Goal: Information Seeking & Learning: Check status

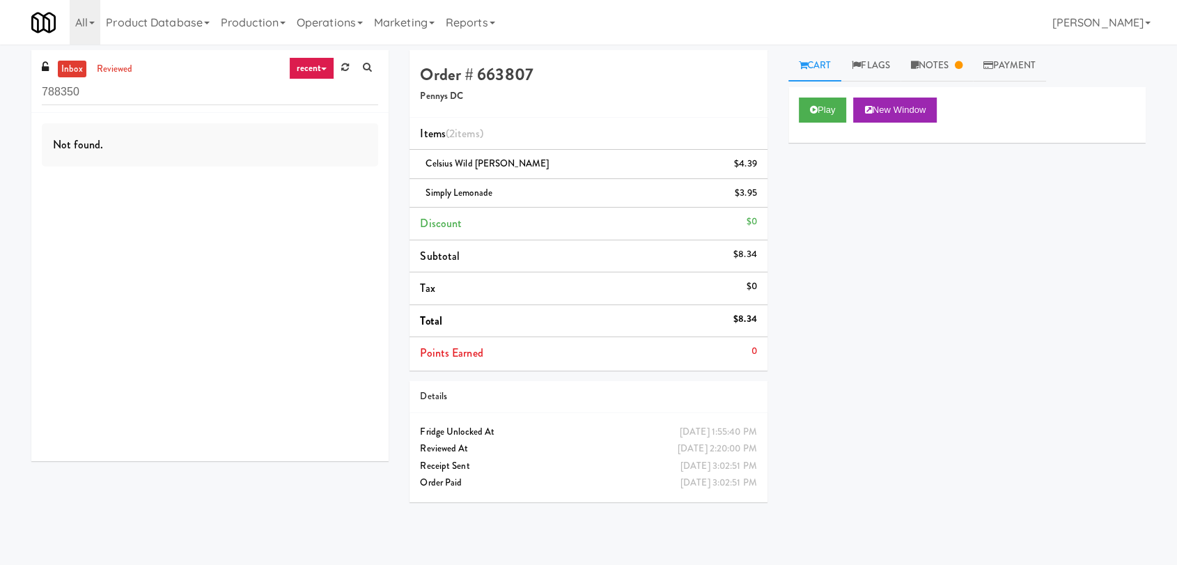
drag, startPoint x: 82, startPoint y: 77, endPoint x: 38, endPoint y: 82, distance: 44.1
click at [38, 82] on div "inbox reviewed recent all unclear take inventory issue suspicious failed recent…" at bounding box center [209, 81] width 357 height 63
click at [97, 95] on input "788350" at bounding box center [210, 92] width 336 height 26
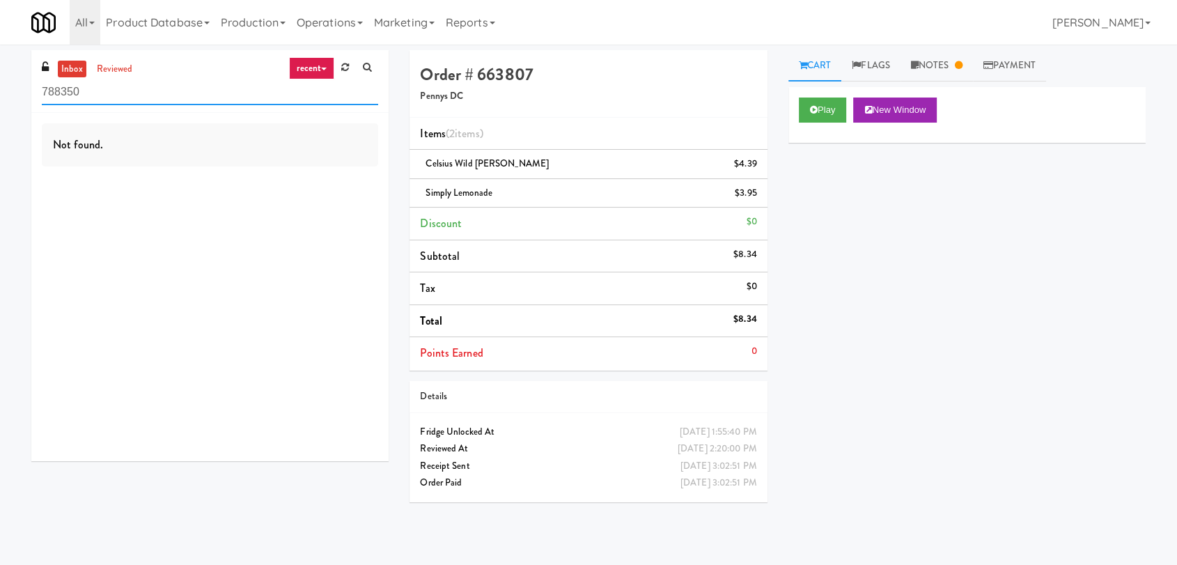
paste input "Mattr (formerly Shawcor)"
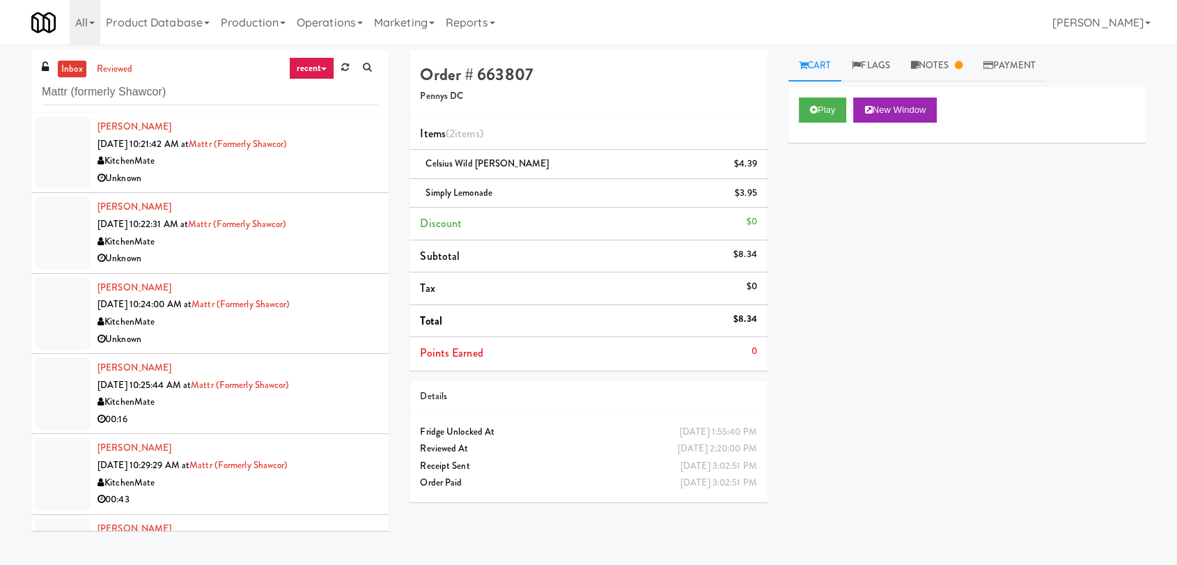
click at [300, 183] on div "Unknown" at bounding box center [238, 178] width 281 height 17
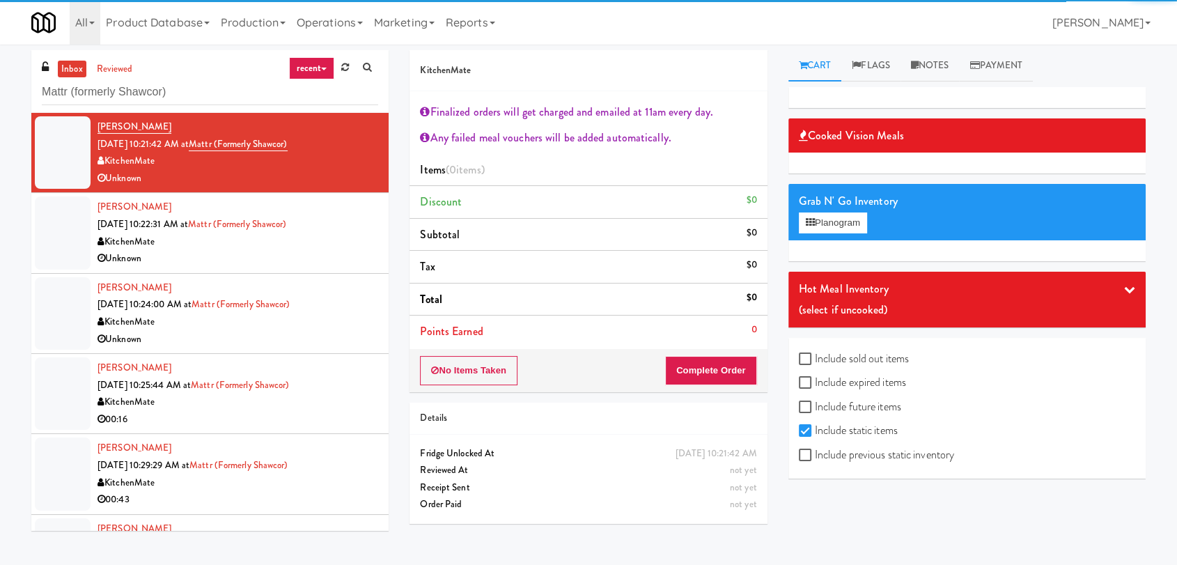
click at [323, 218] on div "[PERSON_NAME] [DATE] 10:22:31 AM at Mattr (formerly Shawcor) KitchenMate Unknown" at bounding box center [238, 233] width 281 height 68
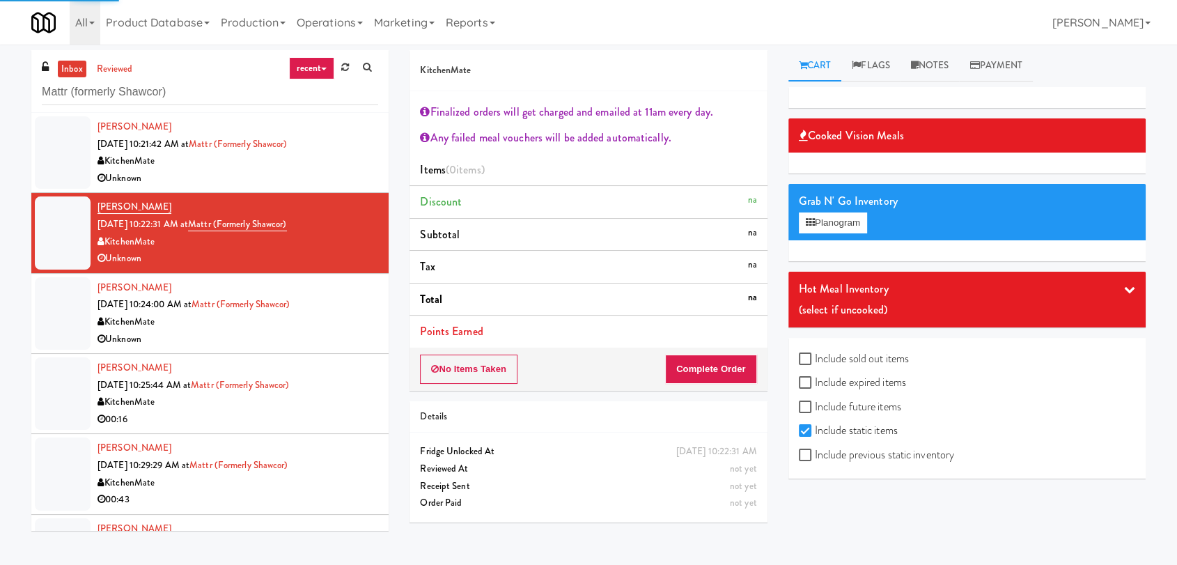
click at [357, 306] on div "[PERSON_NAME] [DATE] 10:24:00 AM at Mattr (formerly Shawcor) KitchenMate Unknown" at bounding box center [238, 313] width 281 height 68
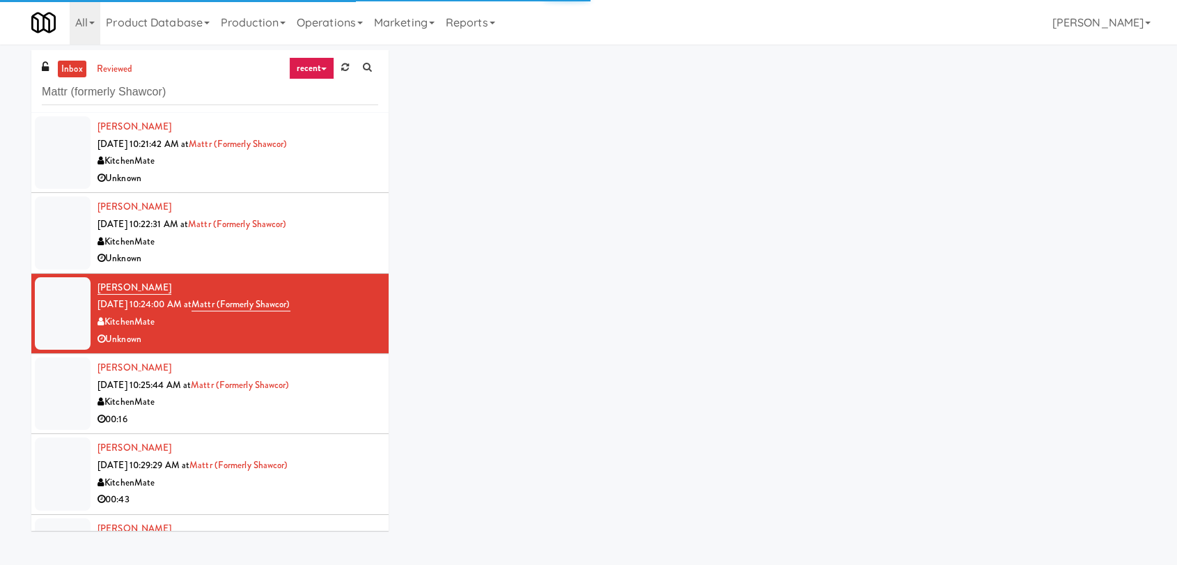
click at [341, 404] on div "KitchenMate" at bounding box center [238, 402] width 281 height 17
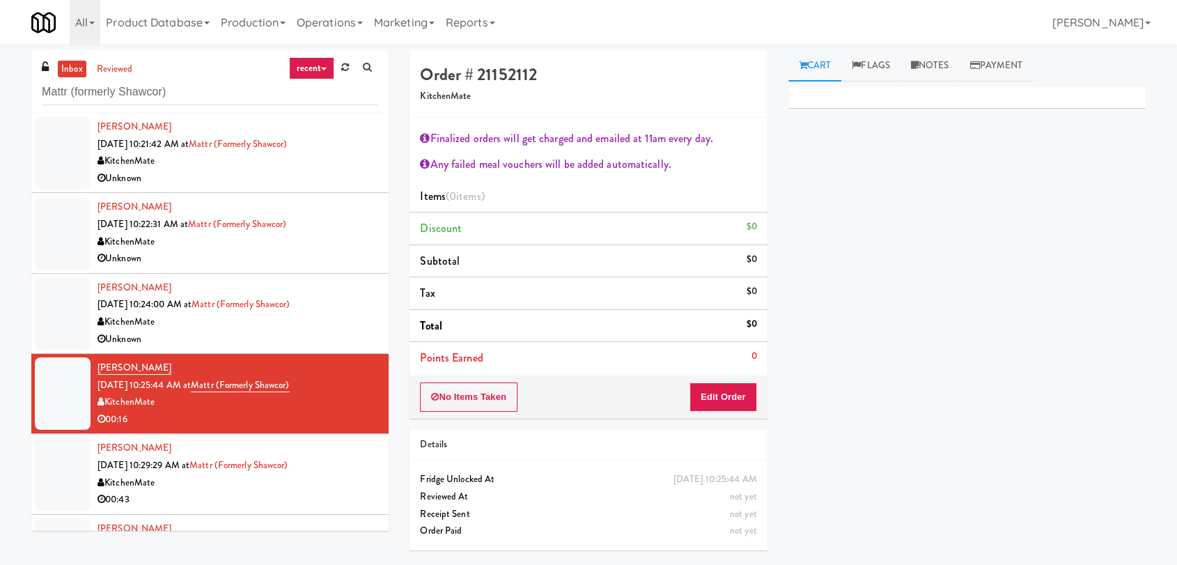
click at [368, 434] on li "[PERSON_NAME] [DATE] 10:29:29 AM at Mattr (formerly Shawcor) KitchenMate 00:43" at bounding box center [209, 474] width 357 height 80
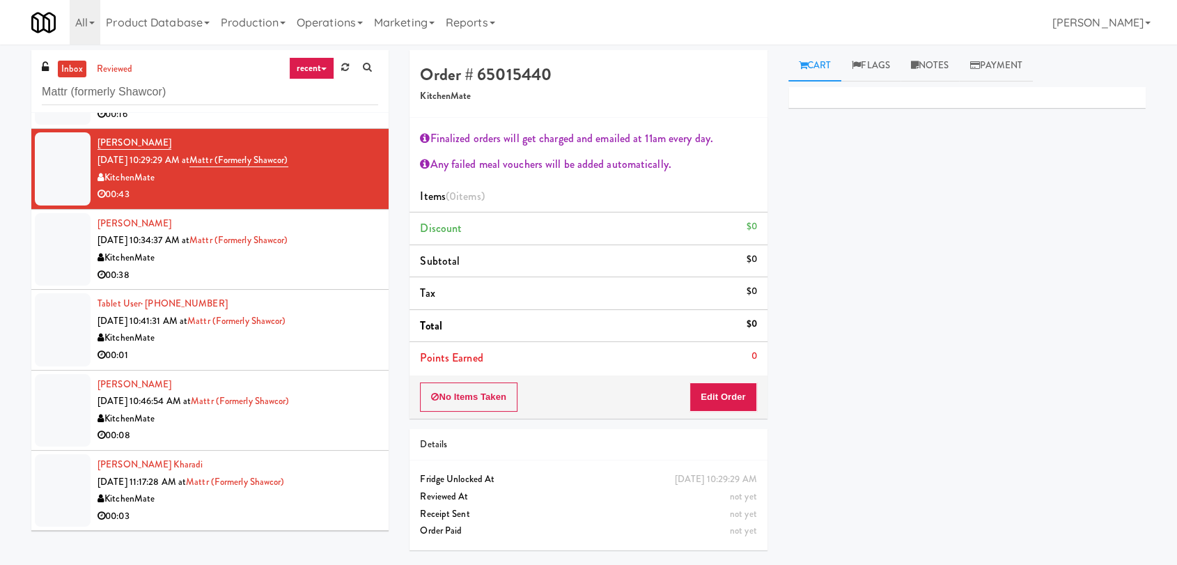
scroll to position [309, 0]
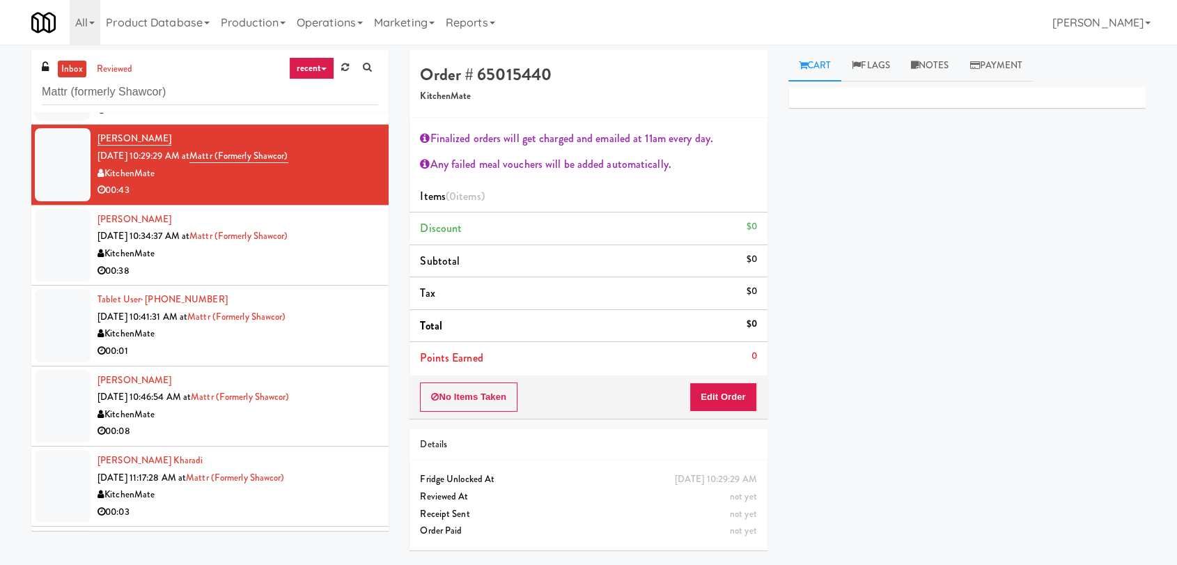
click at [342, 263] on div "00:38" at bounding box center [238, 271] width 281 height 17
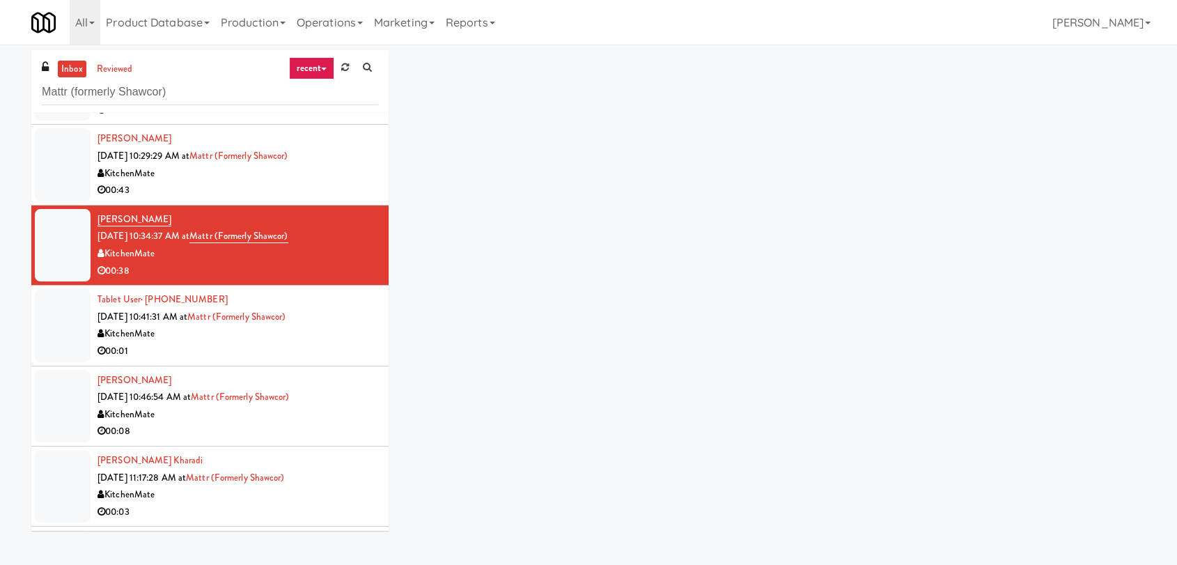
click at [334, 318] on div "Tablet User · (437) 438-3315 [DATE] 10:41:31 AM at Mattr (formerly Shawcor) Kit…" at bounding box center [238, 325] width 281 height 68
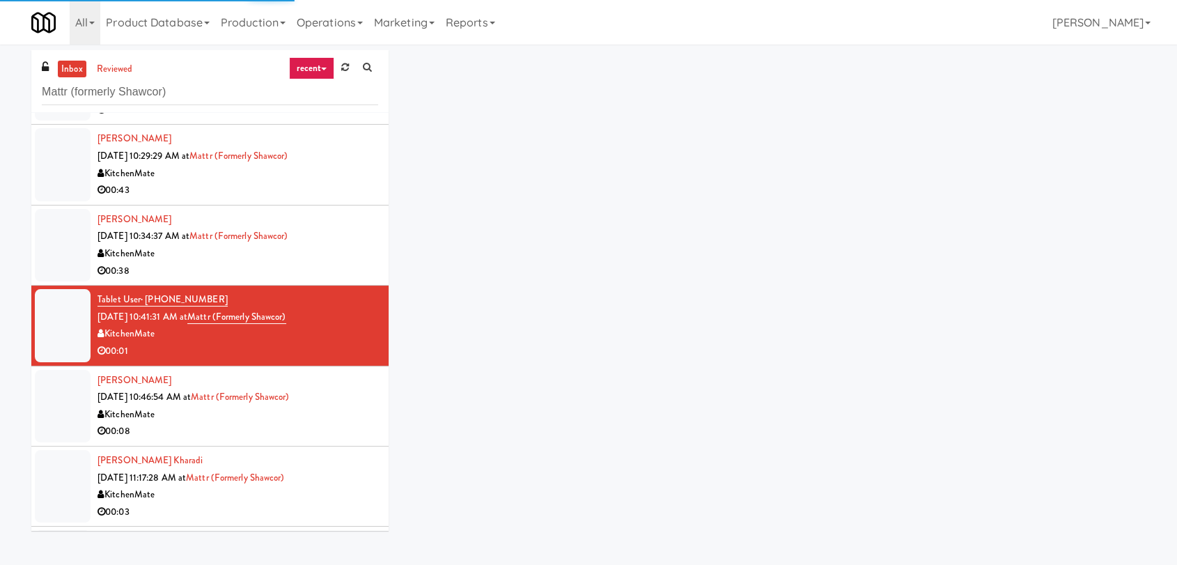
click at [355, 379] on div "[PERSON_NAME] [DATE] 10:46:54 AM at Mattr (formerly Shawcor) KitchenMate 00:08" at bounding box center [238, 406] width 281 height 68
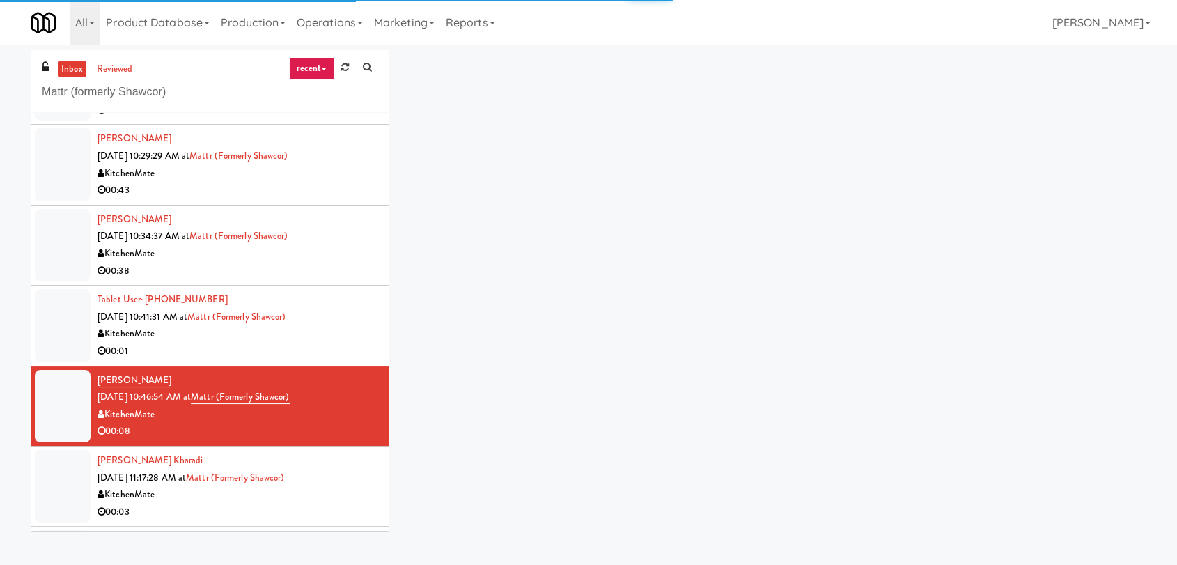
scroll to position [387, 0]
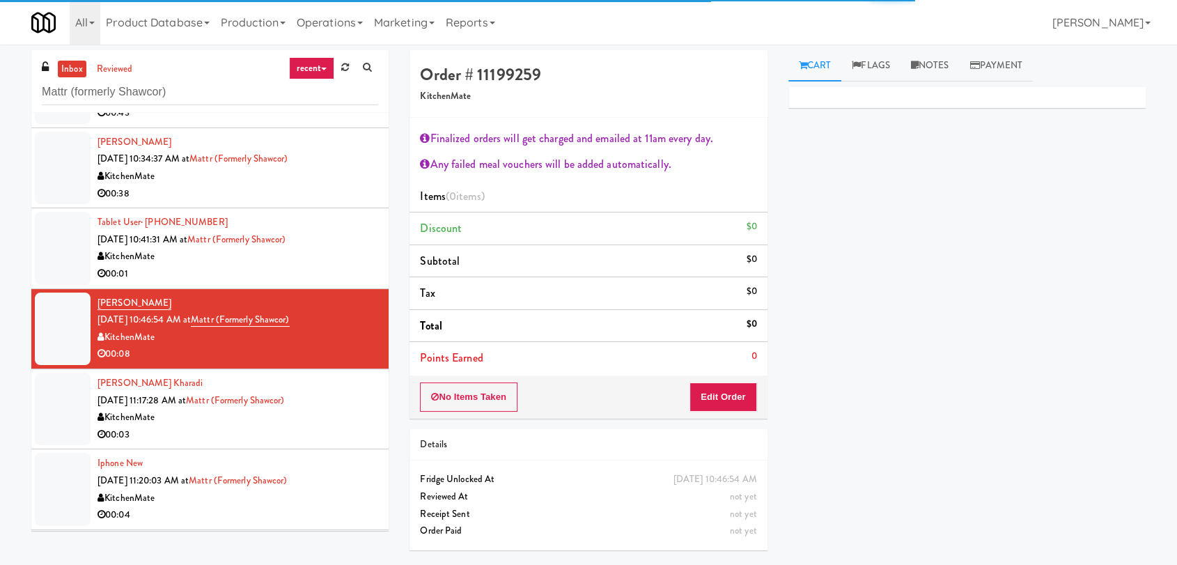
click at [361, 403] on div "[PERSON_NAME] Kharadi [DATE] 11:17:28 AM at Mattr (formerly Shawcor) KitchenMat…" at bounding box center [238, 409] width 281 height 68
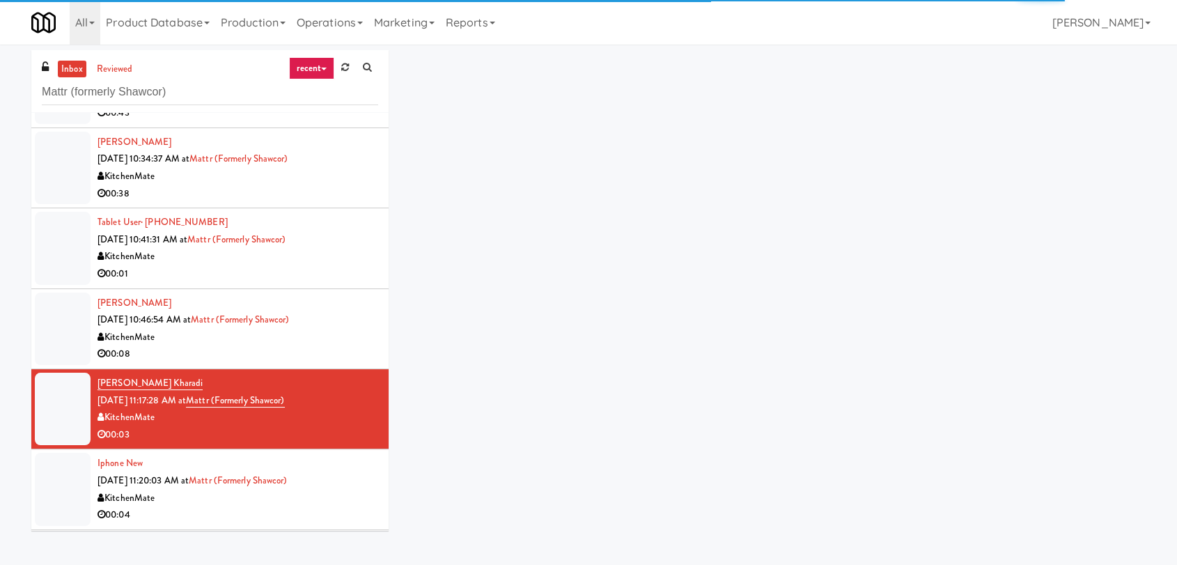
click at [370, 466] on li "Iphone New [DATE] 11:20:03 AM at Mattr (formerly Shawcor) KitchenMate 00:04" at bounding box center [209, 489] width 357 height 80
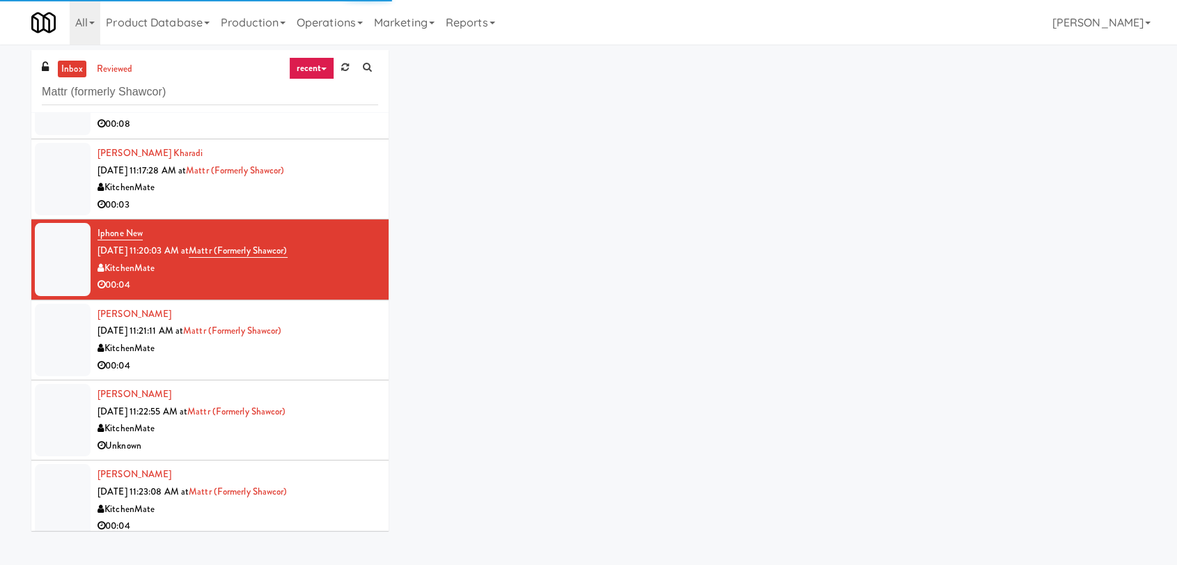
scroll to position [619, 0]
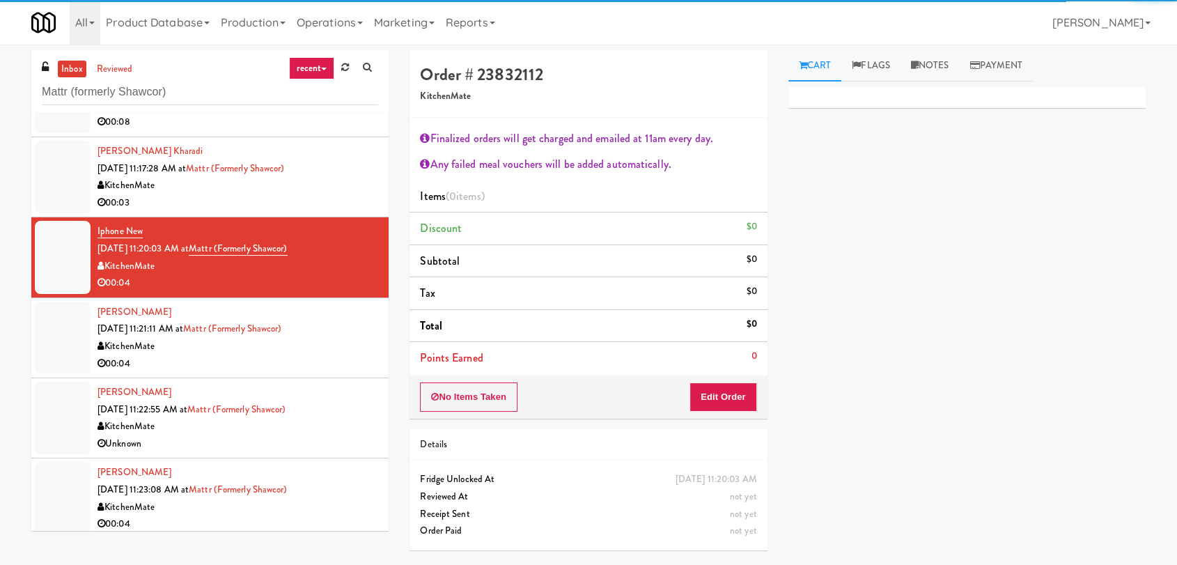
click at [327, 349] on div "KitchenMate" at bounding box center [238, 346] width 281 height 17
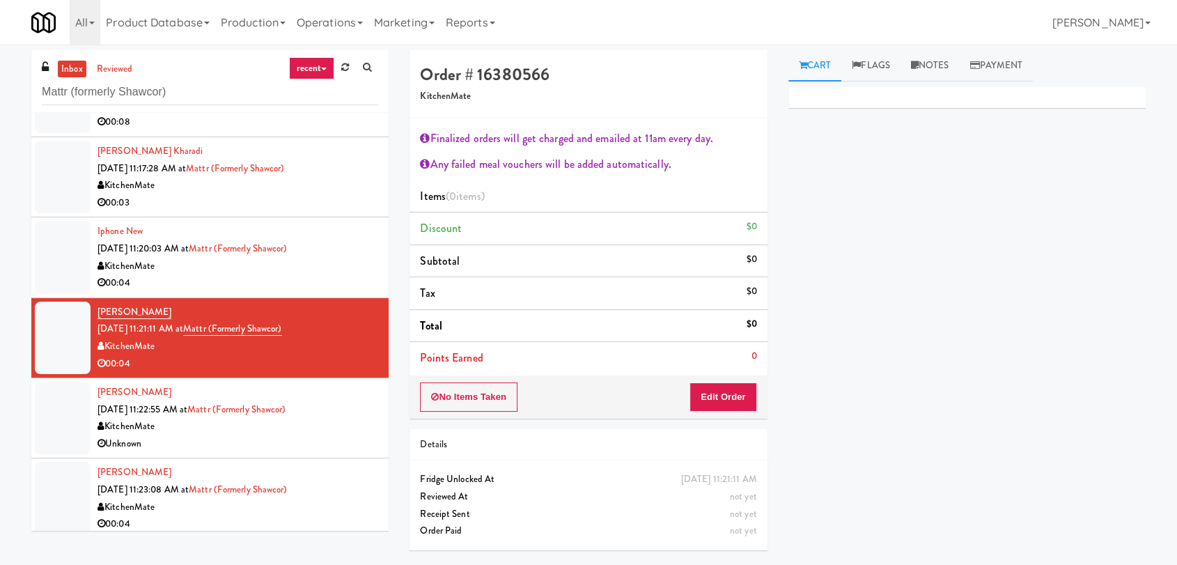
drag, startPoint x: 754, startPoint y: 480, endPoint x: 715, endPoint y: 477, distance: 39.8
click at [715, 477] on div "[DATE] 11:21:11 AM" at bounding box center [719, 479] width 76 height 17
copy div "11:21:11 AM"
click at [342, 414] on div "[PERSON_NAME] [DATE] 11:22:55 AM at Mattr (formerly Shawcor) KitchenMate Unknown" at bounding box center [238, 418] width 281 height 68
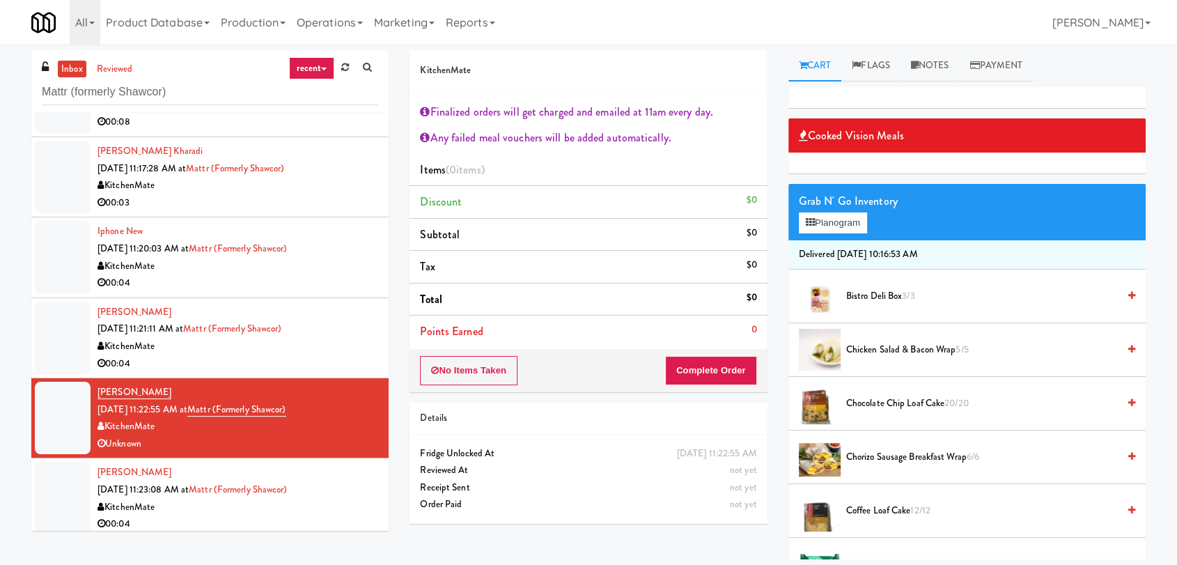
drag, startPoint x: 708, startPoint y: 448, endPoint x: 757, endPoint y: 447, distance: 48.8
click at [757, 447] on div "[DATE] 11:22:55 AM" at bounding box center [717, 453] width 80 height 17
copy div "11:22:55 AM"
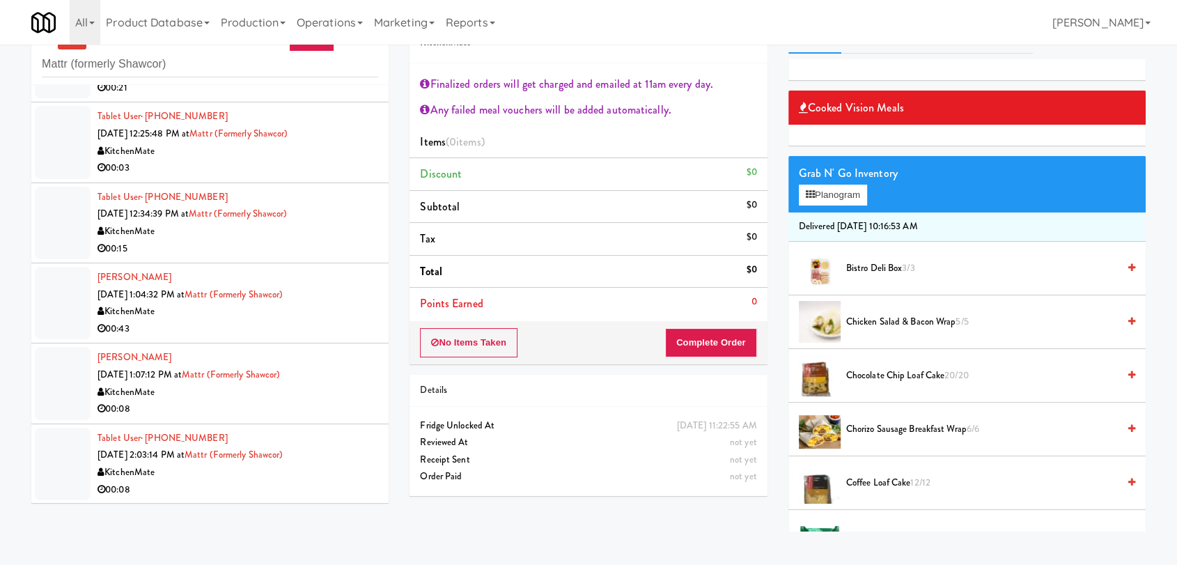
scroll to position [45, 0]
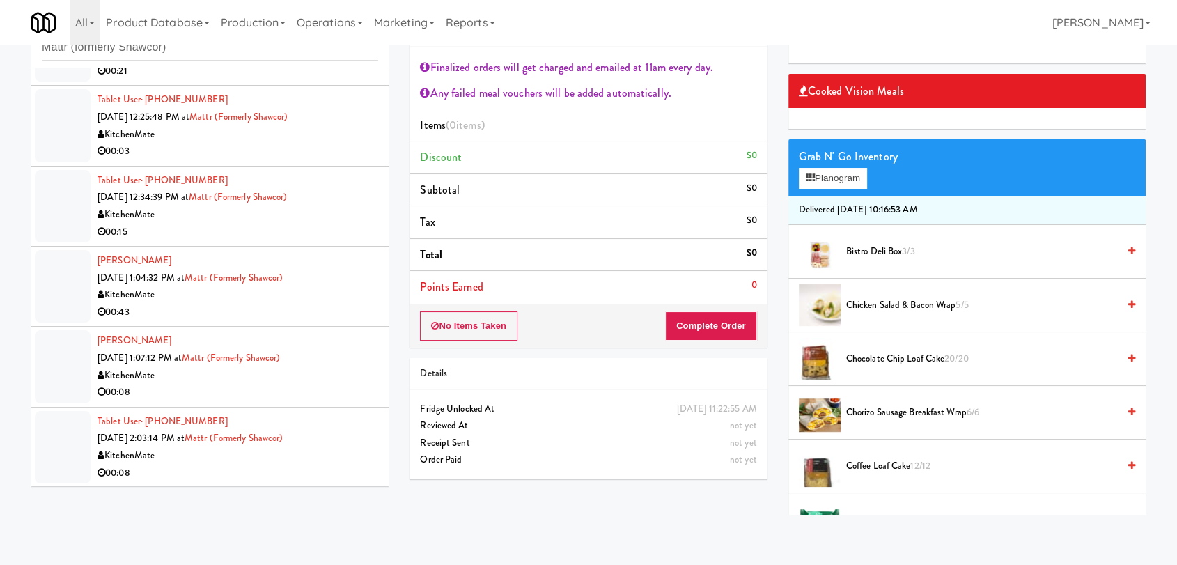
click at [341, 433] on div "Tablet User · (647) 804-2121 [DATE] 2:03:14 PM at Mattr (formerly Shawcor) Kitc…" at bounding box center [238, 447] width 281 height 68
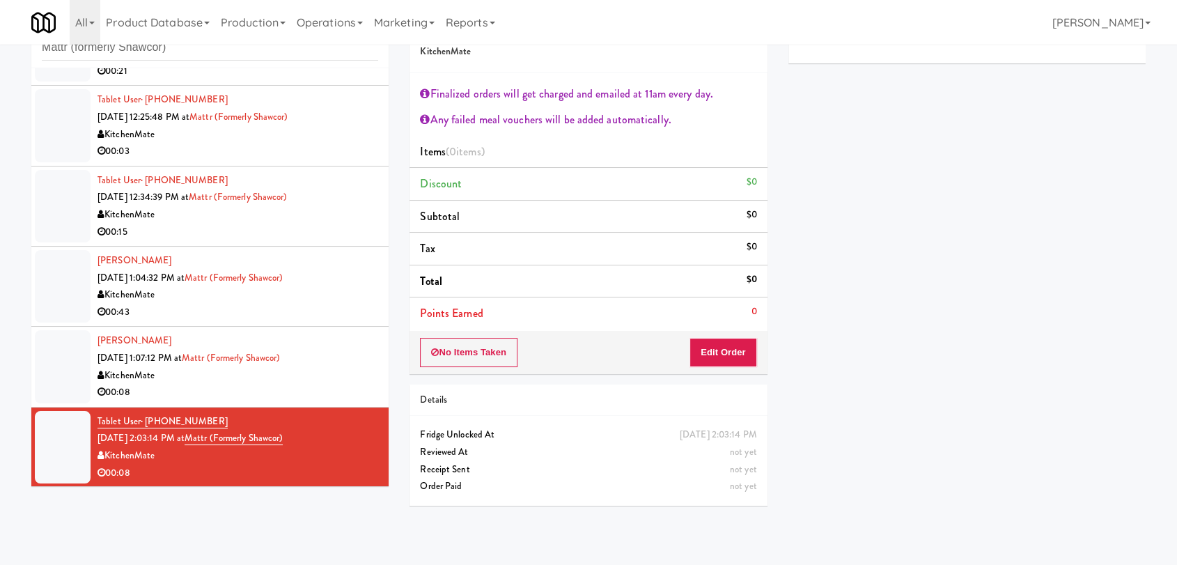
drag, startPoint x: 712, startPoint y: 431, endPoint x: 754, endPoint y: 433, distance: 42.5
click at [754, 433] on div "[DATE] 2:03:14 PM" at bounding box center [718, 434] width 77 height 17
copy div "2:03:14 PM"
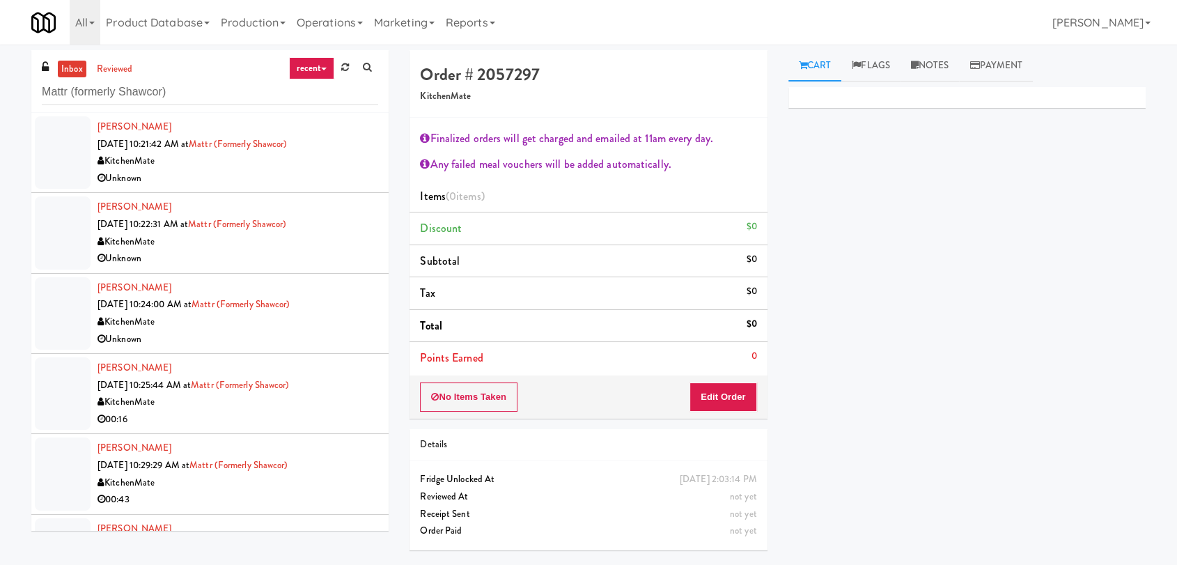
click at [336, 190] on li "[PERSON_NAME] [DATE] 10:21:42 AM at Mattr (formerly Shawcor) KitchenMate Unknown" at bounding box center [209, 153] width 357 height 80
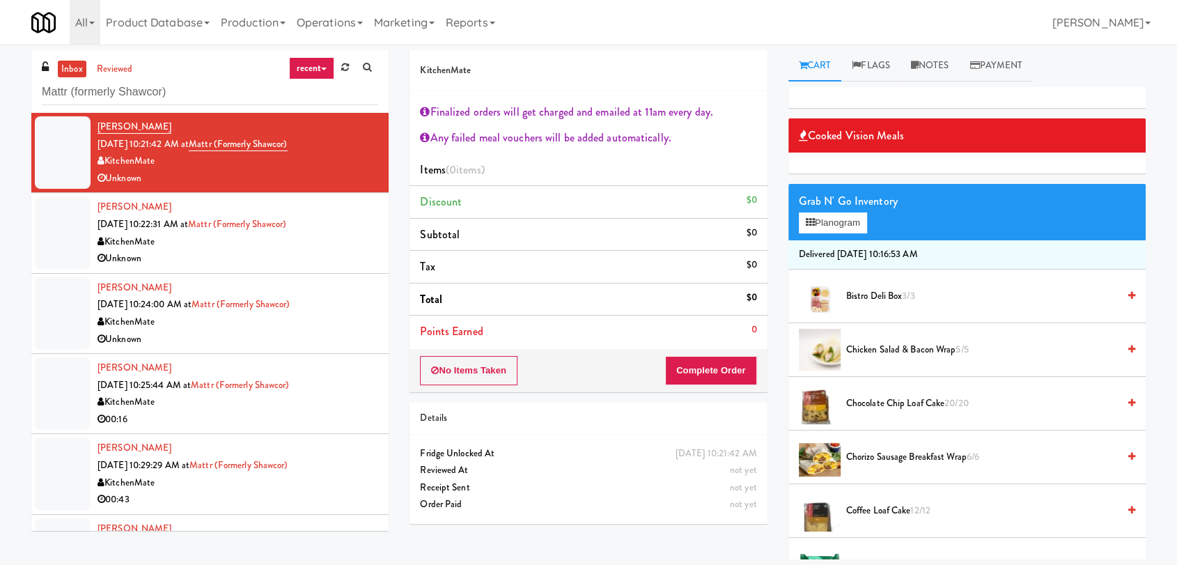
drag, startPoint x: 707, startPoint y: 451, endPoint x: 753, endPoint y: 447, distance: 46.1
click at [753, 447] on div "[DATE] 10:21:42 AM" at bounding box center [717, 453] width 82 height 17
copy div "10:21:42 AM"
drag, startPoint x: 197, startPoint y: 89, endPoint x: 0, endPoint y: 91, distance: 197.1
click at [0, 91] on div "inbox reviewed recent all unclear take inventory issue suspicious failed recent…" at bounding box center [588, 304] width 1177 height 509
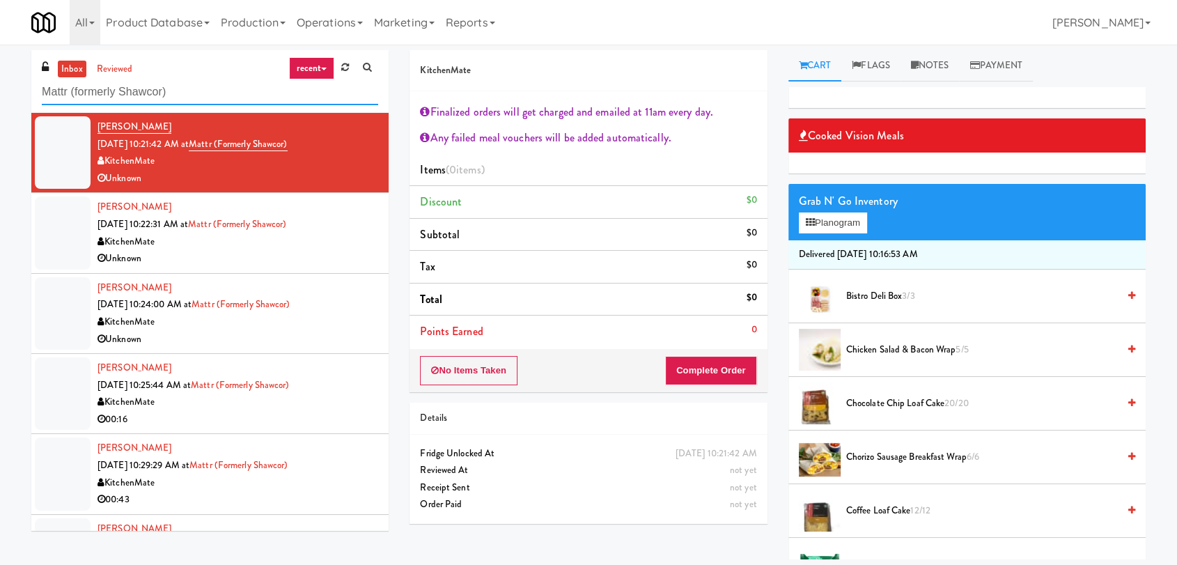
paste input "Parc on 5th Fridge"
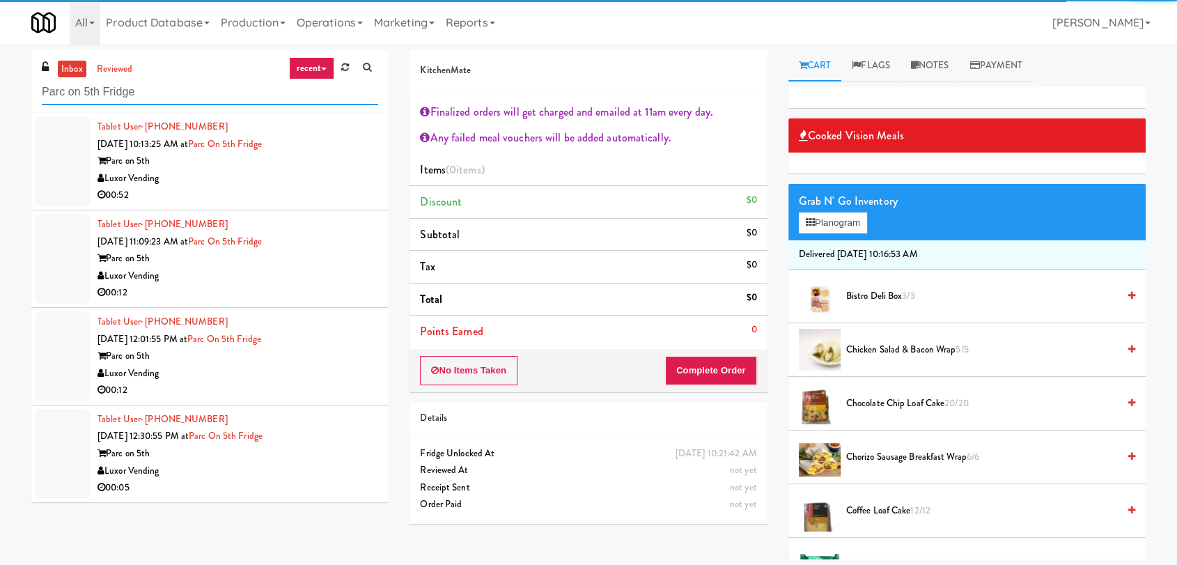
type input "Parc on 5th Fridge"
click at [298, 202] on div "00:52" at bounding box center [238, 195] width 281 height 17
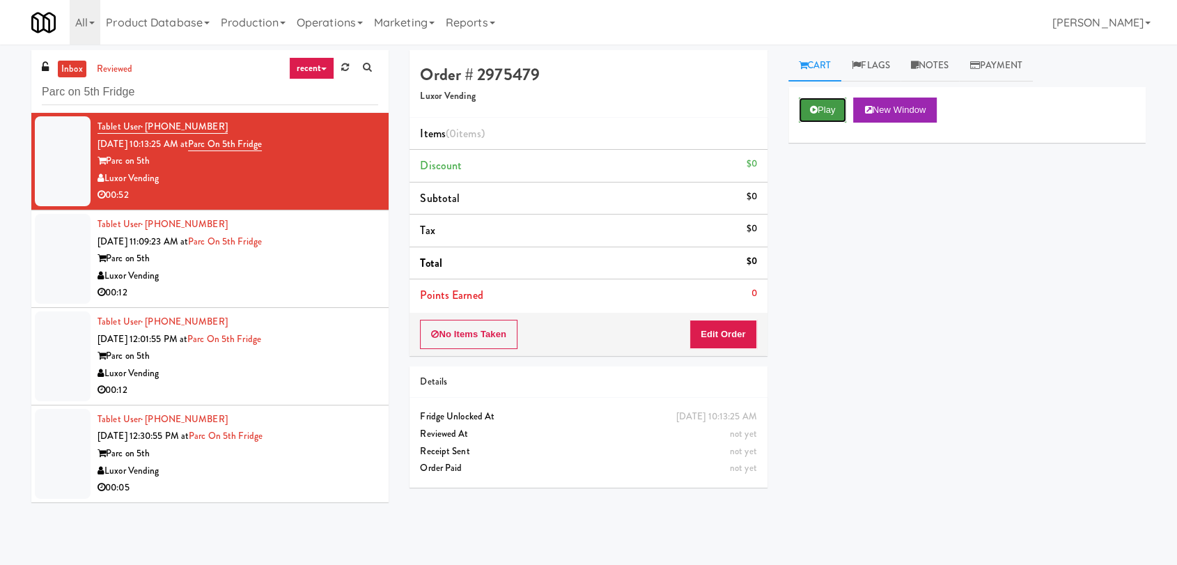
click at [838, 117] on button "Play" at bounding box center [823, 110] width 48 height 25
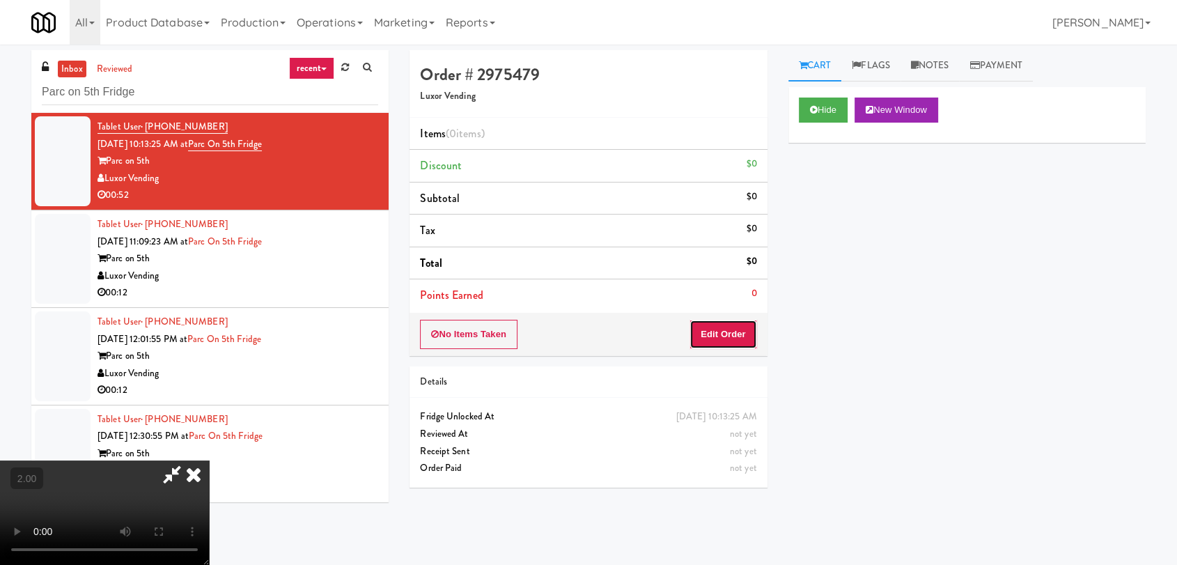
click at [731, 327] on button "Edit Order" at bounding box center [724, 334] width 68 height 29
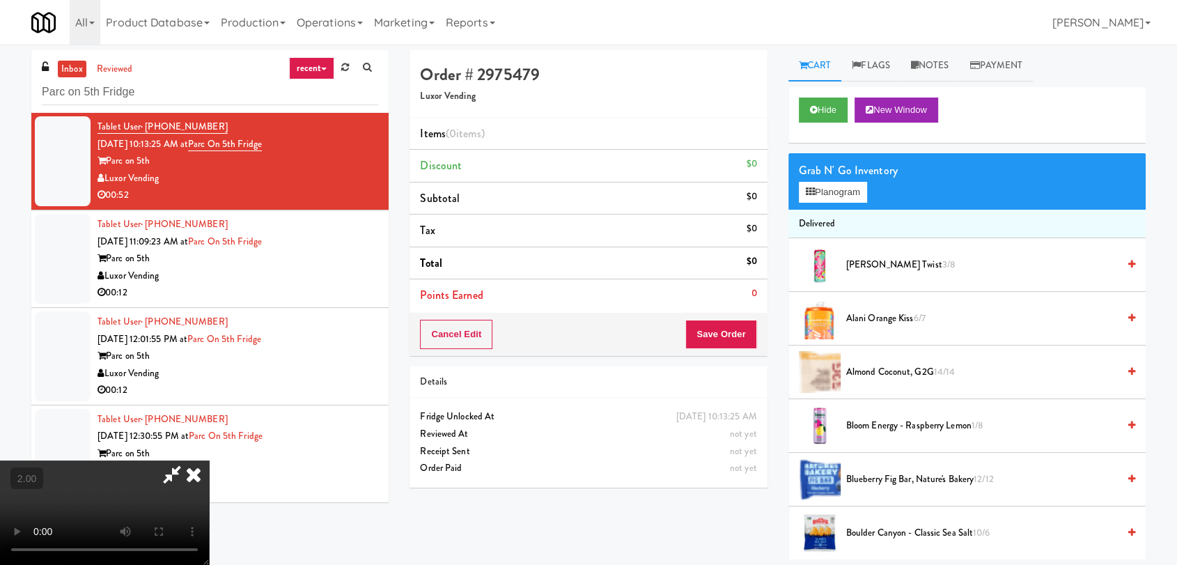
click at [209, 460] on video at bounding box center [104, 512] width 209 height 104
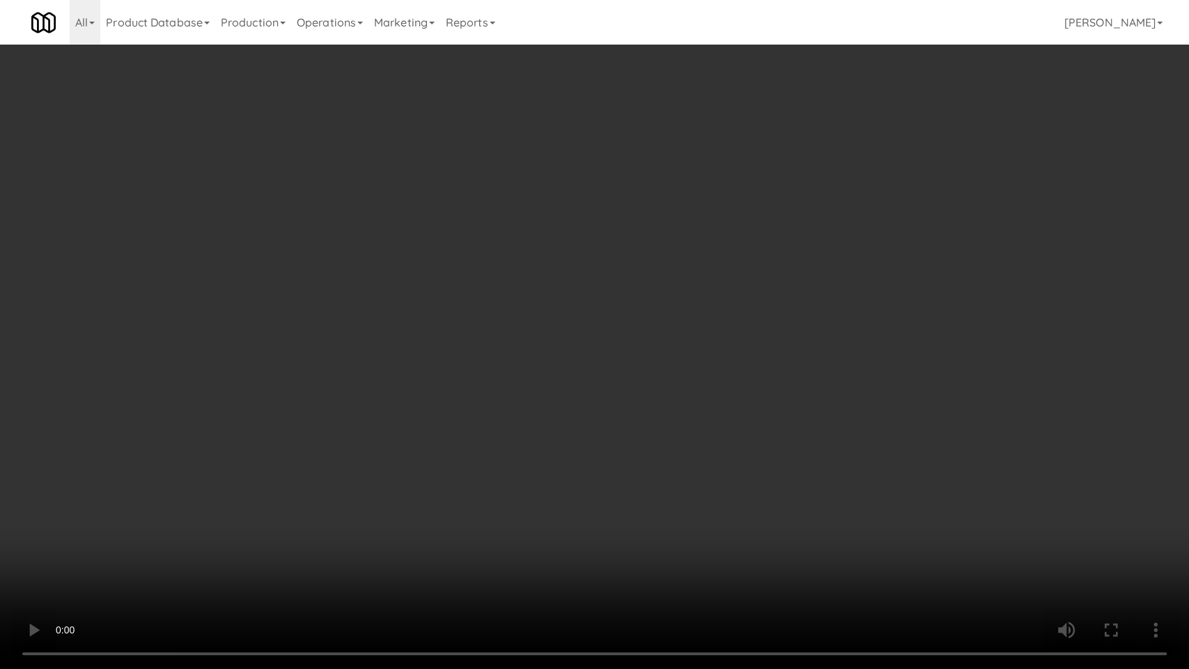
click at [363, 472] on video at bounding box center [594, 334] width 1189 height 669
click at [506, 390] on video at bounding box center [594, 334] width 1189 height 669
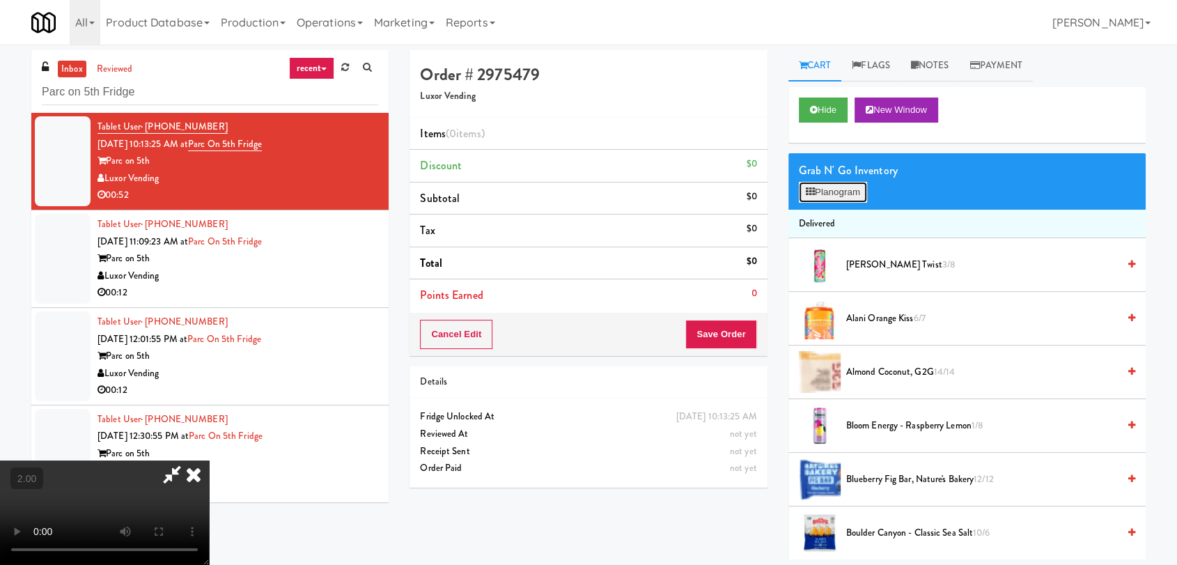
click at [824, 191] on button "Planogram" at bounding box center [833, 192] width 68 height 21
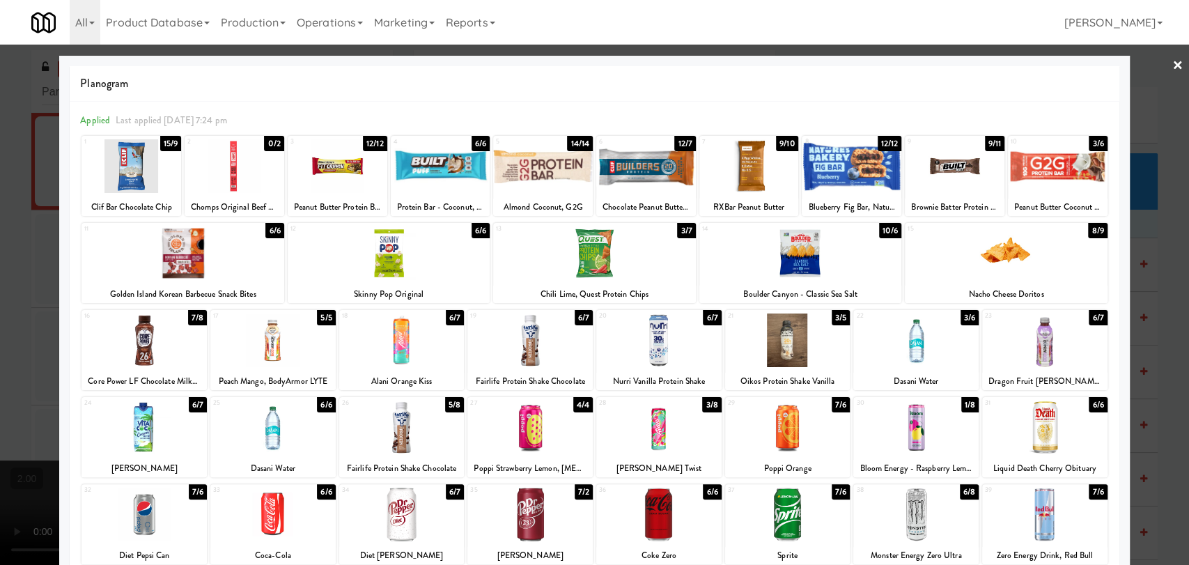
click at [930, 174] on div at bounding box center [955, 166] width 100 height 54
click at [381, 440] on div at bounding box center [401, 428] width 125 height 54
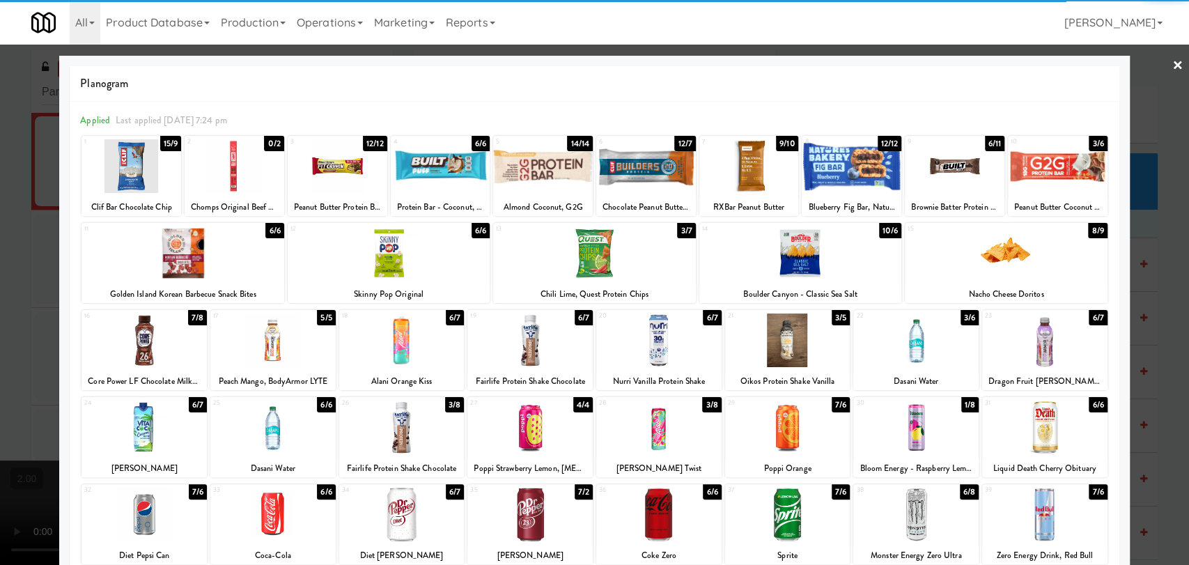
click at [0, 320] on div at bounding box center [594, 282] width 1189 height 565
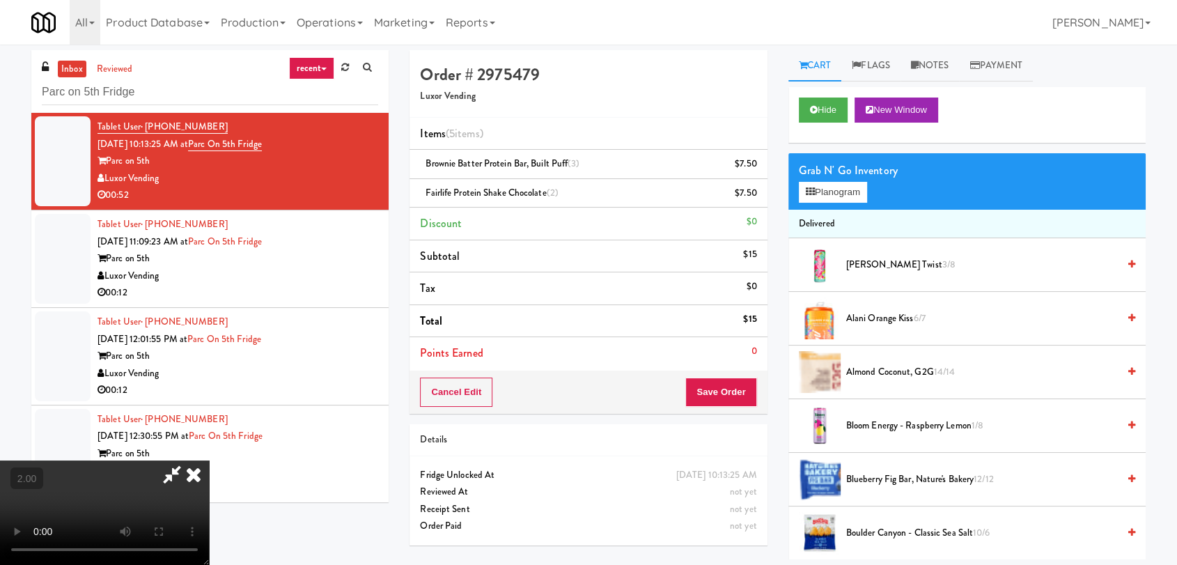
click at [209, 460] on video at bounding box center [104, 512] width 209 height 104
click at [209, 460] on icon at bounding box center [193, 474] width 31 height 28
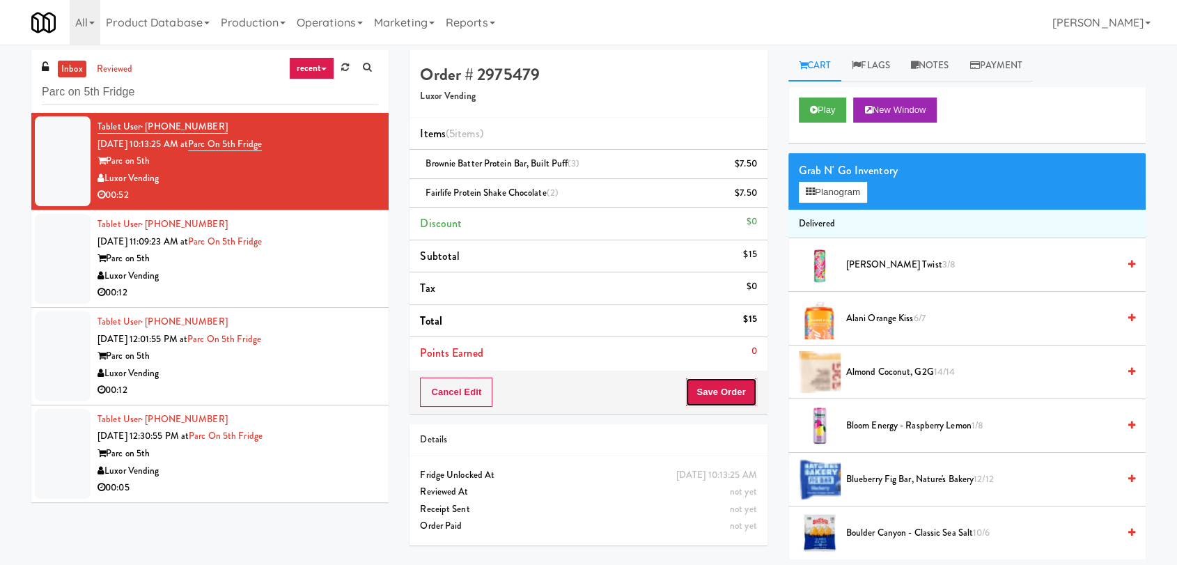
click at [714, 395] on button "Save Order" at bounding box center [720, 392] width 71 height 29
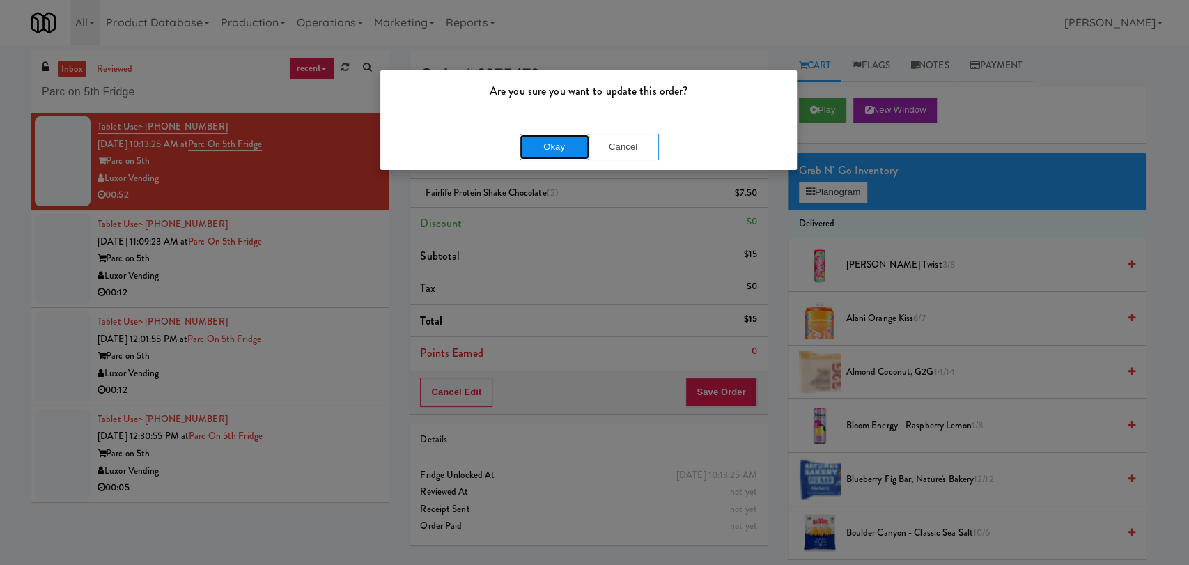
click at [529, 148] on button "Okay" at bounding box center [555, 146] width 70 height 25
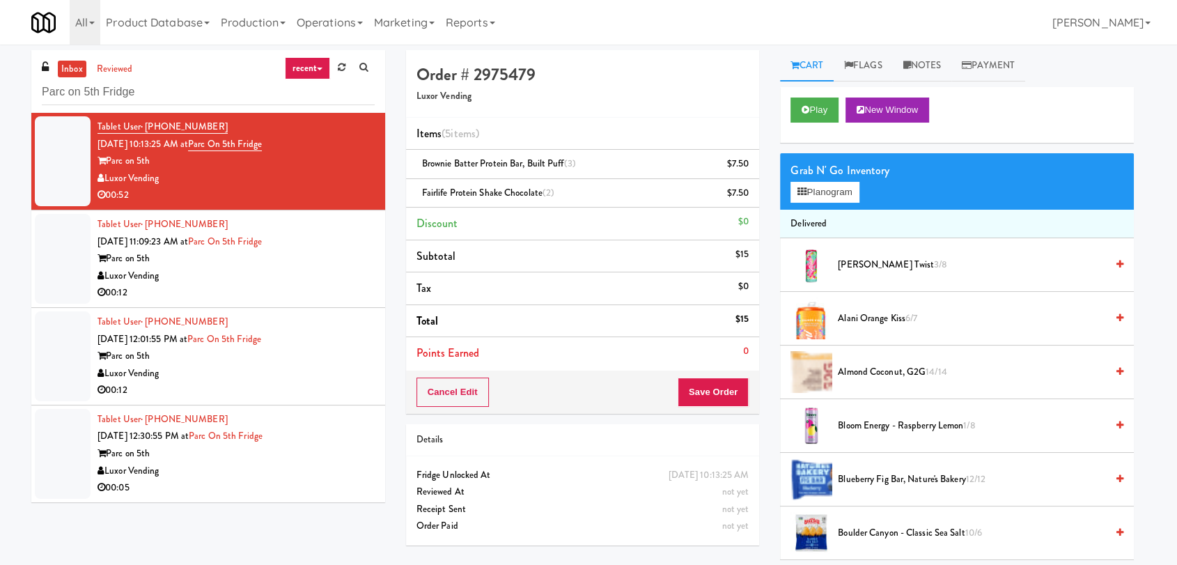
click at [313, 275] on div "Luxor Vending" at bounding box center [236, 276] width 277 height 17
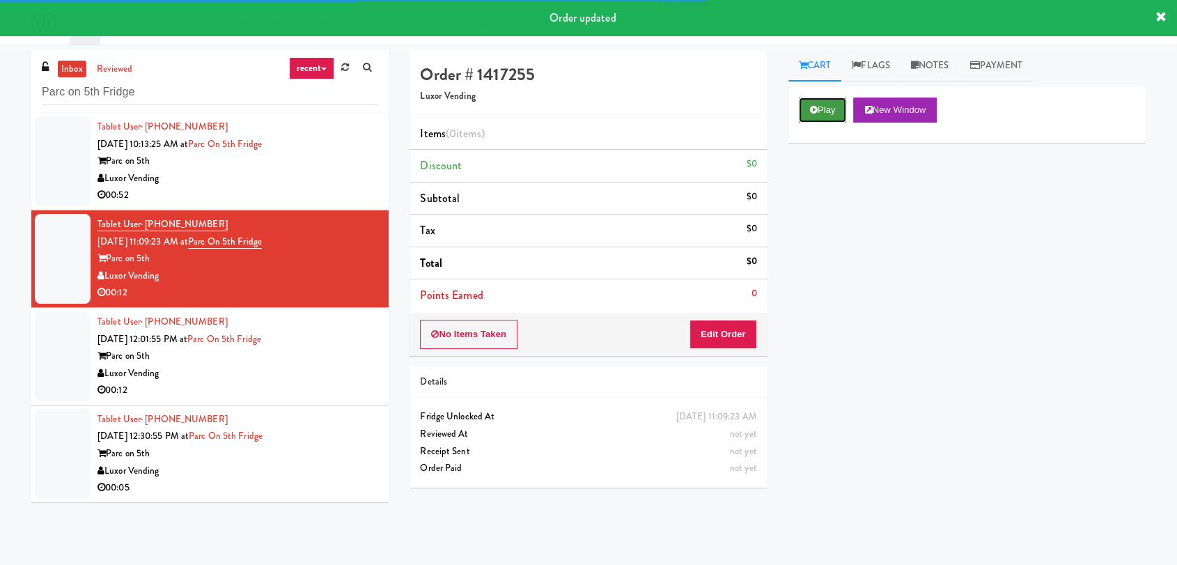
click at [807, 118] on button "Play" at bounding box center [823, 110] width 48 height 25
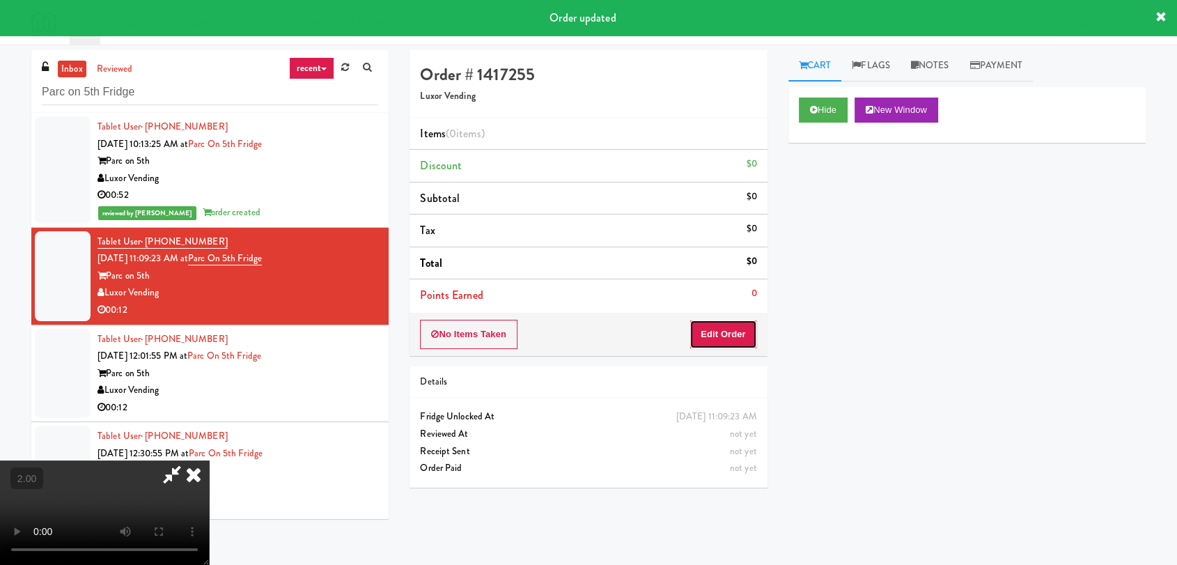
click at [717, 345] on button "Edit Order" at bounding box center [724, 334] width 68 height 29
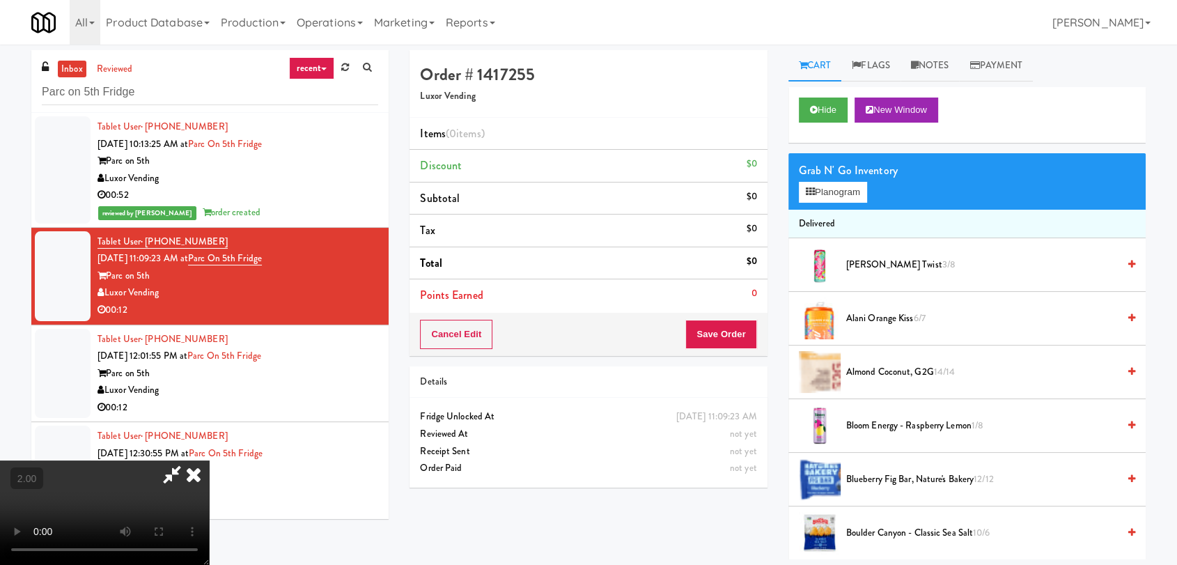
click at [209, 460] on video at bounding box center [104, 512] width 209 height 104
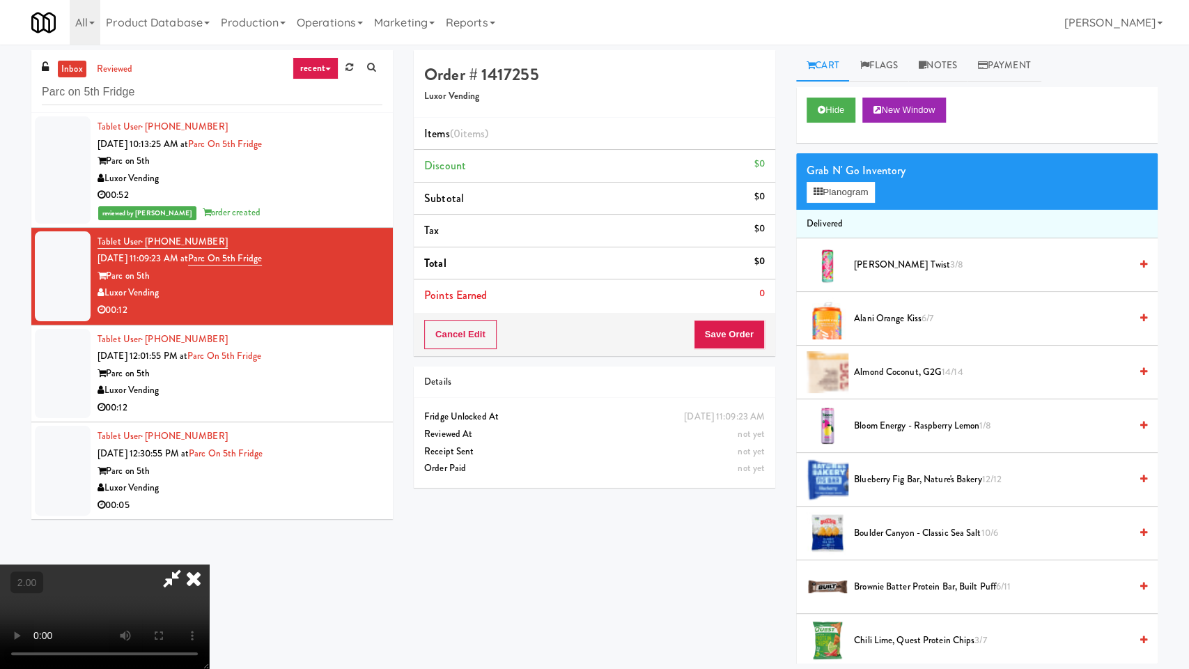
click at [209, 564] on video at bounding box center [104, 616] width 209 height 104
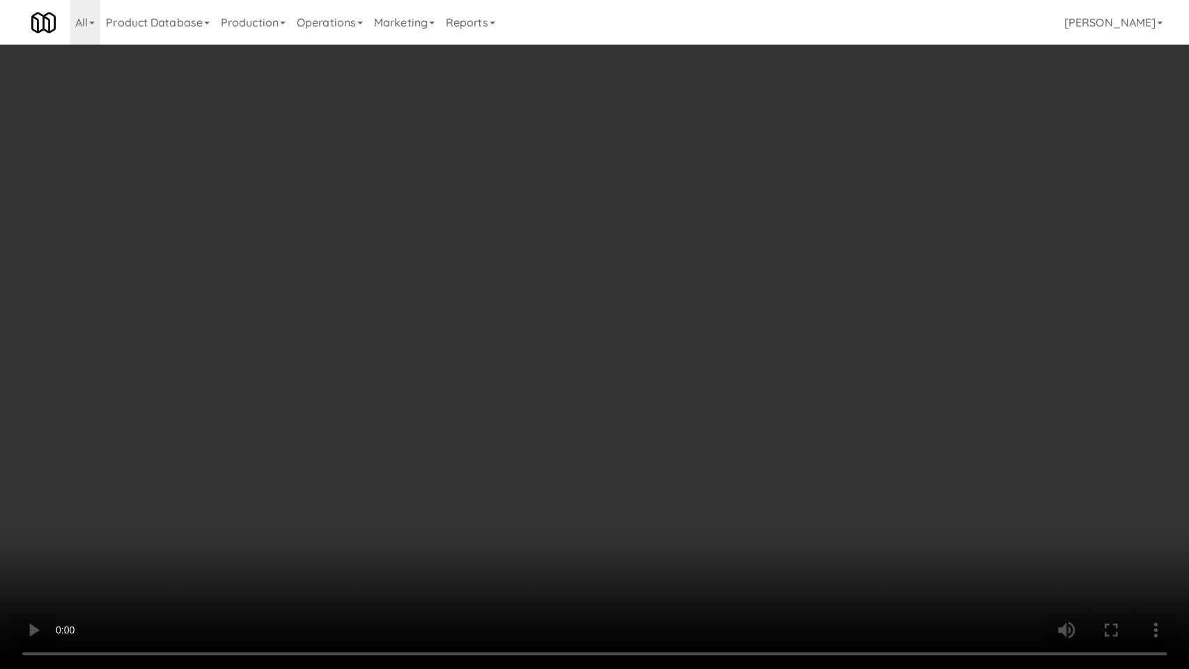
click at [434, 361] on video at bounding box center [594, 334] width 1189 height 669
click at [385, 320] on video at bounding box center [594, 334] width 1189 height 669
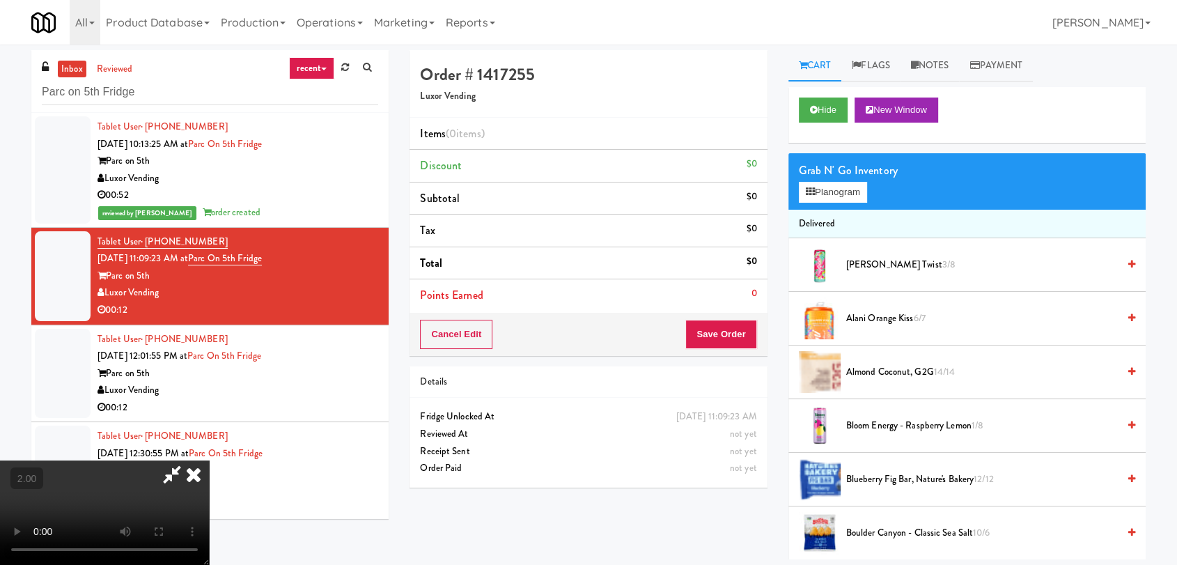
click at [209, 460] on video at bounding box center [104, 512] width 209 height 104
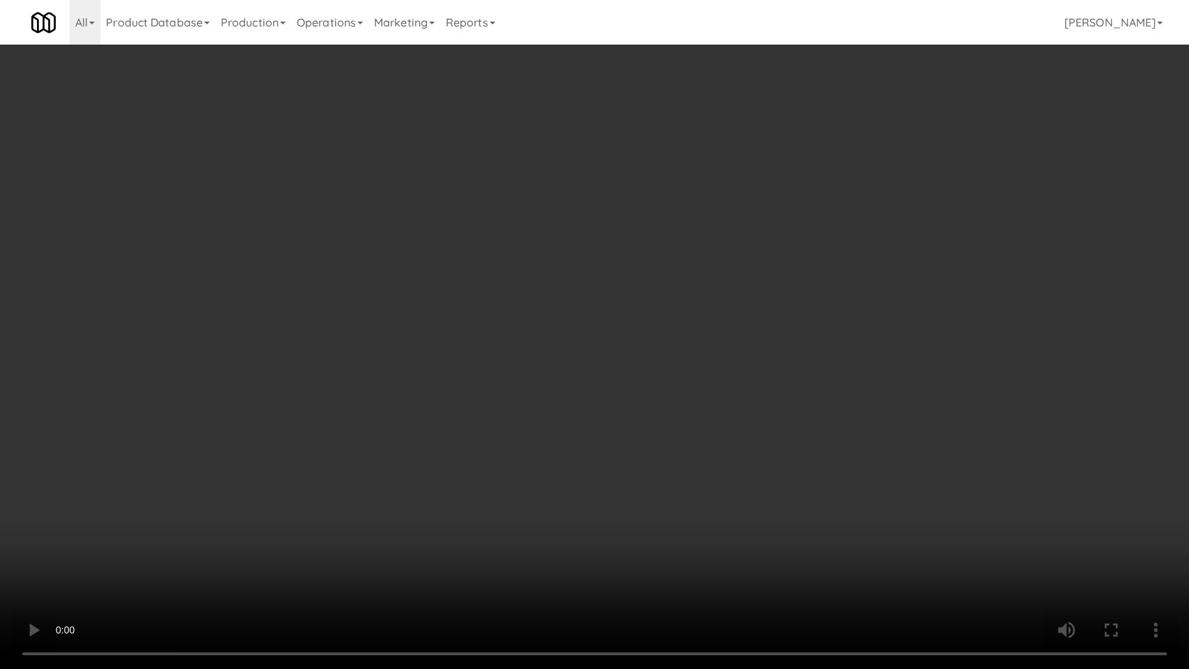
click at [442, 412] on video at bounding box center [594, 334] width 1189 height 669
click at [338, 506] on video at bounding box center [594, 334] width 1189 height 669
click at [362, 455] on video at bounding box center [594, 334] width 1189 height 669
click at [529, 529] on video at bounding box center [594, 334] width 1189 height 669
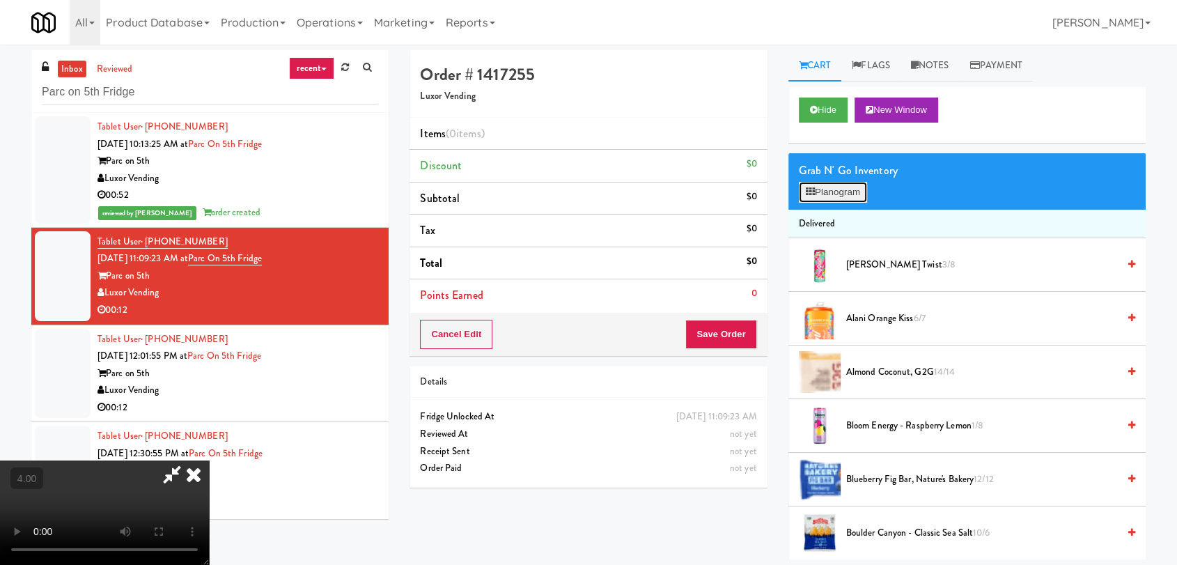
click at [812, 201] on button "Planogram" at bounding box center [833, 192] width 68 height 21
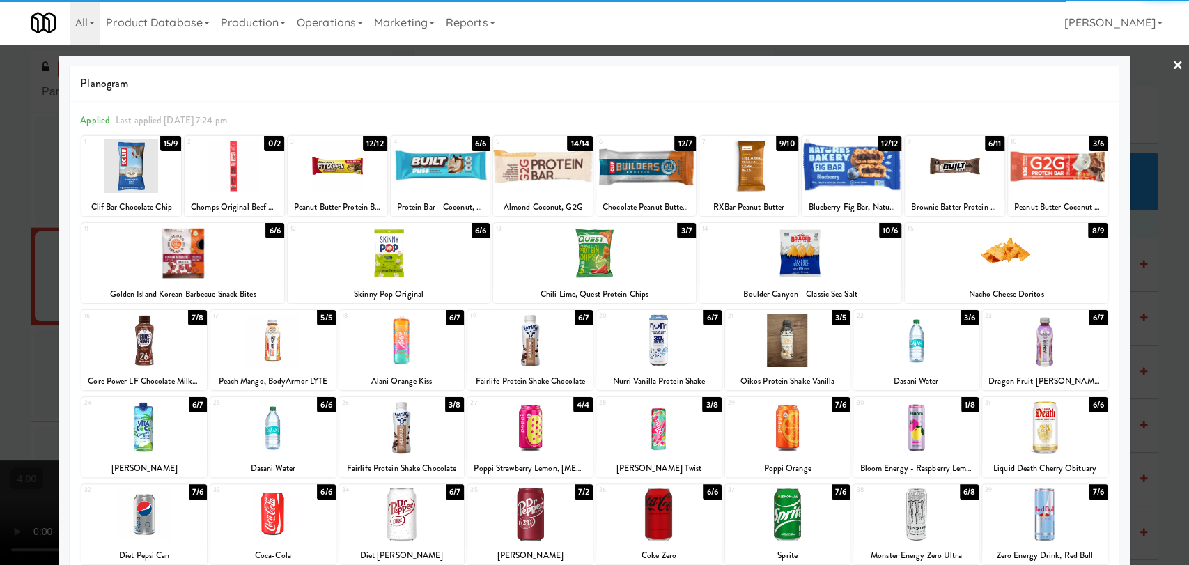
click at [176, 242] on div at bounding box center [183, 253] width 202 height 54
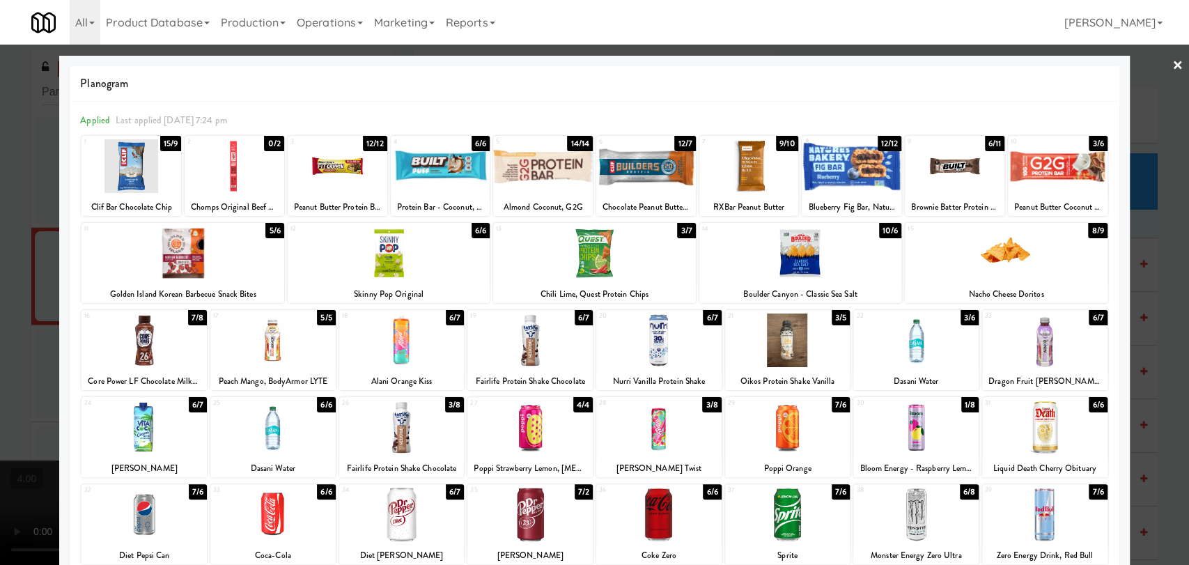
click at [640, 424] on div at bounding box center [658, 428] width 125 height 54
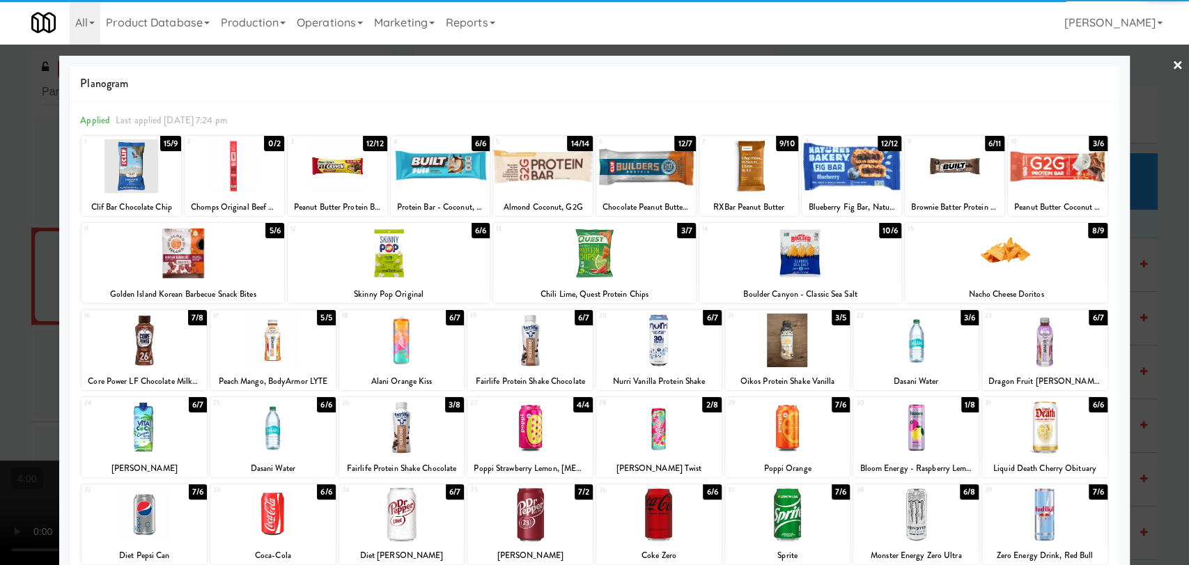
click at [0, 343] on div at bounding box center [594, 282] width 1189 height 565
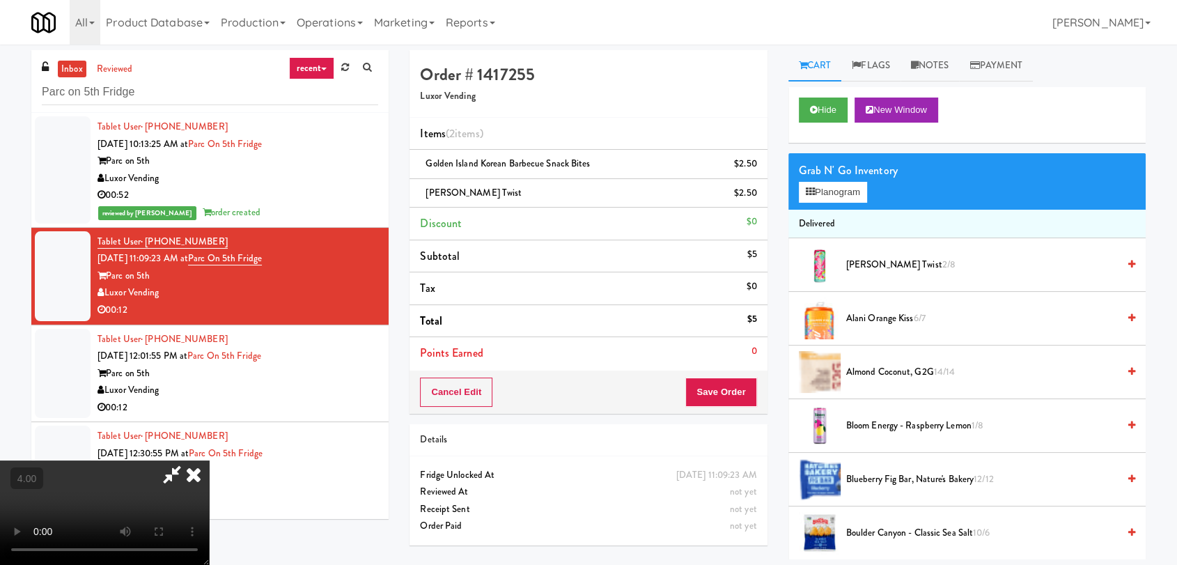
scroll to position [212, 0]
click at [209, 460] on video at bounding box center [104, 512] width 209 height 104
click at [725, 396] on button "Save Order" at bounding box center [720, 392] width 71 height 29
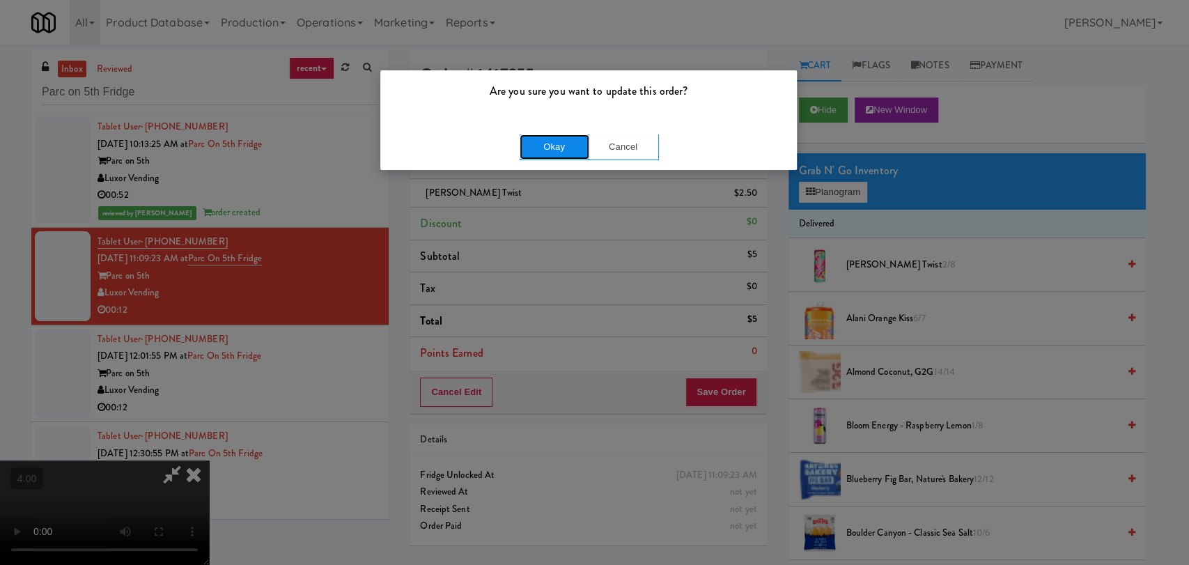
click at [560, 157] on button "Okay" at bounding box center [555, 146] width 70 height 25
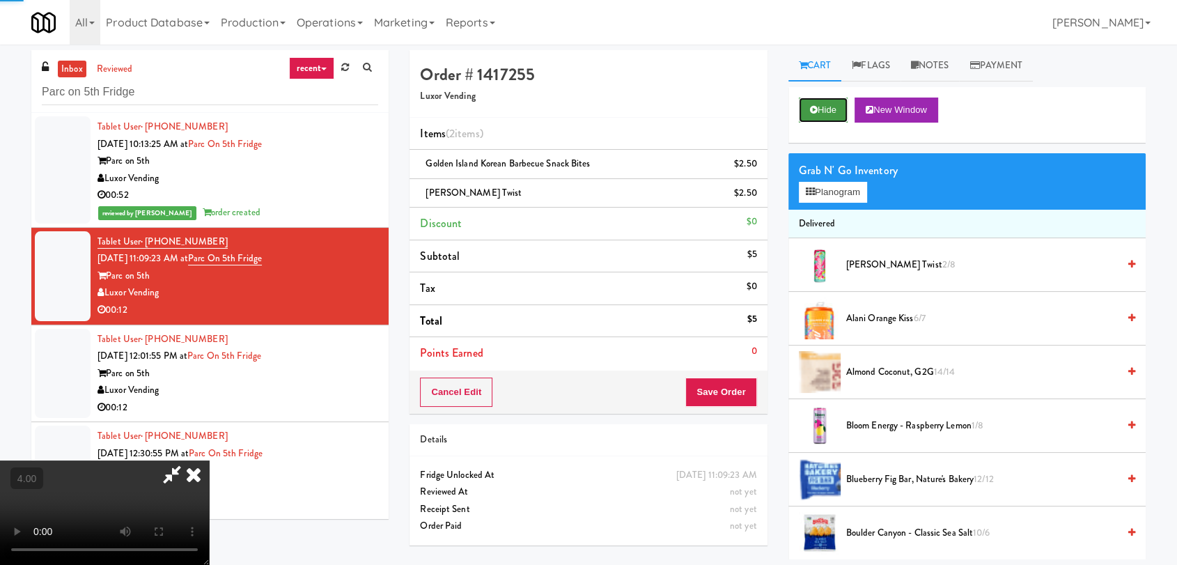
click at [816, 107] on icon at bounding box center [814, 109] width 8 height 9
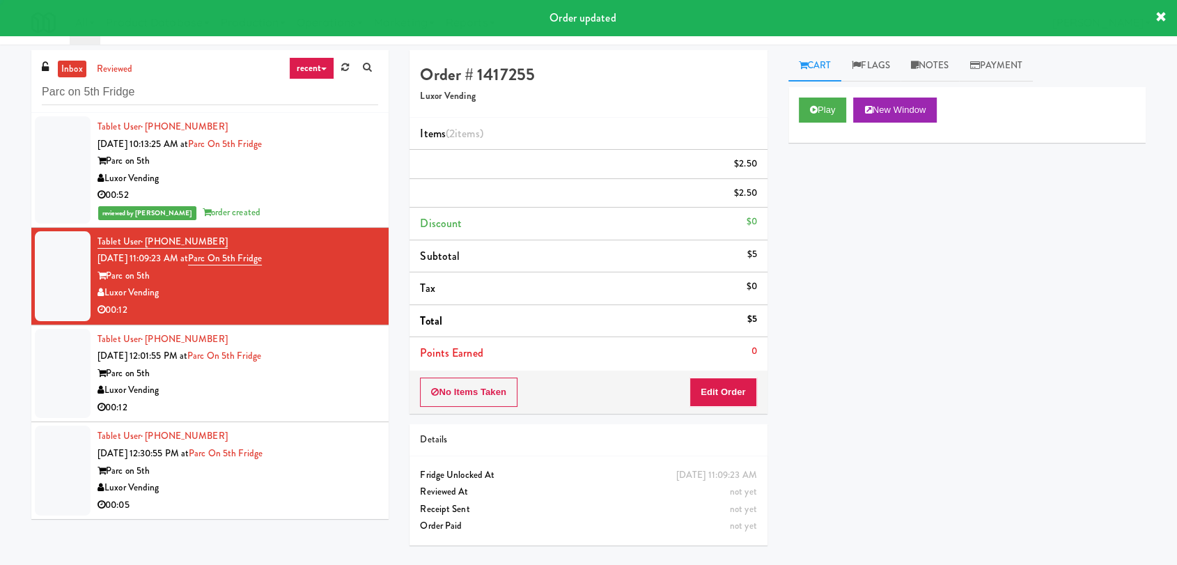
click at [315, 401] on div "00:12" at bounding box center [238, 407] width 281 height 17
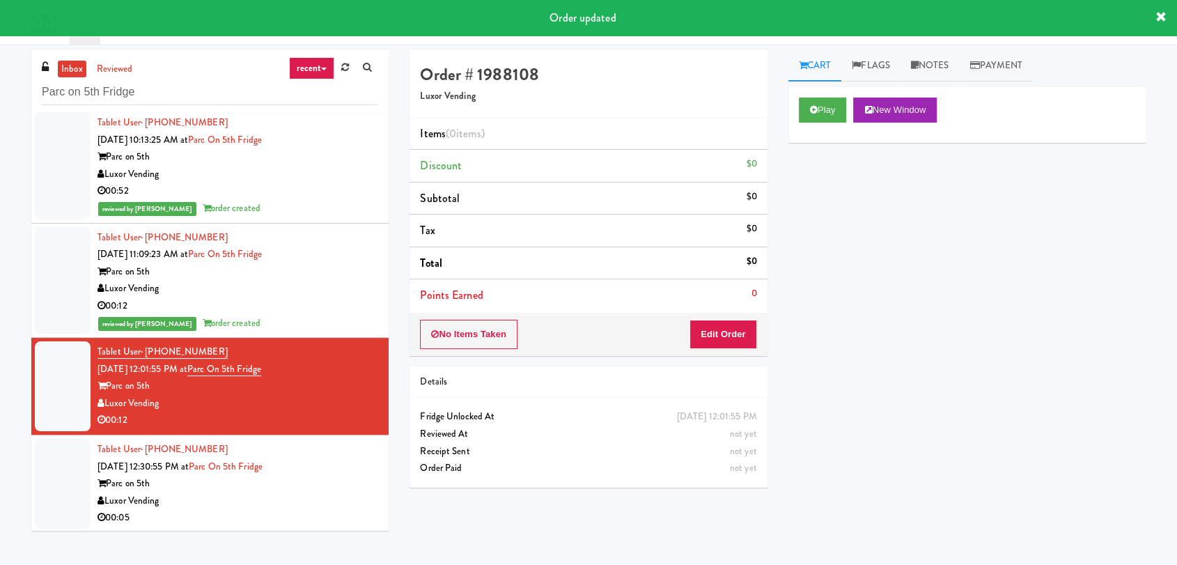
scroll to position [6, 0]
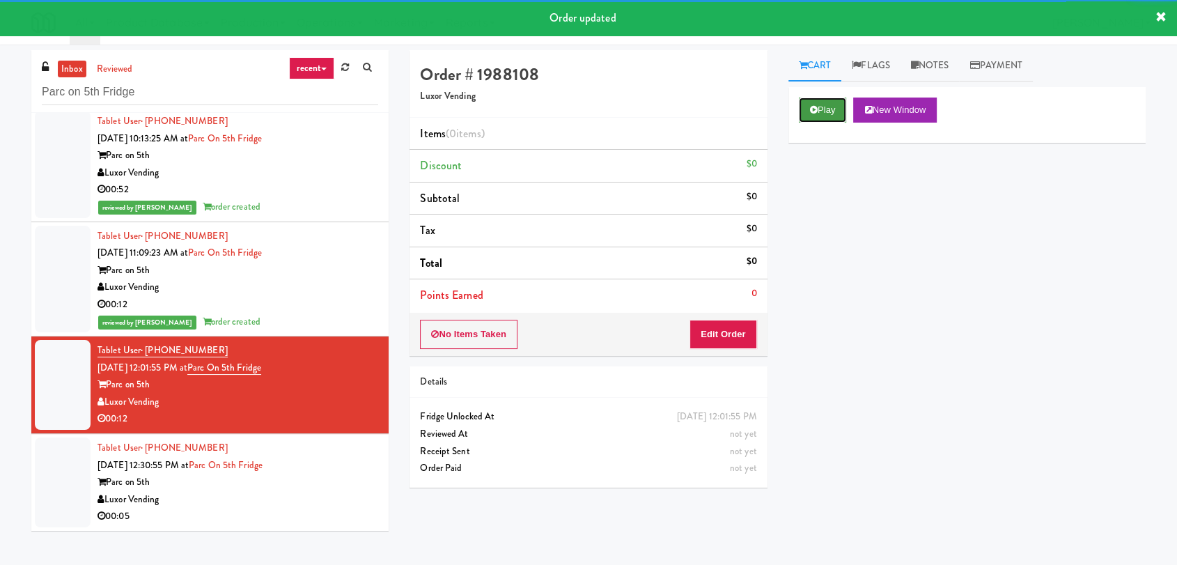
click at [816, 115] on button "Play" at bounding box center [823, 110] width 48 height 25
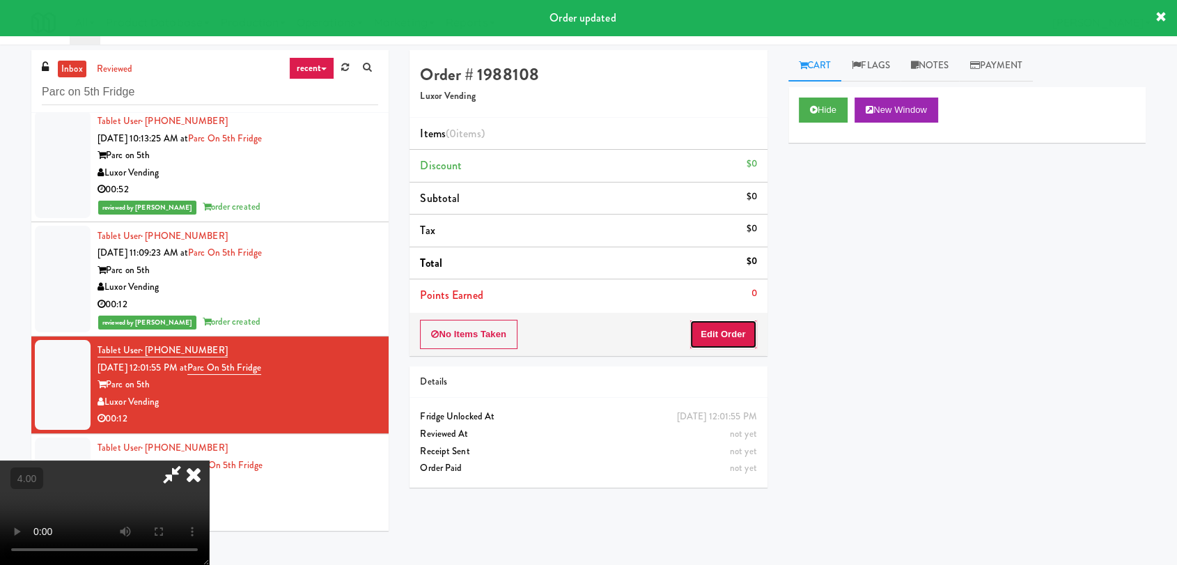
click at [729, 333] on button "Edit Order" at bounding box center [724, 334] width 68 height 29
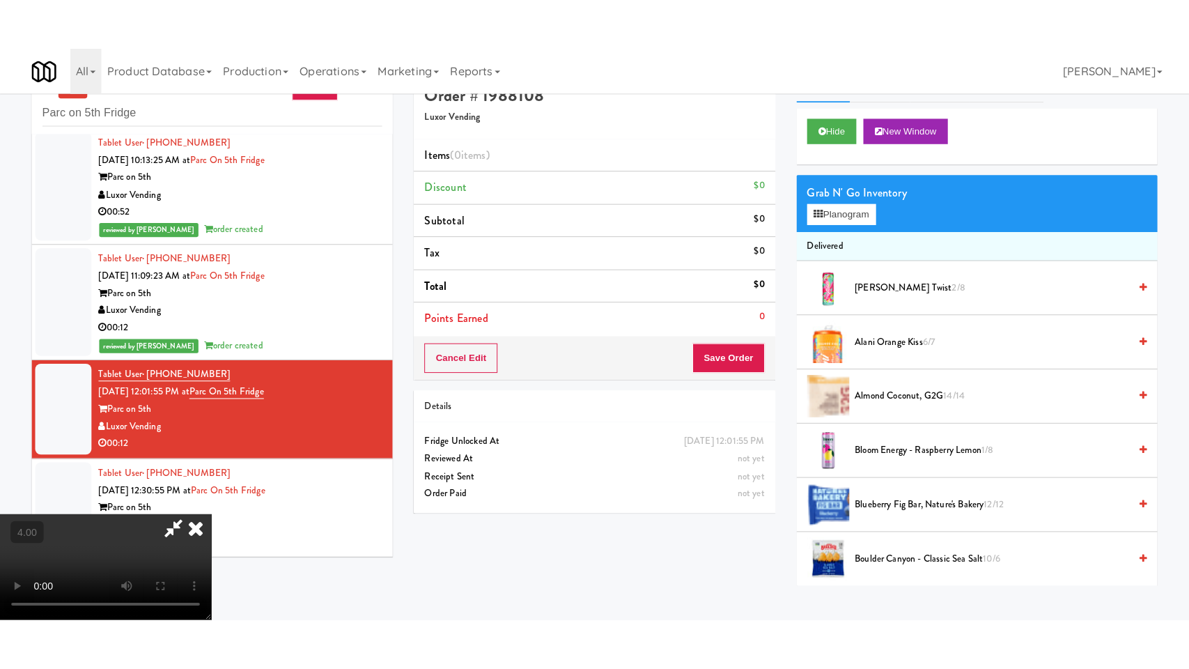
scroll to position [45, 0]
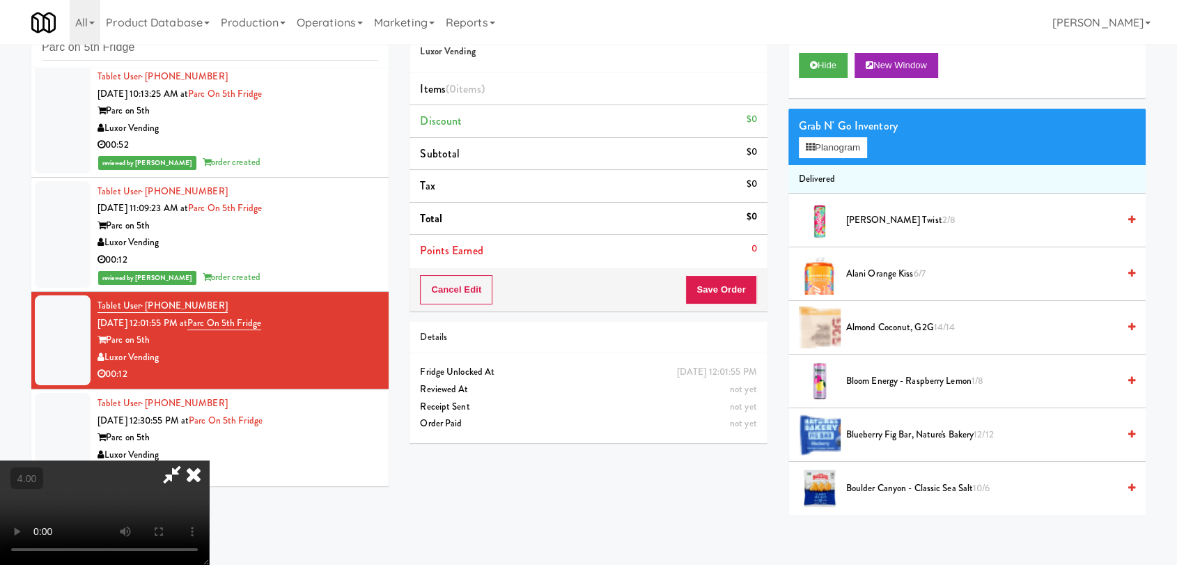
click at [209, 460] on video at bounding box center [104, 512] width 209 height 104
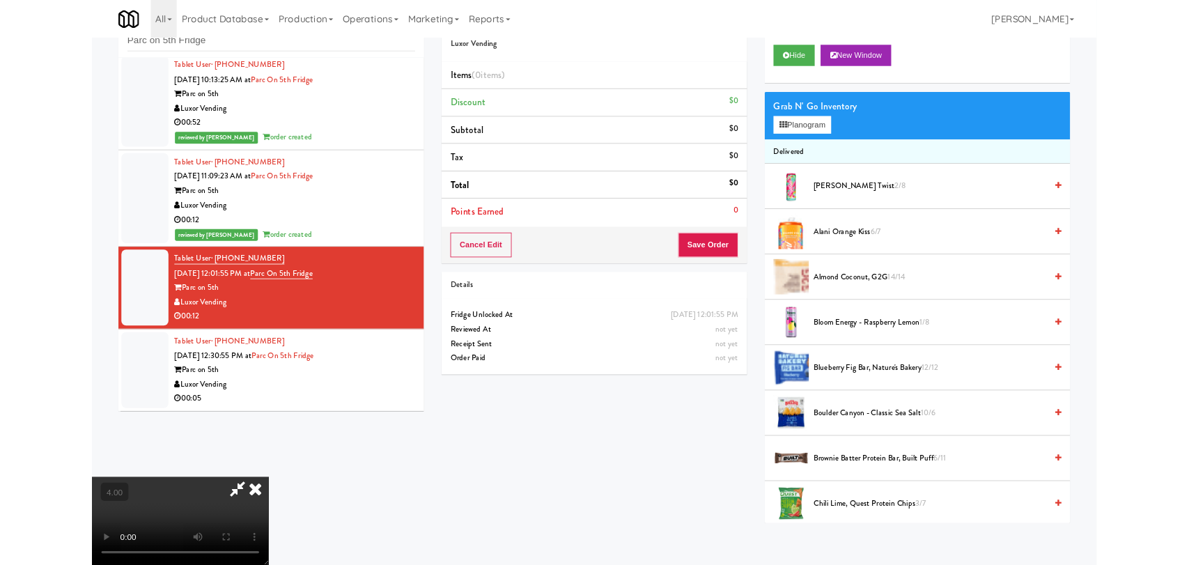
scroll to position [29, 0]
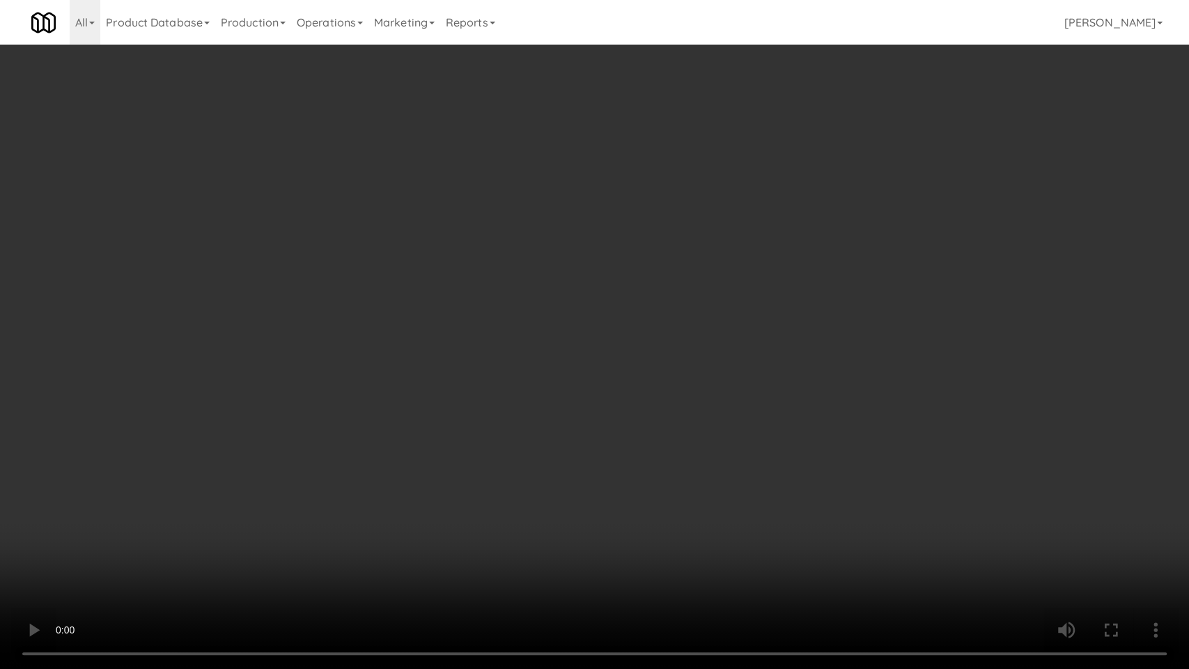
click at [621, 454] on video at bounding box center [594, 334] width 1189 height 669
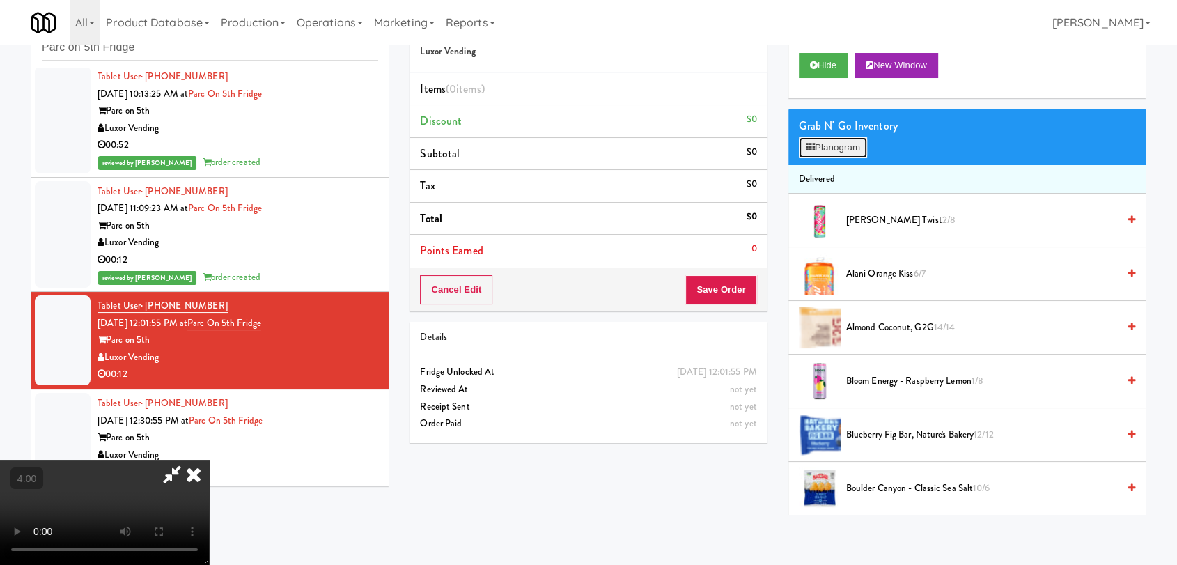
click at [848, 145] on button "Planogram" at bounding box center [833, 147] width 68 height 21
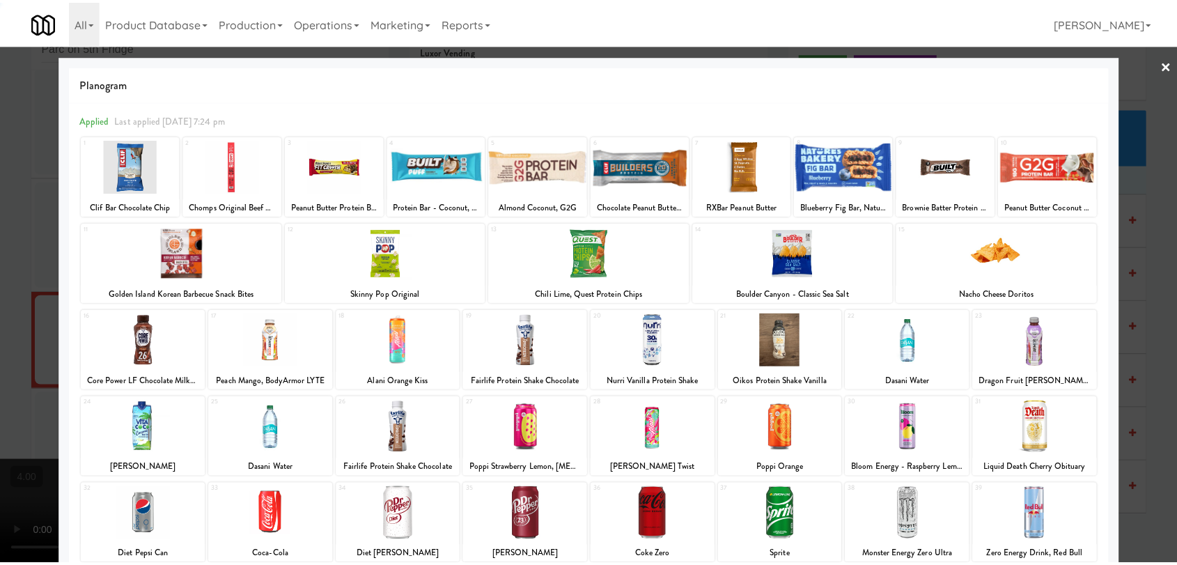
scroll to position [77, 0]
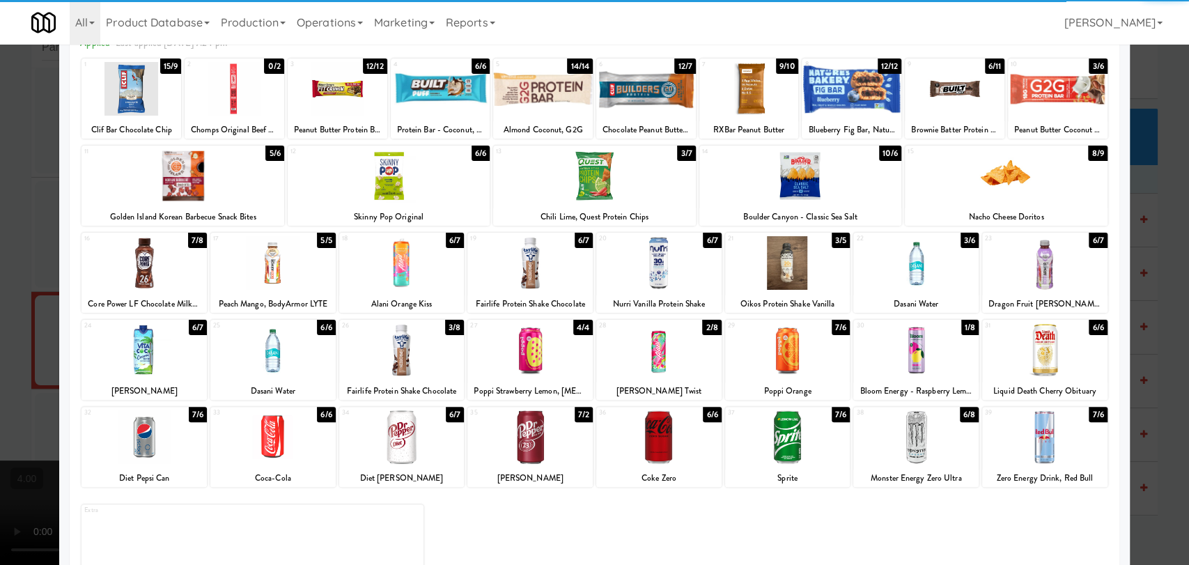
click at [907, 357] on div at bounding box center [915, 350] width 125 height 54
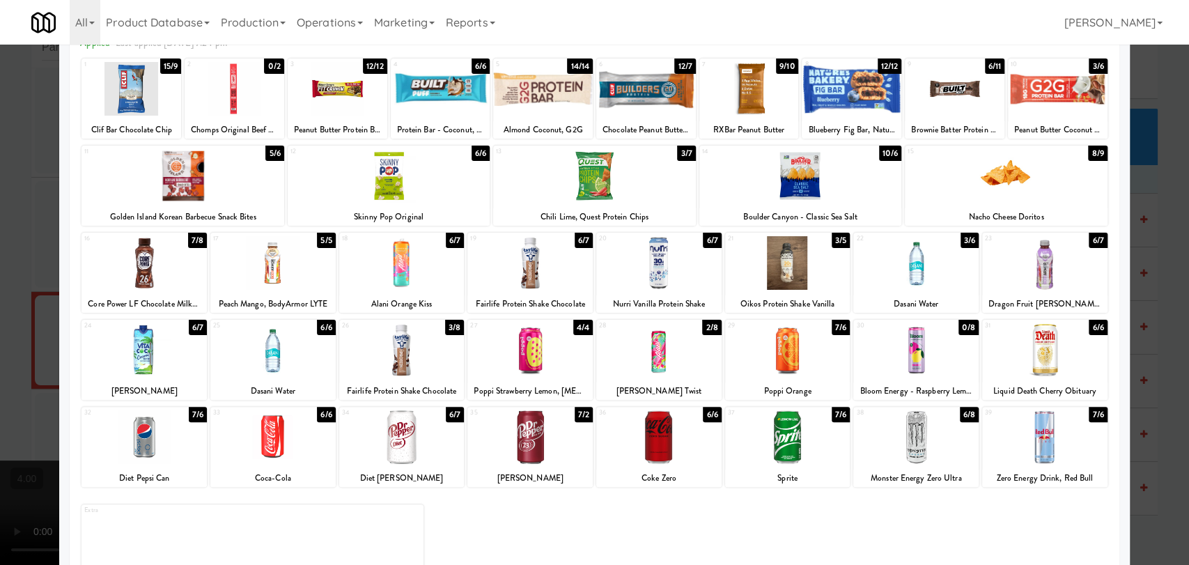
click at [0, 109] on div at bounding box center [594, 282] width 1189 height 565
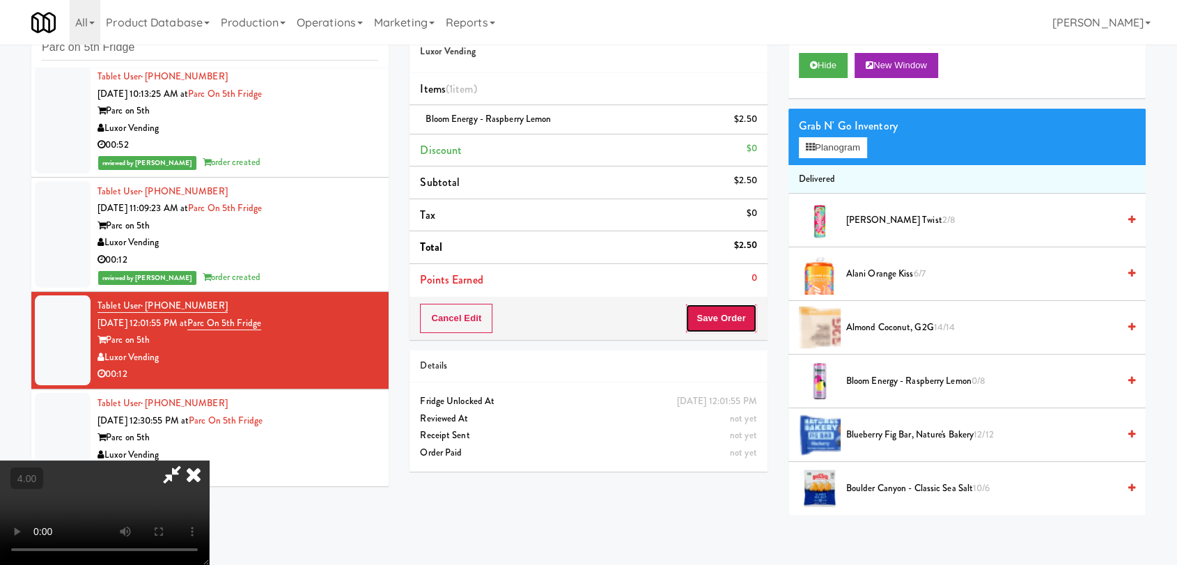
click at [747, 305] on button "Save Order" at bounding box center [720, 318] width 71 height 29
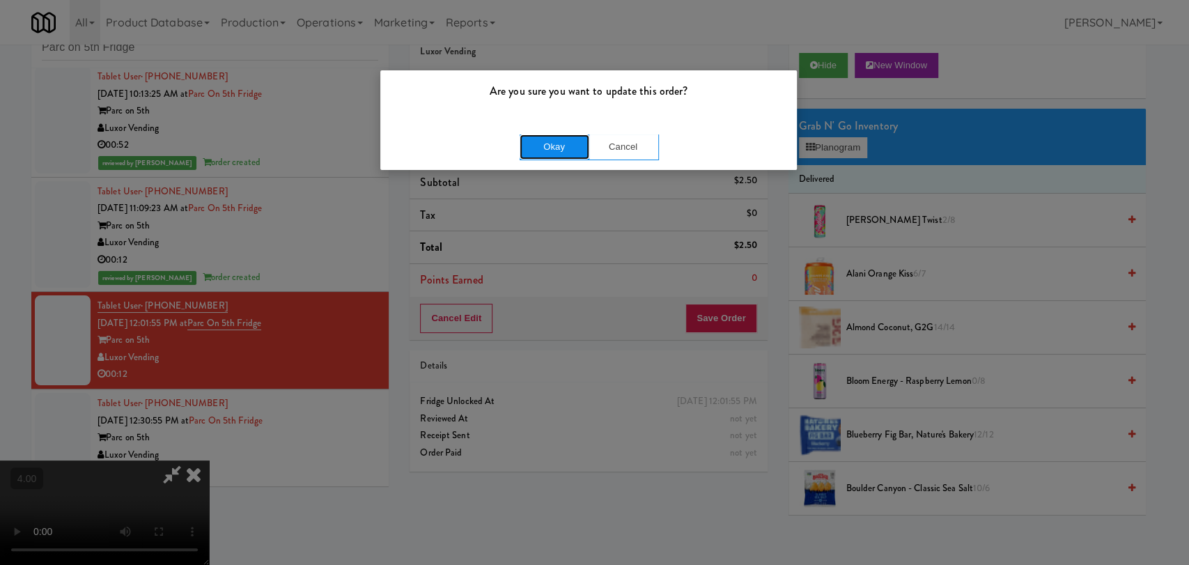
click at [563, 137] on button "Okay" at bounding box center [555, 146] width 70 height 25
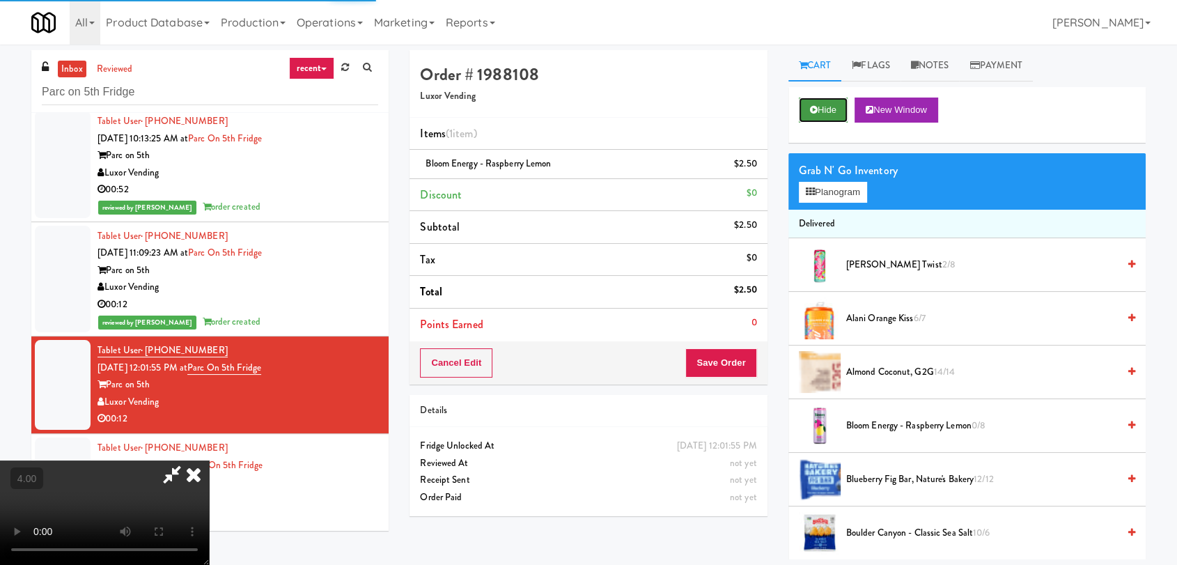
click at [825, 106] on button "Hide" at bounding box center [823, 110] width 49 height 25
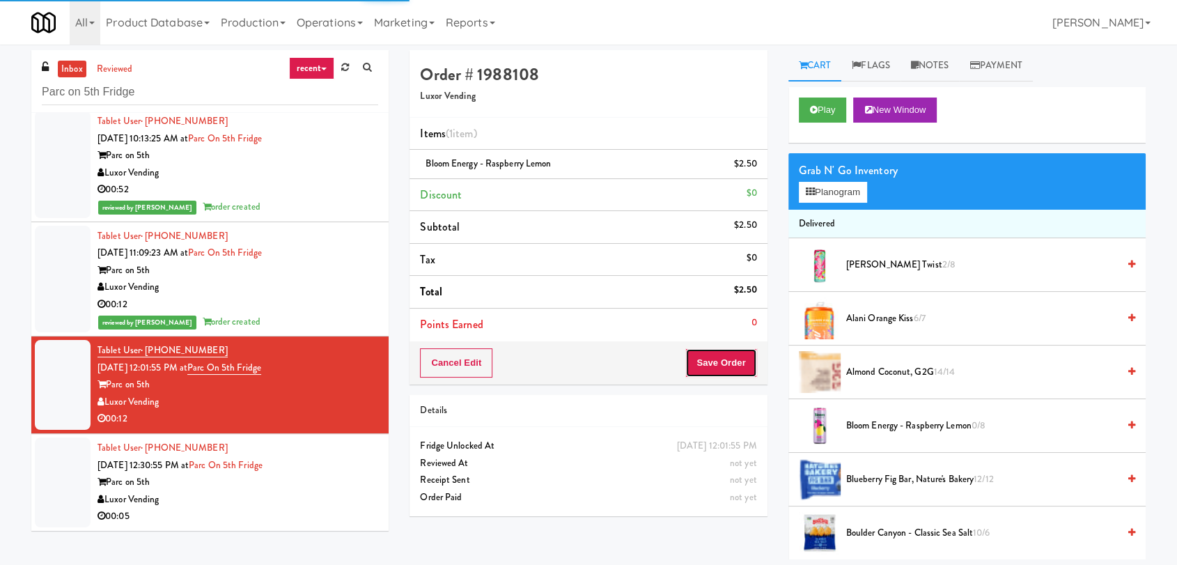
drag, startPoint x: 726, startPoint y: 349, endPoint x: 724, endPoint y: 359, distance: 10.0
click at [726, 350] on button "Save Order" at bounding box center [720, 362] width 71 height 29
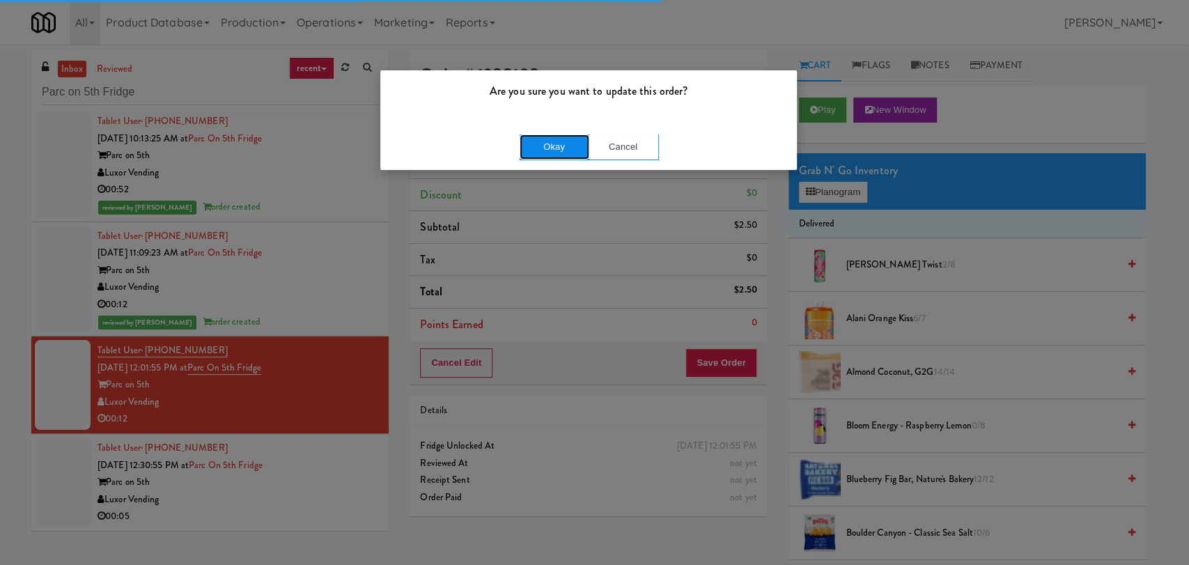
click at [544, 154] on button "Okay" at bounding box center [555, 146] width 70 height 25
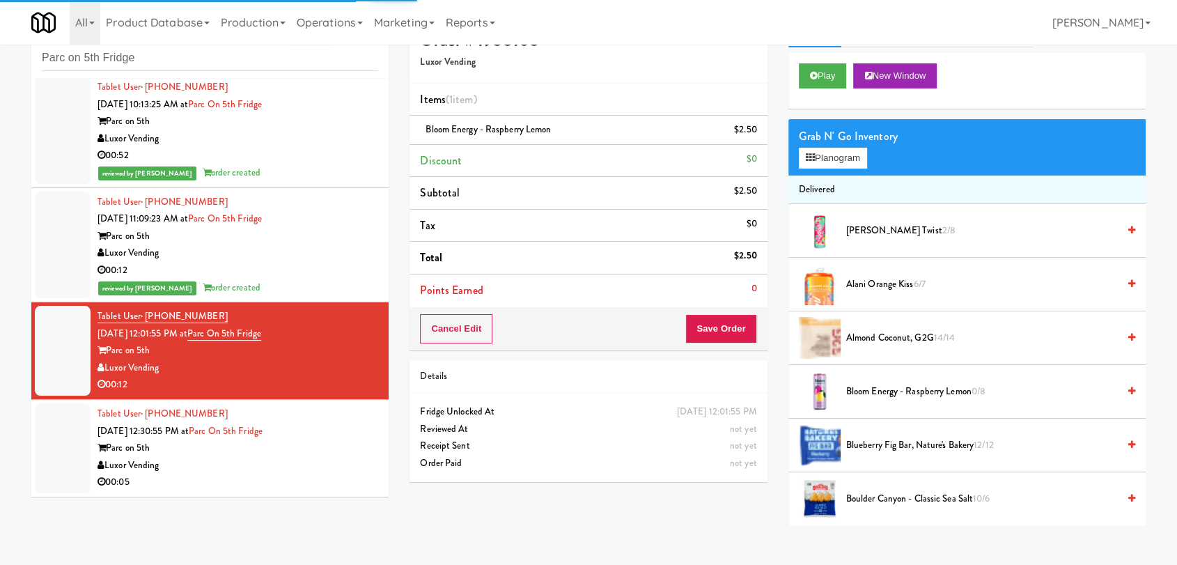
scroll to position [45, 0]
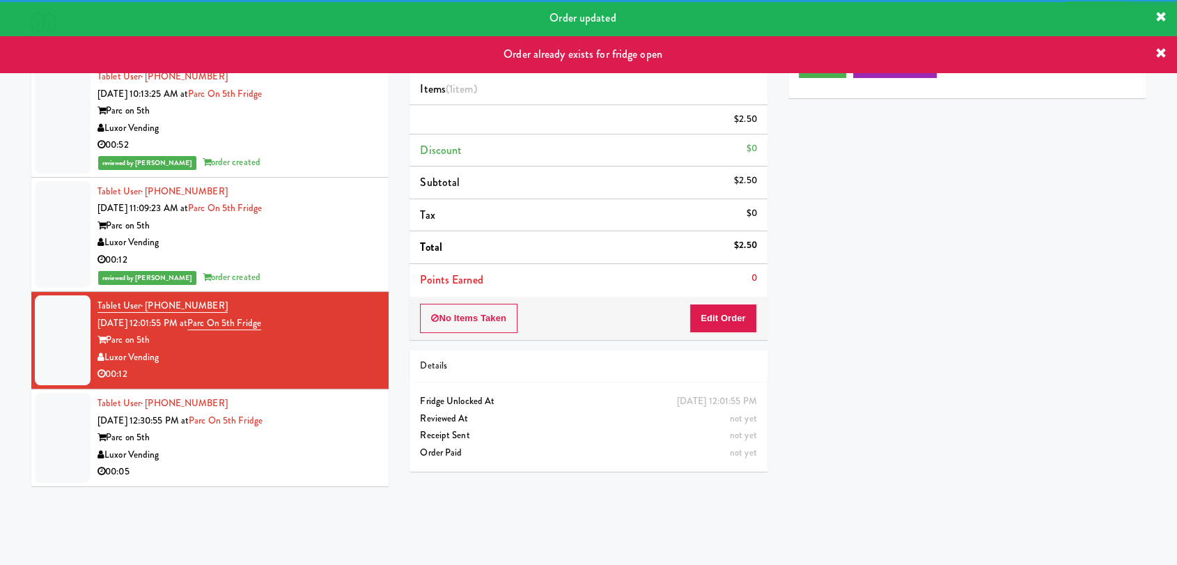
click at [349, 426] on div "Tablet User · (435) 660-0329 [DATE] 12:30:55 PM at [GEOGRAPHIC_DATA] on 5th Lux…" at bounding box center [238, 438] width 281 height 86
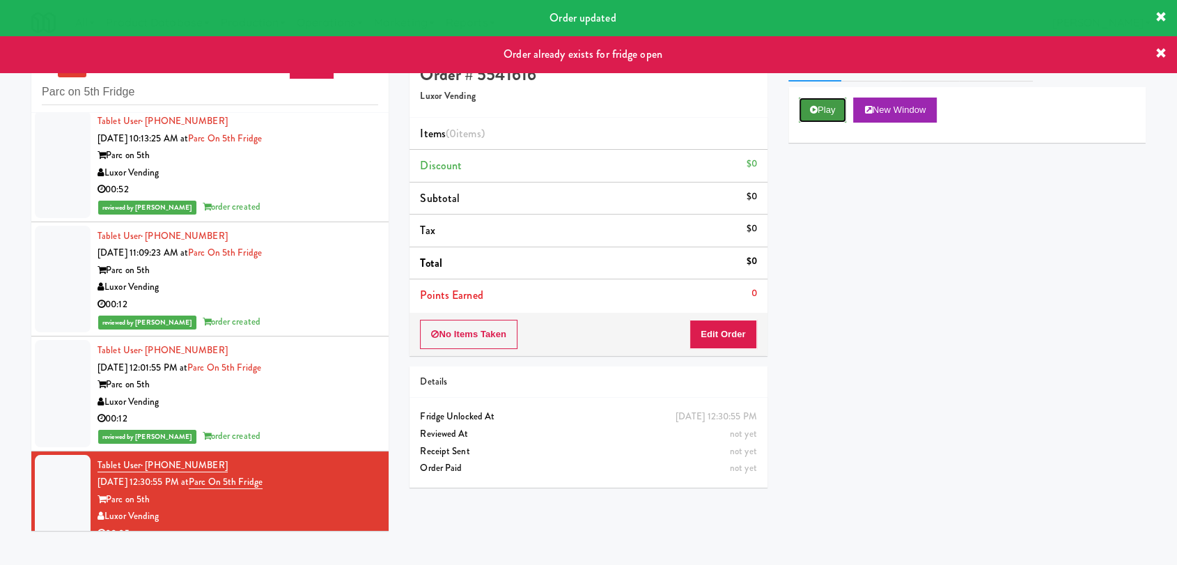
click at [823, 112] on button "Play" at bounding box center [823, 110] width 48 height 25
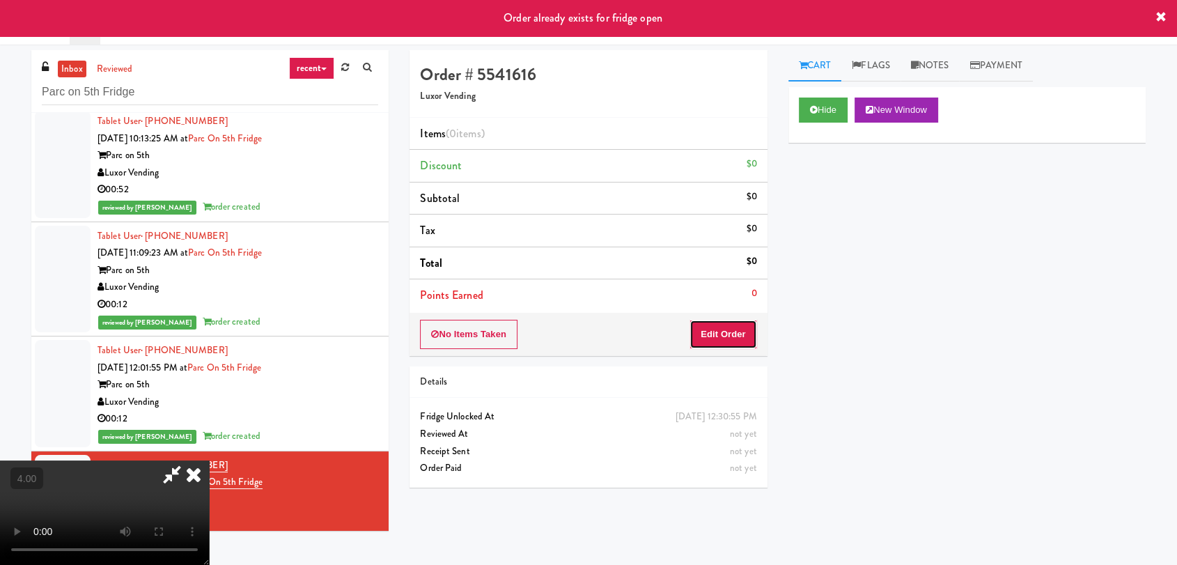
click at [745, 341] on button "Edit Order" at bounding box center [724, 334] width 68 height 29
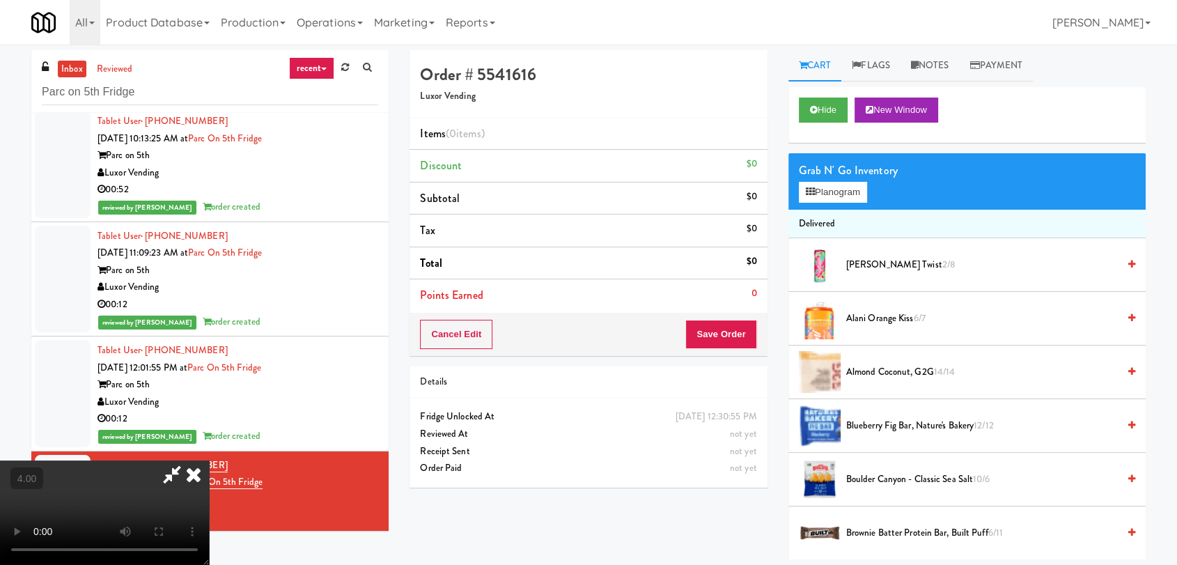
click at [209, 460] on video at bounding box center [104, 512] width 209 height 104
click at [70, 490] on video at bounding box center [104, 512] width 209 height 104
click at [80, 472] on video at bounding box center [104, 512] width 209 height 104
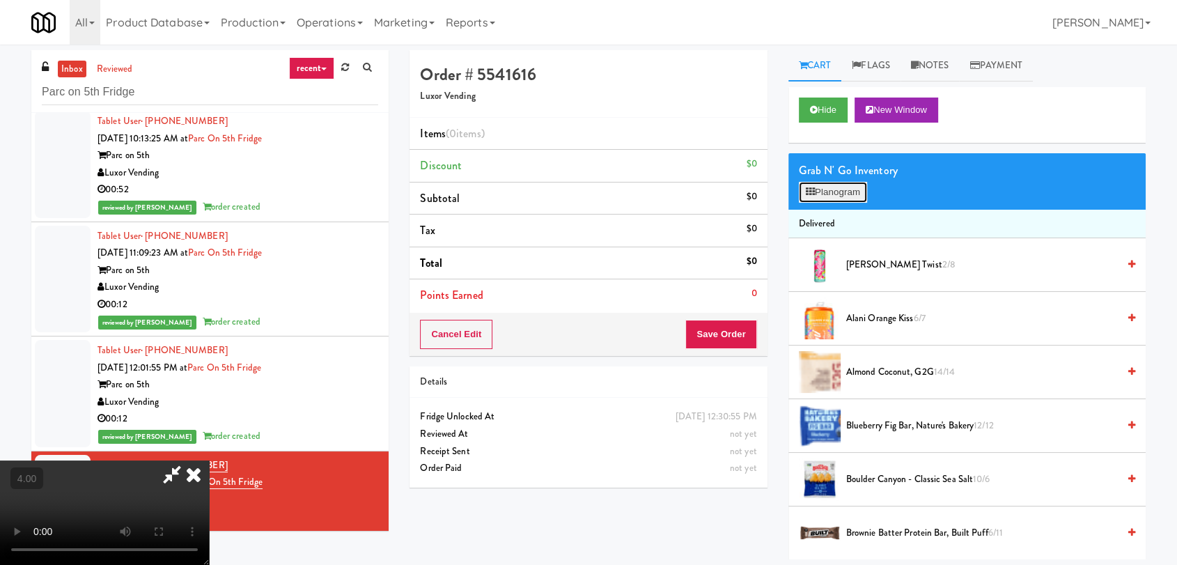
click at [839, 193] on button "Planogram" at bounding box center [833, 192] width 68 height 21
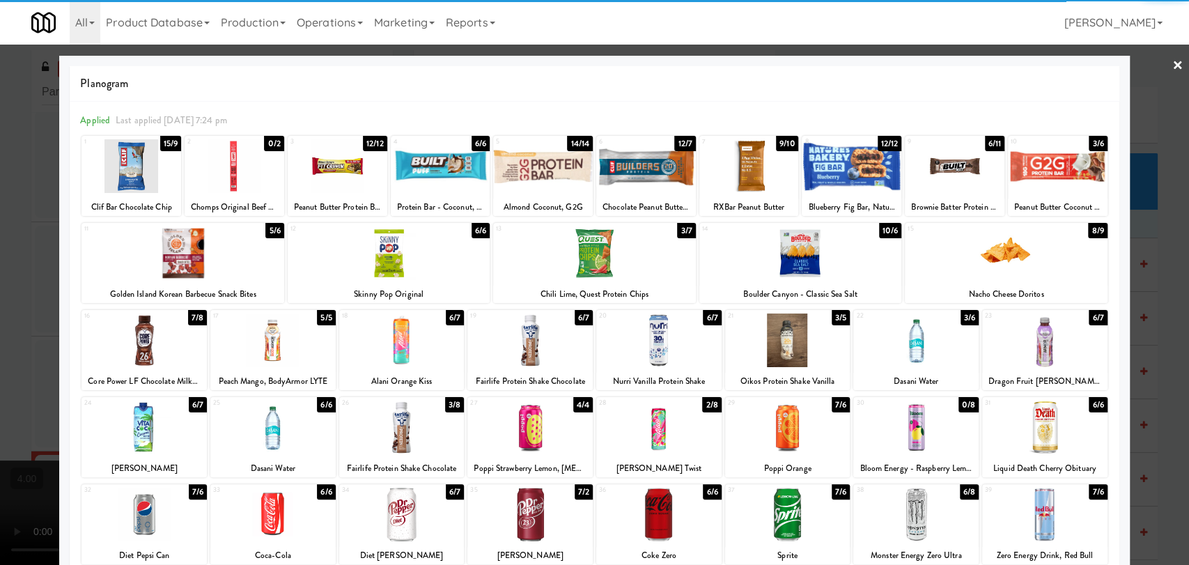
click at [179, 262] on div at bounding box center [183, 253] width 202 height 54
click at [52, 199] on div at bounding box center [594, 282] width 1189 height 565
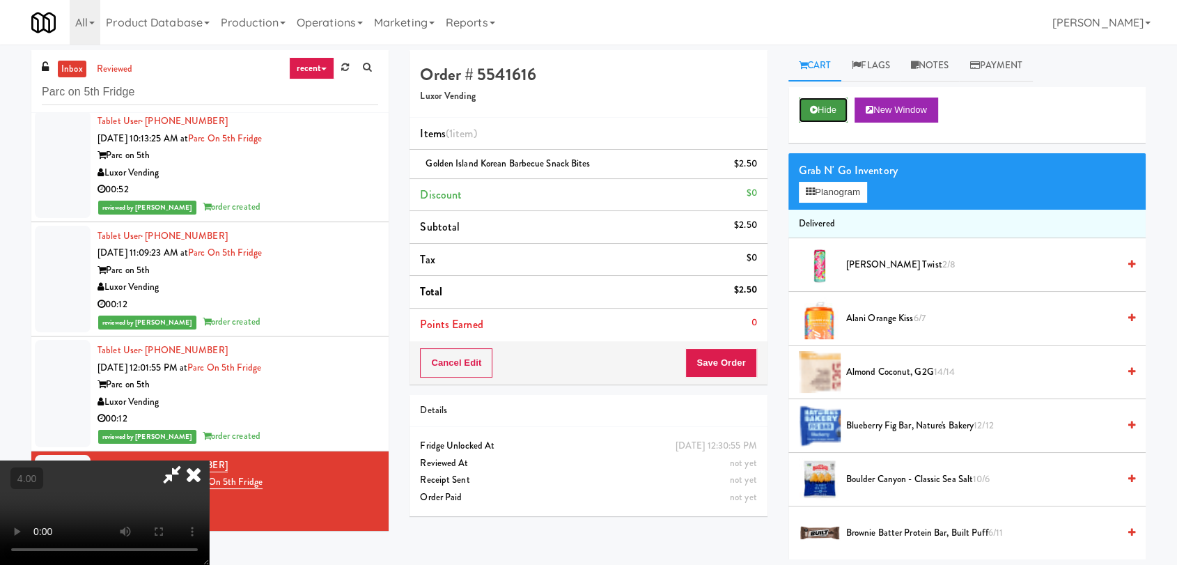
click at [845, 106] on button "Hide" at bounding box center [823, 110] width 49 height 25
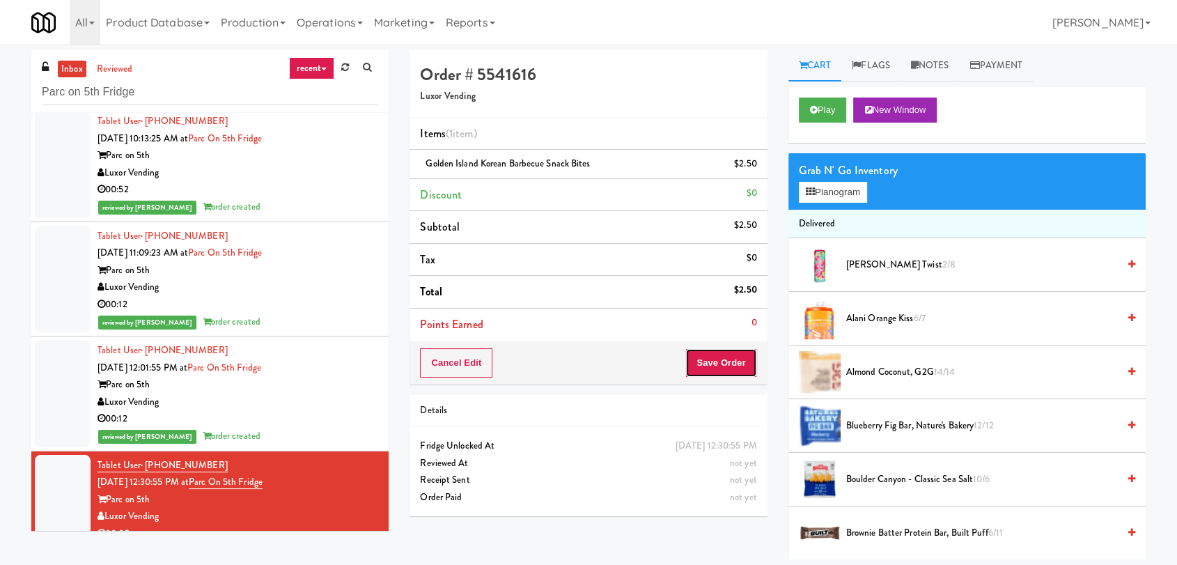
click at [736, 366] on button "Save Order" at bounding box center [720, 362] width 71 height 29
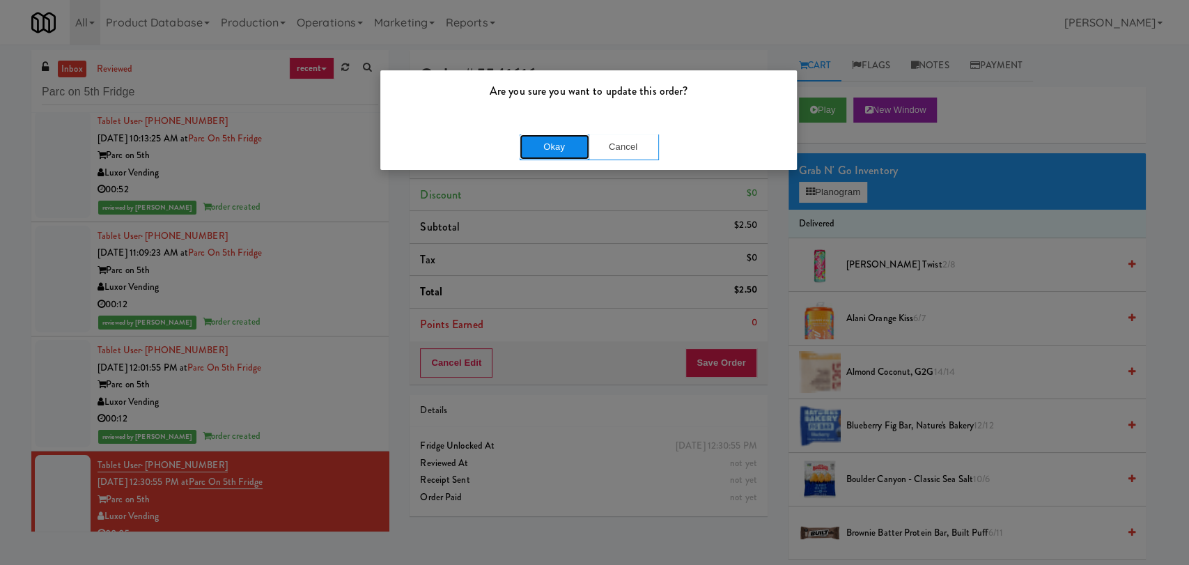
click at [552, 148] on button "Okay" at bounding box center [555, 146] width 70 height 25
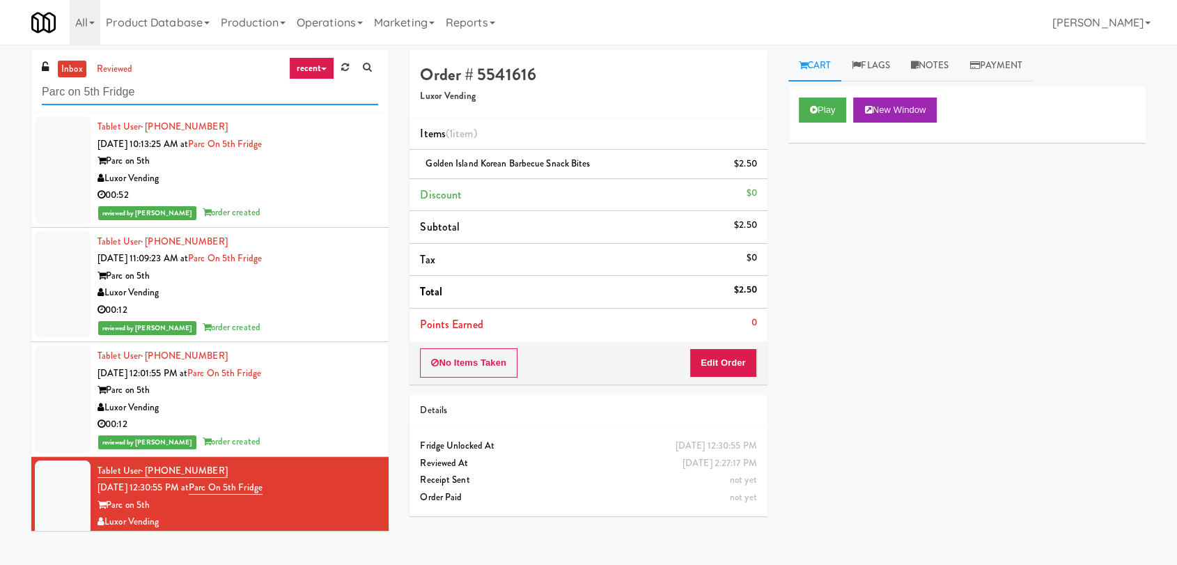
drag, startPoint x: 190, startPoint y: 90, endPoint x: 0, endPoint y: 88, distance: 190.2
click at [0, 88] on div "inbox reviewed recent all unclear take inventory issue suspicious failed recent…" at bounding box center [588, 304] width 1177 height 509
paste input "Origin - Pantry - Right"
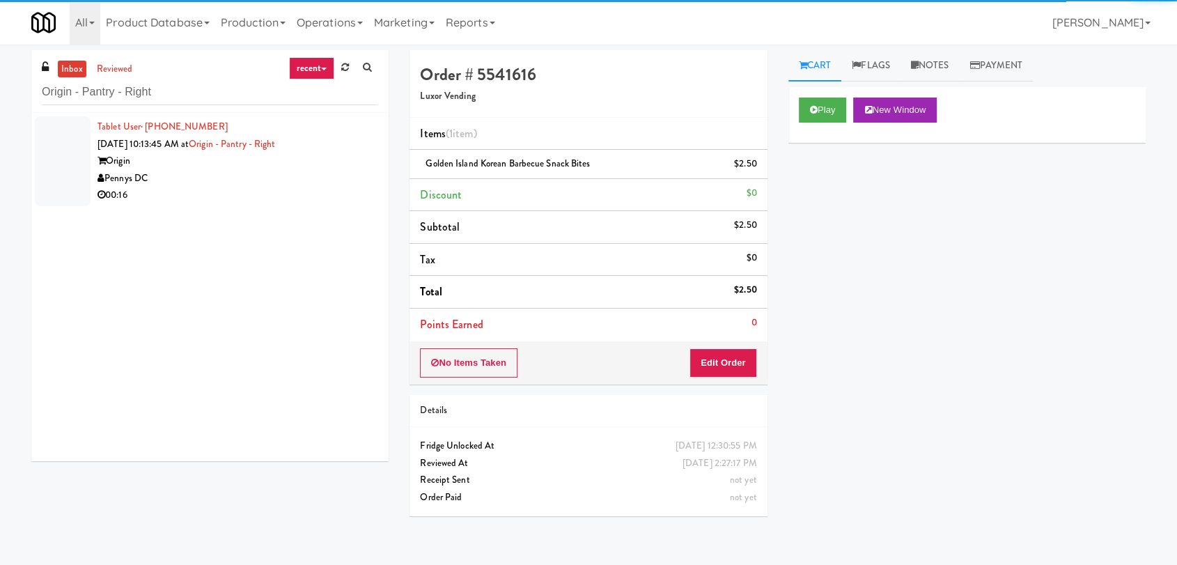
click at [311, 202] on div "00:16" at bounding box center [238, 195] width 281 height 17
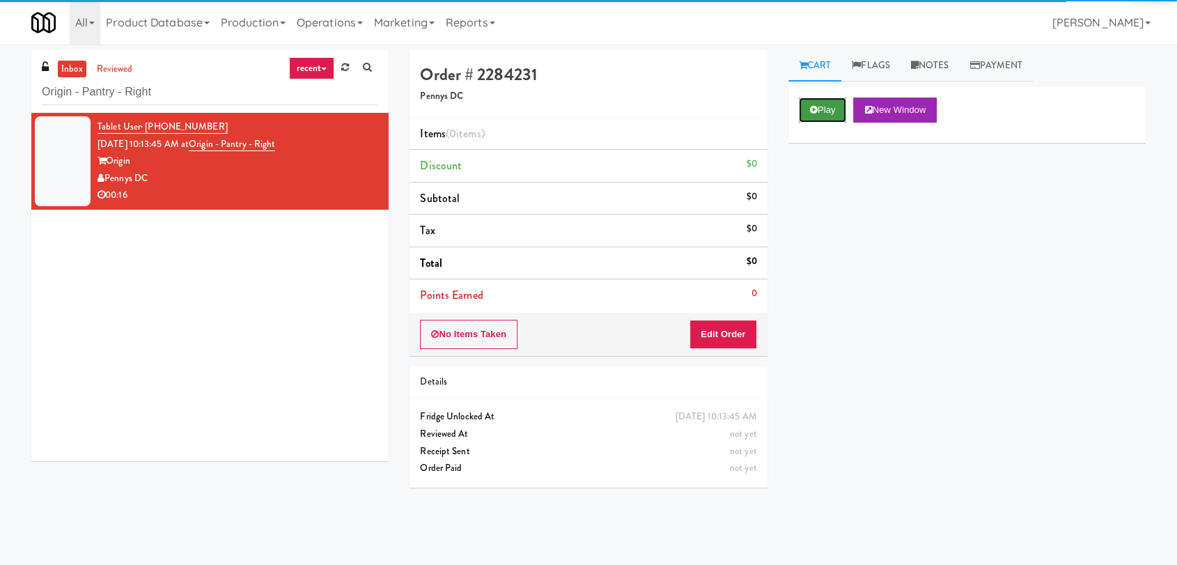
click at [815, 111] on icon at bounding box center [814, 109] width 8 height 9
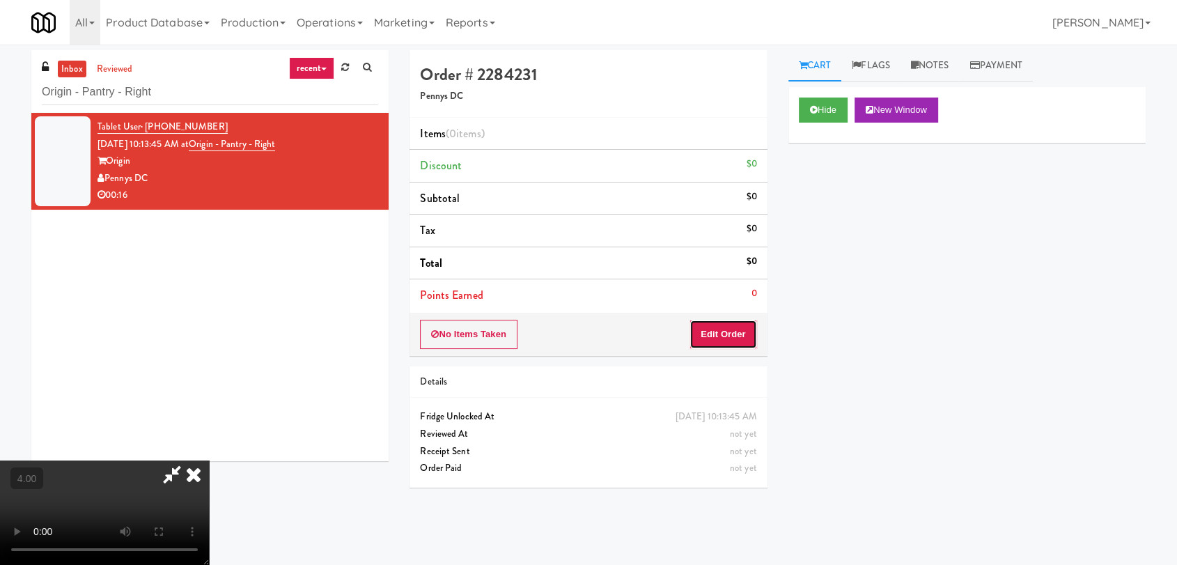
click at [701, 334] on button "Edit Order" at bounding box center [724, 334] width 68 height 29
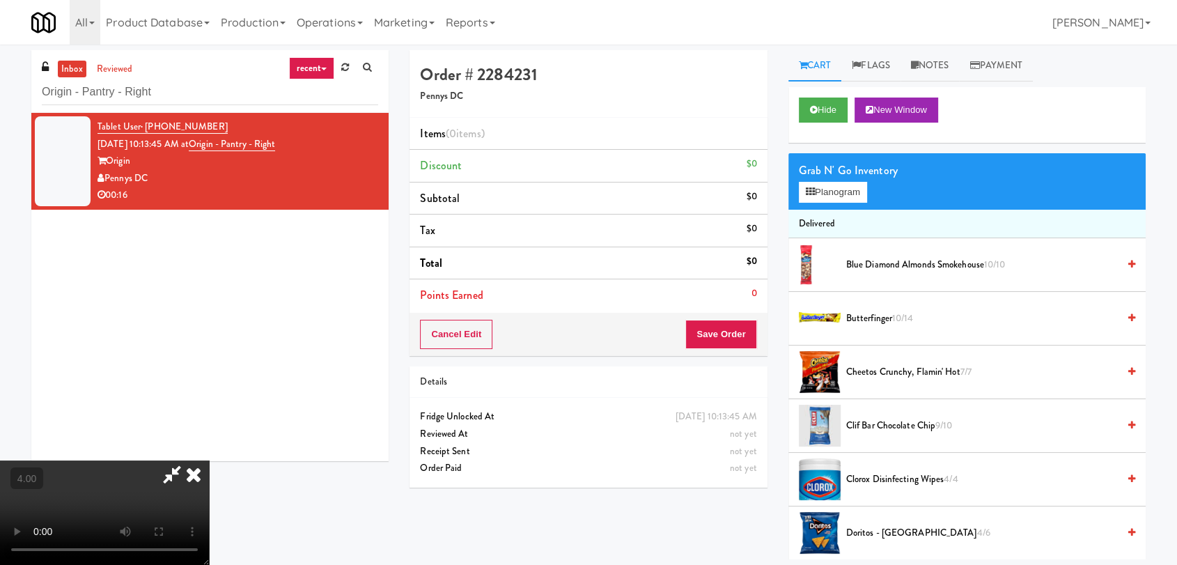
click at [209, 460] on video at bounding box center [104, 512] width 209 height 104
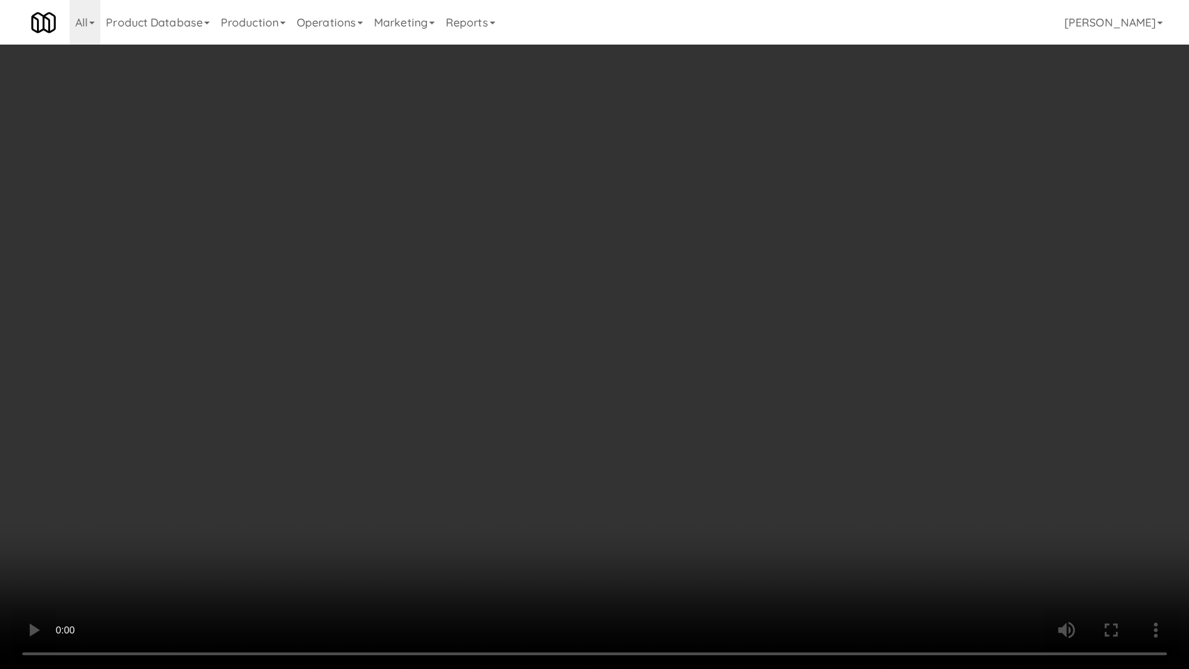
click at [482, 465] on video at bounding box center [594, 334] width 1189 height 669
click at [529, 418] on video at bounding box center [594, 334] width 1189 height 669
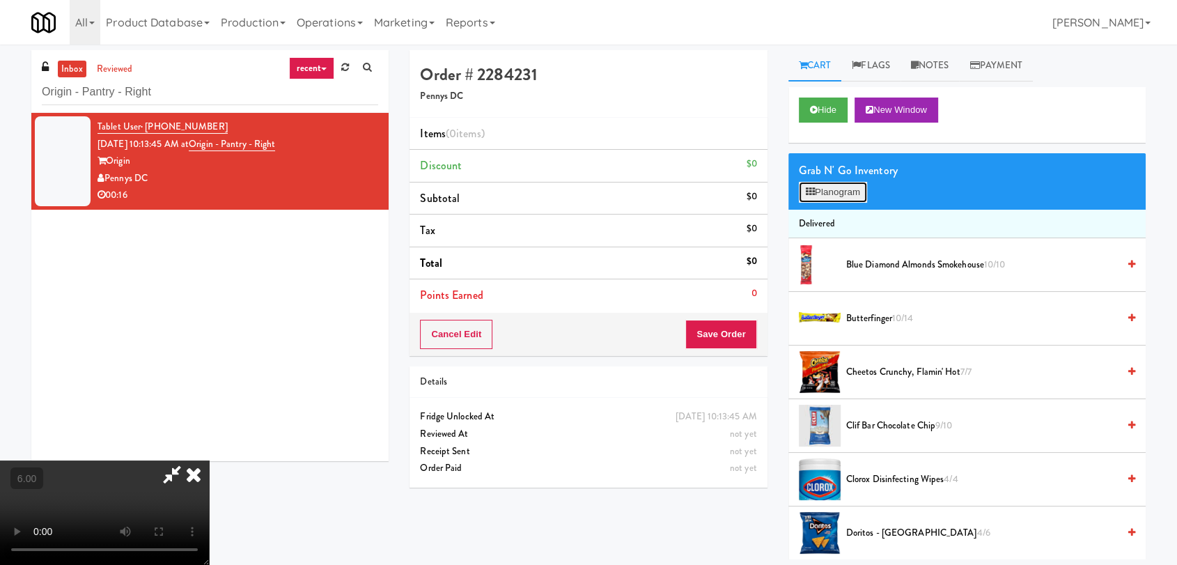
click at [848, 189] on button "Planogram" at bounding box center [833, 192] width 68 height 21
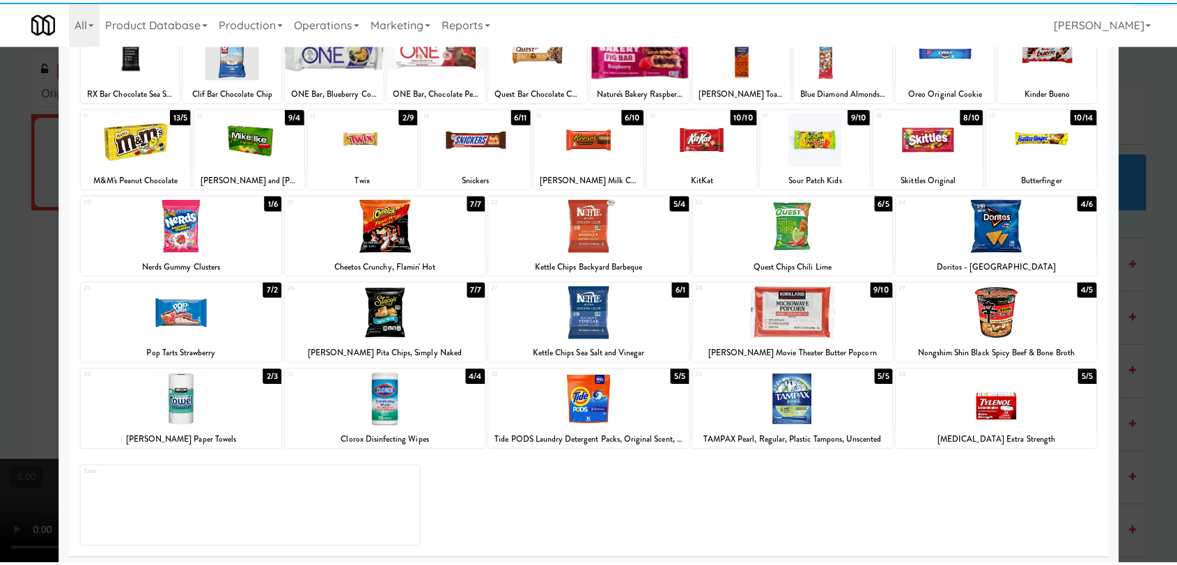
scroll to position [119, 0]
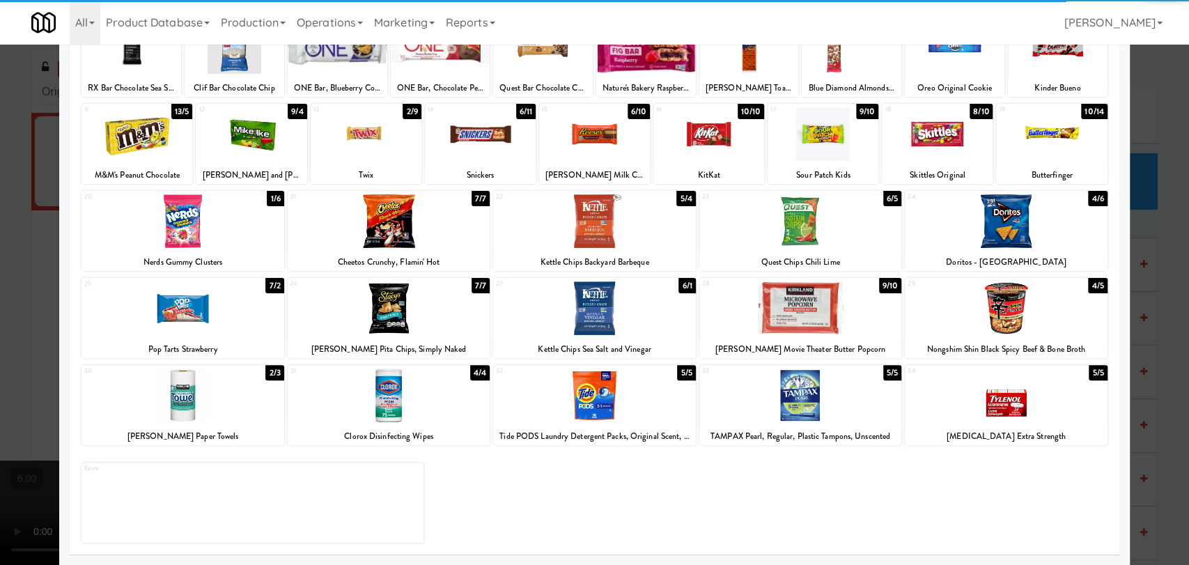
click at [185, 420] on div at bounding box center [183, 396] width 202 height 54
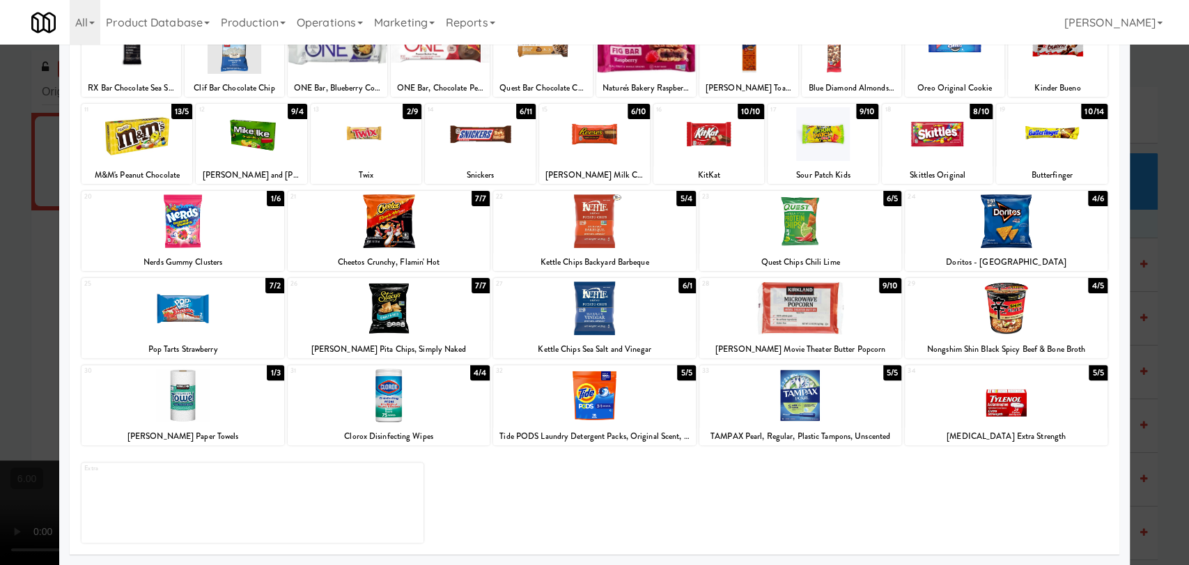
click at [16, 295] on div at bounding box center [594, 282] width 1189 height 565
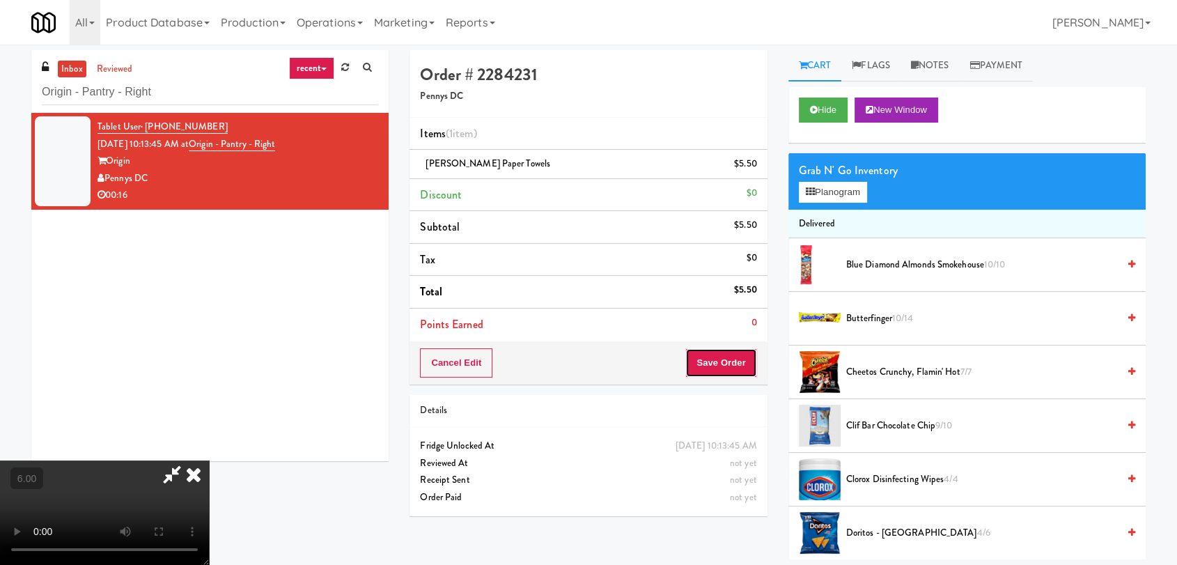
click at [741, 375] on button "Save Order" at bounding box center [720, 362] width 71 height 29
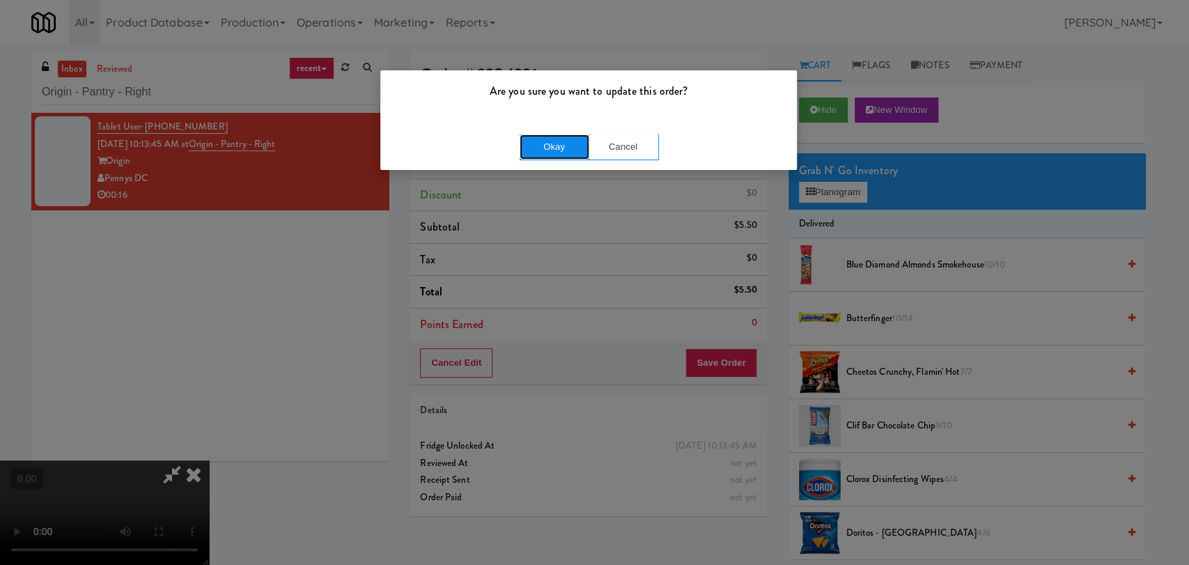
click at [547, 156] on button "Okay" at bounding box center [555, 146] width 70 height 25
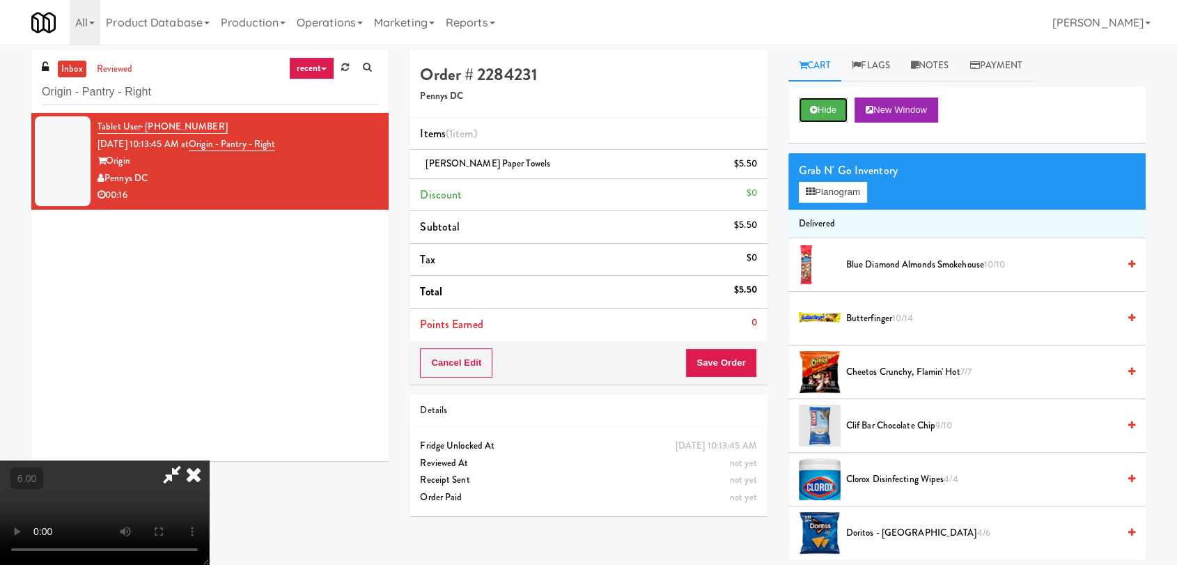
click at [827, 107] on button "Hide" at bounding box center [823, 110] width 49 height 25
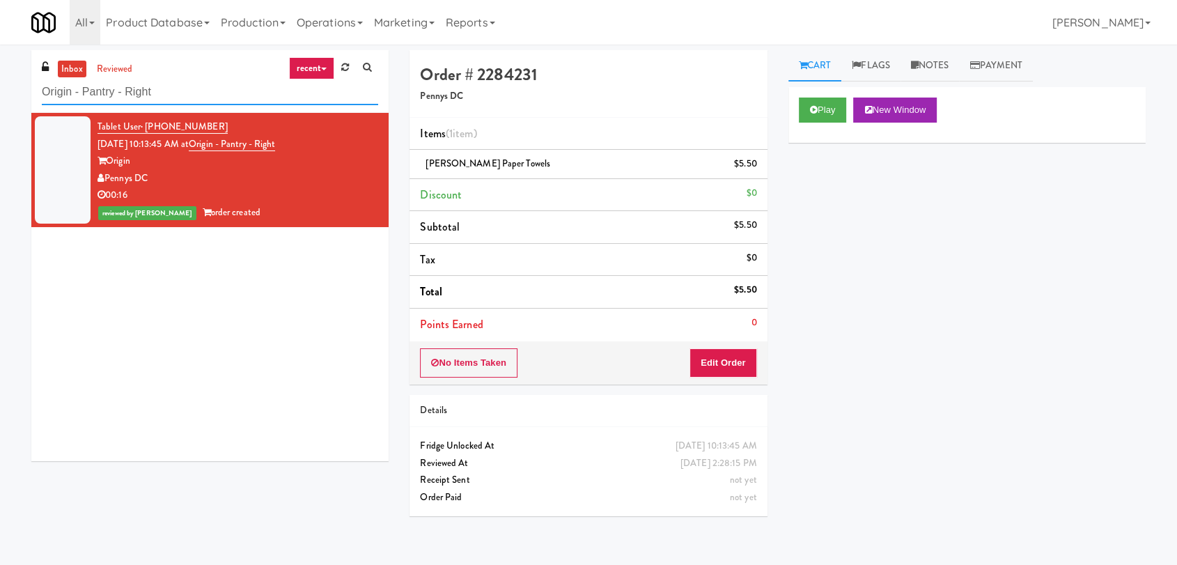
drag, startPoint x: 256, startPoint y: 82, endPoint x: 0, endPoint y: 79, distance: 256.4
click at [0, 79] on div "inbox reviewed recent all unclear take inventory issue suspicious failed recent…" at bounding box center [588, 304] width 1177 height 509
paste input "Uptown 550 Cooler #2"
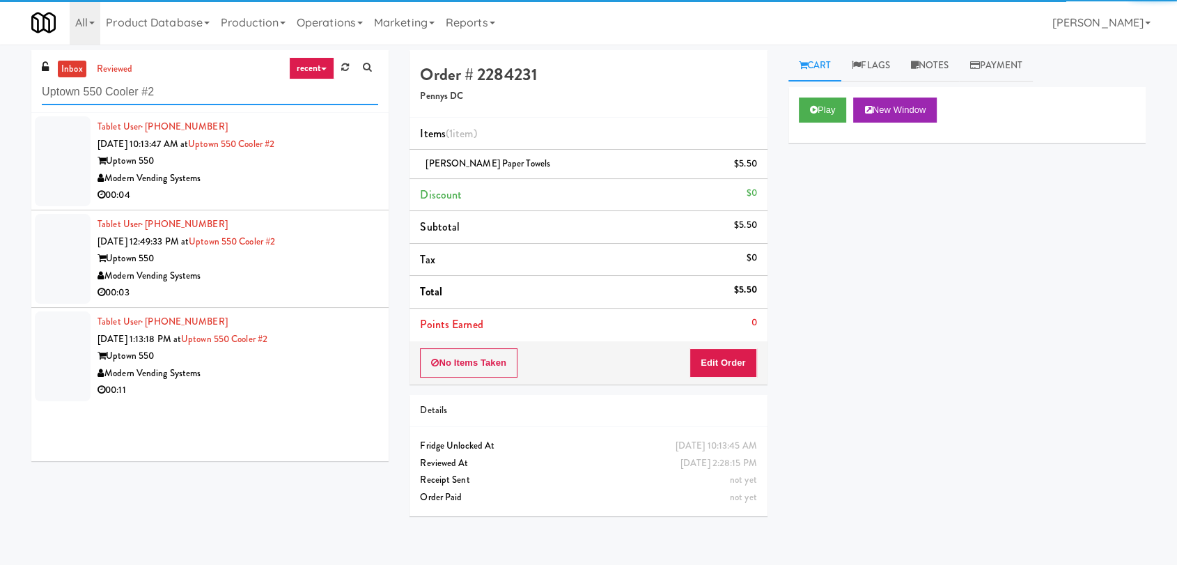
type input "Uptown 550 Cooler #2"
click at [296, 190] on div "00:04" at bounding box center [238, 195] width 281 height 17
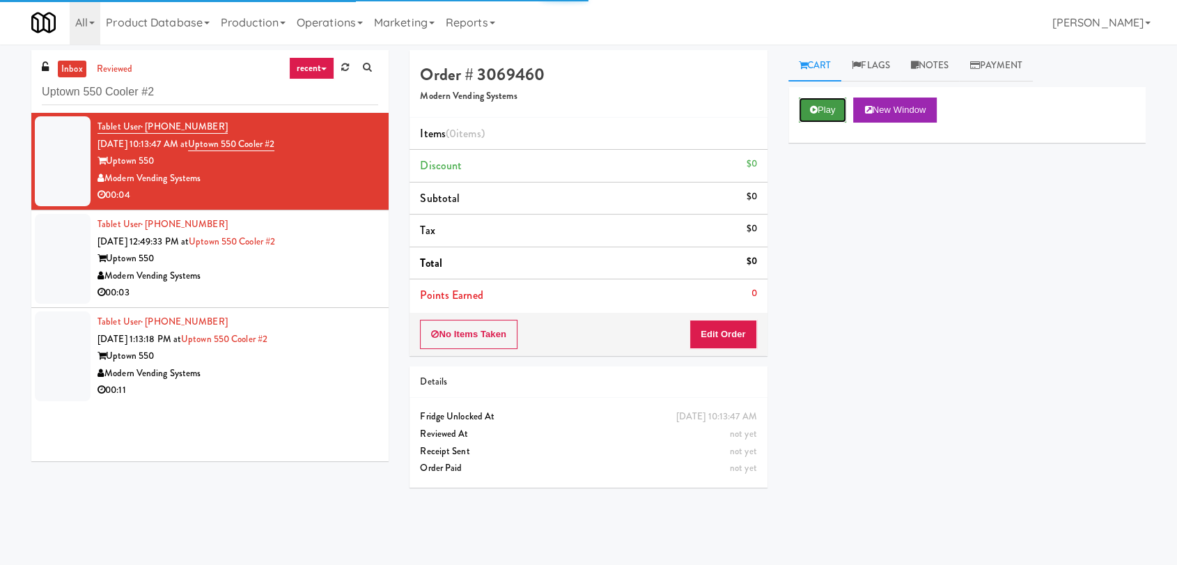
click at [836, 112] on button "Play" at bounding box center [823, 110] width 48 height 25
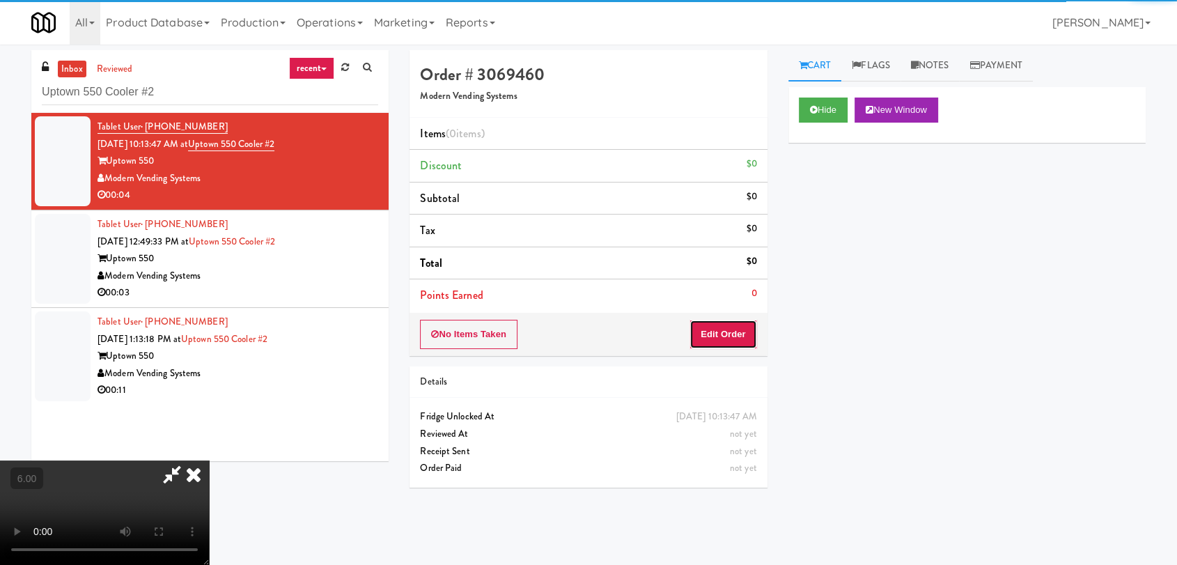
click at [718, 321] on button "Edit Order" at bounding box center [724, 334] width 68 height 29
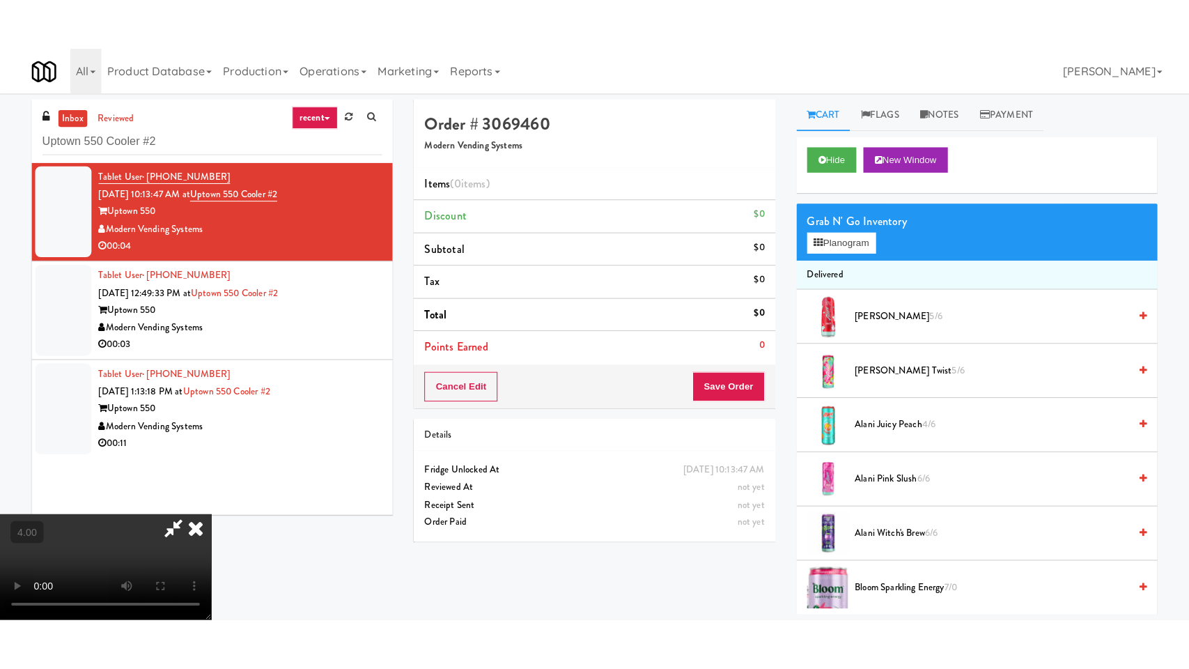
scroll to position [212, 0]
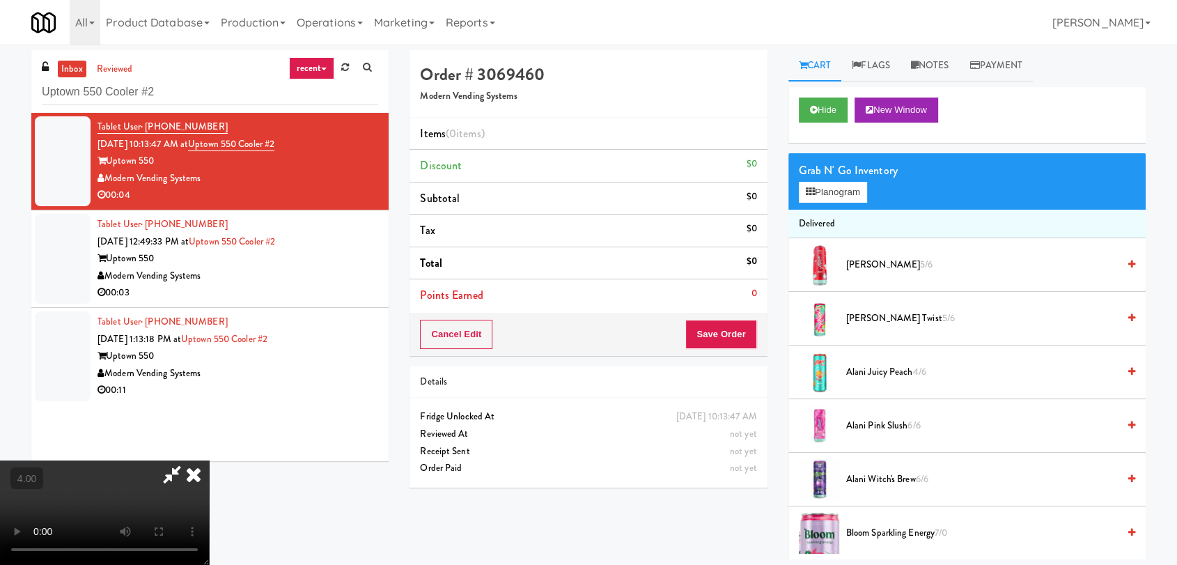
click at [89, 460] on video at bounding box center [104, 512] width 209 height 104
click at [139, 460] on video at bounding box center [104, 512] width 209 height 104
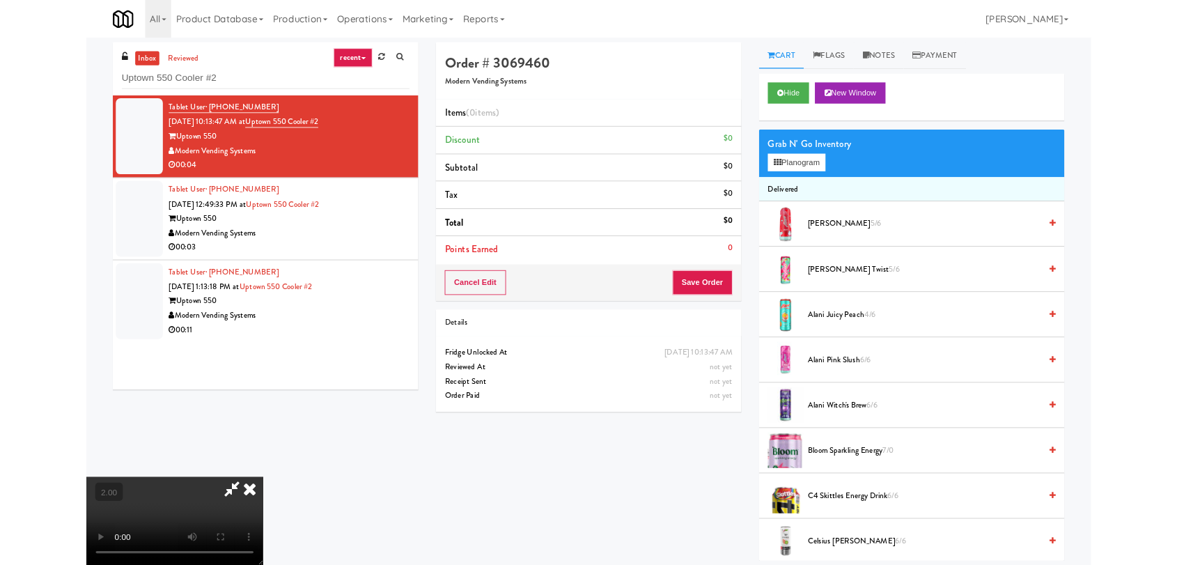
scroll to position [29, 0]
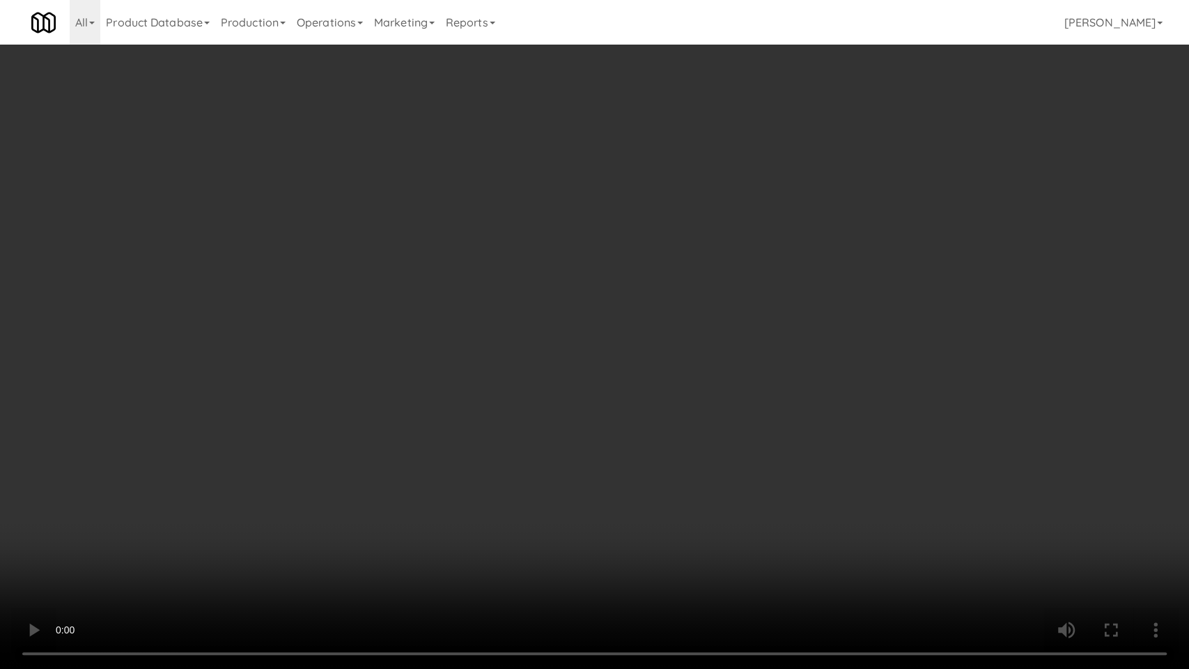
click at [329, 427] on video at bounding box center [594, 334] width 1189 height 669
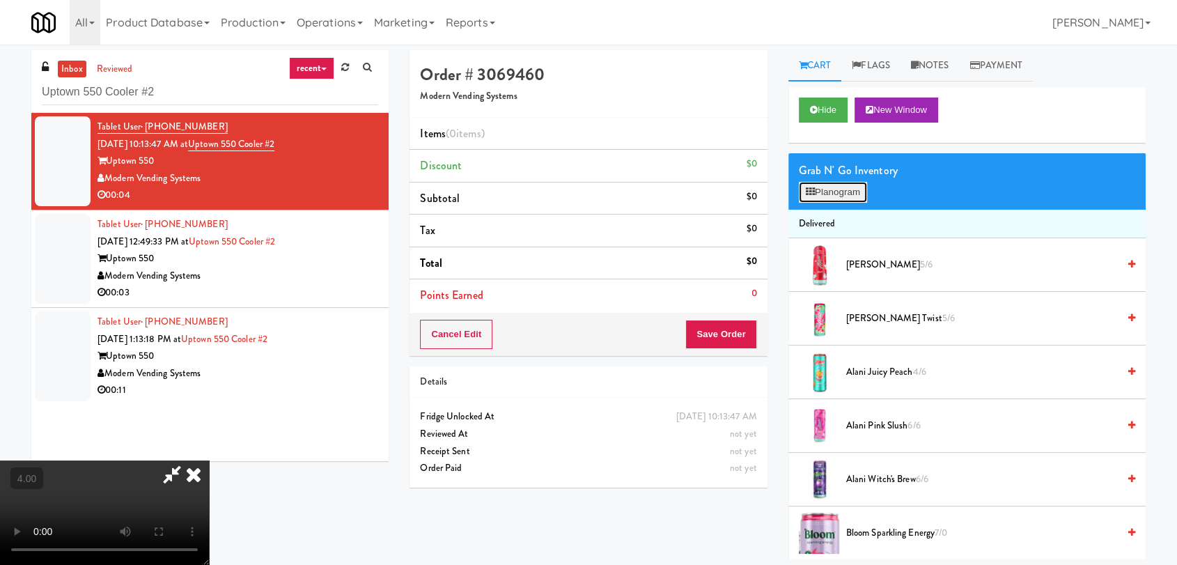
click at [844, 186] on button "Planogram" at bounding box center [833, 192] width 68 height 21
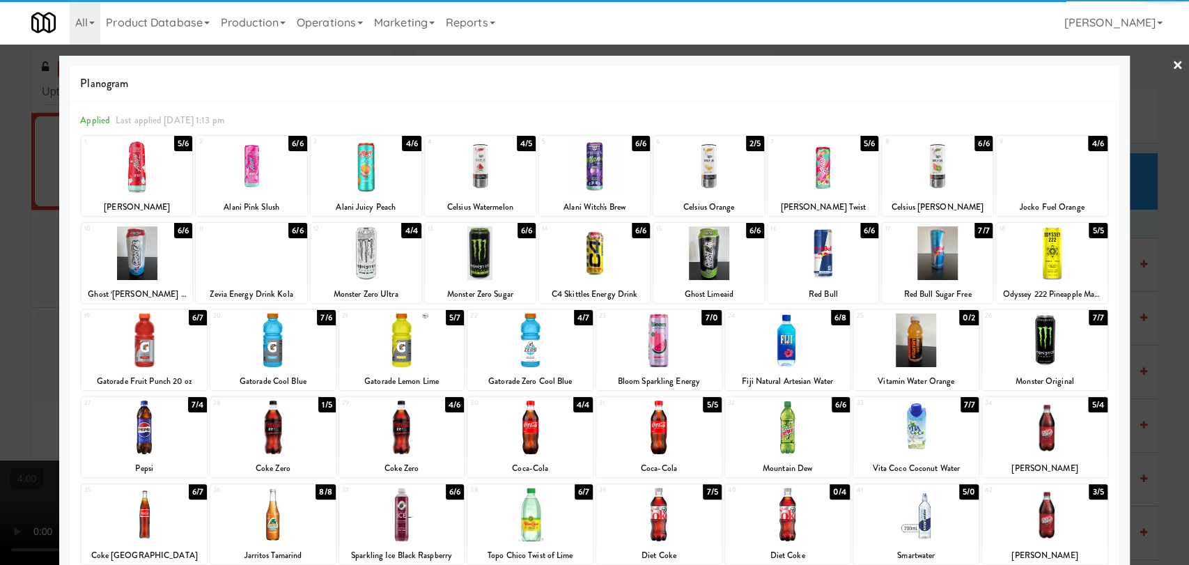
click at [392, 254] on div at bounding box center [366, 253] width 111 height 54
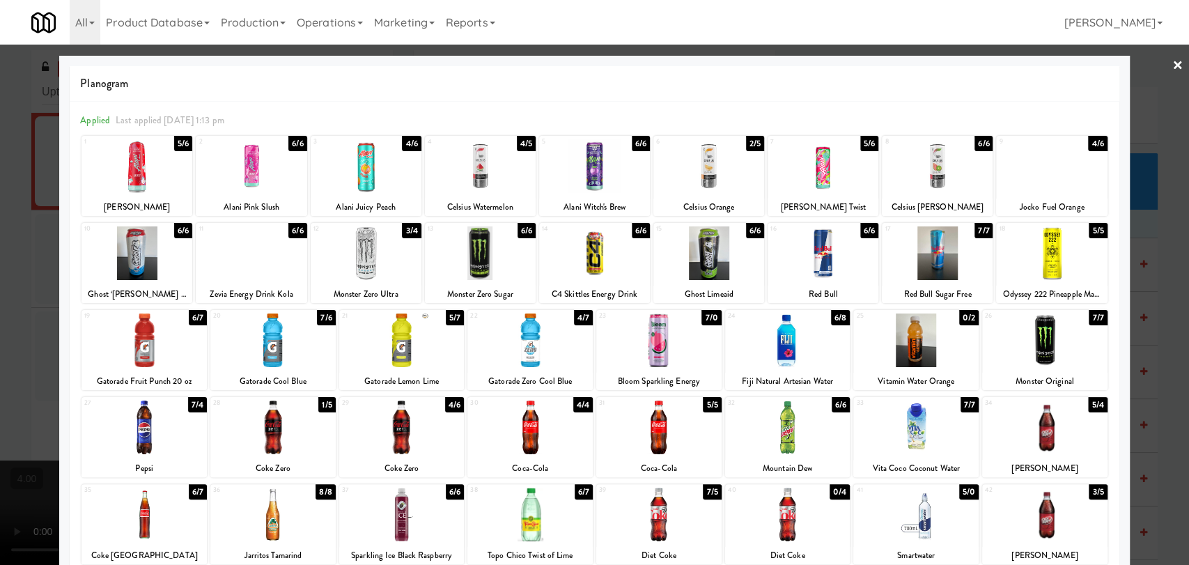
click at [0, 191] on div at bounding box center [594, 282] width 1189 height 565
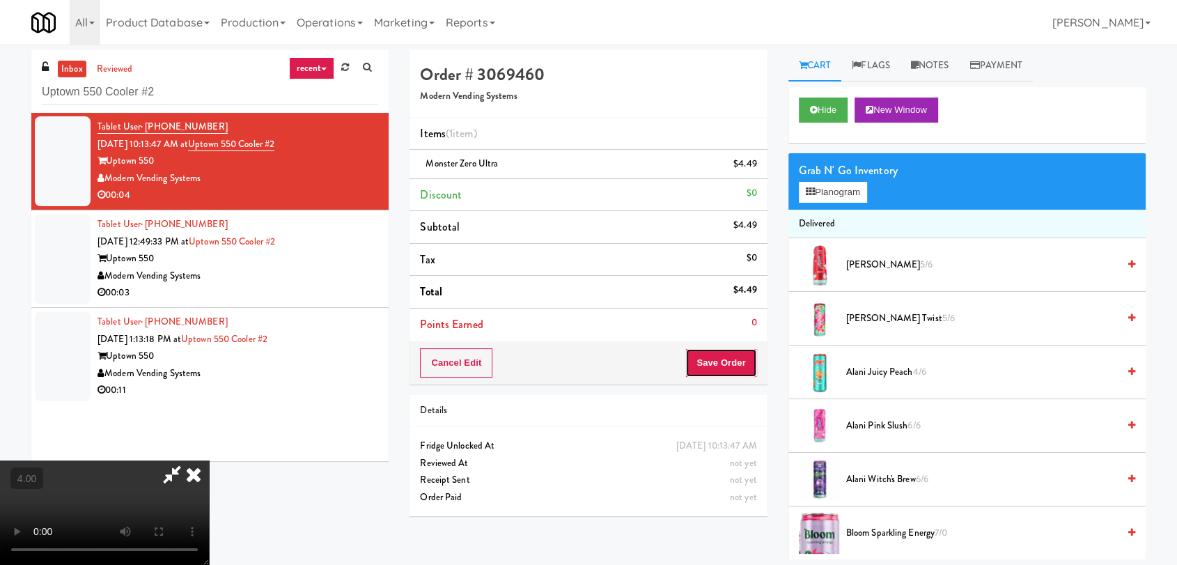
click at [736, 369] on button "Save Order" at bounding box center [720, 362] width 71 height 29
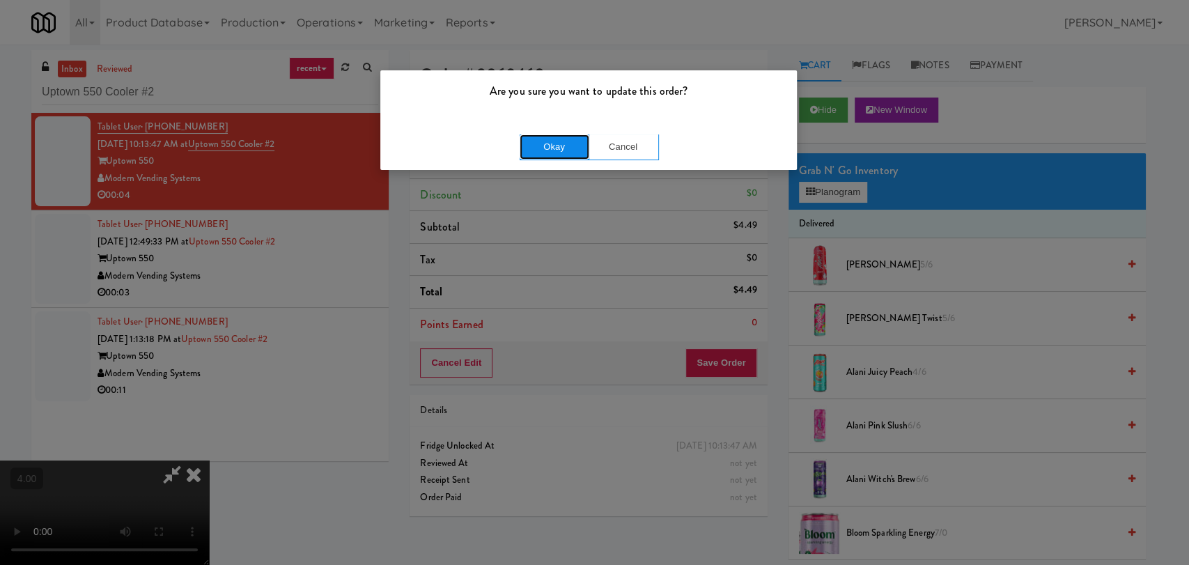
click at [570, 146] on button "Okay" at bounding box center [555, 146] width 70 height 25
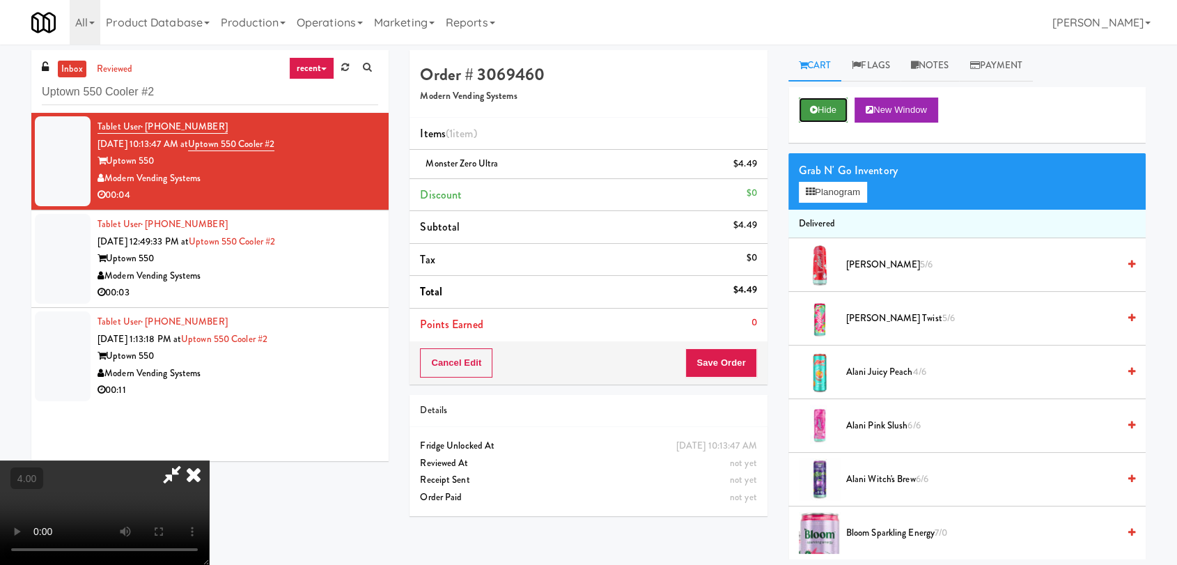
click at [825, 116] on button "Hide" at bounding box center [823, 110] width 49 height 25
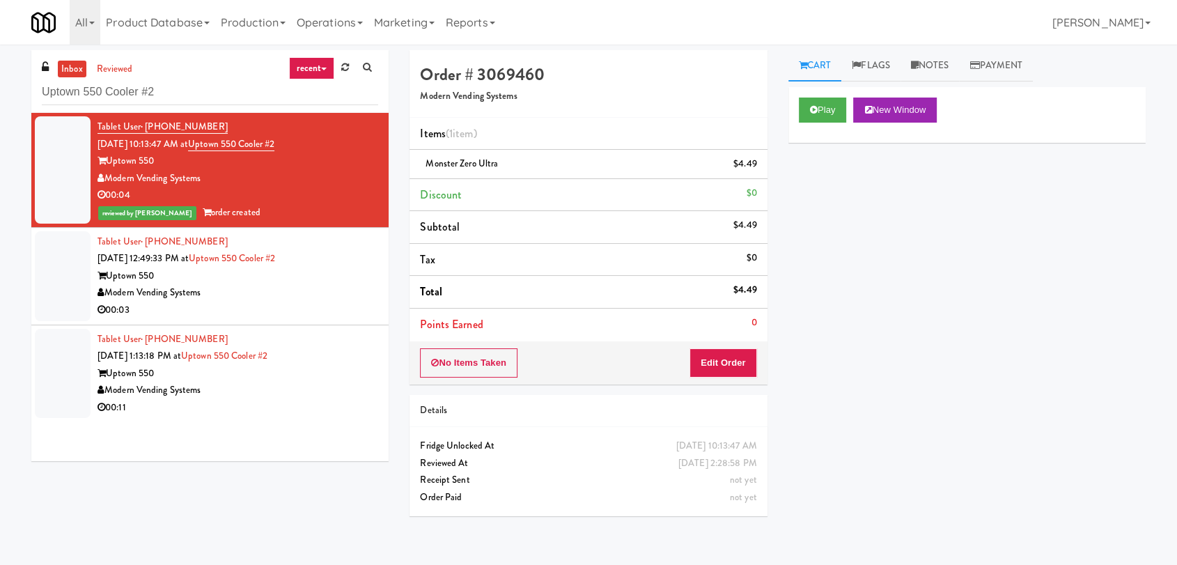
click at [349, 287] on div "Modern Vending Systems" at bounding box center [238, 292] width 281 height 17
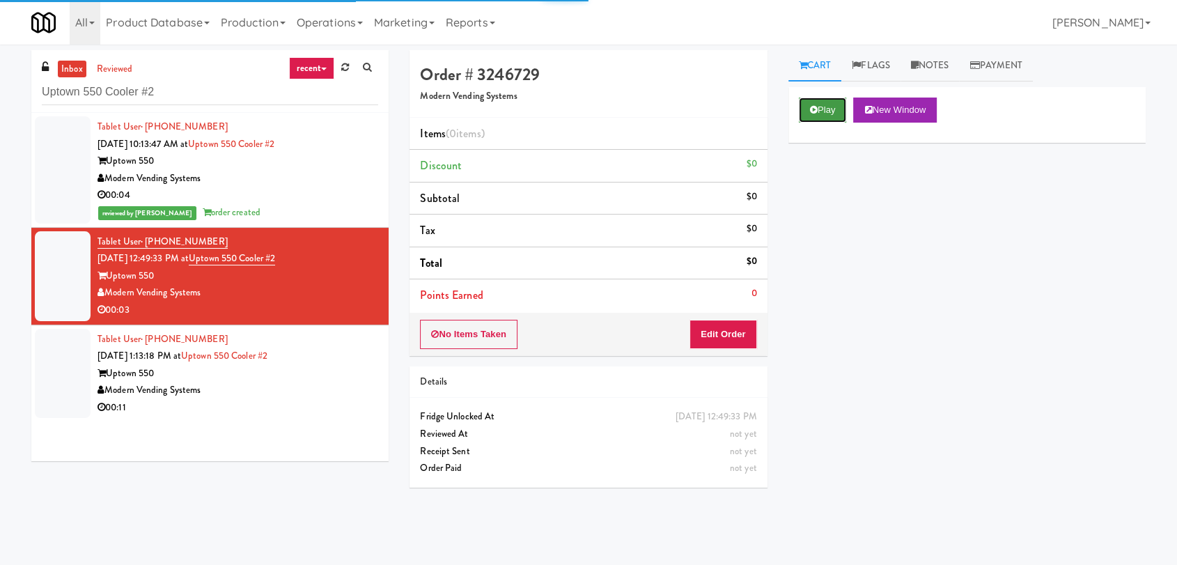
click at [837, 113] on button "Play" at bounding box center [823, 110] width 48 height 25
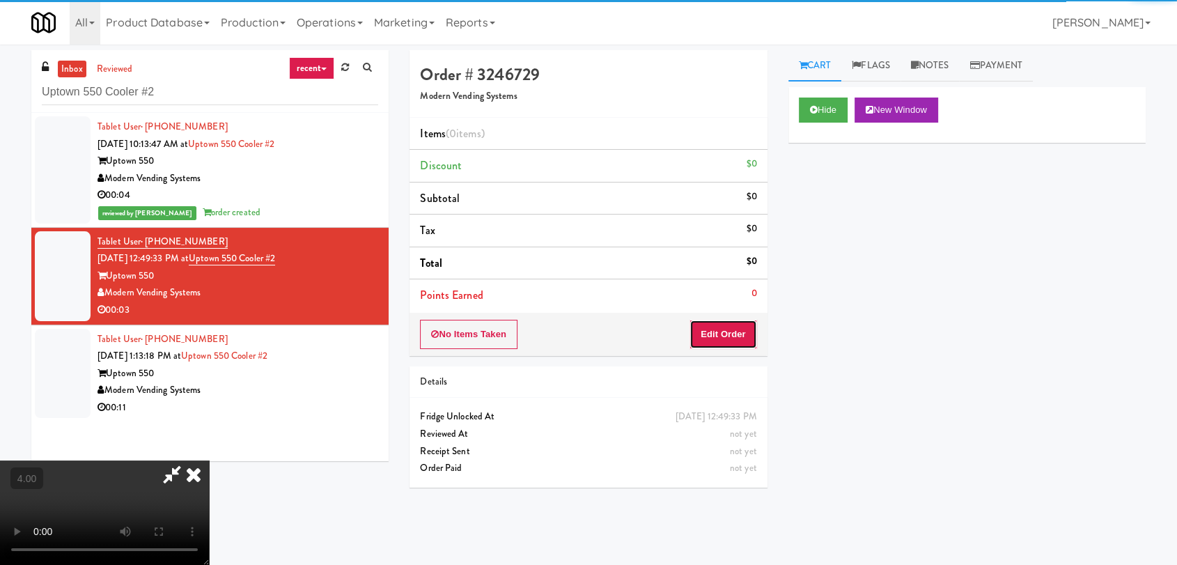
click at [734, 329] on button "Edit Order" at bounding box center [724, 334] width 68 height 29
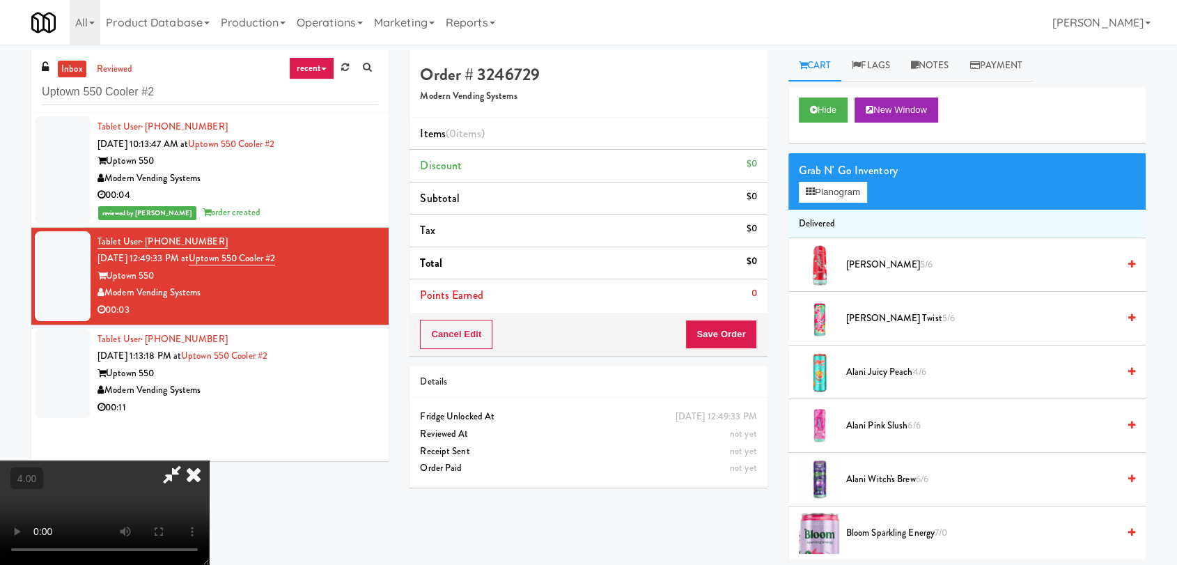
click at [209, 460] on video at bounding box center [104, 512] width 209 height 104
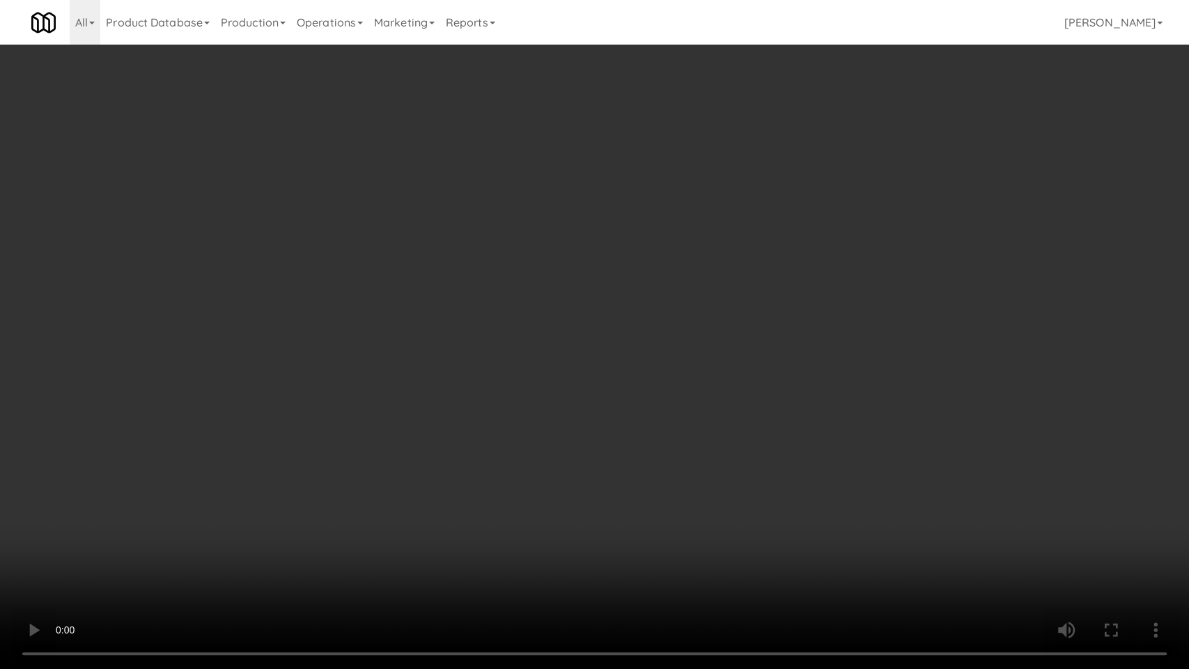
click at [504, 513] on video at bounding box center [594, 334] width 1189 height 669
click at [505, 493] on video at bounding box center [594, 334] width 1189 height 669
click at [621, 474] on video at bounding box center [594, 334] width 1189 height 669
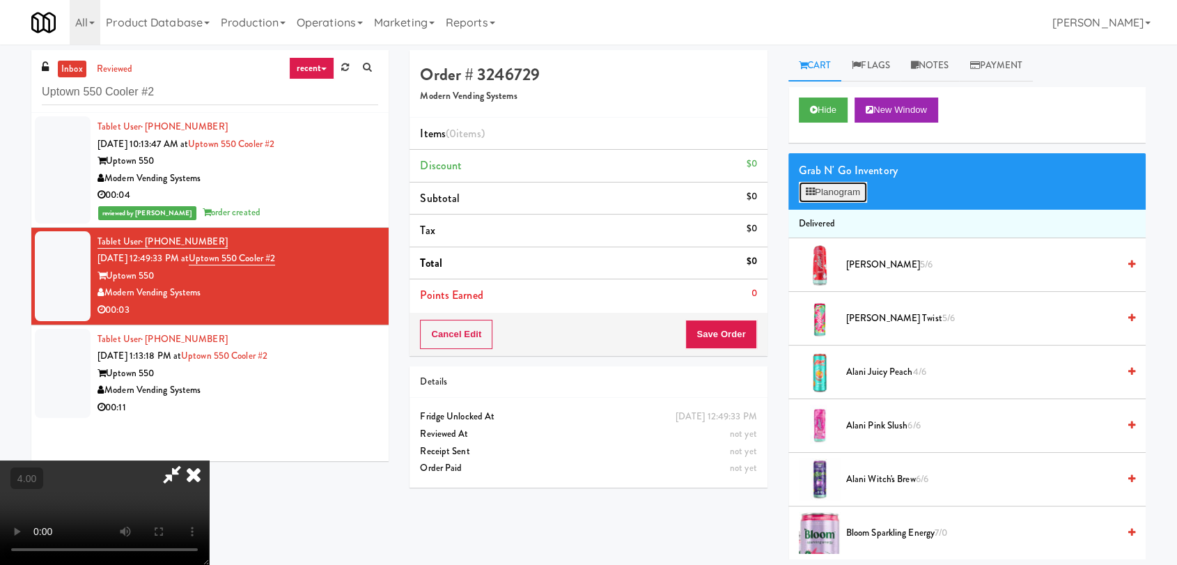
click at [845, 201] on button "Planogram" at bounding box center [833, 192] width 68 height 21
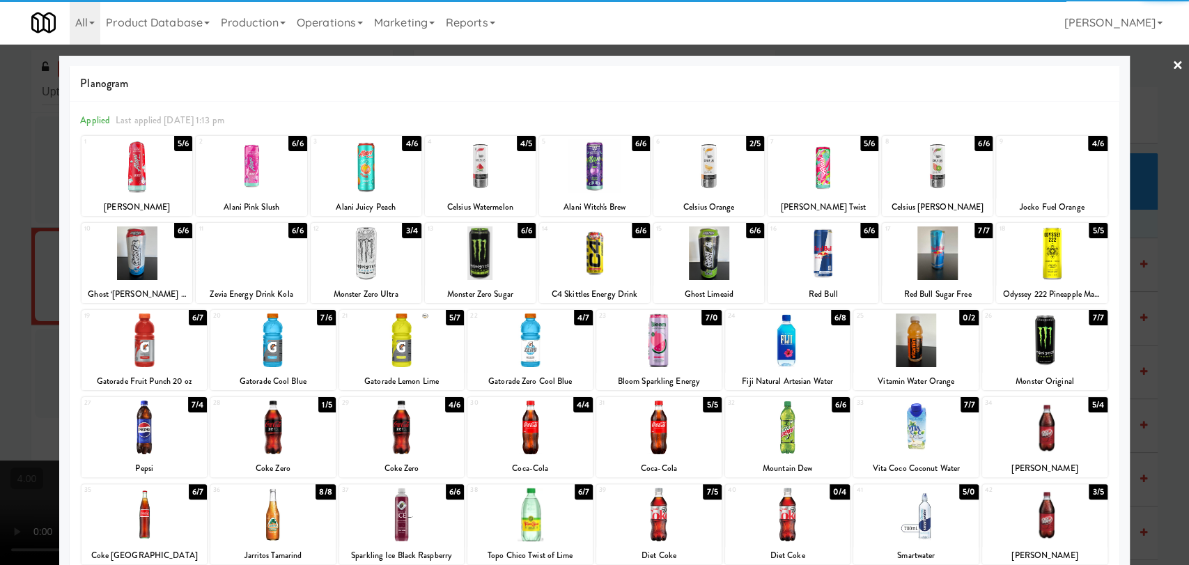
click at [401, 435] on div at bounding box center [401, 428] width 125 height 54
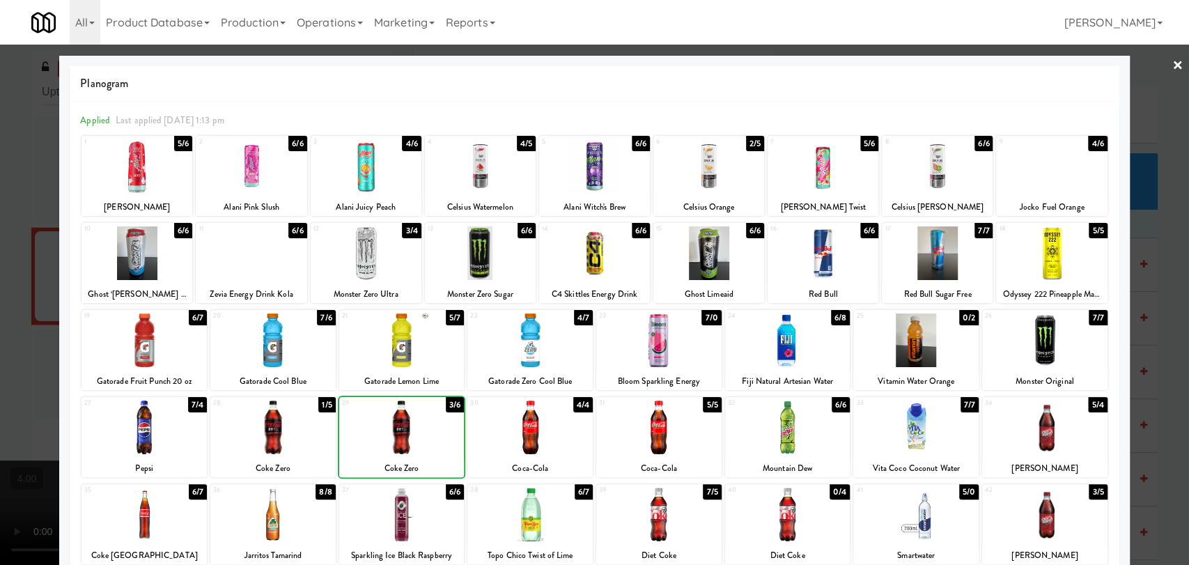
click at [0, 277] on div at bounding box center [594, 282] width 1189 height 565
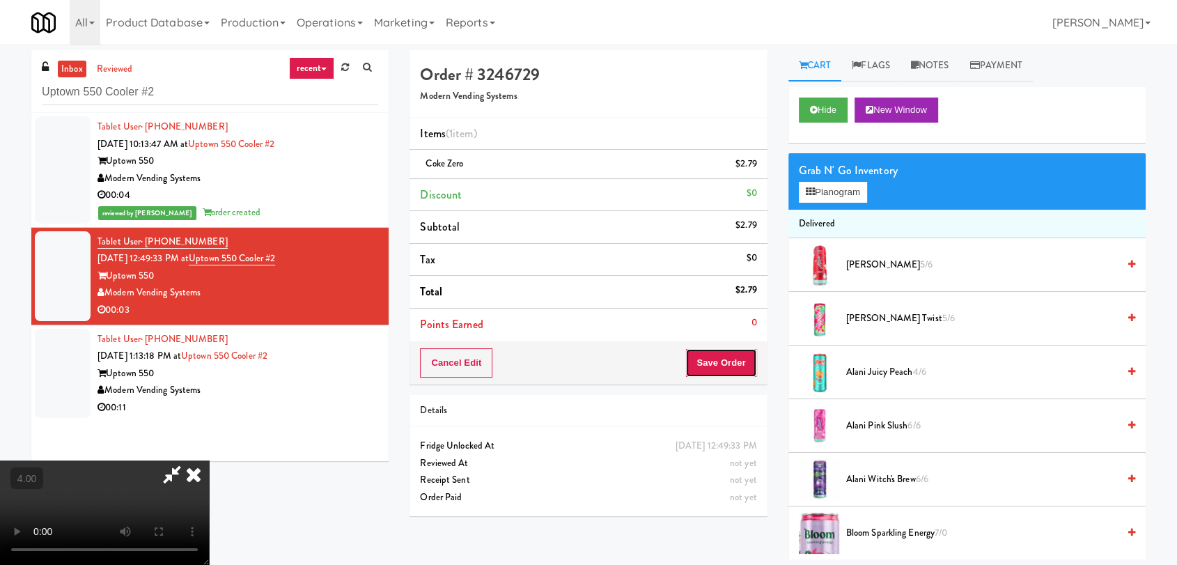
click at [752, 363] on button "Save Order" at bounding box center [720, 362] width 71 height 29
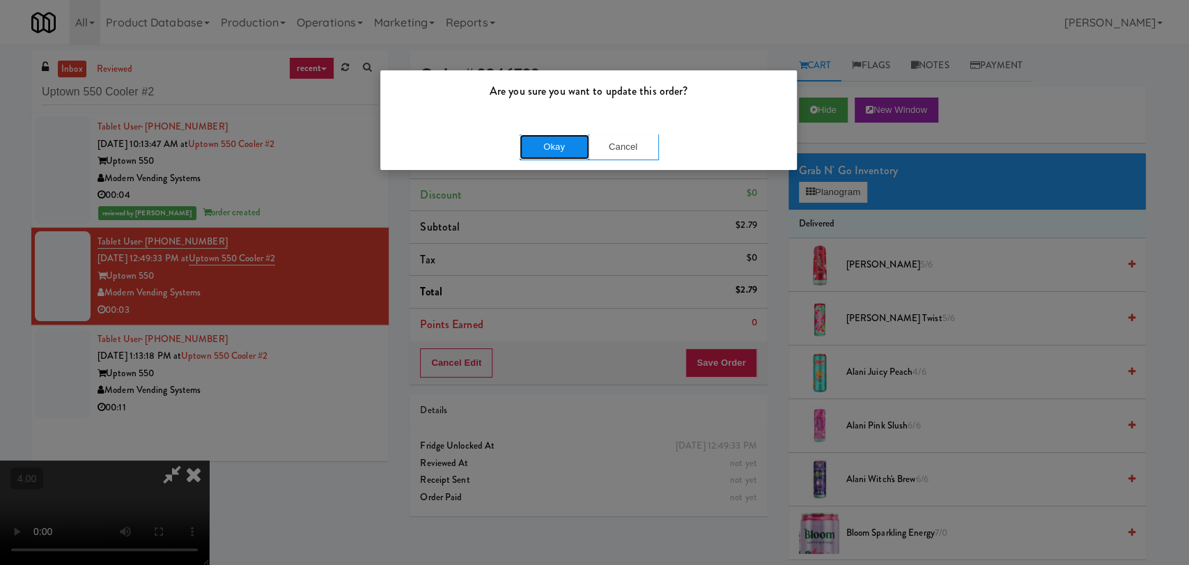
click at [545, 148] on button "Okay" at bounding box center [555, 146] width 70 height 25
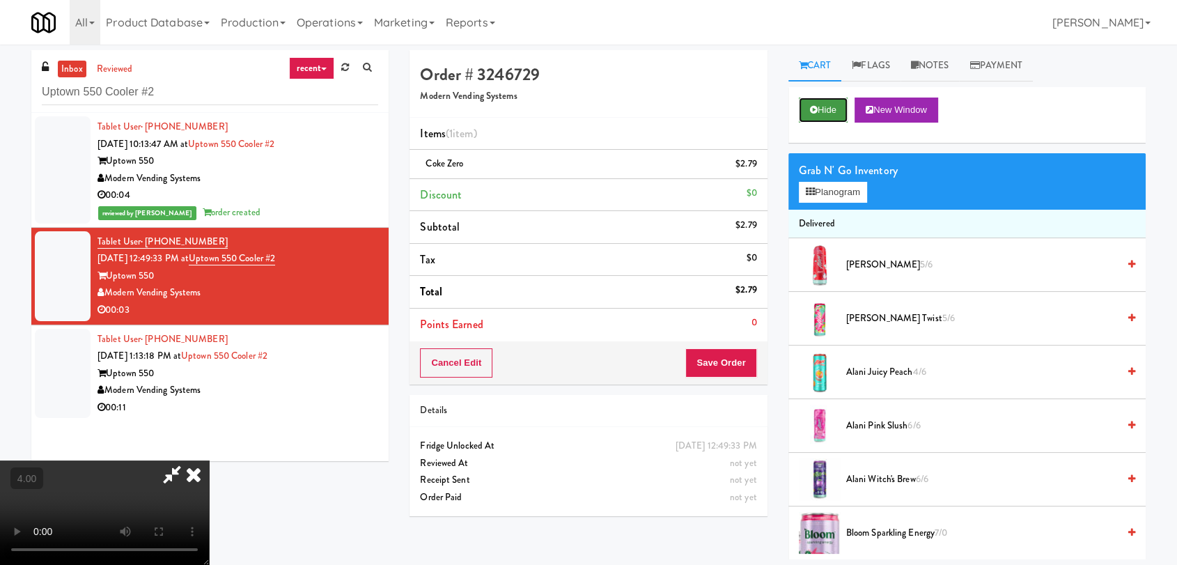
click at [819, 110] on button "Hide" at bounding box center [823, 110] width 49 height 25
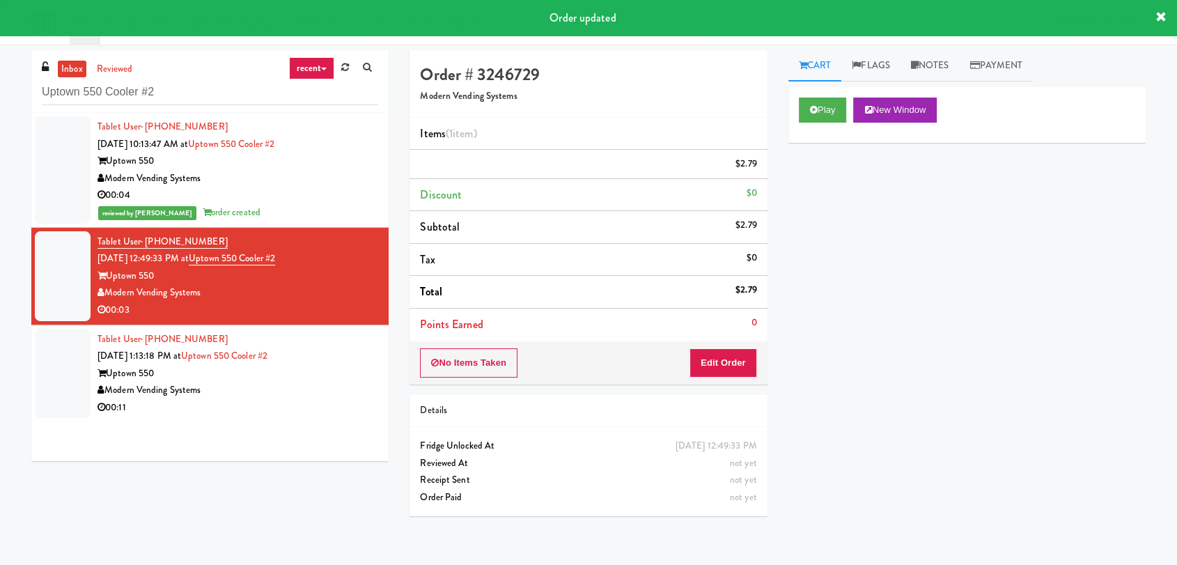
click at [343, 374] on div "Uptown 550" at bounding box center [238, 373] width 281 height 17
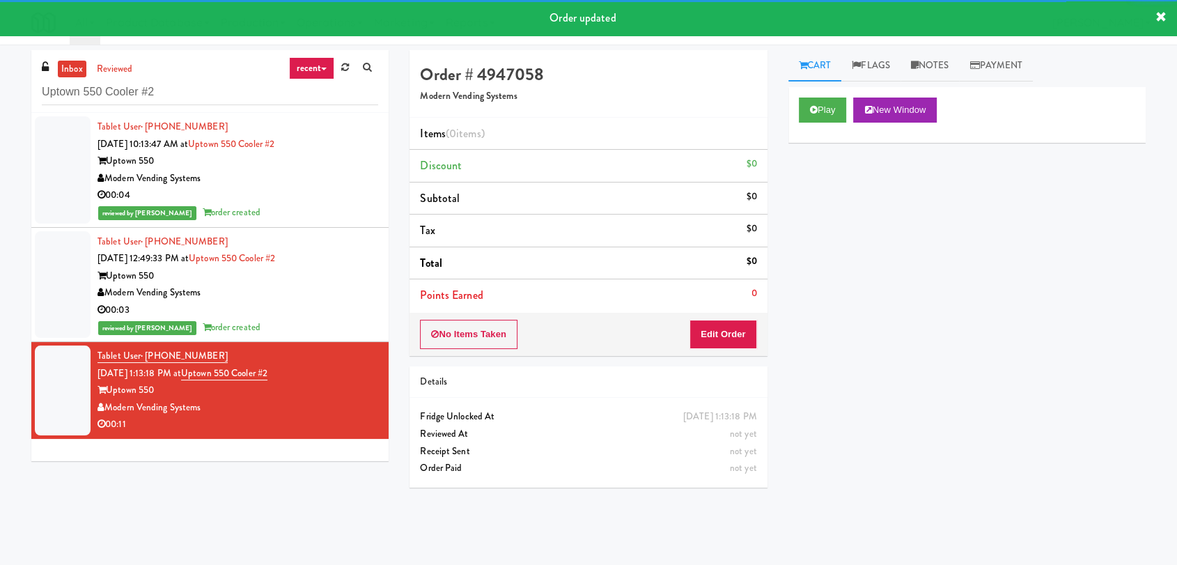
click at [802, 126] on div "Play New Window" at bounding box center [967, 115] width 357 height 56
click at [811, 114] on icon at bounding box center [814, 109] width 8 height 9
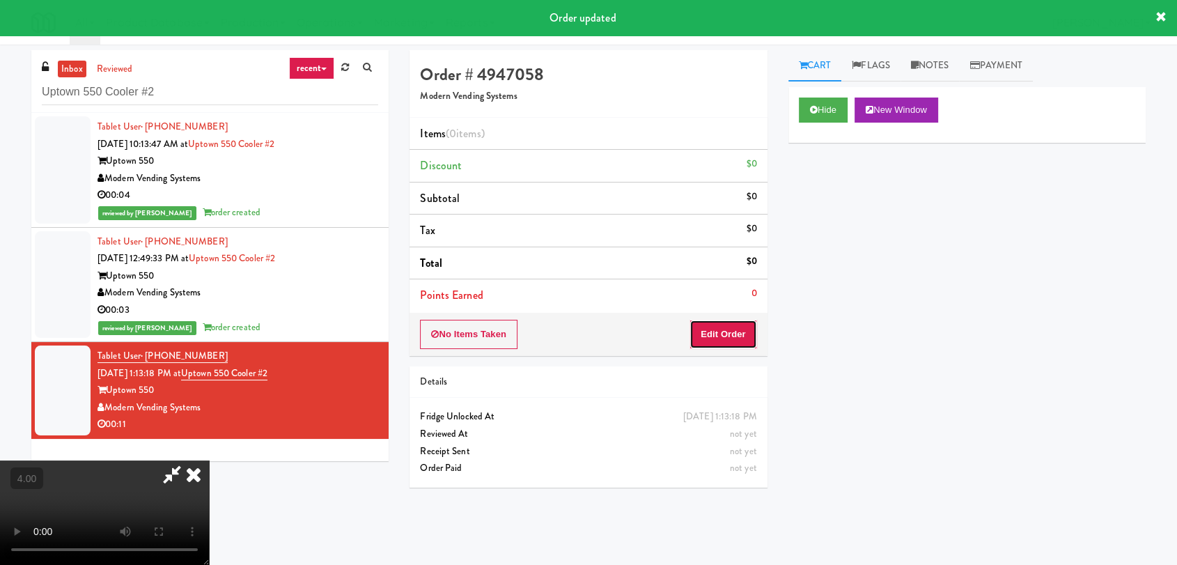
click at [730, 325] on button "Edit Order" at bounding box center [724, 334] width 68 height 29
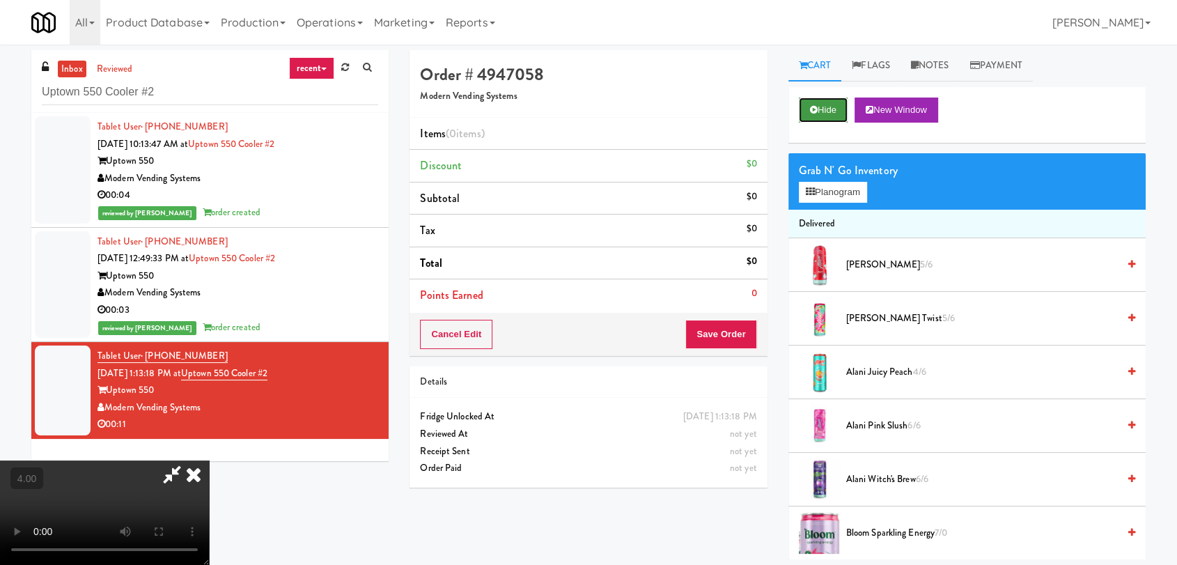
click at [819, 102] on button "Hide" at bounding box center [823, 110] width 49 height 25
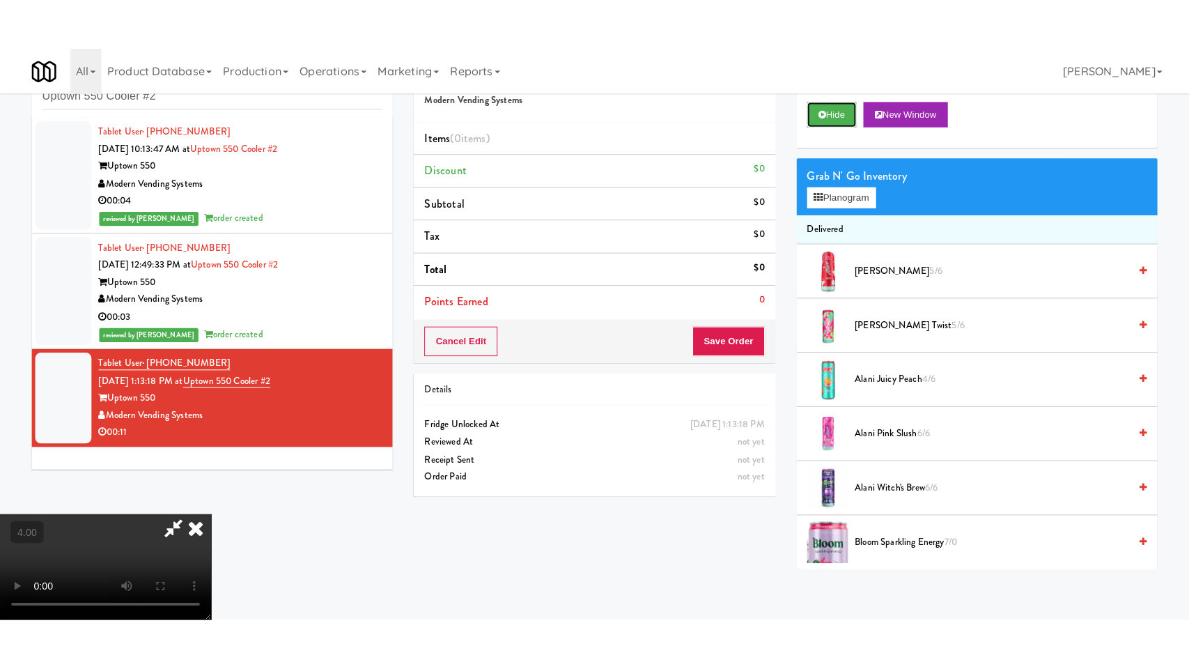
scroll to position [212, 0]
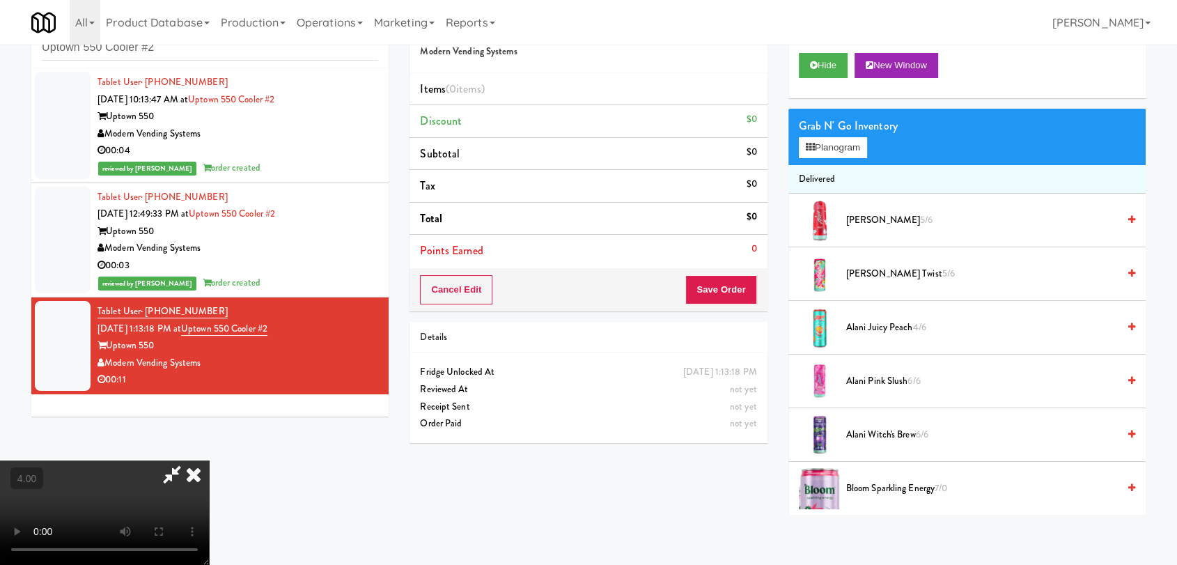
click at [208, 460] on video at bounding box center [104, 512] width 209 height 104
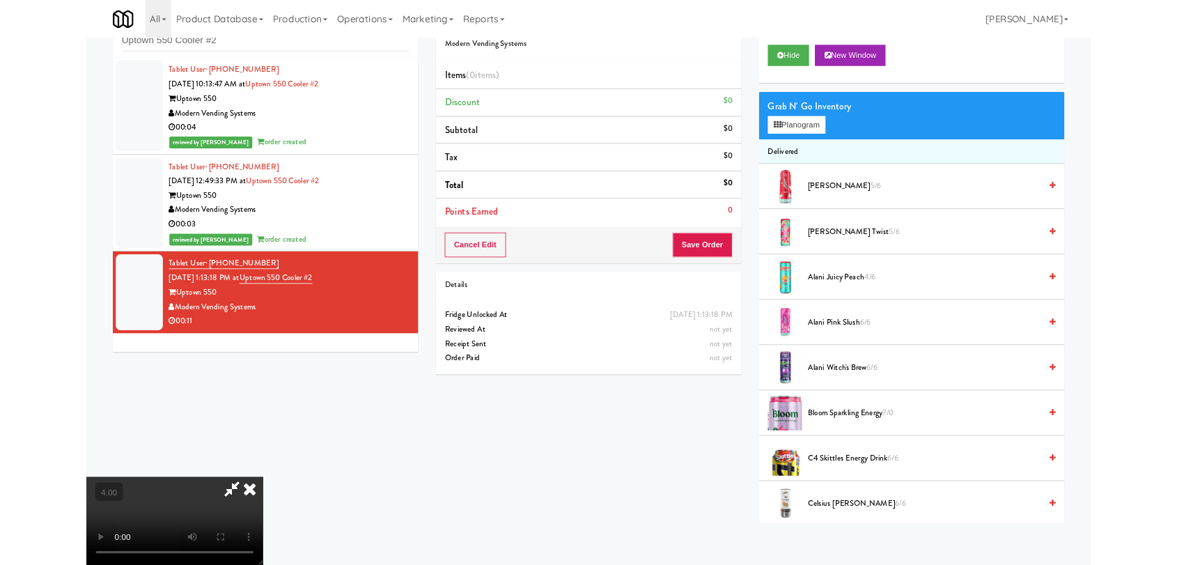
scroll to position [29, 0]
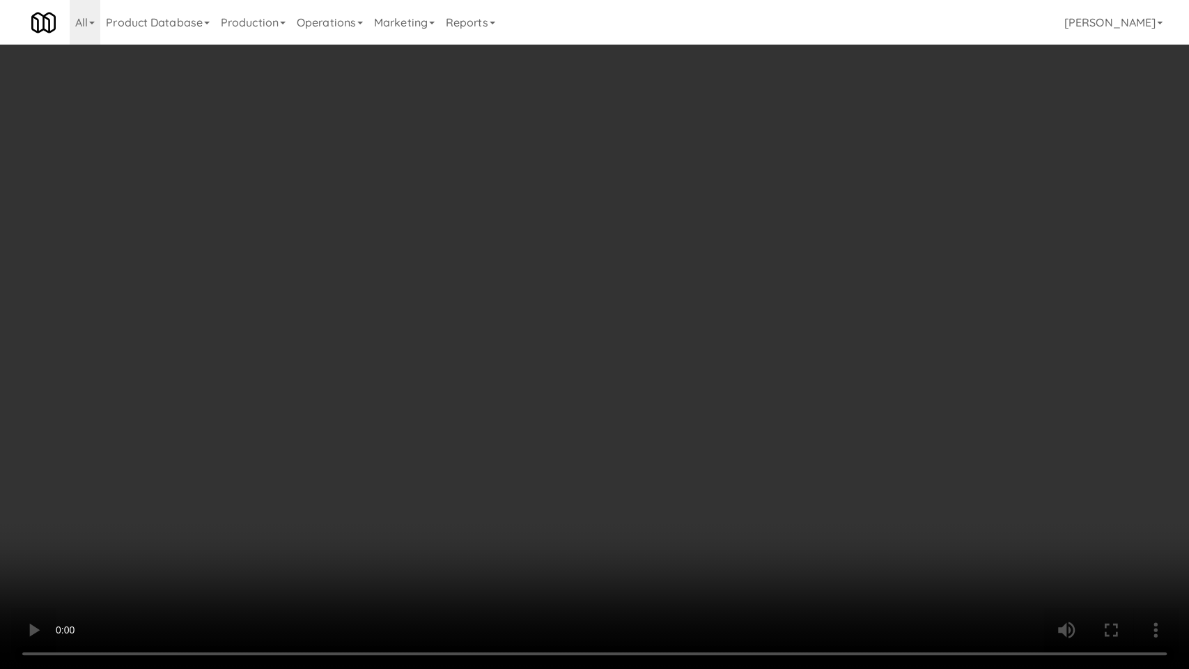
click at [366, 445] on video at bounding box center [594, 334] width 1189 height 669
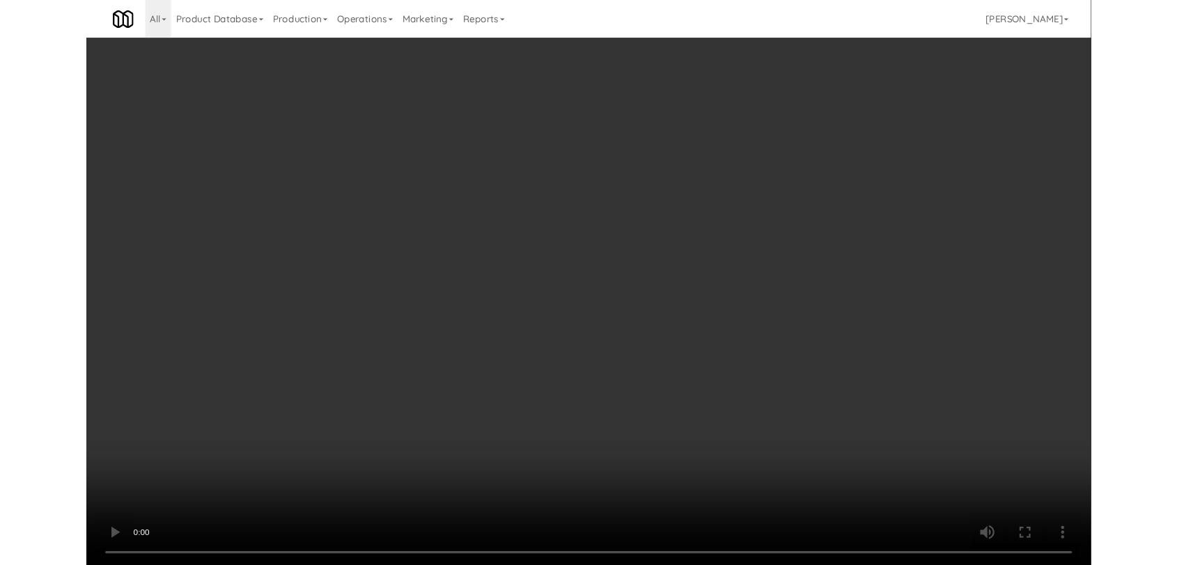
scroll to position [25, 0]
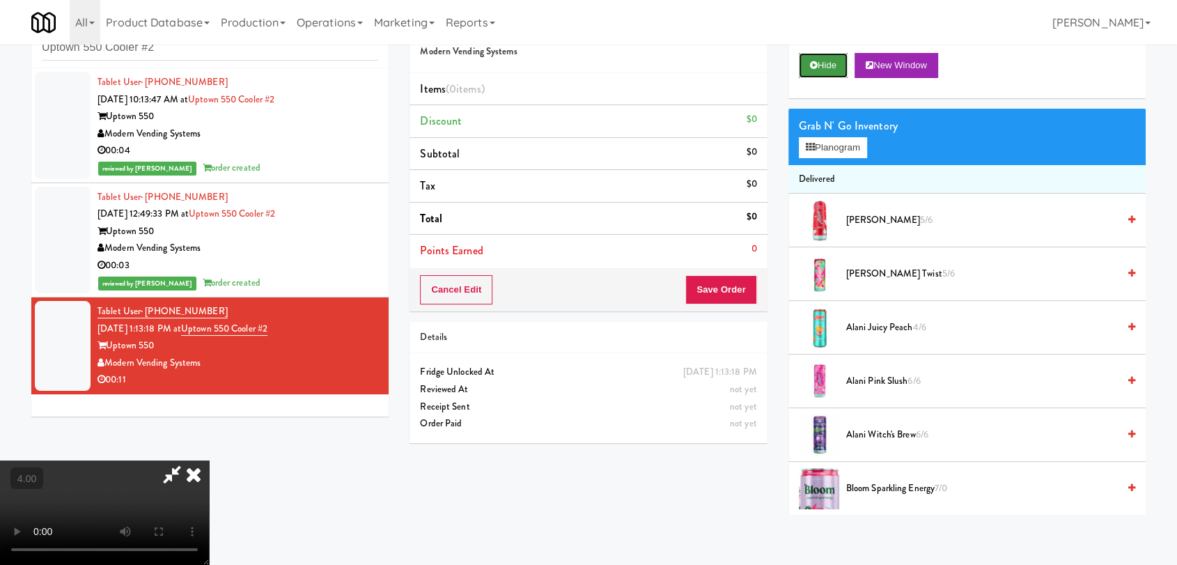
click at [824, 63] on button "Hide" at bounding box center [823, 65] width 49 height 25
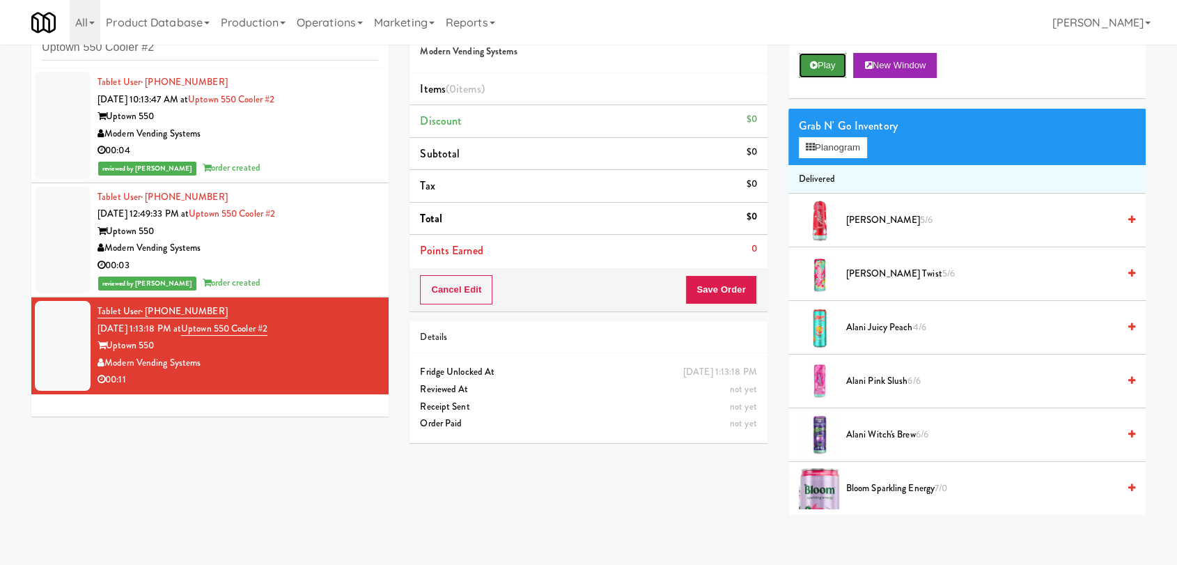
click at [824, 63] on button "Play" at bounding box center [823, 65] width 48 height 25
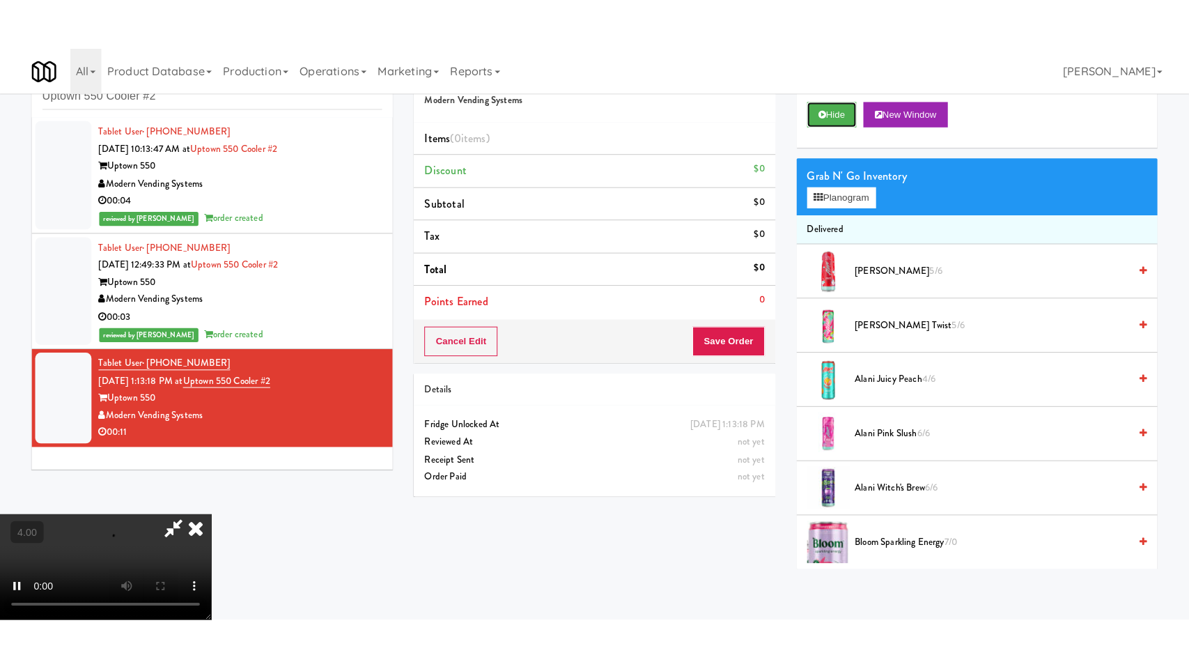
scroll to position [212, 0]
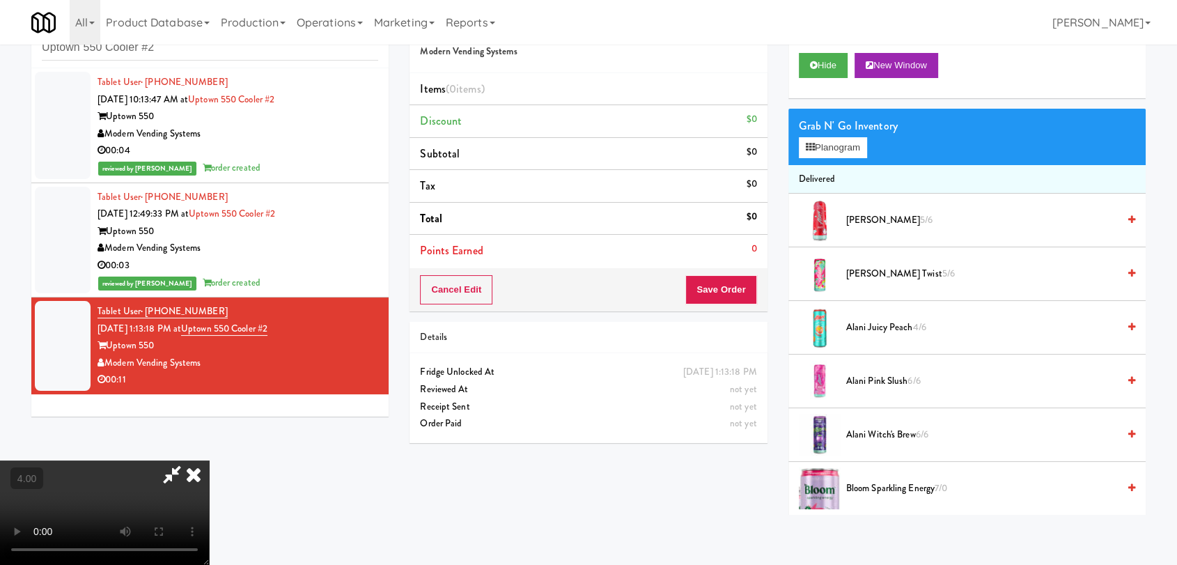
click at [209, 460] on video at bounding box center [104, 512] width 209 height 104
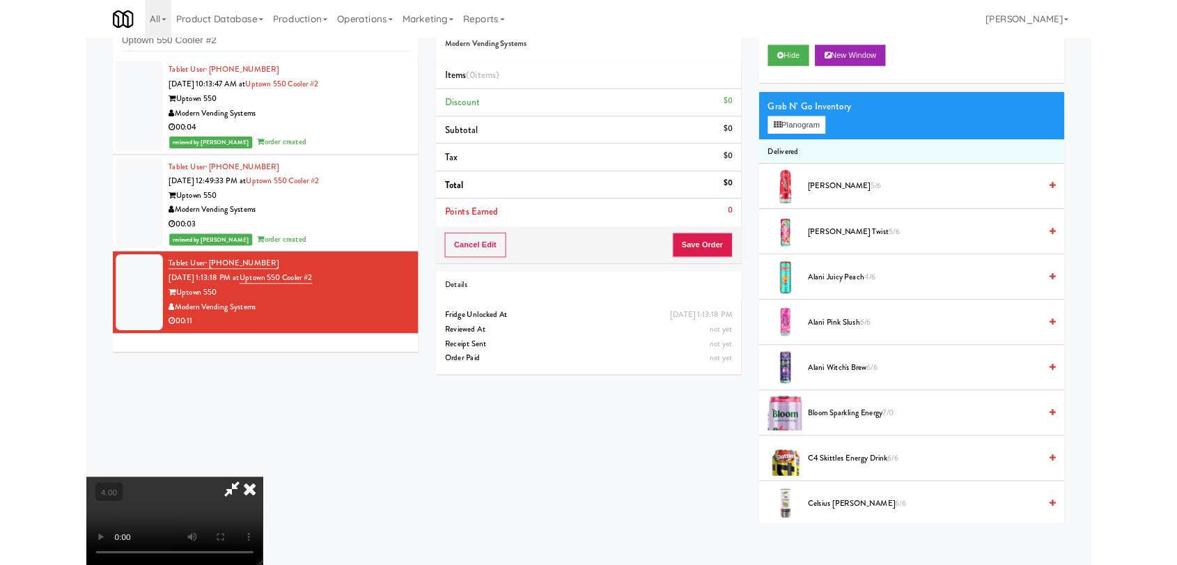
scroll to position [29, 0]
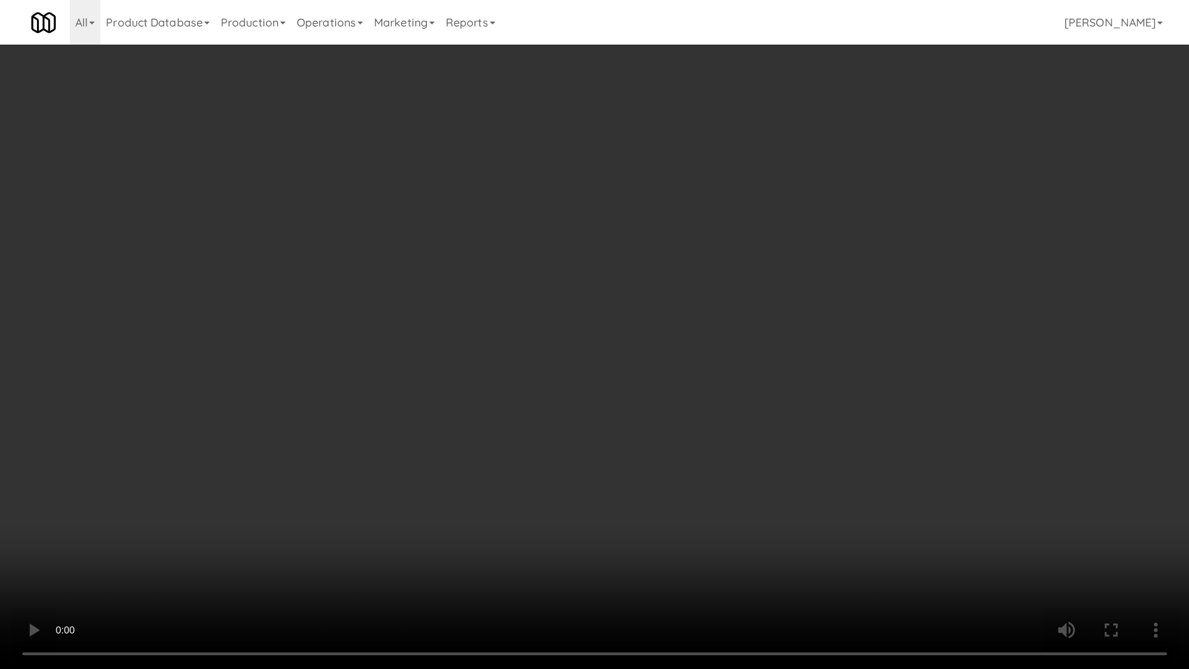
click at [591, 509] on video at bounding box center [594, 334] width 1189 height 669
click at [578, 483] on video at bounding box center [594, 334] width 1189 height 669
click at [545, 437] on video at bounding box center [594, 334] width 1189 height 669
click at [537, 426] on video at bounding box center [594, 334] width 1189 height 669
click at [568, 496] on video at bounding box center [594, 334] width 1189 height 669
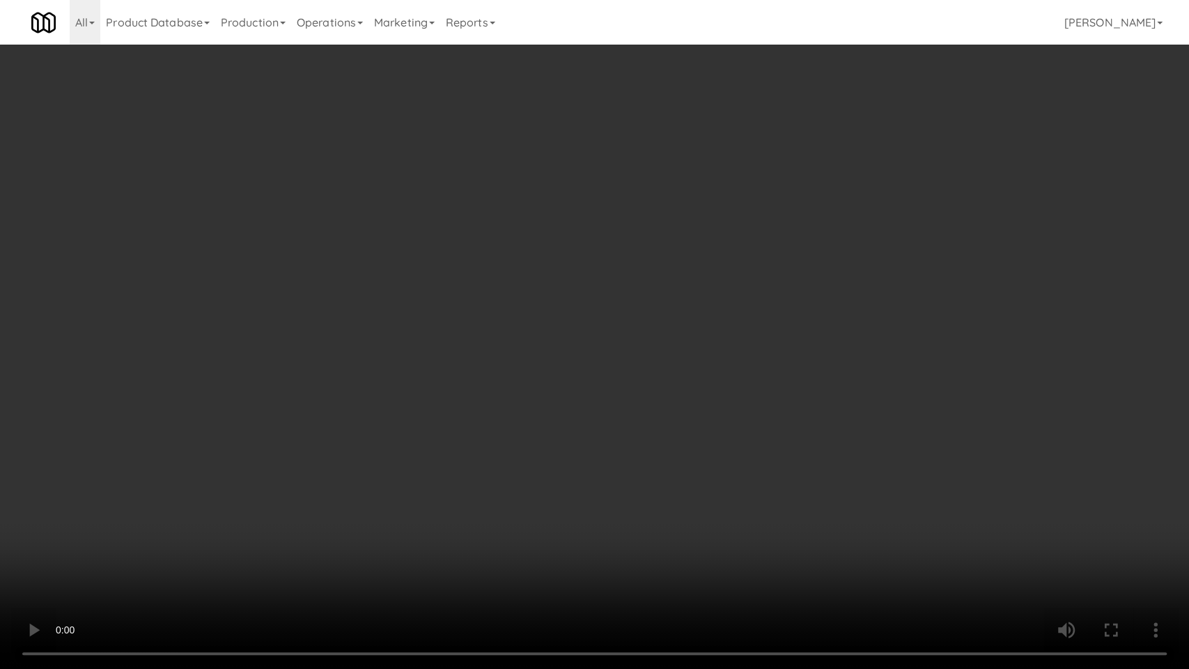
click at [568, 495] on video at bounding box center [594, 334] width 1189 height 669
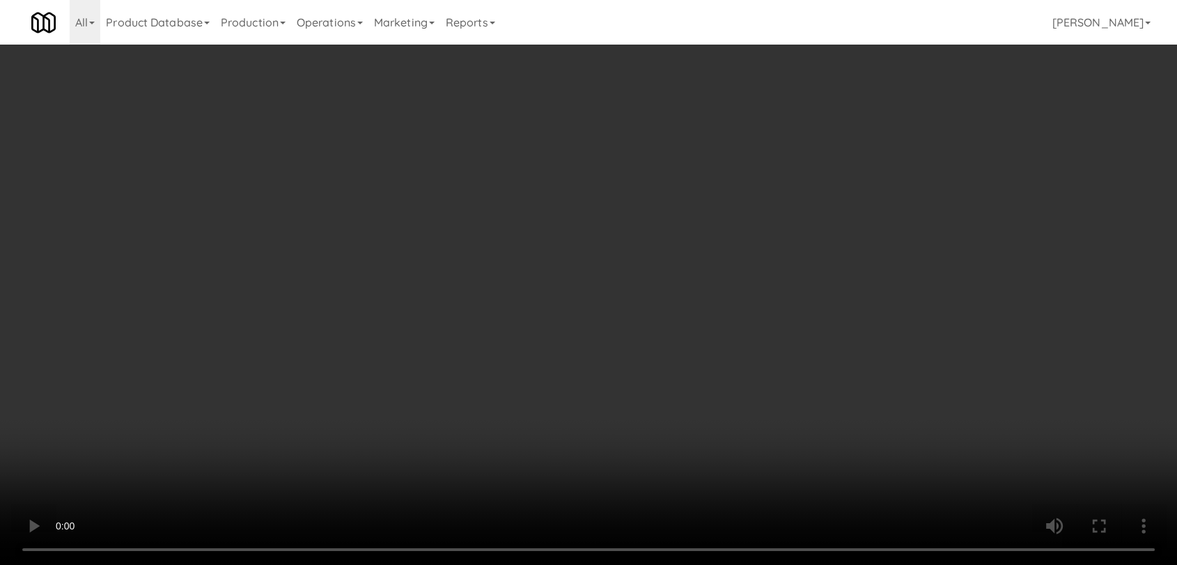
click at [596, 336] on video at bounding box center [588, 282] width 1177 height 565
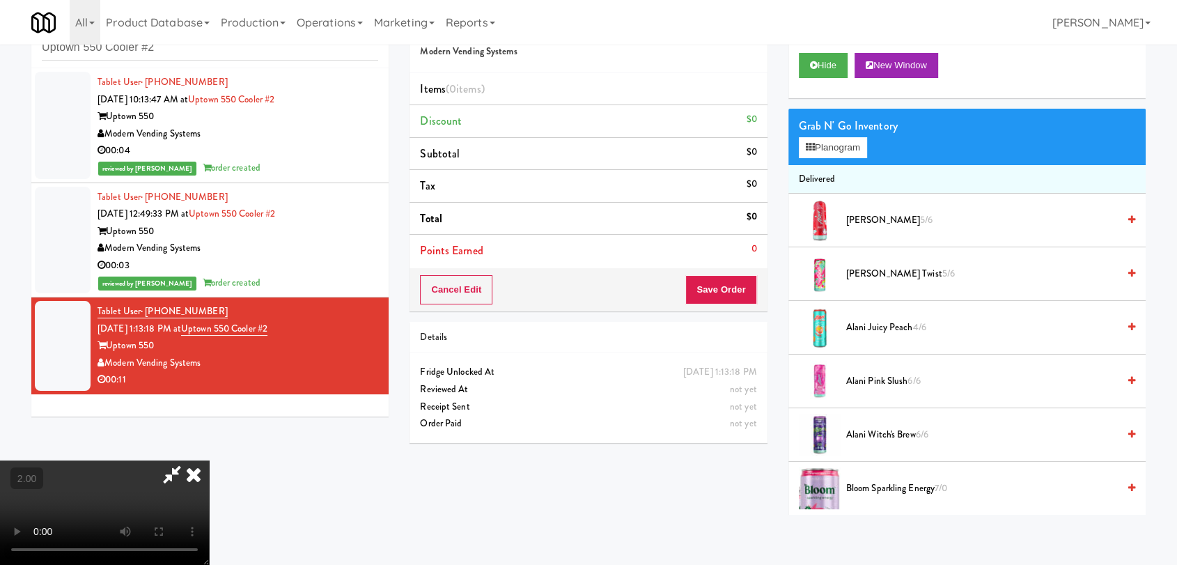
click at [209, 460] on video at bounding box center [104, 512] width 209 height 104
click at [807, 153] on button "Planogram" at bounding box center [833, 147] width 68 height 21
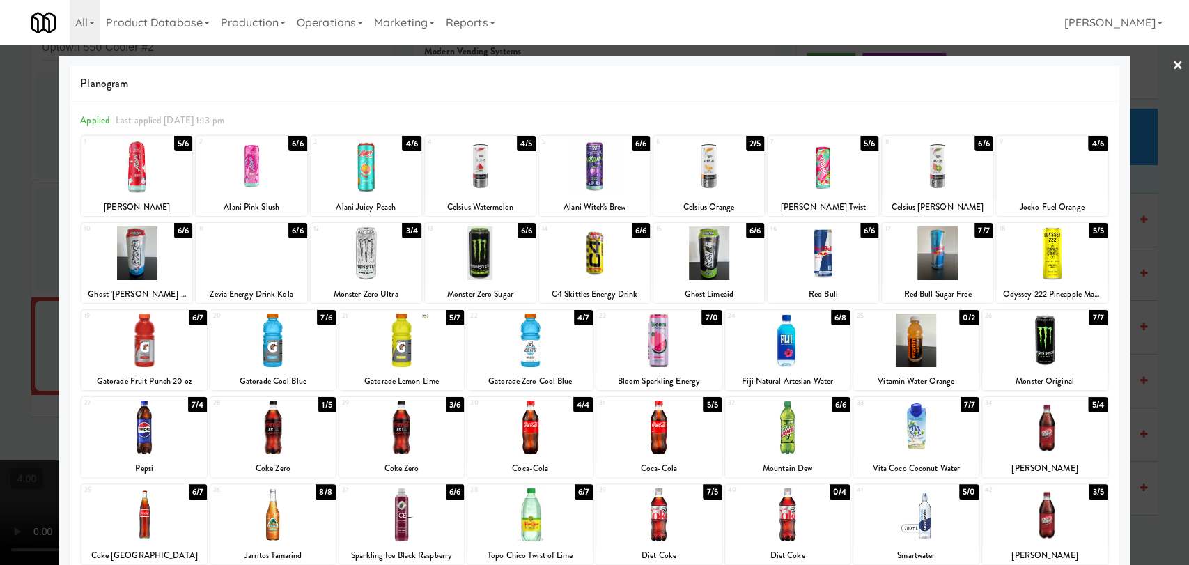
click at [914, 433] on div at bounding box center [915, 428] width 125 height 54
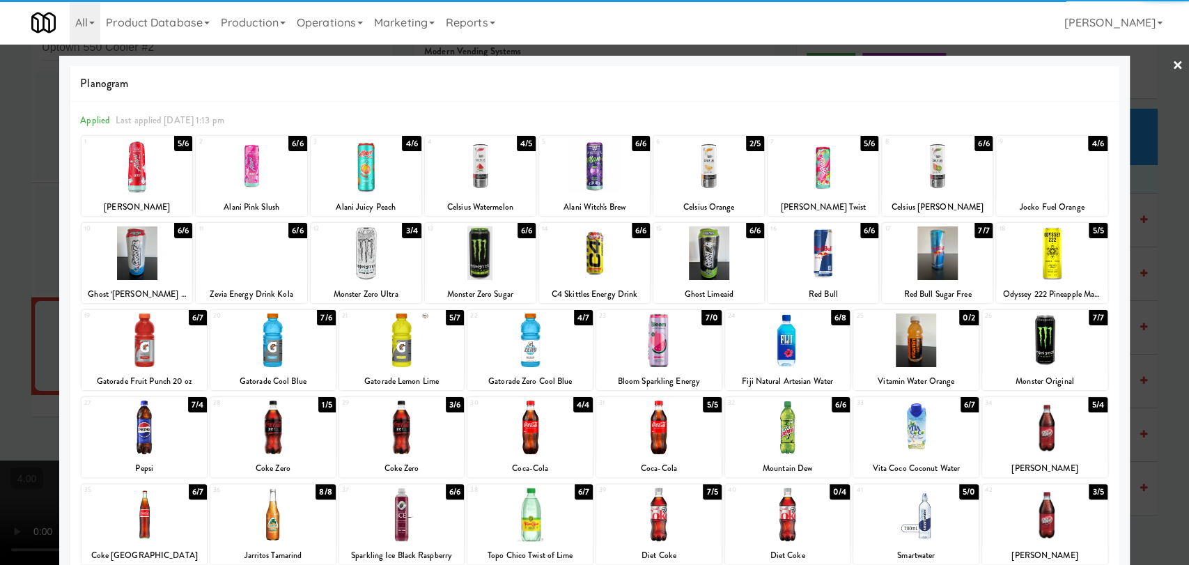
click at [676, 442] on div at bounding box center [658, 428] width 125 height 54
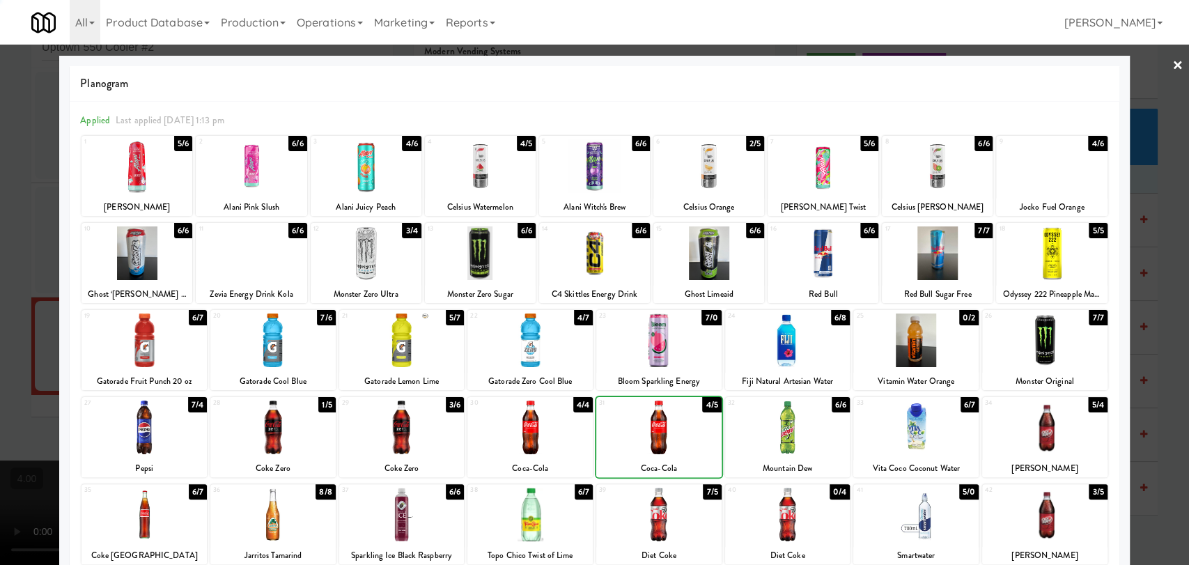
click at [676, 442] on div at bounding box center [658, 428] width 125 height 54
click at [40, 257] on div at bounding box center [594, 282] width 1189 height 565
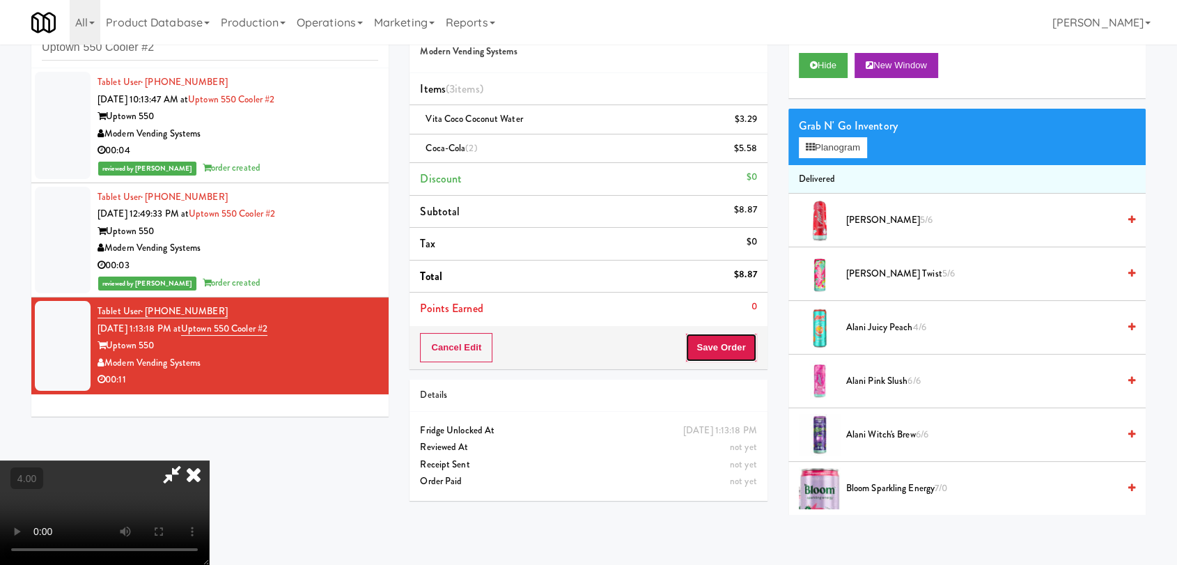
click at [747, 341] on button "Save Order" at bounding box center [720, 347] width 71 height 29
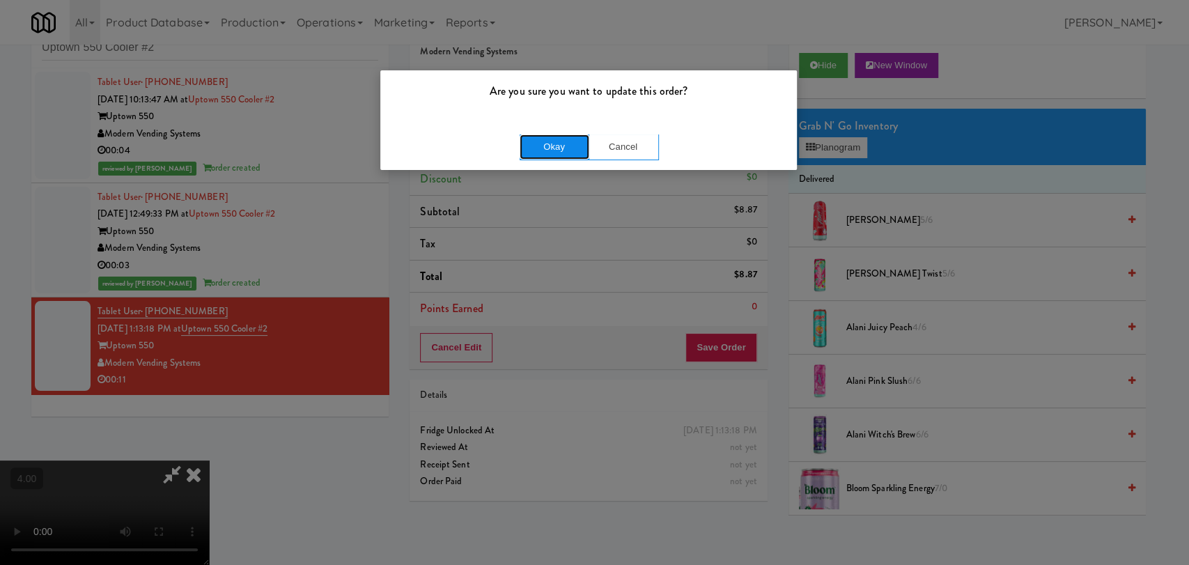
click at [560, 149] on button "Okay" at bounding box center [555, 146] width 70 height 25
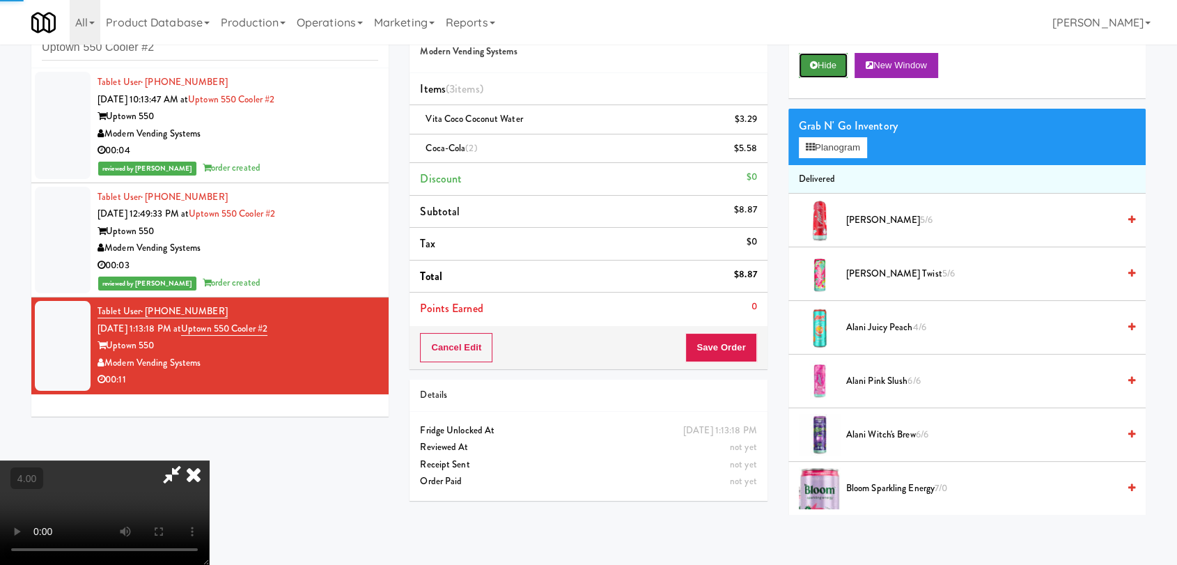
click at [810, 65] on icon at bounding box center [814, 65] width 8 height 9
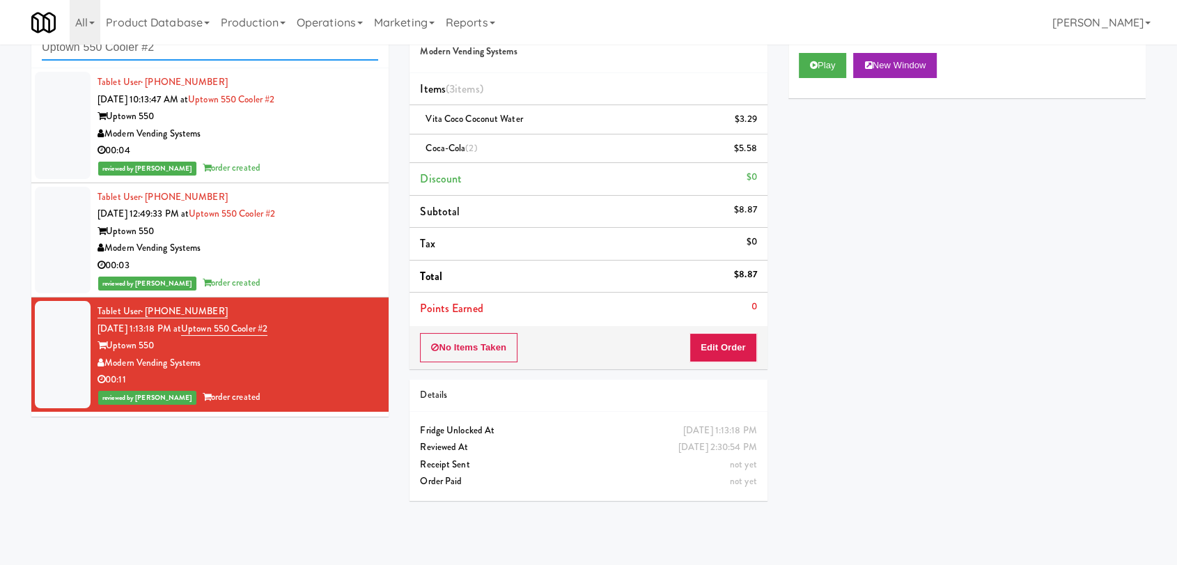
paste input "Spring & [PERSON_NAME] - Combo Cooler A"
drag, startPoint x: 160, startPoint y: 52, endPoint x: 0, endPoint y: 54, distance: 160.2
click at [0, 54] on div "inbox reviewed recent all unclear take inventory issue suspicious failed recent…" at bounding box center [588, 260] width 1177 height 509
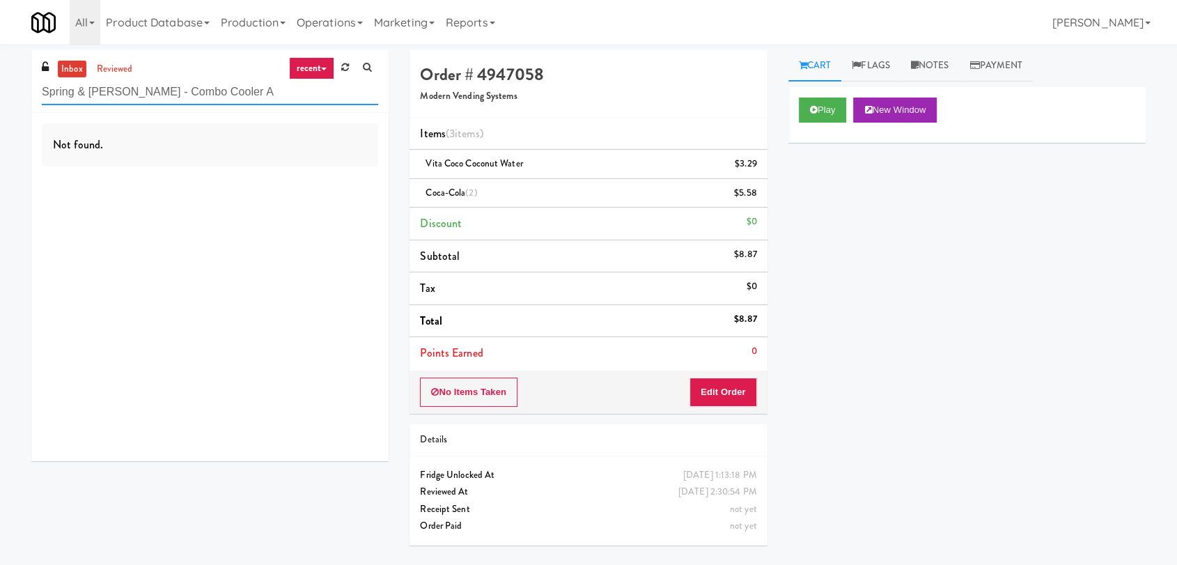
drag, startPoint x: 245, startPoint y: 91, endPoint x: 161, endPoint y: 93, distance: 83.6
click at [161, 93] on input "Spring & [PERSON_NAME] - Combo Cooler A" at bounding box center [210, 92] width 336 height 26
drag, startPoint x: 179, startPoint y: 88, endPoint x: 98, endPoint y: 91, distance: 80.8
click at [99, 91] on input "Spring & [PERSON_NAME] - Comb" at bounding box center [210, 92] width 336 height 26
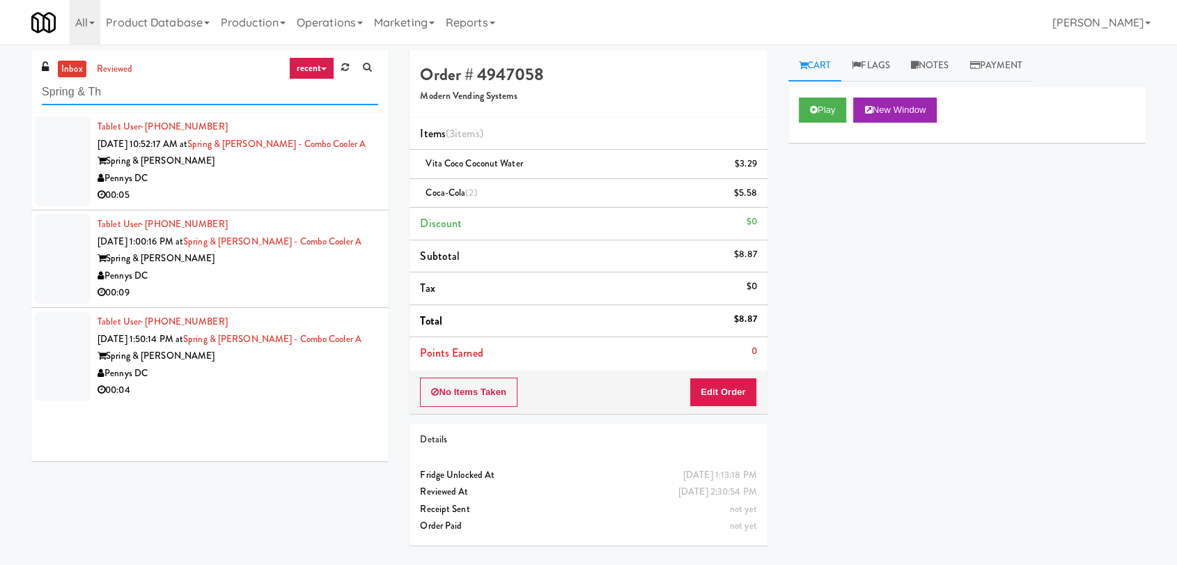
type input "Spring & Th"
click at [297, 170] on div "Pennys DC" at bounding box center [238, 178] width 281 height 17
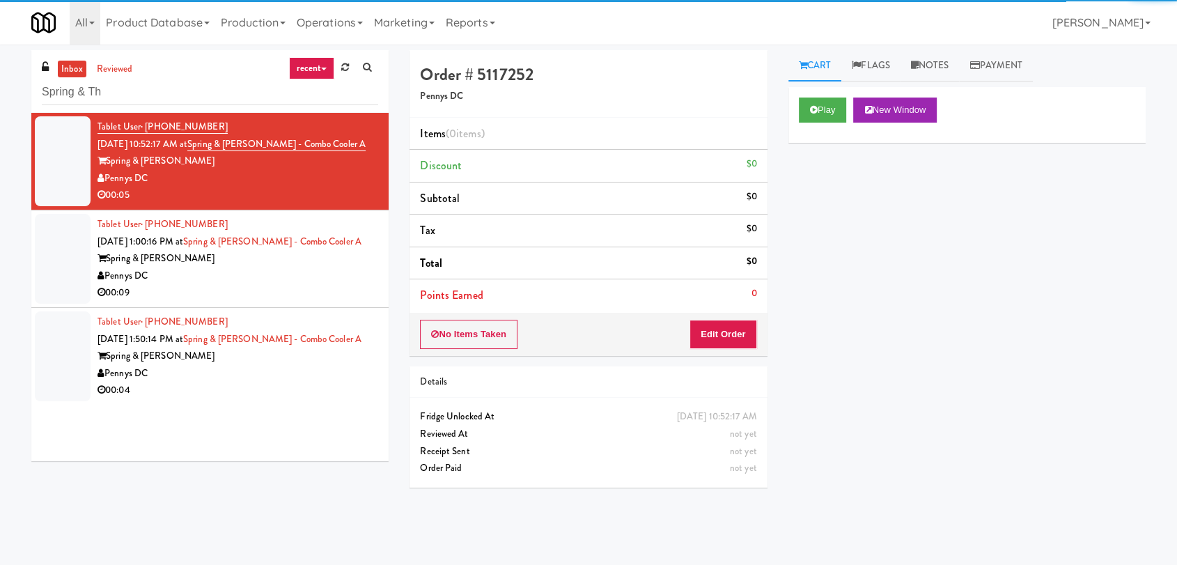
click at [806, 127] on div "Play New Window" at bounding box center [967, 115] width 357 height 56
click at [812, 116] on button "Play" at bounding box center [823, 110] width 48 height 25
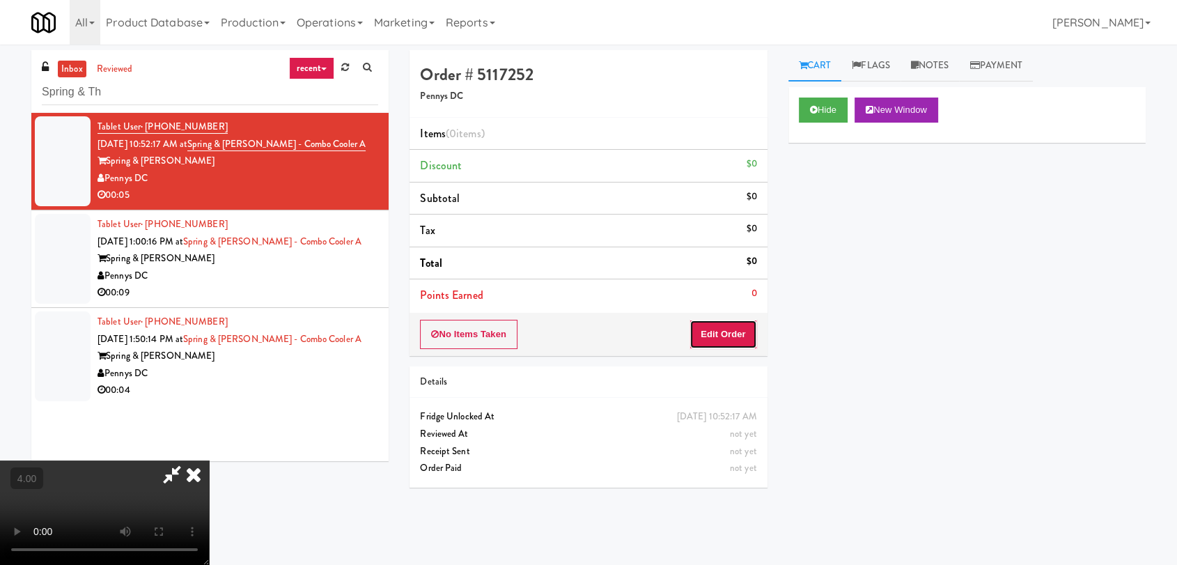
click at [736, 336] on button "Edit Order" at bounding box center [724, 334] width 68 height 29
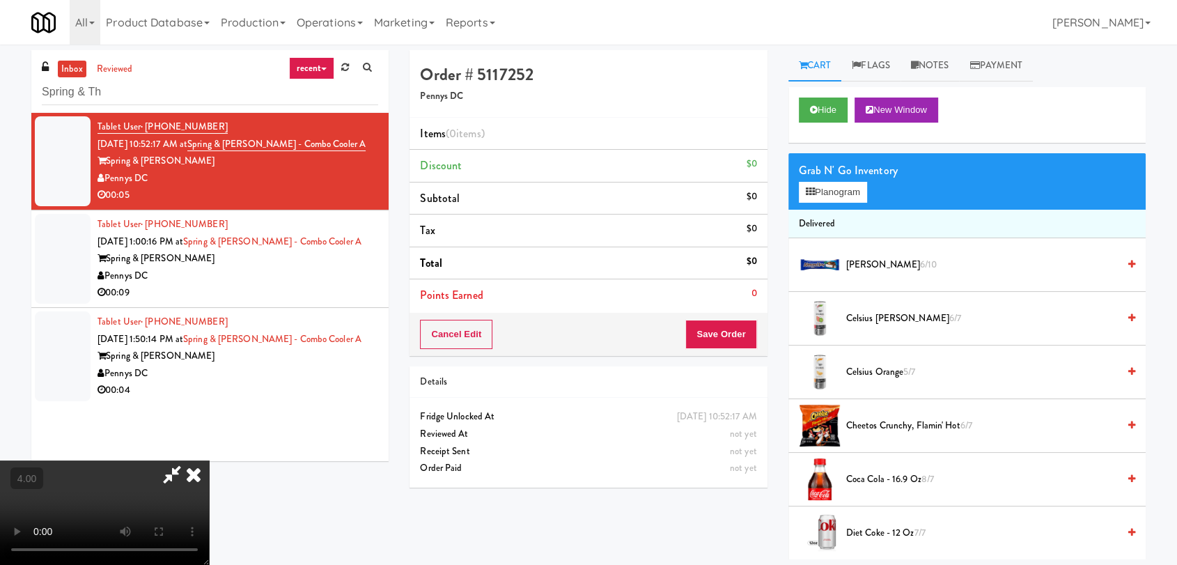
click at [209, 460] on video at bounding box center [104, 512] width 209 height 104
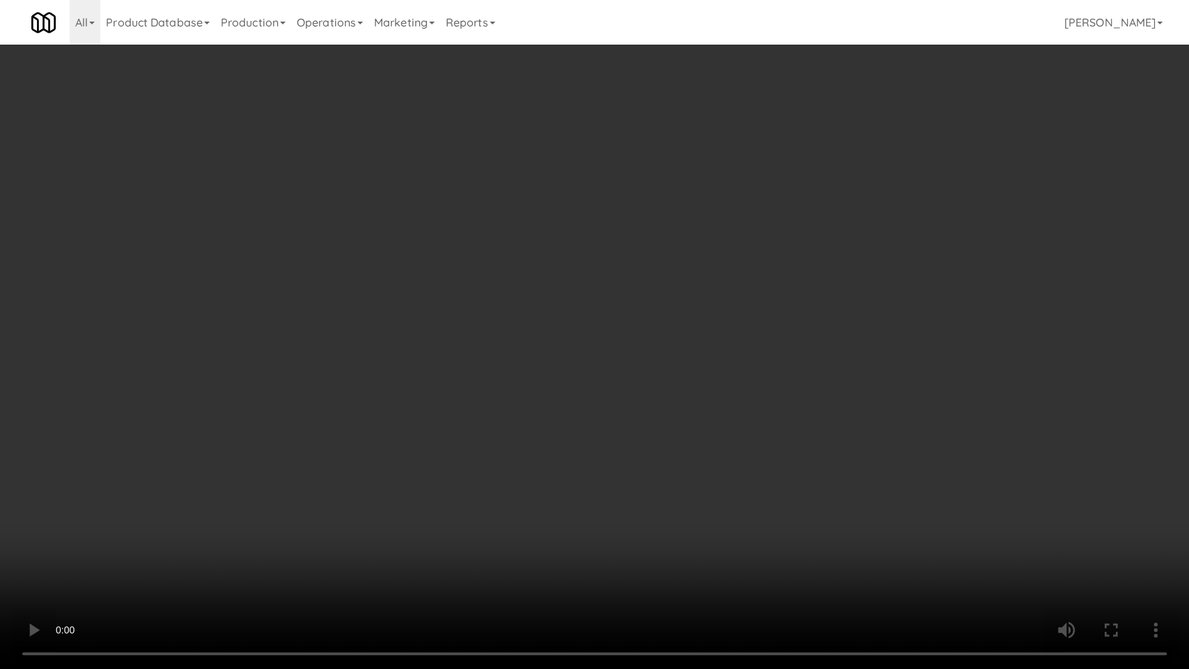
click at [559, 269] on video at bounding box center [594, 334] width 1189 height 669
click at [520, 356] on video at bounding box center [594, 334] width 1189 height 669
click at [524, 385] on video at bounding box center [594, 334] width 1189 height 669
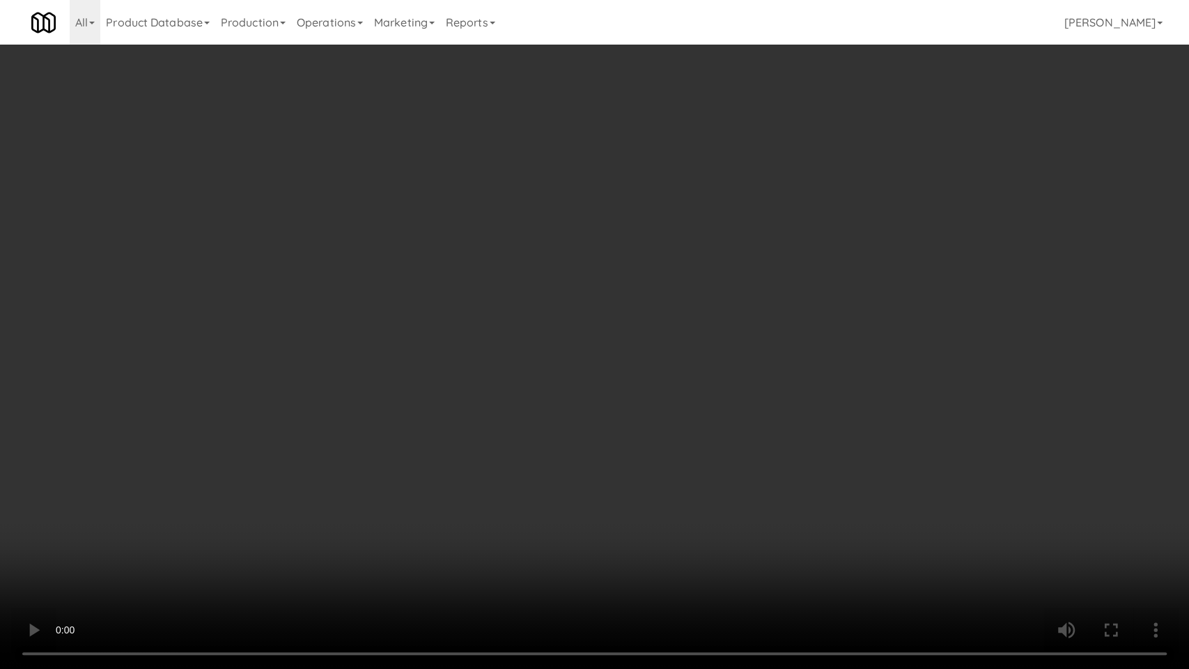
click at [524, 385] on video at bounding box center [594, 334] width 1189 height 669
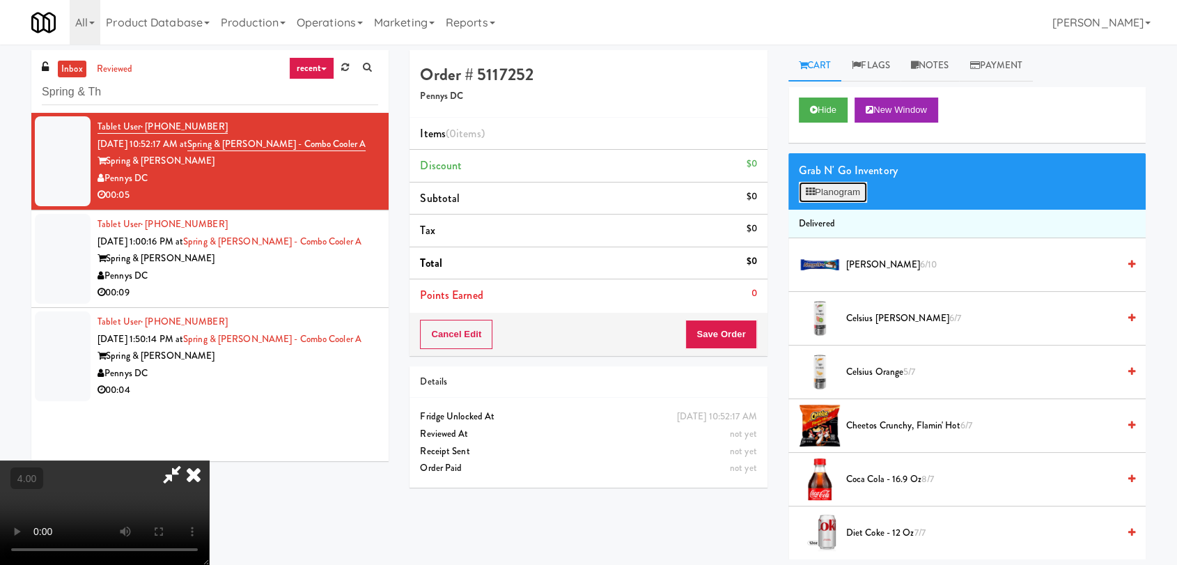
click at [826, 201] on button "Planogram" at bounding box center [833, 192] width 68 height 21
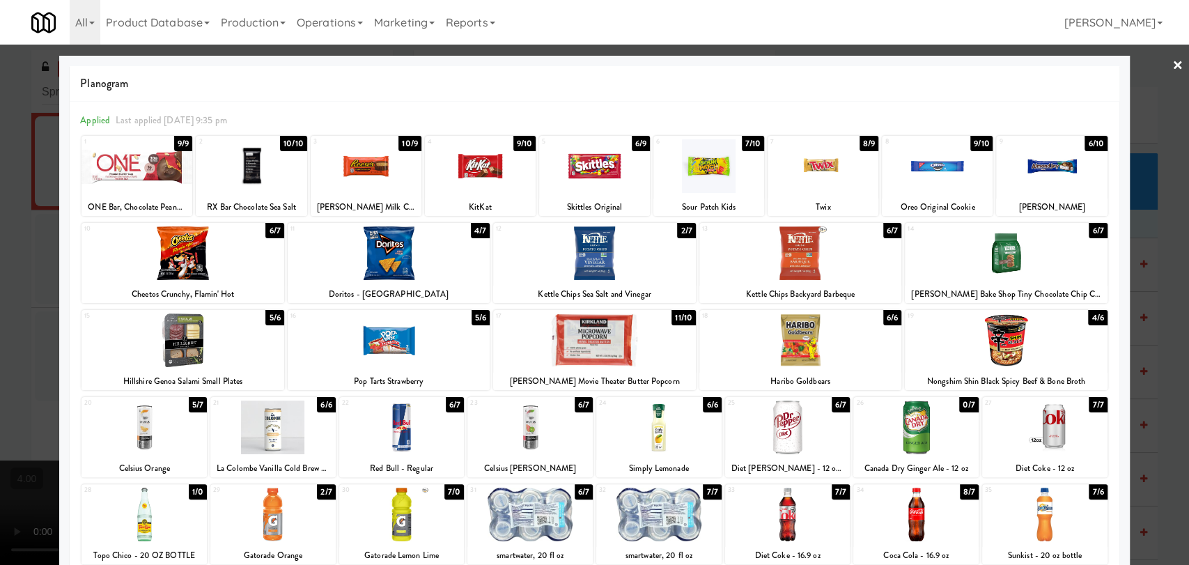
click at [407, 334] on div at bounding box center [389, 340] width 202 height 54
click at [0, 185] on div at bounding box center [594, 282] width 1189 height 565
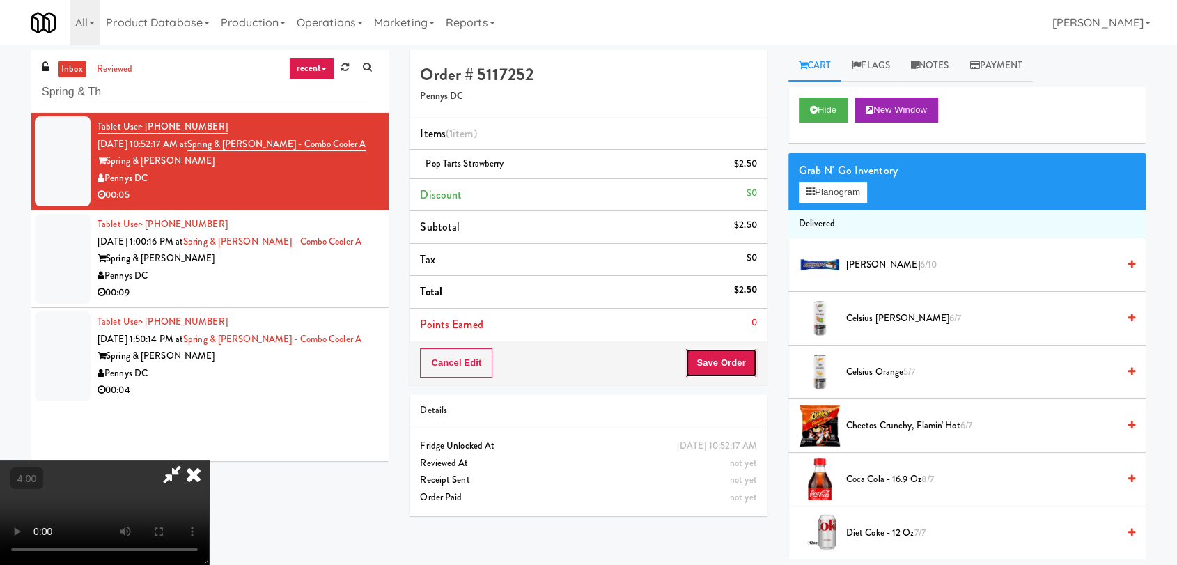
click at [719, 349] on button "Save Order" at bounding box center [720, 362] width 71 height 29
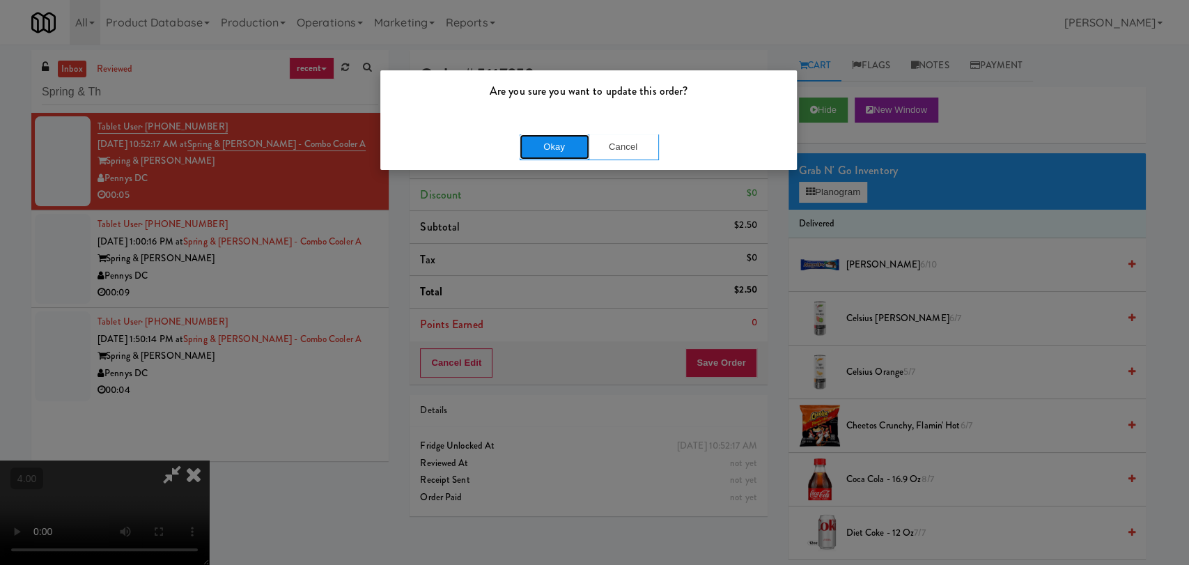
click at [546, 148] on button "Okay" at bounding box center [555, 146] width 70 height 25
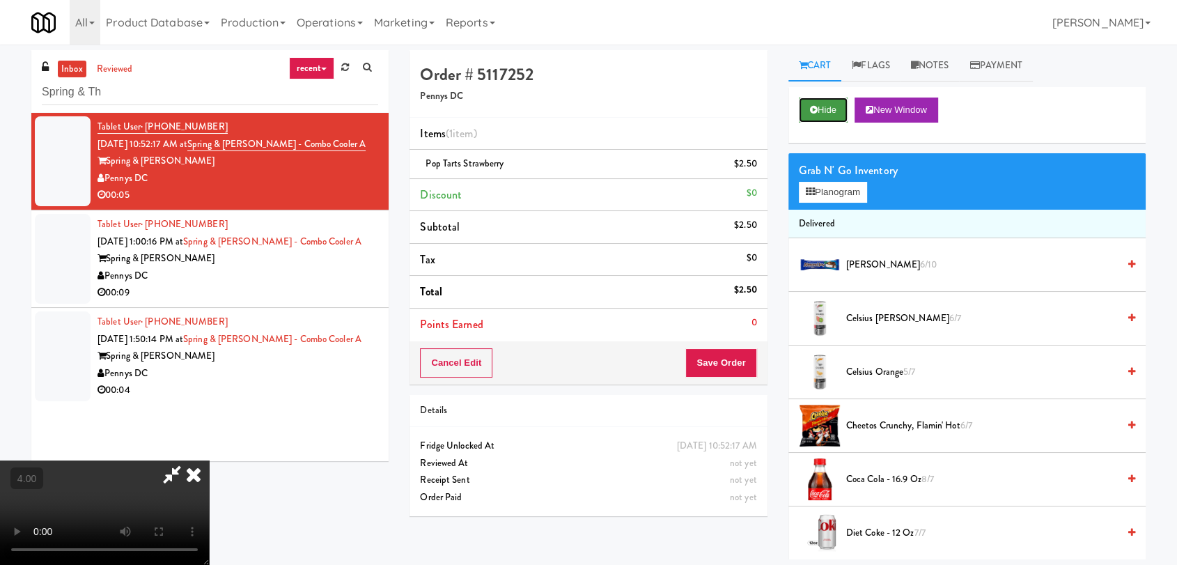
click at [827, 117] on button "Hide" at bounding box center [823, 110] width 49 height 25
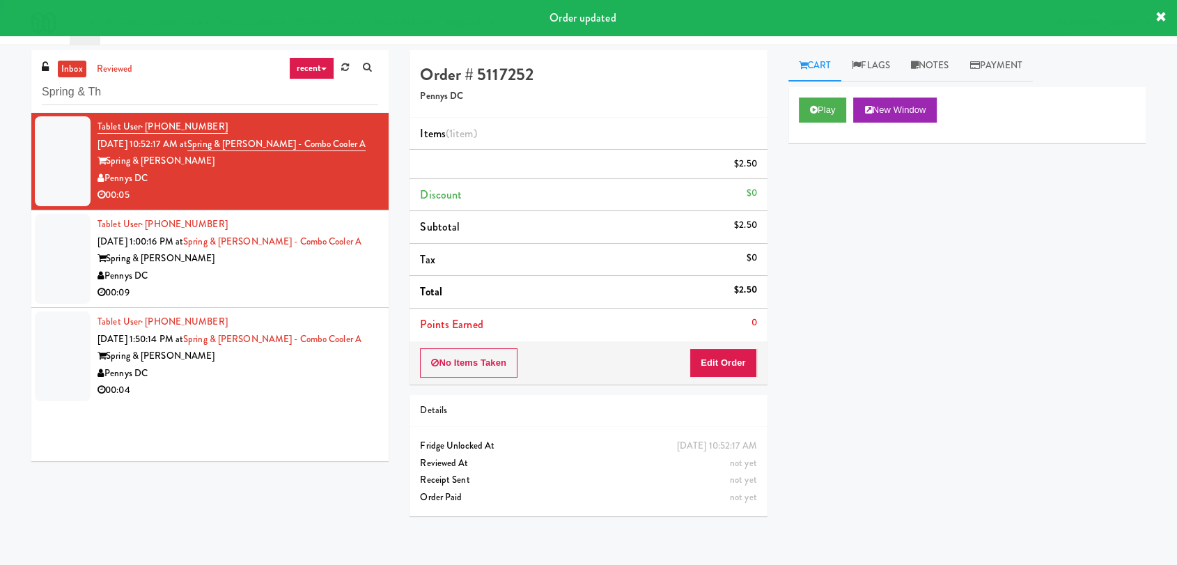
click at [350, 288] on div "00:09" at bounding box center [238, 292] width 281 height 17
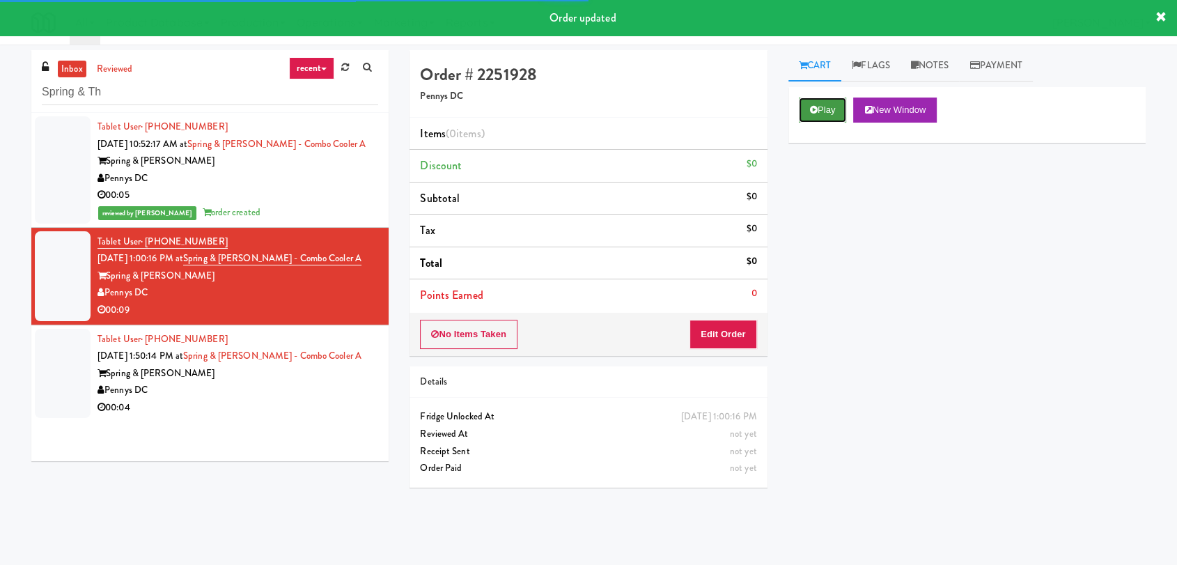
click at [819, 112] on button "Play" at bounding box center [823, 110] width 48 height 25
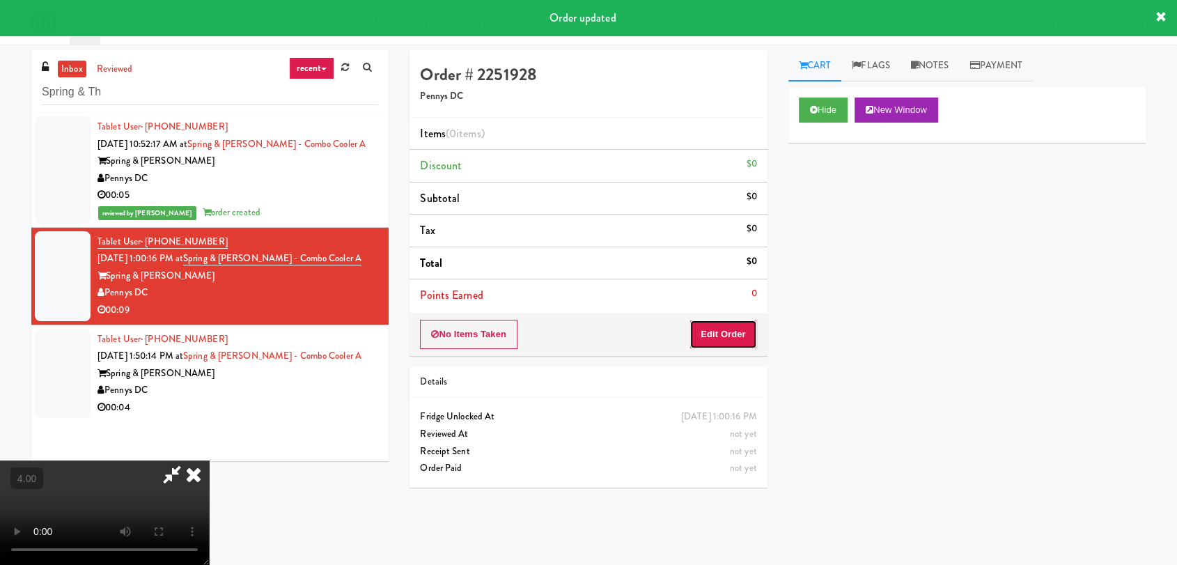
click at [740, 339] on button "Edit Order" at bounding box center [724, 334] width 68 height 29
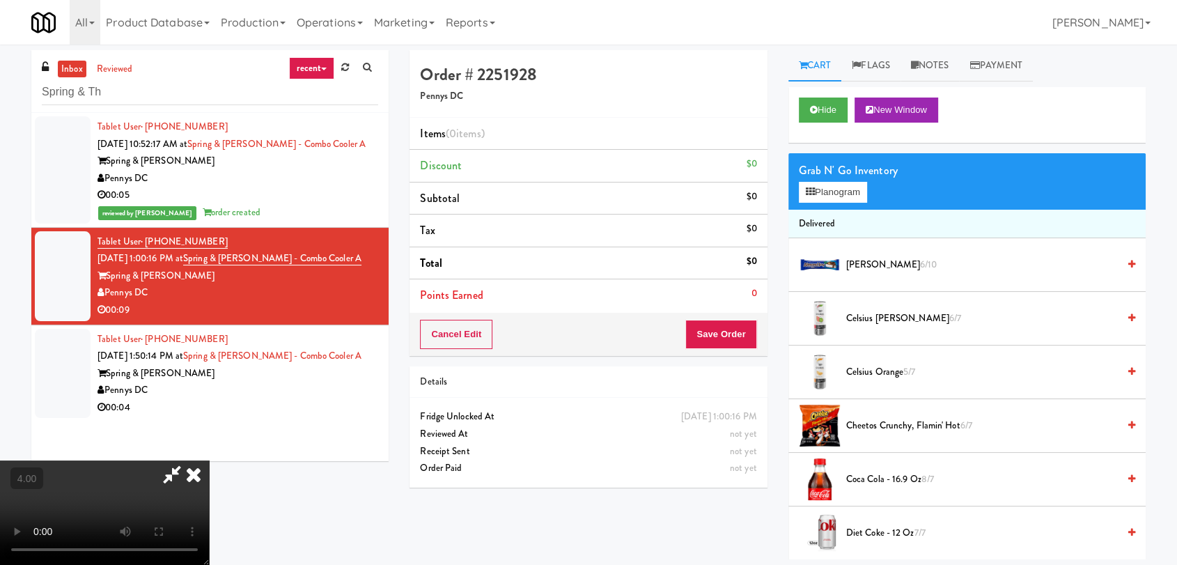
click at [209, 460] on video at bounding box center [104, 512] width 209 height 104
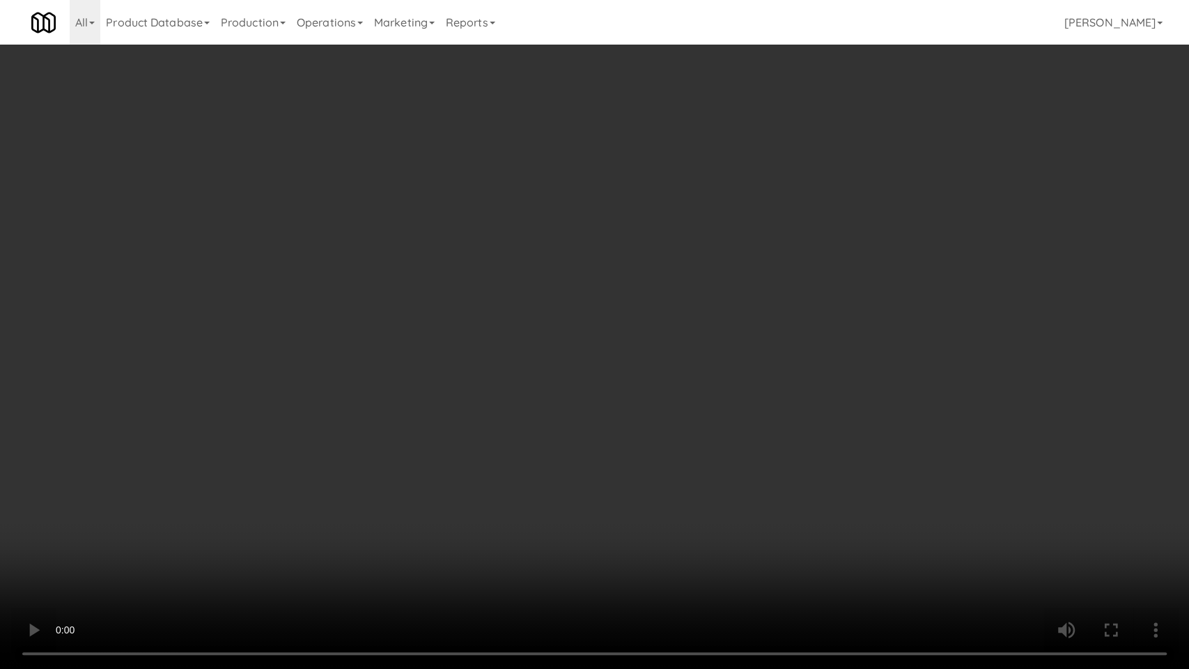
click at [100, 497] on video at bounding box center [594, 334] width 1189 height 669
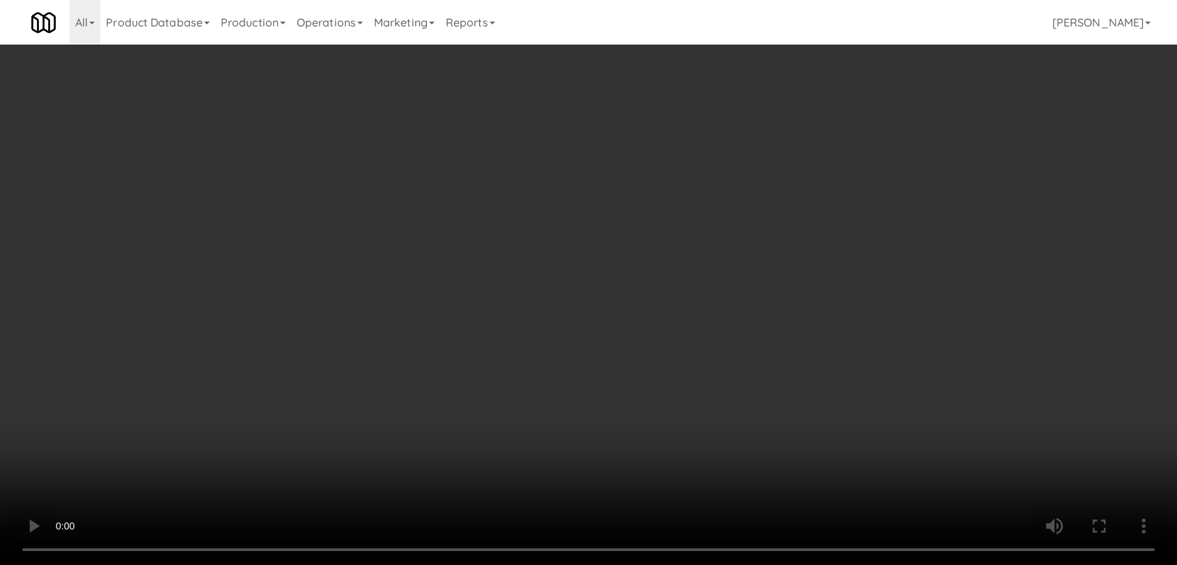
click at [100, 431] on video at bounding box center [588, 282] width 1177 height 565
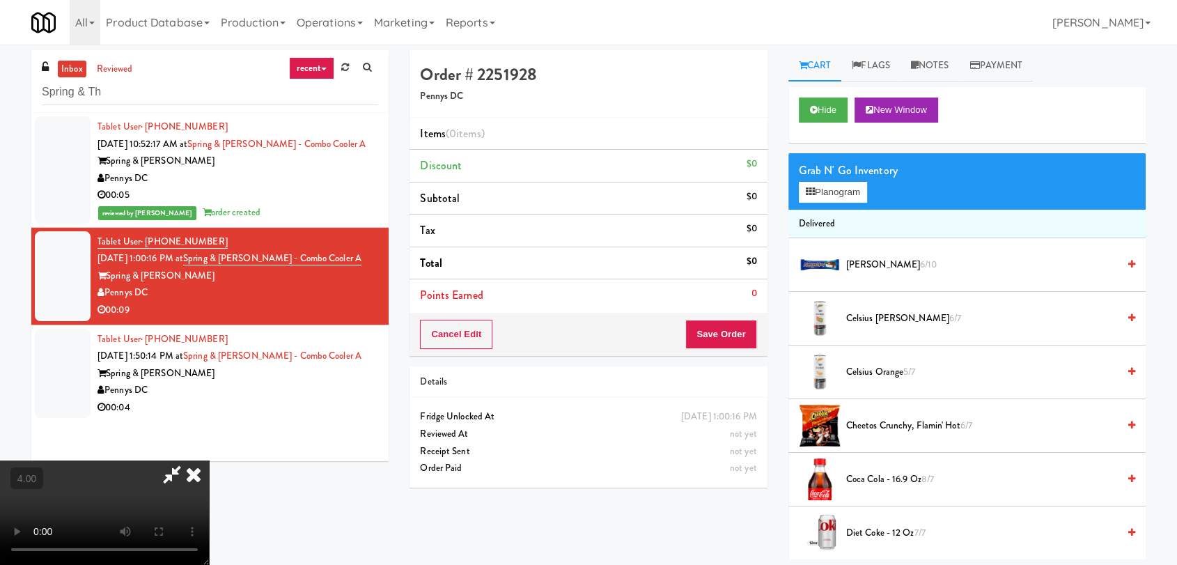
scroll to position [25, 0]
click at [150, 460] on video at bounding box center [104, 512] width 209 height 104
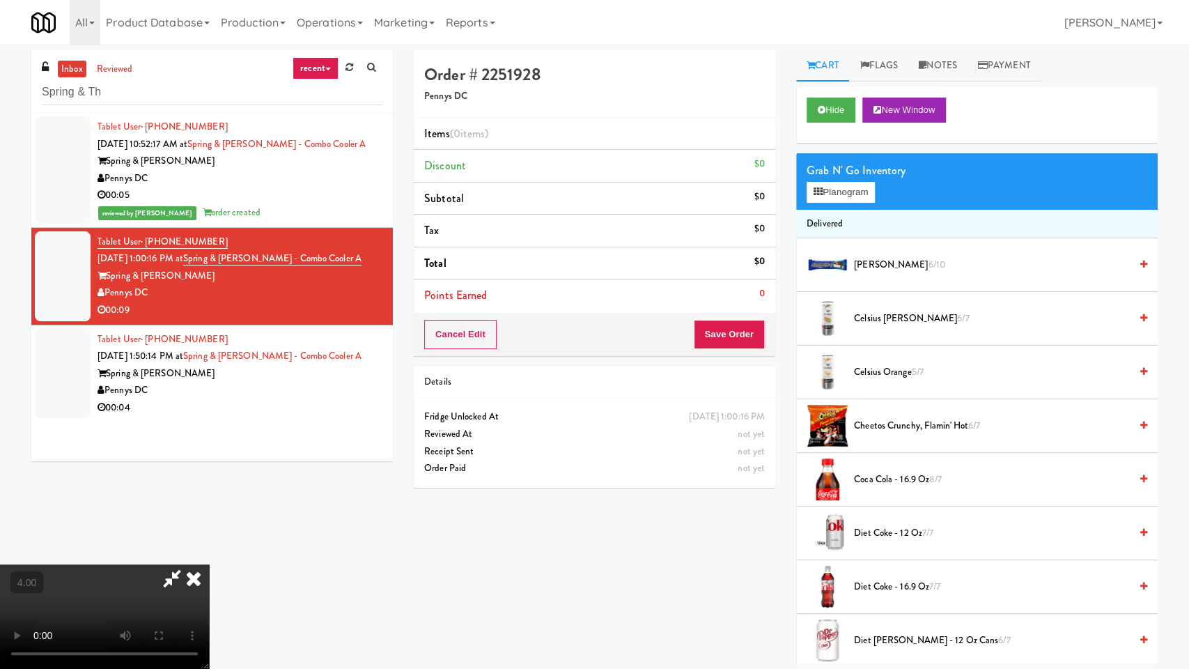
click at [150, 564] on video at bounding box center [104, 616] width 209 height 104
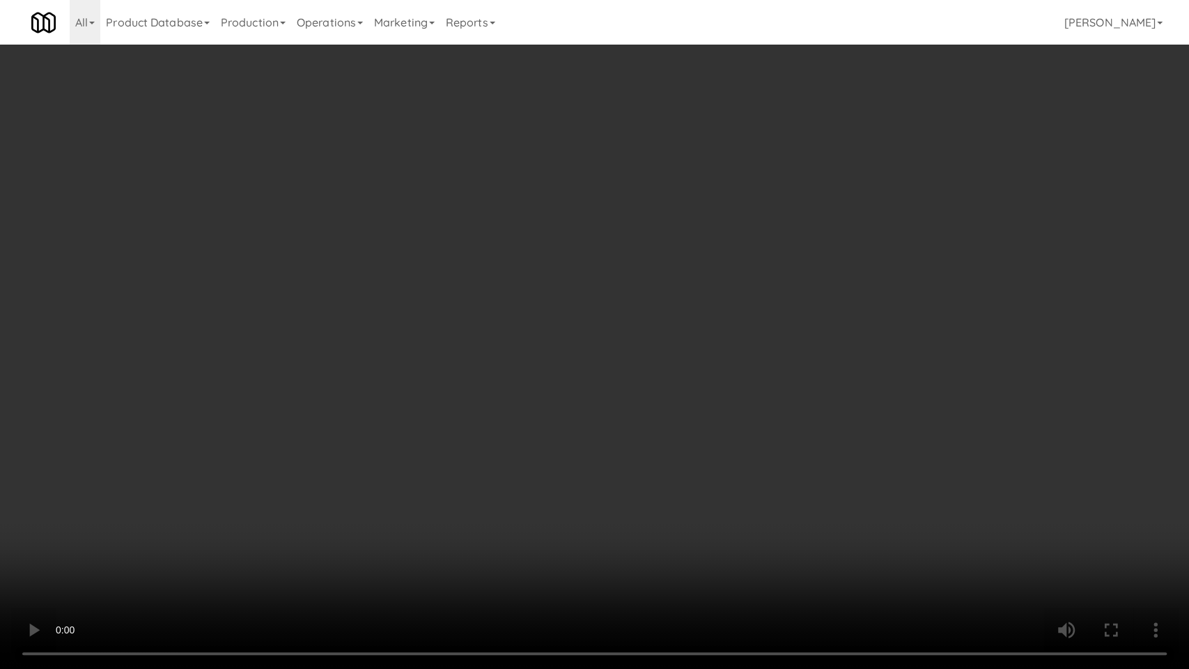
click at [153, 493] on video at bounding box center [594, 334] width 1189 height 669
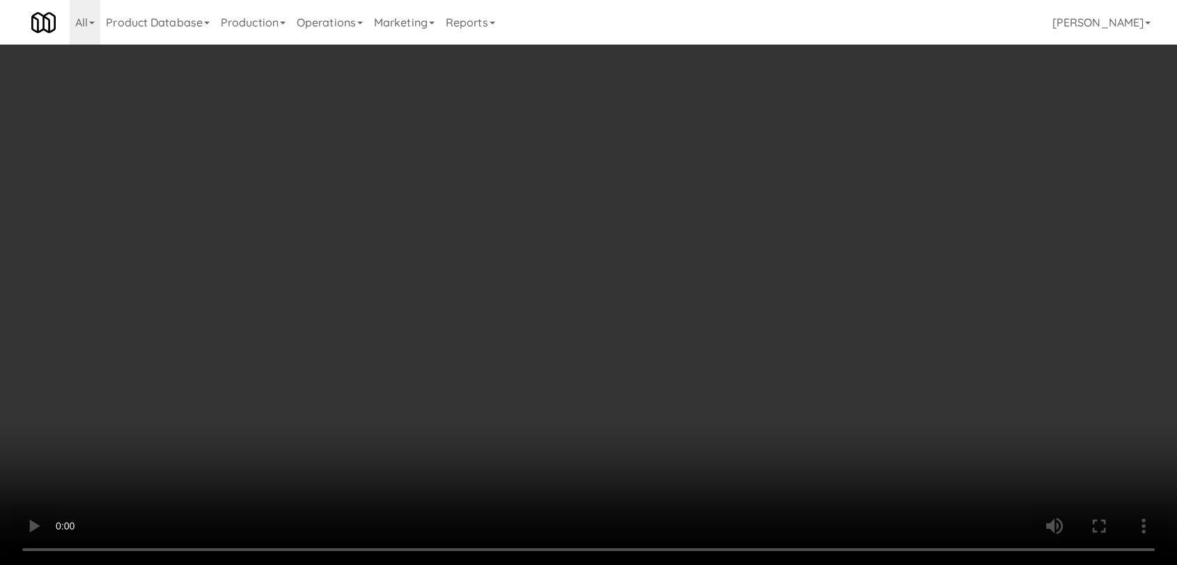
click at [153, 426] on video at bounding box center [588, 282] width 1177 height 565
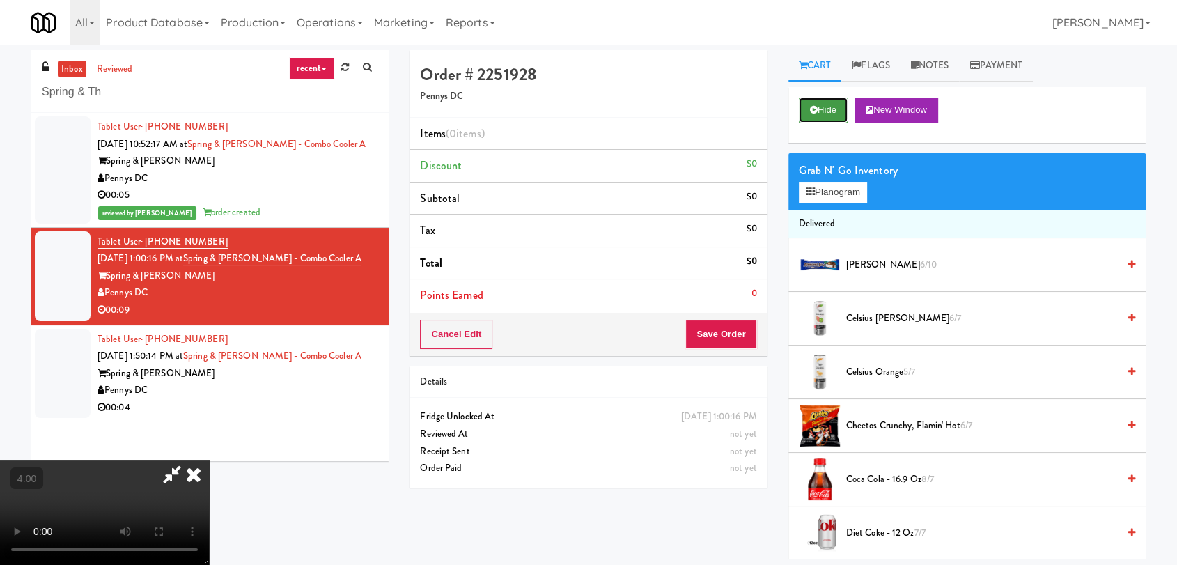
click at [826, 112] on button "Hide" at bounding box center [823, 110] width 49 height 25
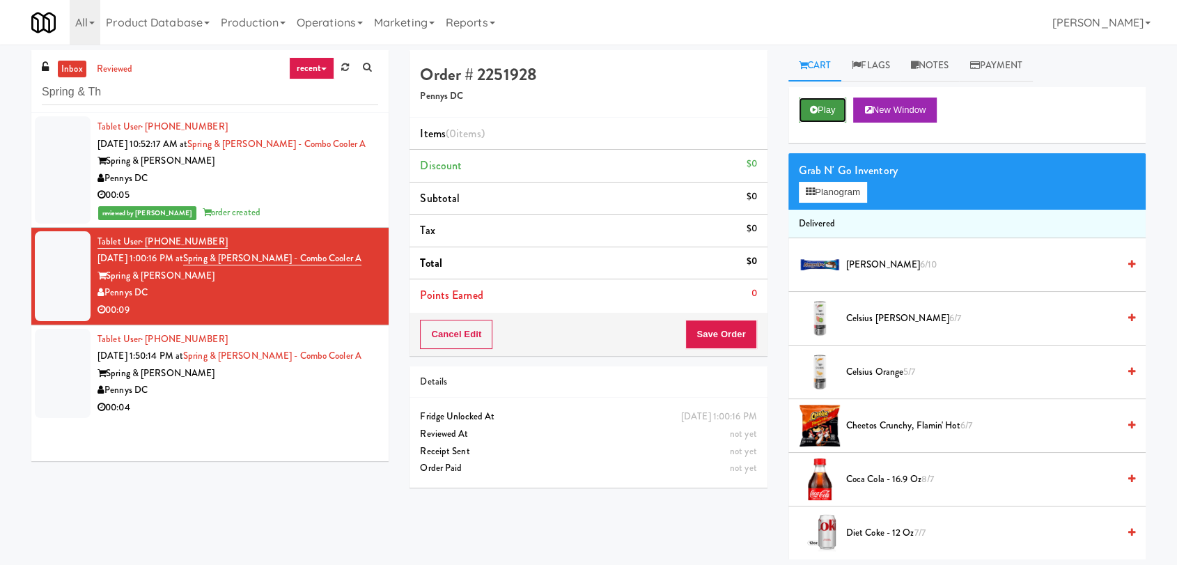
click at [826, 112] on button "Play" at bounding box center [823, 110] width 48 height 25
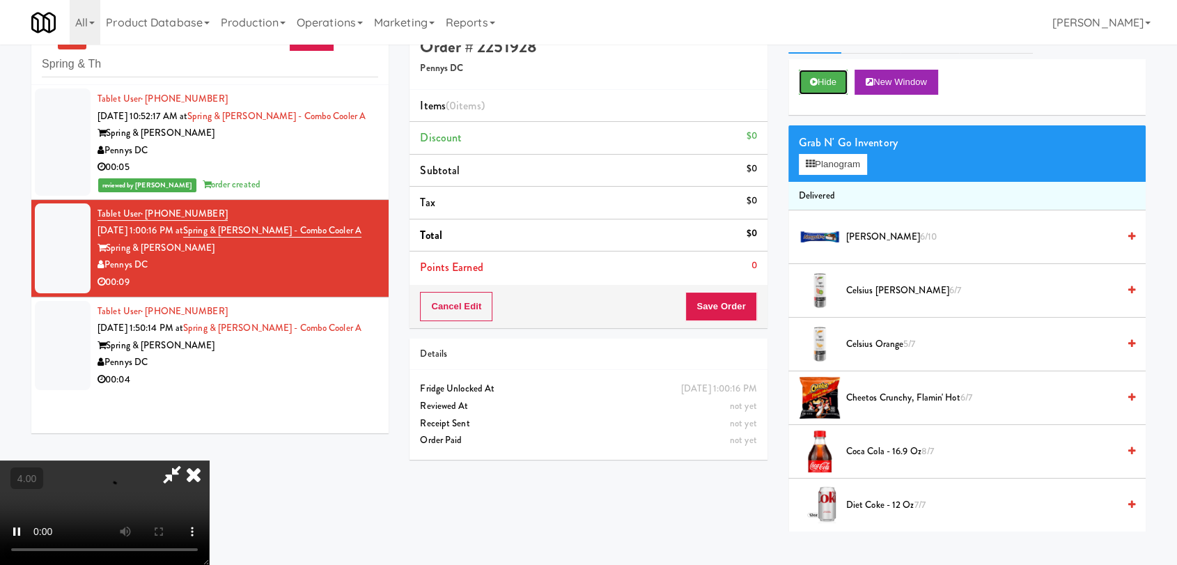
scroll to position [45, 0]
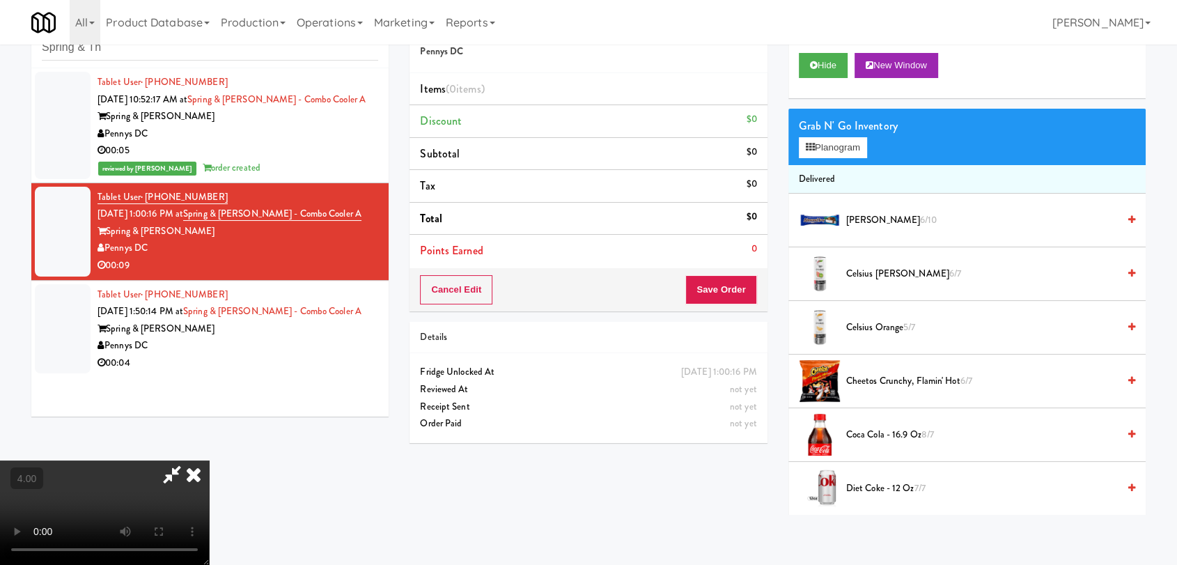
click at [173, 460] on video at bounding box center [104, 512] width 209 height 104
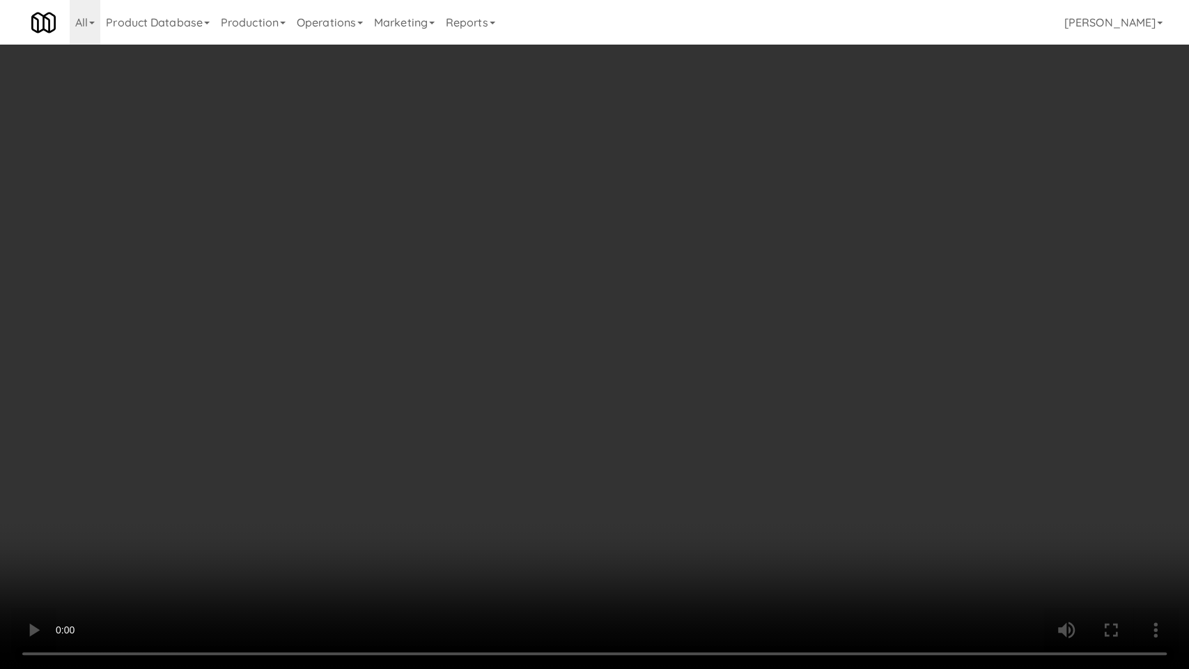
click at [175, 474] on video at bounding box center [594, 334] width 1189 height 669
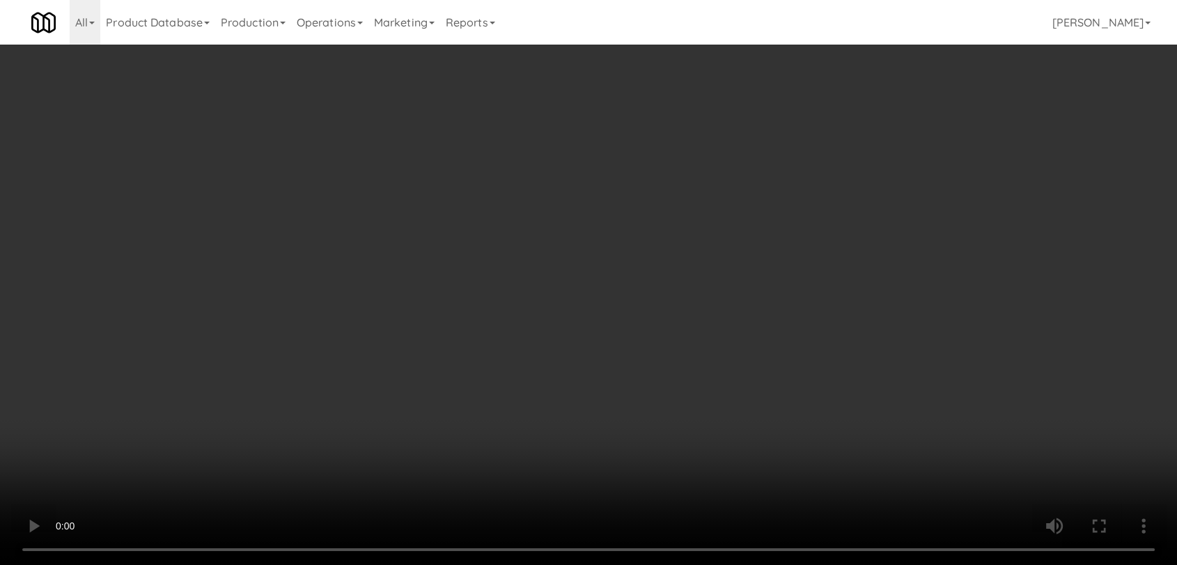
click at [175, 407] on video at bounding box center [588, 282] width 1177 height 565
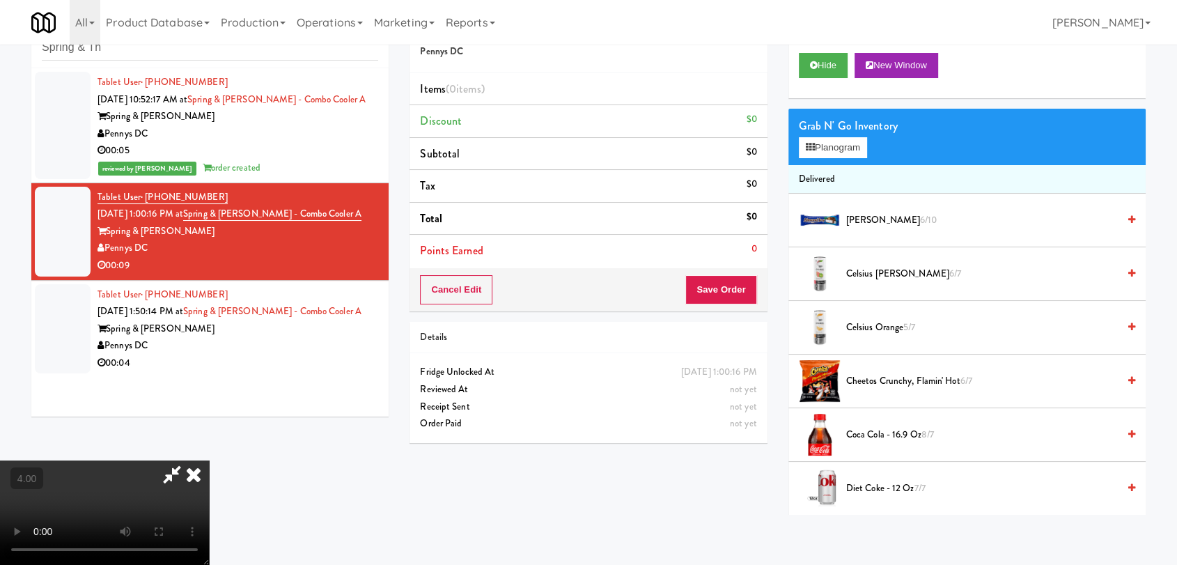
click at [175, 460] on video at bounding box center [104, 512] width 209 height 104
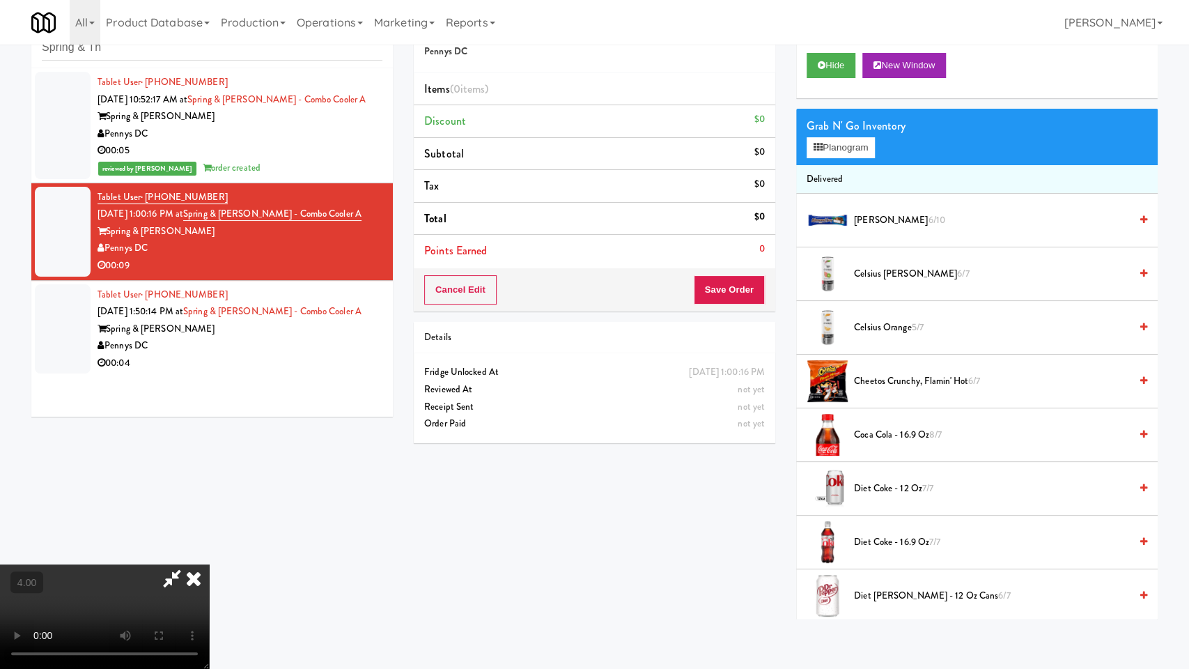
click at [175, 564] on video at bounding box center [104, 616] width 209 height 104
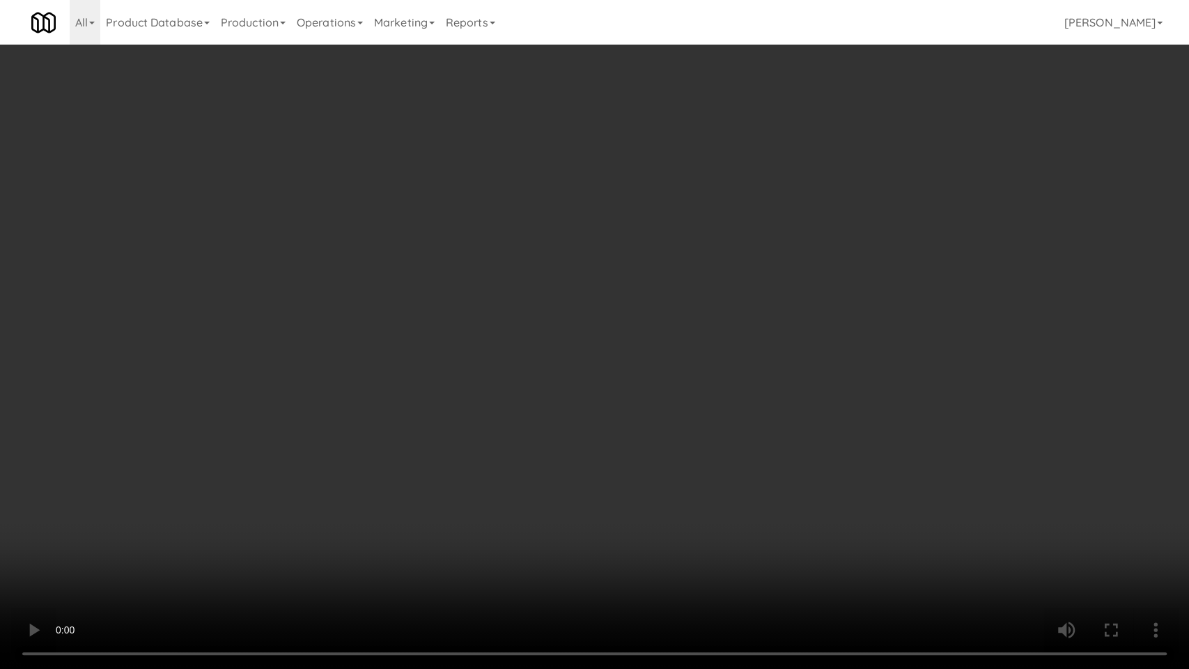
click at [173, 462] on video at bounding box center [594, 334] width 1189 height 669
click at [559, 399] on video at bounding box center [594, 334] width 1189 height 669
drag, startPoint x: 559, startPoint y: 399, endPoint x: 572, endPoint y: 334, distance: 66.8
click at [567, 400] on video at bounding box center [594, 334] width 1189 height 669
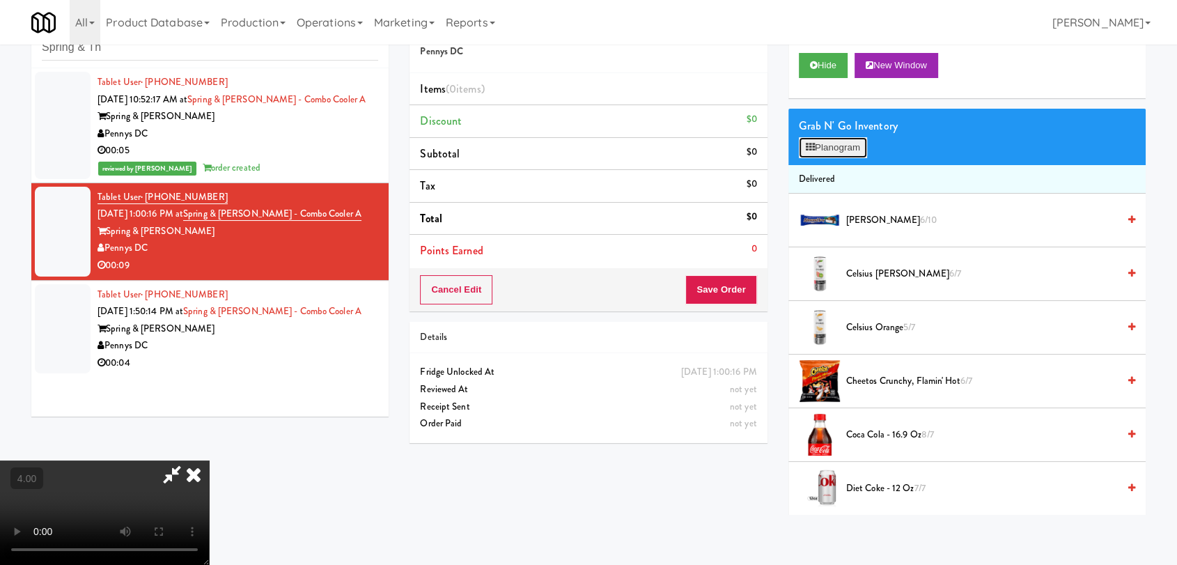
click at [839, 140] on button "Planogram" at bounding box center [833, 147] width 68 height 21
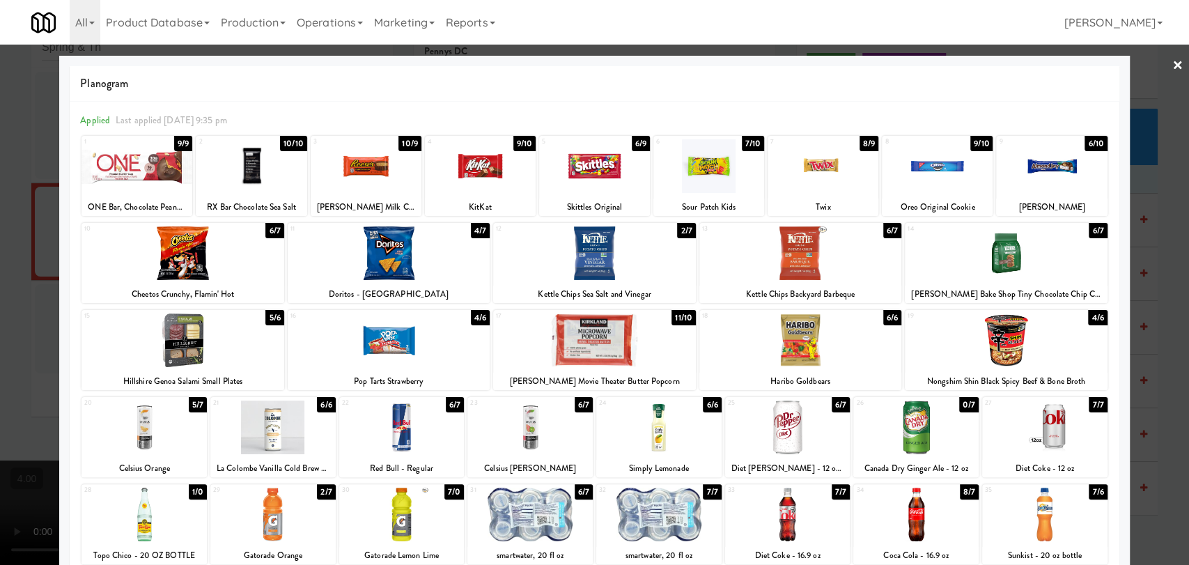
click at [771, 332] on div at bounding box center [800, 340] width 202 height 54
click at [0, 226] on div at bounding box center [594, 282] width 1189 height 565
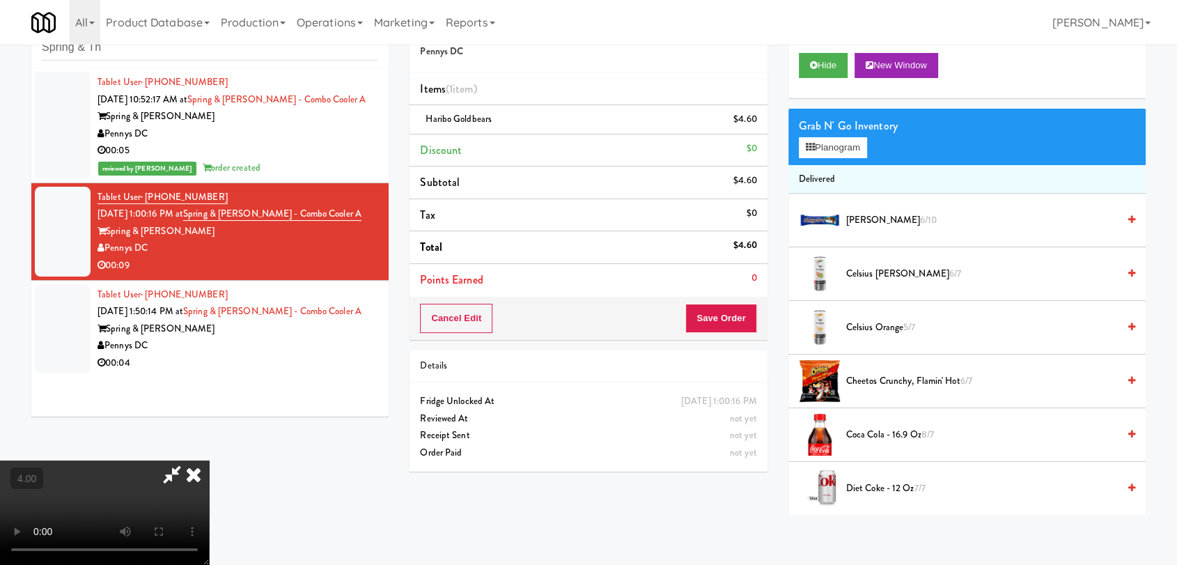
click at [209, 460] on icon at bounding box center [193, 474] width 31 height 28
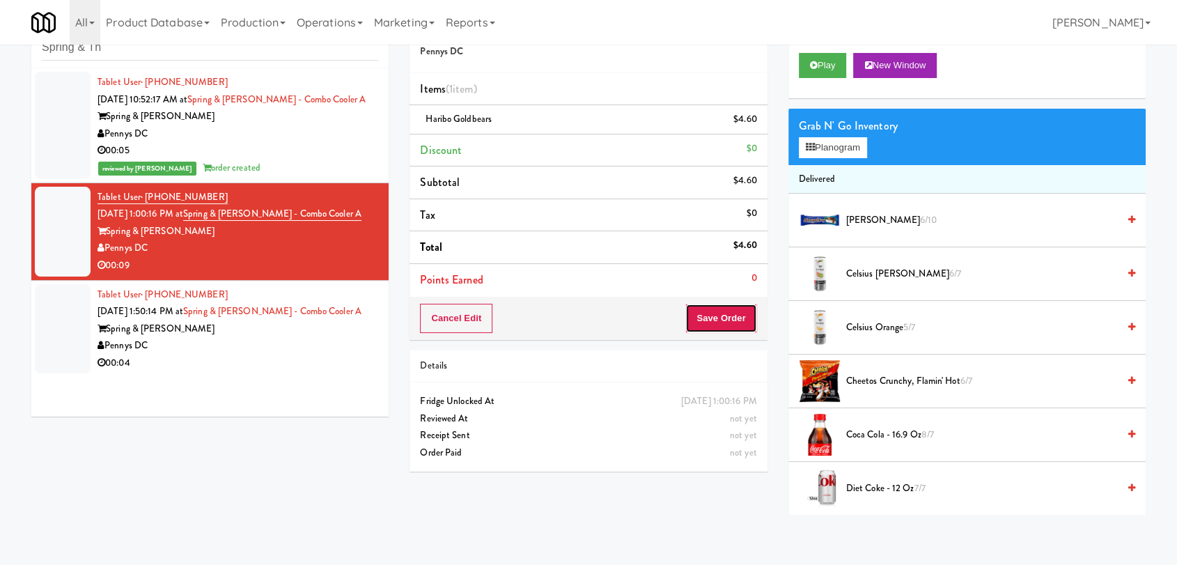
click at [729, 309] on button "Save Order" at bounding box center [720, 318] width 71 height 29
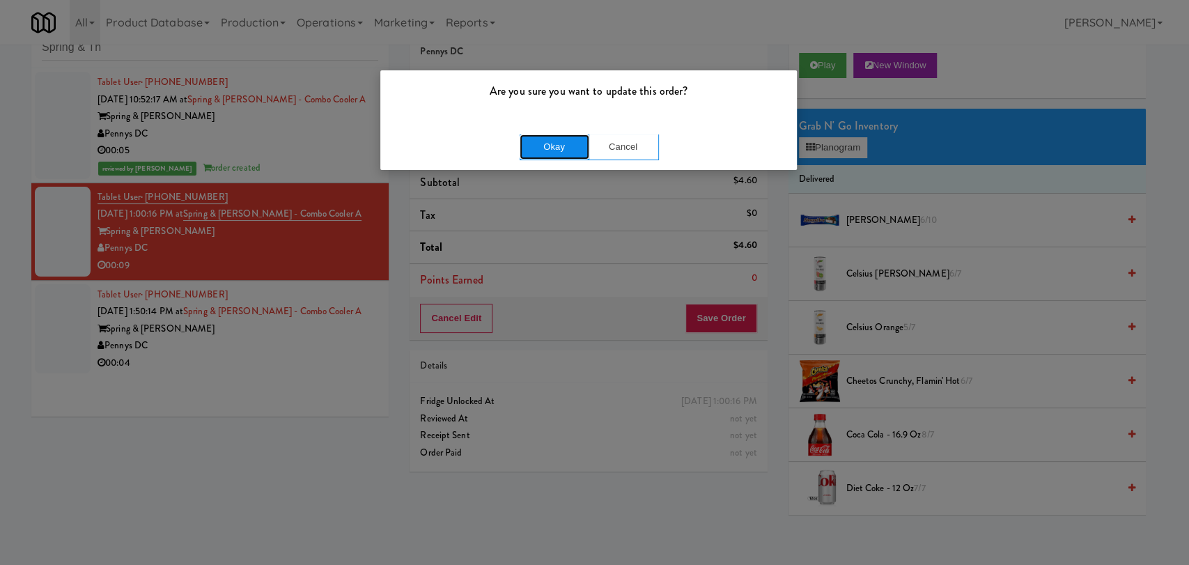
click at [538, 141] on button "Okay" at bounding box center [555, 146] width 70 height 25
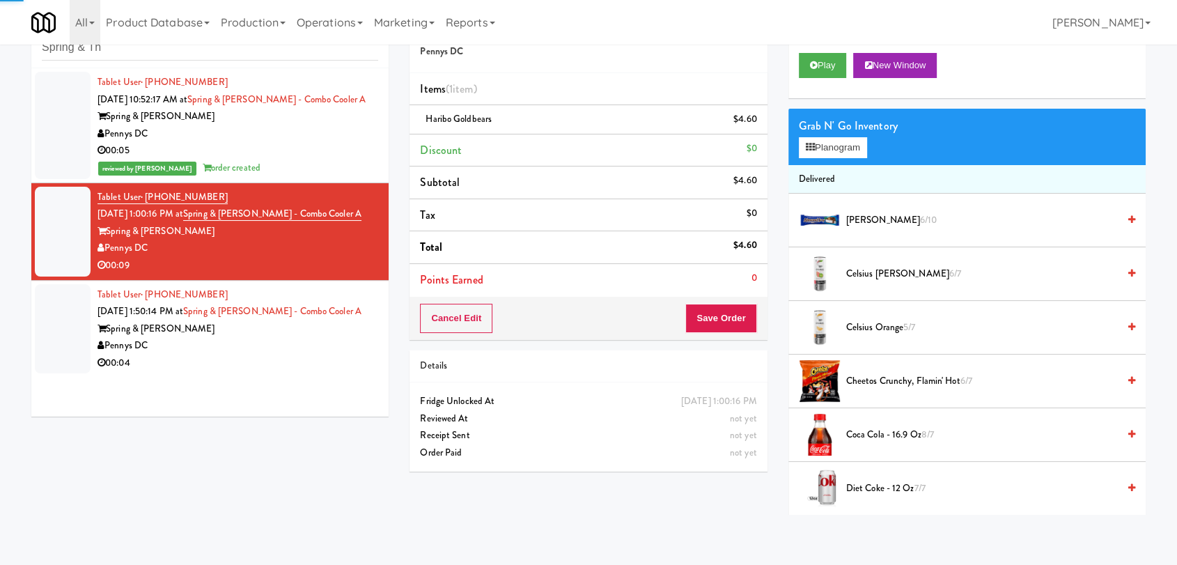
click at [305, 350] on div "Pennys DC" at bounding box center [238, 345] width 281 height 17
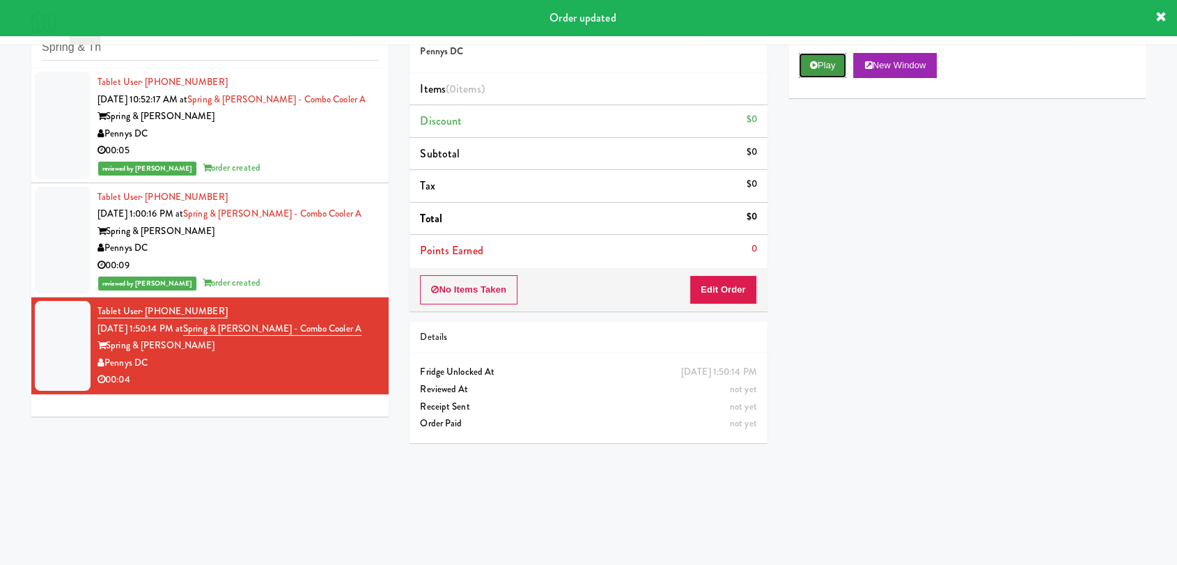
click at [832, 68] on button "Play" at bounding box center [823, 65] width 48 height 25
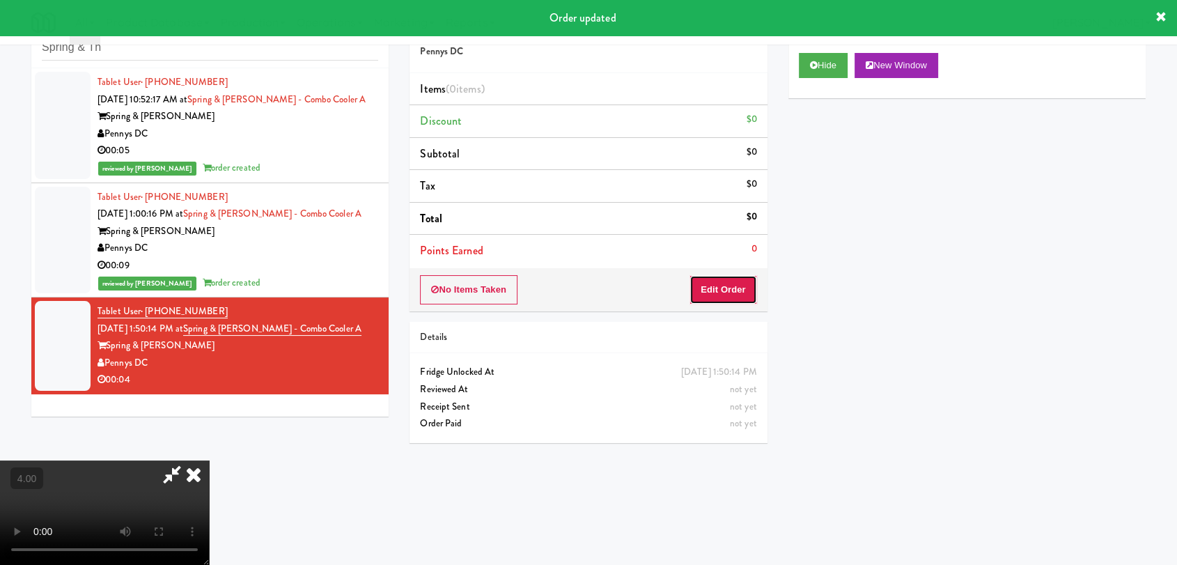
click at [738, 290] on button "Edit Order" at bounding box center [724, 289] width 68 height 29
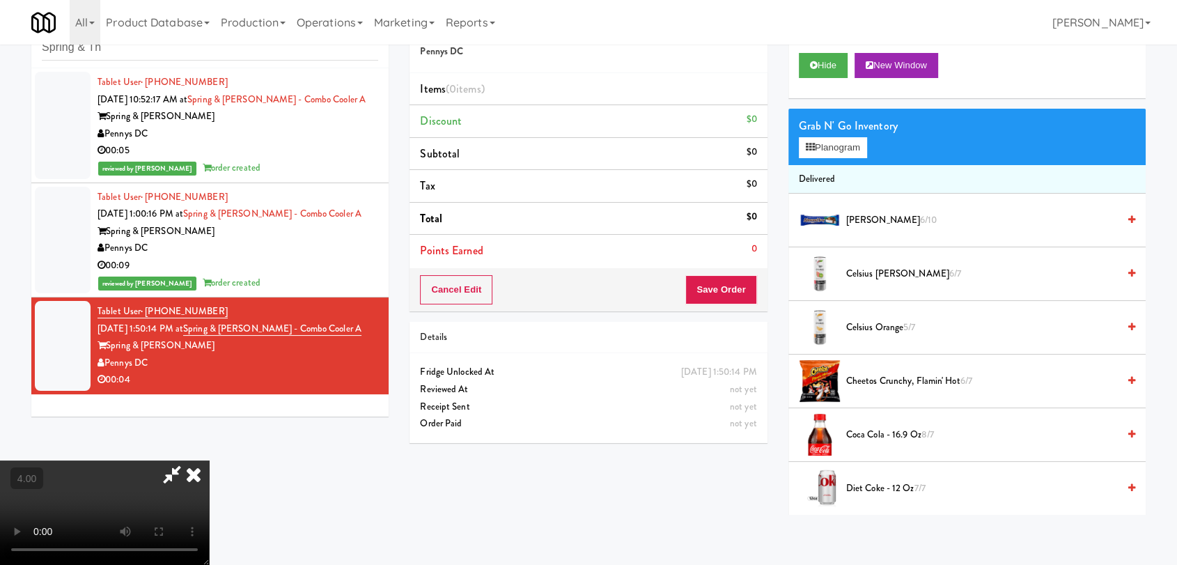
click at [209, 460] on video at bounding box center [104, 512] width 209 height 104
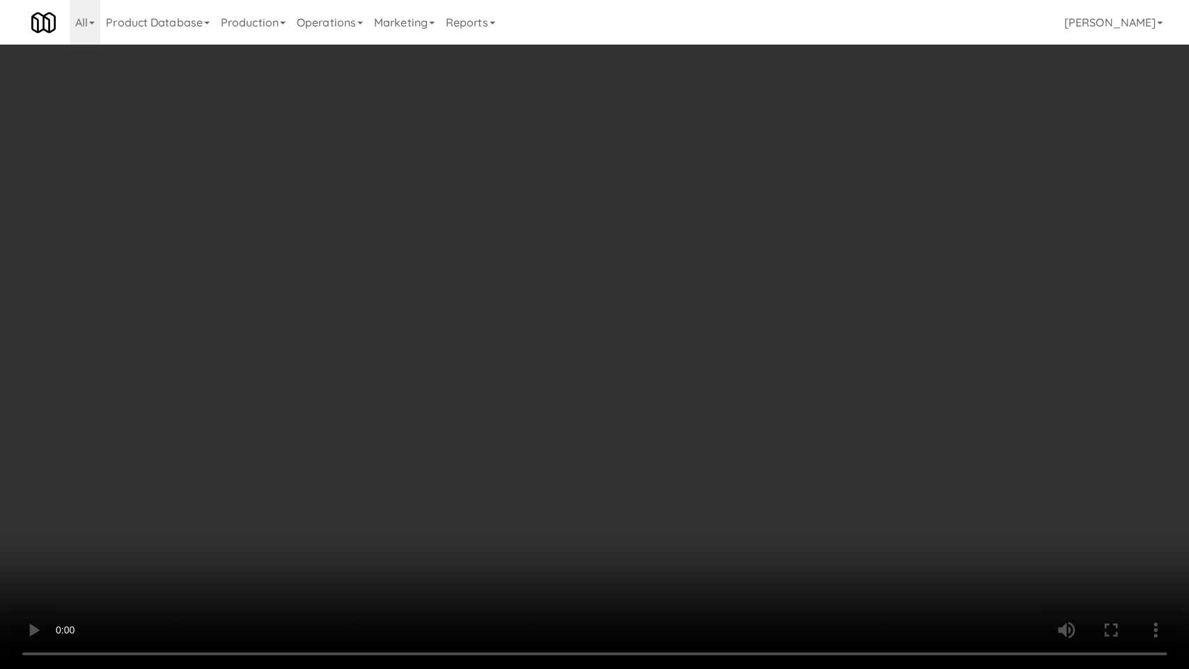
click at [208, 524] on video at bounding box center [594, 334] width 1189 height 669
click at [217, 502] on video at bounding box center [594, 334] width 1189 height 669
click at [294, 465] on video at bounding box center [594, 334] width 1189 height 669
click at [318, 488] on video at bounding box center [594, 334] width 1189 height 669
click at [369, 490] on video at bounding box center [594, 334] width 1189 height 669
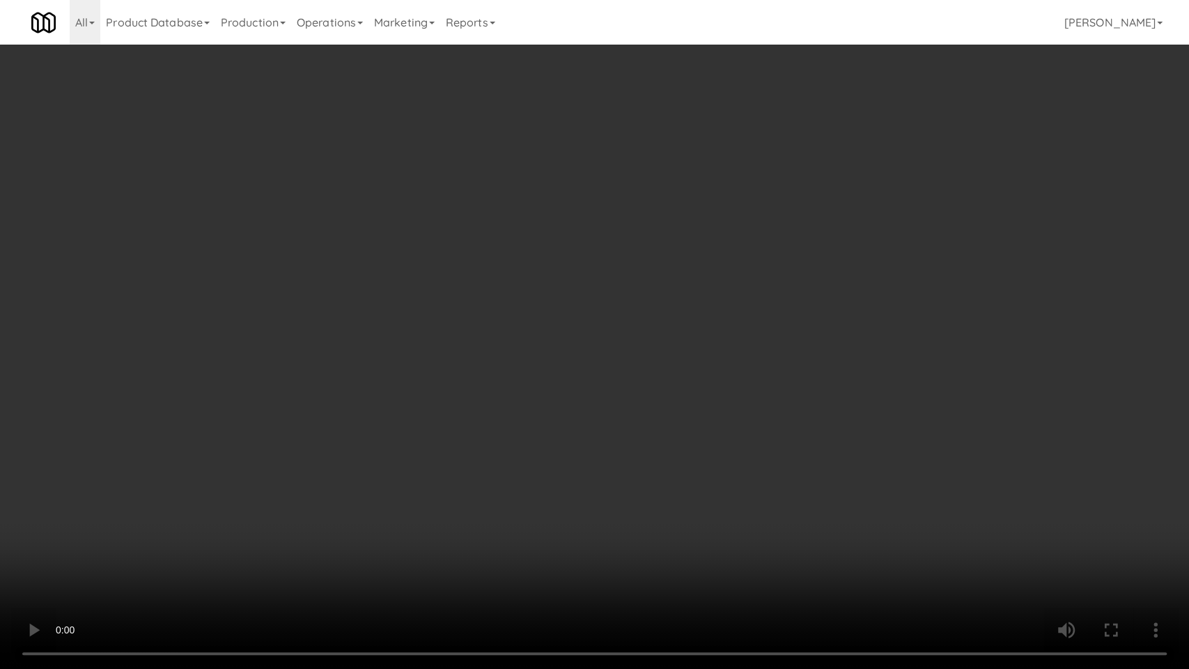
click at [369, 490] on video at bounding box center [594, 334] width 1189 height 669
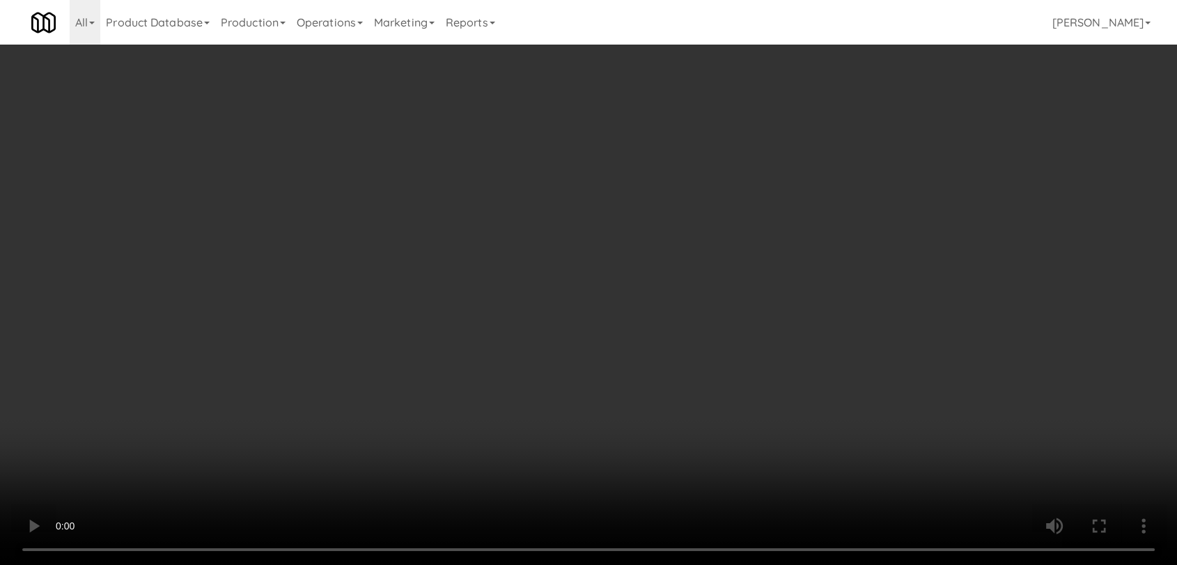
click at [825, 159] on div "Grab N' Go Inventory Planogram" at bounding box center [967, 137] width 357 height 56
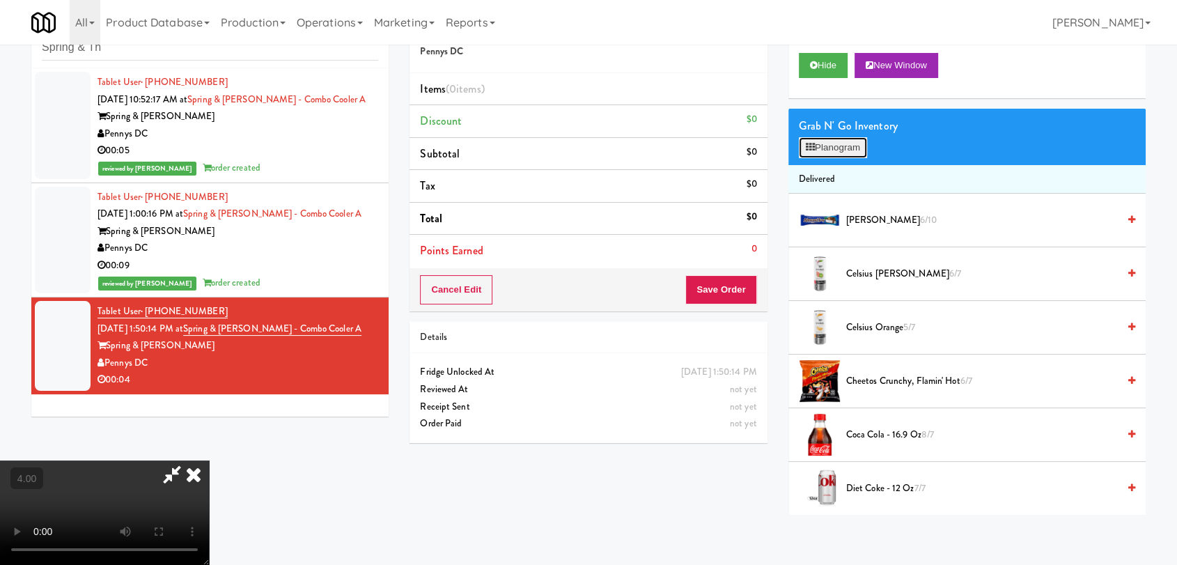
click at [816, 144] on button "Planogram" at bounding box center [833, 147] width 68 height 21
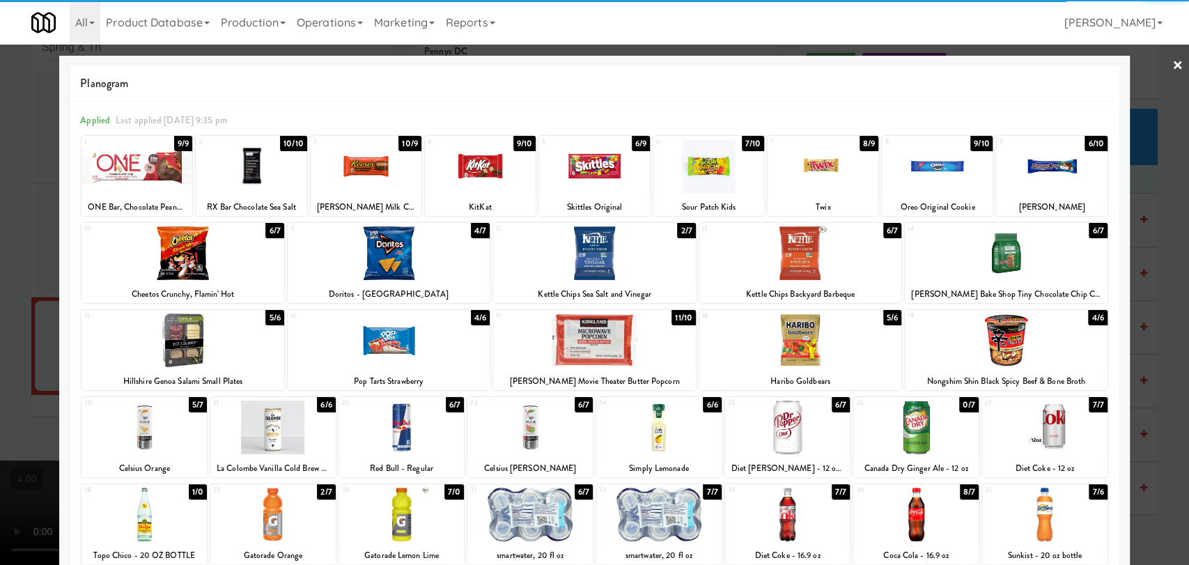
click at [364, 265] on div at bounding box center [389, 253] width 202 height 54
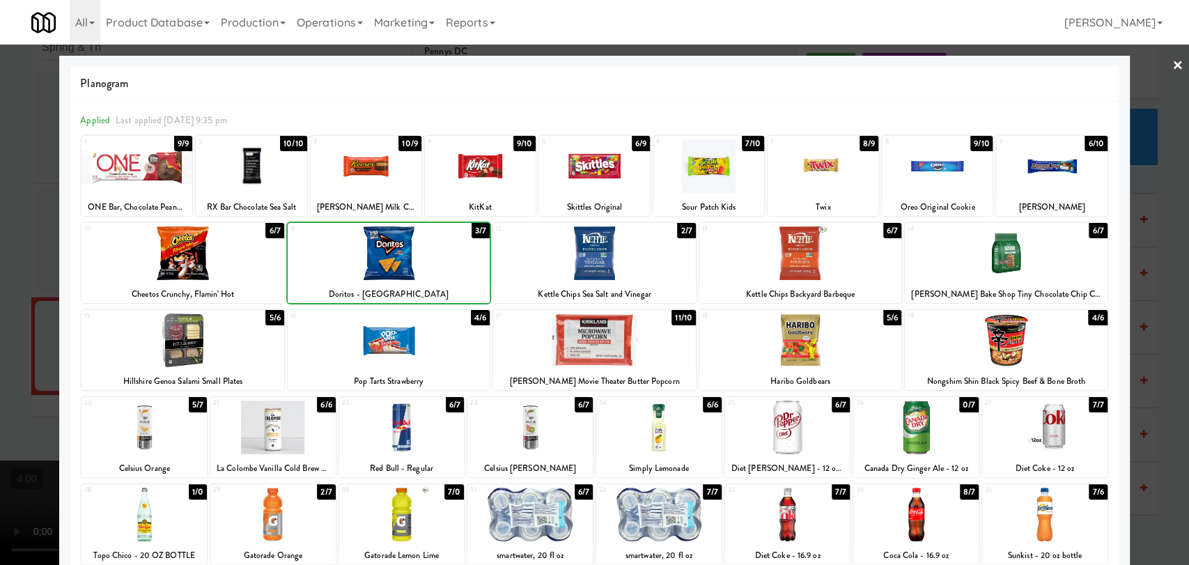
click at [0, 167] on div at bounding box center [594, 282] width 1189 height 565
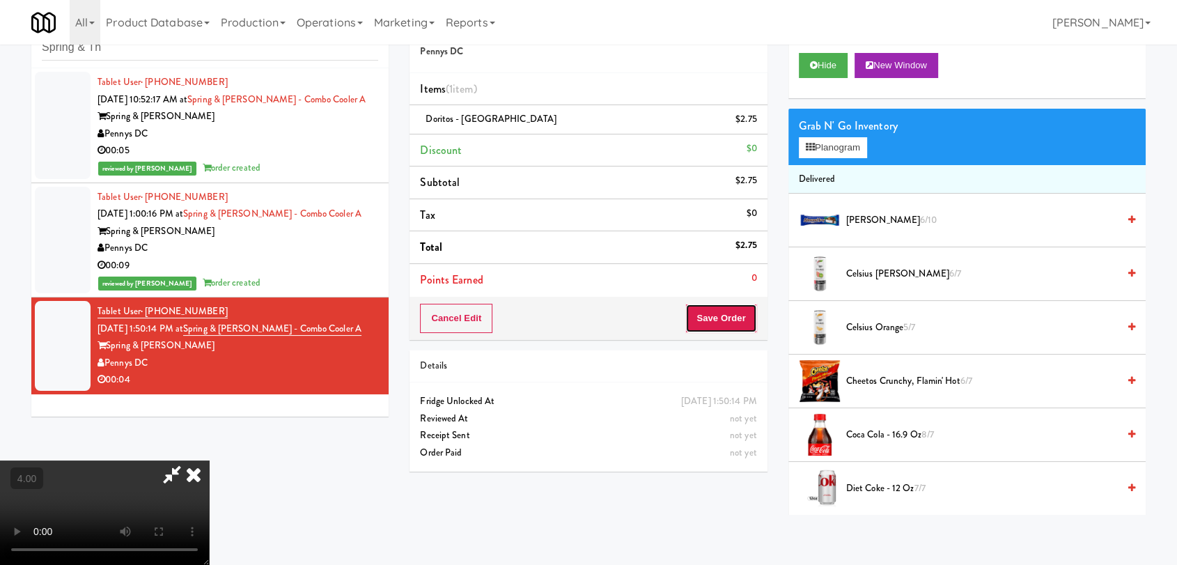
click at [746, 320] on button "Save Order" at bounding box center [720, 318] width 71 height 29
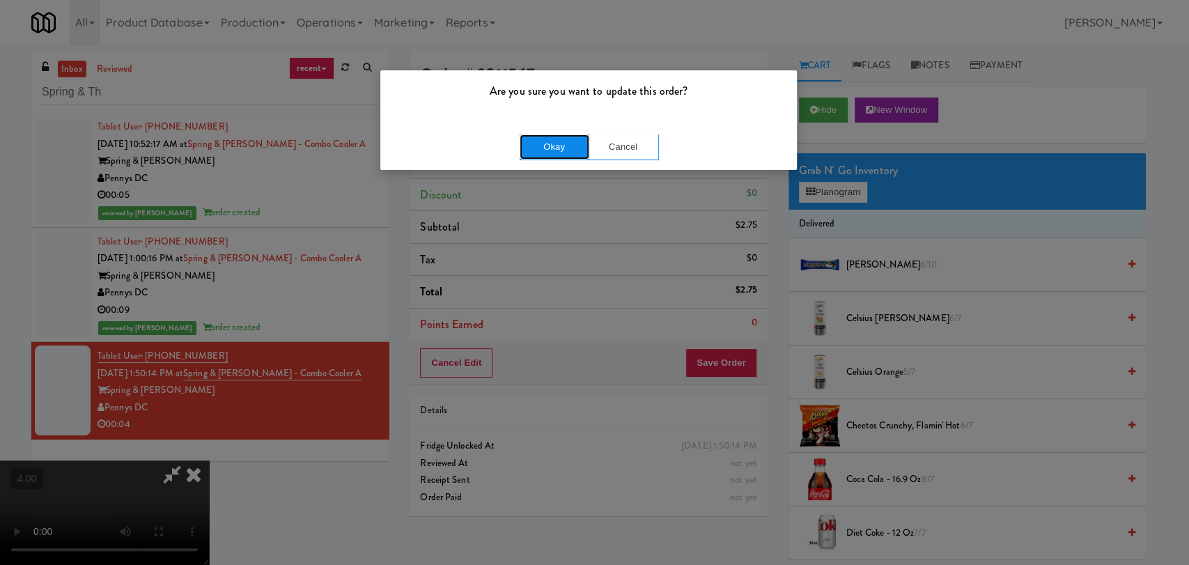
click at [540, 155] on button "Okay" at bounding box center [555, 146] width 70 height 25
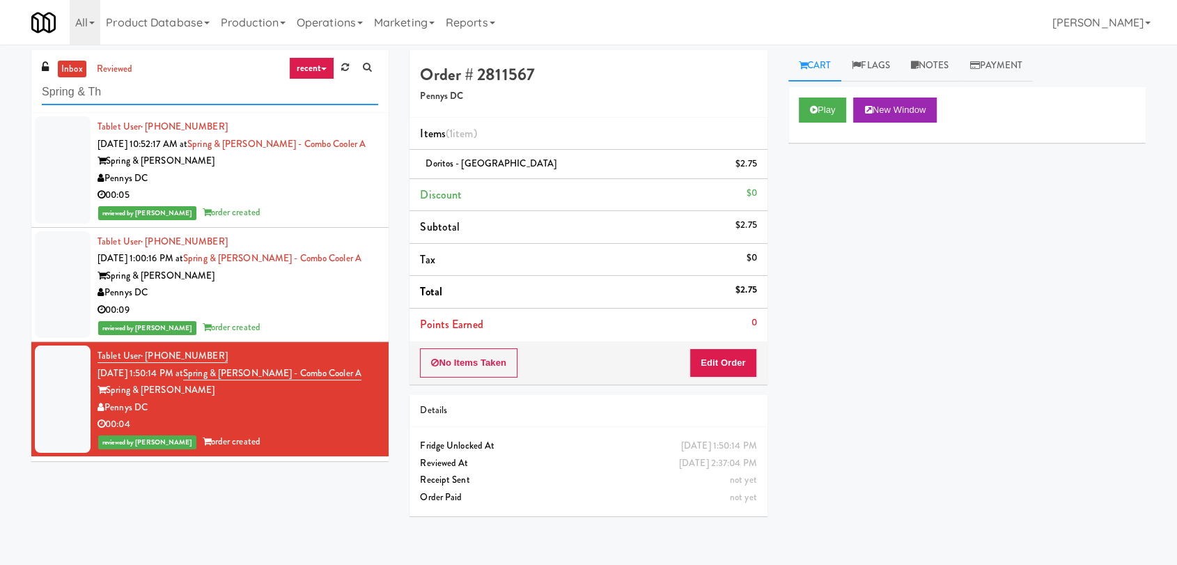
drag, startPoint x: 261, startPoint y: 80, endPoint x: 0, endPoint y: 102, distance: 262.1
click at [0, 102] on div "inbox reviewed recent all unclear take inventory issue suspicious failed recent…" at bounding box center [588, 304] width 1177 height 509
paste input "Union24 - Combo - (Big Lobby)"
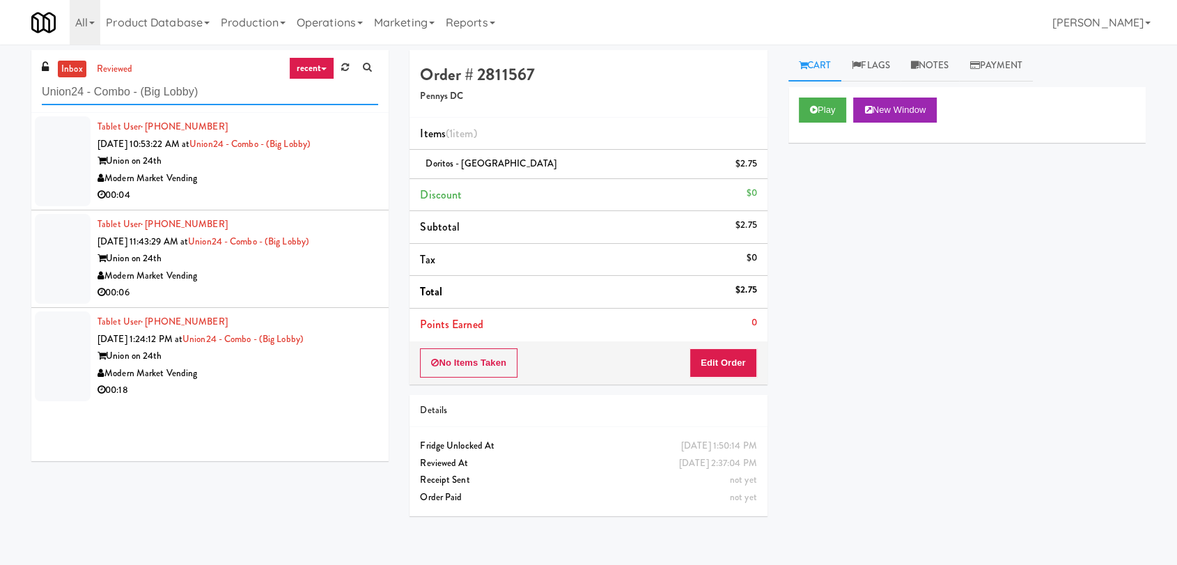
type input "Union24 - Combo - (Big Lobby)"
click at [278, 203] on div "00:04" at bounding box center [238, 195] width 281 height 17
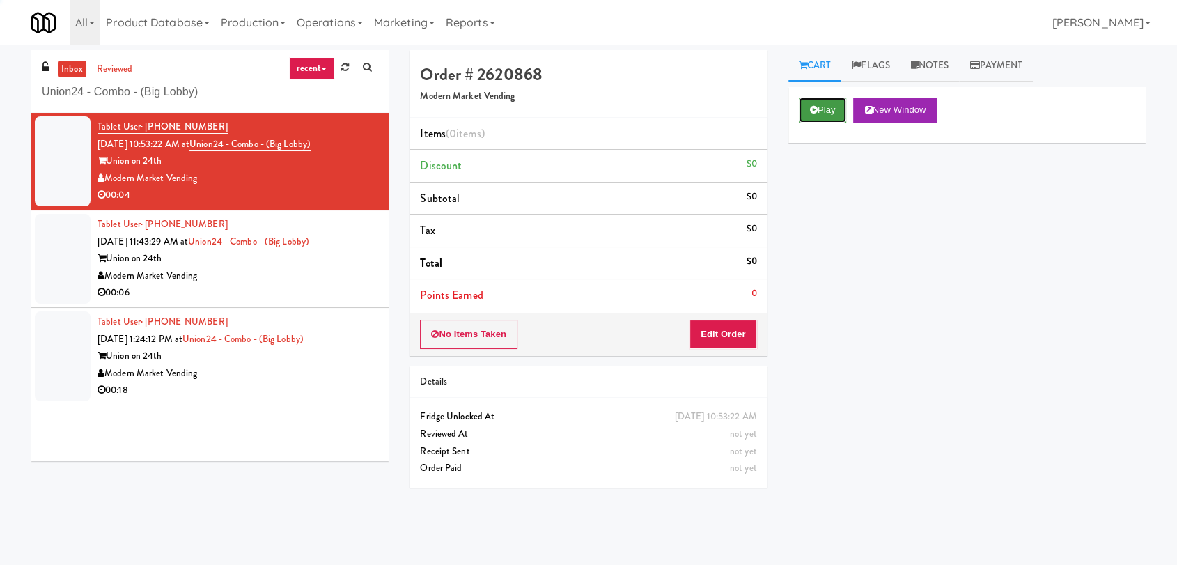
click at [832, 109] on button "Play" at bounding box center [823, 110] width 48 height 25
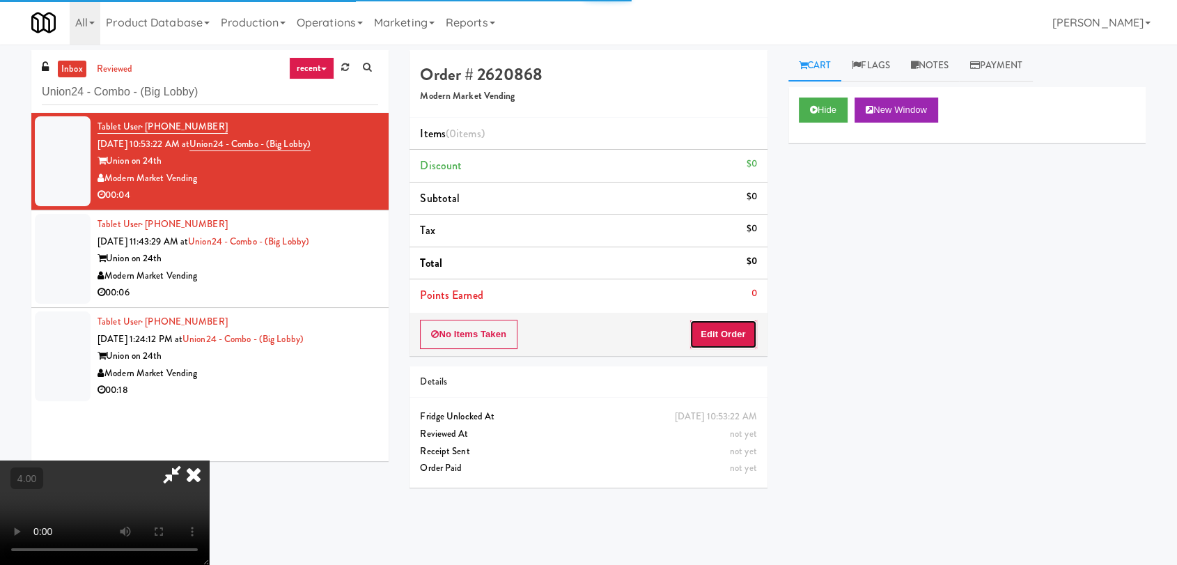
click at [730, 327] on button "Edit Order" at bounding box center [724, 334] width 68 height 29
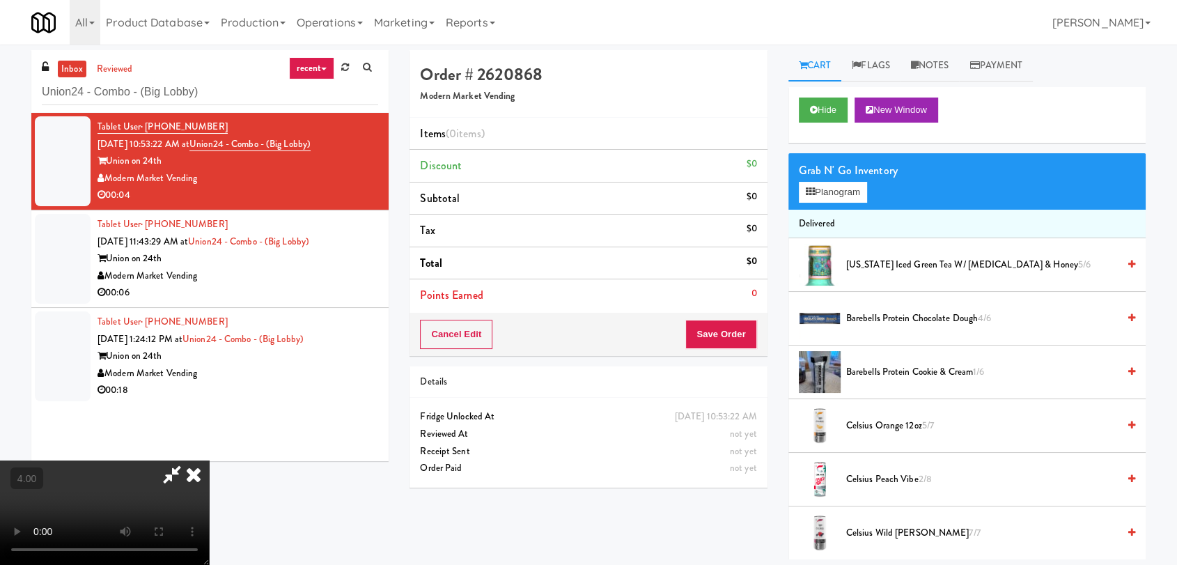
click at [209, 460] on video at bounding box center [104, 512] width 209 height 104
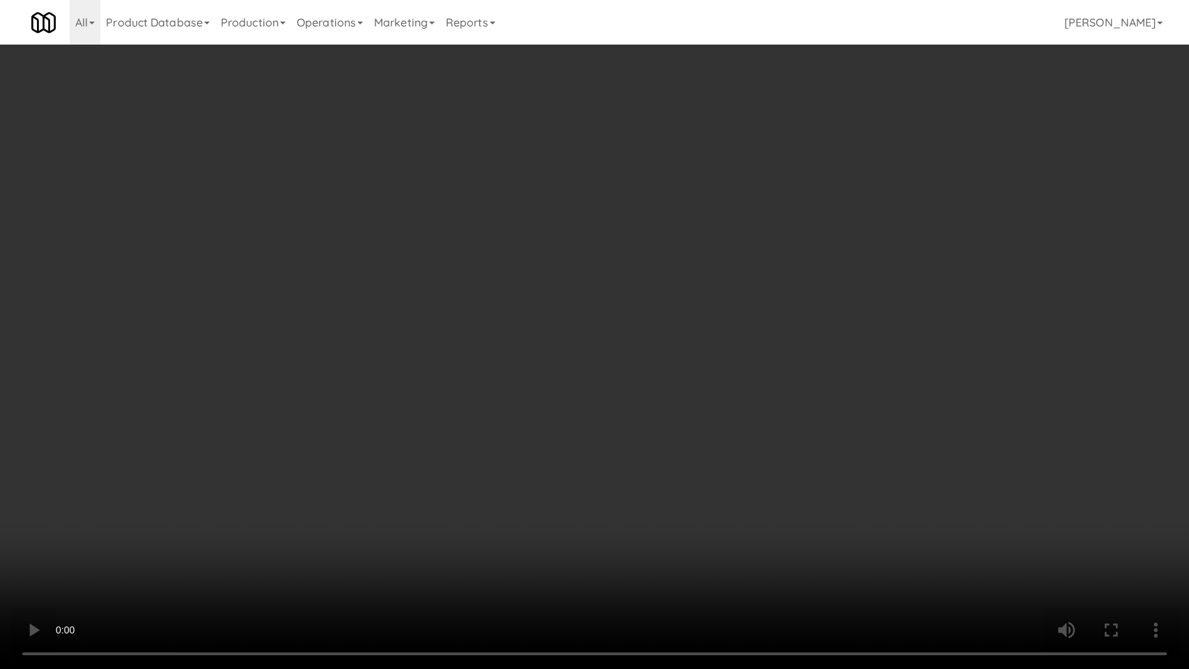
click at [455, 299] on video at bounding box center [594, 334] width 1189 height 669
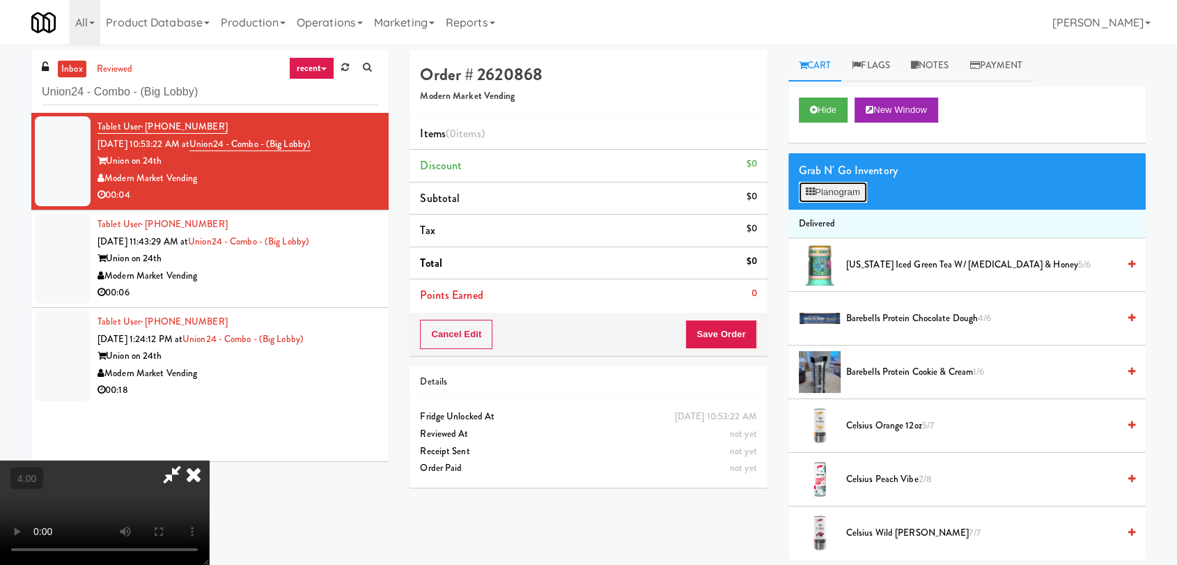
click at [815, 197] on button "Planogram" at bounding box center [833, 192] width 68 height 21
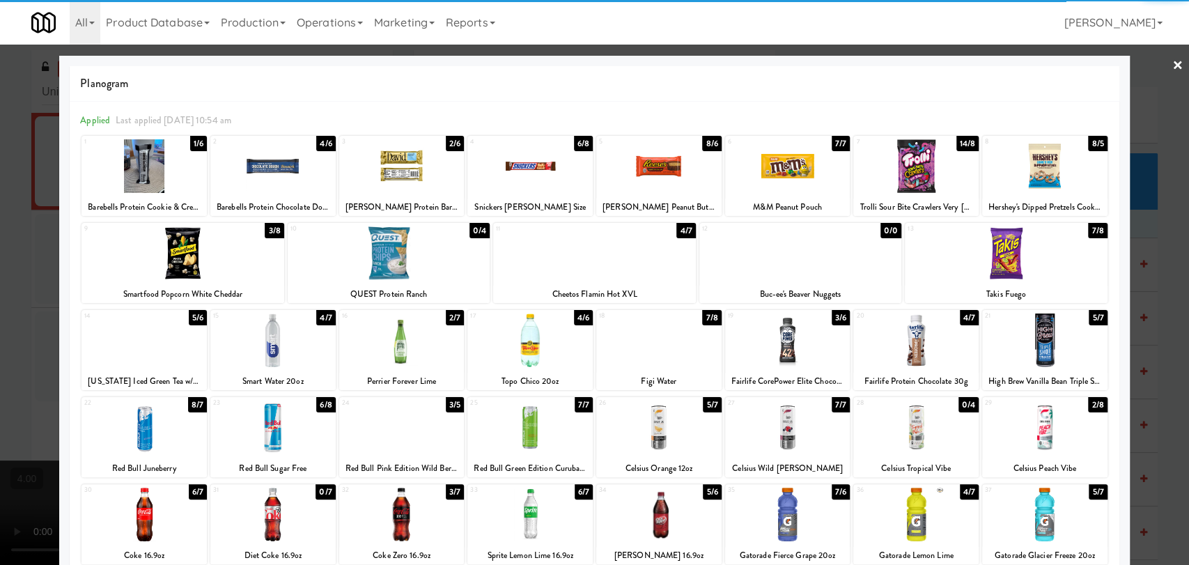
click at [808, 332] on div at bounding box center [787, 340] width 125 height 54
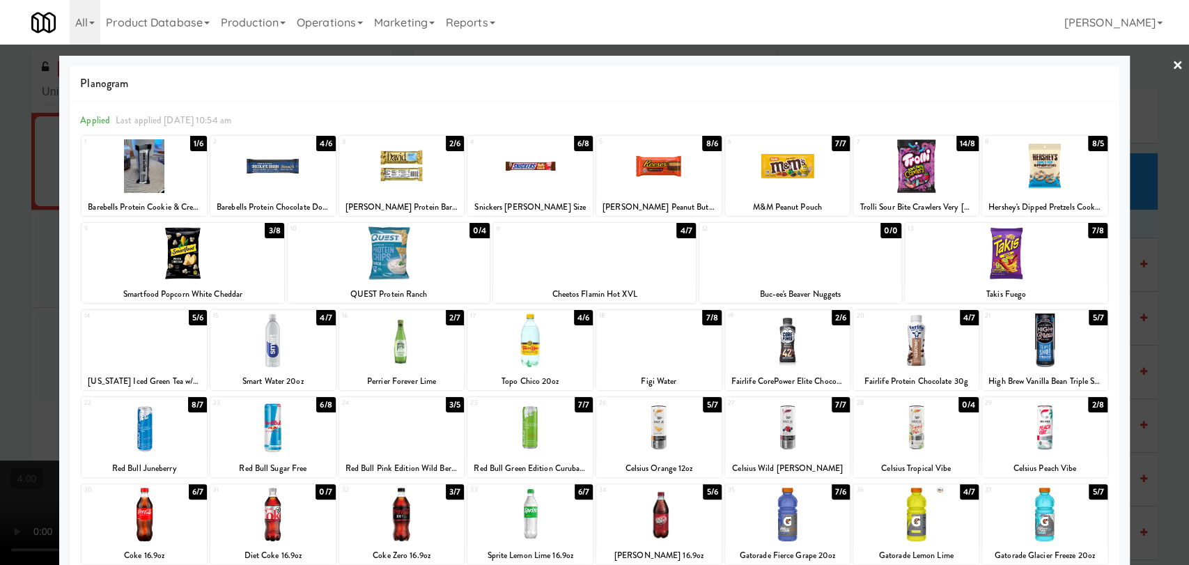
click at [8, 195] on div at bounding box center [594, 282] width 1189 height 565
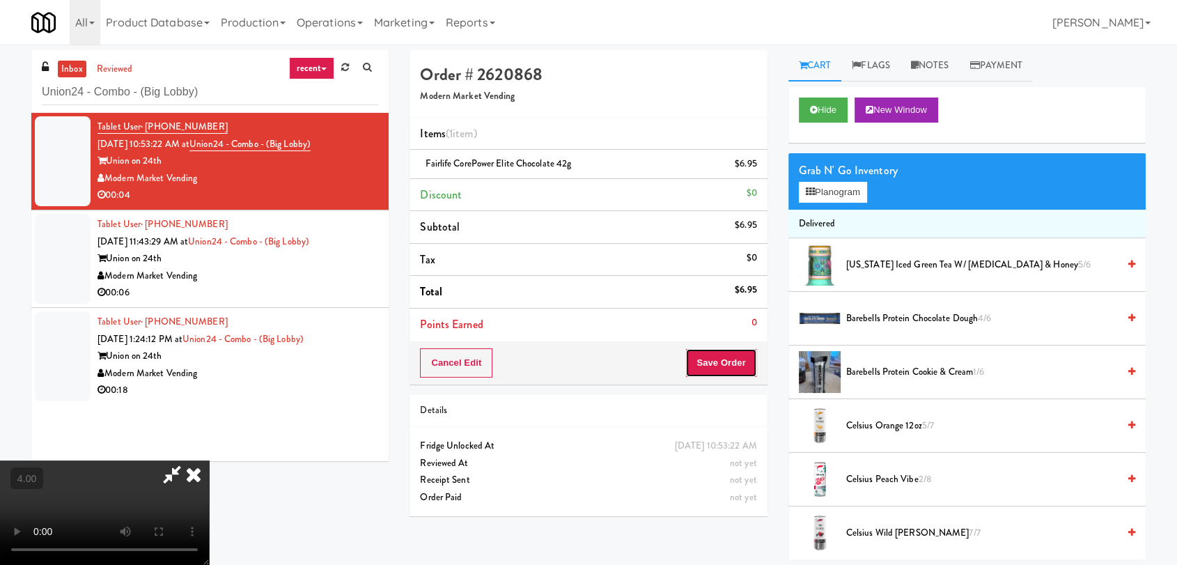
click at [713, 357] on button "Save Order" at bounding box center [720, 362] width 71 height 29
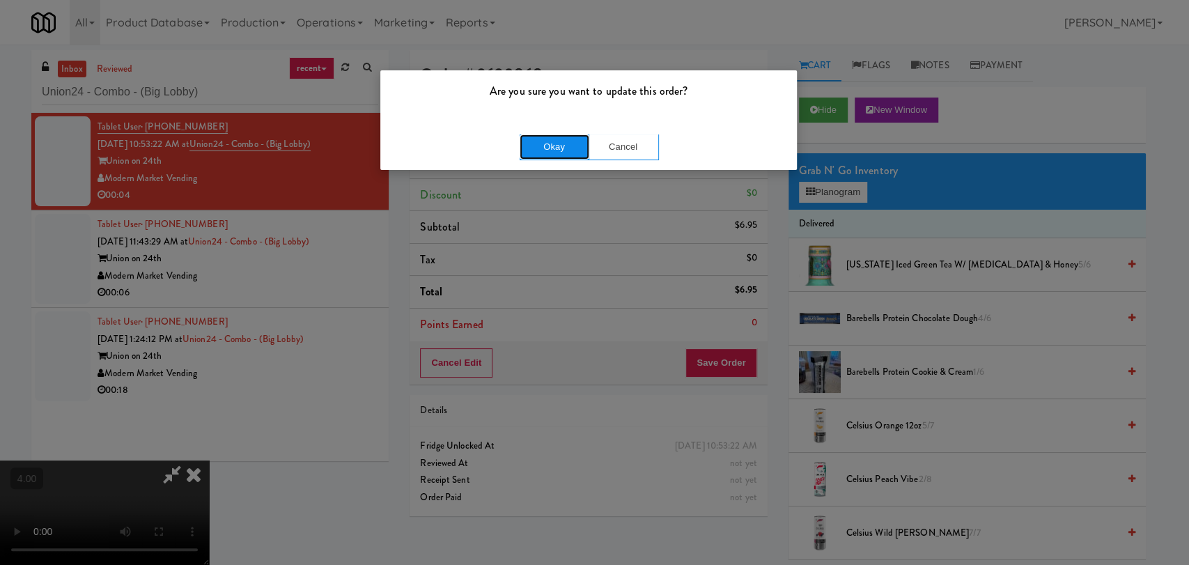
click at [559, 155] on button "Okay" at bounding box center [555, 146] width 70 height 25
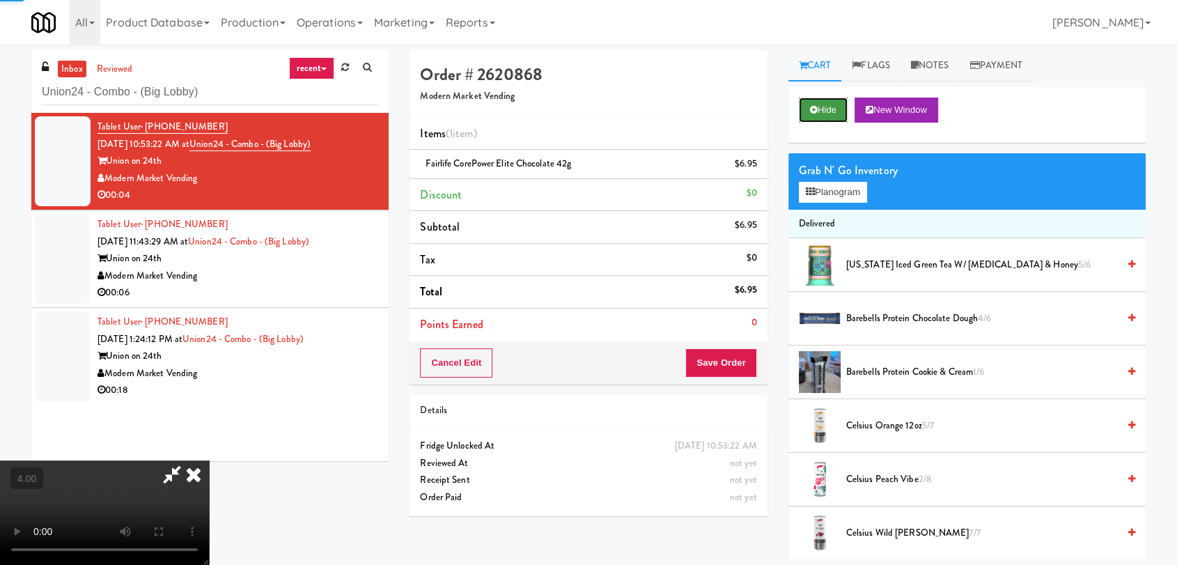
click at [814, 112] on icon at bounding box center [814, 109] width 8 height 9
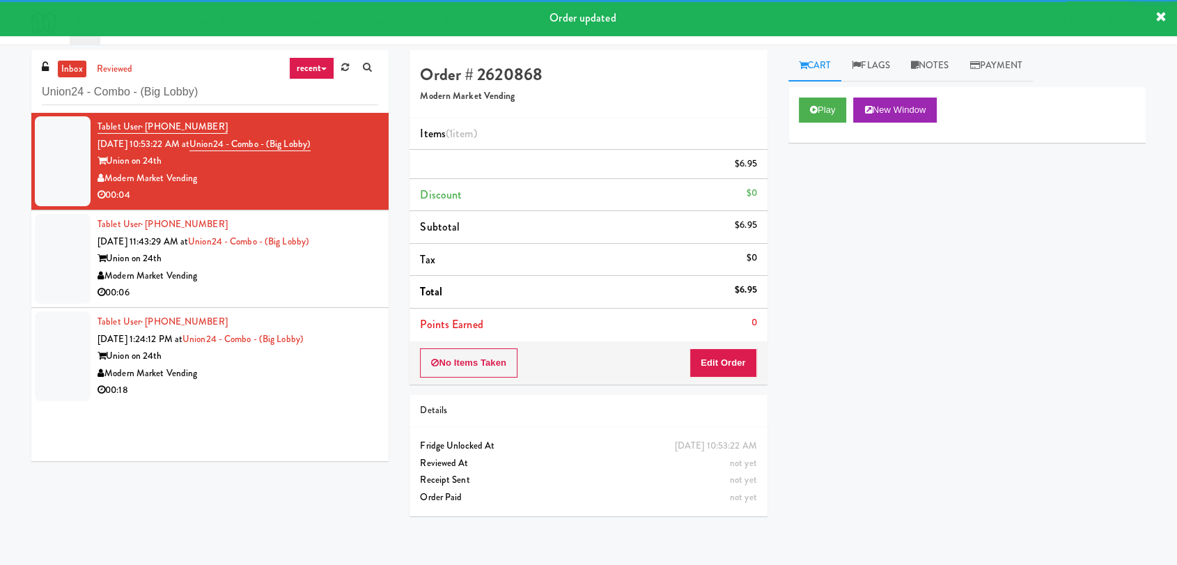
click at [315, 279] on div "Modern Market Vending" at bounding box center [238, 276] width 281 height 17
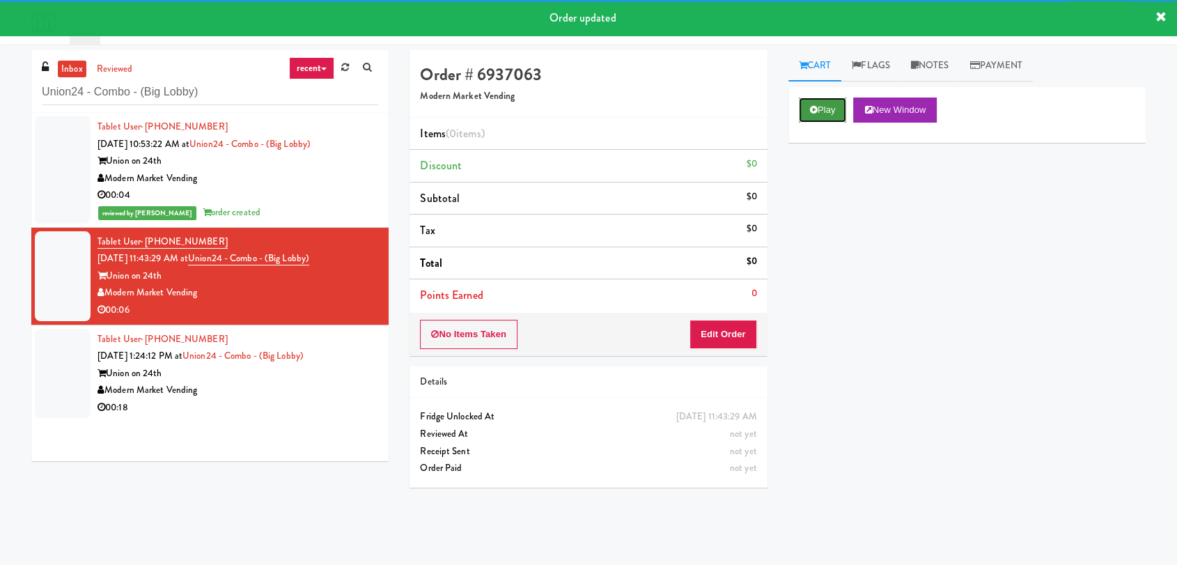
click at [814, 105] on icon at bounding box center [814, 109] width 8 height 9
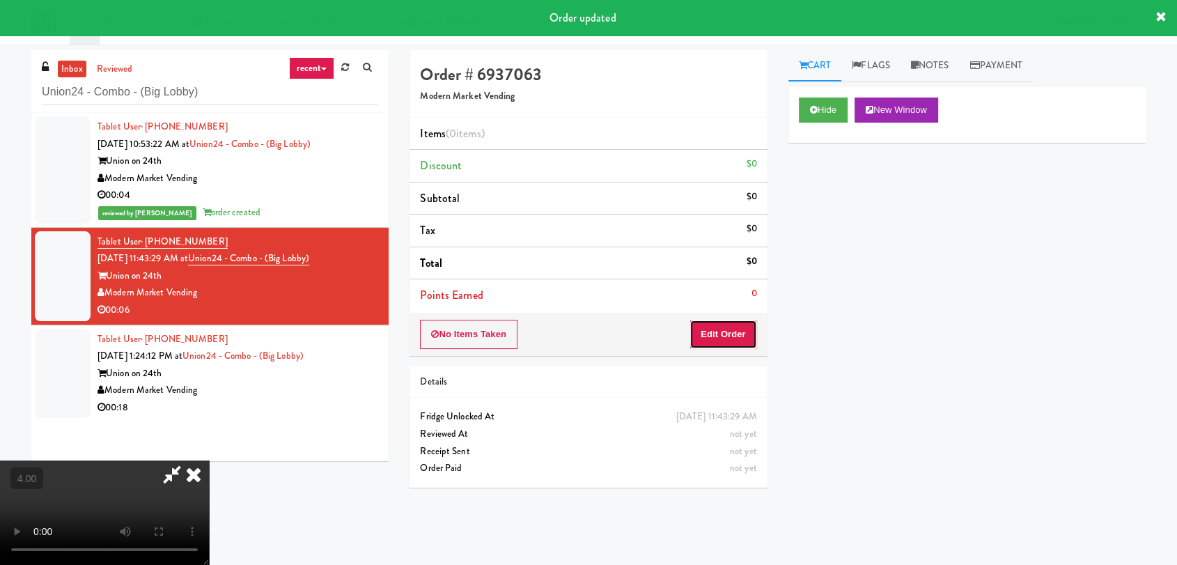
click at [742, 325] on button "Edit Order" at bounding box center [724, 334] width 68 height 29
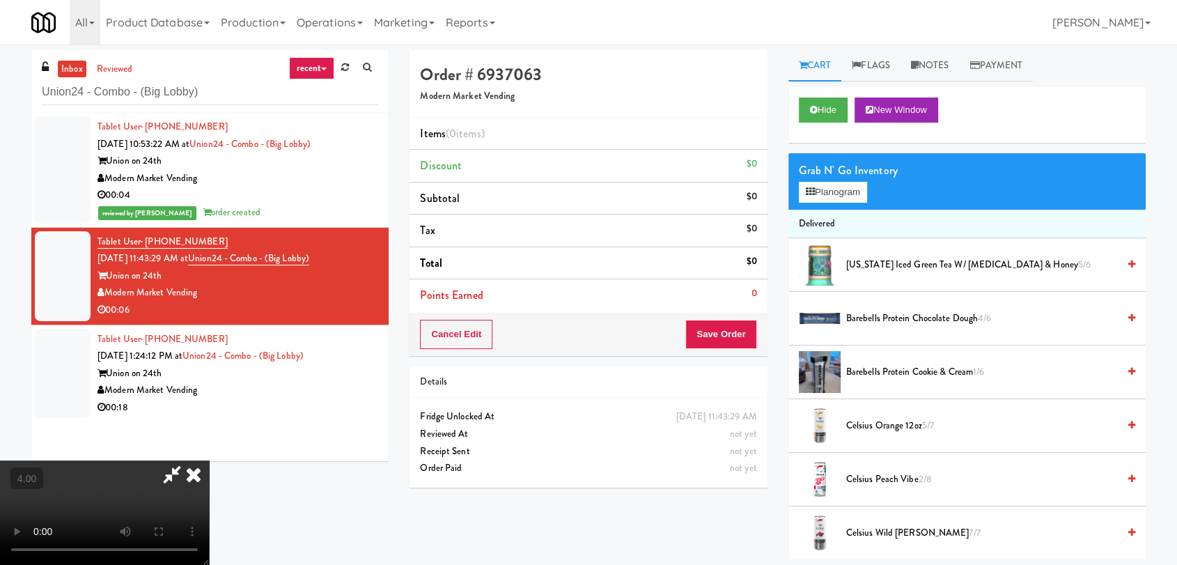
click at [209, 460] on video at bounding box center [104, 512] width 209 height 104
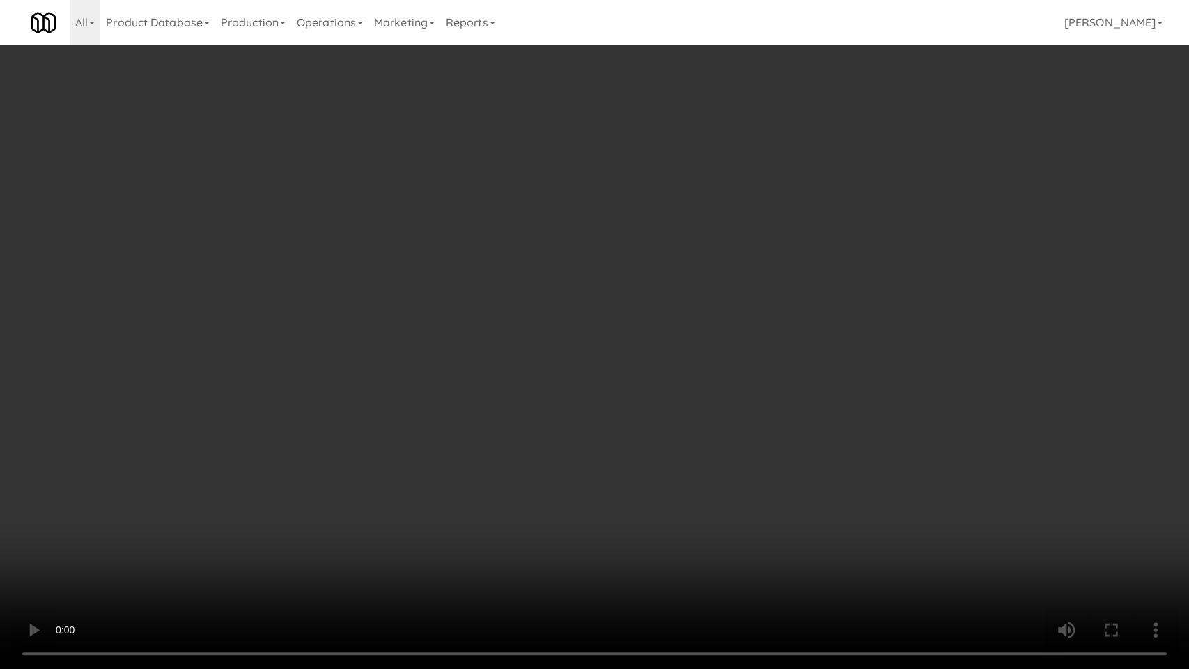
click at [111, 536] on video at bounding box center [594, 334] width 1189 height 669
click at [111, 535] on video at bounding box center [594, 334] width 1189 height 669
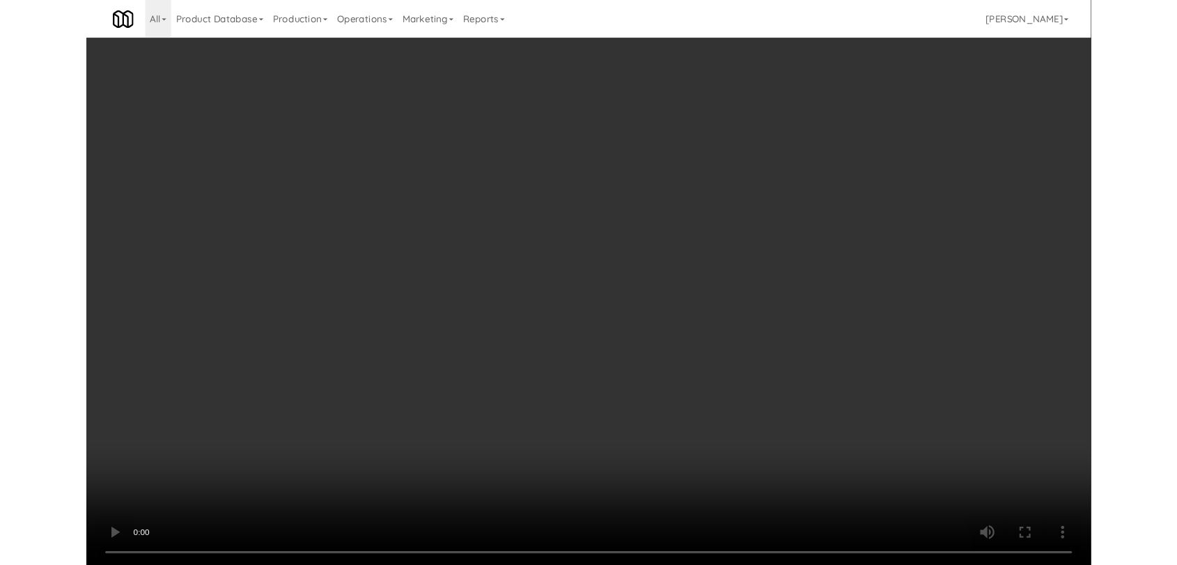
scroll to position [25, 0]
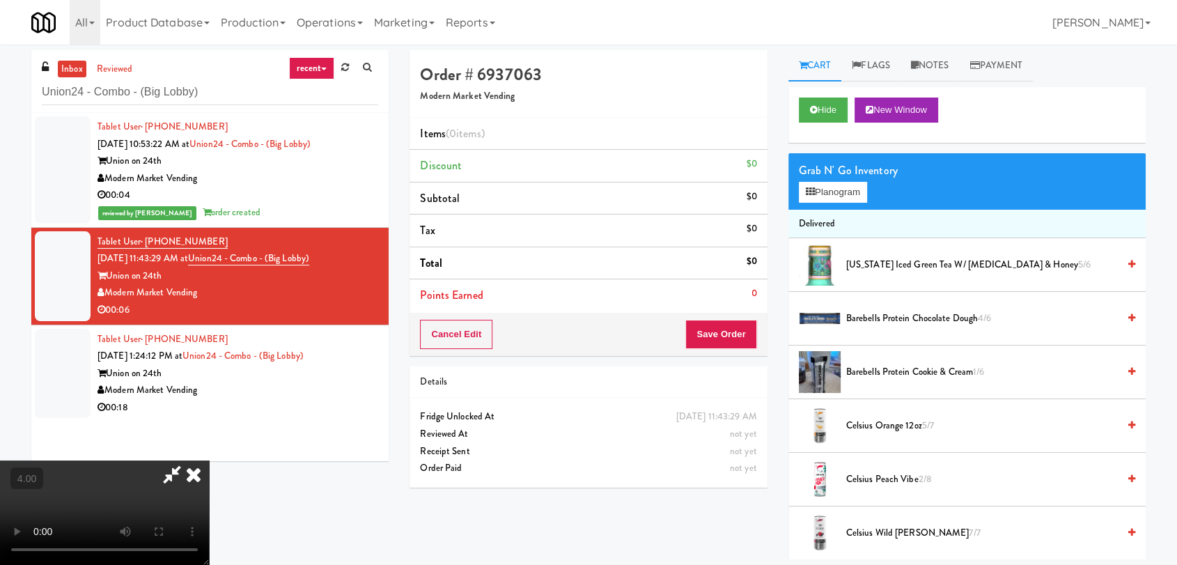
click at [148, 460] on video at bounding box center [104, 512] width 209 height 104
drag, startPoint x: 148, startPoint y: 437, endPoint x: 149, endPoint y: 504, distance: 66.9
click at [149, 460] on video at bounding box center [104, 512] width 209 height 104
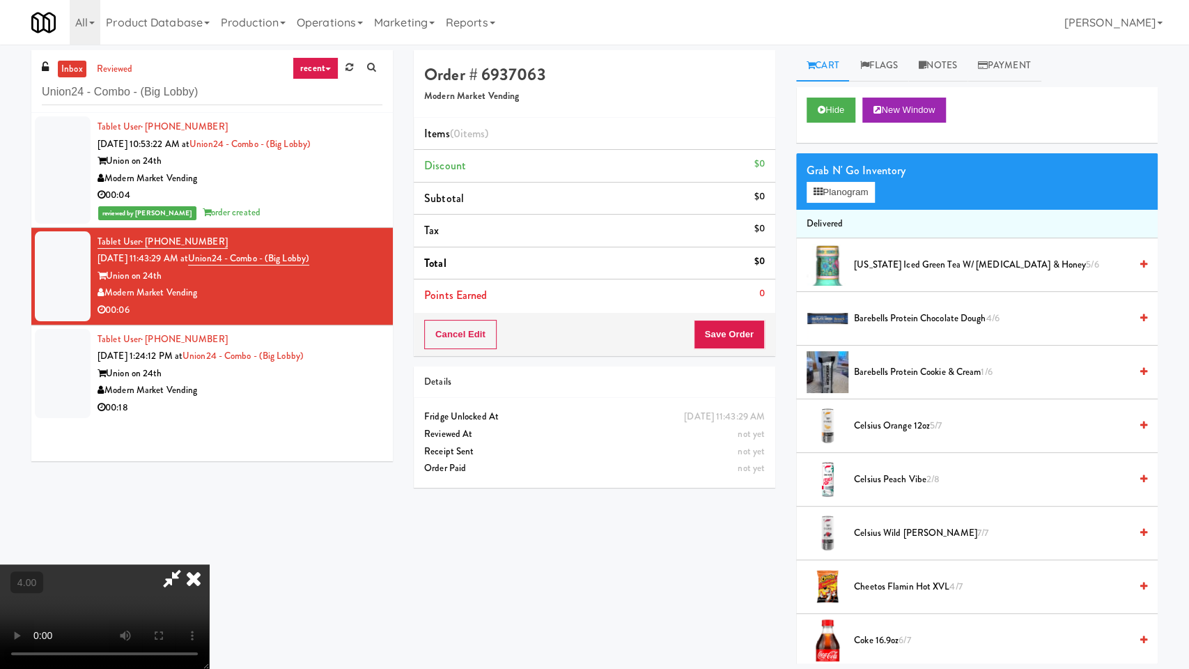
click at [164, 564] on video at bounding box center [104, 616] width 209 height 104
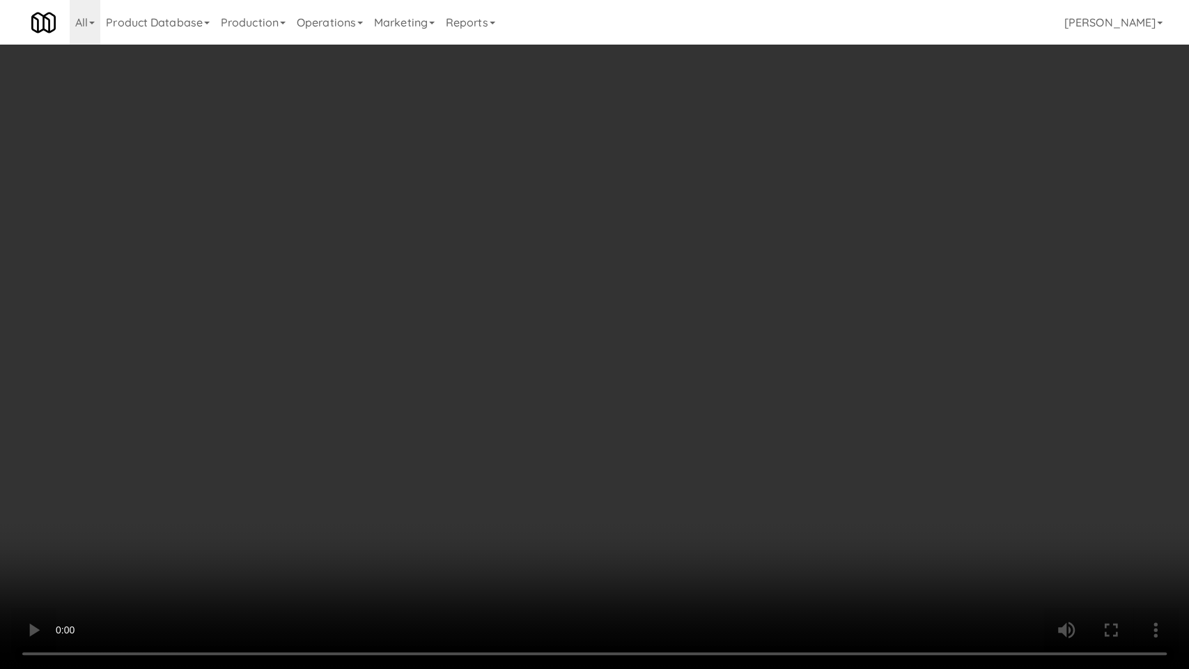
click at [133, 479] on video at bounding box center [594, 334] width 1189 height 669
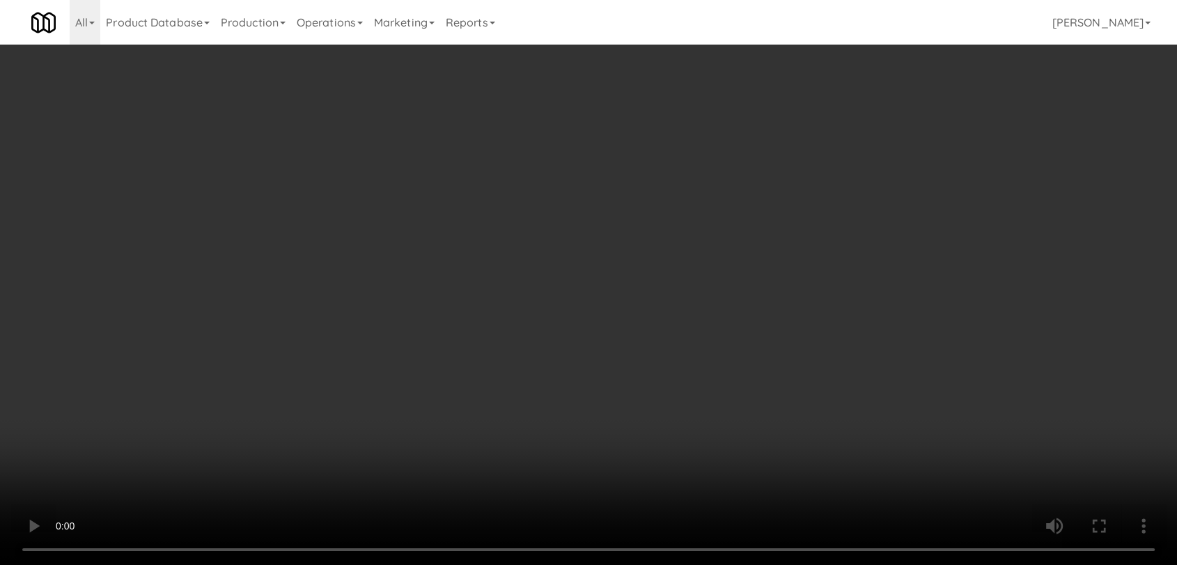
click at [134, 409] on video at bounding box center [588, 282] width 1177 height 565
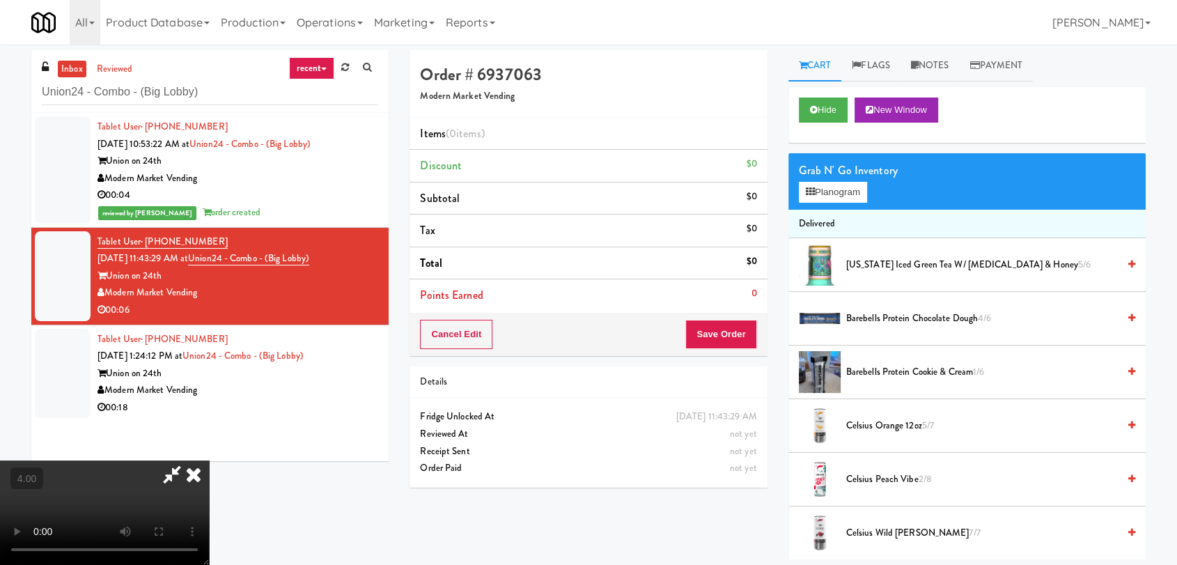
click at [134, 460] on video at bounding box center [104, 512] width 209 height 104
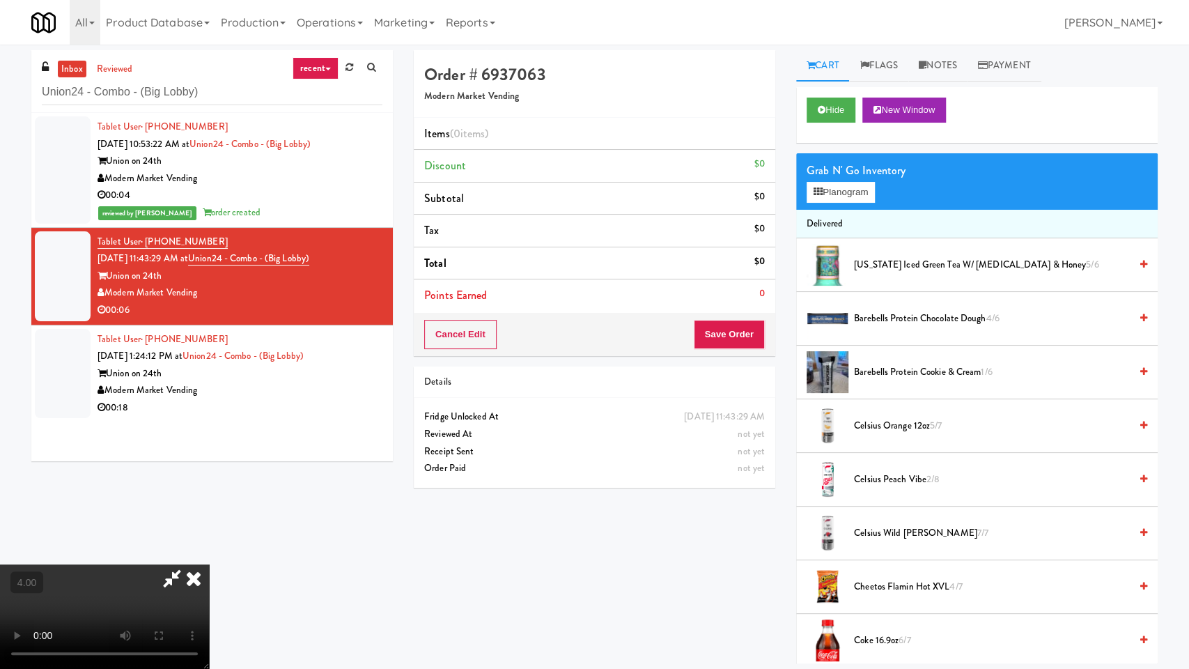
click at [209, 564] on video at bounding box center [104, 616] width 209 height 104
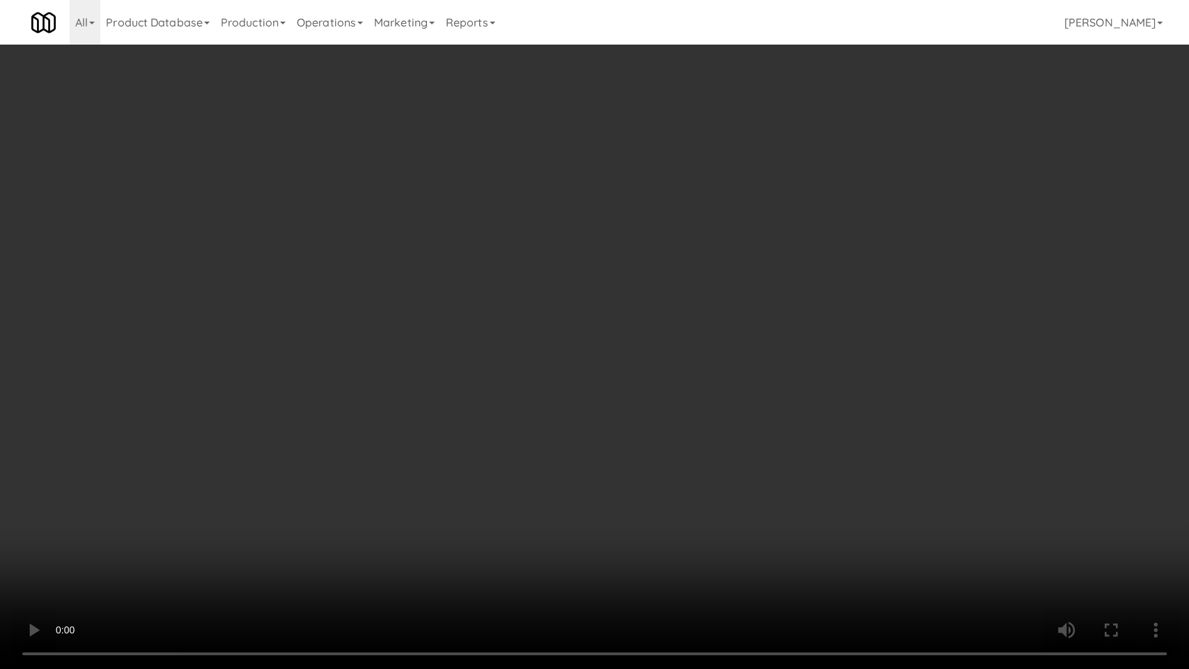
click at [241, 460] on video at bounding box center [594, 334] width 1189 height 669
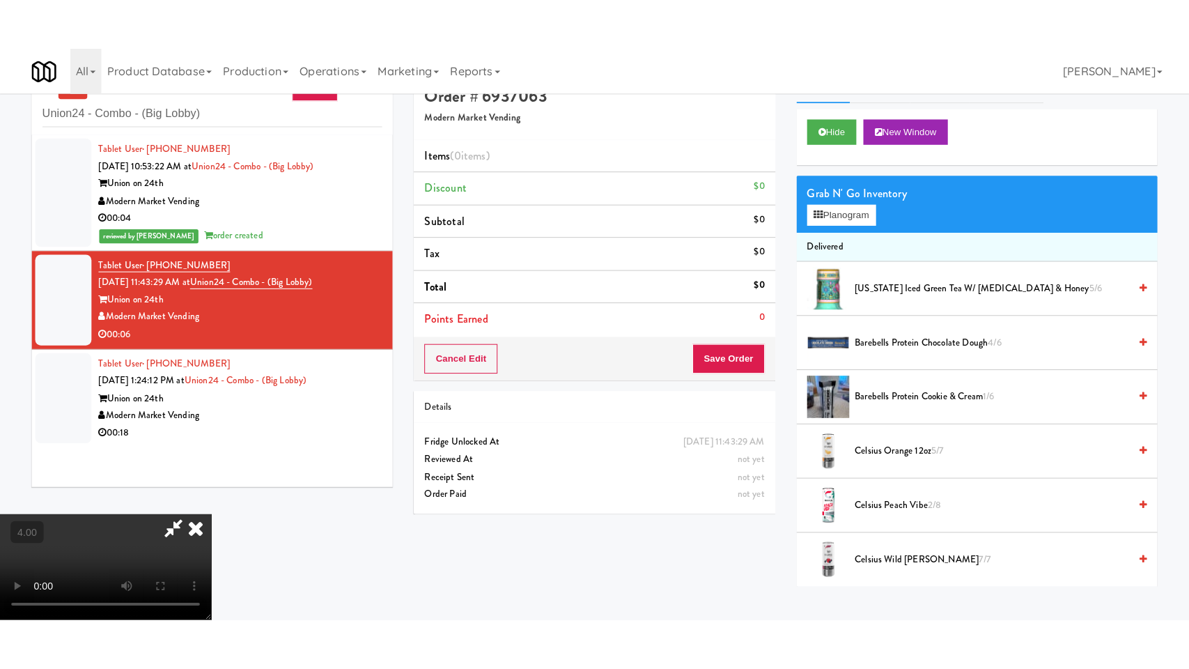
scroll to position [45, 0]
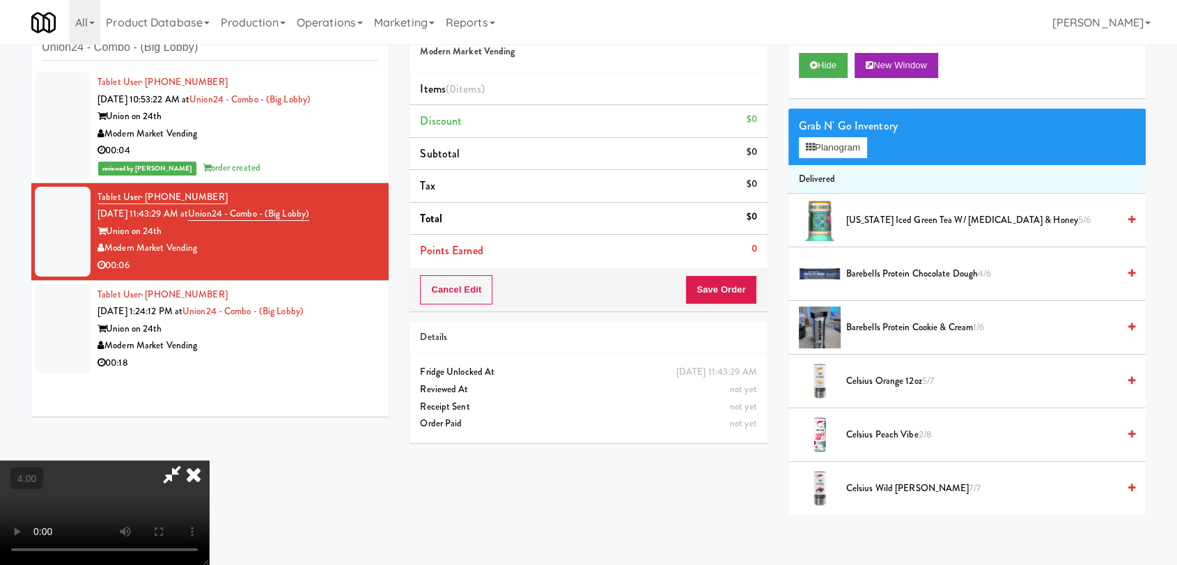
click at [148, 460] on video at bounding box center [104, 512] width 209 height 104
click at [150, 460] on video at bounding box center [104, 512] width 209 height 104
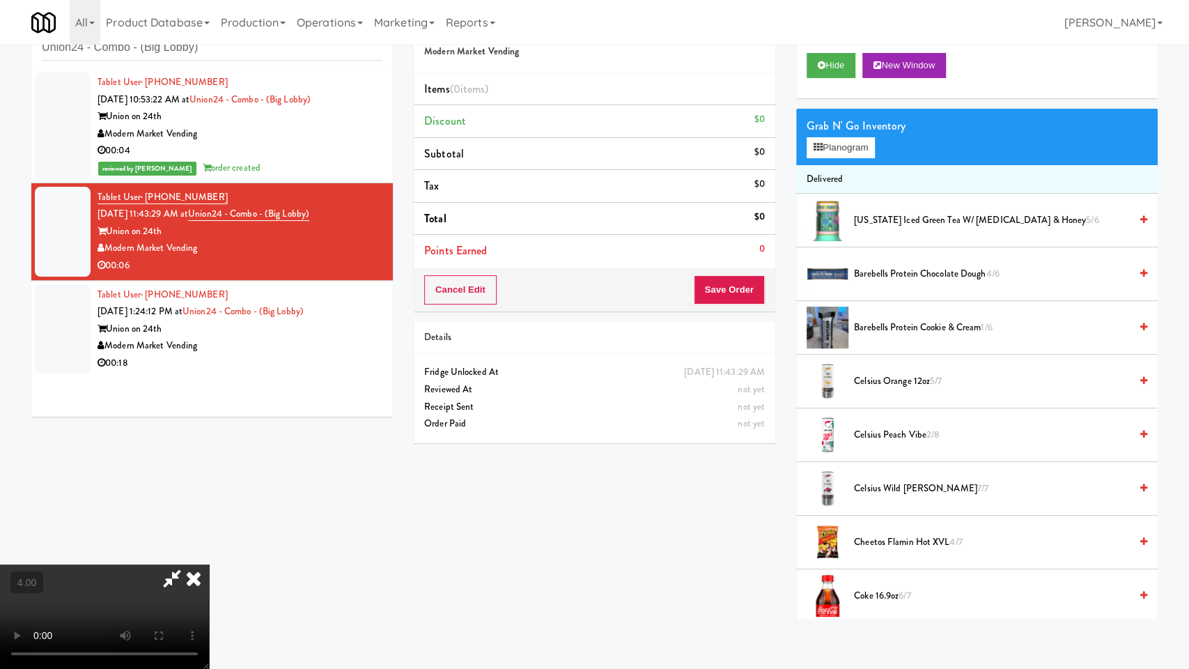
click at [209, 564] on video at bounding box center [104, 616] width 209 height 104
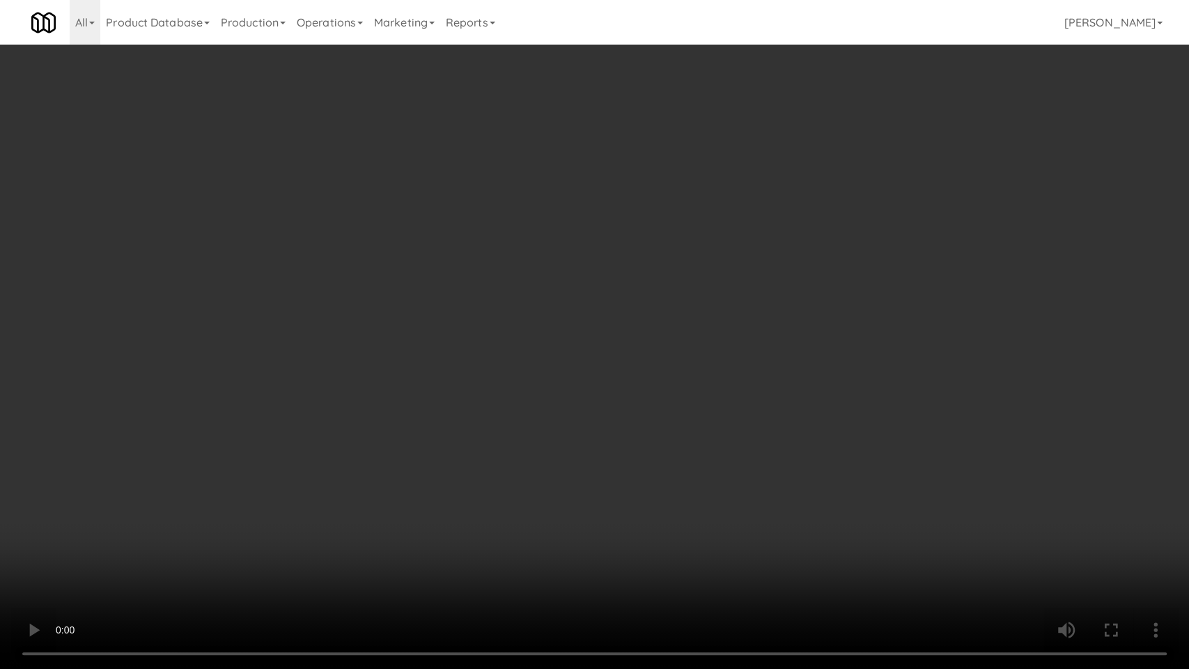
click at [222, 458] on video at bounding box center [594, 334] width 1189 height 669
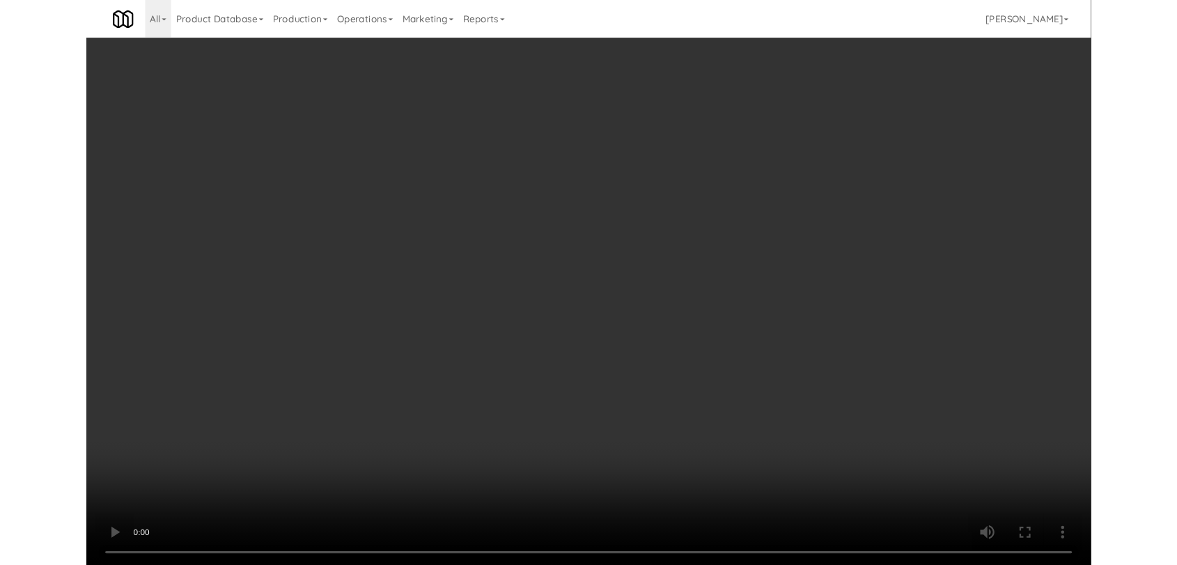
scroll to position [25, 0]
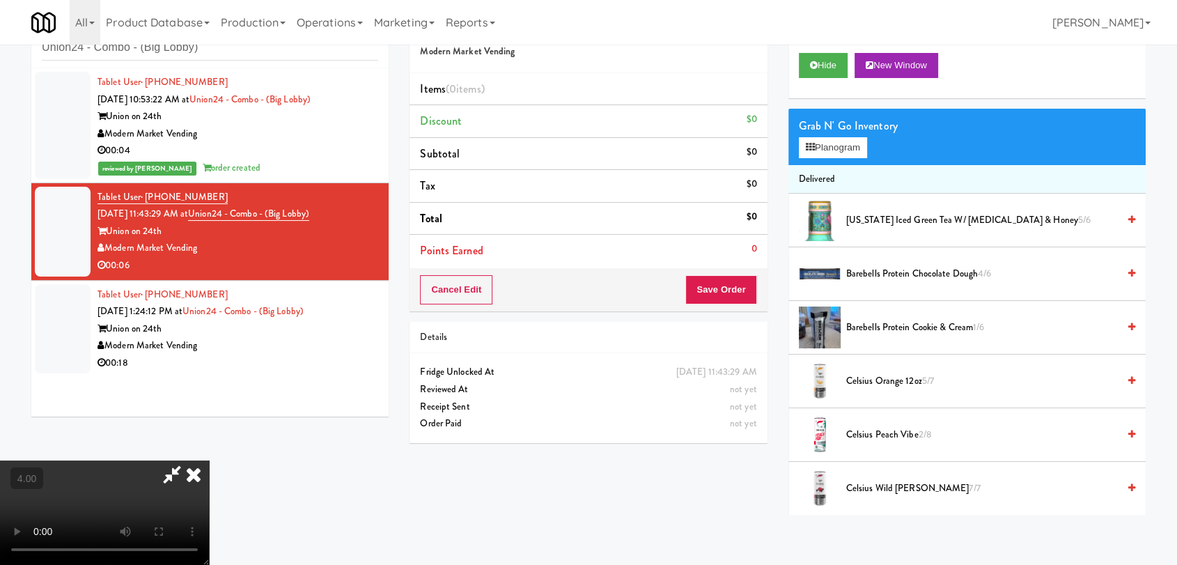
click at [209, 460] on video at bounding box center [104, 512] width 209 height 104
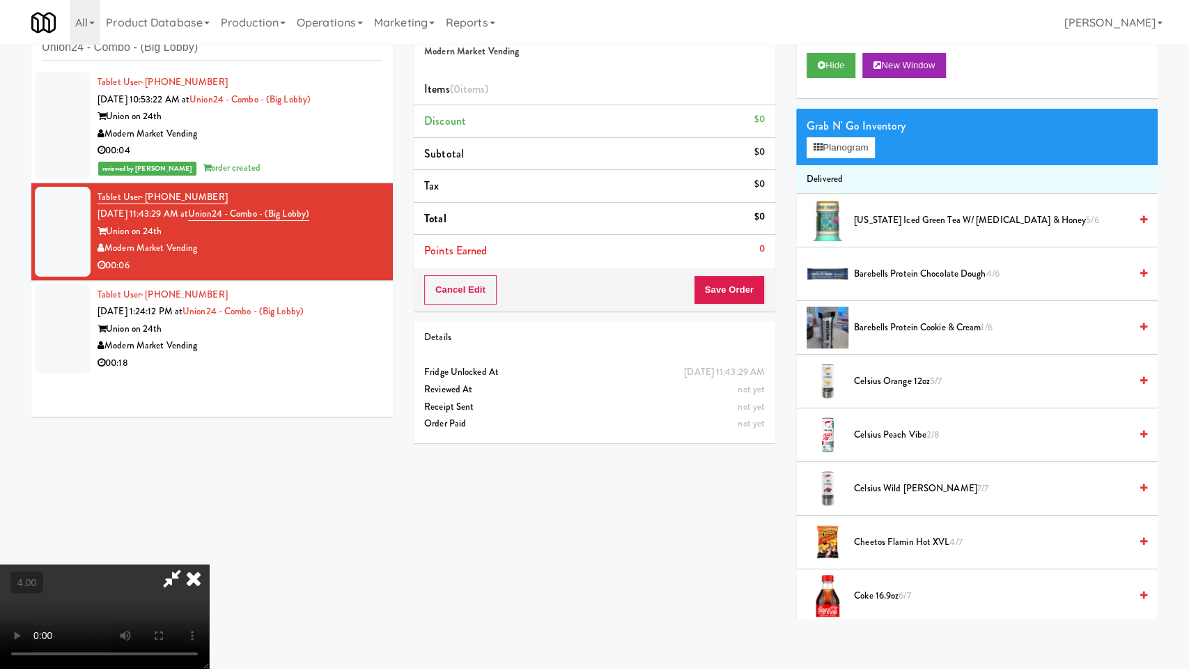
click at [94, 564] on video at bounding box center [104, 616] width 209 height 104
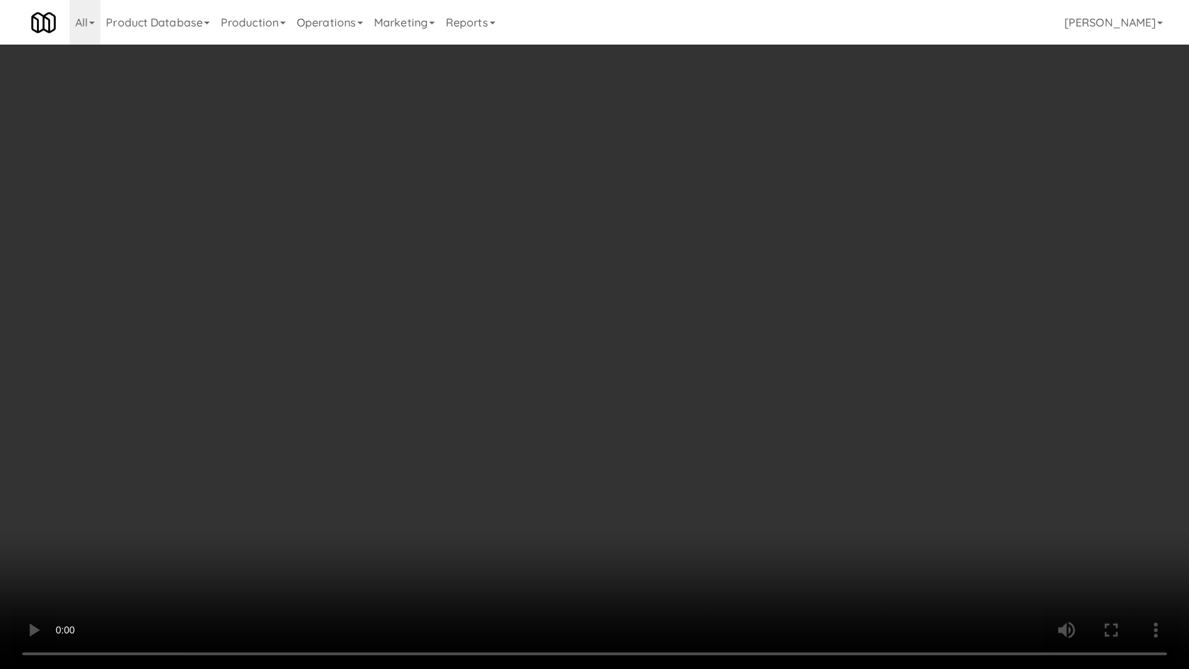
click at [94, 545] on video at bounding box center [594, 334] width 1189 height 669
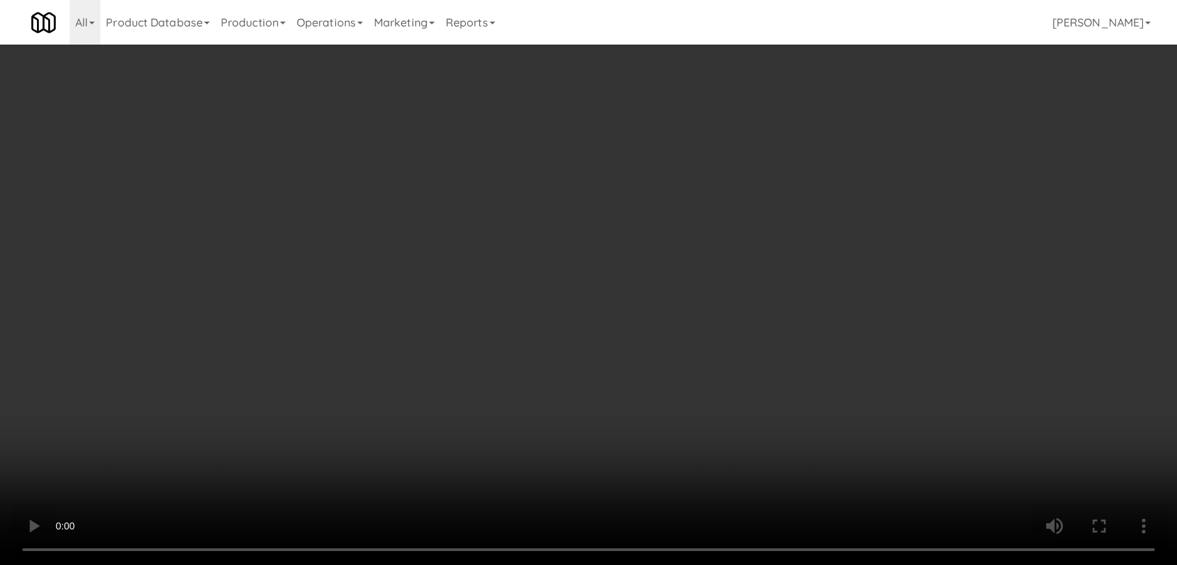
click at [104, 466] on video at bounding box center [588, 282] width 1177 height 565
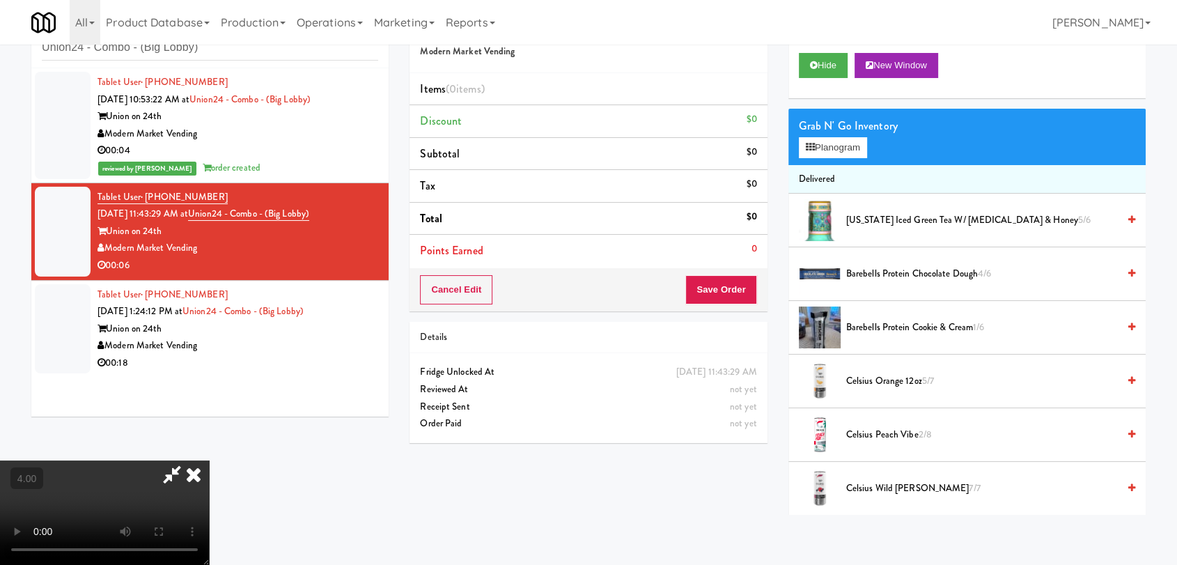
click at [104, 466] on video at bounding box center [104, 512] width 209 height 104
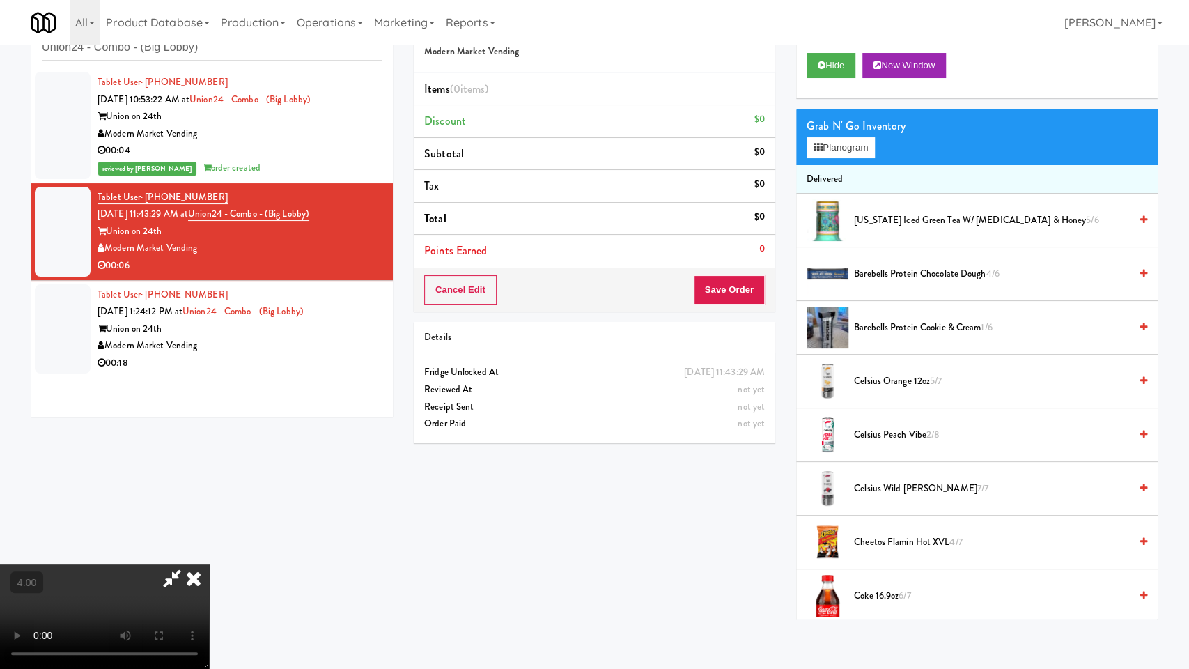
click at [141, 564] on video at bounding box center [104, 616] width 209 height 104
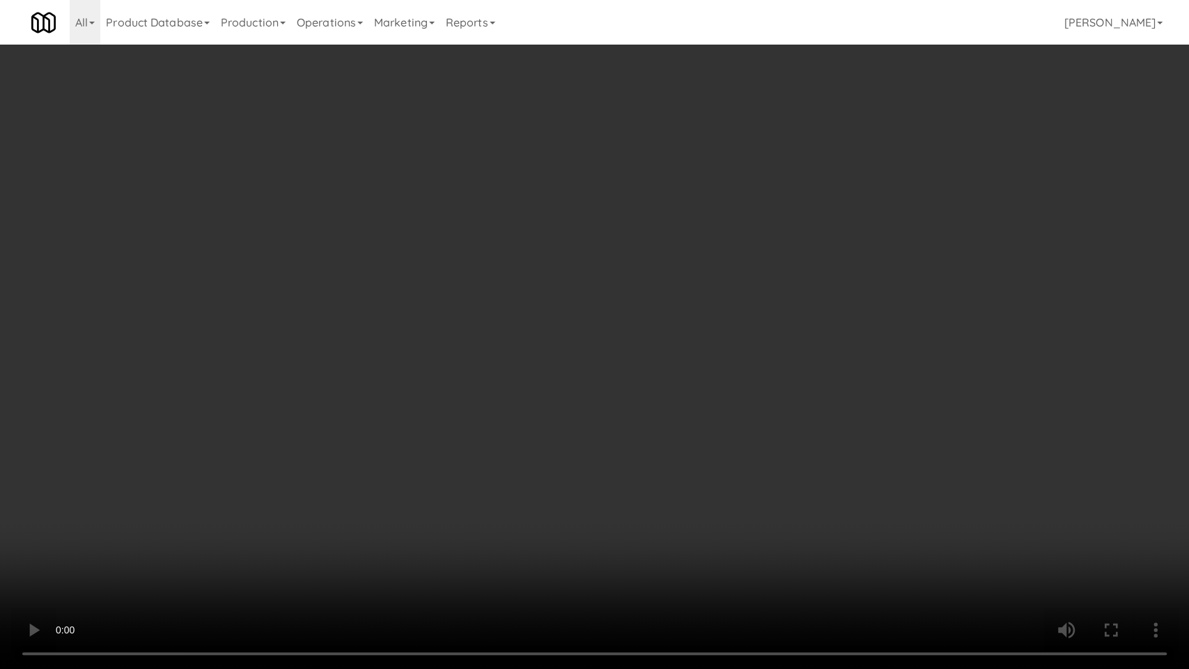
click at [176, 515] on video at bounding box center [594, 334] width 1189 height 669
drag, startPoint x: 176, startPoint y: 515, endPoint x: 752, endPoint y: 210, distance: 651.3
click at [177, 515] on video at bounding box center [594, 334] width 1189 height 669
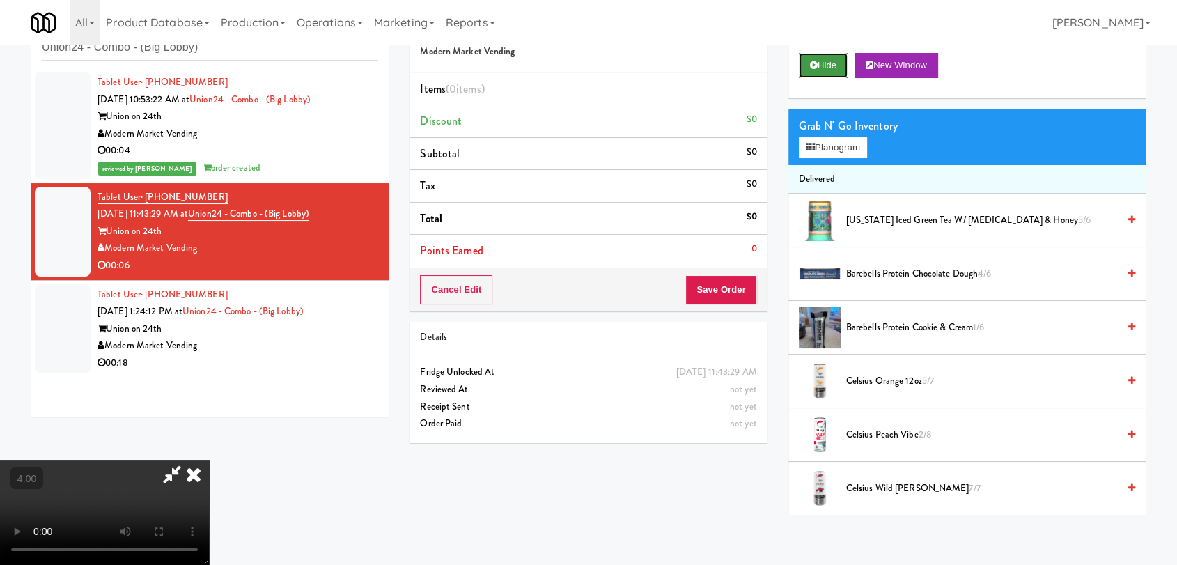
click at [812, 74] on button "Hide" at bounding box center [823, 65] width 49 height 25
click at [123, 467] on video at bounding box center [104, 512] width 209 height 104
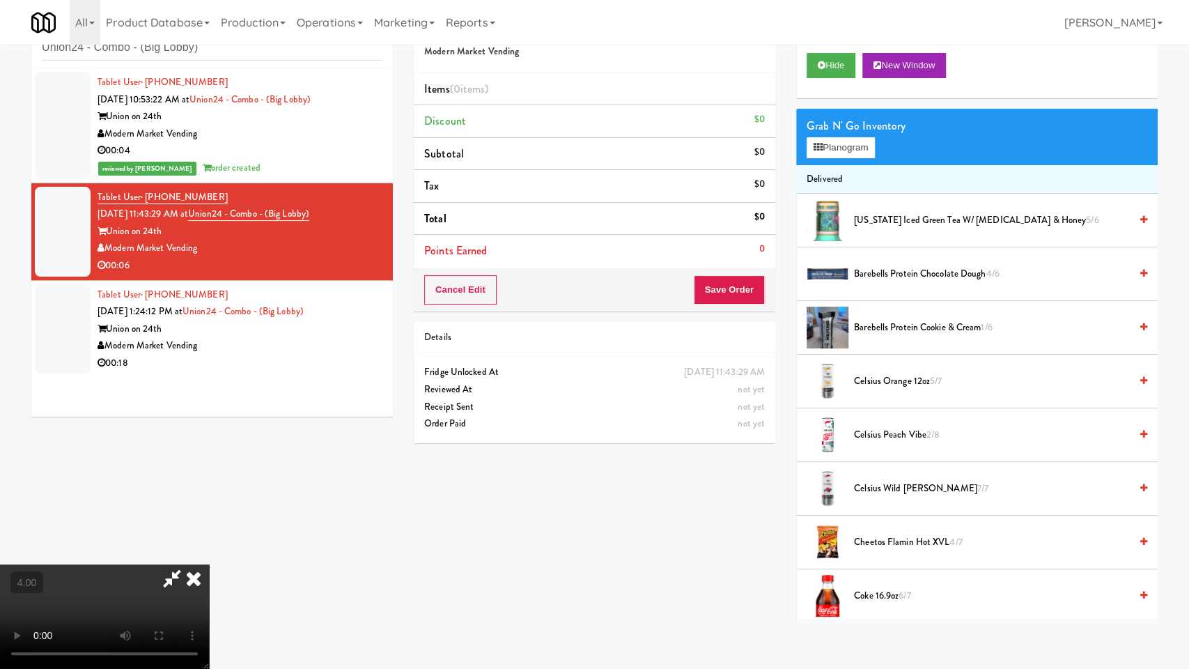
click at [209, 564] on video at bounding box center [104, 616] width 209 height 104
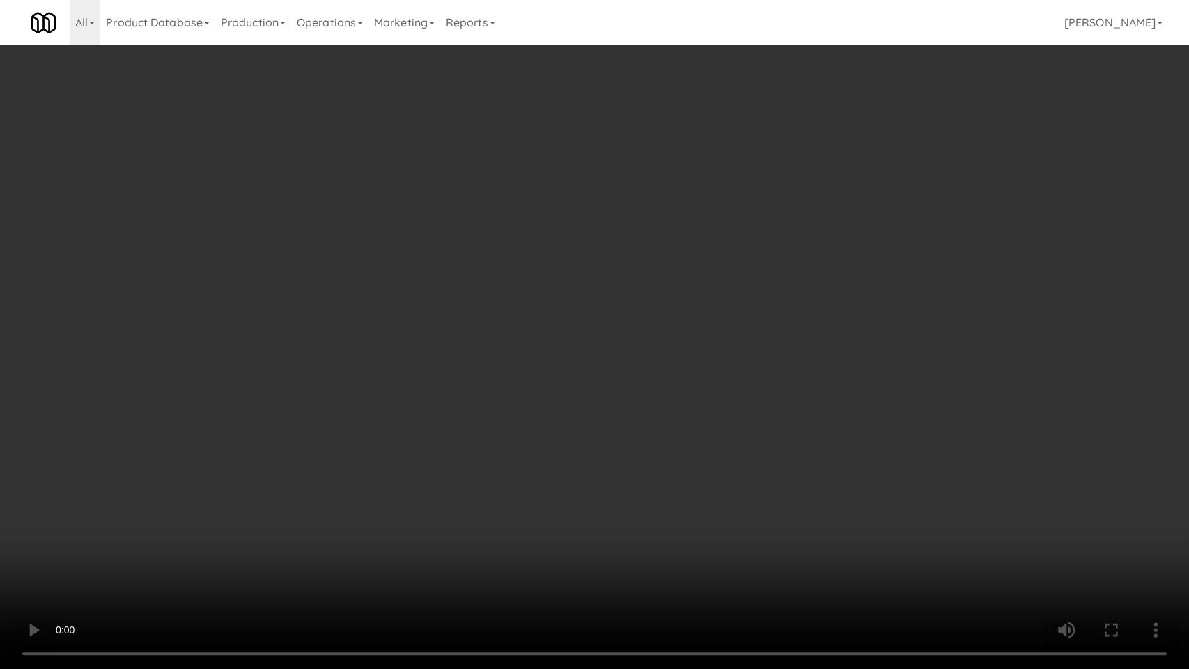
click at [379, 463] on video at bounding box center [594, 334] width 1189 height 669
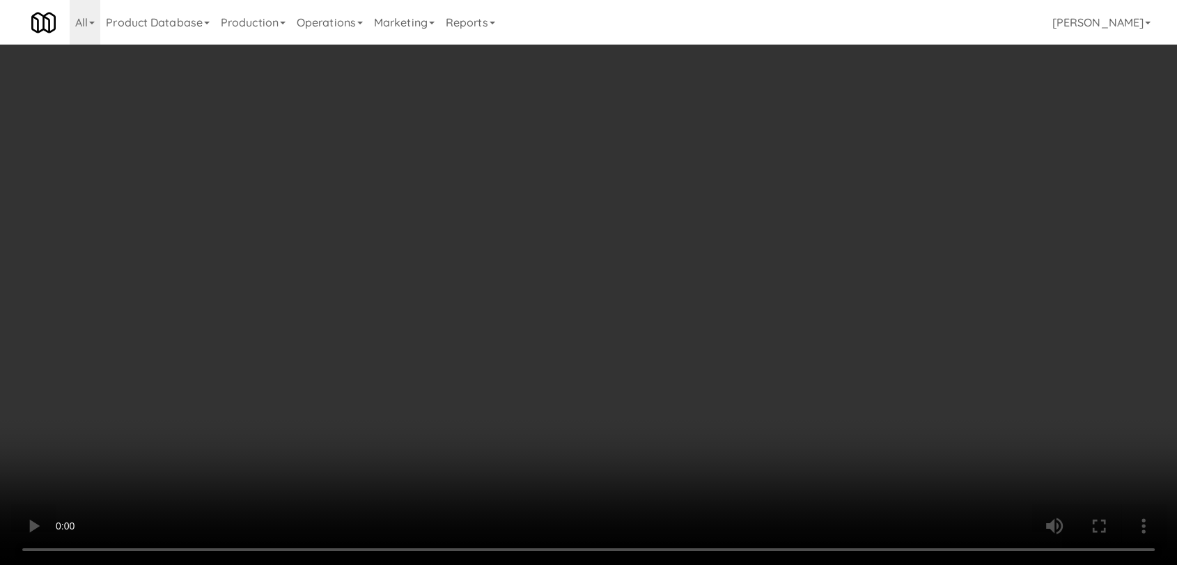
click at [847, 158] on div "Grab N' Go Inventory Planogram" at bounding box center [967, 137] width 357 height 56
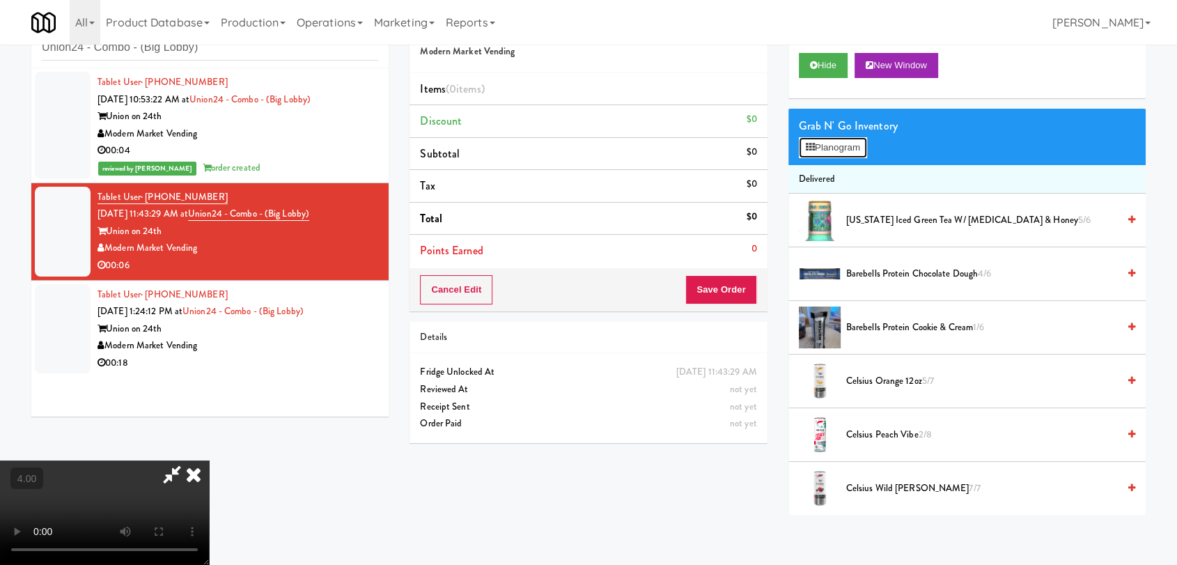
drag, startPoint x: 844, startPoint y: 152, endPoint x: 823, endPoint y: 143, distance: 22.8
click at [844, 152] on button "Planogram" at bounding box center [833, 147] width 68 height 21
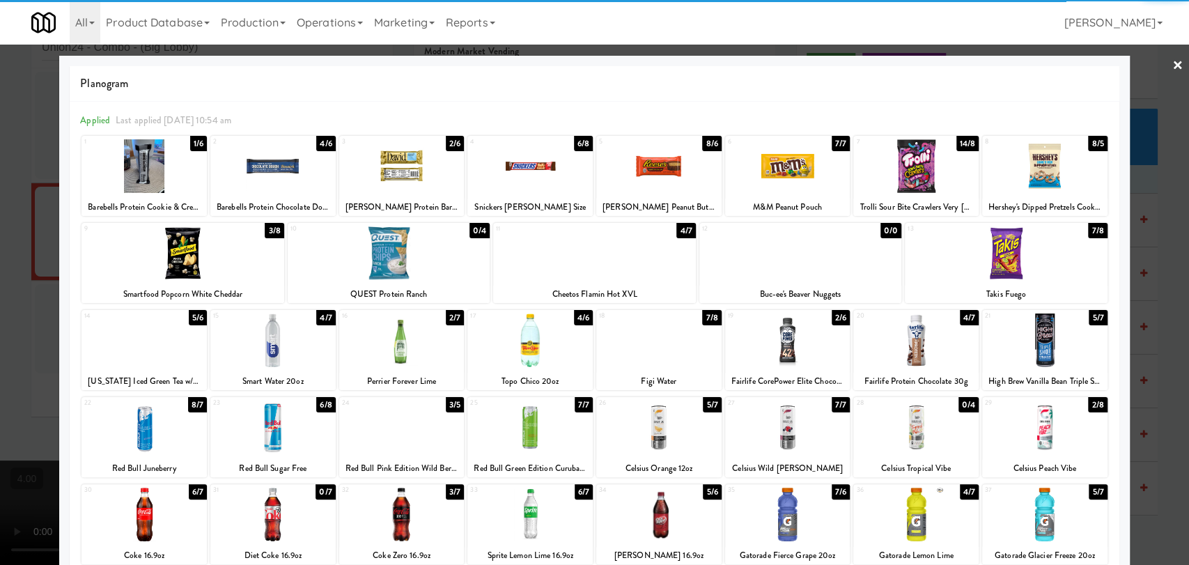
click at [910, 343] on div at bounding box center [915, 340] width 125 height 54
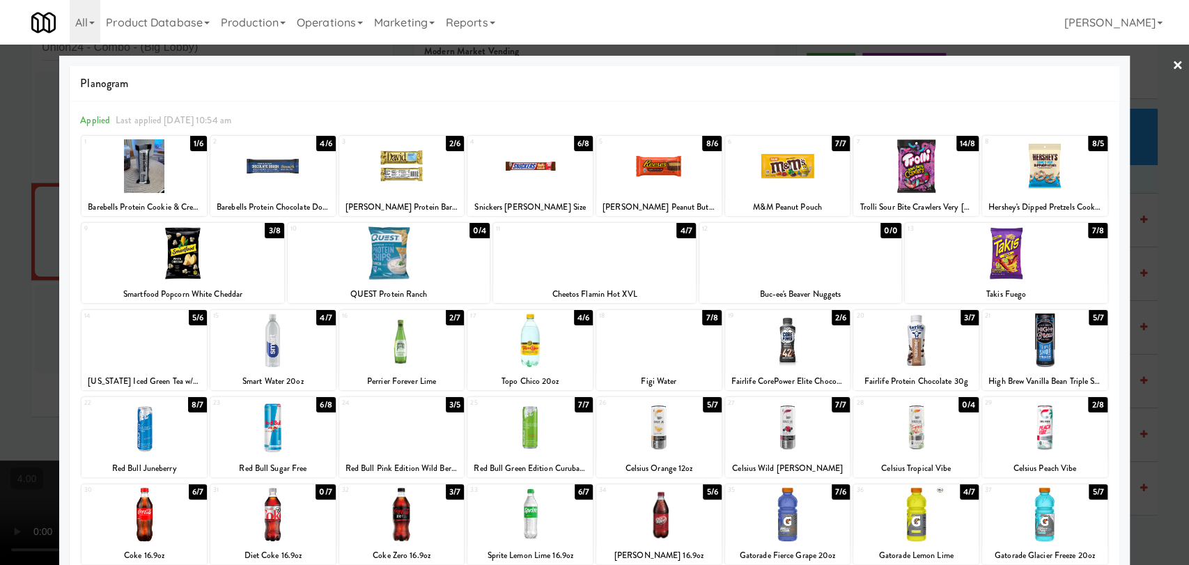
click at [0, 207] on div at bounding box center [594, 282] width 1189 height 565
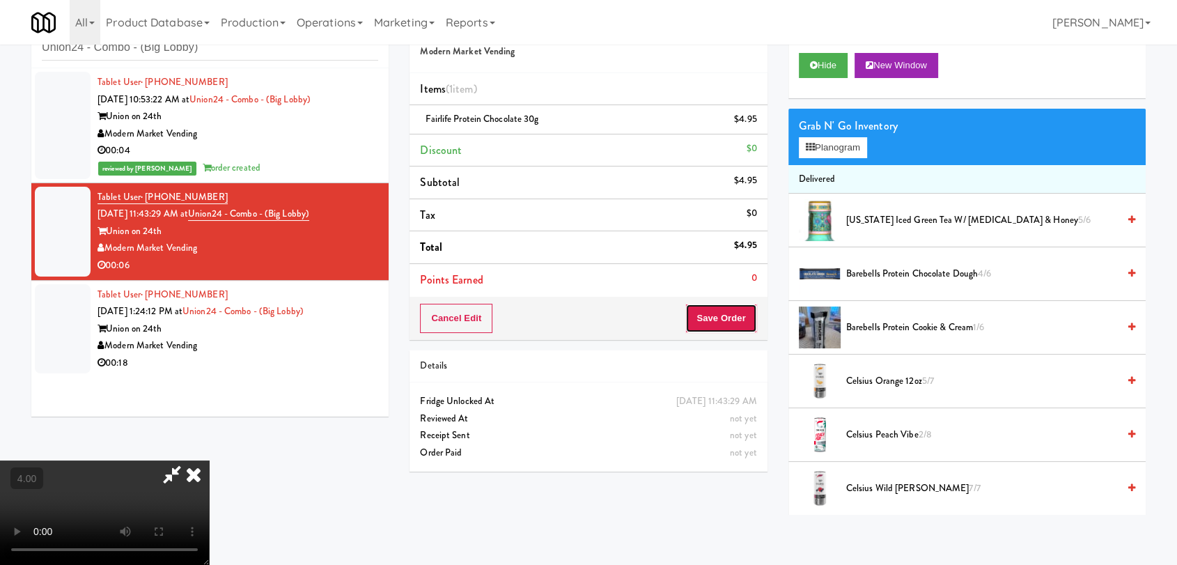
click at [719, 320] on button "Save Order" at bounding box center [720, 318] width 71 height 29
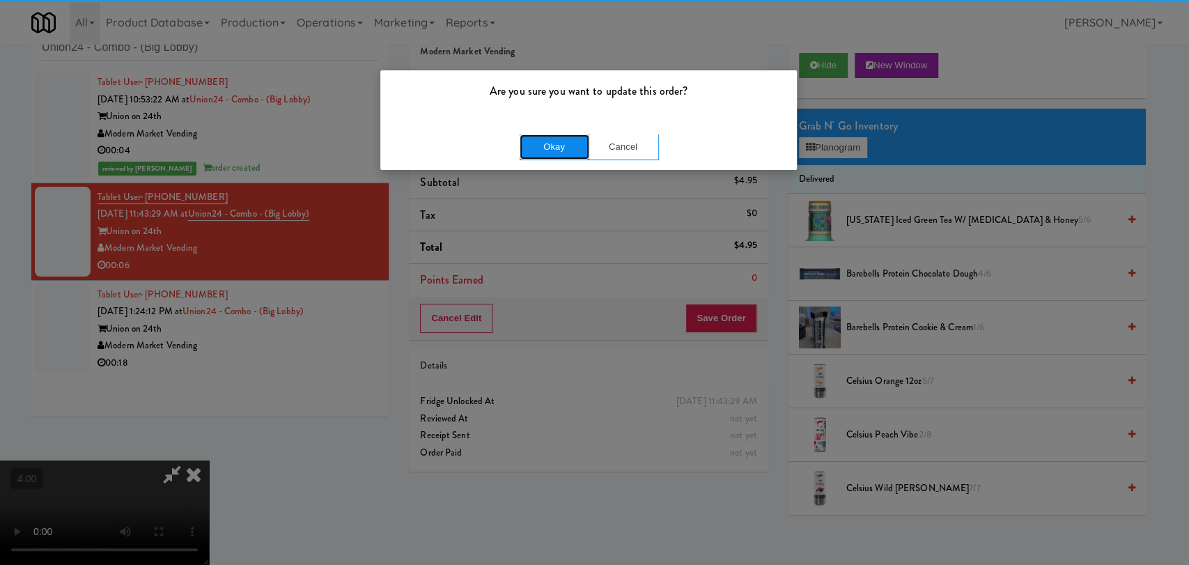
click at [551, 141] on button "Okay" at bounding box center [555, 146] width 70 height 25
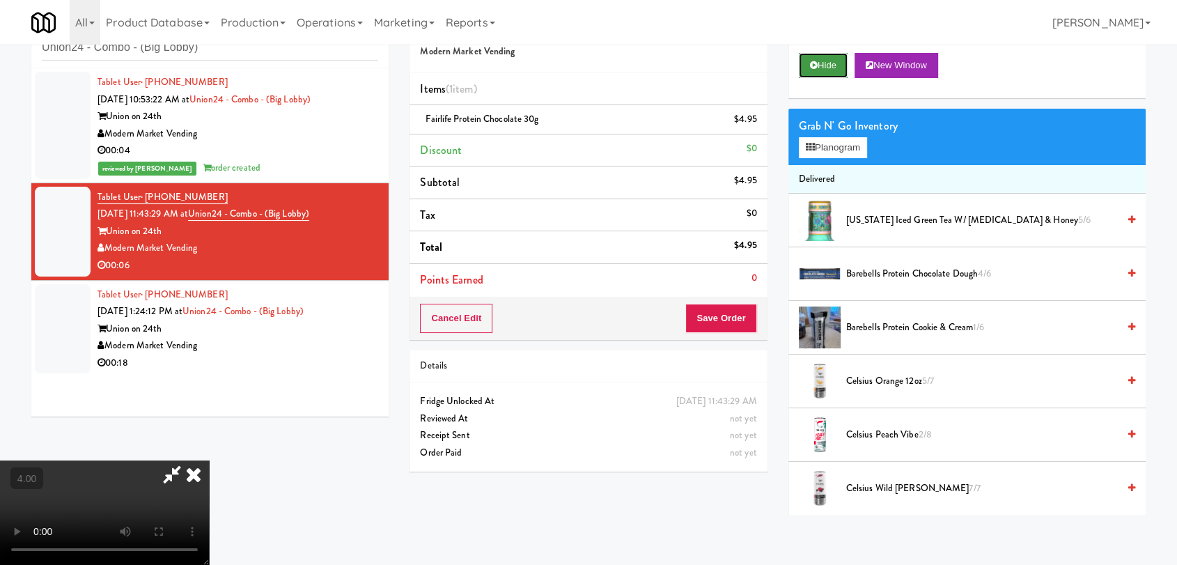
click at [825, 68] on button "Hide" at bounding box center [823, 65] width 49 height 25
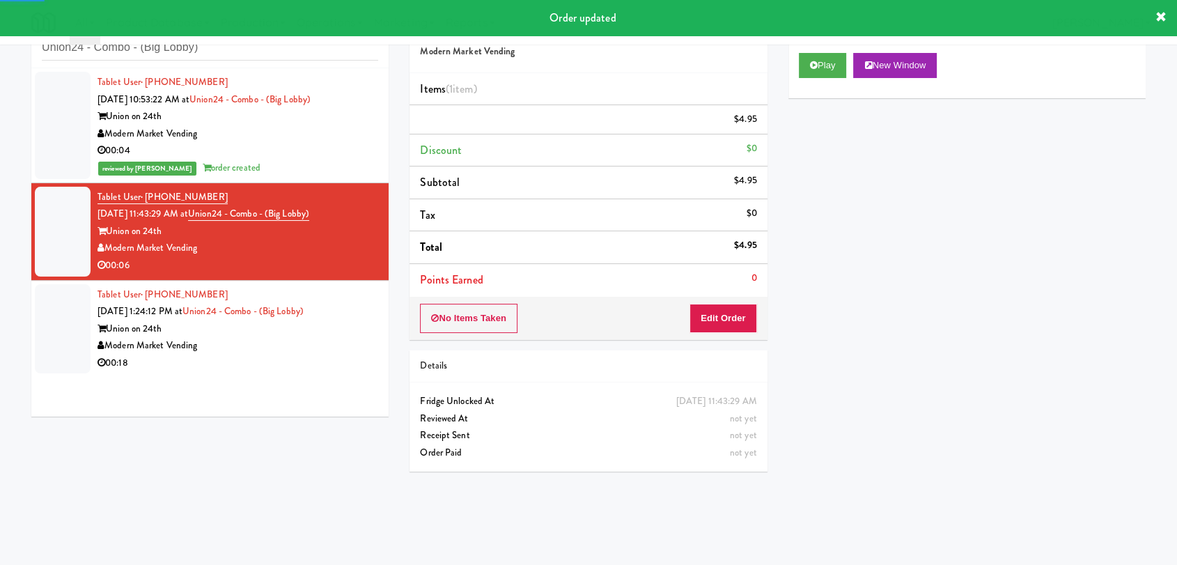
click at [323, 322] on div "Union on 24th" at bounding box center [238, 328] width 281 height 17
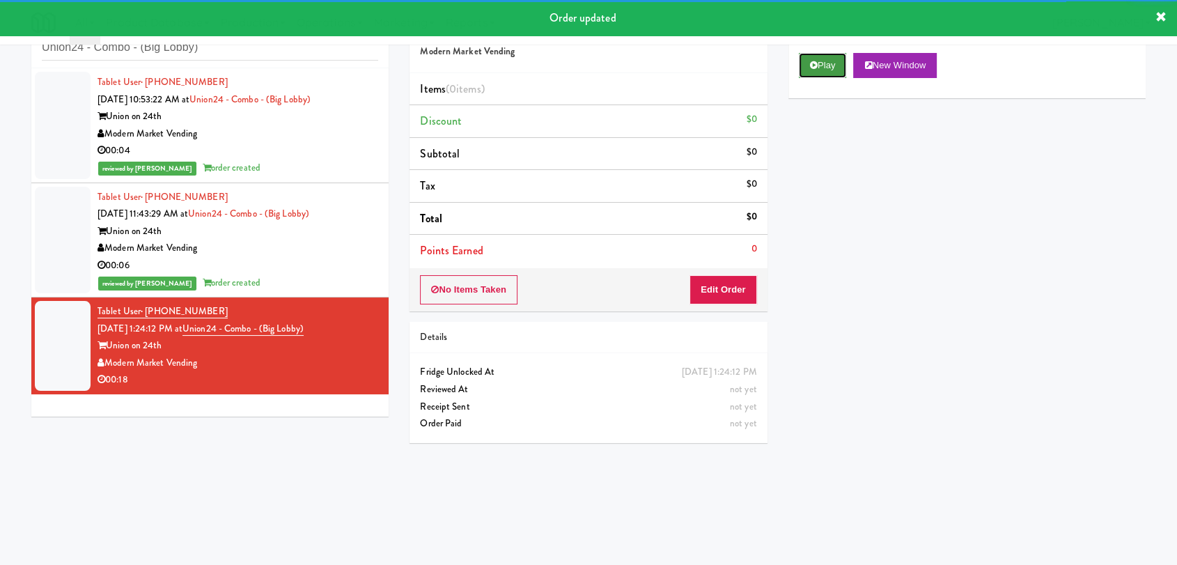
click at [813, 73] on button "Play" at bounding box center [823, 65] width 48 height 25
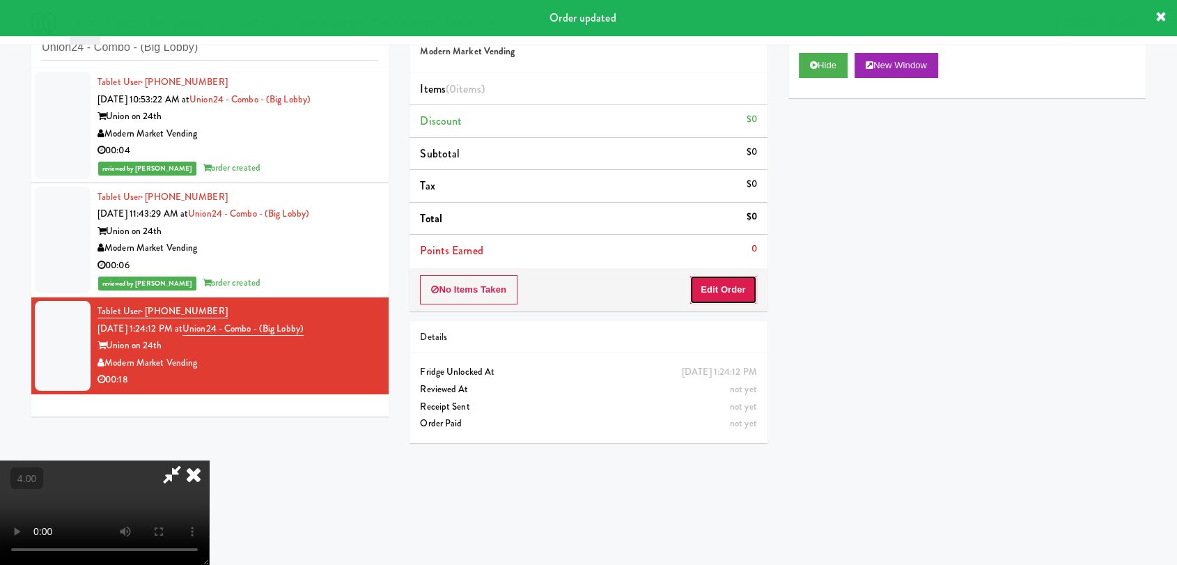
click at [721, 285] on button "Edit Order" at bounding box center [724, 289] width 68 height 29
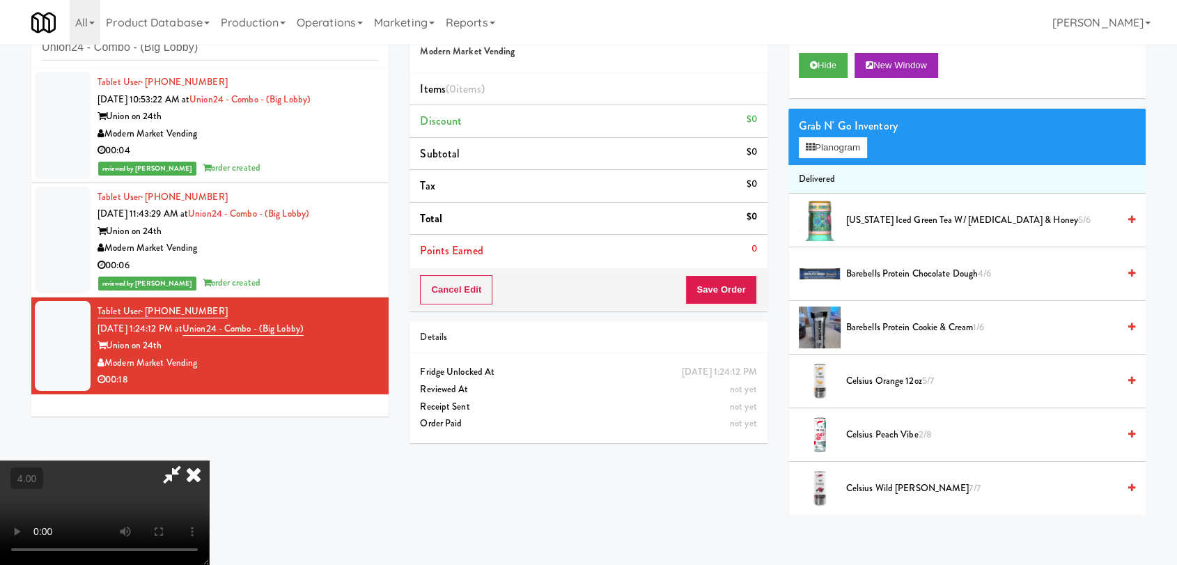
click at [209, 460] on video at bounding box center [104, 512] width 209 height 104
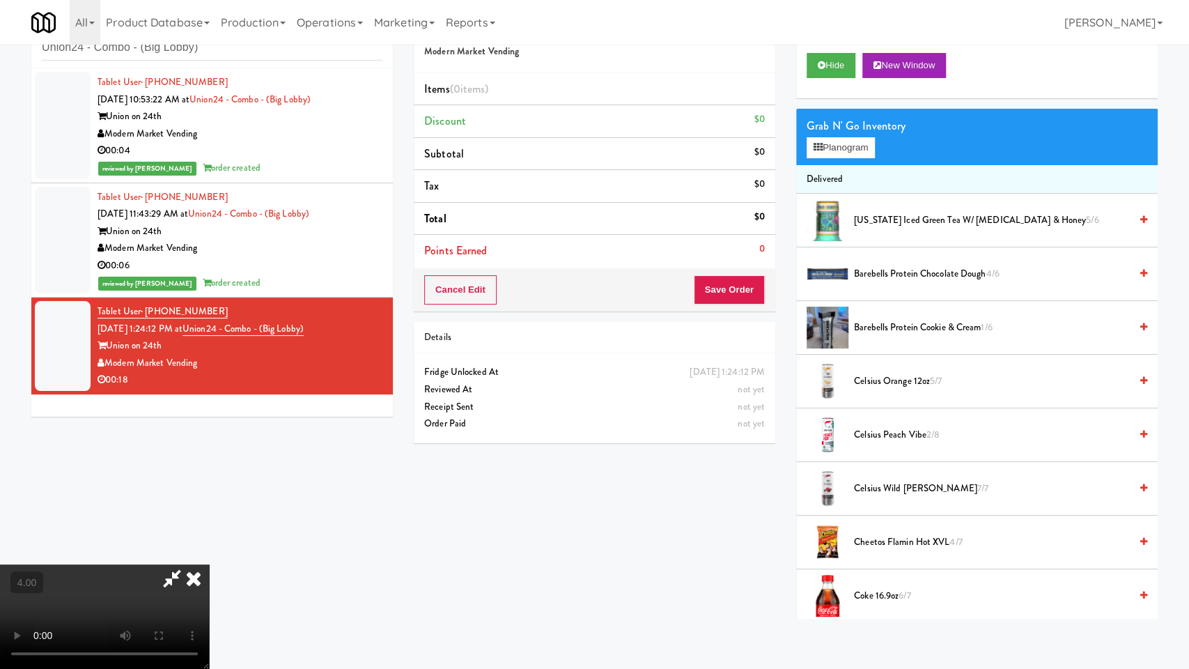
click at [209, 564] on video at bounding box center [104, 616] width 209 height 104
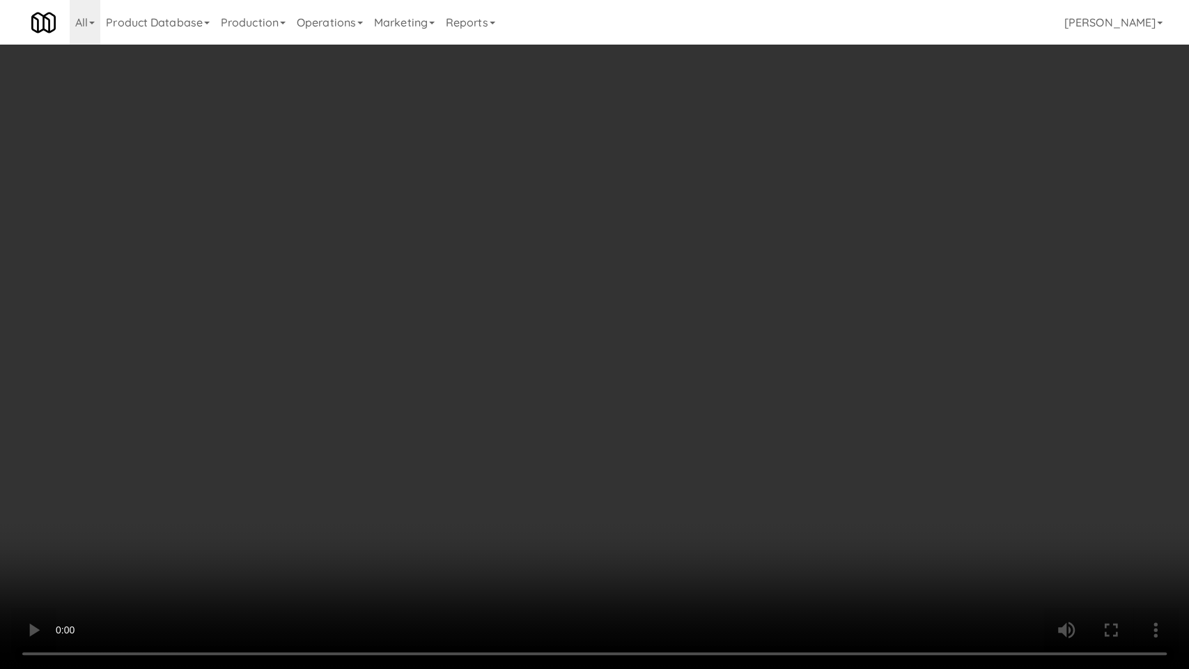
click at [605, 491] on video at bounding box center [594, 334] width 1189 height 669
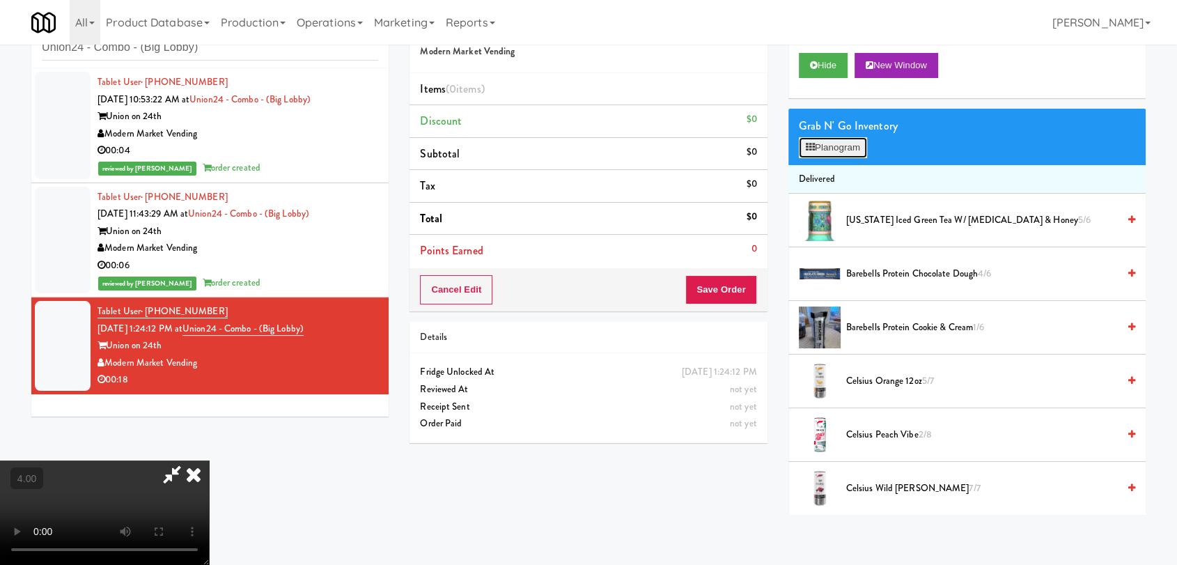
click at [838, 150] on button "Planogram" at bounding box center [833, 147] width 68 height 21
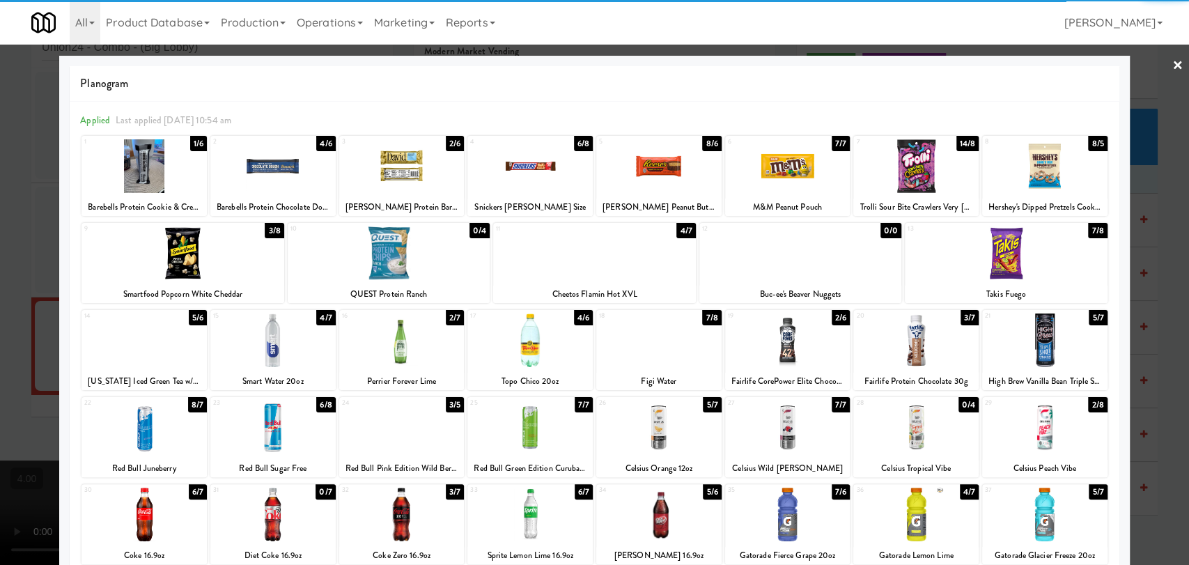
click at [782, 428] on div at bounding box center [787, 428] width 125 height 54
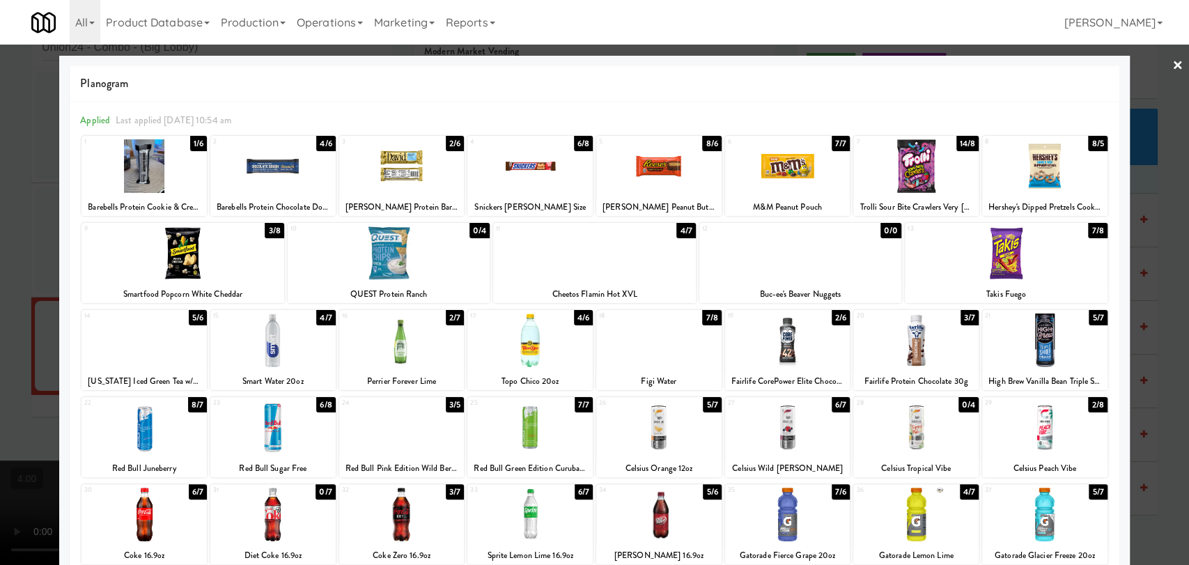
click at [293, 168] on div at bounding box center [272, 166] width 125 height 54
click at [0, 127] on div at bounding box center [594, 282] width 1189 height 565
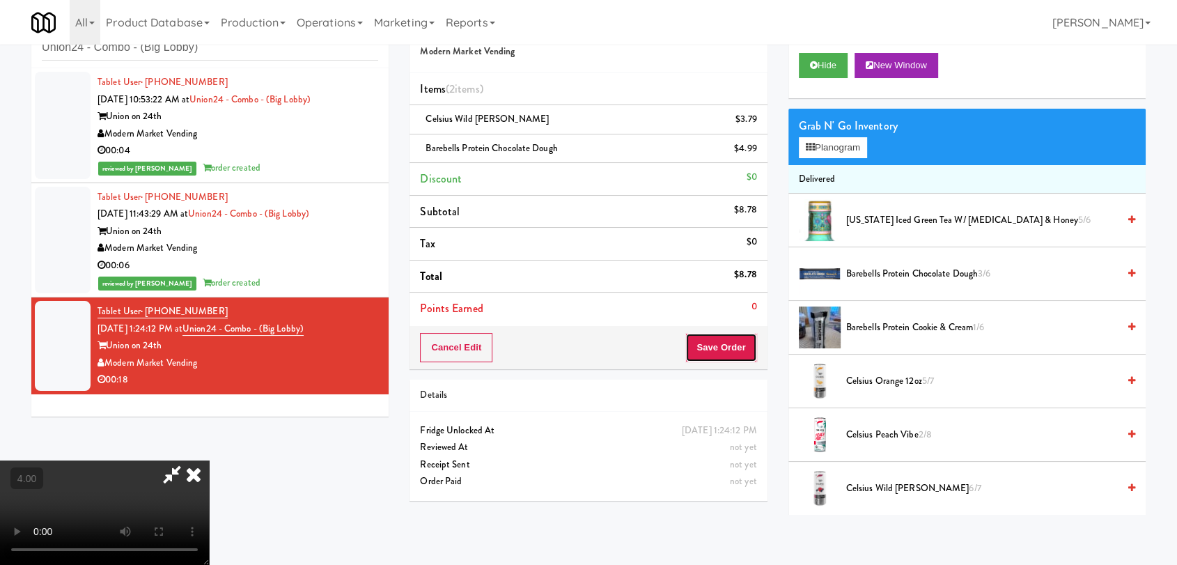
click at [750, 348] on button "Save Order" at bounding box center [720, 347] width 71 height 29
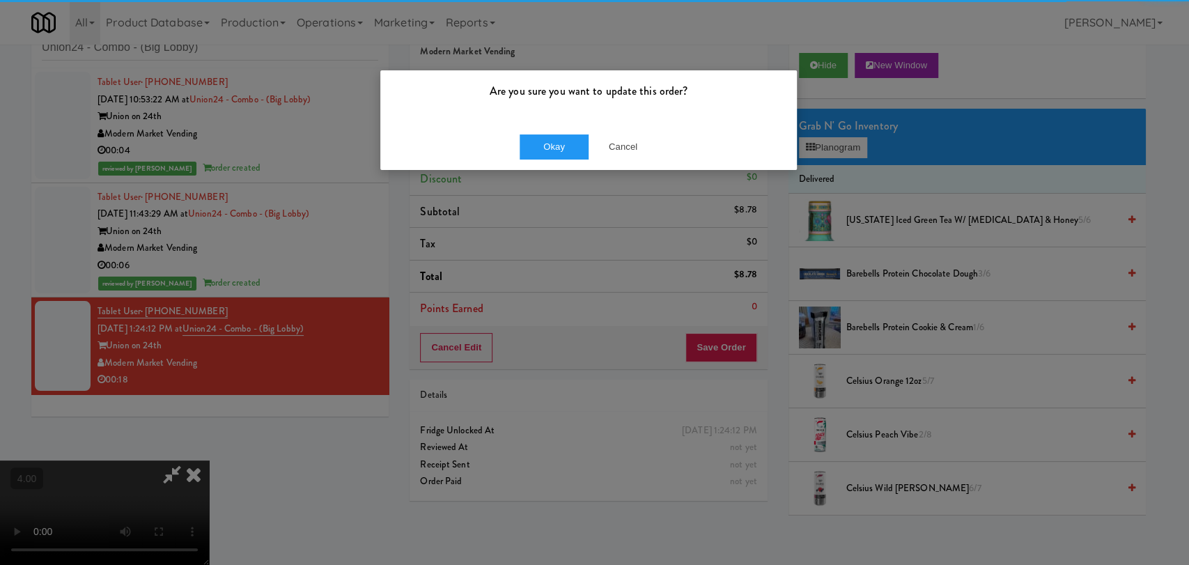
click at [560, 162] on div "Okay Cancel" at bounding box center [588, 146] width 417 height 47
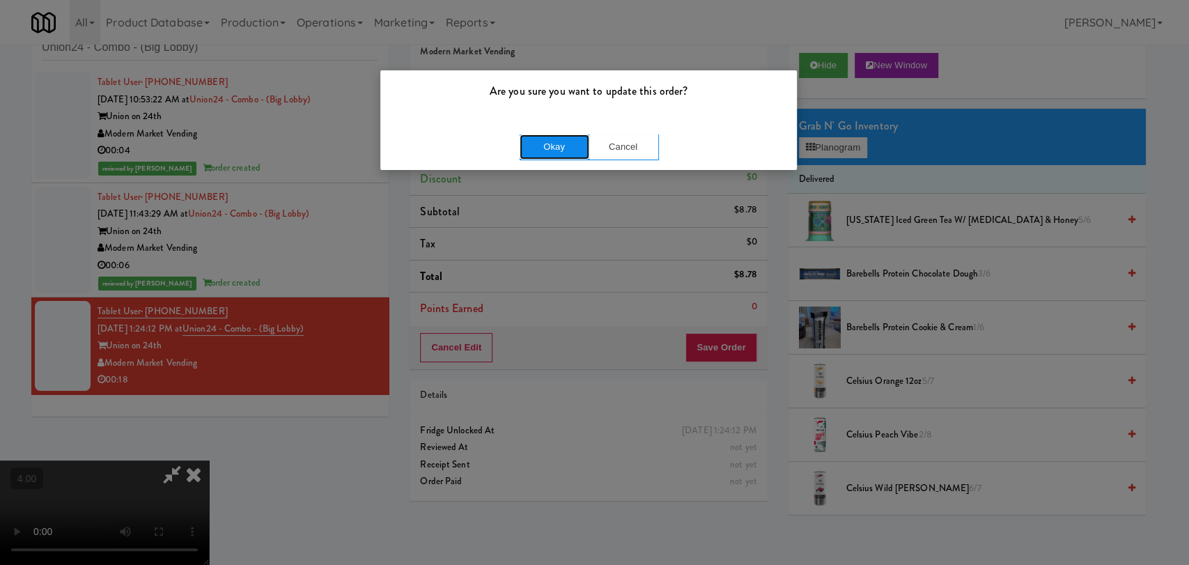
click at [560, 146] on button "Okay" at bounding box center [555, 146] width 70 height 25
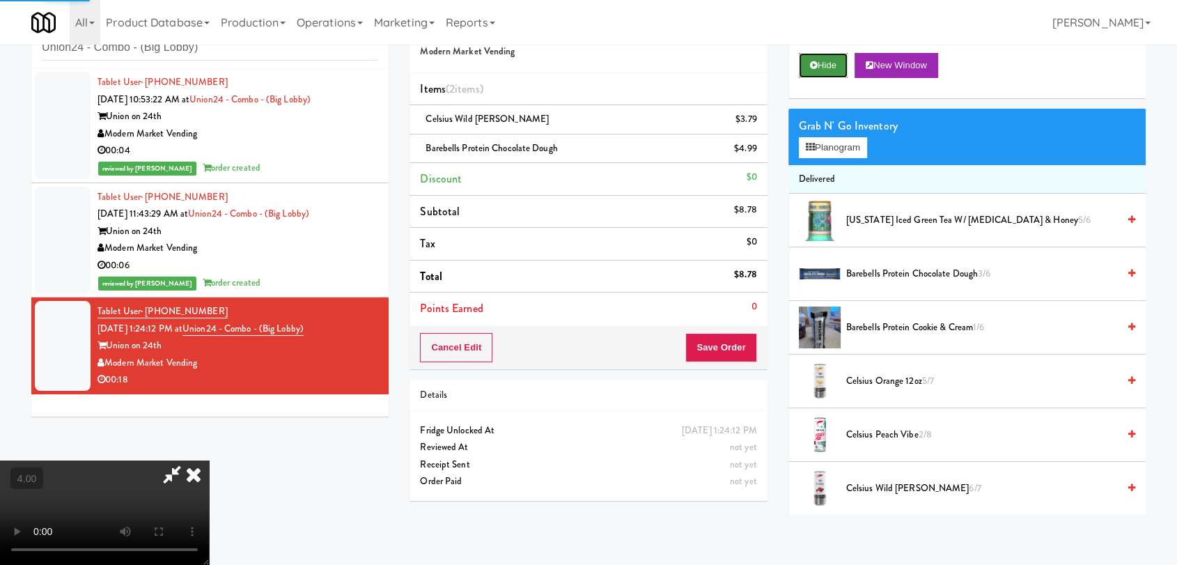
click at [810, 63] on icon at bounding box center [814, 65] width 8 height 9
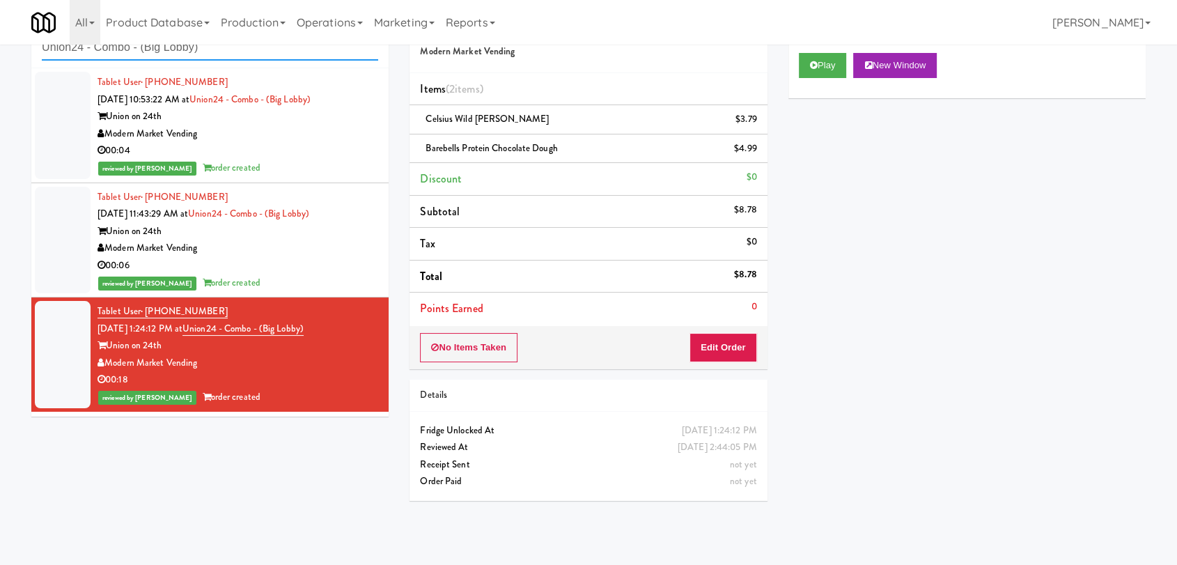
drag, startPoint x: 251, startPoint y: 49, endPoint x: 0, endPoint y: 29, distance: 251.5
click at [0, 29] on body "Are you sure you want to update this order? Okay Cancel Okay Are you sure you w…" at bounding box center [588, 282] width 1177 height 565
paste input "[PERSON_NAME] PFFZ"
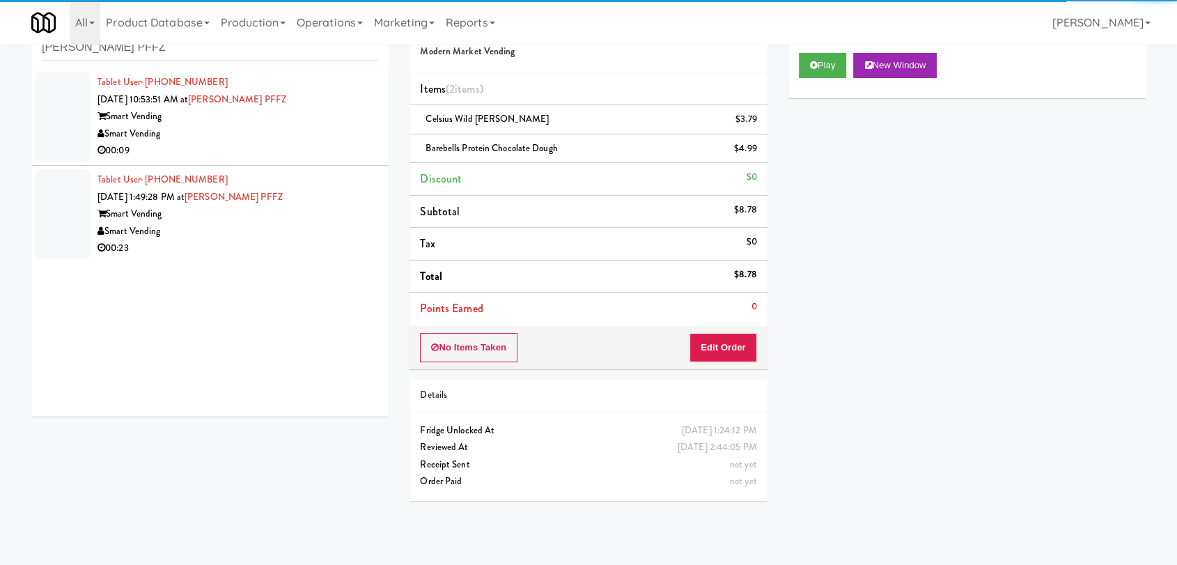
click at [318, 157] on div "00:09" at bounding box center [238, 150] width 281 height 17
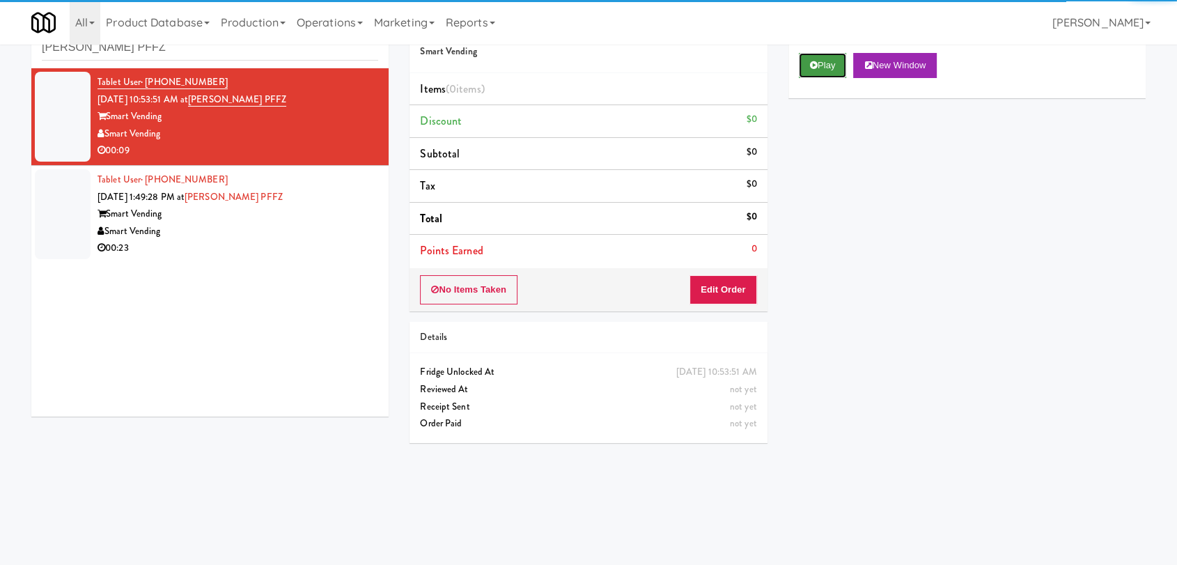
click at [808, 67] on button "Play" at bounding box center [823, 65] width 48 height 25
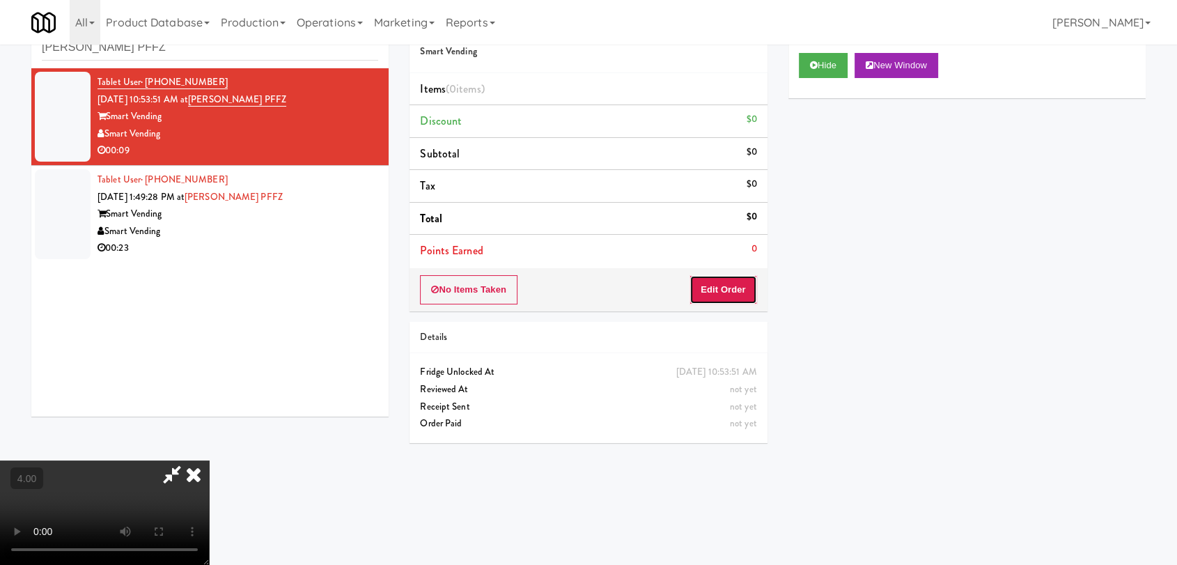
click at [719, 282] on button "Edit Order" at bounding box center [724, 289] width 68 height 29
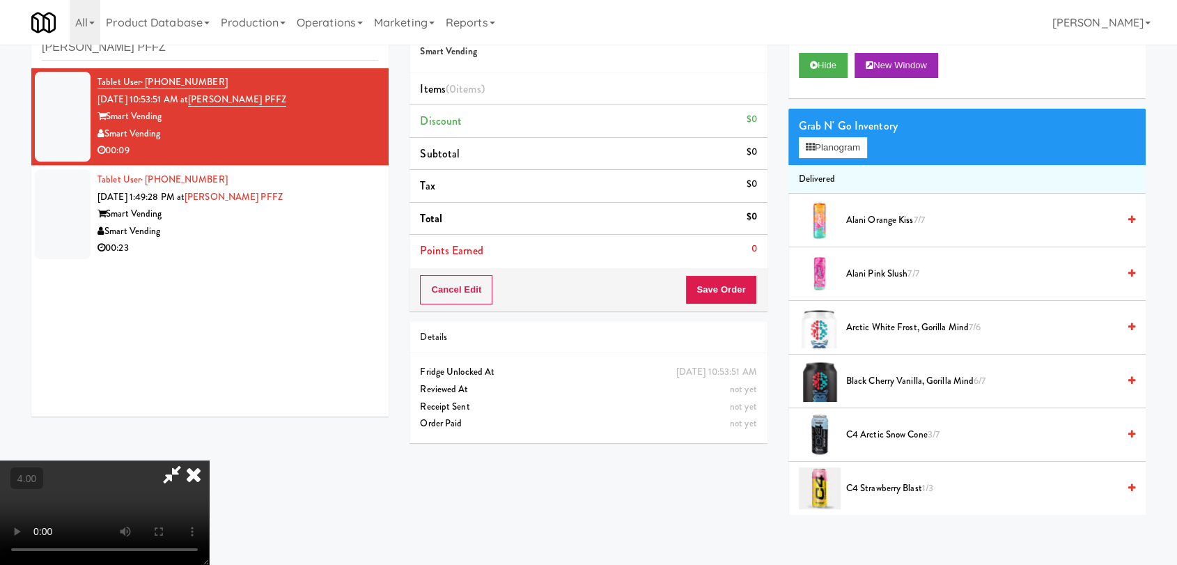
click at [209, 460] on video at bounding box center [104, 512] width 209 height 104
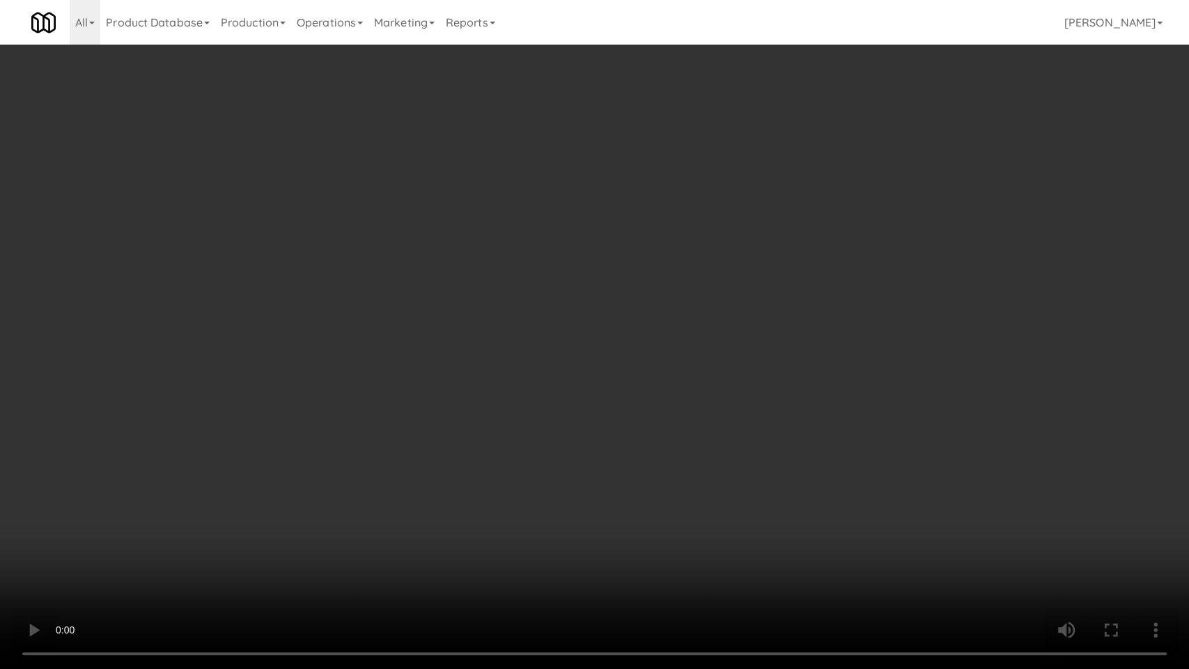
click at [482, 327] on video at bounding box center [594, 334] width 1189 height 669
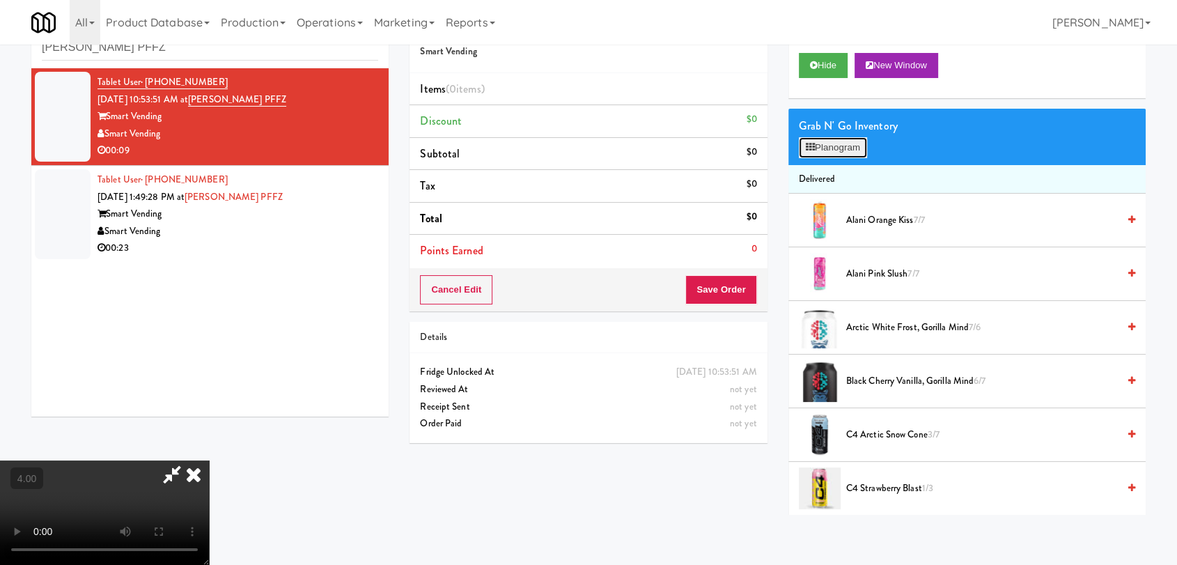
click at [836, 137] on button "Planogram" at bounding box center [833, 147] width 68 height 21
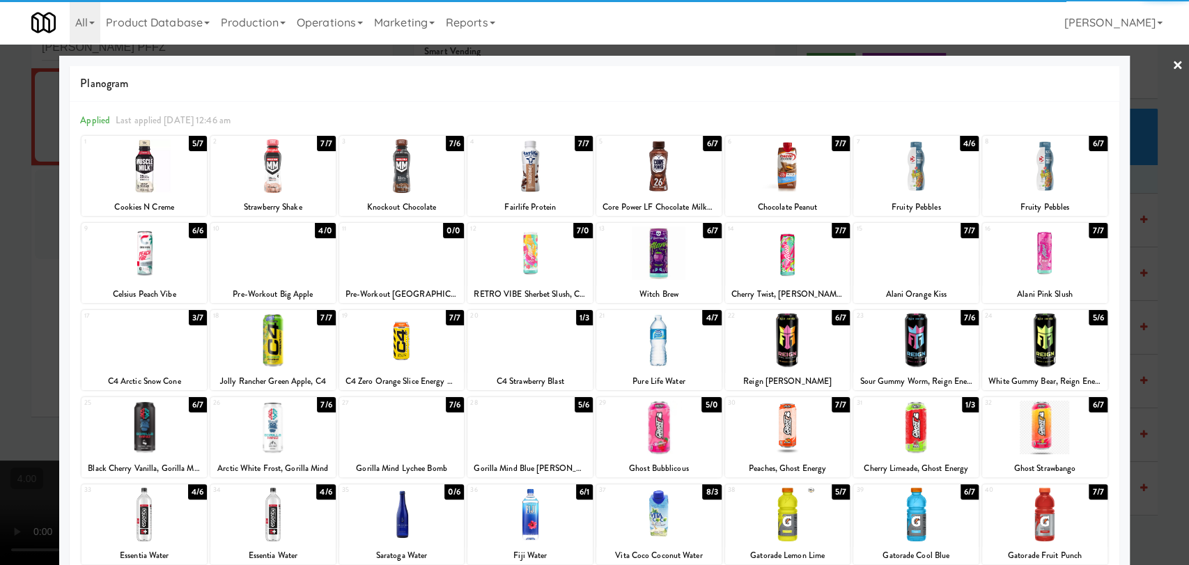
click at [403, 178] on div at bounding box center [401, 166] width 125 height 54
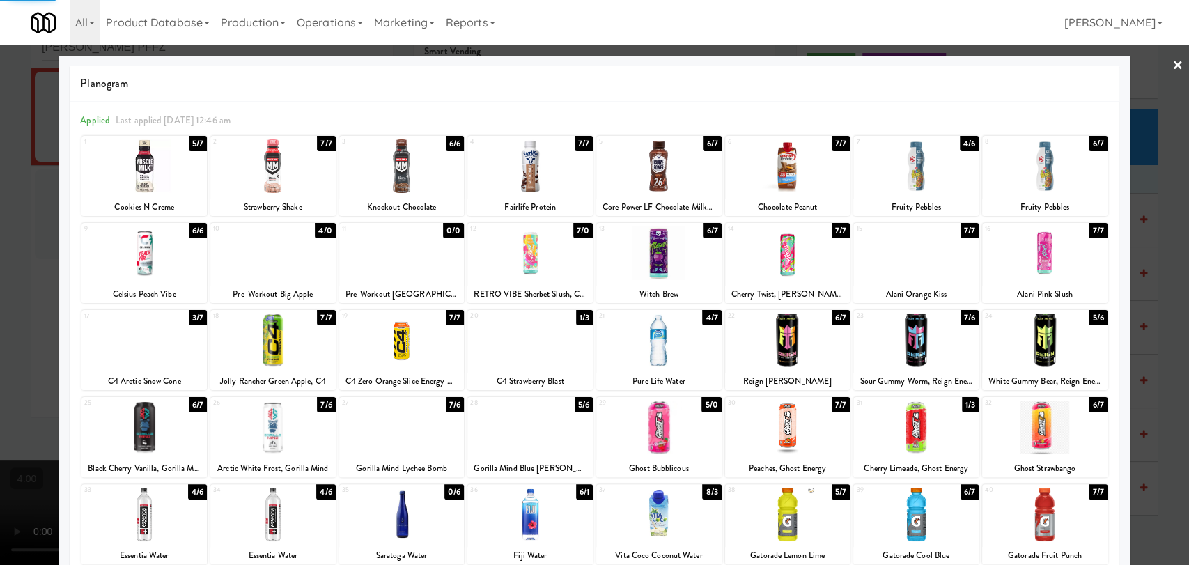
click at [0, 169] on div at bounding box center [594, 282] width 1189 height 565
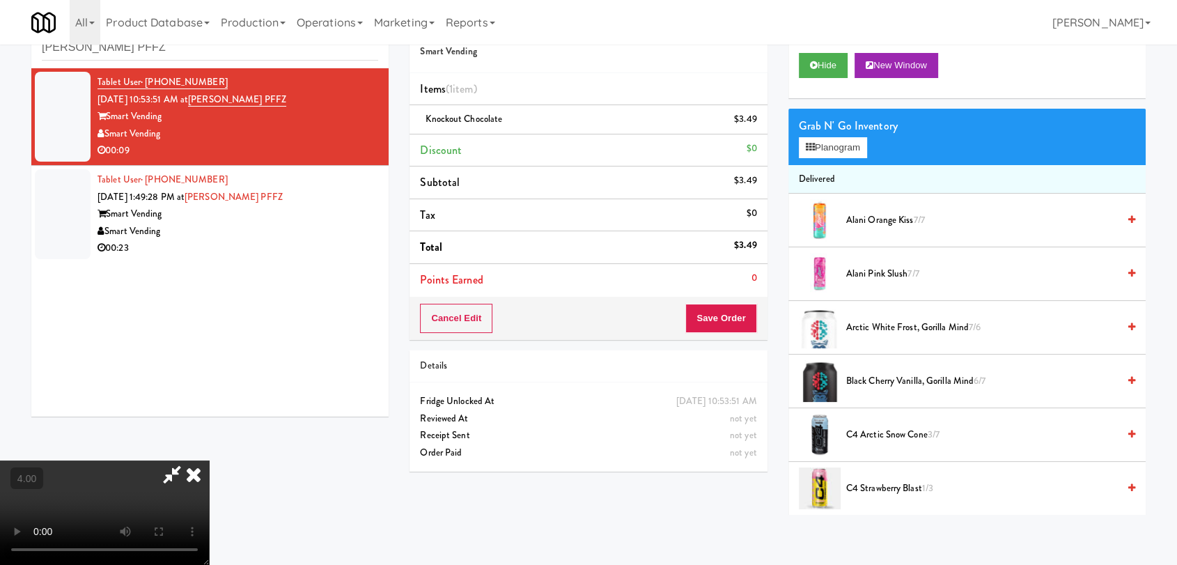
click at [209, 460] on icon at bounding box center [193, 474] width 31 height 28
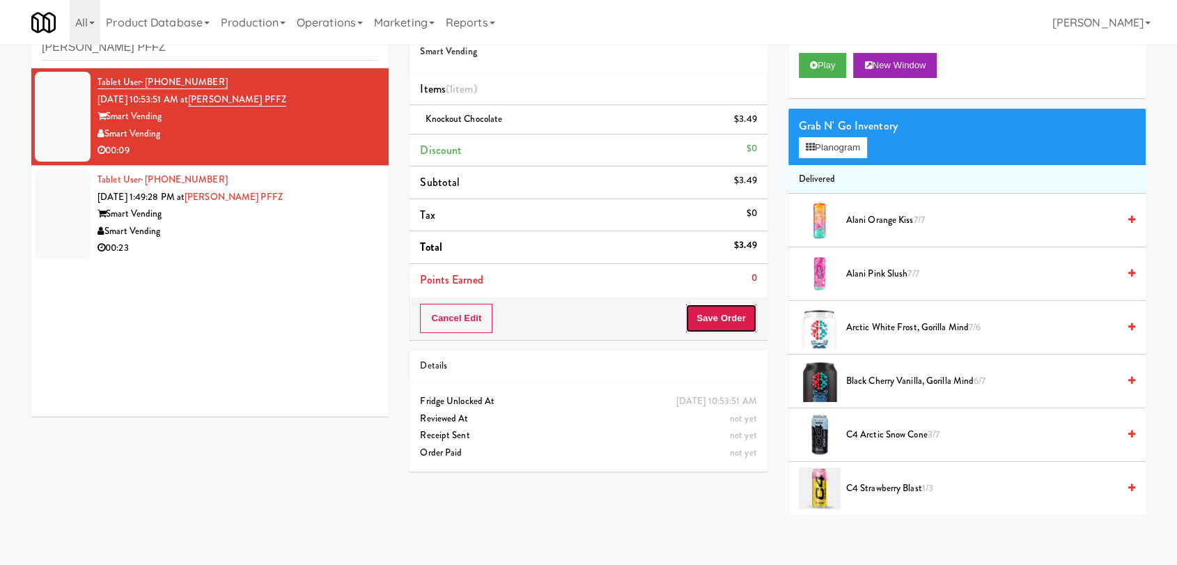
click at [736, 313] on button "Save Order" at bounding box center [720, 318] width 71 height 29
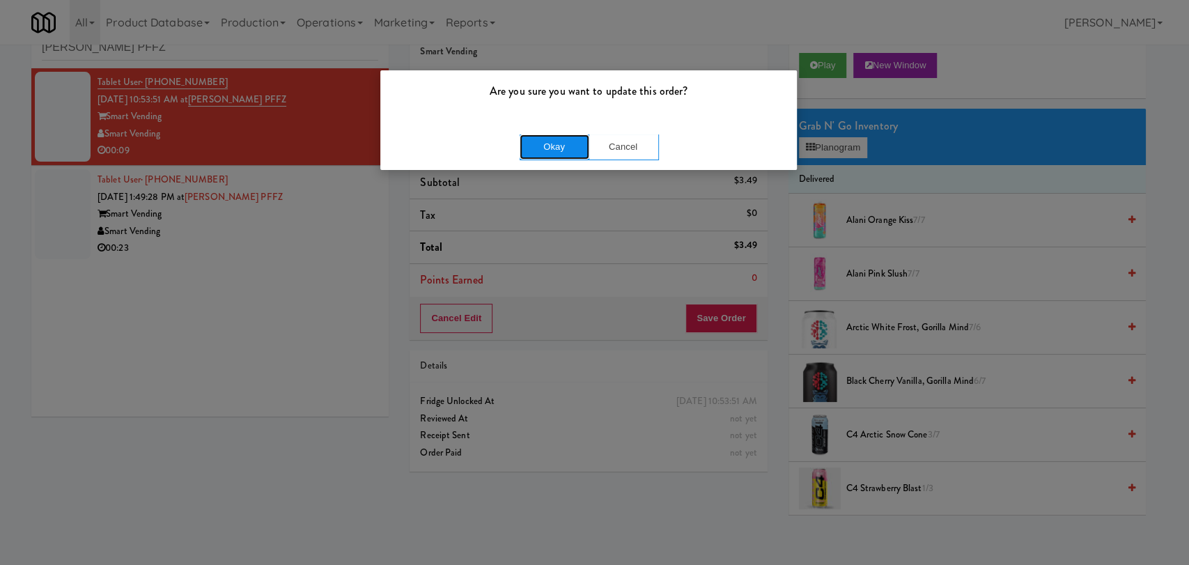
click at [561, 150] on button "Okay" at bounding box center [555, 146] width 70 height 25
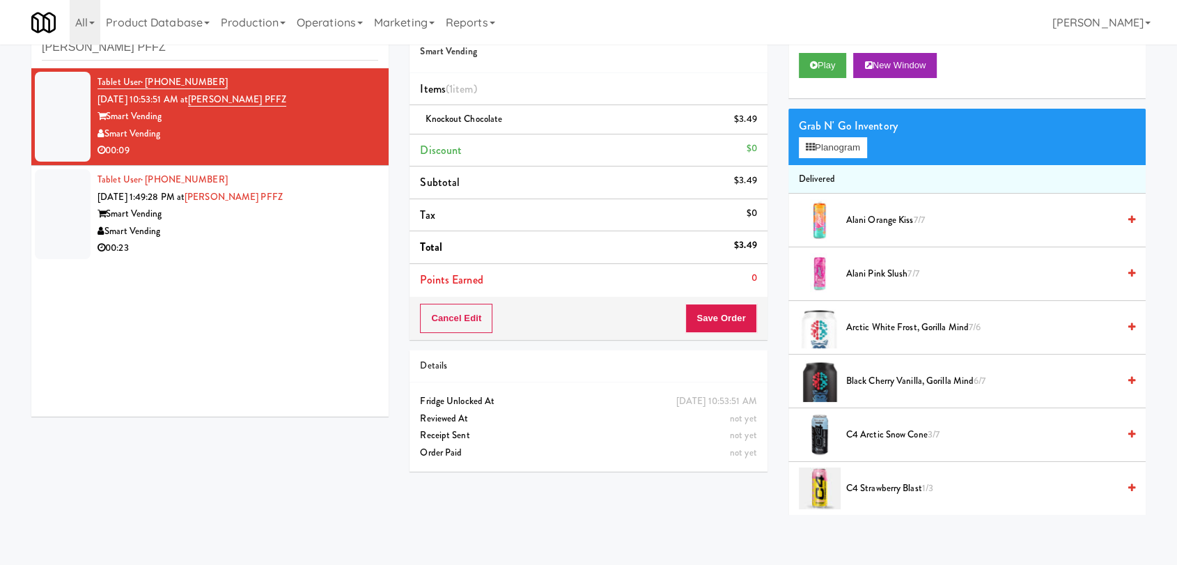
click at [325, 233] on div "Smart Vending" at bounding box center [238, 231] width 281 height 17
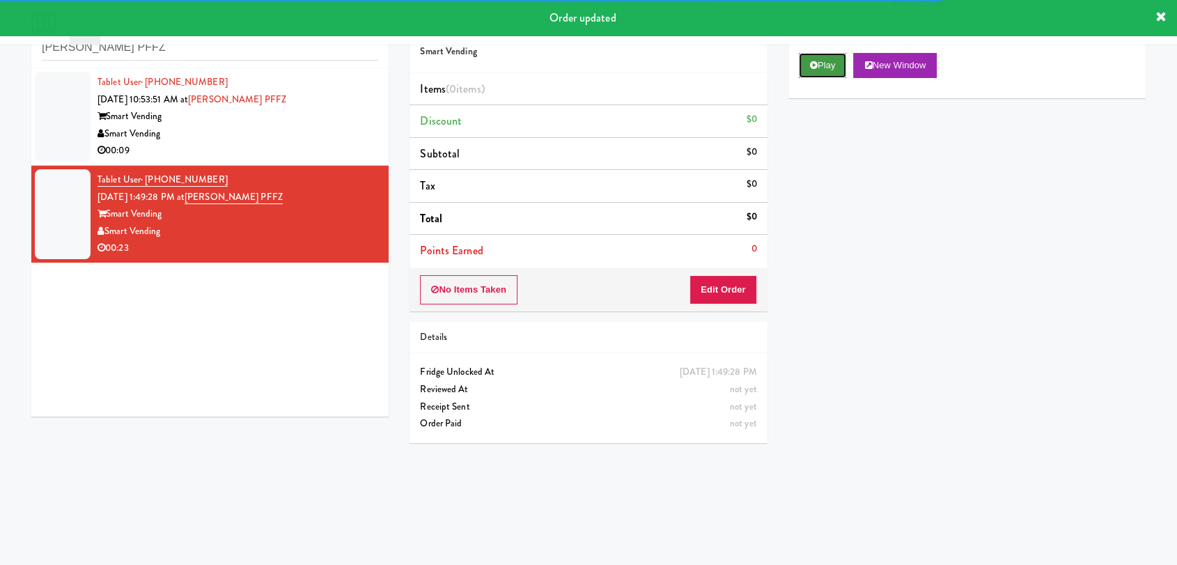
click at [812, 63] on icon at bounding box center [814, 65] width 8 height 9
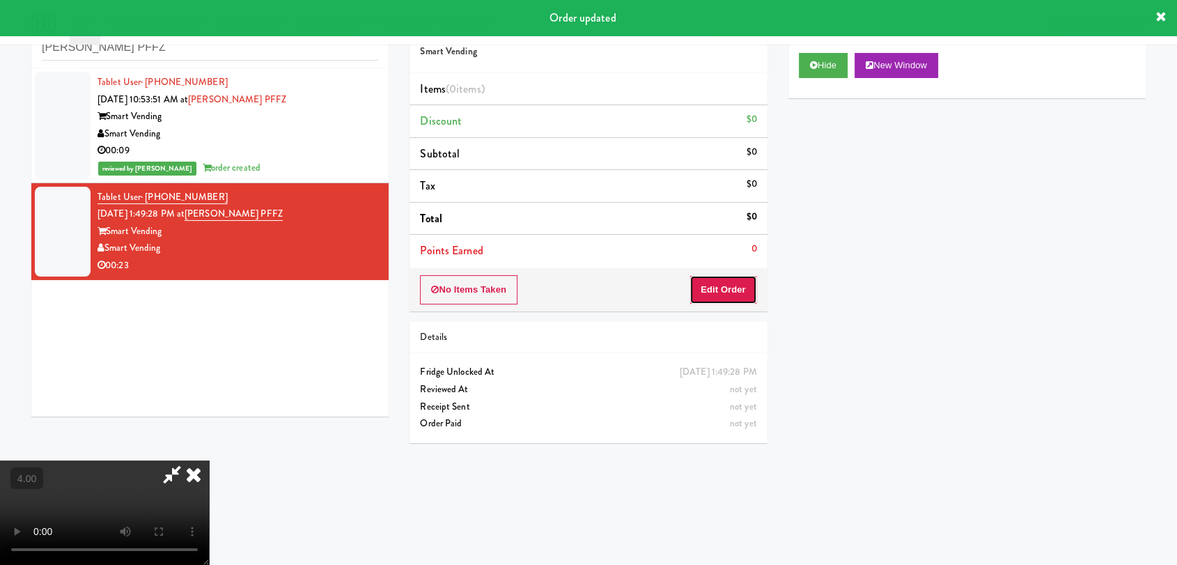
click at [705, 280] on button "Edit Order" at bounding box center [724, 289] width 68 height 29
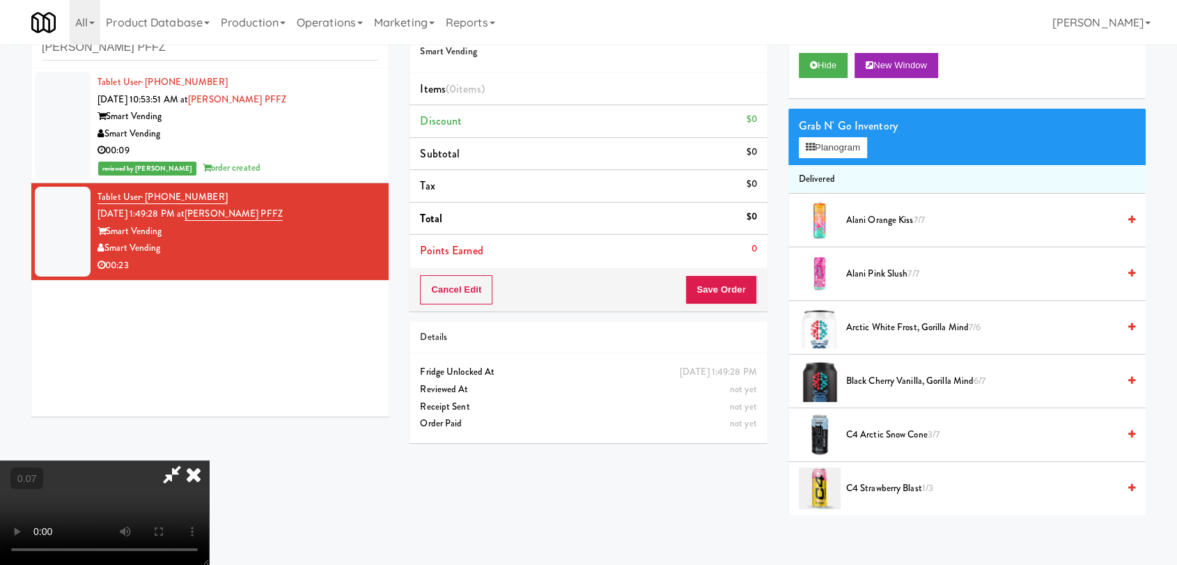
scroll to position [212, 0]
click at [814, 145] on button "Planogram" at bounding box center [833, 147] width 68 height 21
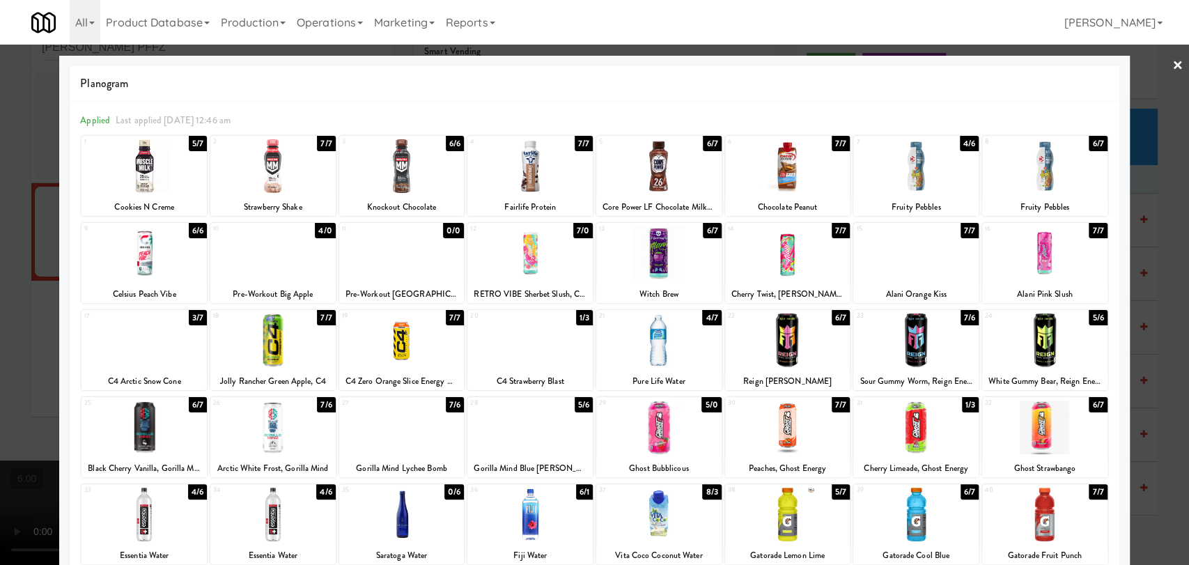
click at [293, 341] on div at bounding box center [272, 340] width 125 height 54
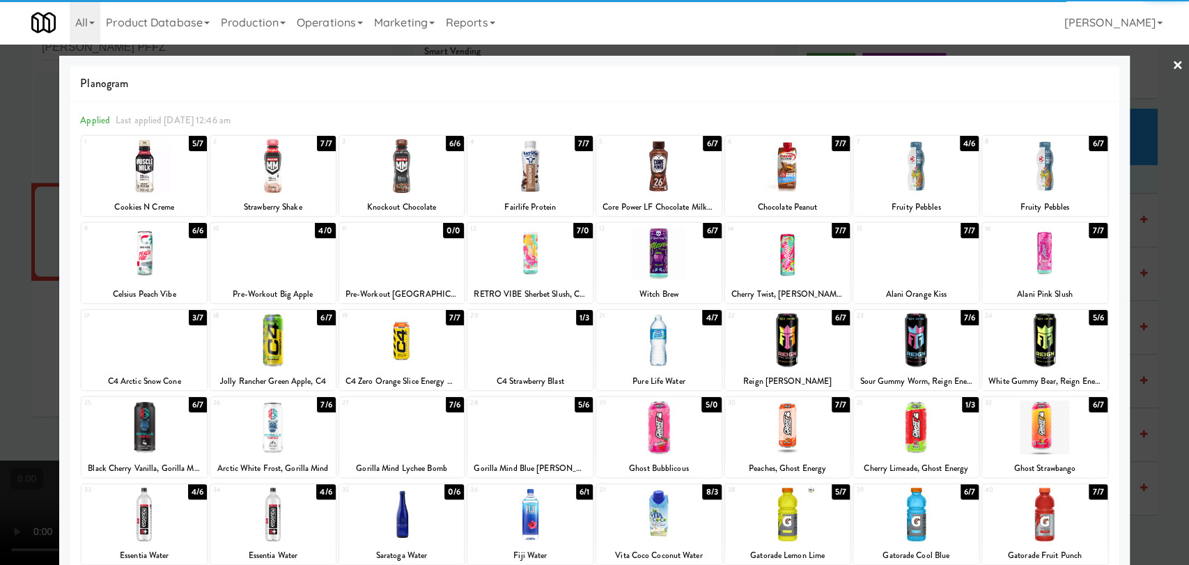
click at [777, 417] on div at bounding box center [787, 428] width 125 height 54
click at [0, 201] on div at bounding box center [594, 282] width 1189 height 565
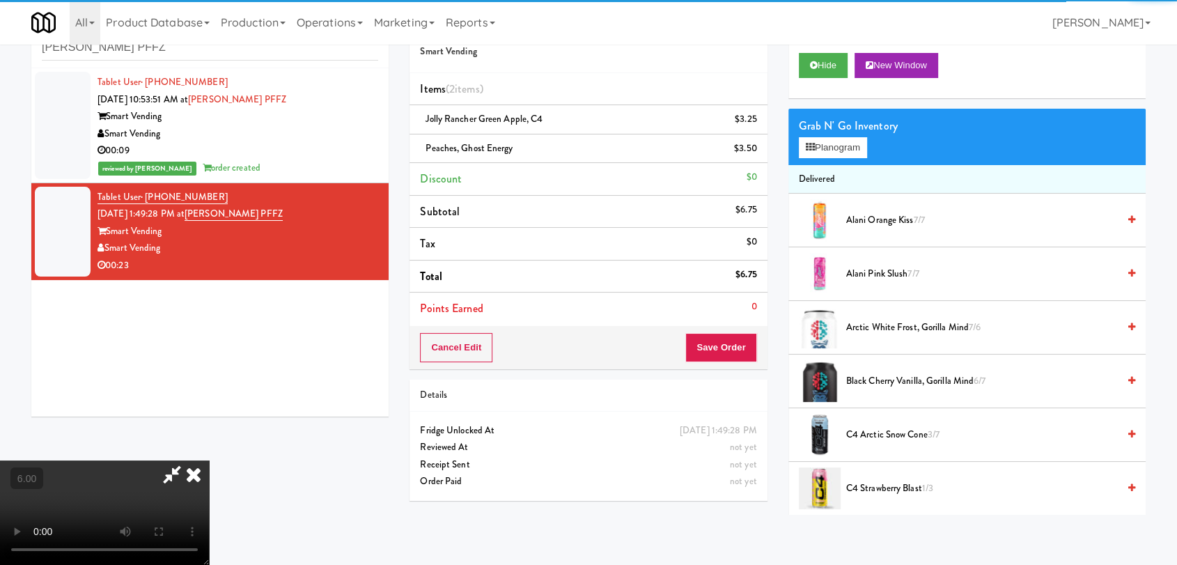
click at [202, 460] on video at bounding box center [104, 512] width 209 height 104
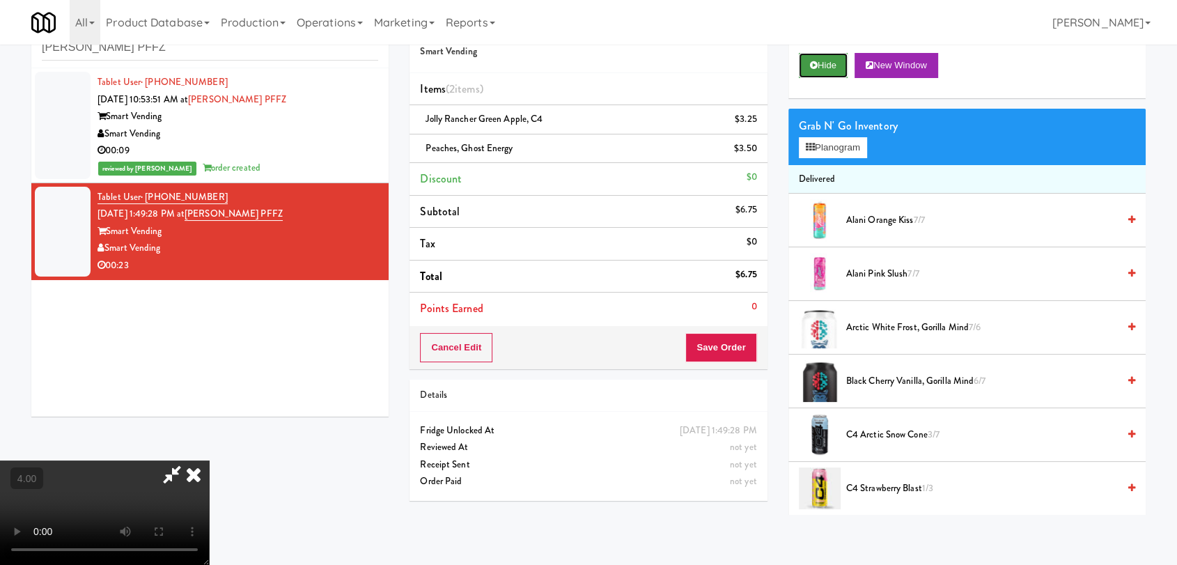
click at [828, 61] on button "Hide" at bounding box center [823, 65] width 49 height 25
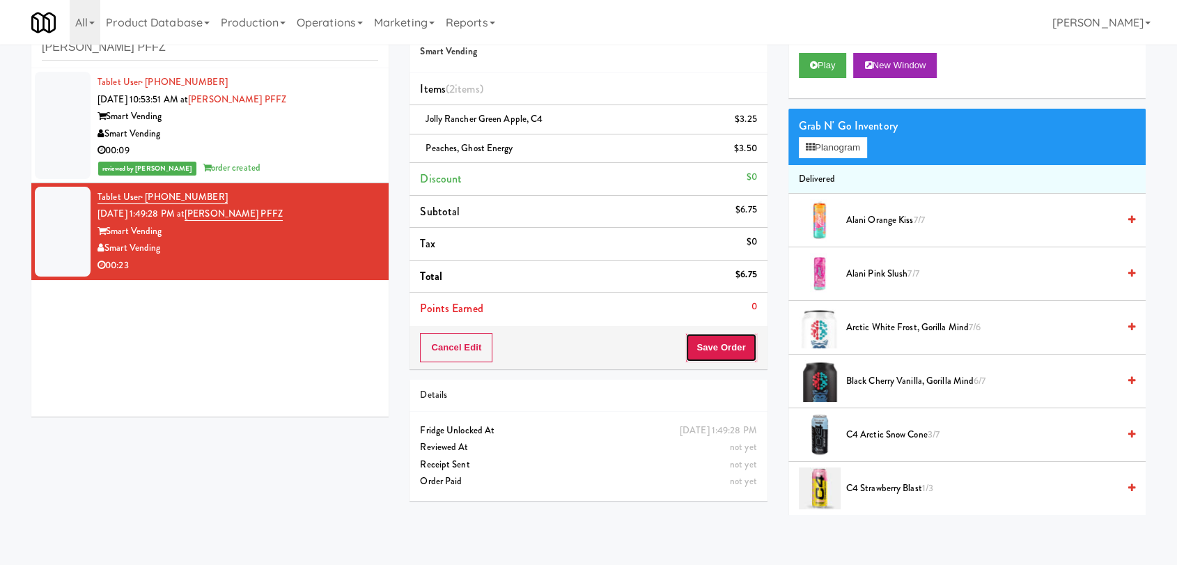
click at [729, 351] on button "Save Order" at bounding box center [720, 347] width 71 height 29
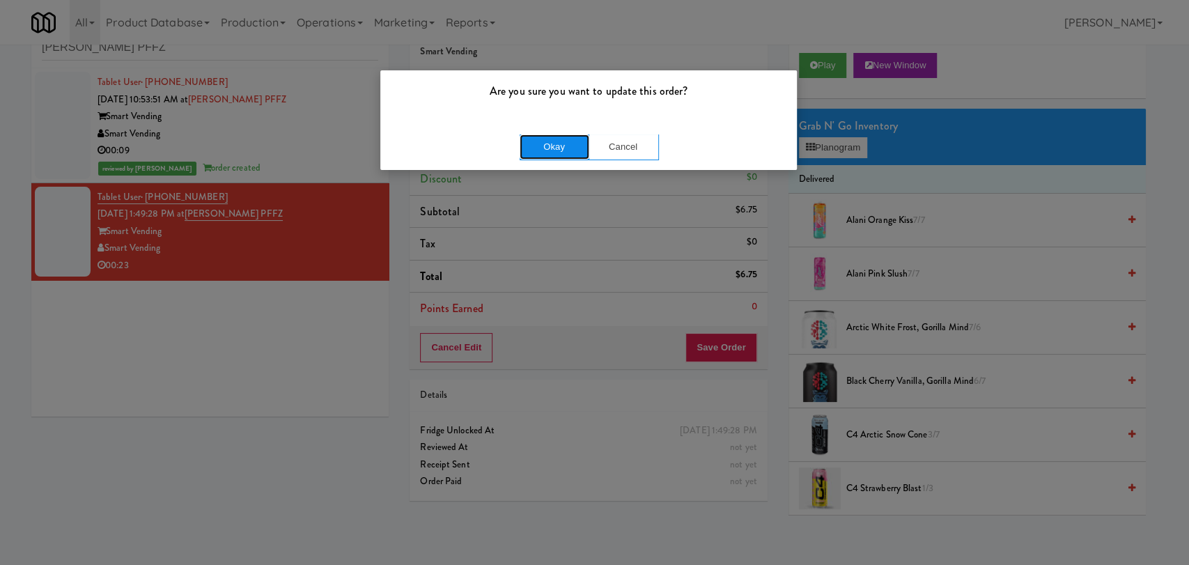
click at [548, 146] on button "Okay" at bounding box center [555, 146] width 70 height 25
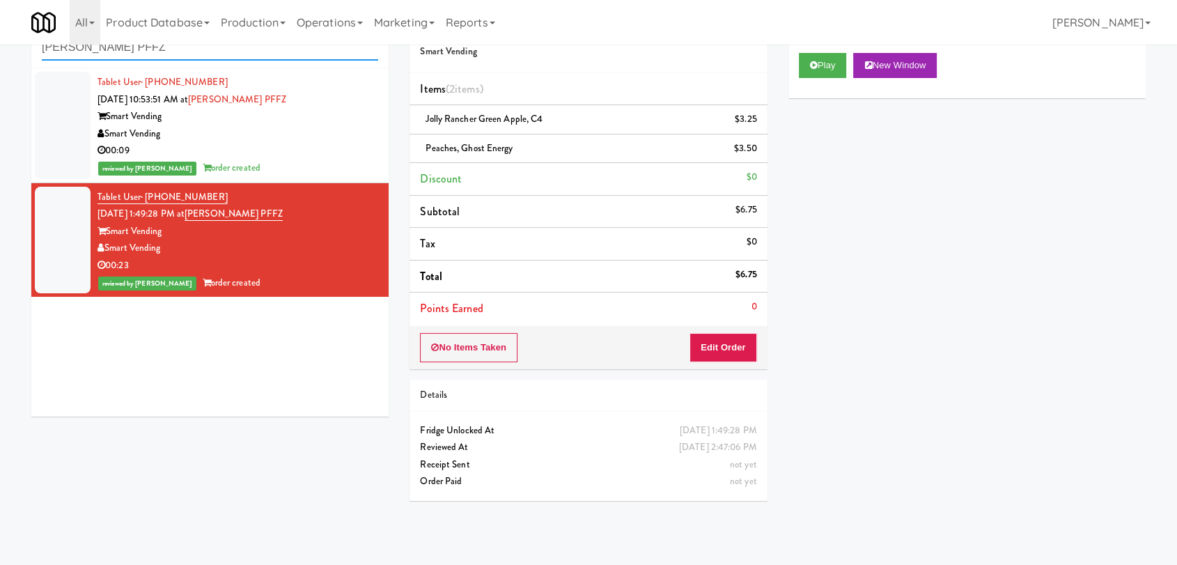
drag, startPoint x: 201, startPoint y: 51, endPoint x: 5, endPoint y: 42, distance: 196.0
click at [1, 42] on body "Are you sure you want to update this order? Okay Cancel Okay Are you sure you w…" at bounding box center [588, 282] width 1177 height 565
paste input "2F Student Lounge"
type input "2F Student Lounge"
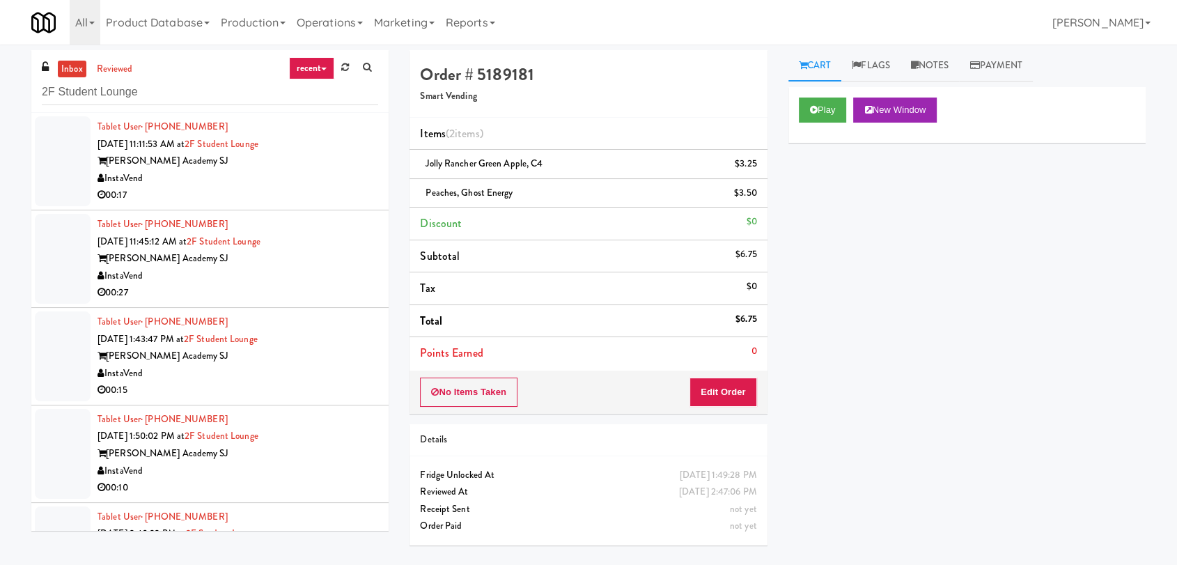
click at [317, 187] on div "00:17" at bounding box center [238, 195] width 281 height 17
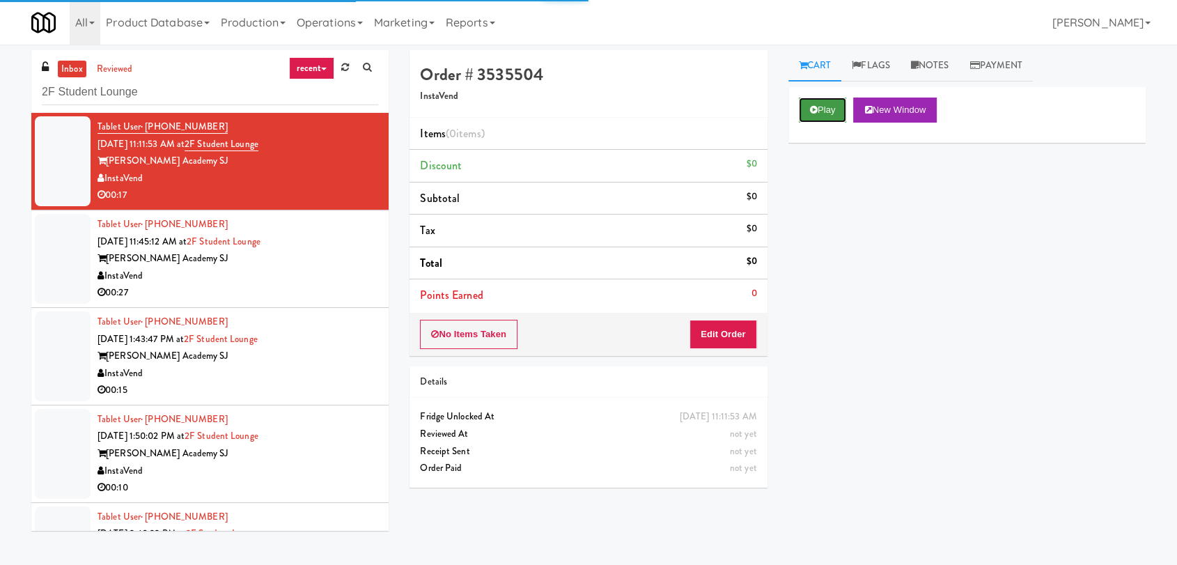
click at [830, 107] on button "Play" at bounding box center [823, 110] width 48 height 25
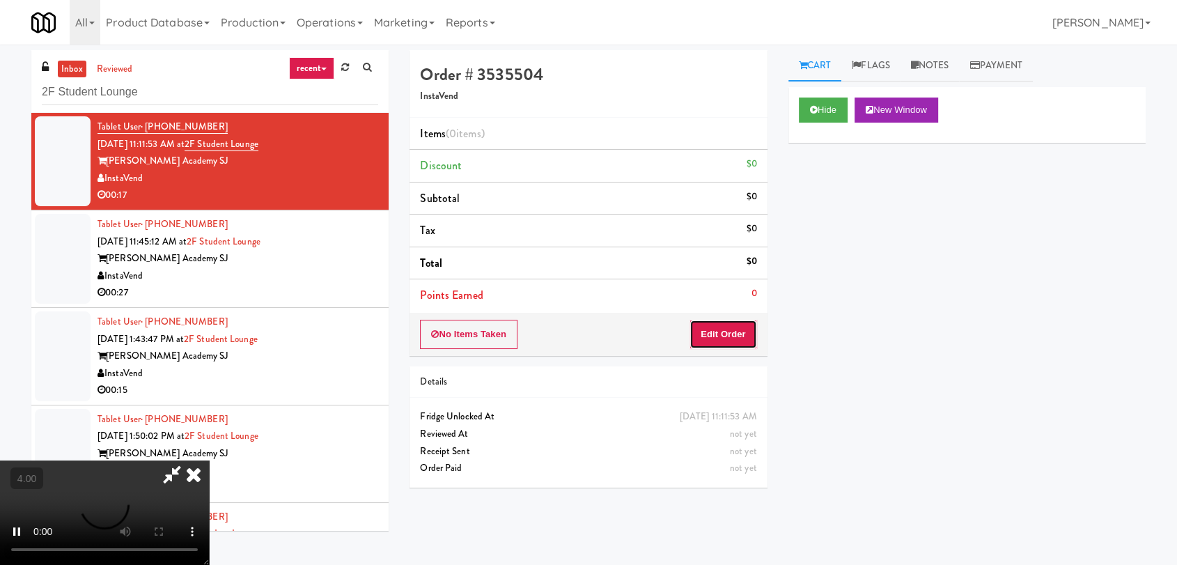
click at [733, 336] on button "Edit Order" at bounding box center [724, 334] width 68 height 29
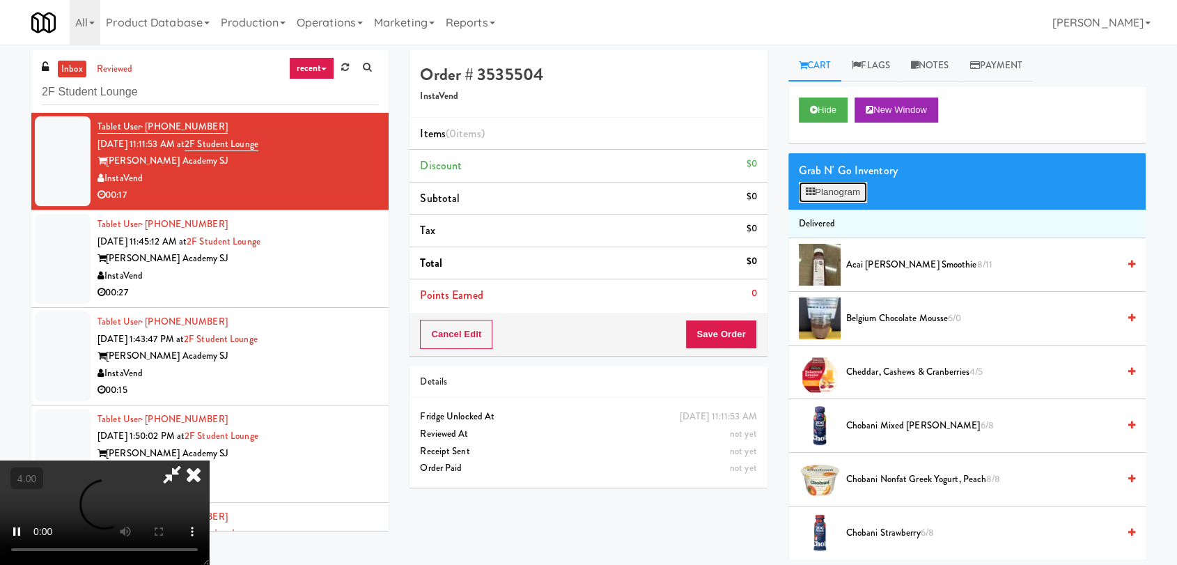
click at [833, 196] on button "Planogram" at bounding box center [833, 192] width 68 height 21
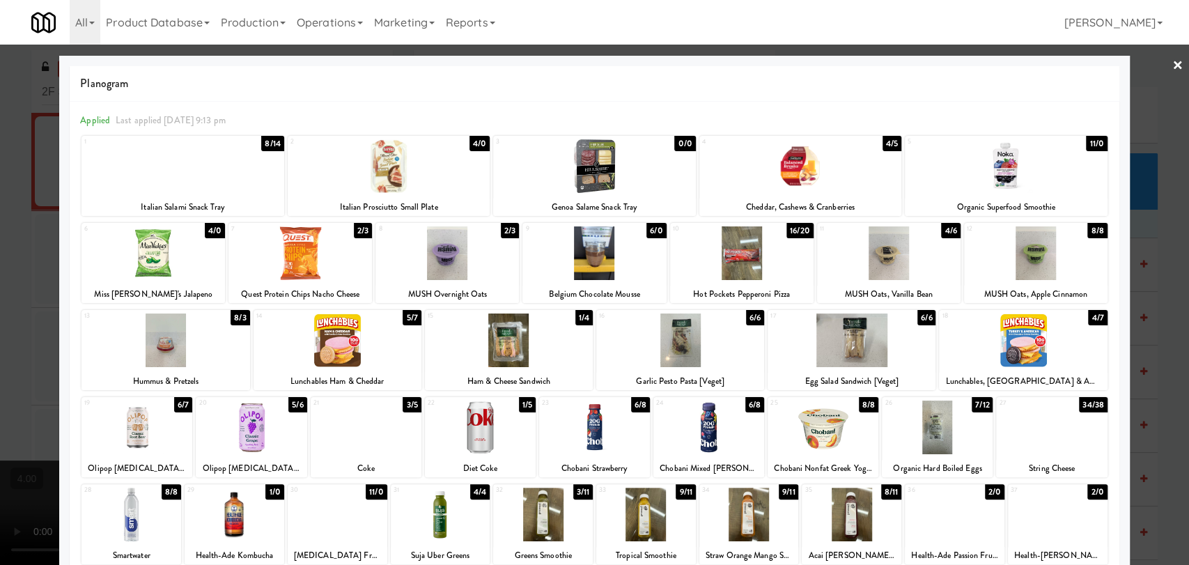
click at [594, 436] on div at bounding box center [594, 428] width 111 height 54
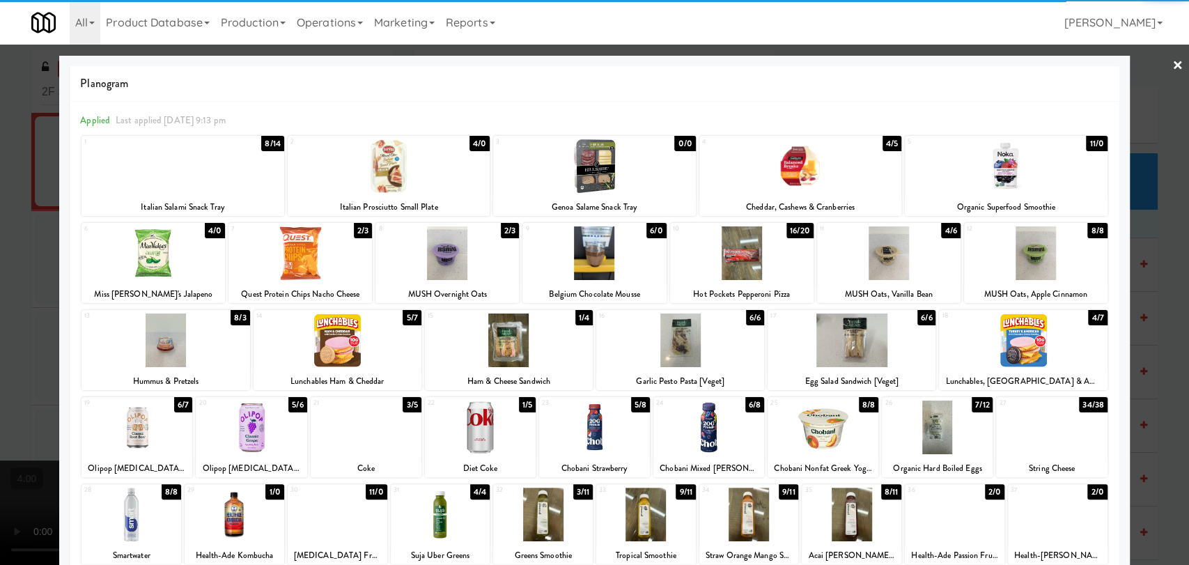
click at [333, 266] on div at bounding box center [300, 253] width 144 height 54
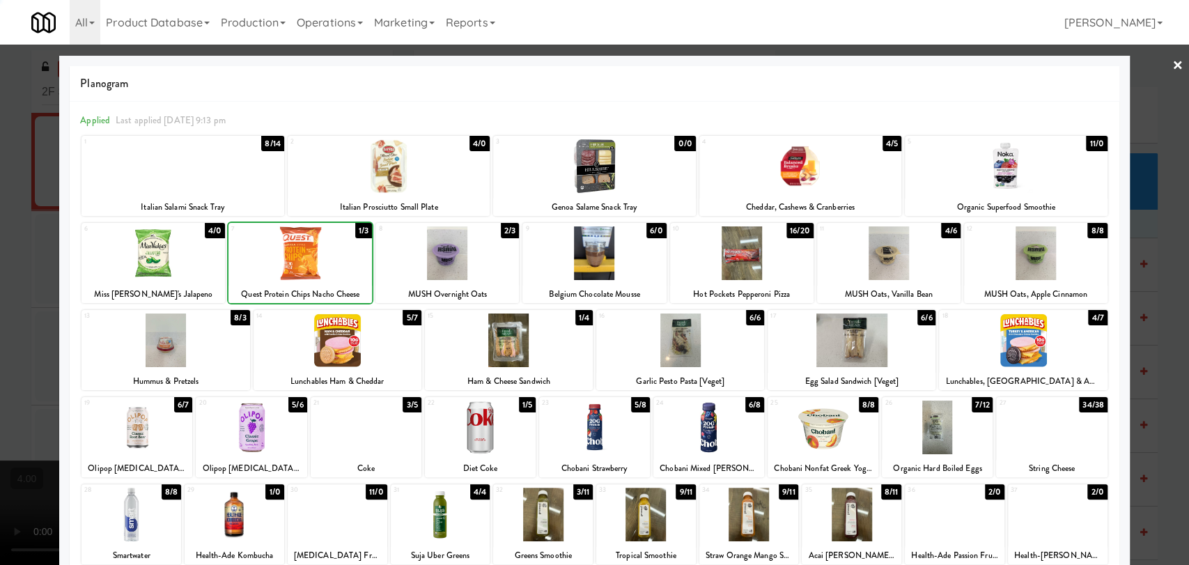
click at [4, 194] on div at bounding box center [594, 282] width 1189 height 565
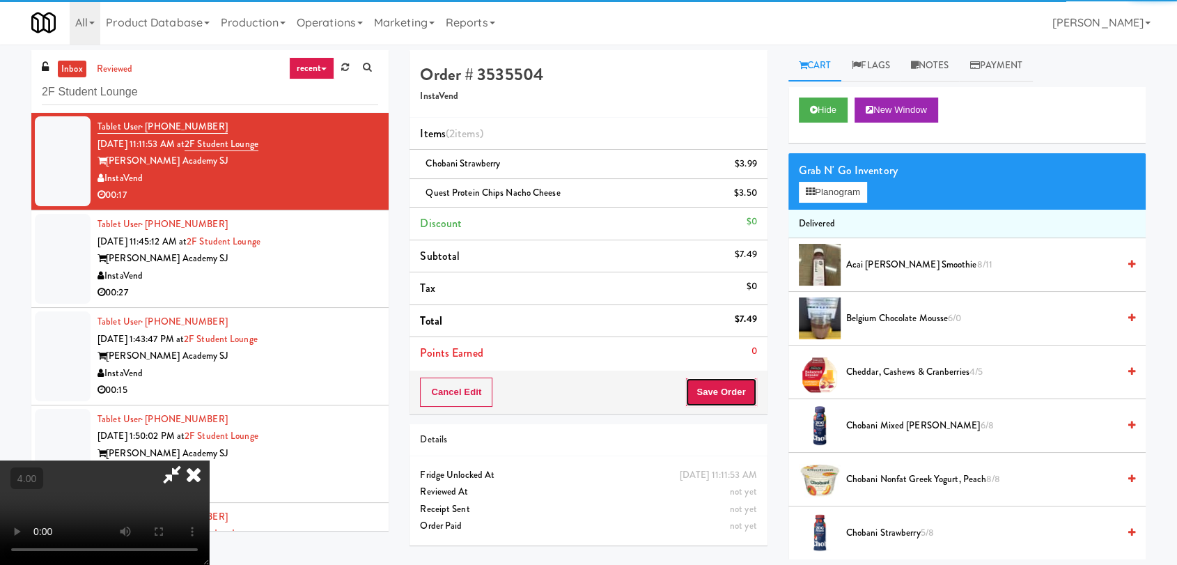
click at [731, 390] on button "Save Order" at bounding box center [720, 392] width 71 height 29
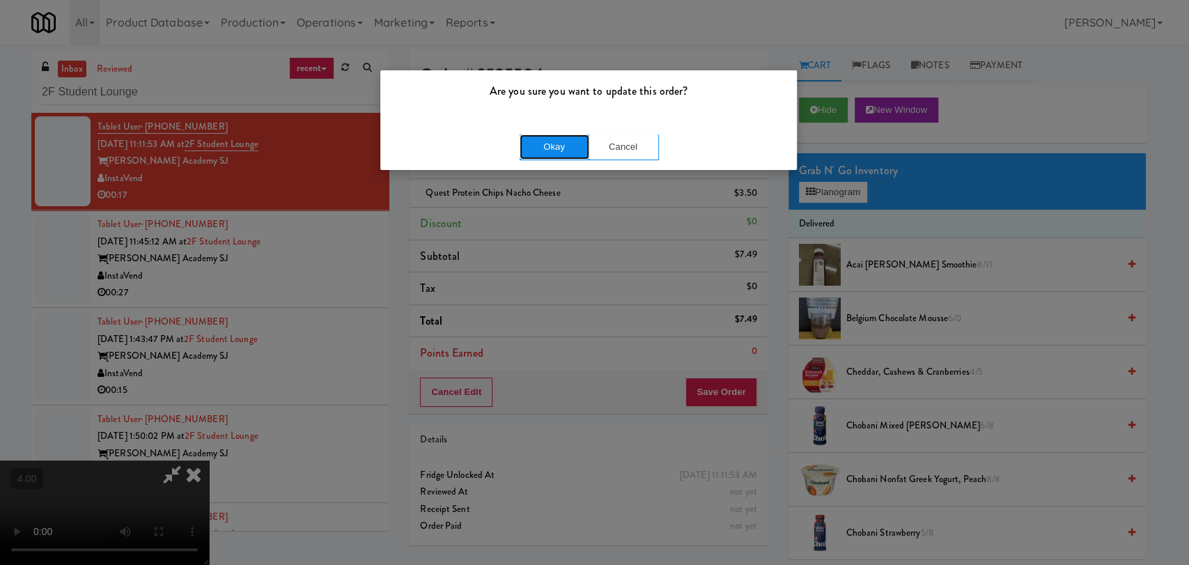
click at [550, 146] on button "Okay" at bounding box center [555, 146] width 70 height 25
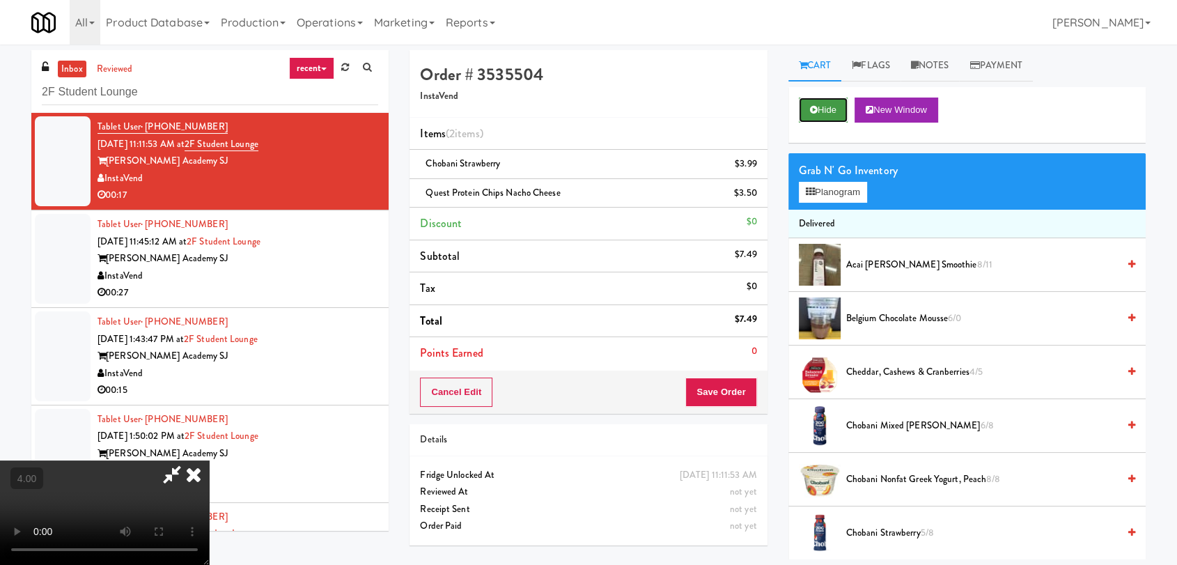
click at [828, 109] on button "Hide" at bounding box center [823, 110] width 49 height 25
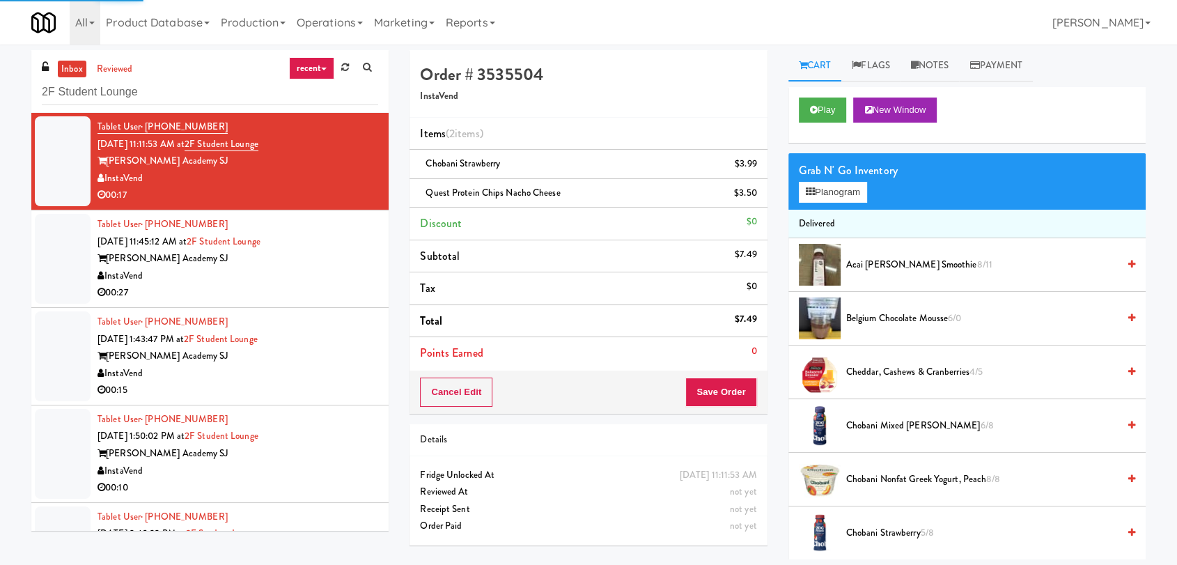
click at [329, 274] on div "InstaVend" at bounding box center [238, 276] width 281 height 17
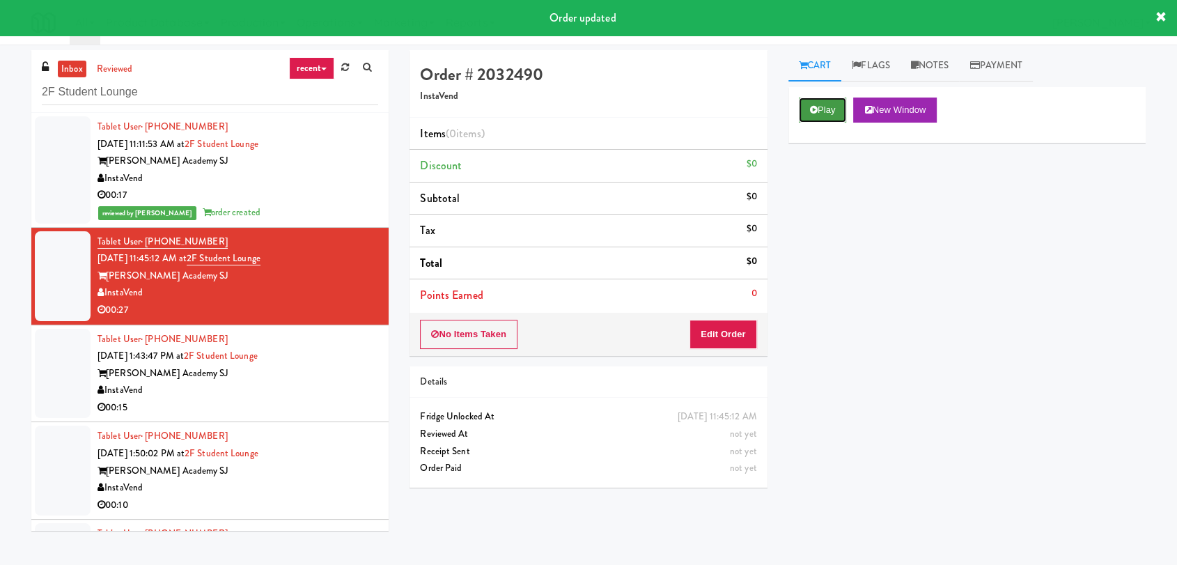
click at [806, 112] on button "Play" at bounding box center [823, 110] width 48 height 25
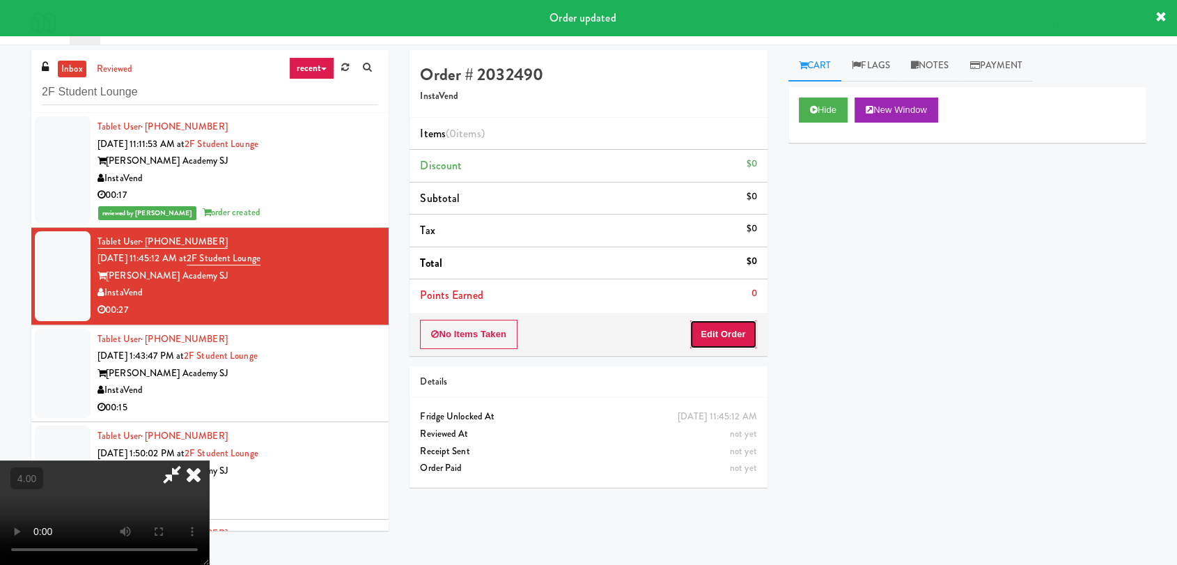
click at [734, 332] on button "Edit Order" at bounding box center [724, 334] width 68 height 29
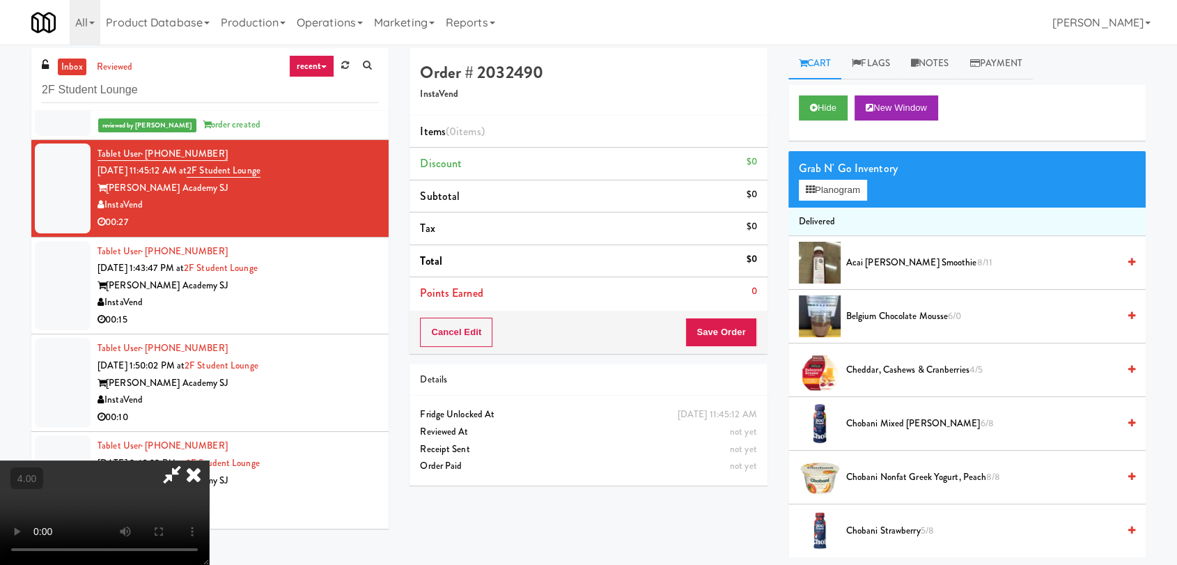
scroll to position [45, 0]
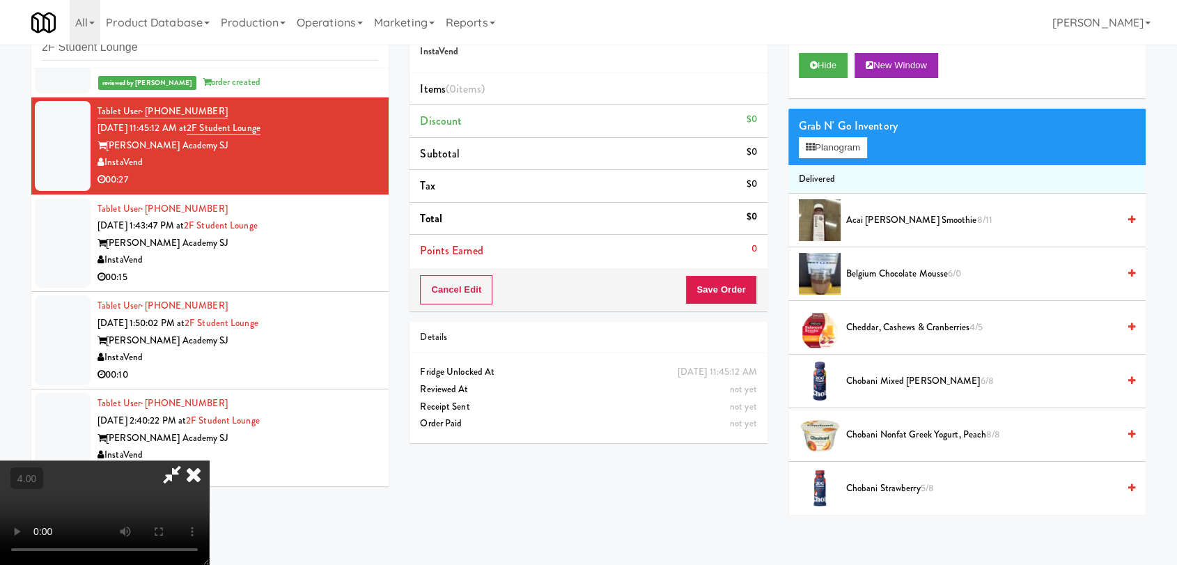
click at [209, 460] on video at bounding box center [104, 512] width 209 height 104
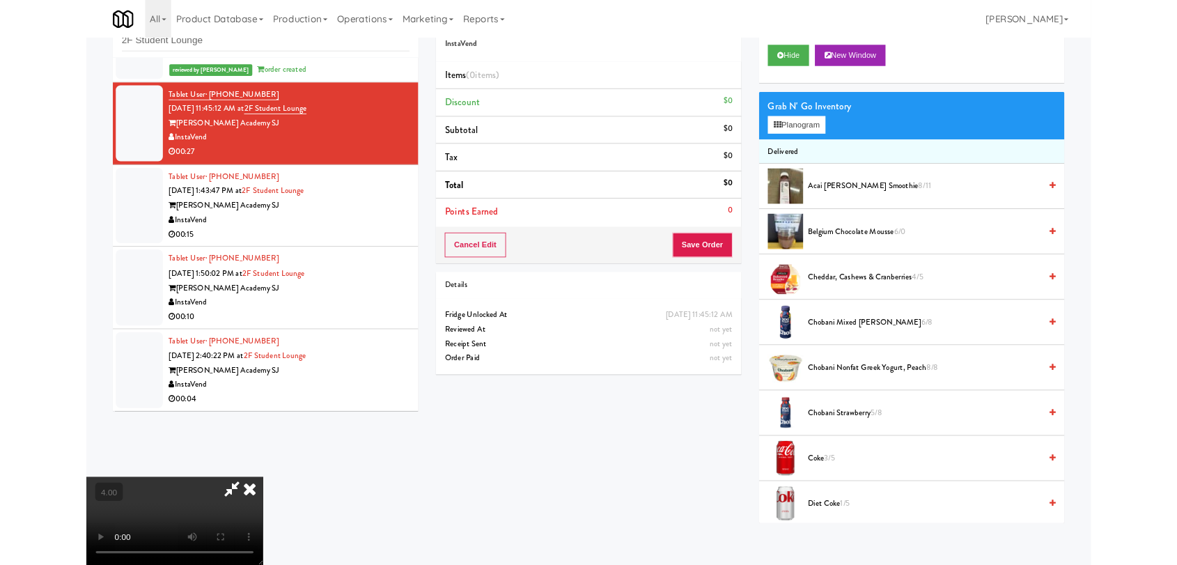
scroll to position [29, 0]
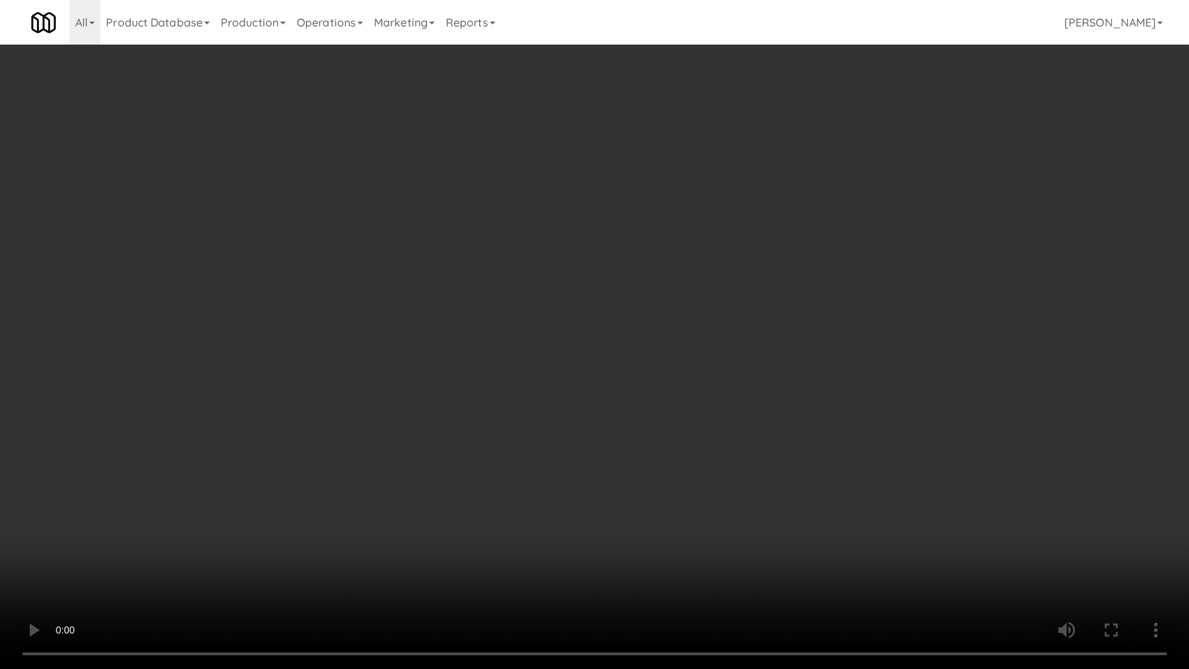
click at [562, 335] on video at bounding box center [594, 334] width 1189 height 669
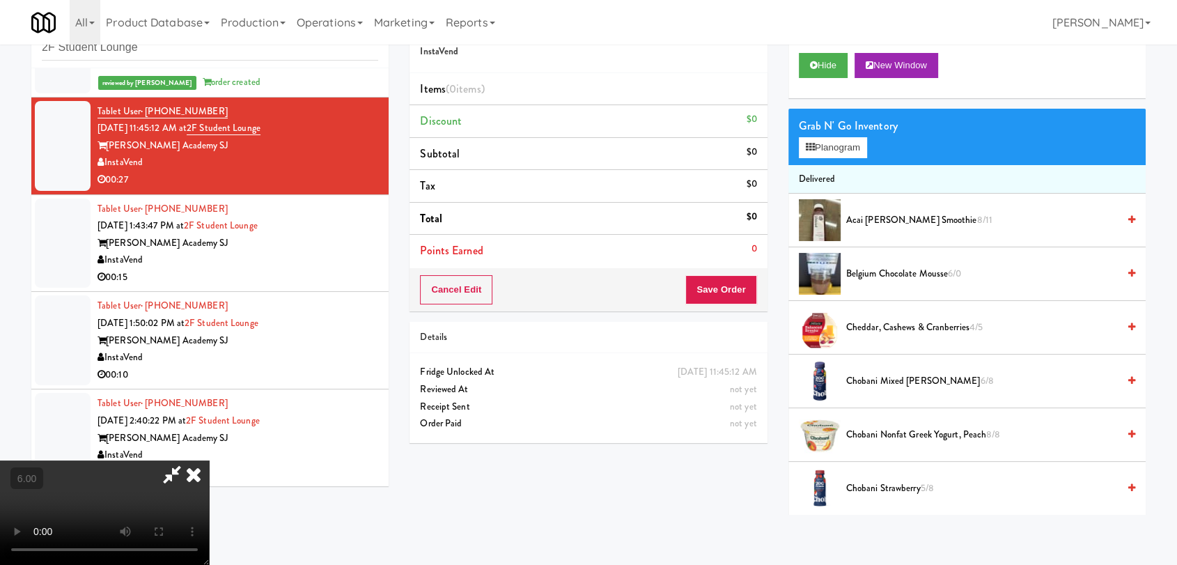
click at [908, 486] on span "Chobani Strawberry 5/8" at bounding box center [982, 488] width 272 height 17
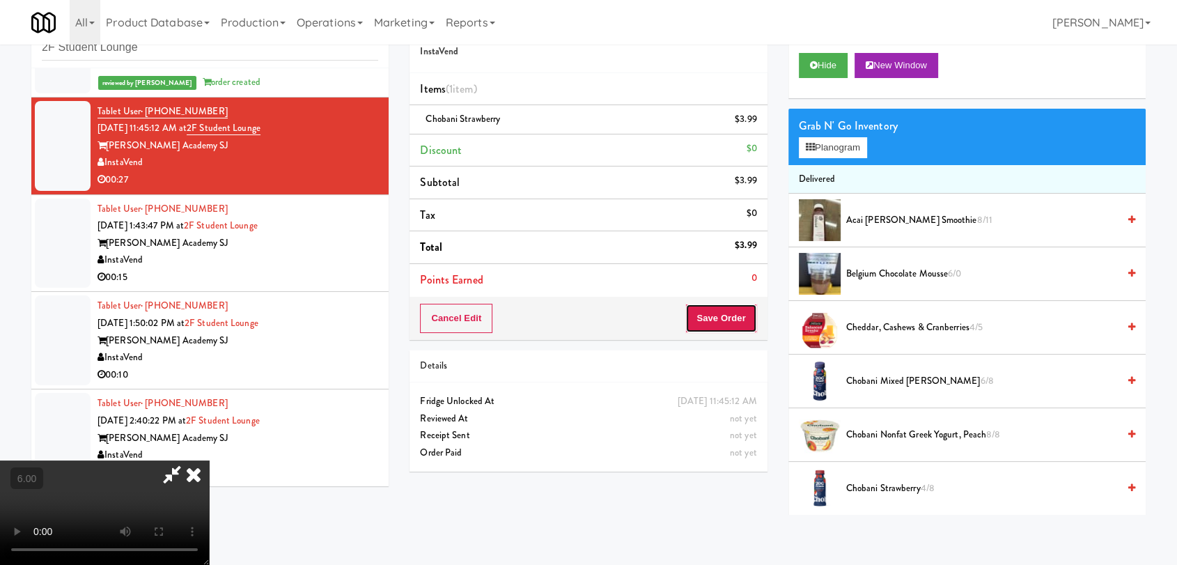
click at [735, 325] on button "Save Order" at bounding box center [720, 318] width 71 height 29
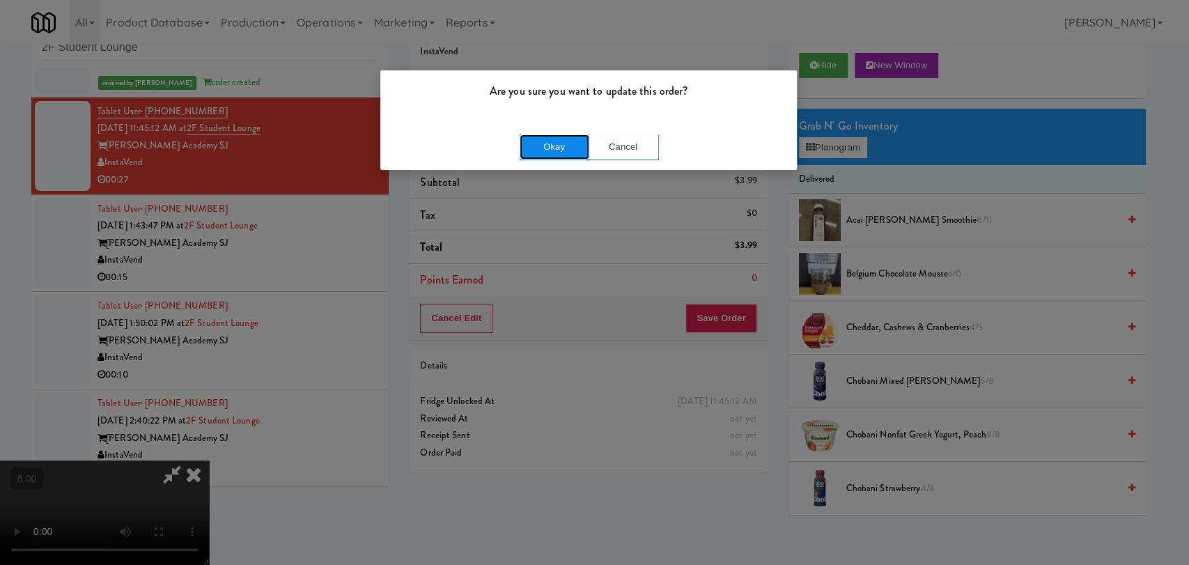
click at [563, 148] on button "Okay" at bounding box center [555, 146] width 70 height 25
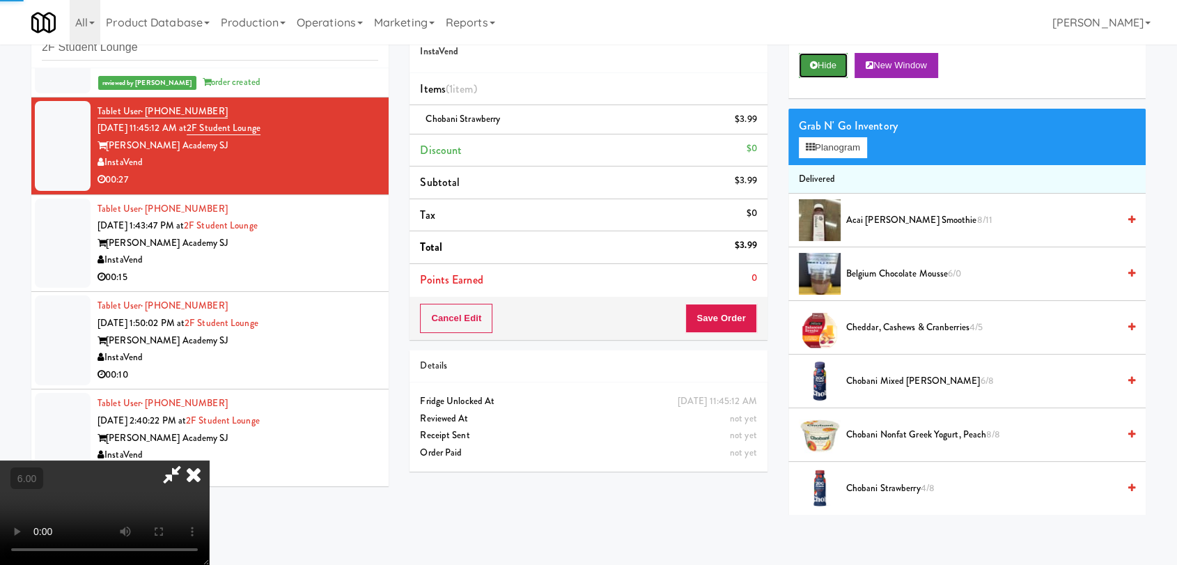
click at [808, 57] on button "Hide" at bounding box center [823, 65] width 49 height 25
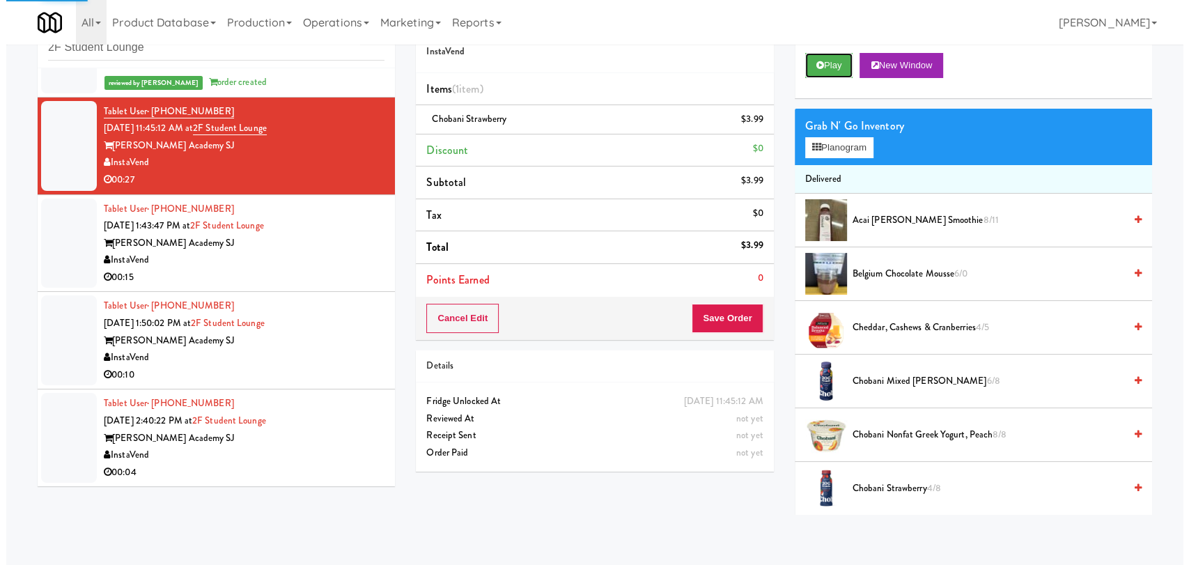
scroll to position [0, 0]
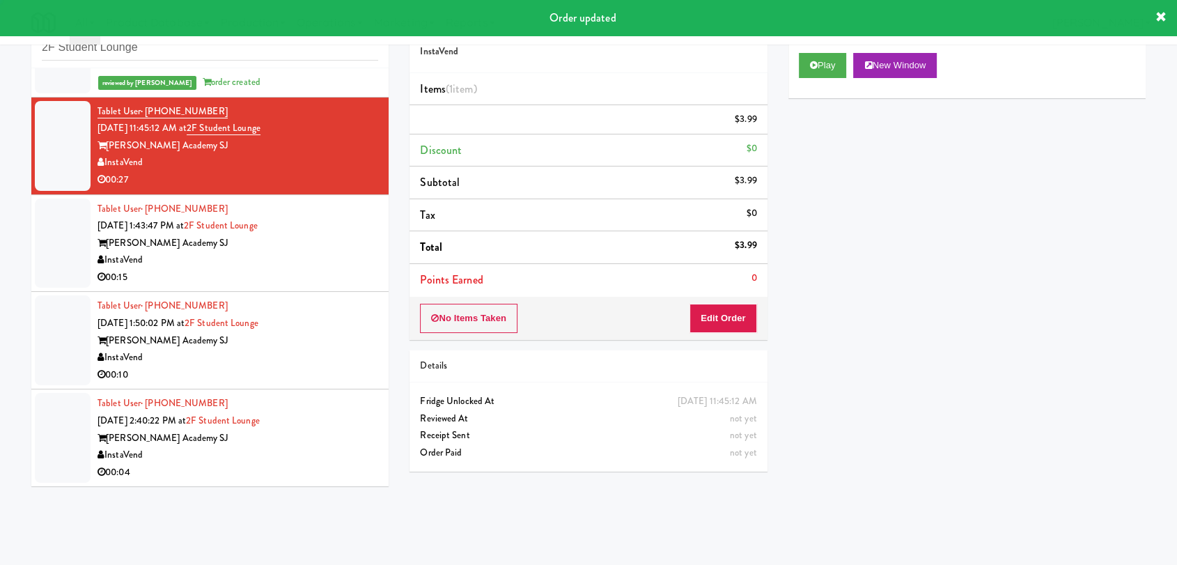
click at [293, 288] on li "Tablet User · (510) 322-0066 [DATE] 1:43:47 PM at [GEOGRAPHIC_DATA][PERSON_NAME…" at bounding box center [209, 244] width 357 height 98
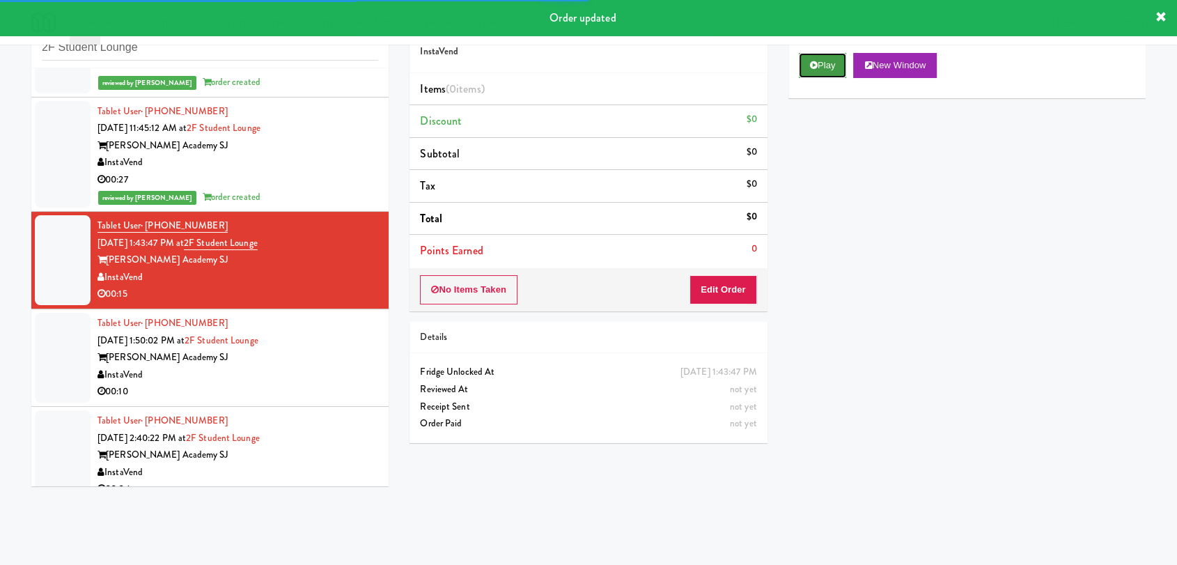
click at [831, 61] on button "Play" at bounding box center [823, 65] width 48 height 25
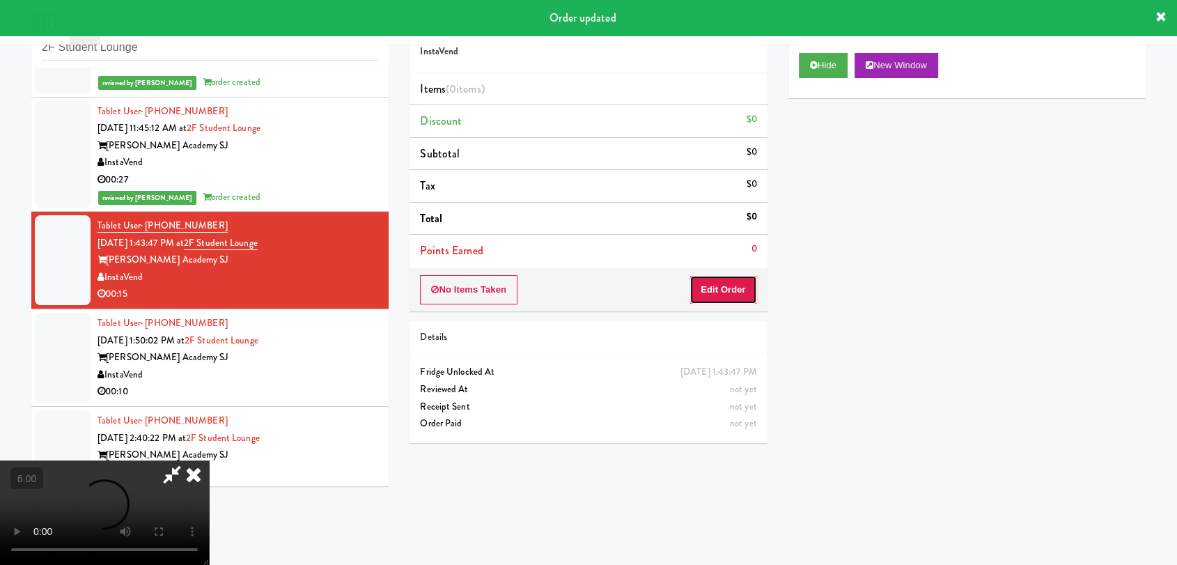
click at [732, 280] on button "Edit Order" at bounding box center [724, 289] width 68 height 29
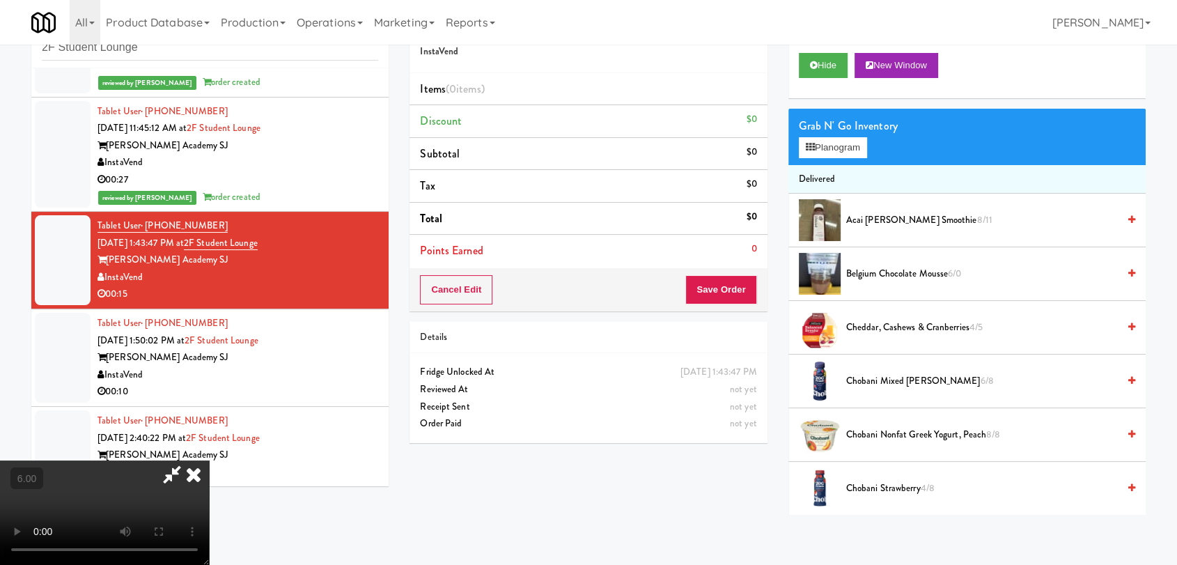
click at [209, 460] on video at bounding box center [104, 512] width 209 height 104
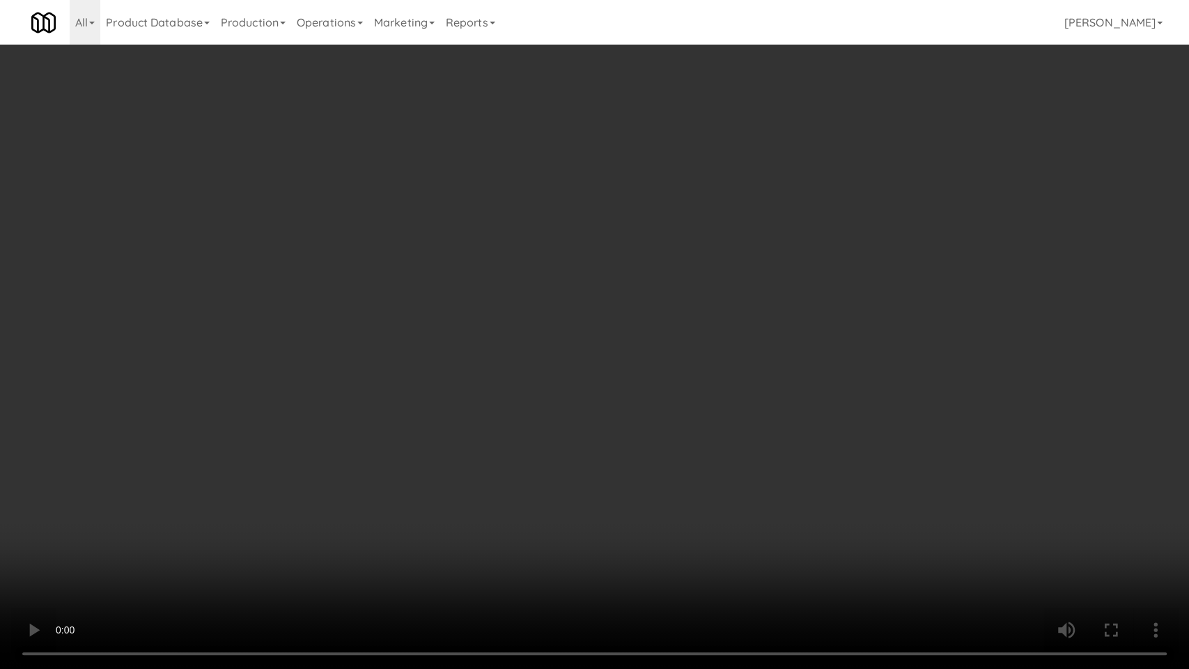
click at [132, 522] on video at bounding box center [594, 334] width 1189 height 669
click at [143, 502] on video at bounding box center [594, 334] width 1189 height 669
click at [529, 405] on video at bounding box center [594, 334] width 1189 height 669
click at [589, 468] on video at bounding box center [594, 334] width 1189 height 669
click at [619, 454] on video at bounding box center [594, 334] width 1189 height 669
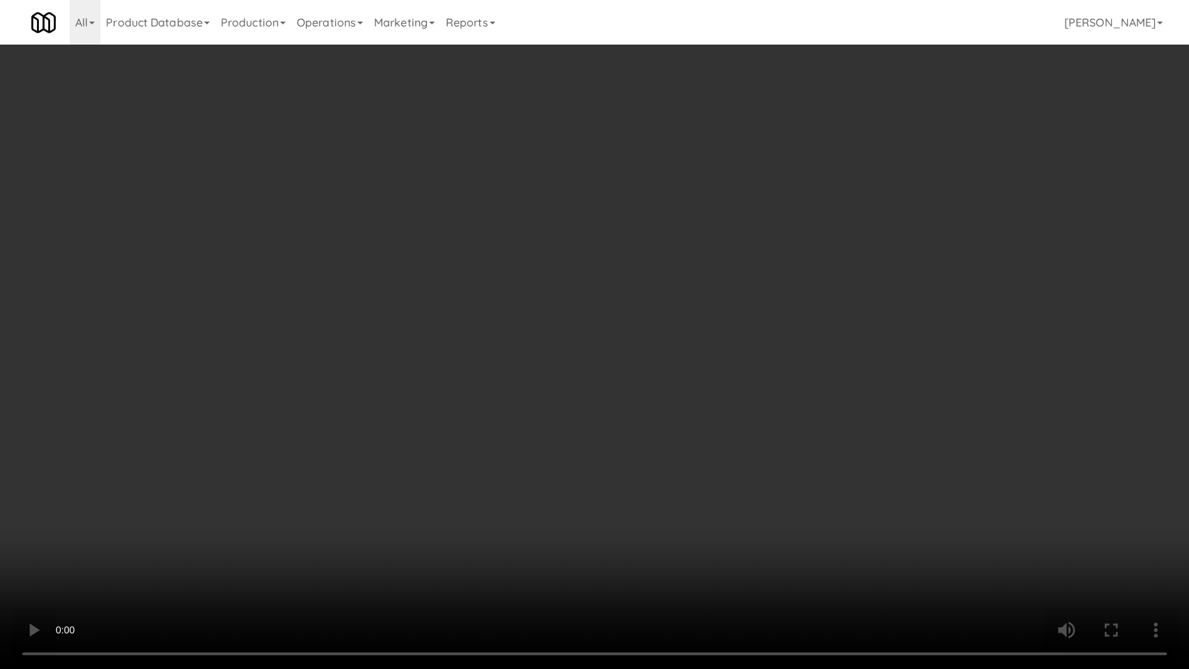
click at [619, 454] on video at bounding box center [594, 334] width 1189 height 669
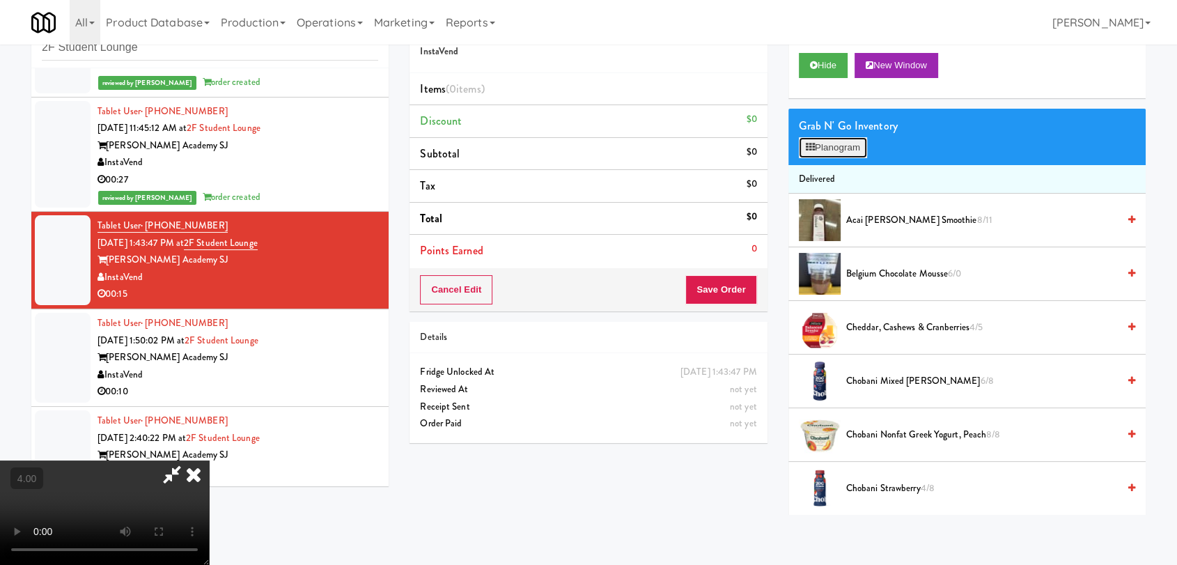
click at [858, 141] on button "Planogram" at bounding box center [833, 147] width 68 height 21
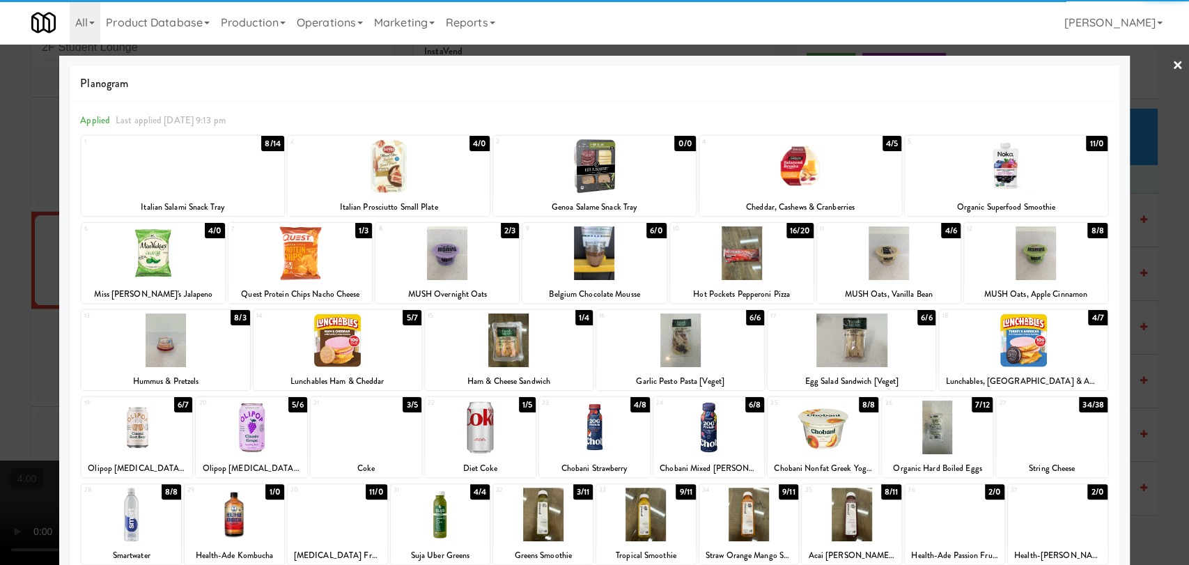
click at [1046, 437] on div at bounding box center [1051, 428] width 111 height 54
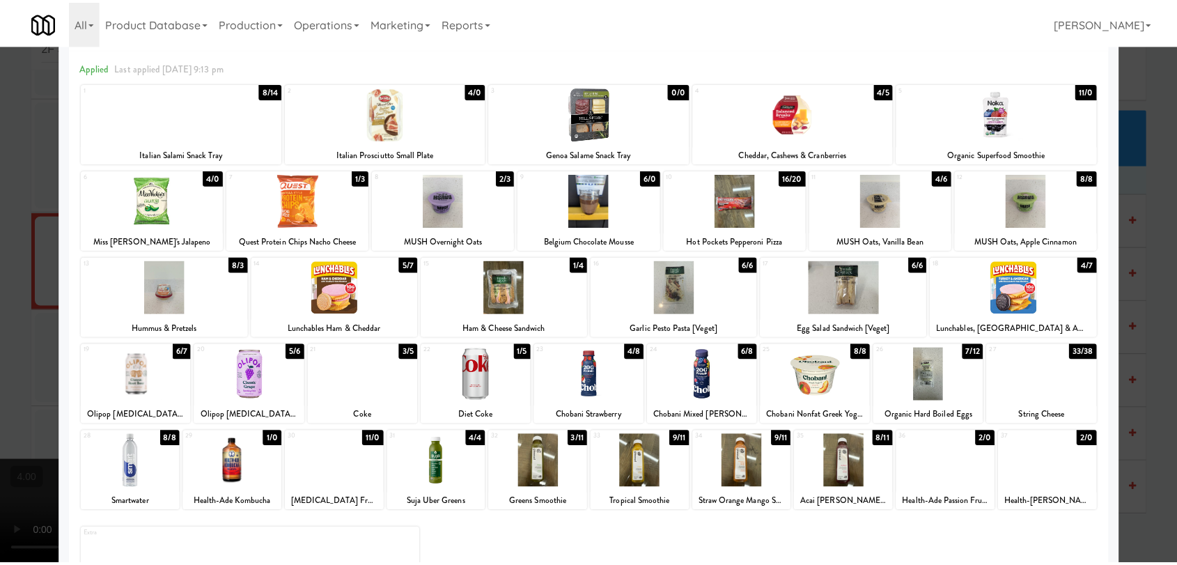
scroll to position [119, 0]
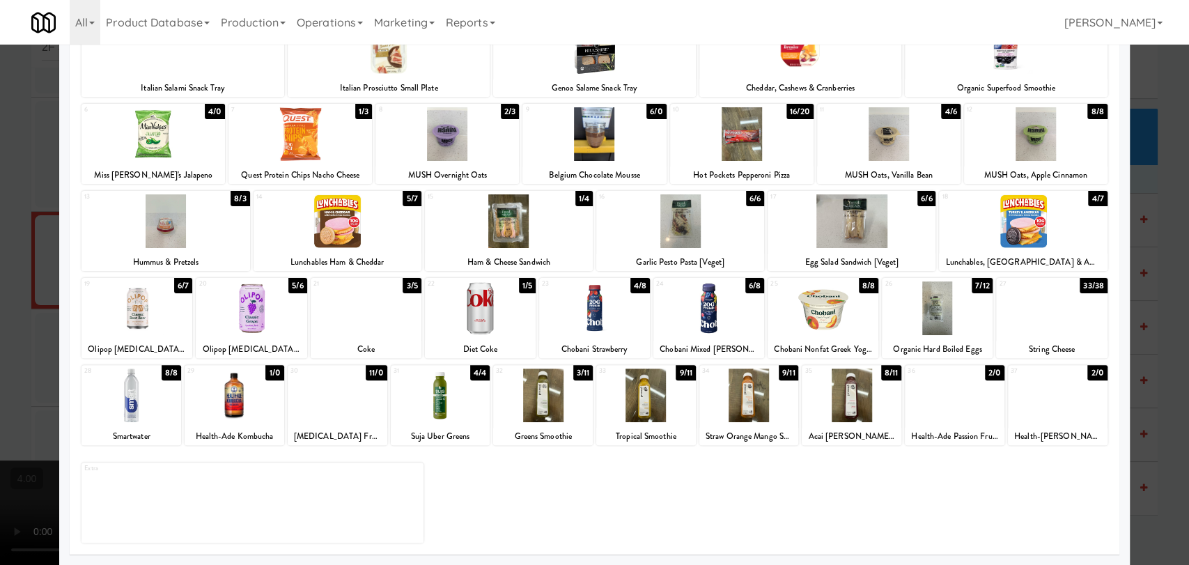
click at [745, 406] on div at bounding box center [749, 396] width 100 height 54
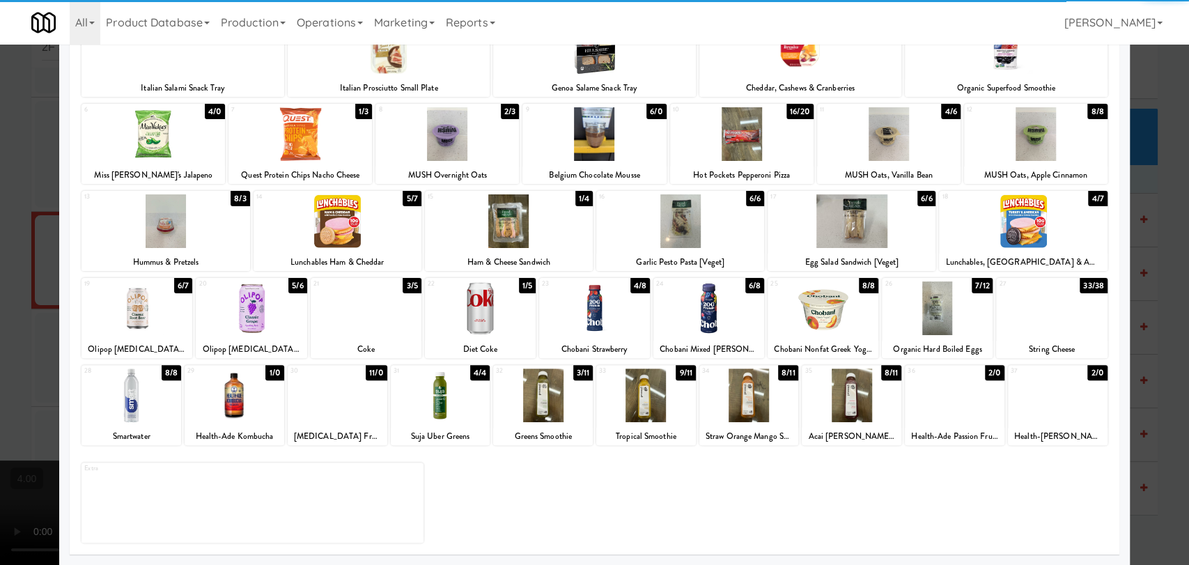
click at [0, 332] on div at bounding box center [594, 282] width 1189 height 565
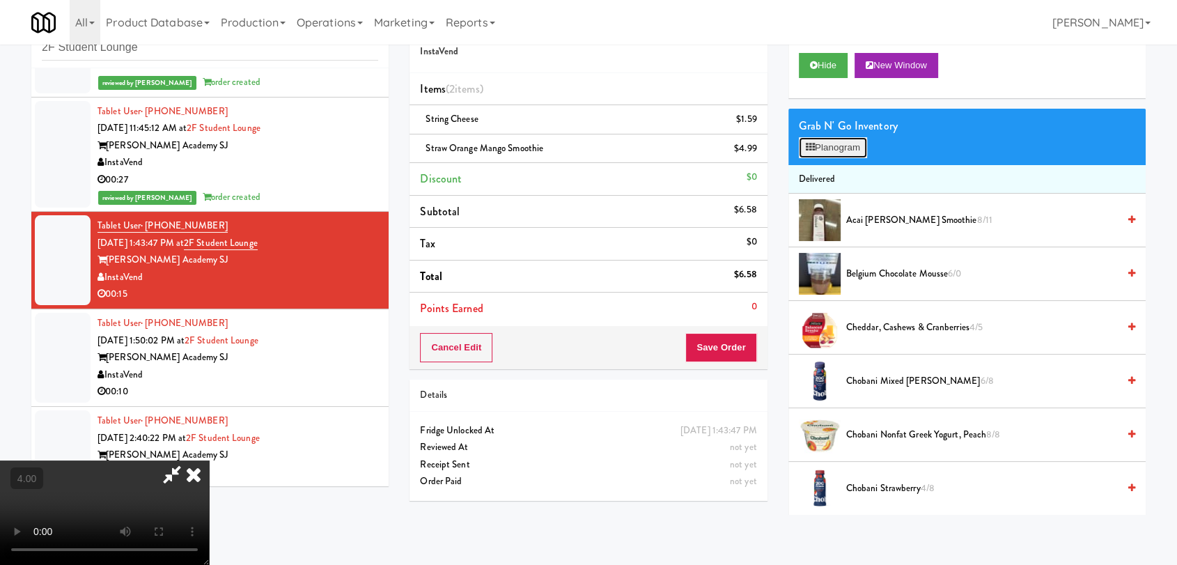
click at [815, 147] on button "Planogram" at bounding box center [833, 147] width 68 height 21
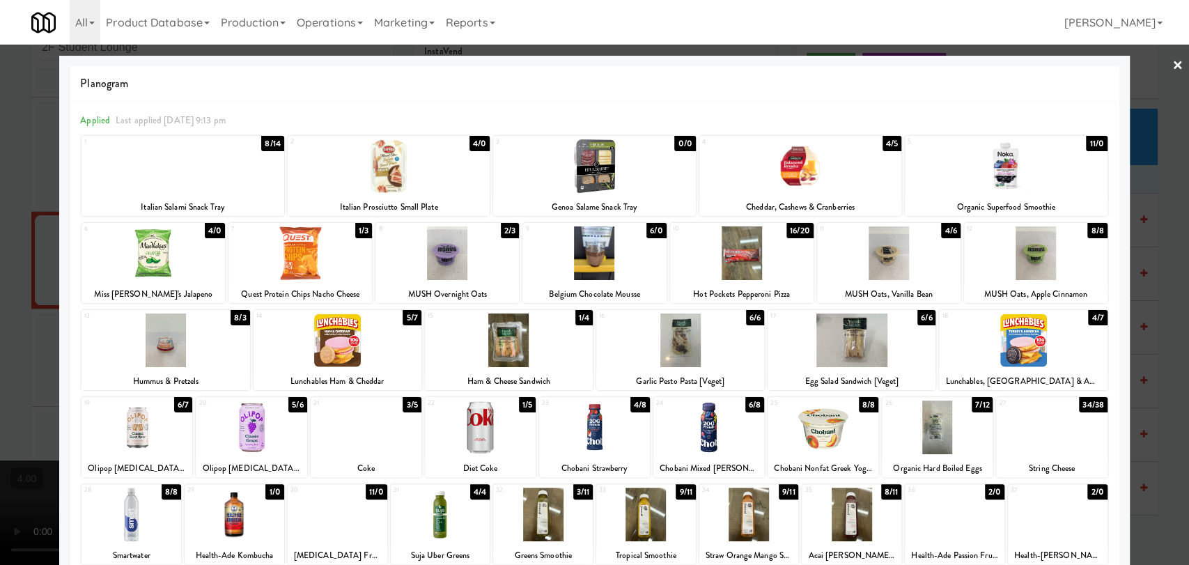
click at [0, 231] on div at bounding box center [594, 282] width 1189 height 565
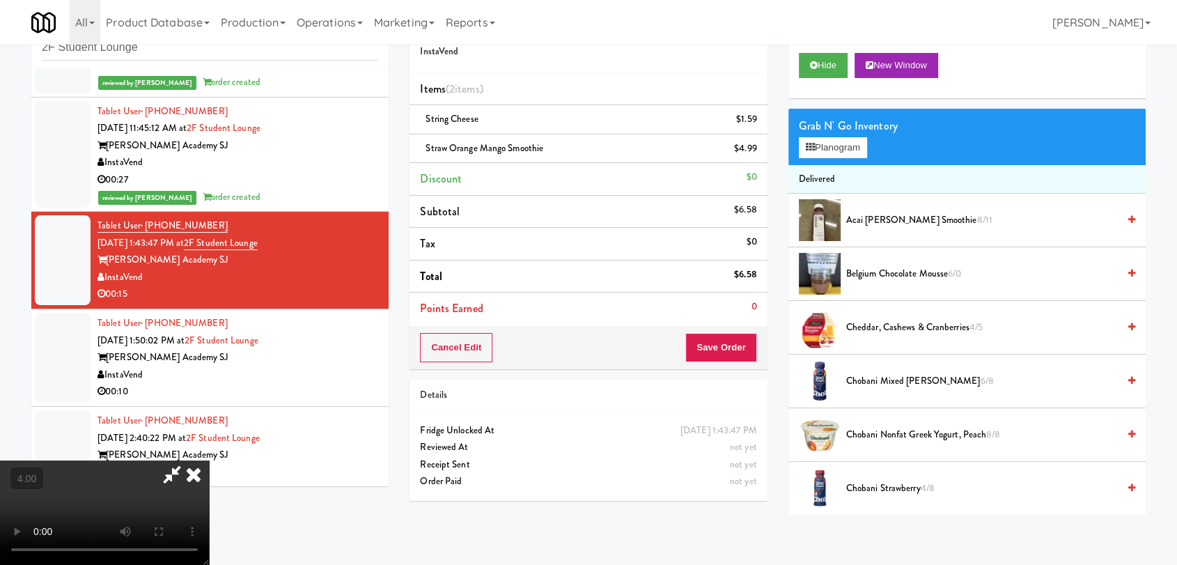
click at [209, 460] on video at bounding box center [104, 512] width 209 height 104
click at [735, 345] on button "Save Order" at bounding box center [720, 347] width 71 height 29
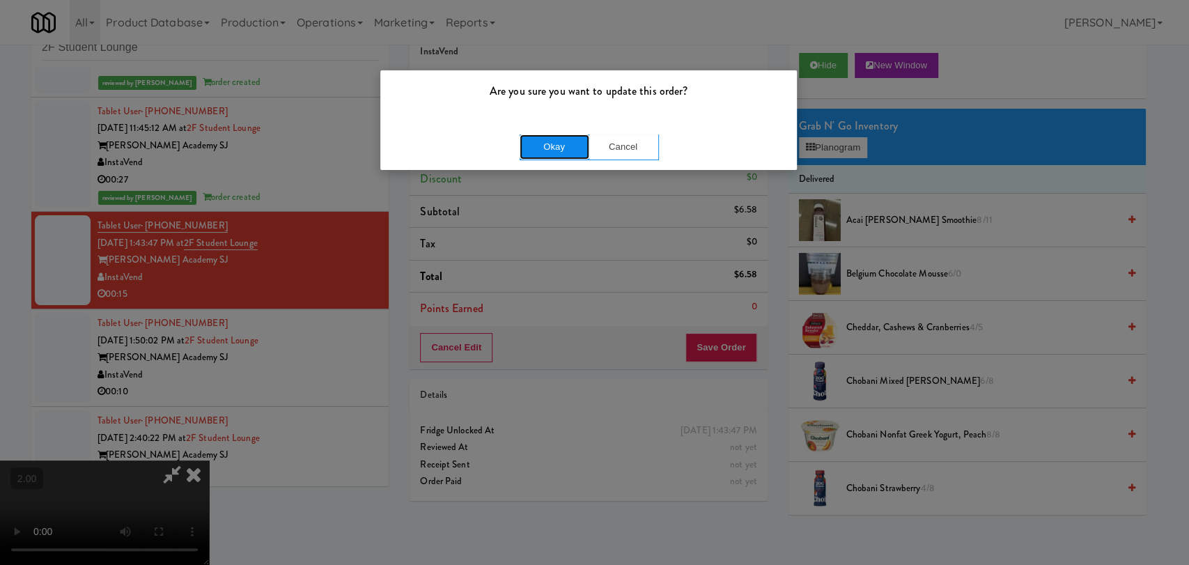
click at [564, 146] on button "Okay" at bounding box center [555, 146] width 70 height 25
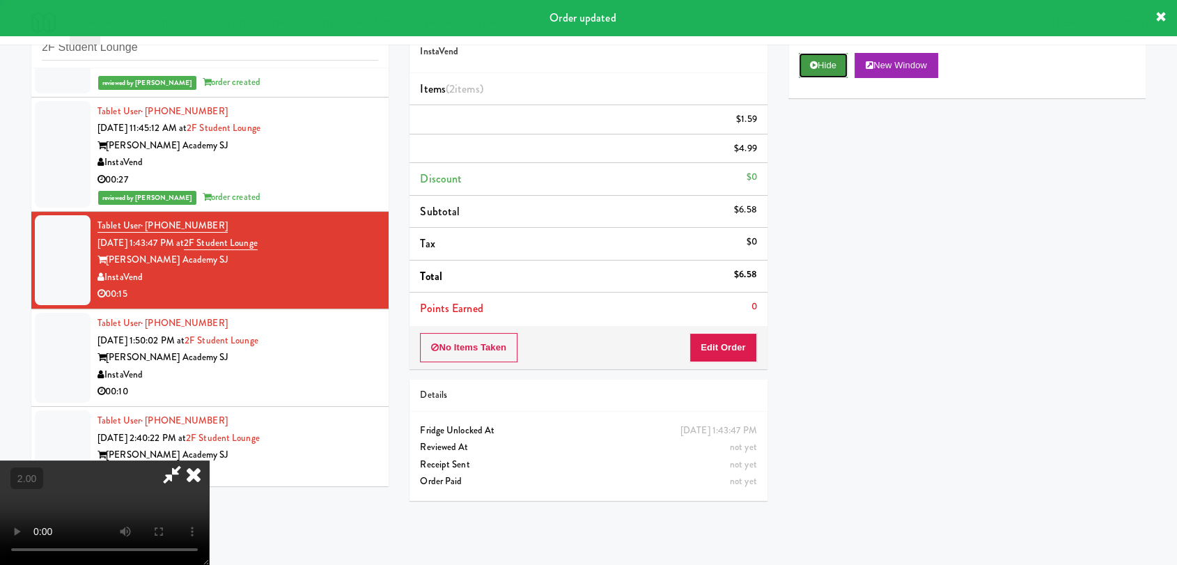
scroll to position [0, 0]
click at [839, 61] on button "Hide" at bounding box center [823, 65] width 49 height 25
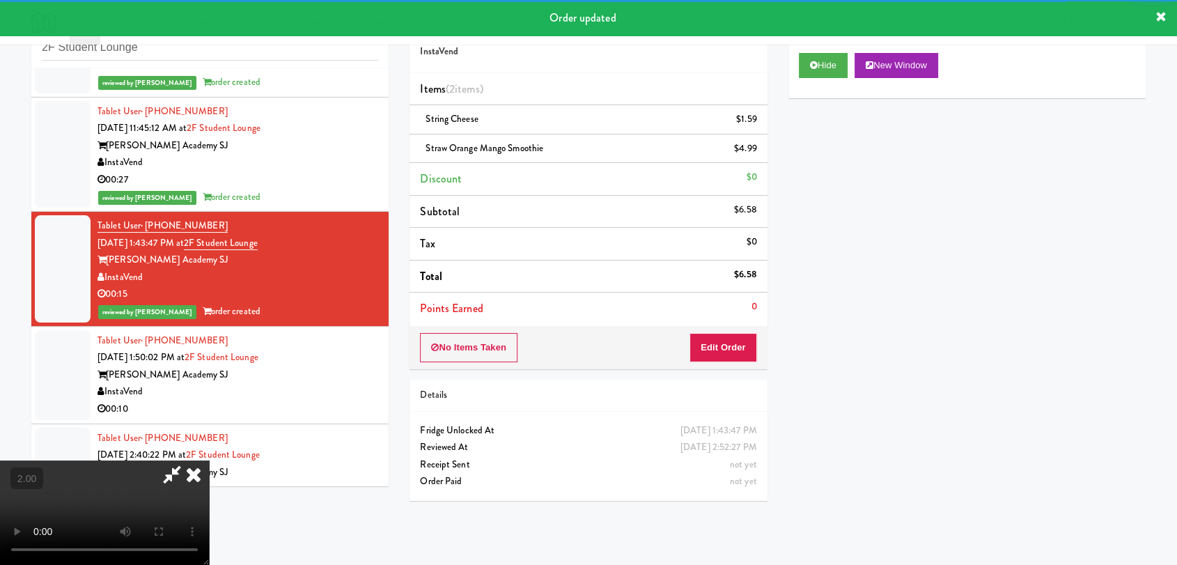
click at [305, 368] on div "[PERSON_NAME] Academy SJ" at bounding box center [238, 374] width 281 height 17
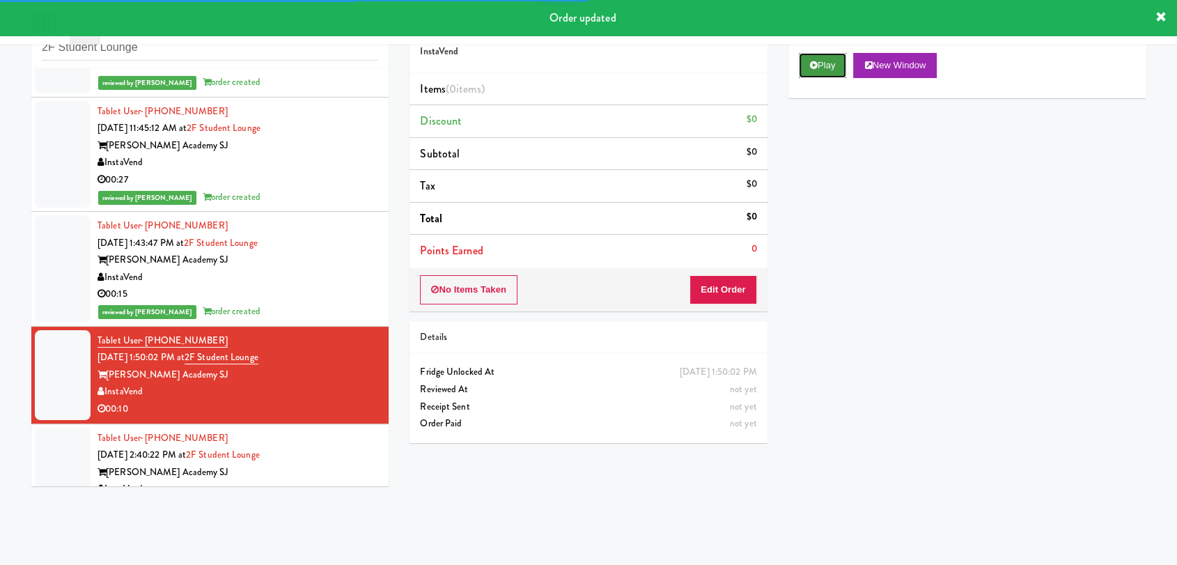
click at [830, 70] on button "Play" at bounding box center [823, 65] width 48 height 25
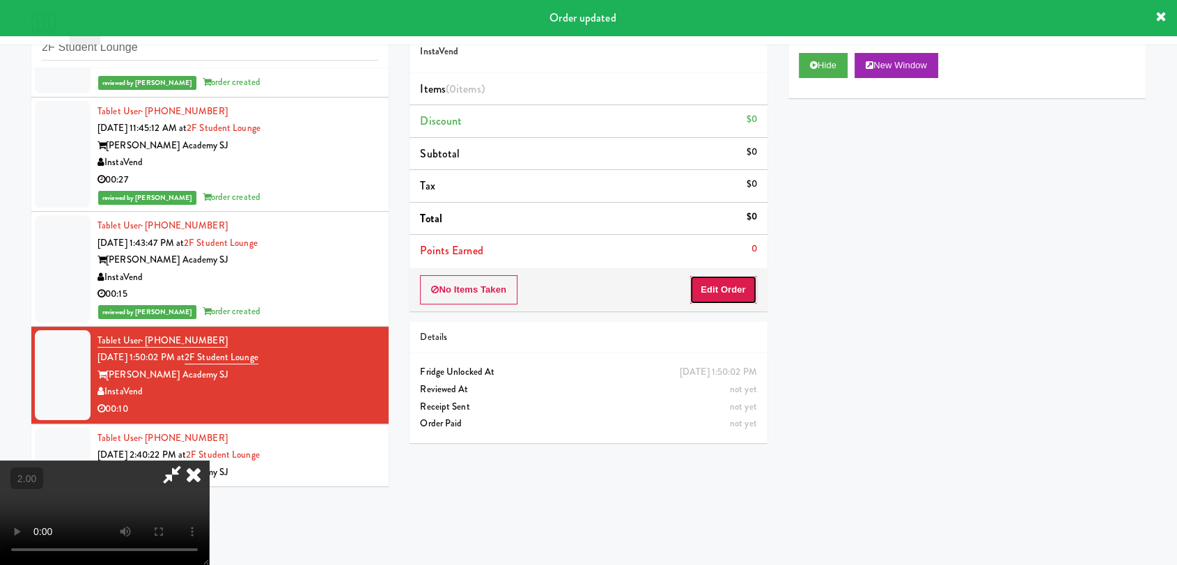
click at [734, 283] on button "Edit Order" at bounding box center [724, 289] width 68 height 29
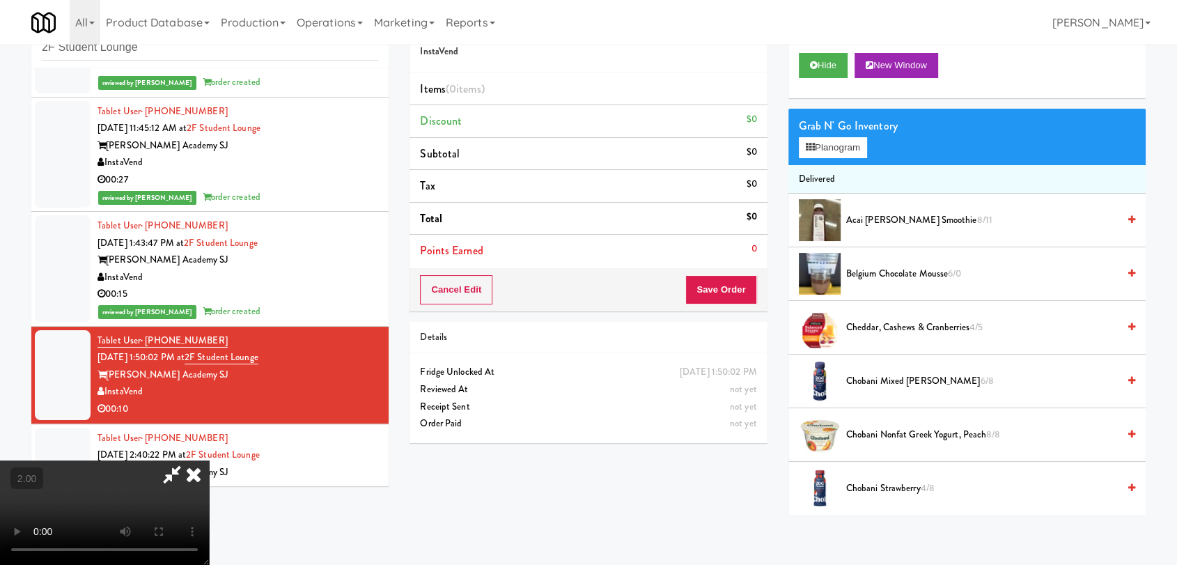
click at [209, 460] on video at bounding box center [104, 512] width 209 height 104
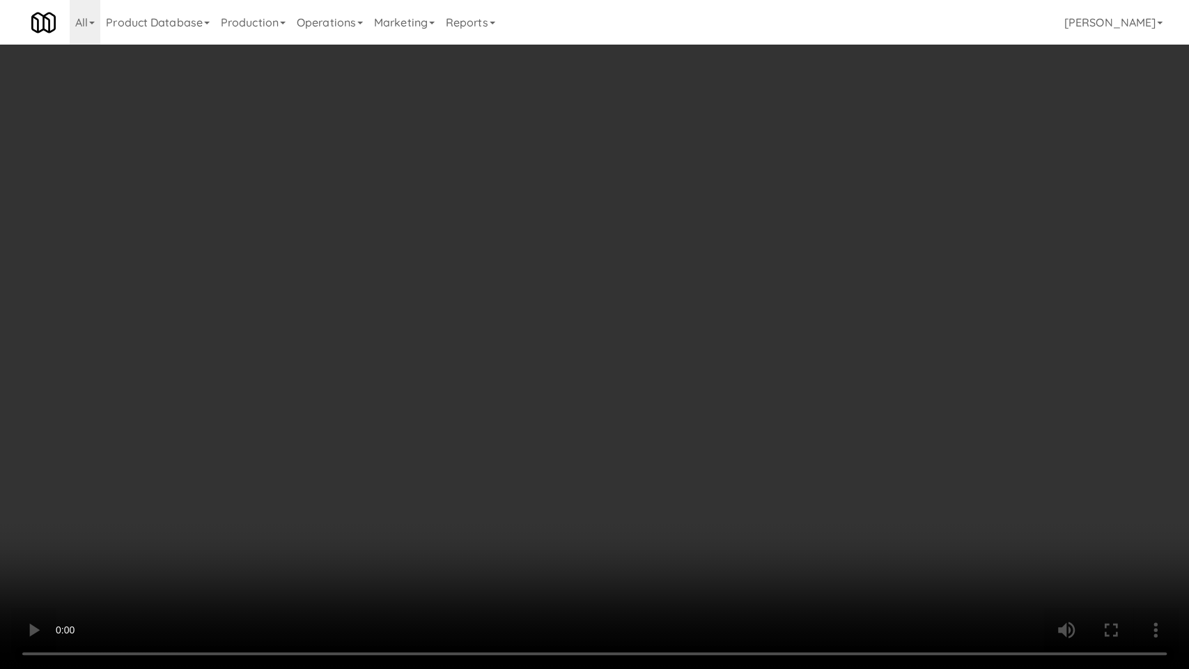
click at [440, 421] on video at bounding box center [594, 334] width 1189 height 669
click at [436, 389] on video at bounding box center [594, 334] width 1189 height 669
click at [475, 446] on video at bounding box center [594, 334] width 1189 height 669
click at [481, 430] on video at bounding box center [594, 334] width 1189 height 669
click at [564, 417] on video at bounding box center [594, 334] width 1189 height 669
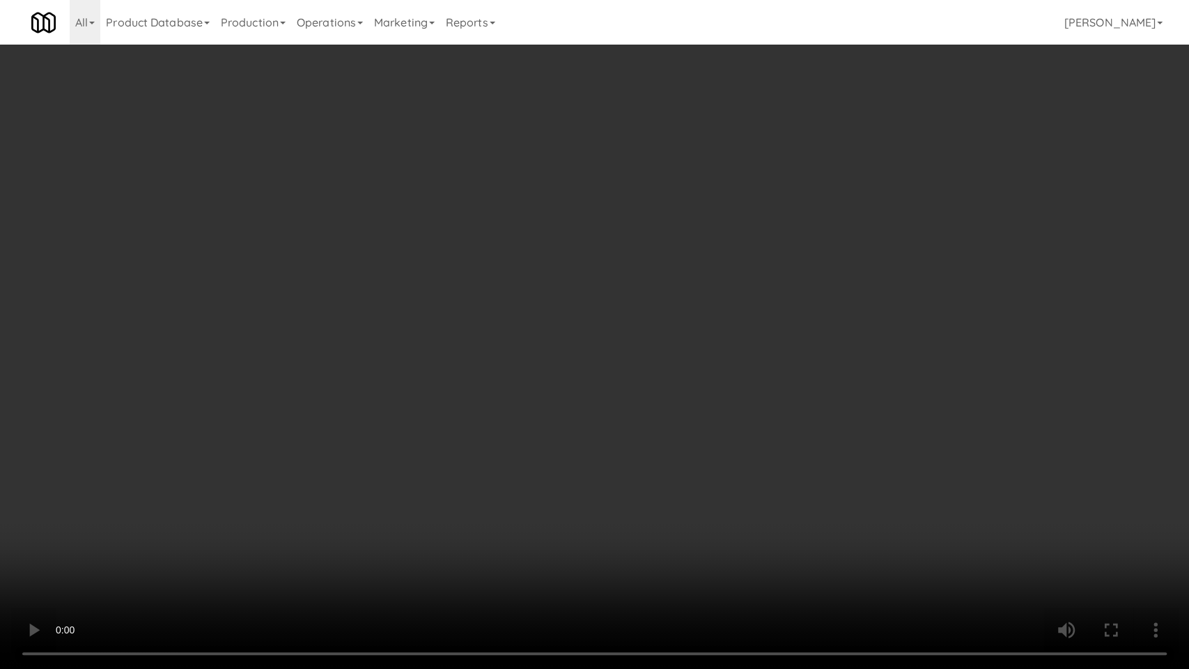
click at [564, 417] on video at bounding box center [594, 334] width 1189 height 669
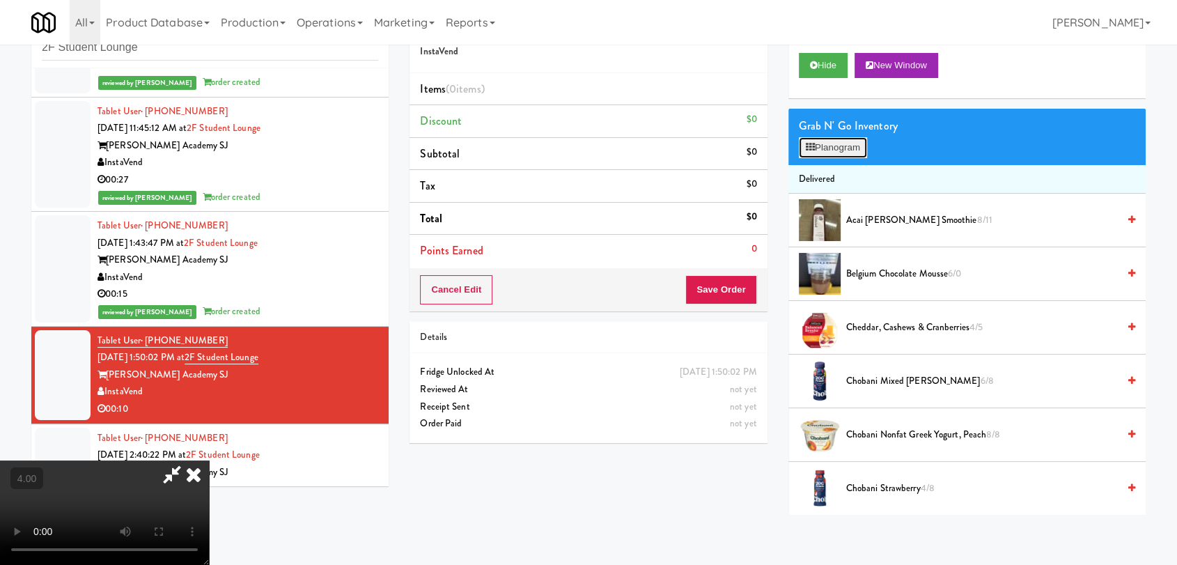
click at [828, 148] on button "Planogram" at bounding box center [833, 147] width 68 height 21
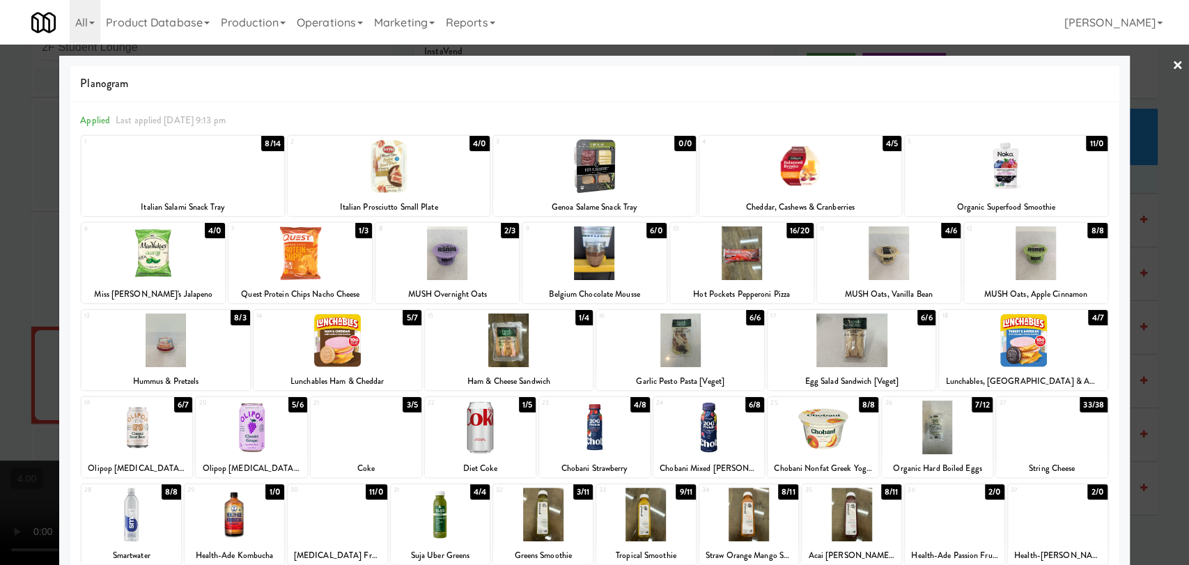
click at [0, 313] on div at bounding box center [594, 282] width 1189 height 565
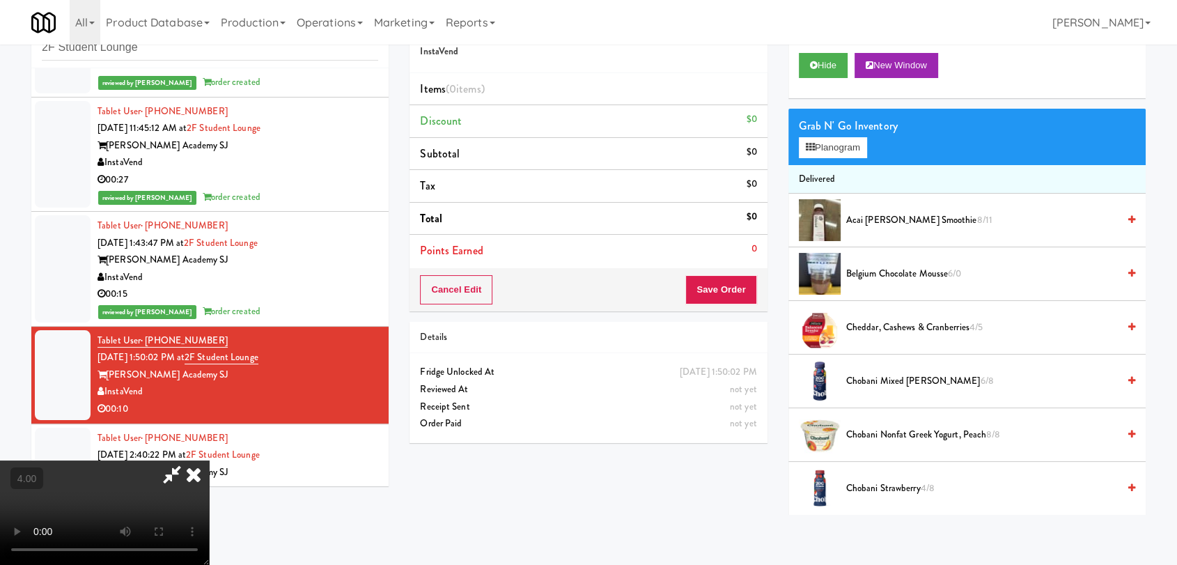
click at [130, 460] on video at bounding box center [104, 512] width 209 height 104
click at [824, 147] on button "Planogram" at bounding box center [833, 147] width 68 height 21
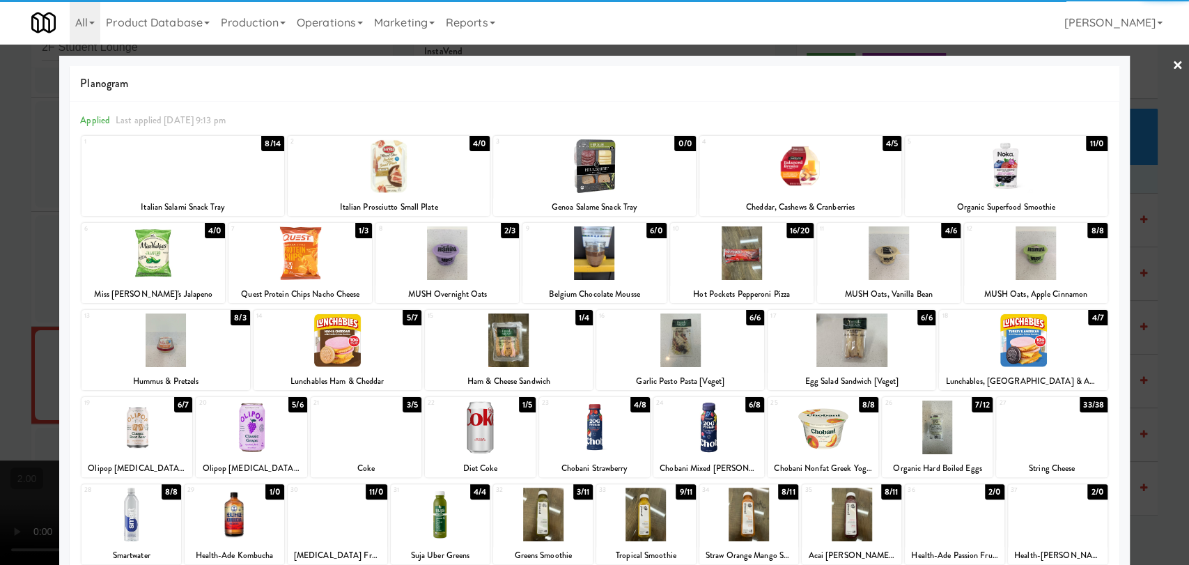
click at [723, 352] on div at bounding box center [680, 340] width 168 height 54
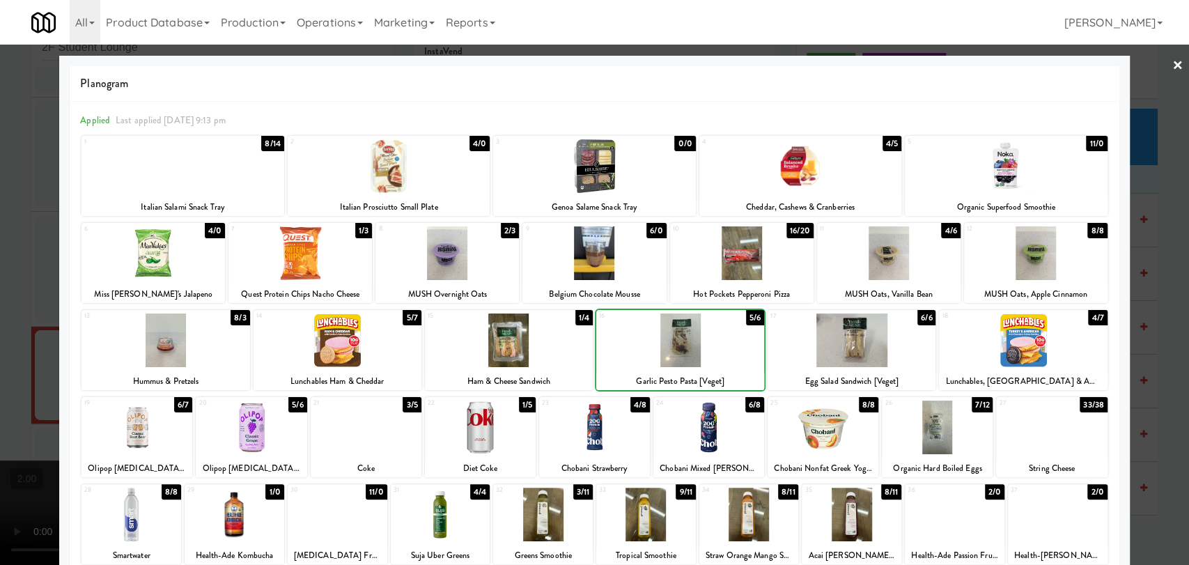
click at [838, 348] on div at bounding box center [852, 340] width 168 height 54
click at [22, 256] on div at bounding box center [594, 282] width 1189 height 565
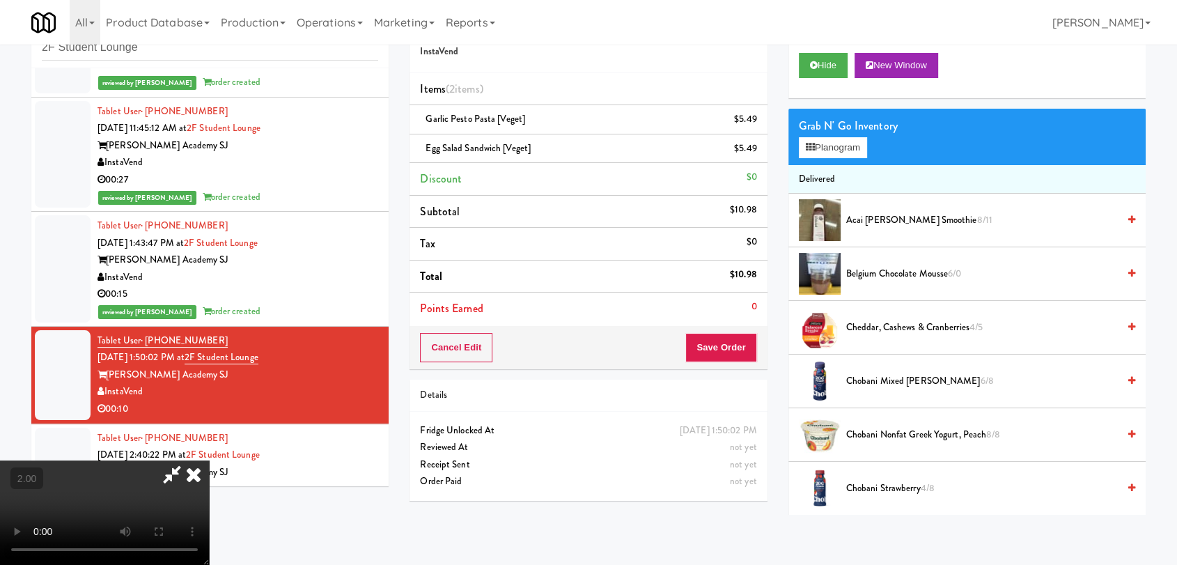
click at [209, 460] on video at bounding box center [104, 512] width 209 height 104
click at [209, 460] on icon at bounding box center [193, 474] width 31 height 28
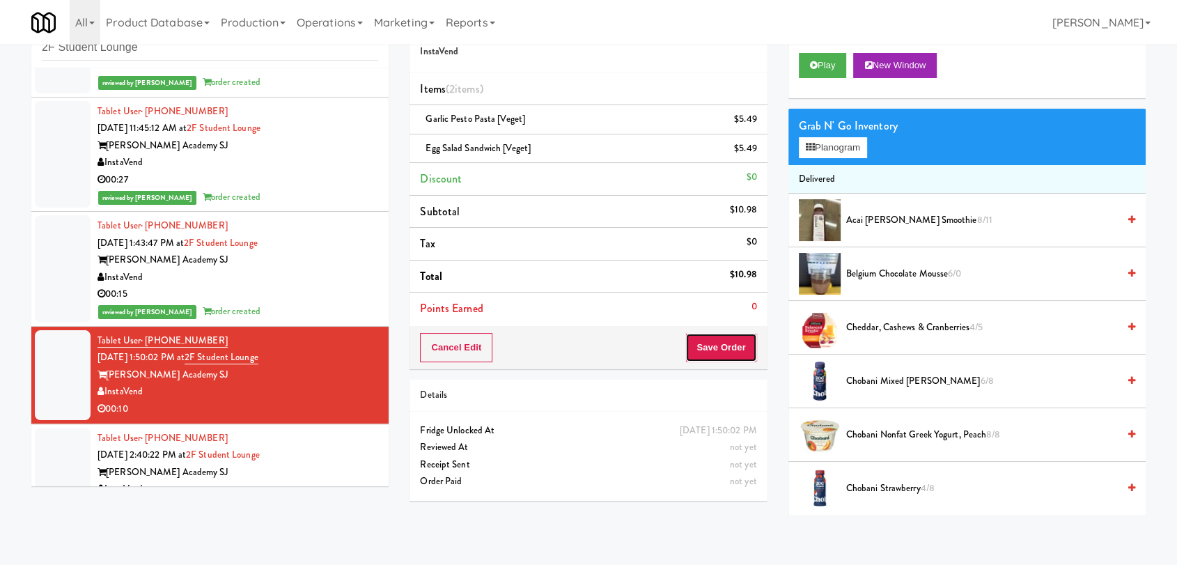
click at [705, 349] on button "Save Order" at bounding box center [720, 347] width 71 height 29
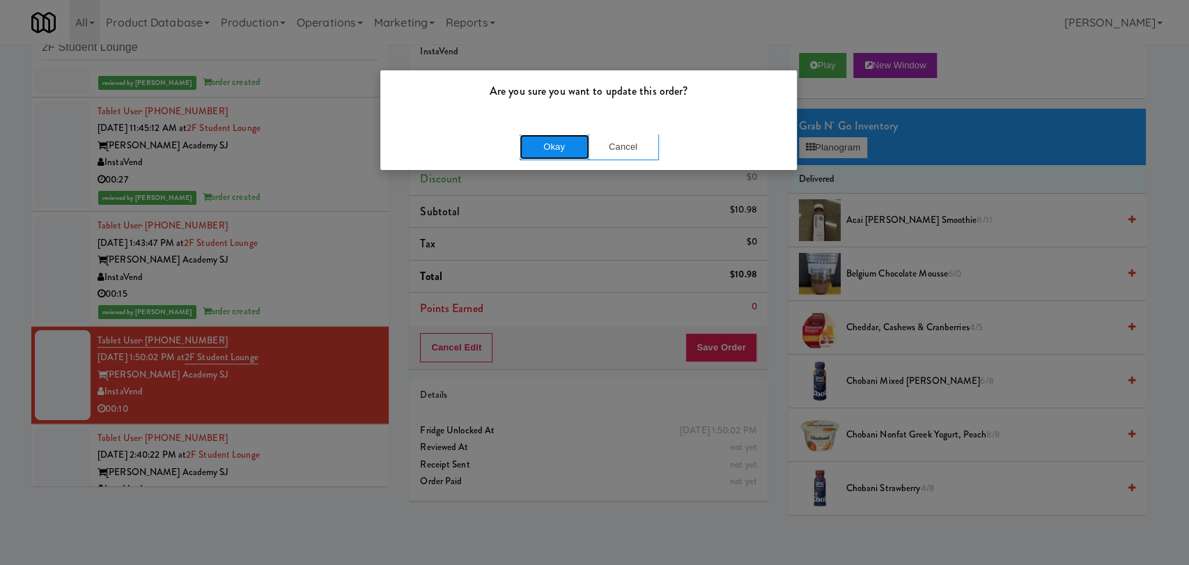
click at [571, 137] on button "Okay" at bounding box center [555, 146] width 70 height 25
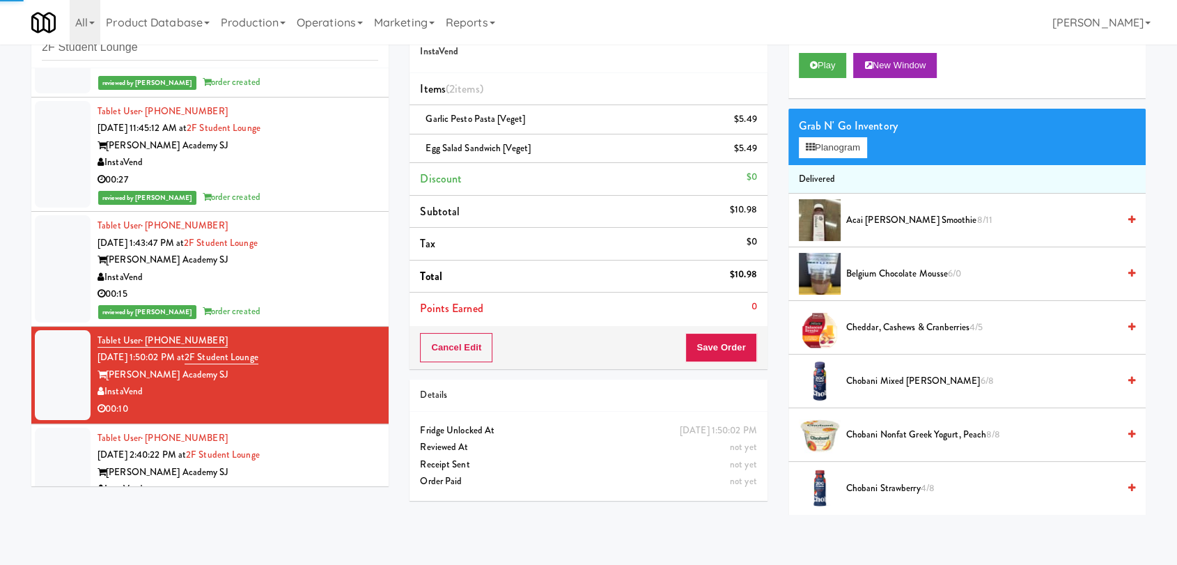
click at [356, 425] on li "Tablet User · (408) 477-0788 [DATE] 2:40:22 PM at [GEOGRAPHIC_DATA][PERSON_NAME…" at bounding box center [209, 472] width 357 height 97
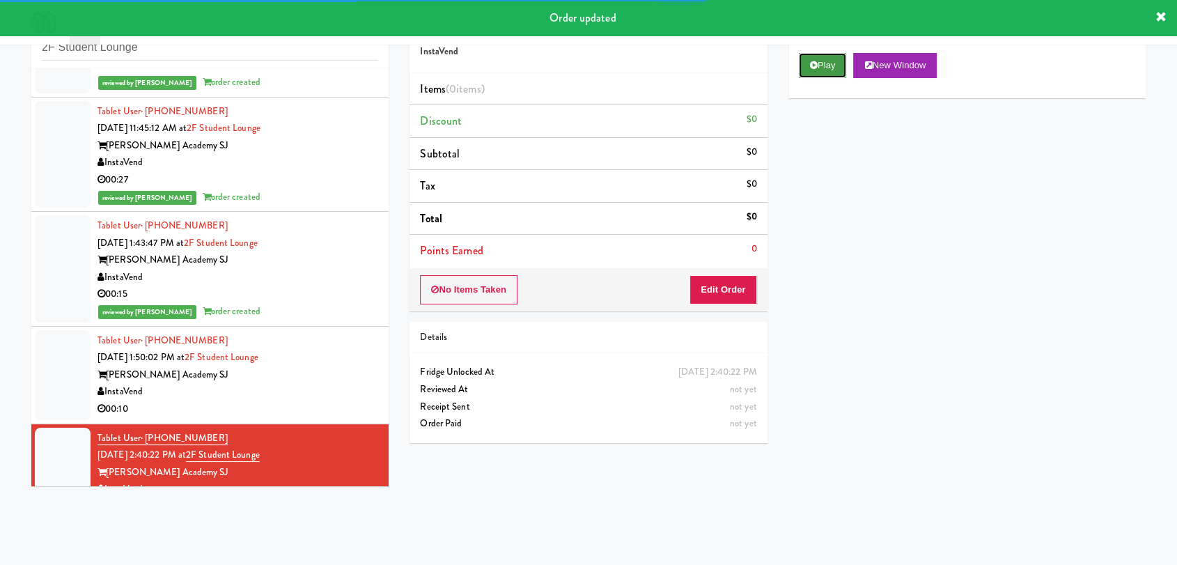
click at [817, 73] on button "Play" at bounding box center [823, 65] width 48 height 25
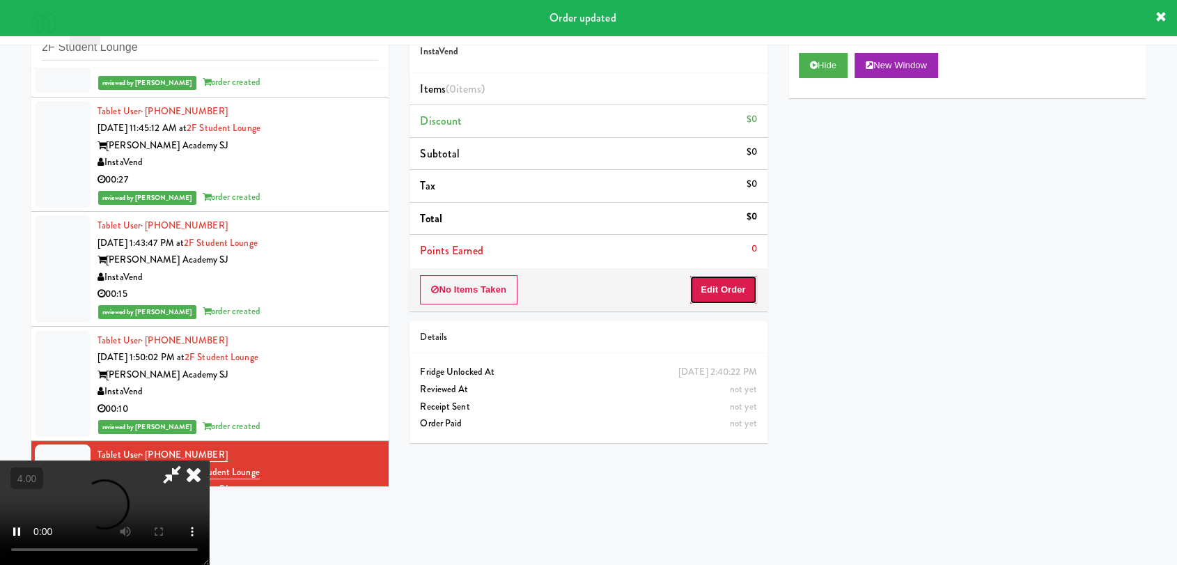
click at [747, 283] on button "Edit Order" at bounding box center [724, 289] width 68 height 29
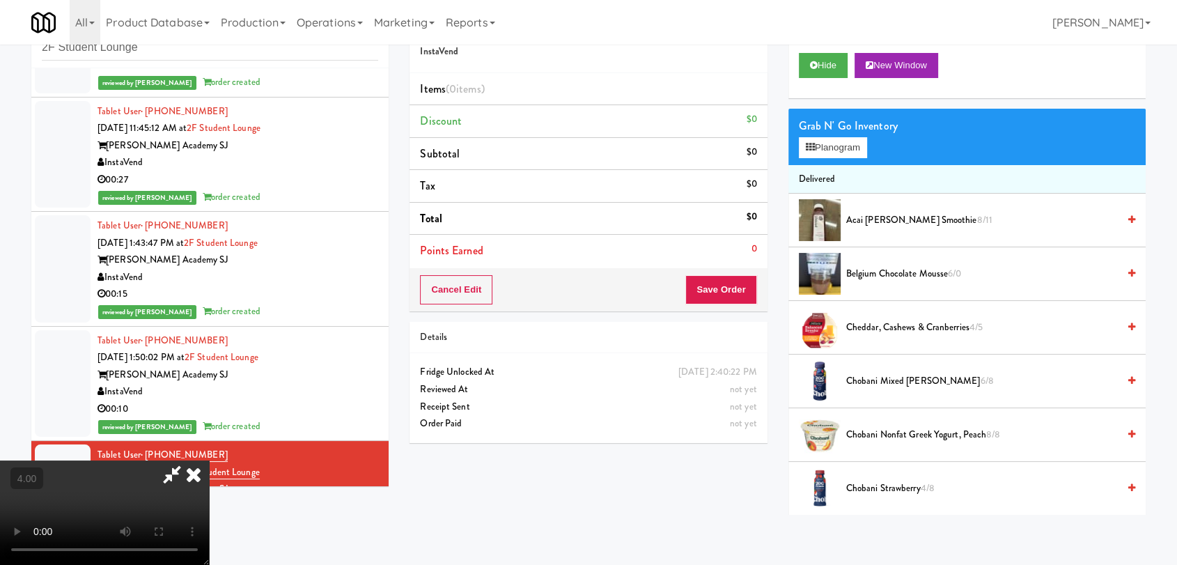
click at [209, 460] on video at bounding box center [104, 512] width 209 height 104
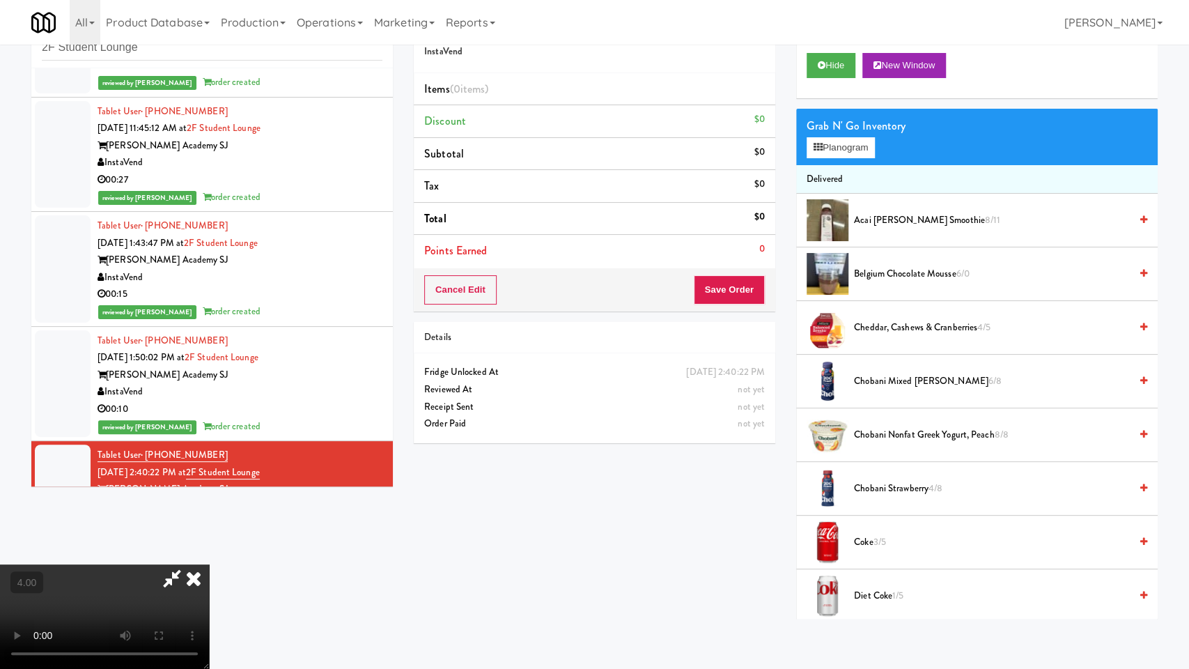
click at [209, 564] on video at bounding box center [104, 616] width 209 height 104
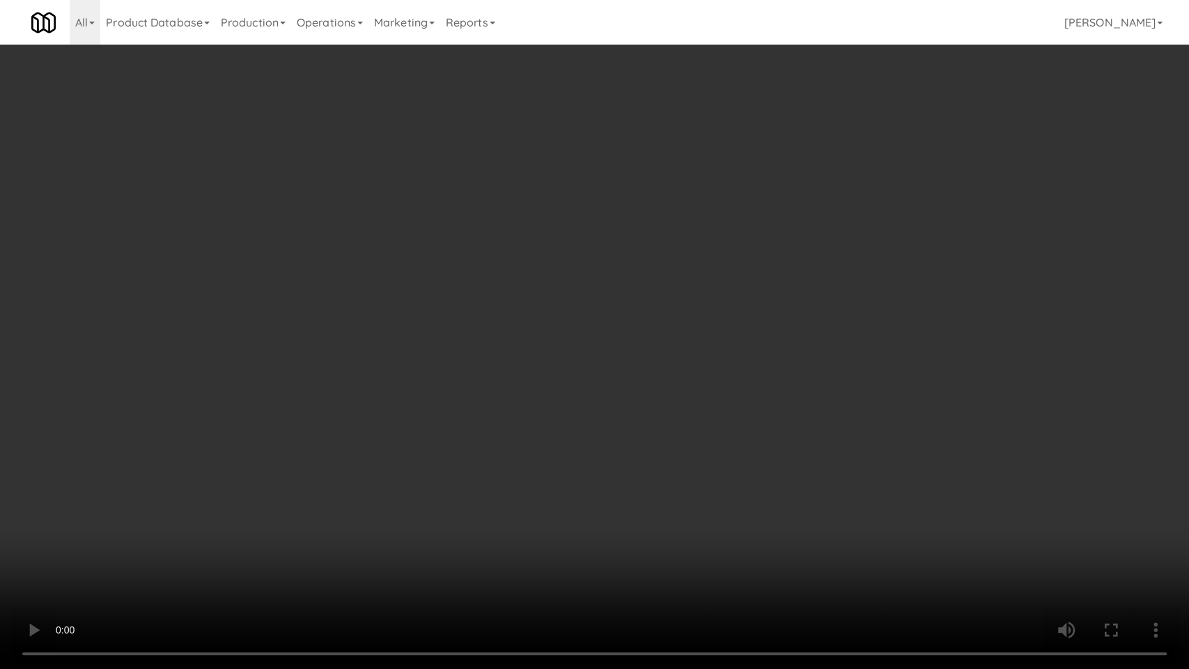
click at [550, 318] on video at bounding box center [594, 334] width 1189 height 669
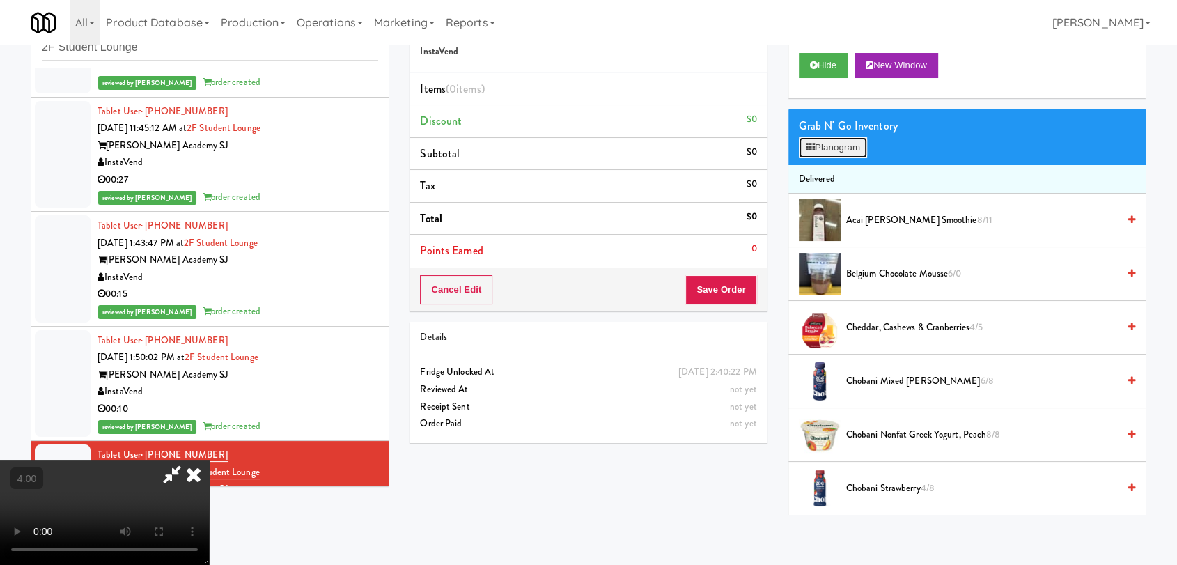
click at [844, 146] on button "Planogram" at bounding box center [833, 147] width 68 height 21
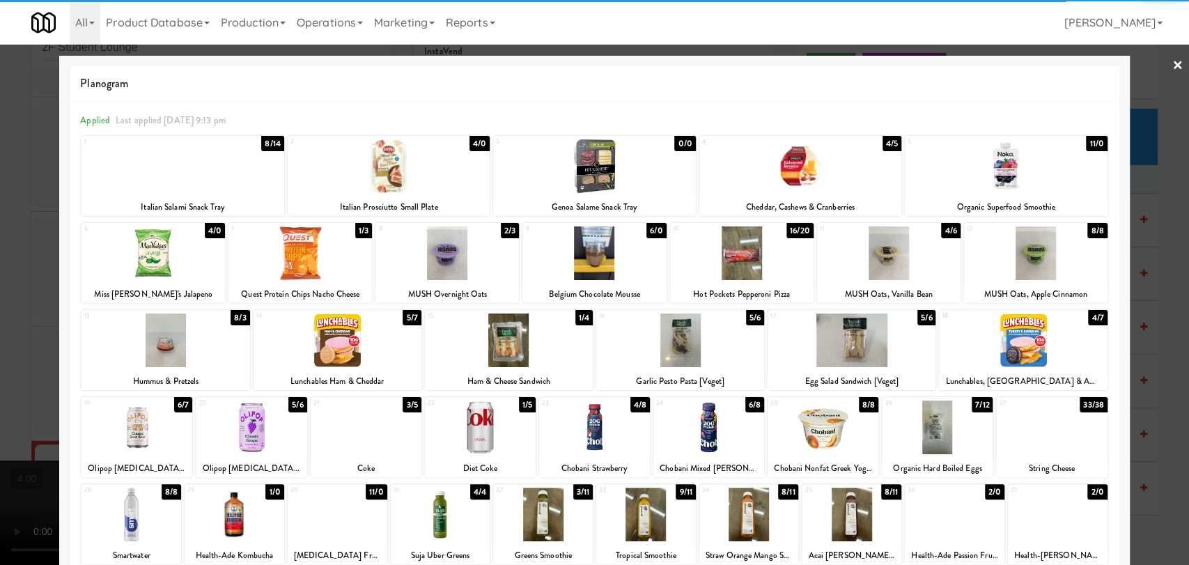
click at [346, 336] on div at bounding box center [338, 340] width 168 height 54
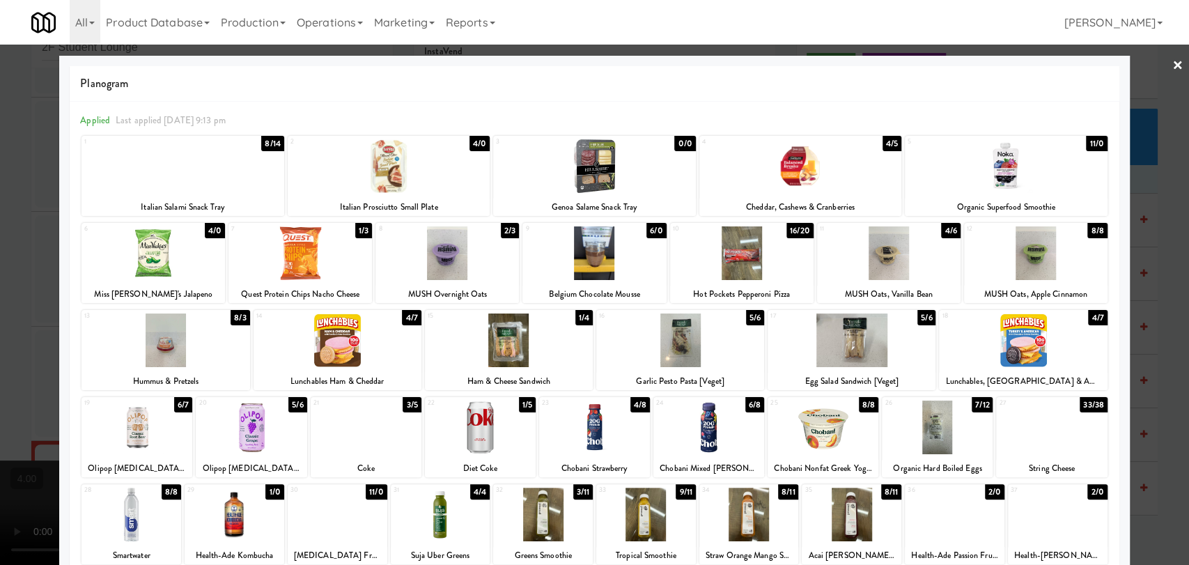
click at [0, 212] on div at bounding box center [594, 282] width 1189 height 565
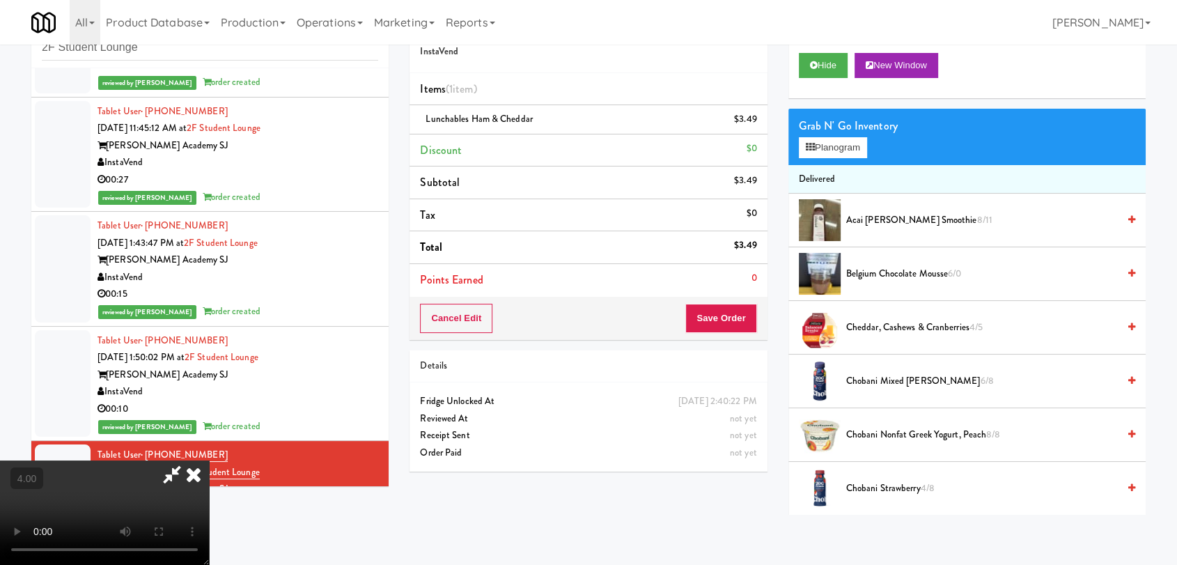
click at [209, 460] on icon at bounding box center [193, 474] width 31 height 28
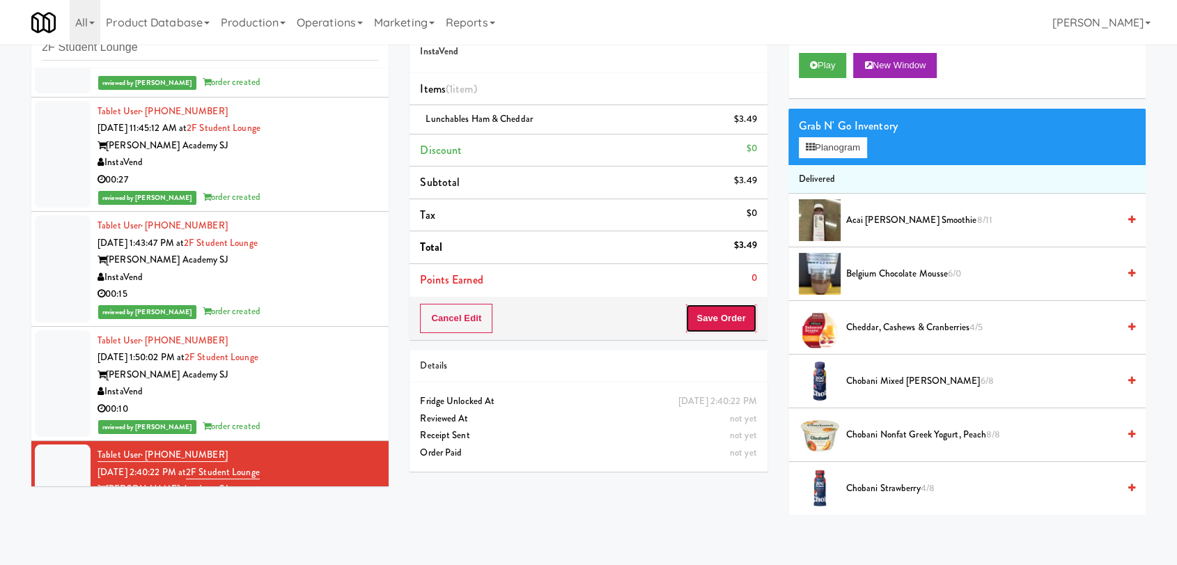
click at [732, 305] on button "Save Order" at bounding box center [720, 318] width 71 height 29
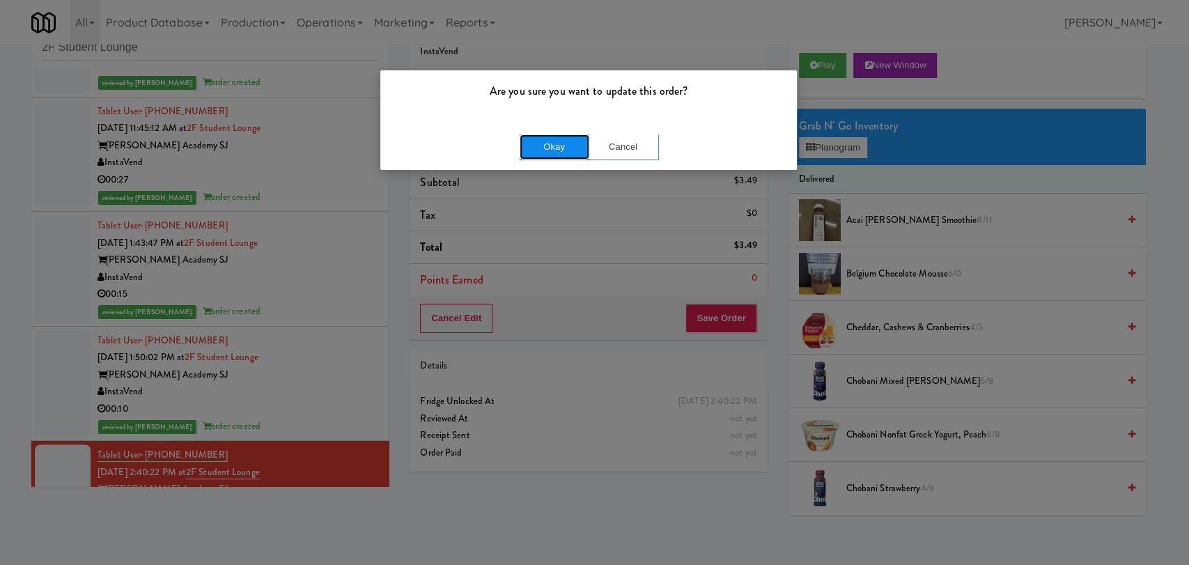
click at [533, 141] on button "Okay" at bounding box center [555, 146] width 70 height 25
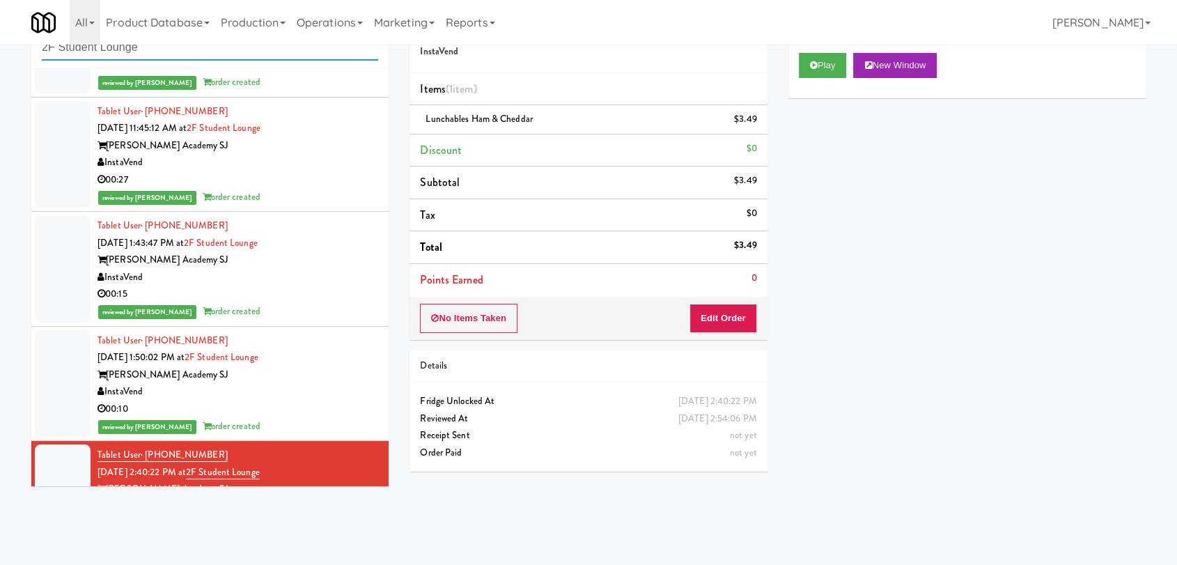
drag, startPoint x: 323, startPoint y: 52, endPoint x: 40, endPoint y: 38, distance: 283.8
click at [40, 38] on body "Are you sure you want to update this order? Okay Cancel Okay Are you sure you w…" at bounding box center [588, 282] width 1177 height 565
paste input "[STREET_ADDRESS]"
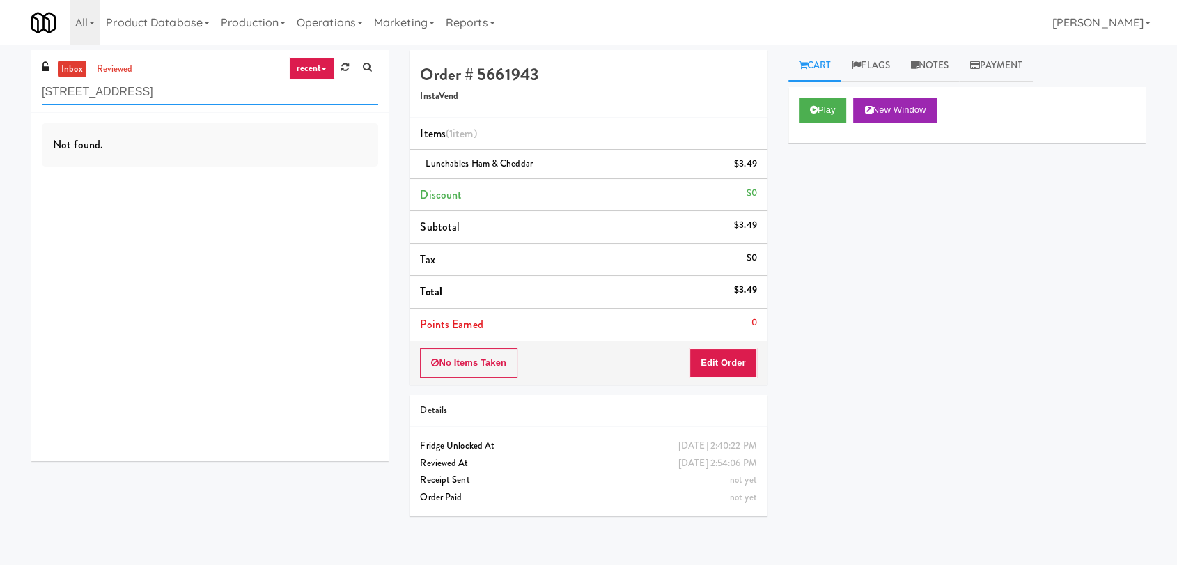
drag, startPoint x: 201, startPoint y: 98, endPoint x: 86, endPoint y: 91, distance: 114.4
click at [86, 91] on input "[STREET_ADDRESS]" at bounding box center [210, 92] width 336 height 26
drag, startPoint x: 112, startPoint y: 89, endPoint x: 52, endPoint y: 90, distance: 59.9
click at [52, 90] on input "55" at bounding box center [210, 92] width 336 height 26
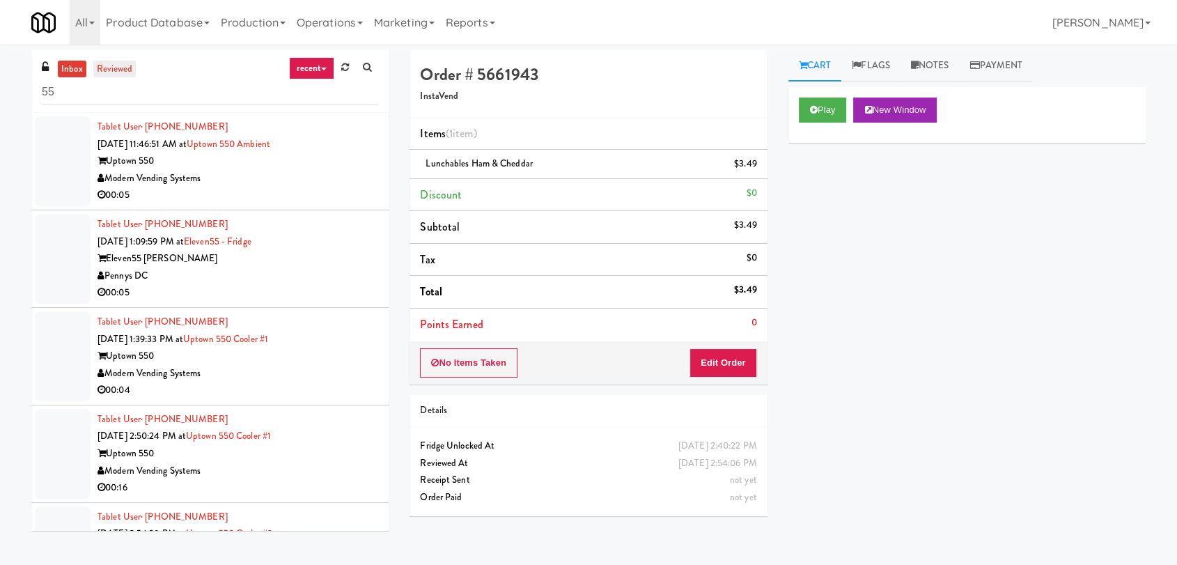
click at [125, 72] on link "reviewed" at bounding box center [114, 69] width 43 height 17
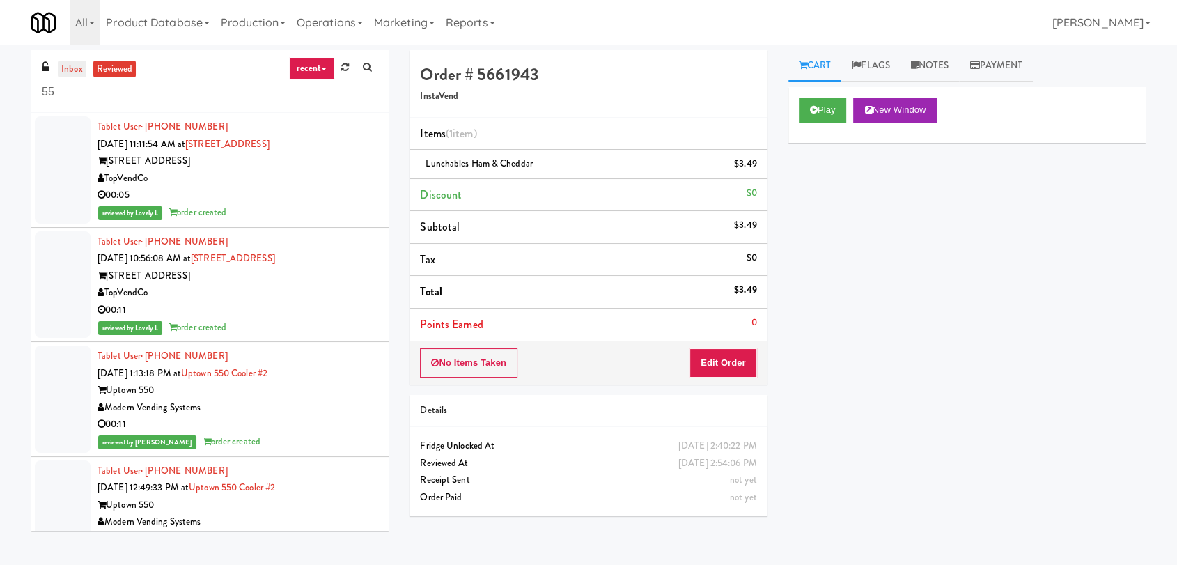
click at [69, 62] on link "inbox" at bounding box center [72, 69] width 29 height 17
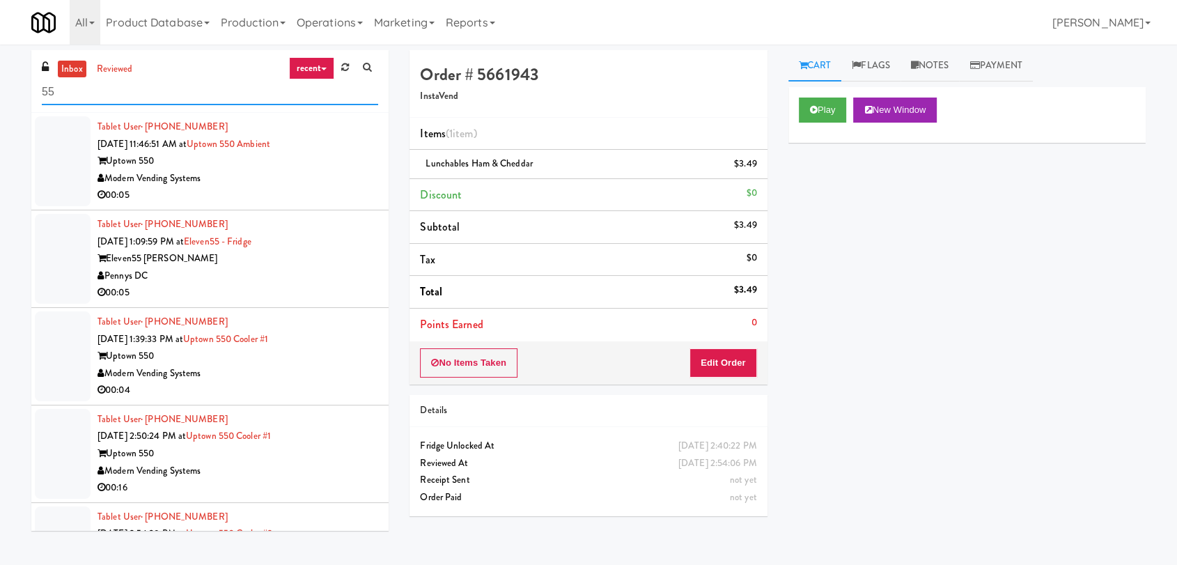
paste input "Balchem Breakroom"
drag, startPoint x: 195, startPoint y: 85, endPoint x: 44, endPoint y: 80, distance: 151.2
click at [44, 80] on input "Balchem Breakroom" at bounding box center [210, 92] width 336 height 26
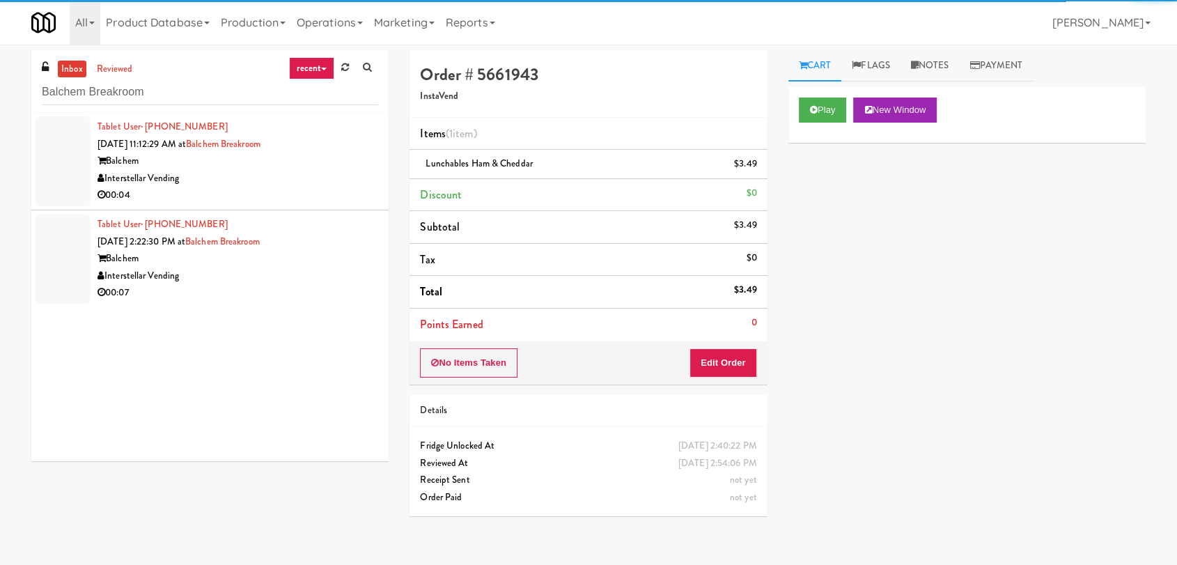
click at [292, 175] on div "Interstellar Vending" at bounding box center [238, 178] width 281 height 17
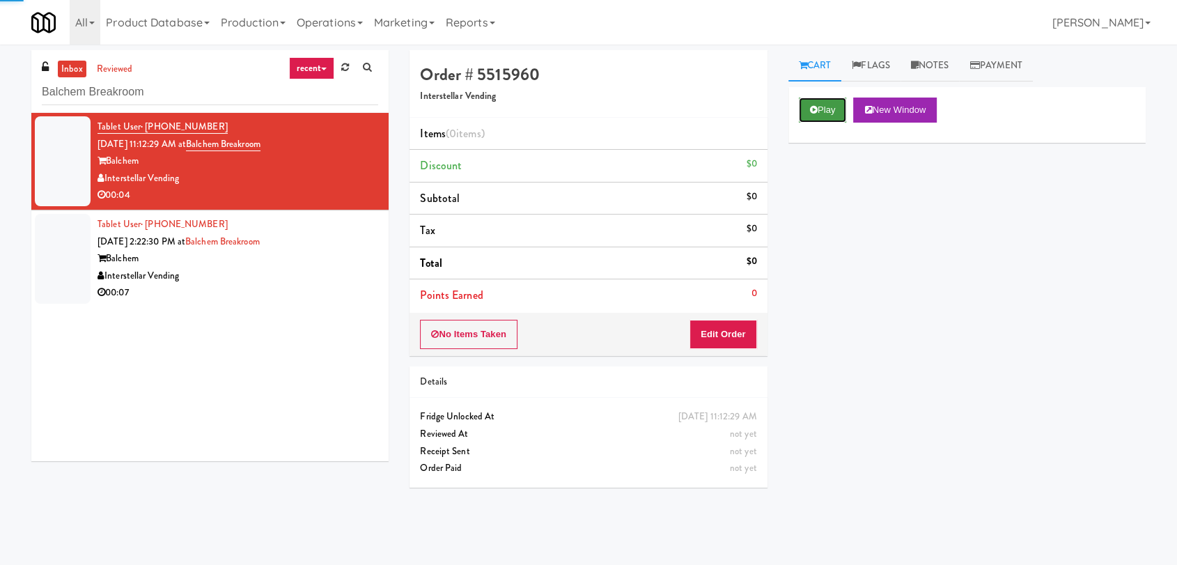
click at [825, 100] on button "Play" at bounding box center [823, 110] width 48 height 25
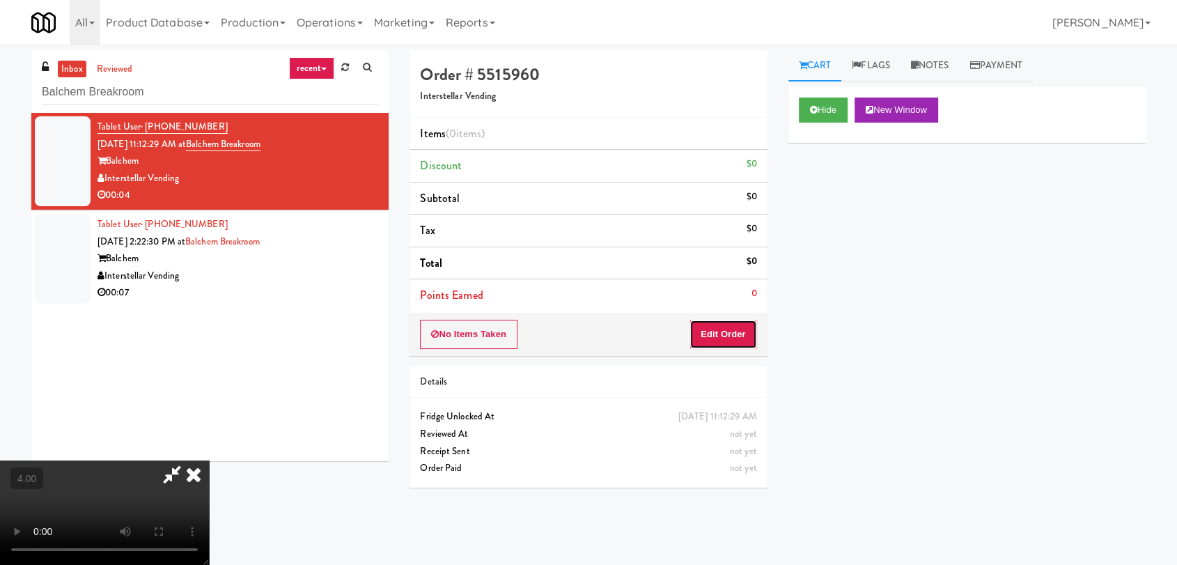
click at [730, 327] on button "Edit Order" at bounding box center [724, 334] width 68 height 29
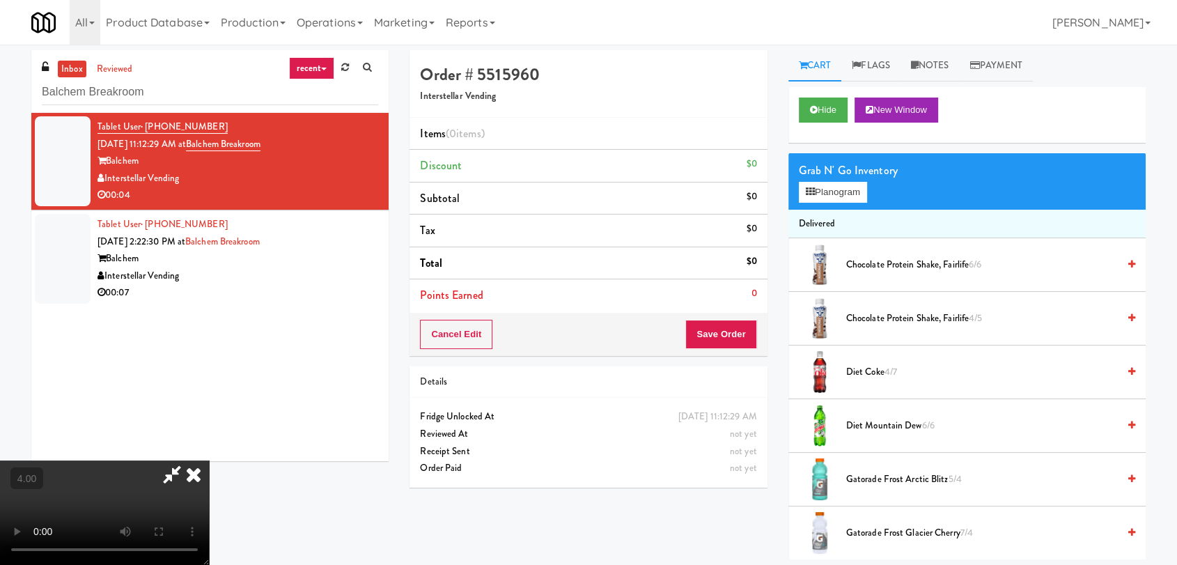
click at [209, 460] on video at bounding box center [104, 512] width 209 height 104
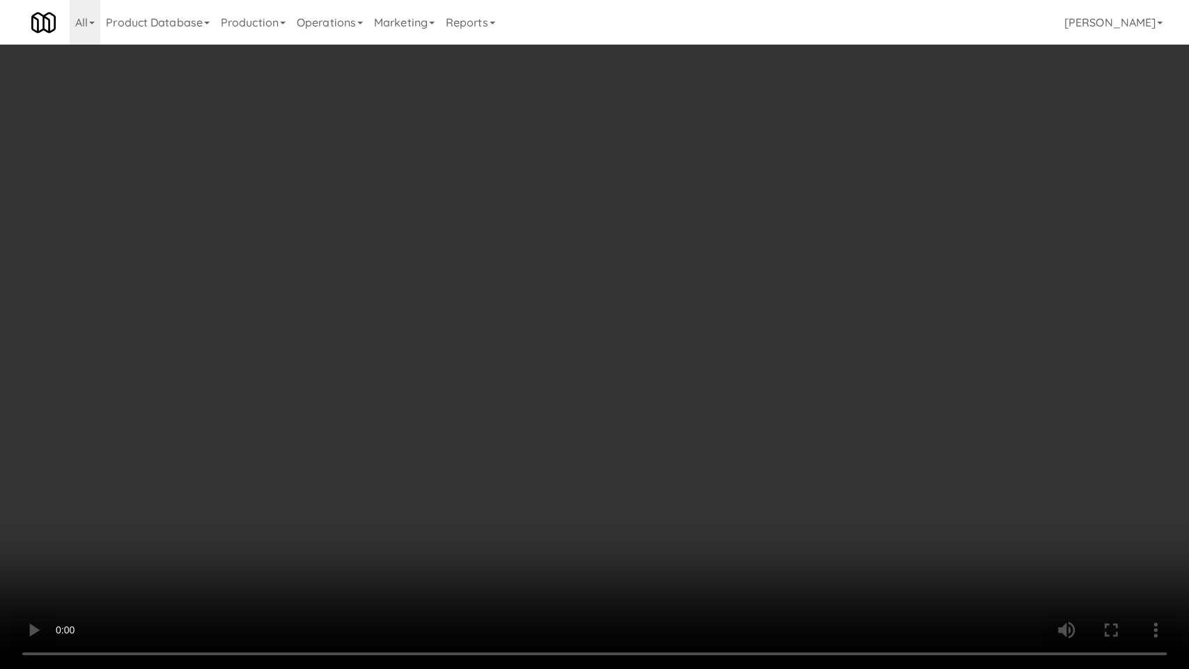
click at [652, 310] on video at bounding box center [594, 334] width 1189 height 669
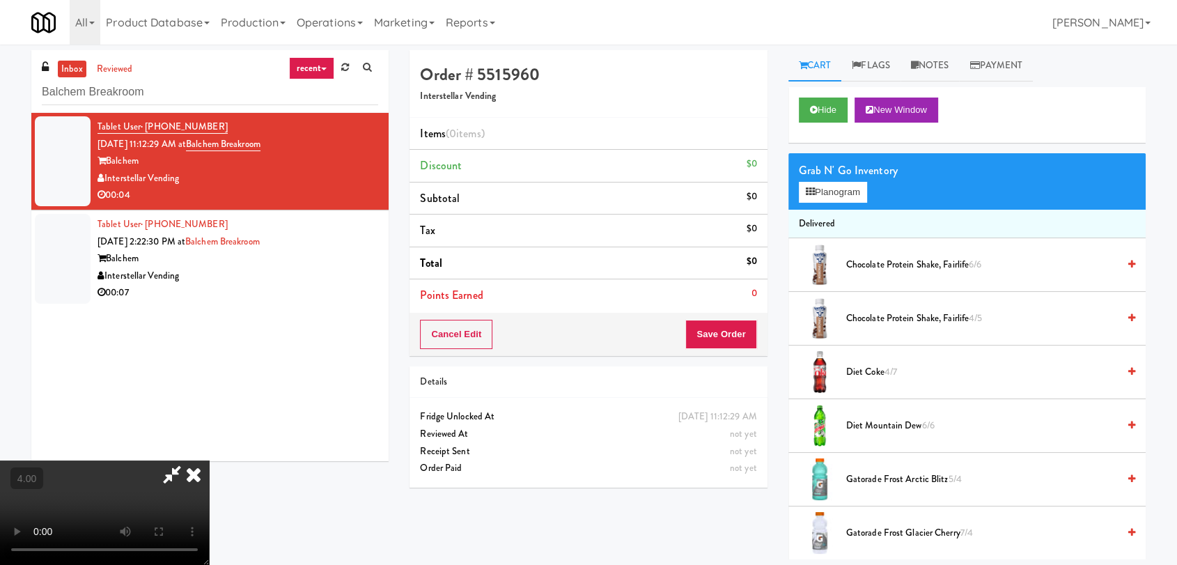
click at [885, 423] on span "Diet Mountain Dew 6/6" at bounding box center [982, 425] width 272 height 17
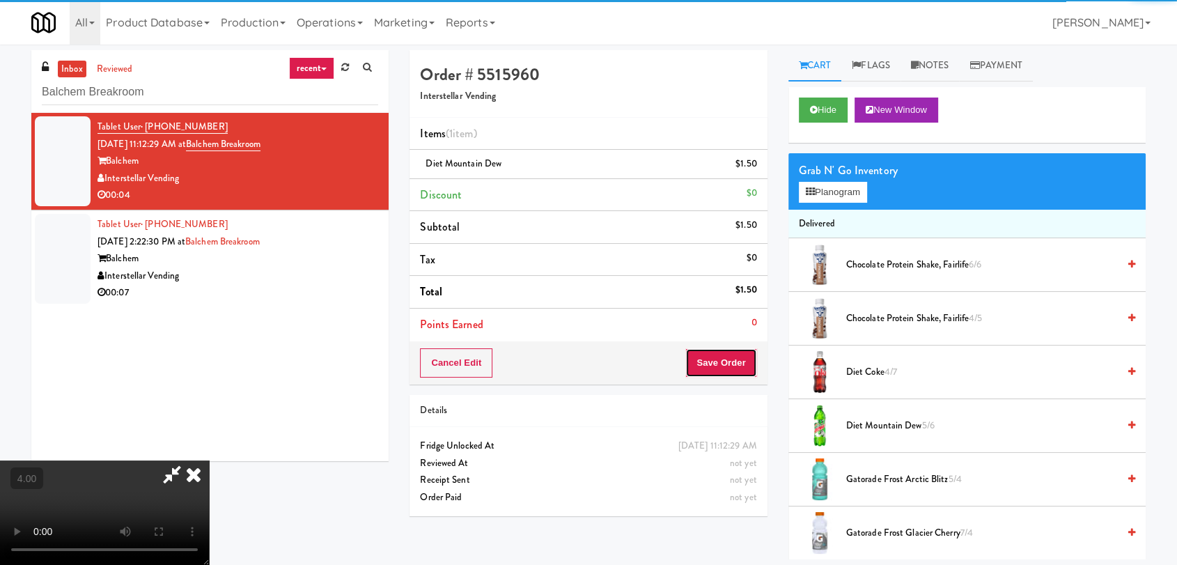
click at [730, 371] on button "Save Order" at bounding box center [720, 362] width 71 height 29
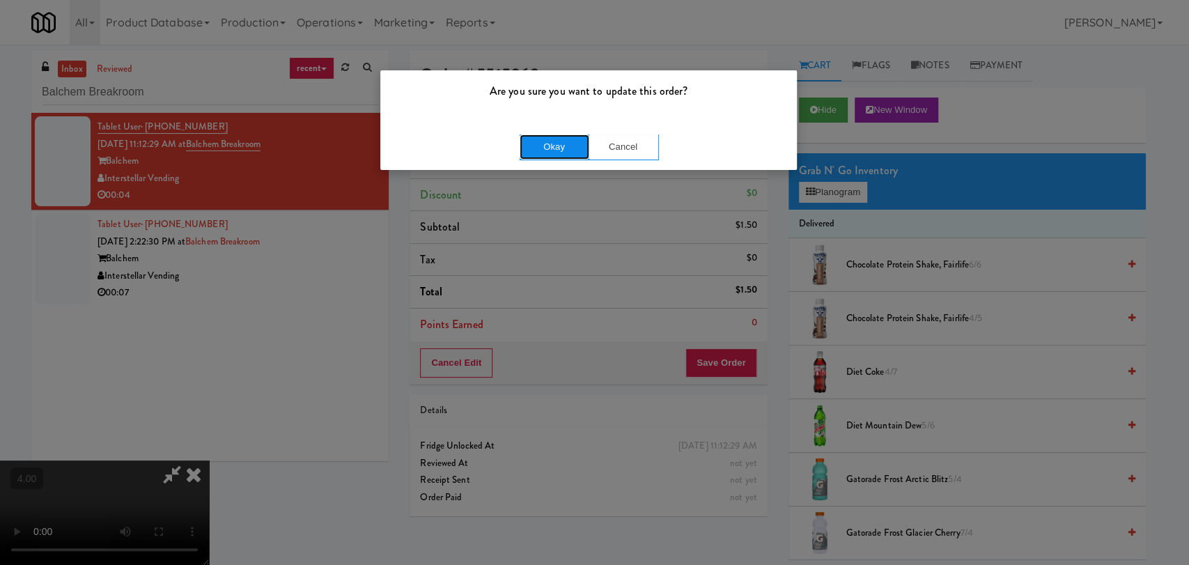
click at [557, 154] on button "Okay" at bounding box center [555, 146] width 70 height 25
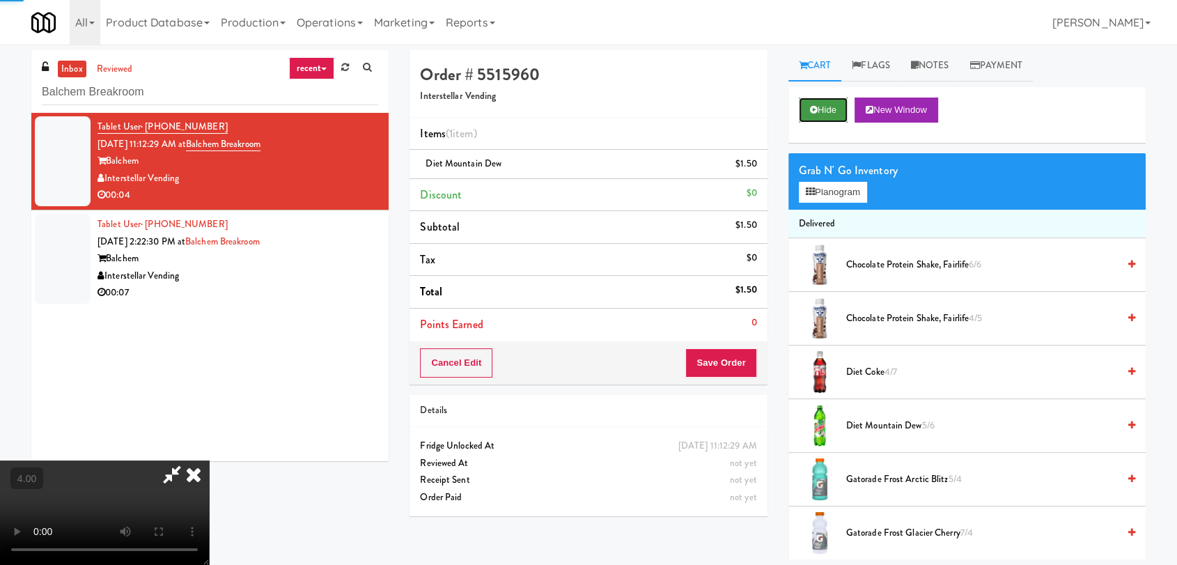
click at [823, 115] on button "Hide" at bounding box center [823, 110] width 49 height 25
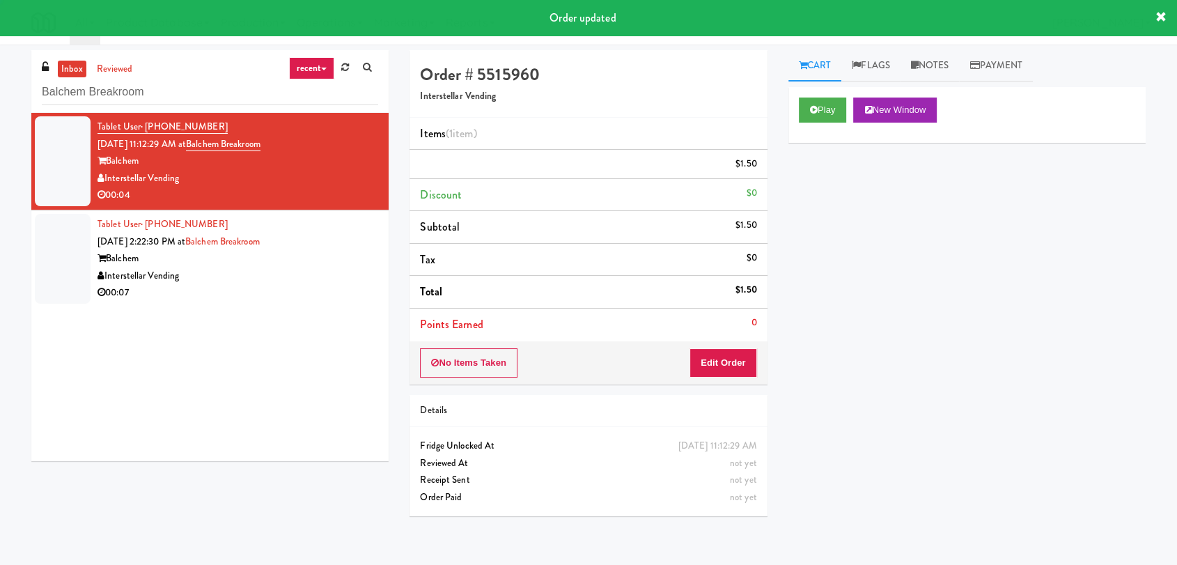
click at [364, 270] on div "Interstellar Vending" at bounding box center [238, 276] width 281 height 17
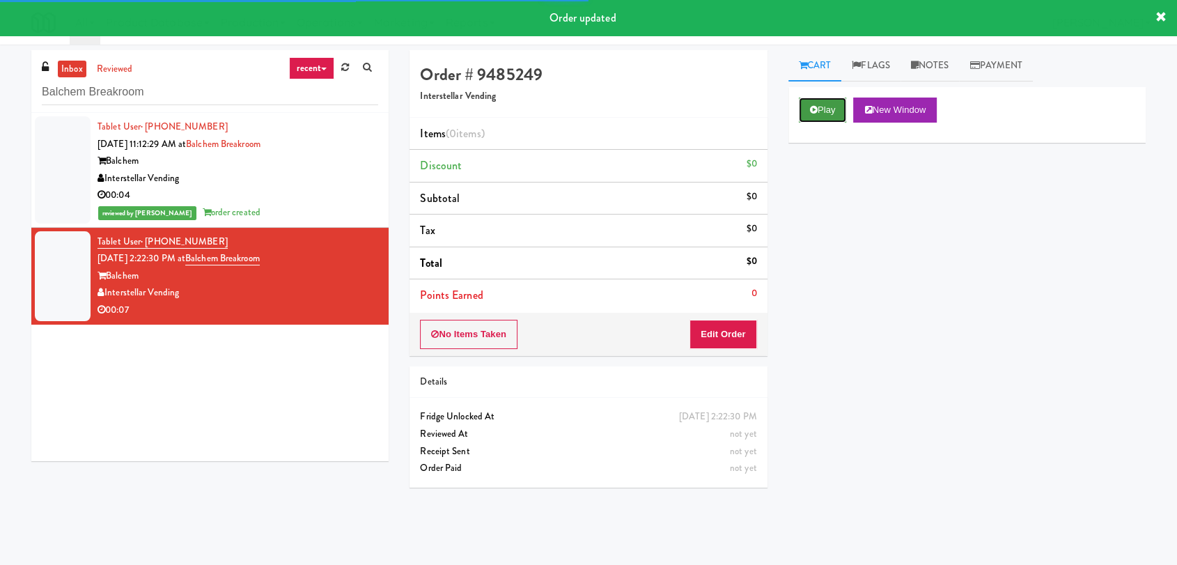
click at [828, 111] on button "Play" at bounding box center [823, 110] width 48 height 25
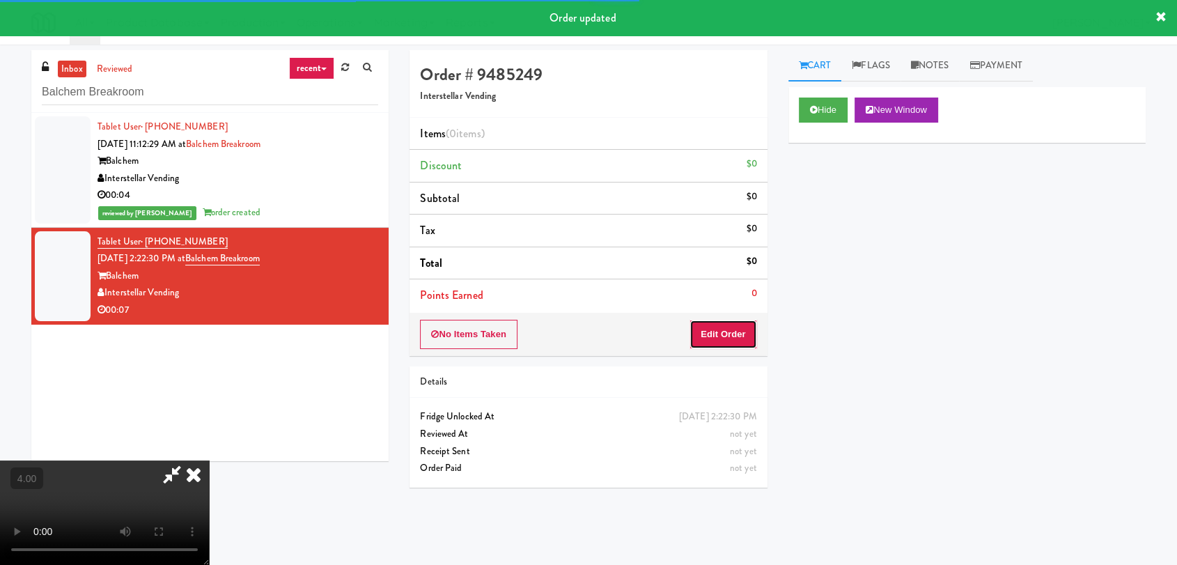
click at [724, 343] on button "Edit Order" at bounding box center [724, 334] width 68 height 29
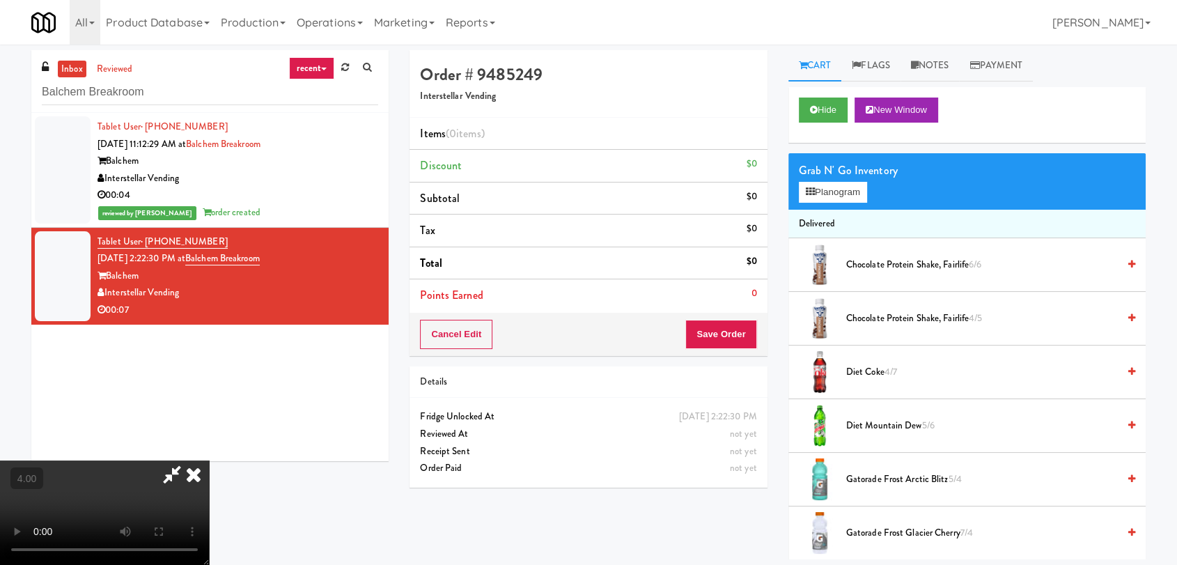
click at [167, 460] on video at bounding box center [104, 512] width 209 height 104
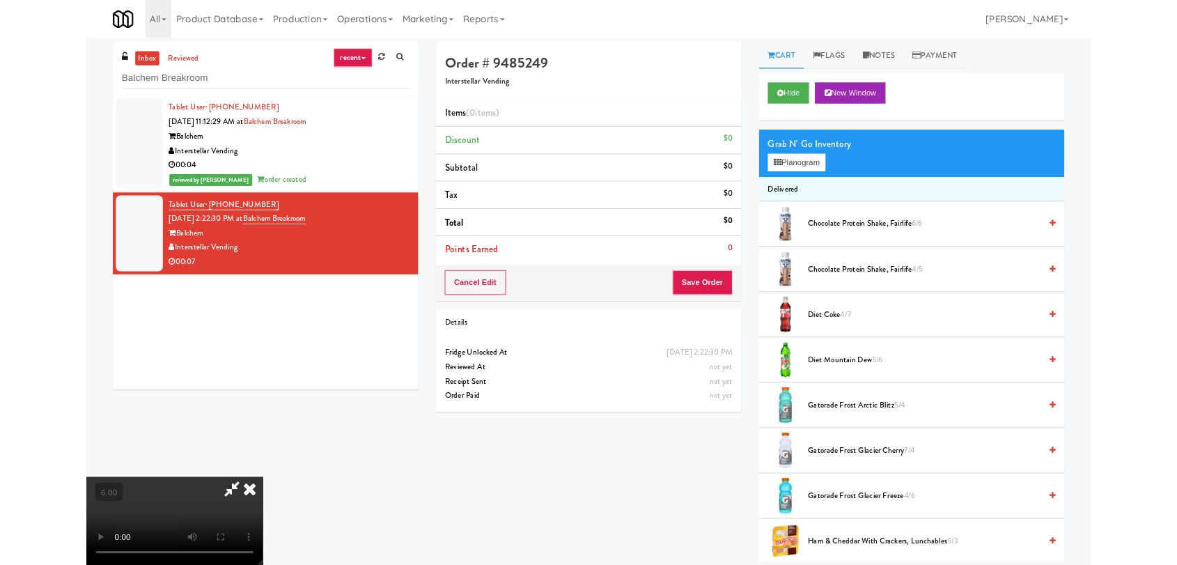
scroll to position [29, 0]
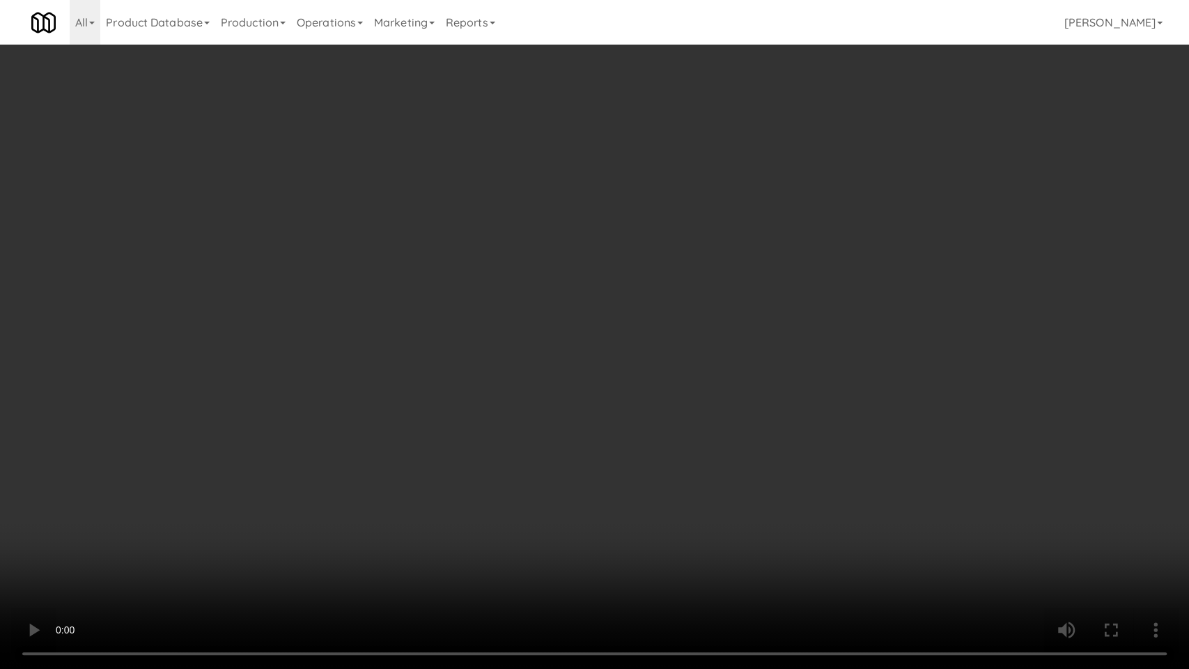
click at [490, 457] on video at bounding box center [594, 334] width 1189 height 669
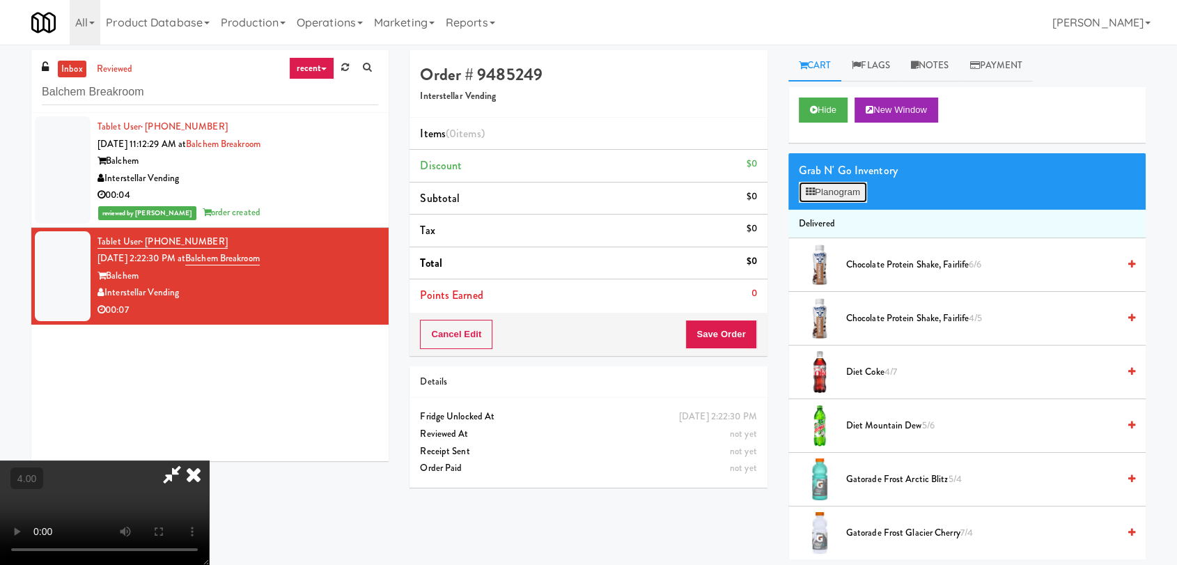
click at [815, 189] on button "Planogram" at bounding box center [833, 192] width 68 height 21
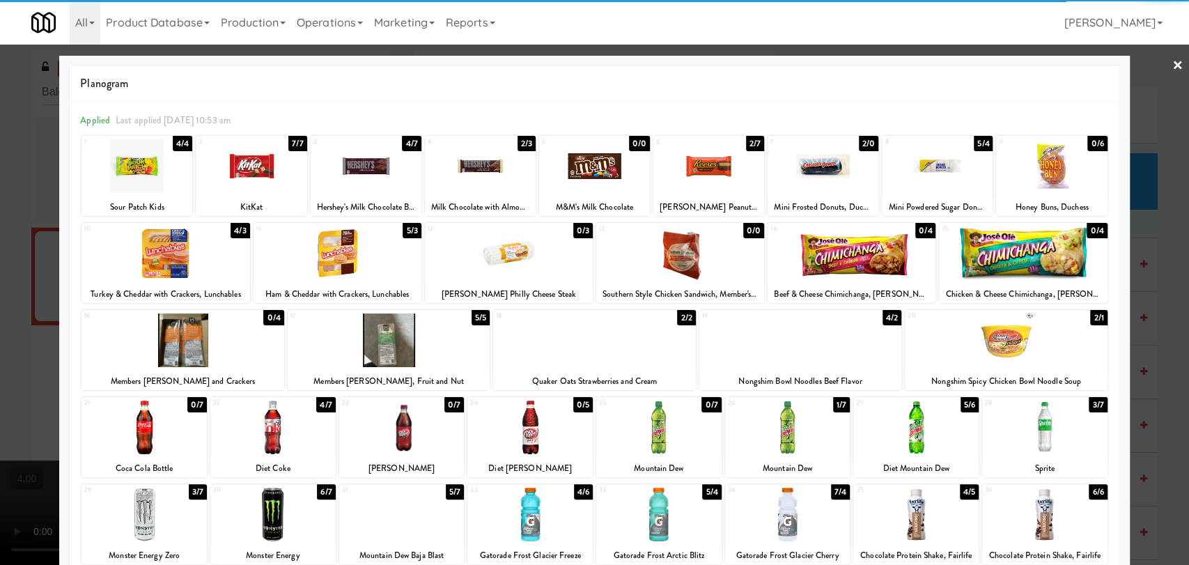
click at [280, 440] on div at bounding box center [272, 428] width 125 height 54
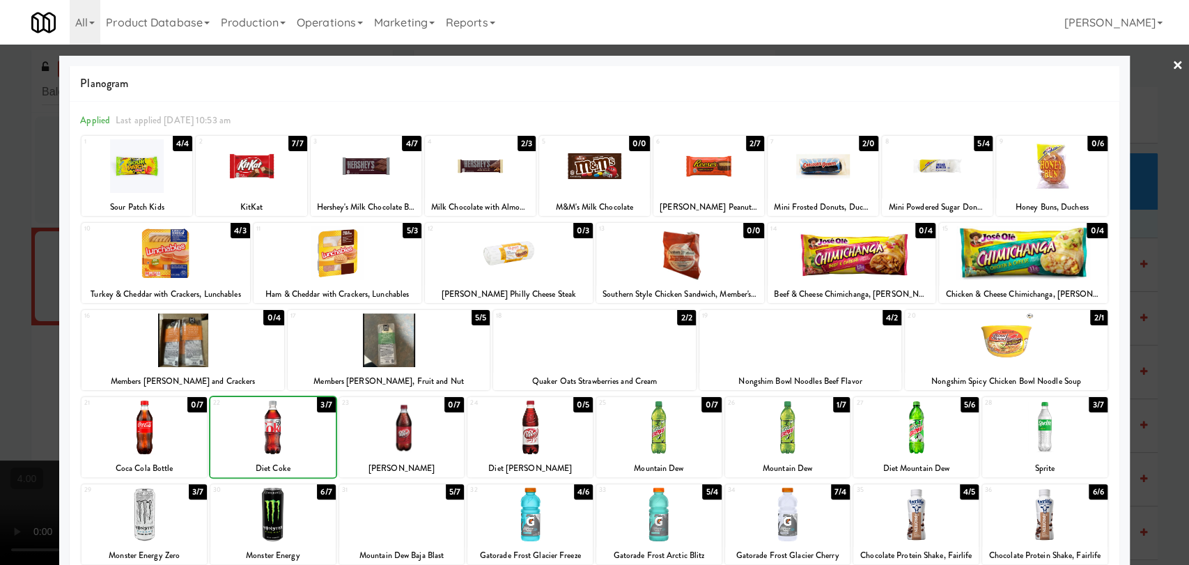
click at [0, 311] on div at bounding box center [594, 282] width 1189 height 565
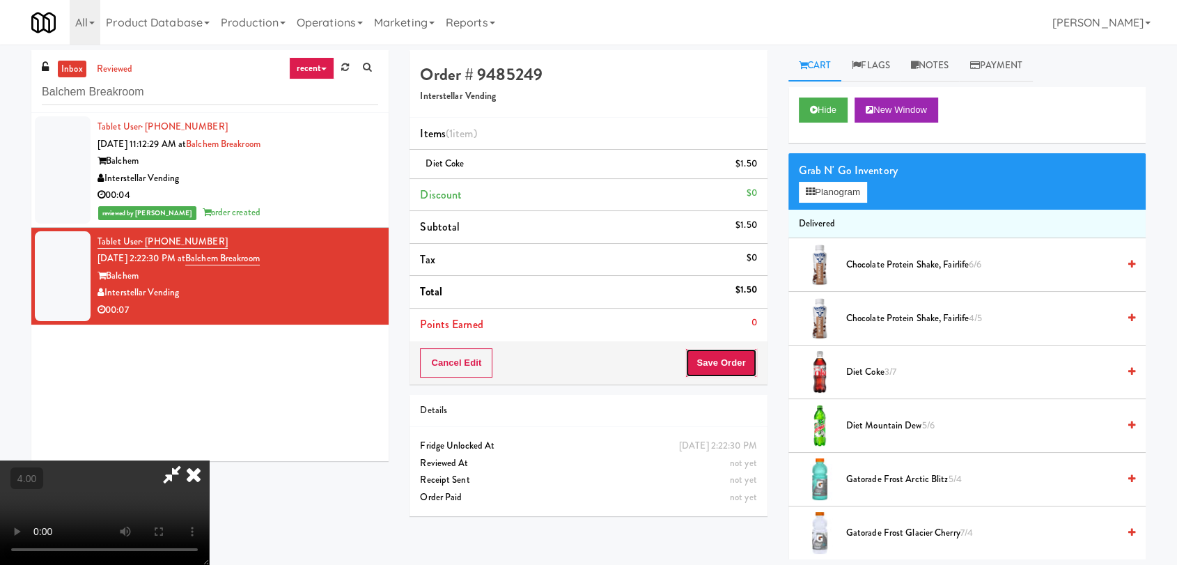
click at [729, 364] on button "Save Order" at bounding box center [720, 362] width 71 height 29
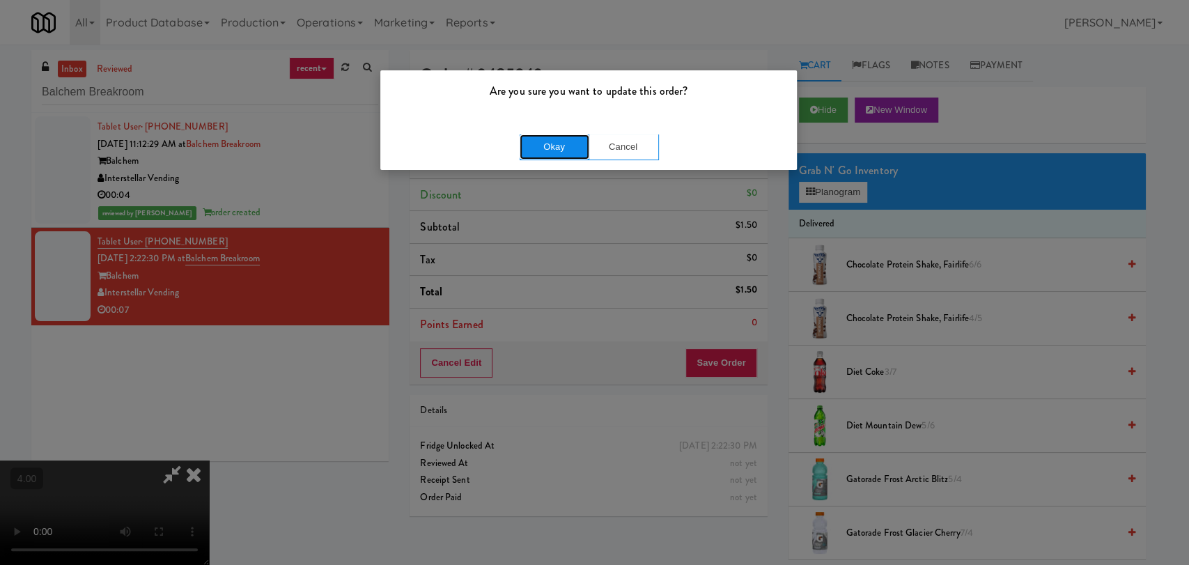
click at [557, 147] on button "Okay" at bounding box center [555, 146] width 70 height 25
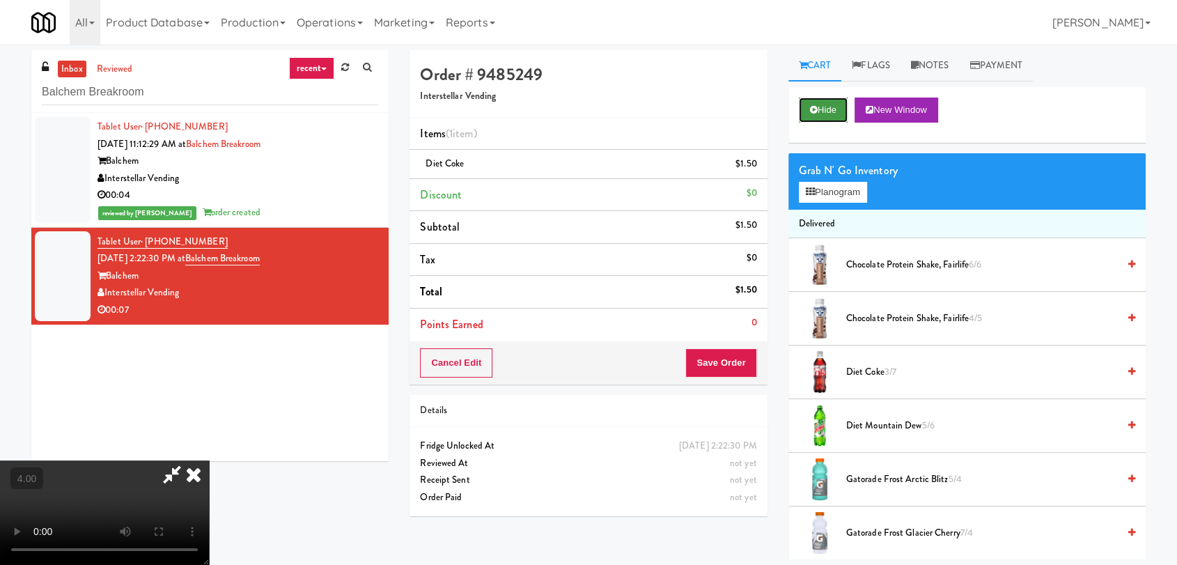
click at [817, 104] on button "Hide" at bounding box center [823, 110] width 49 height 25
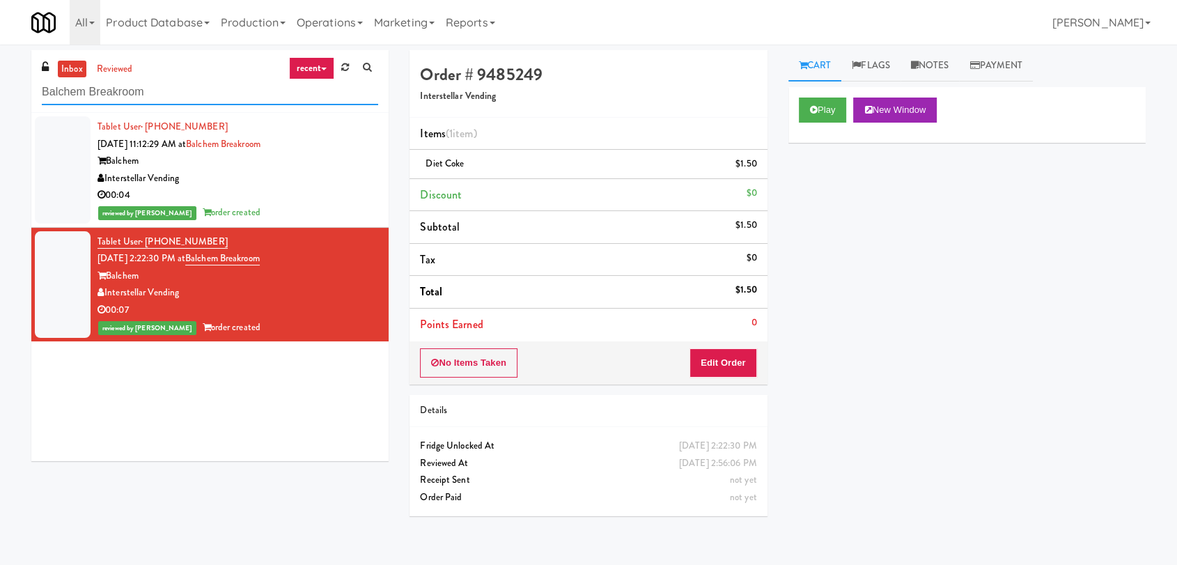
drag, startPoint x: 233, startPoint y: 93, endPoint x: 20, endPoint y: 75, distance: 214.0
click at [21, 75] on div "inbox reviewed recent all unclear take inventory issue suspicious failed recent…" at bounding box center [210, 260] width 378 height 421
paste input "Peabody - Ambient"
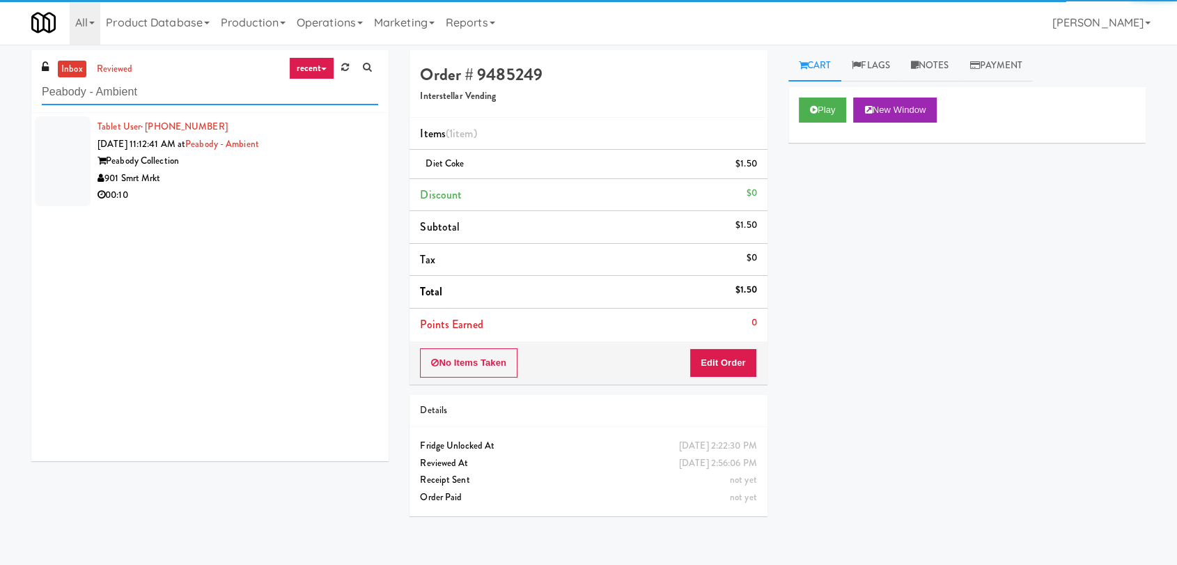
type input "Peabody - Ambient"
click at [308, 174] on div "901 Smrt Mrkt" at bounding box center [238, 178] width 281 height 17
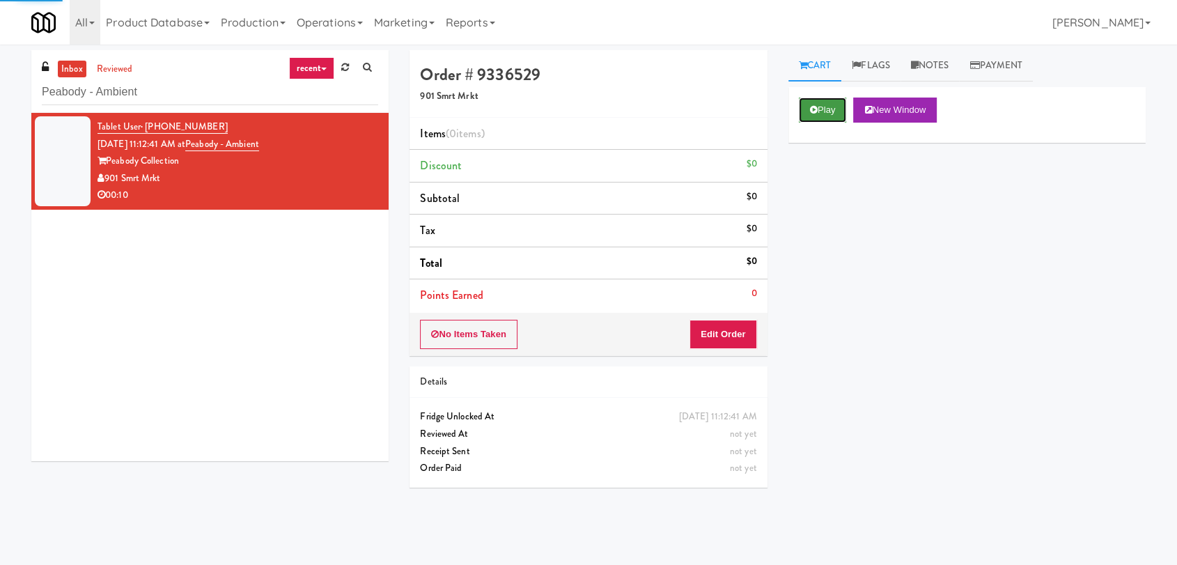
click at [799, 108] on button "Play" at bounding box center [823, 110] width 48 height 25
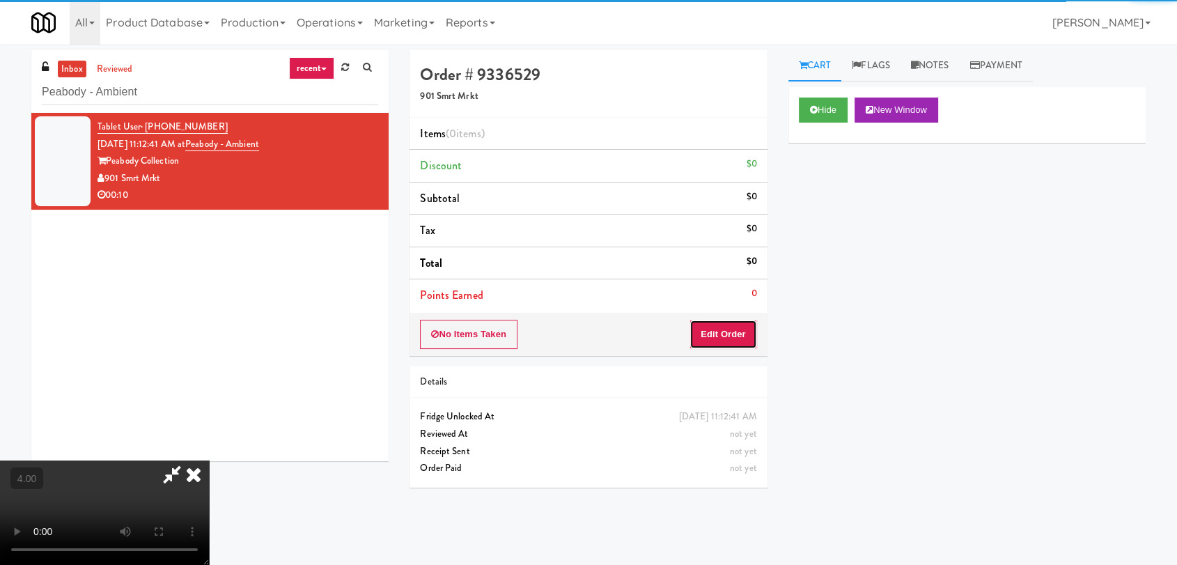
click at [723, 325] on button "Edit Order" at bounding box center [724, 334] width 68 height 29
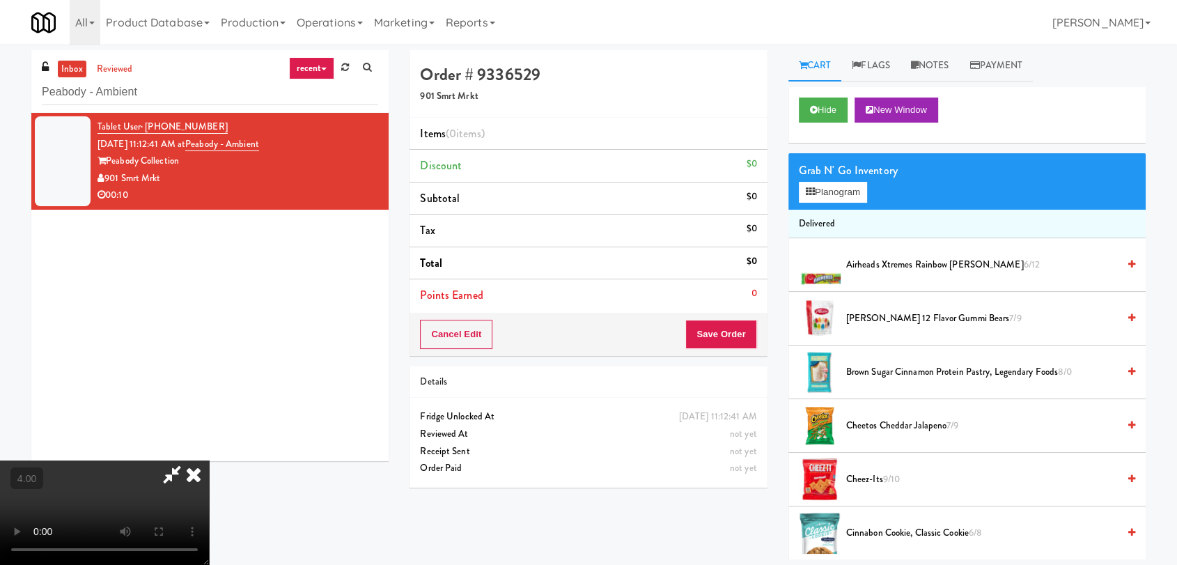
click at [209, 460] on video at bounding box center [104, 512] width 209 height 104
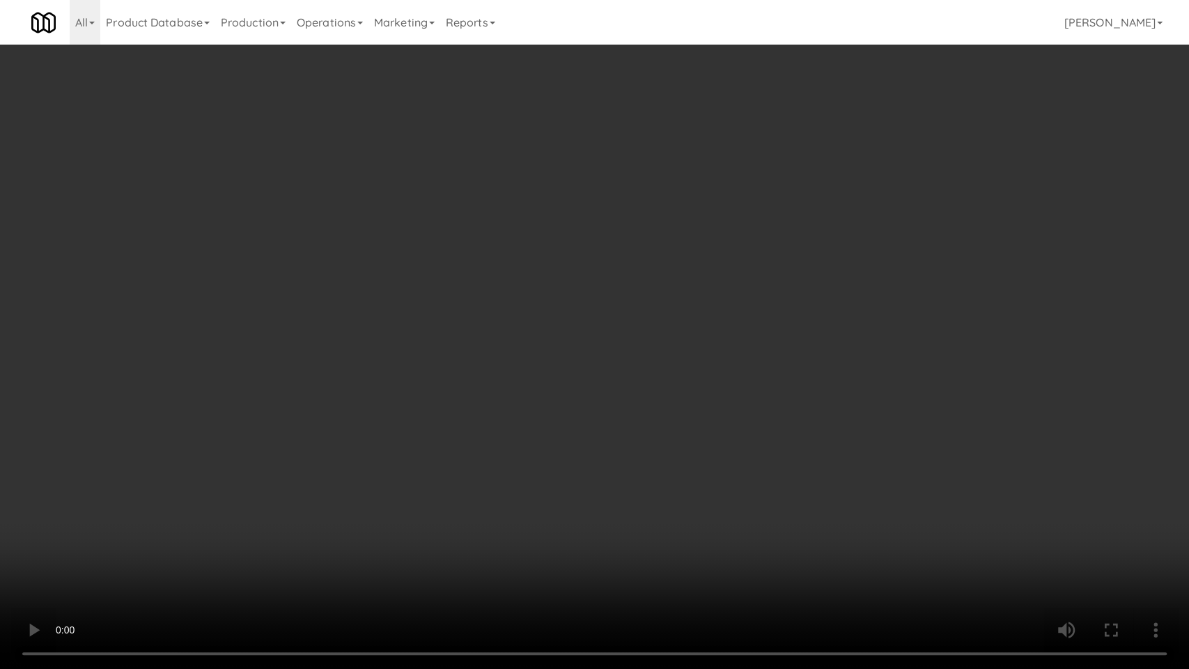
click at [332, 491] on video at bounding box center [594, 334] width 1189 height 669
click at [174, 552] on video at bounding box center [594, 334] width 1189 height 669
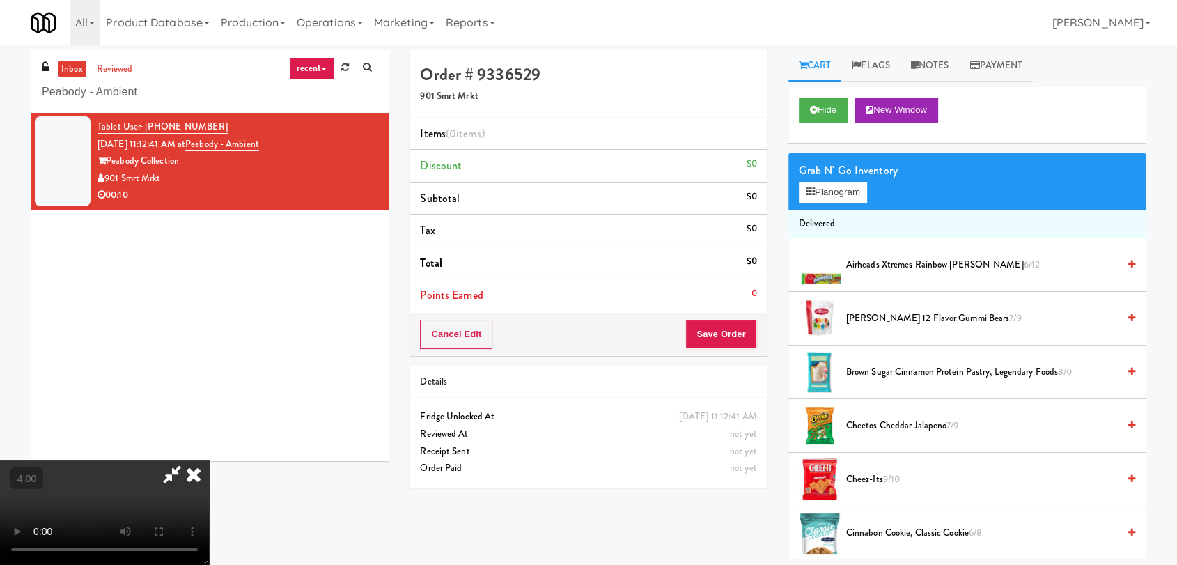
click at [174, 463] on video at bounding box center [104, 512] width 209 height 104
click at [150, 474] on video at bounding box center [104, 512] width 209 height 104
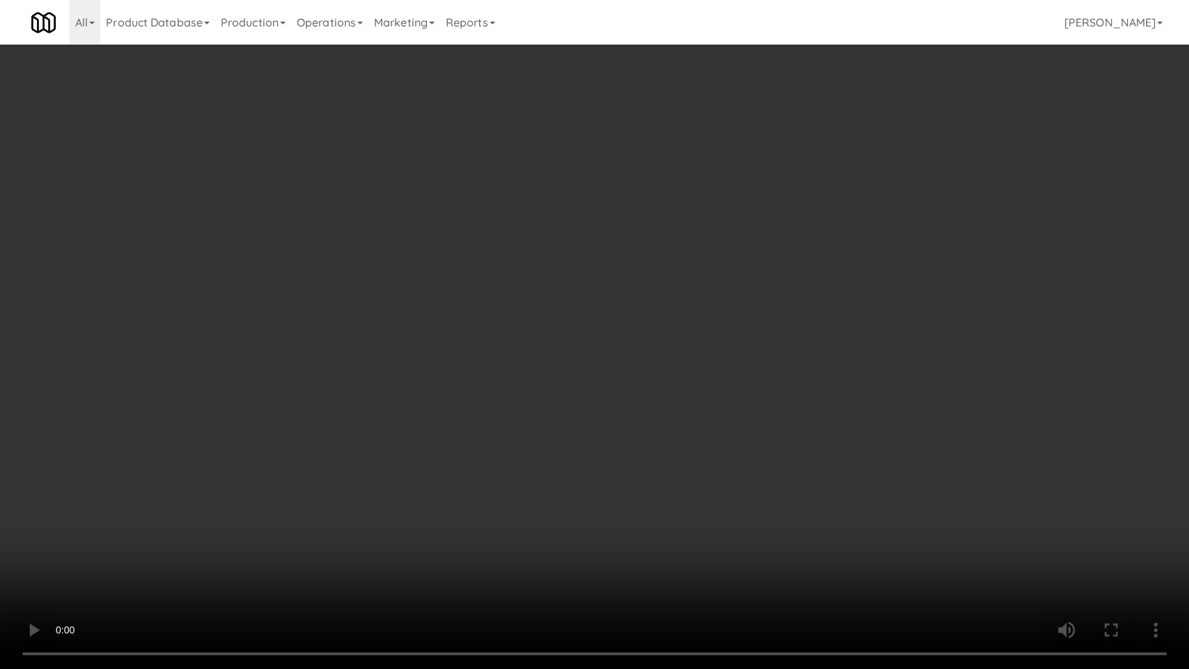
click at [196, 511] on video at bounding box center [594, 334] width 1189 height 669
click at [292, 474] on video at bounding box center [594, 334] width 1189 height 669
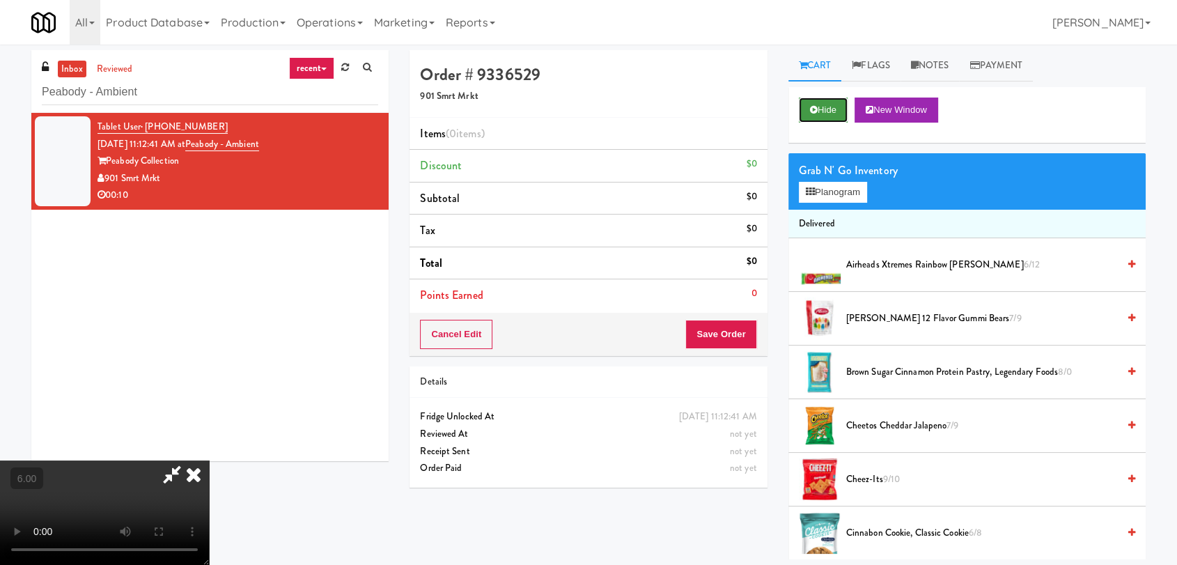
click at [828, 116] on button "Hide" at bounding box center [823, 110] width 49 height 25
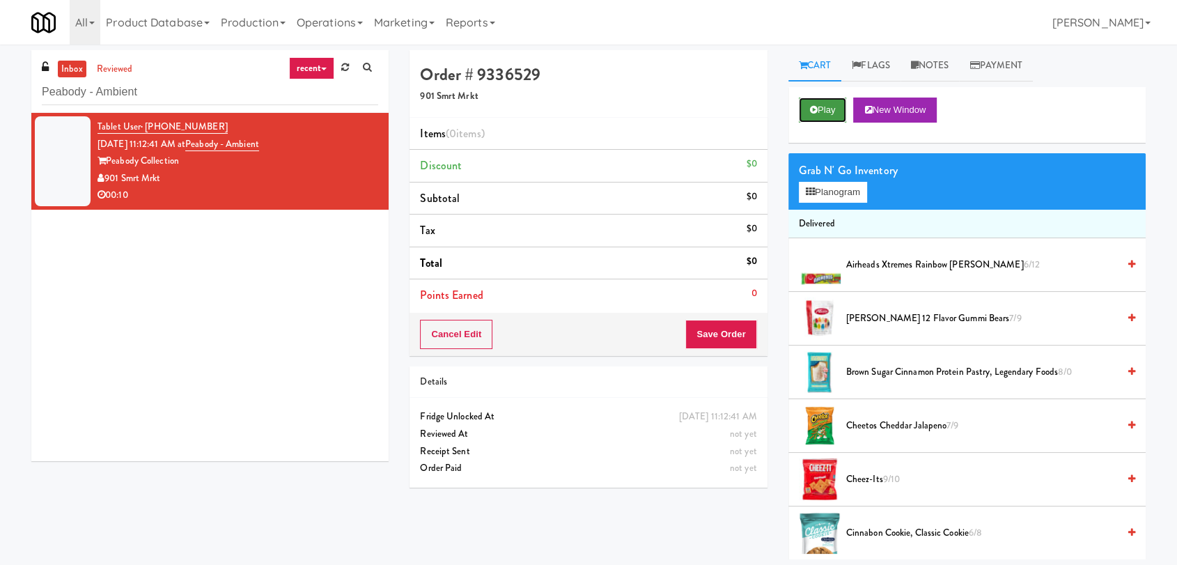
click at [828, 116] on button "Play" at bounding box center [823, 110] width 48 height 25
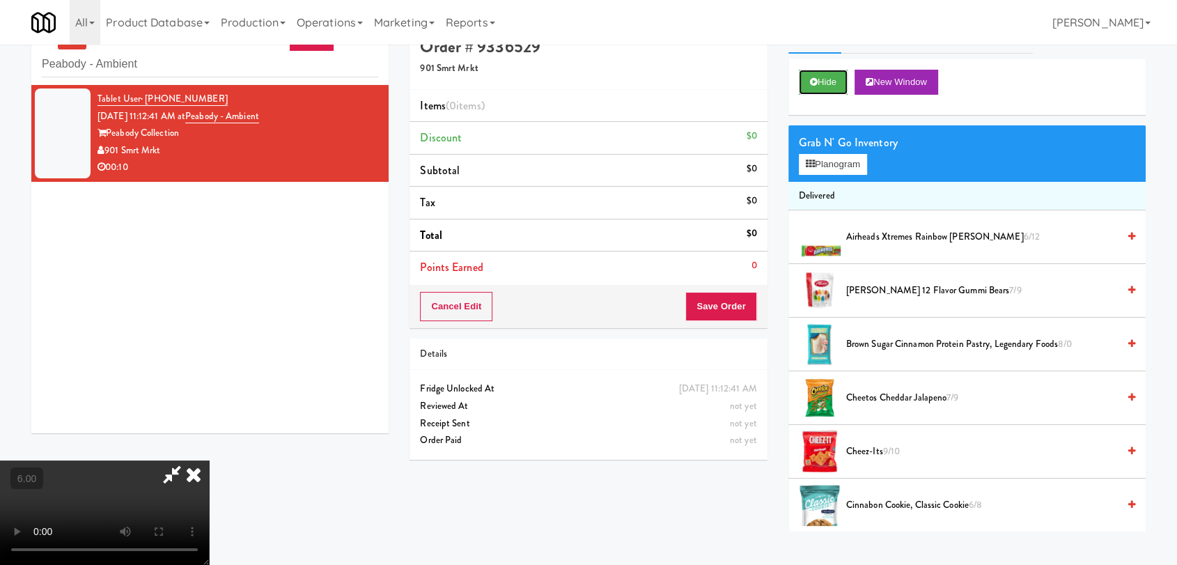
scroll to position [45, 0]
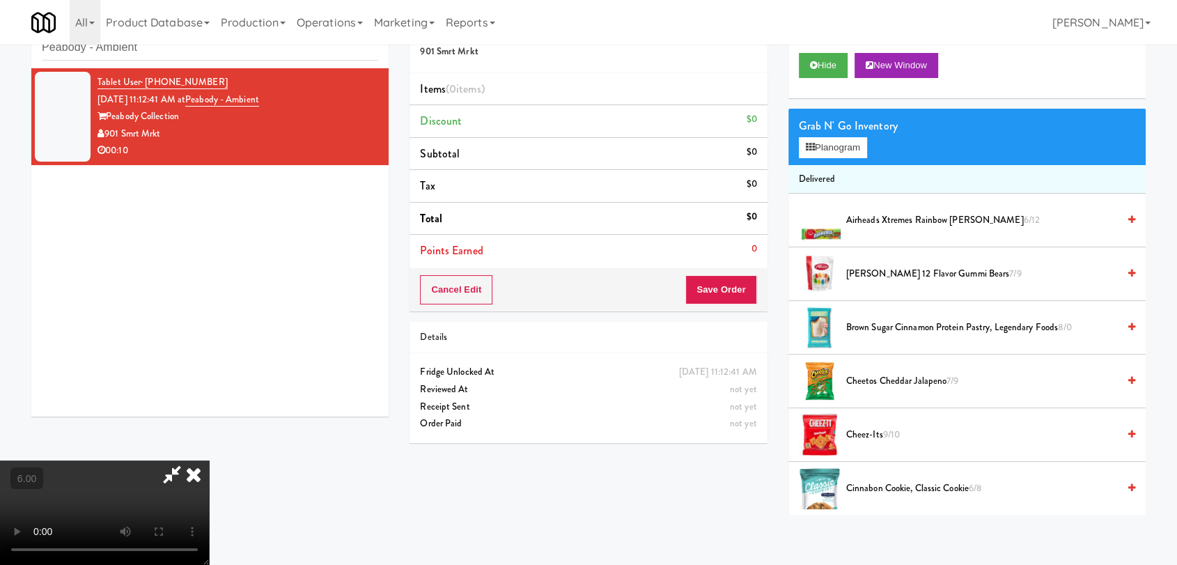
click at [171, 475] on video at bounding box center [104, 512] width 209 height 104
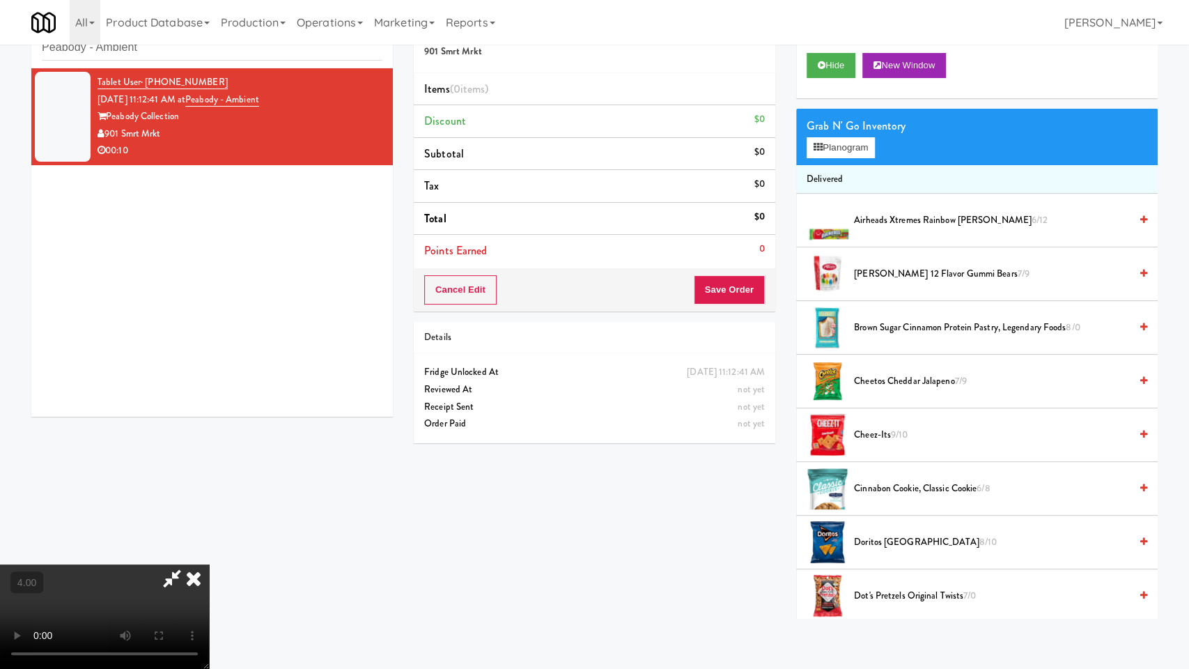
click at [209, 564] on video at bounding box center [104, 616] width 209 height 104
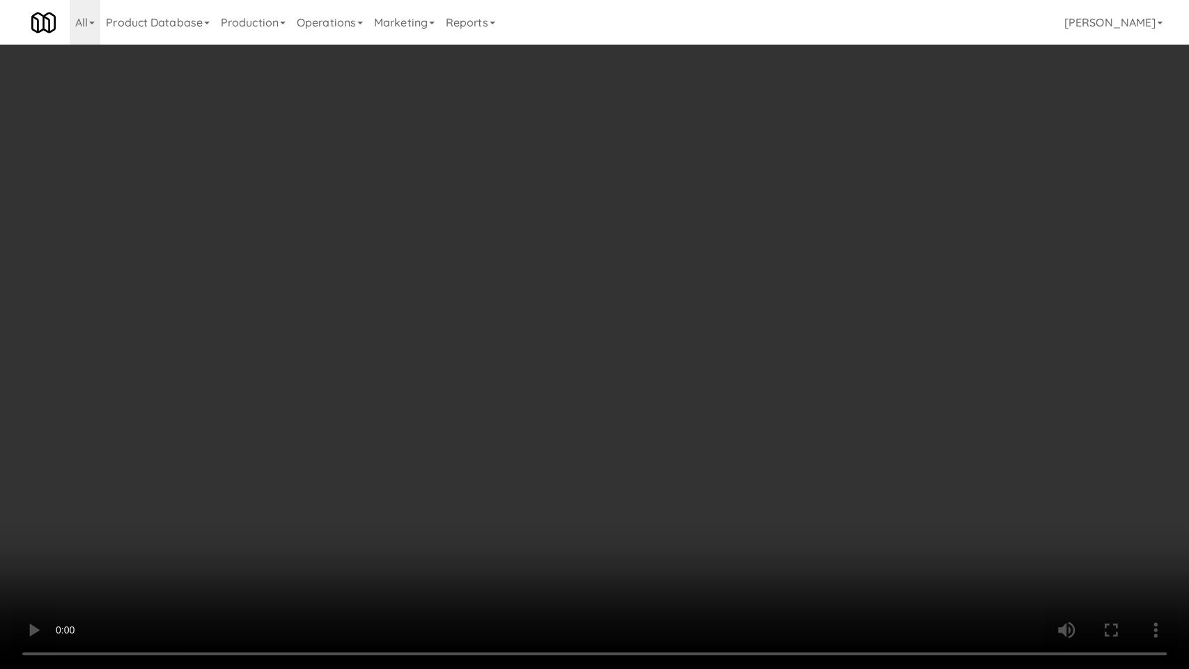
click at [517, 431] on video at bounding box center [594, 334] width 1189 height 669
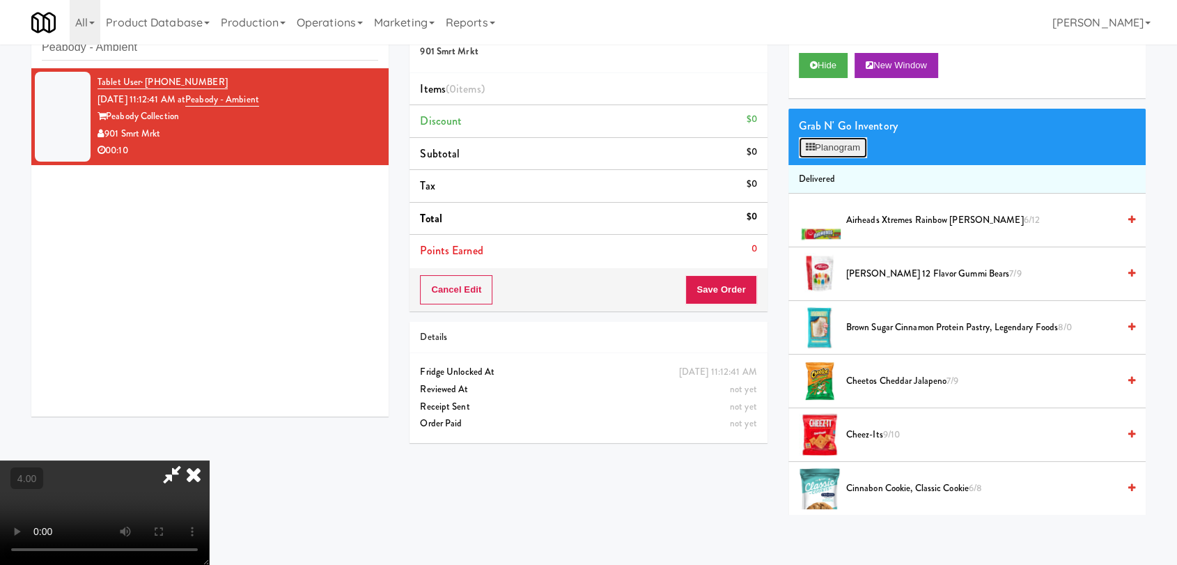
click at [853, 151] on button "Planogram" at bounding box center [833, 147] width 68 height 21
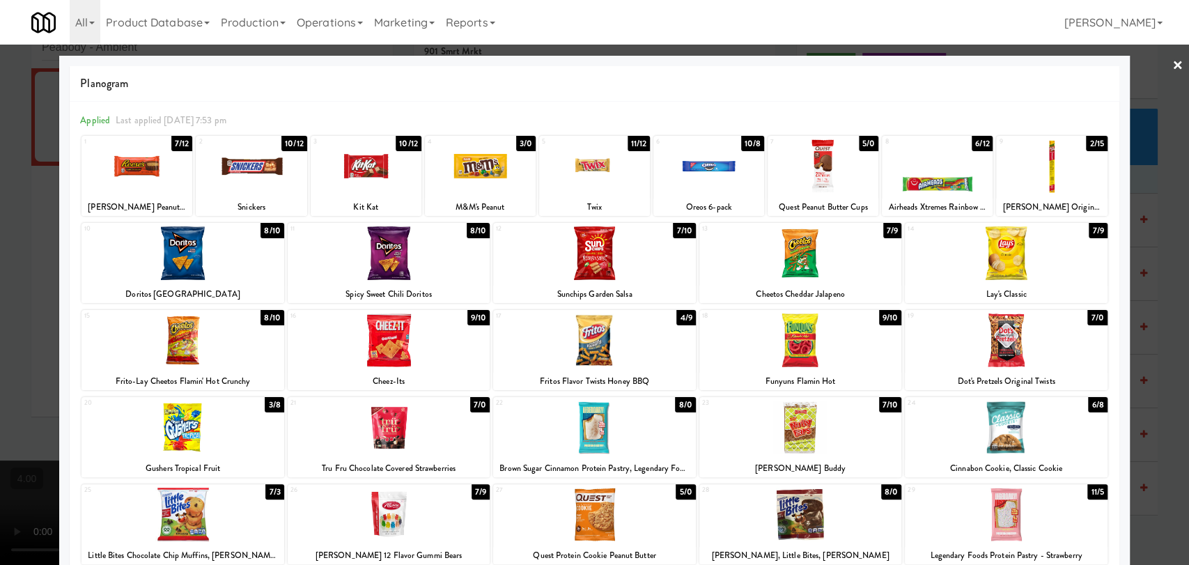
click at [986, 514] on div at bounding box center [1006, 515] width 202 height 54
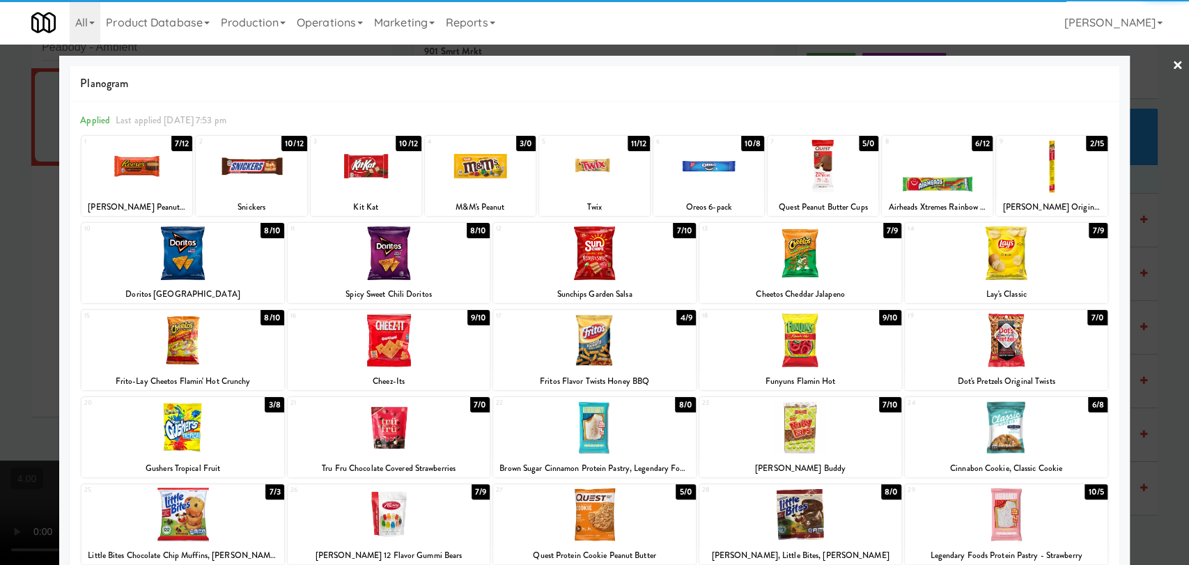
click at [651, 421] on div at bounding box center [594, 428] width 202 height 54
click at [0, 241] on div at bounding box center [594, 282] width 1189 height 565
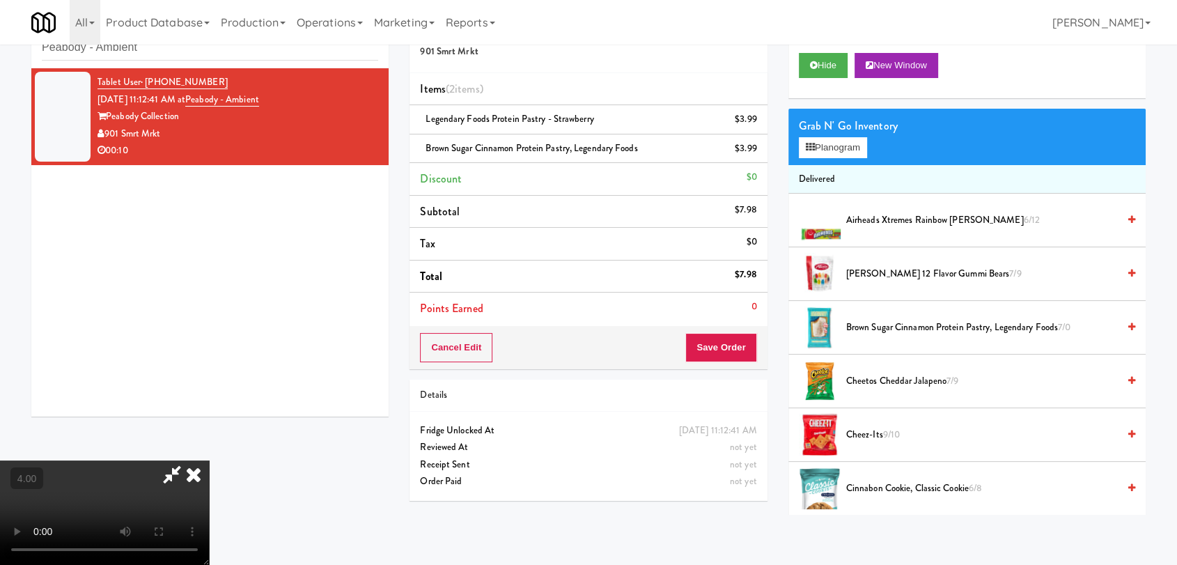
click at [209, 460] on icon at bounding box center [193, 474] width 31 height 28
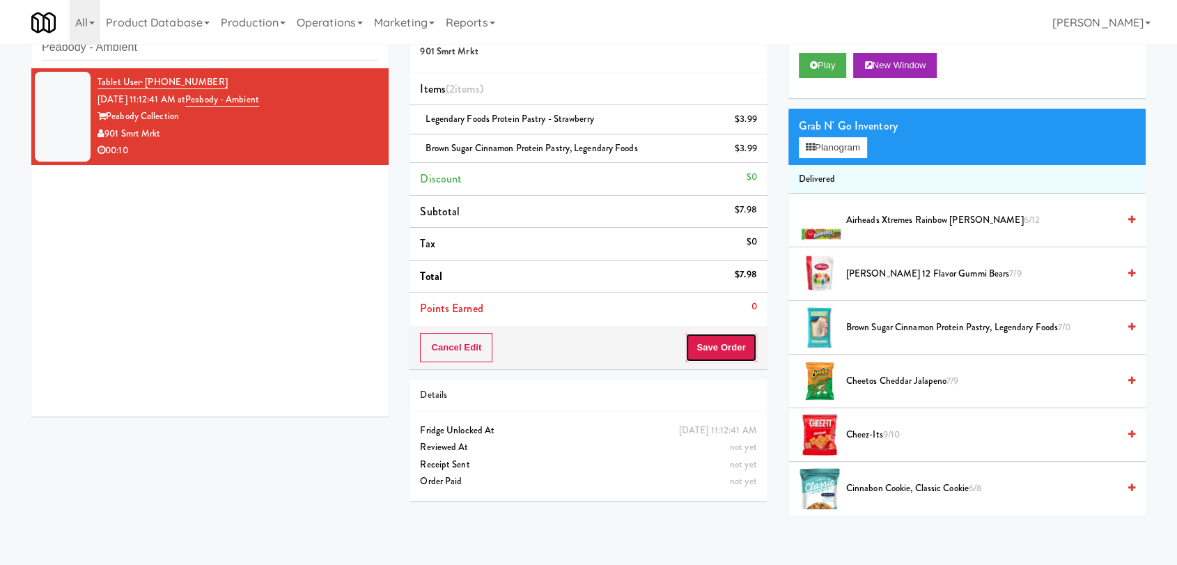
click at [724, 349] on button "Save Order" at bounding box center [720, 347] width 71 height 29
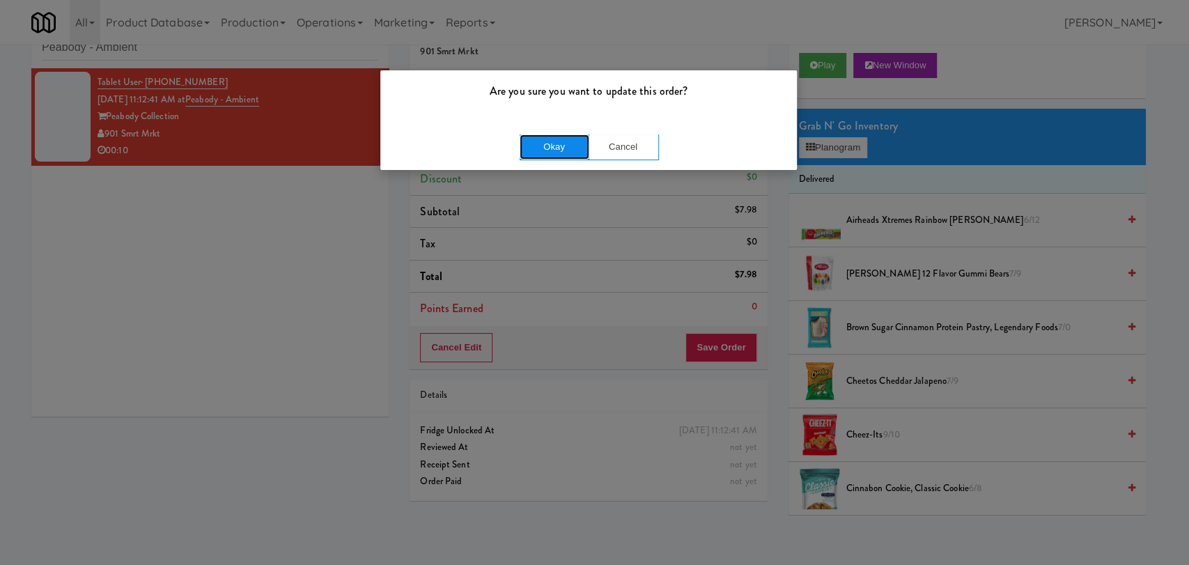
click at [557, 143] on button "Okay" at bounding box center [555, 146] width 70 height 25
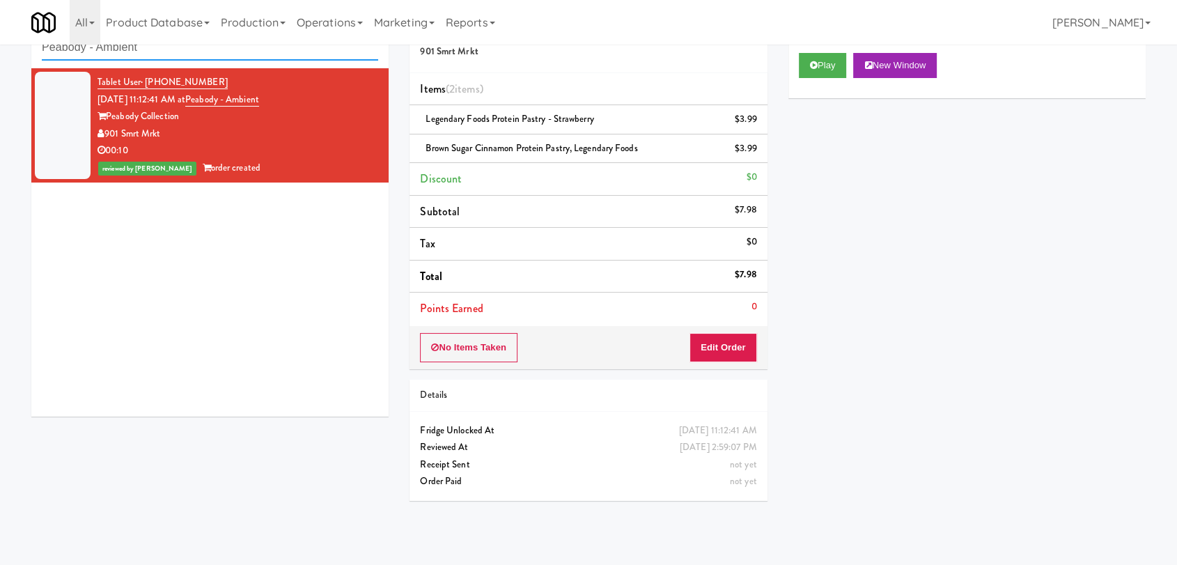
drag, startPoint x: 256, startPoint y: 50, endPoint x: 20, endPoint y: 42, distance: 236.3
click at [20, 42] on body "Are you sure you want to update this order? Okay Cancel Okay Are you sure you w…" at bounding box center [588, 282] width 1177 height 565
paste input "5825 - [GEOGRAPHIC_DATA] - [GEOGRAPHIC_DATA] Scientific"
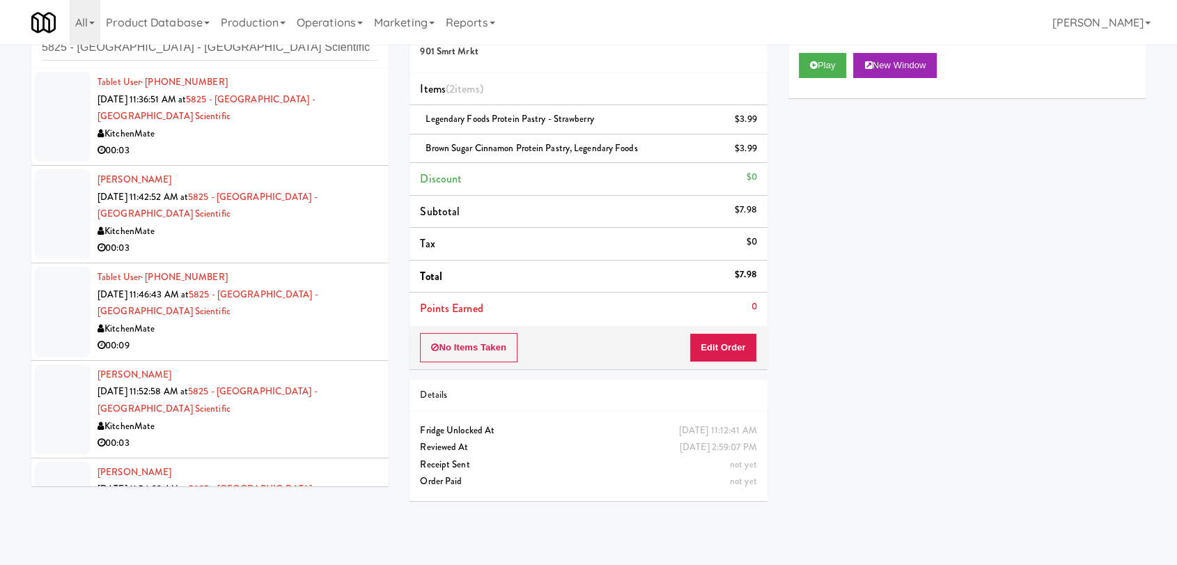
click at [287, 137] on div "KitchenMate" at bounding box center [238, 133] width 281 height 17
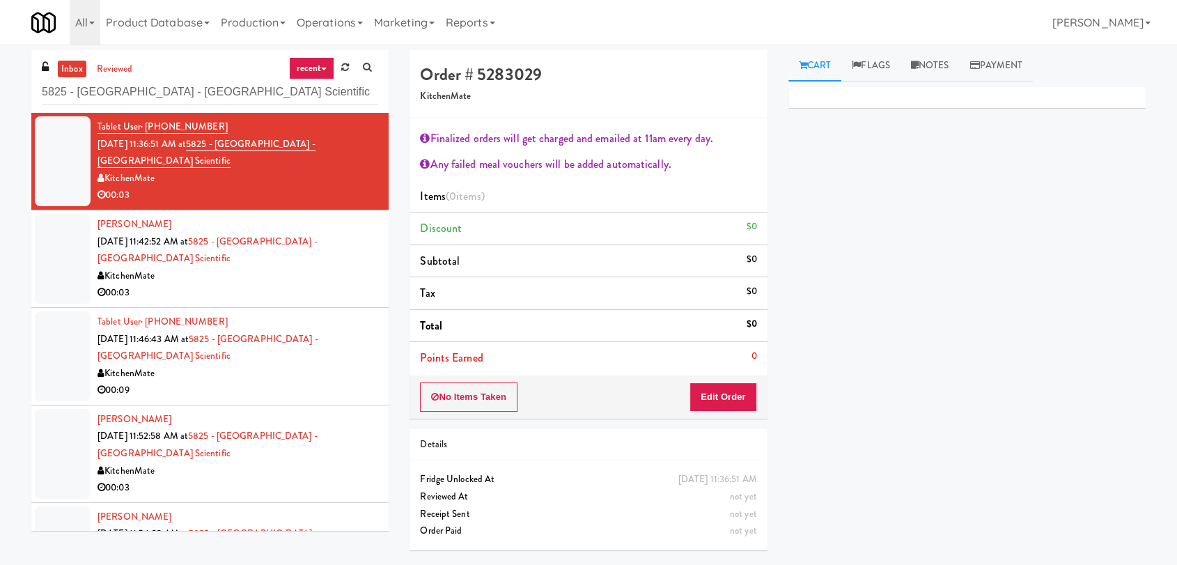
click at [347, 275] on div "KitchenMate" at bounding box center [238, 276] width 281 height 17
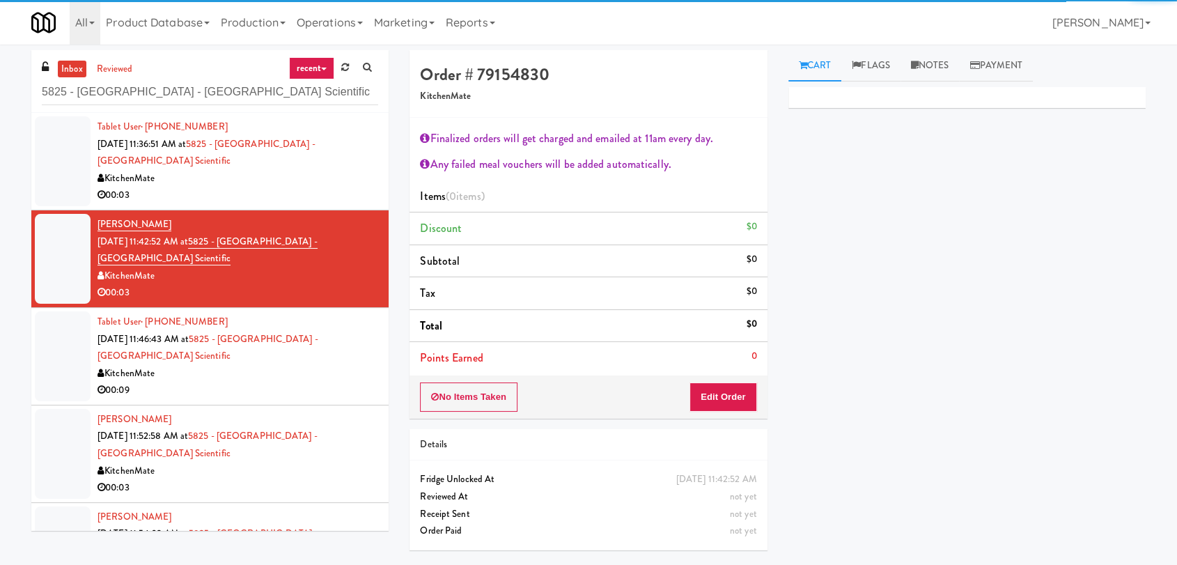
click at [353, 369] on div "KitchenMate" at bounding box center [238, 373] width 281 height 17
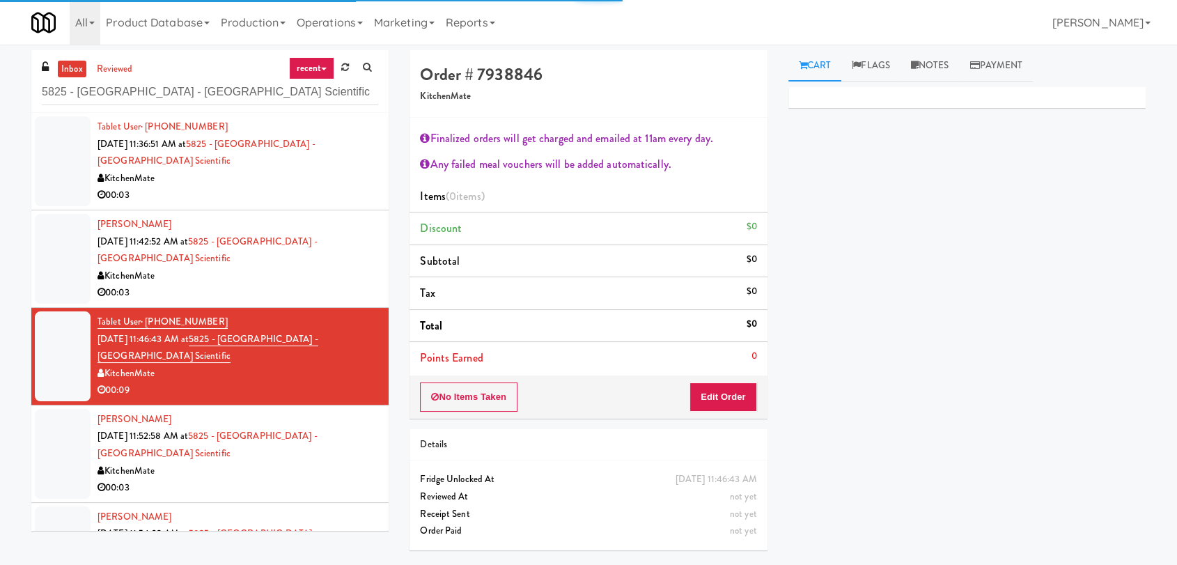
click at [326, 460] on div "[PERSON_NAME] [DATE] 11:52:58 AM at 5825 - [GEOGRAPHIC_DATA] - [GEOGRAPHIC_DATA…" at bounding box center [238, 454] width 281 height 86
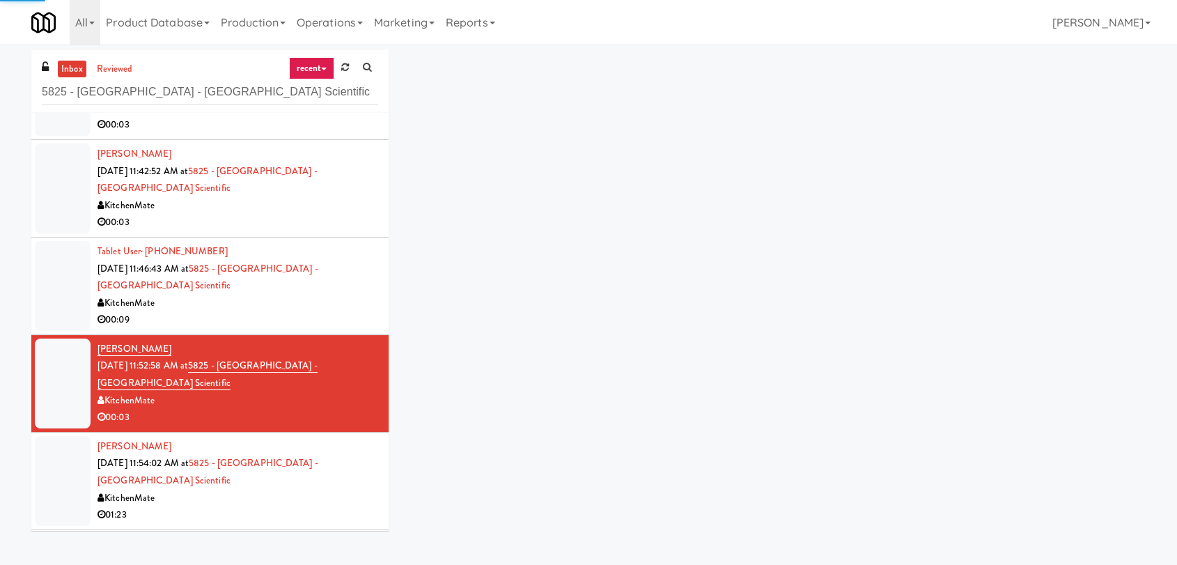
scroll to position [232, 0]
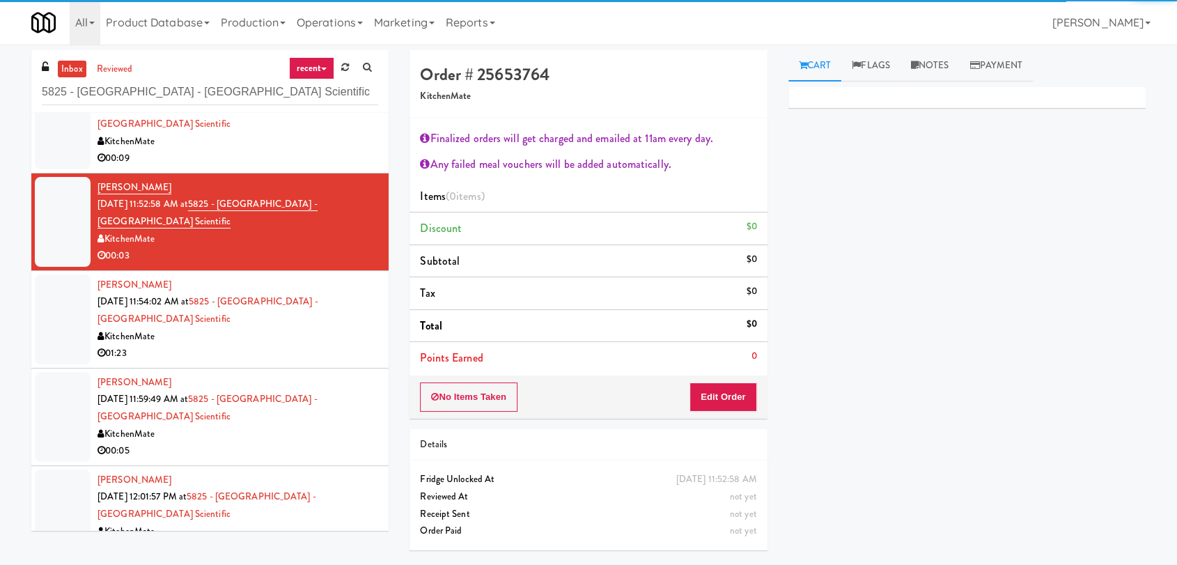
click at [318, 347] on div "01:23" at bounding box center [238, 353] width 281 height 17
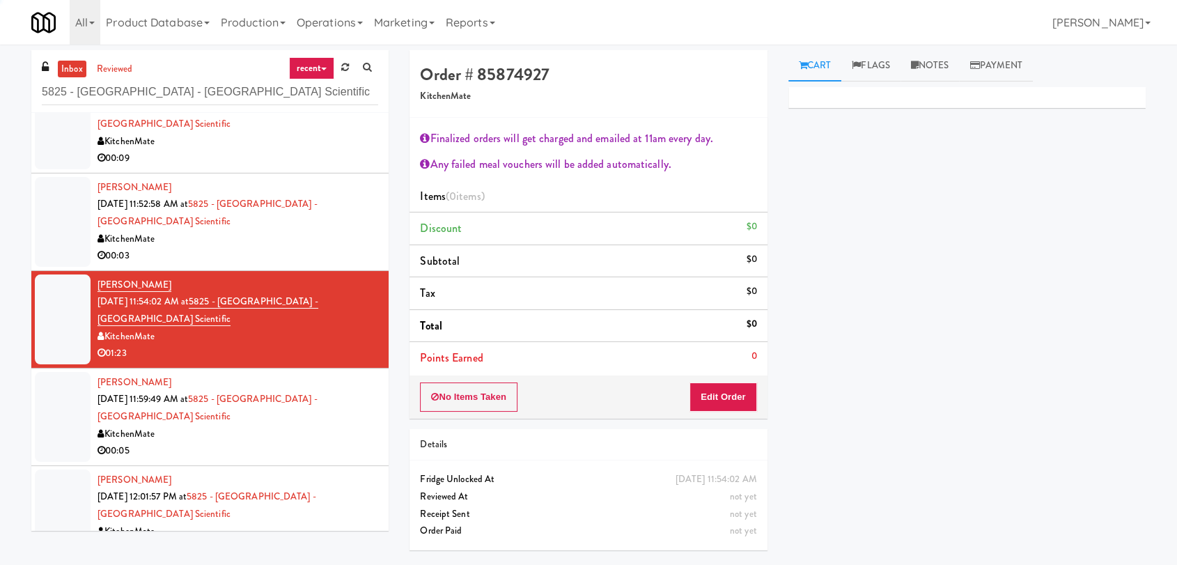
click at [323, 435] on div "KitchenMate" at bounding box center [238, 434] width 281 height 17
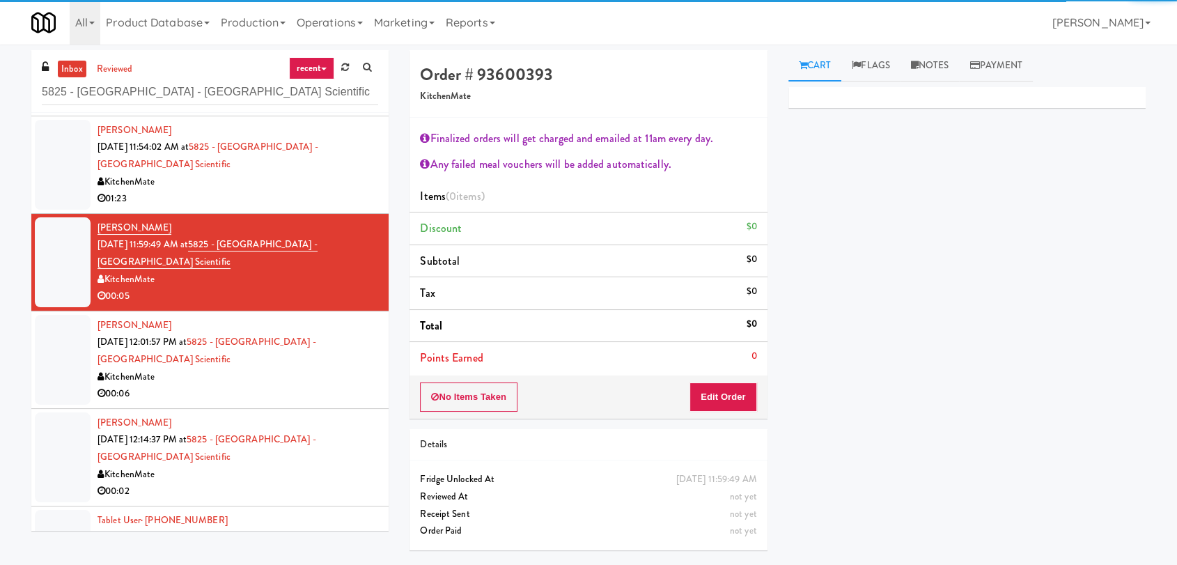
click at [318, 370] on div "KitchenMate" at bounding box center [238, 377] width 281 height 17
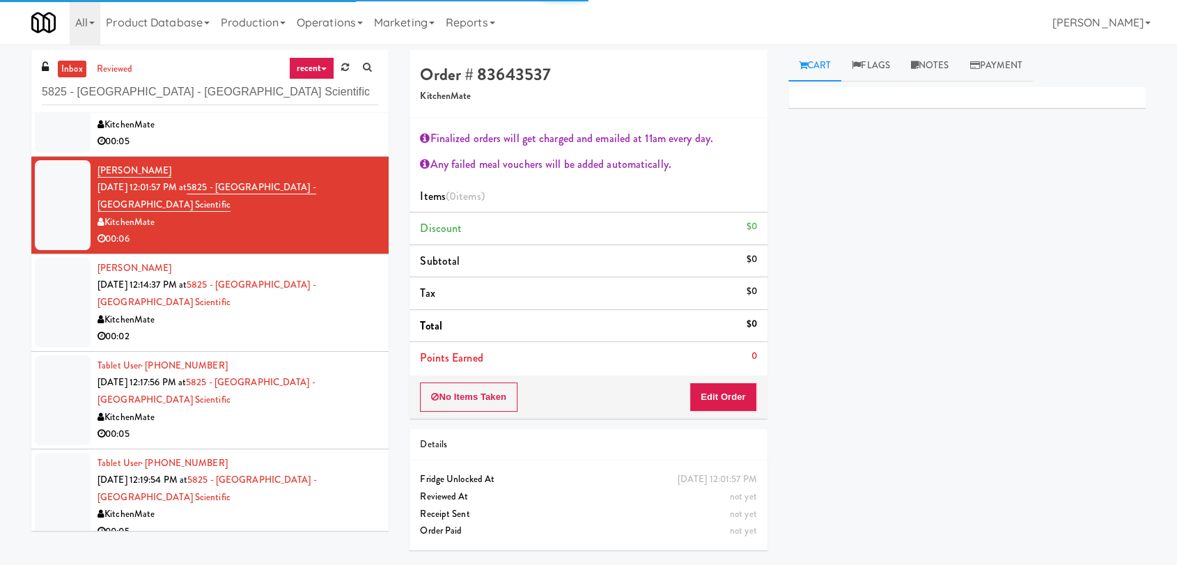
click at [313, 317] on div "KitchenMate" at bounding box center [238, 319] width 281 height 17
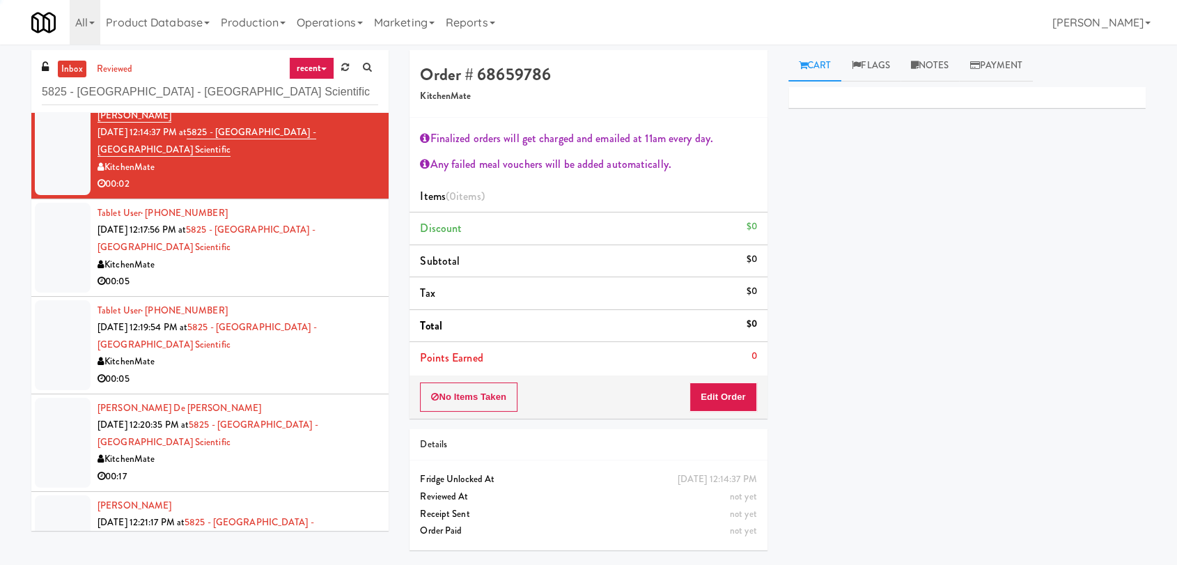
scroll to position [697, 0]
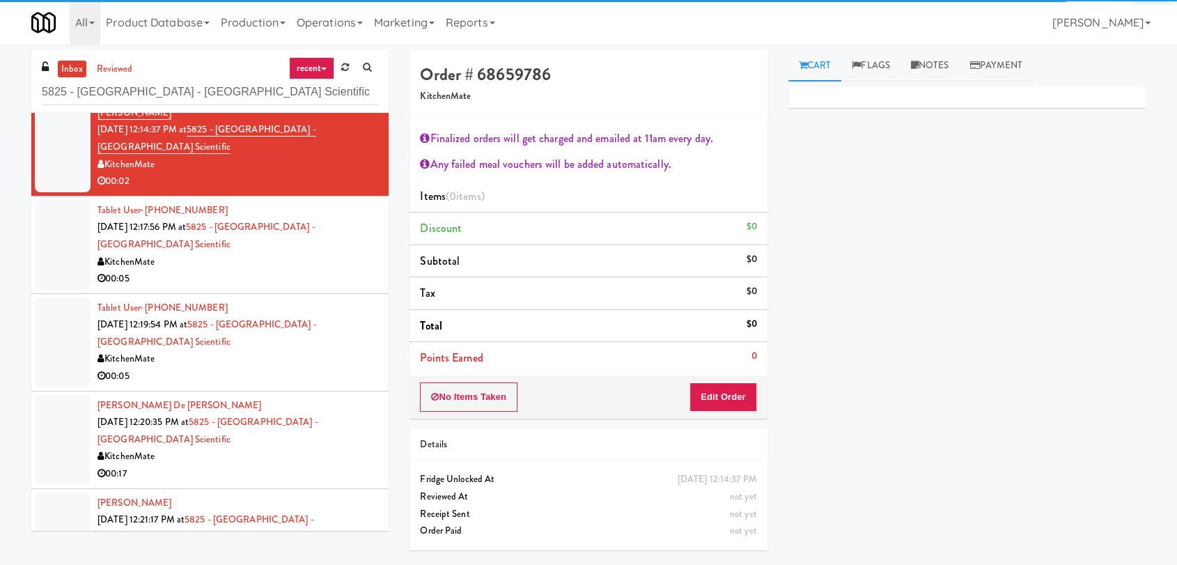
click at [313, 263] on div "KitchenMate" at bounding box center [238, 262] width 281 height 17
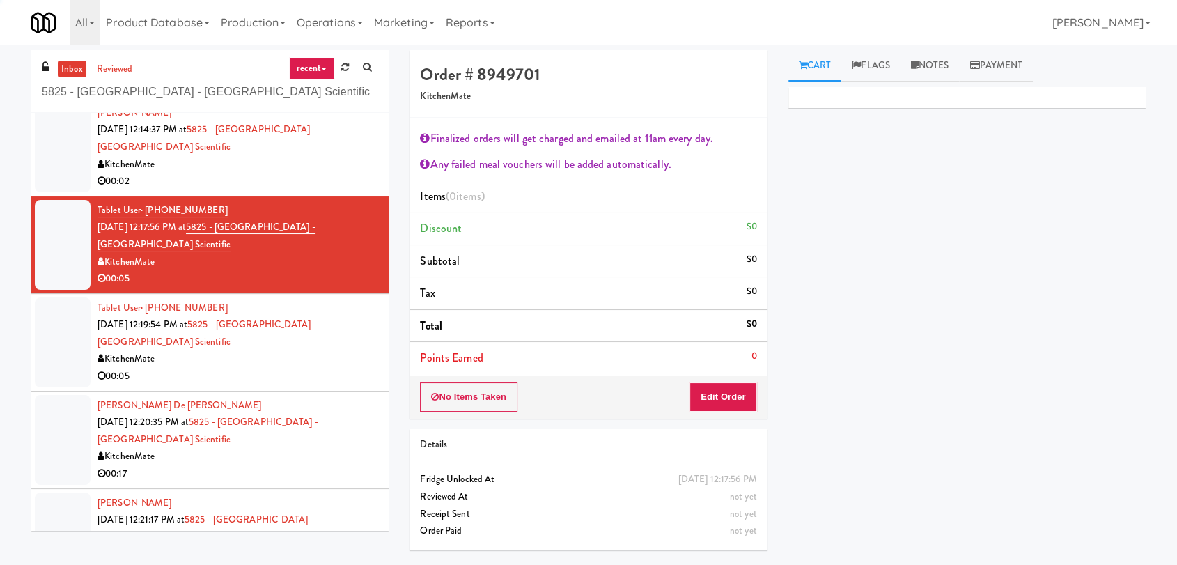
click at [318, 363] on div "KitchenMate" at bounding box center [238, 358] width 281 height 17
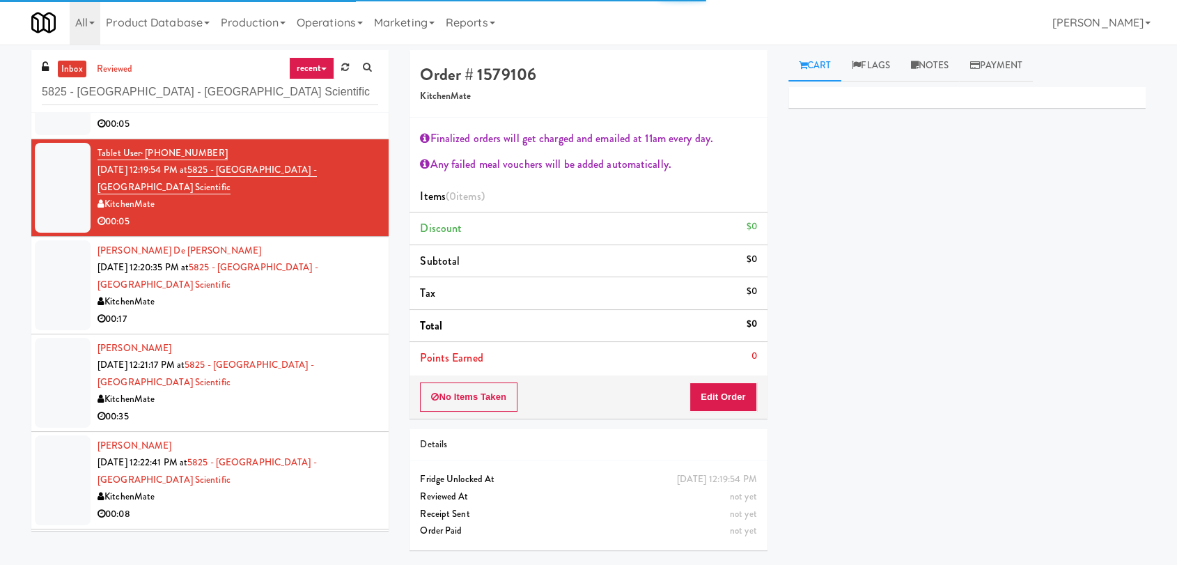
click at [291, 306] on div "KitchenMate" at bounding box center [238, 301] width 281 height 17
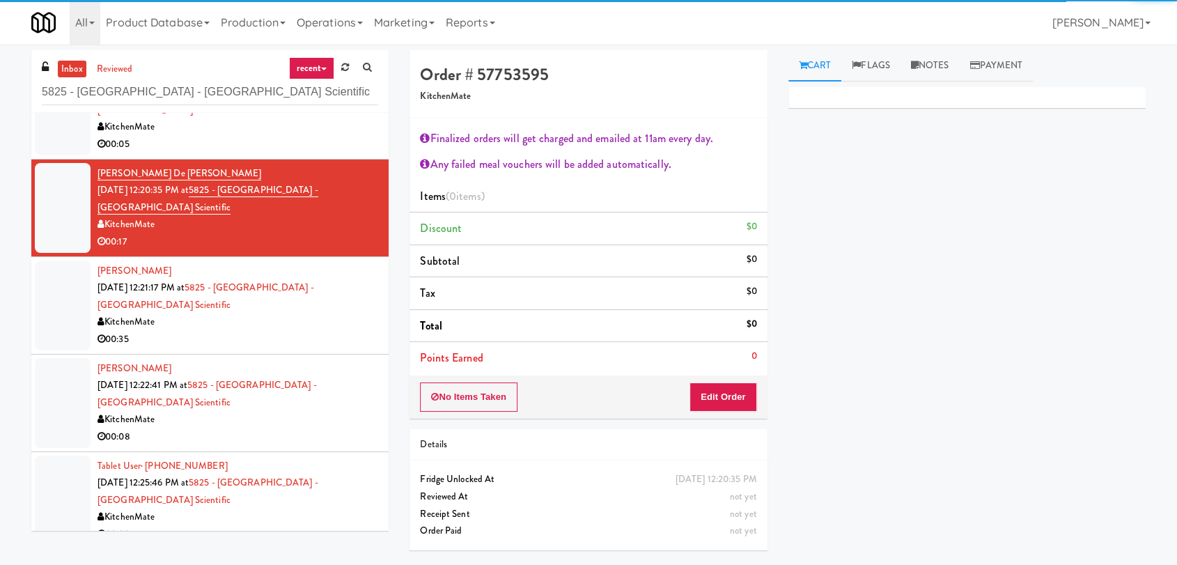
click at [293, 332] on div "00:35" at bounding box center [238, 339] width 281 height 17
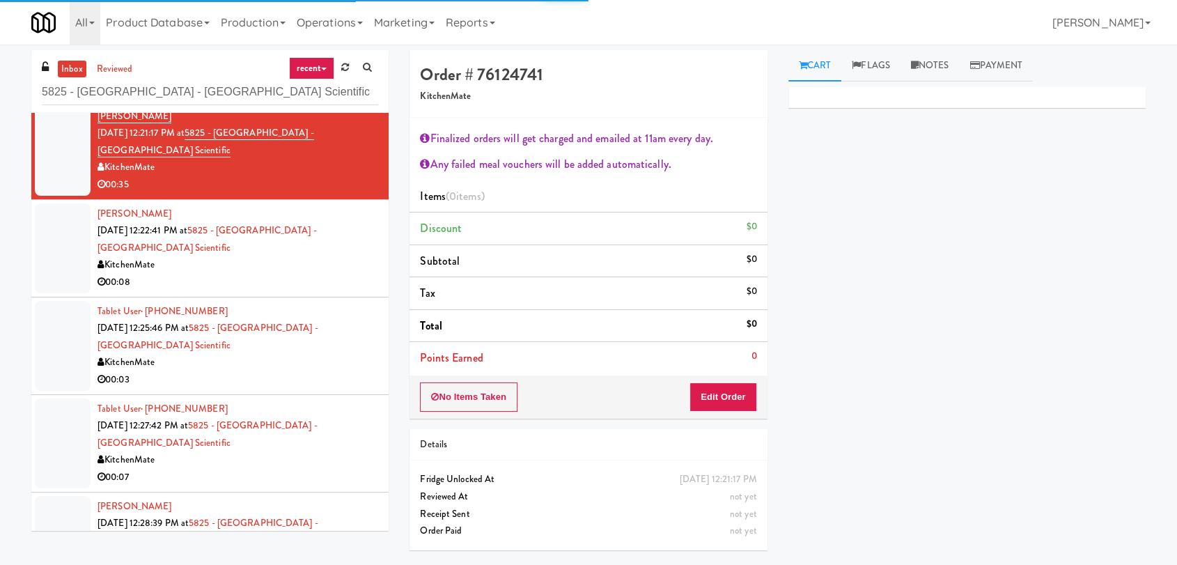
click at [310, 288] on div "00:08" at bounding box center [238, 282] width 281 height 17
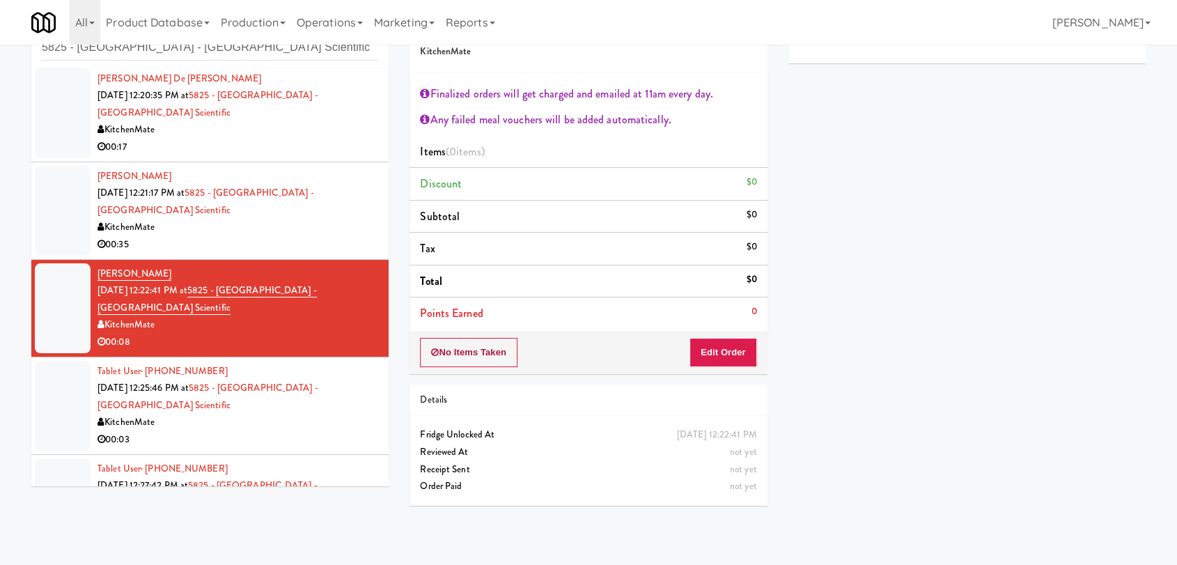
scroll to position [1006, 0]
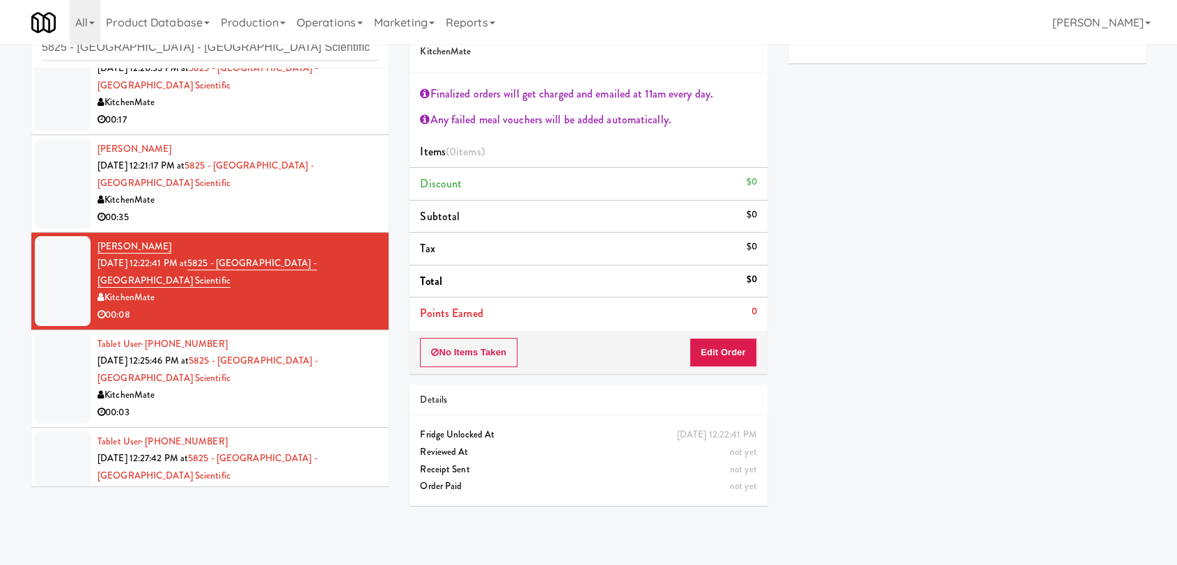
drag, startPoint x: 754, startPoint y: 433, endPoint x: 708, endPoint y: 437, distance: 46.2
click at [708, 437] on div "[DATE] 12:22:41 PM" at bounding box center [717, 434] width 80 height 17
copy div "12:22:41 PM"
click at [327, 383] on div "Tablet User · (780) 446-2486 [DATE] 12:25:46 PM at 5825 - [GEOGRAPHIC_DATA] - […" at bounding box center [238, 379] width 281 height 86
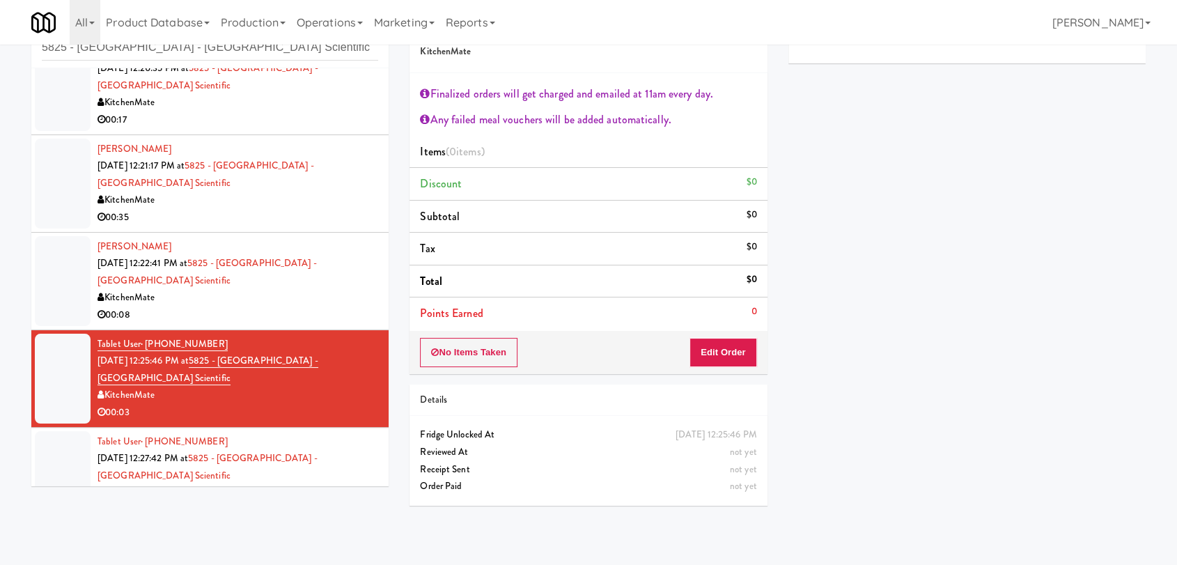
drag, startPoint x: 708, startPoint y: 433, endPoint x: 752, endPoint y: 432, distance: 44.6
click at [752, 432] on div "[DATE] 12:25:46 PM" at bounding box center [717, 434] width 82 height 17
copy div "12:25:46 PM"
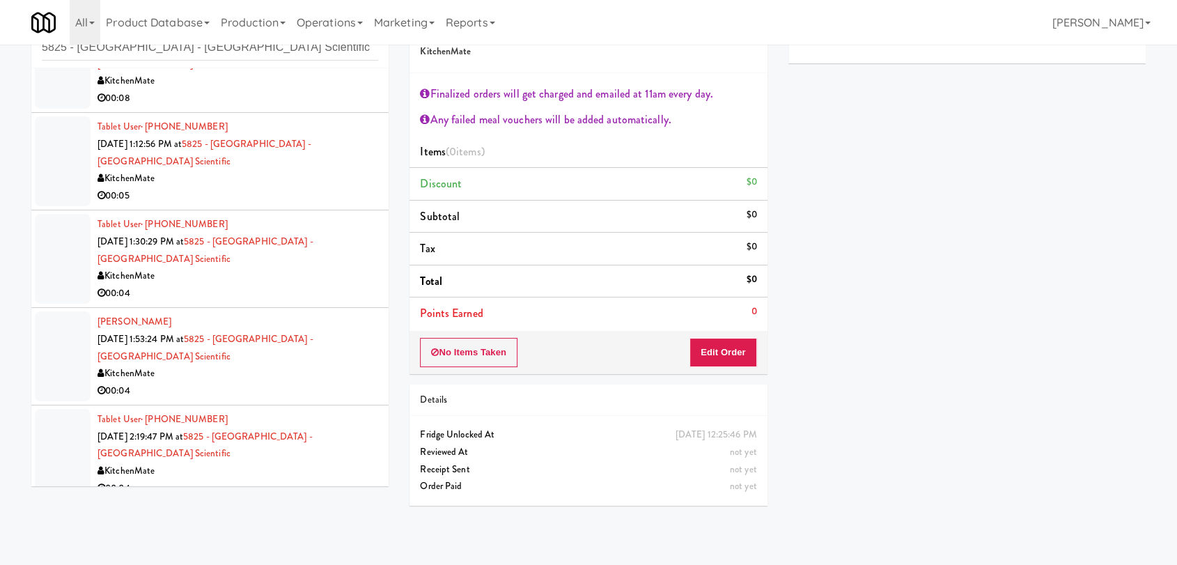
scroll to position [1823, 0]
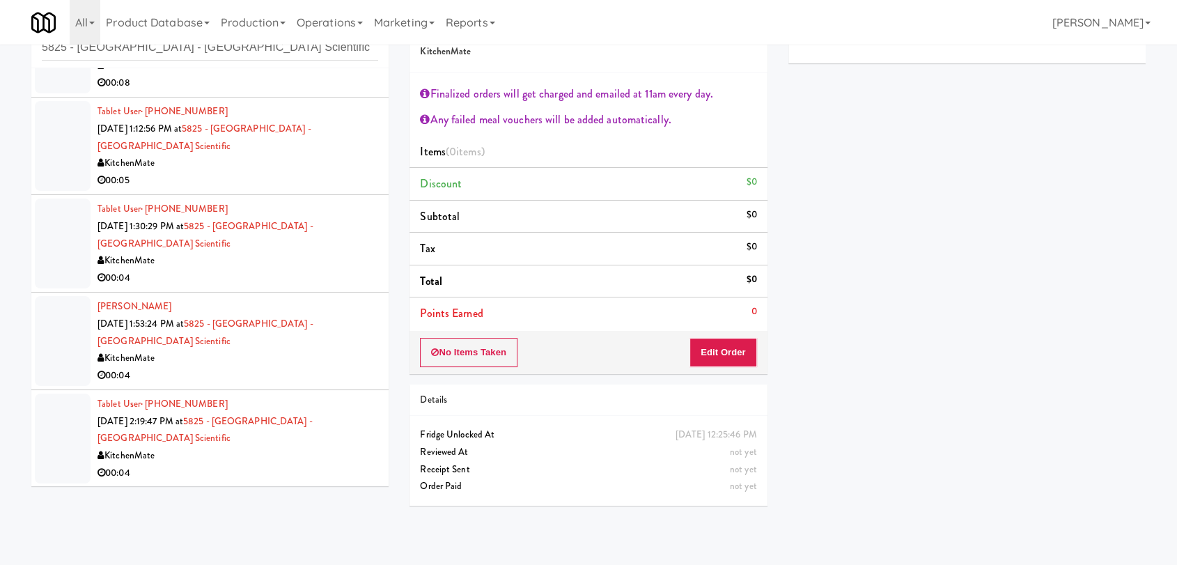
click at [351, 434] on div "Tablet User · (647) 783-4595 [DATE] 2:19:47 PM at 5825 - [GEOGRAPHIC_DATA] - [G…" at bounding box center [238, 439] width 281 height 86
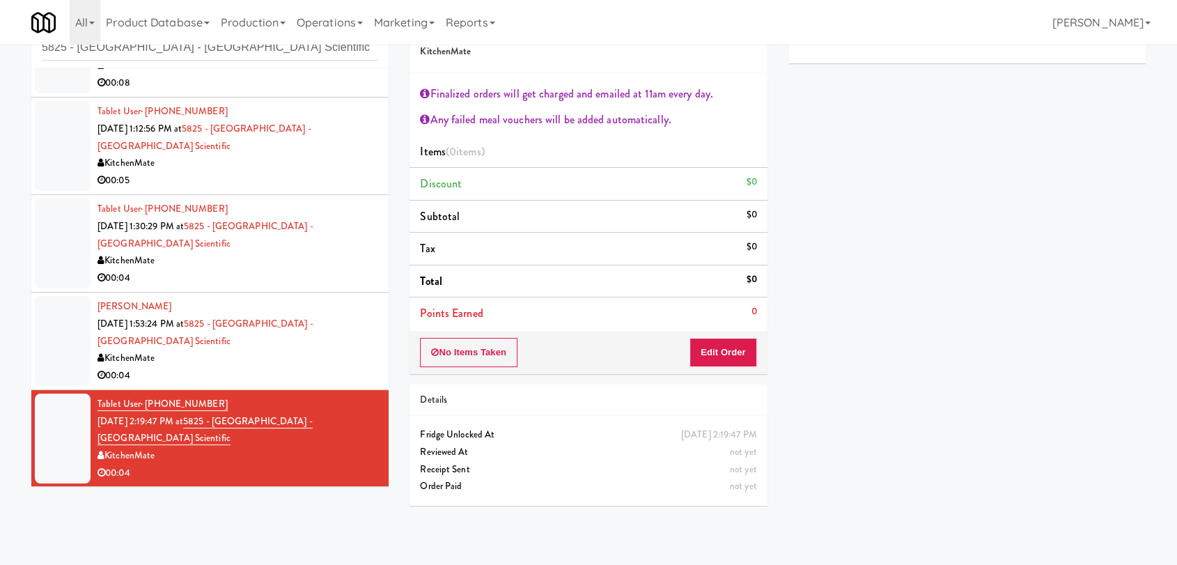
drag, startPoint x: 713, startPoint y: 431, endPoint x: 753, endPoint y: 432, distance: 39.7
click at [753, 432] on div "[DATE] 2:19:47 PM" at bounding box center [719, 434] width 76 height 17
copy div "2:19:47 PM"
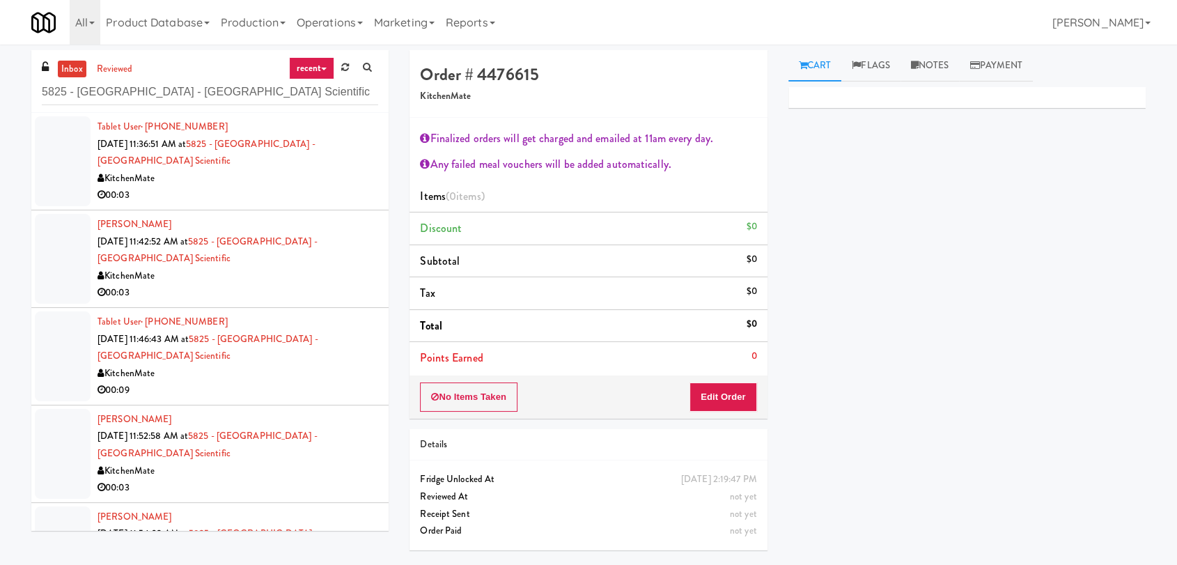
click at [332, 173] on div "KitchenMate" at bounding box center [238, 178] width 281 height 17
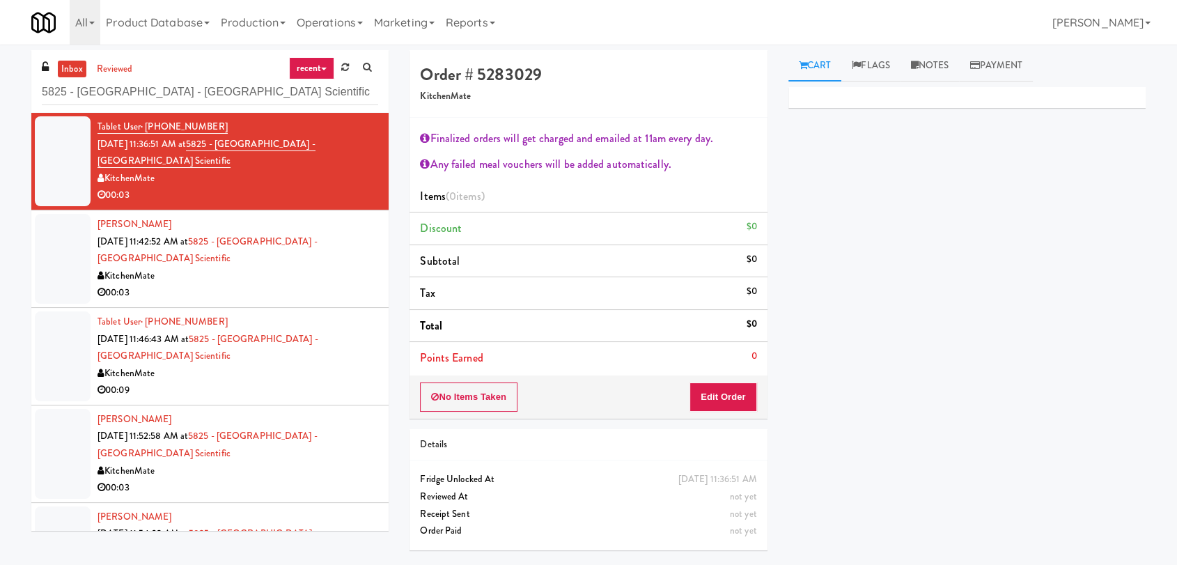
drag, startPoint x: 710, startPoint y: 475, endPoint x: 753, endPoint y: 475, distance: 43.2
click at [753, 475] on div "[DATE] 11:36:51 AM" at bounding box center [718, 479] width 79 height 17
copy div "11:36:51 AM"
paste input "[PERSON_NAME] 2nd Breakroom"
drag, startPoint x: 310, startPoint y: 90, endPoint x: 0, endPoint y: 84, distance: 310.0
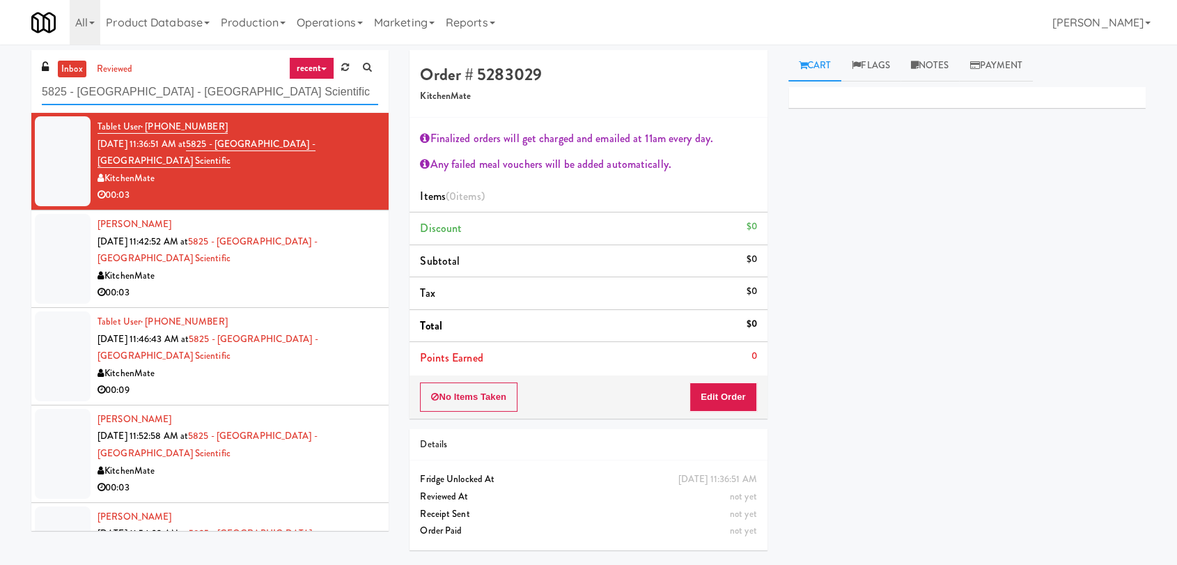
click at [0, 84] on div "inbox reviewed recent all unclear take inventory issue suspicious failed recent…" at bounding box center [588, 305] width 1177 height 511
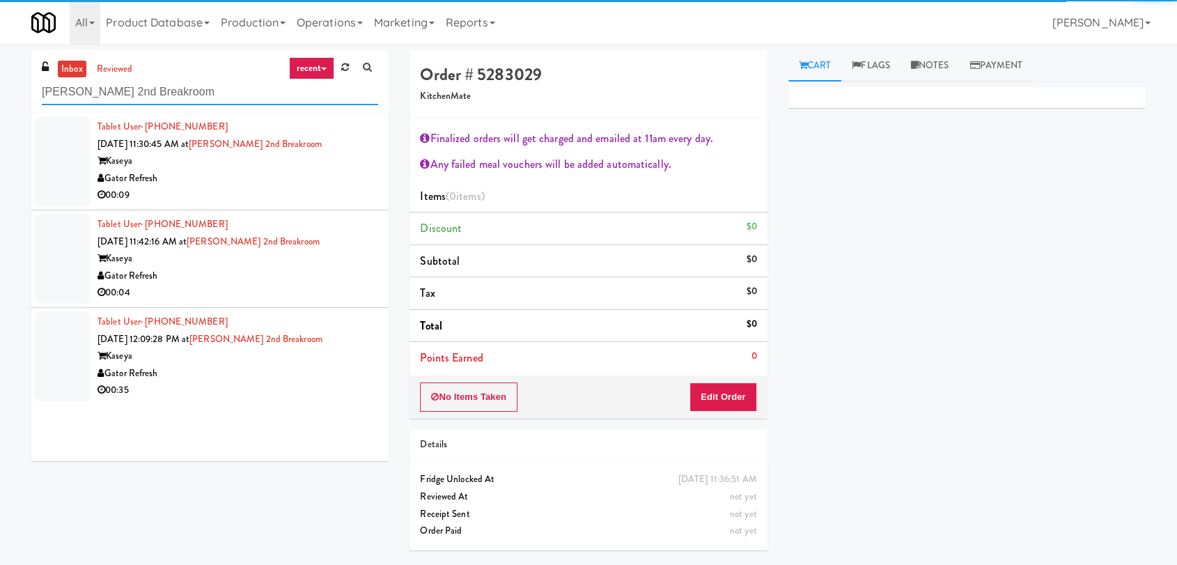
type input "[PERSON_NAME] 2nd Breakroom"
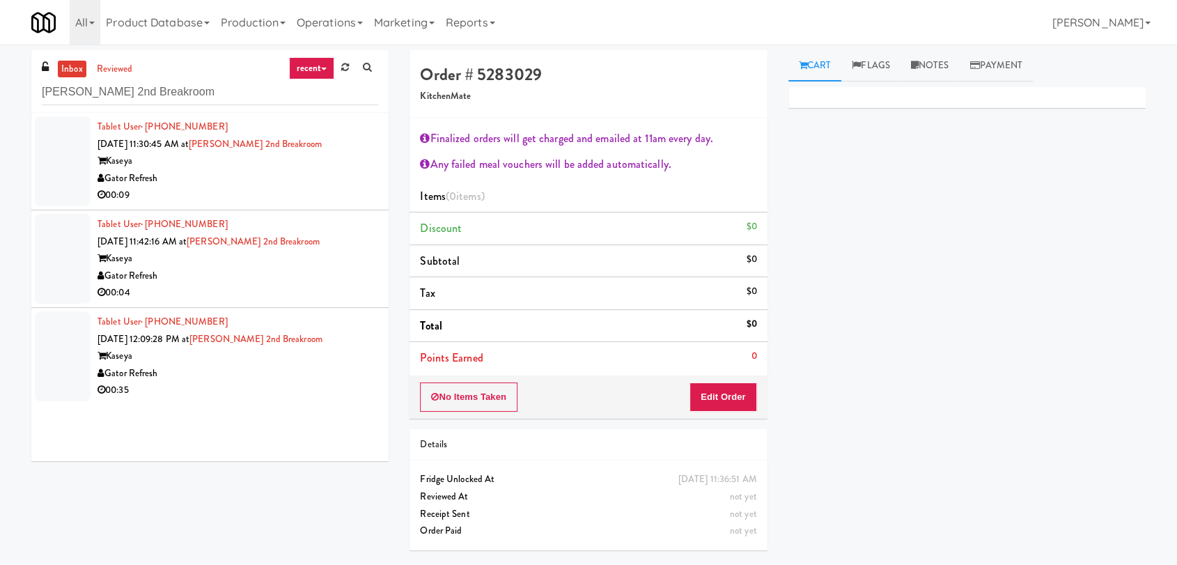
drag, startPoint x: 268, startPoint y: 155, endPoint x: 303, endPoint y: 157, distance: 34.9
click at [268, 155] on div "Kaseya" at bounding box center [238, 161] width 281 height 17
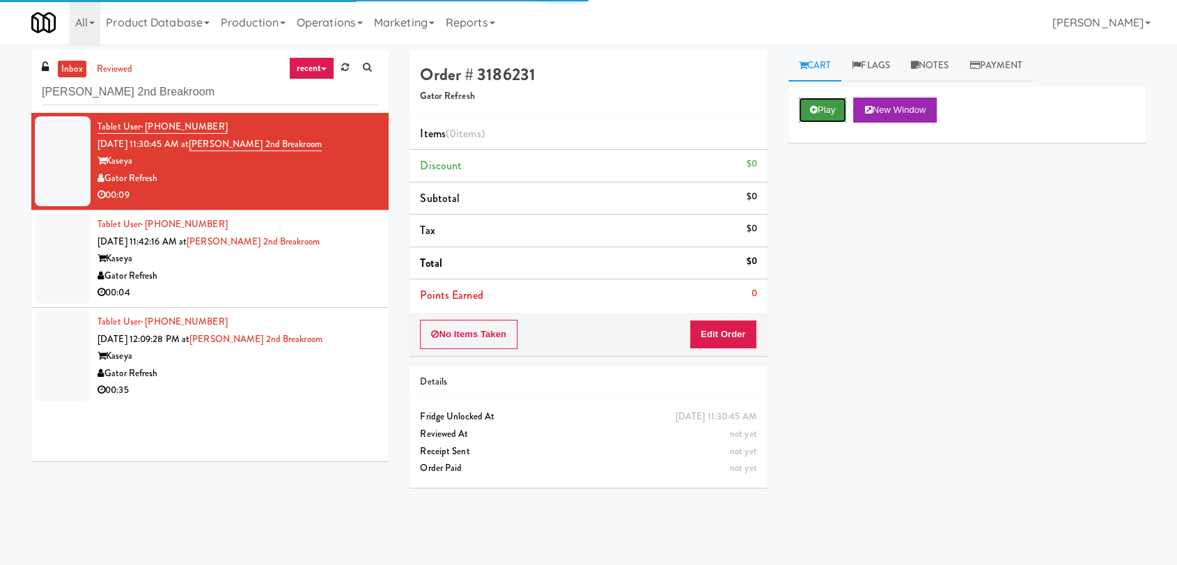
click at [810, 107] on icon at bounding box center [814, 109] width 8 height 9
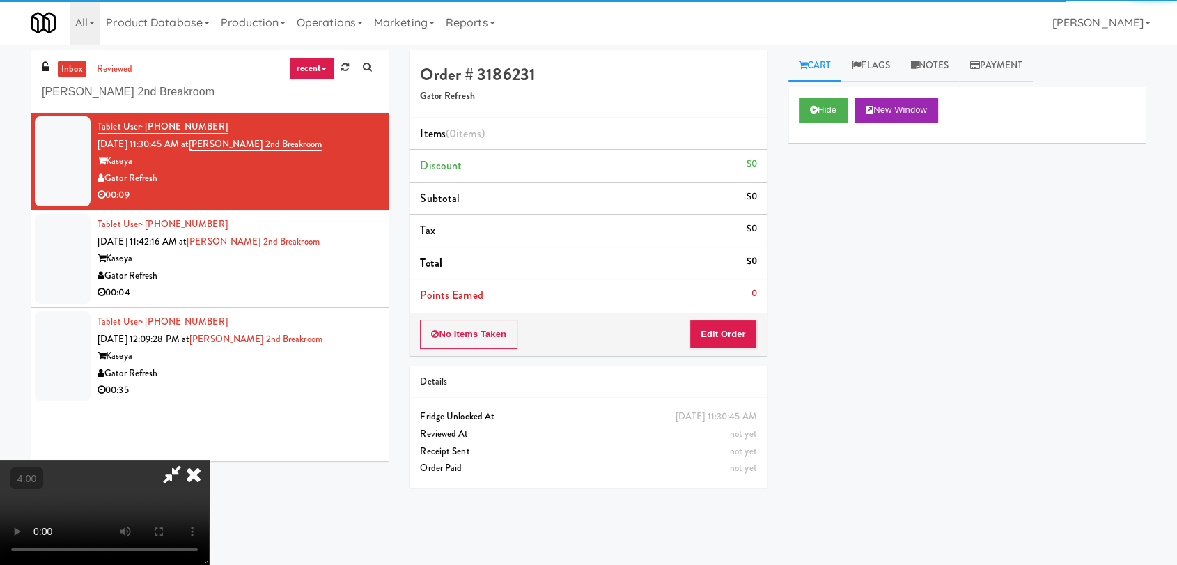
click at [726, 314] on div "No Items Taken Edit Order" at bounding box center [588, 334] width 357 height 43
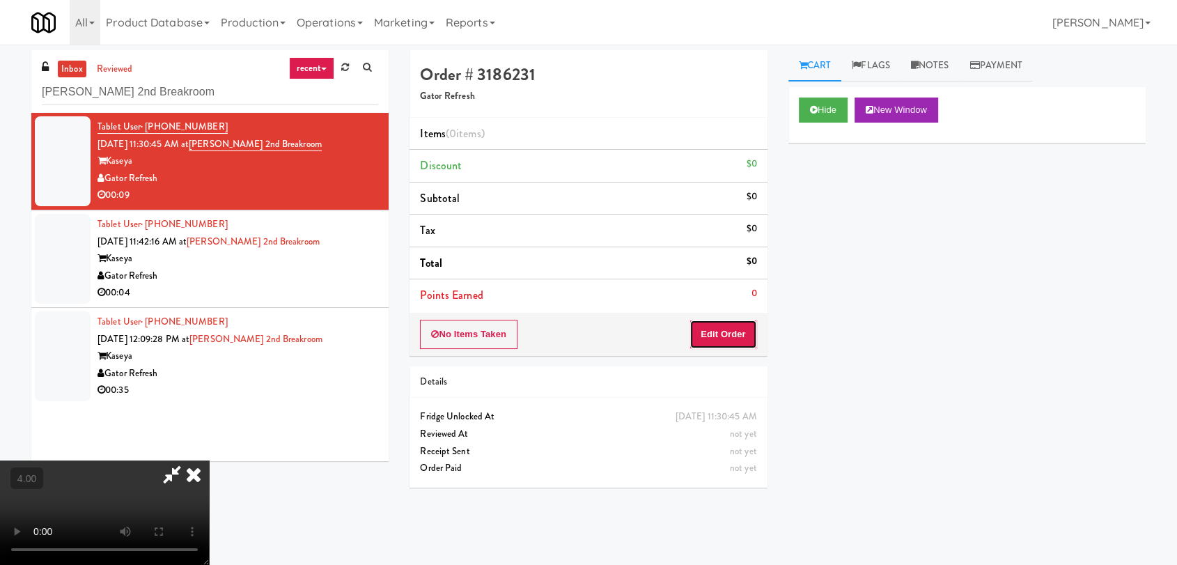
click at [726, 330] on button "Edit Order" at bounding box center [724, 334] width 68 height 29
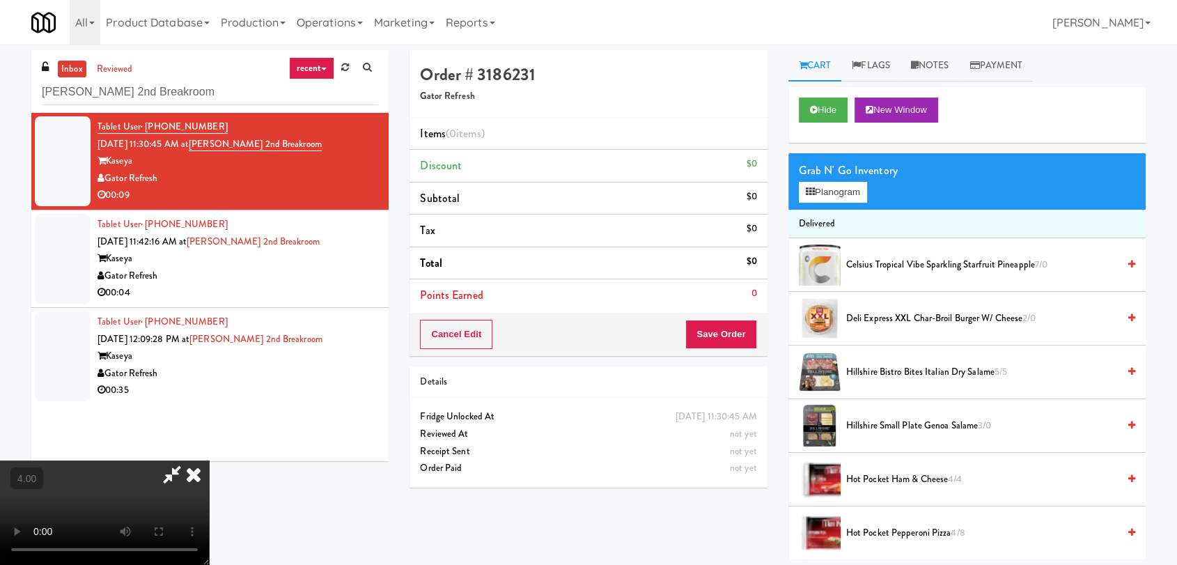
click at [209, 460] on video at bounding box center [104, 512] width 209 height 104
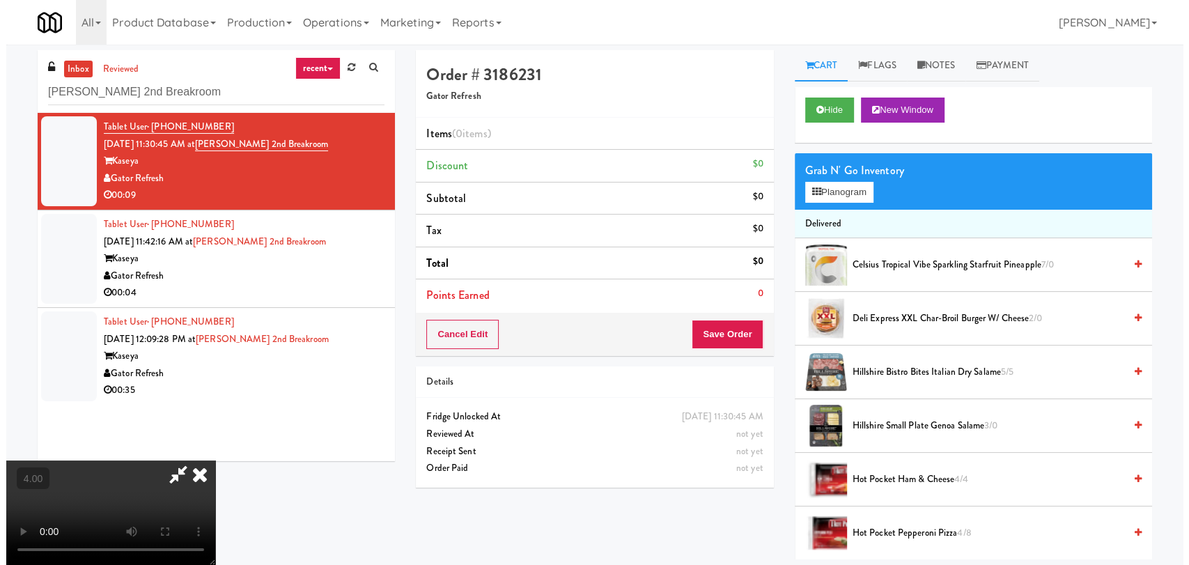
scroll to position [29, 0]
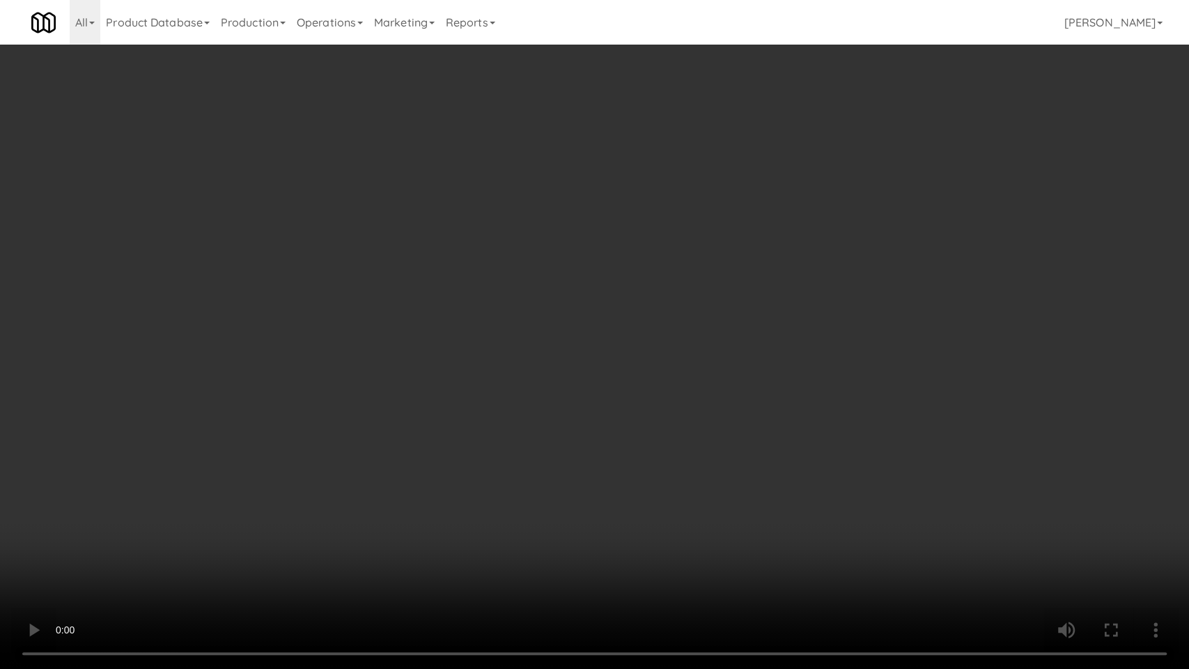
click at [586, 410] on video at bounding box center [594, 334] width 1189 height 669
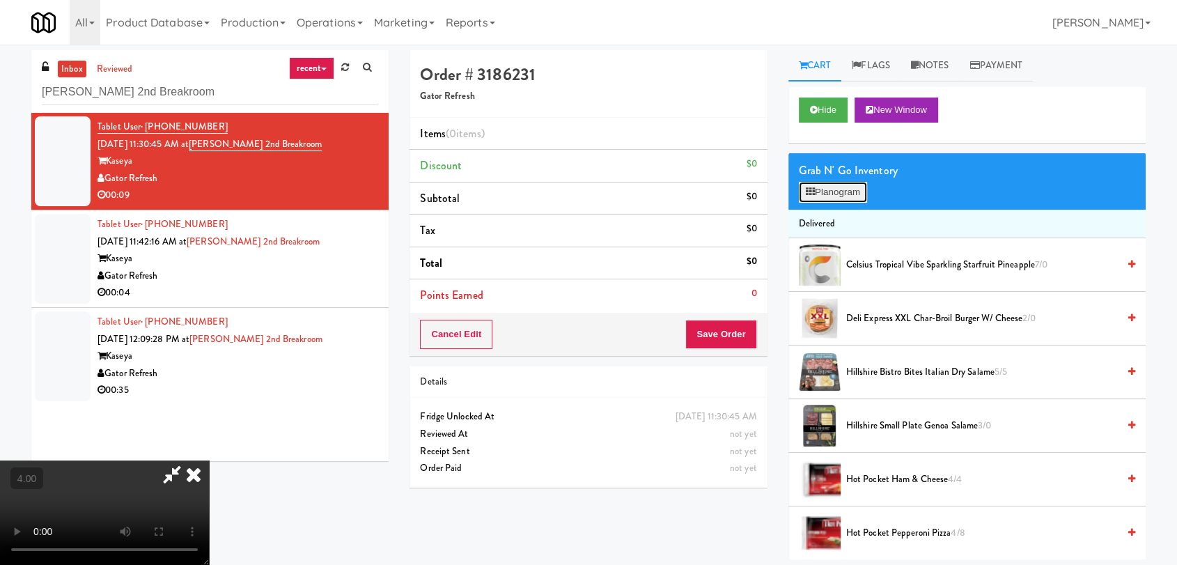
click at [823, 183] on button "Planogram" at bounding box center [833, 192] width 68 height 21
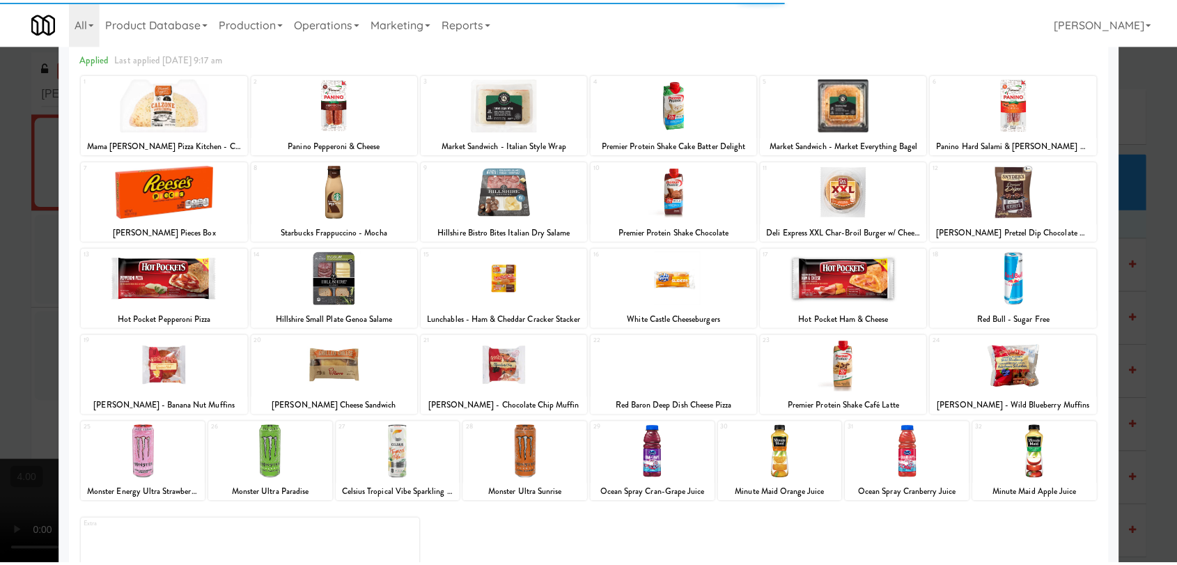
scroll to position [119, 0]
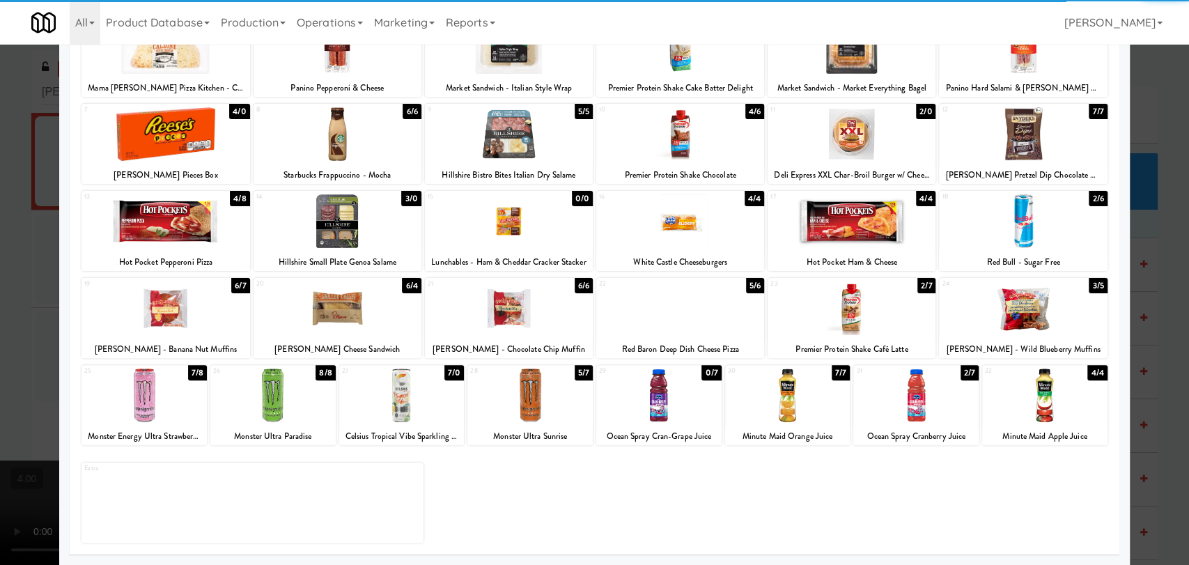
click at [910, 407] on div at bounding box center [915, 396] width 125 height 54
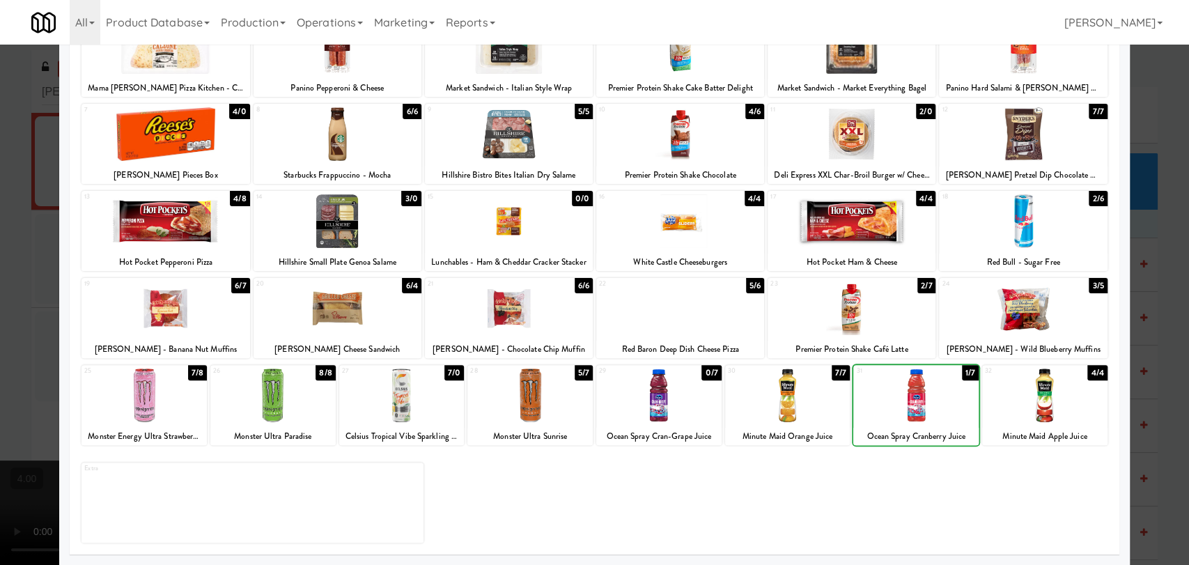
click at [910, 407] on div at bounding box center [915, 396] width 125 height 54
click at [0, 165] on div at bounding box center [594, 282] width 1189 height 565
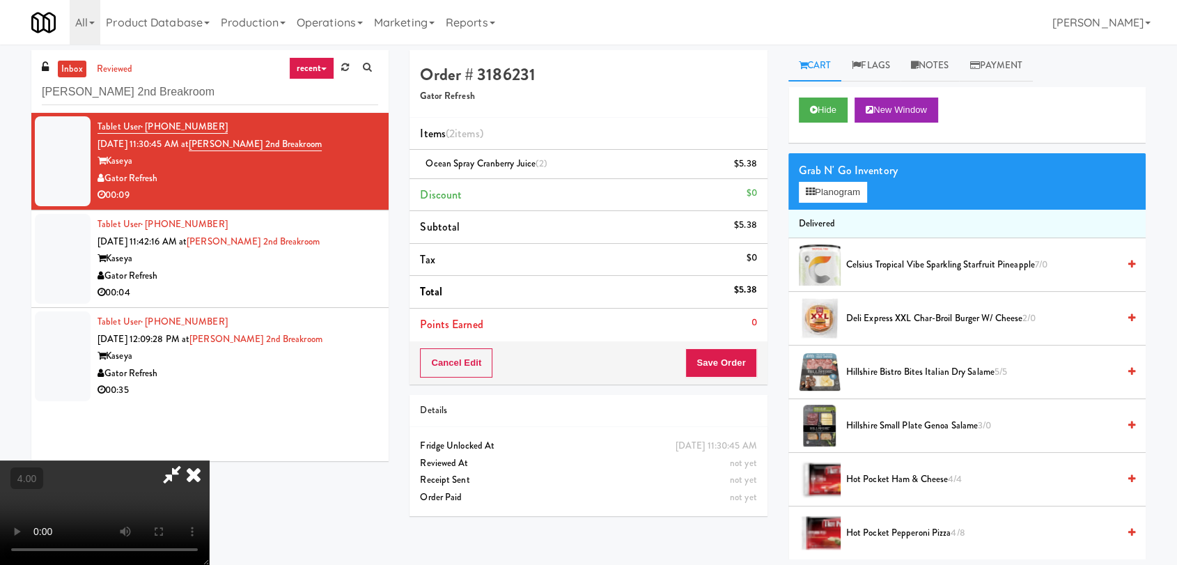
click at [209, 460] on video at bounding box center [104, 512] width 209 height 104
click at [732, 348] on button "Save Order" at bounding box center [720, 362] width 71 height 29
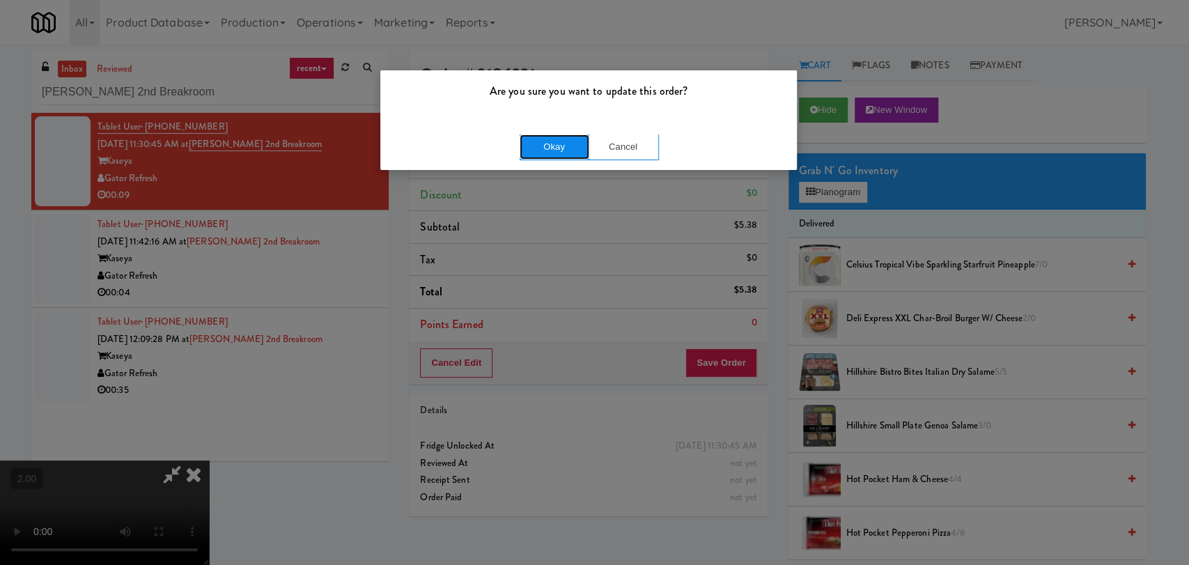
click at [561, 156] on button "Okay" at bounding box center [555, 146] width 70 height 25
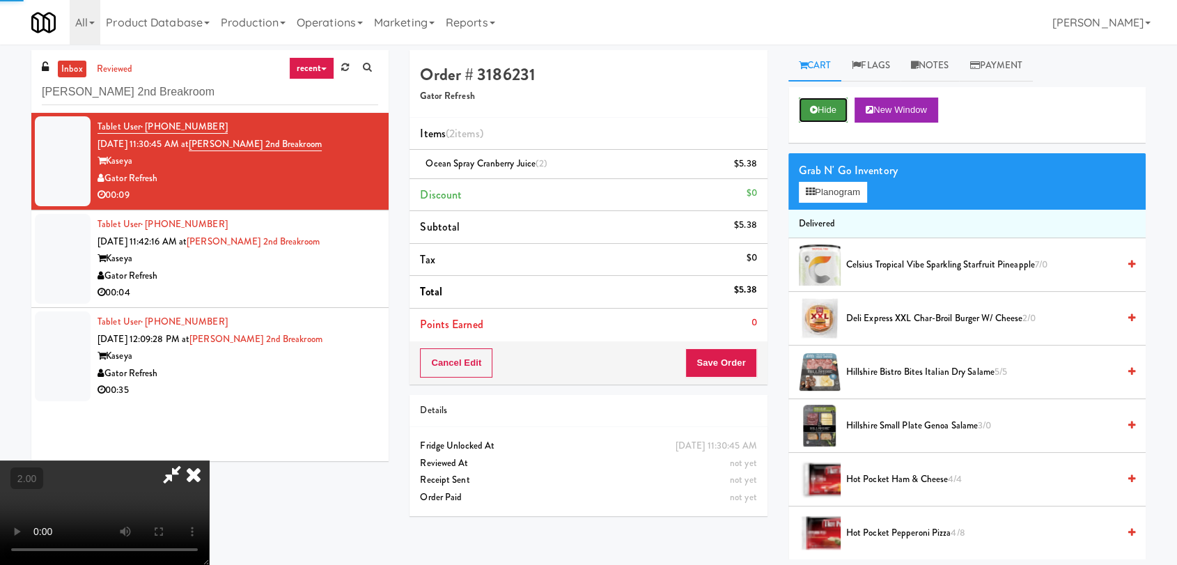
click at [830, 107] on button "Hide" at bounding box center [823, 110] width 49 height 25
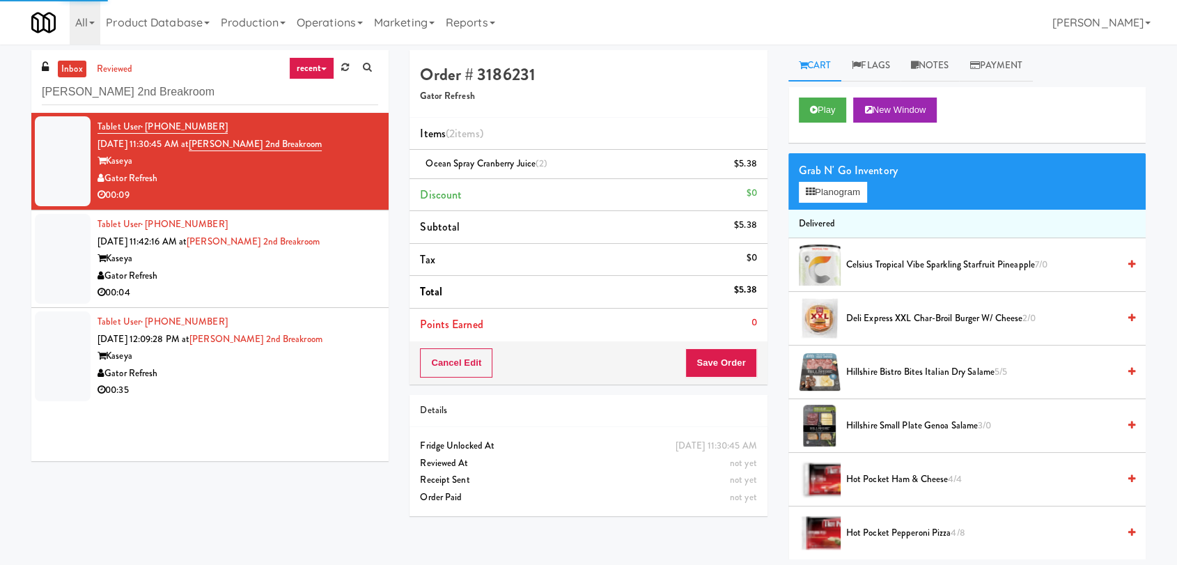
click at [340, 270] on div "Gator Refresh" at bounding box center [238, 276] width 281 height 17
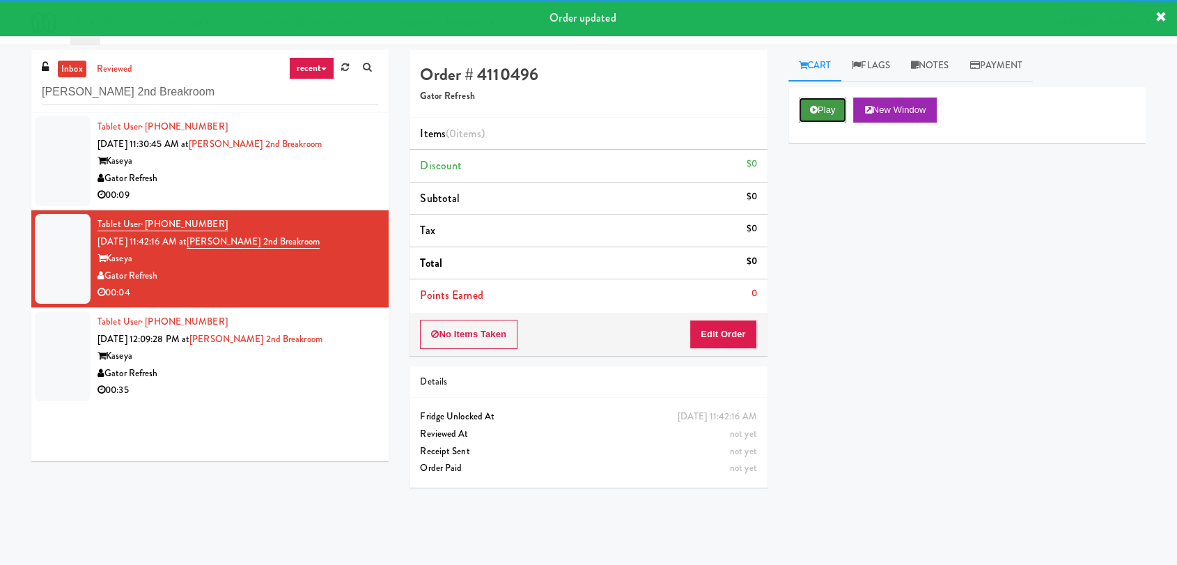
click at [814, 115] on button "Play" at bounding box center [823, 110] width 48 height 25
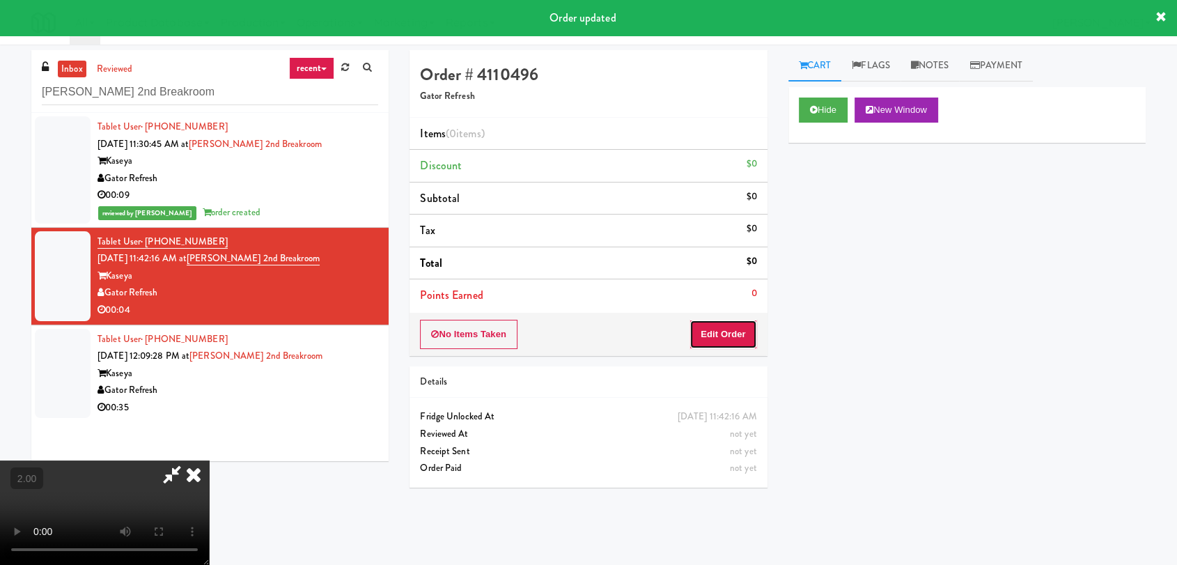
click at [701, 335] on button "Edit Order" at bounding box center [724, 334] width 68 height 29
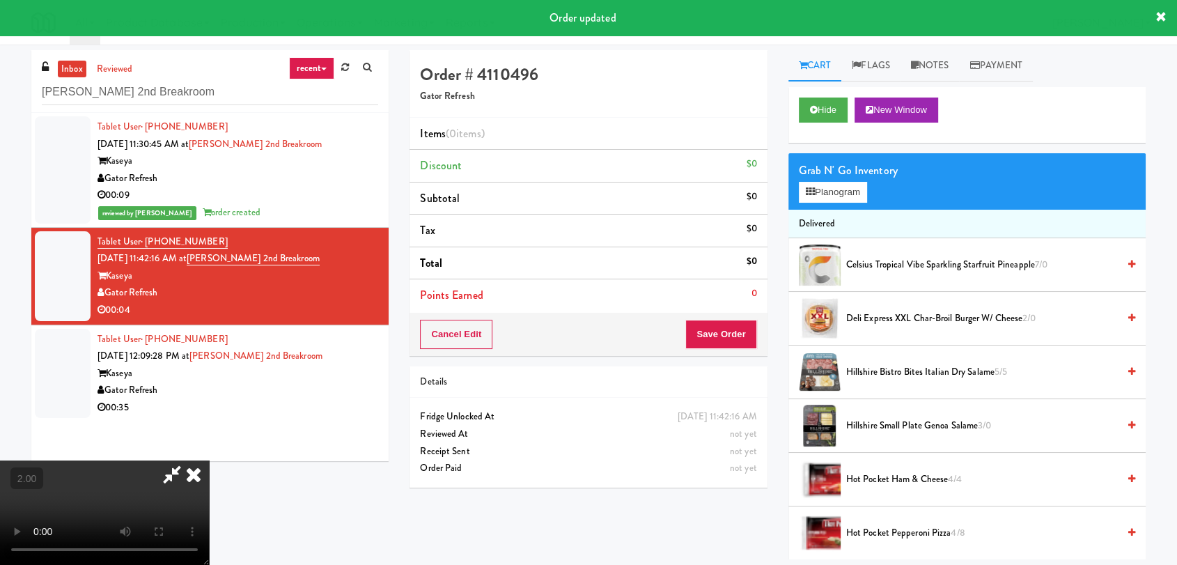
click at [209, 460] on video at bounding box center [104, 512] width 209 height 104
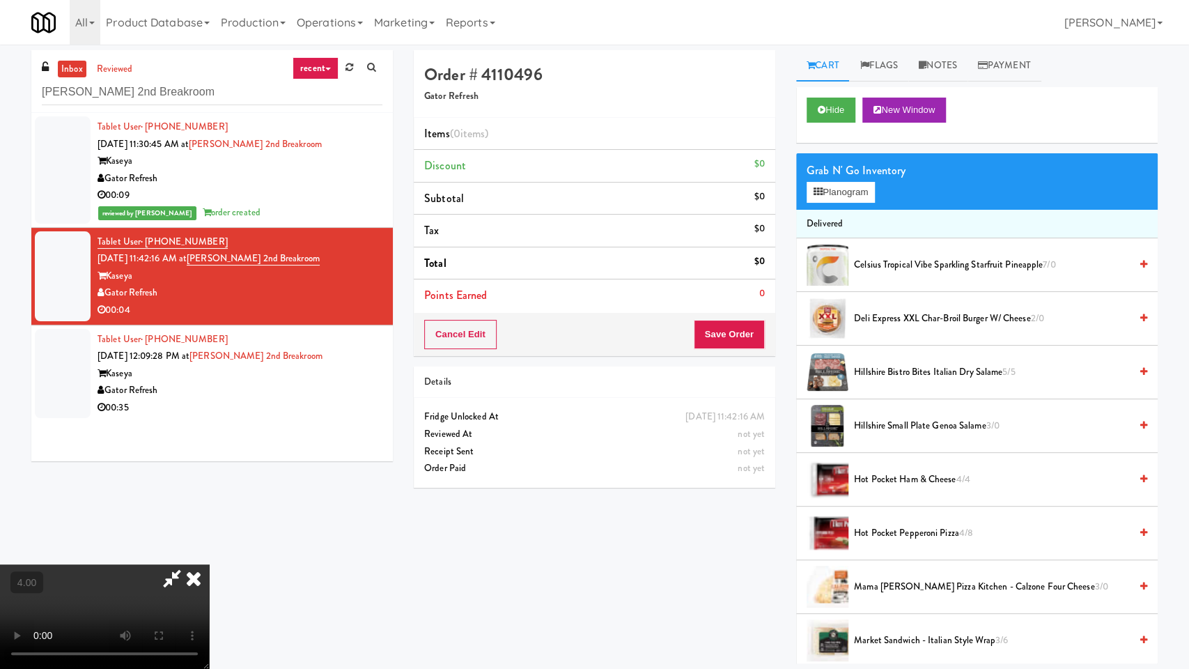
click at [209, 564] on video at bounding box center [104, 616] width 209 height 104
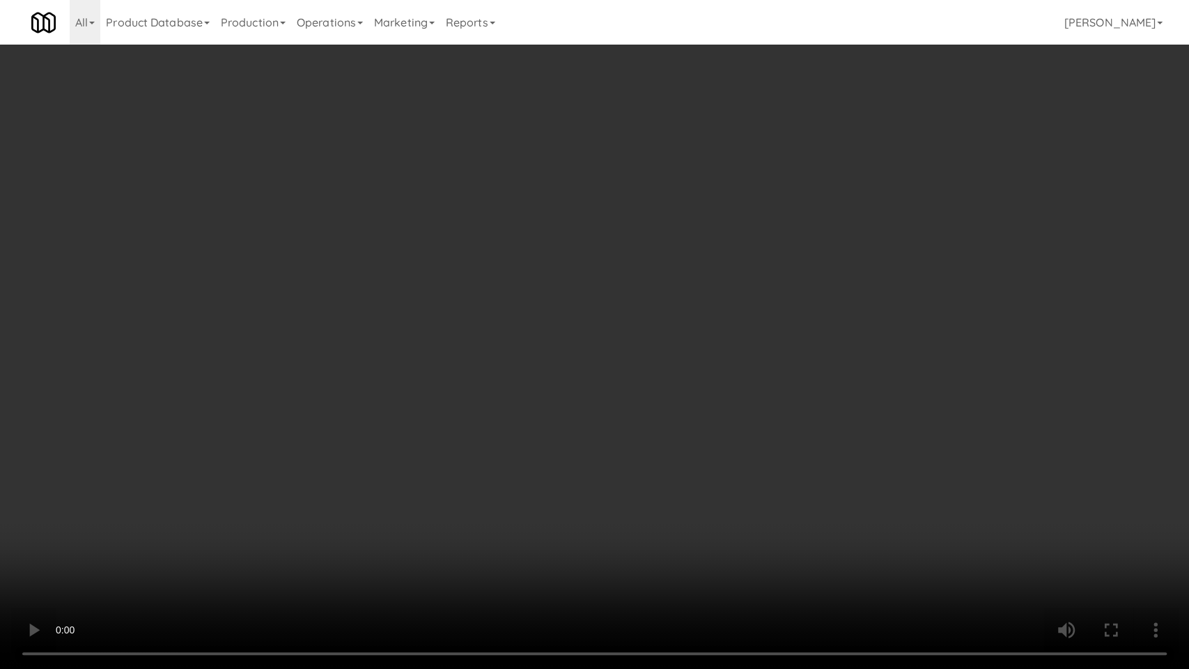
click at [498, 332] on video at bounding box center [594, 334] width 1189 height 669
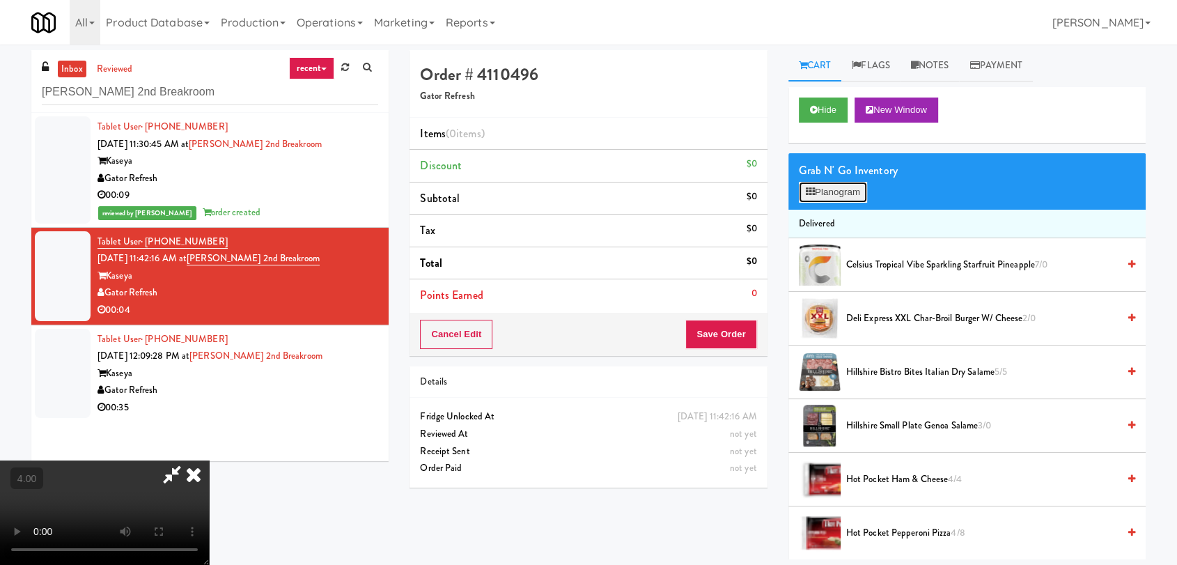
click at [838, 191] on button "Planogram" at bounding box center [833, 192] width 68 height 21
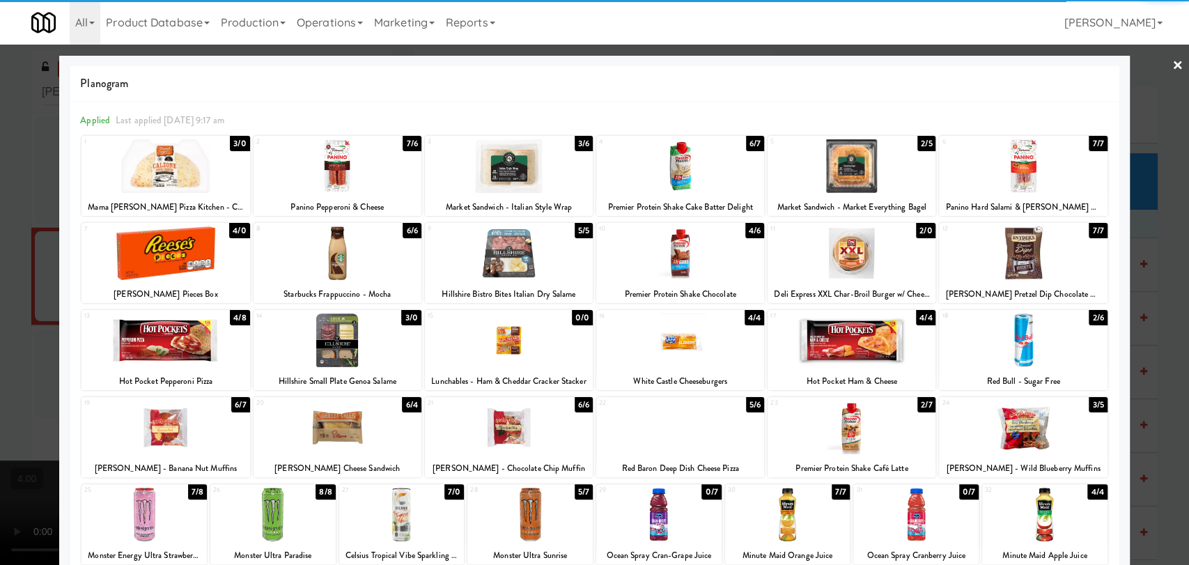
click at [320, 354] on div at bounding box center [338, 340] width 168 height 54
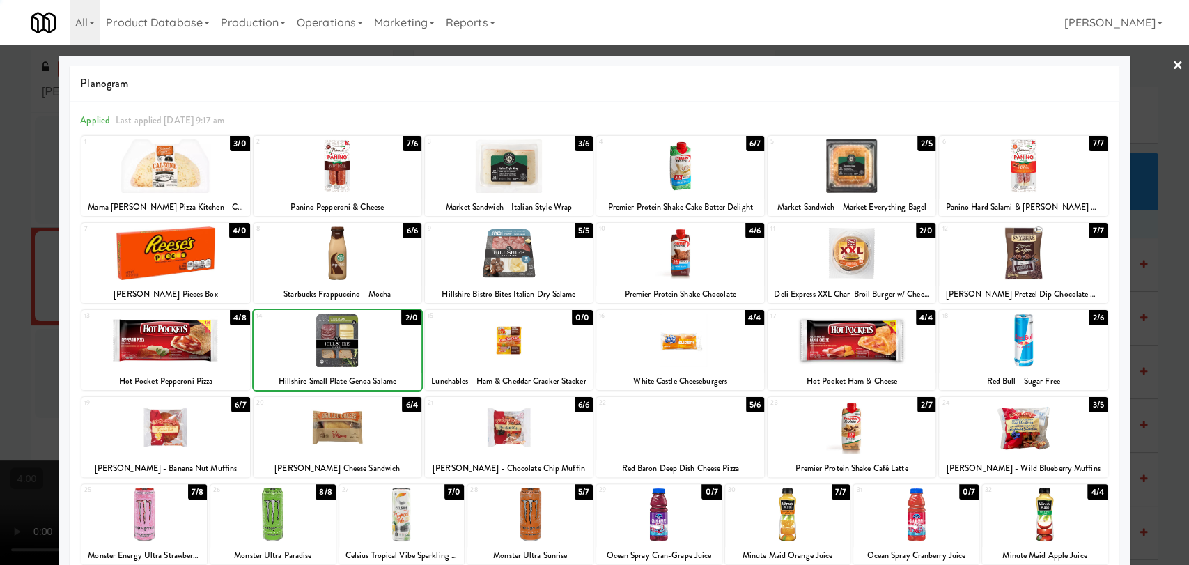
click at [0, 169] on div at bounding box center [594, 282] width 1189 height 565
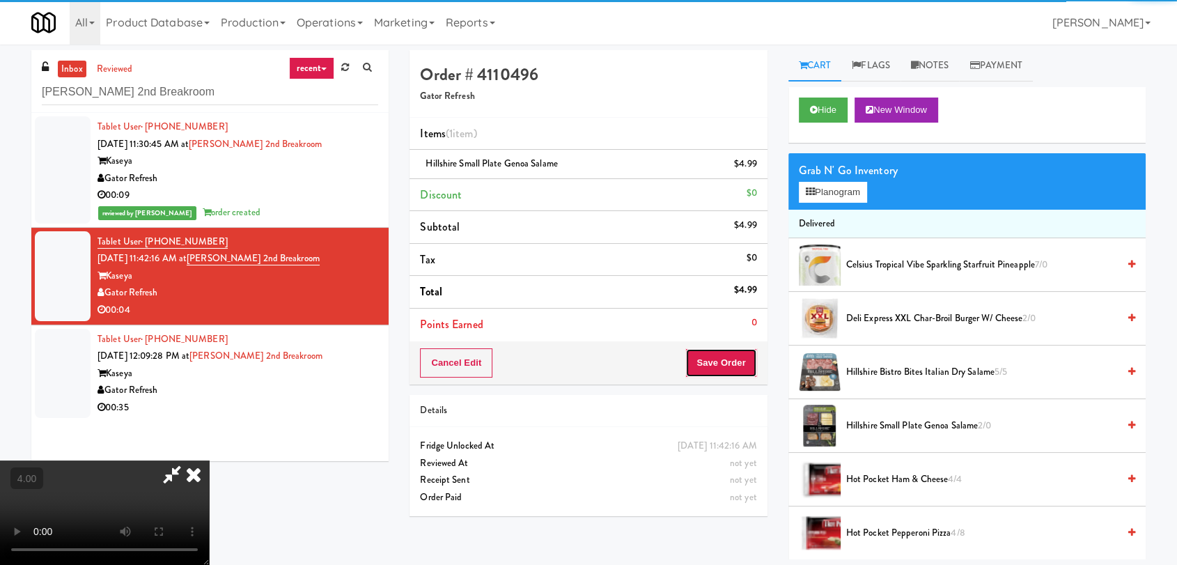
click at [734, 366] on button "Save Order" at bounding box center [720, 362] width 71 height 29
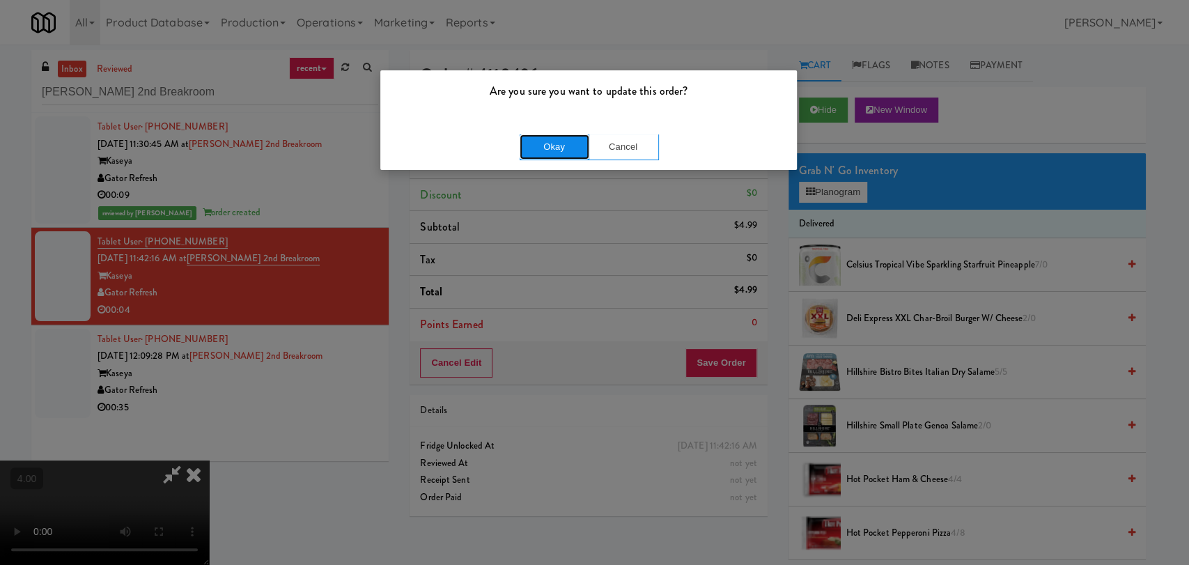
click at [559, 141] on button "Okay" at bounding box center [555, 146] width 70 height 25
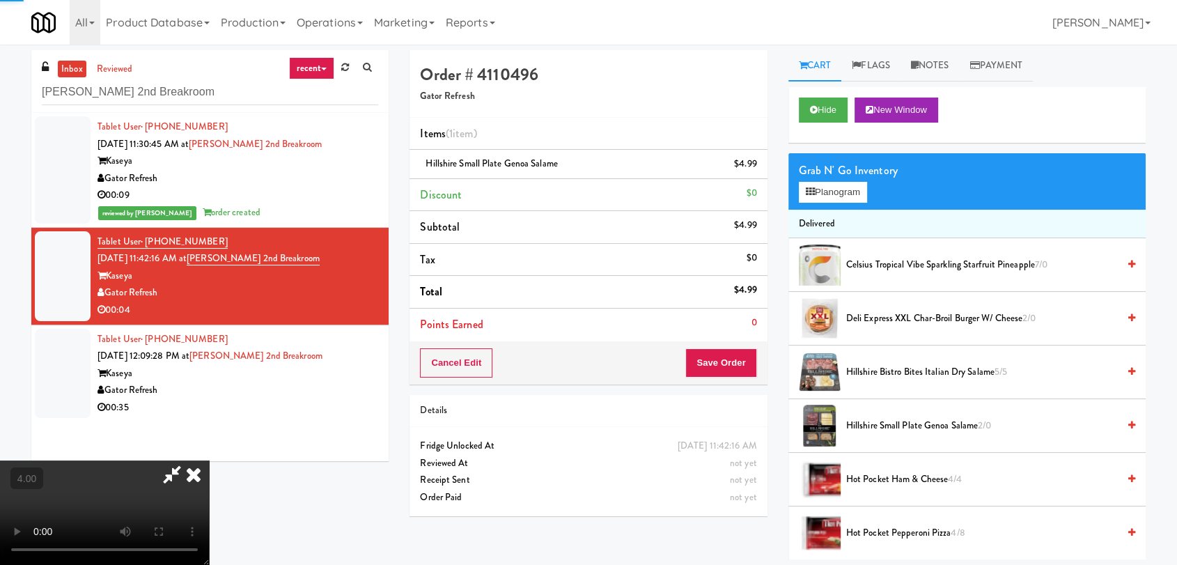
click at [793, 118] on div "Hide New Window" at bounding box center [967, 115] width 357 height 56
click at [812, 113] on icon at bounding box center [814, 109] width 8 height 9
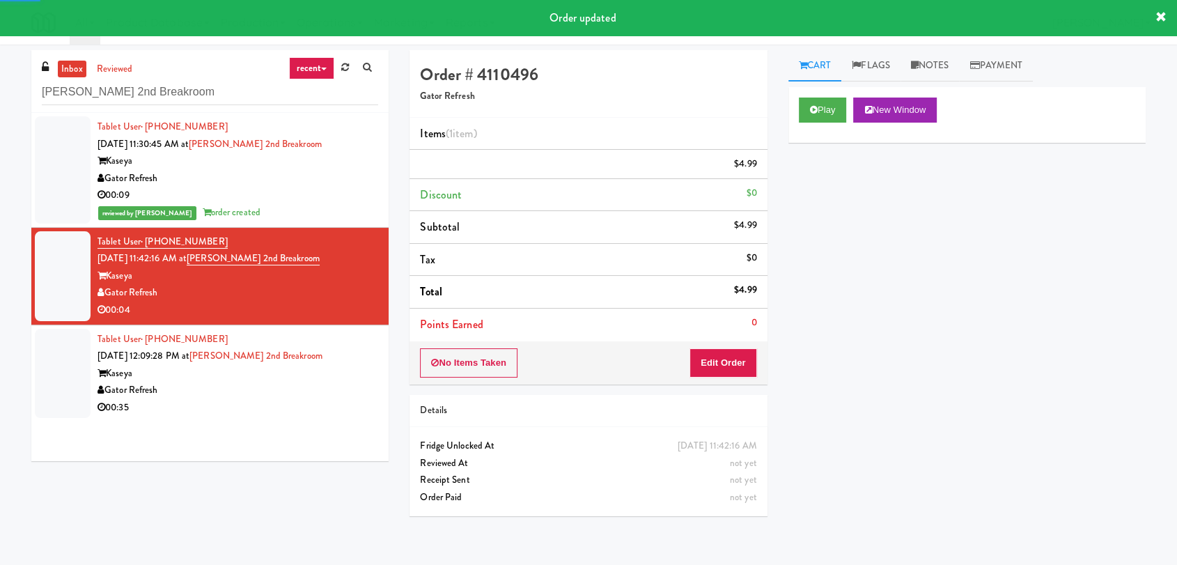
click at [347, 362] on div "Tablet User · (407) 561-8750 [DATE] 12:09:28 PM at [GEOGRAPHIC_DATA] Kaseya Gat…" at bounding box center [238, 374] width 281 height 86
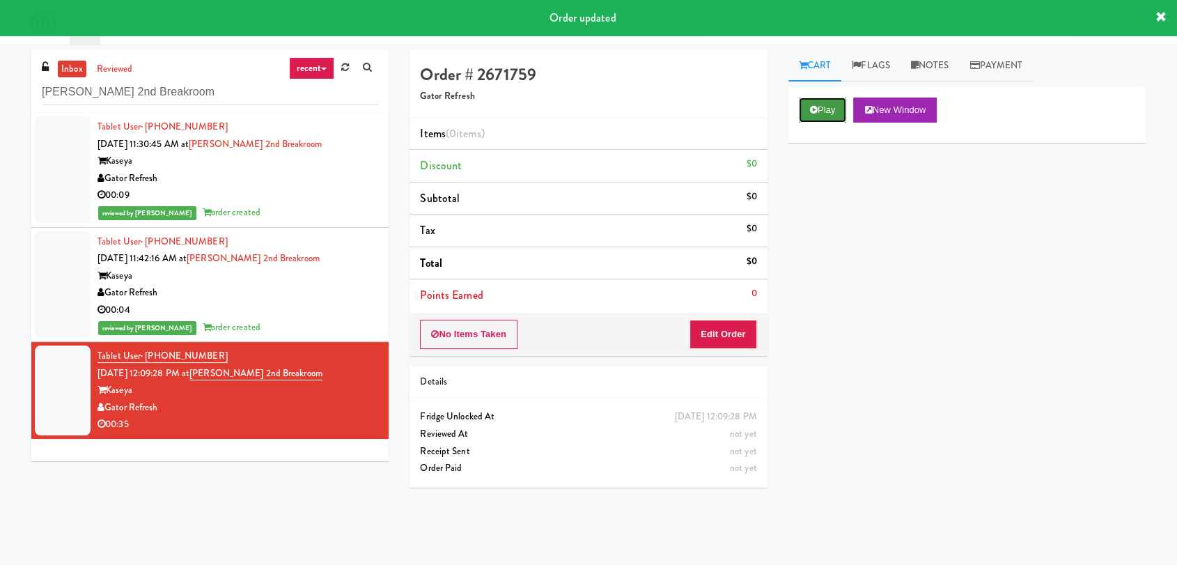
click at [841, 107] on button "Play" at bounding box center [823, 110] width 48 height 25
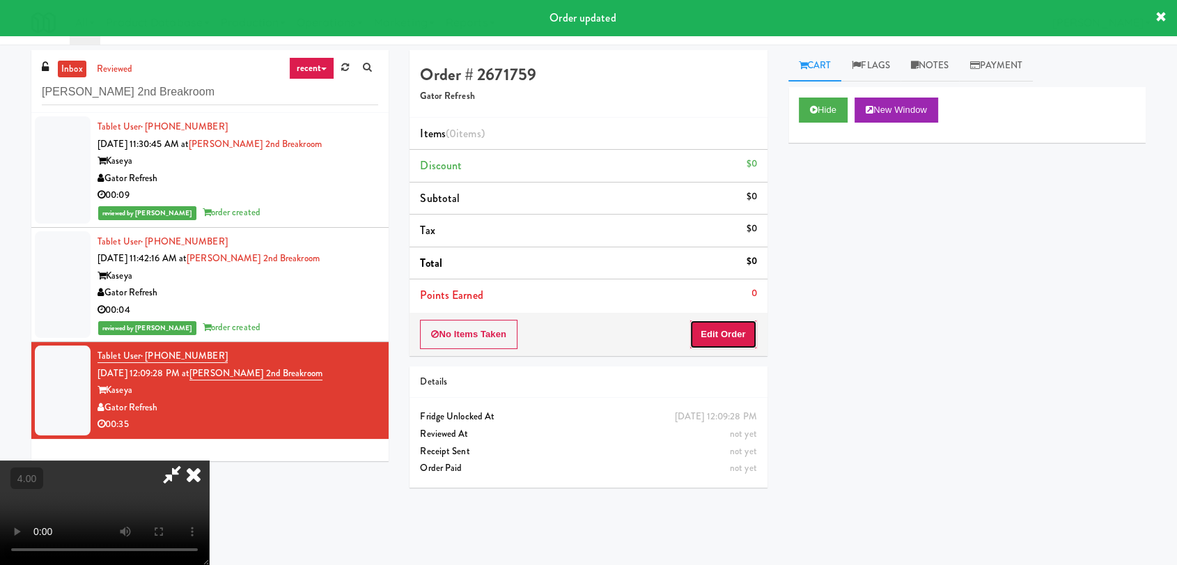
click at [728, 323] on button "Edit Order" at bounding box center [724, 334] width 68 height 29
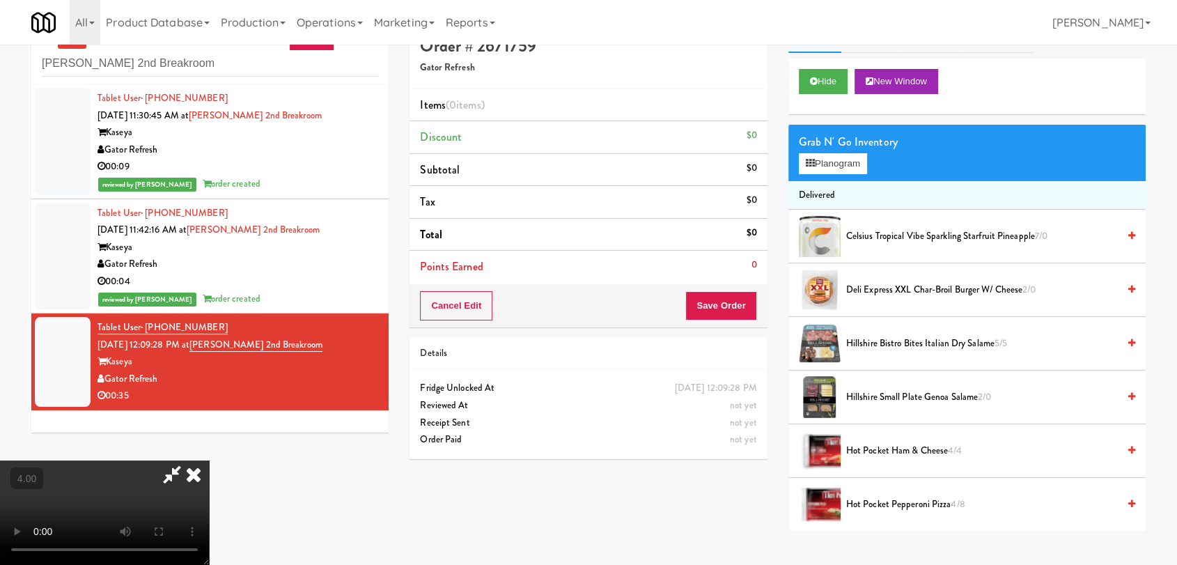
scroll to position [45, 0]
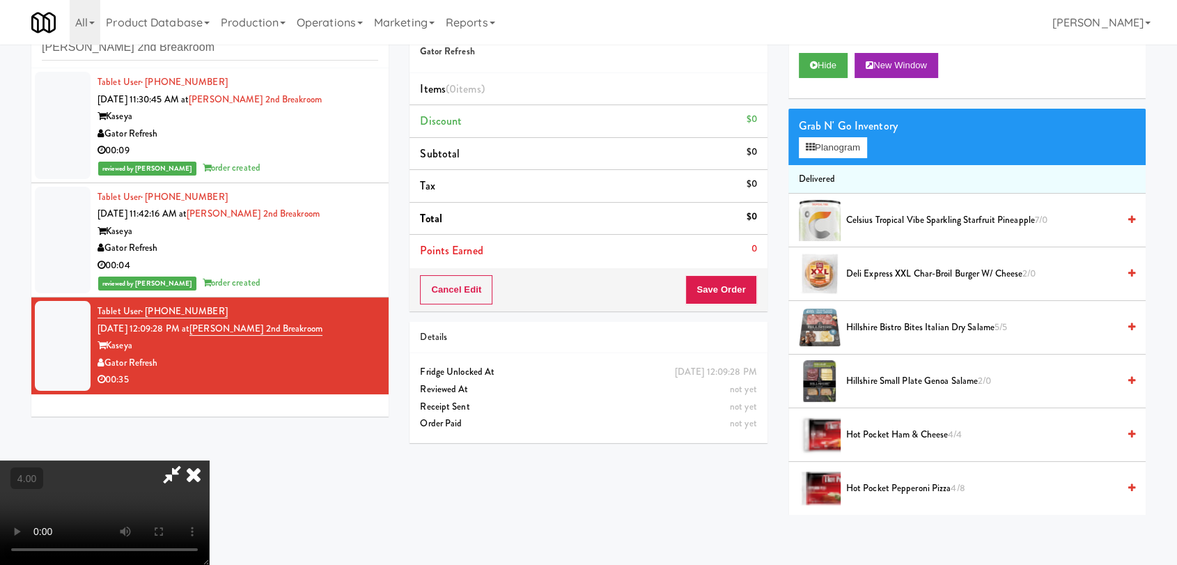
click at [209, 460] on video at bounding box center [104, 512] width 209 height 104
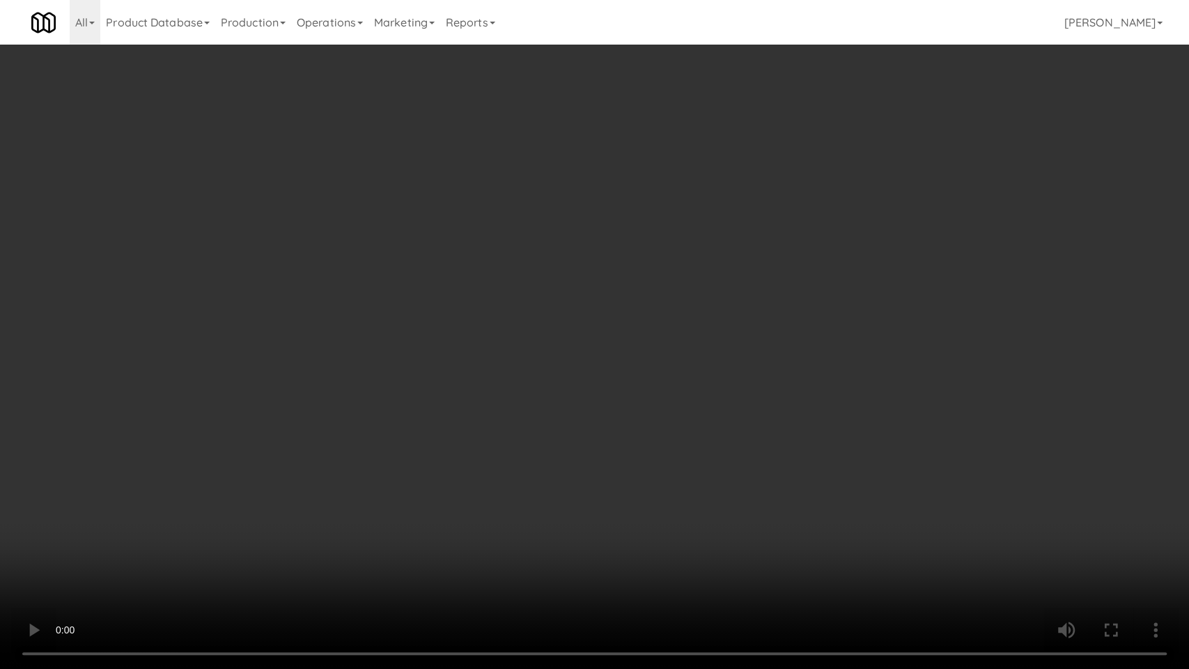
click at [165, 552] on video at bounding box center [594, 334] width 1189 height 669
click at [166, 552] on video at bounding box center [594, 334] width 1189 height 669
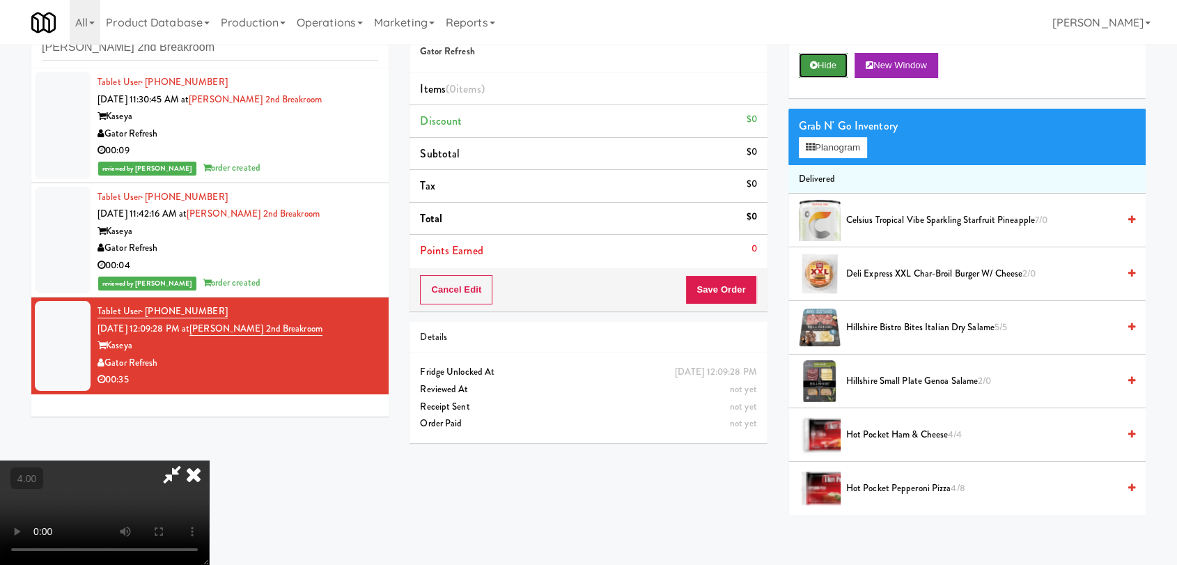
click at [821, 73] on button "Hide" at bounding box center [823, 65] width 49 height 25
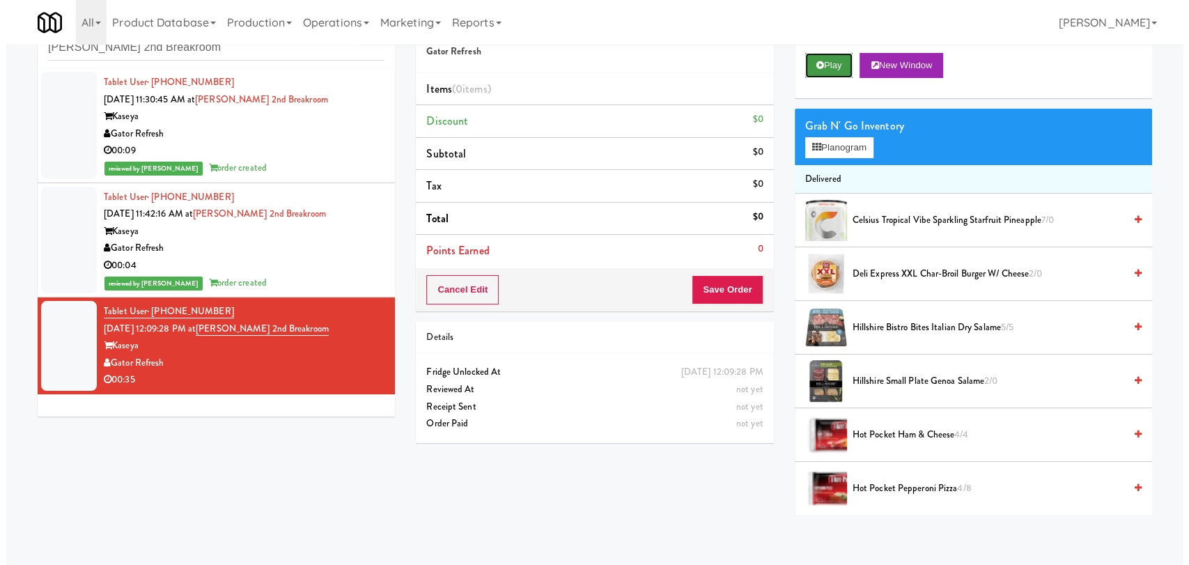
scroll to position [0, 0]
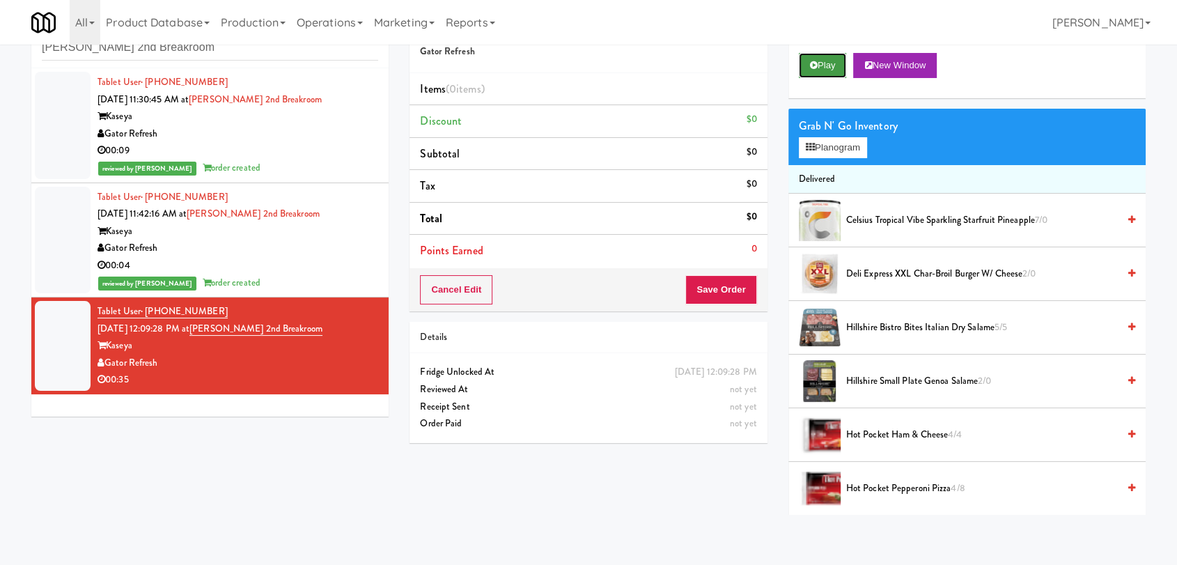
click at [821, 73] on button "Play" at bounding box center [823, 65] width 48 height 25
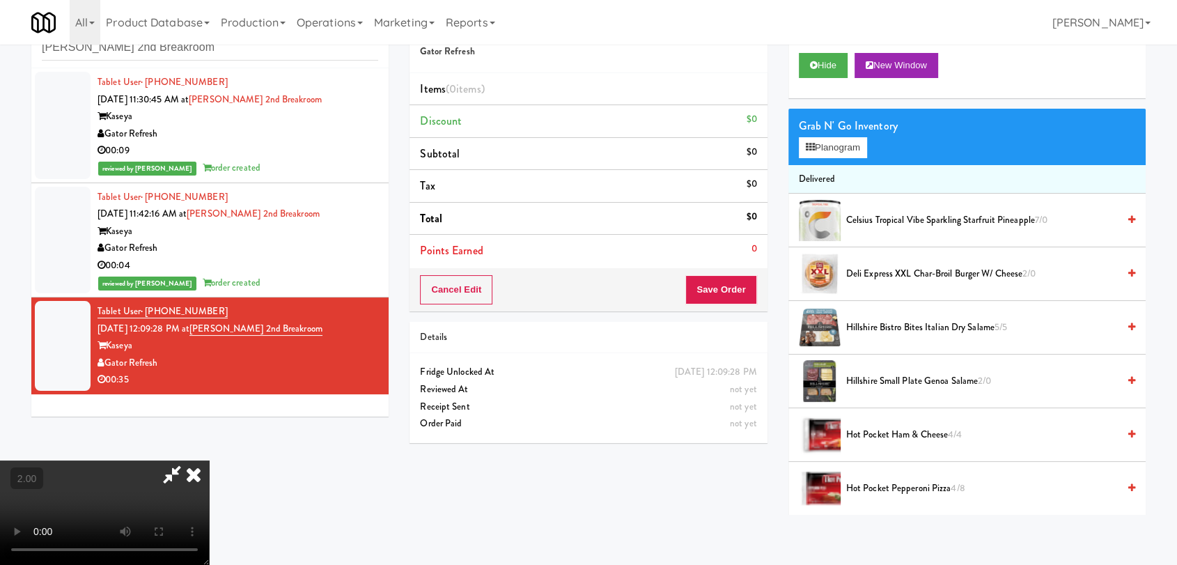
click at [209, 460] on video at bounding box center [104, 512] width 209 height 104
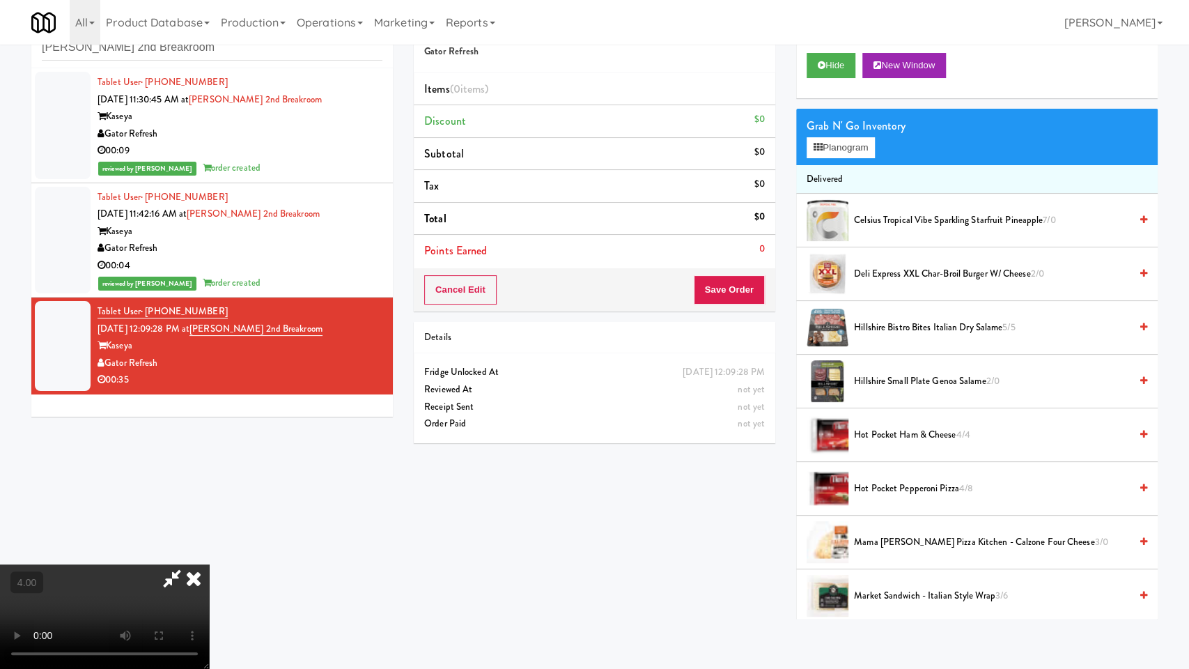
click at [209, 564] on video at bounding box center [104, 616] width 209 height 104
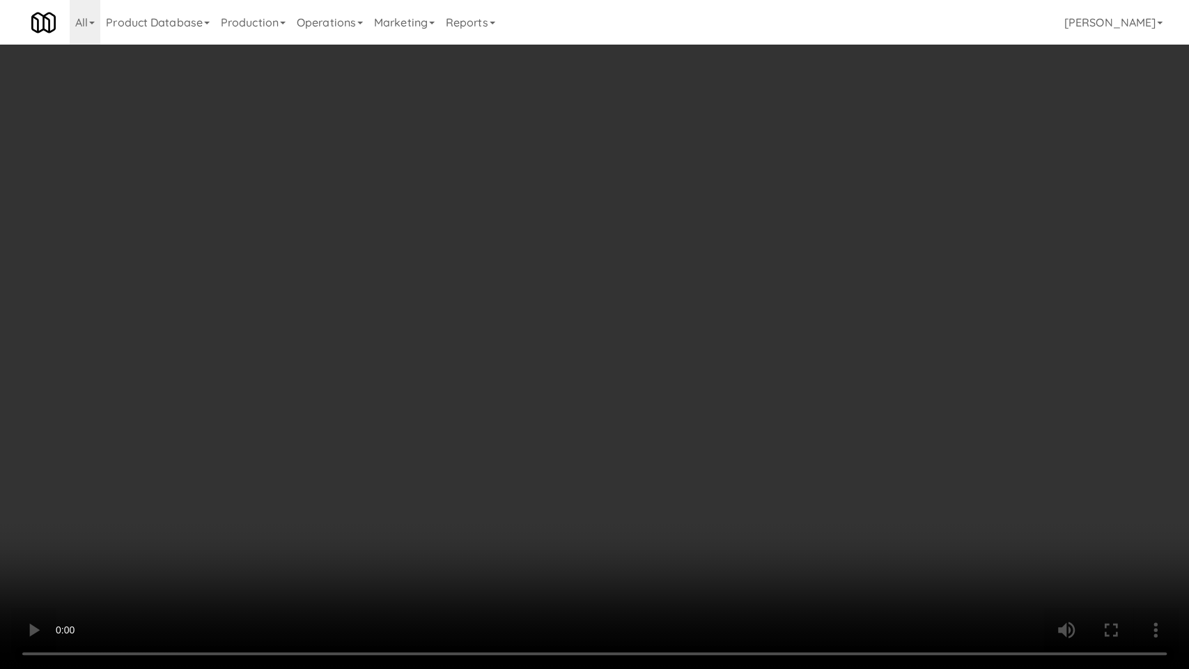
click at [844, 323] on video at bounding box center [594, 334] width 1189 height 669
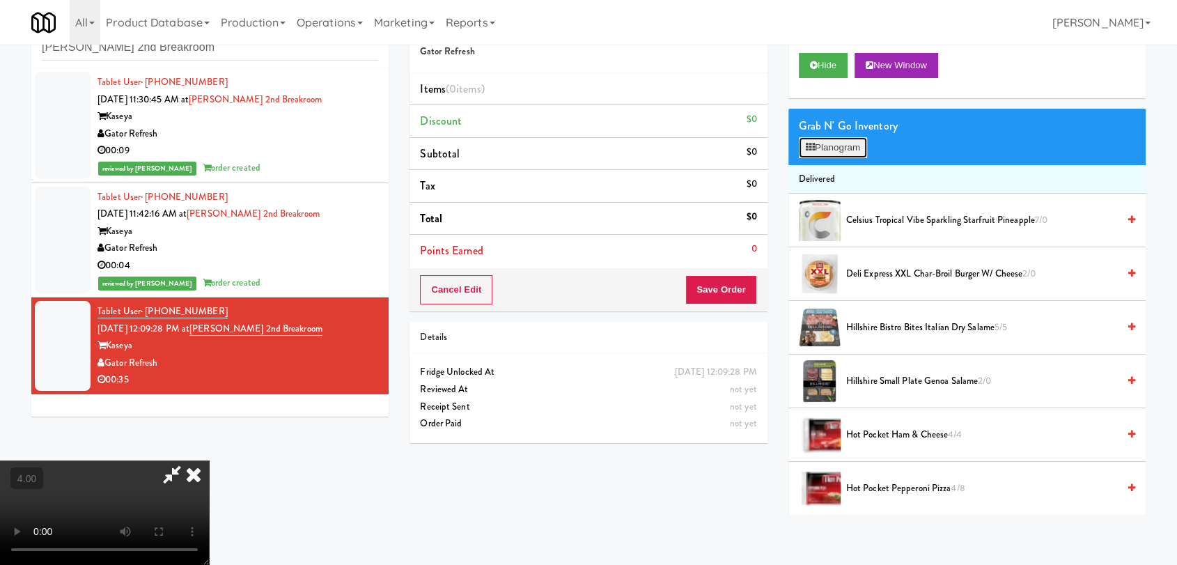
click at [837, 155] on button "Planogram" at bounding box center [833, 147] width 68 height 21
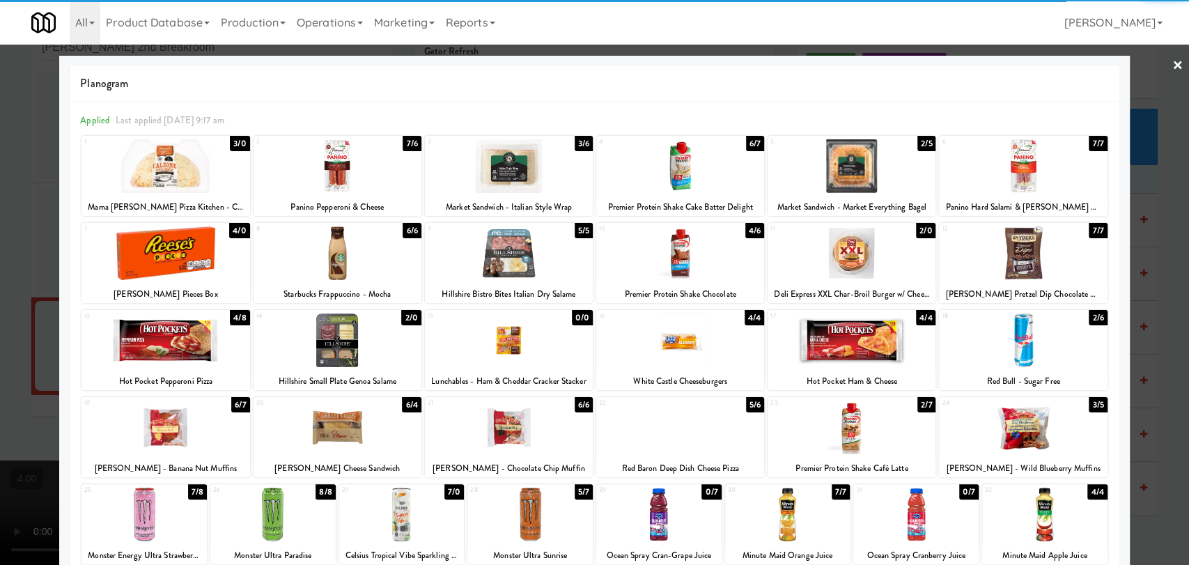
click at [1014, 176] on div at bounding box center [1023, 166] width 168 height 54
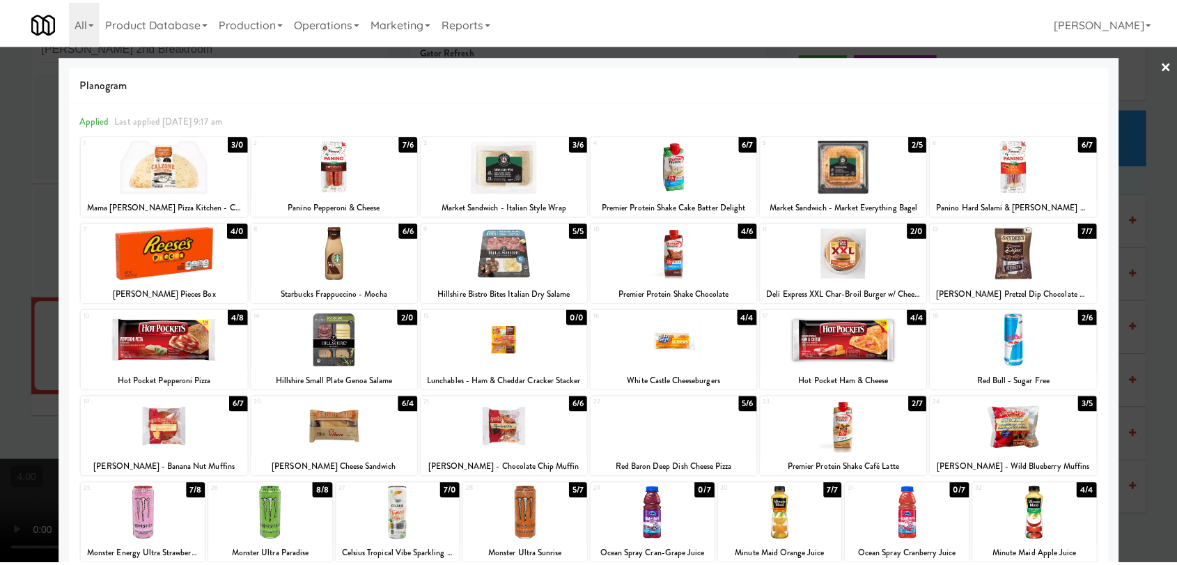
scroll to position [119, 0]
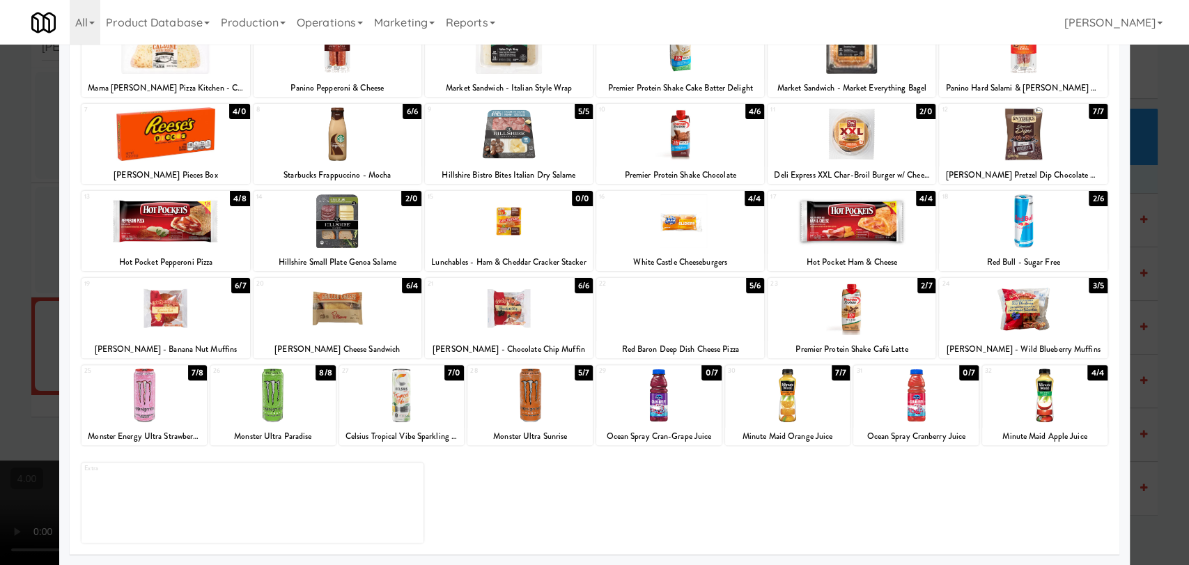
click at [793, 386] on div at bounding box center [787, 396] width 125 height 54
click at [0, 201] on div at bounding box center [594, 282] width 1189 height 565
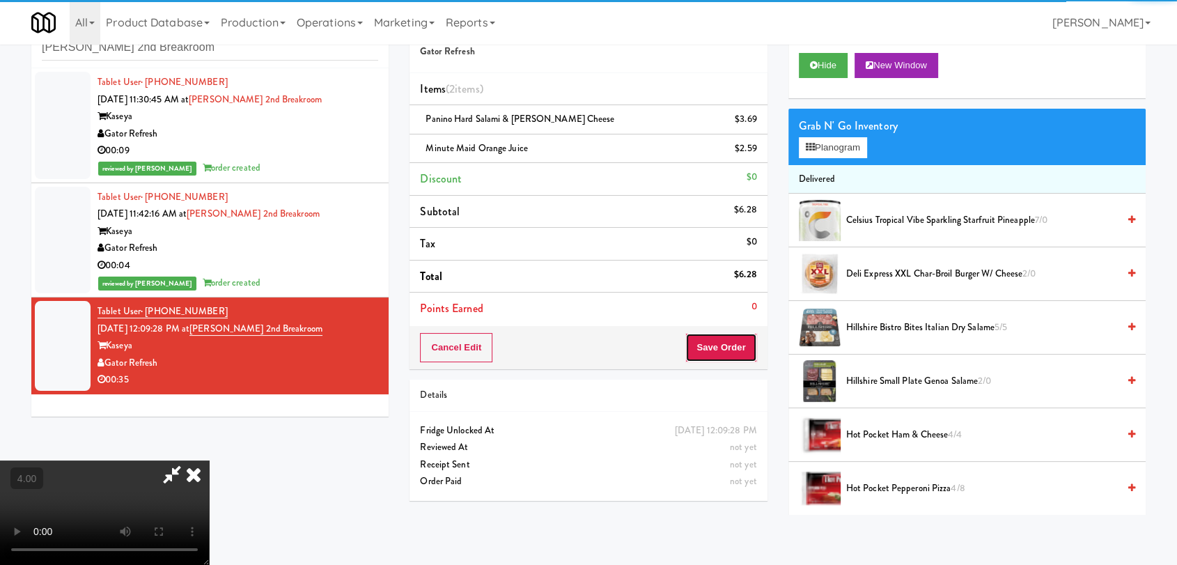
click at [724, 339] on button "Save Order" at bounding box center [720, 347] width 71 height 29
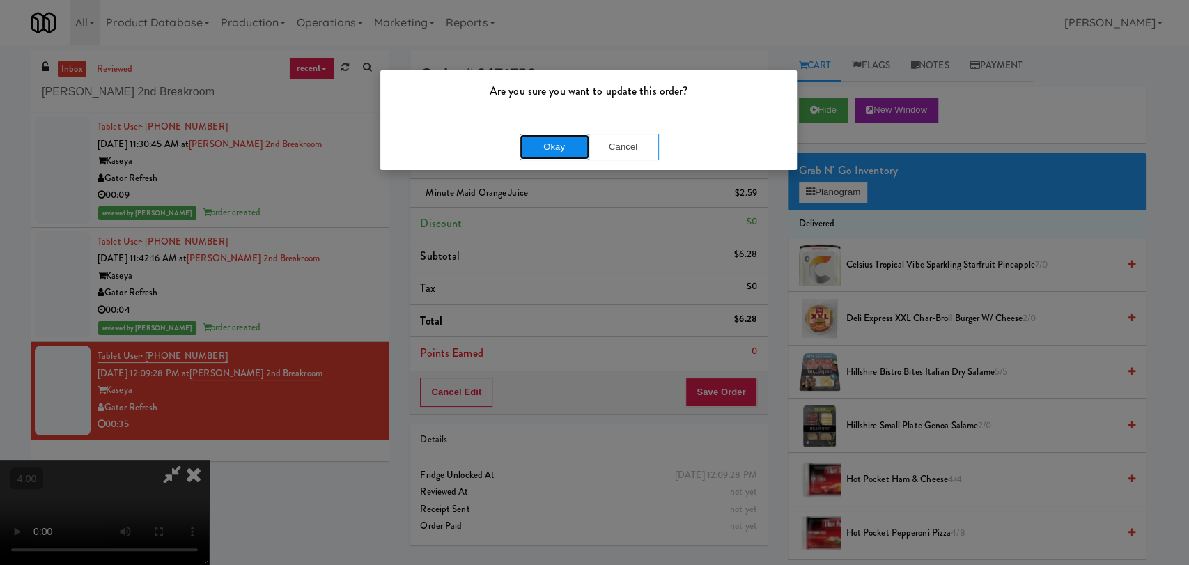
click at [546, 148] on button "Okay" at bounding box center [555, 146] width 70 height 25
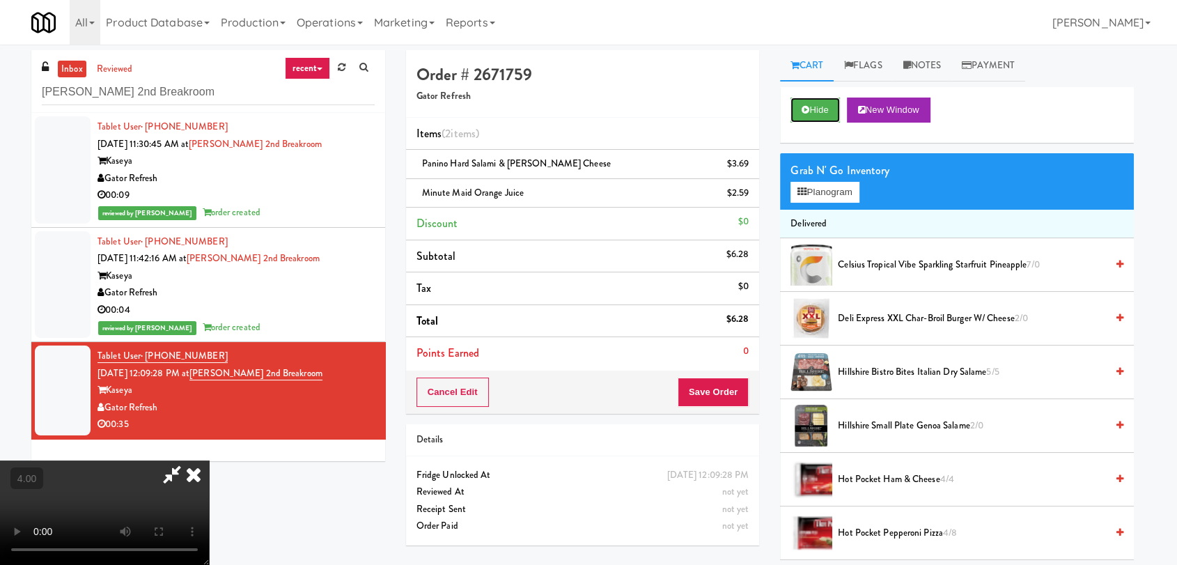
click at [836, 112] on button "Hide" at bounding box center [815, 110] width 49 height 25
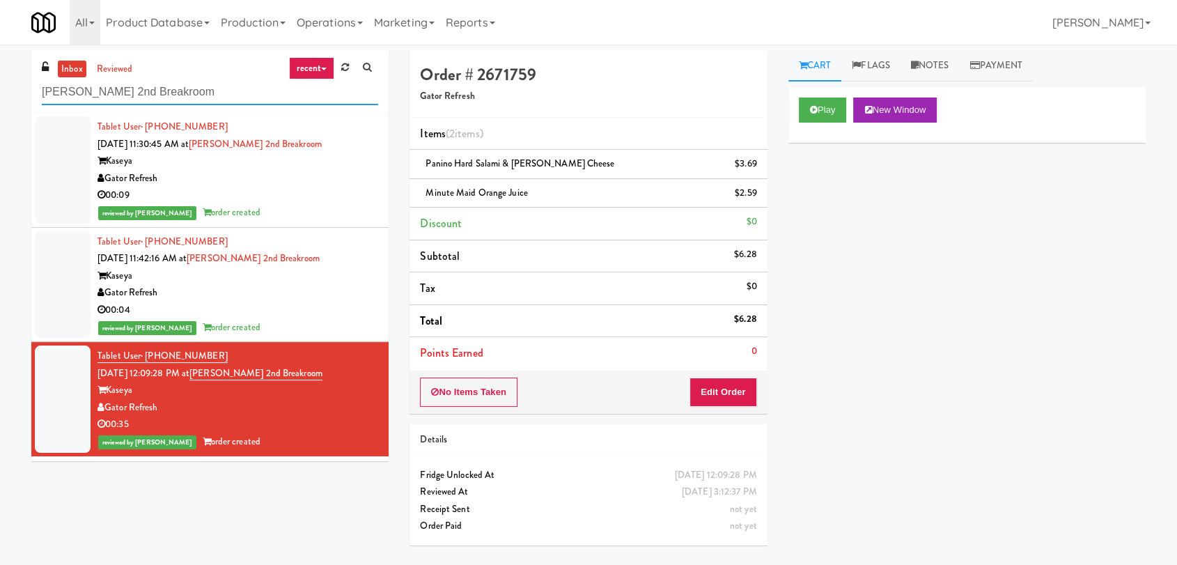
paste input "Link - Combo Cooler"
drag, startPoint x: 262, startPoint y: 91, endPoint x: 0, endPoint y: 74, distance: 262.5
click at [0, 74] on div "inbox reviewed recent all unclear take inventory issue suspicious failed recent…" at bounding box center [588, 304] width 1177 height 509
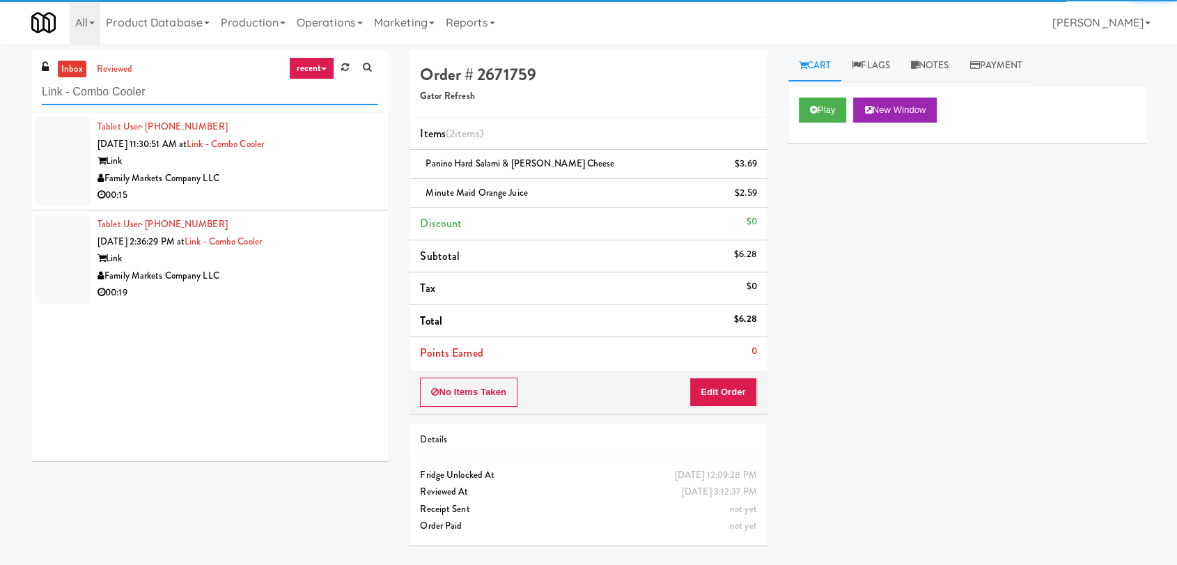
type input "Link - Combo Cooler"
click at [284, 183] on div "Family Markets Company LLC" at bounding box center [238, 178] width 281 height 17
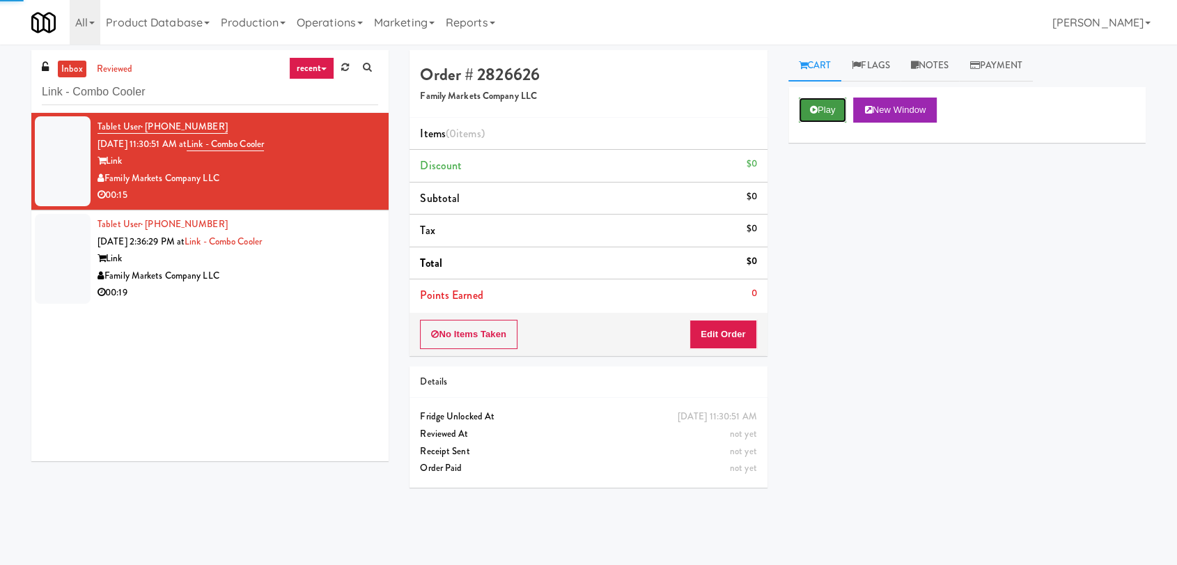
click at [815, 102] on button "Play" at bounding box center [823, 110] width 48 height 25
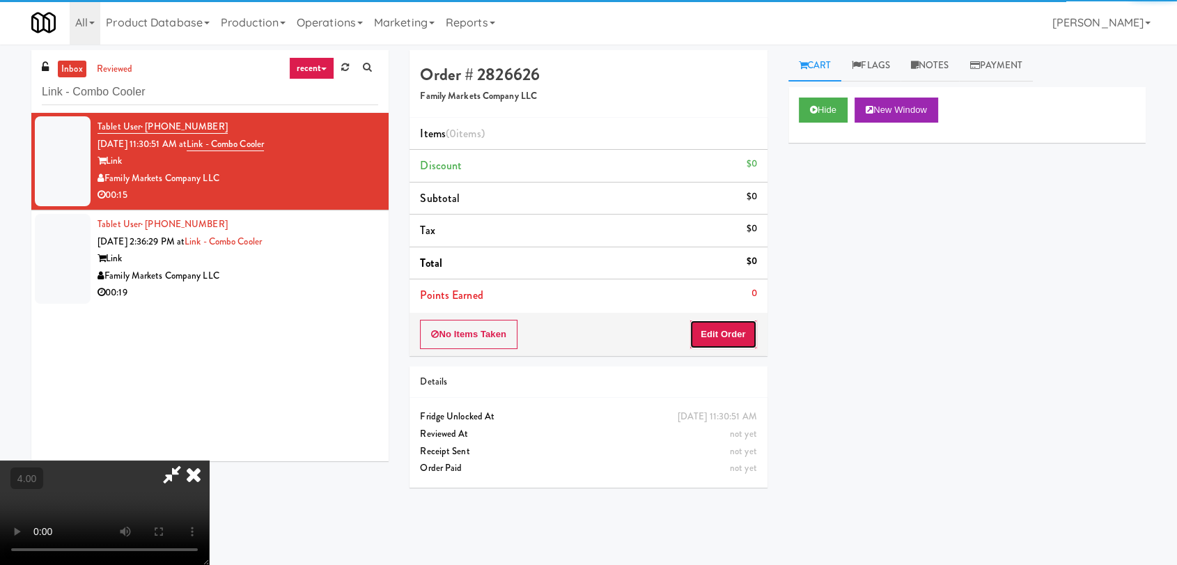
click at [711, 331] on button "Edit Order" at bounding box center [724, 334] width 68 height 29
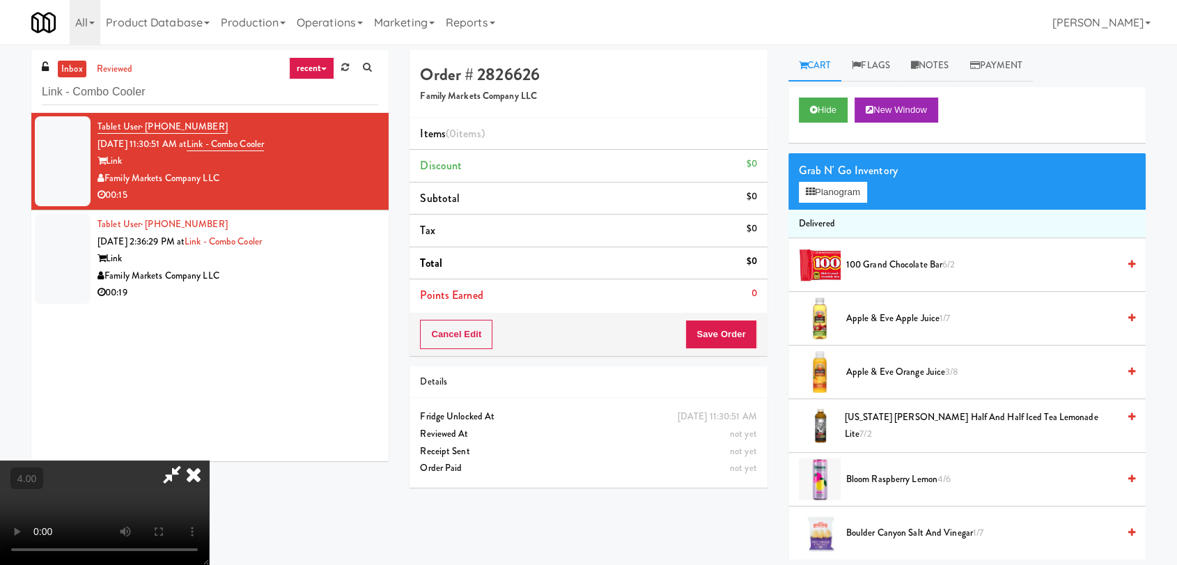
click at [209, 460] on video at bounding box center [104, 512] width 209 height 104
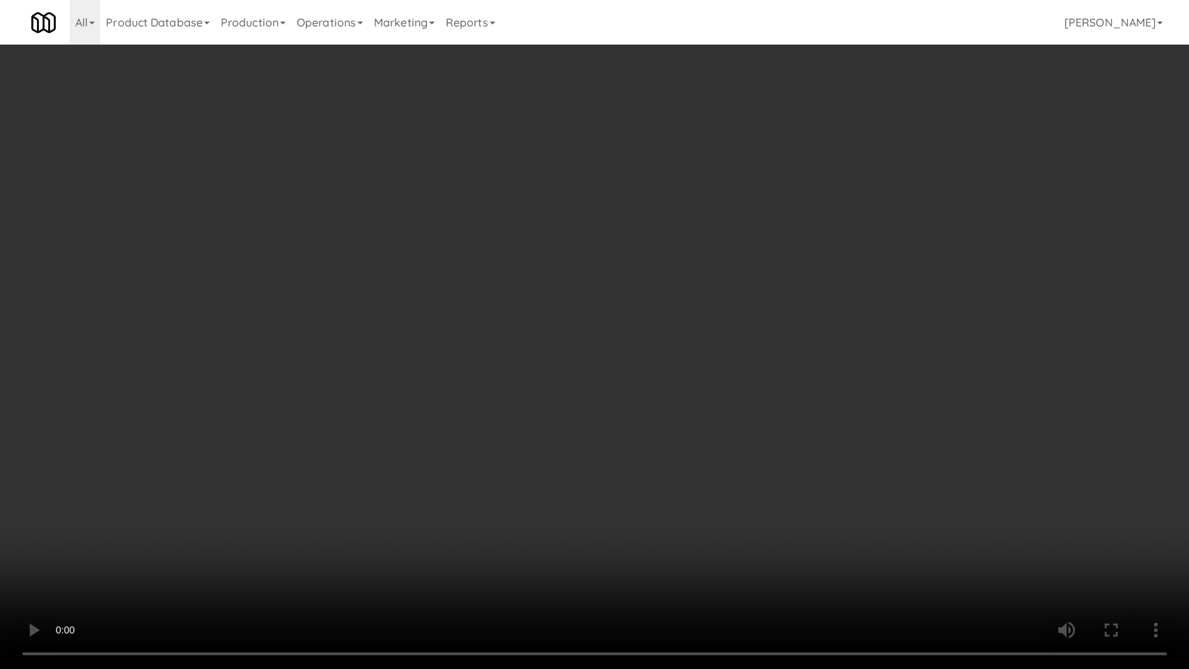
click at [609, 499] on video at bounding box center [594, 334] width 1189 height 669
click at [562, 439] on video at bounding box center [594, 334] width 1189 height 669
click at [570, 444] on video at bounding box center [594, 334] width 1189 height 669
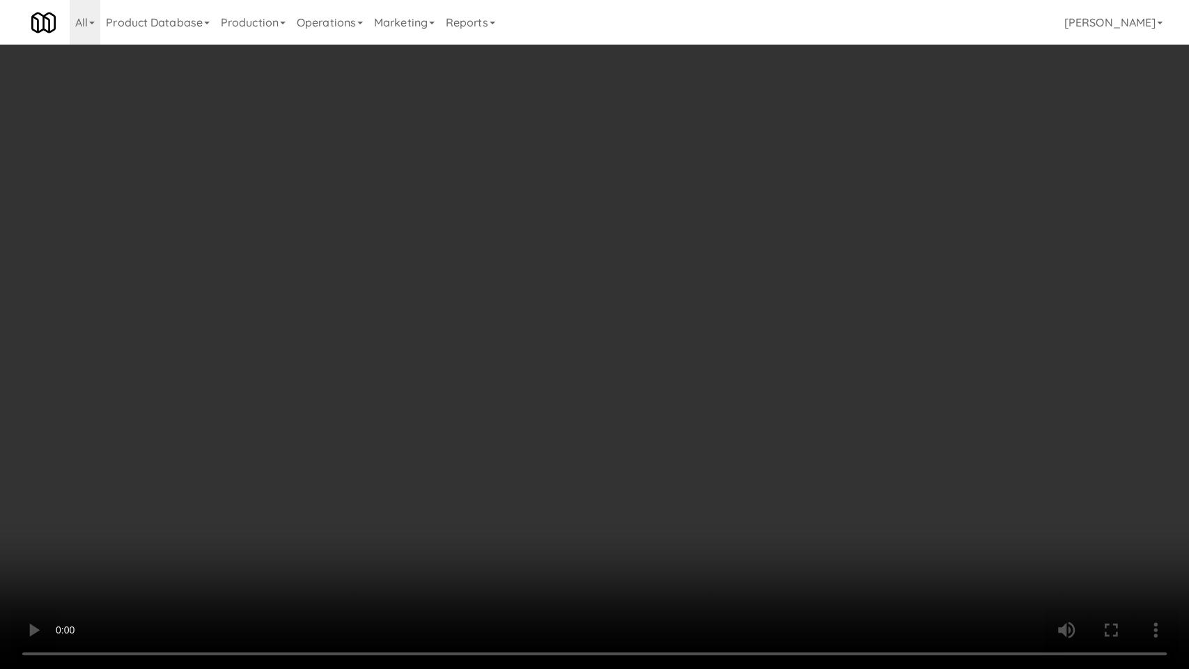
click at [570, 444] on video at bounding box center [594, 334] width 1189 height 669
click at [591, 457] on video at bounding box center [594, 334] width 1189 height 669
click at [592, 458] on video at bounding box center [594, 334] width 1189 height 669
click at [603, 454] on video at bounding box center [594, 334] width 1189 height 669
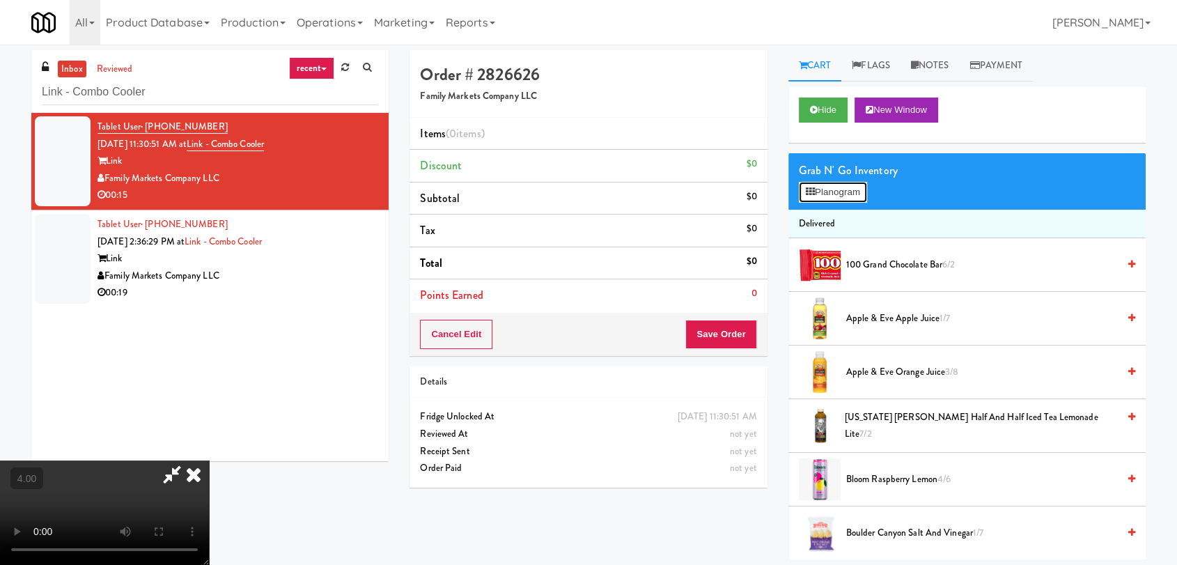
click at [818, 185] on button "Planogram" at bounding box center [833, 192] width 68 height 21
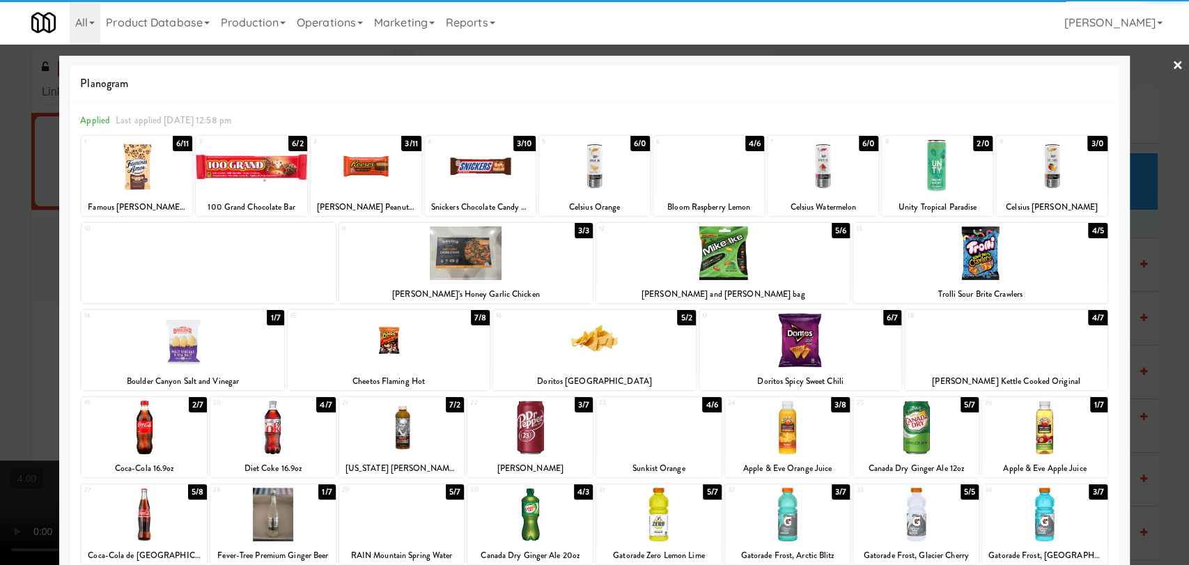
click at [933, 173] on div at bounding box center [937, 166] width 111 height 54
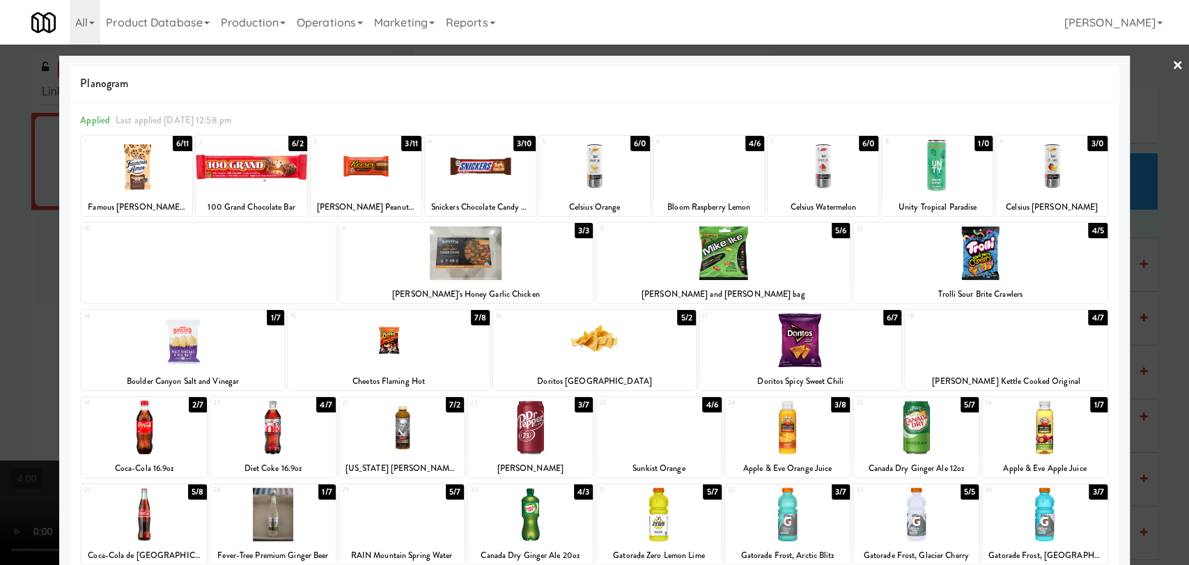
click at [268, 435] on div at bounding box center [272, 428] width 125 height 54
click at [11, 302] on div at bounding box center [594, 282] width 1189 height 565
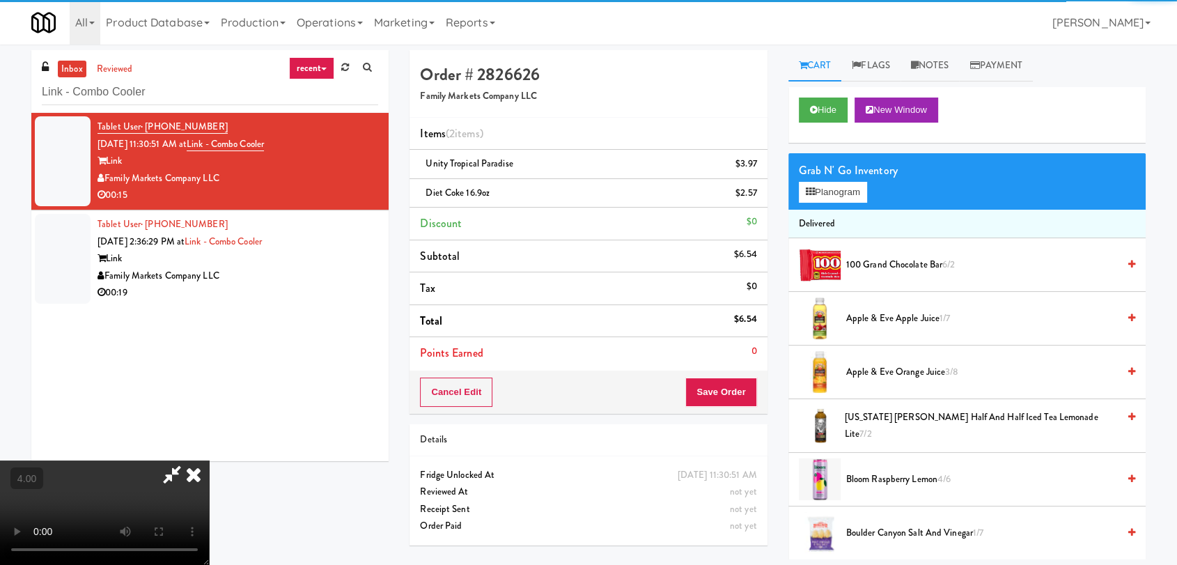
click at [203, 460] on video at bounding box center [104, 512] width 209 height 104
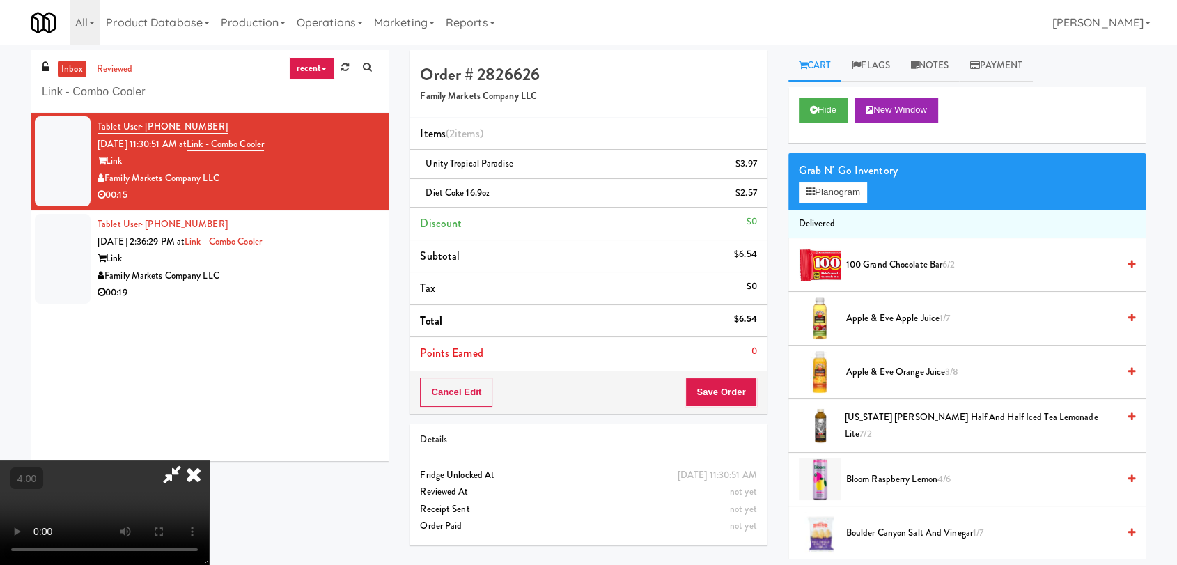
click at [209, 460] on video at bounding box center [104, 512] width 209 height 104
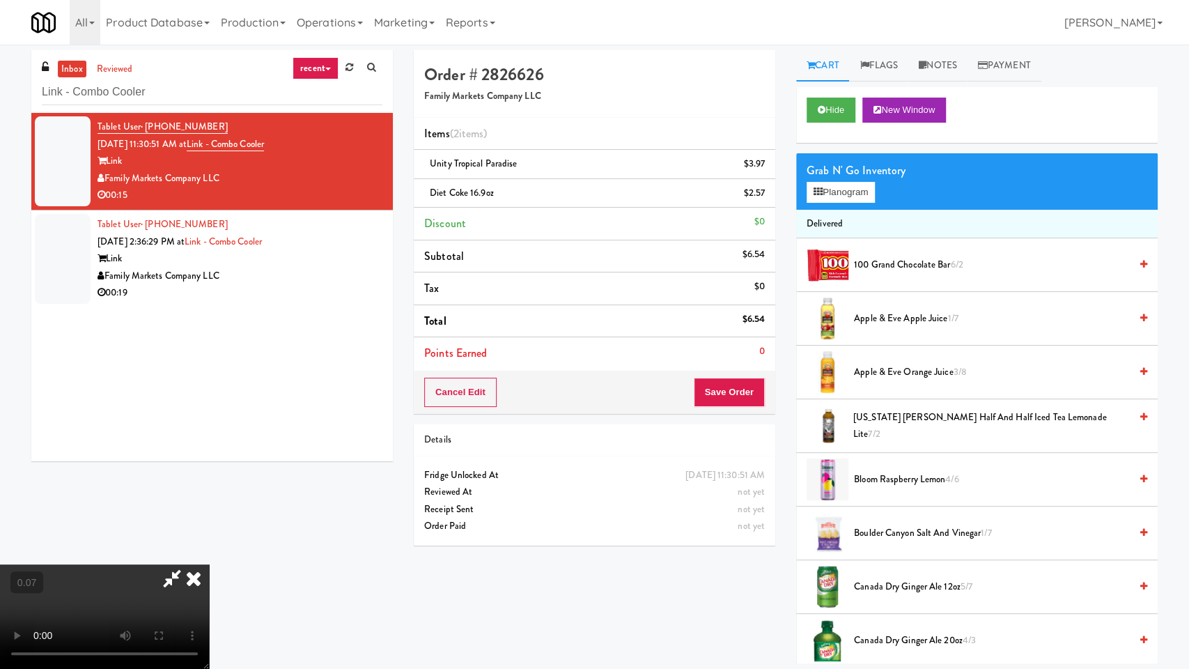
click at [209, 564] on video at bounding box center [104, 616] width 209 height 104
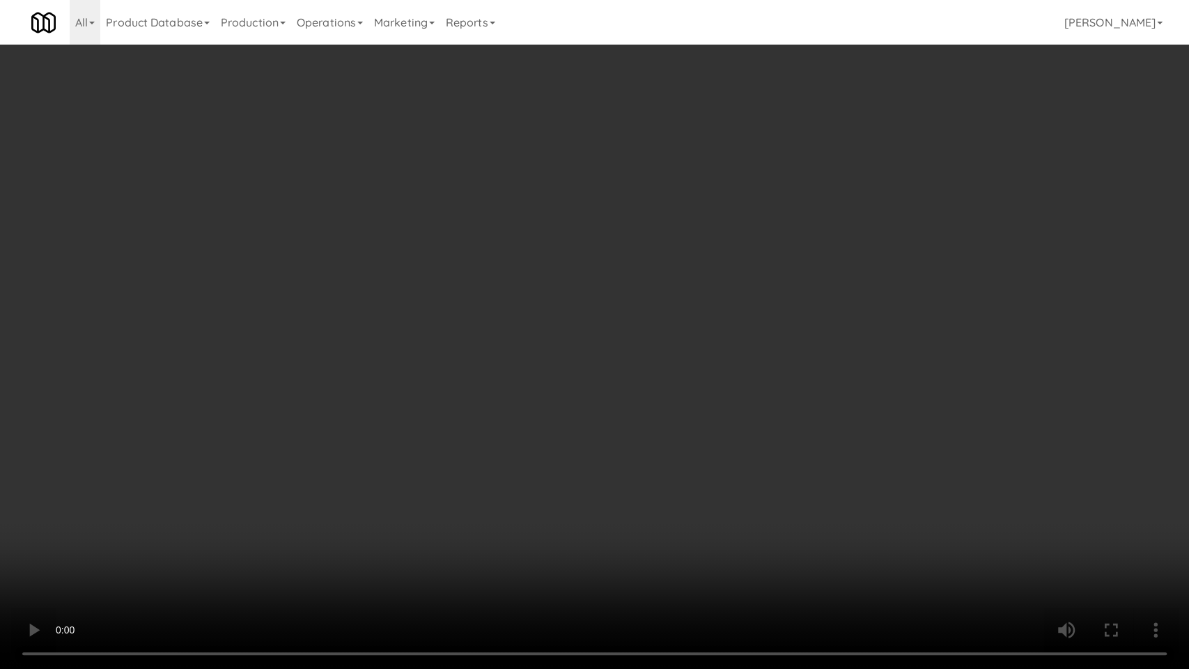
click at [635, 424] on video at bounding box center [594, 334] width 1189 height 669
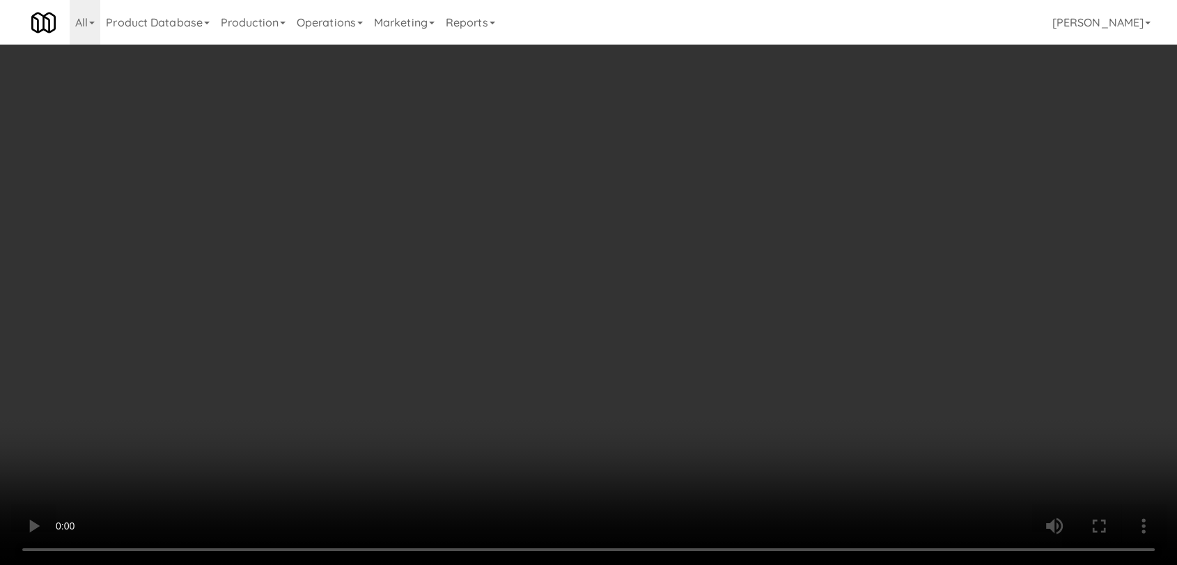
click at [756, 169] on icon at bounding box center [758, 168] width 7 height 9
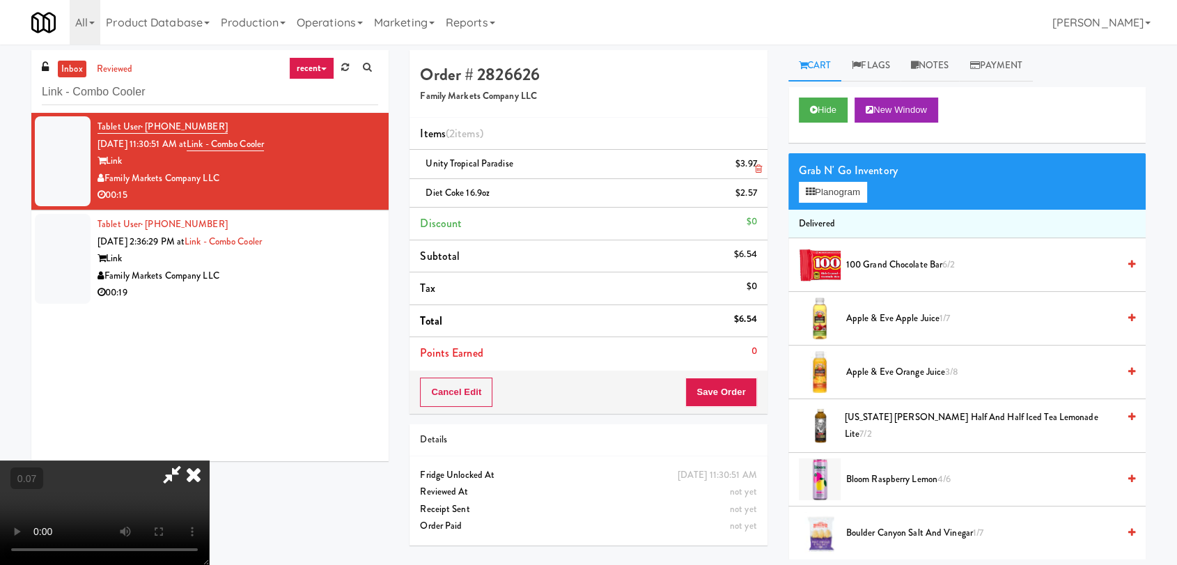
click at [756, 194] on icon at bounding box center [758, 198] width 7 height 9
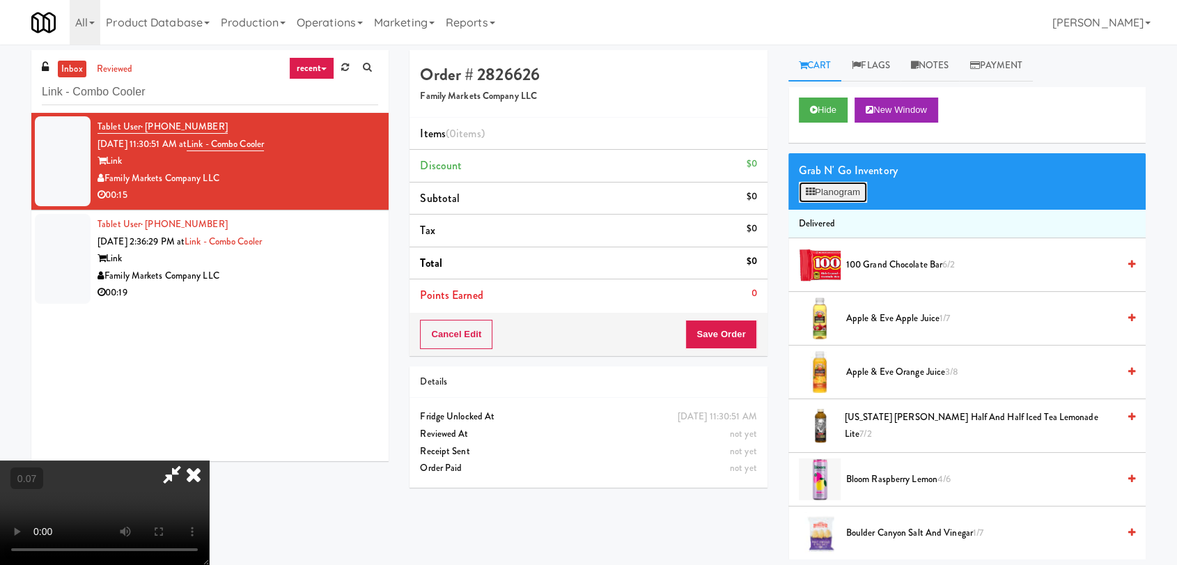
click at [830, 196] on button "Planogram" at bounding box center [833, 192] width 68 height 21
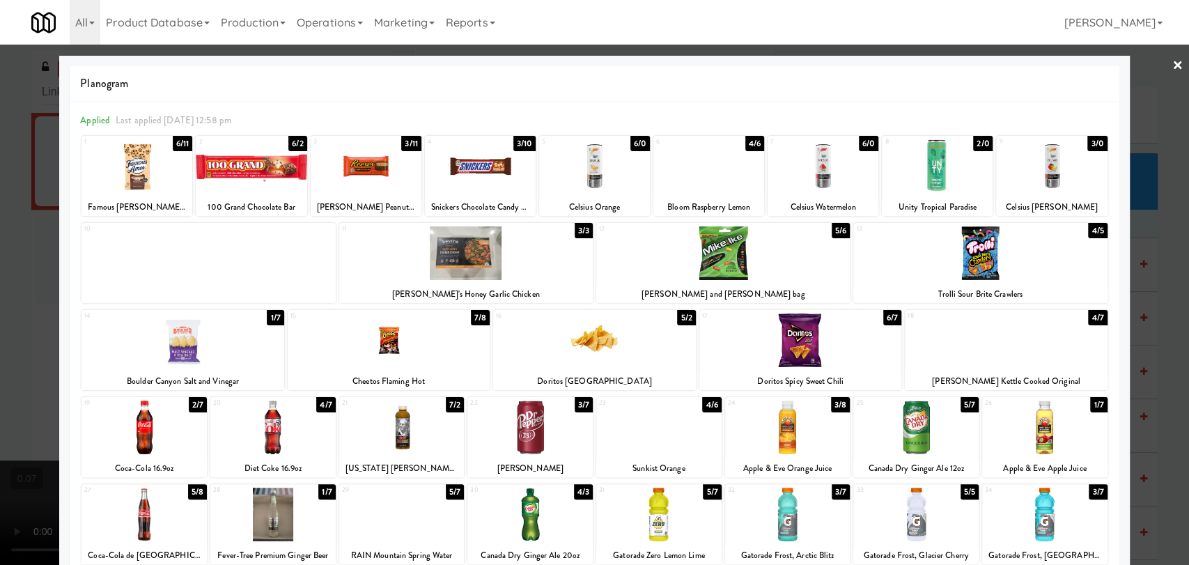
click at [819, 166] on div at bounding box center [823, 166] width 111 height 54
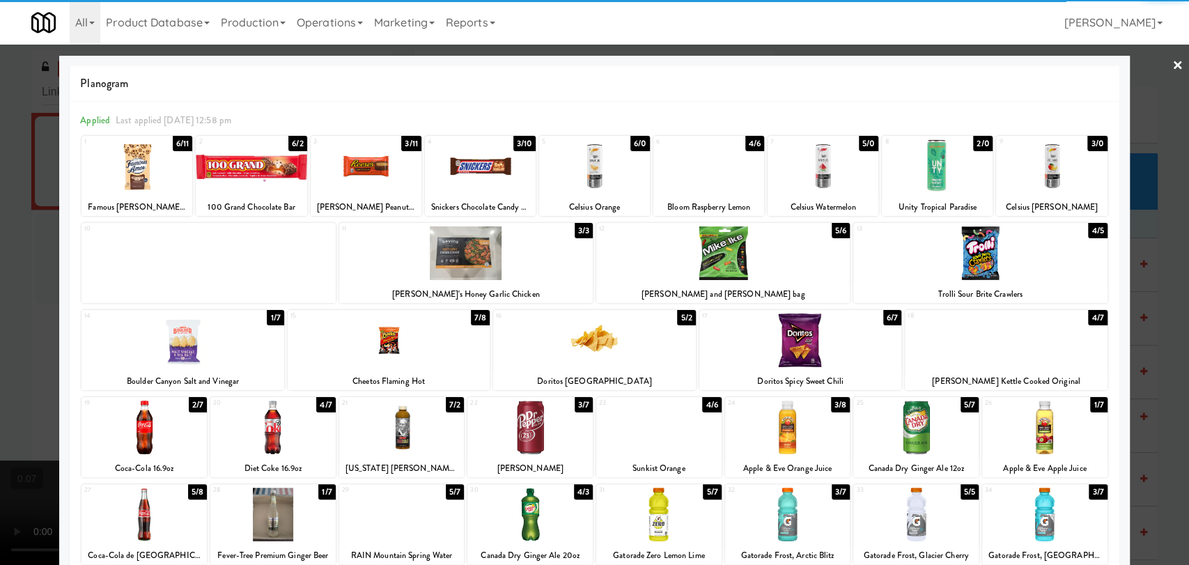
click at [287, 443] on div at bounding box center [272, 428] width 125 height 54
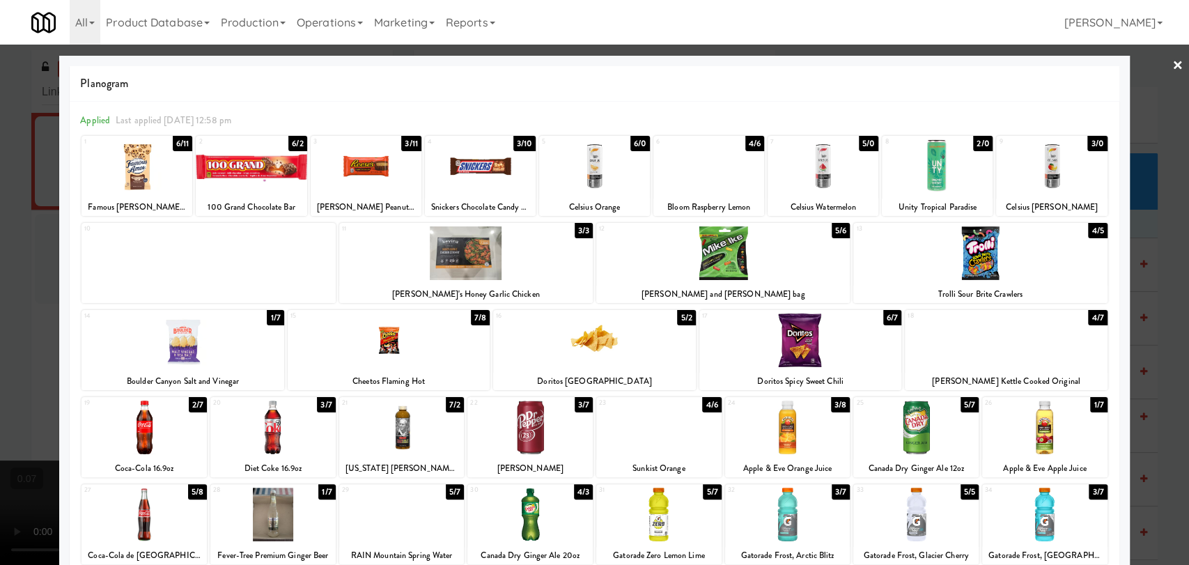
click at [0, 308] on div at bounding box center [594, 282] width 1189 height 565
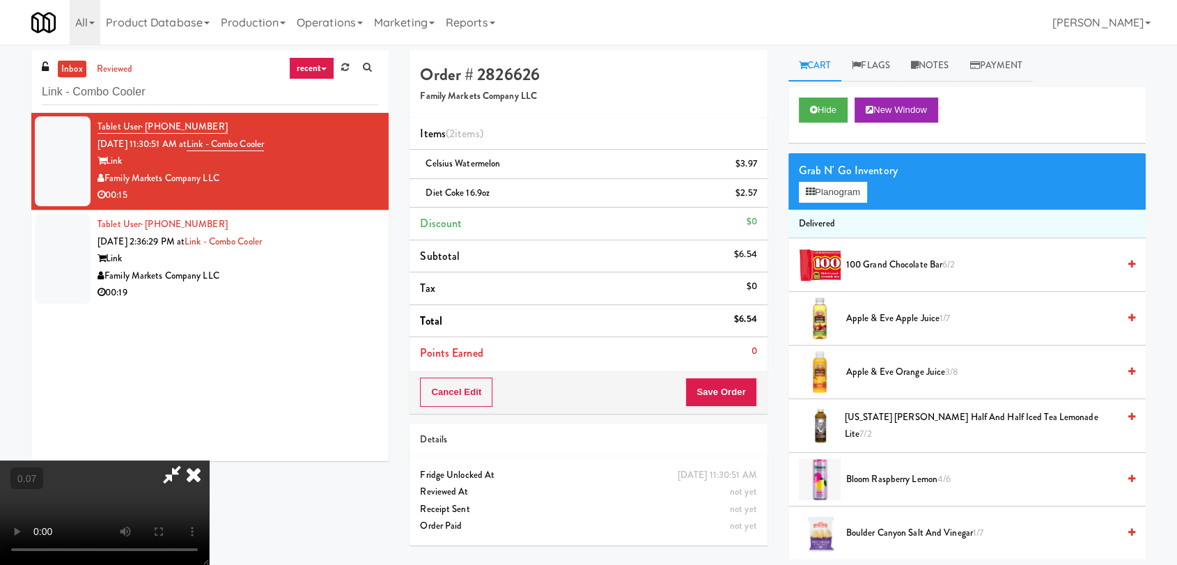
click at [209, 460] on video at bounding box center [104, 512] width 209 height 104
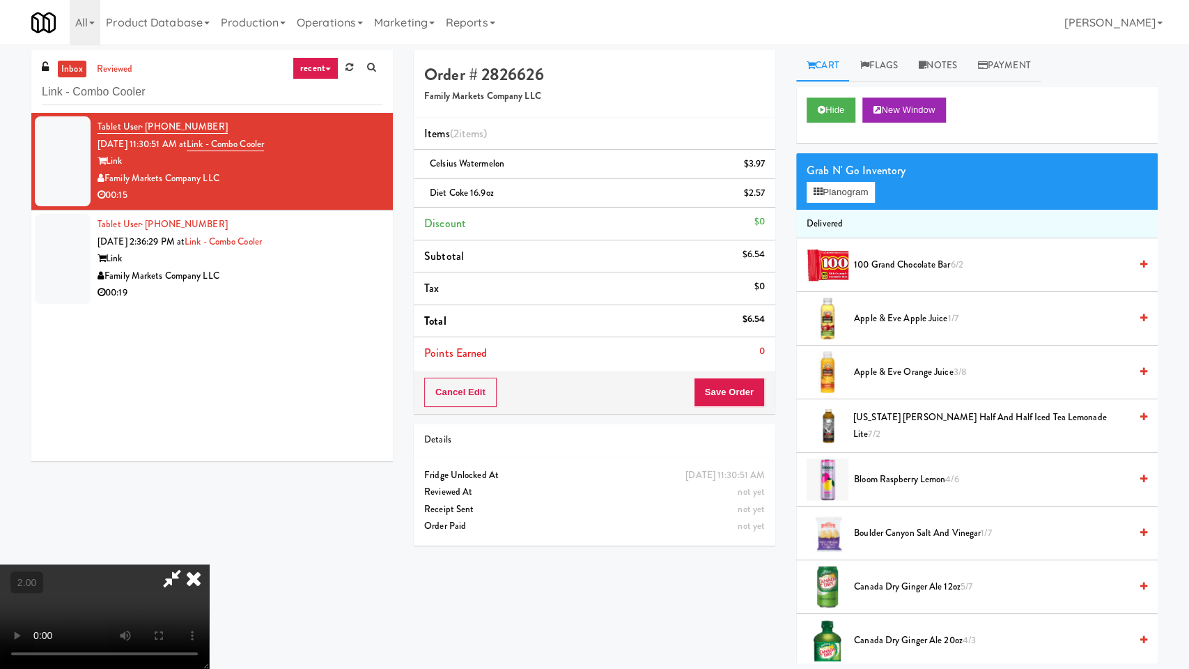
click at [209, 564] on video at bounding box center [104, 616] width 209 height 104
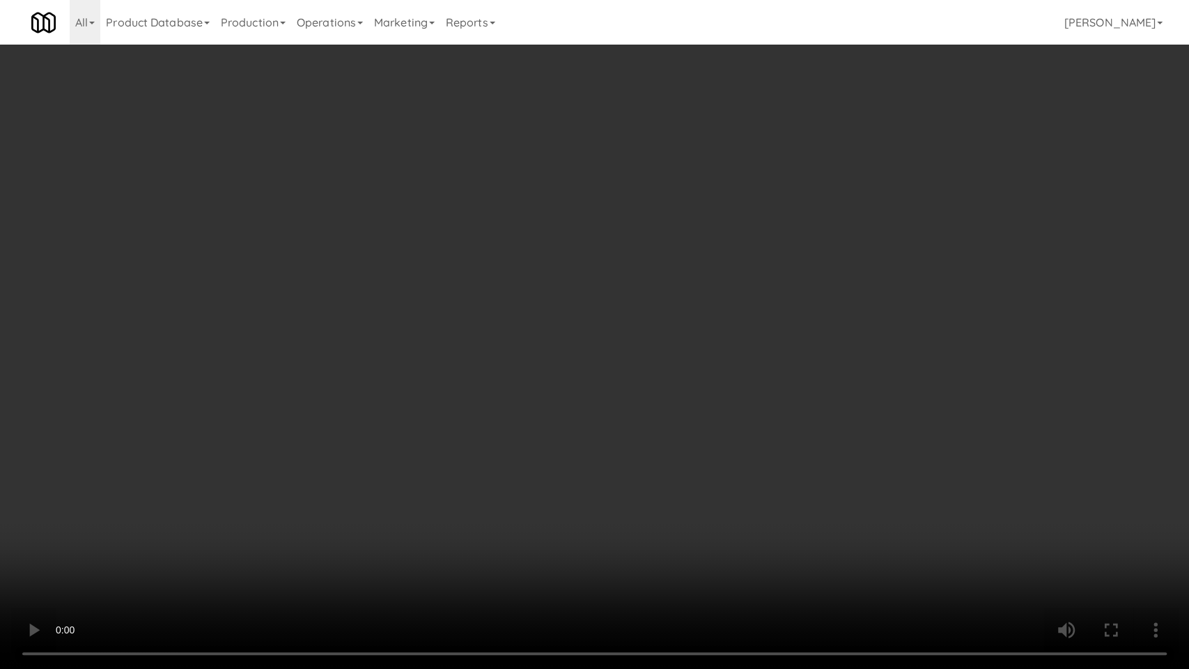
click at [605, 449] on video at bounding box center [594, 334] width 1189 height 669
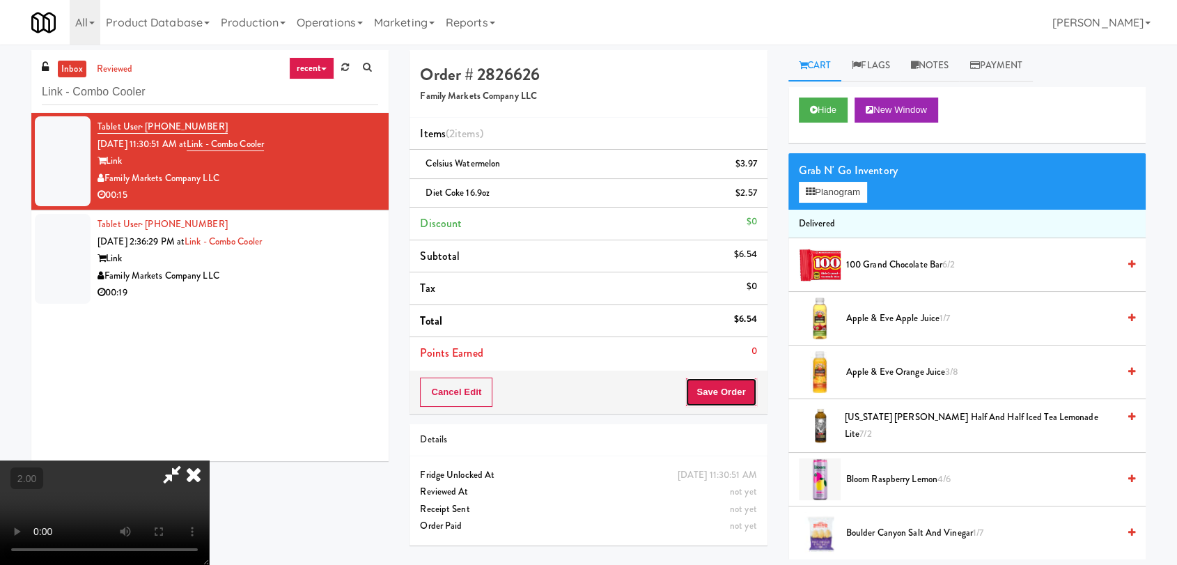
click at [749, 386] on button "Save Order" at bounding box center [720, 392] width 71 height 29
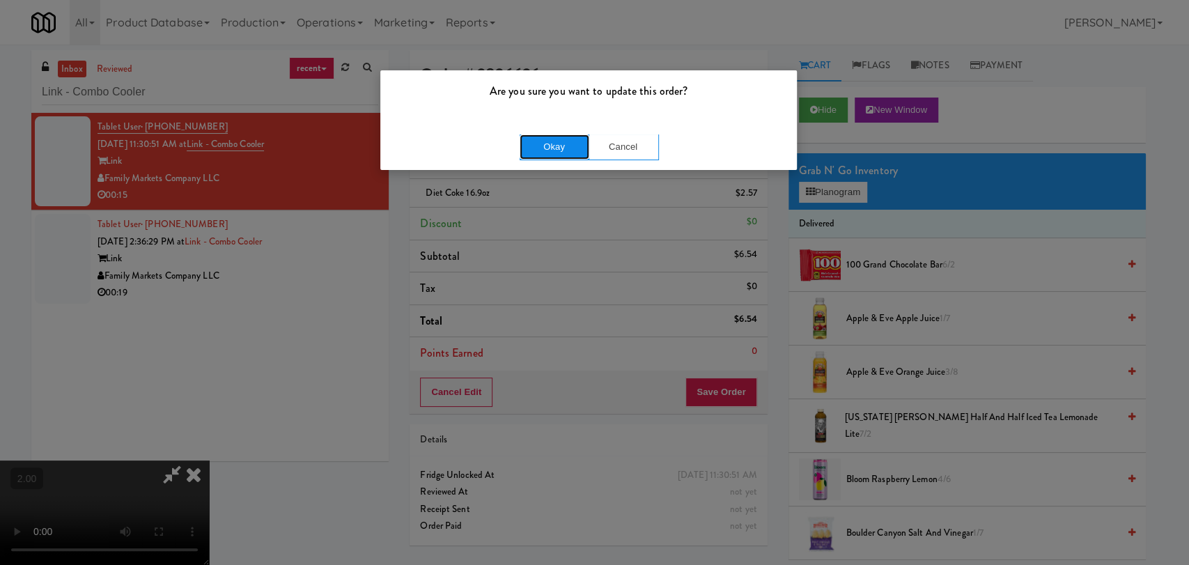
click at [570, 152] on button "Okay" at bounding box center [555, 146] width 70 height 25
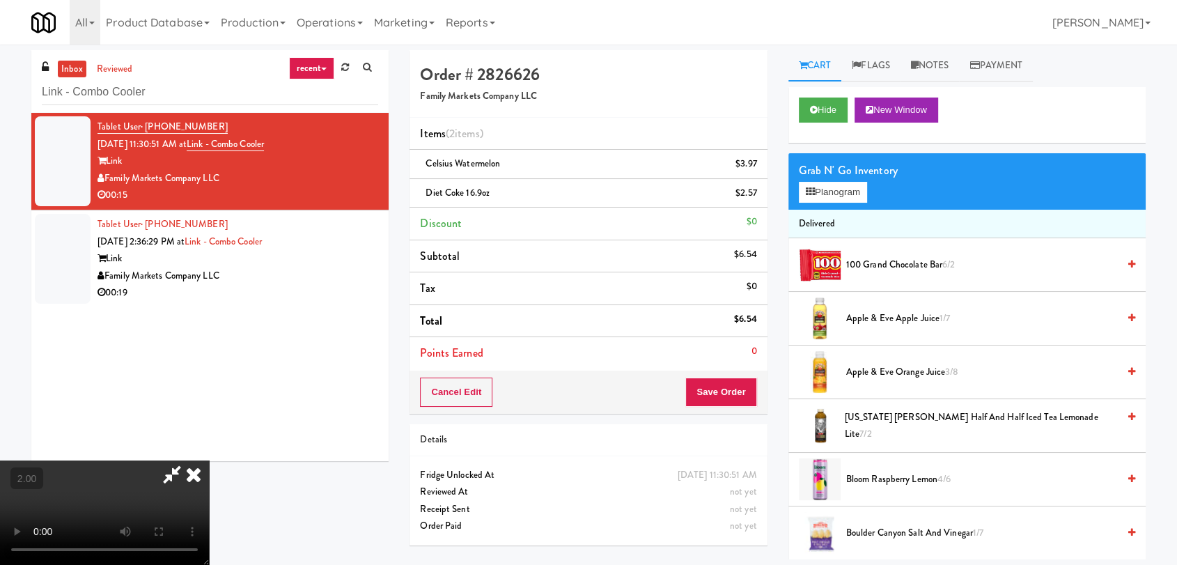
click at [209, 460] on icon at bounding box center [193, 474] width 31 height 28
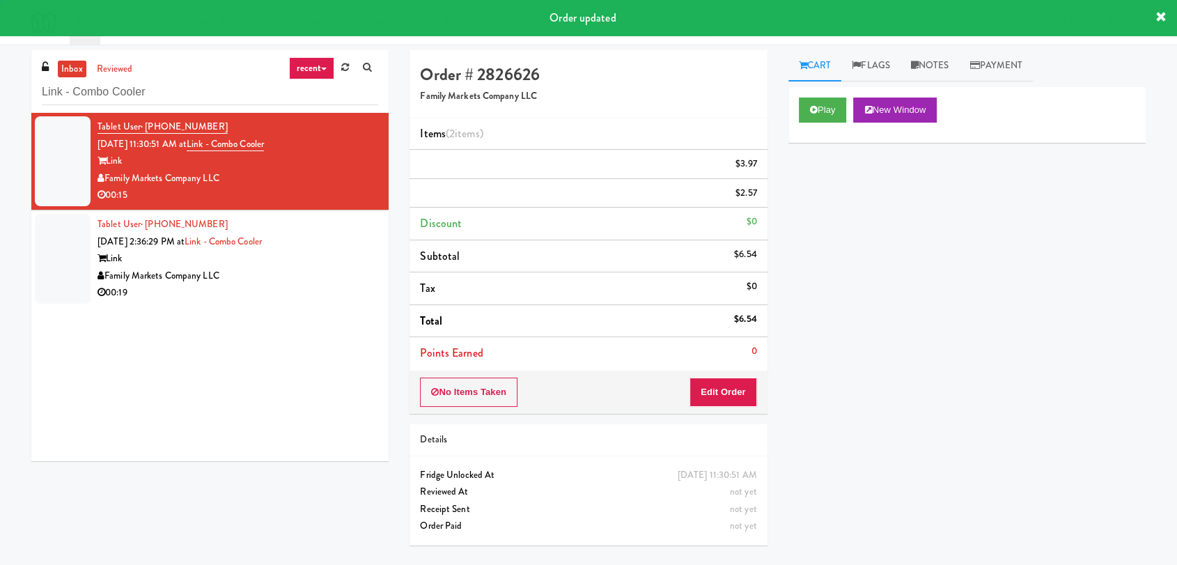
click at [350, 261] on div "Link" at bounding box center [238, 258] width 281 height 17
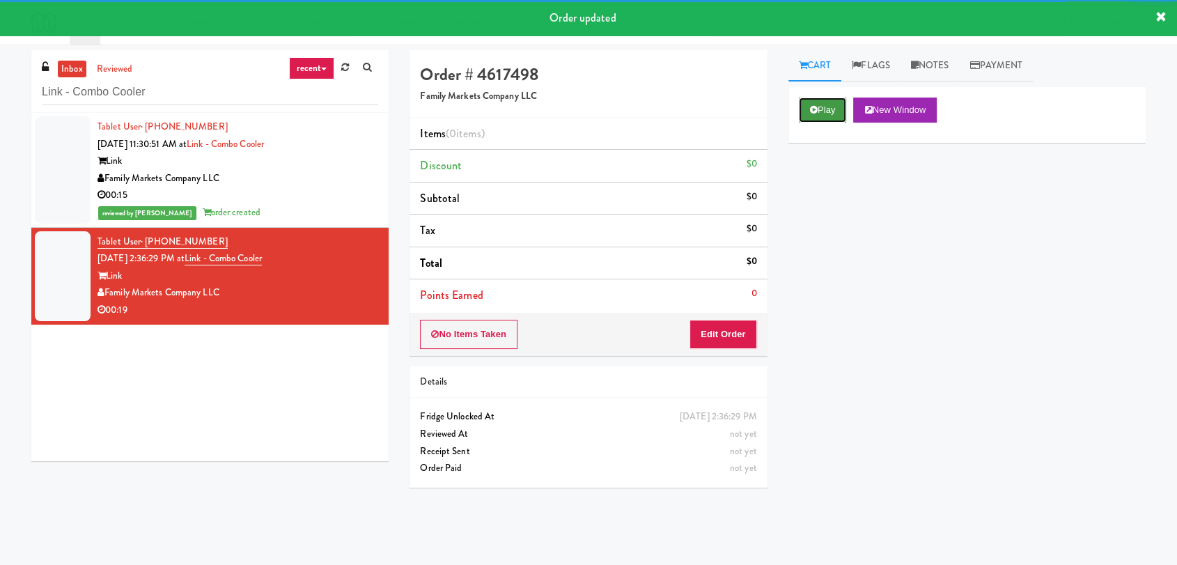
click at [824, 116] on button "Play" at bounding box center [823, 110] width 48 height 25
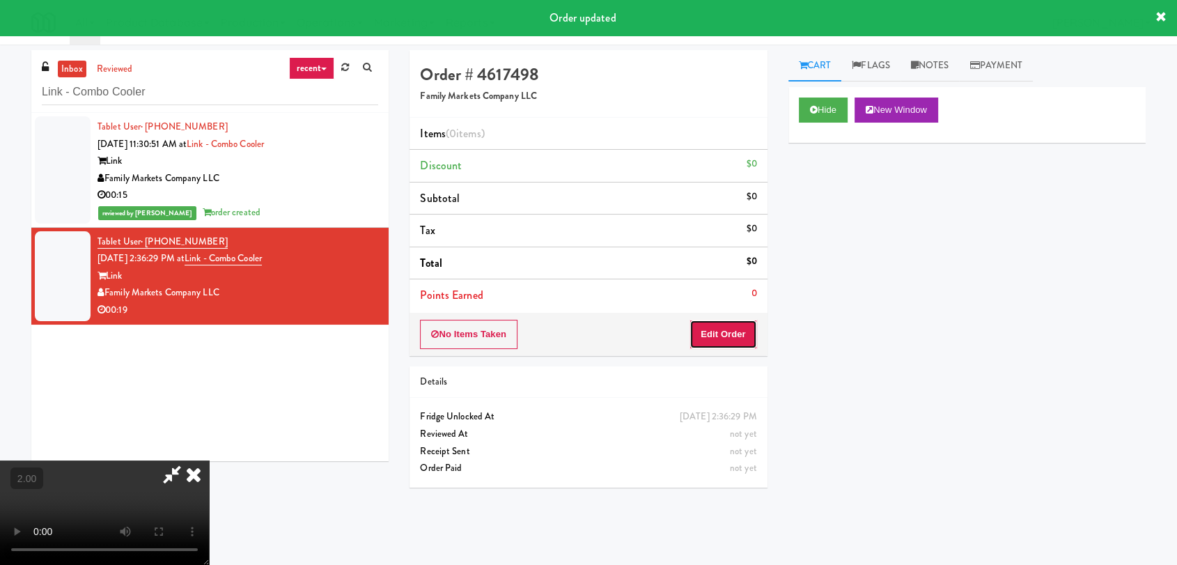
click at [731, 328] on button "Edit Order" at bounding box center [724, 334] width 68 height 29
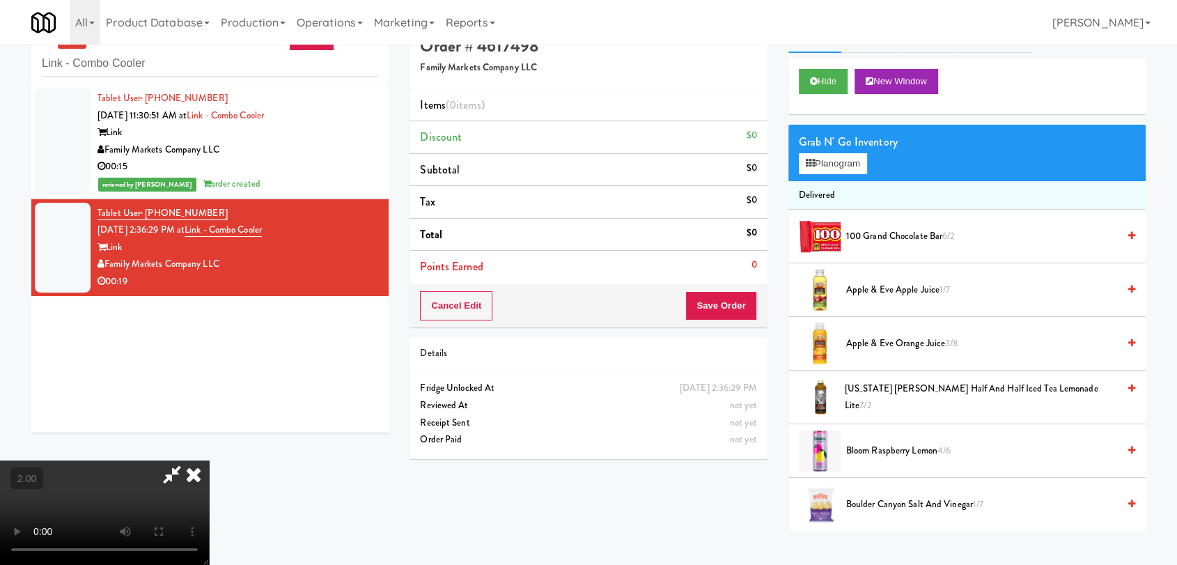
scroll to position [45, 0]
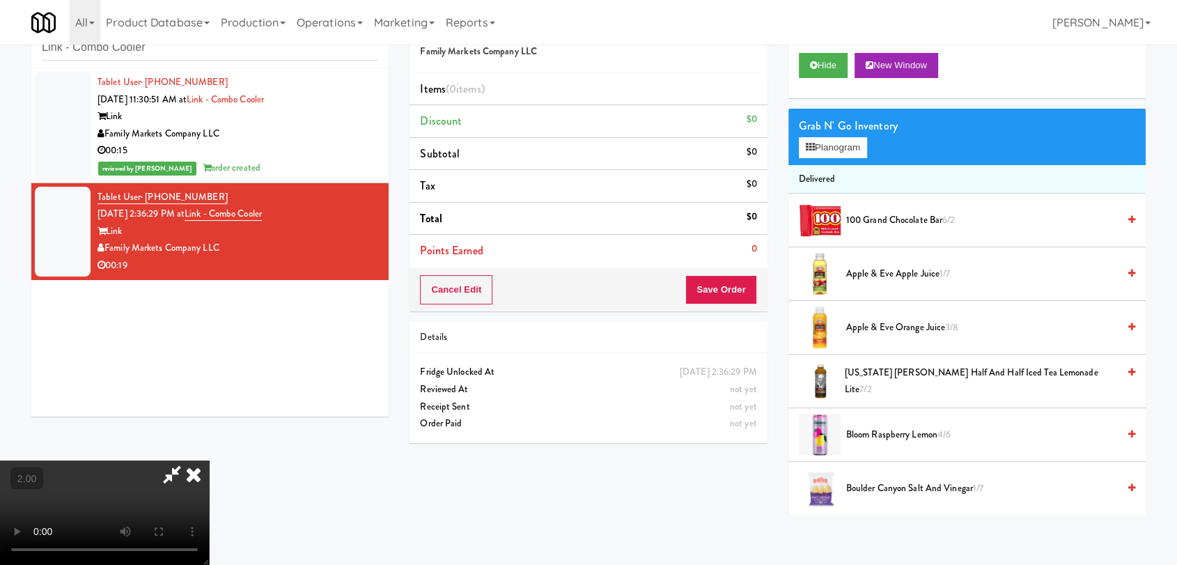
click at [139, 460] on video at bounding box center [104, 512] width 209 height 104
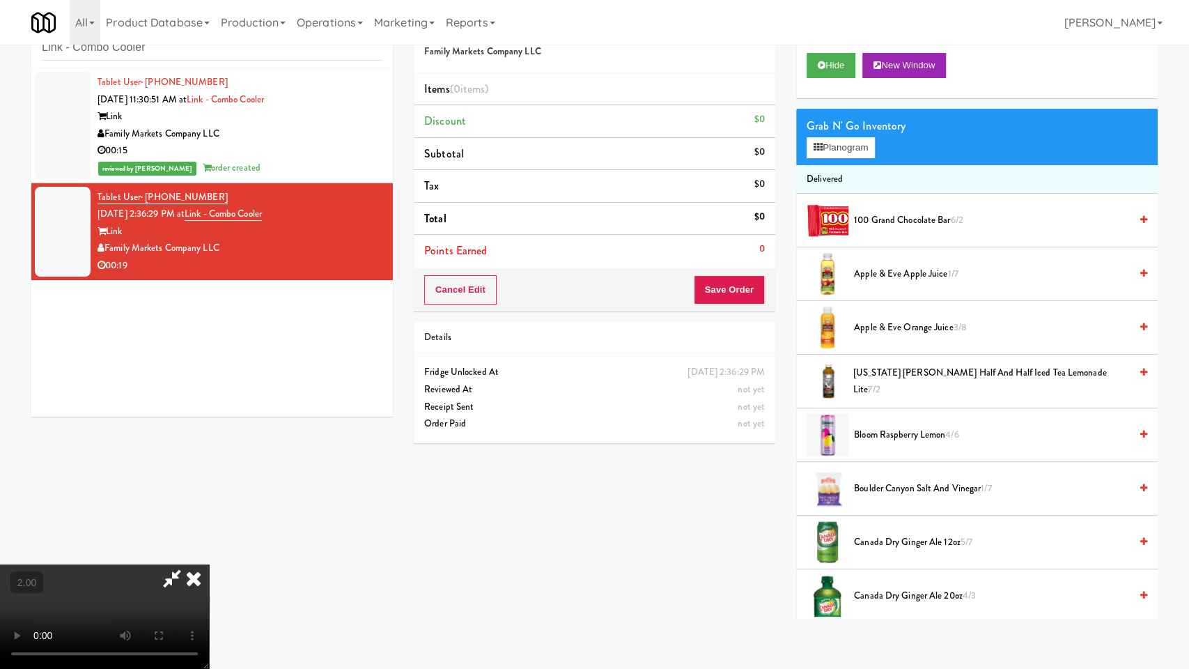
click at [209, 564] on video at bounding box center [104, 616] width 209 height 104
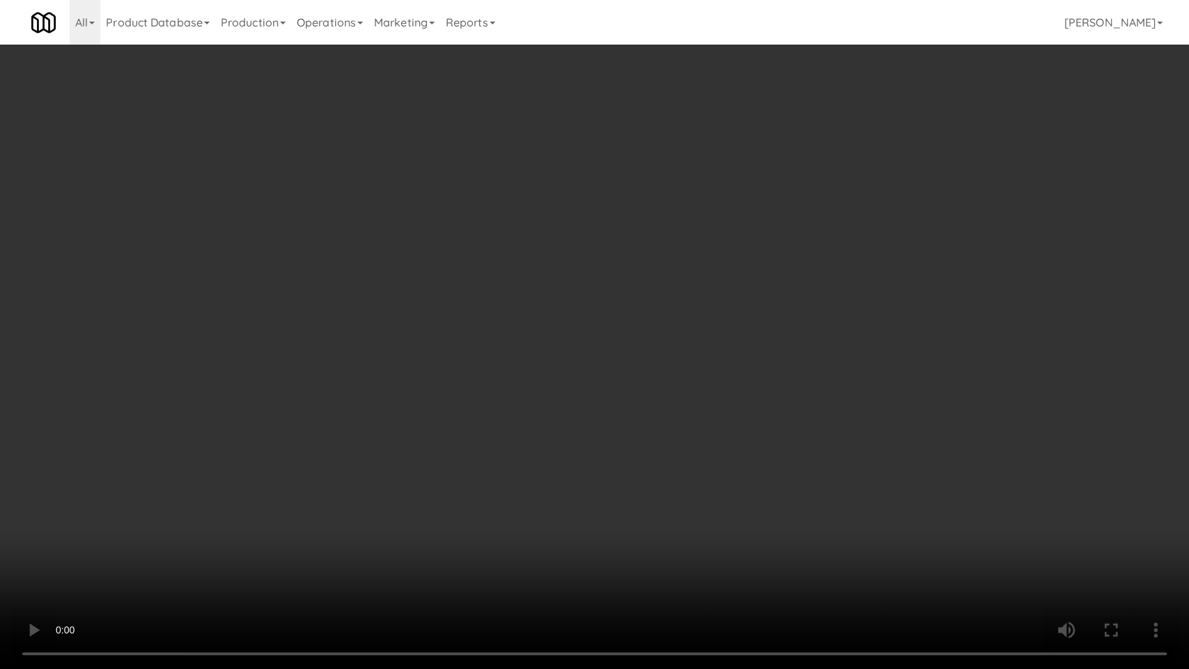
click at [239, 465] on video at bounding box center [594, 334] width 1189 height 669
click at [562, 327] on video at bounding box center [594, 334] width 1189 height 669
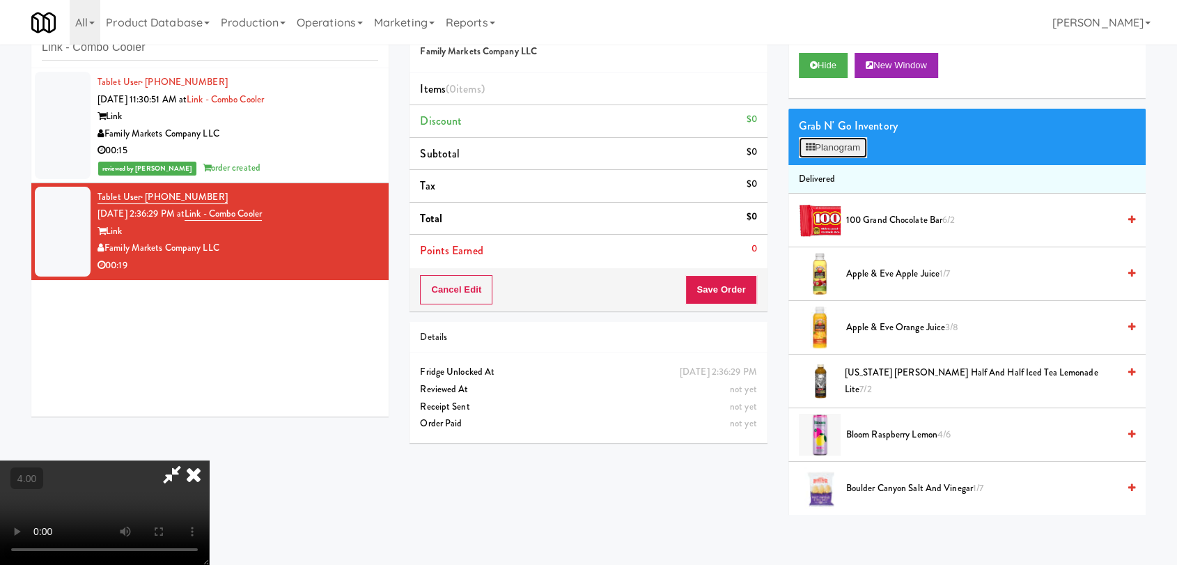
click at [847, 148] on button "Planogram" at bounding box center [833, 147] width 68 height 21
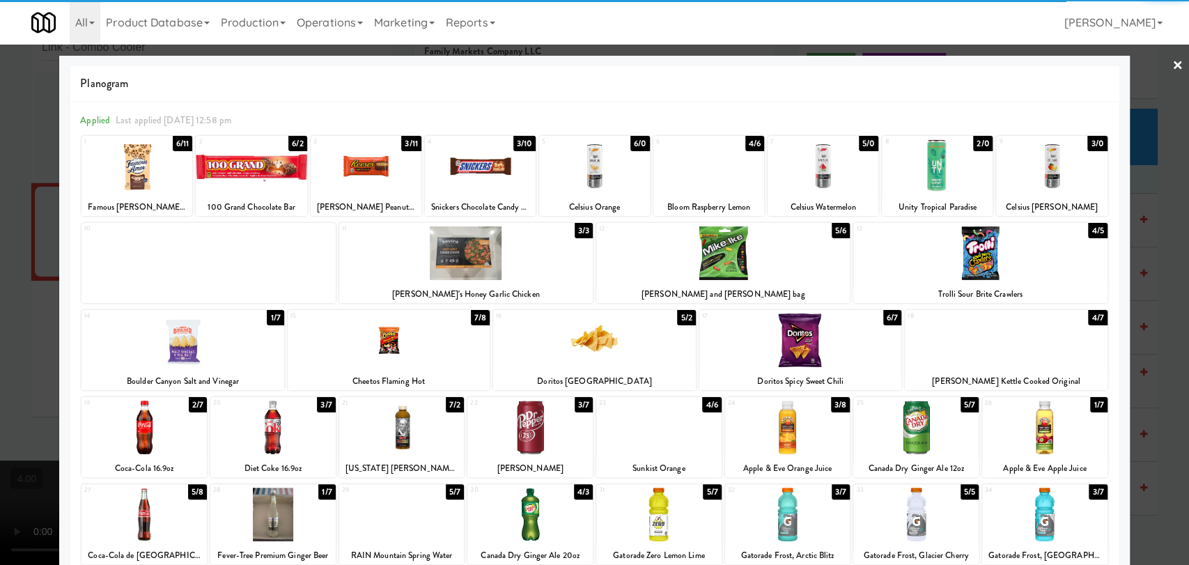
click at [1046, 435] on div at bounding box center [1044, 428] width 125 height 54
click at [163, 180] on div at bounding box center [137, 166] width 111 height 54
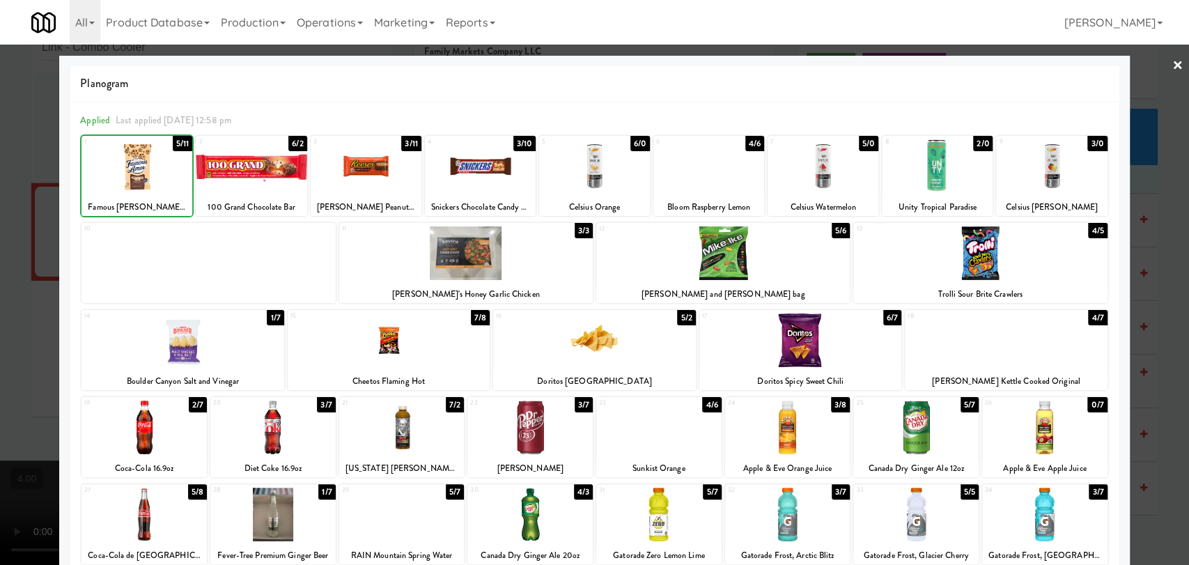
click at [0, 145] on div at bounding box center [594, 282] width 1189 height 565
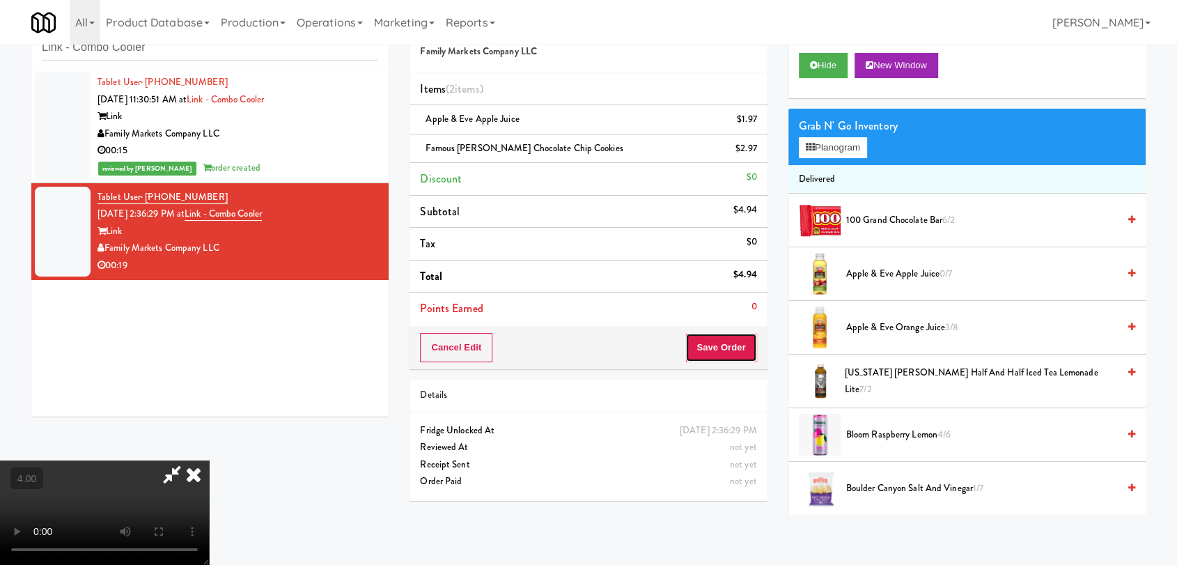
click at [740, 352] on button "Save Order" at bounding box center [720, 347] width 71 height 29
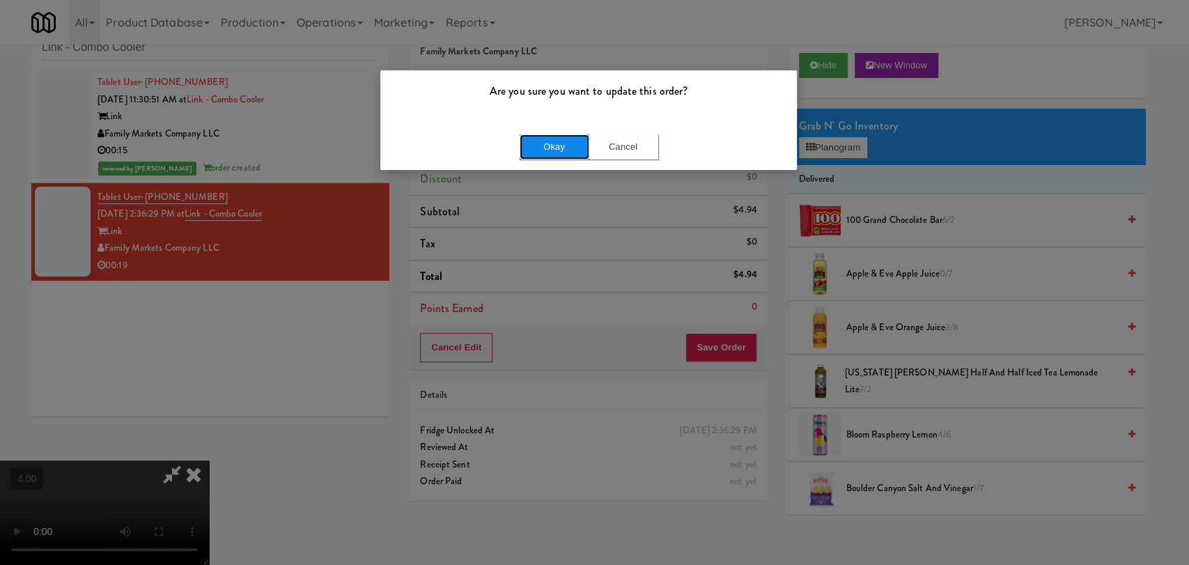
click at [543, 150] on button "Okay" at bounding box center [555, 146] width 70 height 25
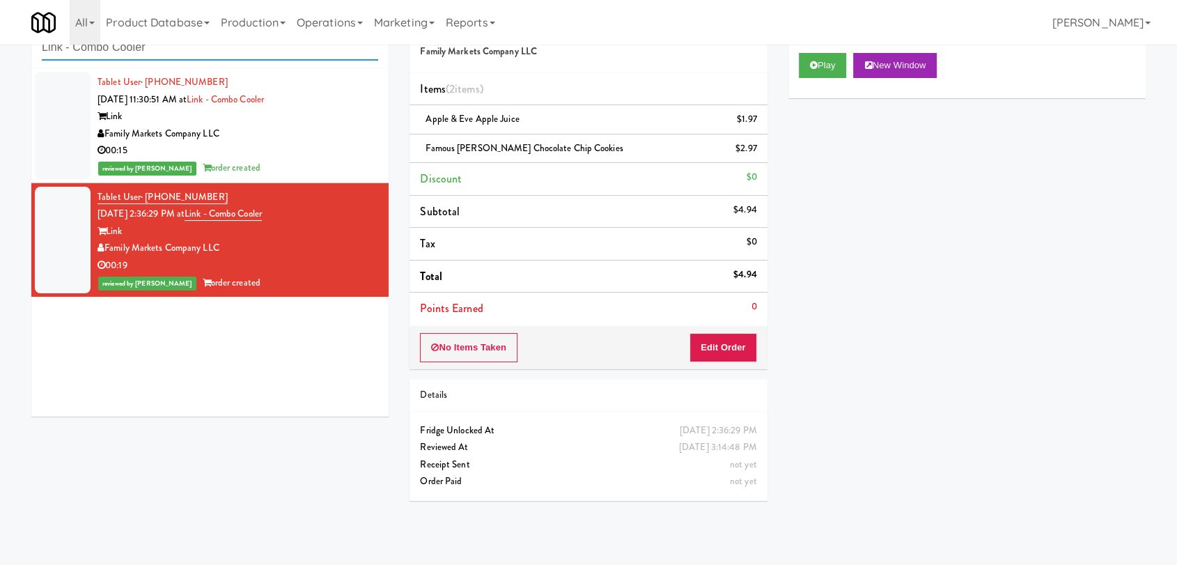
paste input "St. [PERSON_NAME]"
drag, startPoint x: 240, startPoint y: 54, endPoint x: 0, endPoint y: 36, distance: 240.3
click at [0, 36] on body "Are you sure you want to update this order? Okay Cancel Okay Are you sure you w…" at bounding box center [588, 282] width 1177 height 565
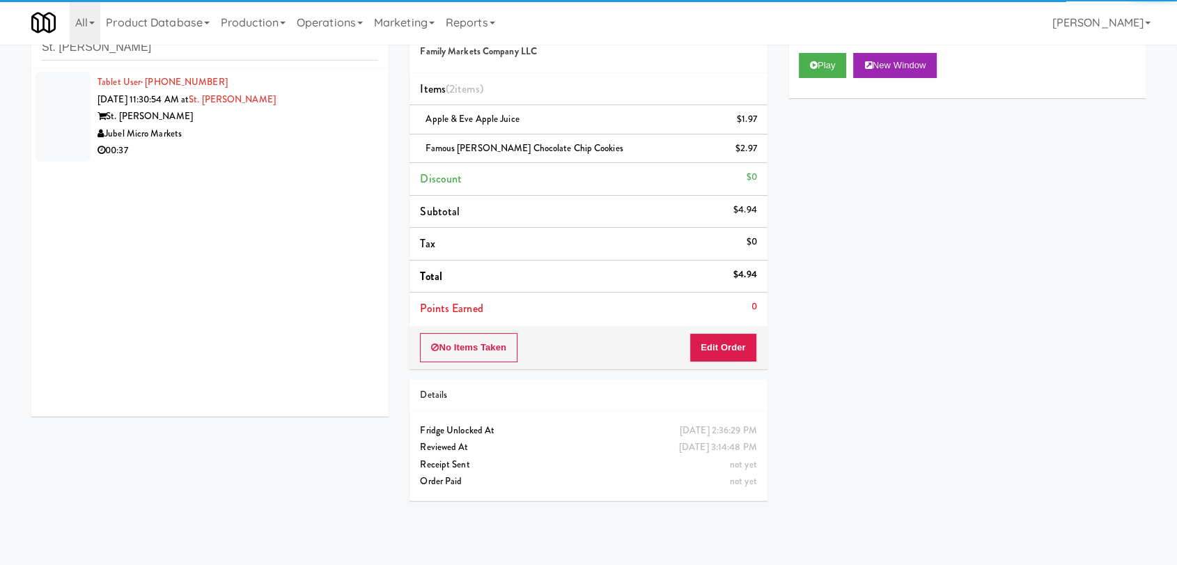
click at [301, 138] on div "Jubel Micro Markets" at bounding box center [238, 133] width 281 height 17
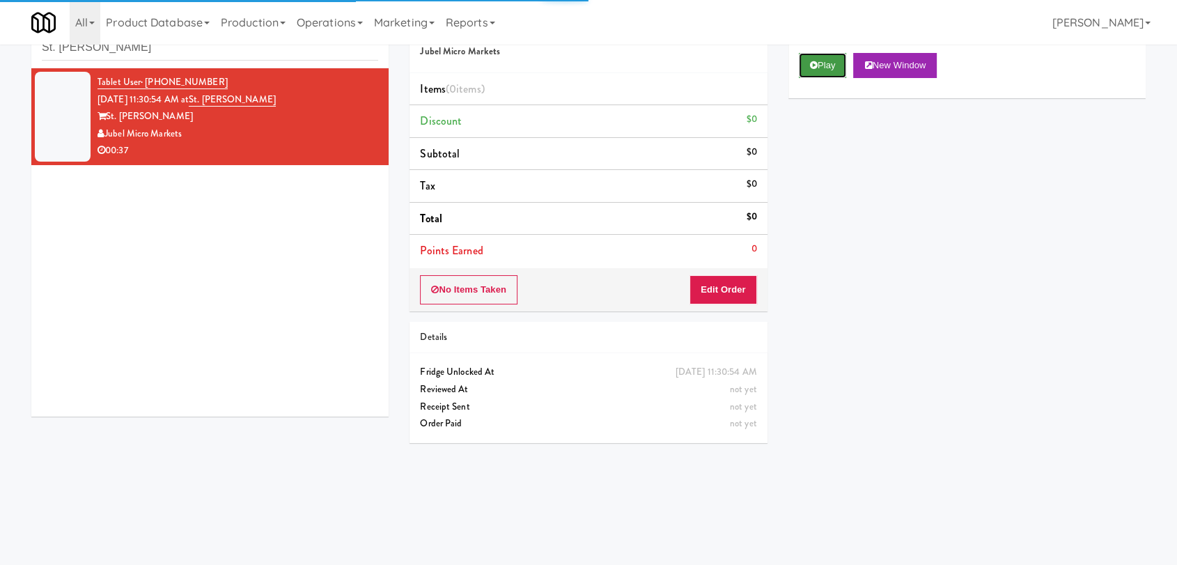
click at [825, 65] on button "Play" at bounding box center [823, 65] width 48 height 25
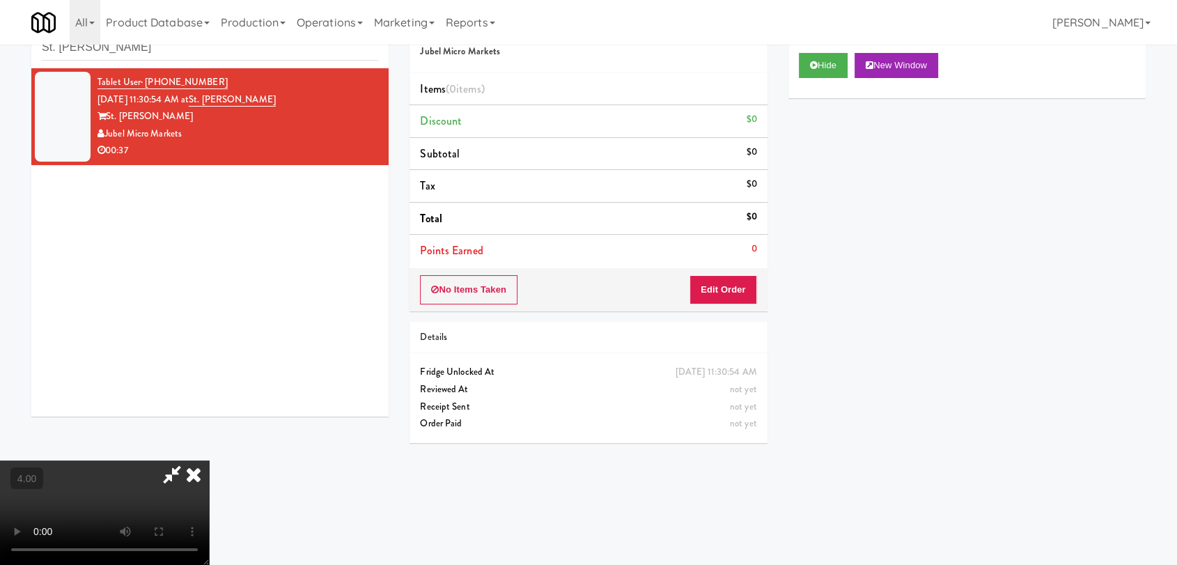
click at [209, 460] on video at bounding box center [104, 512] width 209 height 104
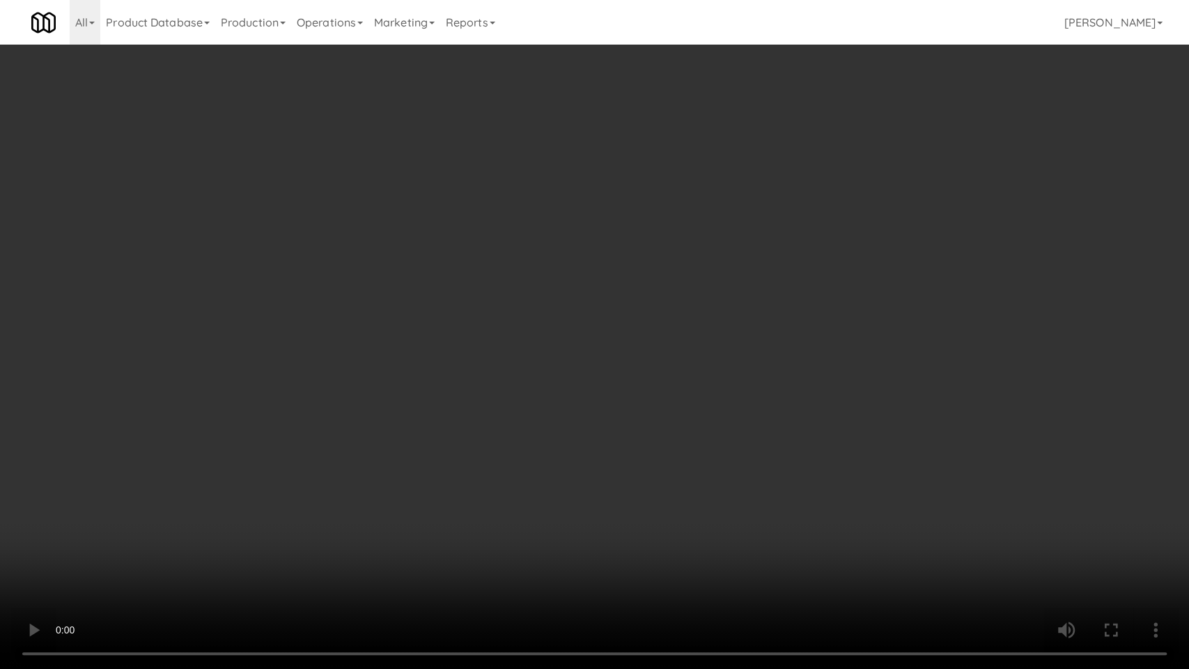
click at [657, 320] on video at bounding box center [594, 334] width 1189 height 669
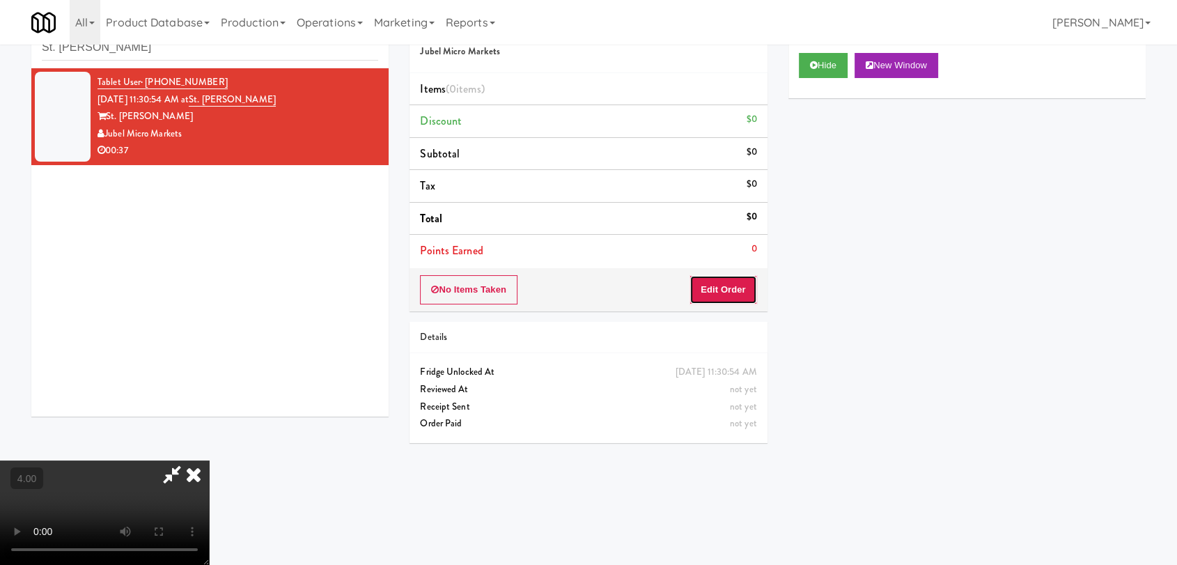
click at [747, 290] on button "Edit Order" at bounding box center [724, 289] width 68 height 29
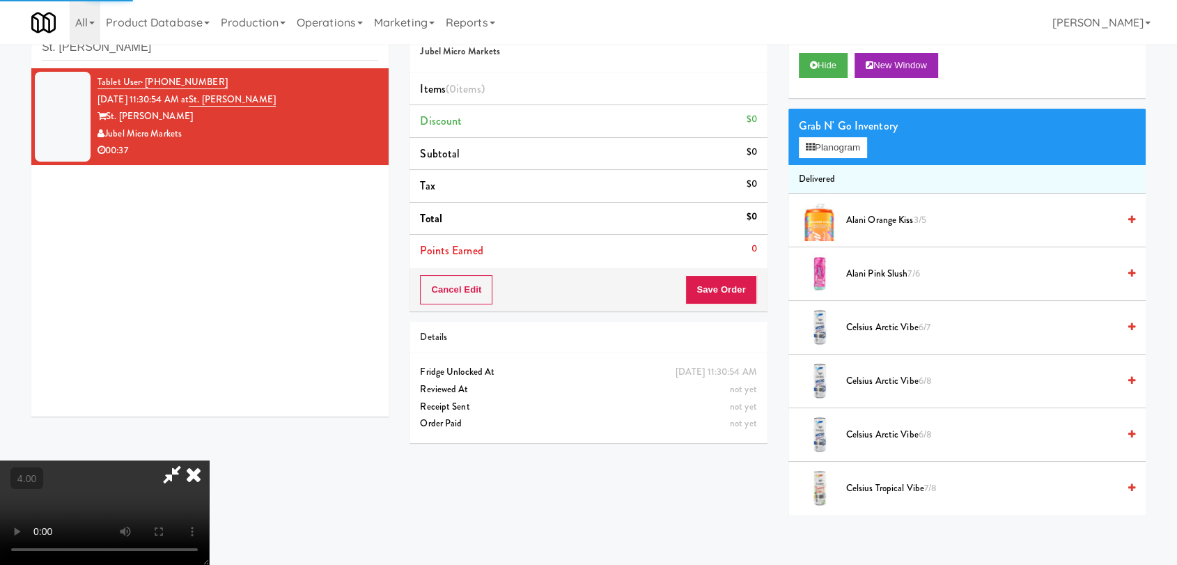
click at [861, 225] on span "Alani Orange Kiss 3/5" at bounding box center [982, 220] width 272 height 17
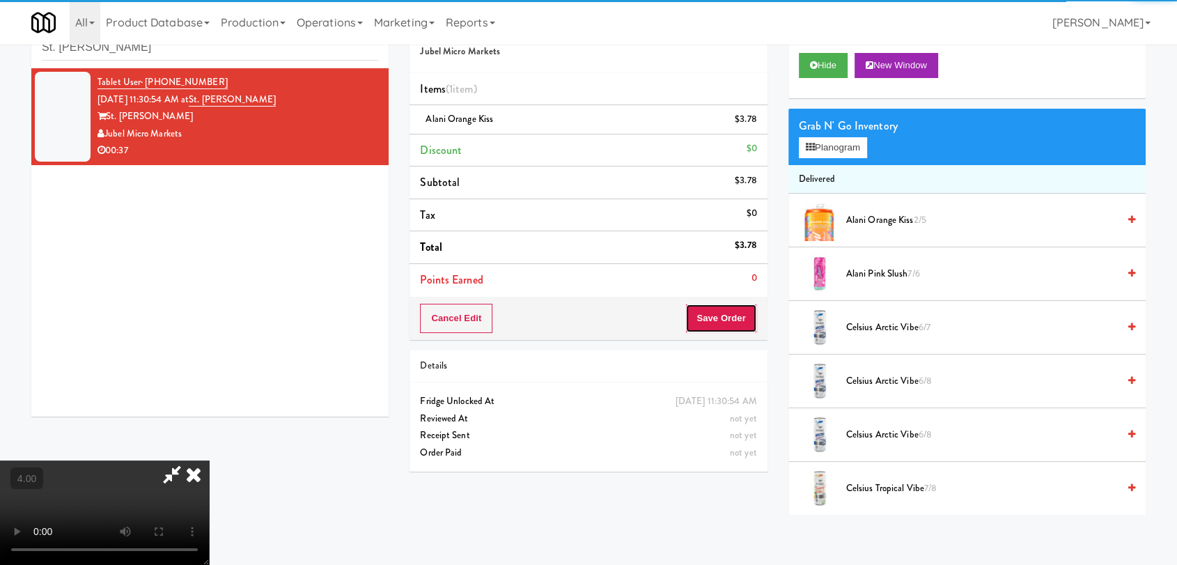
click at [729, 325] on button "Save Order" at bounding box center [720, 318] width 71 height 29
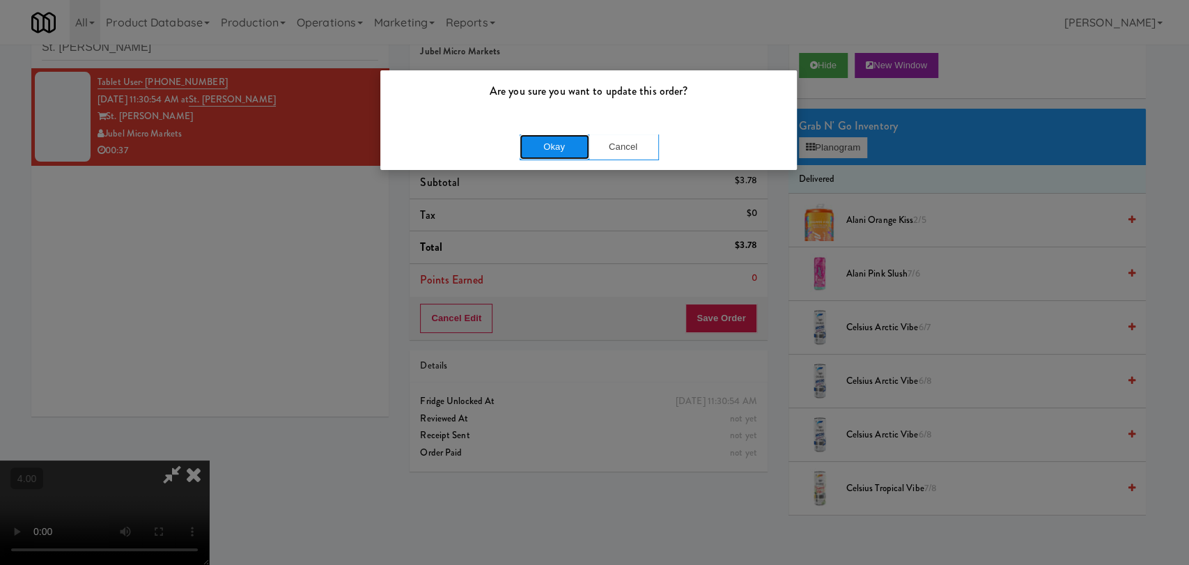
click at [565, 155] on button "Okay" at bounding box center [555, 146] width 70 height 25
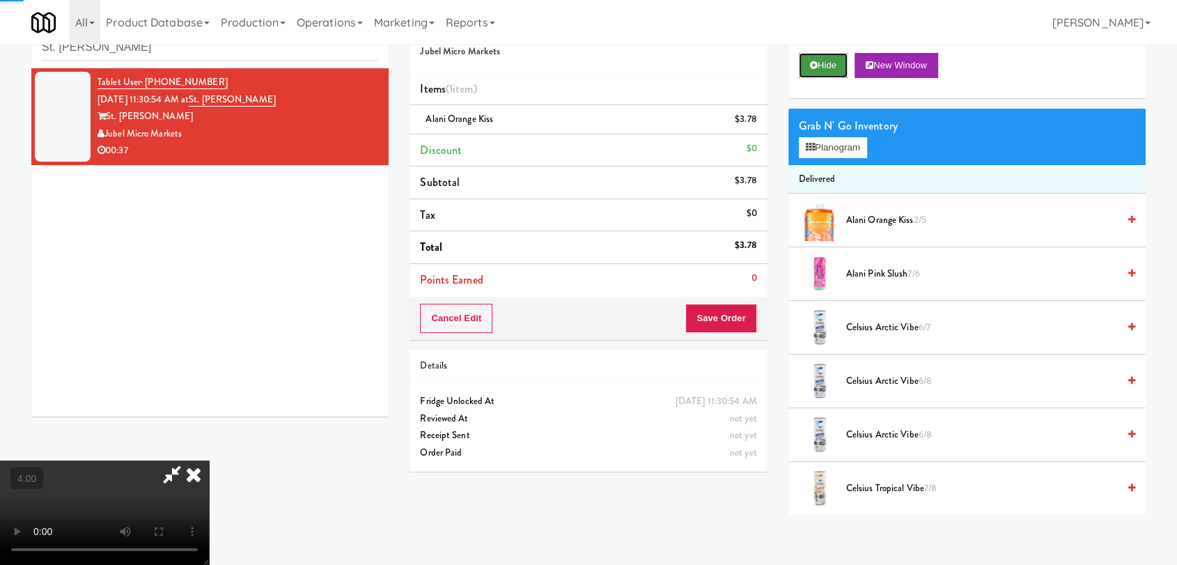
click at [808, 66] on button "Hide" at bounding box center [823, 65] width 49 height 25
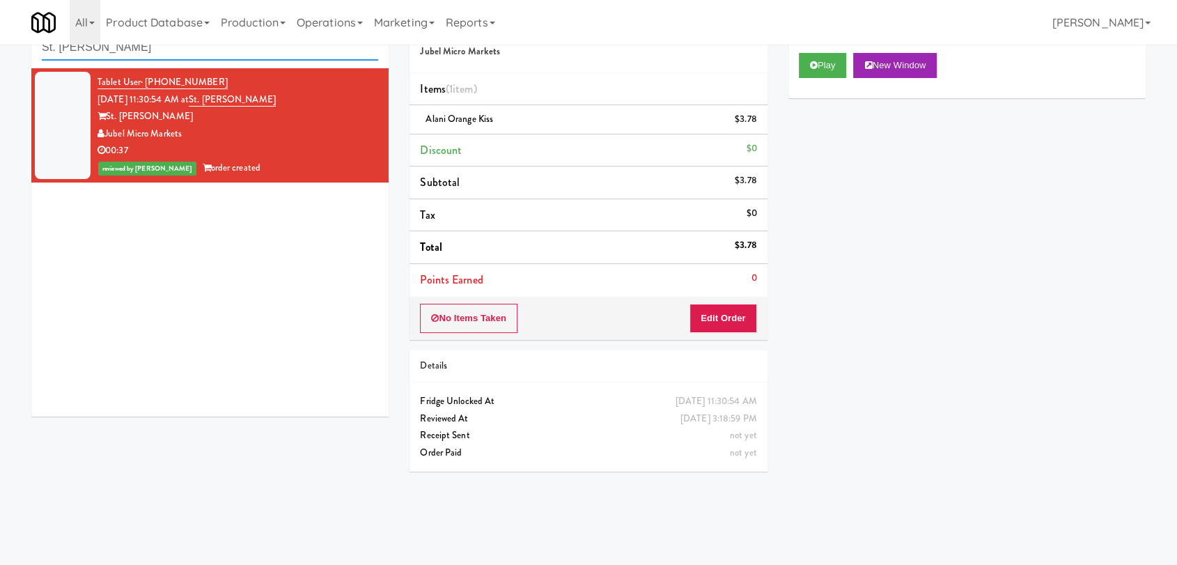
paste input "[US_STATE] Taxi - Cooler"
drag, startPoint x: 259, startPoint y: 54, endPoint x: 24, endPoint y: 34, distance: 236.3
click at [24, 34] on body "Are you sure you want to update this order? Okay Cancel Okay Are you sure you w…" at bounding box center [588, 282] width 1177 height 565
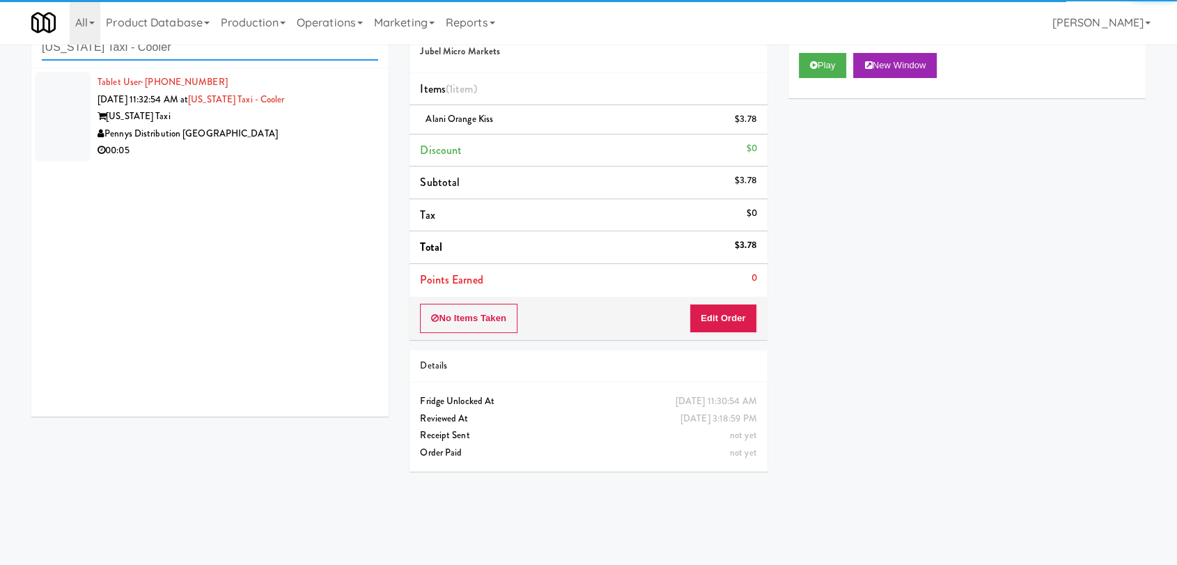
type input "[US_STATE] Taxi - Cooler"
click at [308, 136] on div "Pennys Distribution [GEOGRAPHIC_DATA]" at bounding box center [238, 133] width 281 height 17
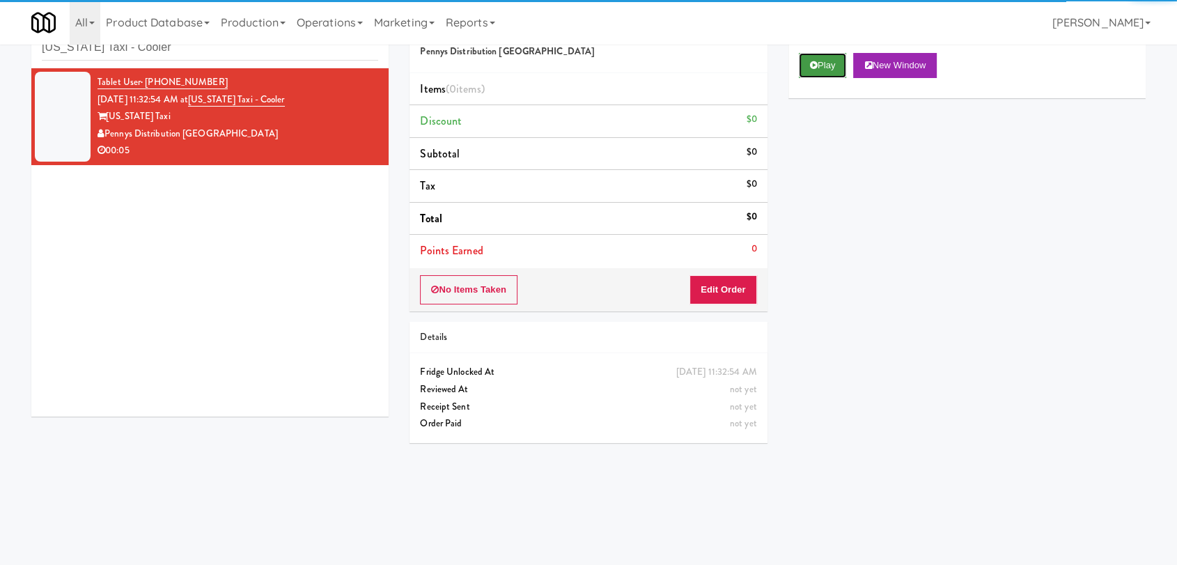
click at [826, 57] on button "Play" at bounding box center [823, 65] width 48 height 25
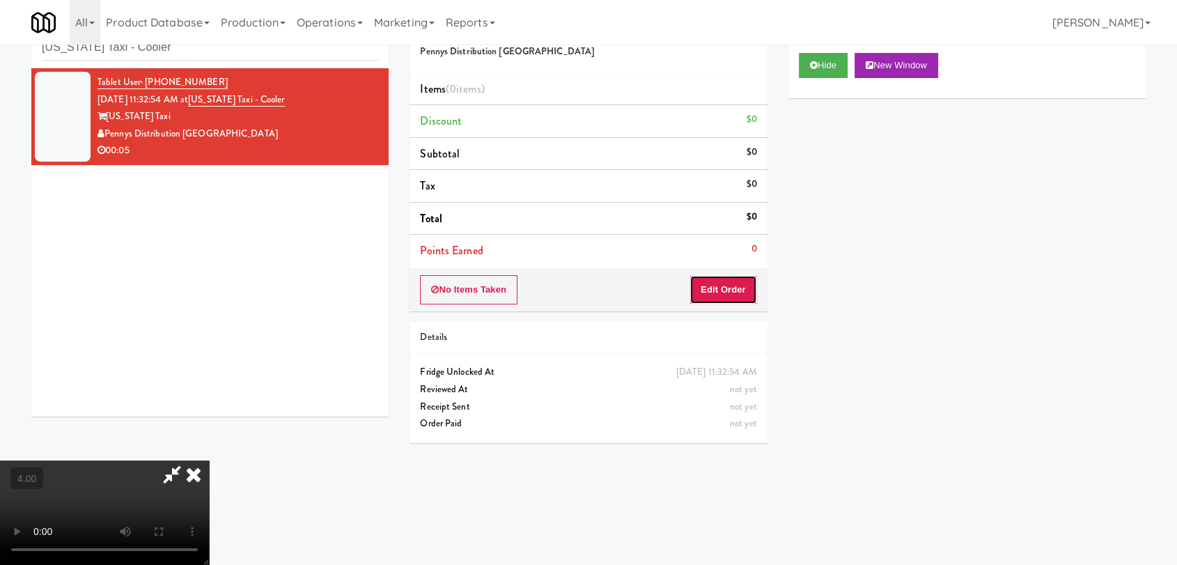
click at [741, 287] on button "Edit Order" at bounding box center [724, 289] width 68 height 29
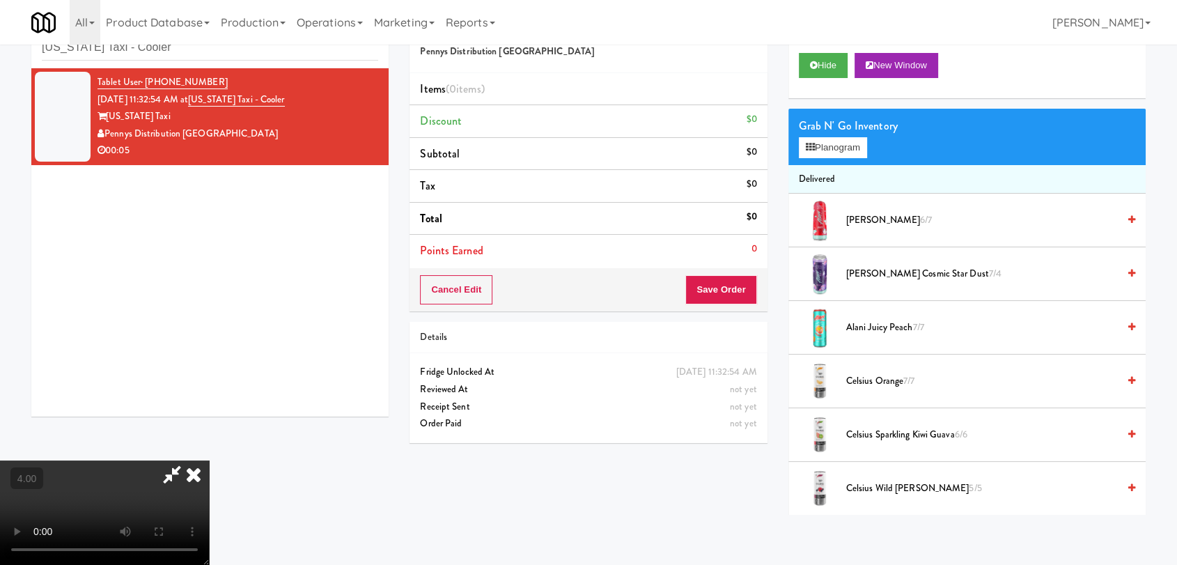
click at [209, 460] on video at bounding box center [104, 512] width 209 height 104
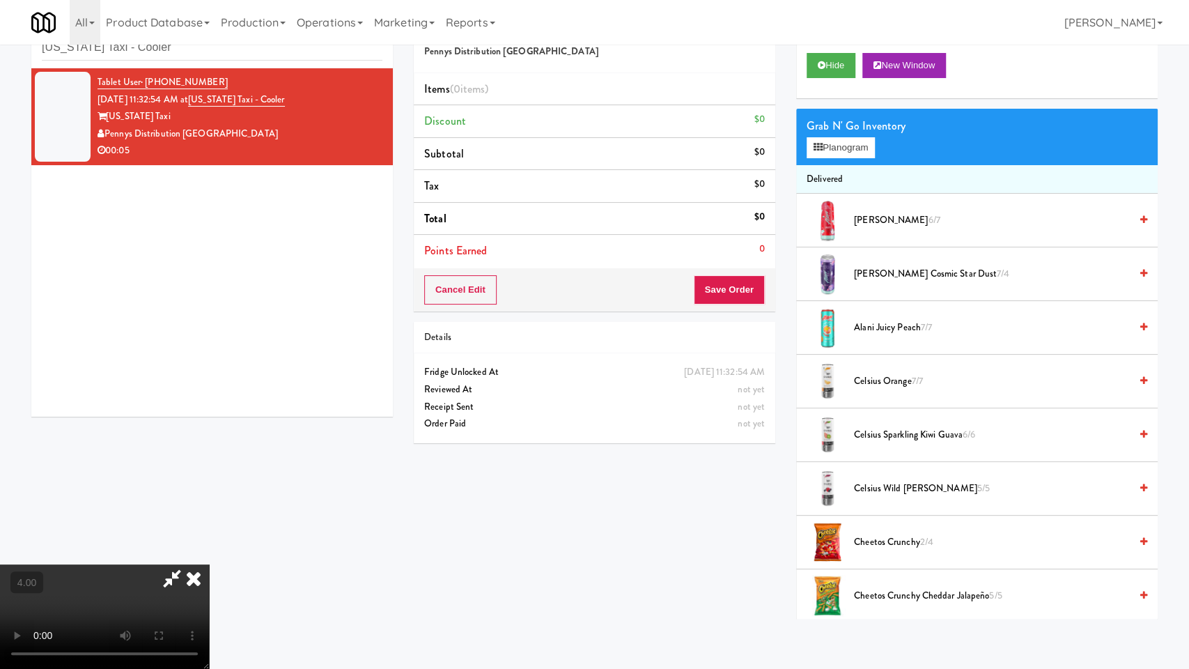
click at [209, 564] on video at bounding box center [104, 616] width 209 height 104
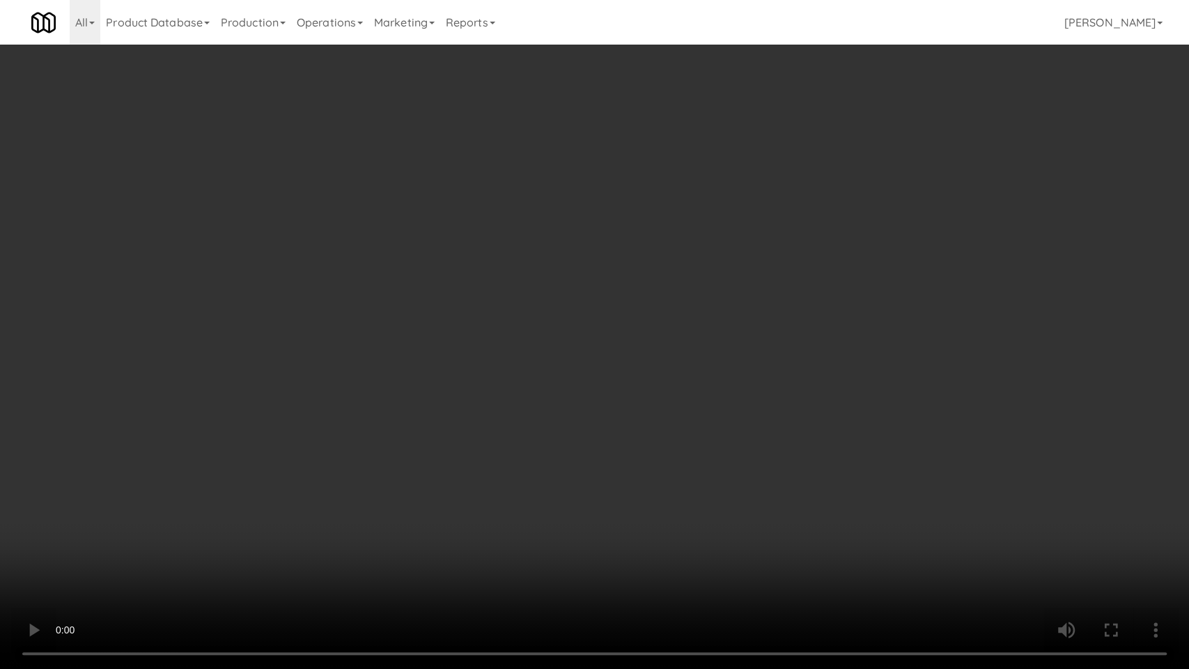
click at [301, 486] on video at bounding box center [594, 334] width 1189 height 669
click at [307, 482] on video at bounding box center [594, 334] width 1189 height 669
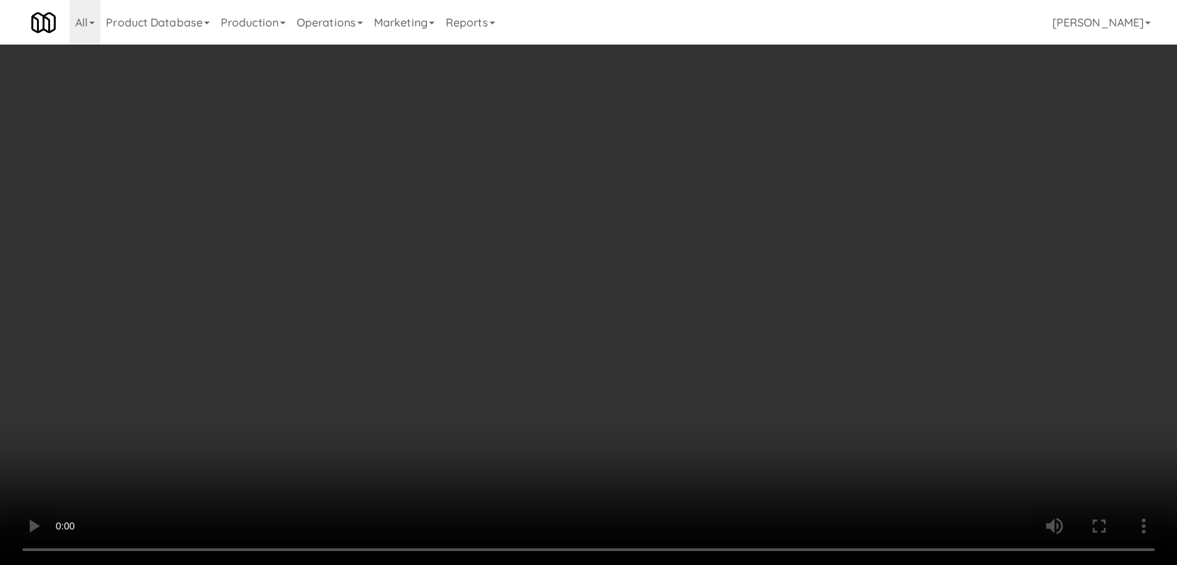
click at [414, 399] on video at bounding box center [588, 282] width 1177 height 565
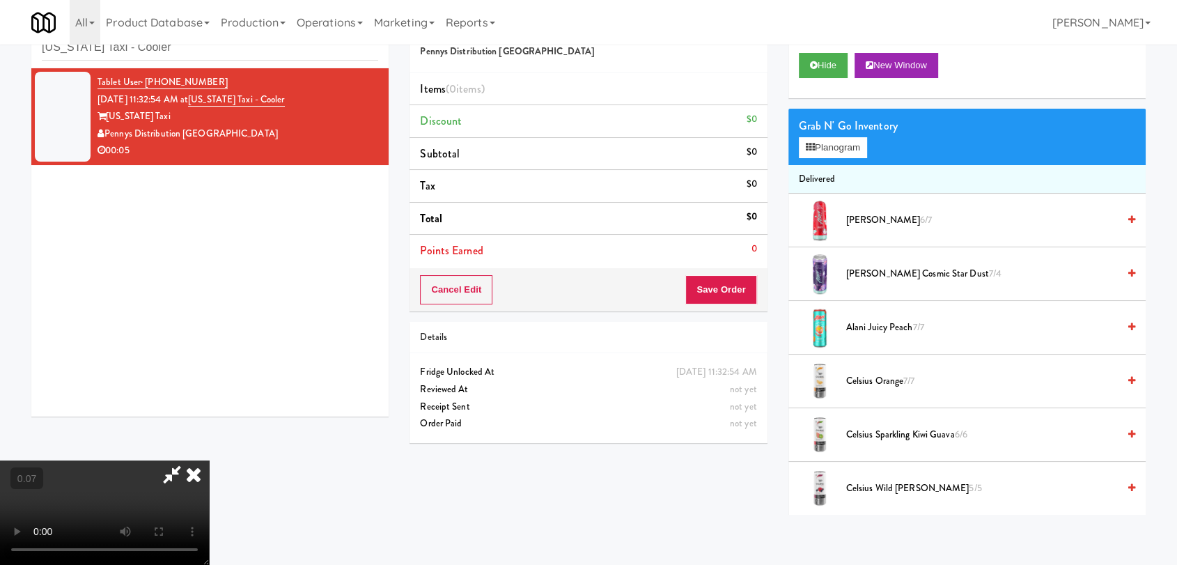
click at [209, 460] on video at bounding box center [104, 512] width 209 height 104
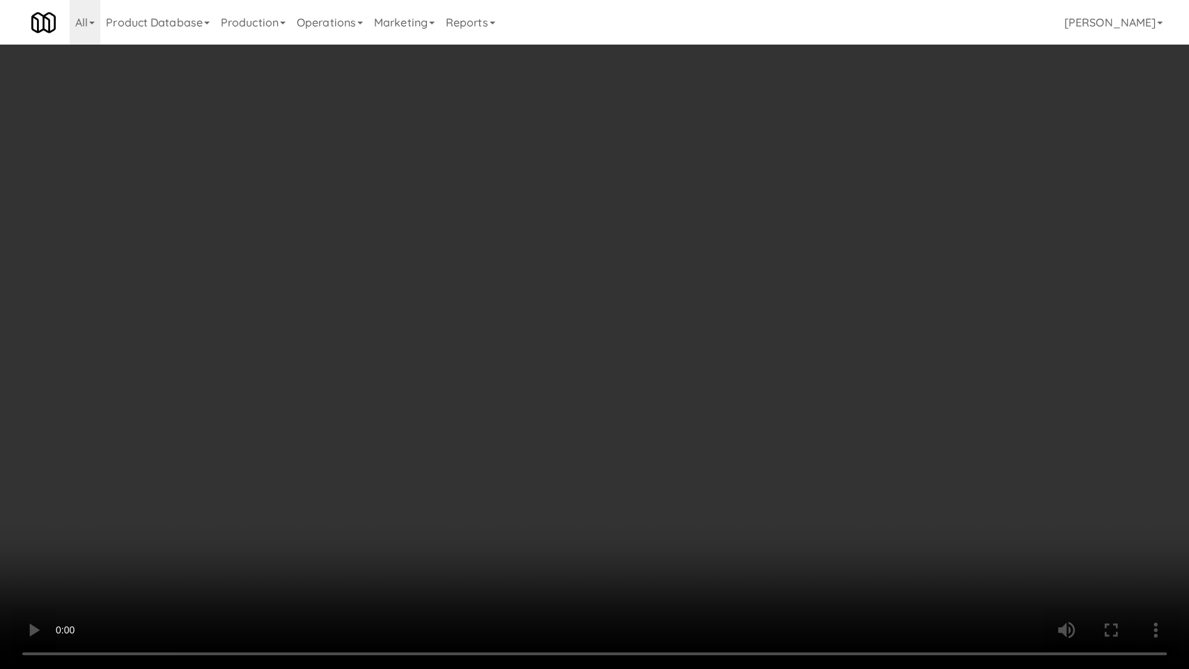
click at [302, 471] on video at bounding box center [594, 334] width 1189 height 669
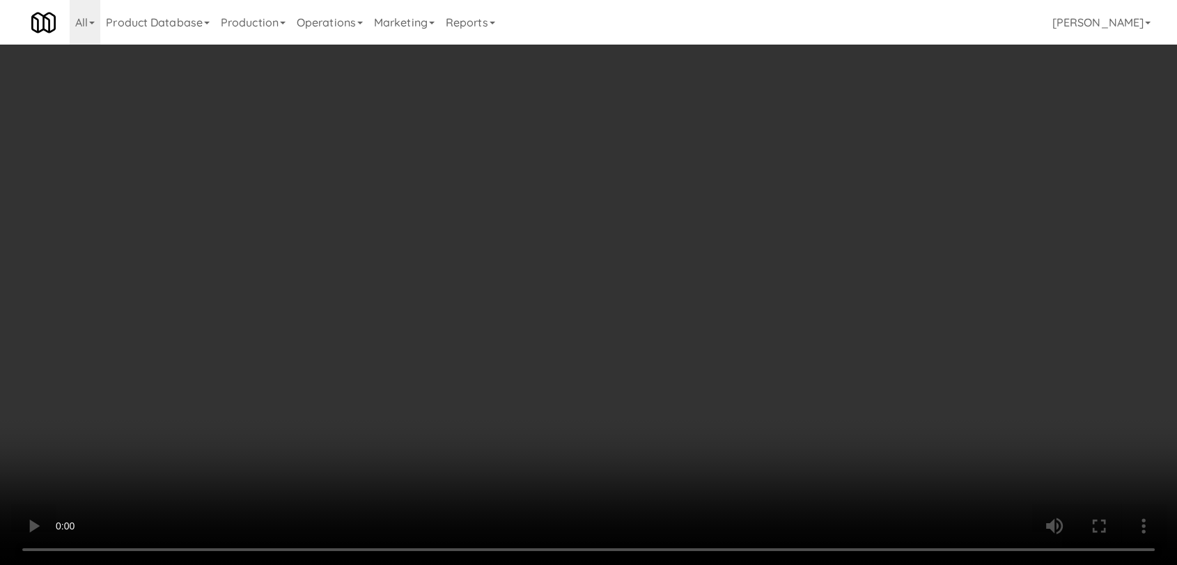
click at [302, 403] on video at bounding box center [588, 282] width 1177 height 565
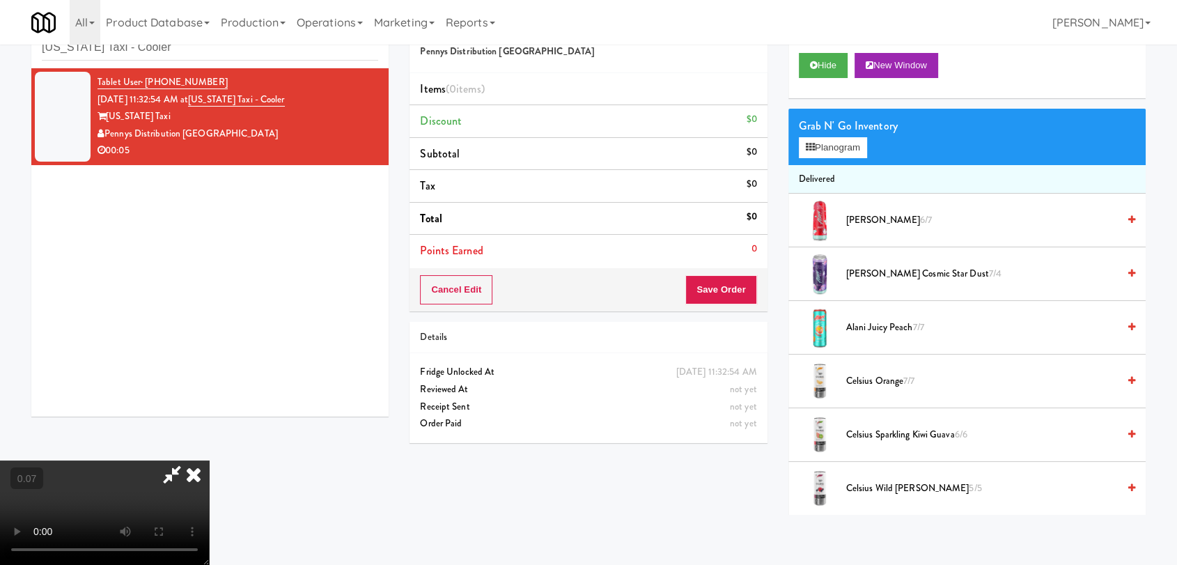
click at [209, 460] on video at bounding box center [104, 512] width 209 height 104
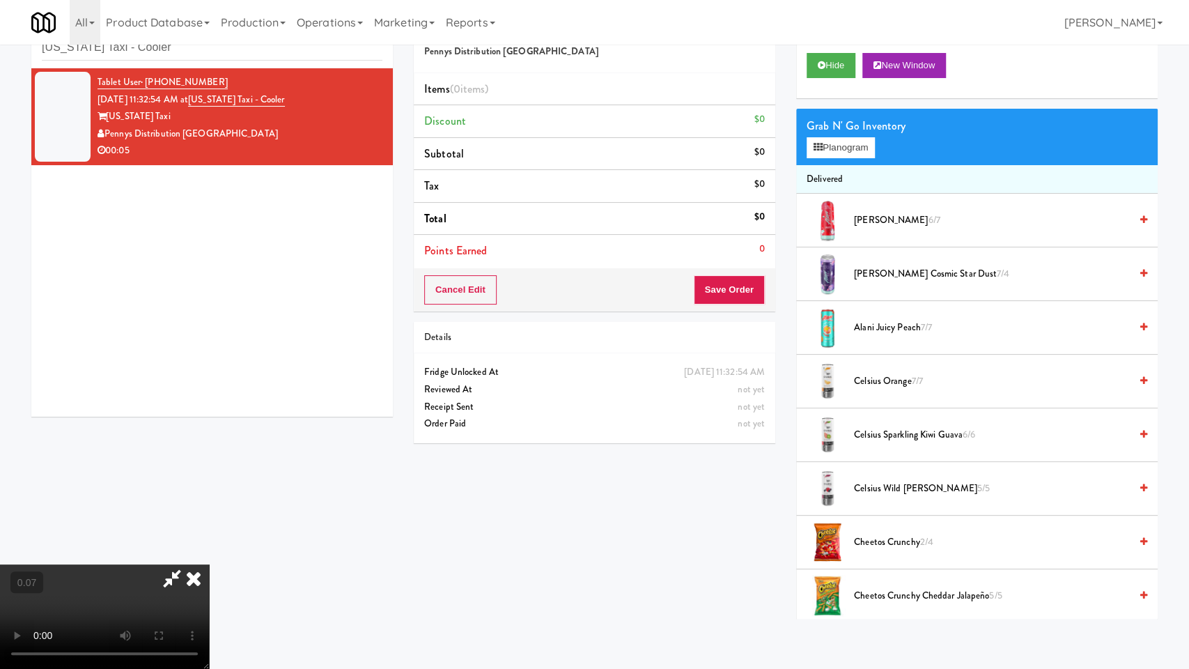
click at [209, 564] on video at bounding box center [104, 616] width 209 height 104
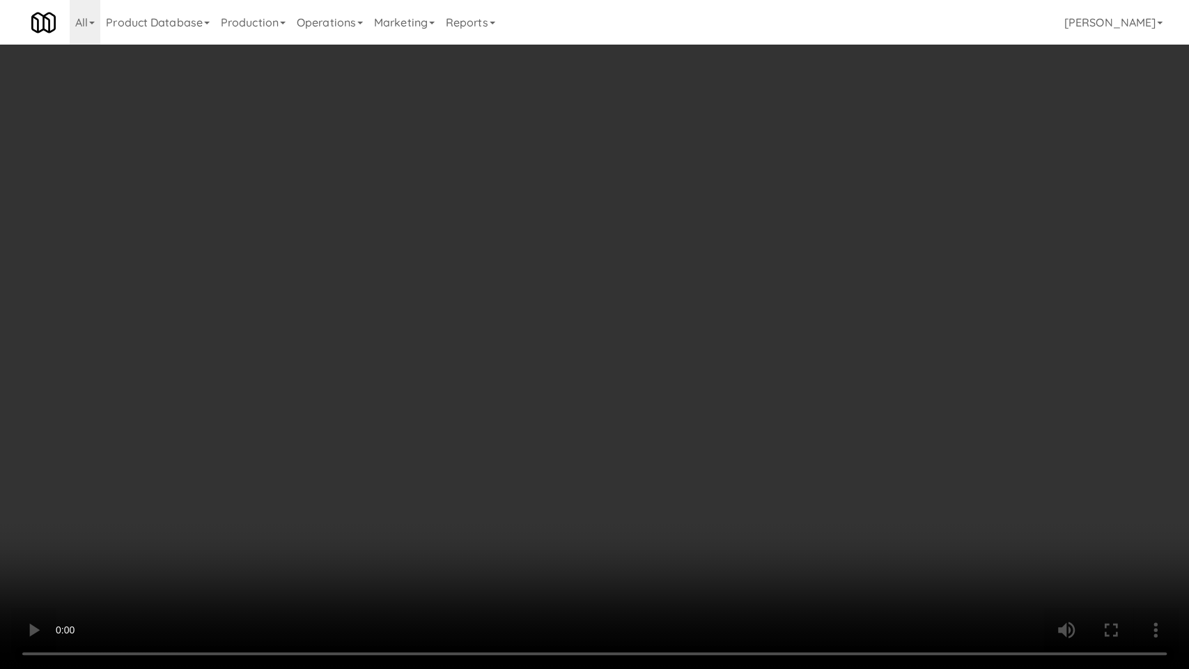
click at [309, 490] on video at bounding box center [594, 334] width 1189 height 669
click at [474, 486] on video at bounding box center [594, 334] width 1189 height 669
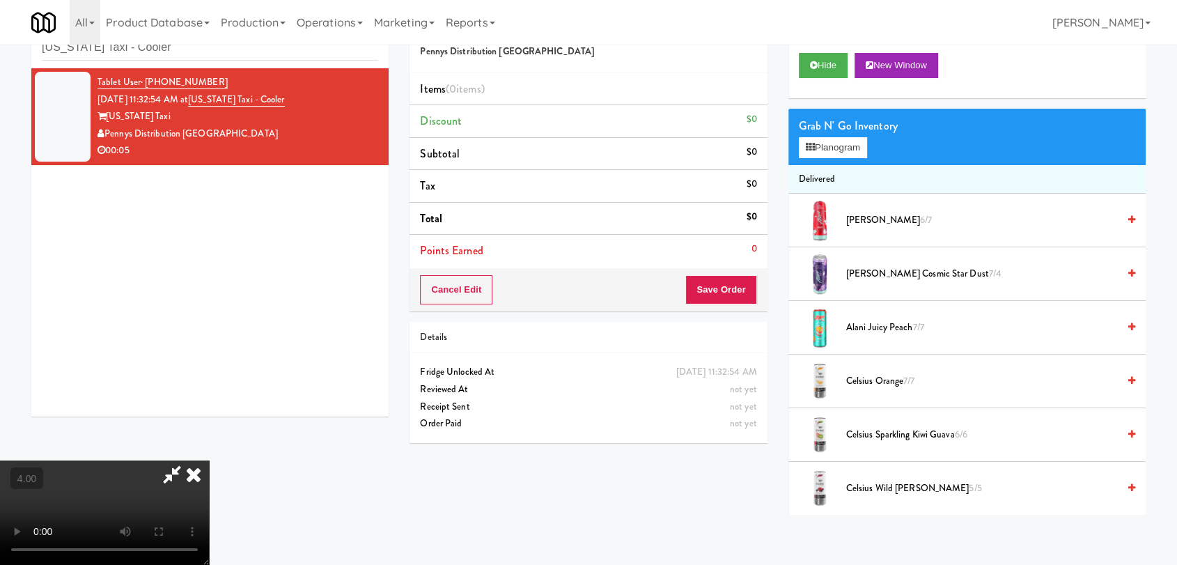
click at [887, 330] on span "Alani Juicy Peach 7/7" at bounding box center [982, 327] width 272 height 17
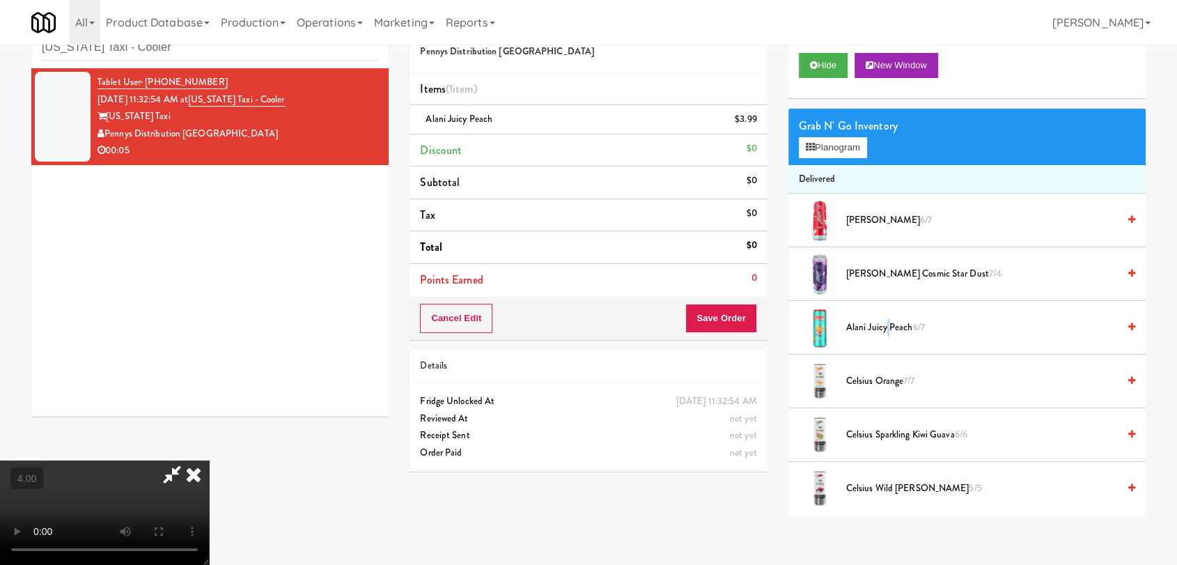
click at [887, 330] on span "Alani Juicy Peach 6/7" at bounding box center [982, 327] width 272 height 17
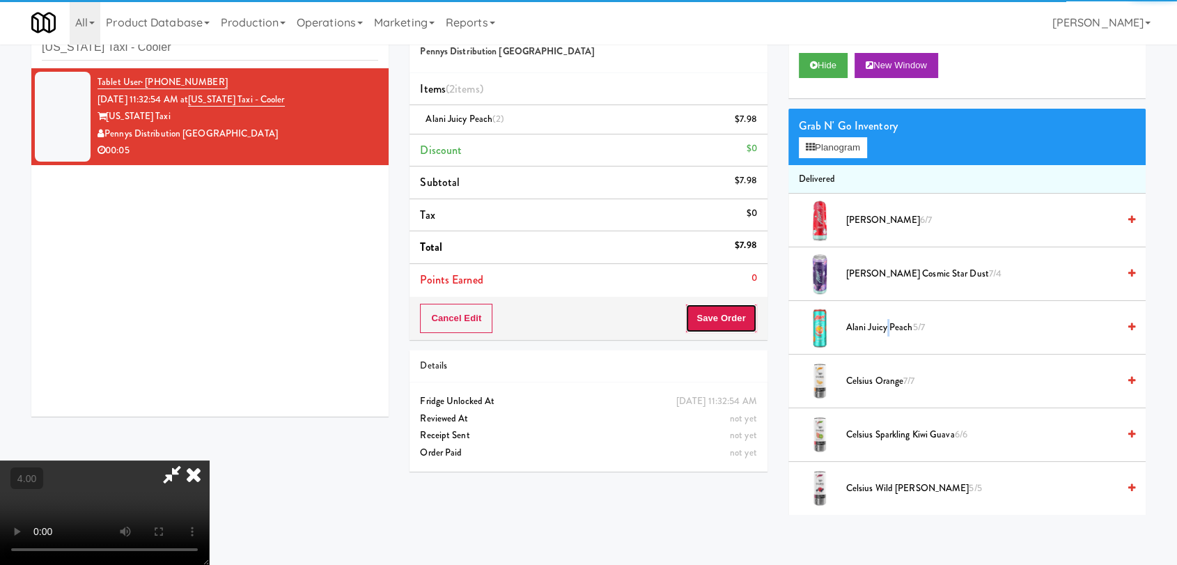
click at [719, 311] on button "Save Order" at bounding box center [720, 318] width 71 height 29
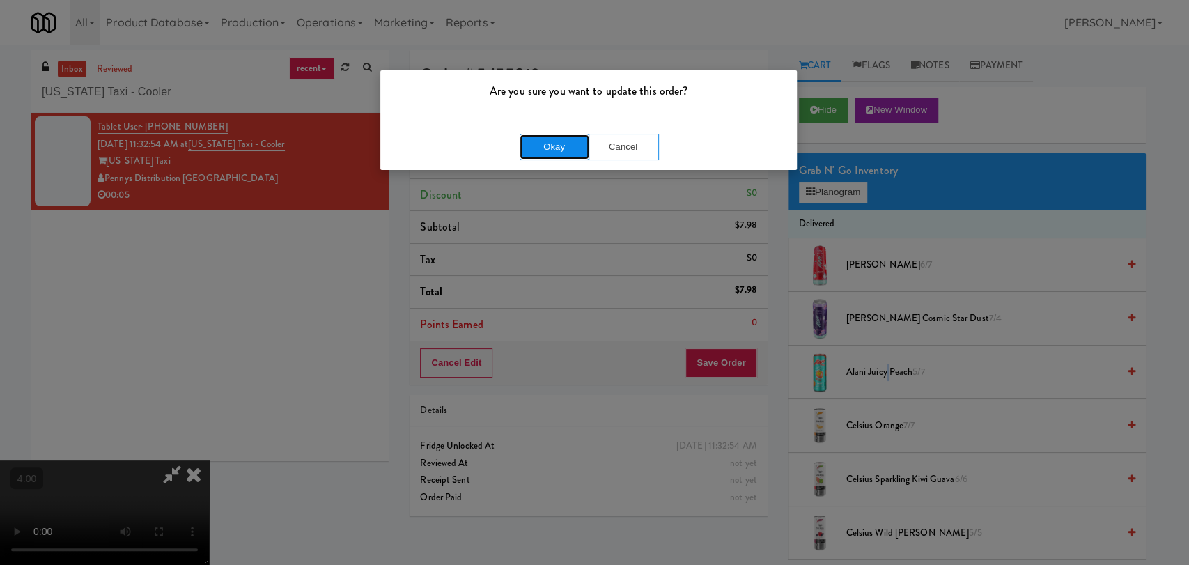
click at [550, 141] on button "Okay" at bounding box center [555, 146] width 70 height 25
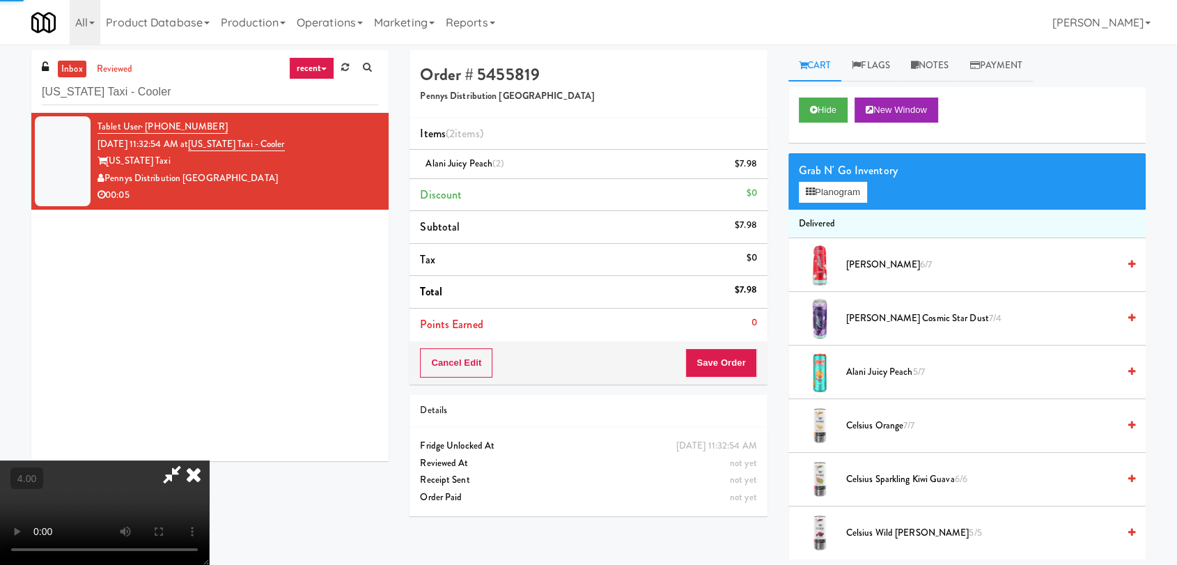
click at [209, 460] on icon at bounding box center [193, 474] width 31 height 28
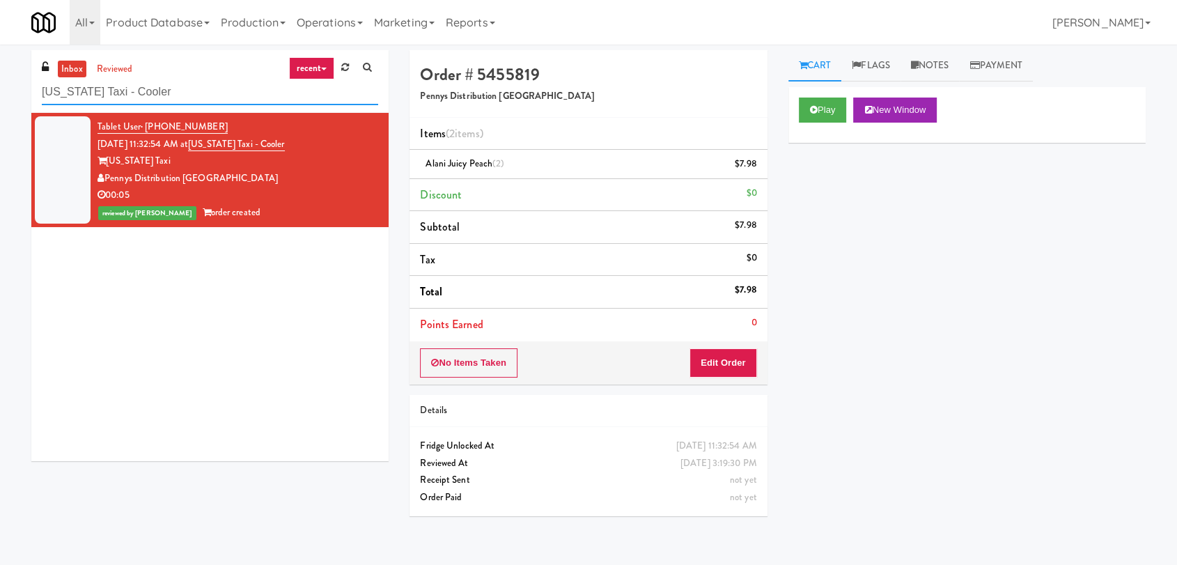
drag, startPoint x: 176, startPoint y: 88, endPoint x: 0, endPoint y: 74, distance: 176.8
click at [0, 74] on div "inbox reviewed recent all unclear take inventory issue suspicious failed recent…" at bounding box center [588, 304] width 1177 height 509
paste input "CSMO - Ambient - Right"
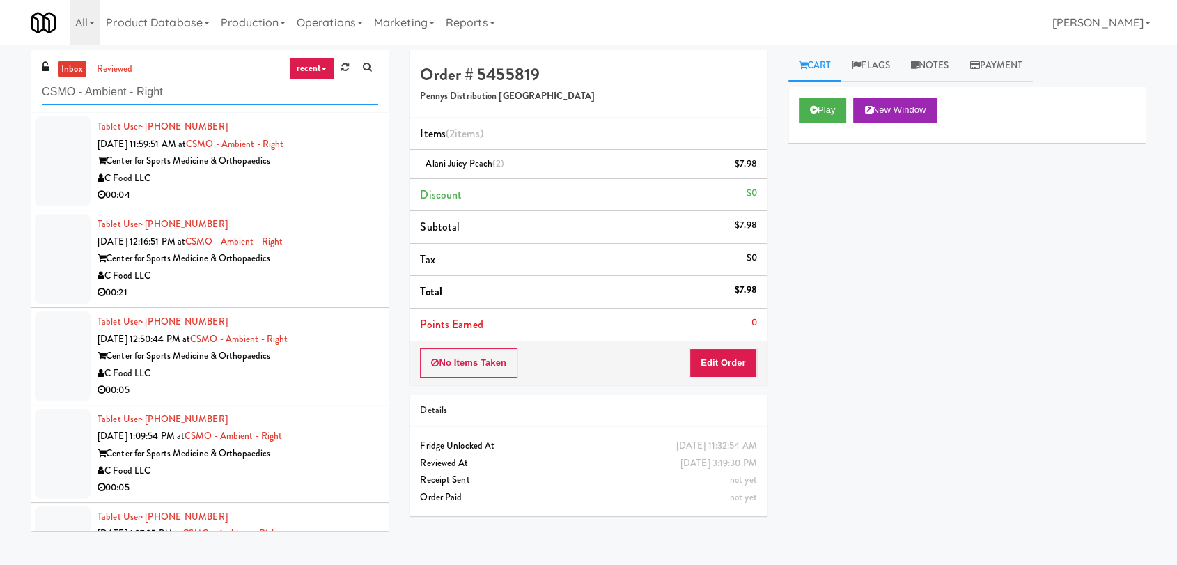
type input "CSMO - Ambient - Right"
click at [311, 196] on div "00:04" at bounding box center [238, 195] width 281 height 17
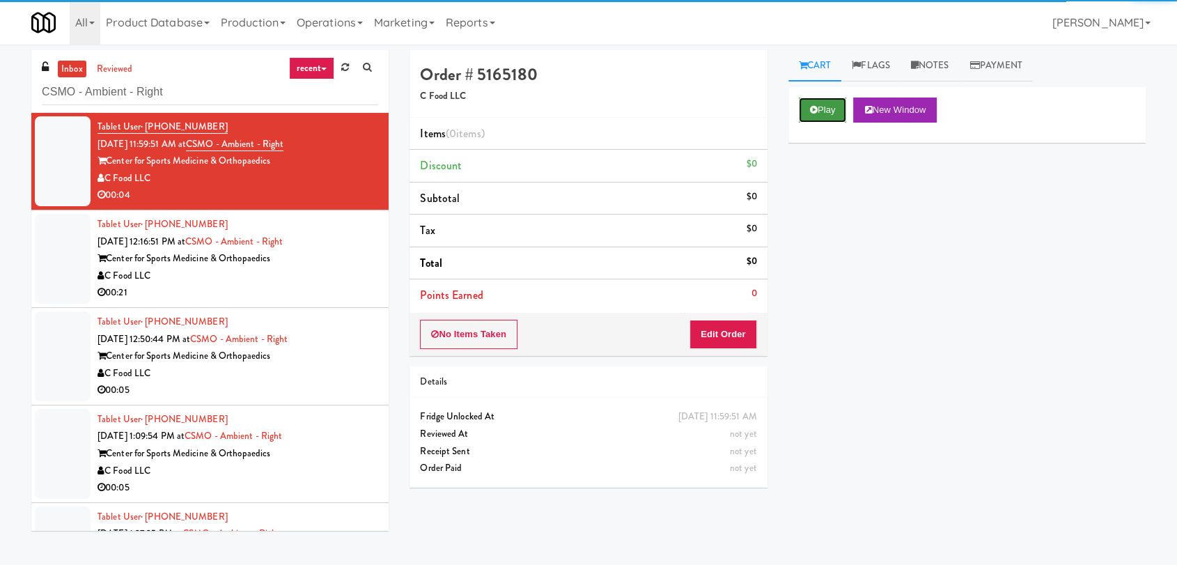
click at [832, 113] on button "Play" at bounding box center [823, 110] width 48 height 25
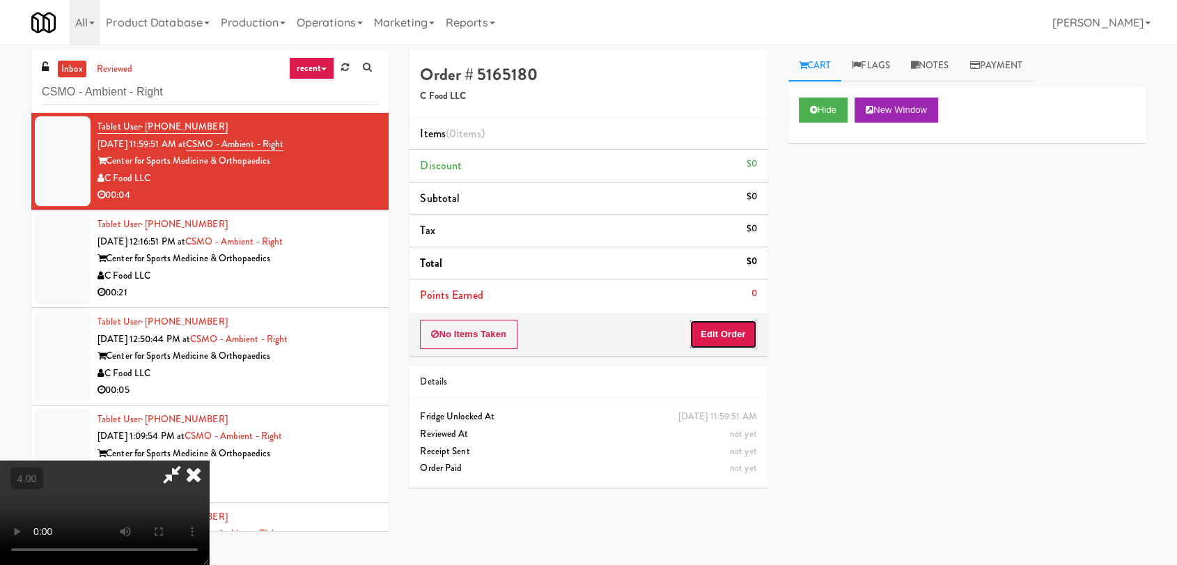
click at [729, 334] on button "Edit Order" at bounding box center [724, 334] width 68 height 29
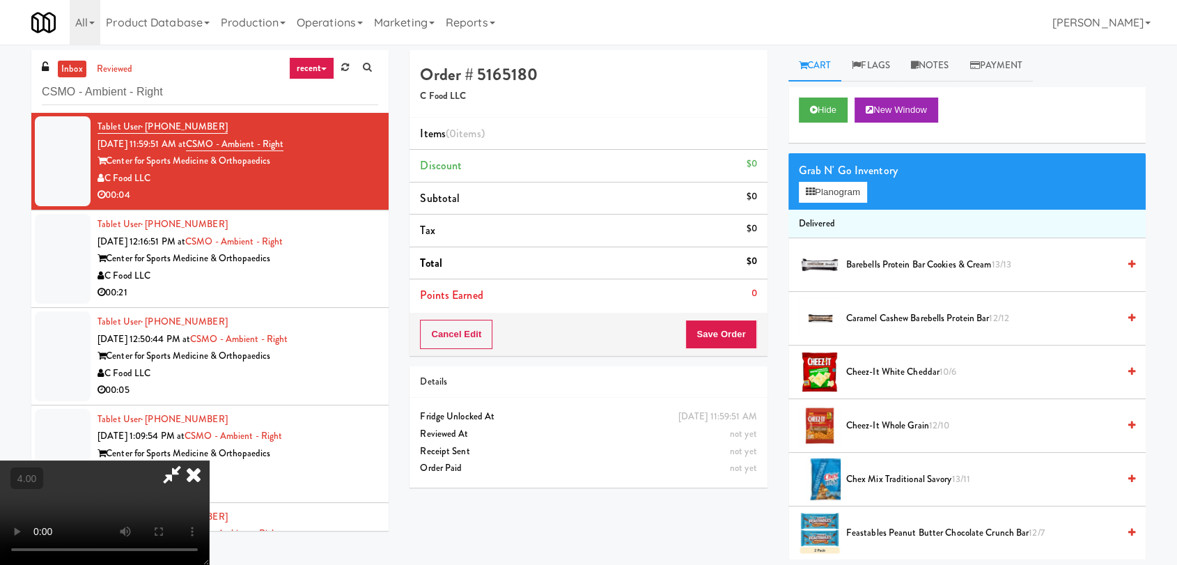
click at [209, 460] on video at bounding box center [104, 512] width 209 height 104
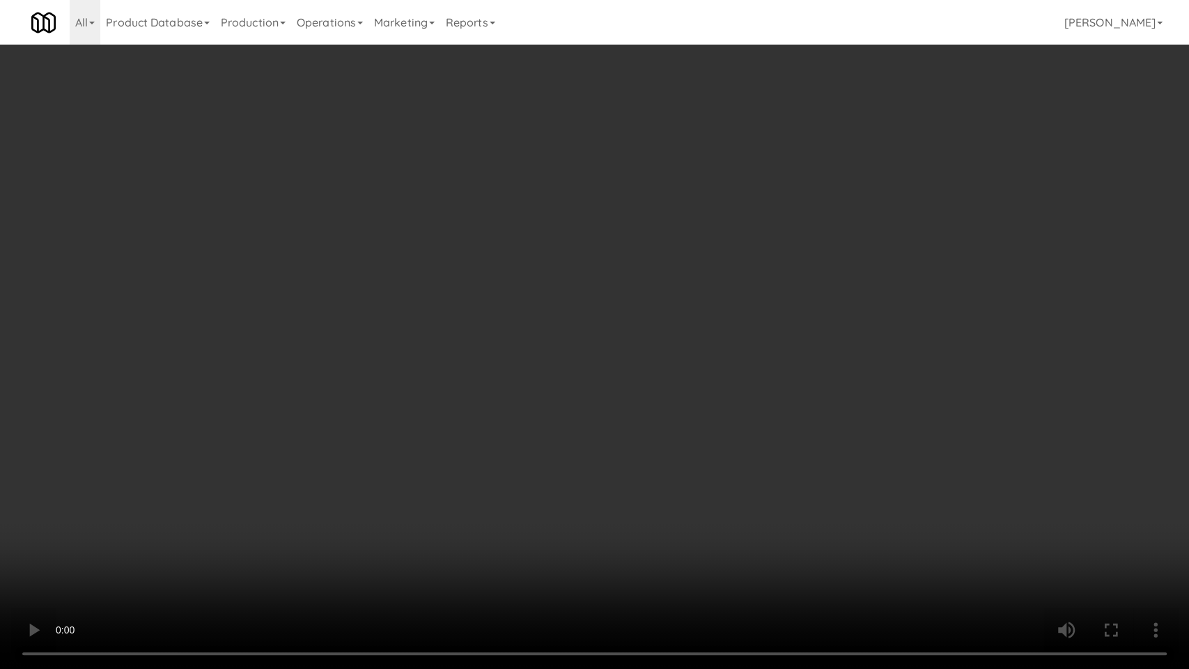
click at [346, 475] on video at bounding box center [594, 334] width 1189 height 669
click at [393, 545] on video at bounding box center [594, 334] width 1189 height 669
click at [368, 467] on video at bounding box center [594, 334] width 1189 height 669
click at [558, 474] on video at bounding box center [594, 334] width 1189 height 669
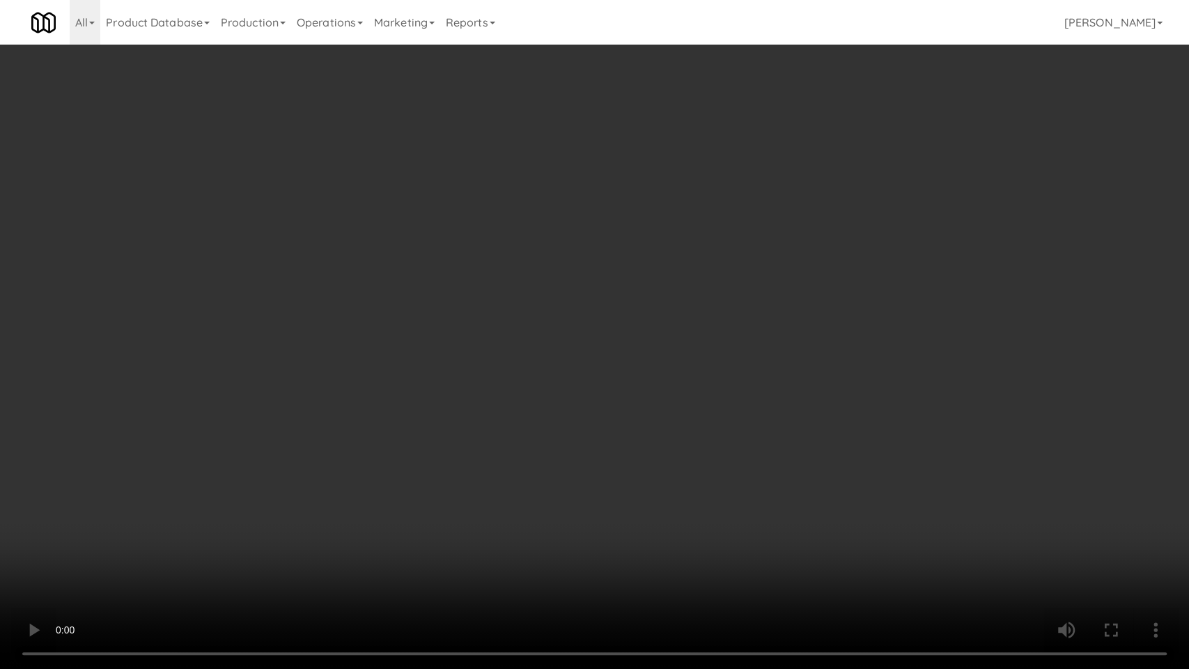
click at [558, 474] on video at bounding box center [594, 334] width 1189 height 669
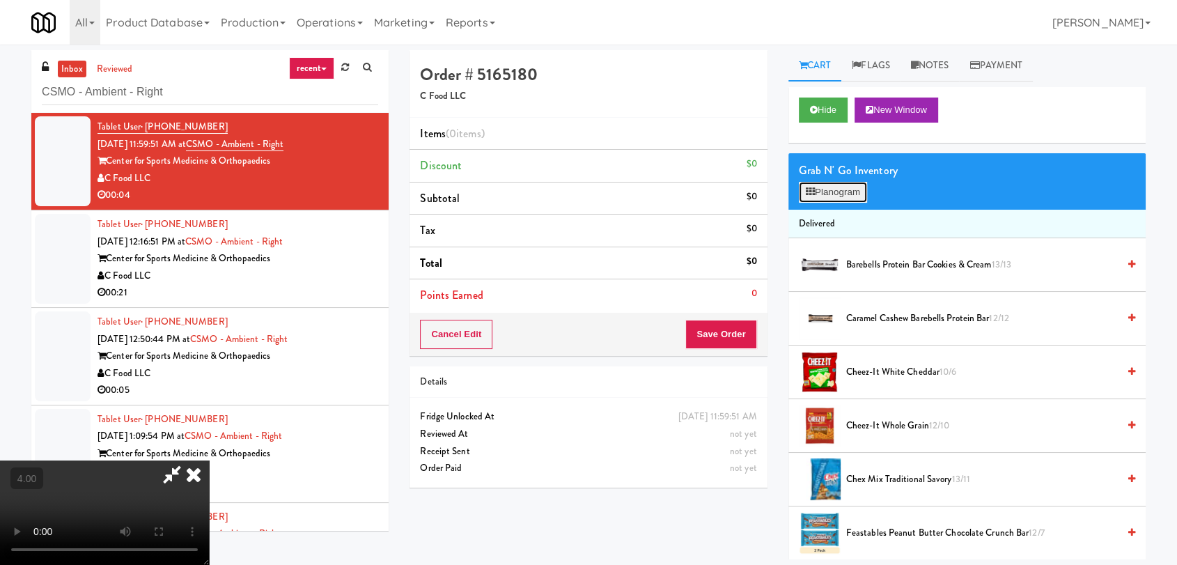
click at [853, 187] on button "Planogram" at bounding box center [833, 192] width 68 height 21
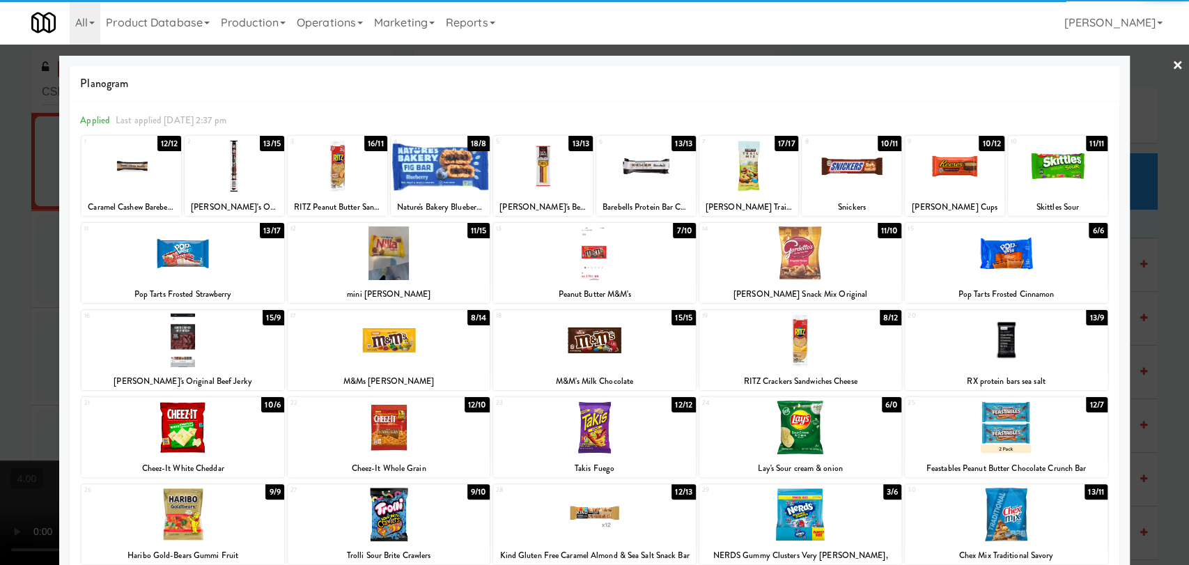
click at [803, 267] on div at bounding box center [800, 253] width 202 height 54
click at [0, 187] on div at bounding box center [594, 282] width 1189 height 565
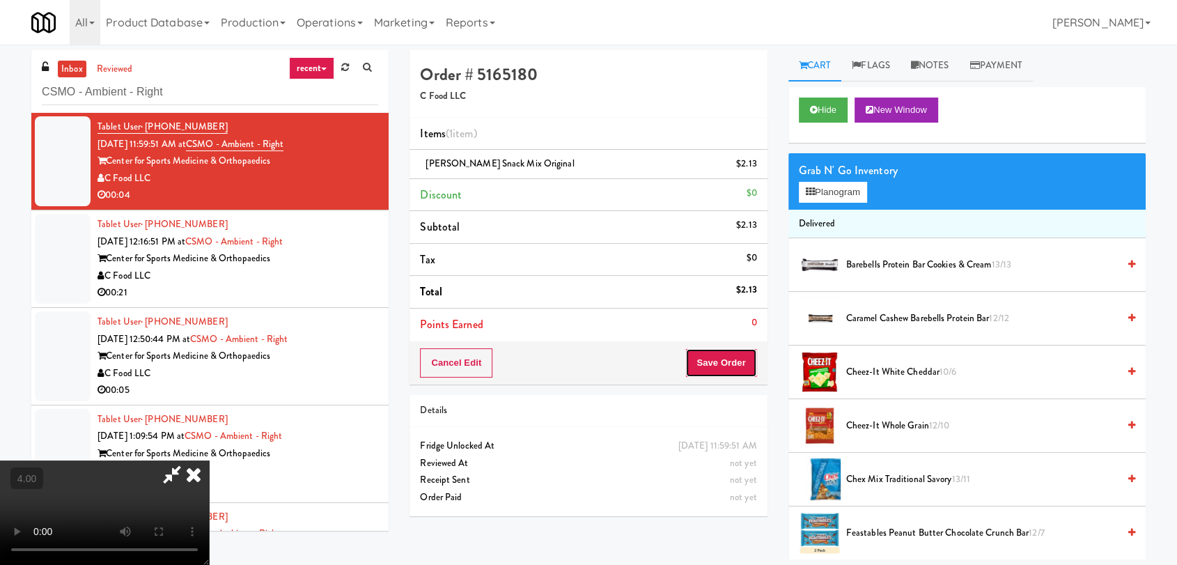
drag, startPoint x: 718, startPoint y: 357, endPoint x: 678, endPoint y: 330, distance: 48.1
click at [718, 357] on button "Save Order" at bounding box center [720, 362] width 71 height 29
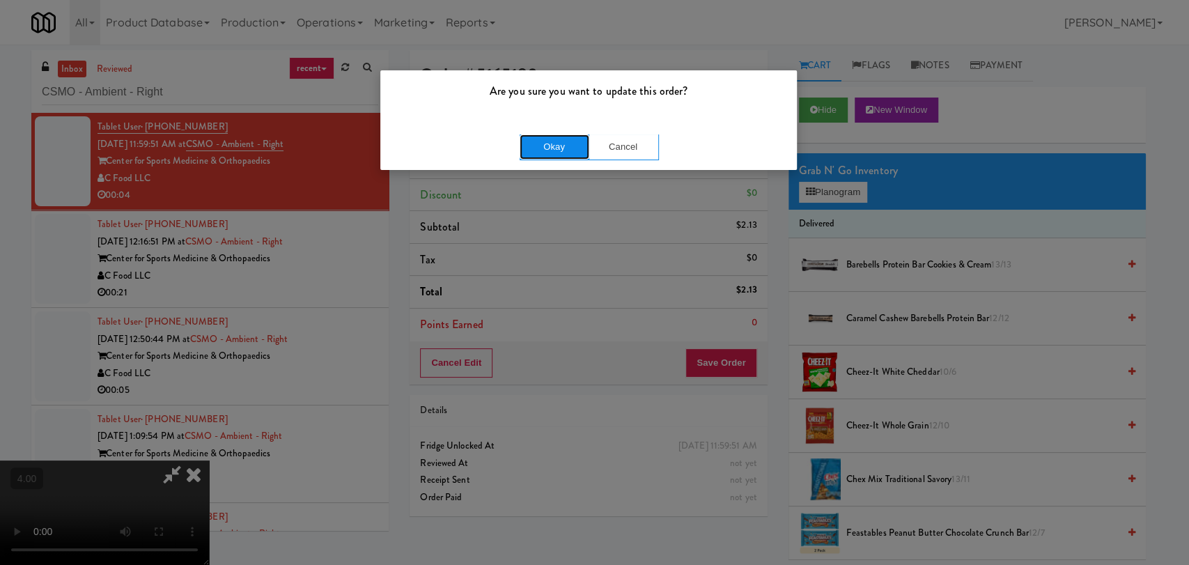
click at [526, 151] on button "Okay" at bounding box center [555, 146] width 70 height 25
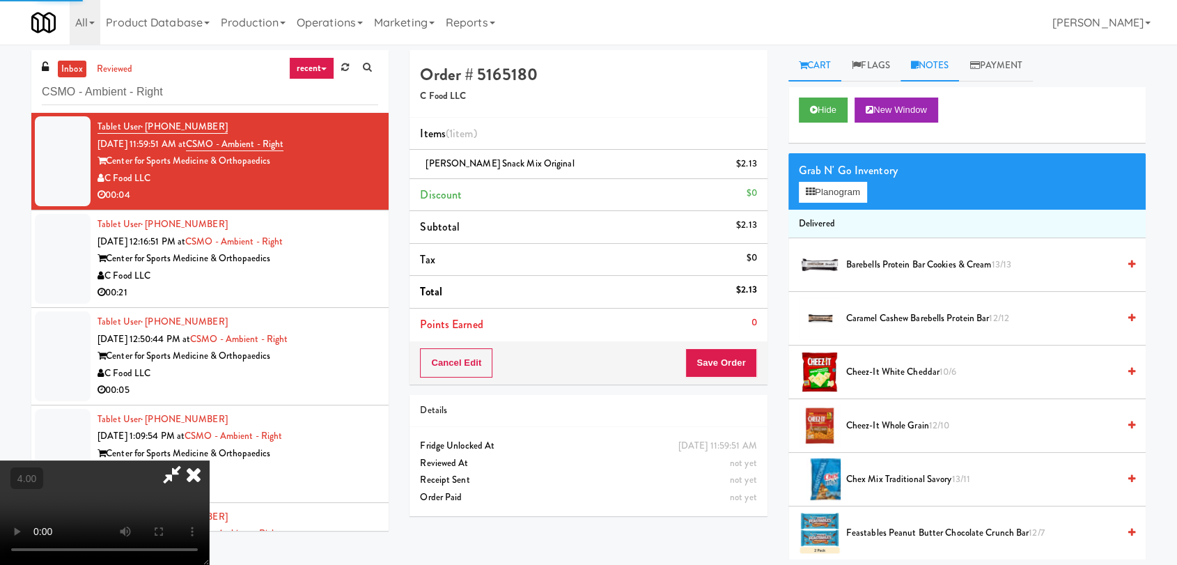
click at [922, 68] on link "Notes" at bounding box center [930, 65] width 59 height 31
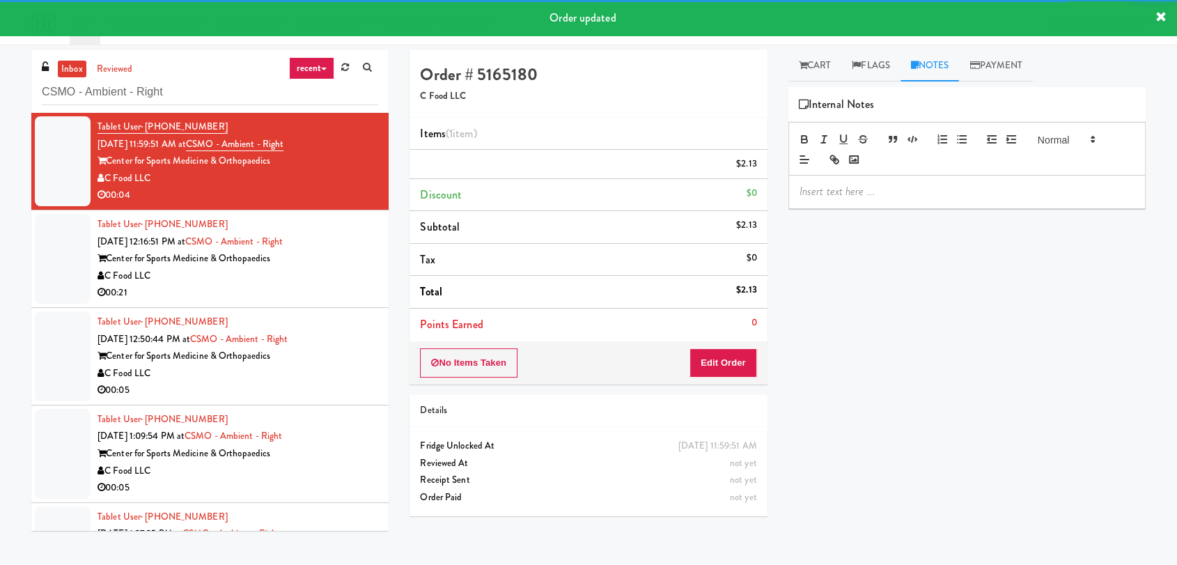
click at [905, 201] on div at bounding box center [967, 192] width 356 height 32
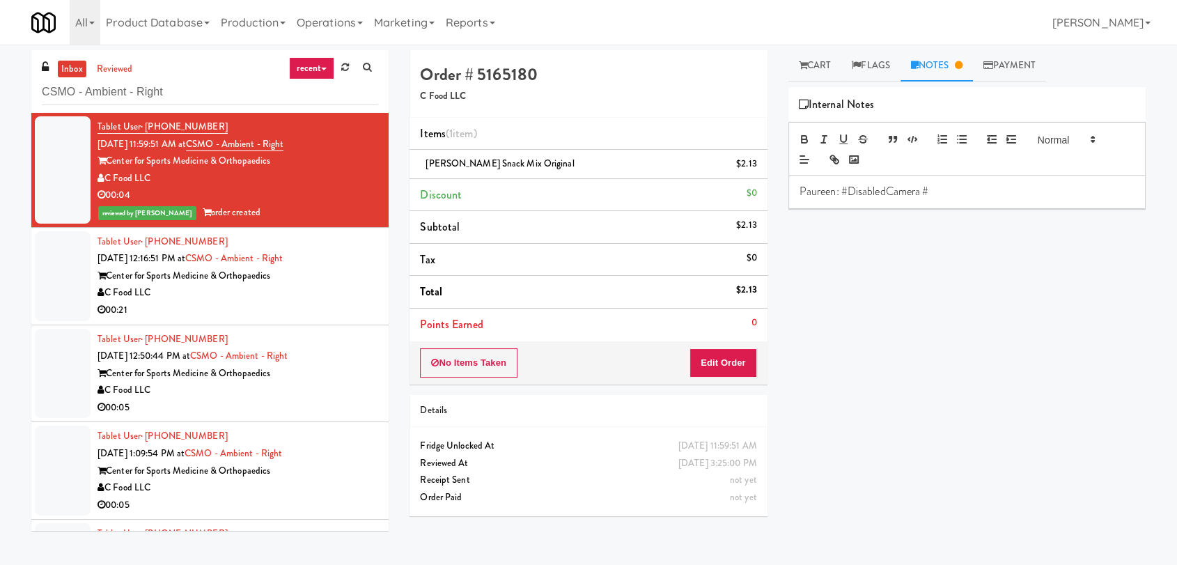
click at [349, 271] on div "Center for Sports Medicine & Orthopaedics" at bounding box center [238, 276] width 281 height 17
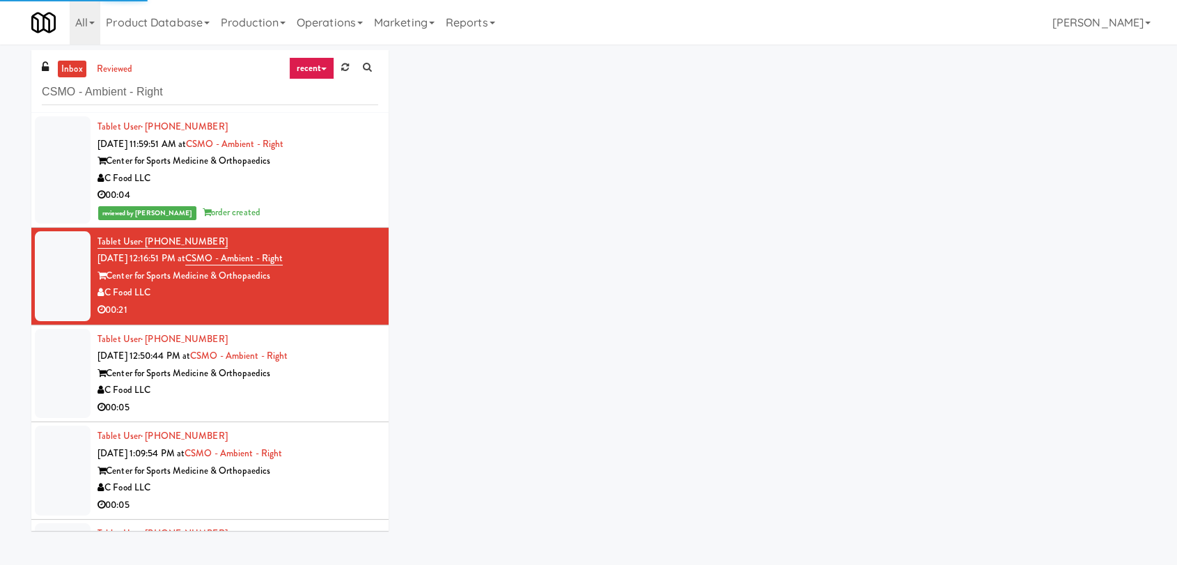
click at [326, 180] on div "C Food LLC" at bounding box center [238, 178] width 281 height 17
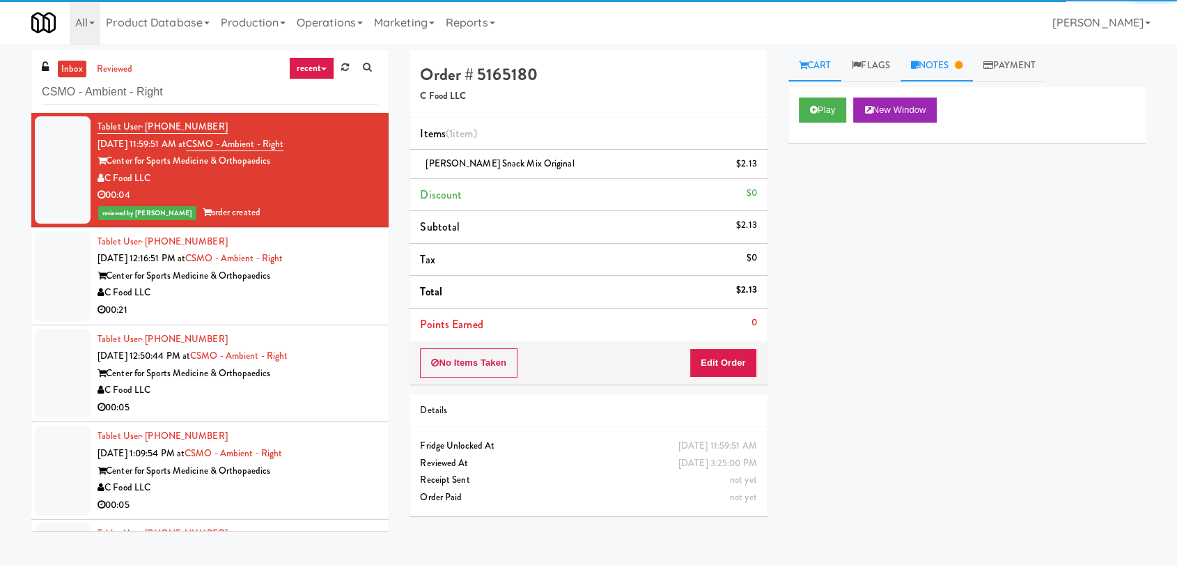
click at [928, 75] on link "Notes" at bounding box center [937, 65] width 72 height 31
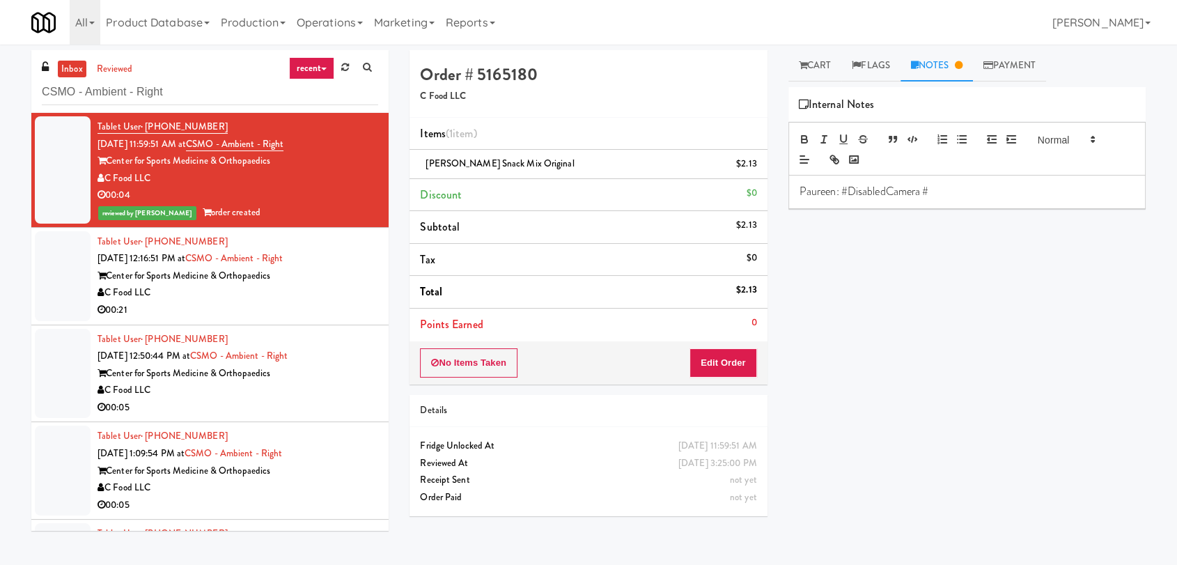
click at [933, 194] on p "Paureen: #DisabledCamera #" at bounding box center [967, 191] width 335 height 15
copy p "Paureen: #DisabledCamera #TopRight & #BottomLeft"
drag, startPoint x: 1078, startPoint y: 188, endPoint x: 784, endPoint y: 178, distance: 294.1
click at [784, 178] on div "Cart Flags Notes Payment Play New Window Primary Flag Clear Flag if unable to d…" at bounding box center [967, 304] width 378 height 509
click at [307, 277] on div "Center for Sports Medicine & Orthopaedics" at bounding box center [238, 276] width 281 height 17
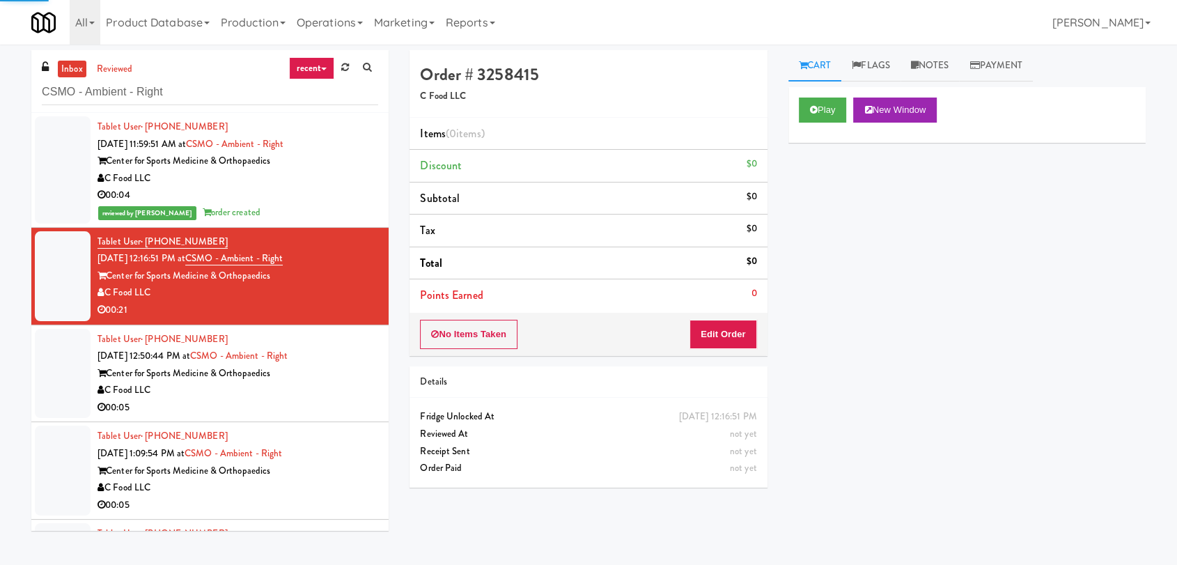
click at [942, 65] on link "Notes" at bounding box center [930, 65] width 59 height 31
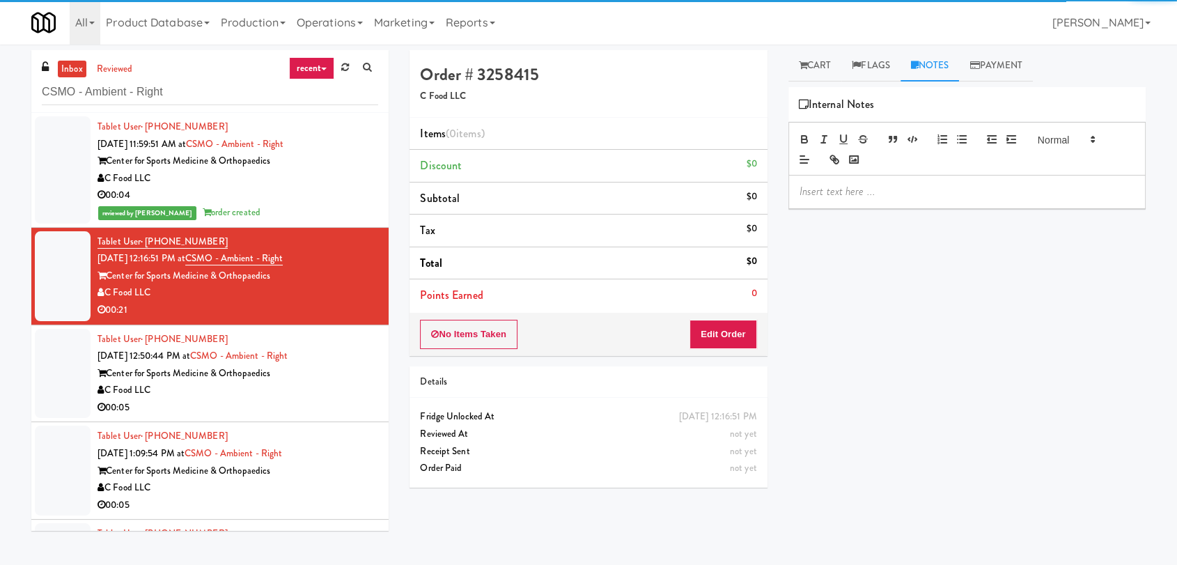
click at [910, 194] on p at bounding box center [967, 191] width 335 height 15
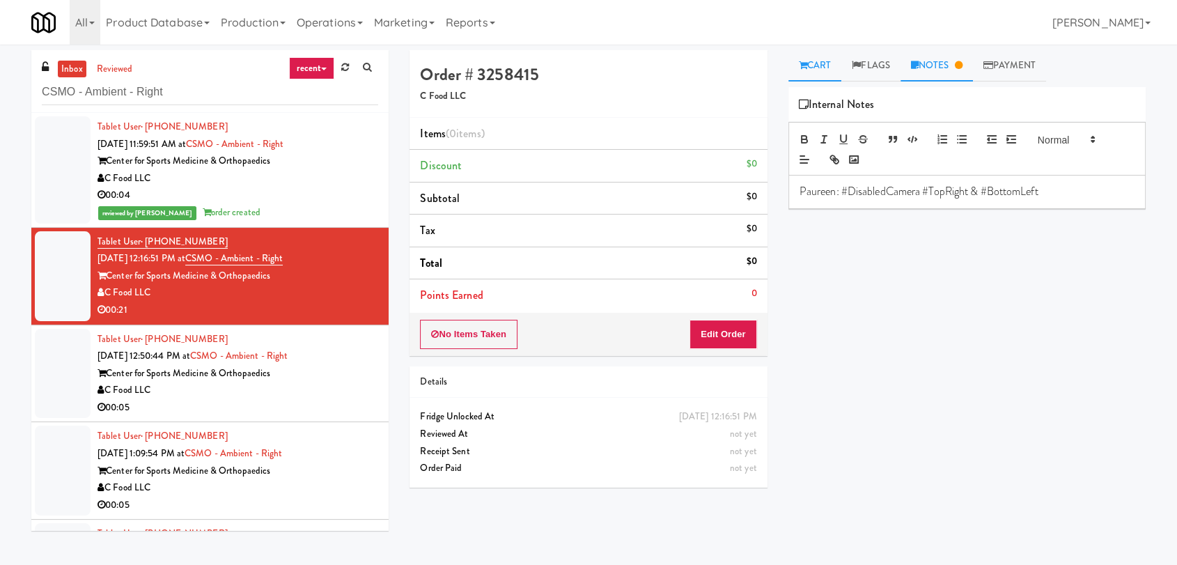
click at [828, 74] on link "Cart" at bounding box center [816, 65] width 54 height 31
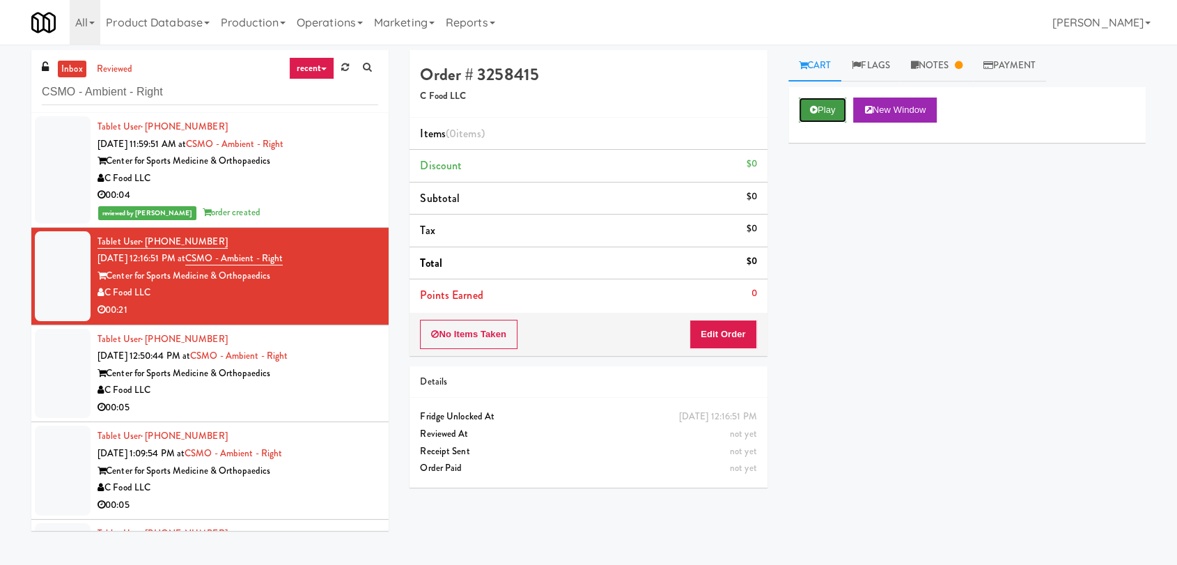
click at [837, 112] on button "Play" at bounding box center [823, 110] width 48 height 25
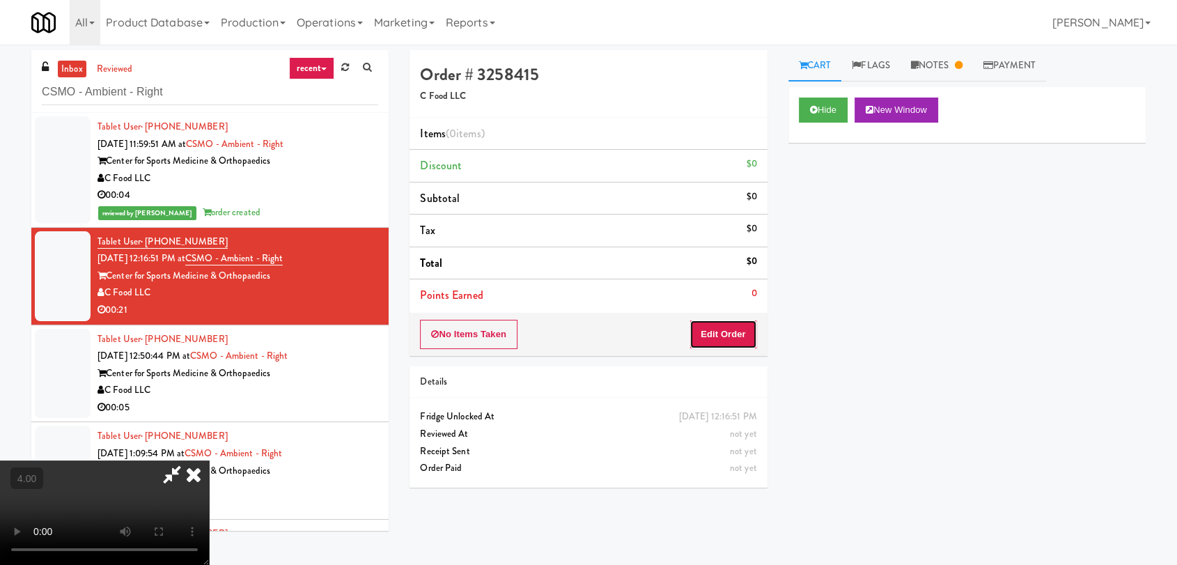
click at [739, 327] on button "Edit Order" at bounding box center [724, 334] width 68 height 29
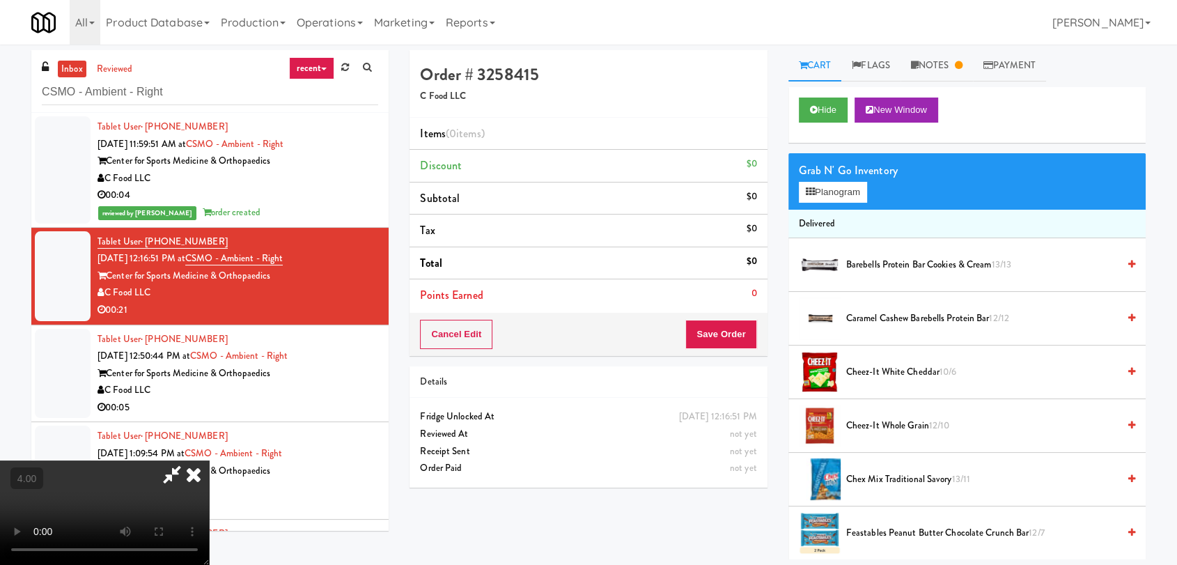
click at [209, 460] on video at bounding box center [104, 512] width 209 height 104
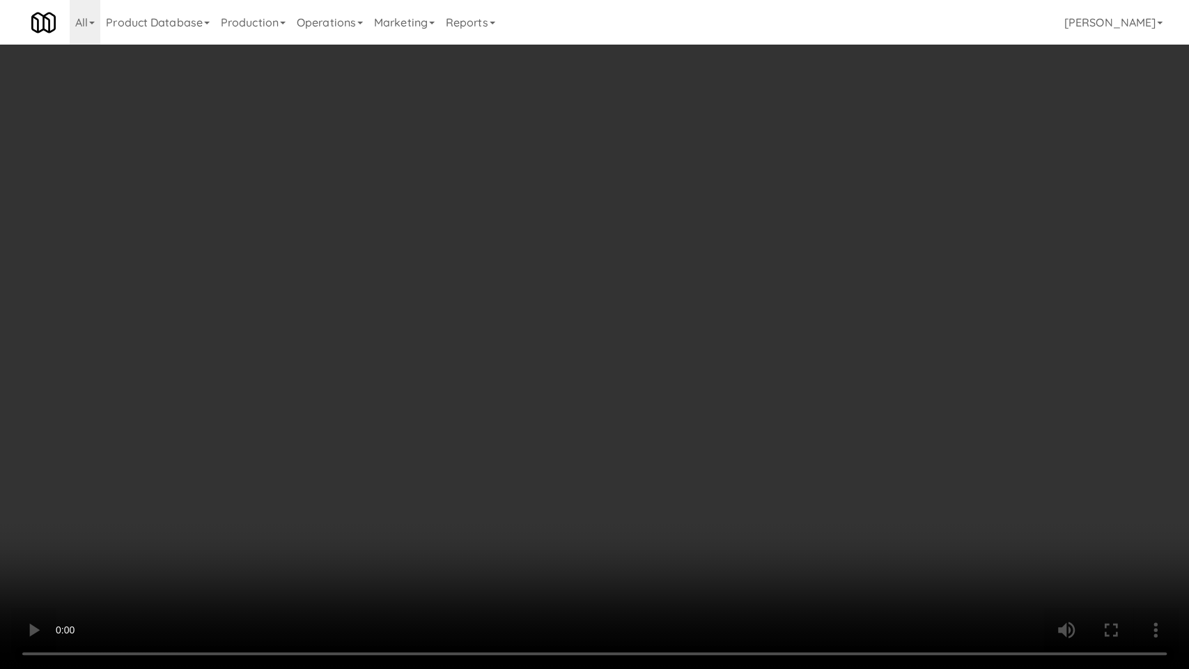
click at [713, 432] on video at bounding box center [594, 334] width 1189 height 669
click at [655, 413] on video at bounding box center [594, 334] width 1189 height 669
click at [686, 481] on video at bounding box center [594, 334] width 1189 height 669
click at [545, 401] on video at bounding box center [594, 334] width 1189 height 669
click at [665, 451] on video at bounding box center [594, 334] width 1189 height 669
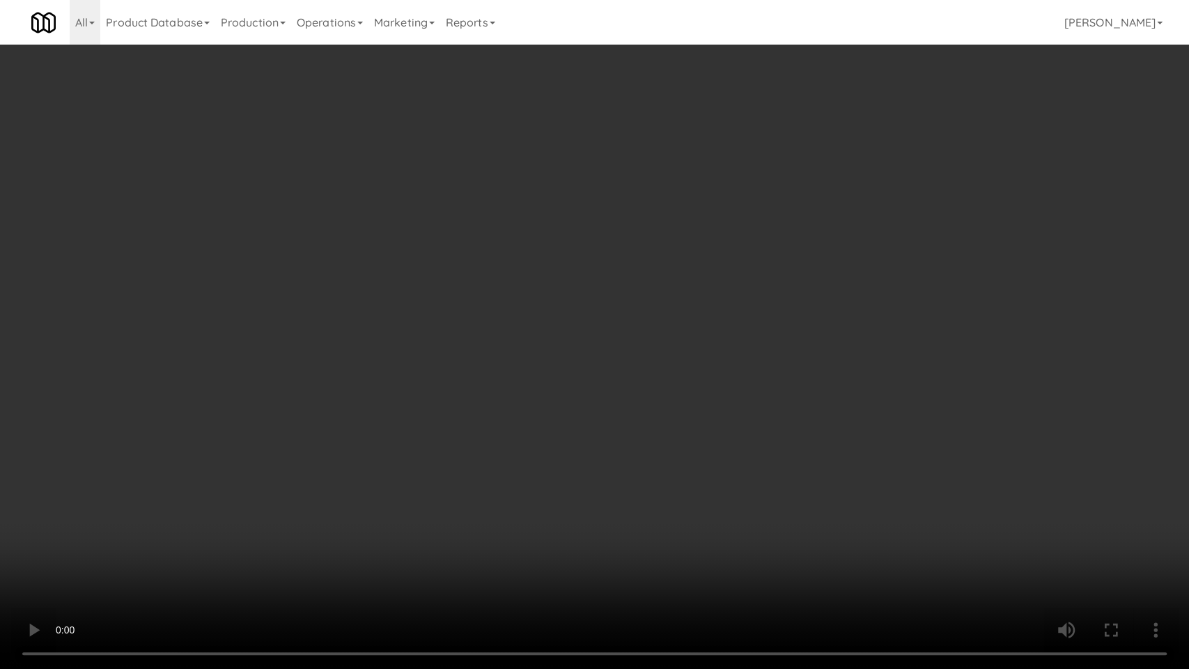
click at [656, 437] on video at bounding box center [594, 334] width 1189 height 669
click at [718, 508] on video at bounding box center [594, 334] width 1189 height 669
click at [672, 465] on video at bounding box center [594, 334] width 1189 height 669
click at [529, 442] on video at bounding box center [594, 334] width 1189 height 669
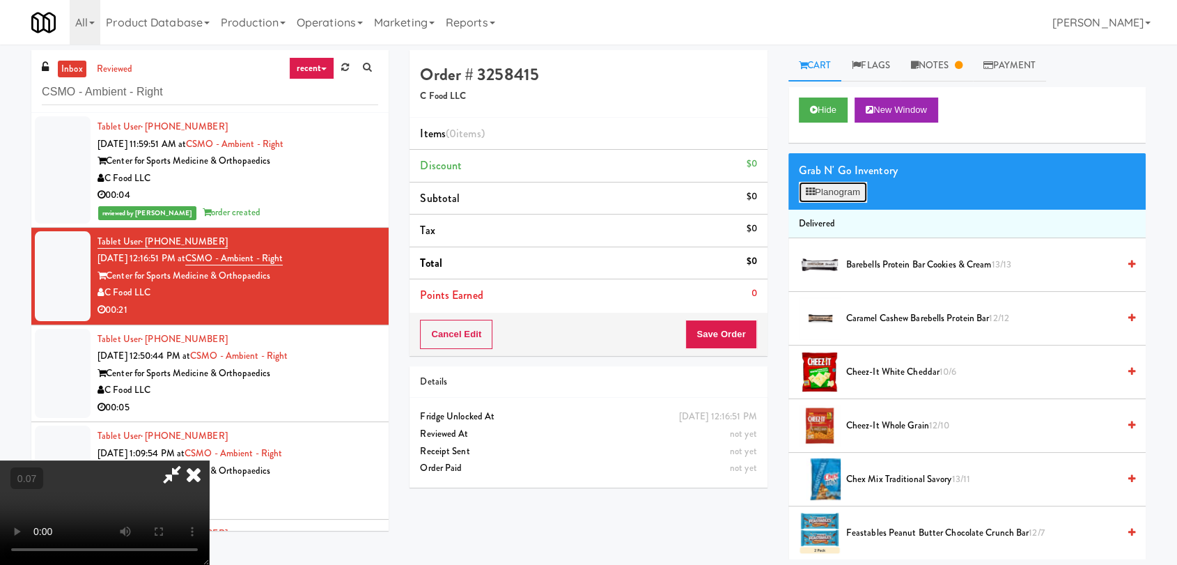
click at [809, 196] on icon at bounding box center [810, 191] width 9 height 9
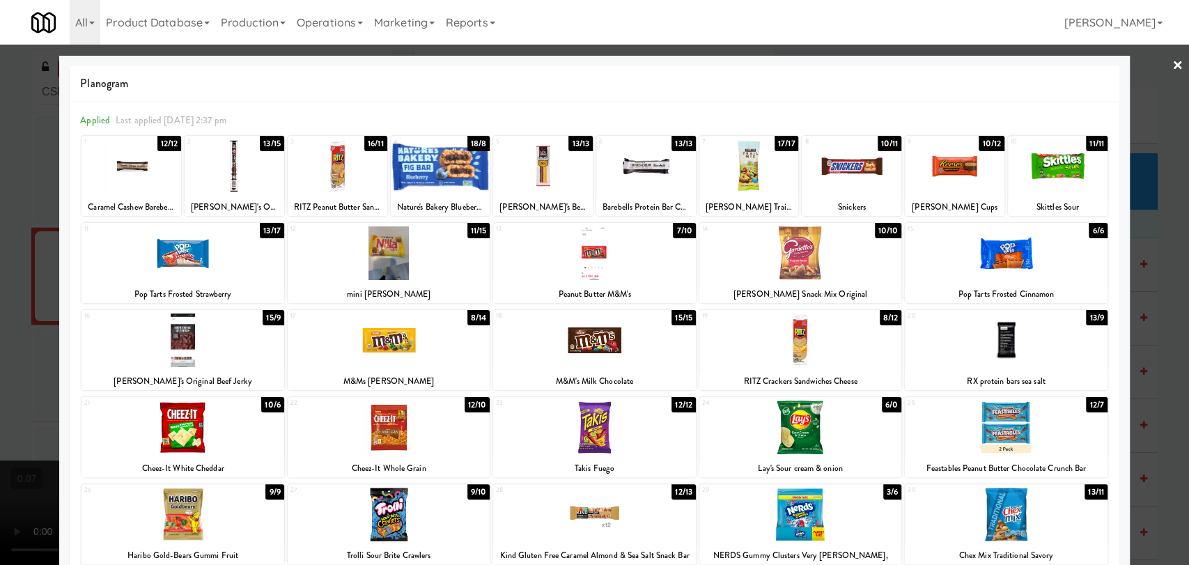
click at [385, 355] on div at bounding box center [389, 340] width 202 height 54
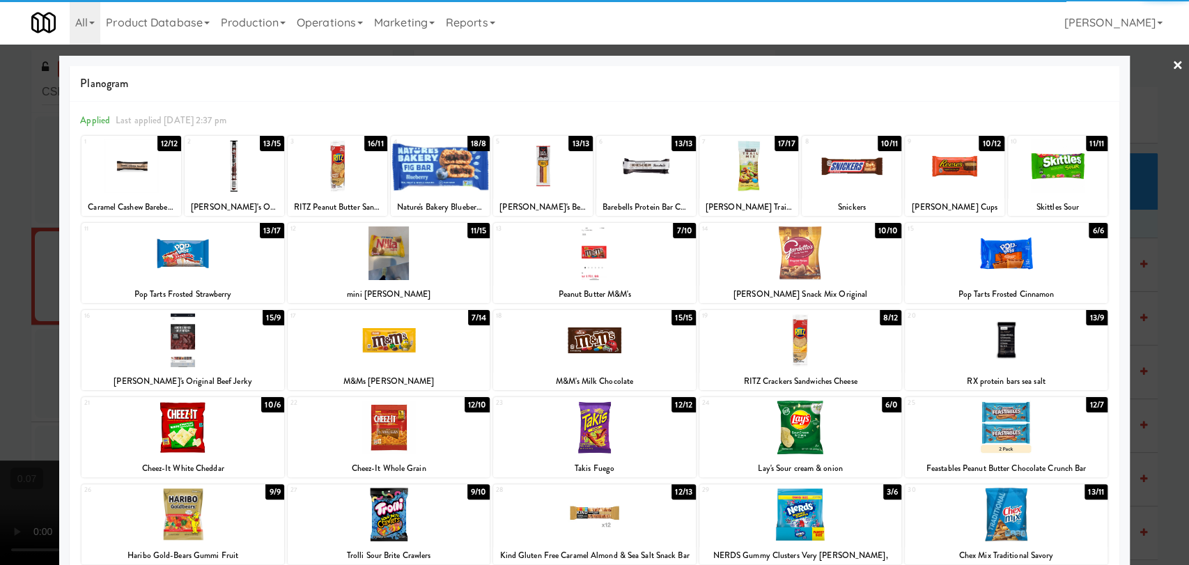
click at [218, 341] on div at bounding box center [183, 340] width 202 height 54
click at [0, 322] on div at bounding box center [594, 282] width 1189 height 565
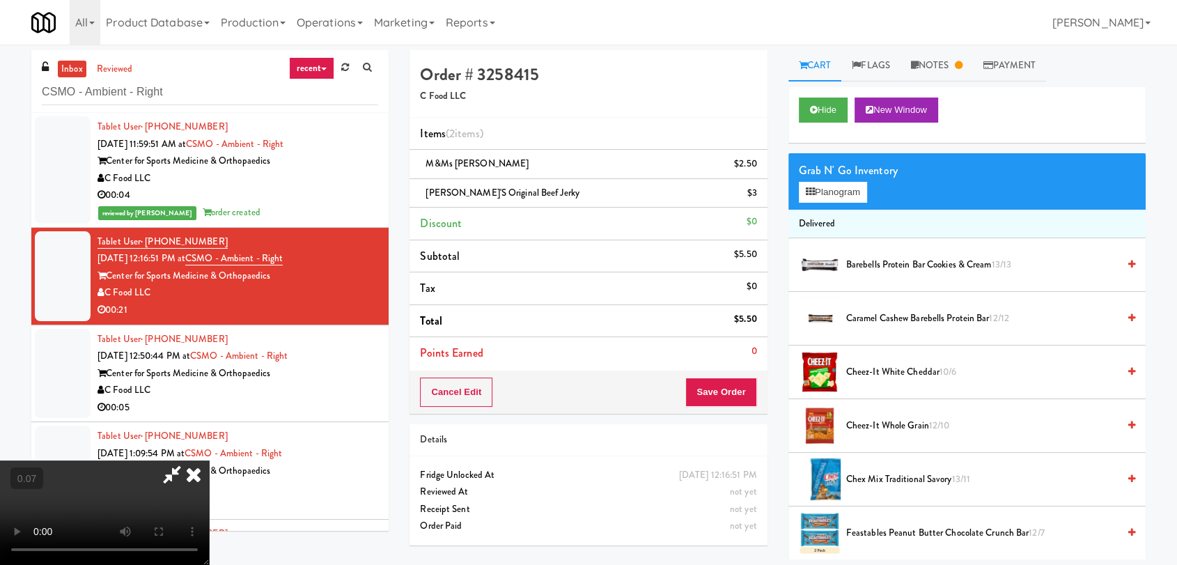
click at [209, 460] on video at bounding box center [104, 512] width 209 height 104
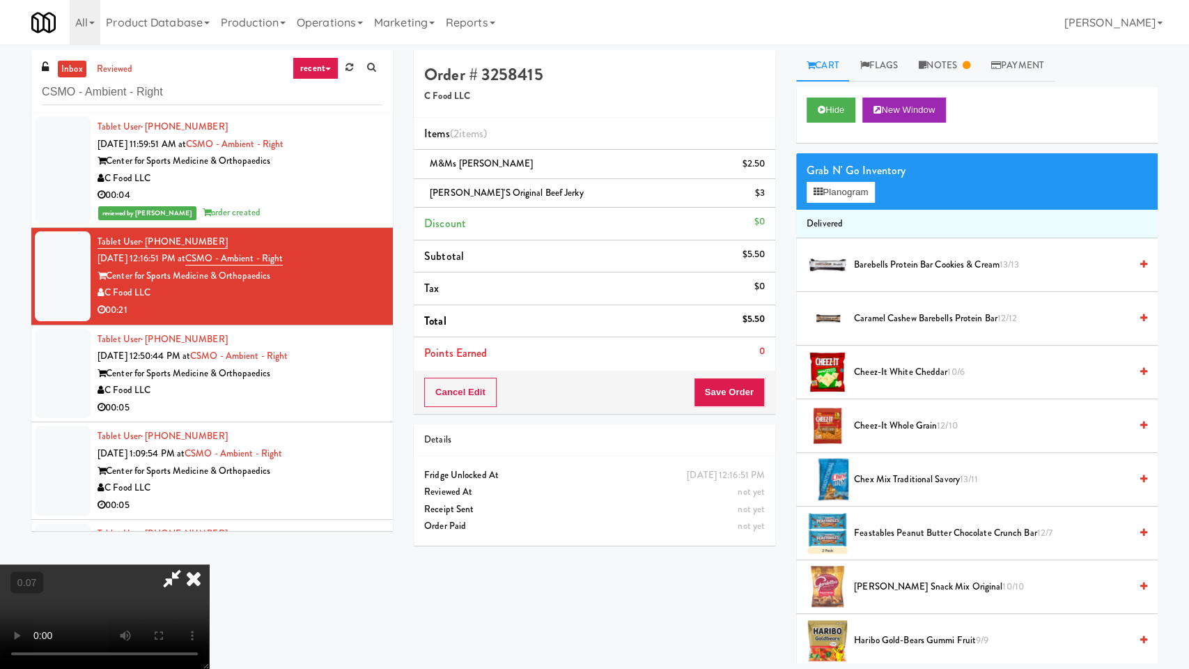
click at [209, 564] on video at bounding box center [104, 616] width 209 height 104
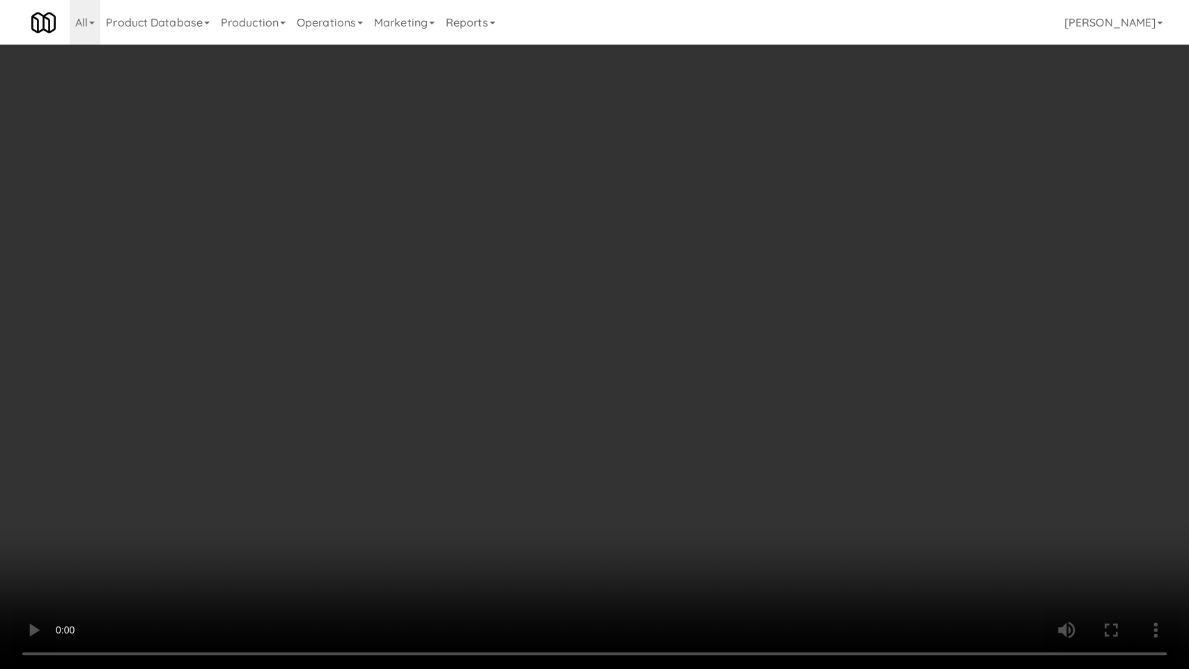
click at [309, 493] on video at bounding box center [594, 334] width 1189 height 669
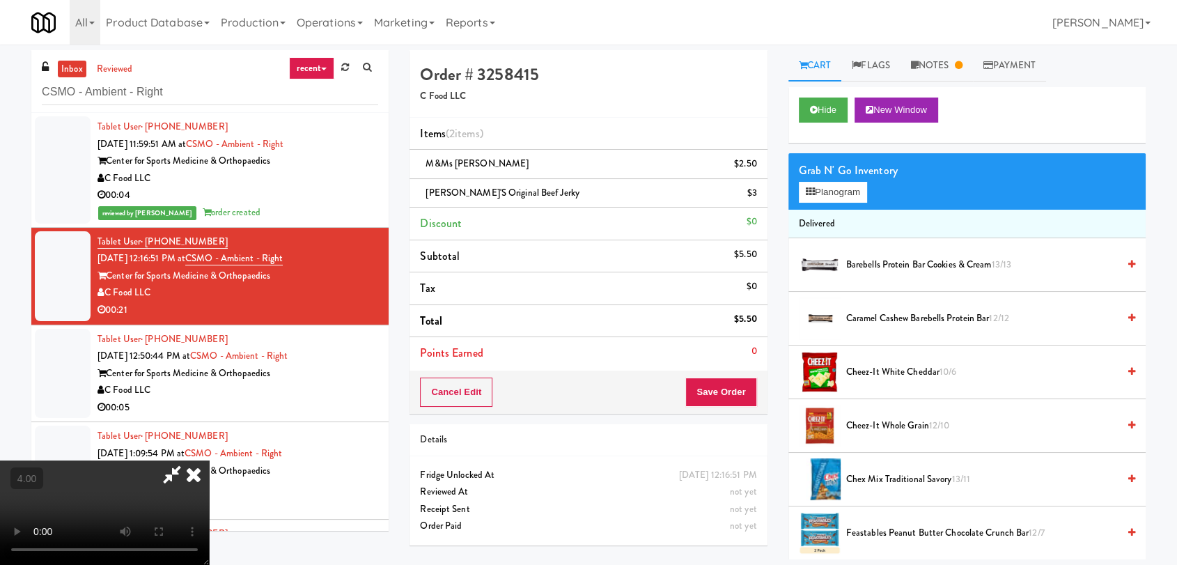
click at [209, 460] on icon at bounding box center [193, 474] width 31 height 28
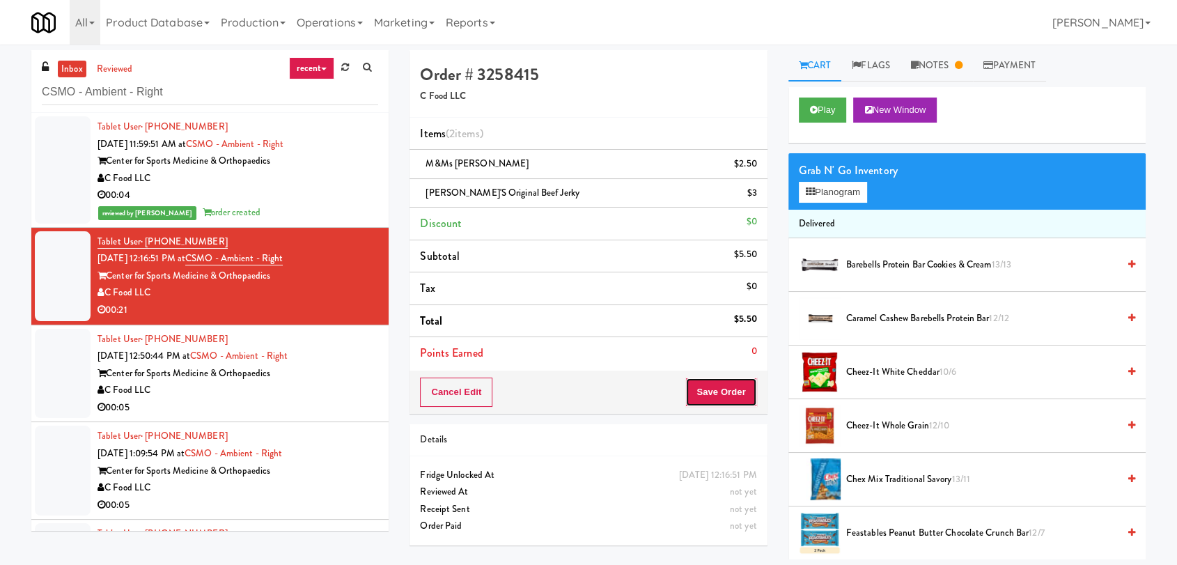
click at [711, 391] on button "Save Order" at bounding box center [720, 392] width 71 height 29
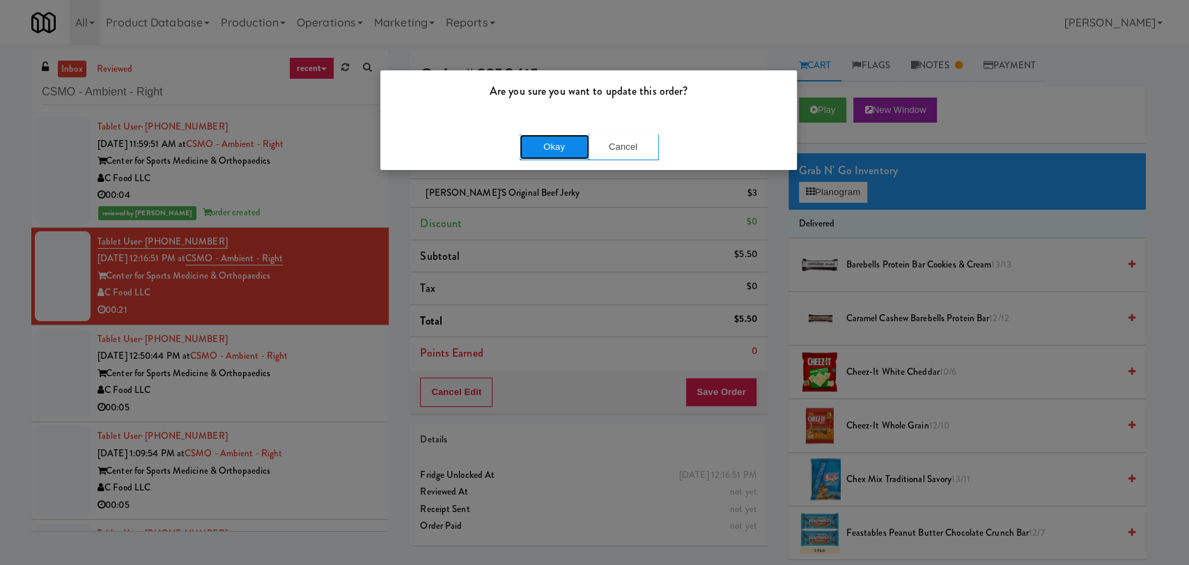
click at [544, 156] on button "Okay" at bounding box center [555, 146] width 70 height 25
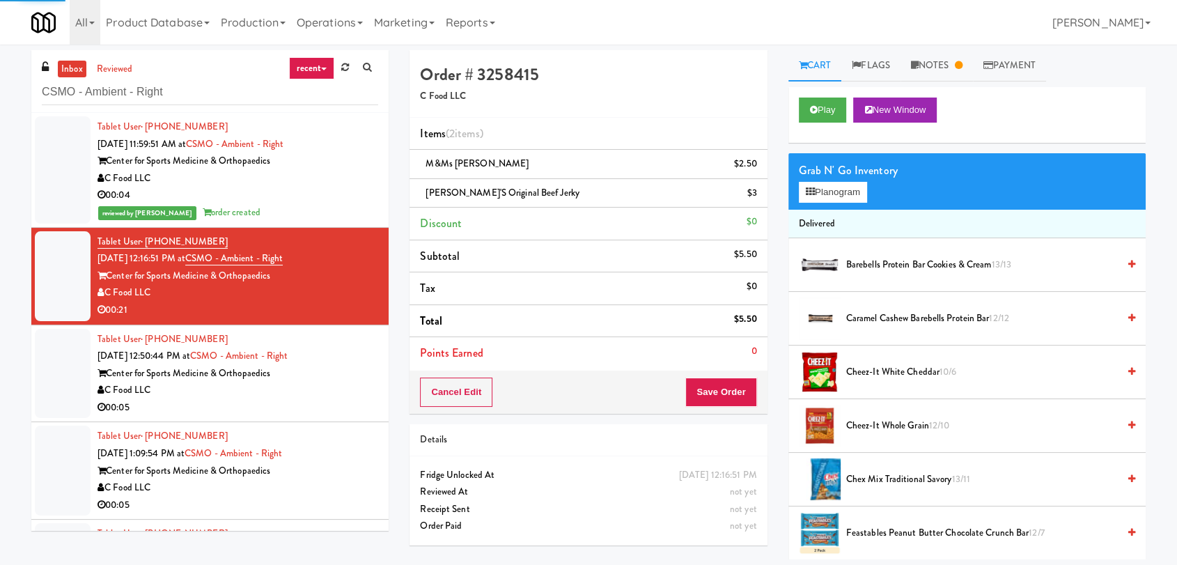
click at [349, 359] on div "Tablet User · (423) 255-0224 [DATE] 12:50:44 PM at CSMO - Ambient - Right Cente…" at bounding box center [238, 374] width 281 height 86
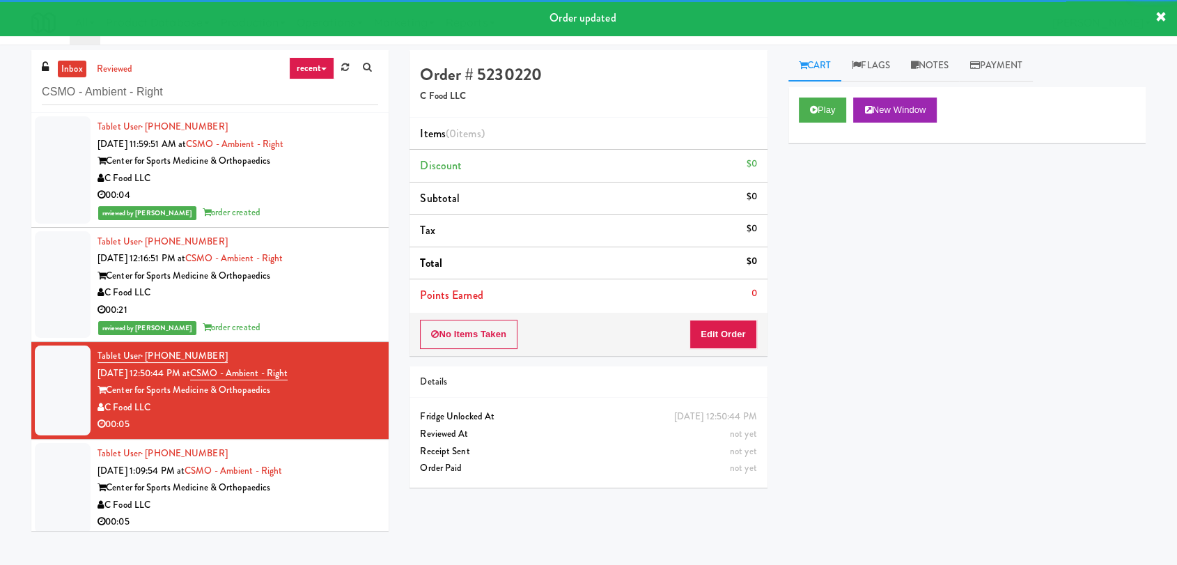
scroll to position [77, 0]
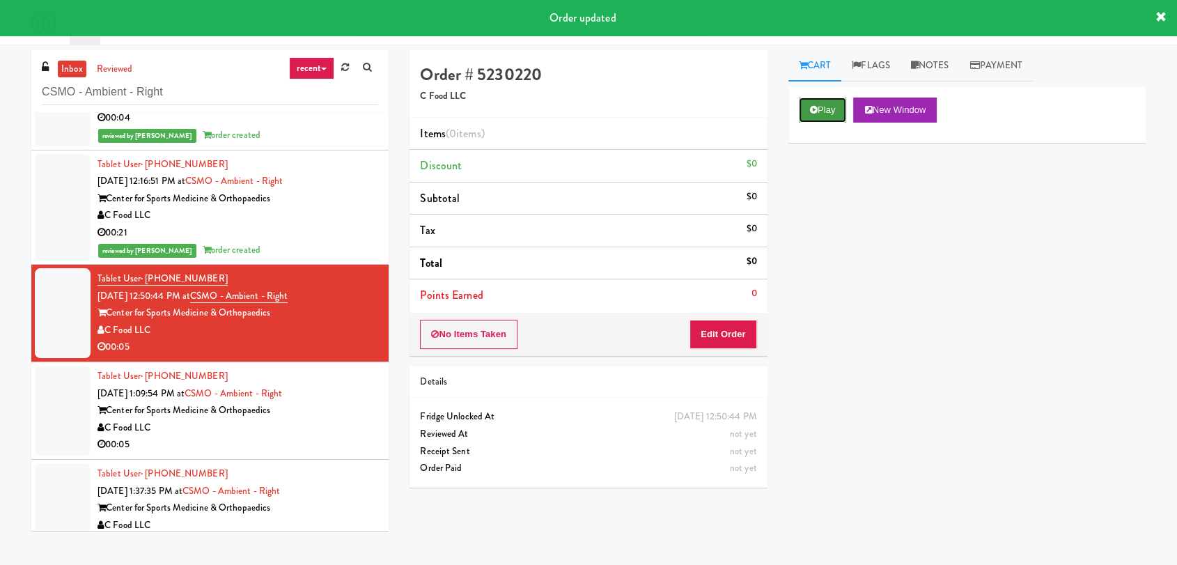
click at [813, 113] on icon at bounding box center [814, 109] width 8 height 9
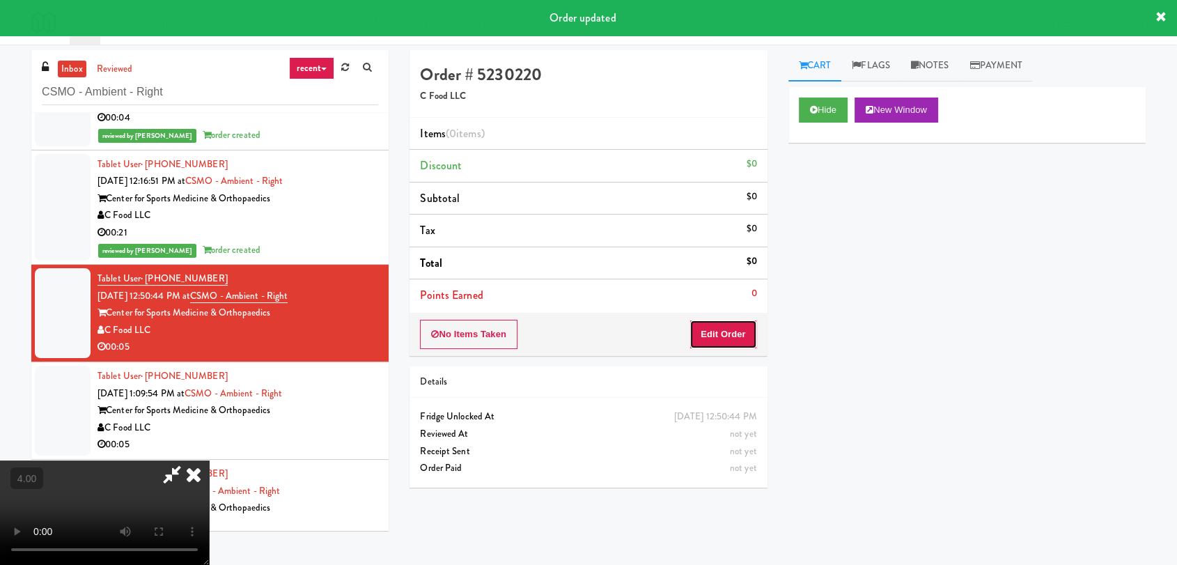
click at [733, 323] on button "Edit Order" at bounding box center [724, 334] width 68 height 29
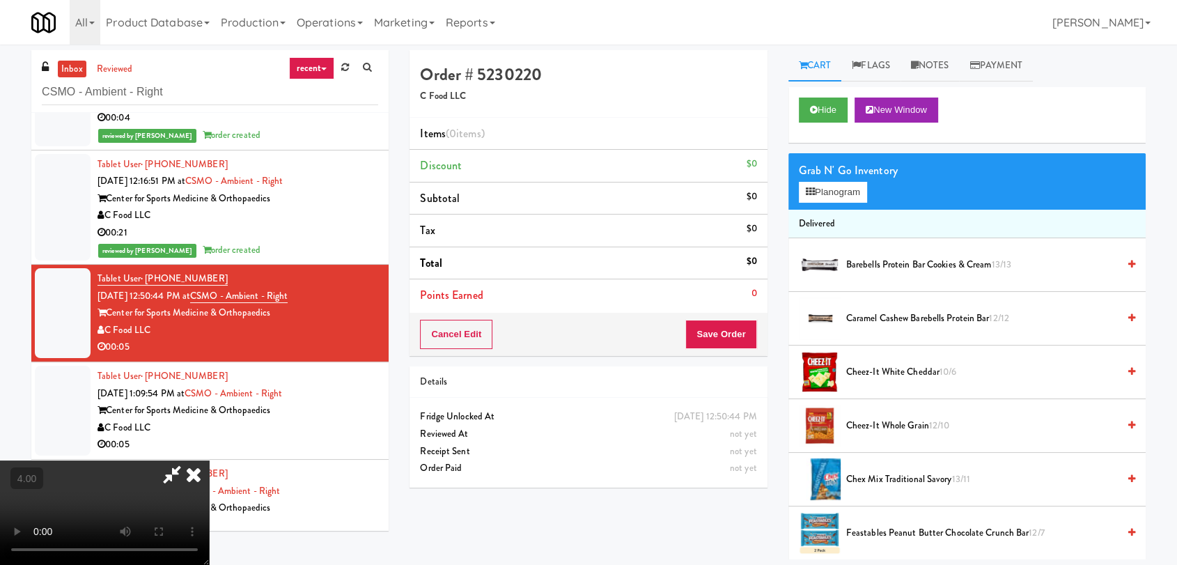
click at [209, 460] on video at bounding box center [104, 512] width 209 height 104
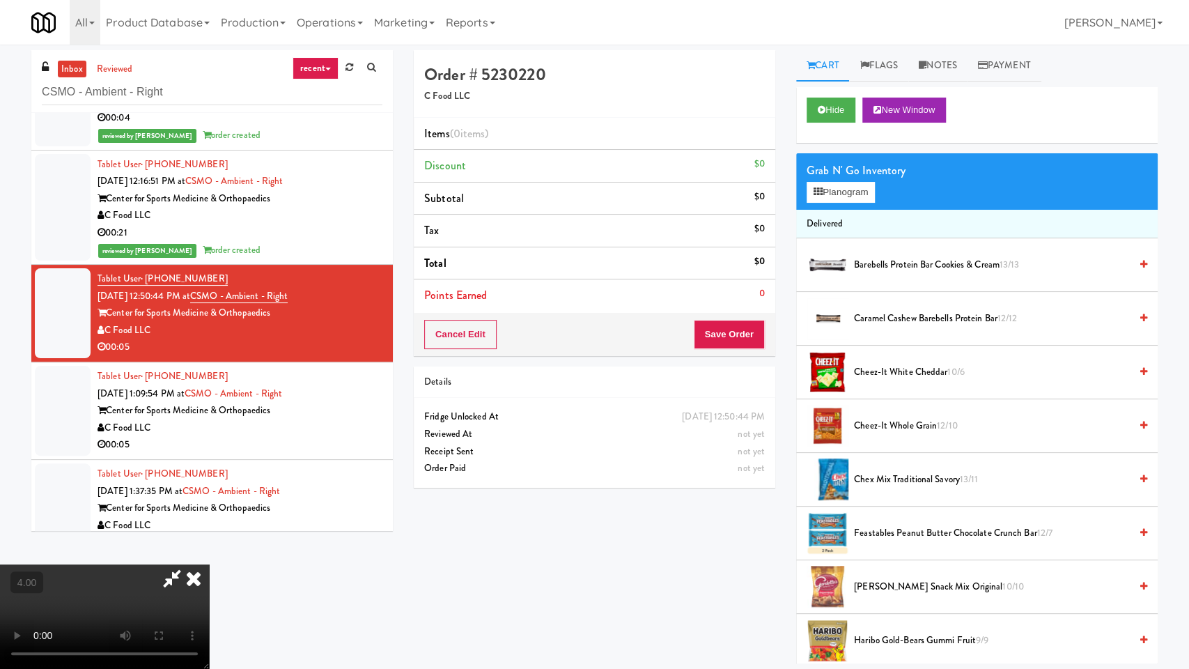
click at [209, 564] on video at bounding box center [104, 616] width 209 height 104
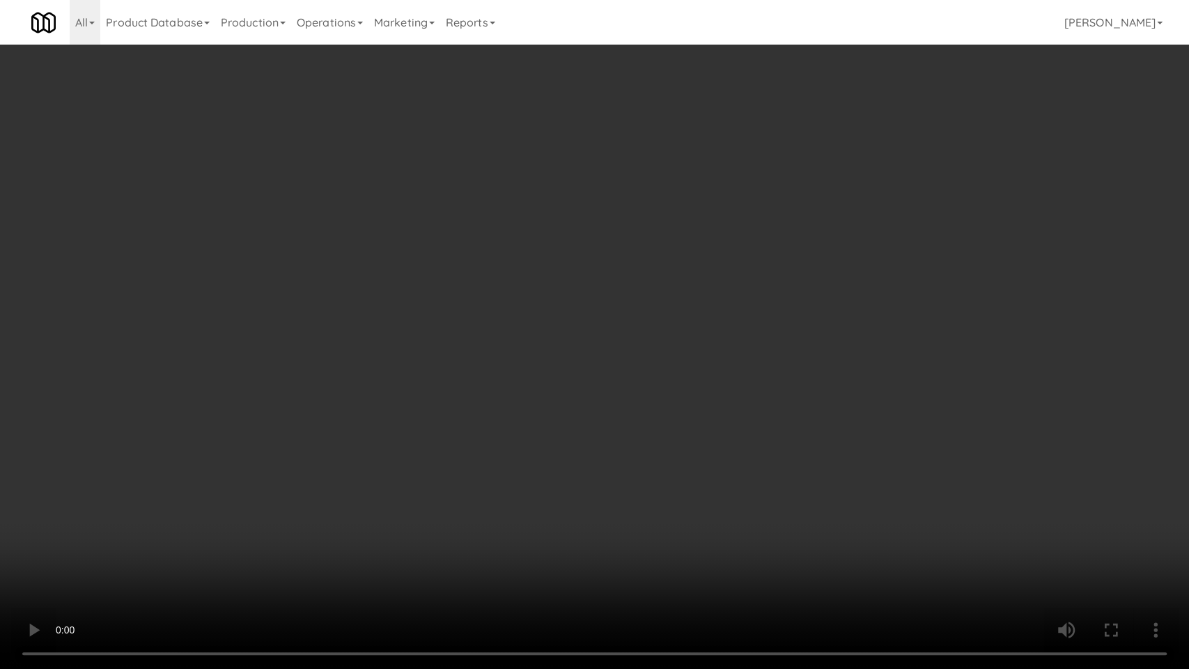
click at [476, 502] on video at bounding box center [594, 334] width 1189 height 669
click at [467, 491] on video at bounding box center [594, 334] width 1189 height 669
click at [476, 479] on video at bounding box center [594, 334] width 1189 height 669
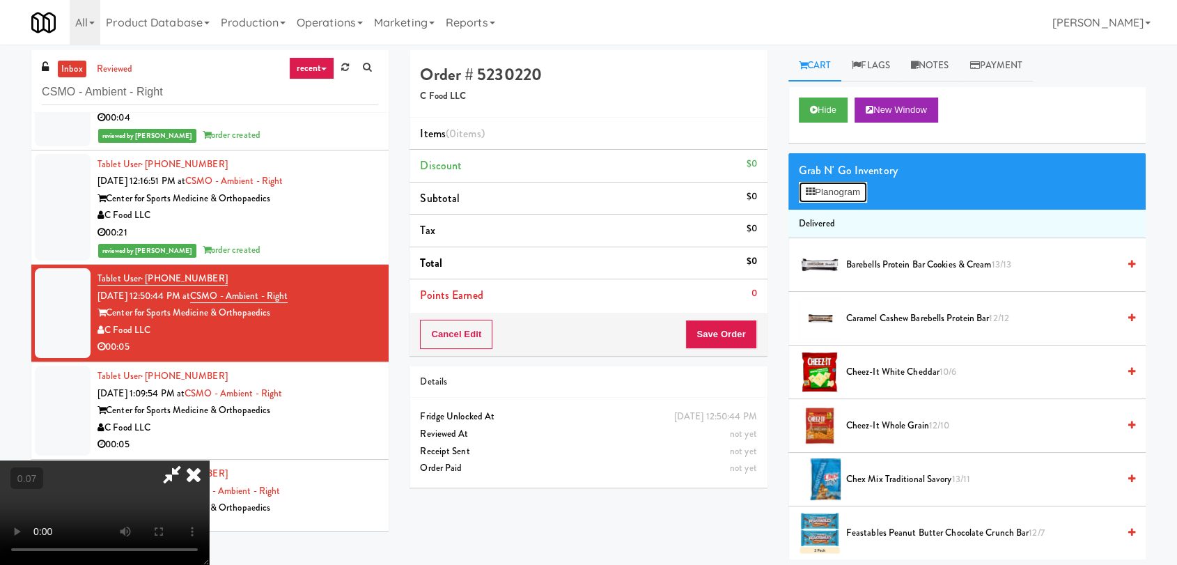
click at [846, 198] on button "Planogram" at bounding box center [833, 192] width 68 height 21
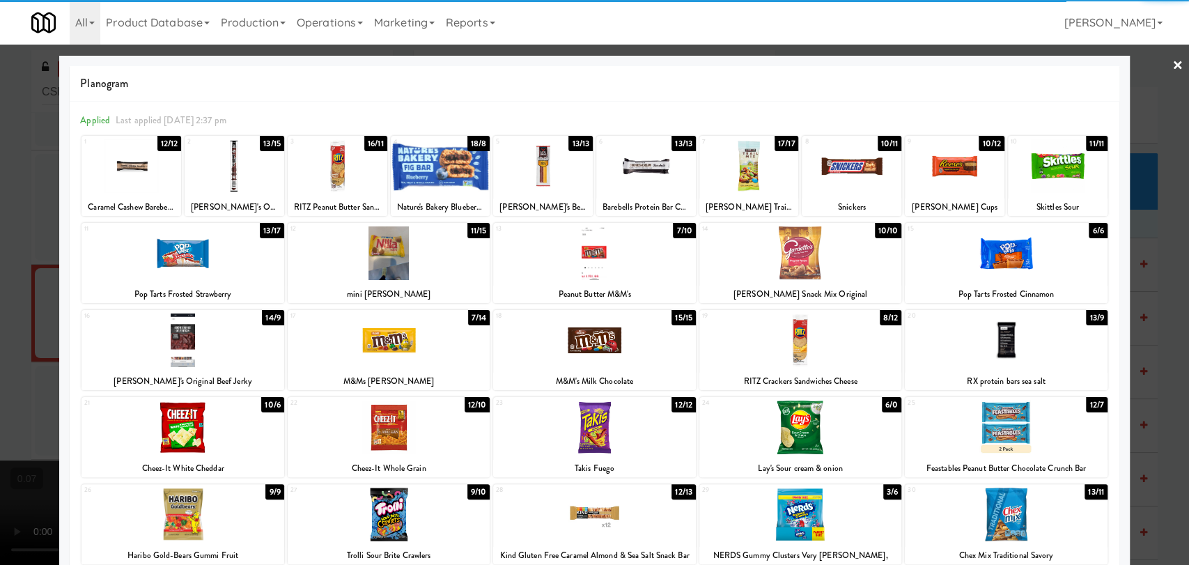
click at [403, 433] on div at bounding box center [389, 428] width 202 height 54
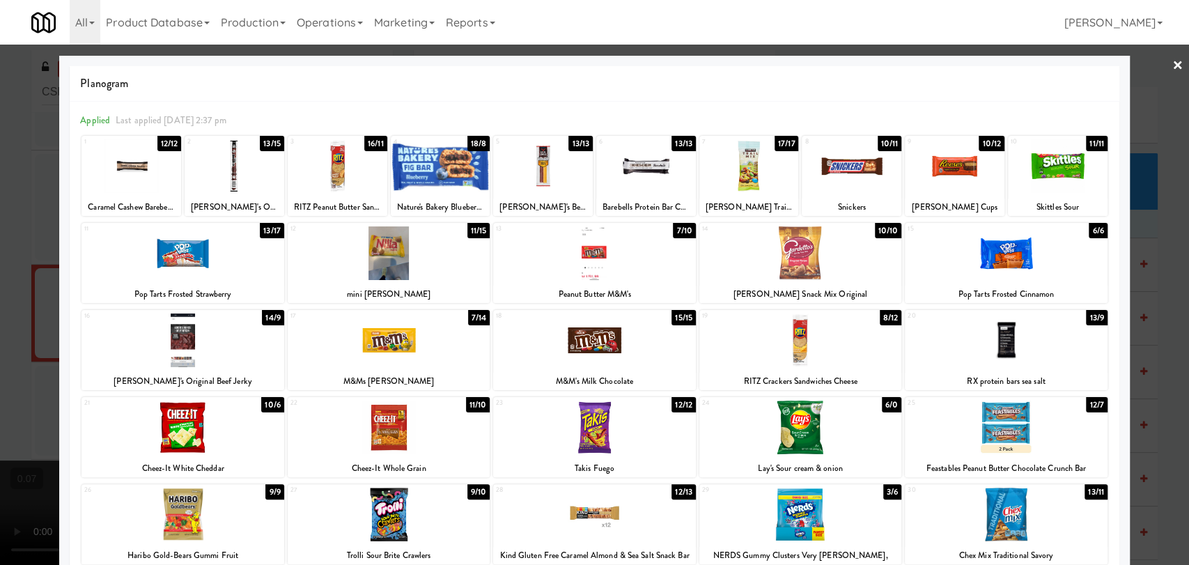
click at [0, 226] on div at bounding box center [594, 282] width 1189 height 565
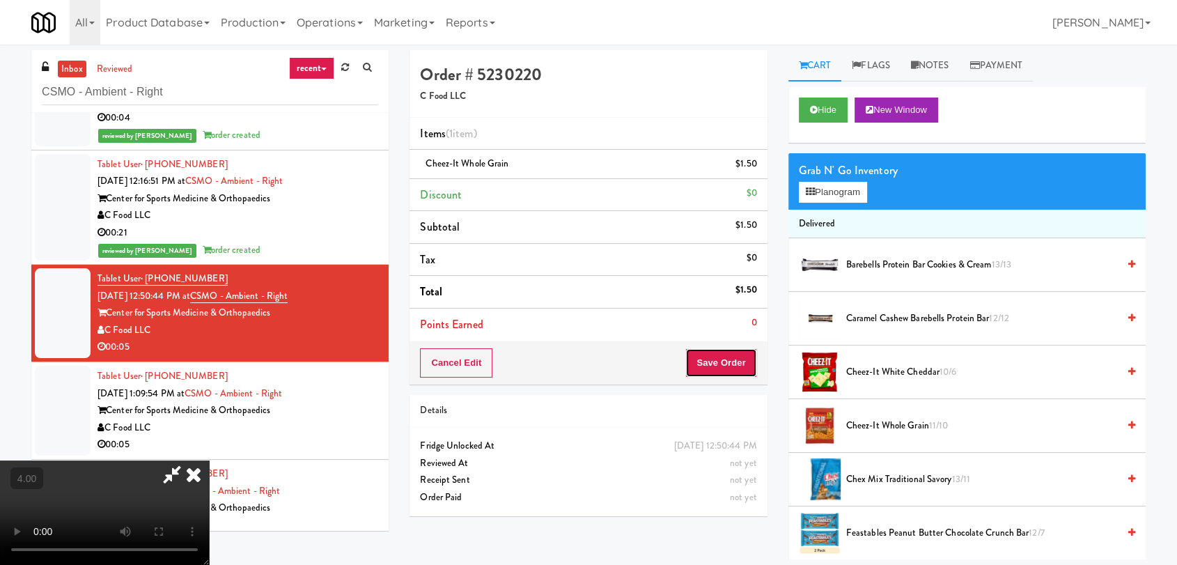
click at [722, 363] on button "Save Order" at bounding box center [720, 362] width 71 height 29
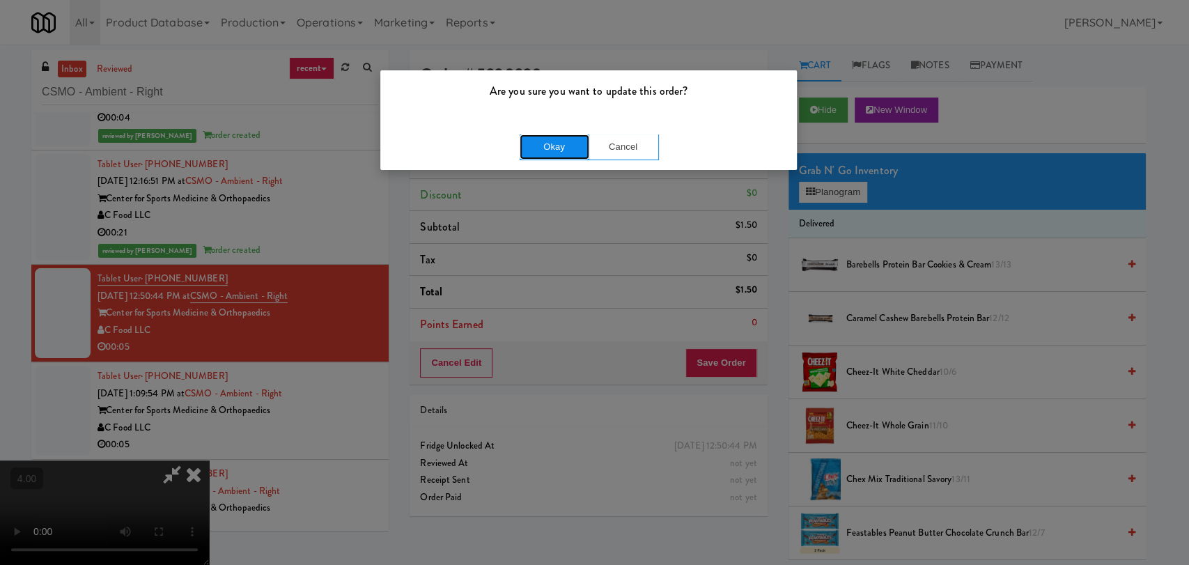
click at [537, 154] on button "Okay" at bounding box center [555, 146] width 70 height 25
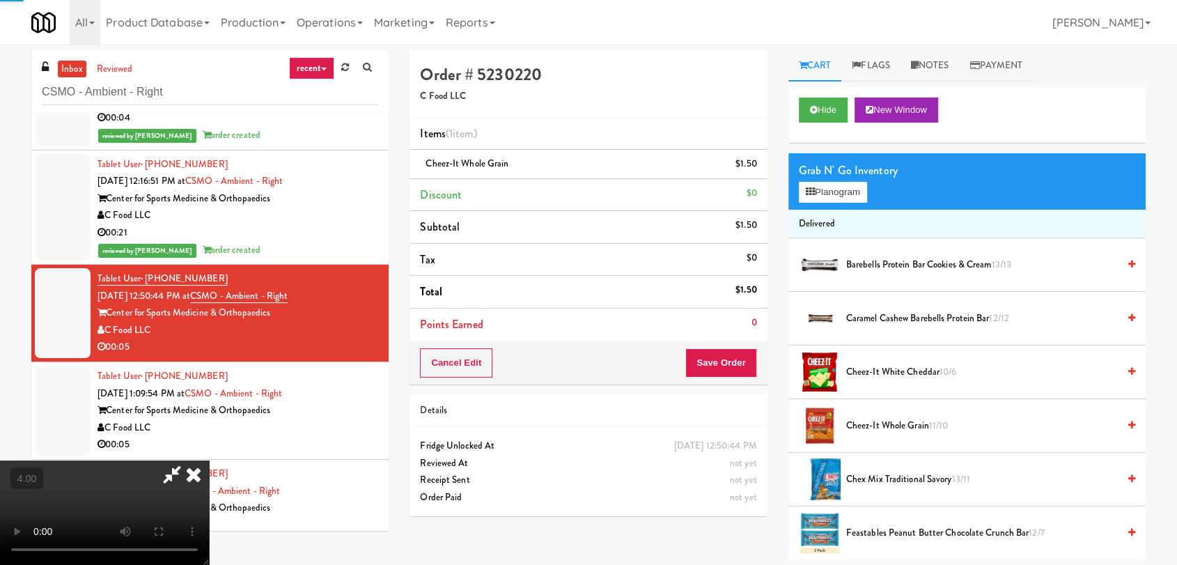
click at [209, 460] on icon at bounding box center [193, 474] width 31 height 28
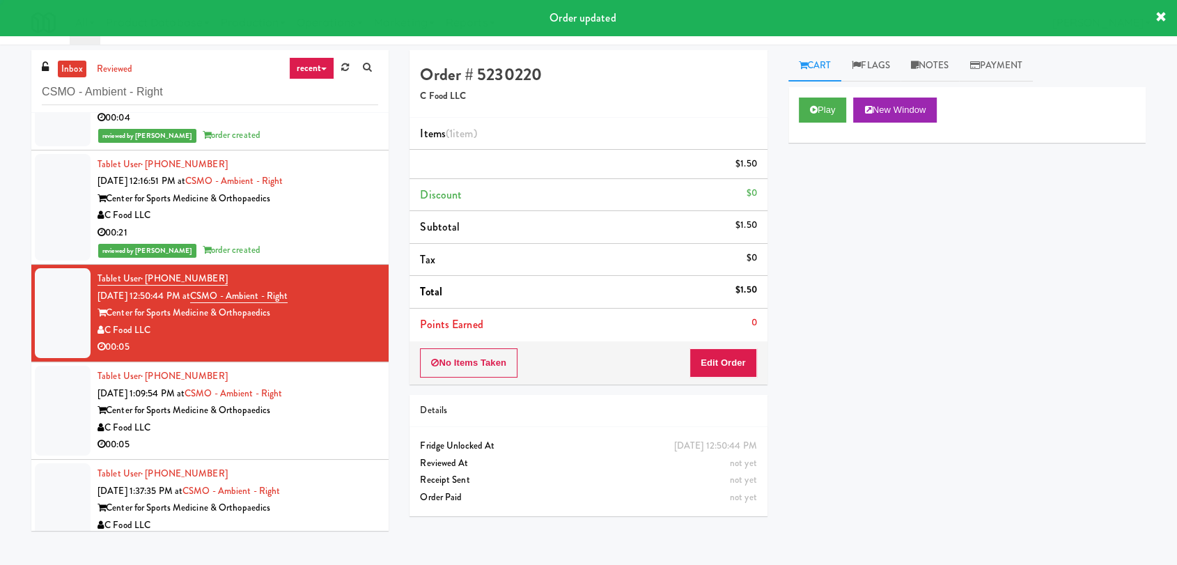
click at [309, 235] on div "00:21" at bounding box center [238, 232] width 281 height 17
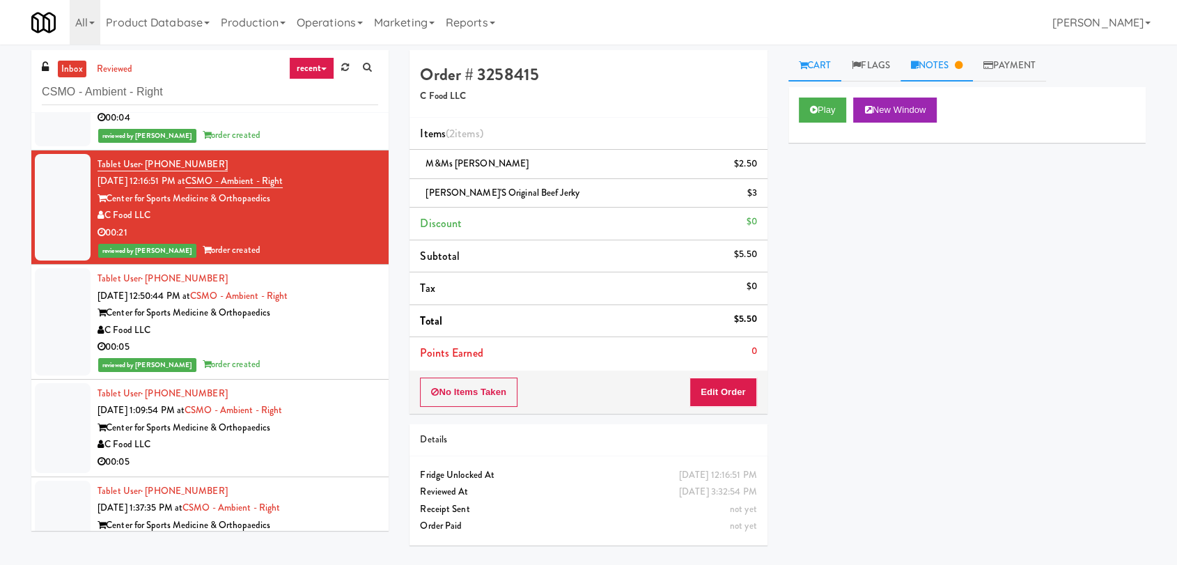
click at [939, 76] on link "Notes" at bounding box center [937, 65] width 72 height 31
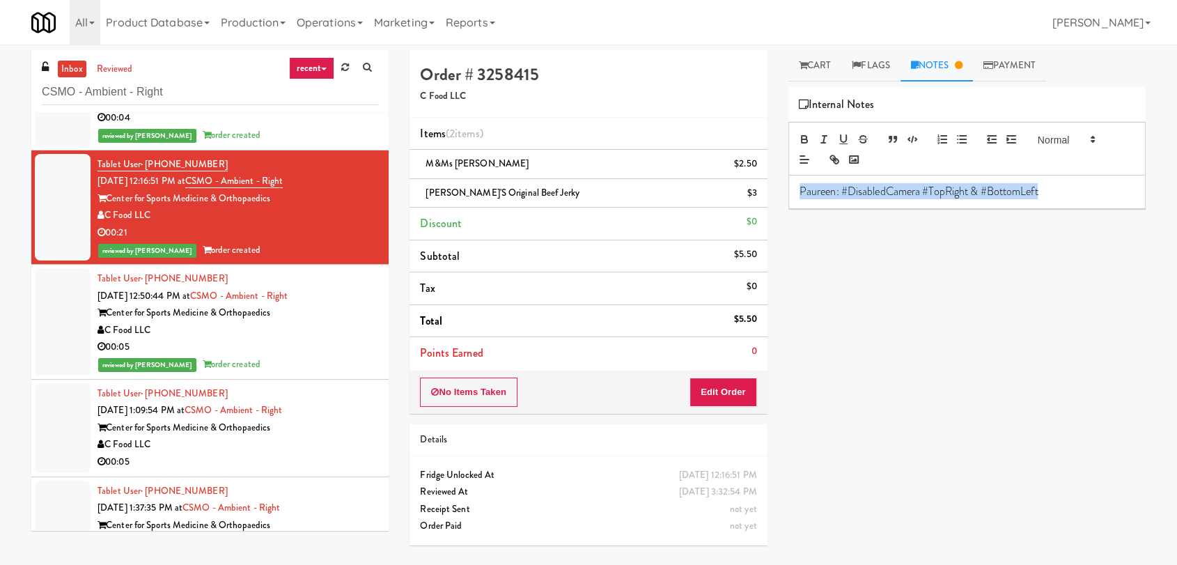
drag, startPoint x: 1068, startPoint y: 196, endPoint x: 789, endPoint y: 210, distance: 279.7
click at [789, 210] on div "Play New Window Primary Flag Clear Flag if unable to determine what was taken o…" at bounding box center [967, 348] width 357 height 522
copy p "Paureen: #DisabledCamera #TopRight & #BottomLeft"
click at [337, 328] on div "C Food LLC" at bounding box center [238, 330] width 281 height 17
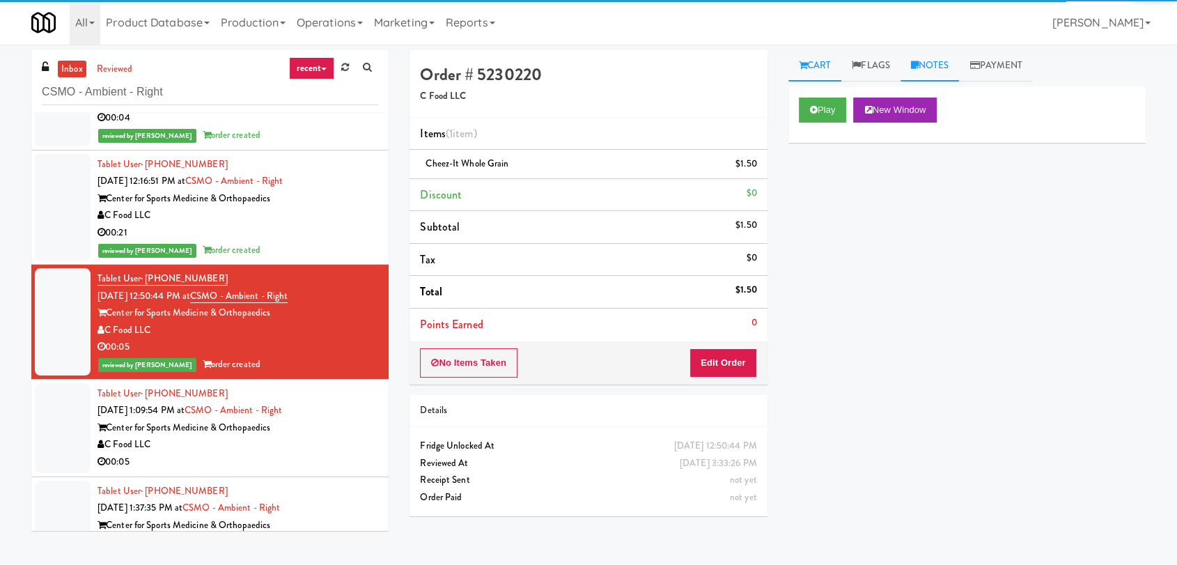
click at [936, 62] on link "Notes" at bounding box center [930, 65] width 59 height 31
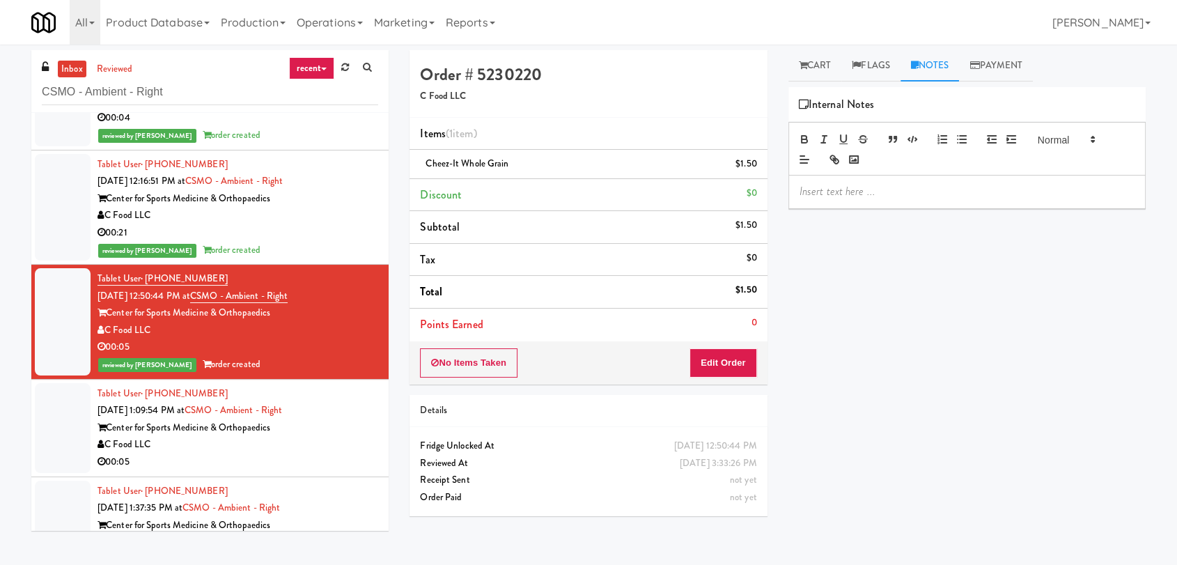
click at [900, 185] on p at bounding box center [967, 191] width 335 height 15
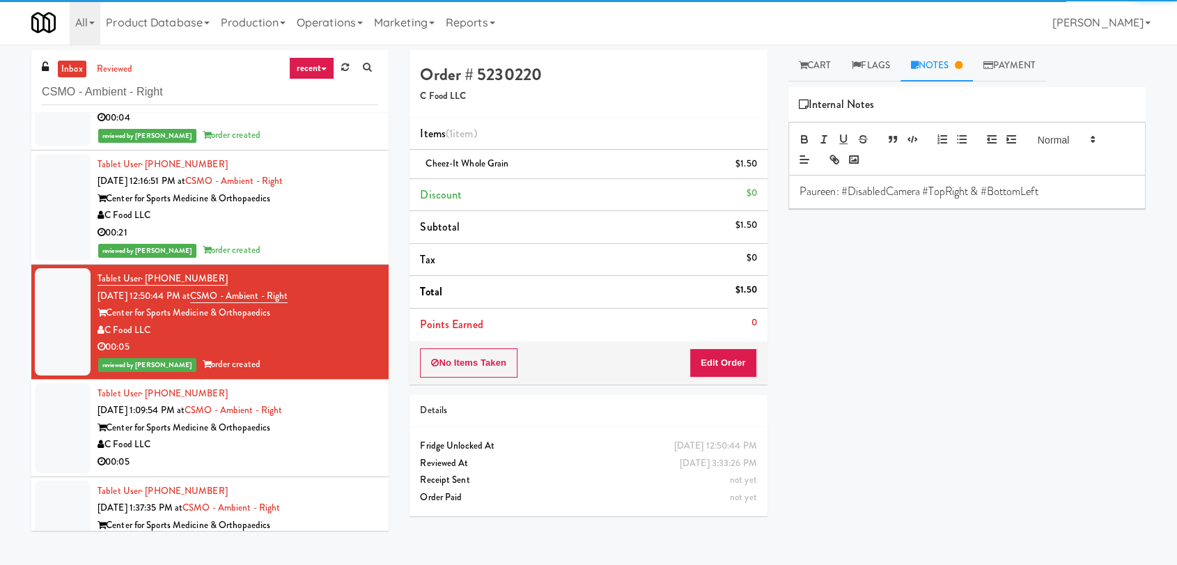
click at [357, 429] on div "Center for Sports Medicine & Orthopaedics" at bounding box center [238, 427] width 281 height 17
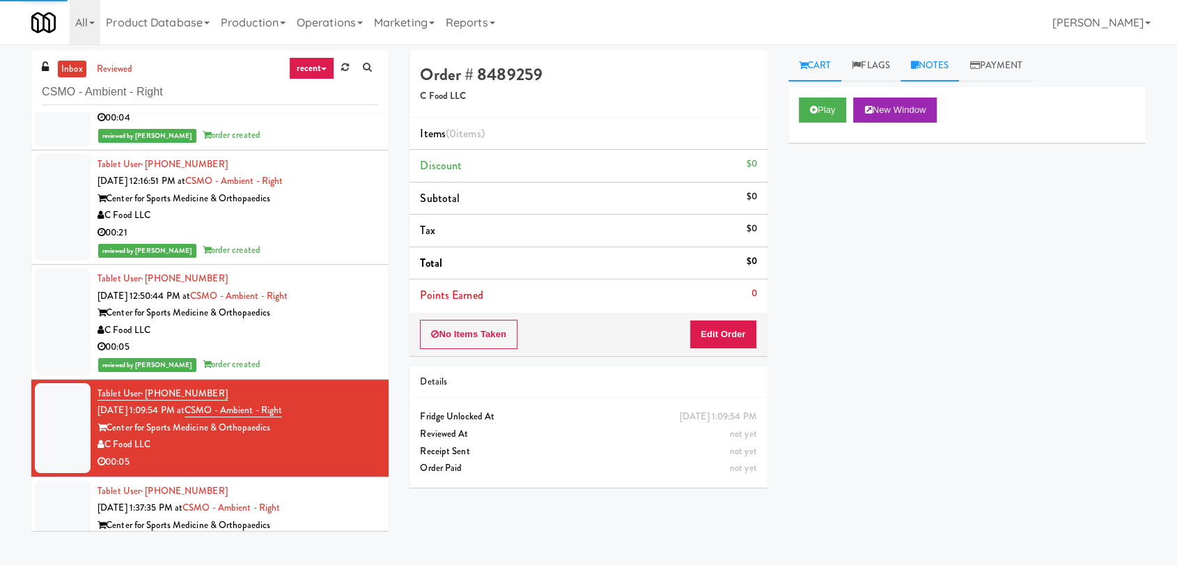
click at [960, 68] on link "Notes" at bounding box center [930, 65] width 59 height 31
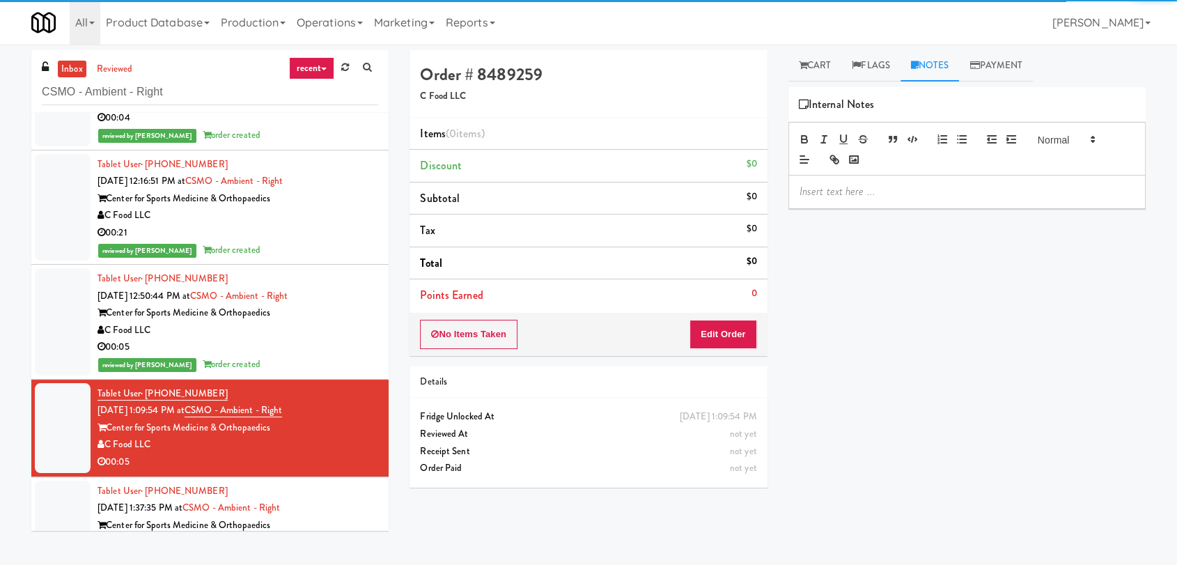
click at [923, 195] on p at bounding box center [967, 191] width 335 height 15
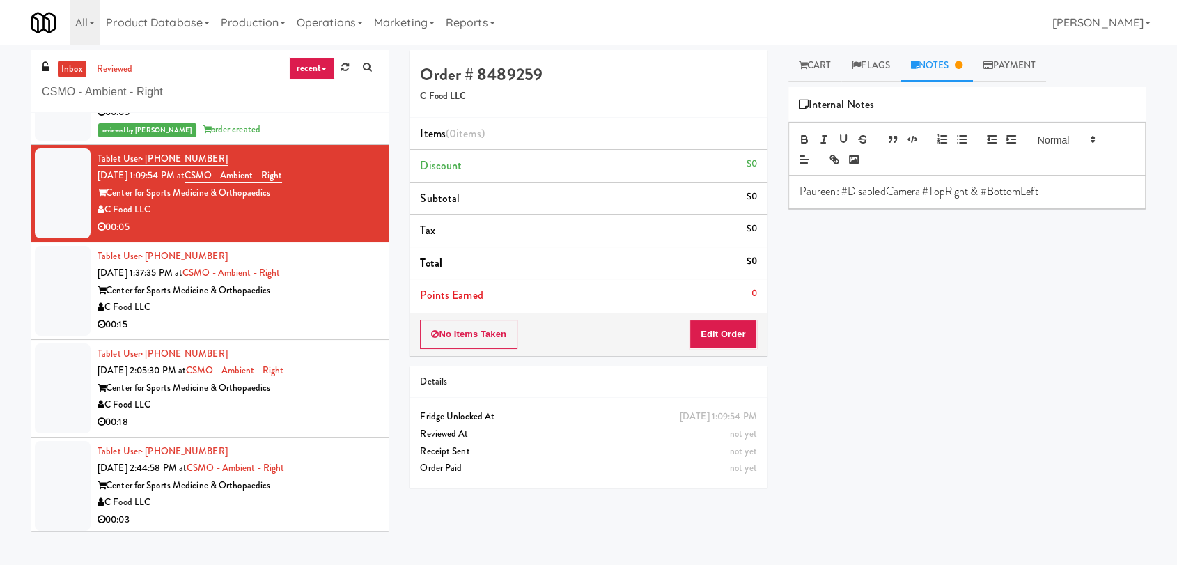
scroll to position [315, 0]
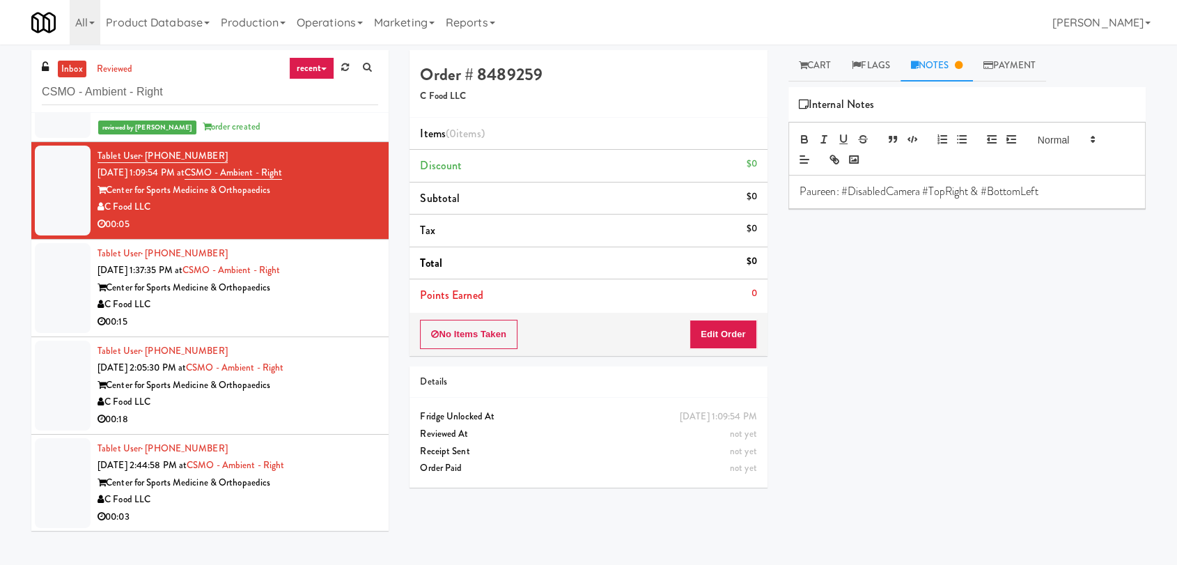
click at [338, 285] on div "Center for Sports Medicine & Orthopaedics" at bounding box center [238, 287] width 281 height 17
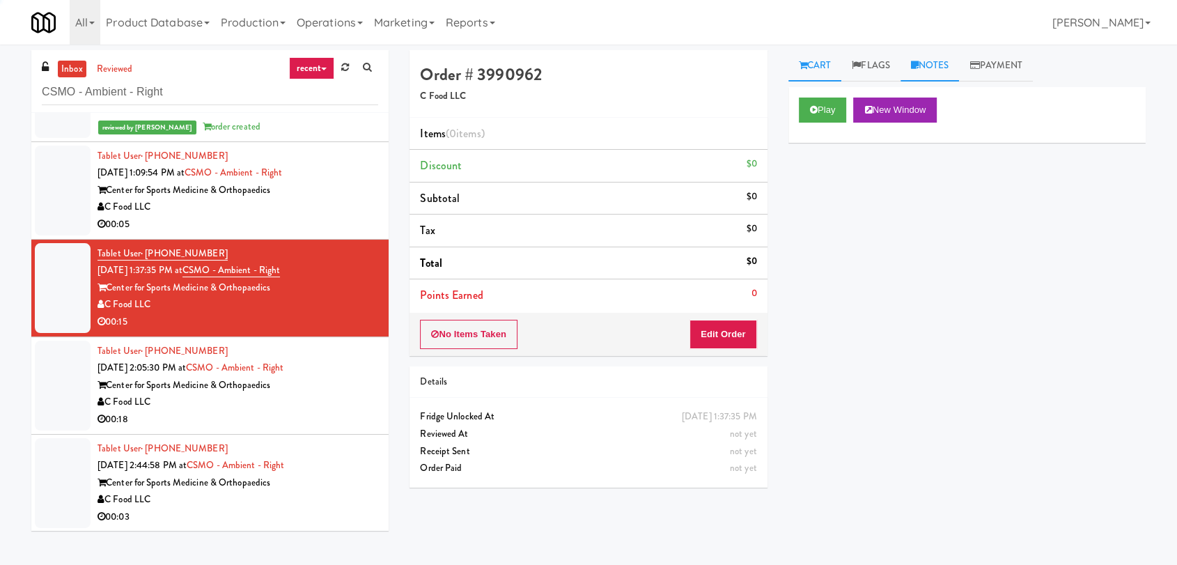
click at [946, 70] on link "Notes" at bounding box center [930, 65] width 59 height 31
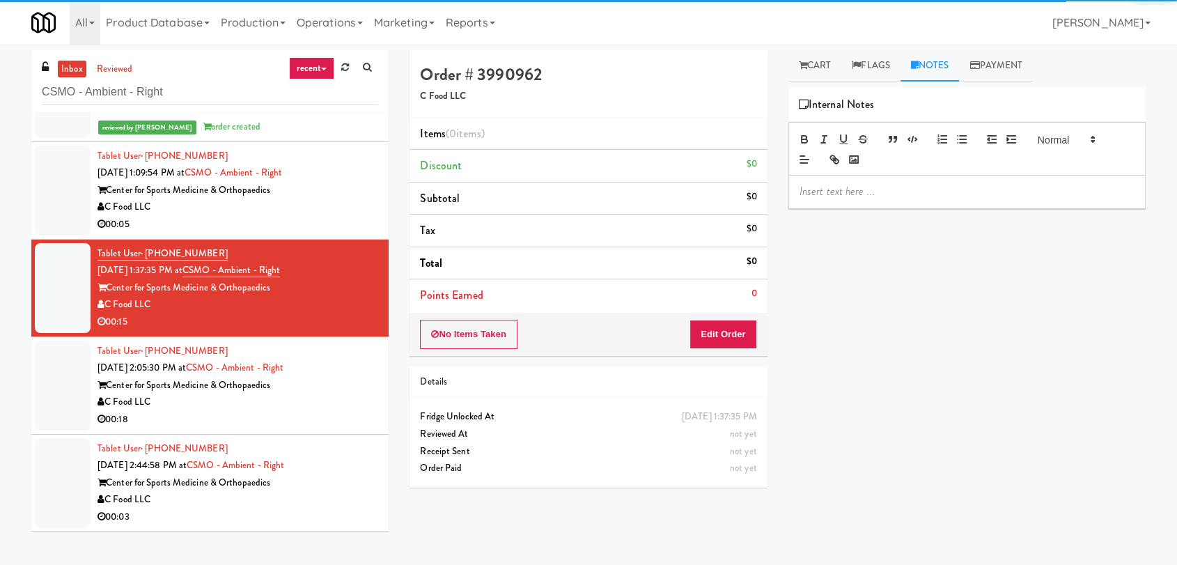
click at [917, 203] on div at bounding box center [967, 192] width 356 height 32
click at [343, 367] on div "Tablet User · (423) 331-3501 [DATE] 2:05:30 PM at CSMO - Ambient - Right Center…" at bounding box center [238, 386] width 281 height 86
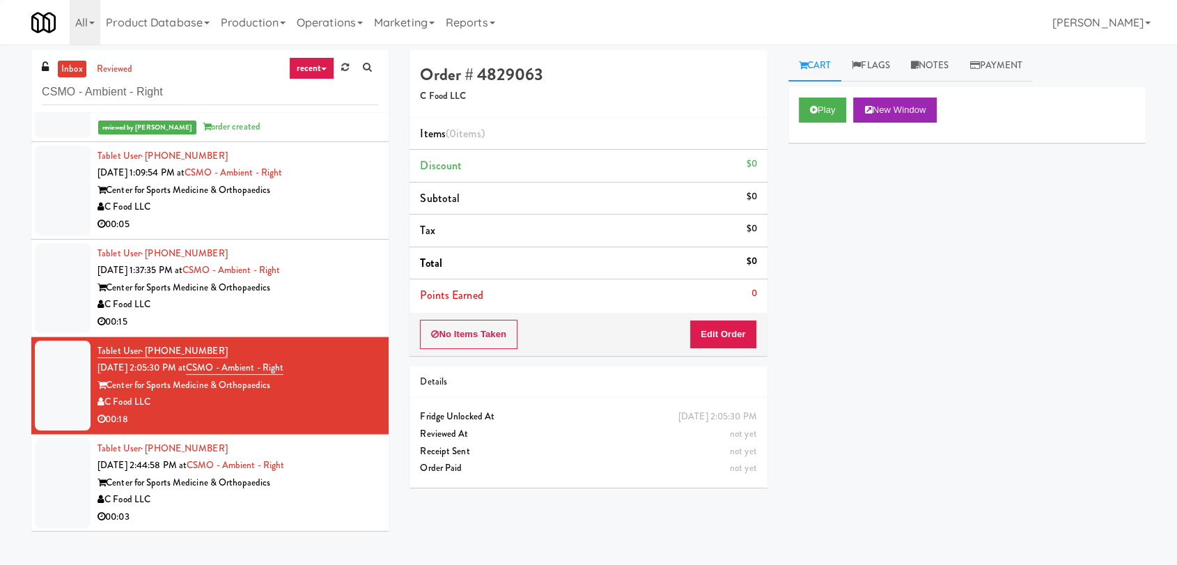
click at [944, 63] on link "Notes" at bounding box center [930, 65] width 59 height 31
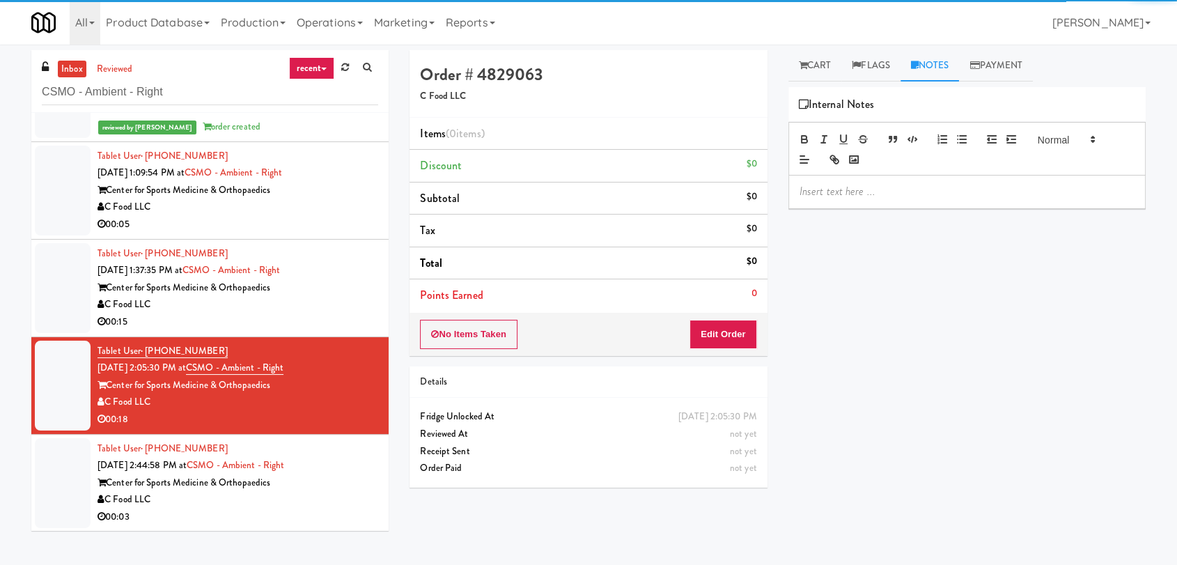
click at [905, 203] on div at bounding box center [967, 192] width 356 height 32
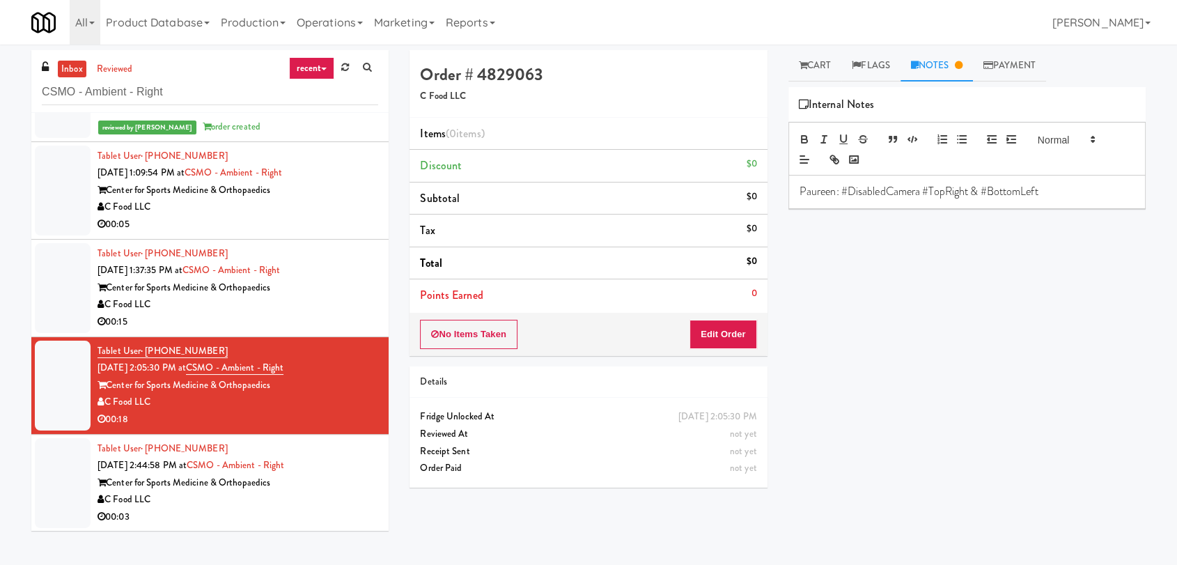
click at [336, 453] on div "Tablet User · (423) 413-7516 [DATE] 2:44:58 PM at CSMO - Ambient - Right Center…" at bounding box center [238, 483] width 281 height 86
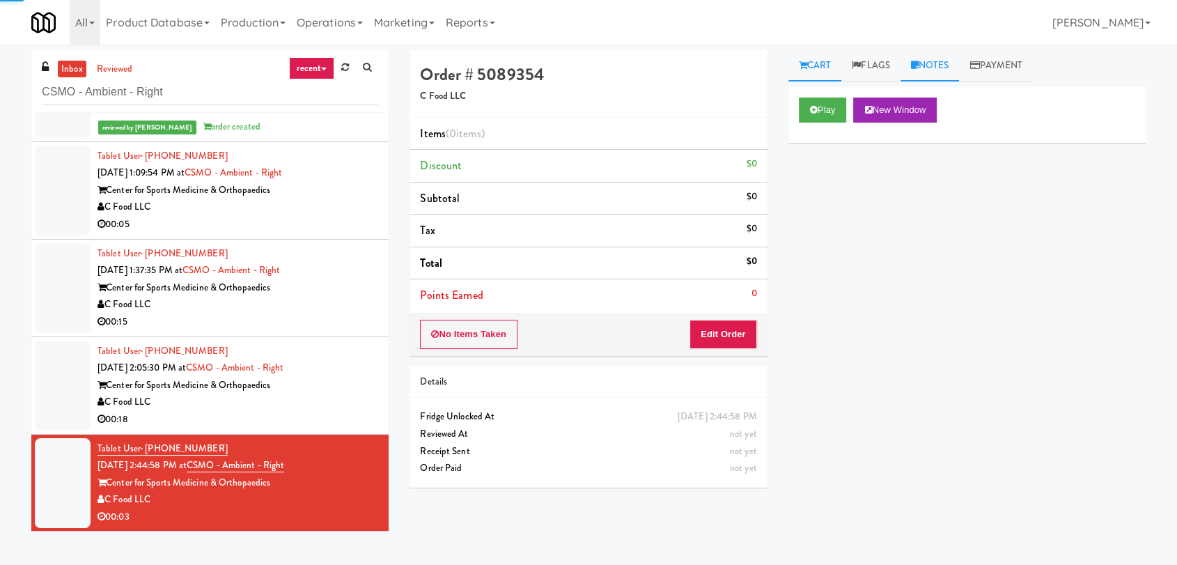
click at [959, 75] on link "Notes" at bounding box center [930, 65] width 59 height 31
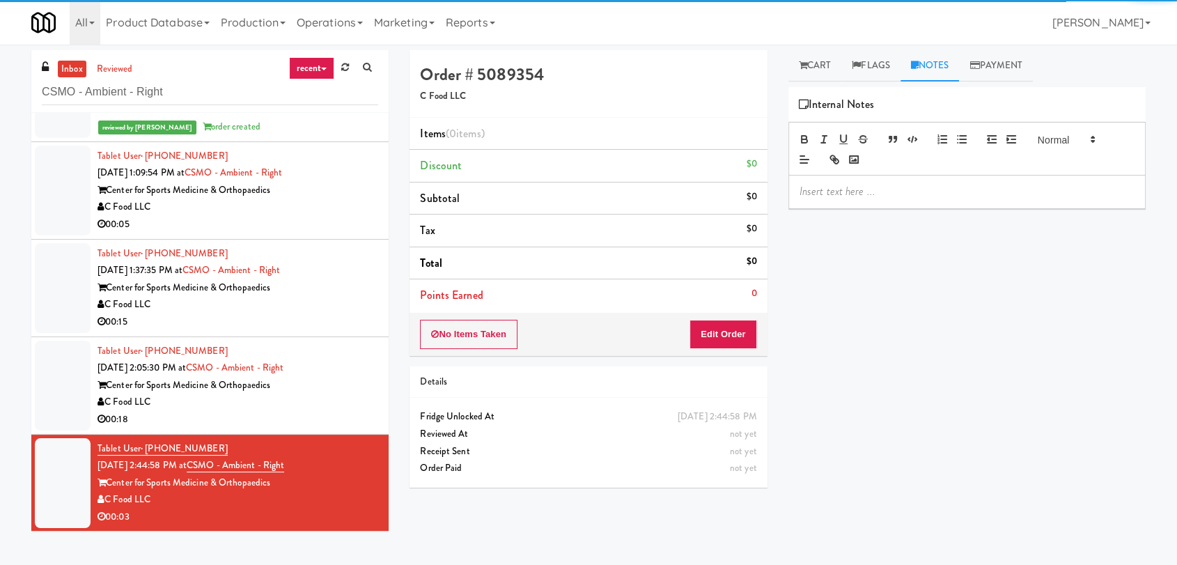
click at [940, 187] on p at bounding box center [967, 191] width 335 height 15
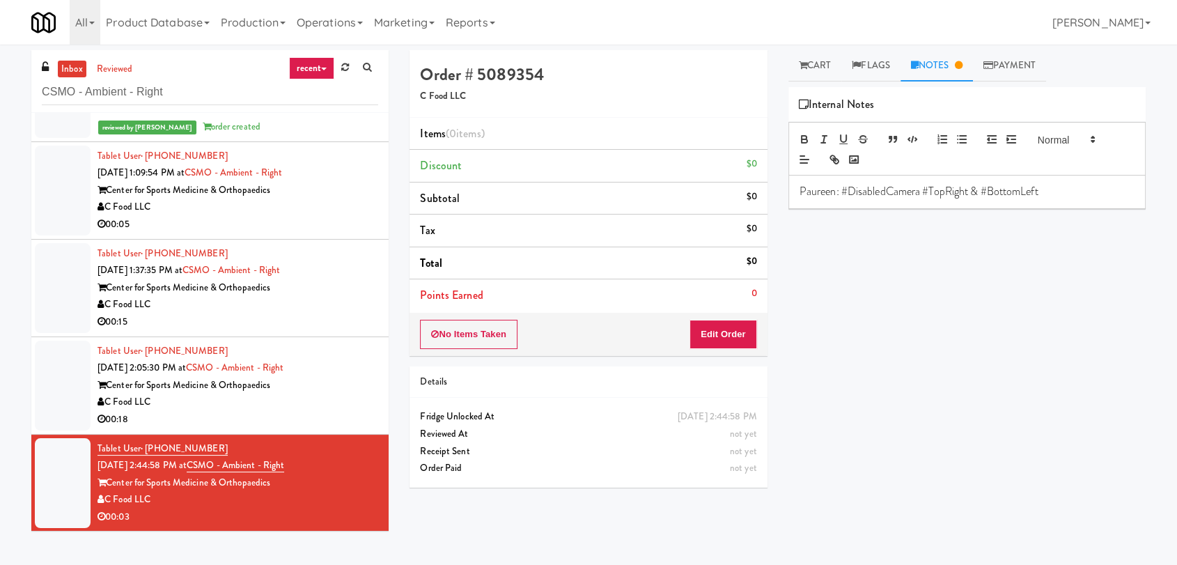
click at [352, 178] on div "Tablet User · (423) 413-7516 [DATE] 1:09:54 PM at CSMO - Ambient - Right Center…" at bounding box center [238, 191] width 281 height 86
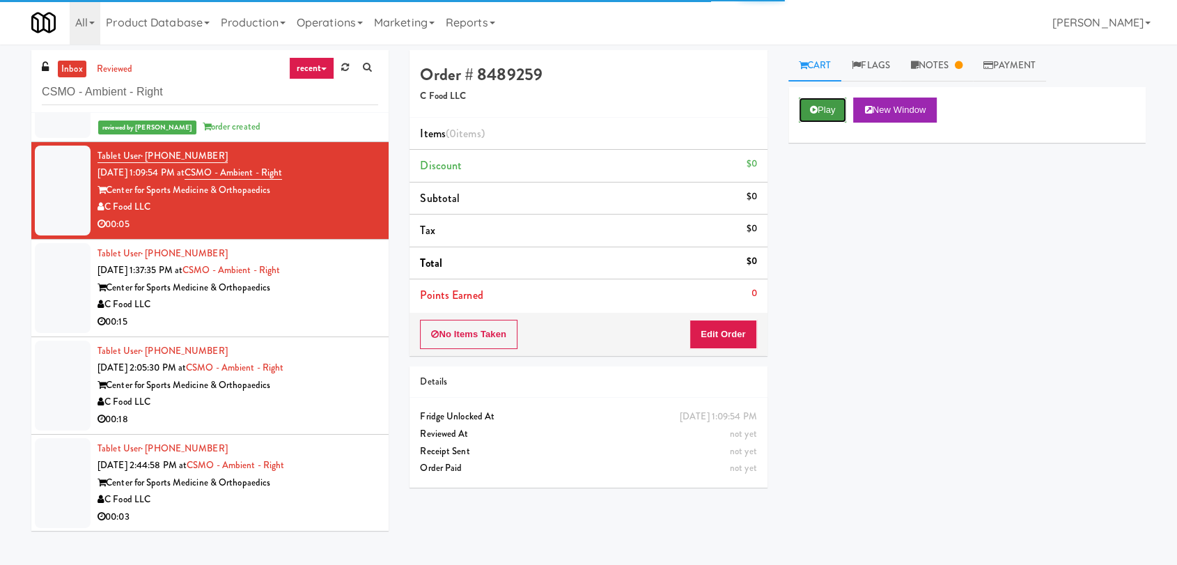
click at [826, 107] on button "Play" at bounding box center [823, 110] width 48 height 25
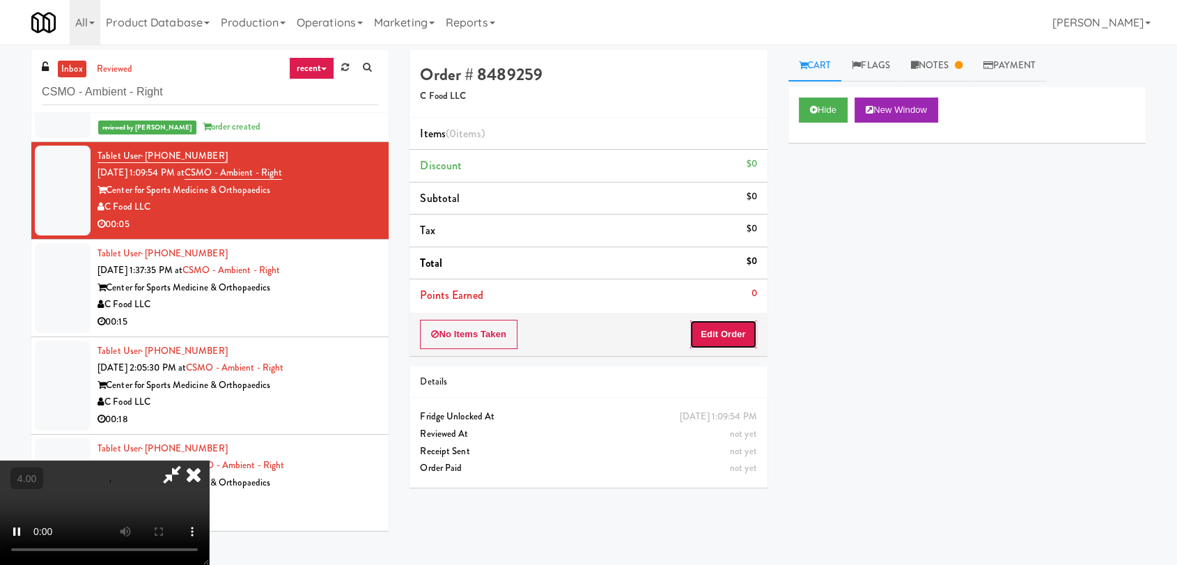
click at [736, 331] on button "Edit Order" at bounding box center [724, 334] width 68 height 29
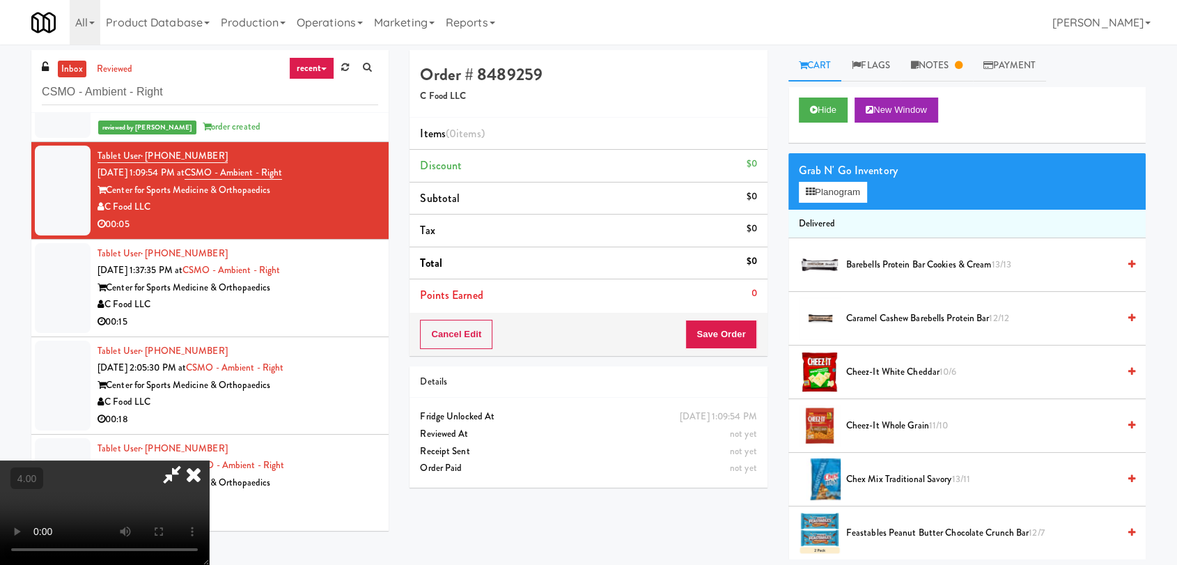
click at [209, 460] on video at bounding box center [104, 512] width 209 height 104
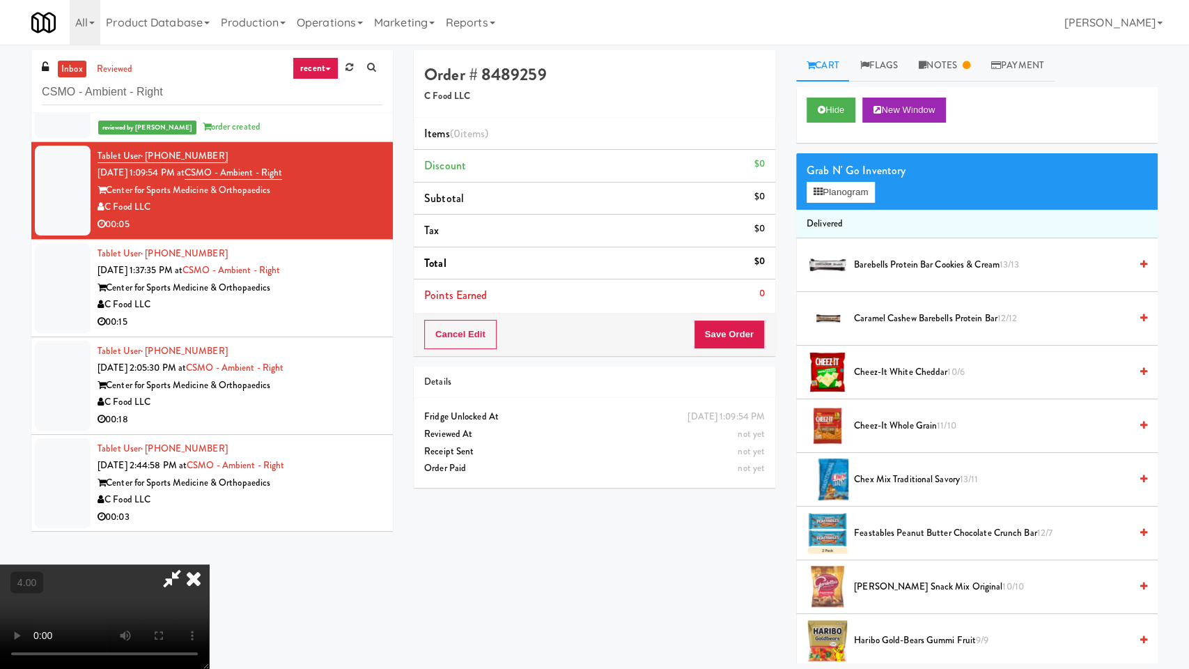
click at [209, 564] on video at bounding box center [104, 616] width 209 height 104
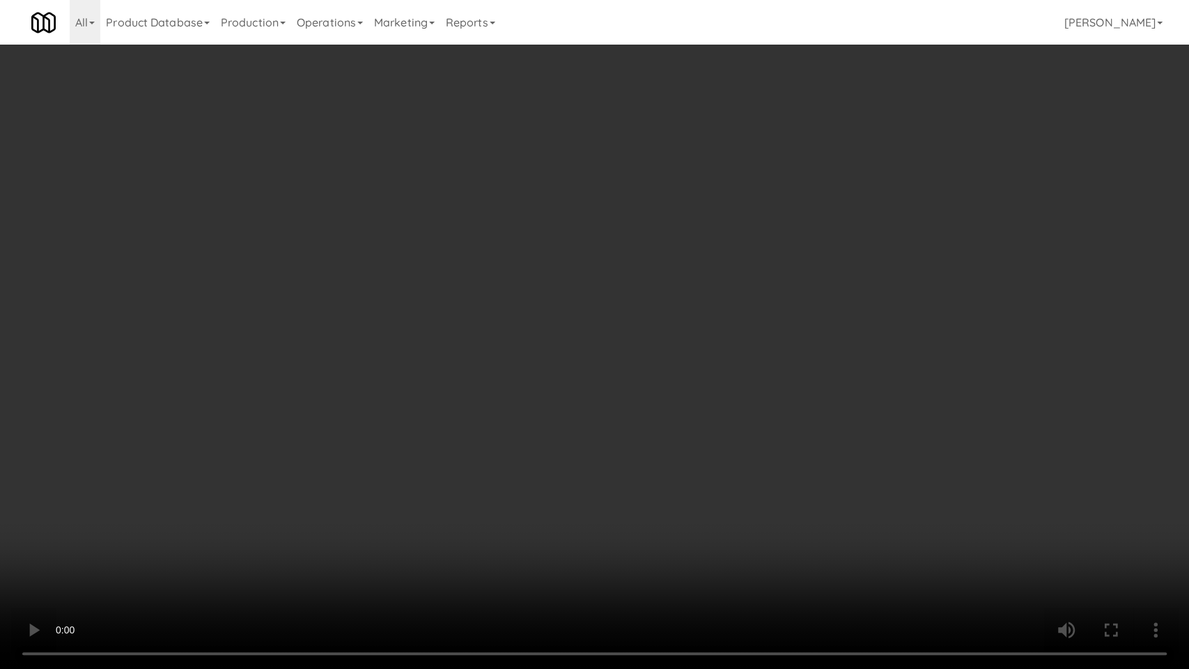
click at [334, 516] on video at bounding box center [594, 334] width 1189 height 669
click at [307, 458] on video at bounding box center [594, 334] width 1189 height 669
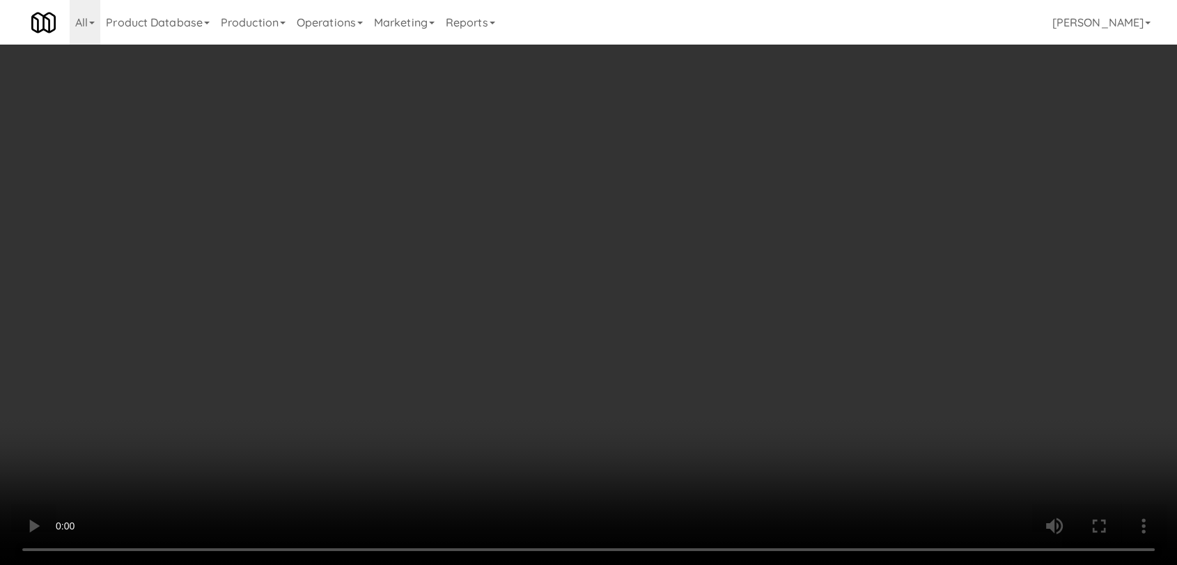
click at [864, 187] on button "Planogram" at bounding box center [833, 192] width 68 height 21
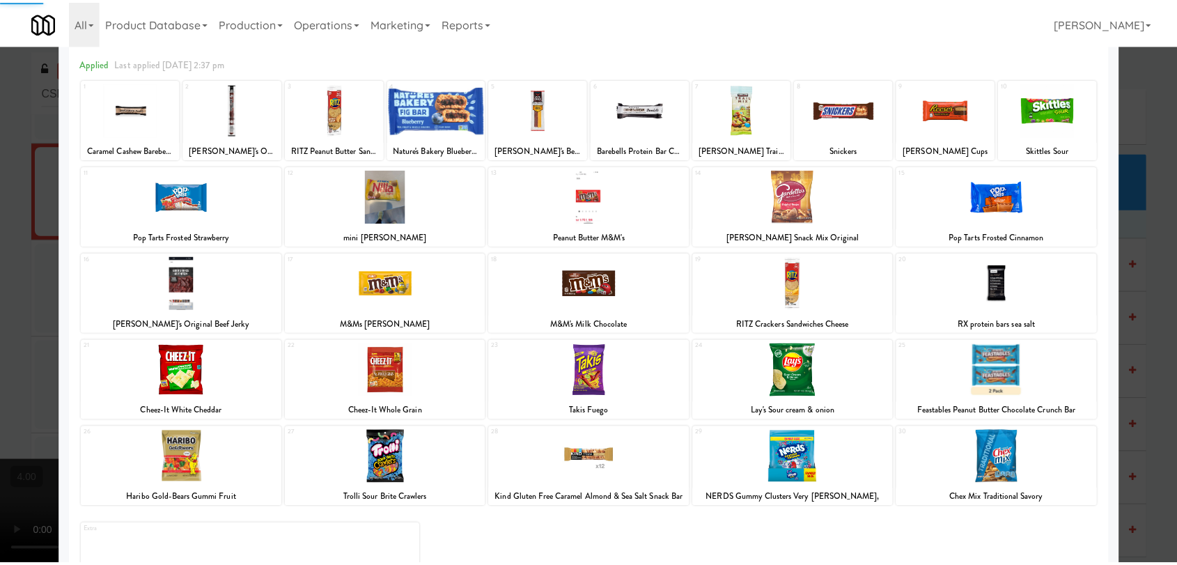
scroll to position [119, 0]
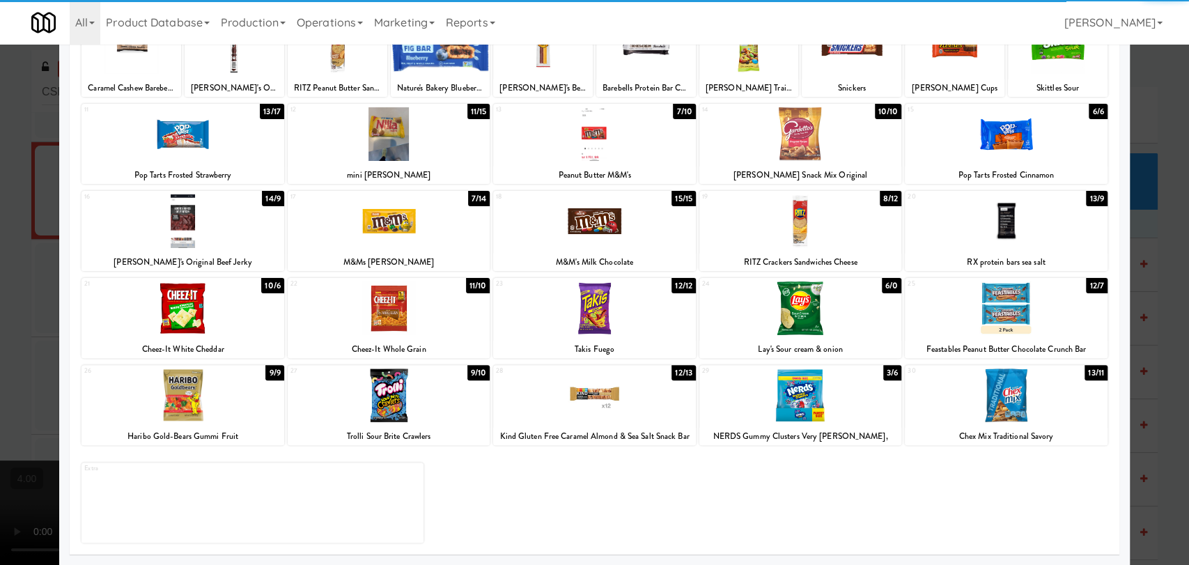
click at [373, 396] on div at bounding box center [389, 396] width 202 height 54
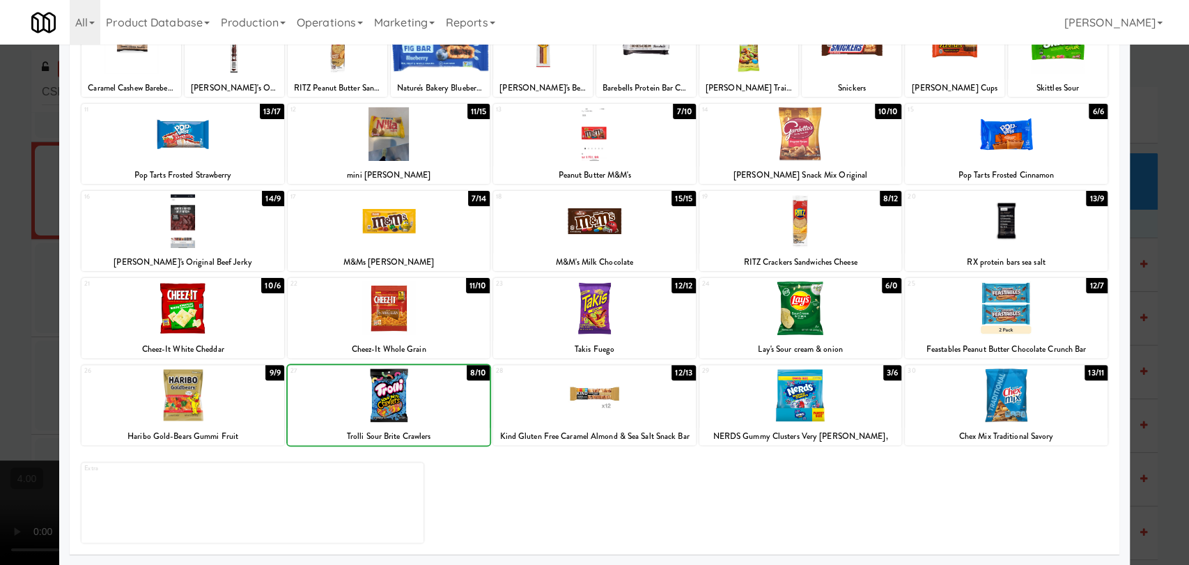
click at [0, 209] on div at bounding box center [594, 282] width 1189 height 565
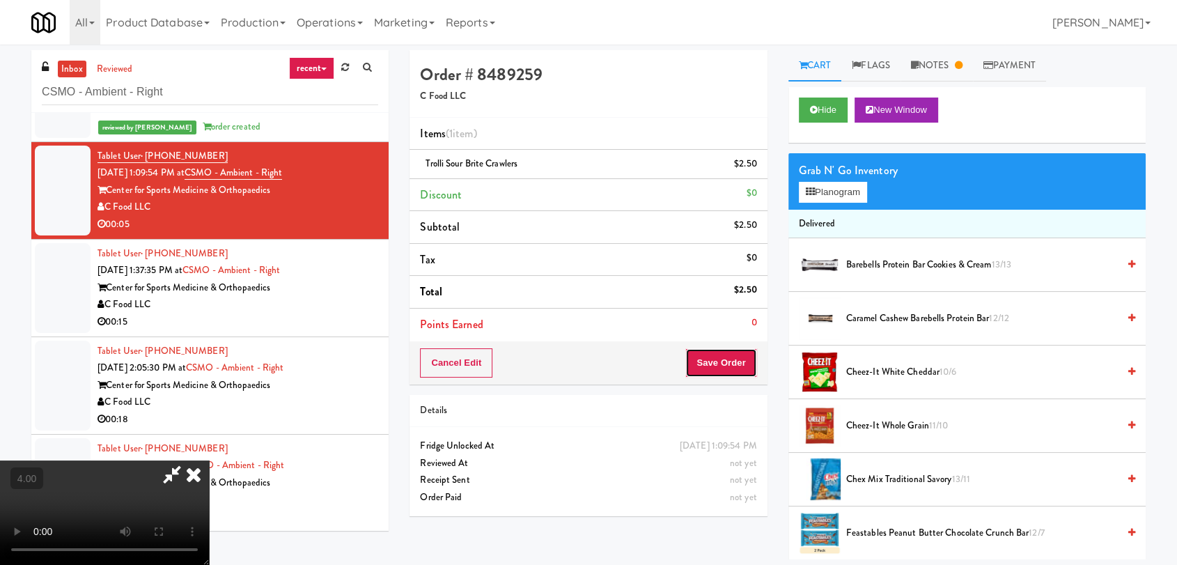
click at [743, 364] on button "Save Order" at bounding box center [720, 362] width 71 height 29
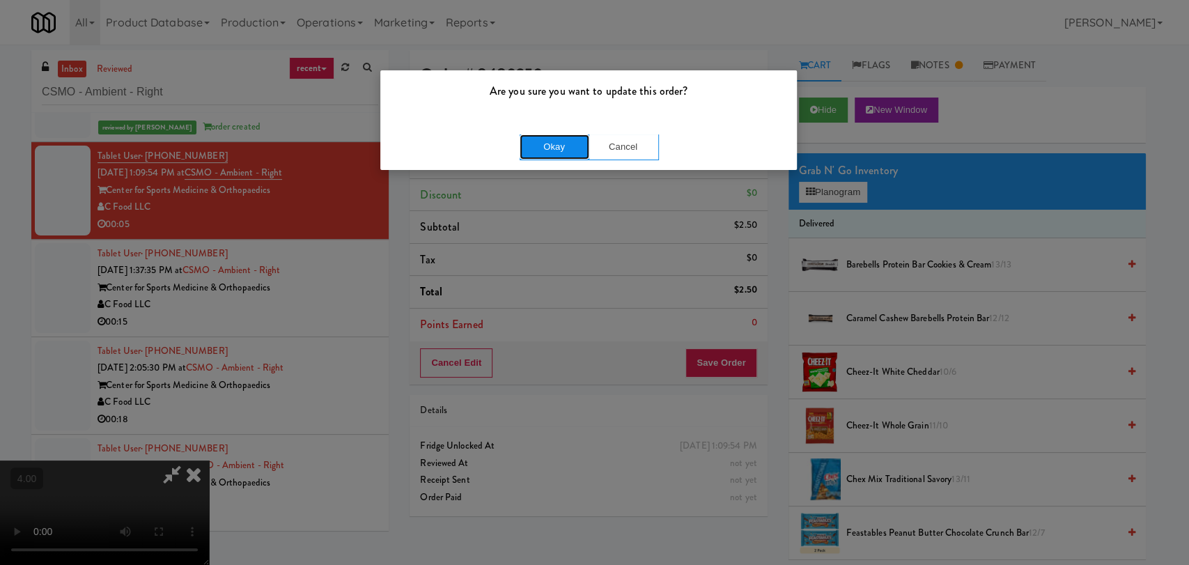
click at [551, 151] on button "Okay" at bounding box center [555, 146] width 70 height 25
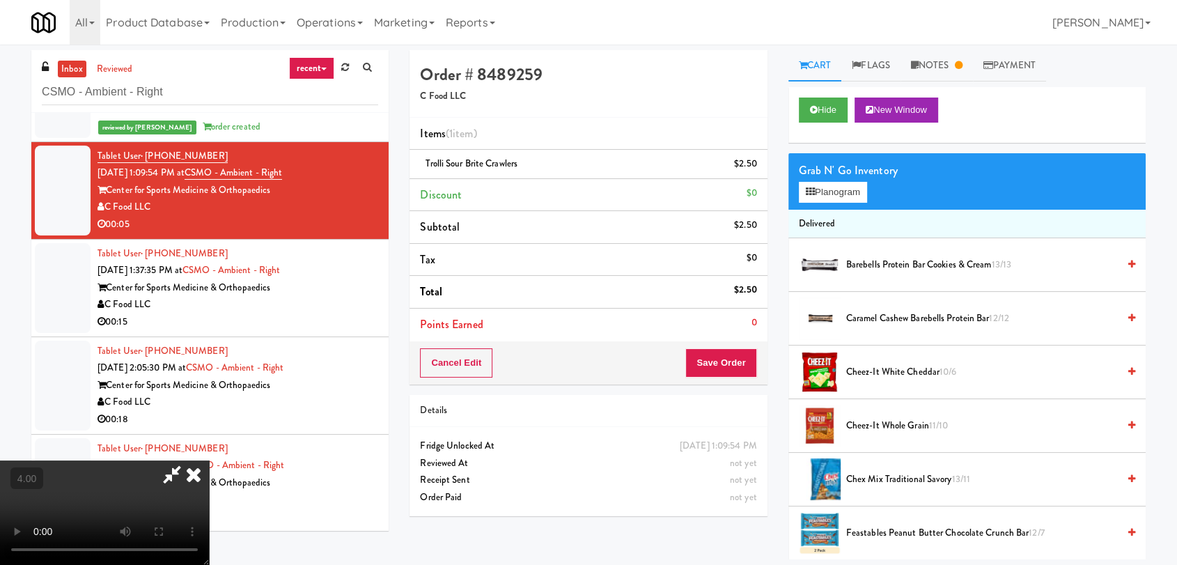
click at [209, 460] on icon at bounding box center [193, 474] width 31 height 28
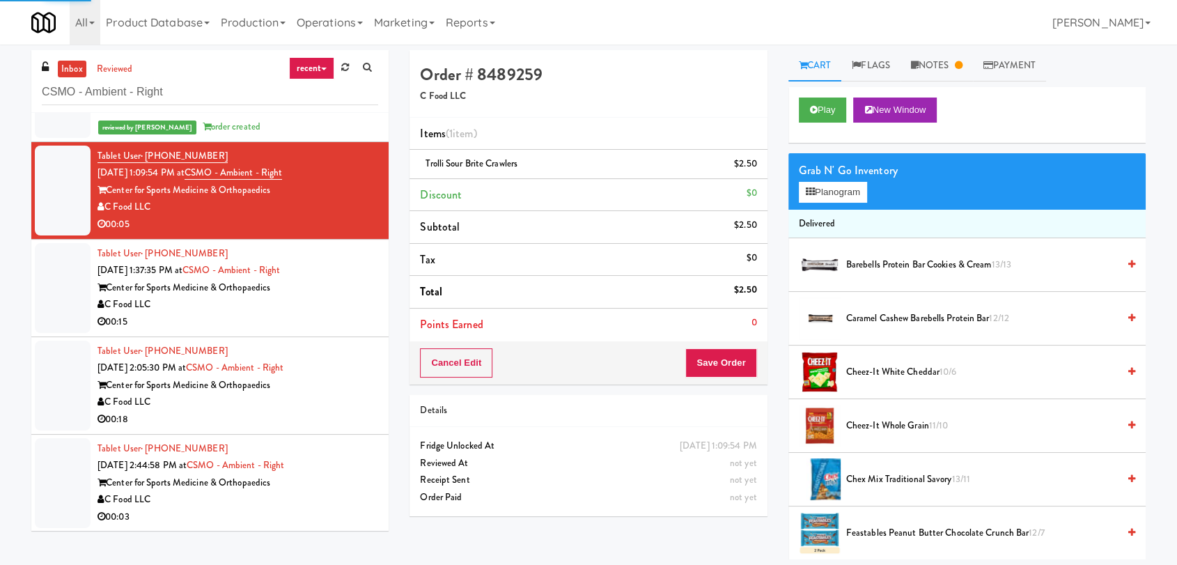
click at [332, 294] on div "Center for Sports Medicine & Orthopaedics" at bounding box center [238, 287] width 281 height 17
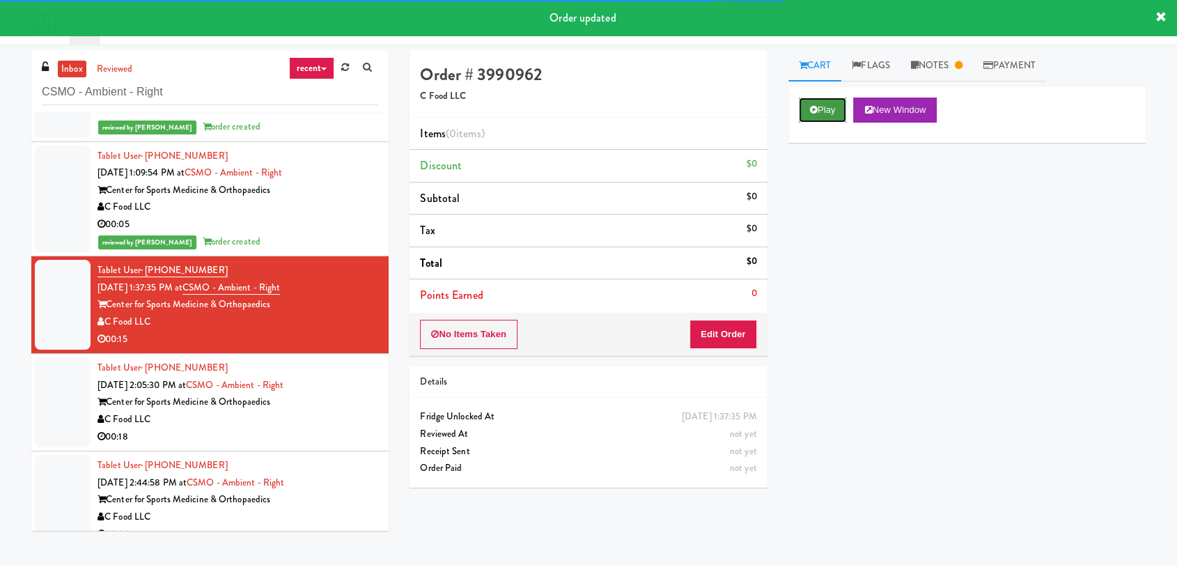
click at [826, 104] on button "Play" at bounding box center [823, 110] width 48 height 25
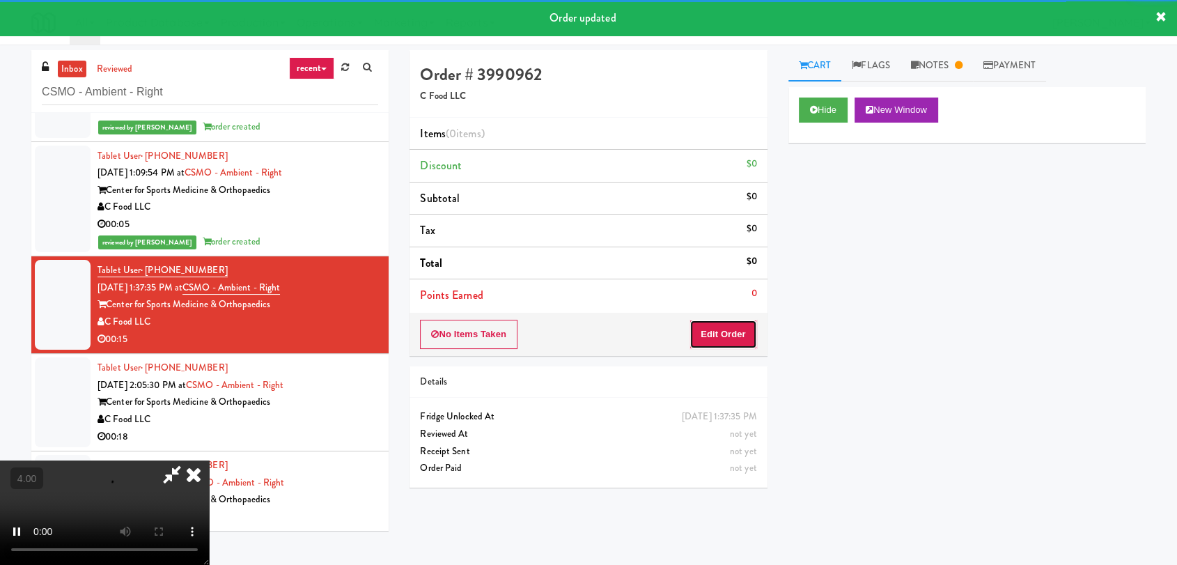
click at [716, 343] on button "Edit Order" at bounding box center [724, 334] width 68 height 29
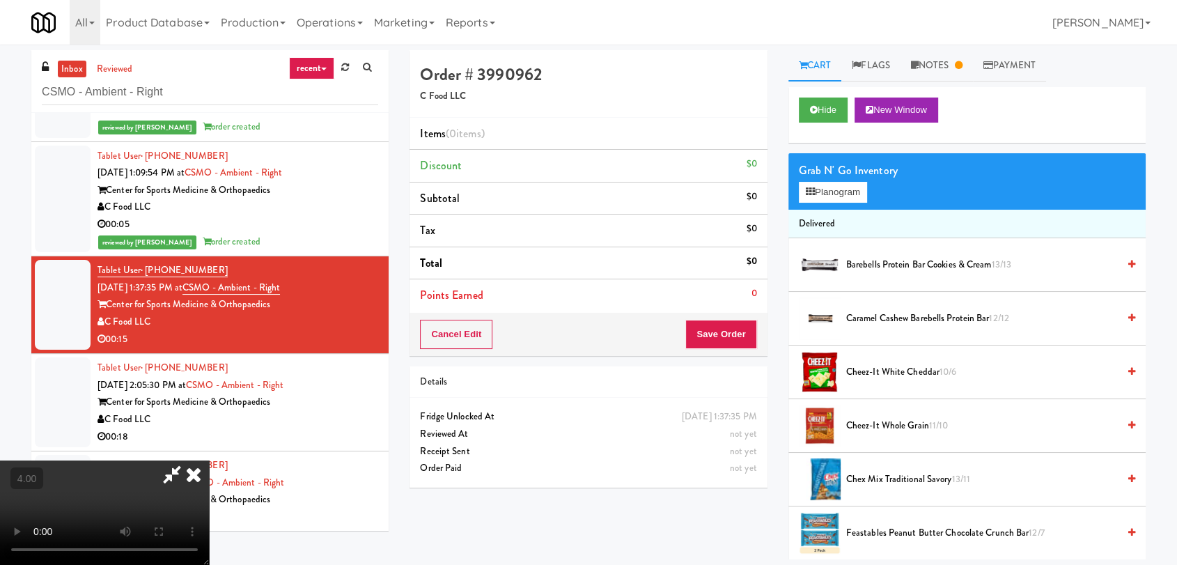
click at [209, 460] on video at bounding box center [104, 512] width 209 height 104
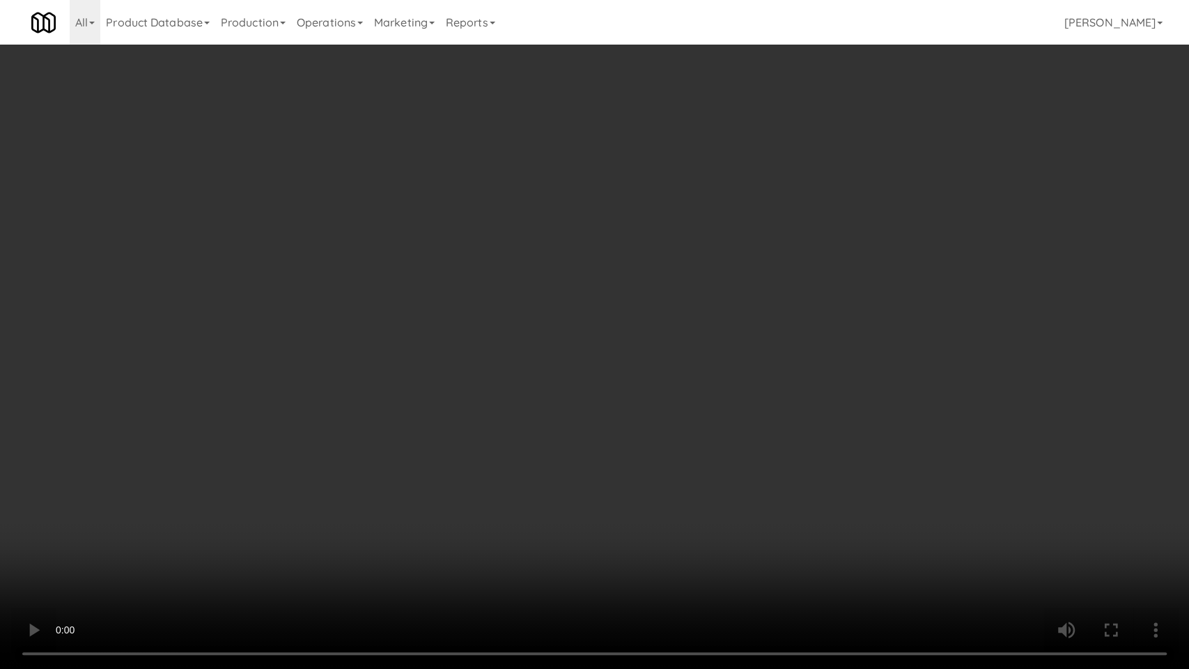
click at [457, 433] on video at bounding box center [594, 334] width 1189 height 669
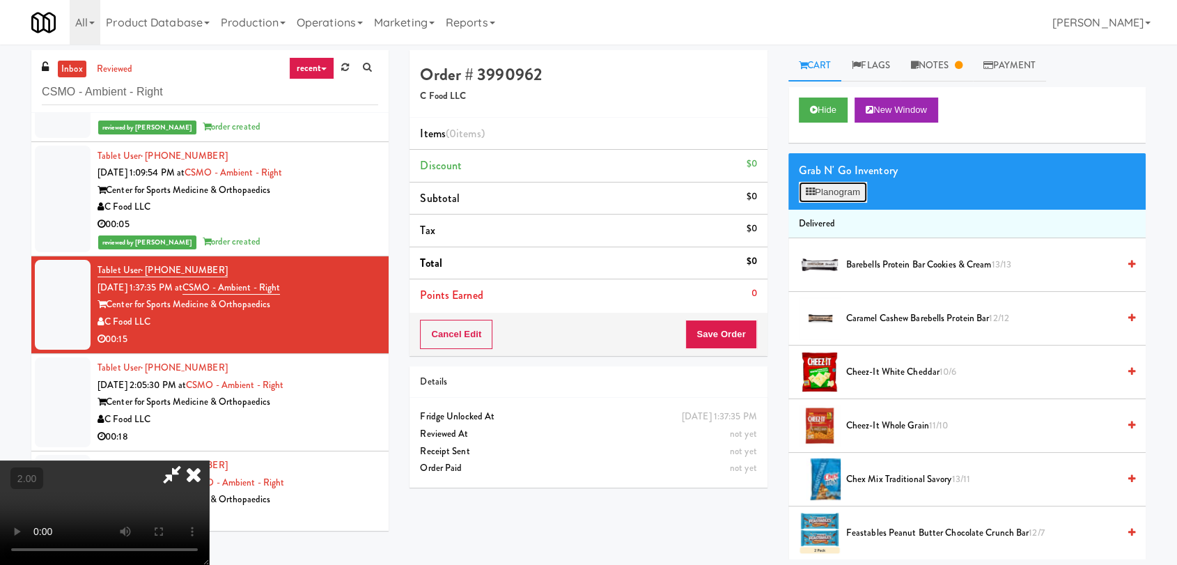
click at [799, 190] on button "Planogram" at bounding box center [833, 192] width 68 height 21
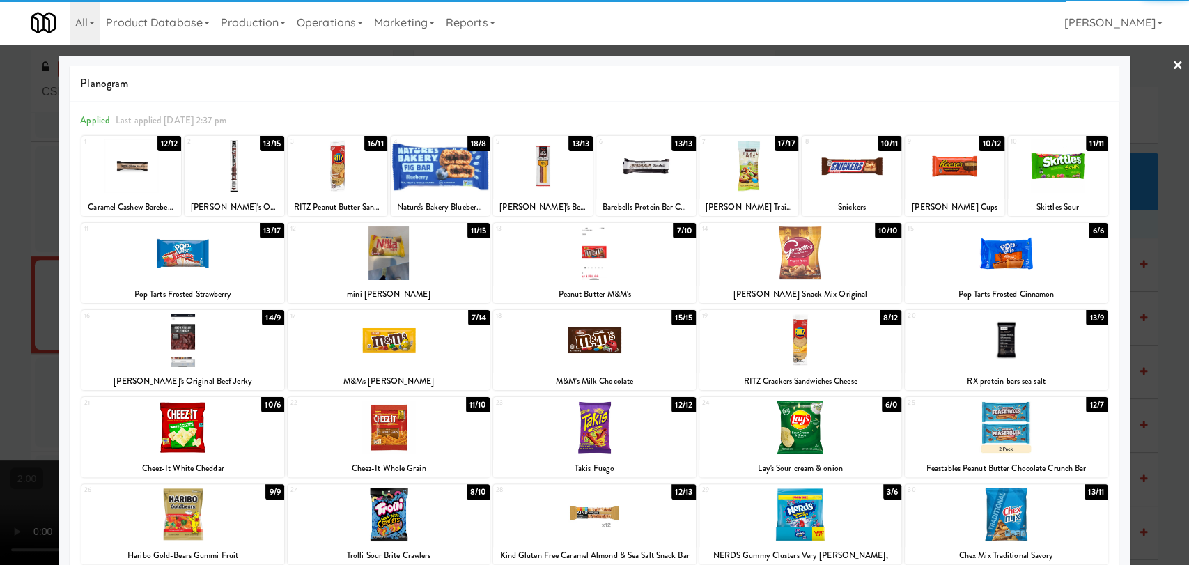
click at [334, 177] on div at bounding box center [338, 166] width 100 height 54
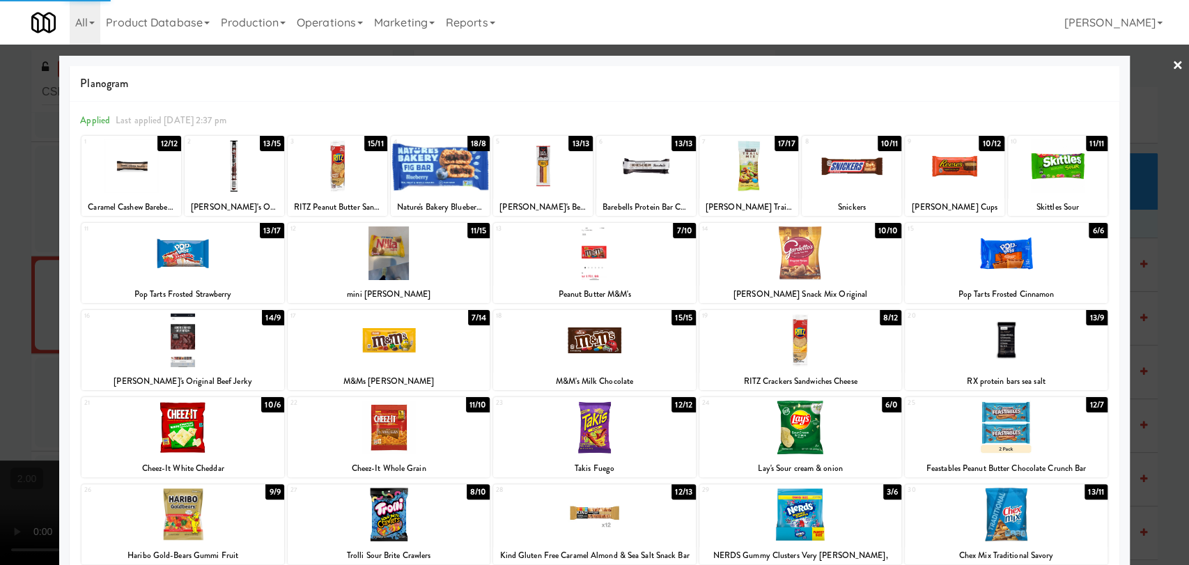
click at [31, 197] on div at bounding box center [594, 282] width 1189 height 565
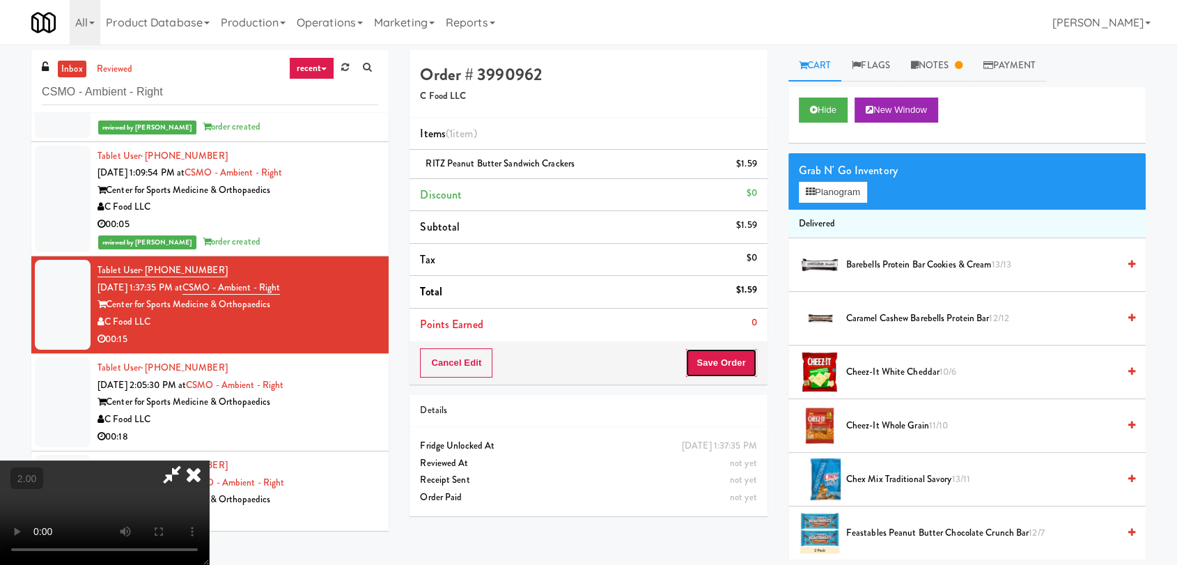
click at [744, 362] on button "Save Order" at bounding box center [720, 362] width 71 height 29
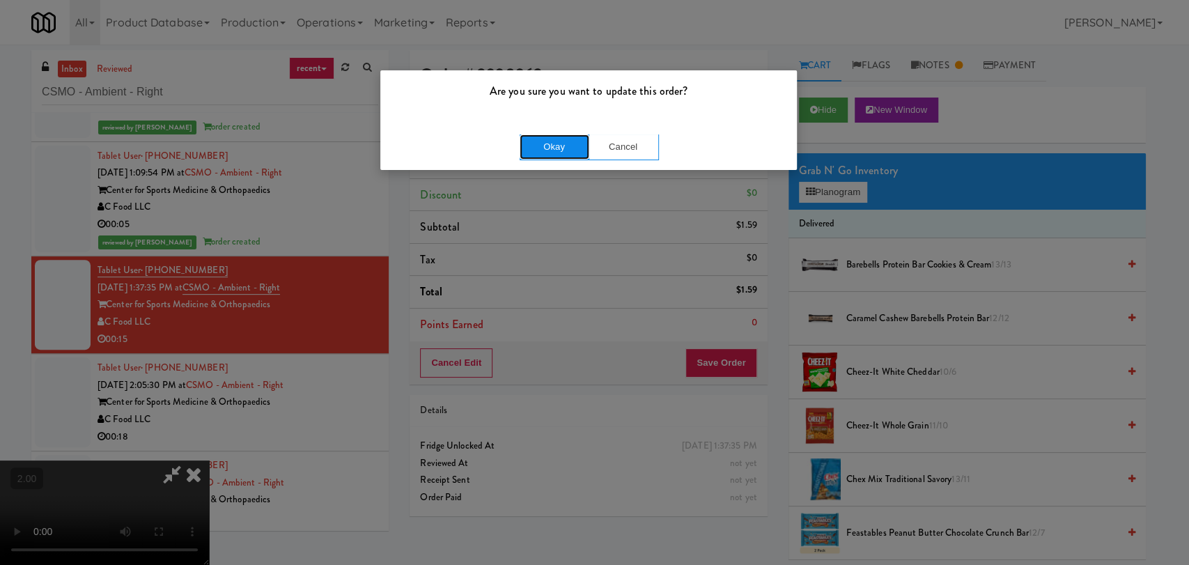
click at [559, 148] on button "Okay" at bounding box center [555, 146] width 70 height 25
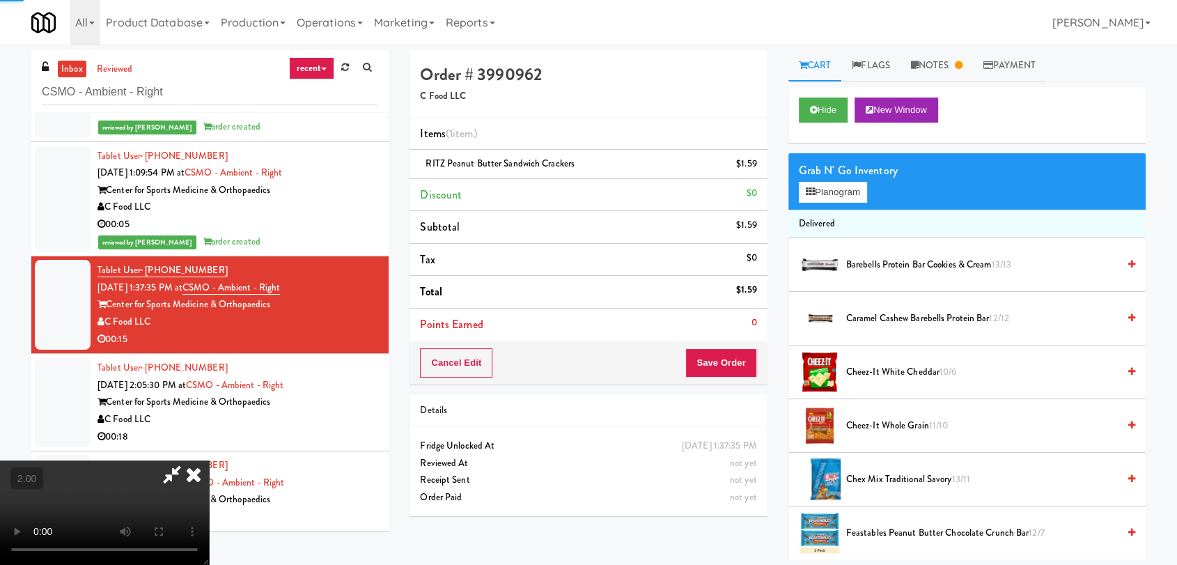
click at [209, 460] on icon at bounding box center [193, 474] width 31 height 28
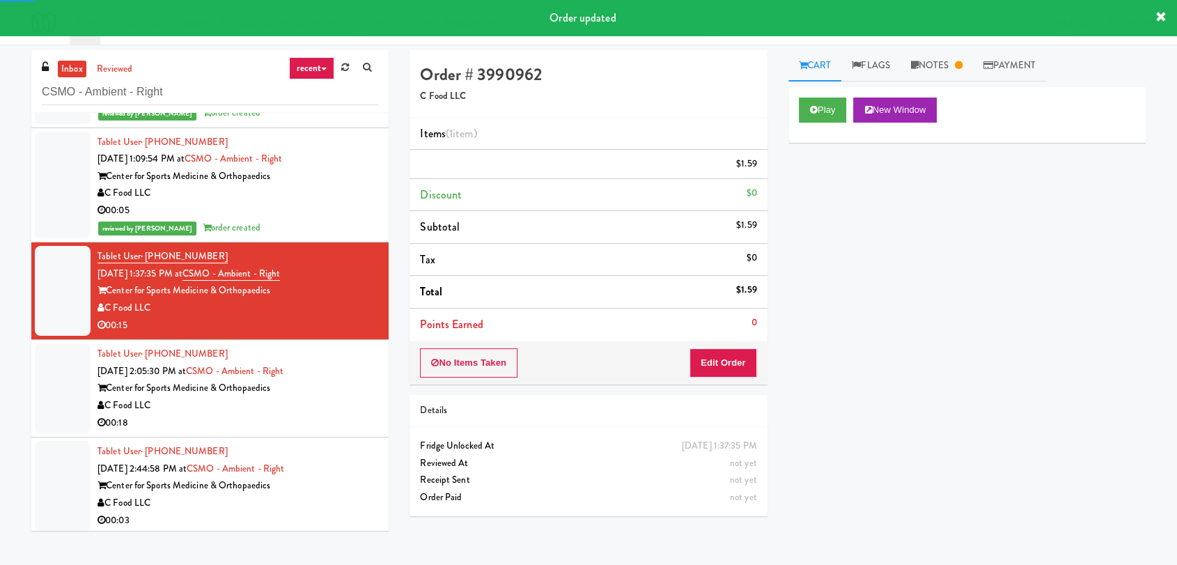
scroll to position [332, 0]
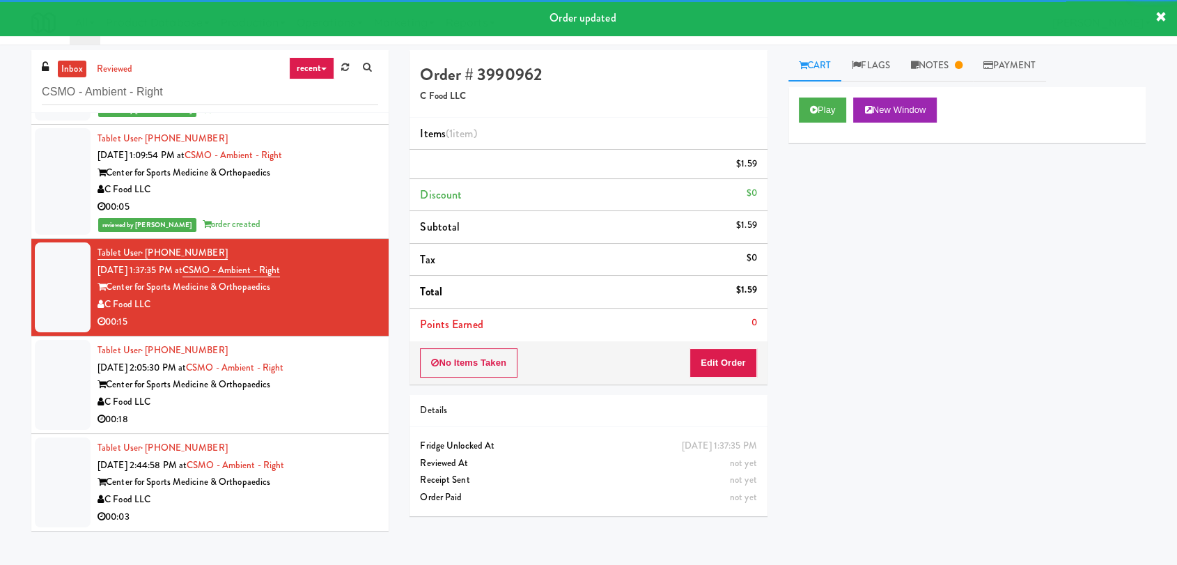
click at [343, 398] on div "Tablet User · (423) 331-3501 [DATE] 2:05:30 PM at CSMO - Ambient - Right Center…" at bounding box center [238, 385] width 281 height 86
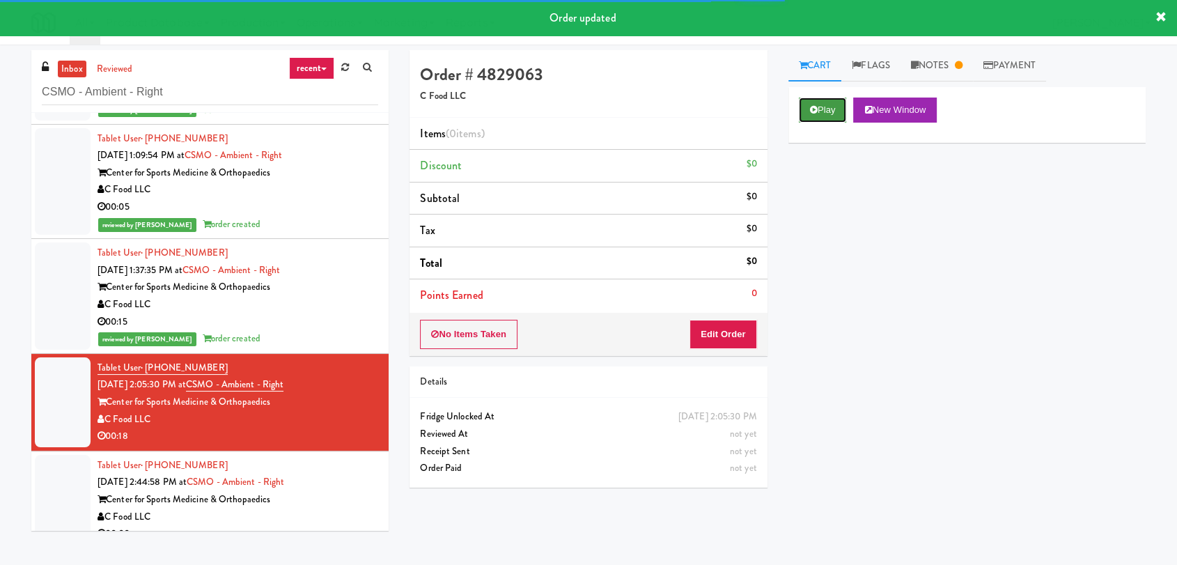
click at [820, 116] on button "Play" at bounding box center [823, 110] width 48 height 25
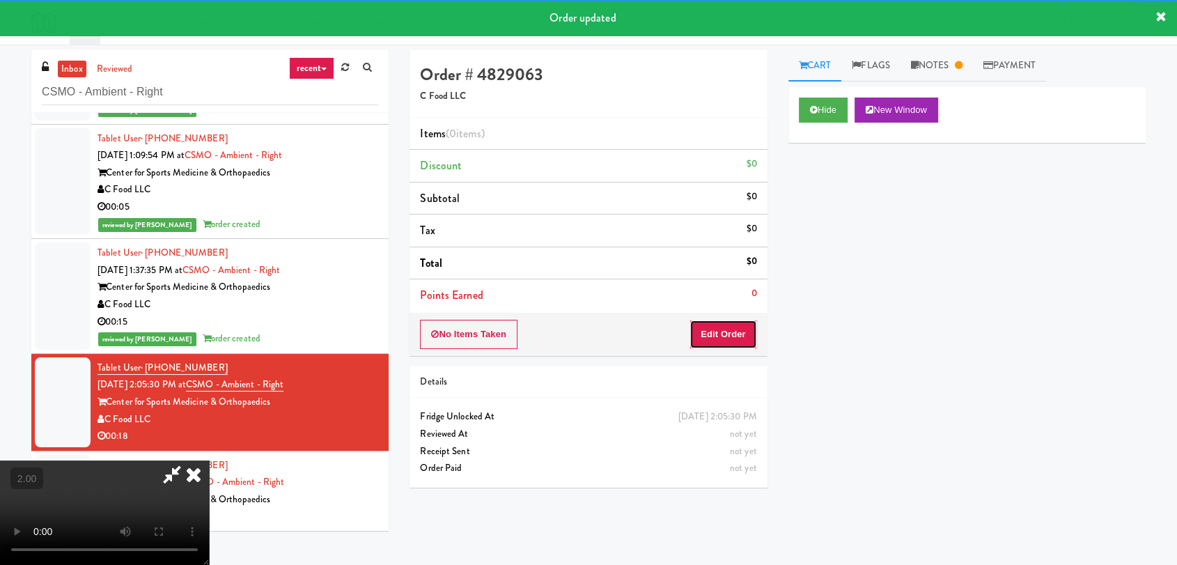
click at [726, 340] on button "Edit Order" at bounding box center [724, 334] width 68 height 29
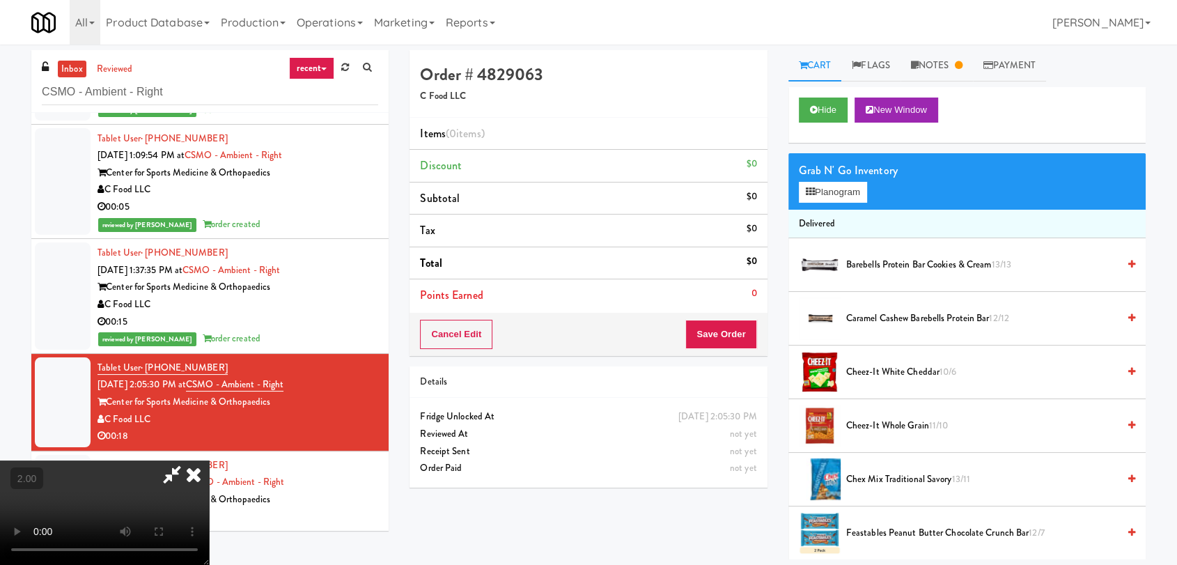
click at [209, 460] on video at bounding box center [104, 512] width 209 height 104
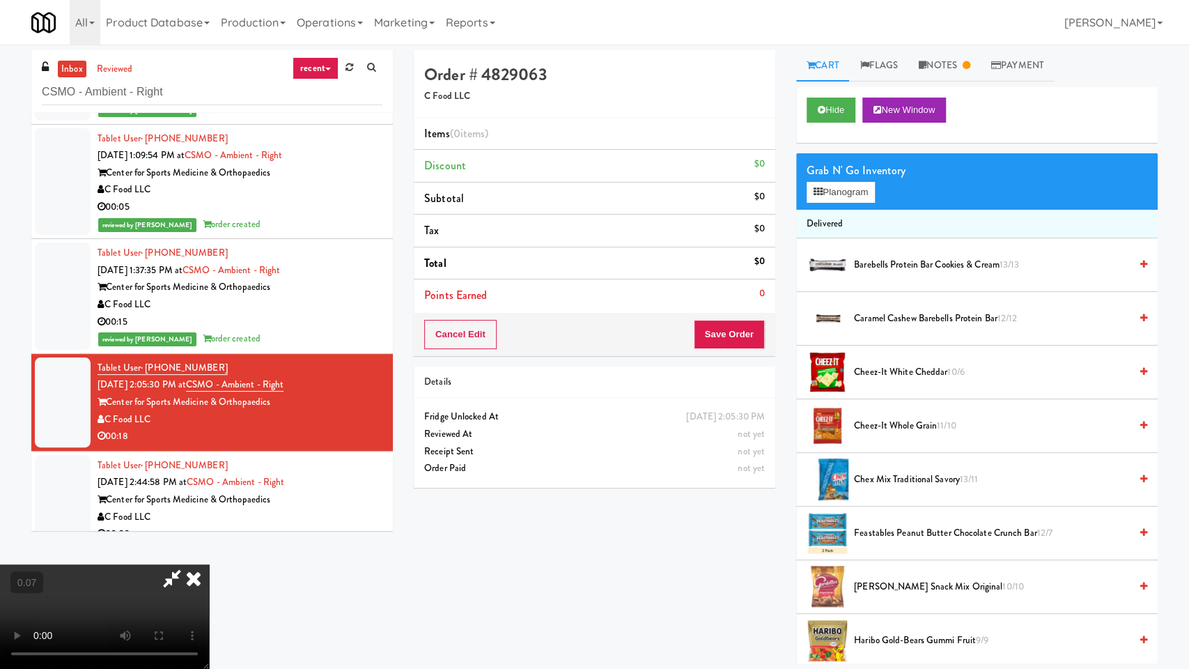
click at [209, 564] on video at bounding box center [104, 616] width 209 height 104
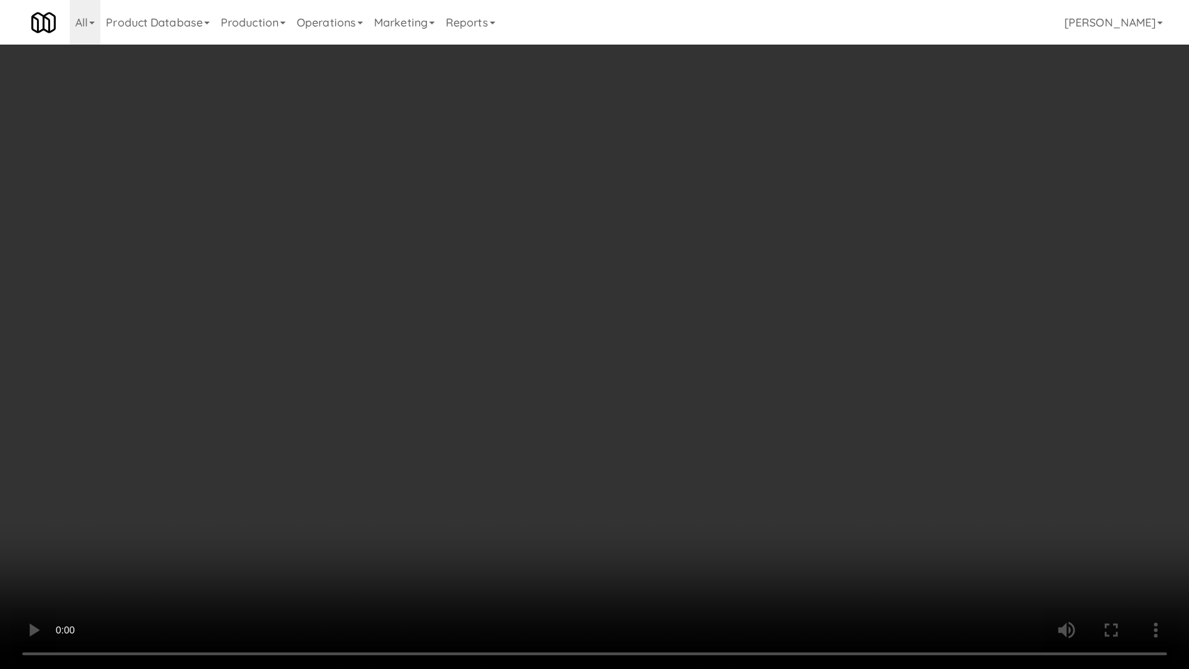
click at [551, 316] on video at bounding box center [594, 334] width 1189 height 669
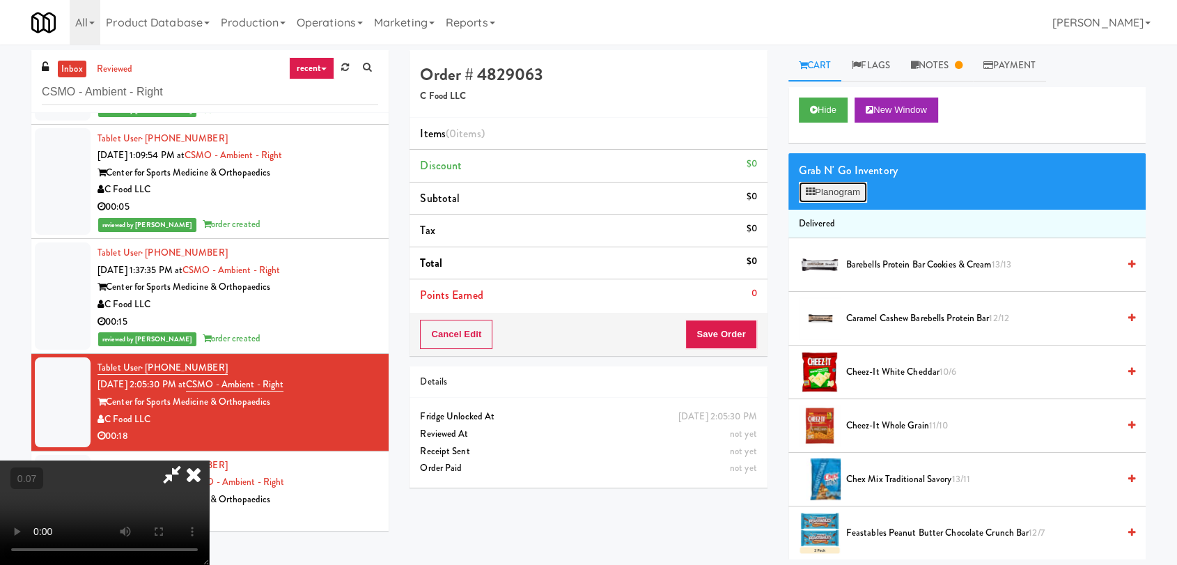
click at [821, 189] on button "Planogram" at bounding box center [833, 192] width 68 height 21
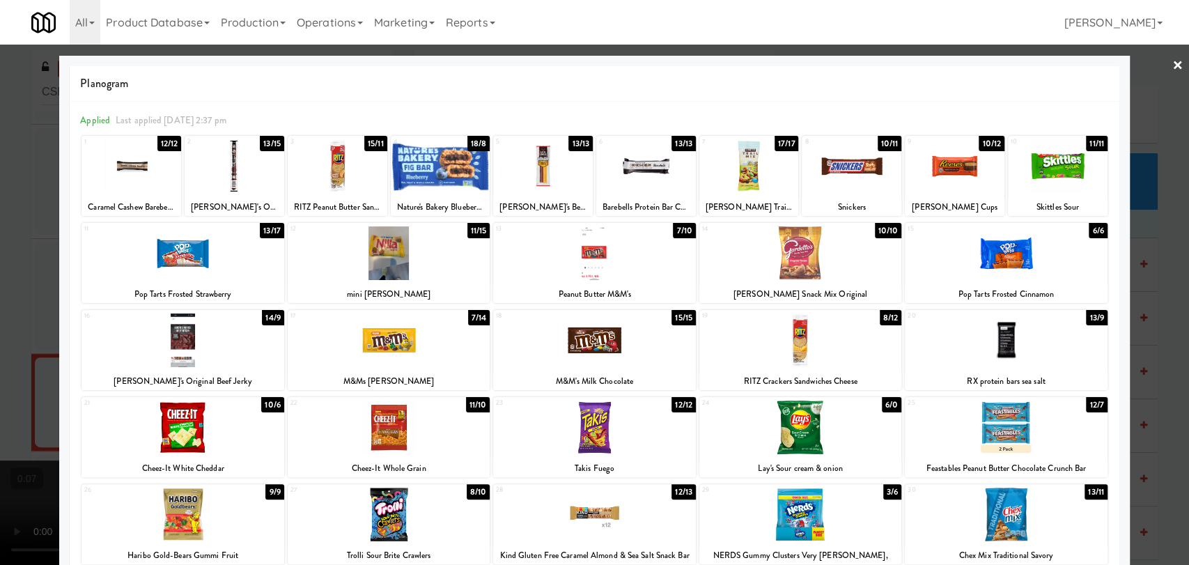
click at [229, 166] on div at bounding box center [235, 166] width 100 height 54
click at [194, 322] on div at bounding box center [183, 340] width 202 height 54
click at [0, 289] on div at bounding box center [594, 282] width 1189 height 565
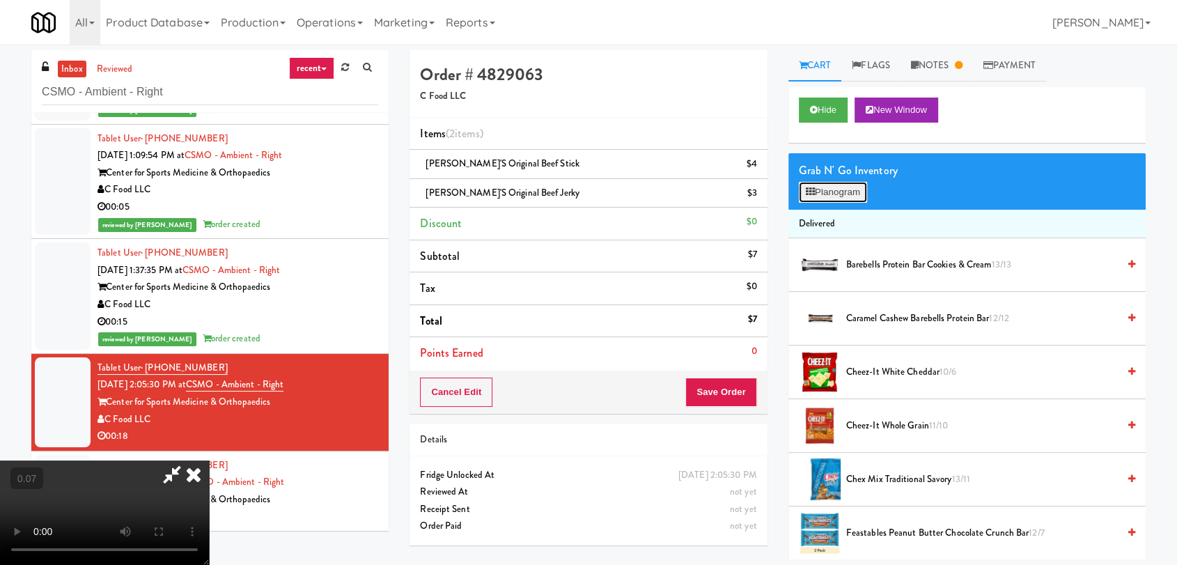
click at [819, 194] on button "Planogram" at bounding box center [833, 192] width 68 height 21
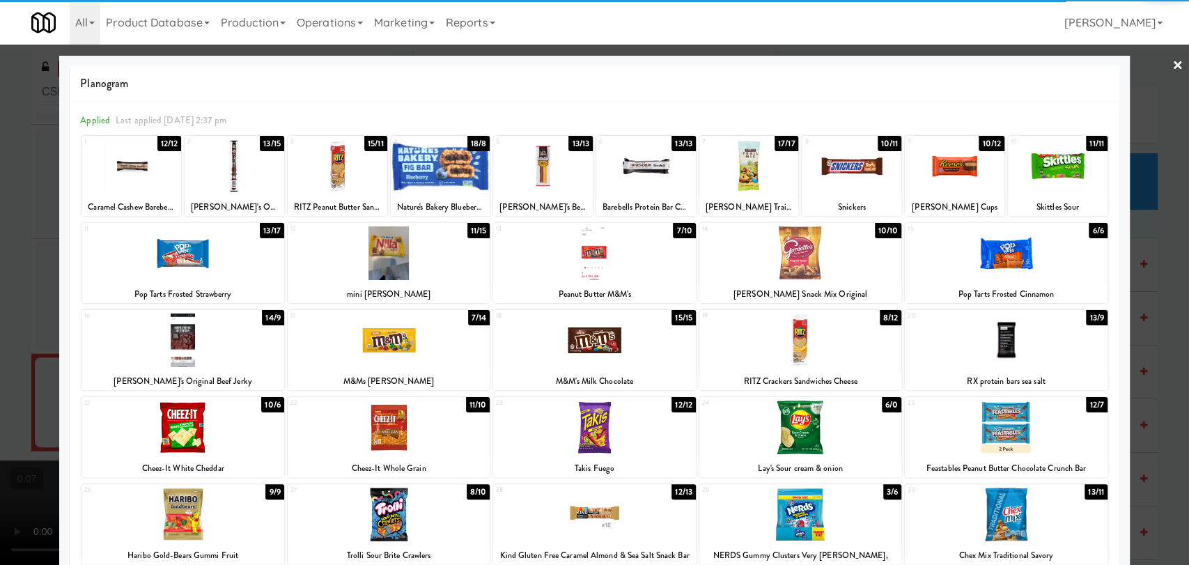
click at [218, 434] on div at bounding box center [183, 428] width 202 height 54
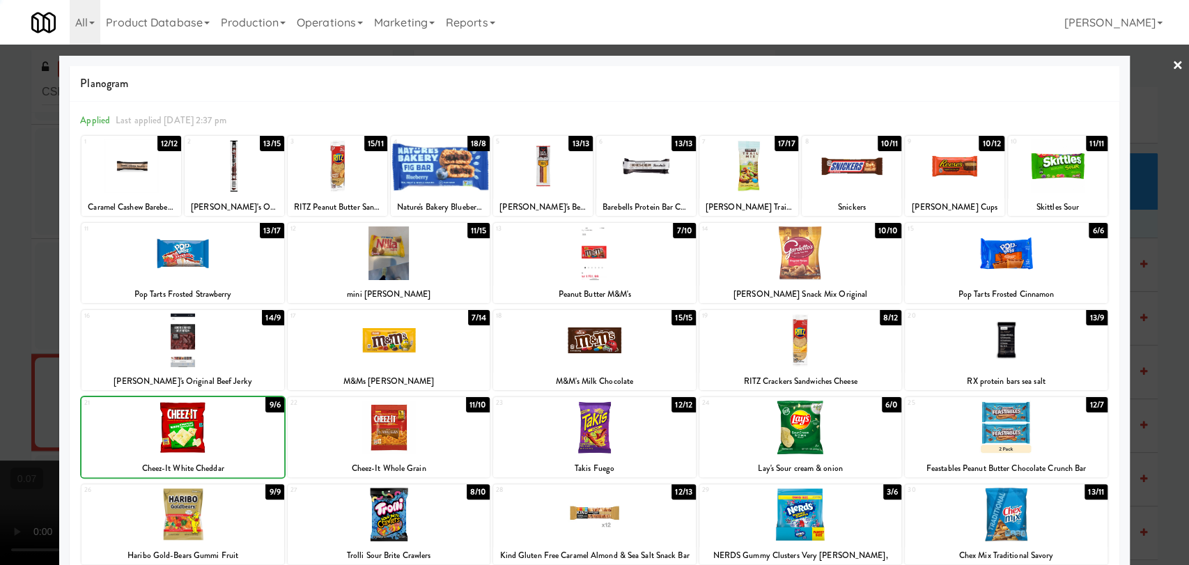
click at [47, 321] on div at bounding box center [594, 282] width 1189 height 565
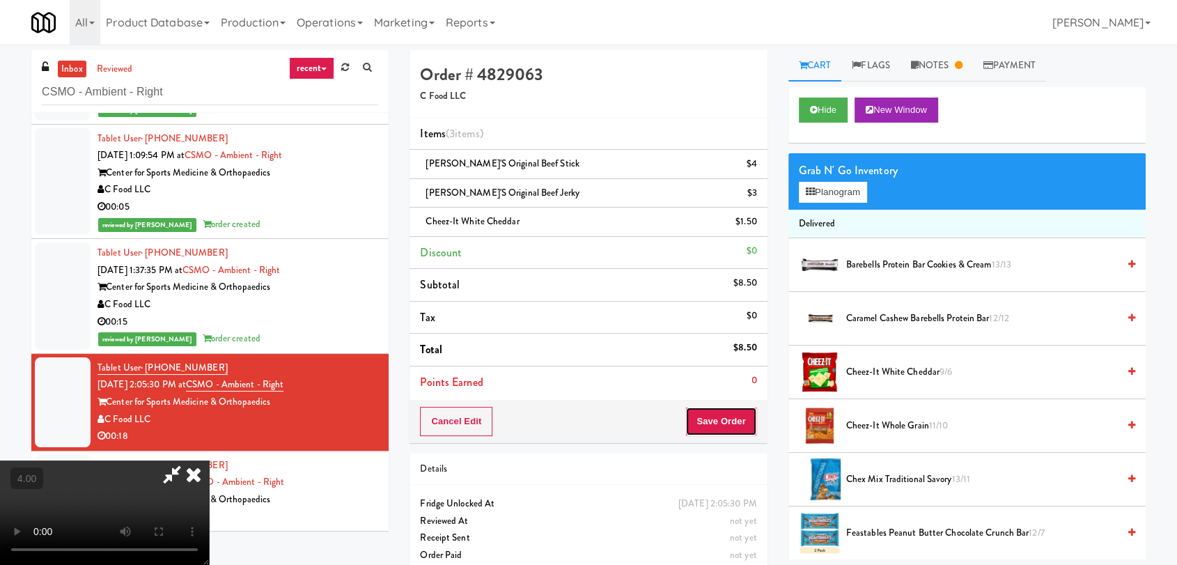
click at [719, 412] on button "Save Order" at bounding box center [720, 421] width 71 height 29
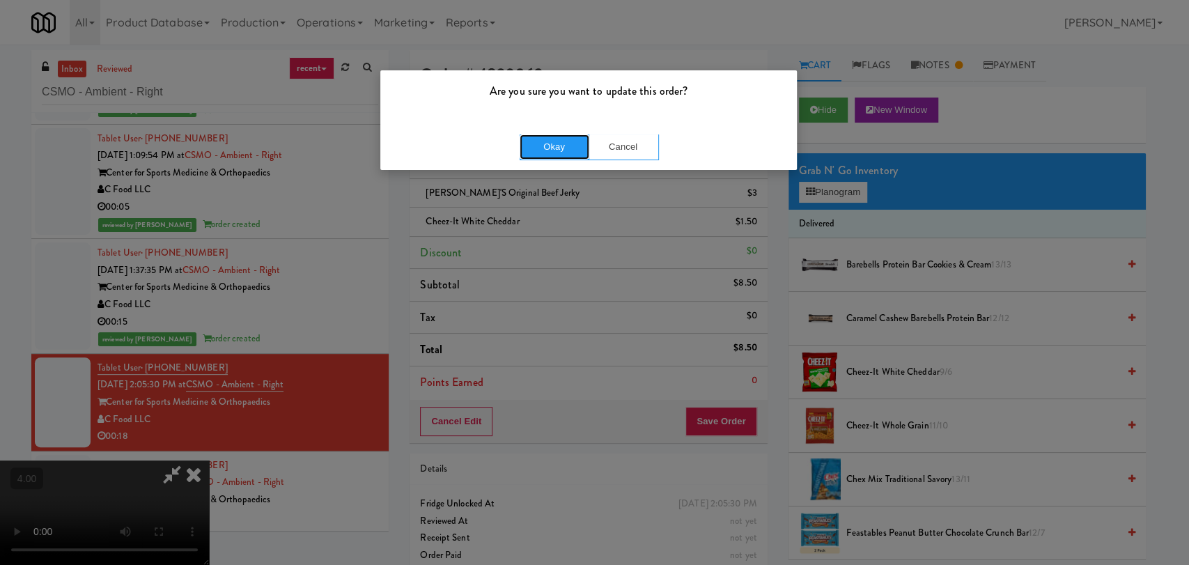
drag, startPoint x: 546, startPoint y: 141, endPoint x: 577, endPoint y: 157, distance: 35.5
click at [548, 141] on button "Okay" at bounding box center [555, 146] width 70 height 25
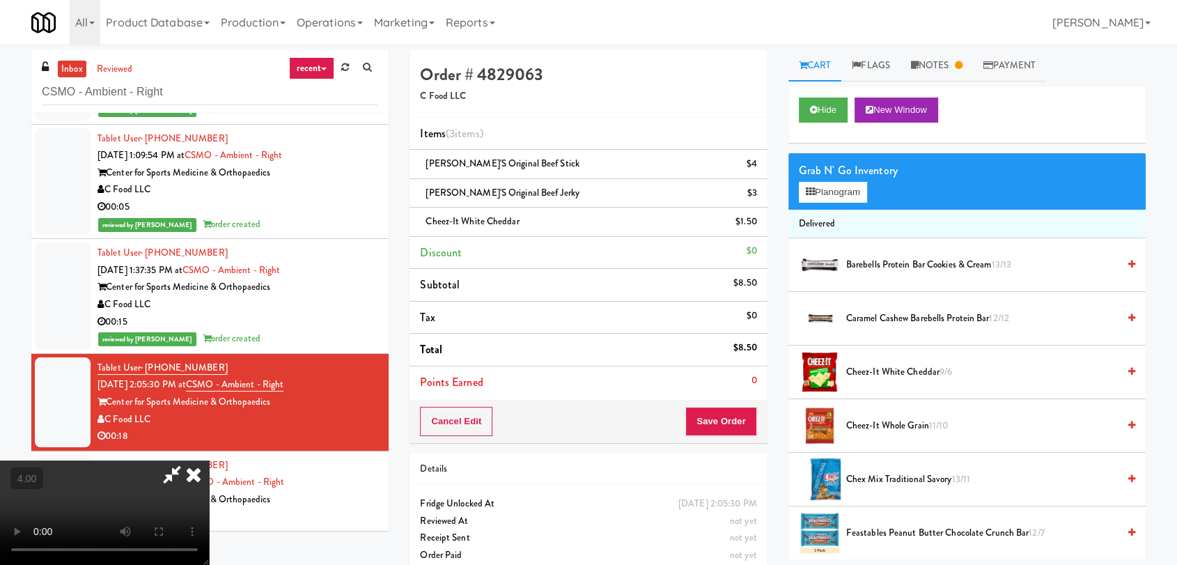
click at [209, 460] on icon at bounding box center [193, 474] width 31 height 28
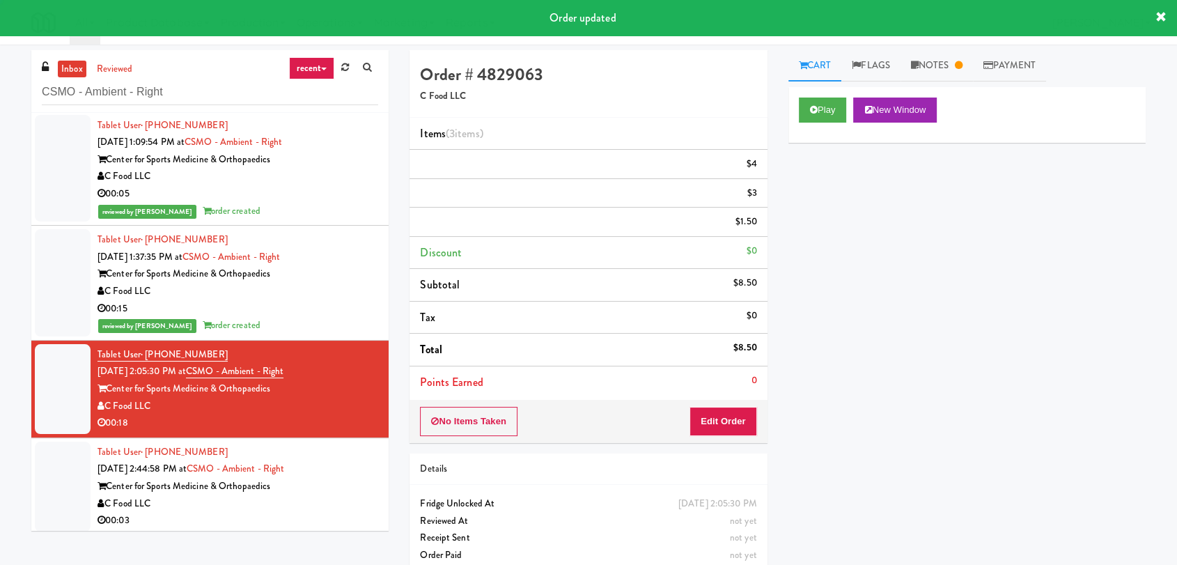
scroll to position [349, 0]
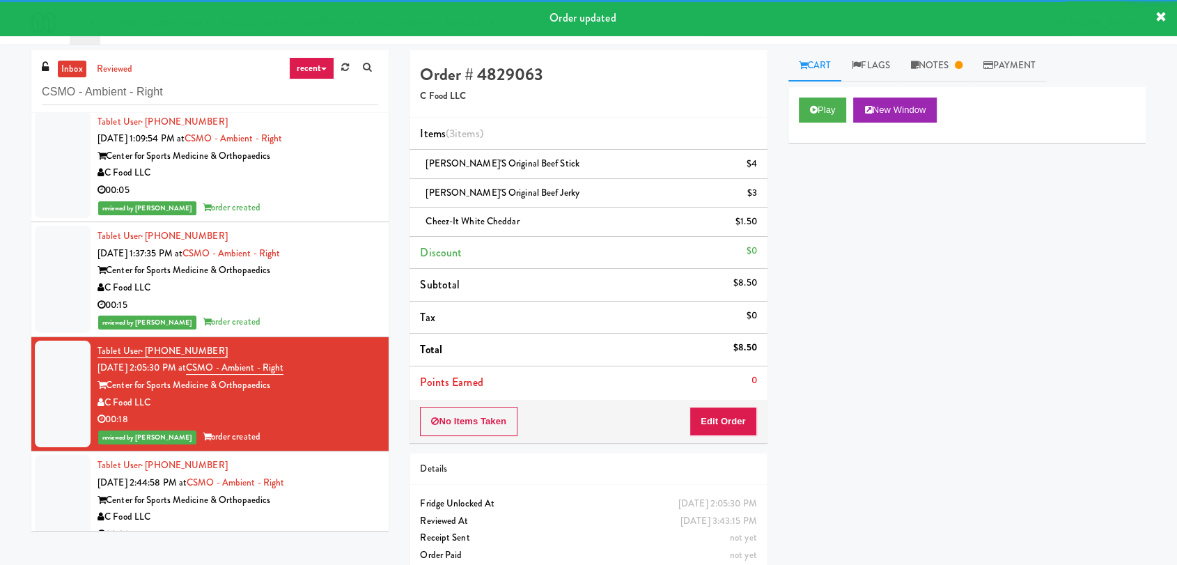
click at [308, 451] on li "Tablet User · (423) 413-7516 [DATE] 2:44:58 PM at CSMO - Ambient - Right Center…" at bounding box center [209, 499] width 357 height 97
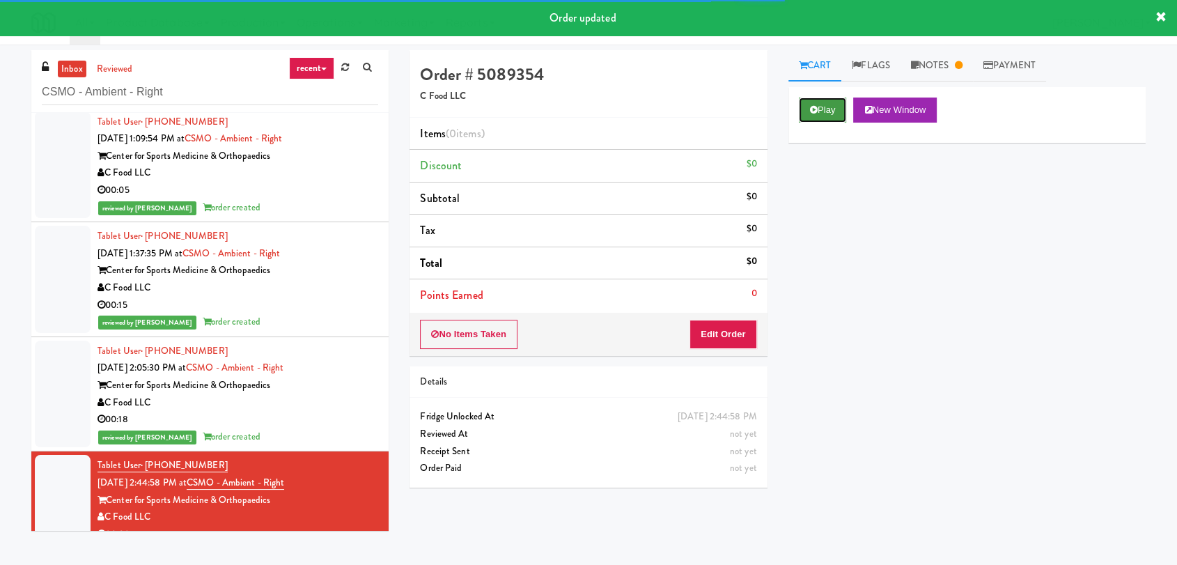
click at [823, 114] on button "Play" at bounding box center [823, 110] width 48 height 25
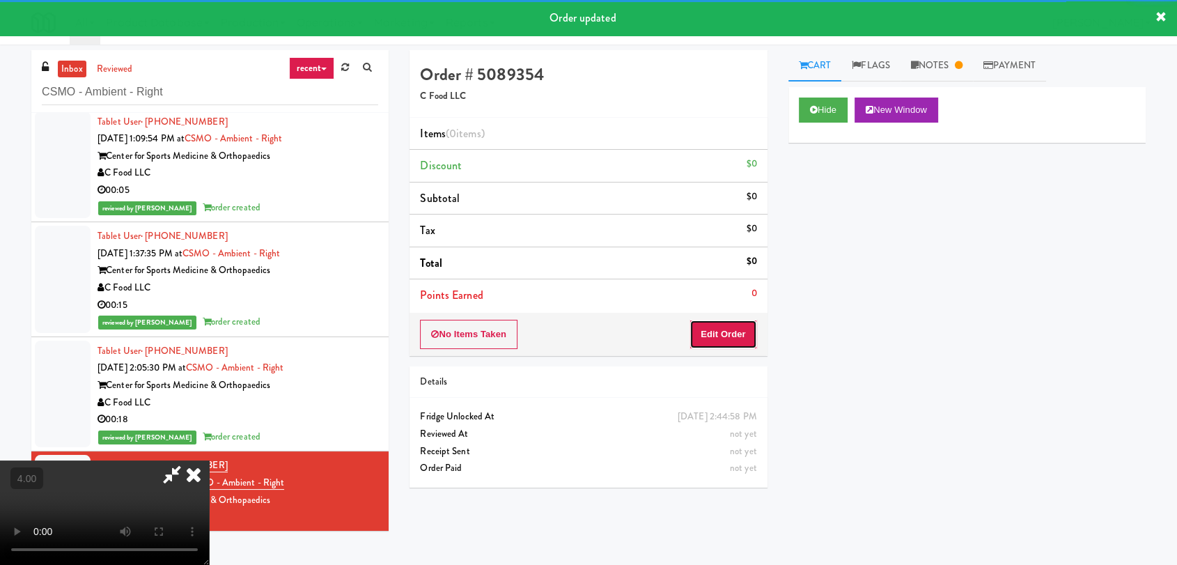
click at [735, 337] on button "Edit Order" at bounding box center [724, 334] width 68 height 29
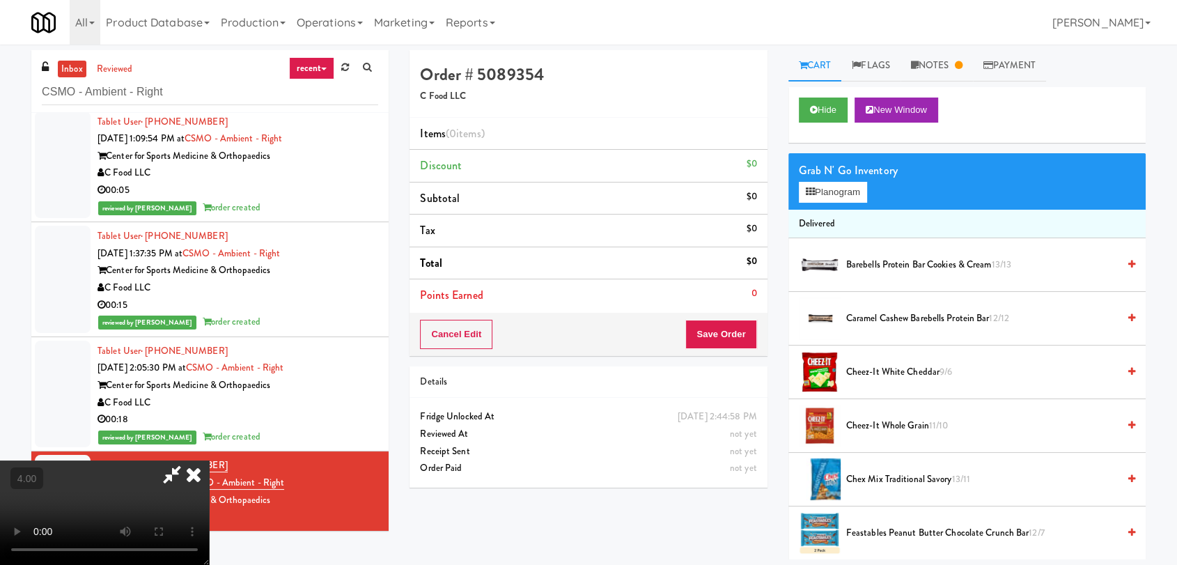
click at [209, 460] on video at bounding box center [104, 512] width 209 height 104
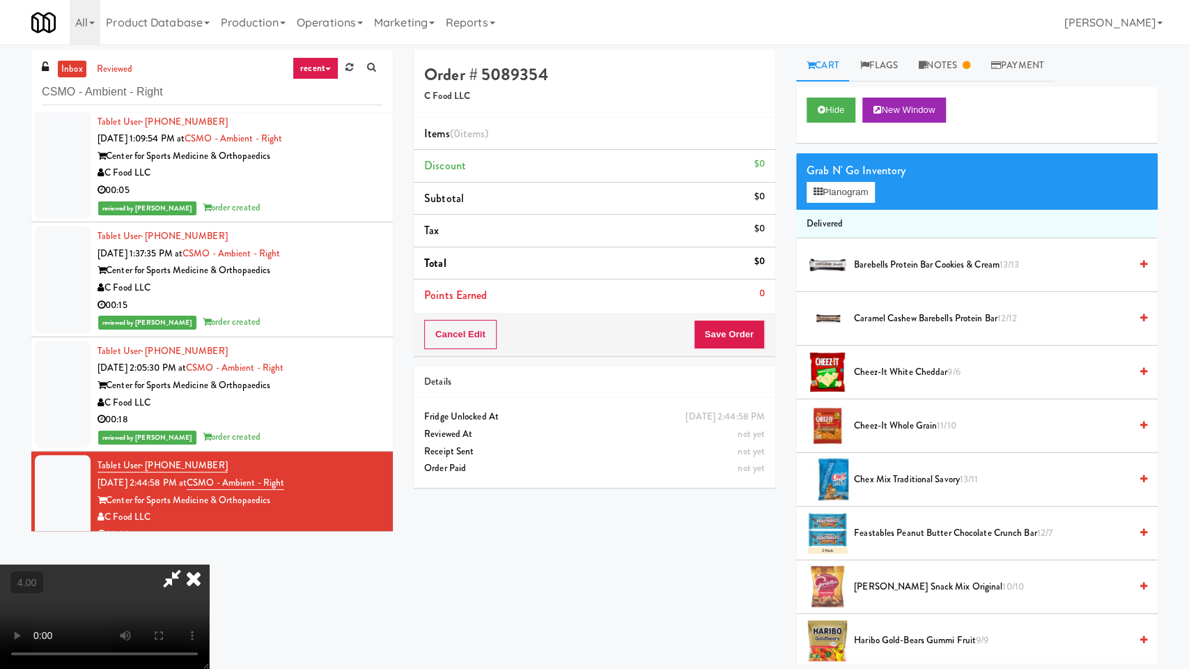
click at [209, 564] on video at bounding box center [104, 616] width 209 height 104
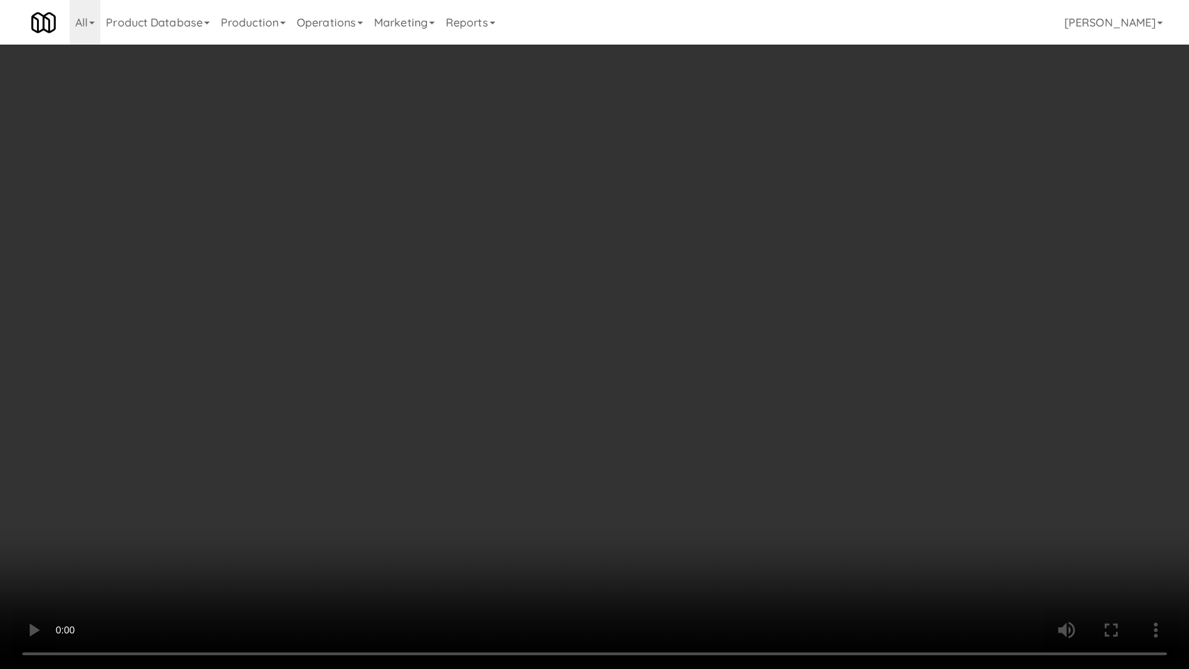
click at [455, 432] on video at bounding box center [594, 334] width 1189 height 669
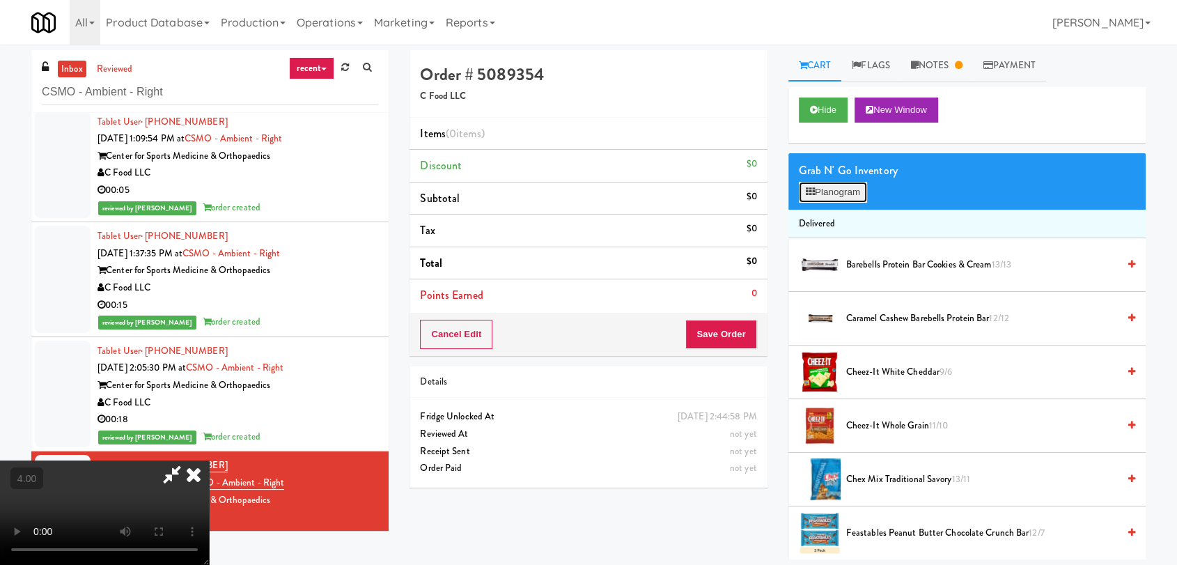
click at [849, 191] on button "Planogram" at bounding box center [833, 192] width 68 height 21
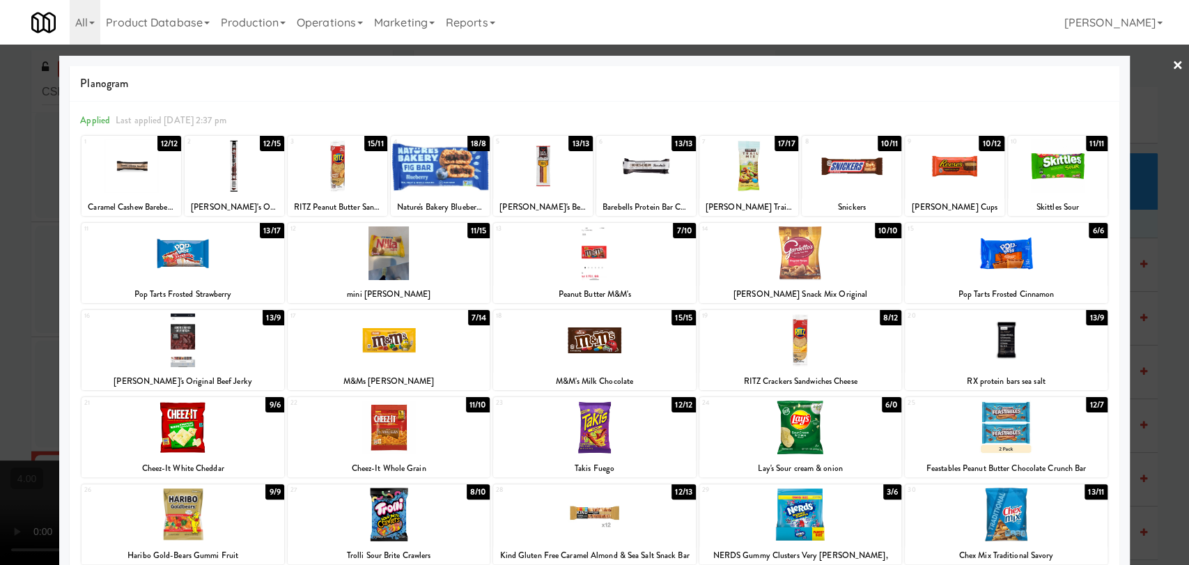
click at [181, 331] on div at bounding box center [183, 340] width 202 height 54
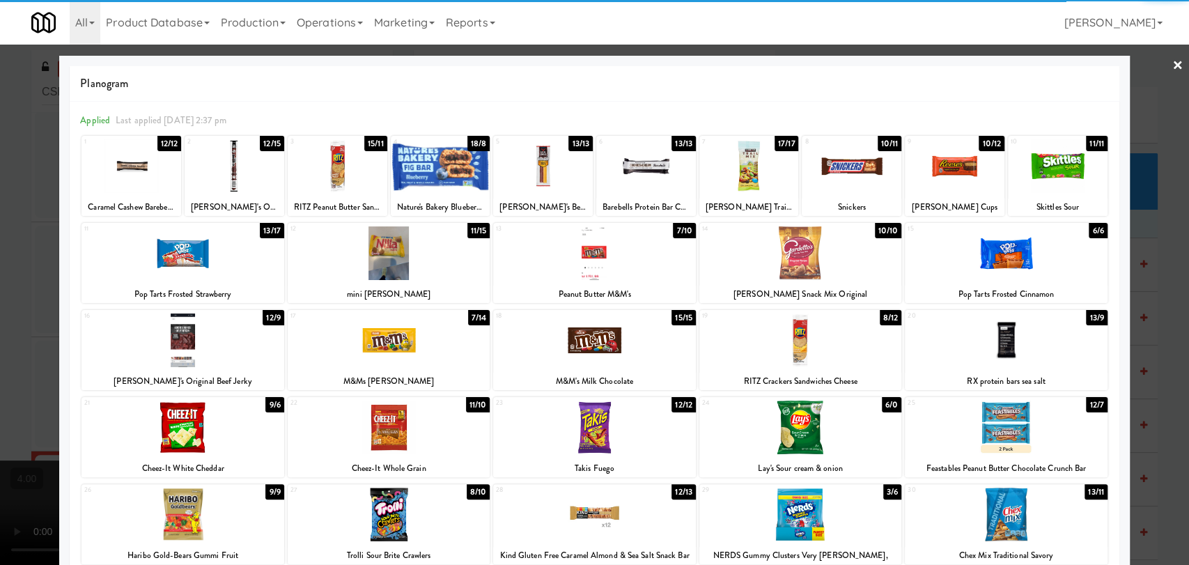
click at [13, 275] on div at bounding box center [594, 282] width 1189 height 565
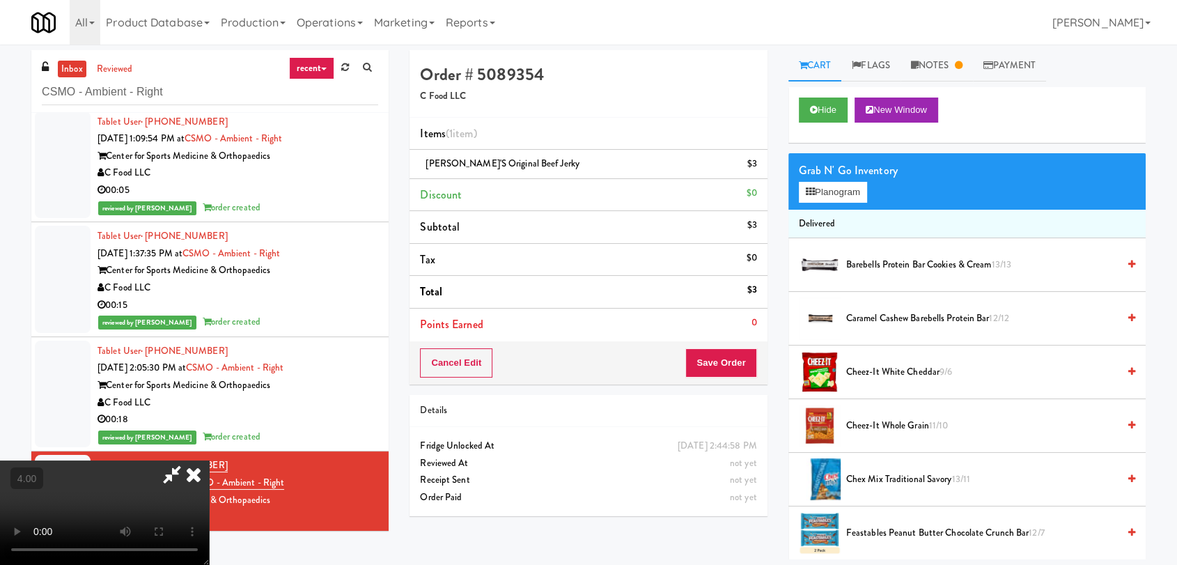
click at [209, 460] on video at bounding box center [104, 512] width 209 height 104
click at [827, 192] on button "Planogram" at bounding box center [833, 192] width 68 height 21
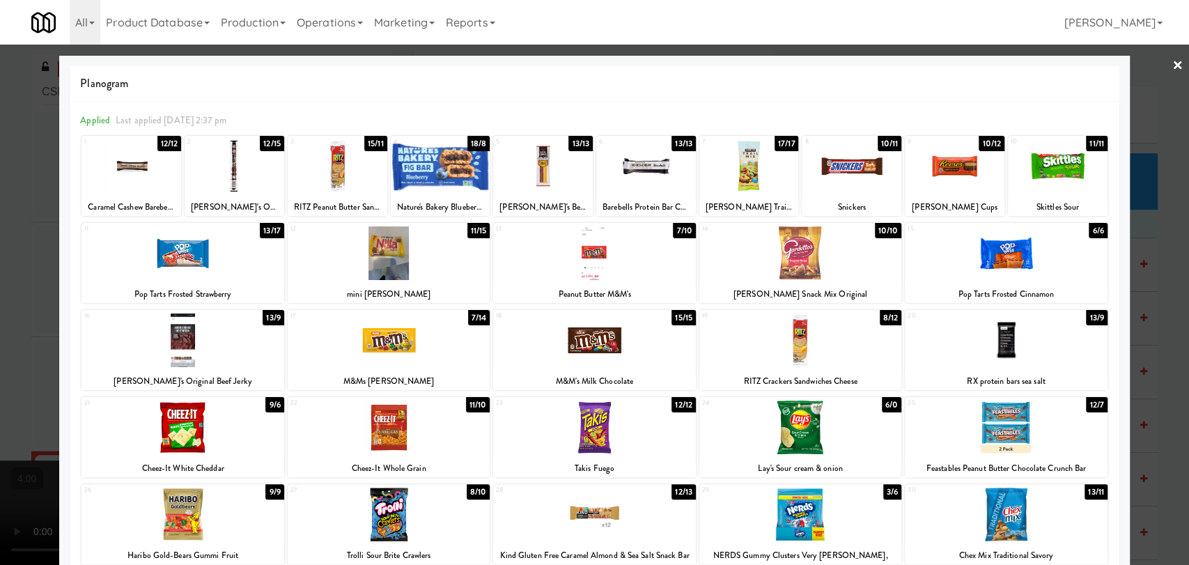
click at [0, 247] on div at bounding box center [594, 282] width 1189 height 565
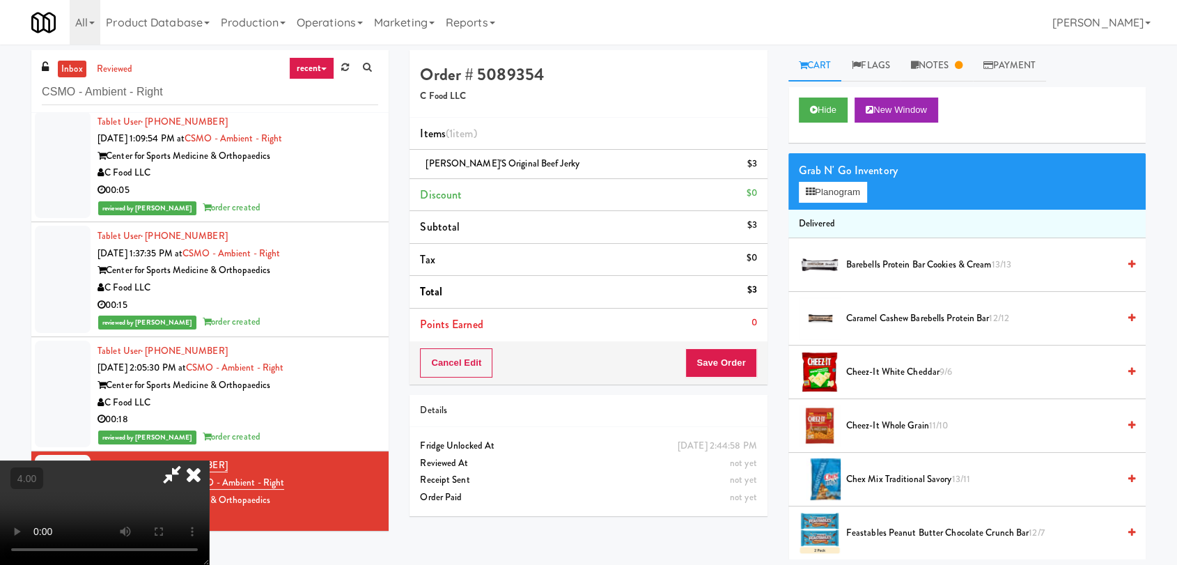
click at [804, 203] on div "Grab N' Go Inventory Planogram" at bounding box center [967, 181] width 357 height 56
click at [807, 196] on button "Planogram" at bounding box center [833, 192] width 68 height 21
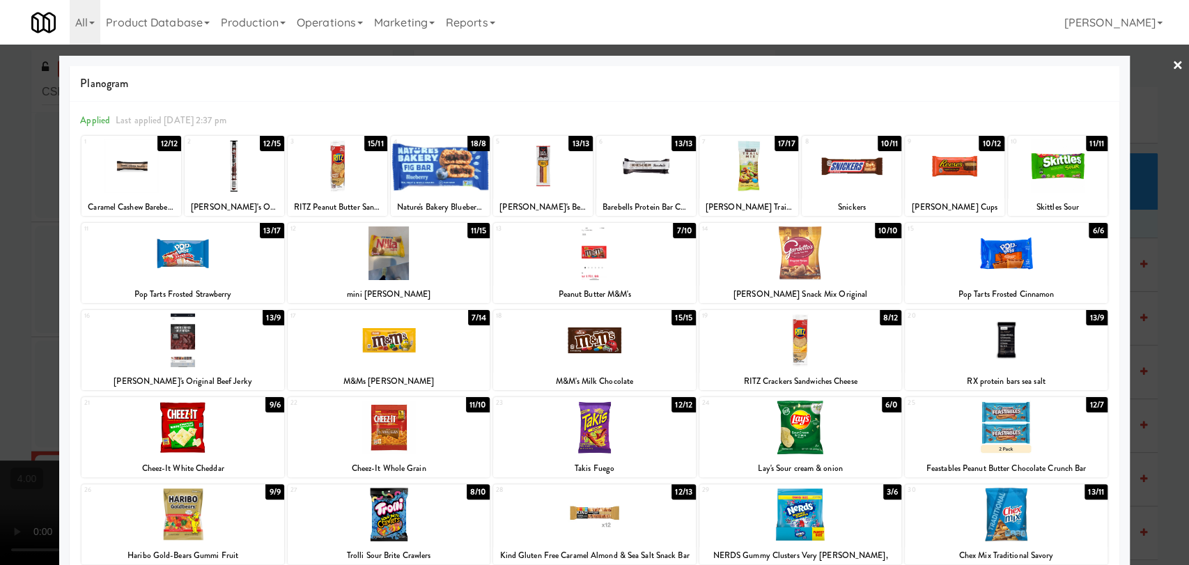
click at [0, 282] on div at bounding box center [594, 282] width 1189 height 565
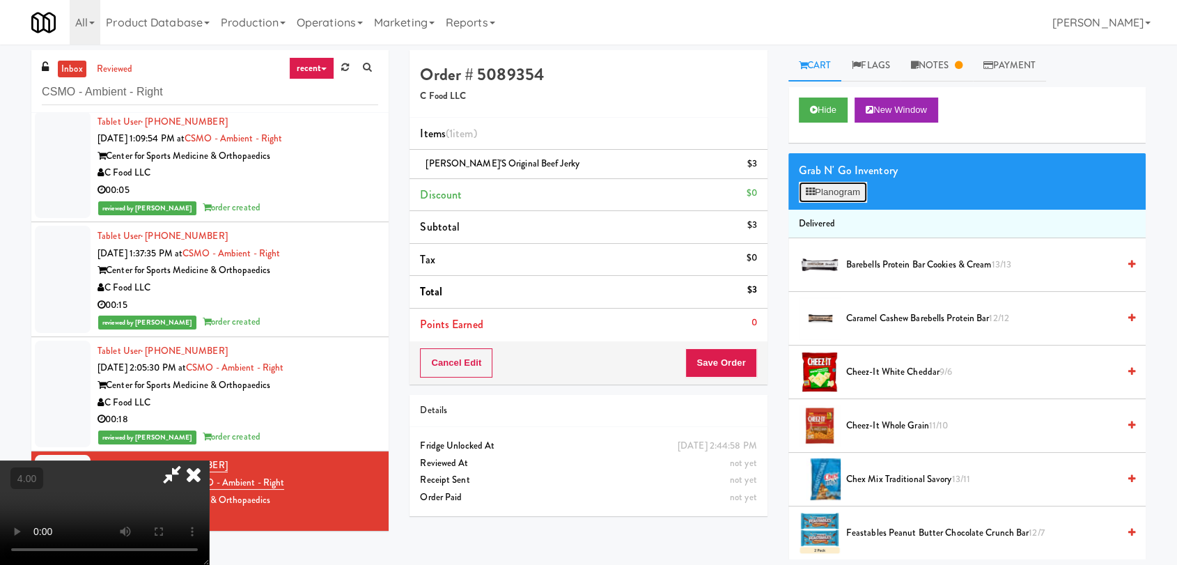
click at [823, 189] on button "Planogram" at bounding box center [833, 192] width 68 height 21
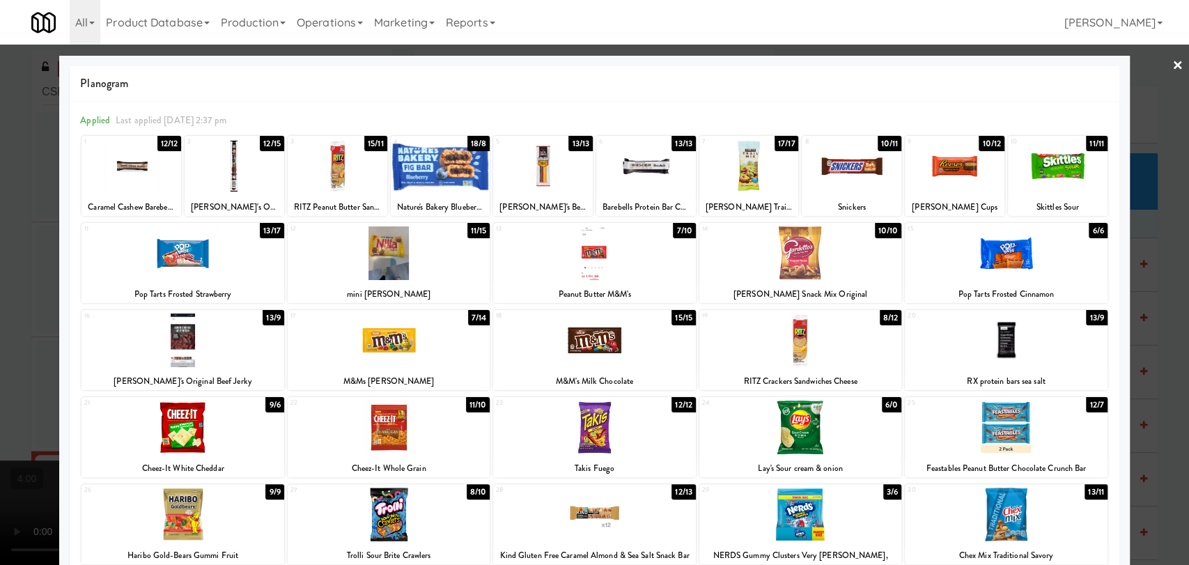
click at [48, 282] on div at bounding box center [594, 282] width 1189 height 565
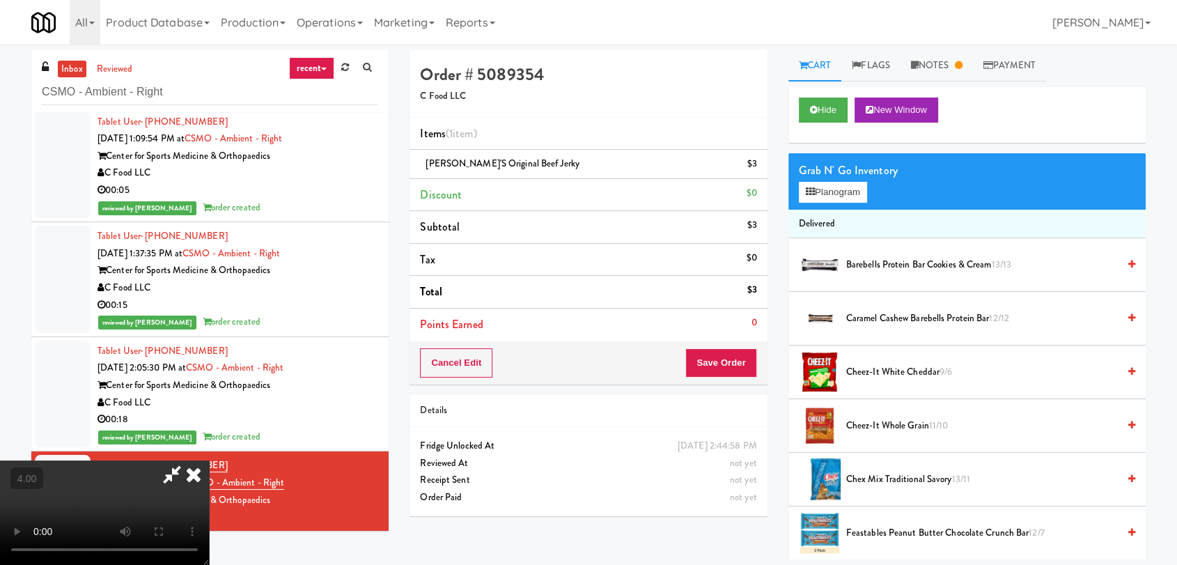
click at [209, 460] on video at bounding box center [104, 512] width 209 height 104
click at [736, 364] on button "Save Order" at bounding box center [720, 362] width 71 height 29
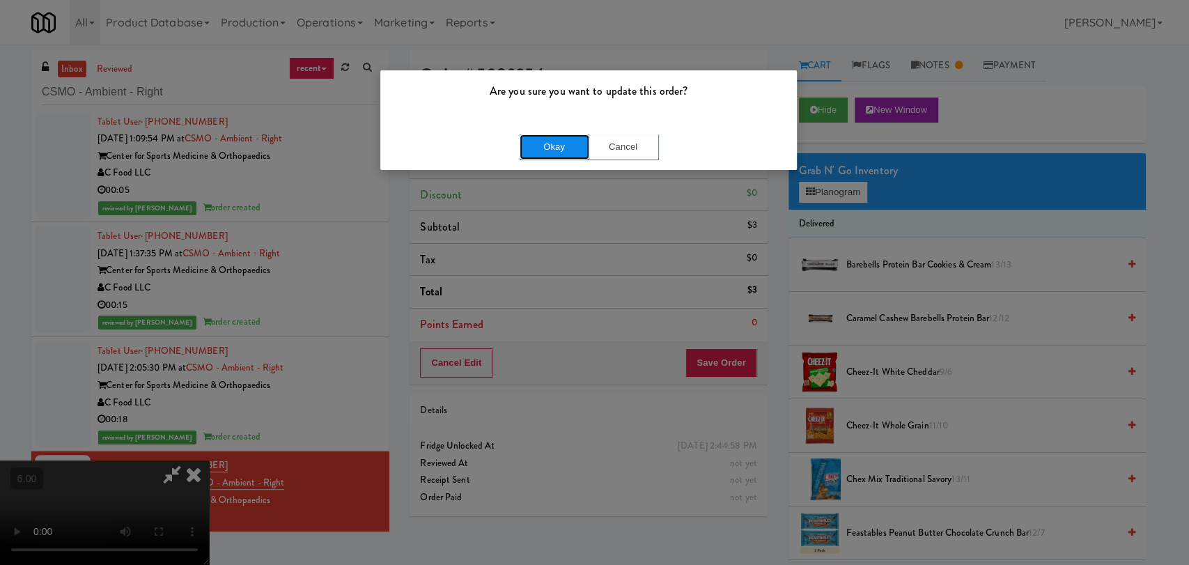
click at [551, 152] on button "Okay" at bounding box center [555, 146] width 70 height 25
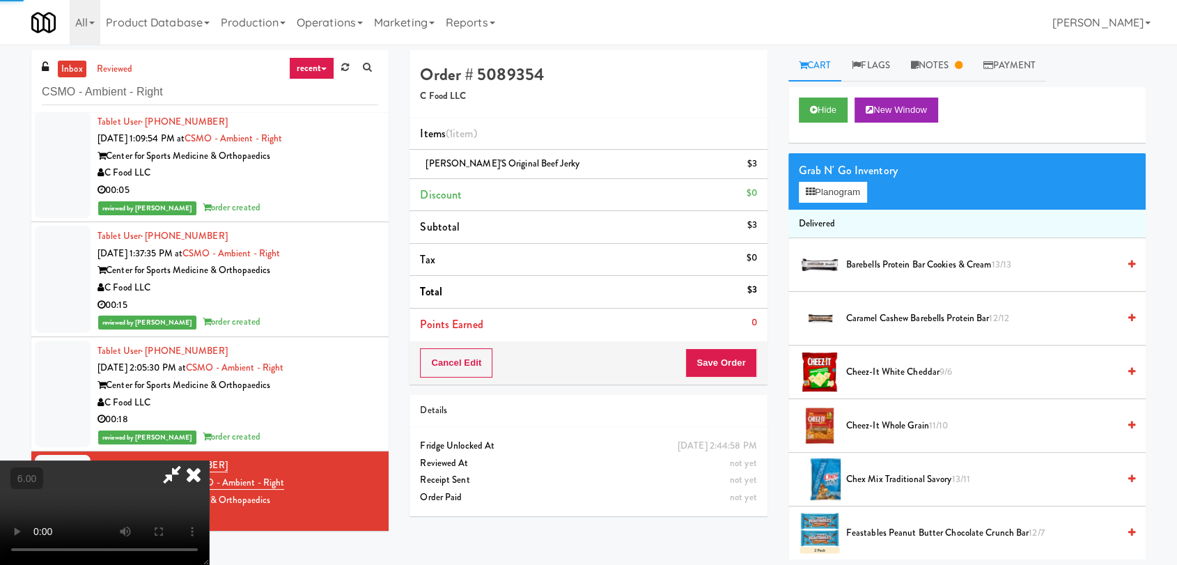
click at [209, 460] on icon at bounding box center [193, 474] width 31 height 28
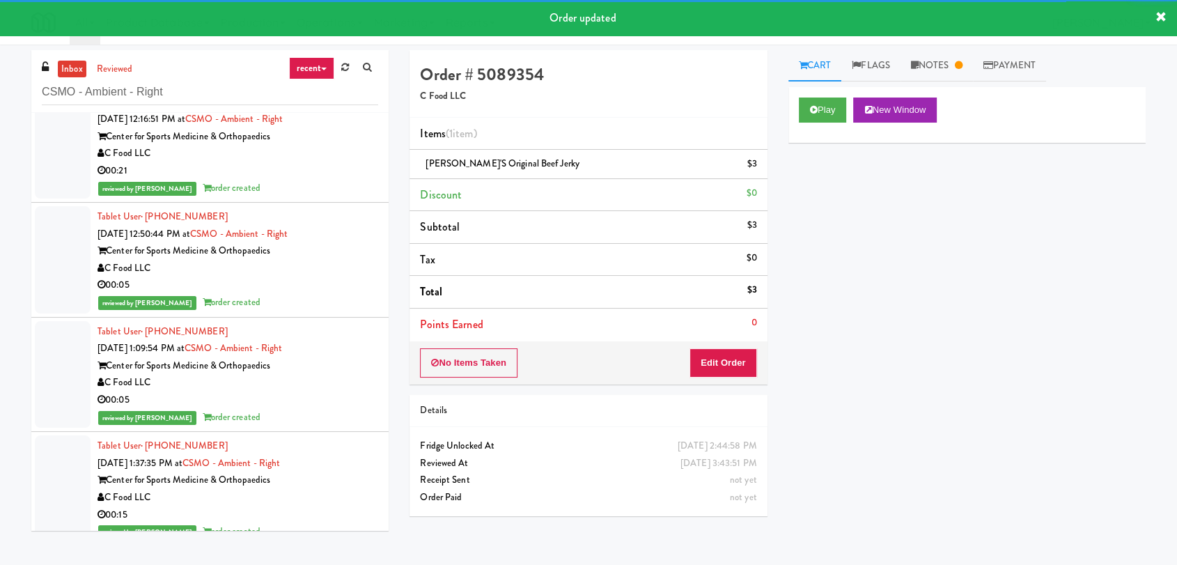
scroll to position [74, 0]
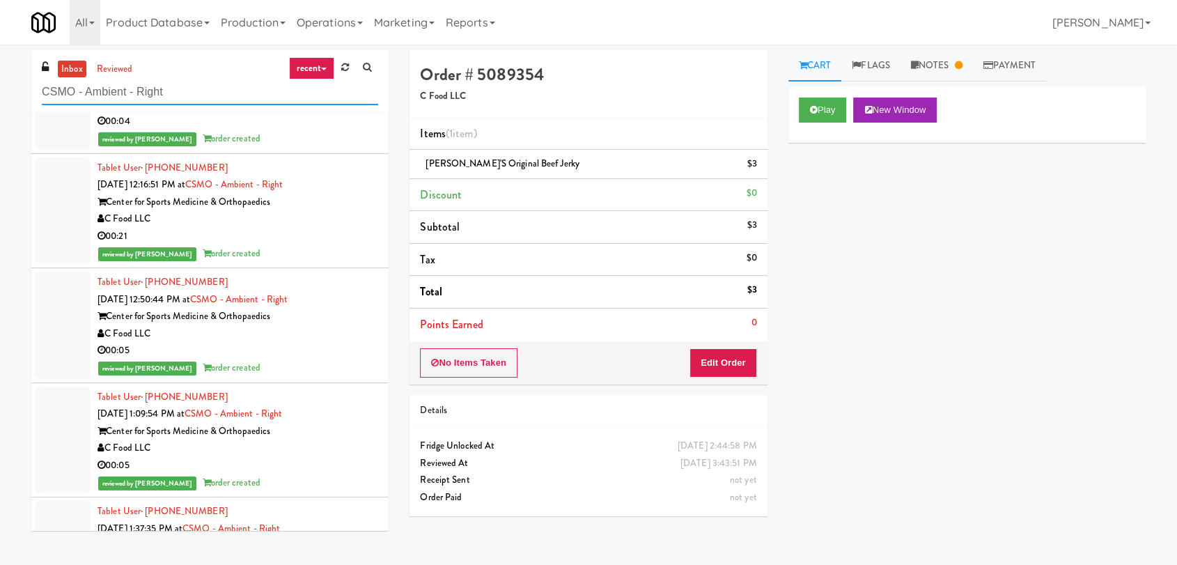
paste input "Axis Pantry - Lef"
drag, startPoint x: 174, startPoint y: 93, endPoint x: 0, endPoint y: 104, distance: 174.6
click at [0, 104] on div "inbox reviewed recent all unclear take inventory issue suspicious failed recent…" at bounding box center [588, 304] width 1177 height 509
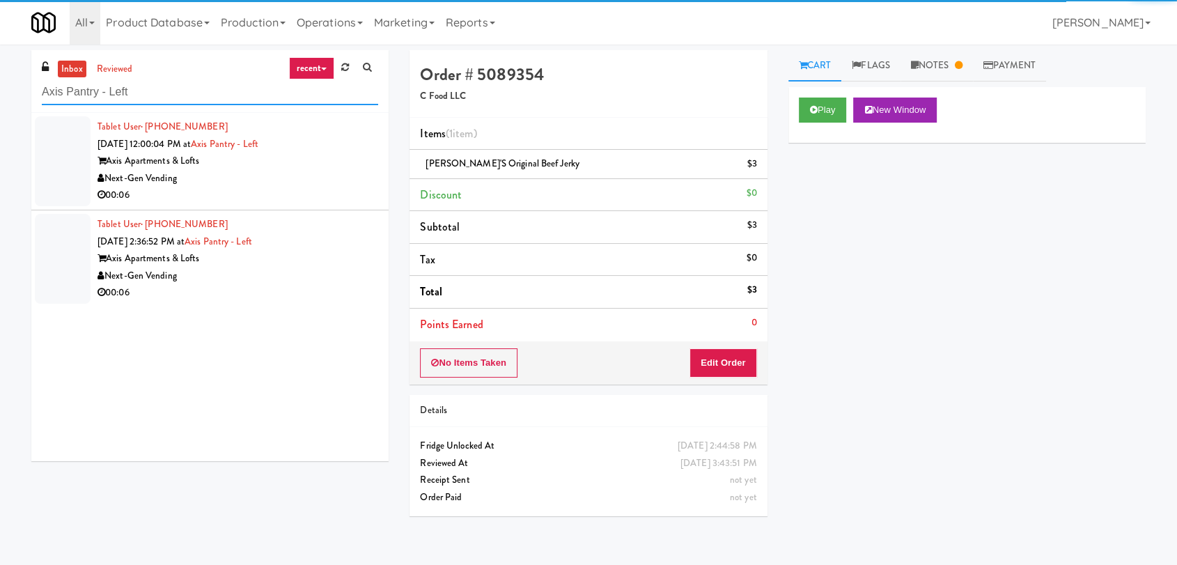
type input "Axis Pantry - Left"
click at [342, 185] on div "Next-Gen Vending" at bounding box center [238, 178] width 281 height 17
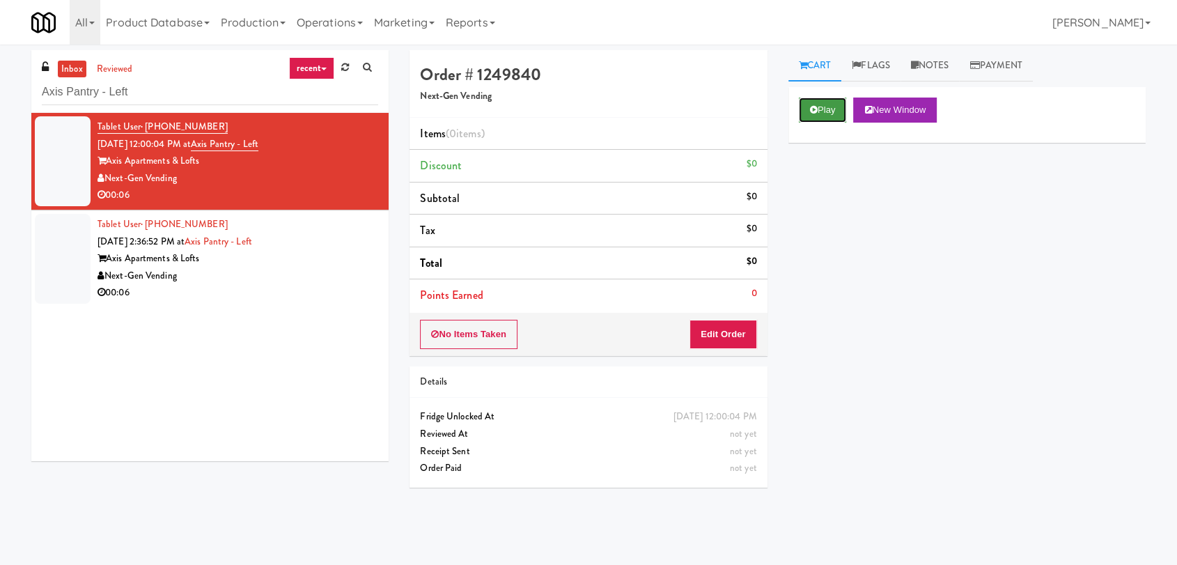
click at [820, 114] on button "Play" at bounding box center [823, 110] width 48 height 25
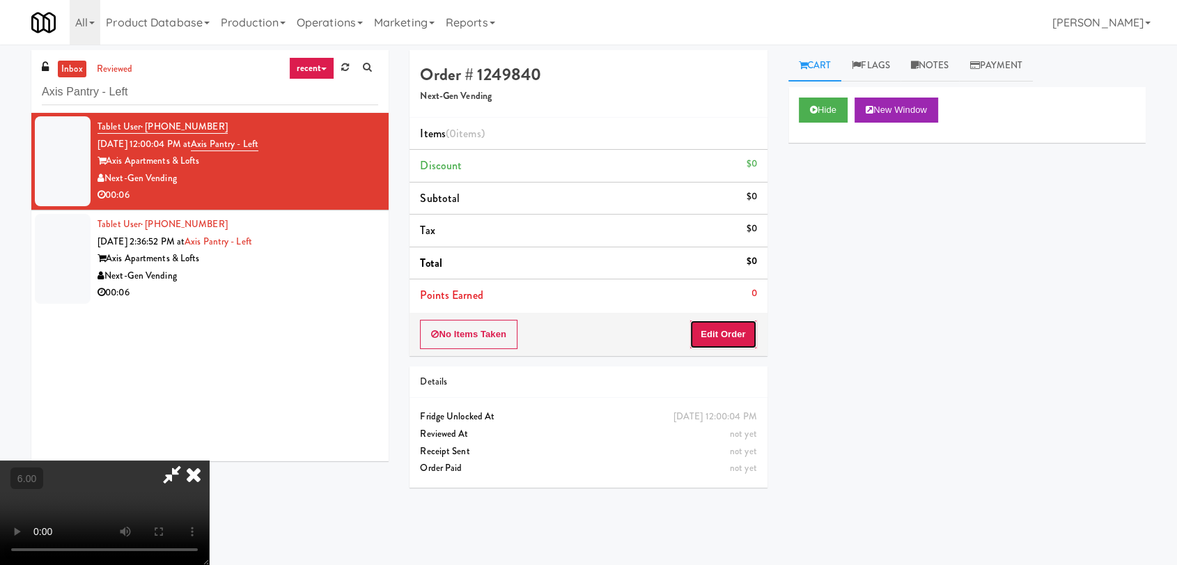
click at [724, 329] on button "Edit Order" at bounding box center [724, 334] width 68 height 29
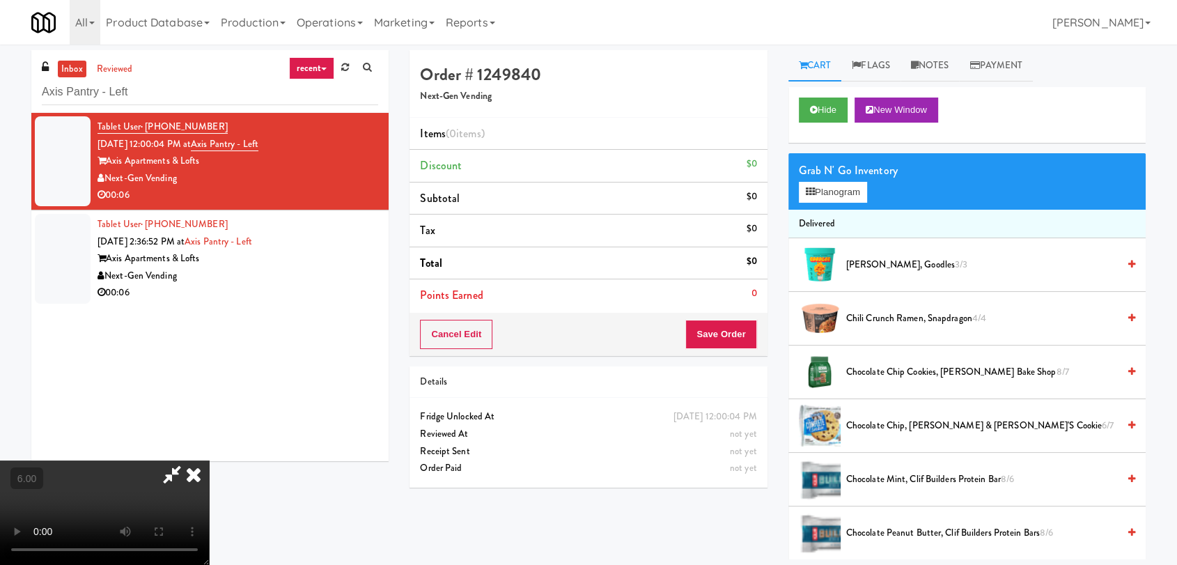
click at [209, 460] on video at bounding box center [104, 512] width 209 height 104
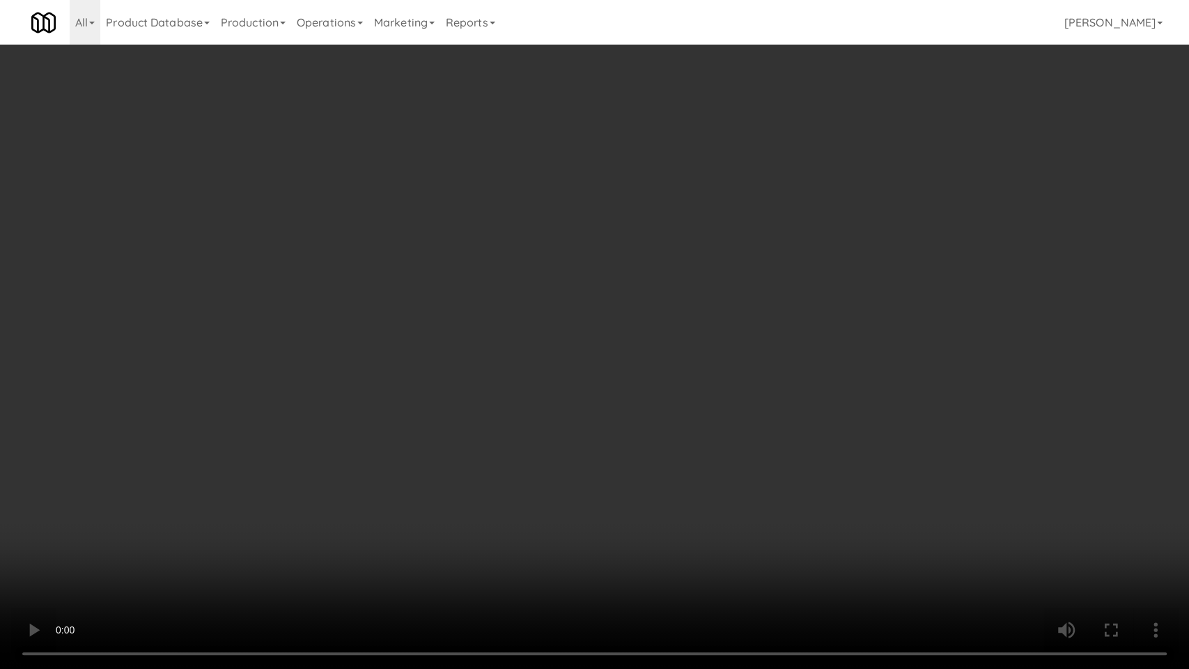
click at [458, 301] on video at bounding box center [594, 334] width 1189 height 669
click at [457, 302] on video at bounding box center [594, 334] width 1189 height 669
click at [493, 434] on video at bounding box center [594, 334] width 1189 height 669
click at [477, 407] on video at bounding box center [594, 334] width 1189 height 669
click at [412, 529] on video at bounding box center [594, 334] width 1189 height 669
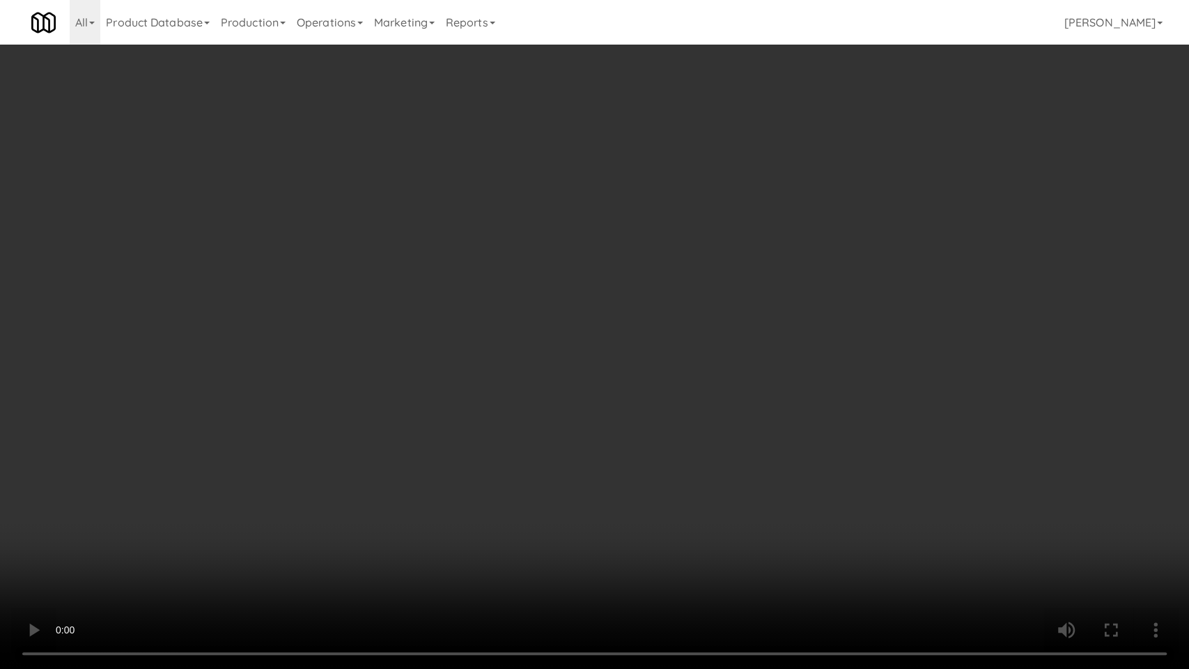
click at [399, 436] on video at bounding box center [594, 334] width 1189 height 669
click at [580, 439] on video at bounding box center [594, 334] width 1189 height 669
click at [669, 398] on video at bounding box center [594, 334] width 1189 height 669
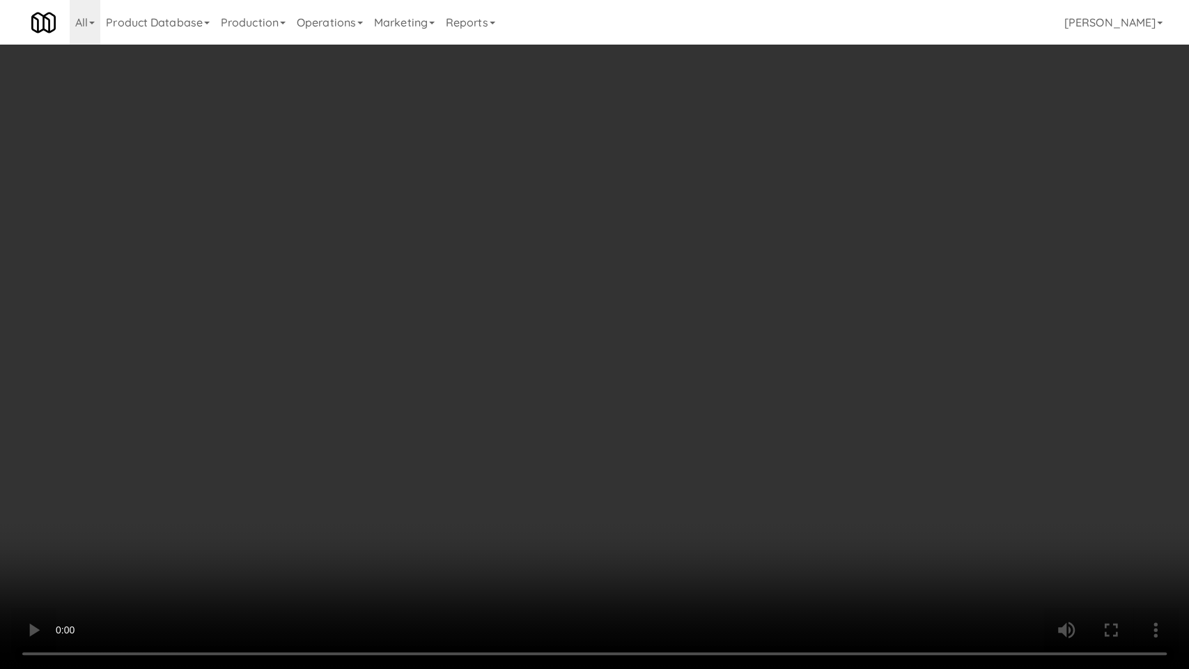
click at [669, 398] on video at bounding box center [594, 334] width 1189 height 669
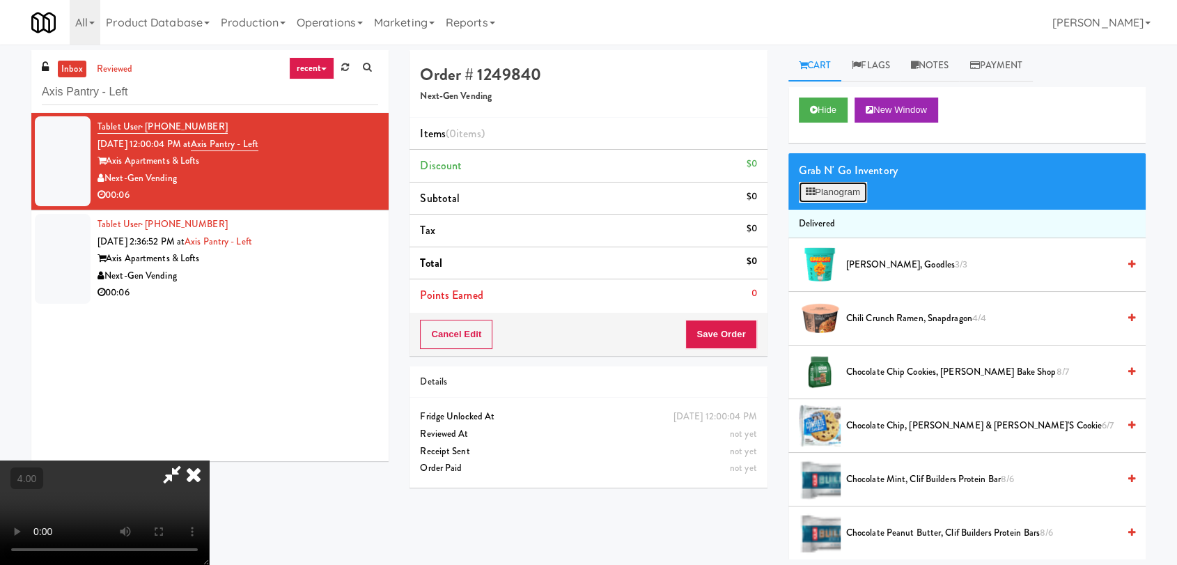
click at [835, 190] on button "Planogram" at bounding box center [833, 192] width 68 height 21
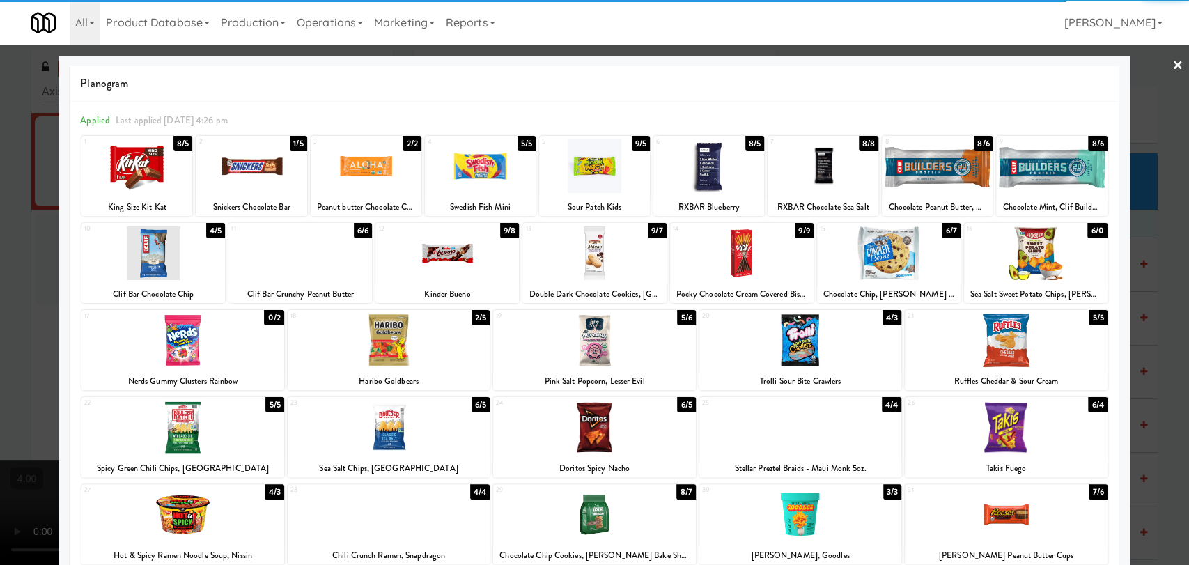
click at [134, 167] on div at bounding box center [137, 166] width 111 height 54
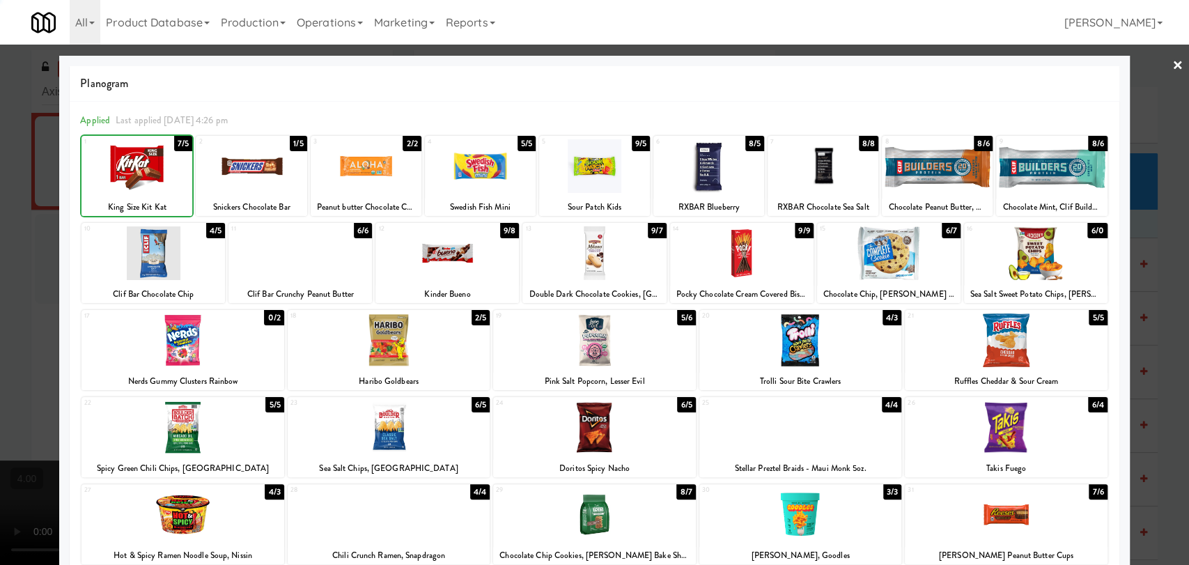
click at [4, 117] on div at bounding box center [594, 282] width 1189 height 565
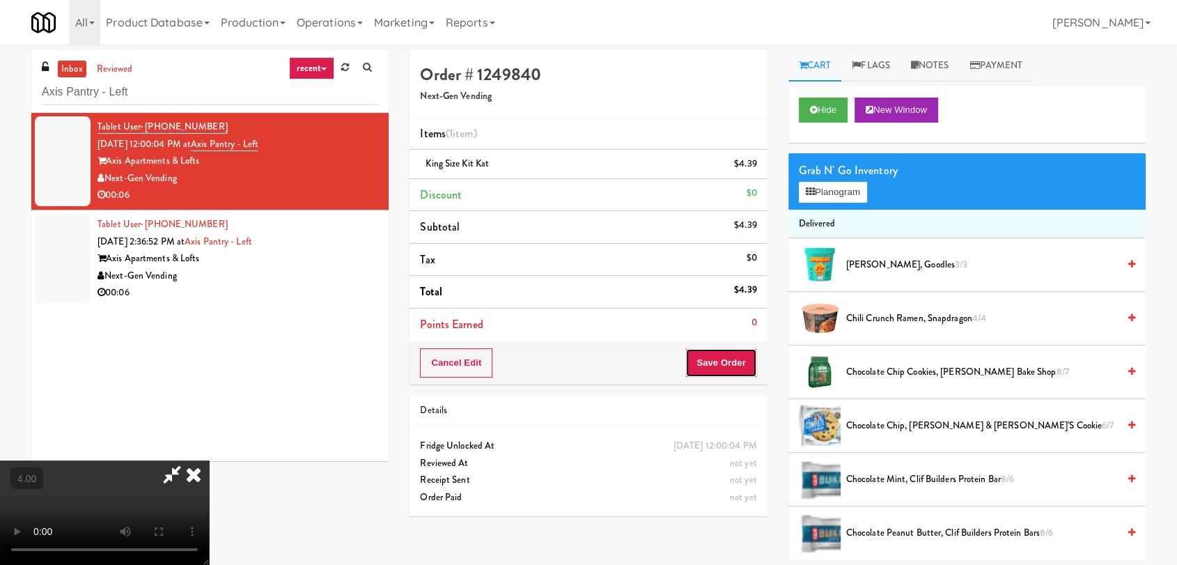
click at [719, 365] on button "Save Order" at bounding box center [720, 362] width 71 height 29
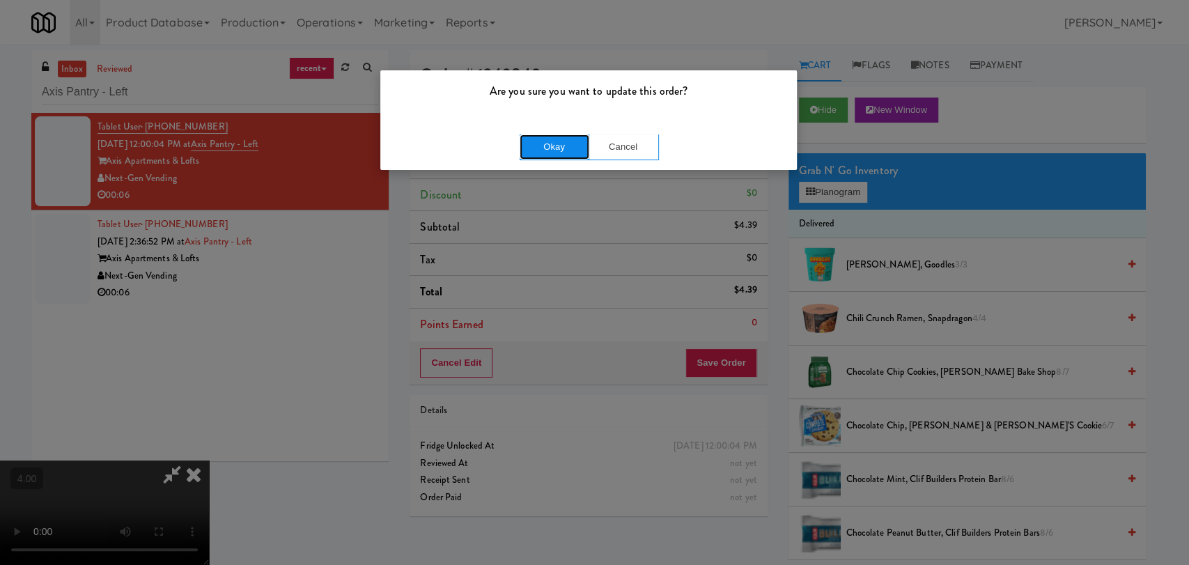
click at [550, 147] on button "Okay" at bounding box center [555, 146] width 70 height 25
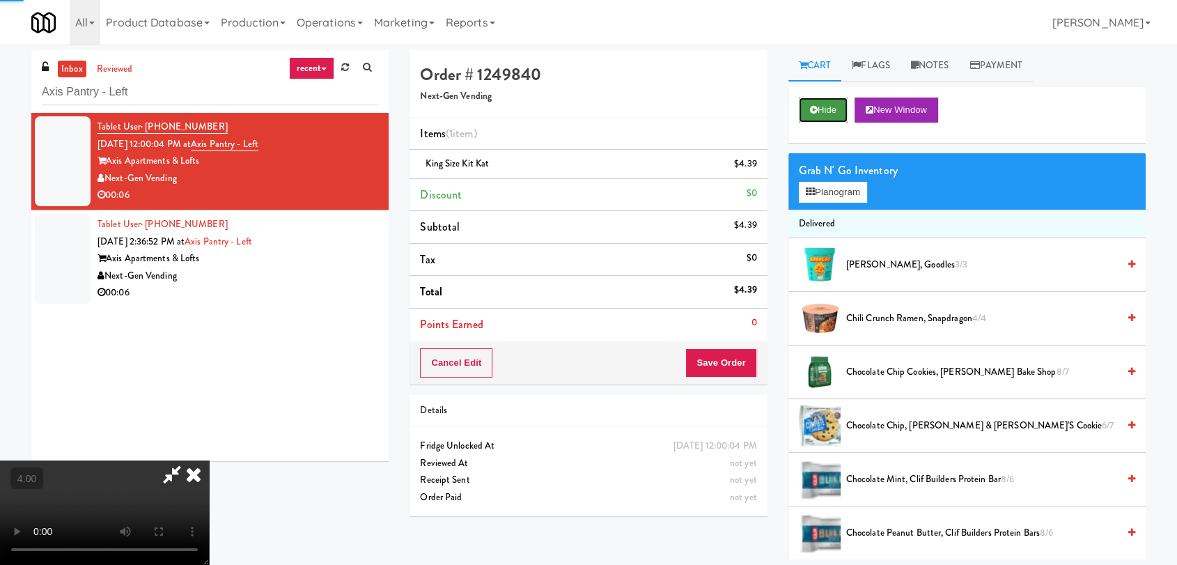
click at [822, 98] on button "Hide" at bounding box center [823, 110] width 49 height 25
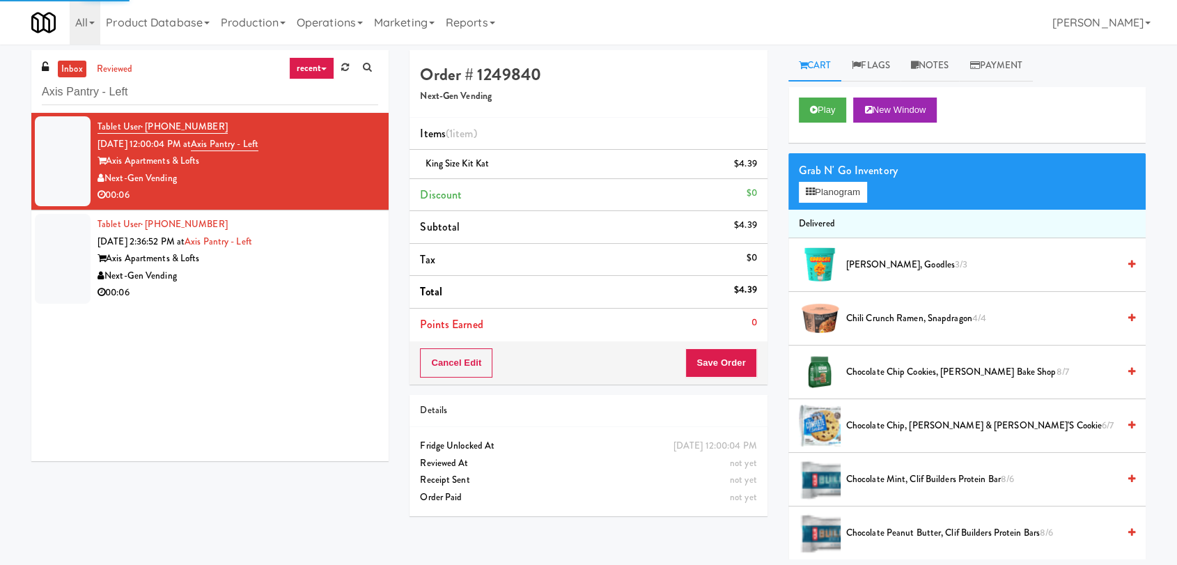
click at [315, 314] on div "Tablet User · (312) 919-9181 [DATE] 12:00:04 PM at Axis Pantry - Left Axis Apar…" at bounding box center [209, 287] width 357 height 348
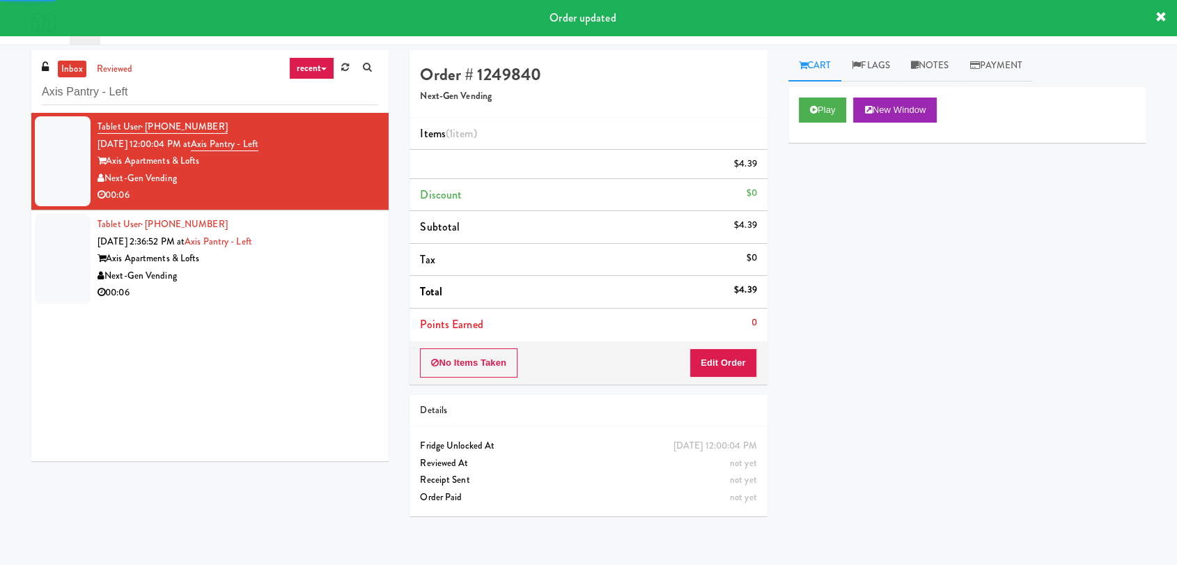
click at [324, 302] on li "Tablet User · (847) 337-8189 [DATE] 2:36:52 PM at Axis Pantry - Left Axis Apart…" at bounding box center [209, 258] width 357 height 97
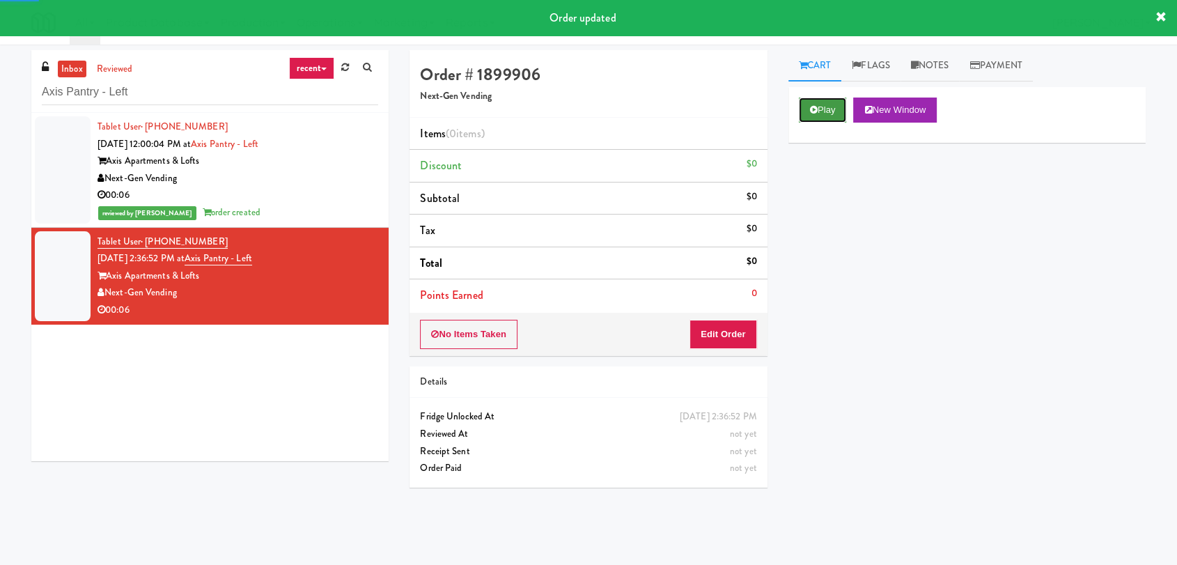
click at [816, 109] on icon at bounding box center [814, 109] width 8 height 9
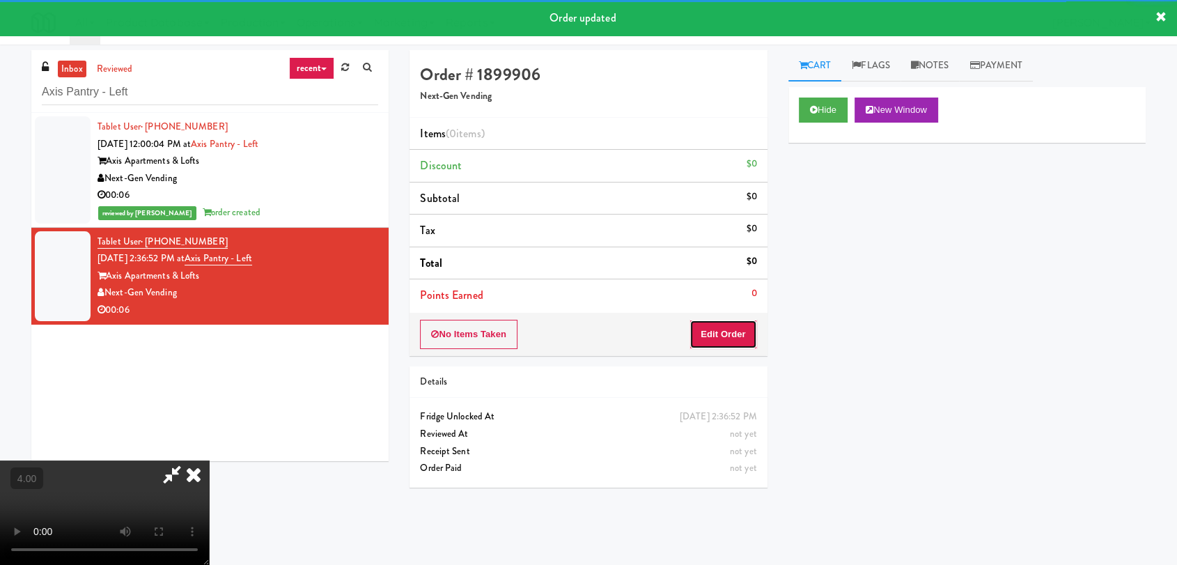
click at [701, 341] on button "Edit Order" at bounding box center [724, 334] width 68 height 29
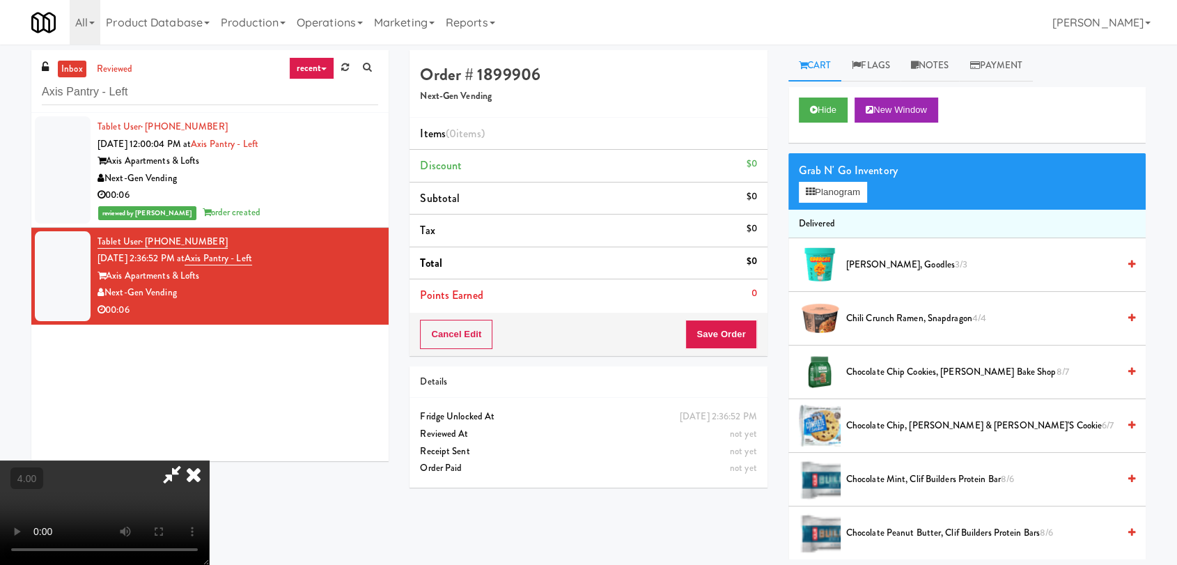
click at [209, 460] on video at bounding box center [104, 512] width 209 height 104
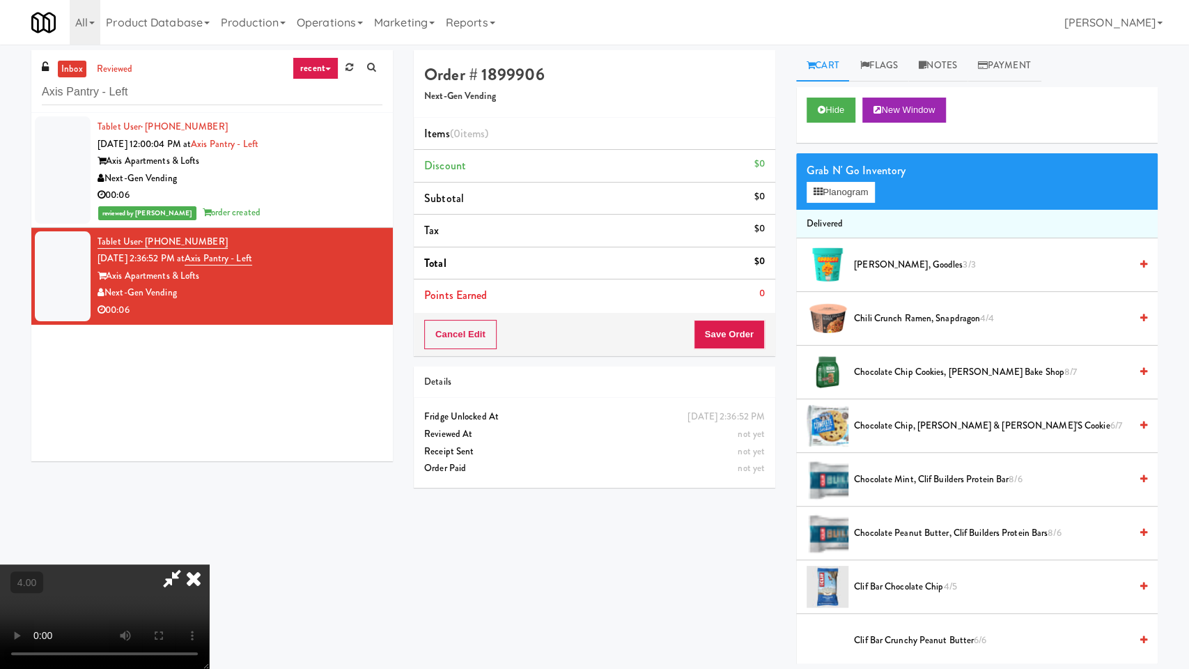
click at [209, 564] on video at bounding box center [104, 616] width 209 height 104
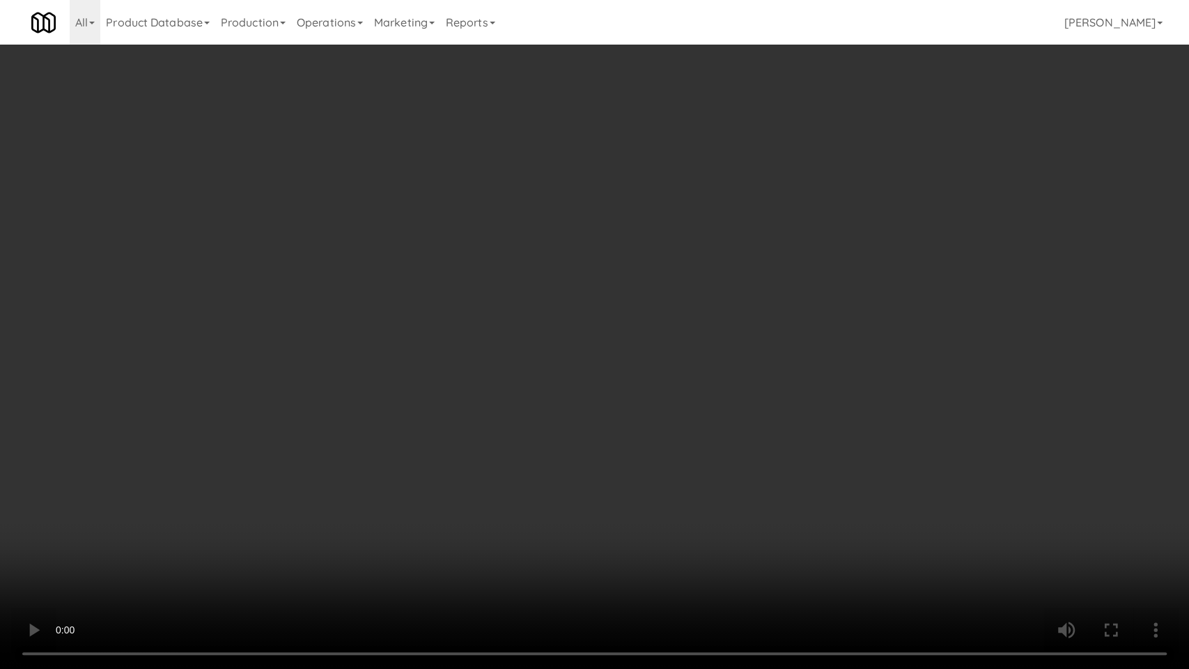
click at [616, 414] on video at bounding box center [594, 334] width 1189 height 669
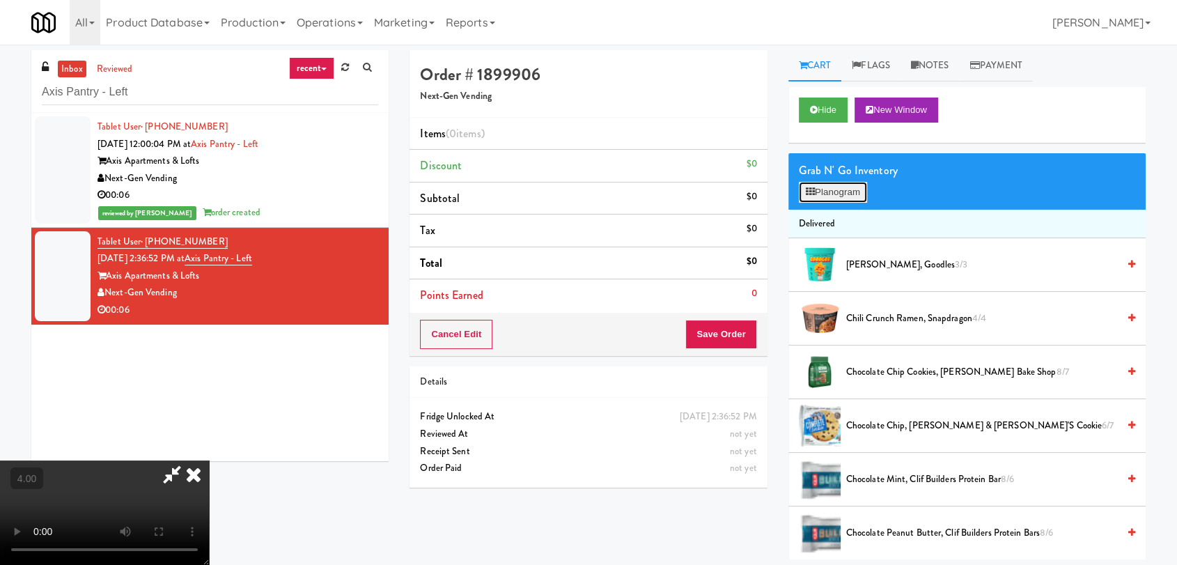
click at [842, 194] on button "Planogram" at bounding box center [833, 192] width 68 height 21
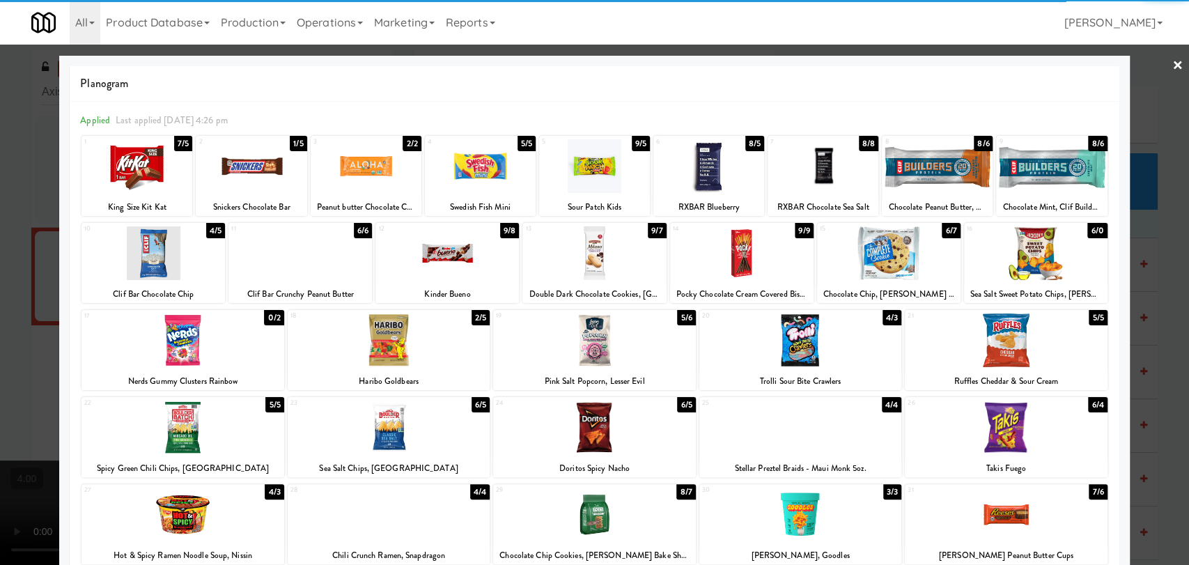
click at [947, 184] on div at bounding box center [937, 166] width 111 height 54
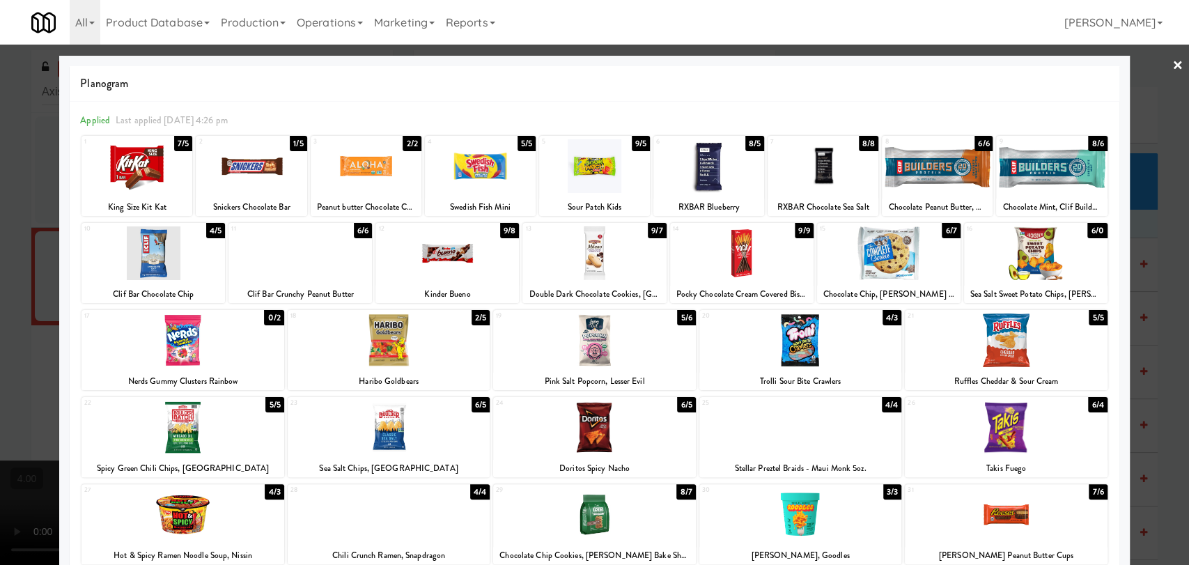
click at [1140, 206] on div at bounding box center [594, 282] width 1189 height 565
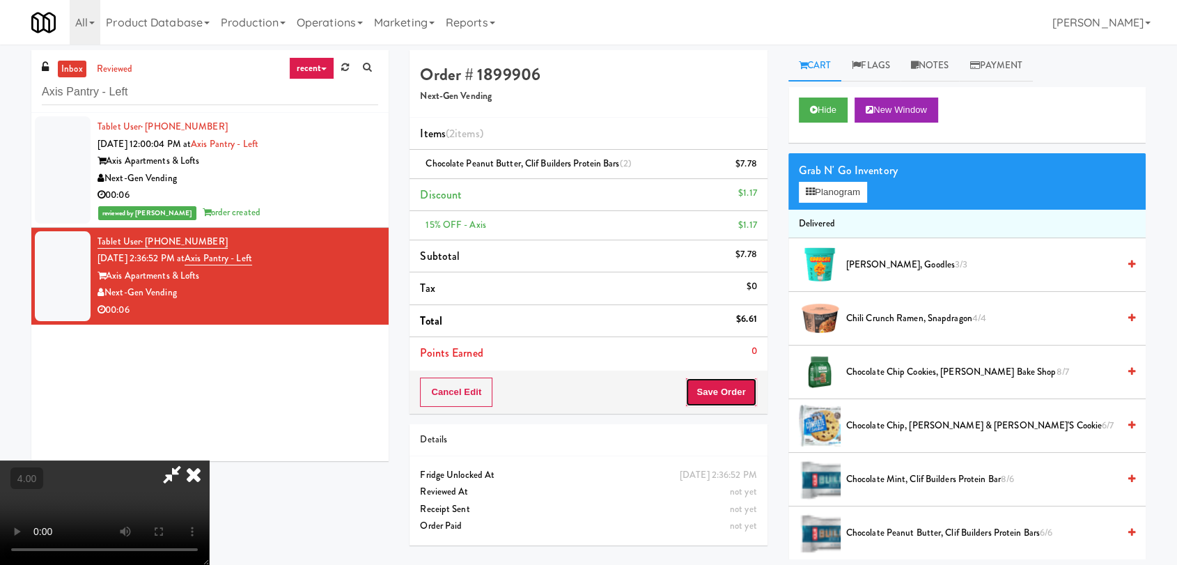
click at [745, 387] on button "Save Order" at bounding box center [720, 392] width 71 height 29
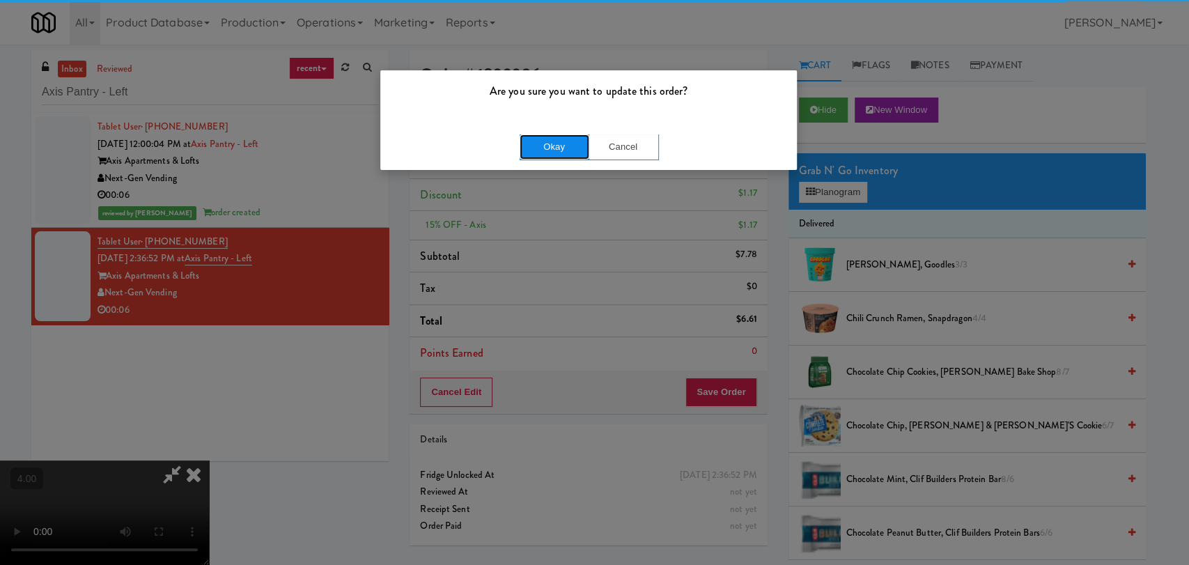
click at [562, 151] on button "Okay" at bounding box center [555, 146] width 70 height 25
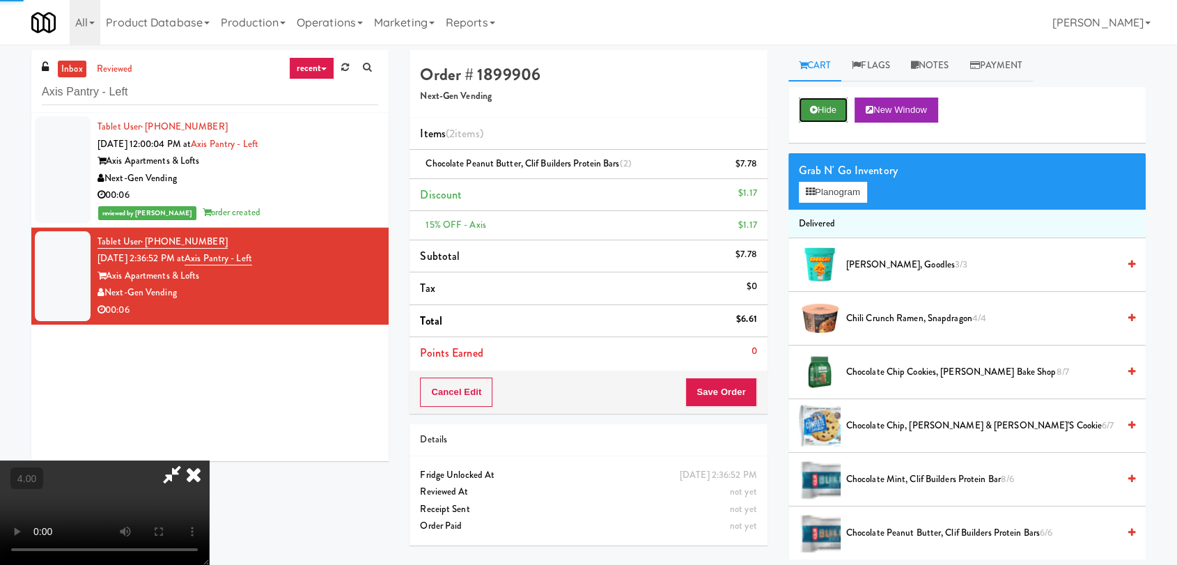
click at [834, 104] on button "Hide" at bounding box center [823, 110] width 49 height 25
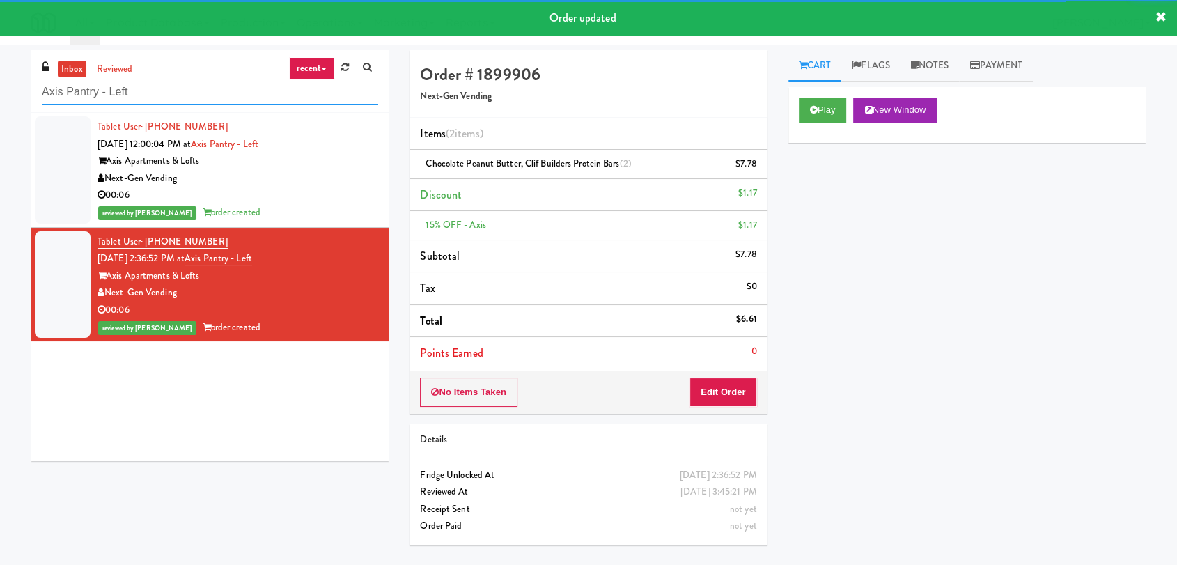
drag, startPoint x: 199, startPoint y: 91, endPoint x: 0, endPoint y: 72, distance: 200.1
click at [0, 72] on div "inbox reviewed recent all unclear take inventory issue suspicious failed recent…" at bounding box center [588, 304] width 1177 height 509
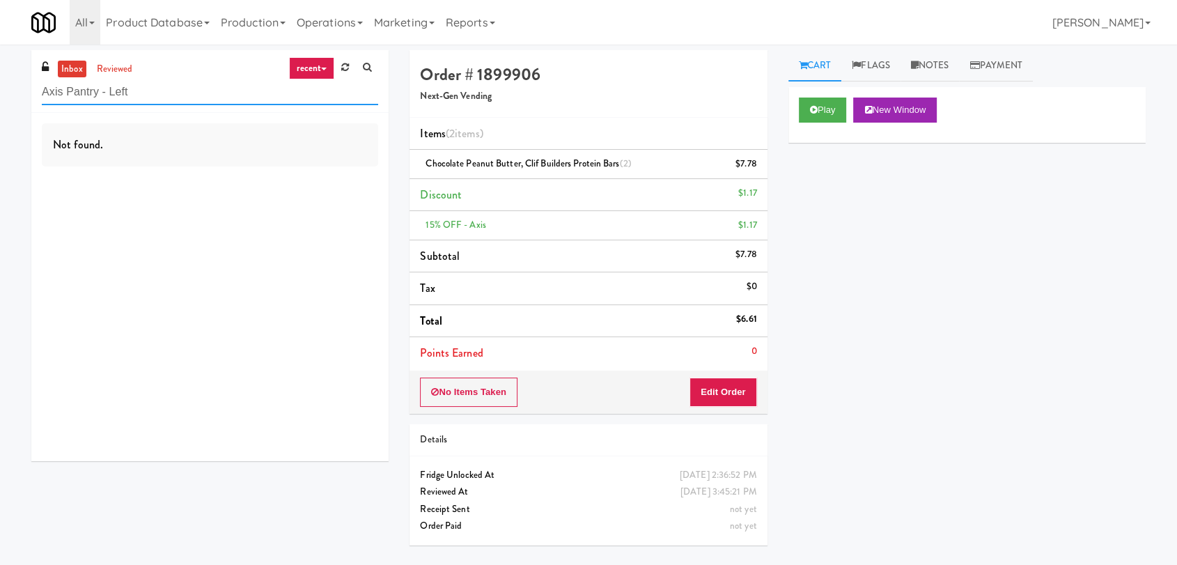
drag, startPoint x: 201, startPoint y: 92, endPoint x: 0, endPoint y: 98, distance: 201.4
click at [0, 98] on div "inbox reviewed recent all unclear take inventory issue suspicious failed recent…" at bounding box center [588, 304] width 1177 height 509
paste input "399 Fremont - Cooler"
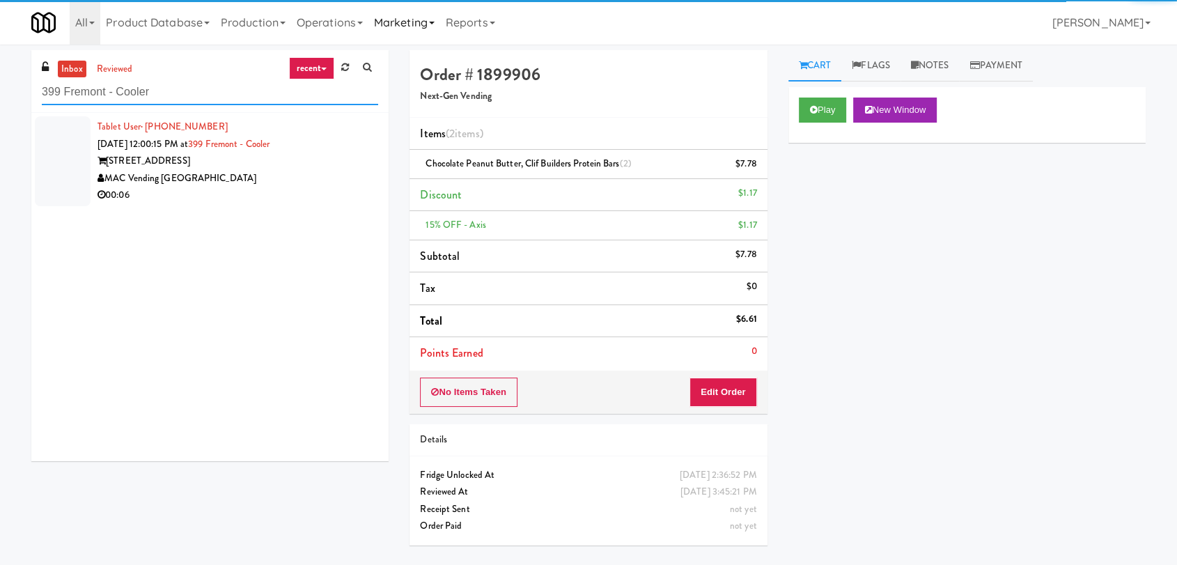
type input "399 Fremont - Cooler"
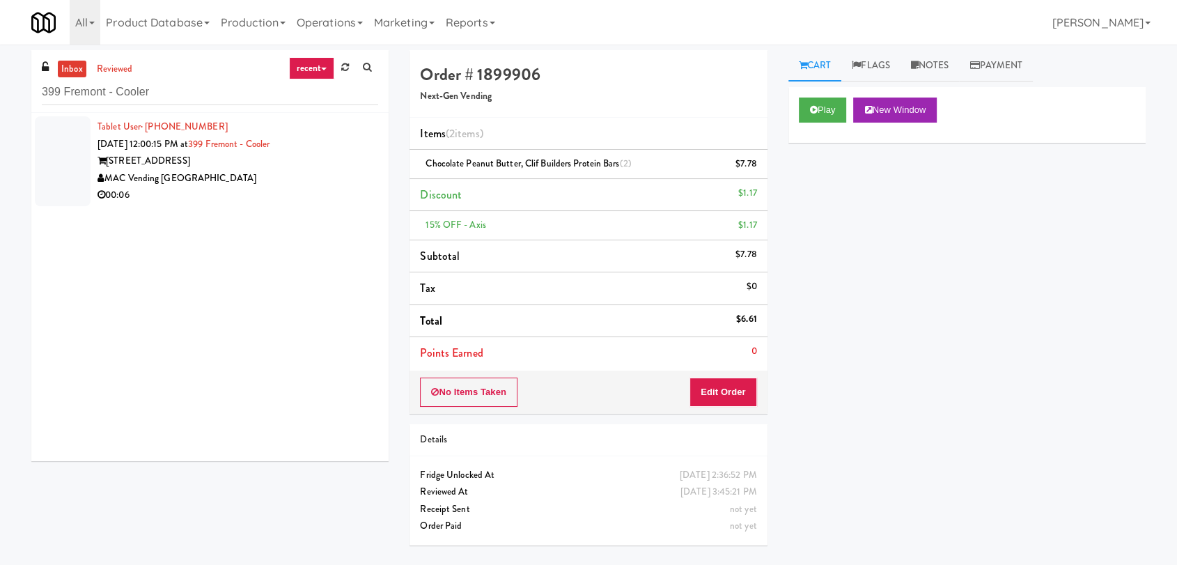
click at [345, 160] on div "[STREET_ADDRESS]" at bounding box center [238, 161] width 281 height 17
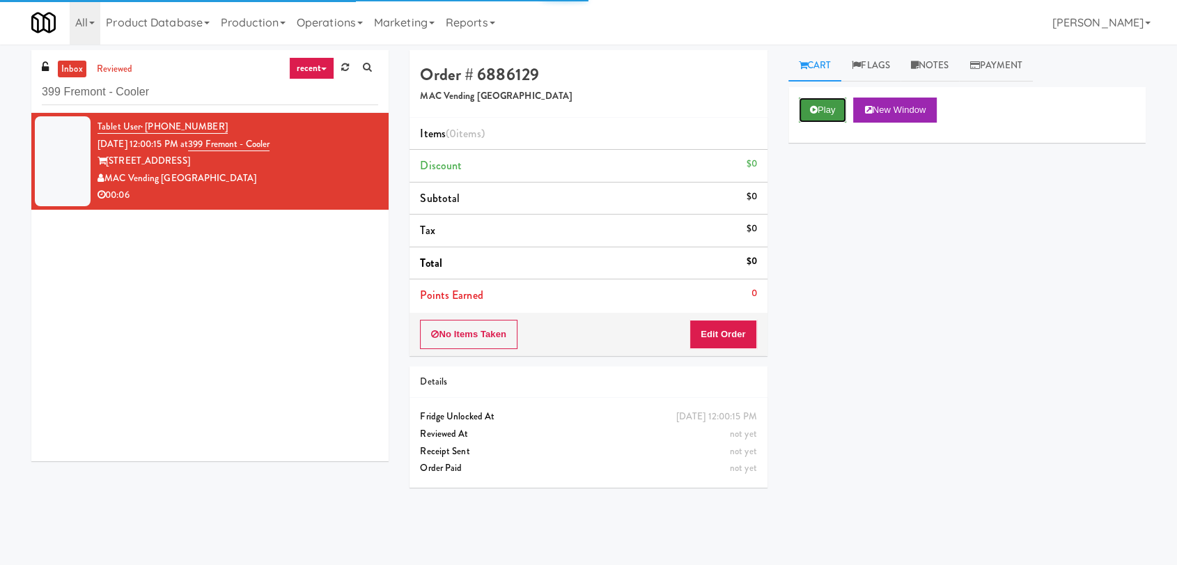
click at [820, 110] on button "Play" at bounding box center [823, 110] width 48 height 25
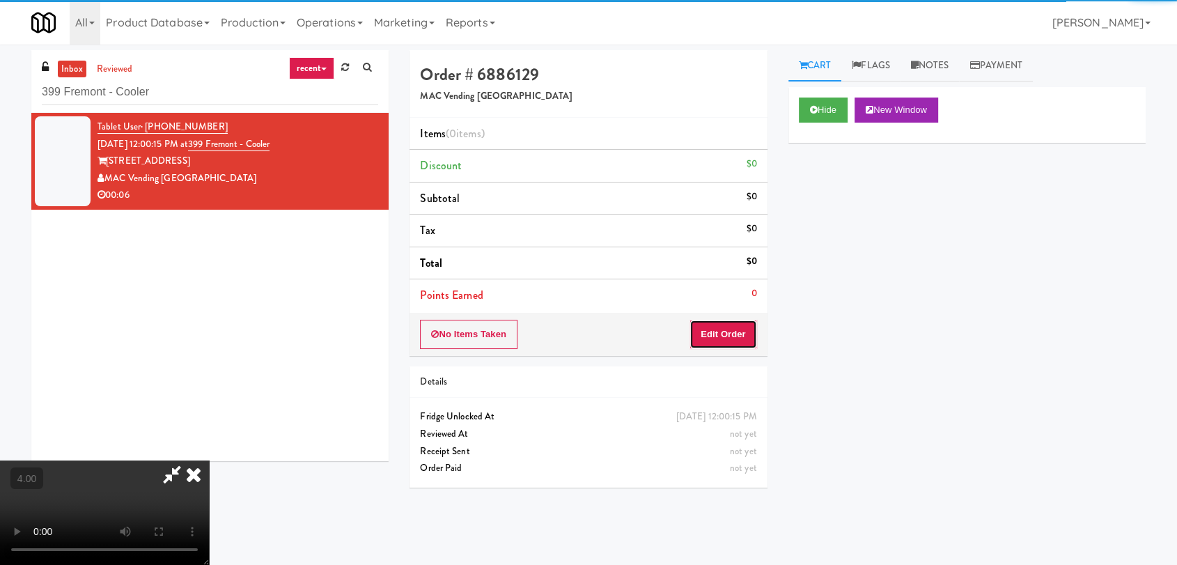
click at [730, 343] on button "Edit Order" at bounding box center [724, 334] width 68 height 29
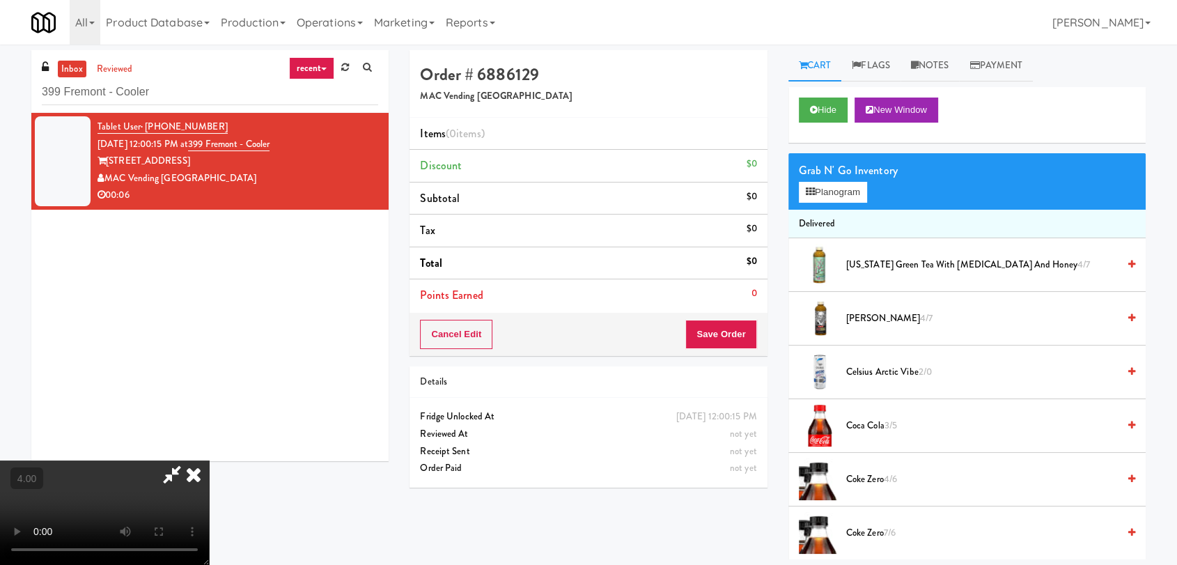
scroll to position [45, 0]
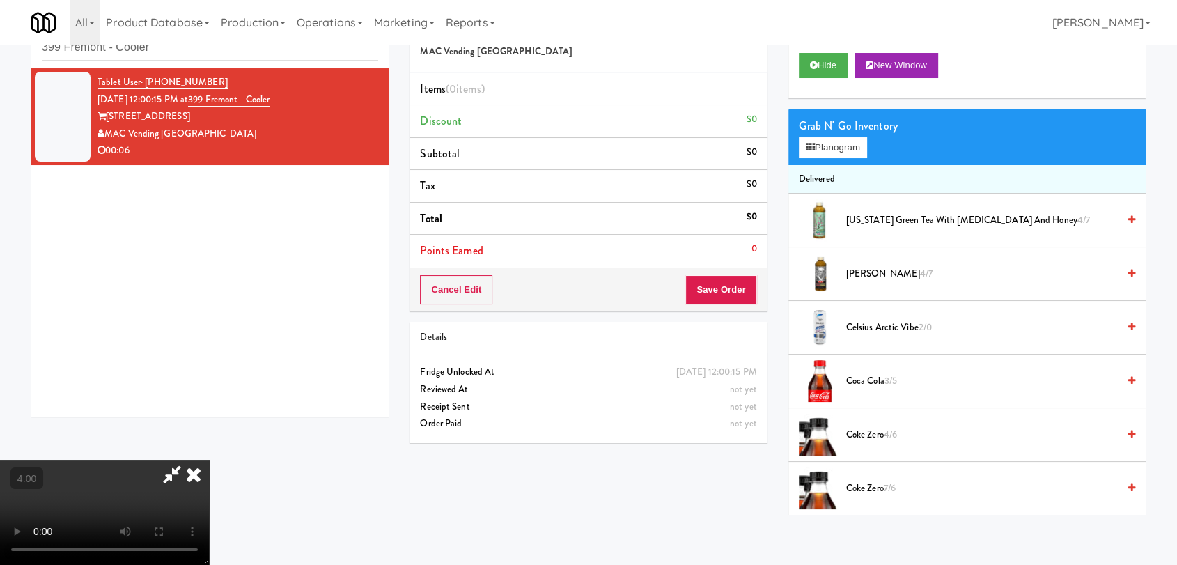
click at [163, 460] on video at bounding box center [104, 512] width 209 height 104
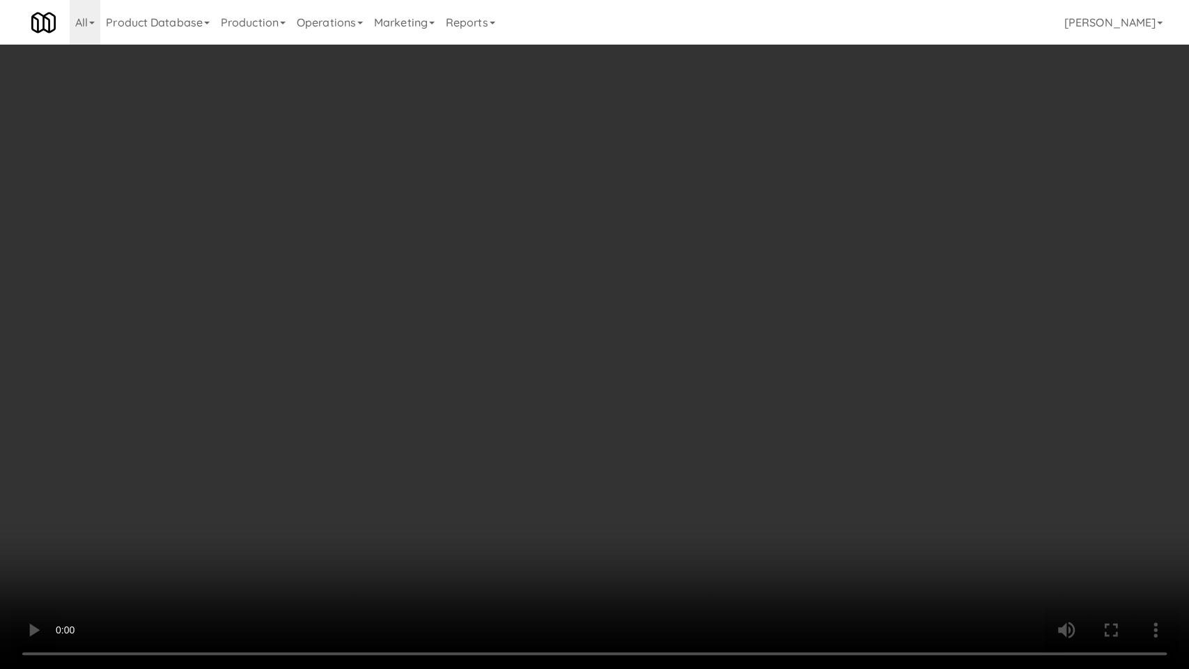
click at [154, 509] on video at bounding box center [594, 334] width 1189 height 669
click at [156, 509] on video at bounding box center [594, 334] width 1189 height 669
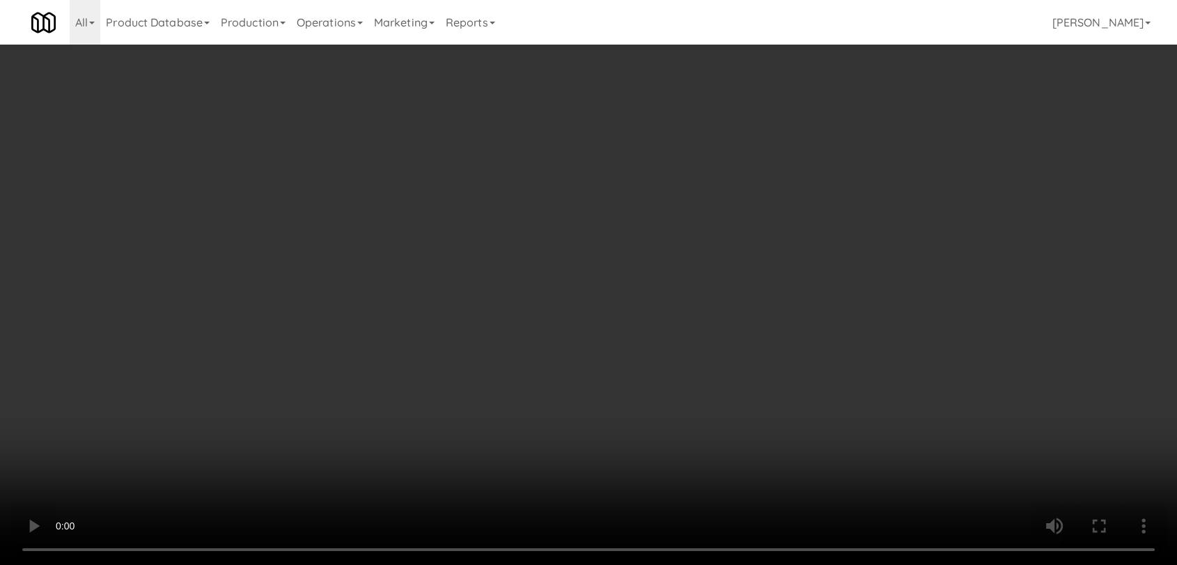
click at [201, 433] on video at bounding box center [588, 282] width 1177 height 565
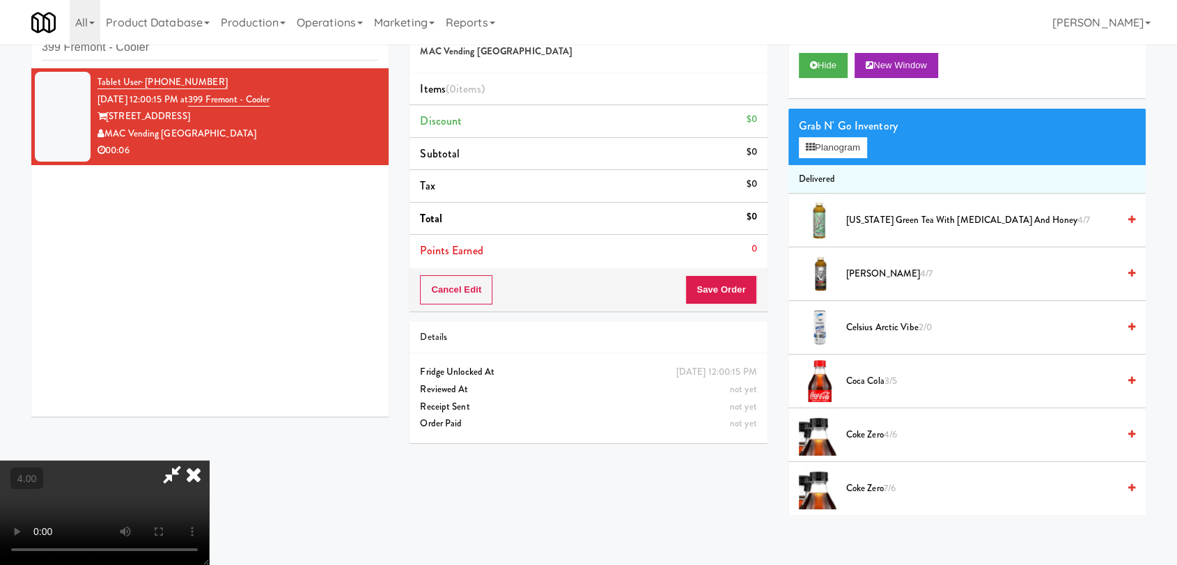
click at [201, 460] on video at bounding box center [104, 512] width 209 height 104
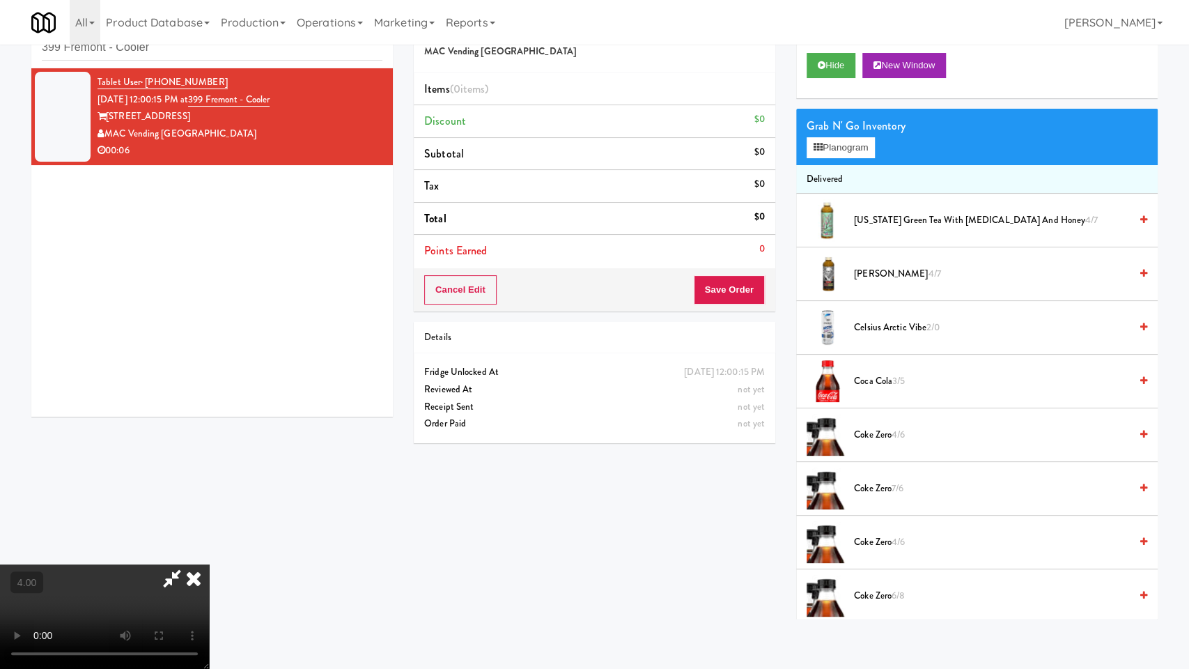
click at [209, 564] on video at bounding box center [104, 616] width 209 height 104
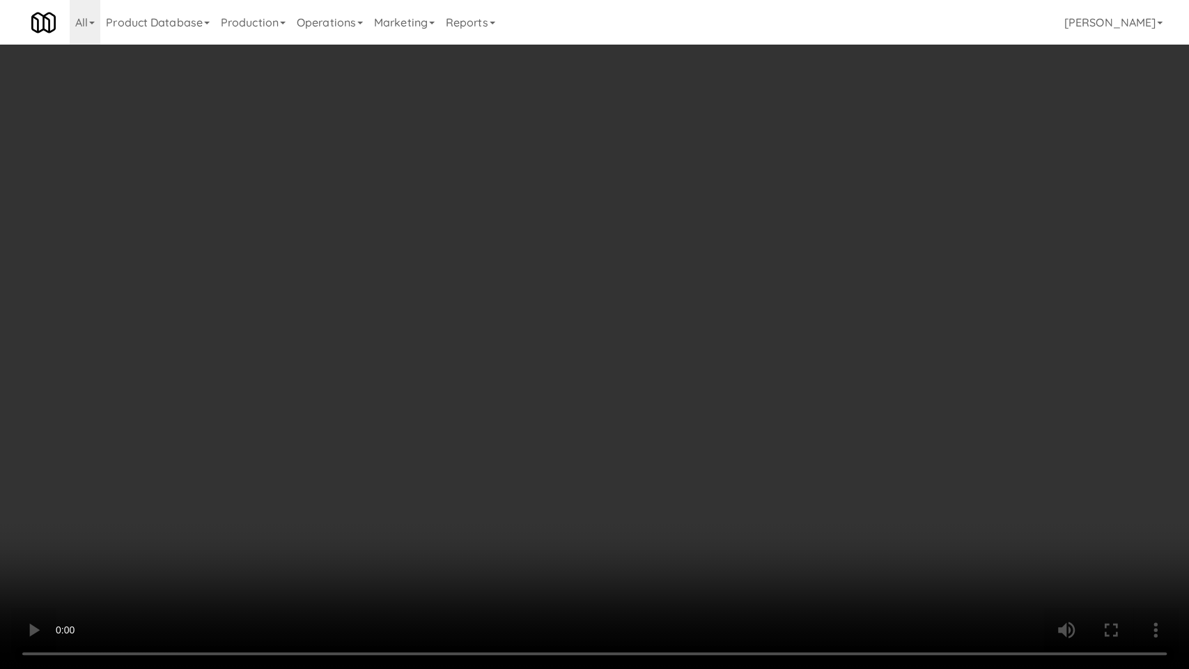
click at [719, 414] on video at bounding box center [594, 334] width 1189 height 669
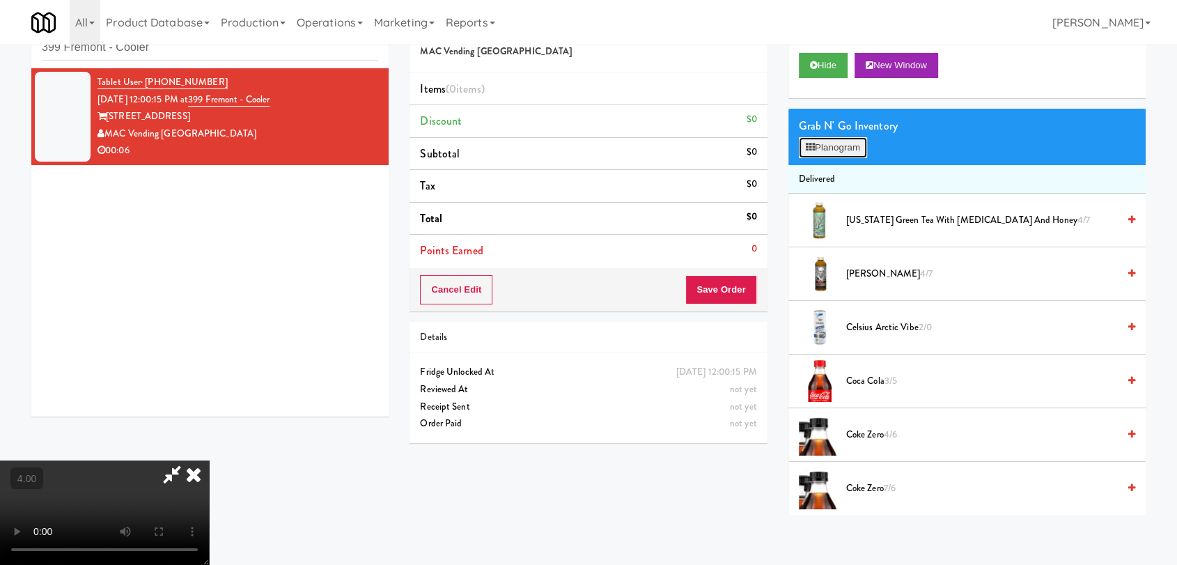
click at [857, 145] on button "Planogram" at bounding box center [833, 147] width 68 height 21
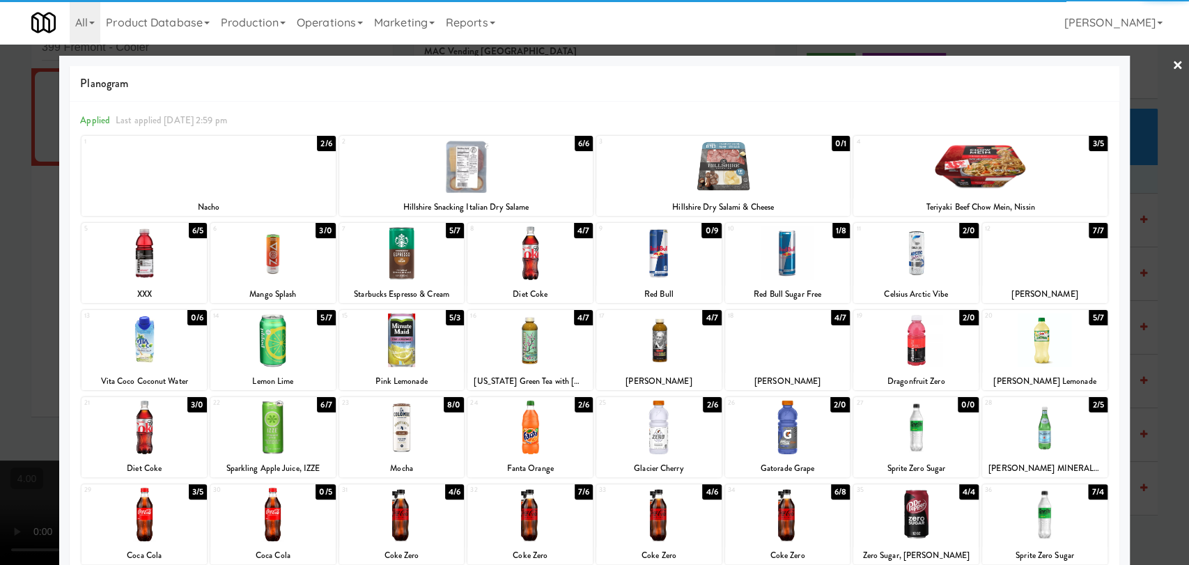
click at [783, 356] on div at bounding box center [787, 340] width 125 height 54
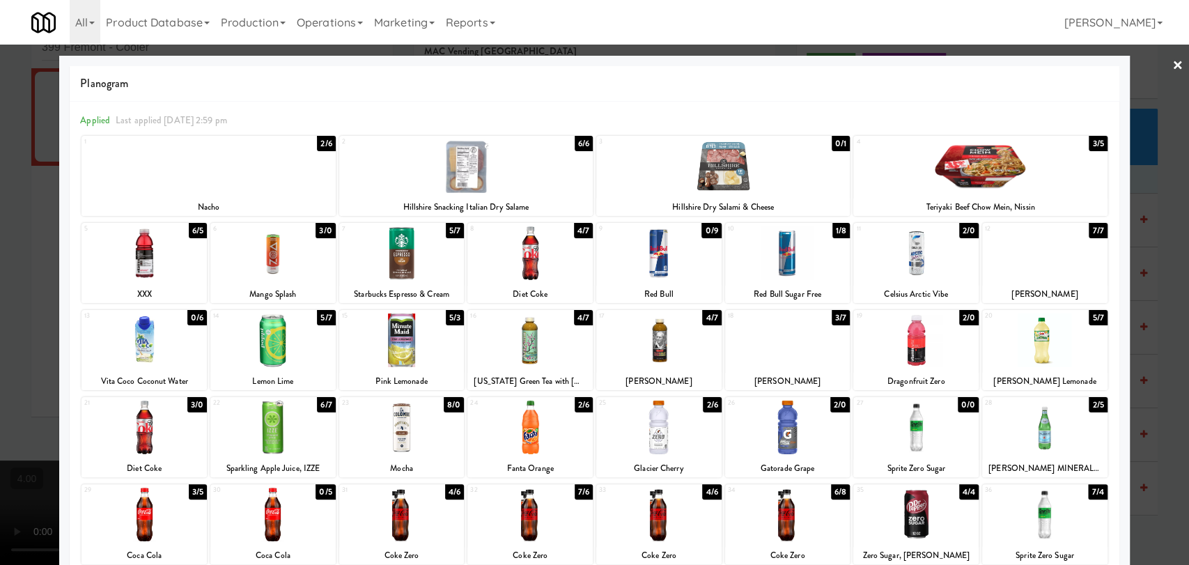
click at [0, 318] on div at bounding box center [594, 282] width 1189 height 565
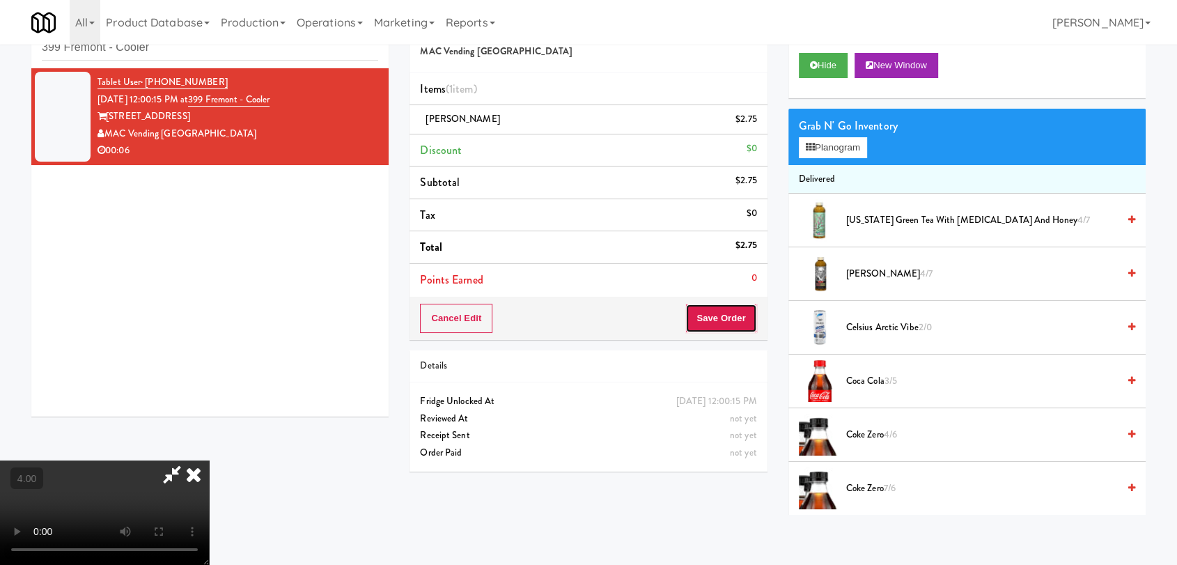
click at [733, 323] on button "Save Order" at bounding box center [720, 318] width 71 height 29
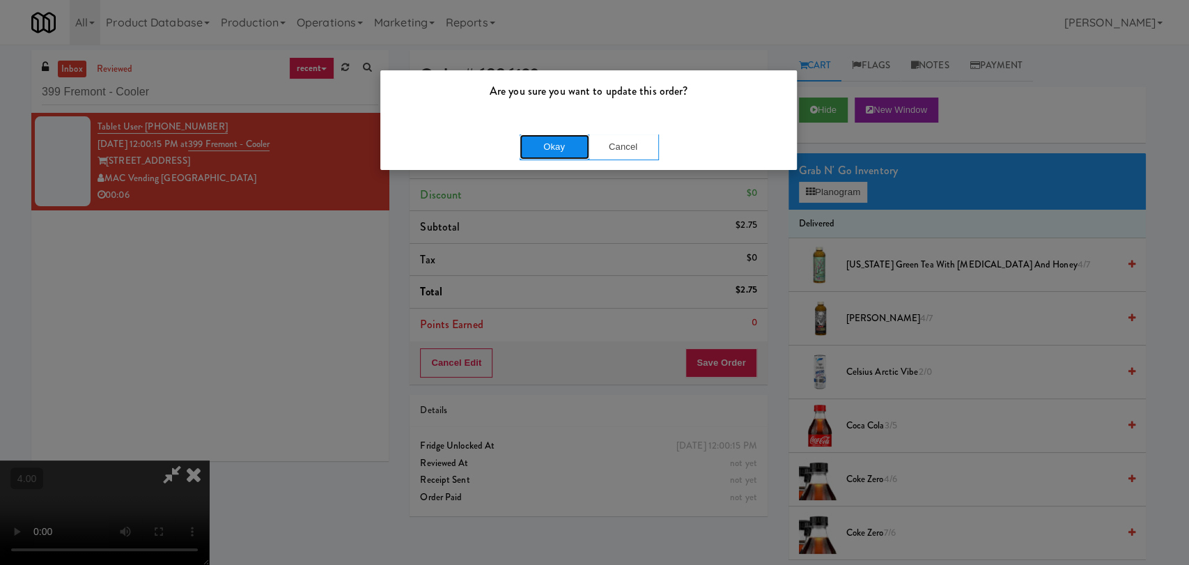
click at [543, 155] on button "Okay" at bounding box center [555, 146] width 70 height 25
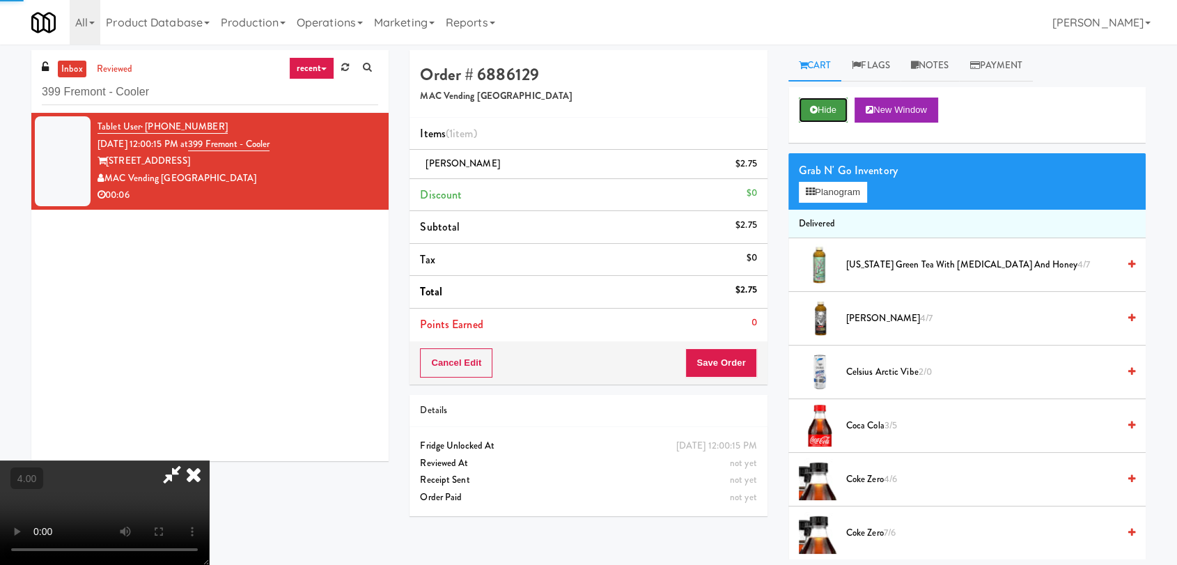
click at [830, 113] on button "Hide" at bounding box center [823, 110] width 49 height 25
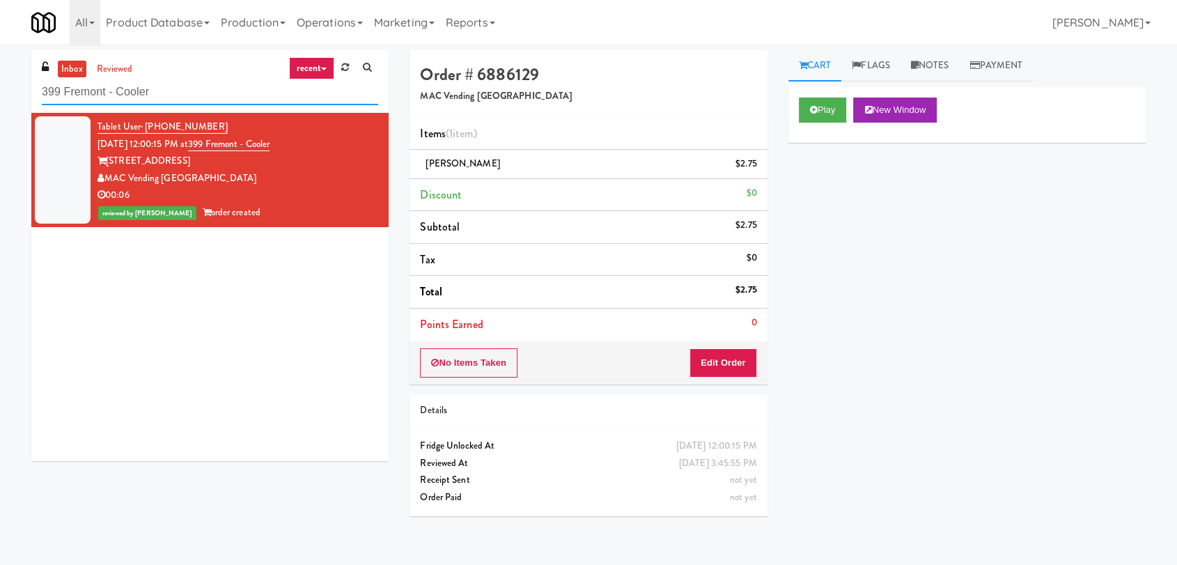
drag, startPoint x: 123, startPoint y: 102, endPoint x: 11, endPoint y: 118, distance: 113.4
click at [0, 113] on div "inbox reviewed recent all unclear take inventory issue suspicious failed recent…" at bounding box center [588, 304] width 1177 height 509
paste input "500 West Trade - Combo"
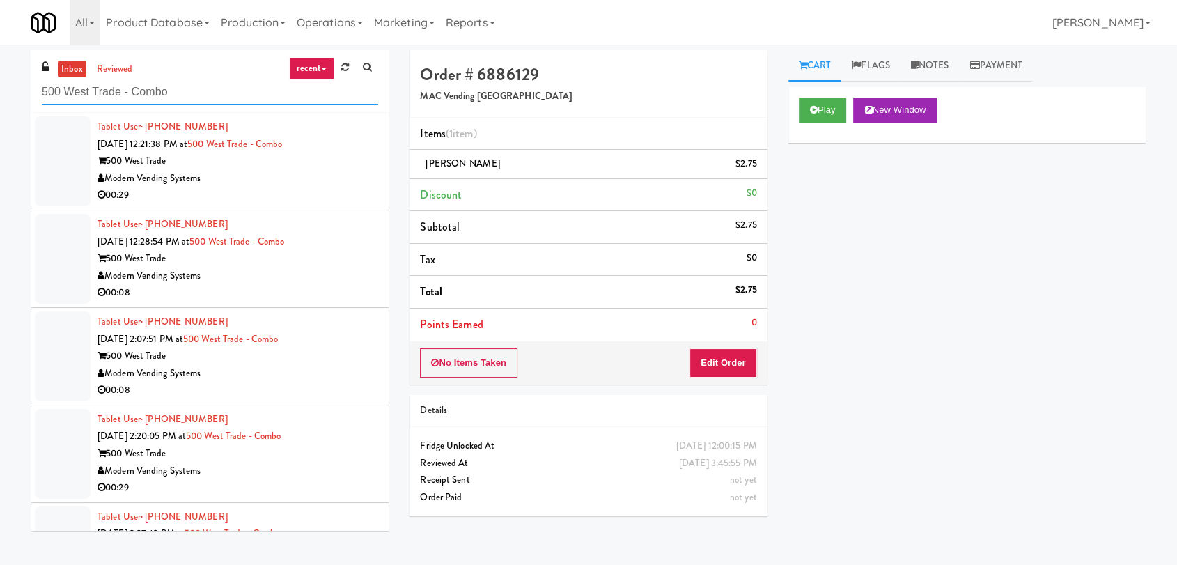
type input "500 West Trade - Combo"
click at [313, 182] on div "Modern Vending Systems" at bounding box center [238, 178] width 281 height 17
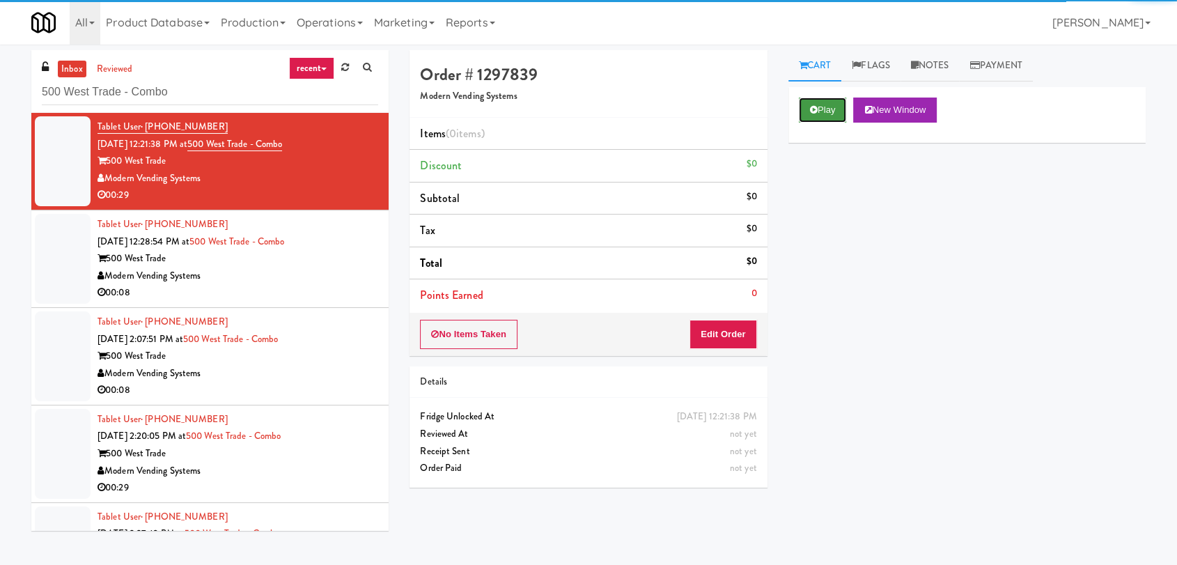
click at [839, 114] on button "Play" at bounding box center [823, 110] width 48 height 25
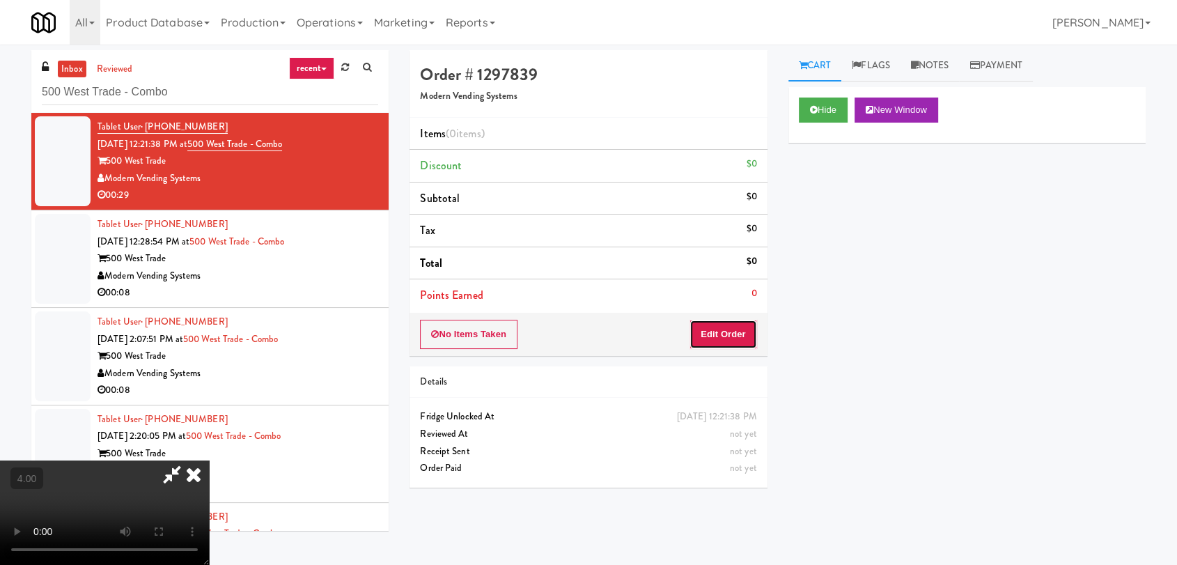
click at [730, 320] on button "Edit Order" at bounding box center [724, 334] width 68 height 29
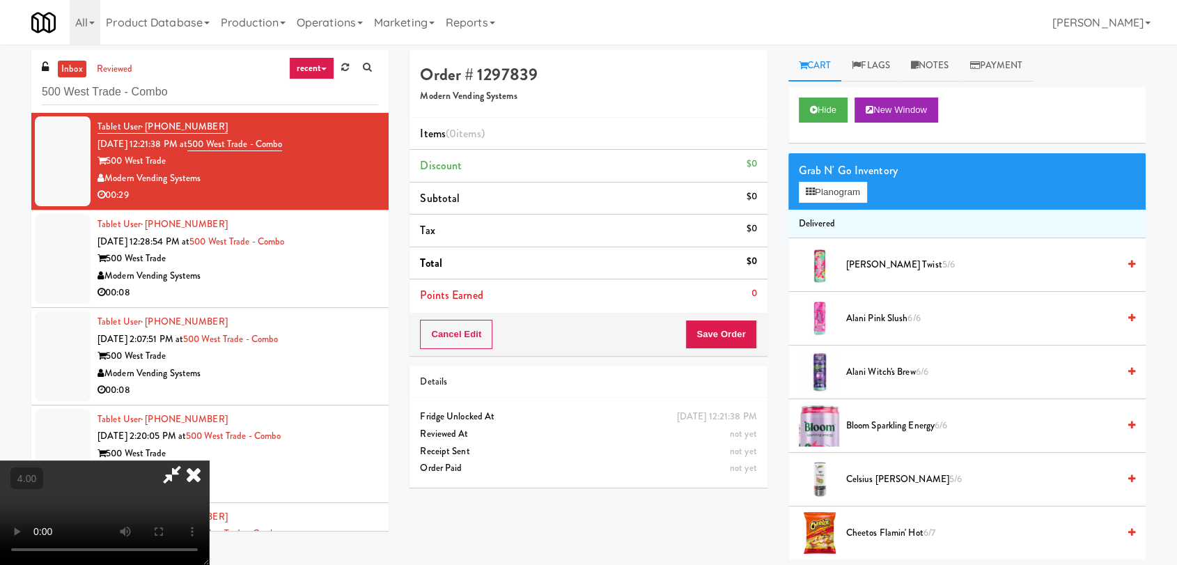
click at [209, 460] on video at bounding box center [104, 512] width 209 height 104
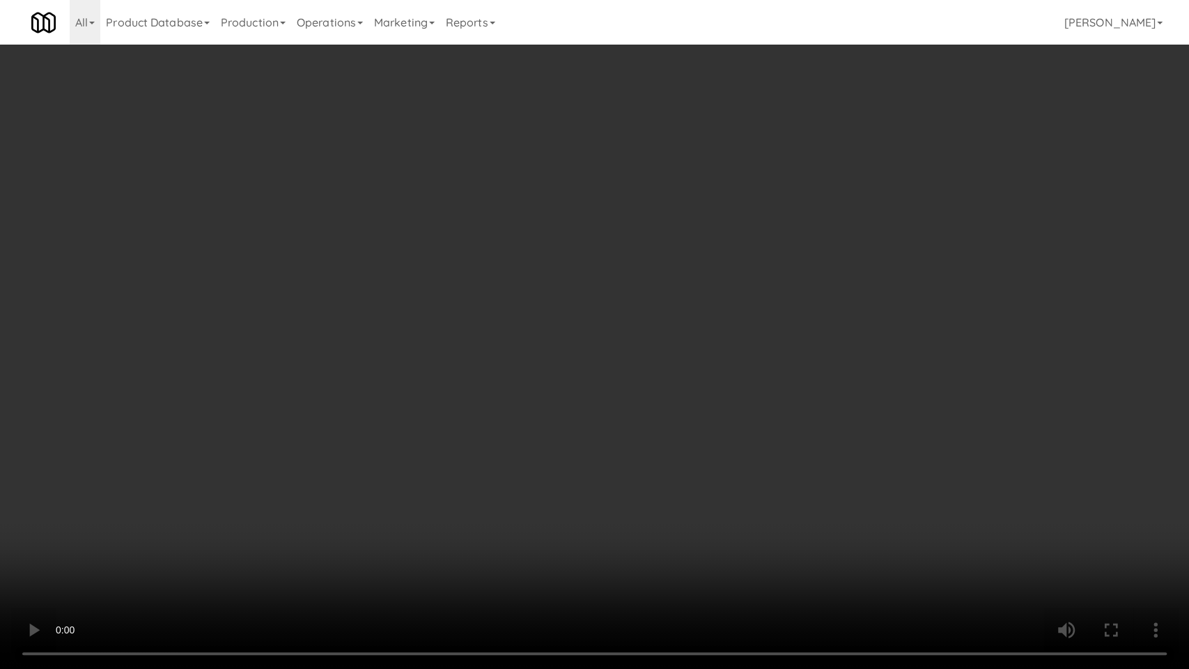
click at [623, 394] on video at bounding box center [594, 334] width 1189 height 669
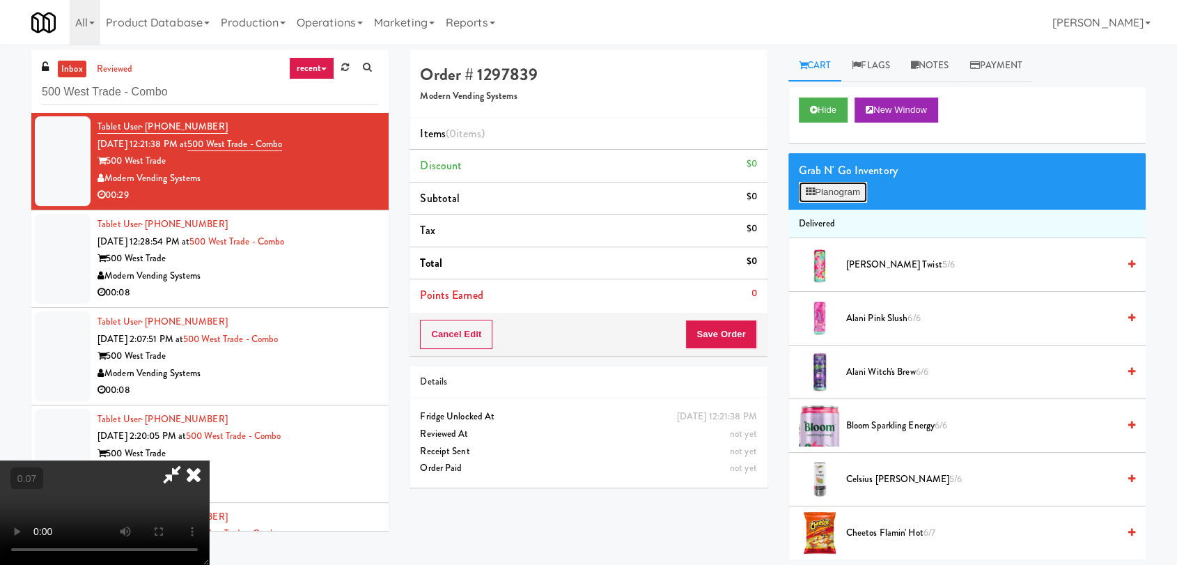
click at [822, 196] on button "Planogram" at bounding box center [833, 192] width 68 height 21
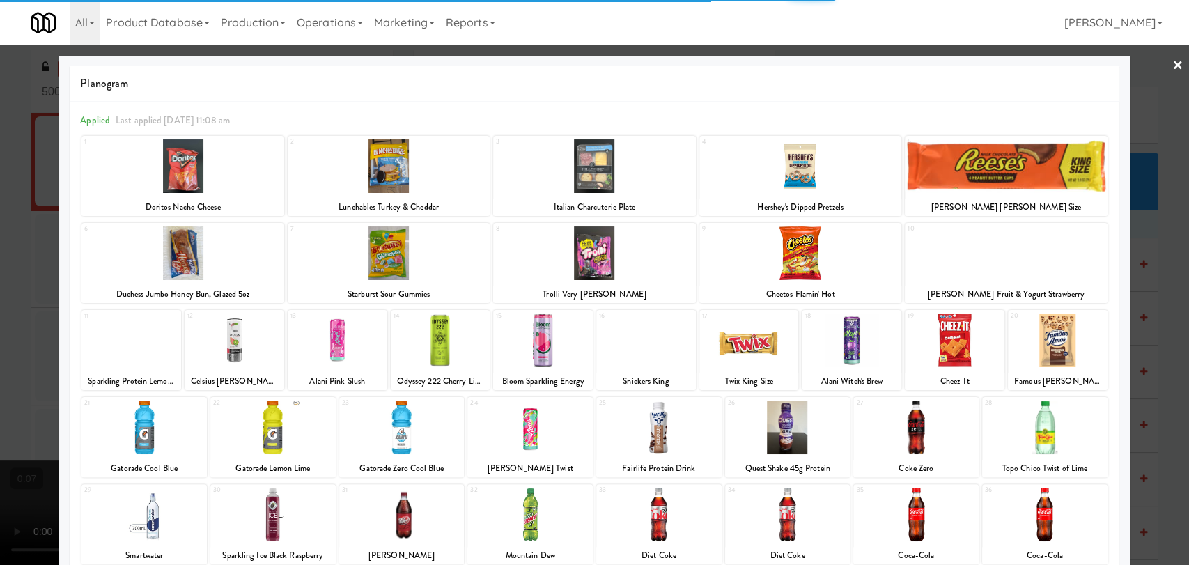
click at [390, 165] on div at bounding box center [389, 166] width 202 height 54
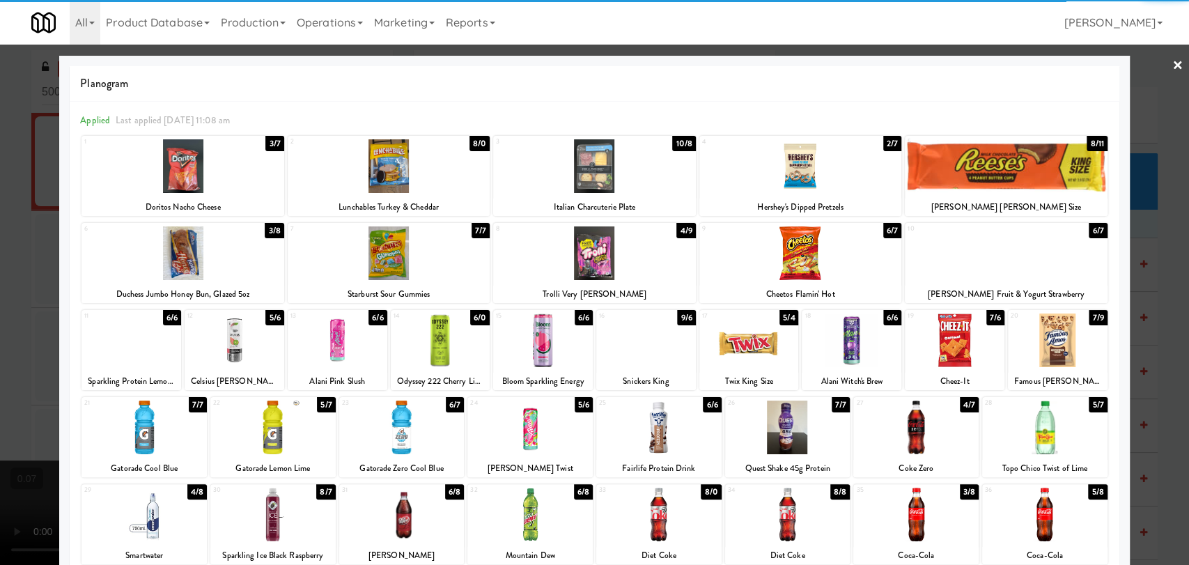
click at [403, 177] on div at bounding box center [389, 166] width 202 height 54
click at [369, 325] on div "6/6" at bounding box center [378, 317] width 18 height 15
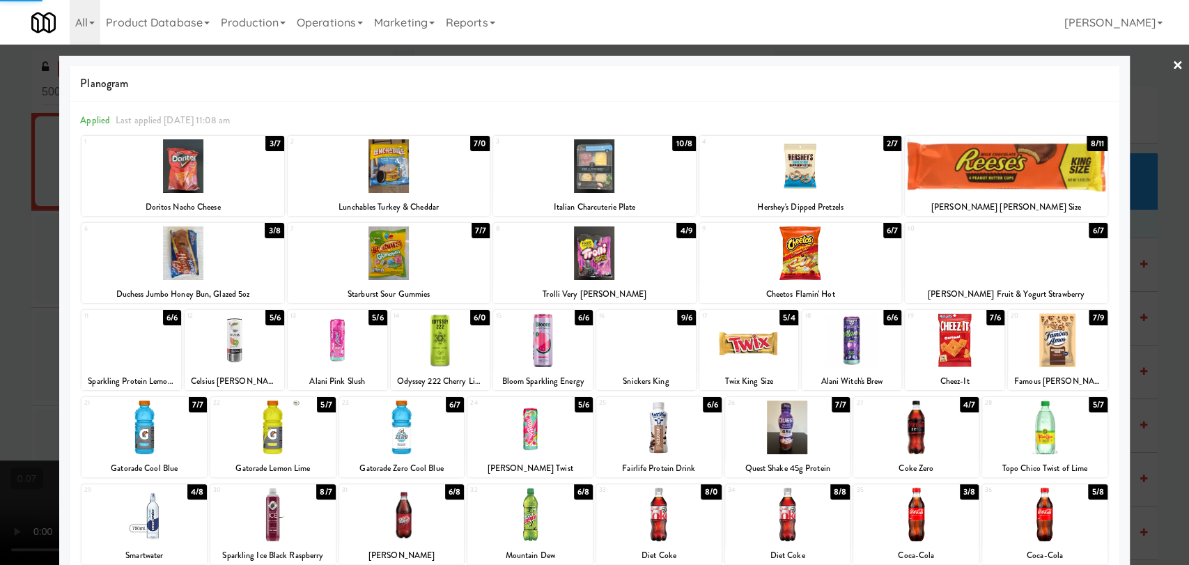
click at [4, 241] on div at bounding box center [594, 282] width 1189 height 565
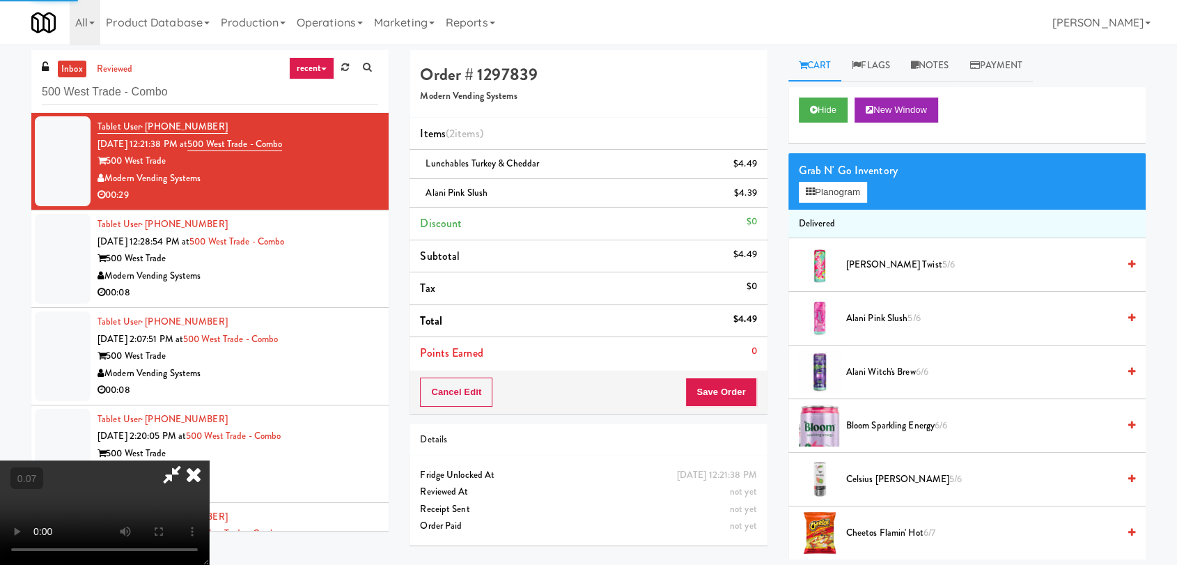
click at [140, 460] on video at bounding box center [104, 512] width 209 height 104
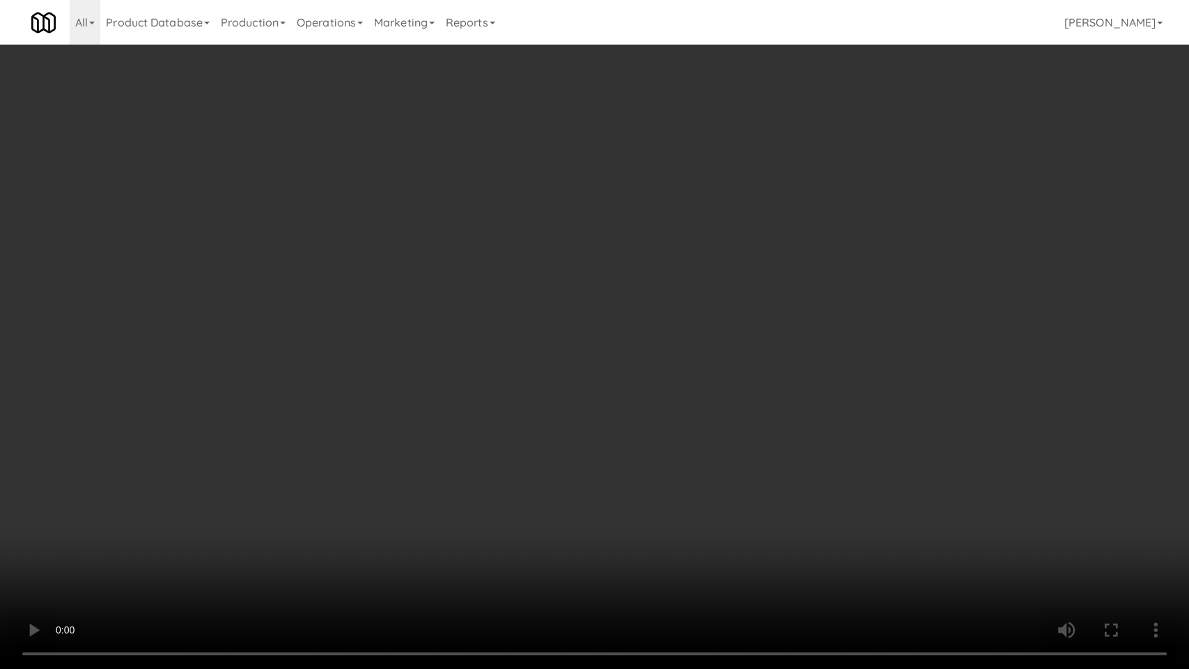
click at [455, 266] on video at bounding box center [594, 334] width 1189 height 669
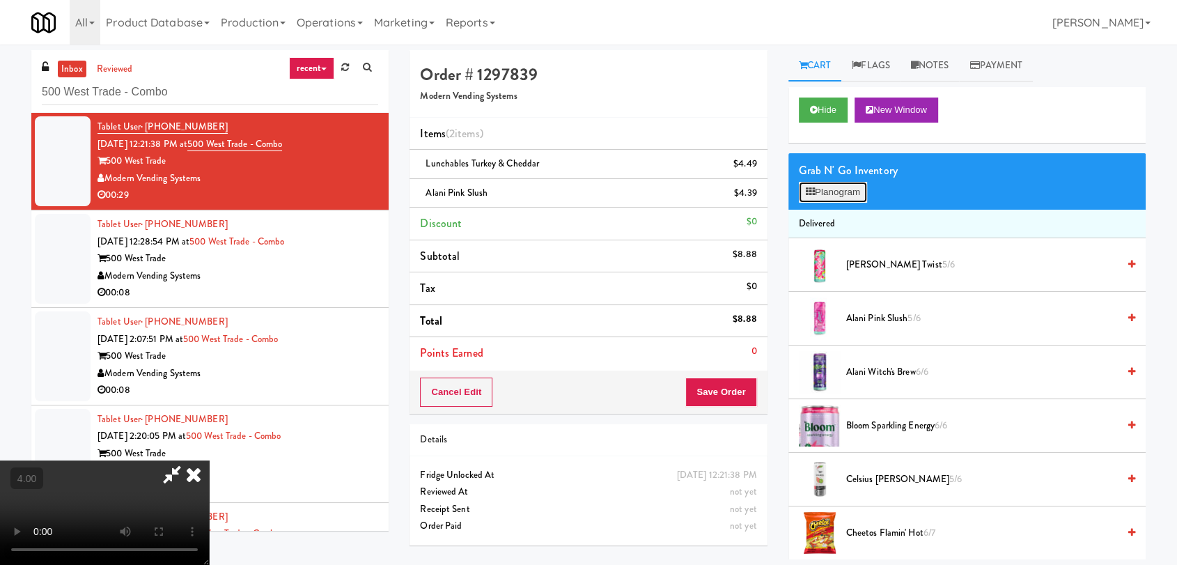
click at [822, 191] on button "Planogram" at bounding box center [833, 192] width 68 height 21
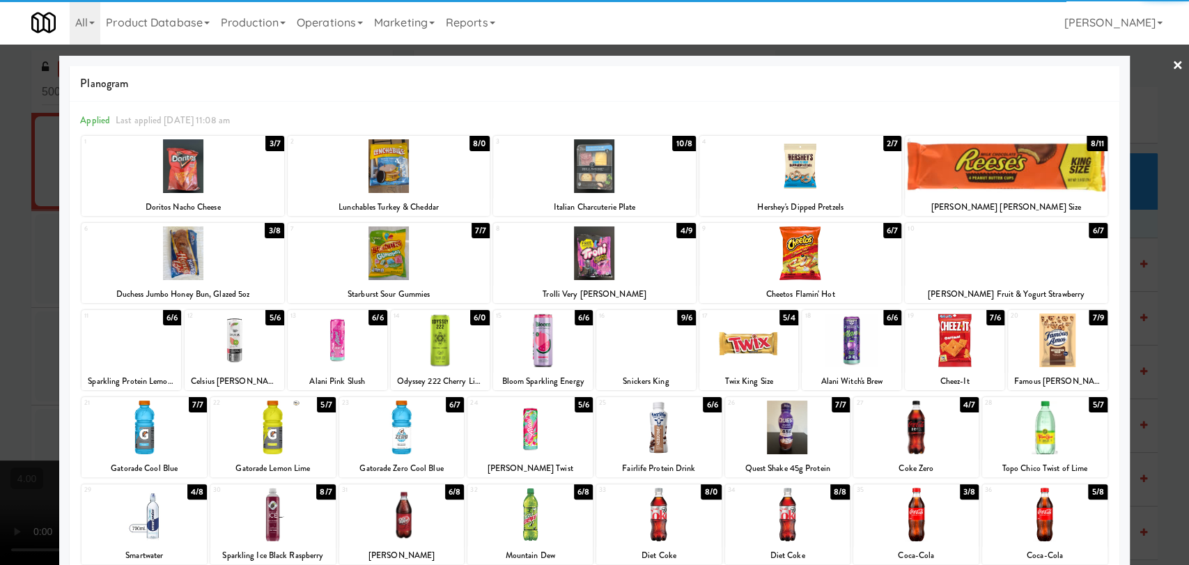
click at [584, 174] on div at bounding box center [594, 166] width 202 height 54
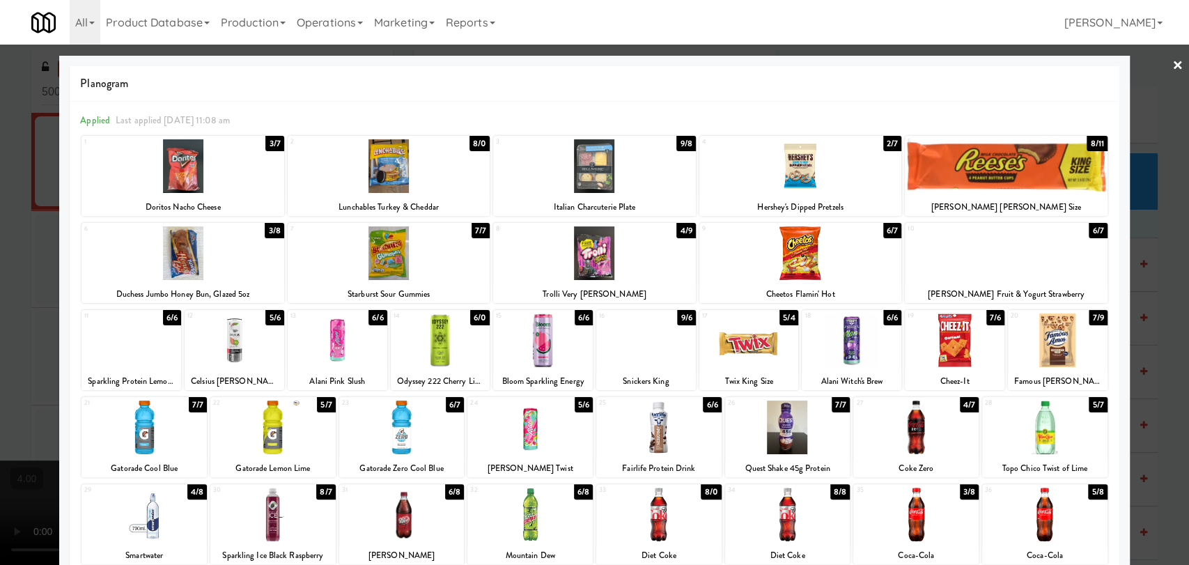
click at [0, 240] on div at bounding box center [594, 282] width 1189 height 565
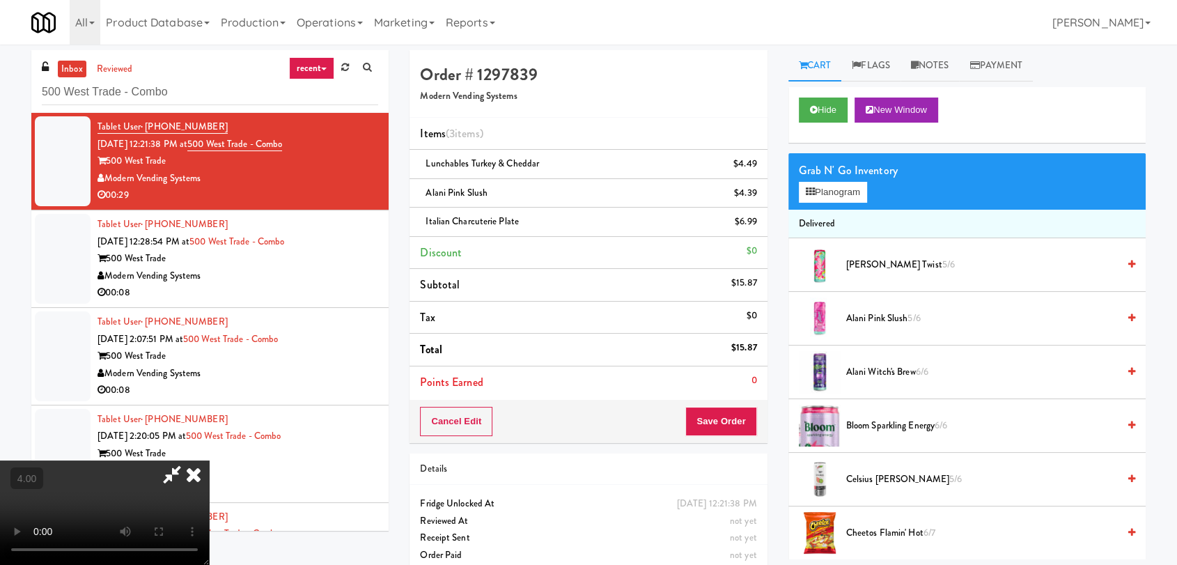
click at [209, 460] on icon at bounding box center [193, 474] width 31 height 28
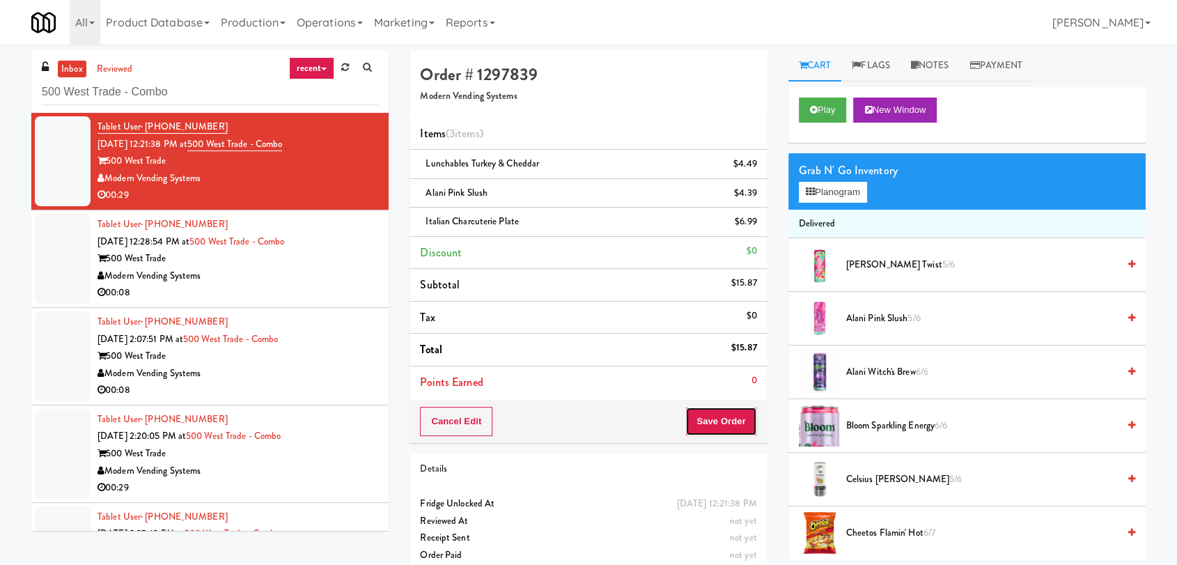
click at [713, 412] on button "Save Order" at bounding box center [720, 421] width 71 height 29
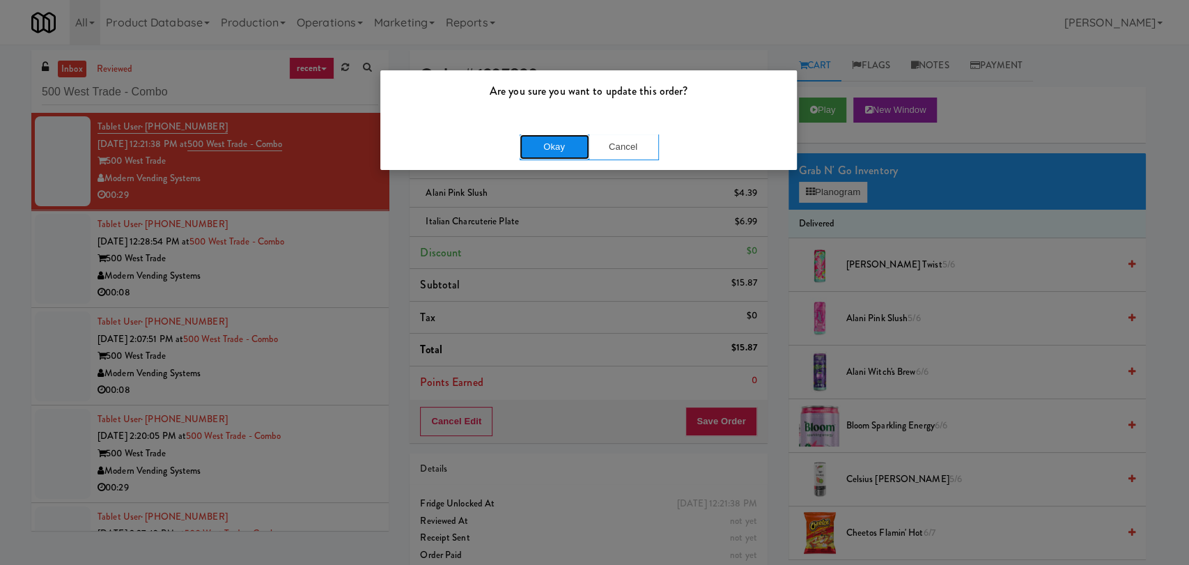
click at [557, 145] on button "Okay" at bounding box center [555, 146] width 70 height 25
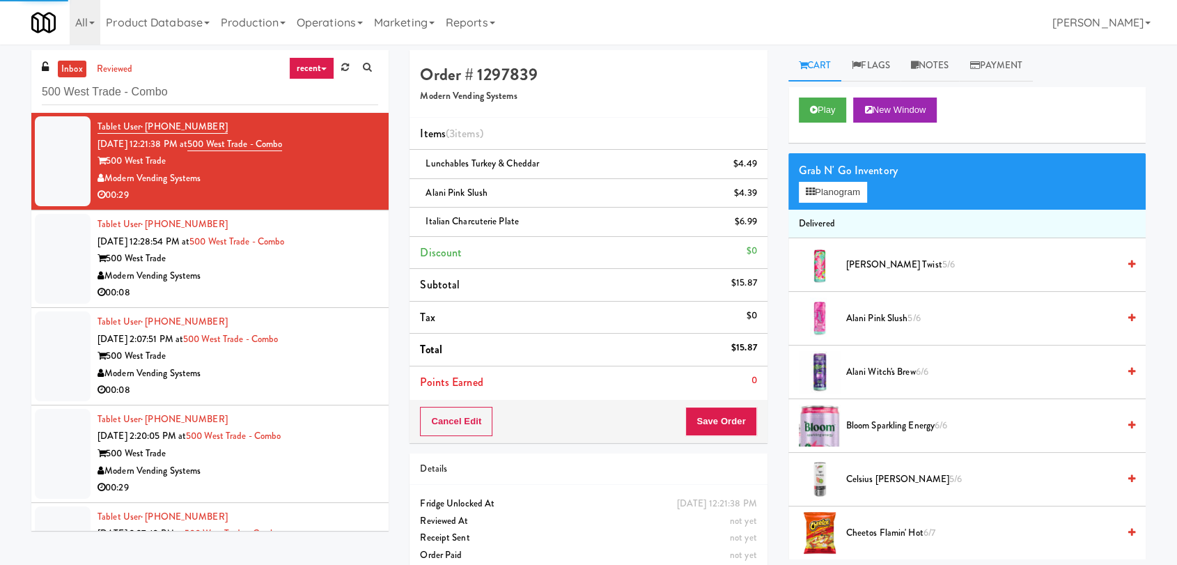
click at [317, 275] on div "Modern Vending Systems" at bounding box center [238, 276] width 281 height 17
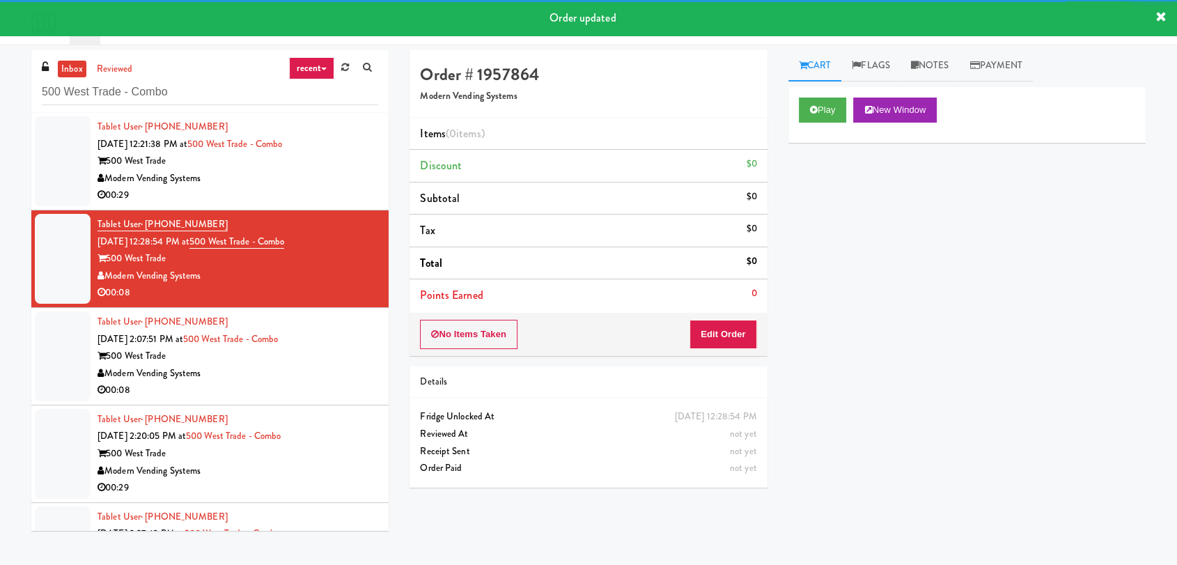
click at [272, 193] on div "00:29" at bounding box center [238, 195] width 281 height 17
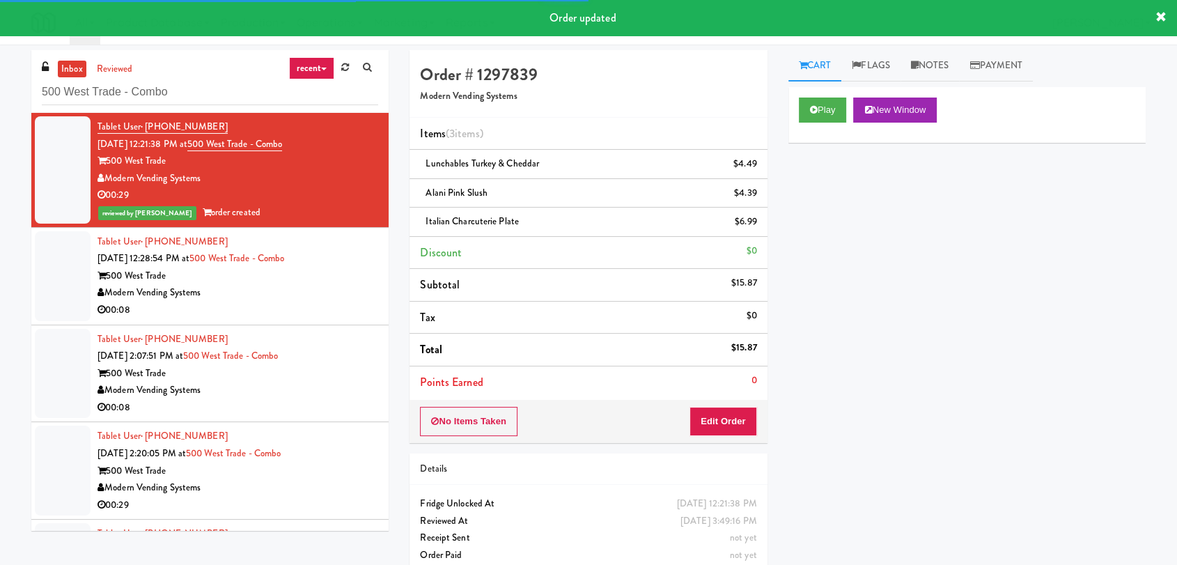
click at [296, 297] on div "Modern Vending Systems" at bounding box center [238, 292] width 281 height 17
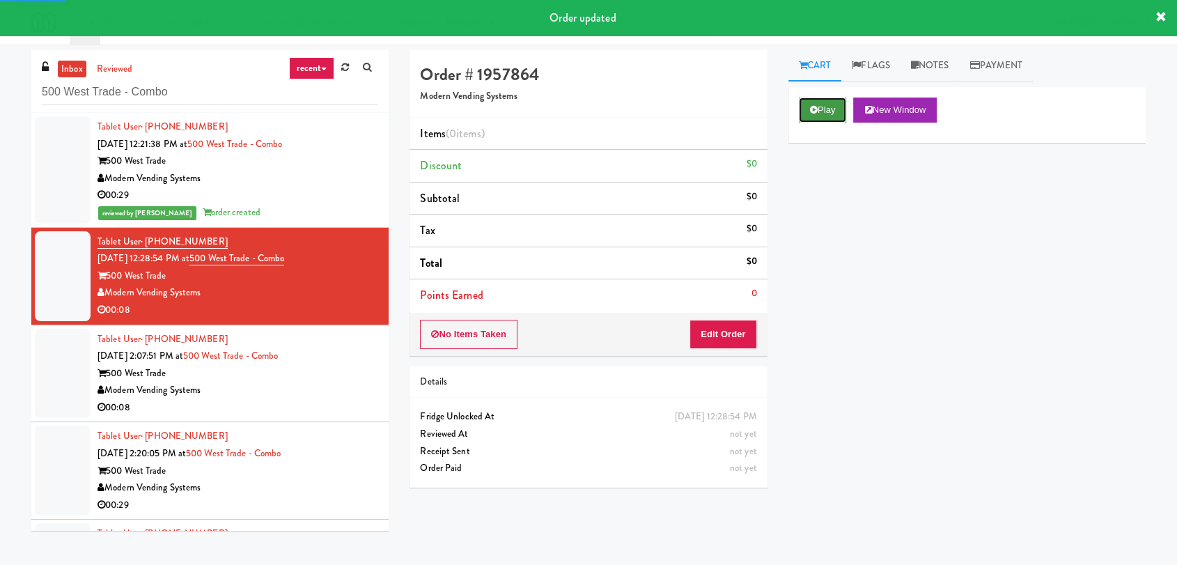
click at [820, 110] on button "Play" at bounding box center [823, 110] width 48 height 25
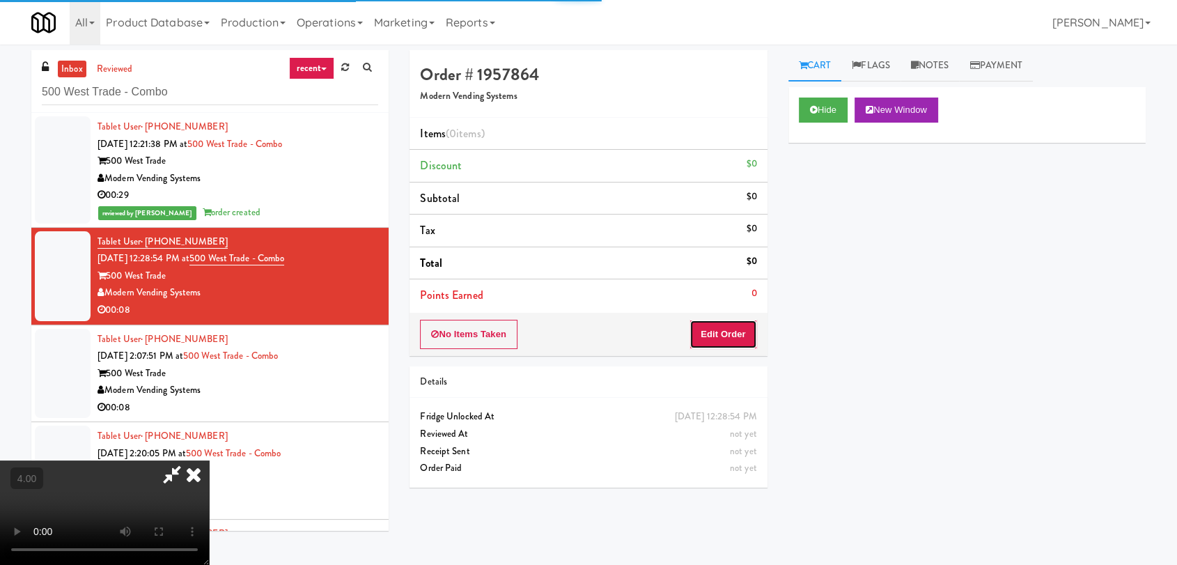
click at [737, 329] on button "Edit Order" at bounding box center [724, 334] width 68 height 29
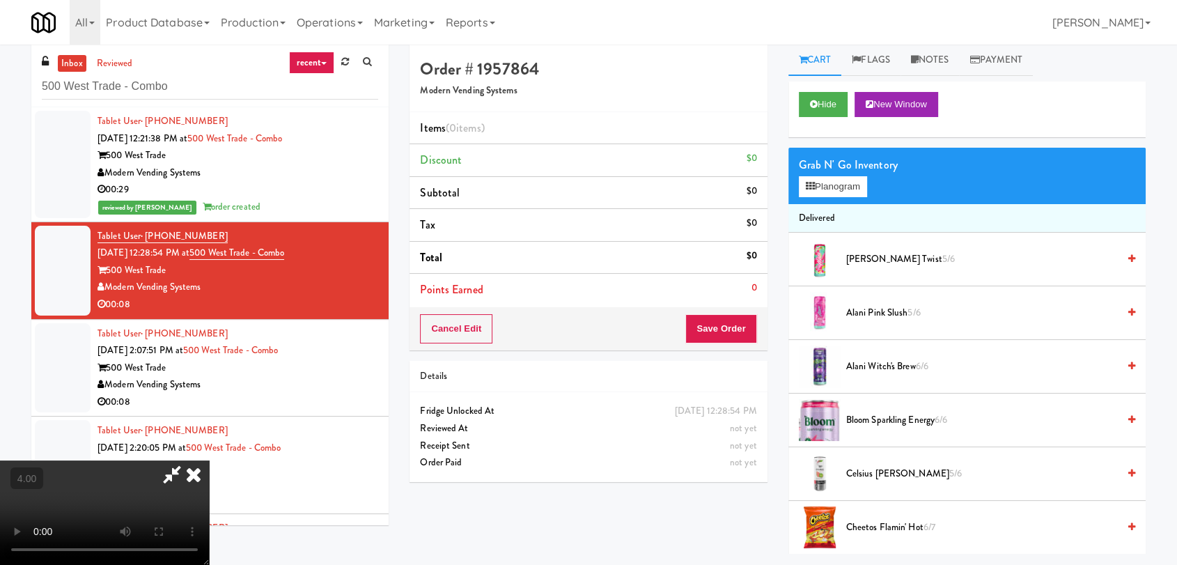
scroll to position [45, 0]
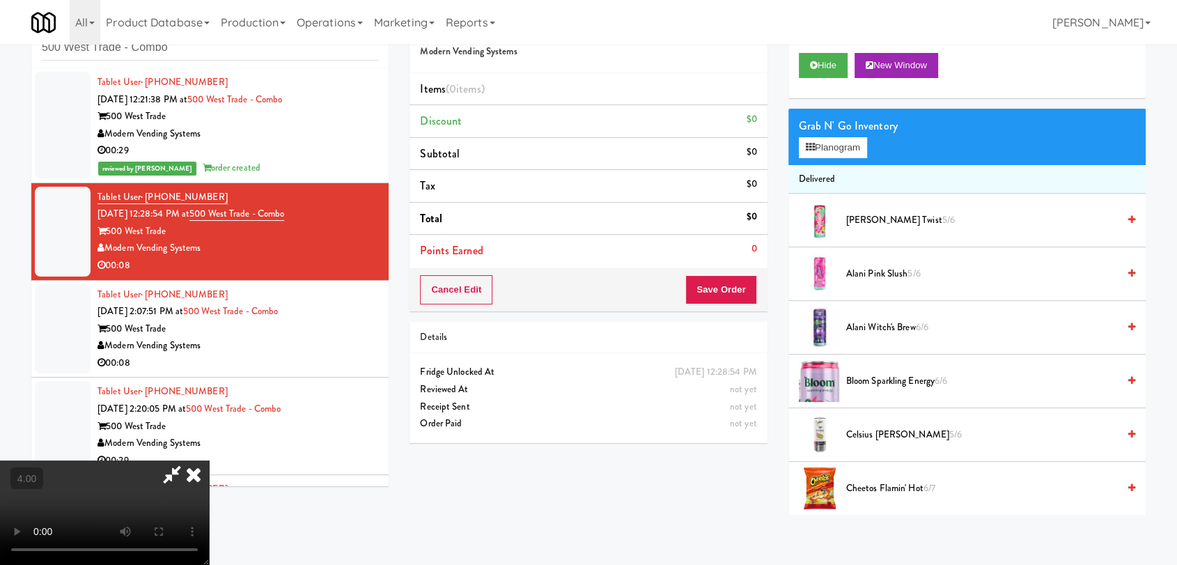
click at [209, 460] on video at bounding box center [104, 512] width 209 height 104
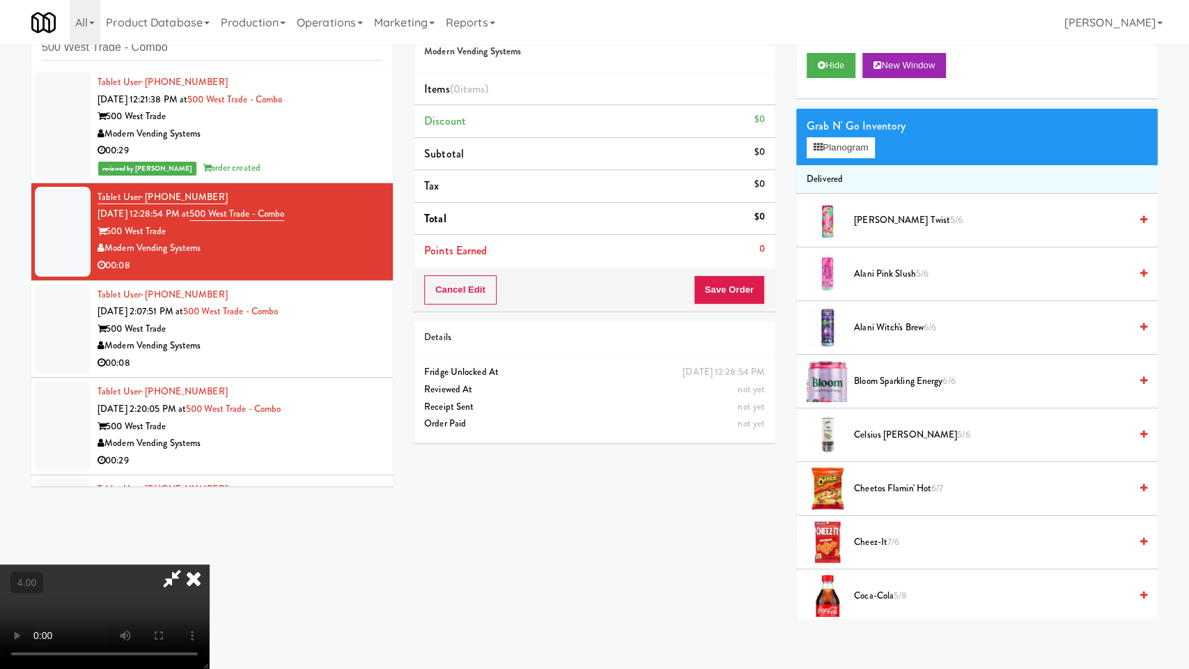
click at [209, 564] on video at bounding box center [104, 616] width 209 height 104
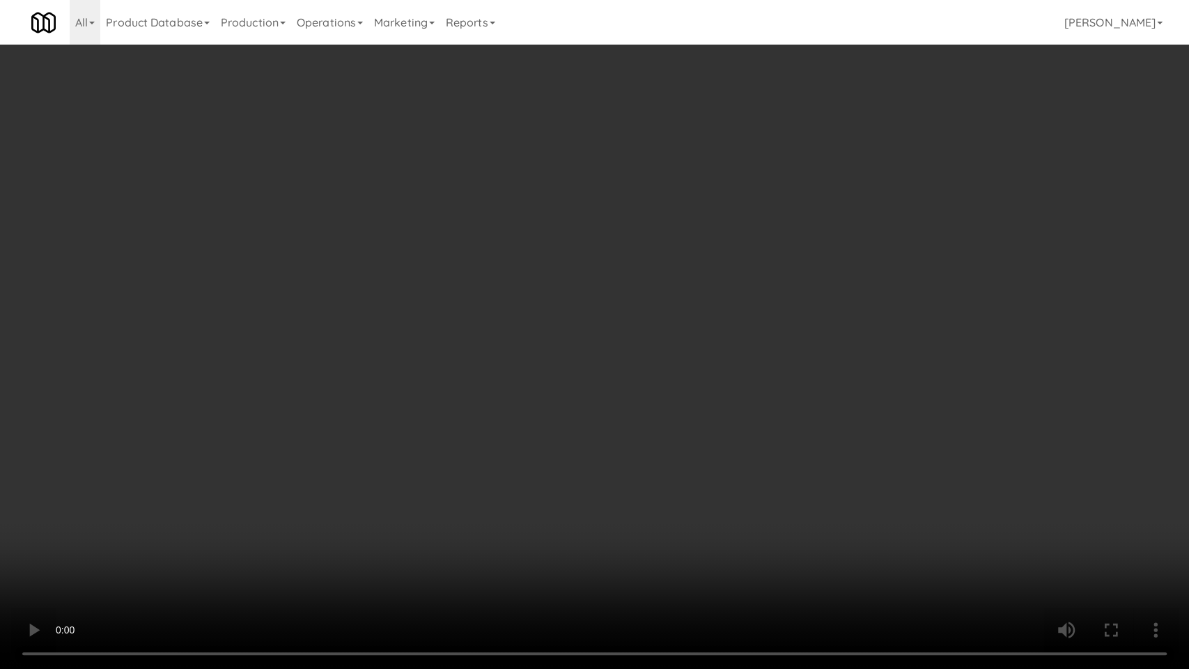
click at [346, 499] on video at bounding box center [594, 334] width 1189 height 669
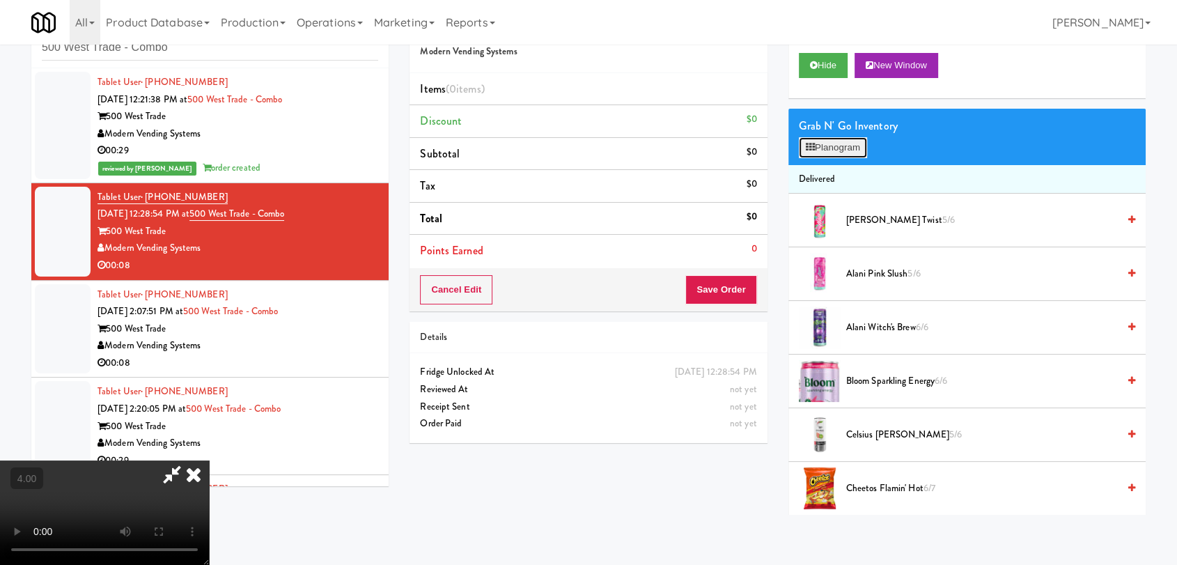
click at [829, 156] on button "Planogram" at bounding box center [833, 147] width 68 height 21
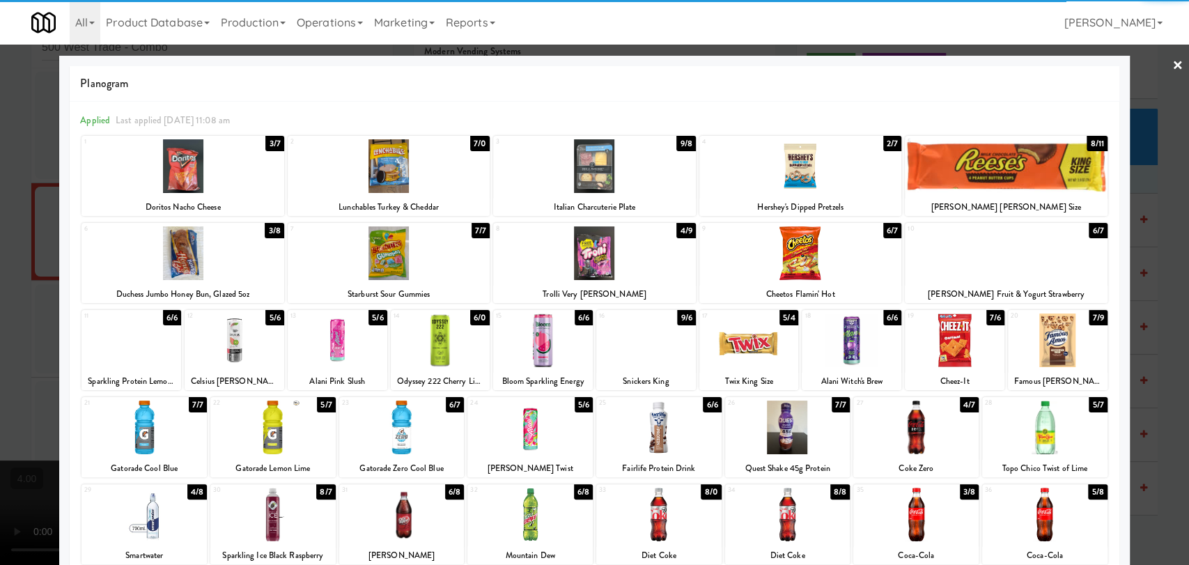
click at [402, 255] on div at bounding box center [389, 253] width 202 height 54
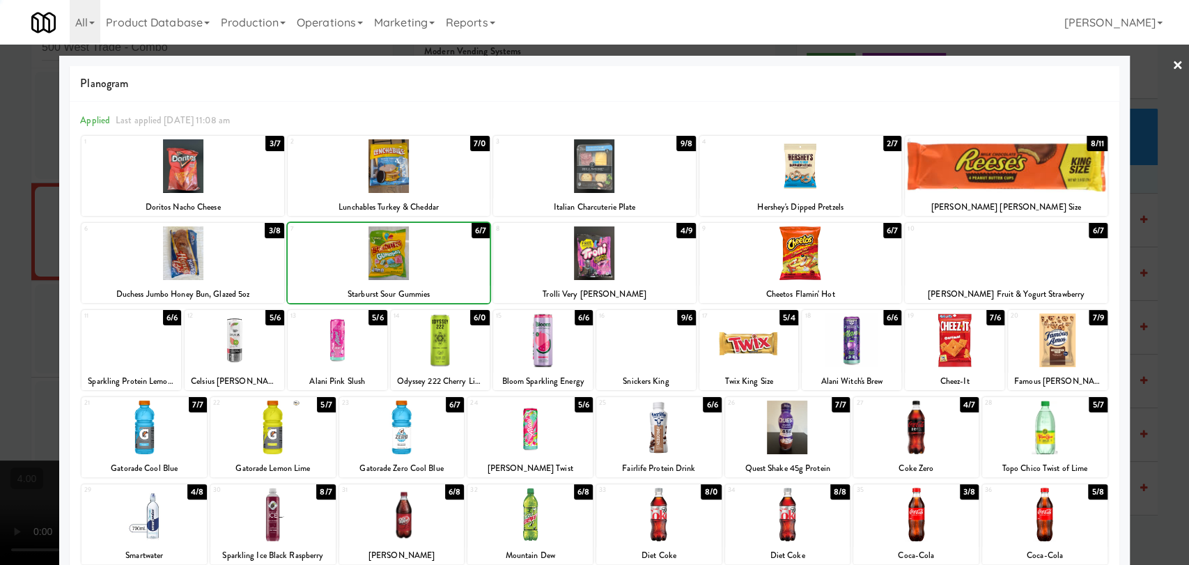
click at [402, 255] on div at bounding box center [389, 253] width 202 height 54
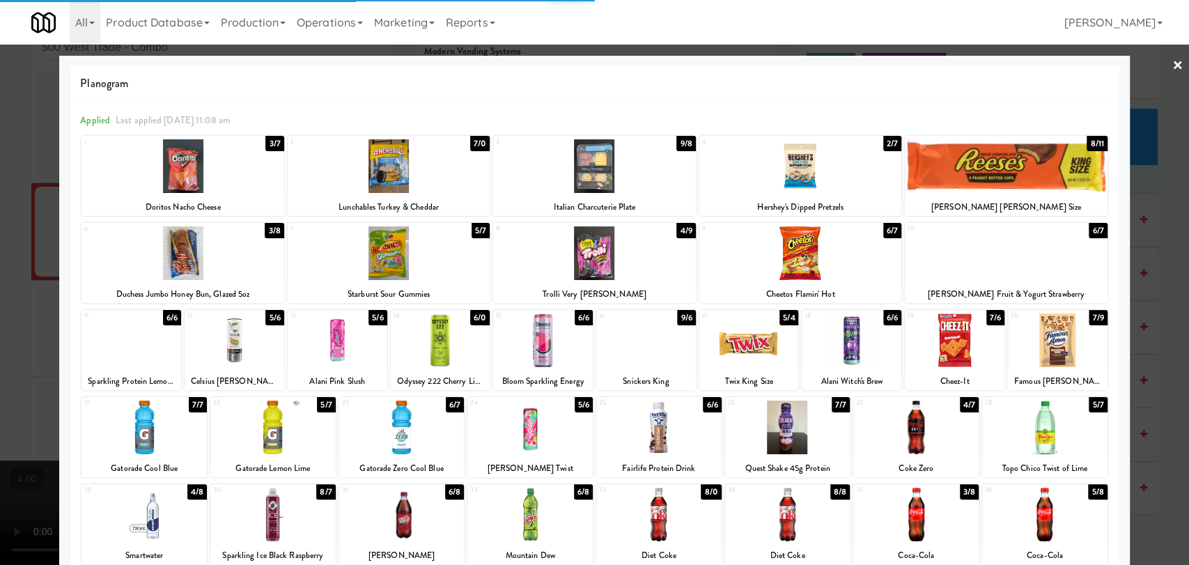
click at [0, 209] on div at bounding box center [594, 282] width 1189 height 565
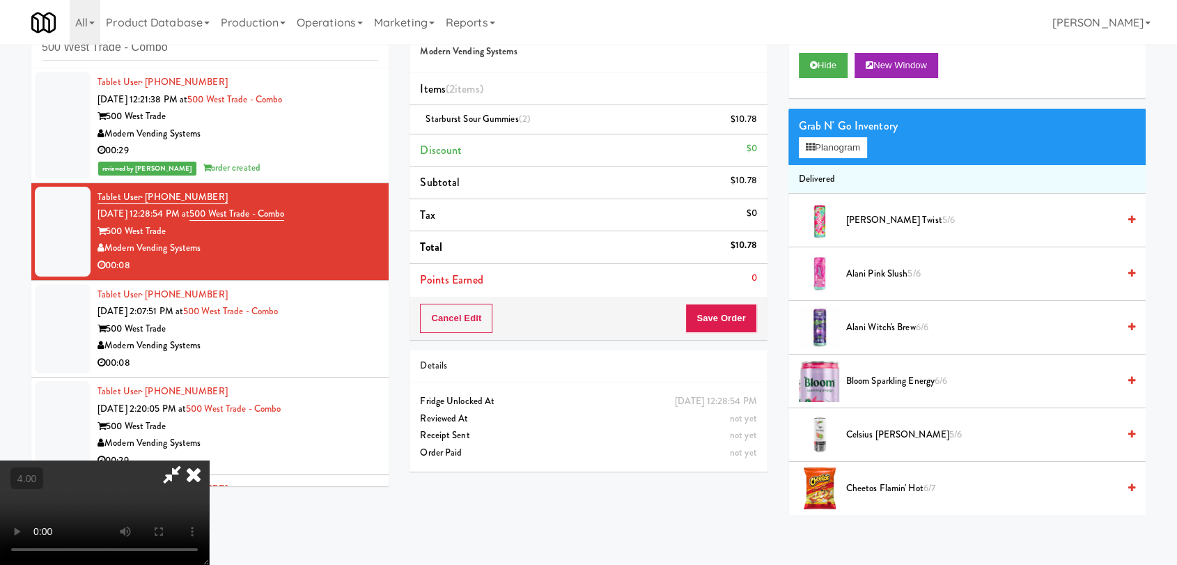
click at [209, 460] on icon at bounding box center [193, 474] width 31 height 28
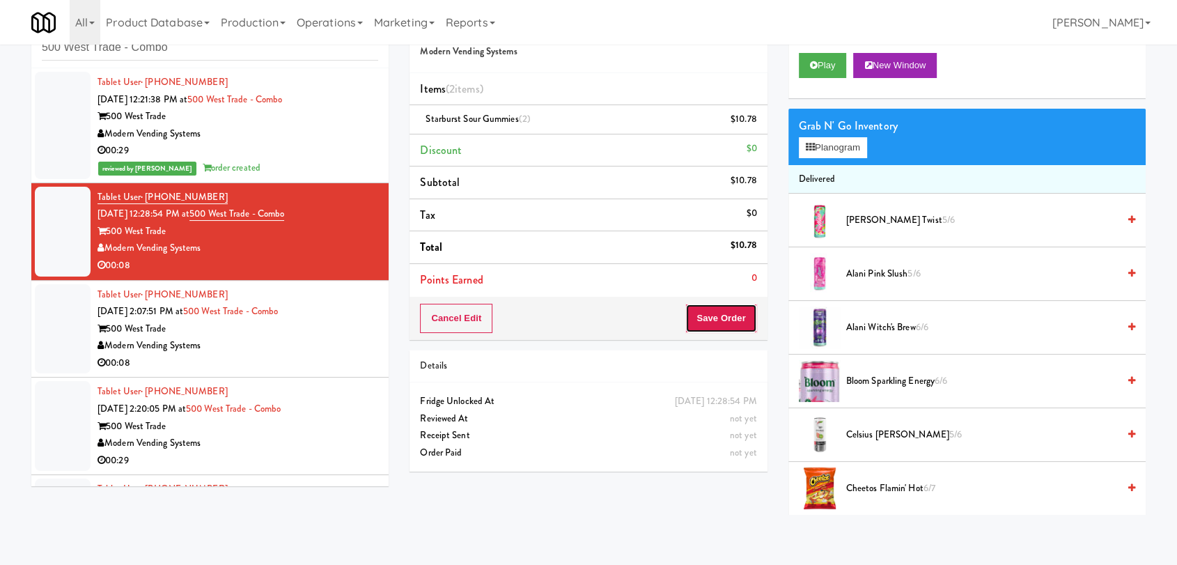
click at [702, 319] on button "Save Order" at bounding box center [720, 318] width 71 height 29
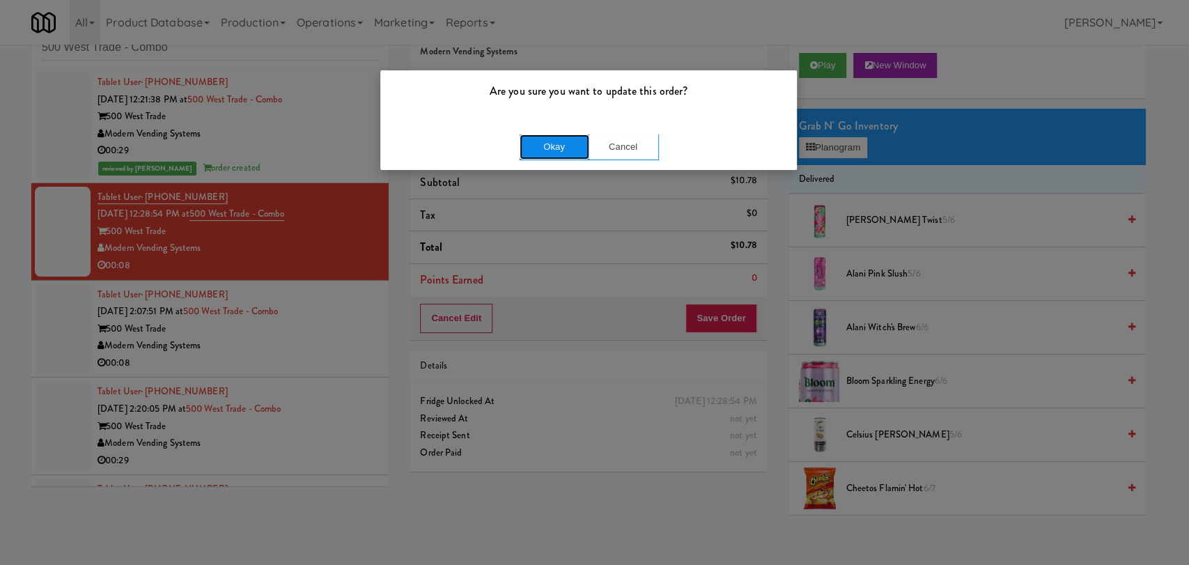
click at [555, 141] on button "Okay" at bounding box center [555, 146] width 70 height 25
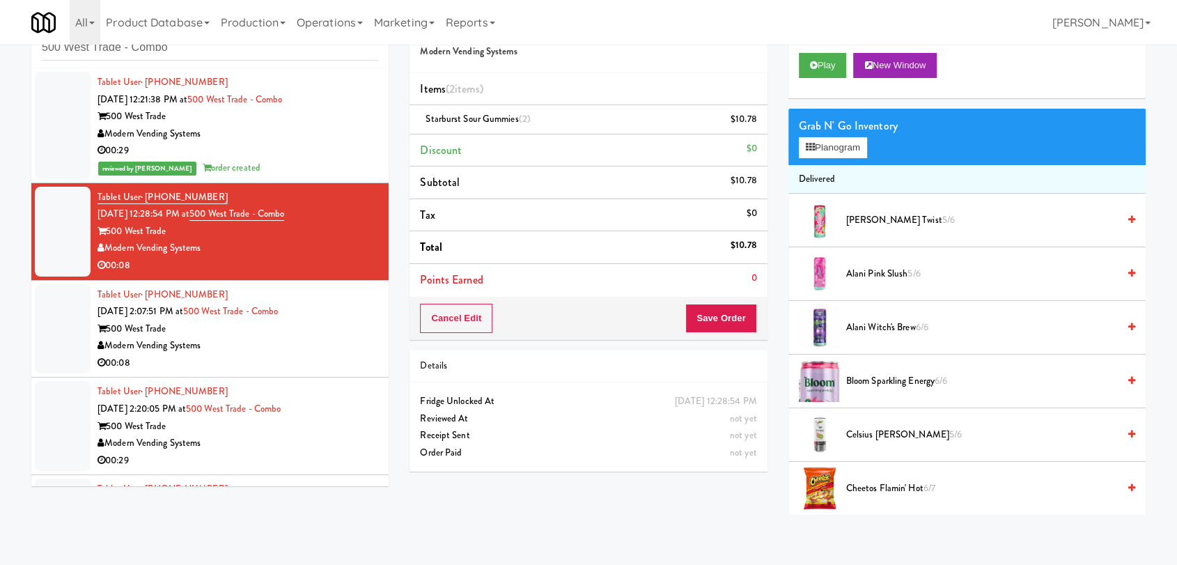
click at [347, 324] on div "500 West Trade" at bounding box center [238, 328] width 281 height 17
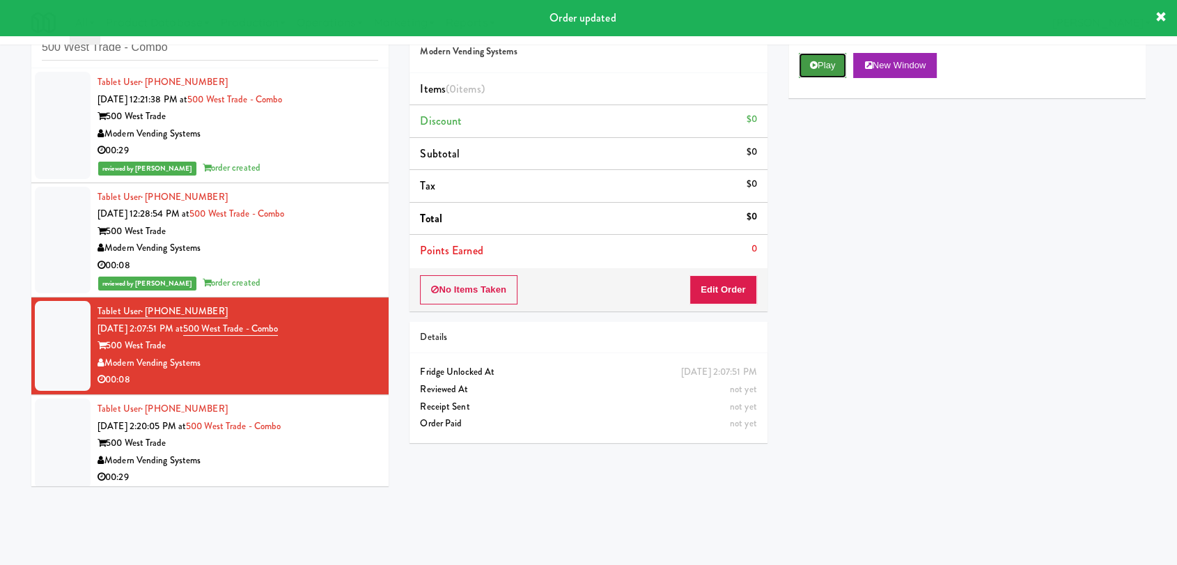
click at [815, 61] on icon at bounding box center [814, 65] width 8 height 9
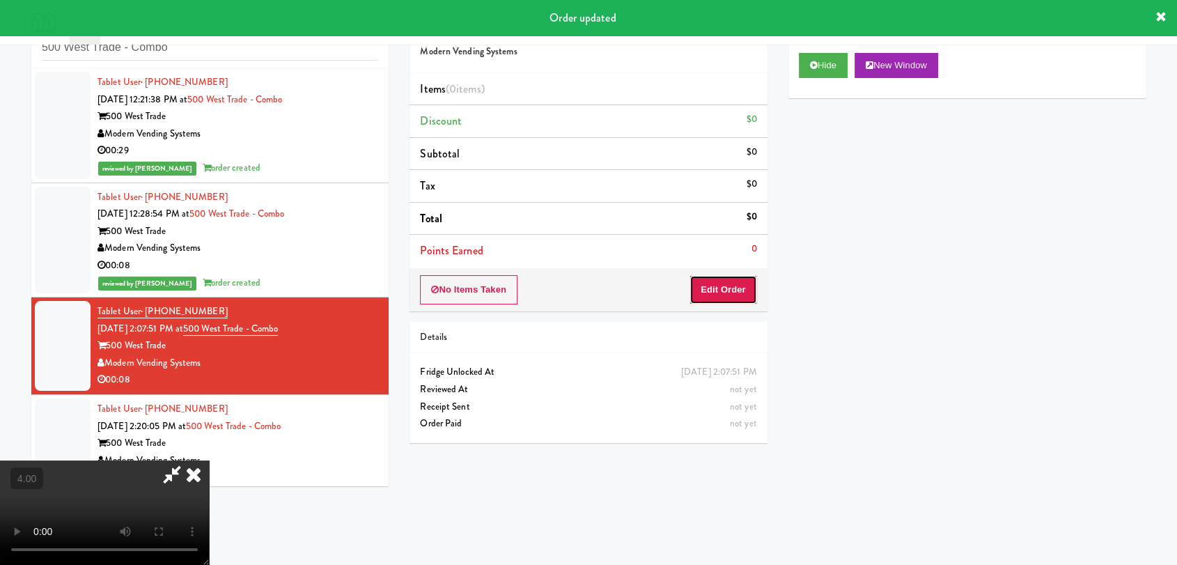
click at [719, 290] on button "Edit Order" at bounding box center [724, 289] width 68 height 29
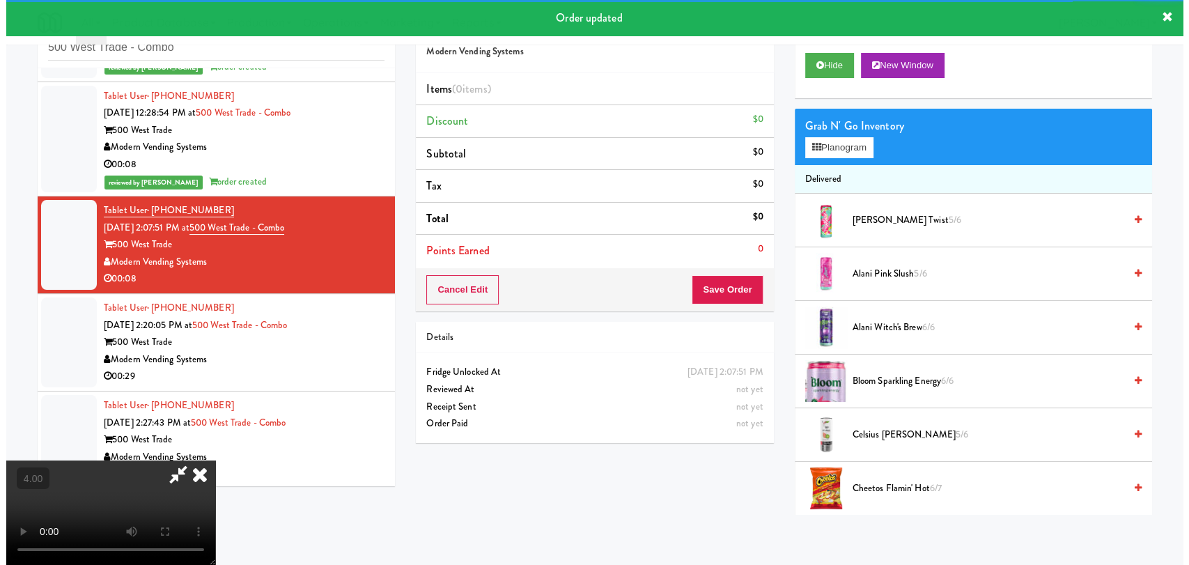
scroll to position [102, 0]
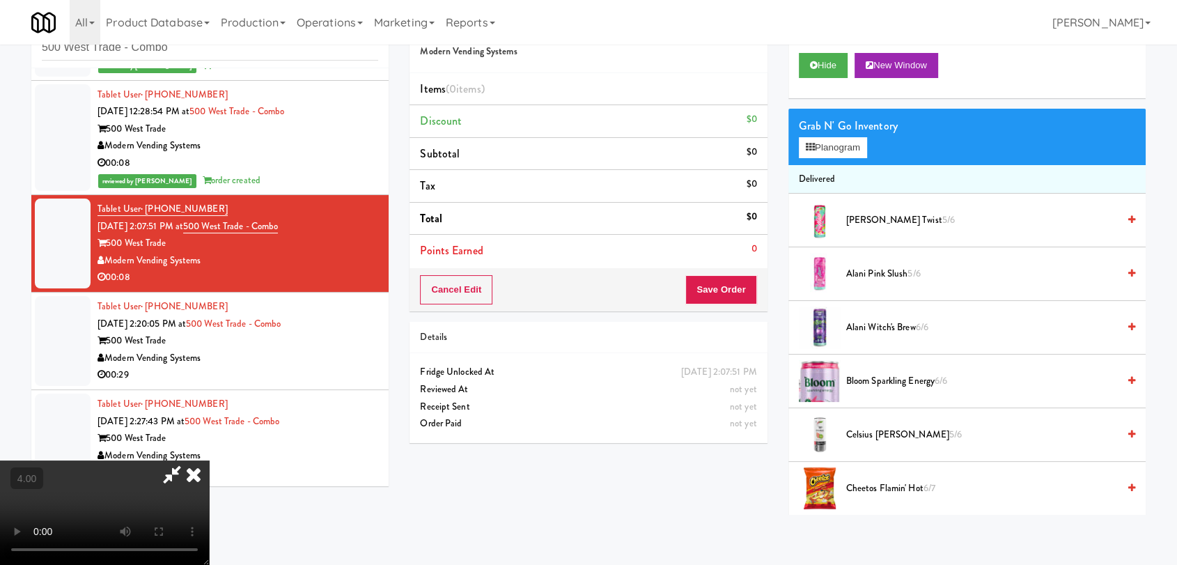
click at [209, 460] on video at bounding box center [104, 512] width 209 height 104
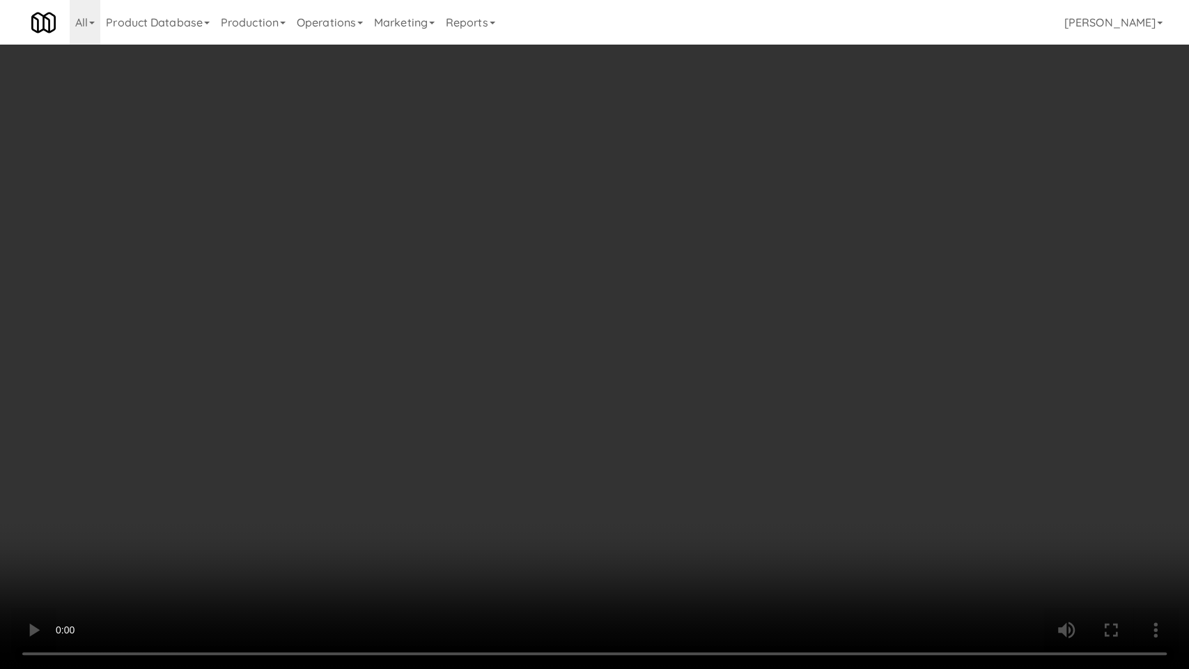
click at [379, 458] on video at bounding box center [594, 334] width 1189 height 669
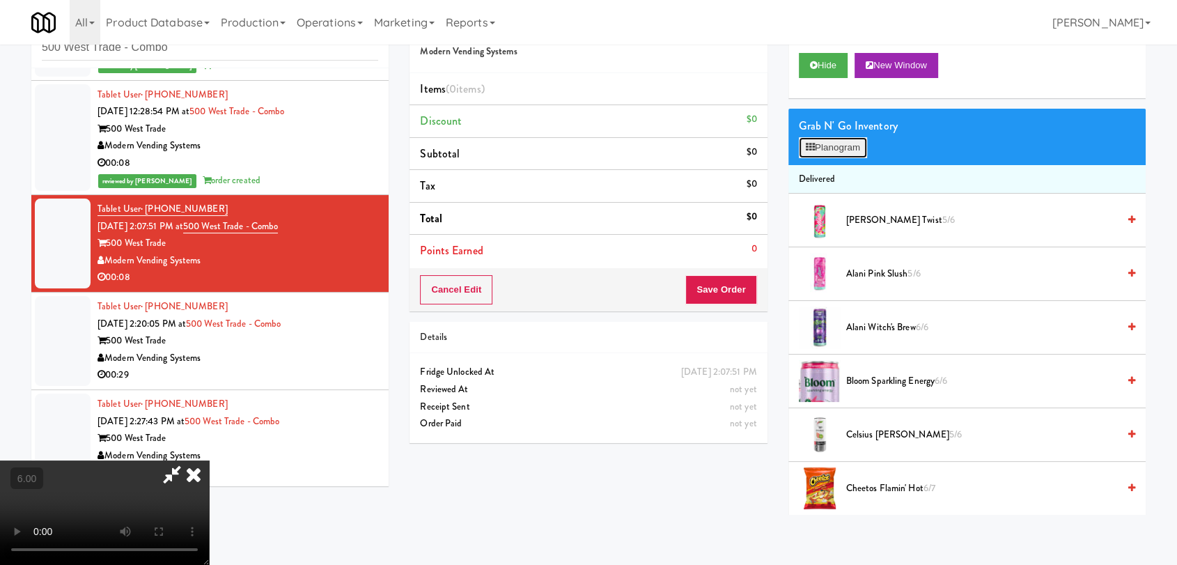
click at [841, 141] on button "Planogram" at bounding box center [833, 147] width 68 height 21
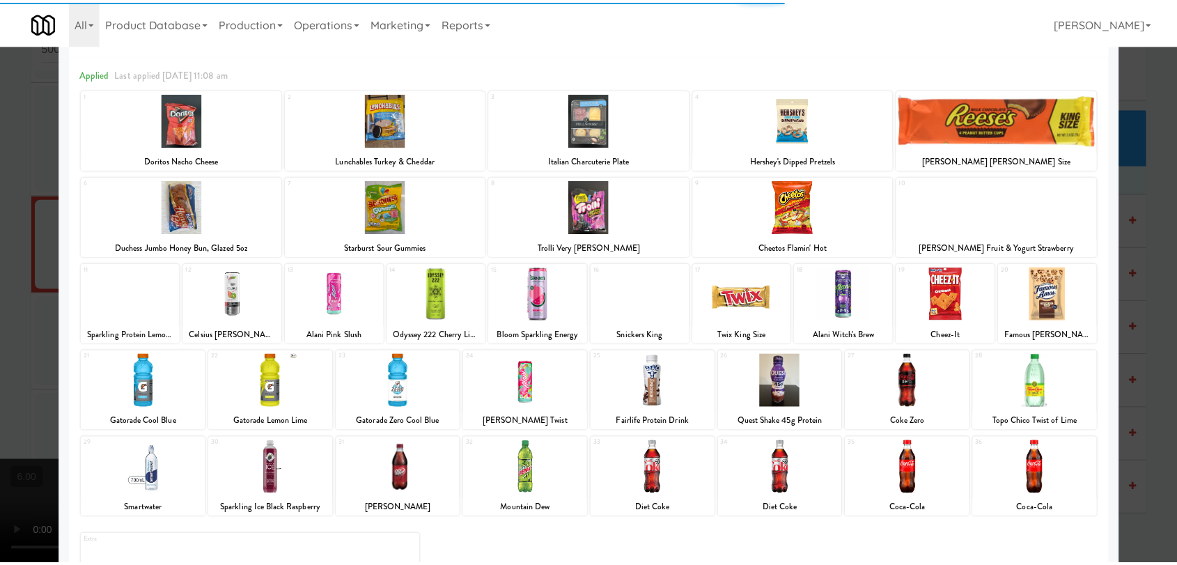
scroll to position [119, 0]
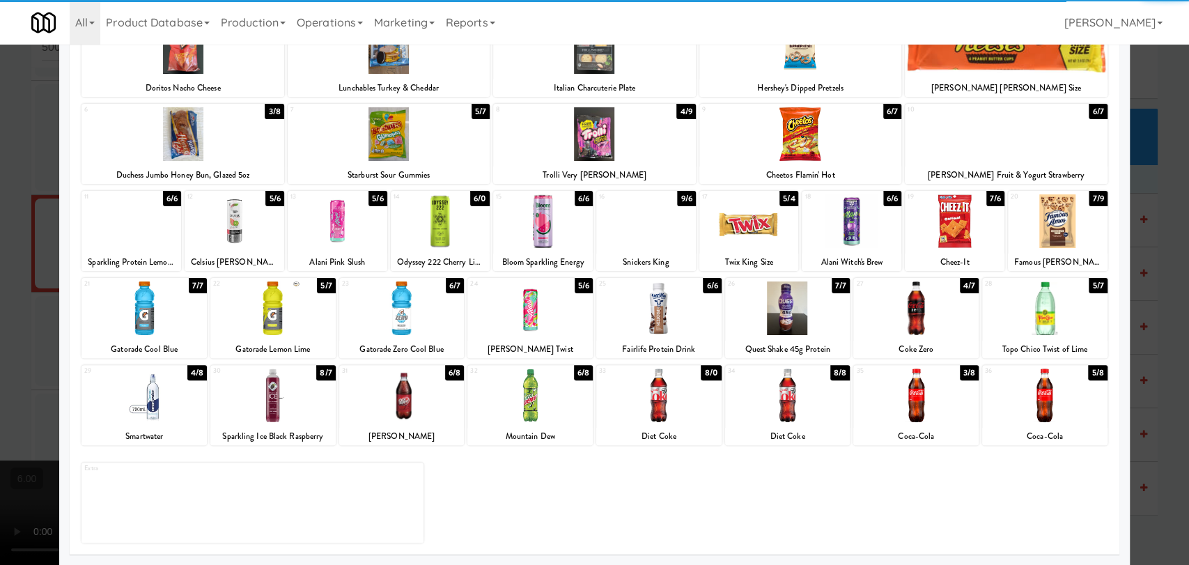
click at [412, 403] on div at bounding box center [401, 396] width 125 height 54
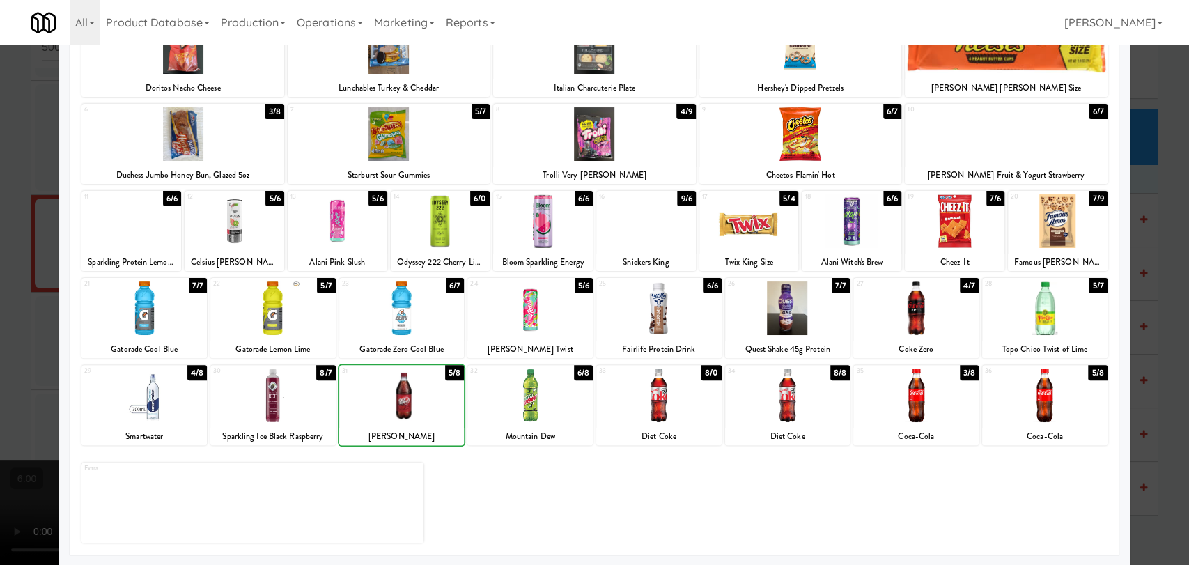
click at [8, 302] on div at bounding box center [594, 282] width 1189 height 565
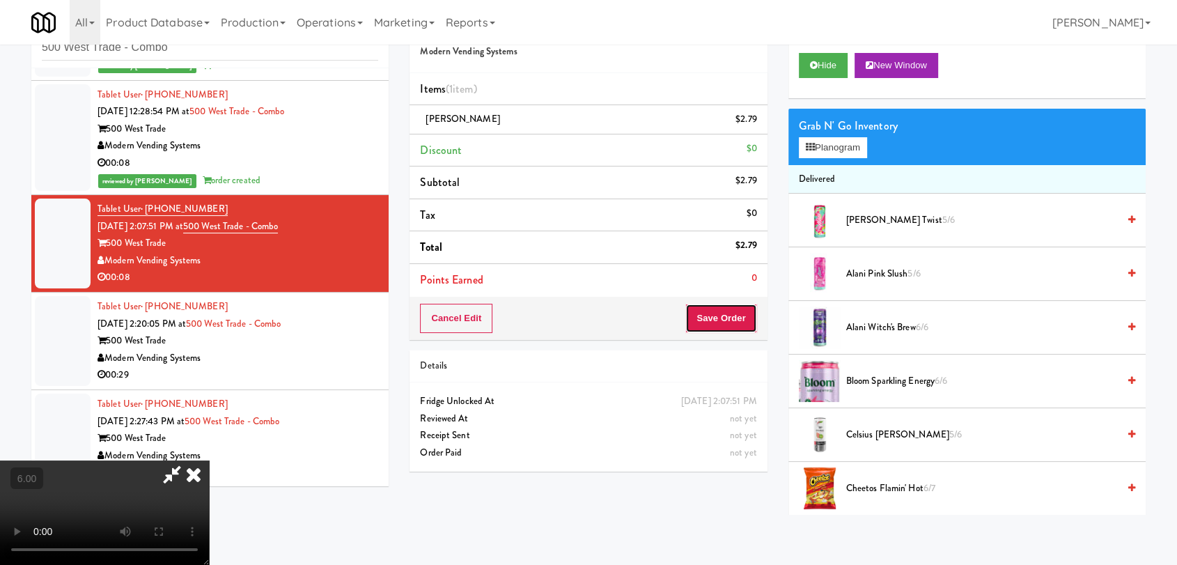
click at [731, 319] on button "Save Order" at bounding box center [720, 318] width 71 height 29
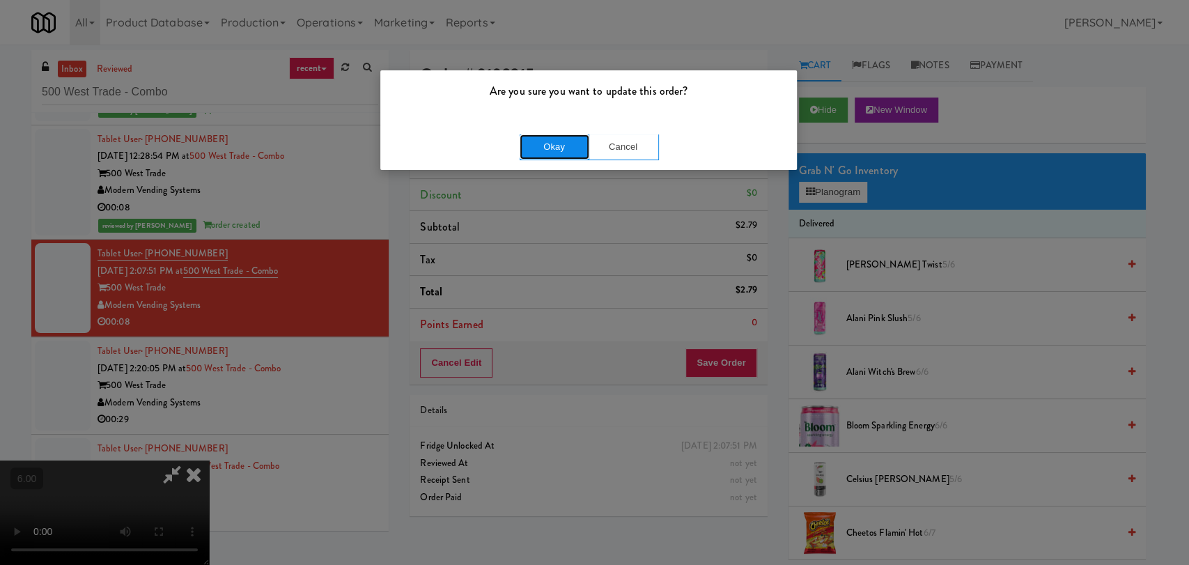
click at [570, 140] on button "Okay" at bounding box center [555, 146] width 70 height 25
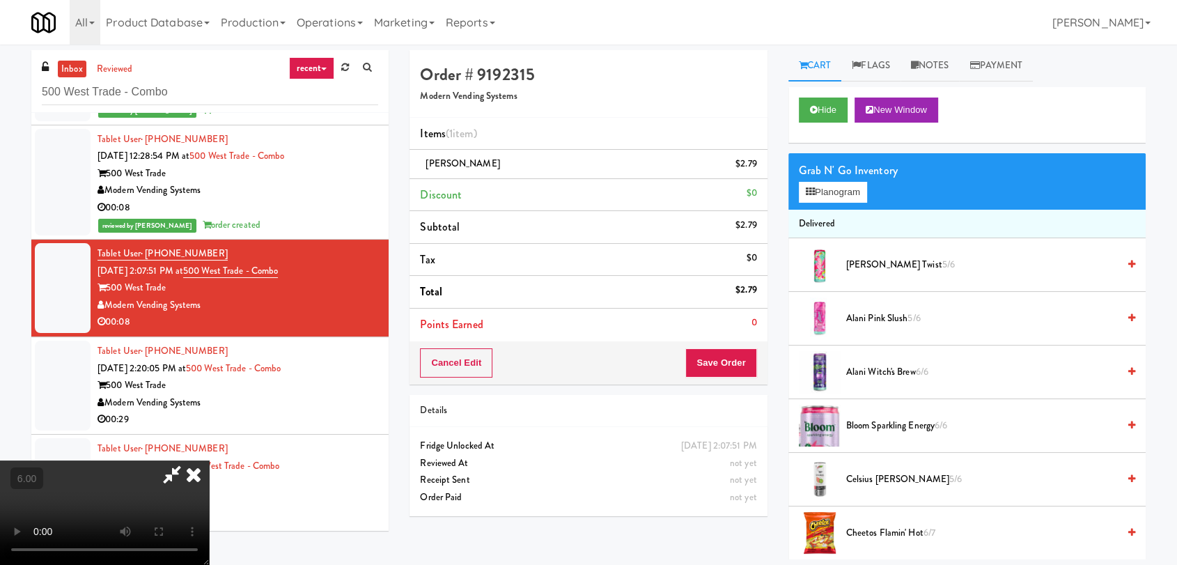
click at [209, 460] on icon at bounding box center [193, 474] width 31 height 28
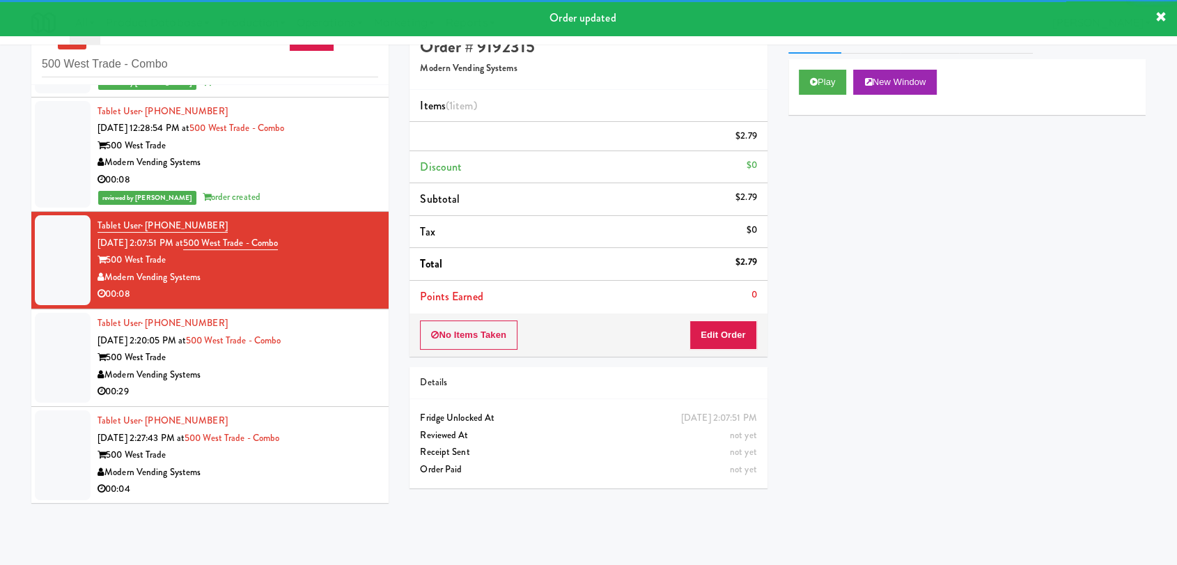
scroll to position [45, 0]
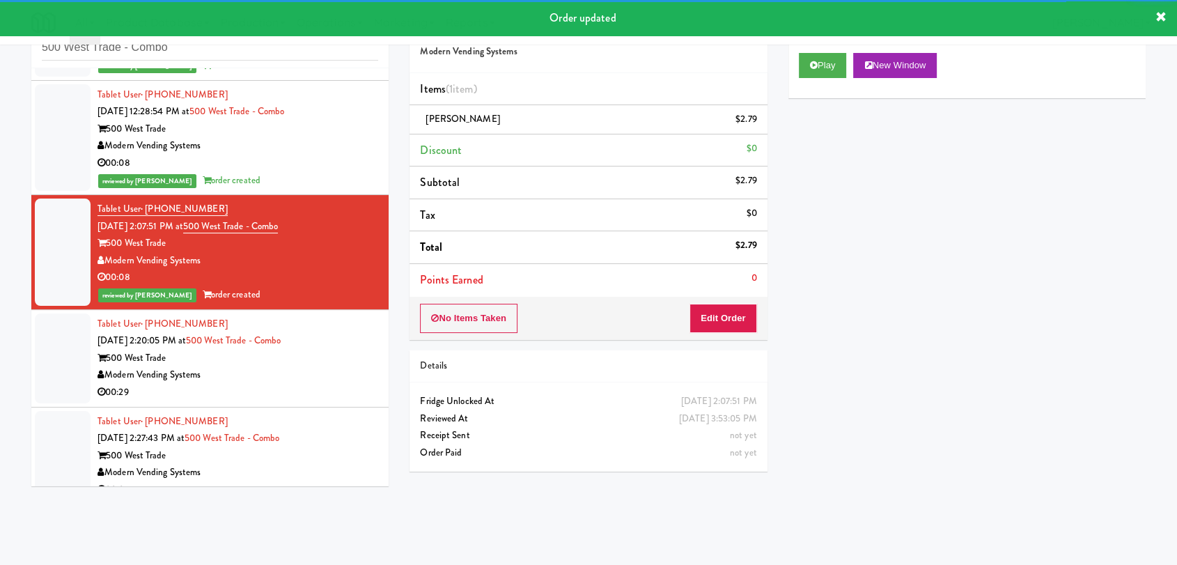
click at [323, 357] on div "500 West Trade" at bounding box center [238, 358] width 281 height 17
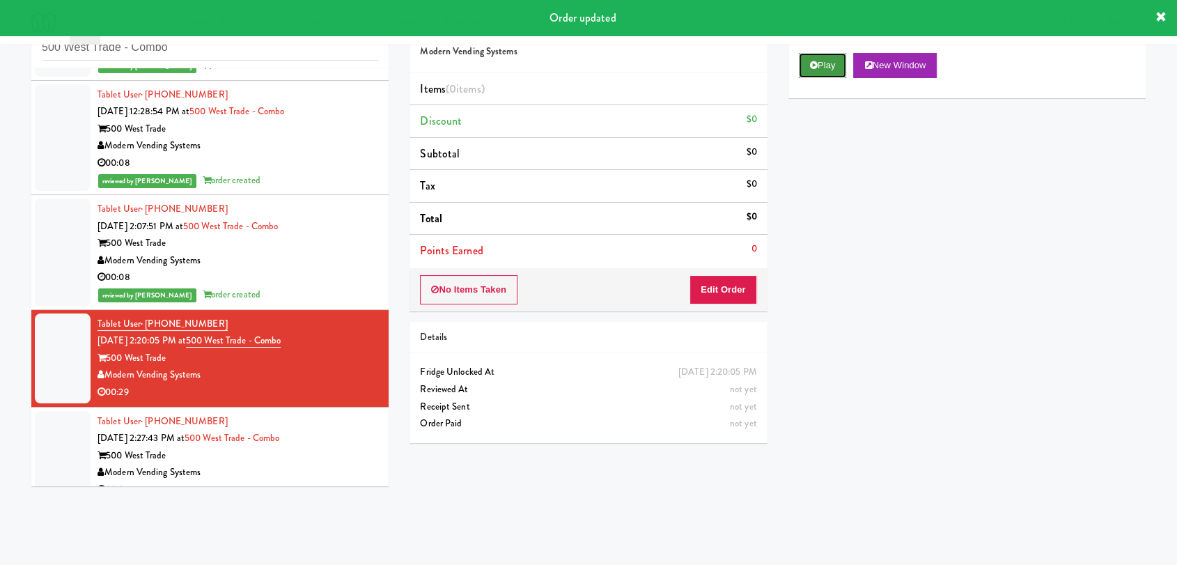
click at [825, 68] on button "Play" at bounding box center [823, 65] width 48 height 25
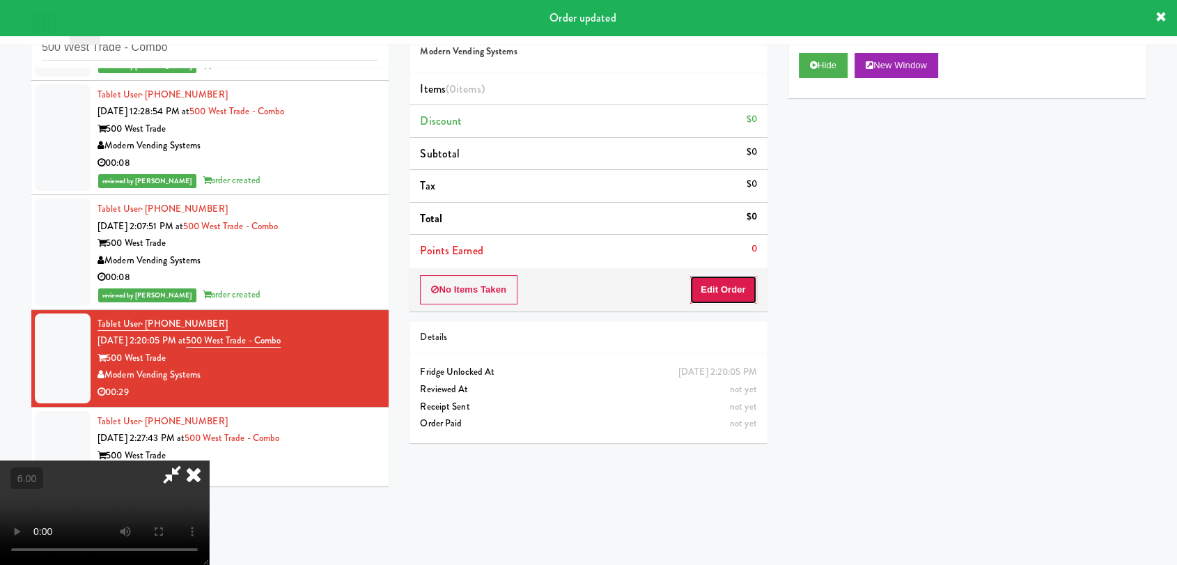
click at [726, 276] on button "Edit Order" at bounding box center [724, 289] width 68 height 29
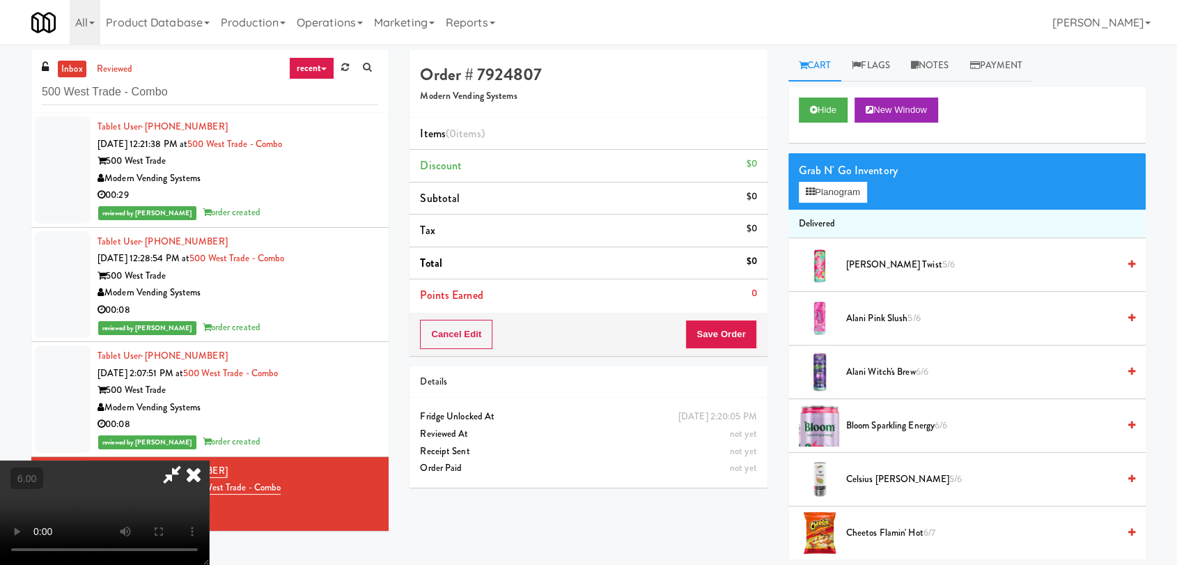
click at [209, 460] on video at bounding box center [104, 512] width 209 height 104
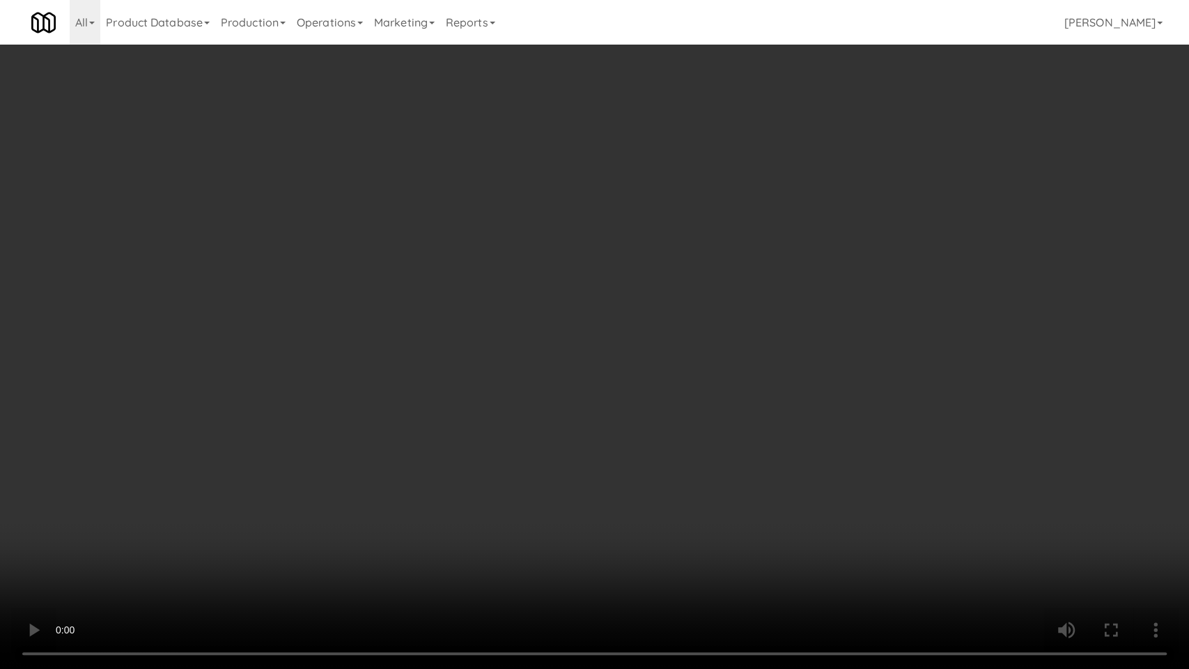
click at [392, 504] on video at bounding box center [594, 334] width 1189 height 669
click at [411, 463] on video at bounding box center [594, 334] width 1189 height 669
click at [603, 385] on video at bounding box center [594, 334] width 1189 height 669
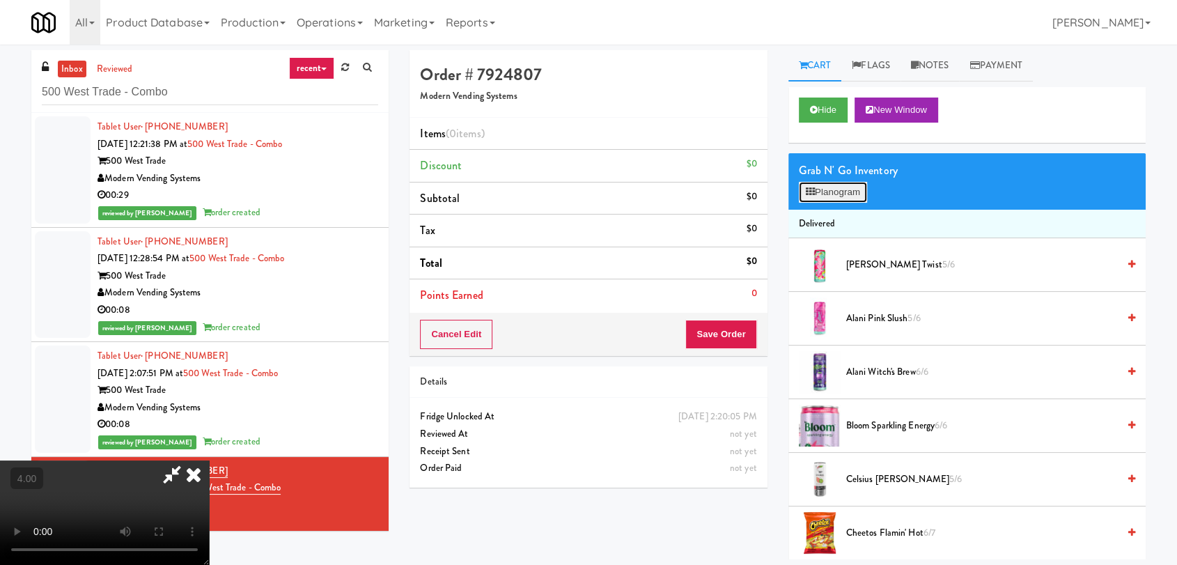
click at [799, 190] on button "Planogram" at bounding box center [833, 192] width 68 height 21
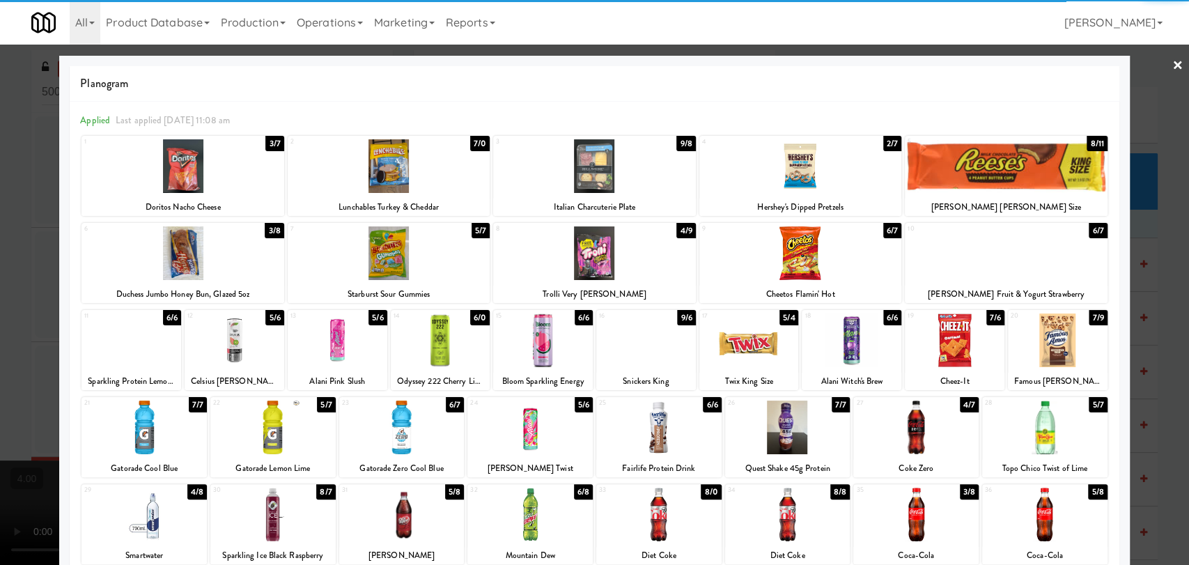
click at [153, 432] on div at bounding box center [144, 428] width 125 height 54
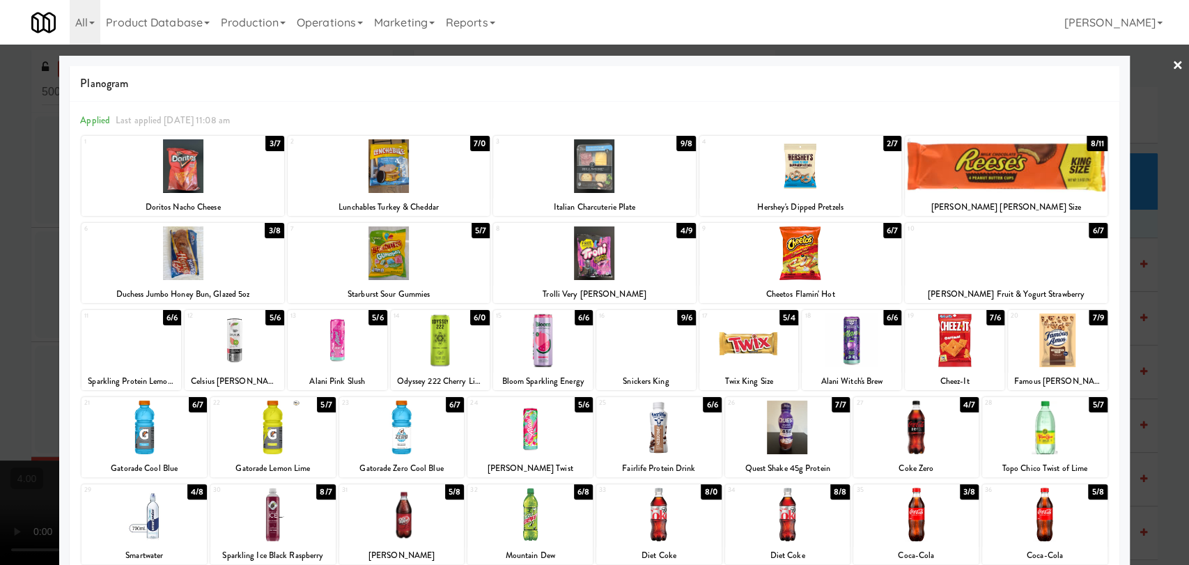
click at [1001, 272] on div at bounding box center [1006, 253] width 202 height 54
click at [1142, 251] on div at bounding box center [594, 282] width 1189 height 565
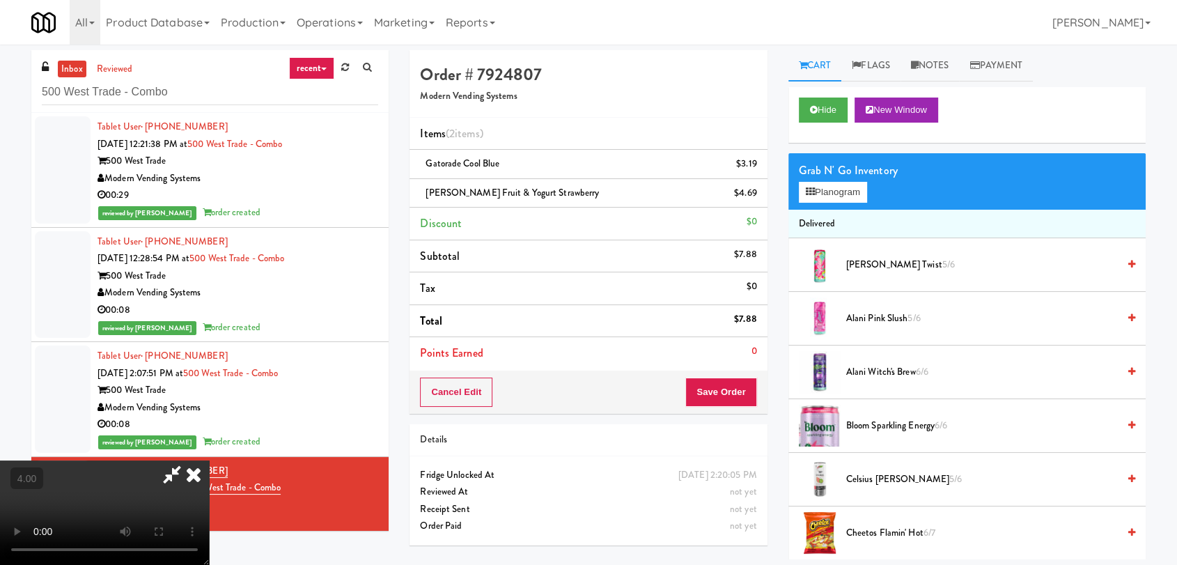
click at [209, 460] on video at bounding box center [104, 512] width 209 height 104
click at [209, 483] on video at bounding box center [104, 512] width 209 height 104
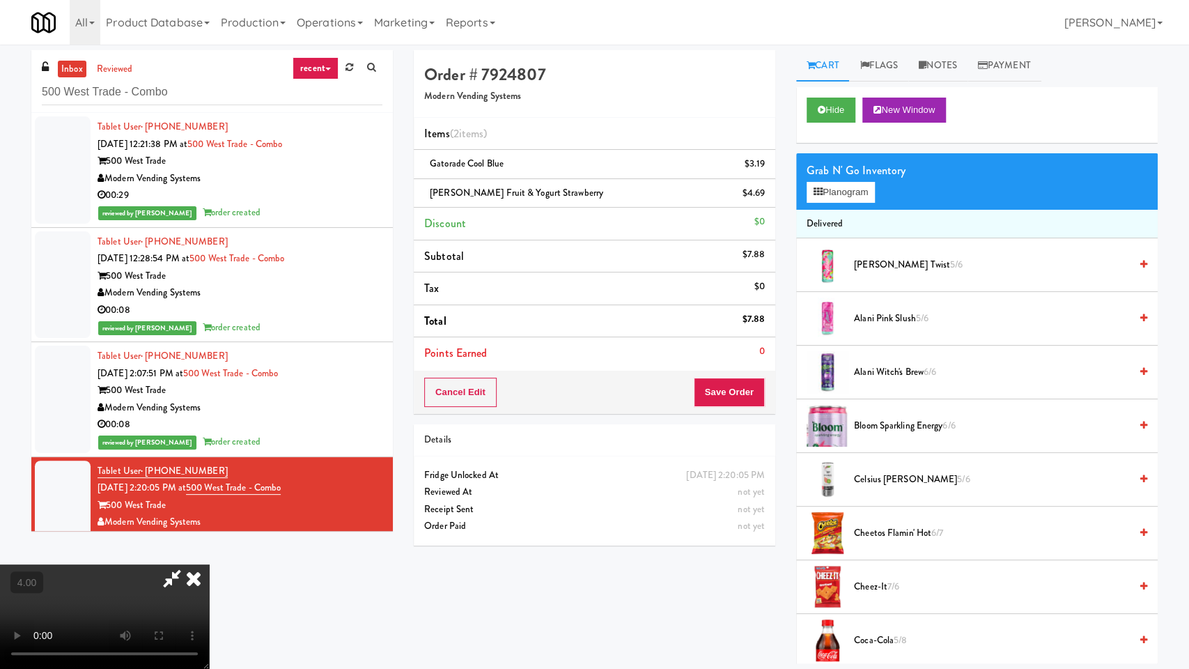
click at [209, 564] on video at bounding box center [104, 616] width 209 height 104
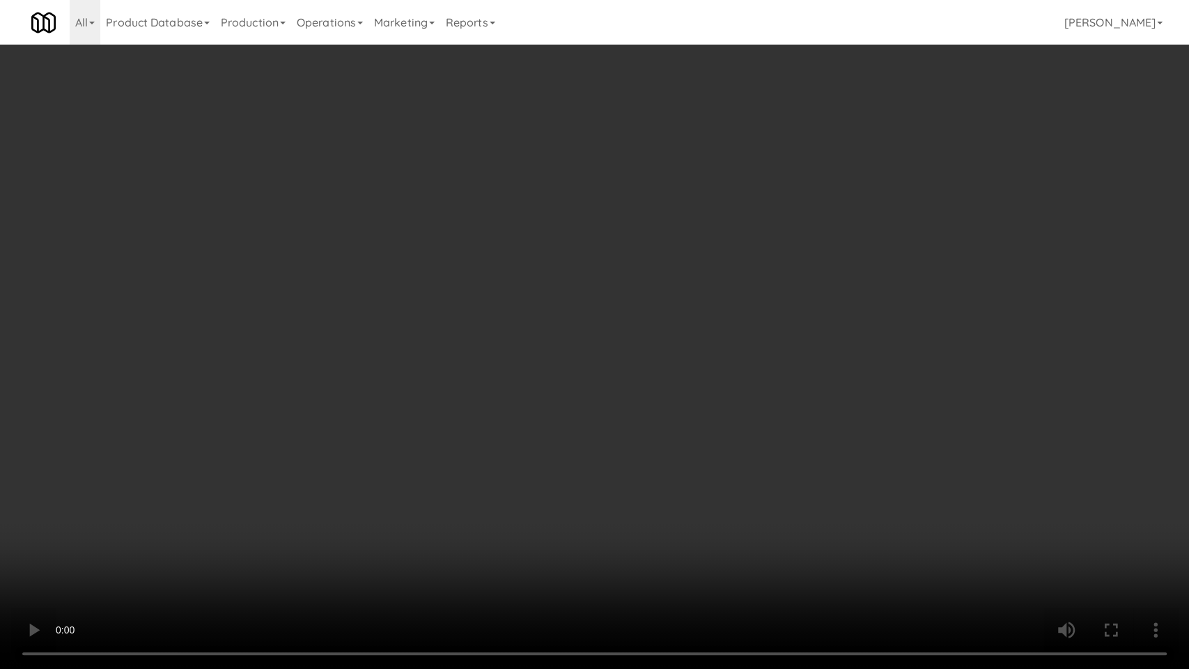
click at [471, 414] on video at bounding box center [594, 334] width 1189 height 669
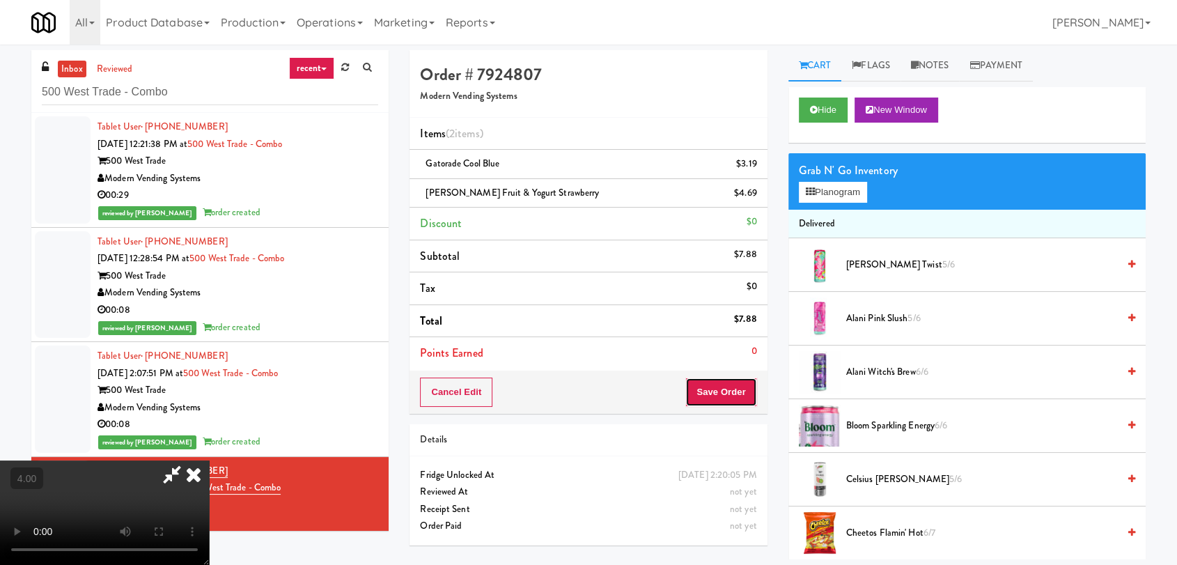
click at [744, 390] on button "Save Order" at bounding box center [720, 392] width 71 height 29
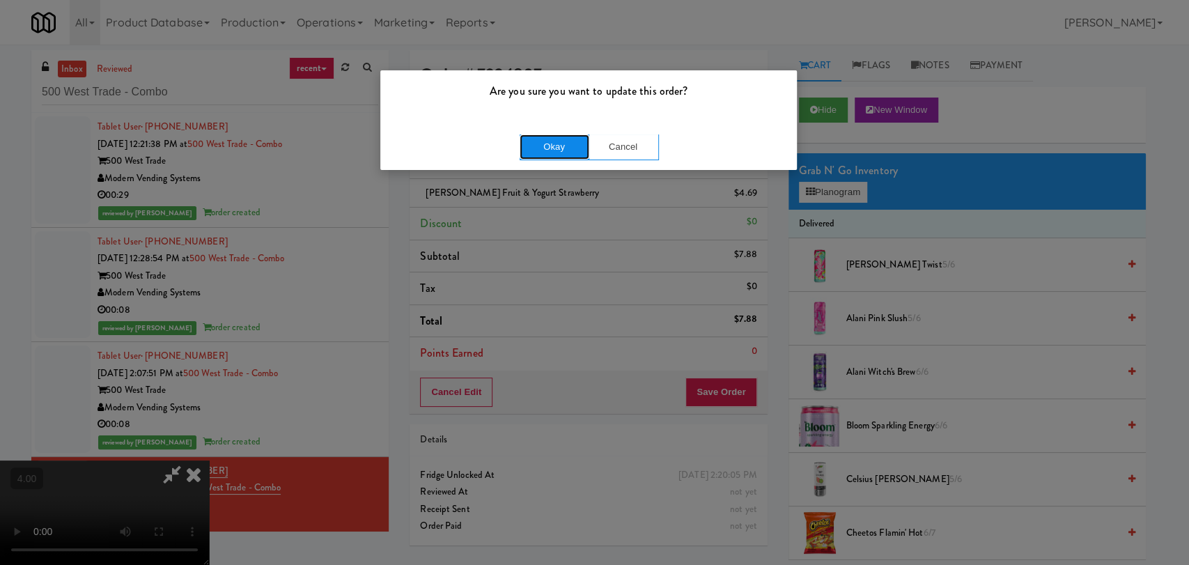
click at [537, 153] on button "Okay" at bounding box center [555, 146] width 70 height 25
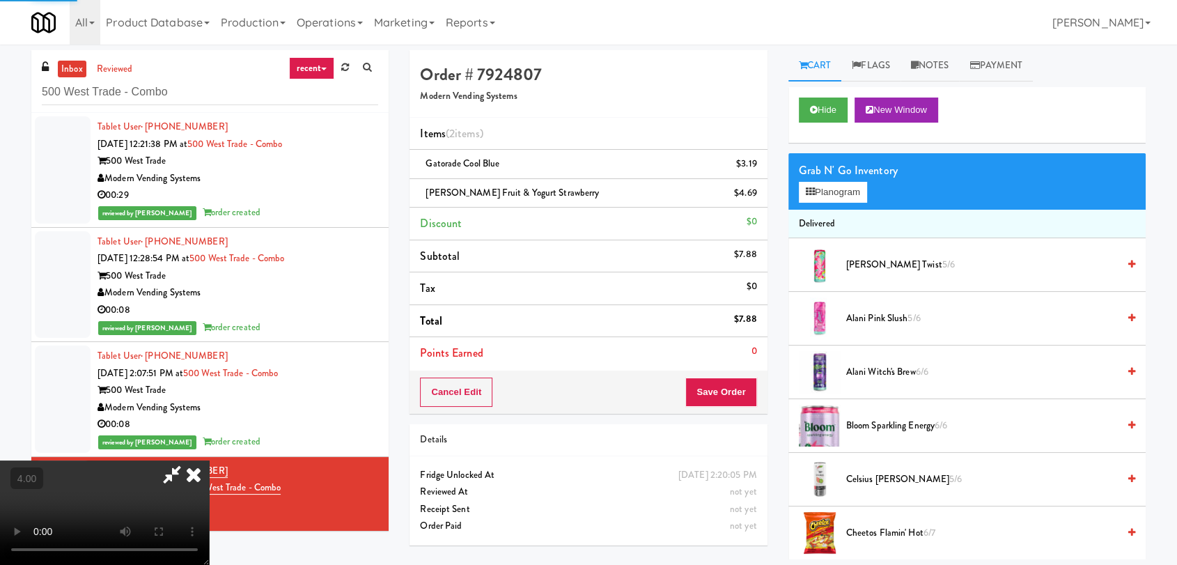
click at [209, 460] on icon at bounding box center [193, 474] width 31 height 28
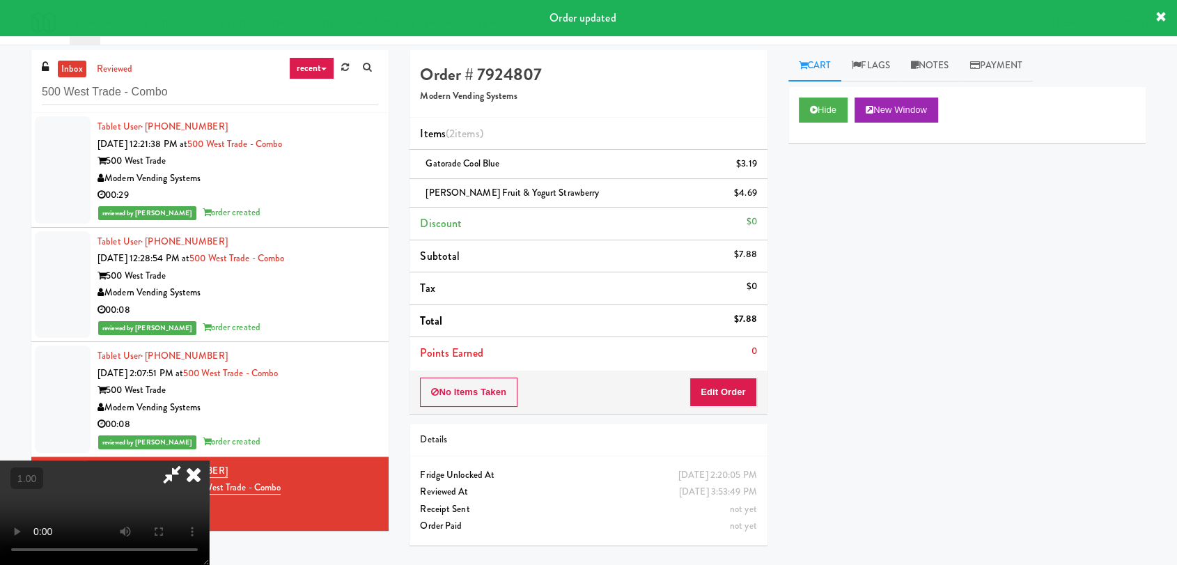
click at [209, 460] on icon at bounding box center [193, 474] width 31 height 28
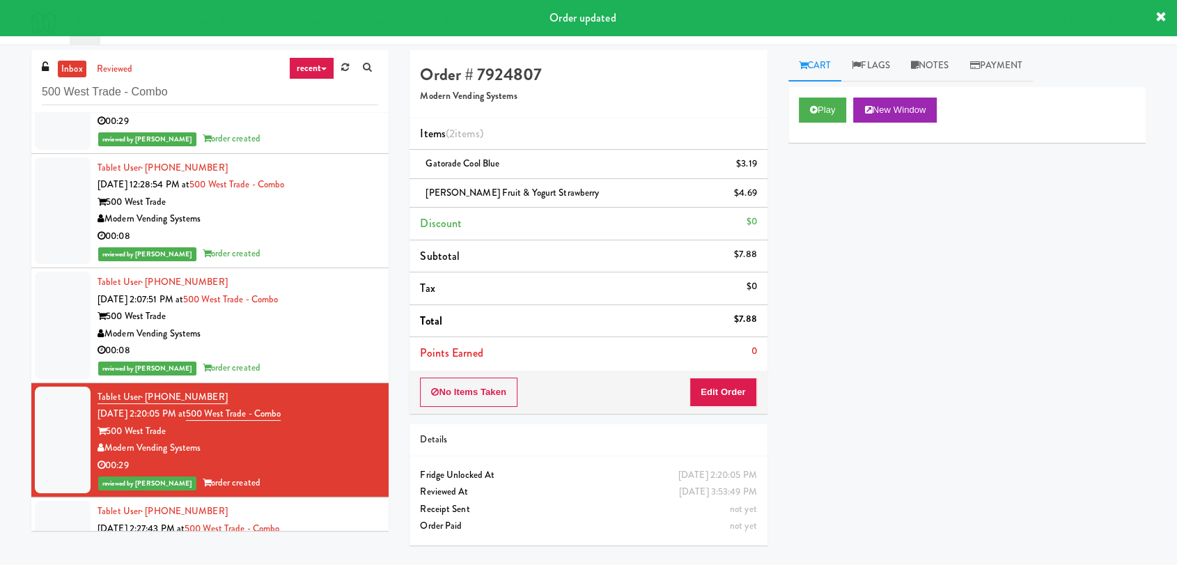
scroll to position [137, 0]
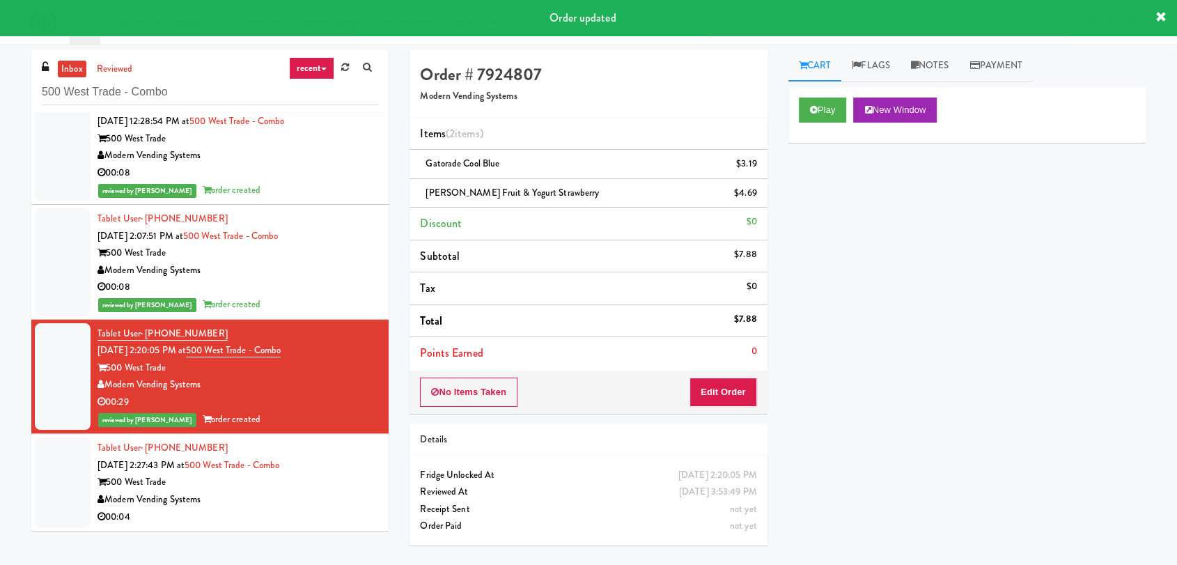
click at [334, 478] on div "500 West Trade" at bounding box center [238, 482] width 281 height 17
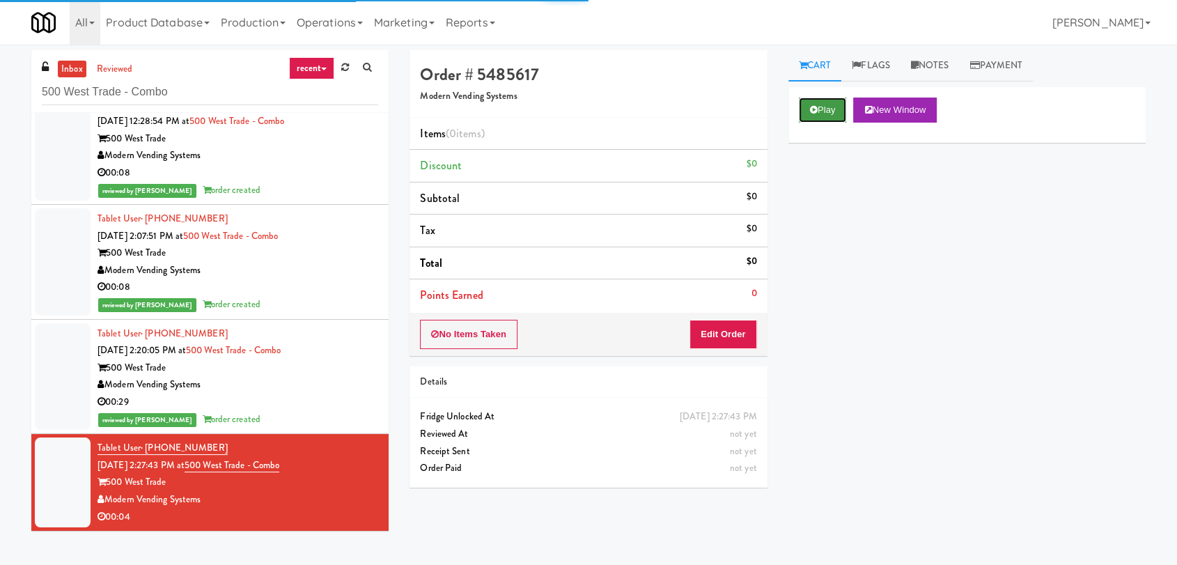
click at [832, 111] on button "Play" at bounding box center [823, 110] width 48 height 25
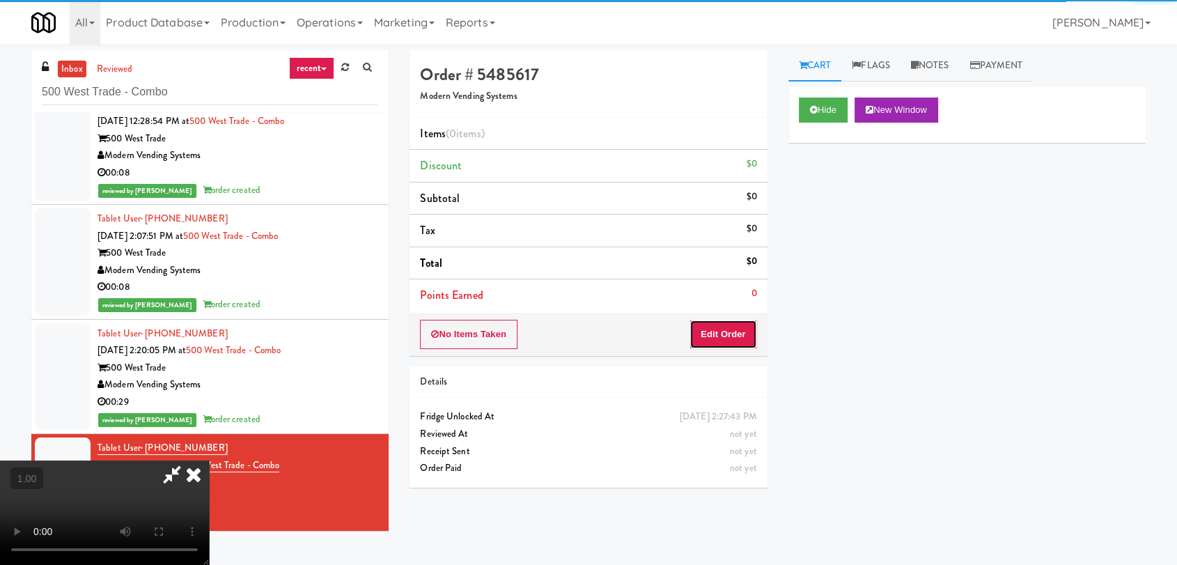
click at [736, 334] on button "Edit Order" at bounding box center [724, 334] width 68 height 29
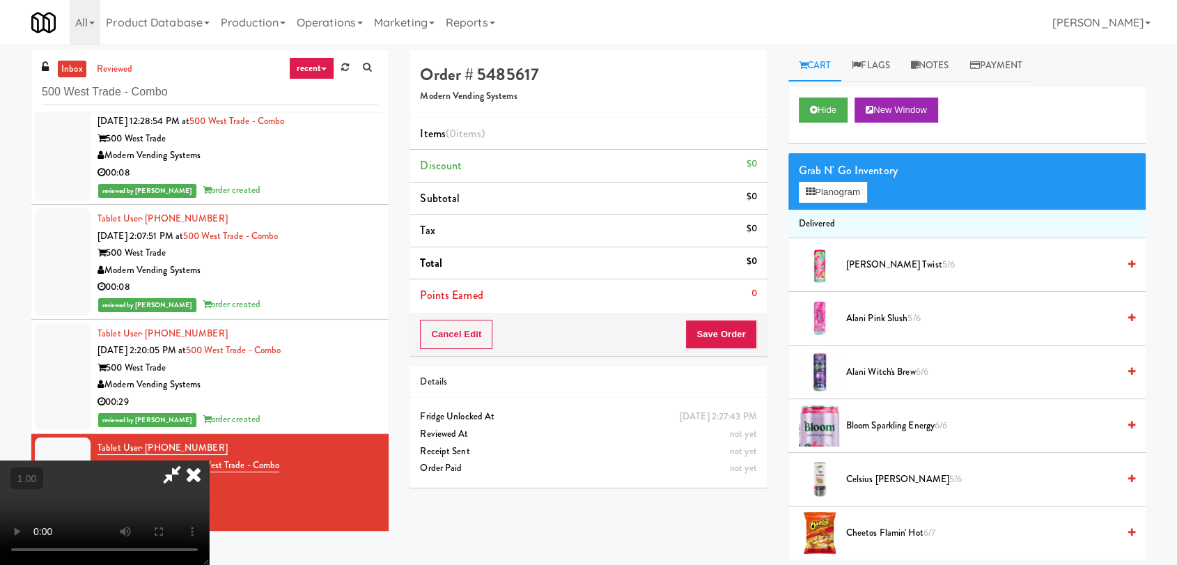
click at [209, 460] on video at bounding box center [104, 512] width 209 height 104
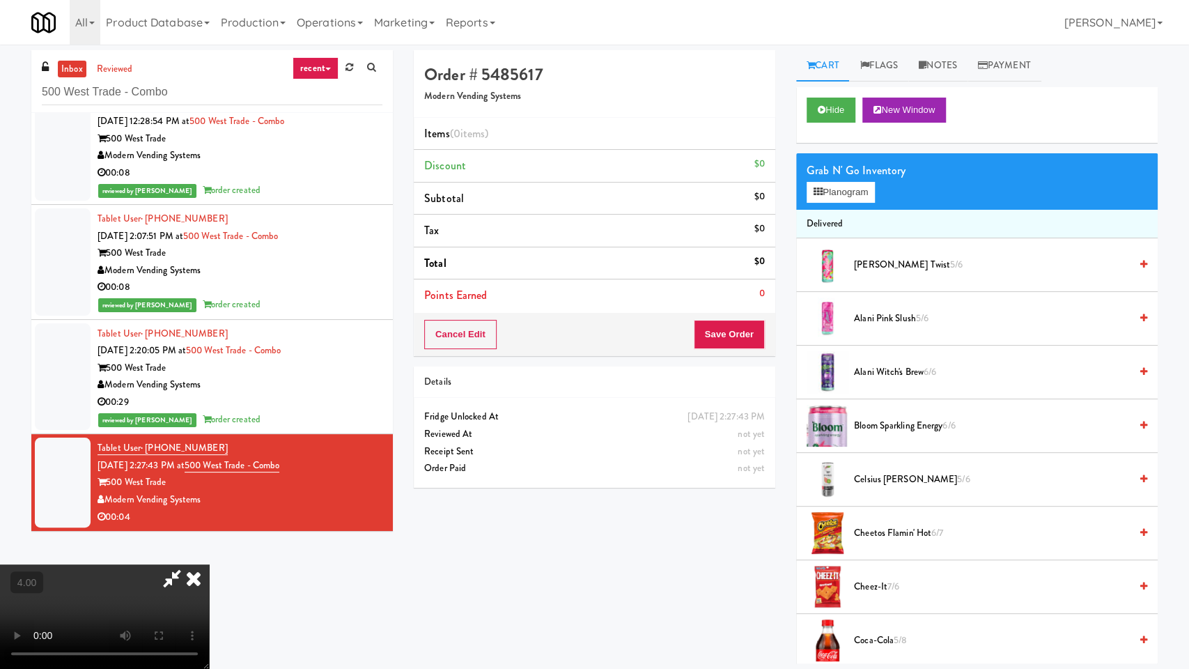
click at [209, 564] on video at bounding box center [104, 616] width 209 height 104
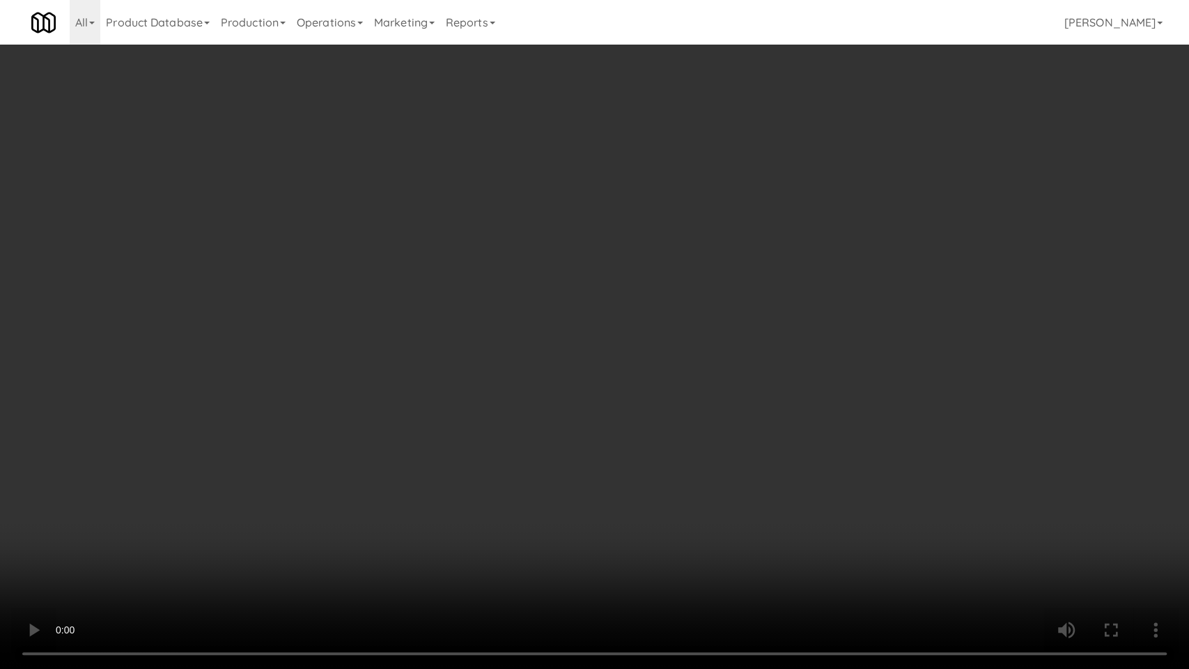
click at [628, 388] on video at bounding box center [594, 334] width 1189 height 669
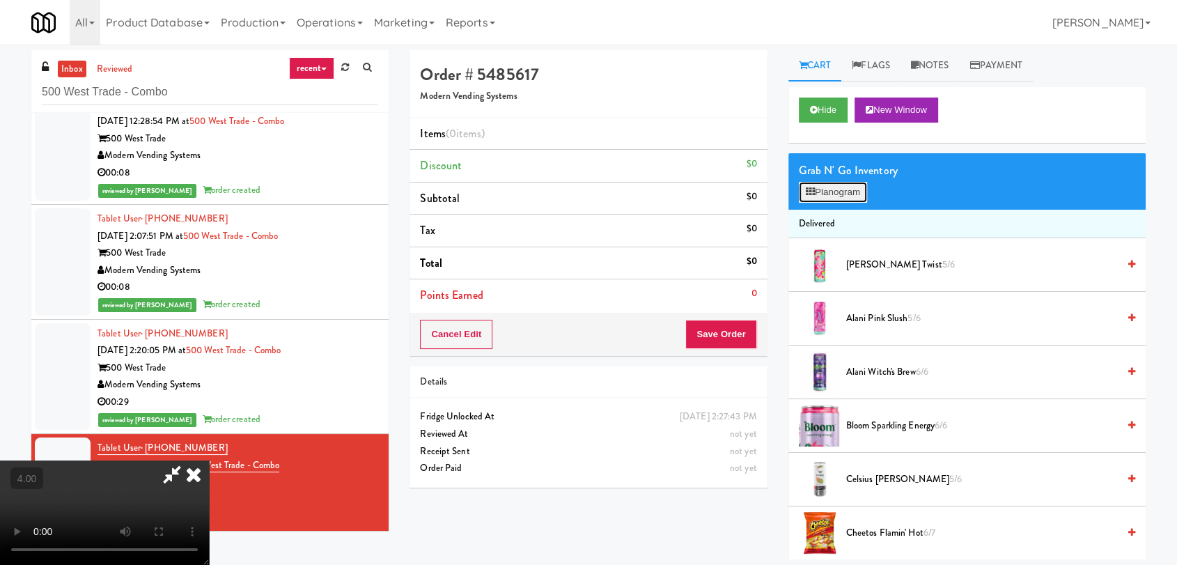
click at [813, 192] on icon at bounding box center [810, 191] width 9 height 9
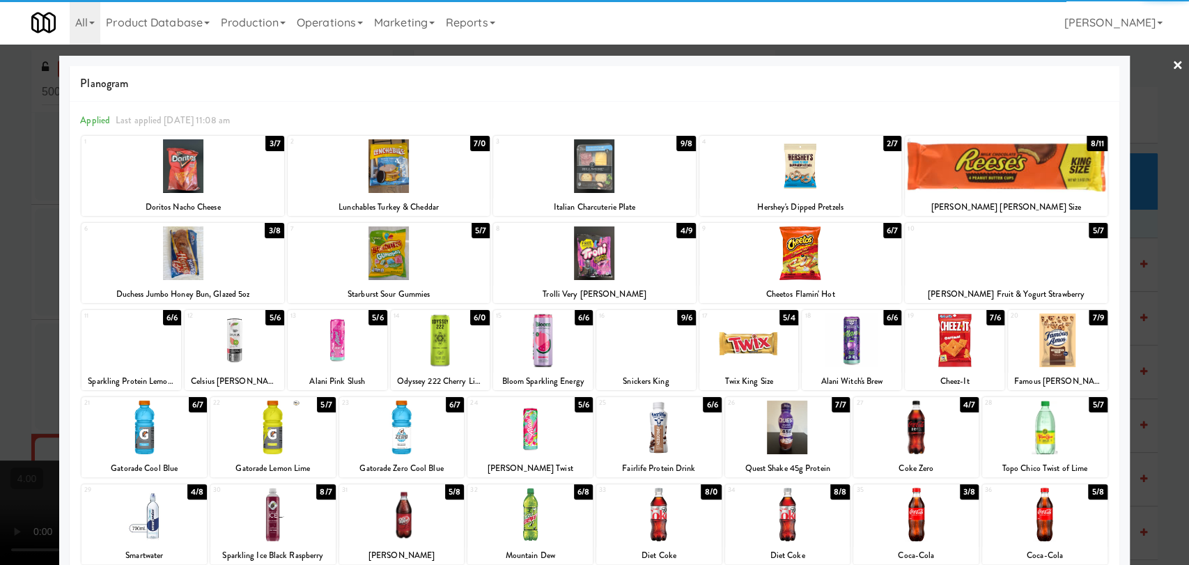
click at [668, 508] on div at bounding box center [658, 515] width 125 height 54
click at [0, 195] on div at bounding box center [594, 282] width 1189 height 565
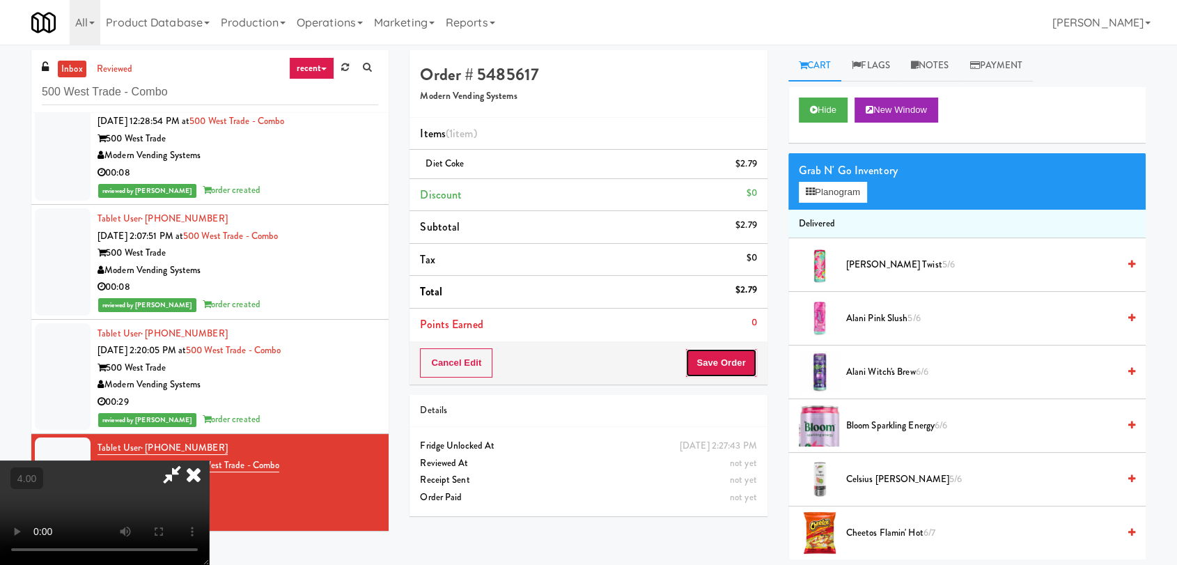
click at [734, 358] on button "Save Order" at bounding box center [720, 362] width 71 height 29
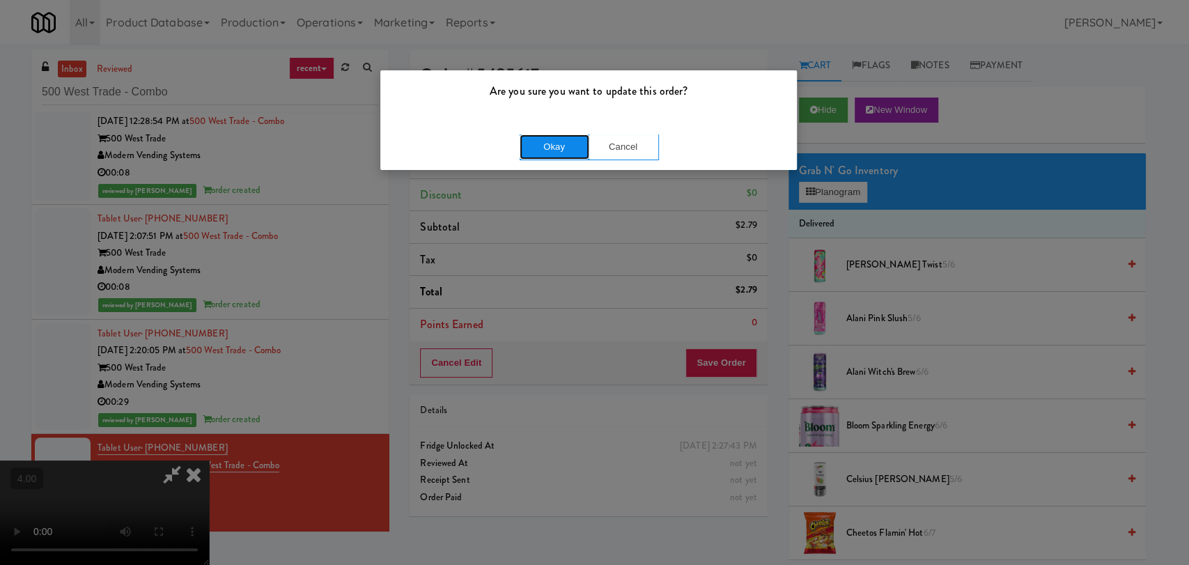
click at [553, 141] on button "Okay" at bounding box center [555, 146] width 70 height 25
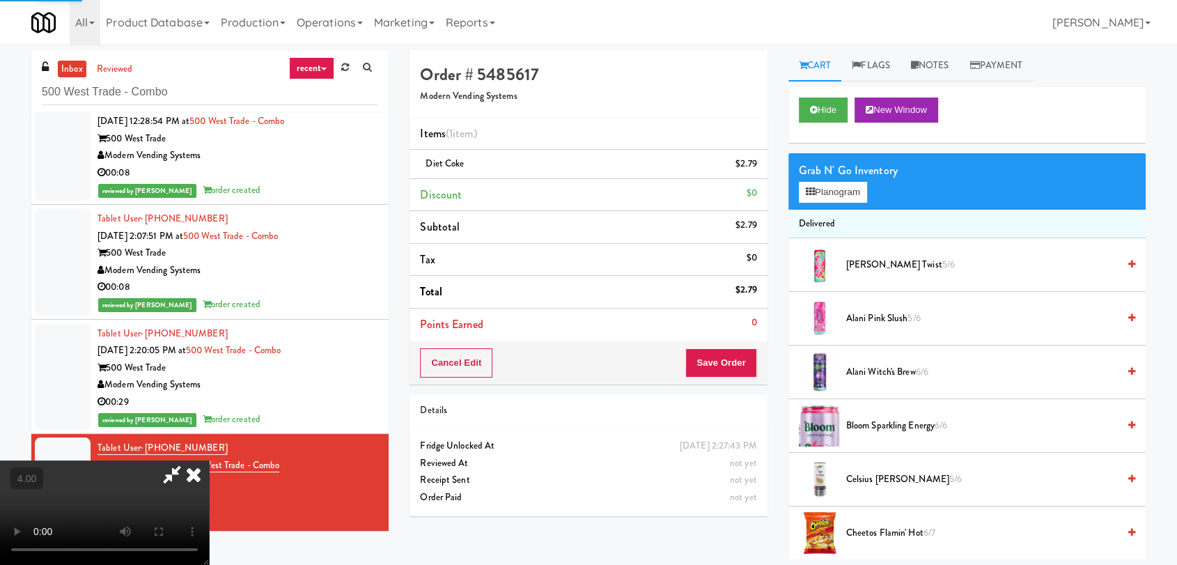
click at [209, 460] on icon at bounding box center [193, 474] width 31 height 28
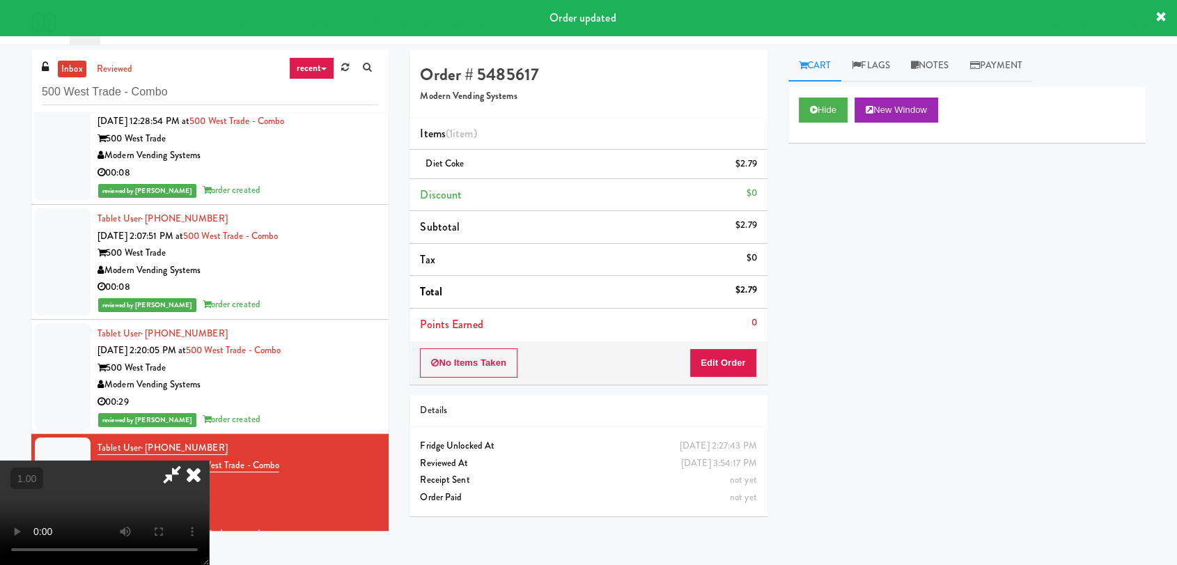
click at [209, 460] on icon at bounding box center [193, 474] width 31 height 28
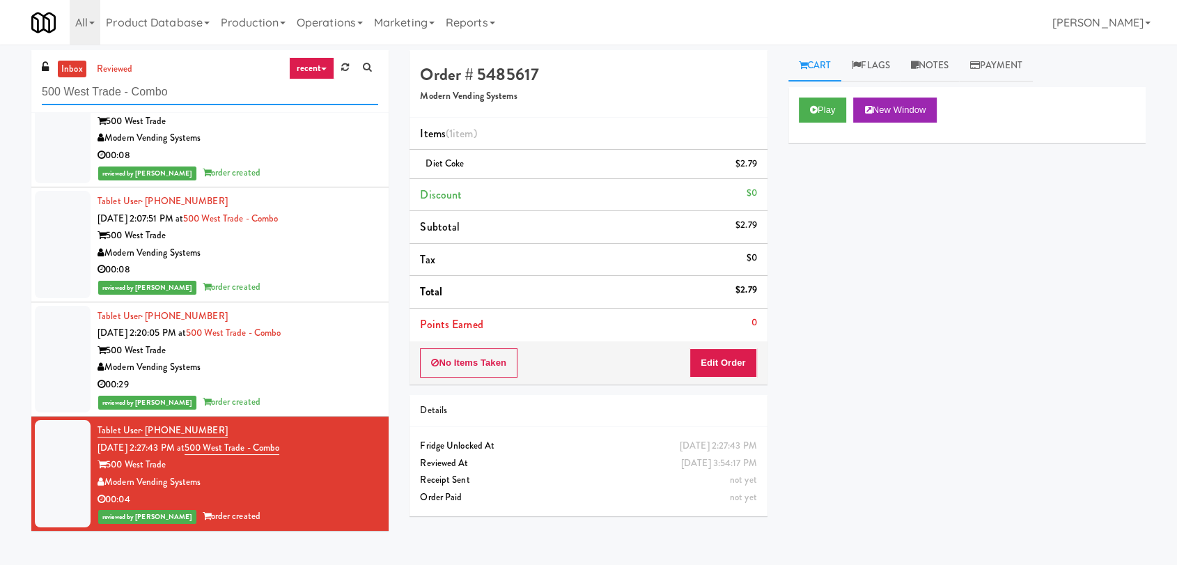
paste input "eLofts - Pantry"
drag, startPoint x: 184, startPoint y: 98, endPoint x: 0, endPoint y: 100, distance: 183.9
click at [0, 100] on div "inbox reviewed recent all unclear take inventory issue suspicious failed recent…" at bounding box center [588, 304] width 1177 height 509
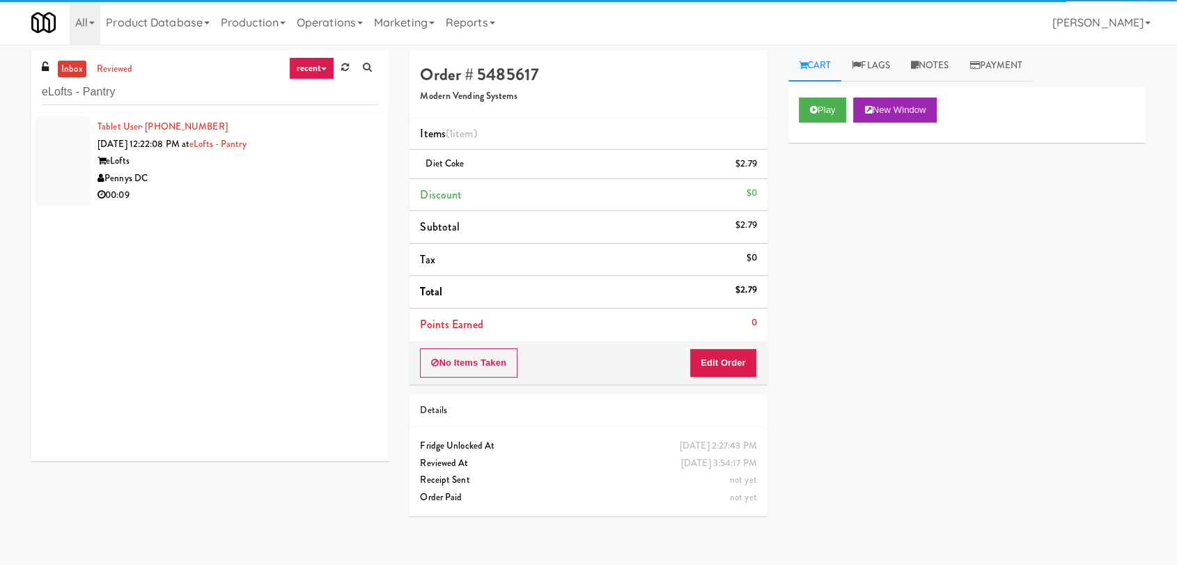
click at [323, 178] on div "Pennys DC" at bounding box center [238, 178] width 281 height 17
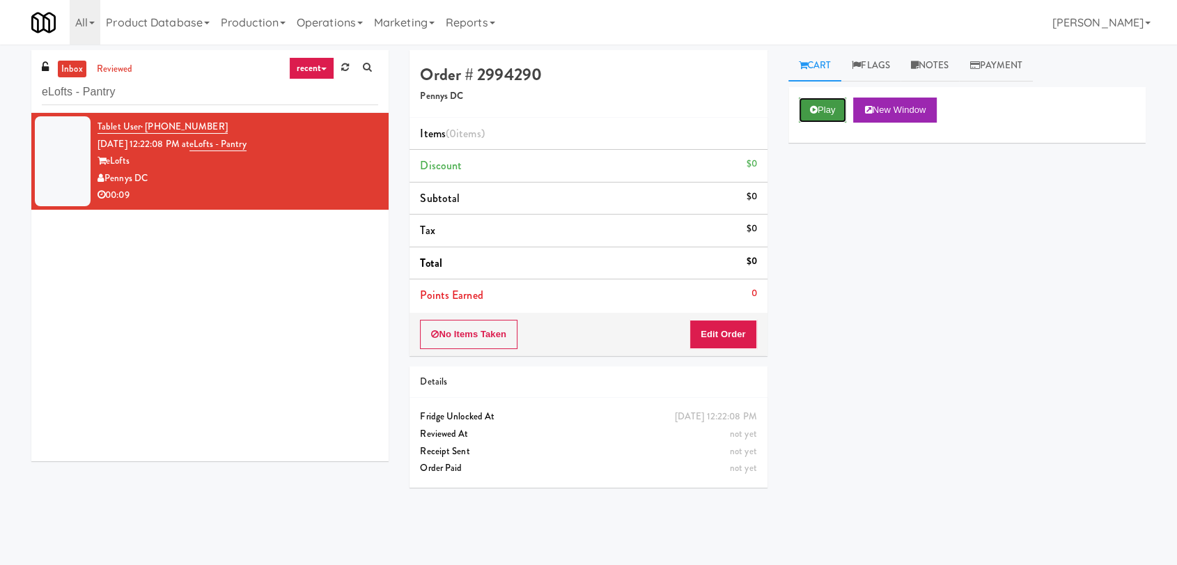
click at [828, 100] on button "Play" at bounding box center [823, 110] width 48 height 25
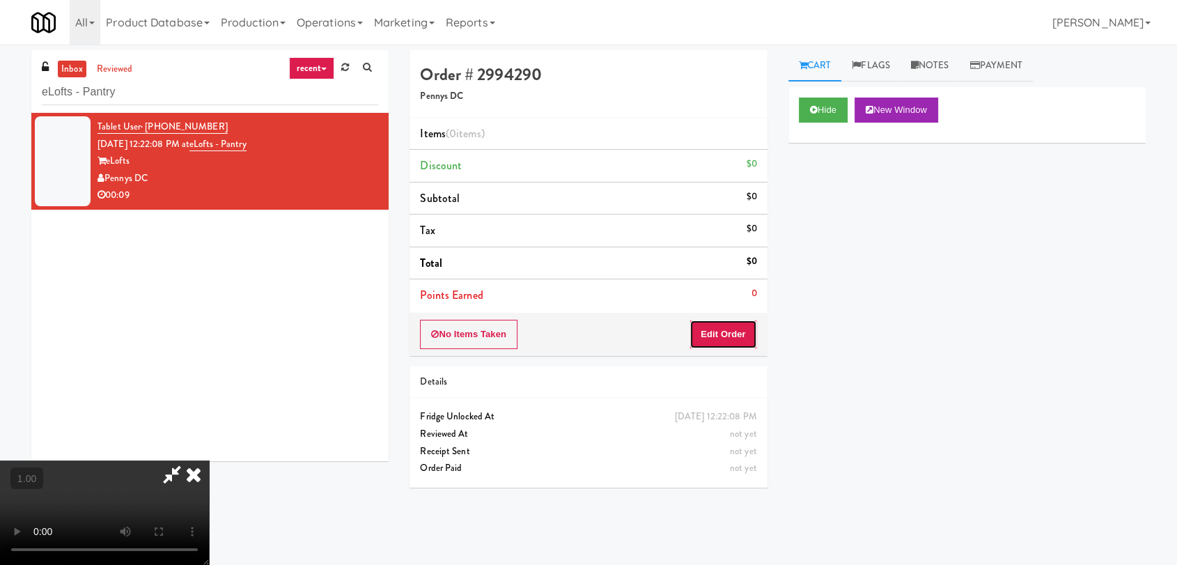
click at [733, 334] on button "Edit Order" at bounding box center [724, 334] width 68 height 29
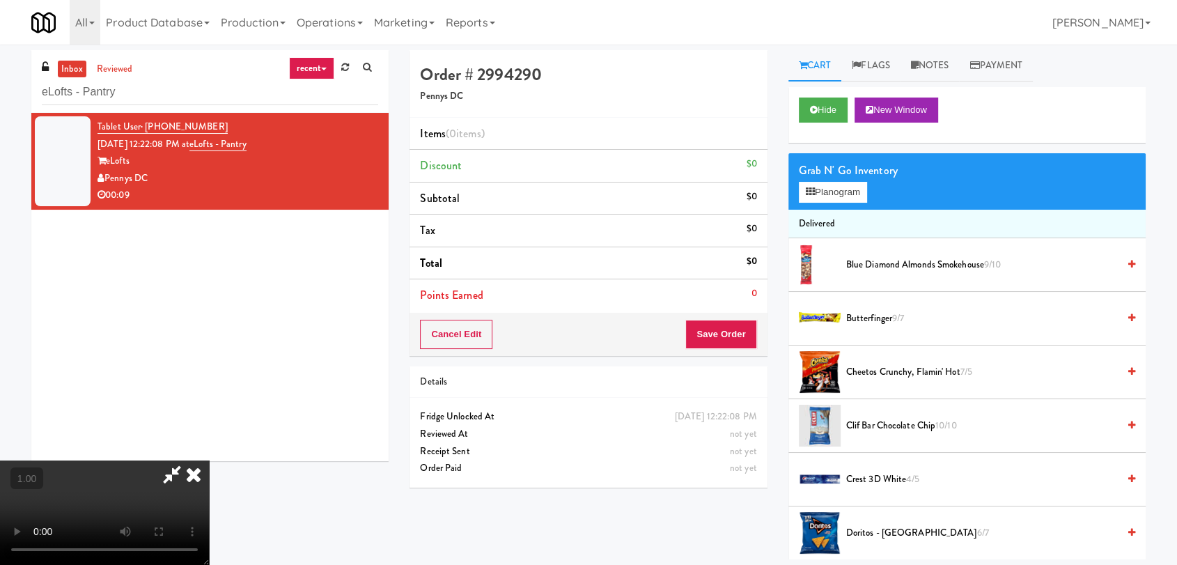
click at [209, 460] on video at bounding box center [104, 512] width 209 height 104
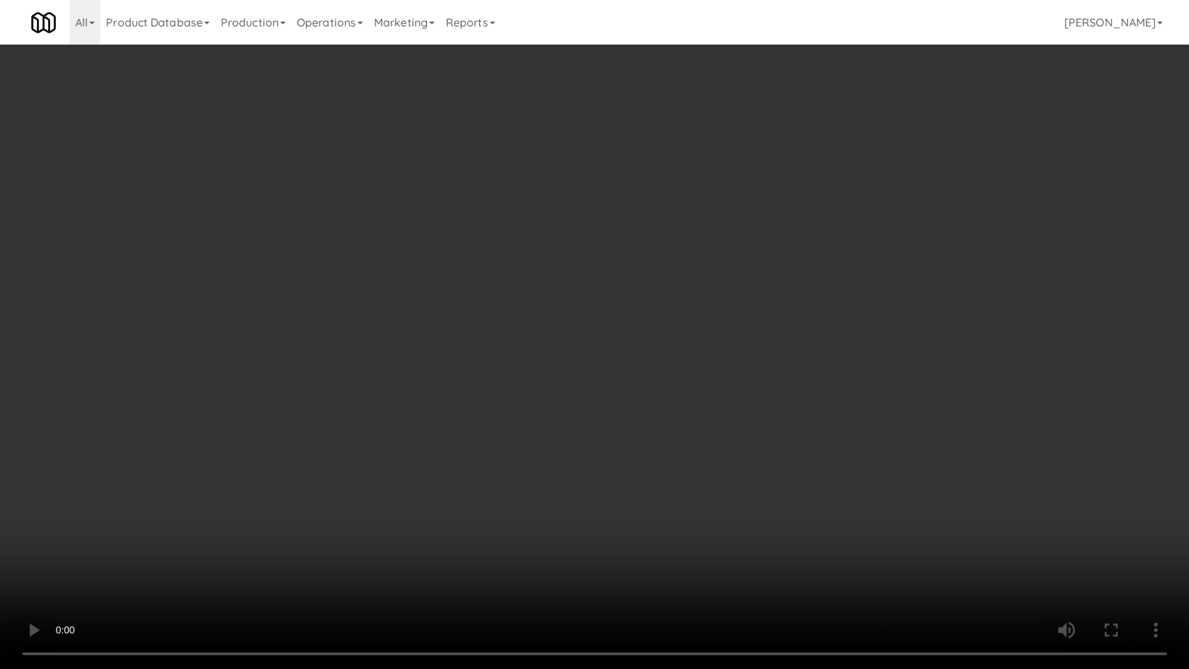
click at [568, 408] on video at bounding box center [594, 334] width 1189 height 669
click at [791, 394] on video at bounding box center [594, 334] width 1189 height 669
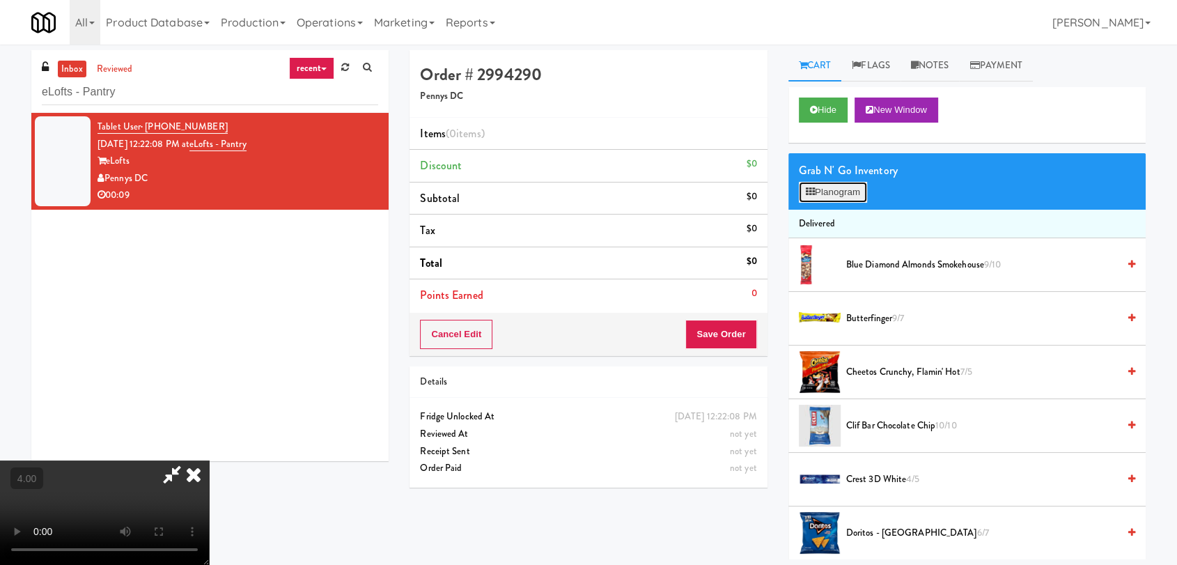
click at [844, 187] on button "Planogram" at bounding box center [833, 192] width 68 height 21
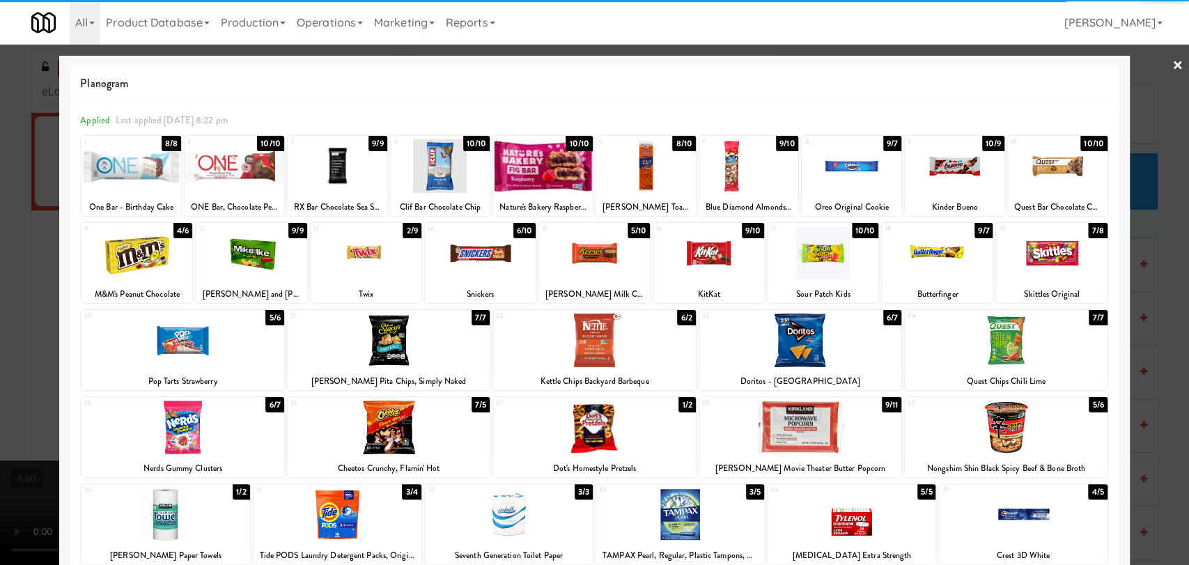
click at [801, 352] on div at bounding box center [800, 340] width 202 height 54
click at [1136, 178] on div at bounding box center [594, 282] width 1189 height 565
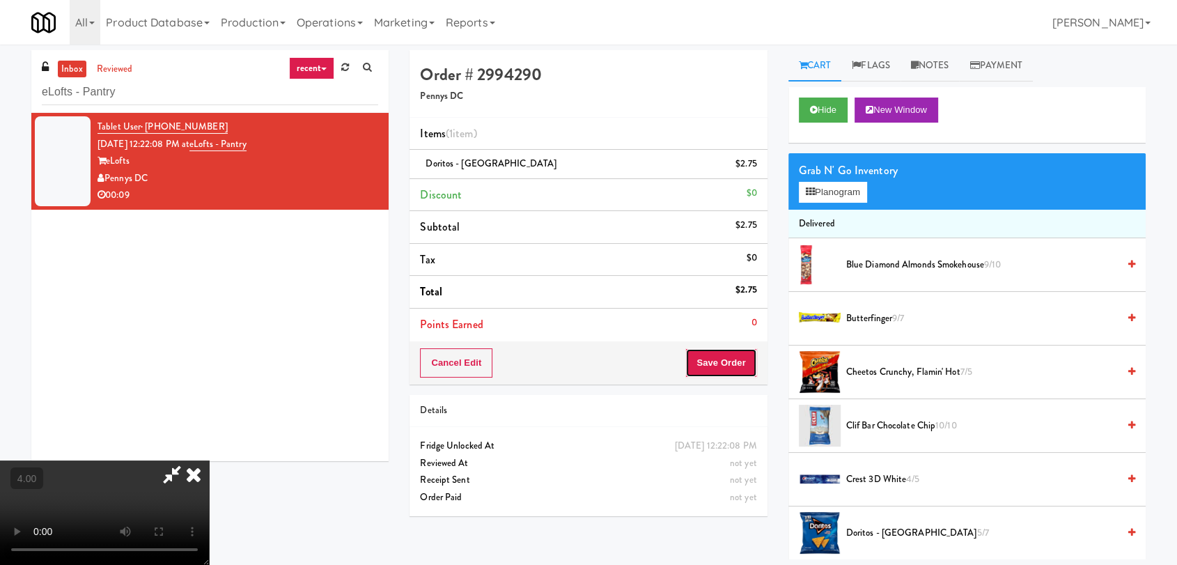
click at [745, 363] on button "Save Order" at bounding box center [720, 362] width 71 height 29
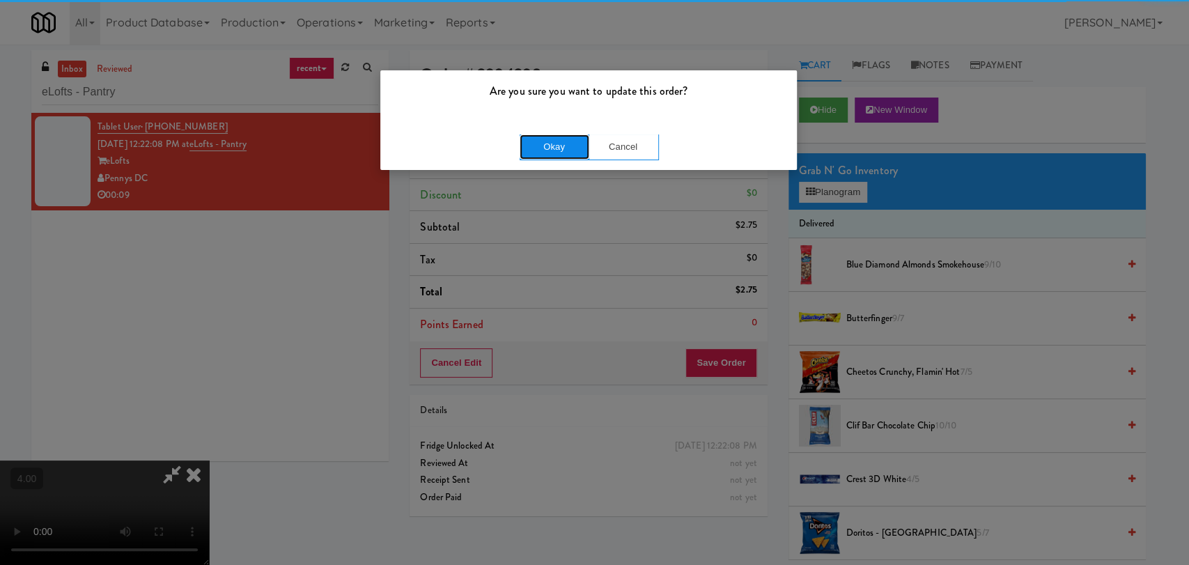
click at [552, 156] on button "Okay" at bounding box center [555, 146] width 70 height 25
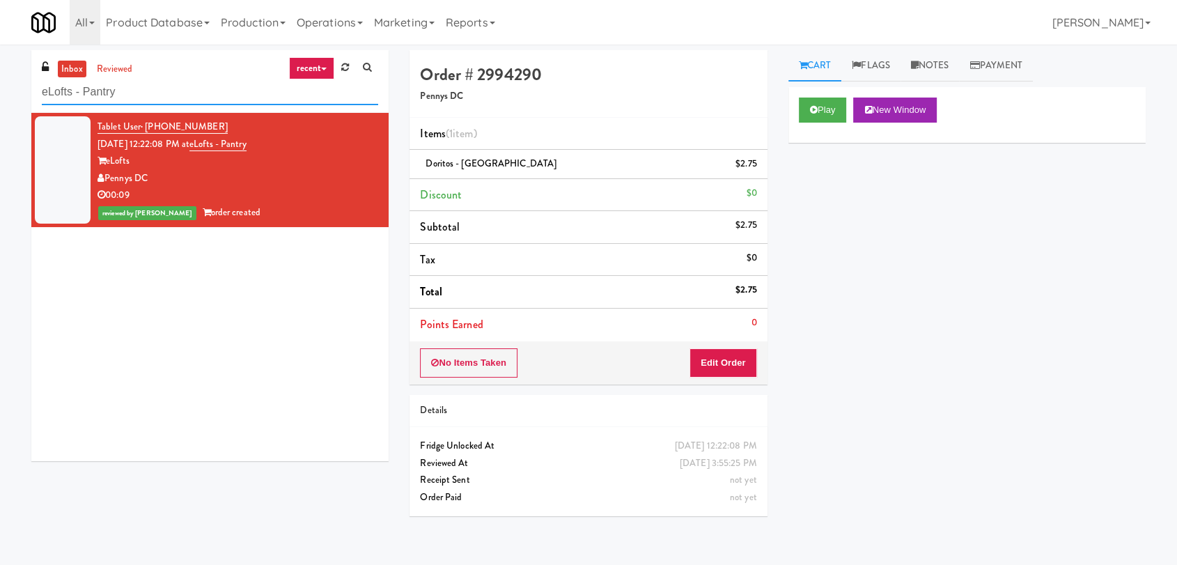
paste input "First Financial Break Room Cooler A"
drag, startPoint x: 192, startPoint y: 92, endPoint x: 17, endPoint y: 88, distance: 175.6
click at [17, 88] on div "inbox reviewed recent all unclear take inventory issue suspicious failed recent…" at bounding box center [588, 304] width 1177 height 509
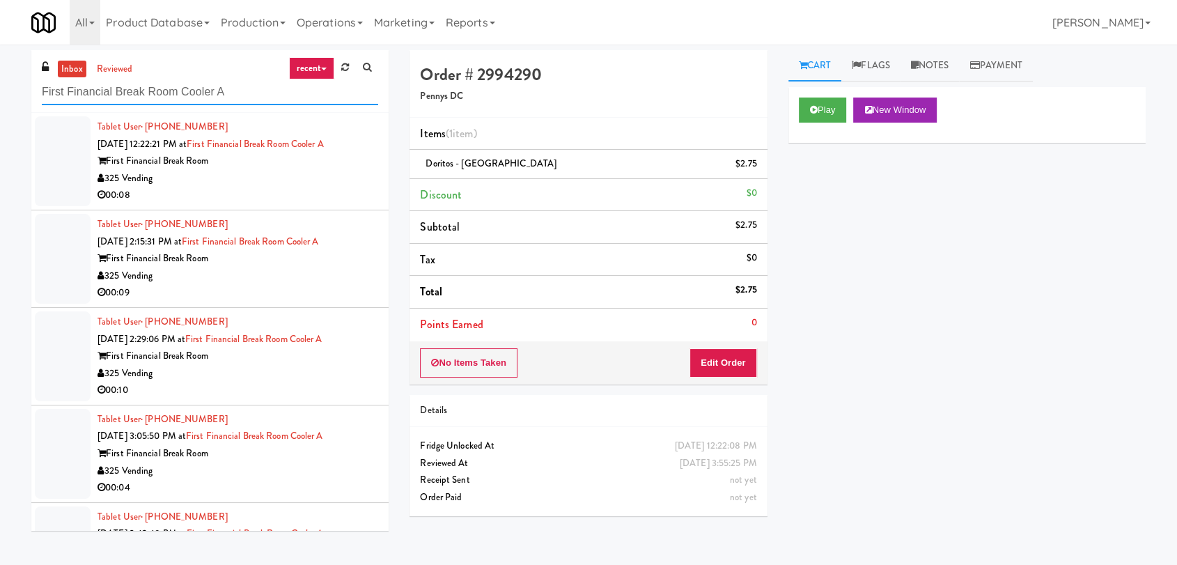
drag, startPoint x: 261, startPoint y: 95, endPoint x: 268, endPoint y: 102, distance: 9.9
click at [268, 102] on input "First Financial Break Room Cooler A" at bounding box center [210, 92] width 336 height 26
type input "First Financial Break Room Cooler A"
click at [332, 187] on div "00:08" at bounding box center [238, 195] width 281 height 17
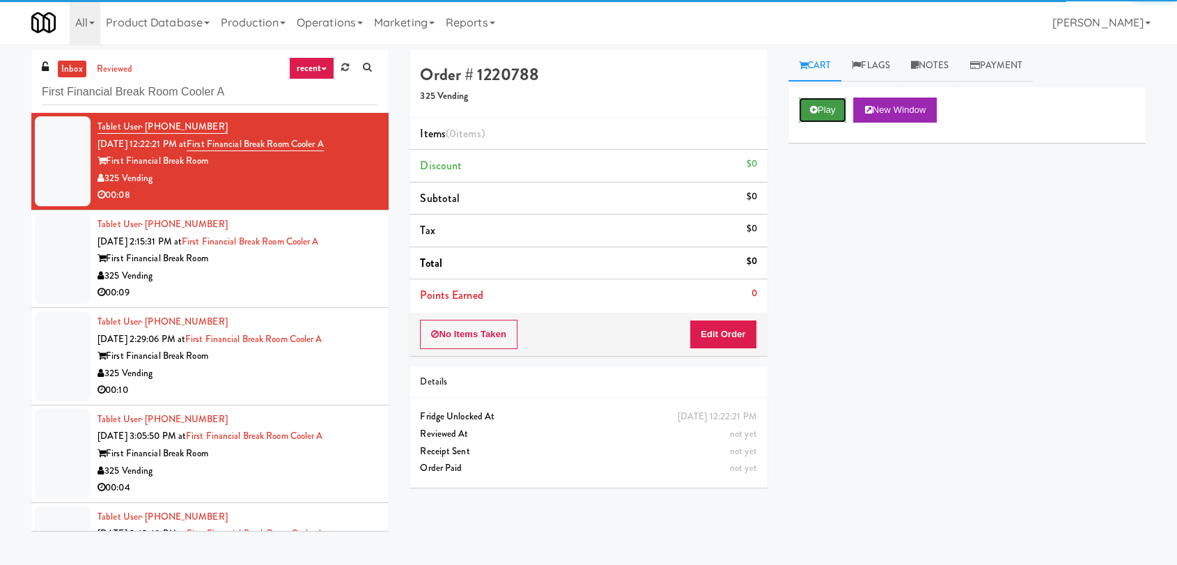
click at [819, 102] on button "Play" at bounding box center [823, 110] width 48 height 25
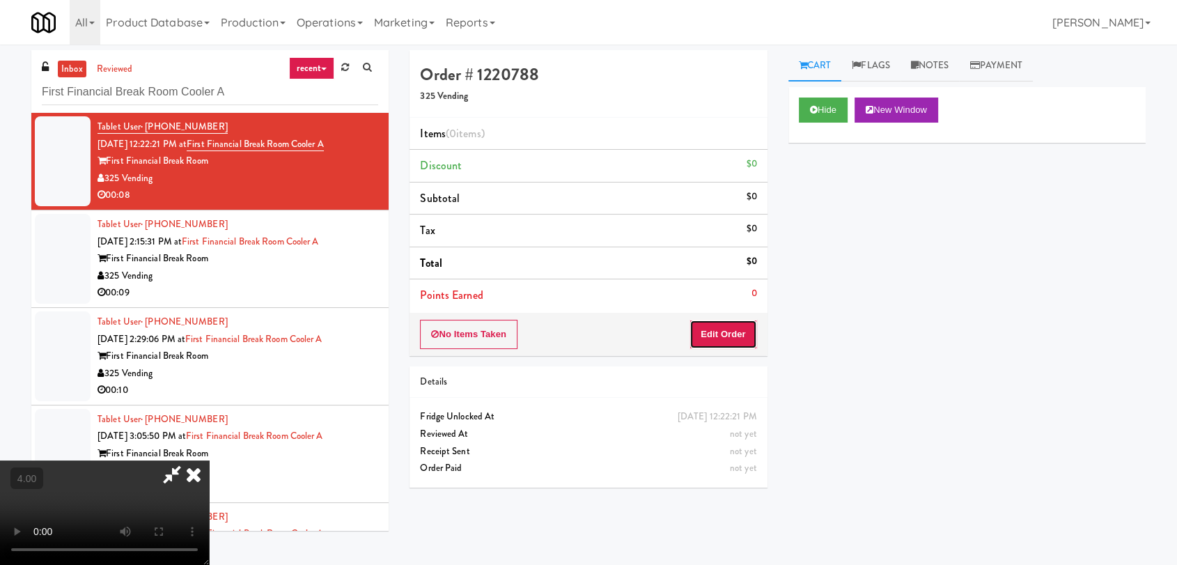
click at [720, 333] on button "Edit Order" at bounding box center [724, 334] width 68 height 29
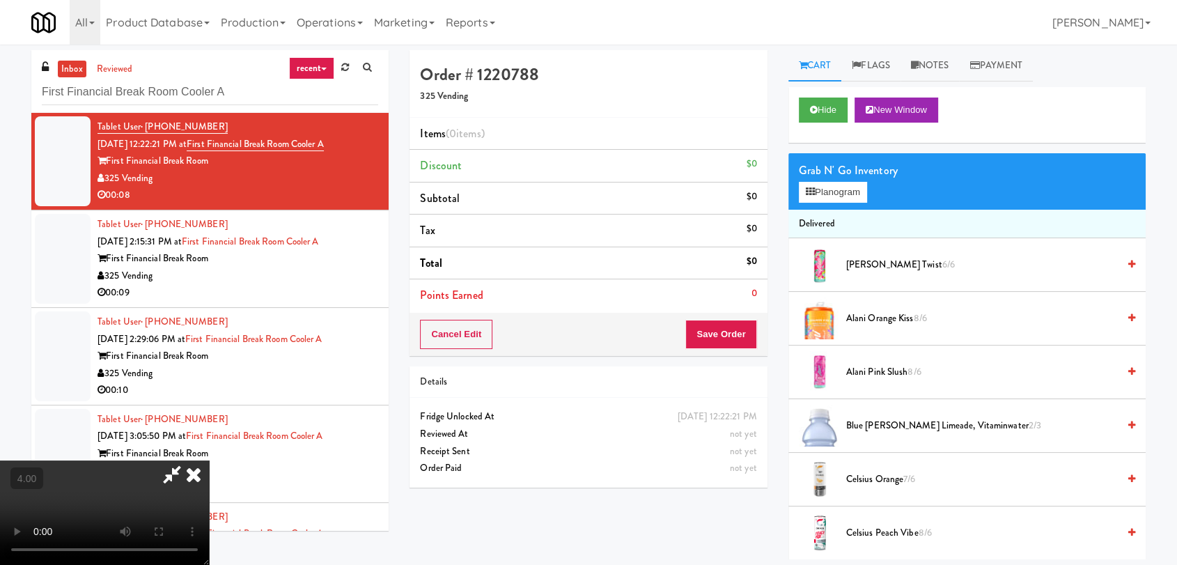
click at [209, 460] on video at bounding box center [104, 512] width 209 height 104
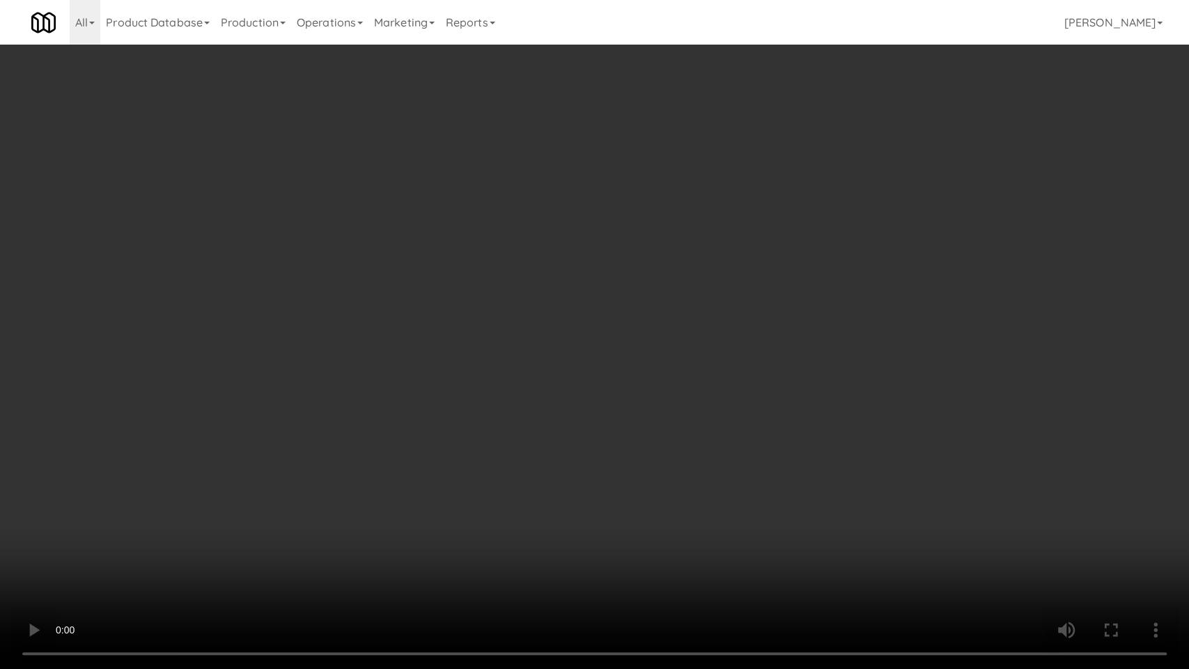
click at [507, 352] on video at bounding box center [594, 334] width 1189 height 669
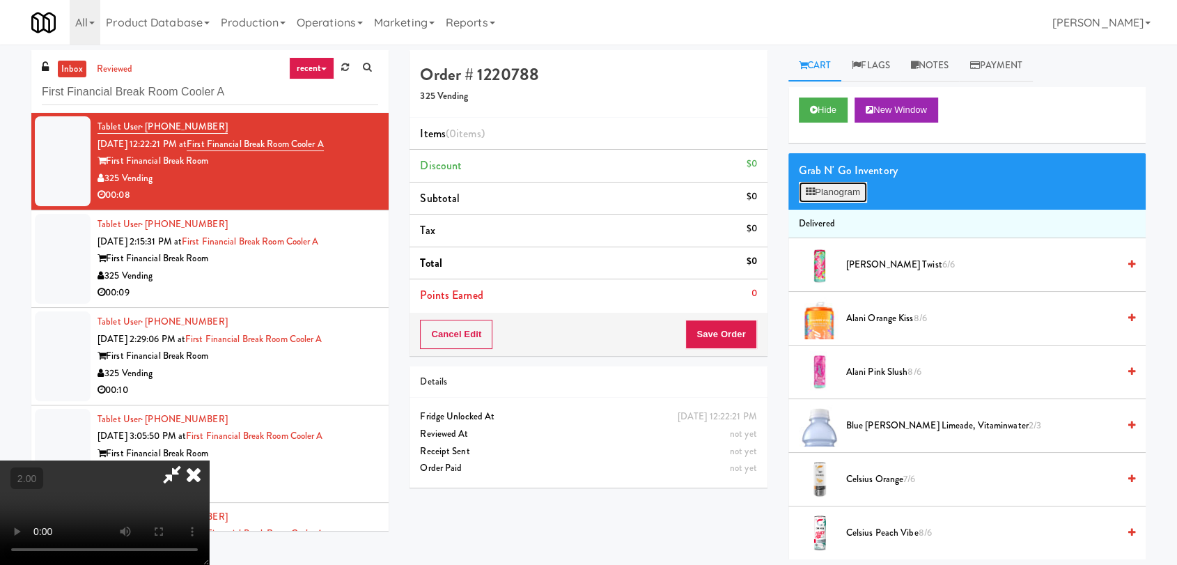
click at [827, 189] on button "Planogram" at bounding box center [833, 192] width 68 height 21
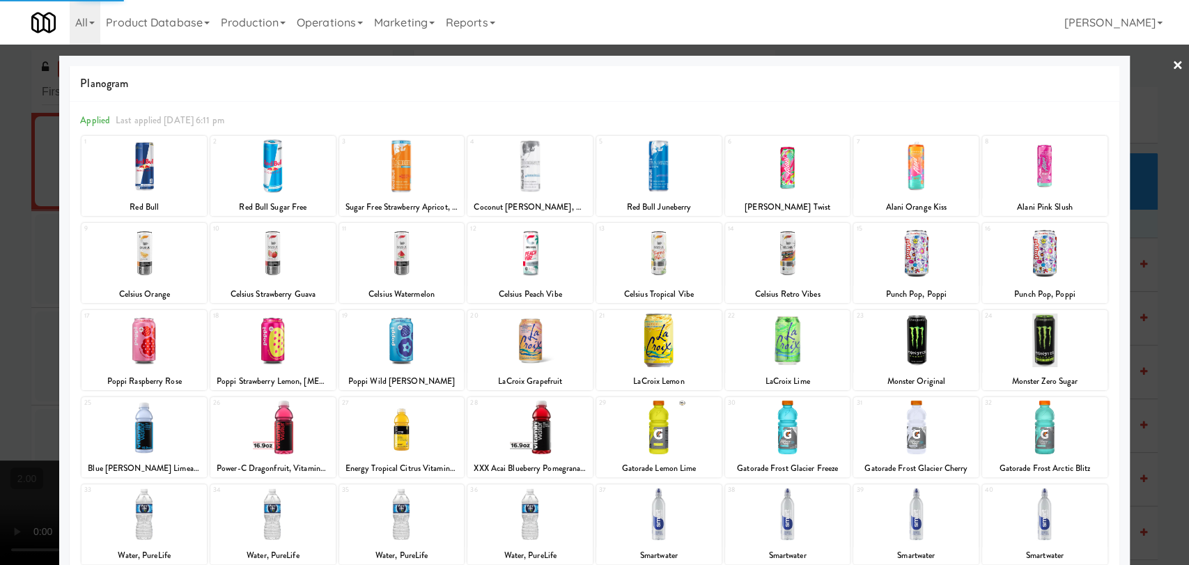
click at [27, 281] on div at bounding box center [594, 282] width 1189 height 565
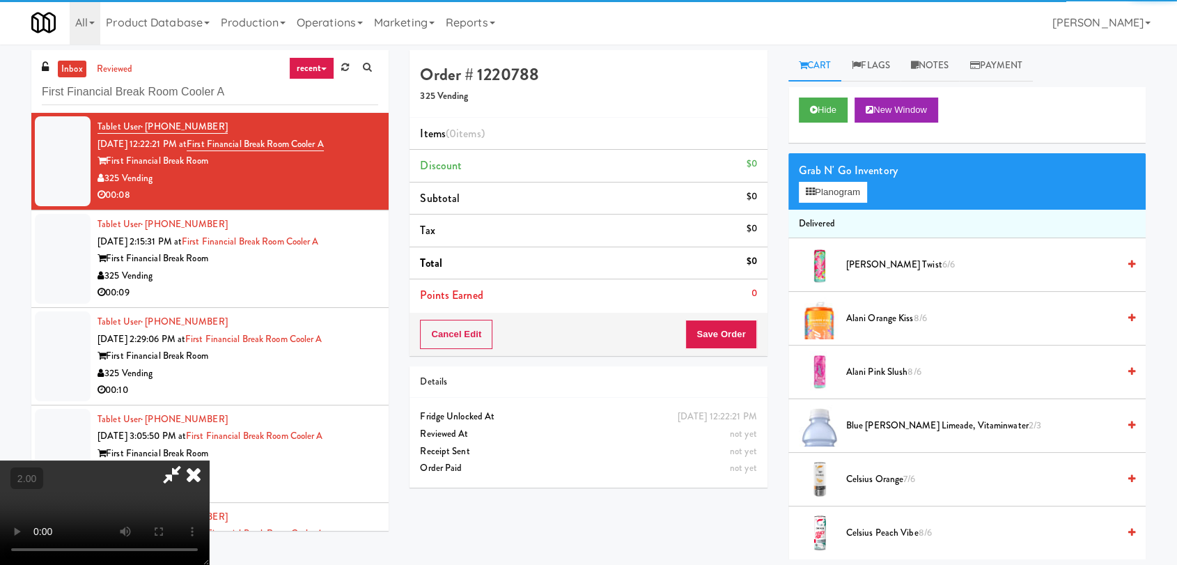
click at [209, 460] on video at bounding box center [104, 512] width 209 height 104
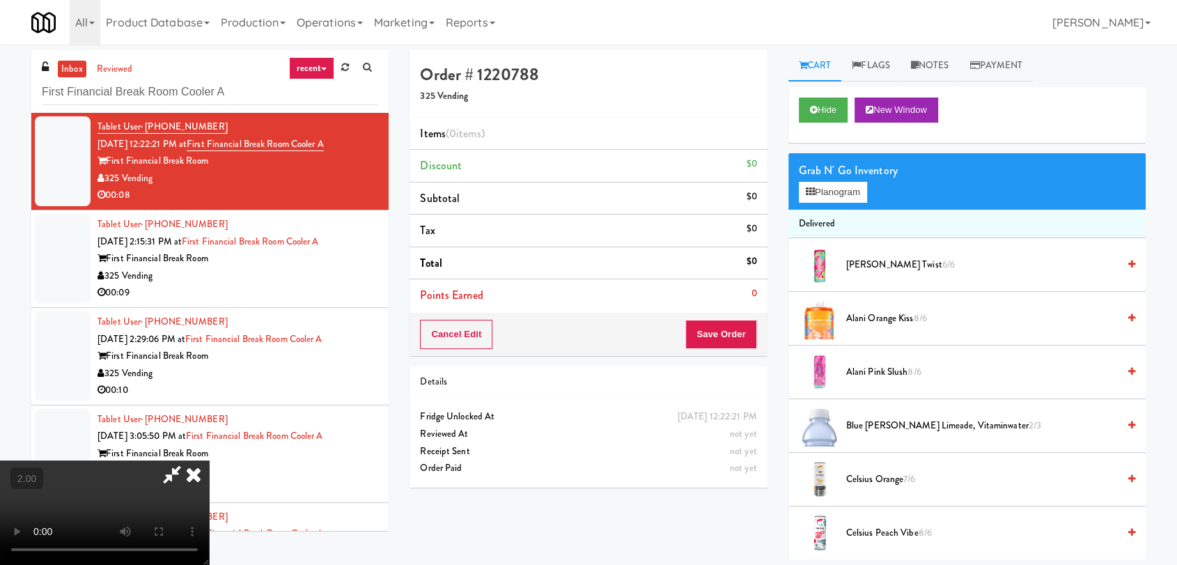
scroll to position [212, 0]
click at [209, 460] on video at bounding box center [104, 512] width 209 height 104
click at [816, 192] on button "Planogram" at bounding box center [833, 192] width 68 height 21
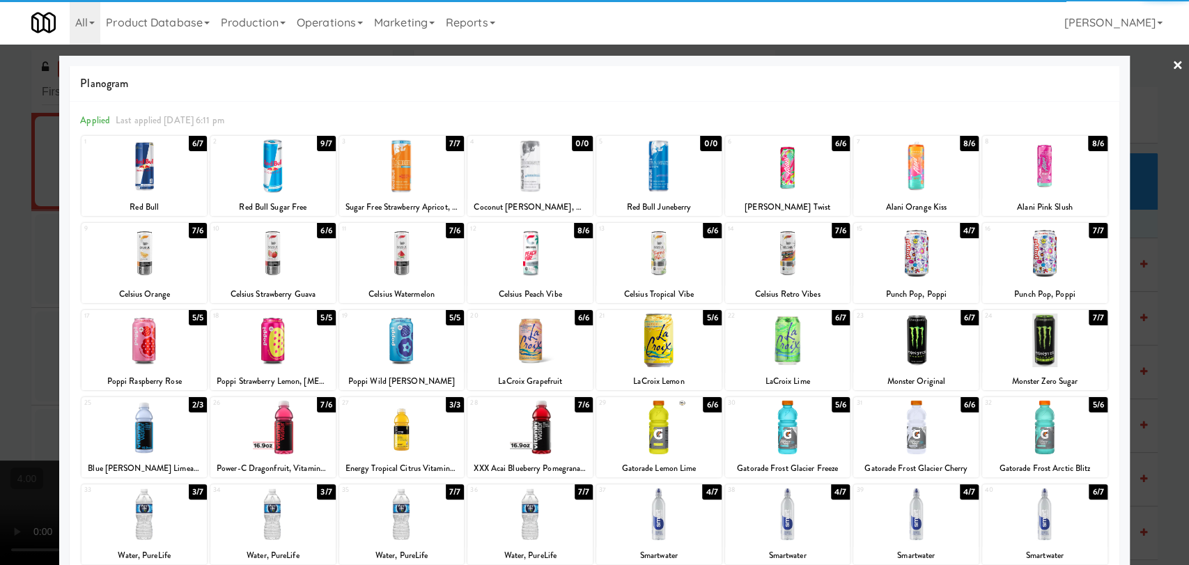
click at [517, 261] on div at bounding box center [529, 253] width 125 height 54
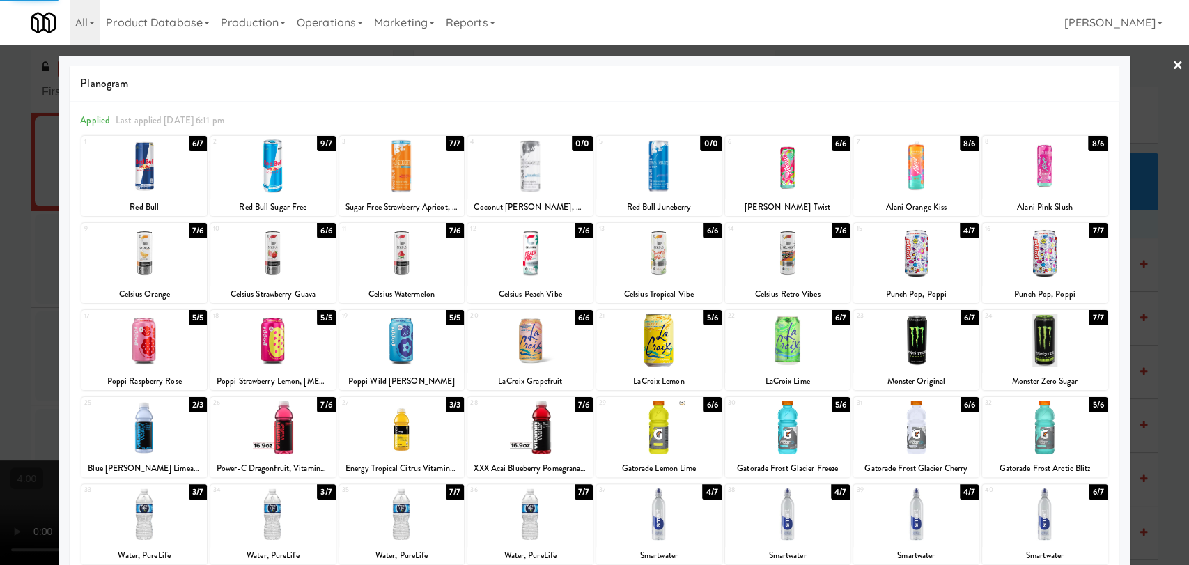
click at [390, 428] on div at bounding box center [401, 428] width 125 height 54
click at [17, 278] on div at bounding box center [594, 282] width 1189 height 565
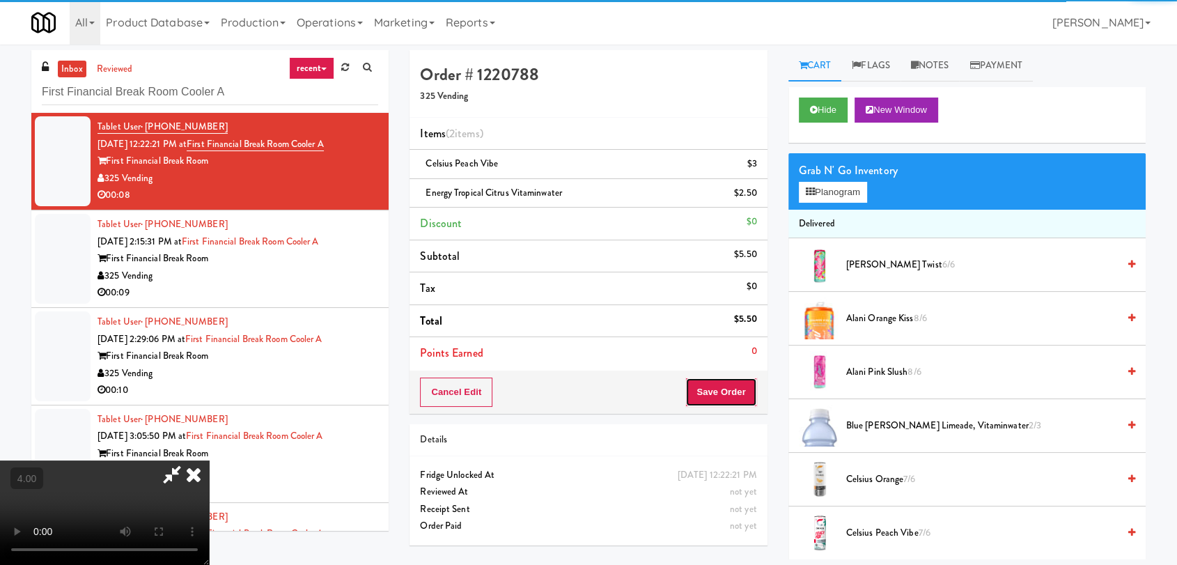
click at [745, 392] on button "Save Order" at bounding box center [720, 392] width 71 height 29
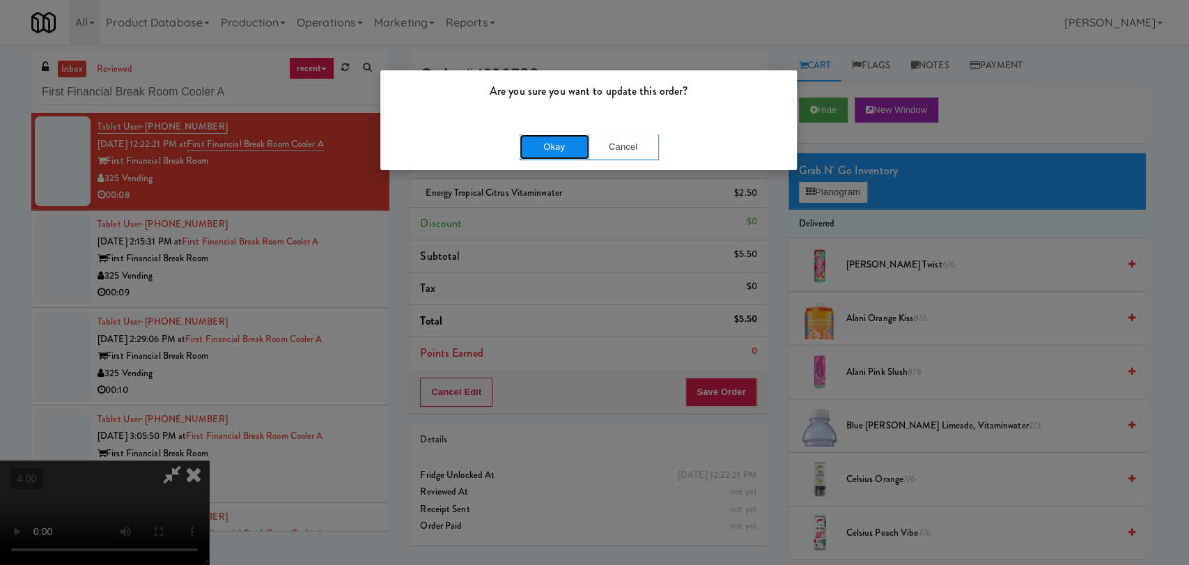
click at [561, 146] on button "Okay" at bounding box center [555, 146] width 70 height 25
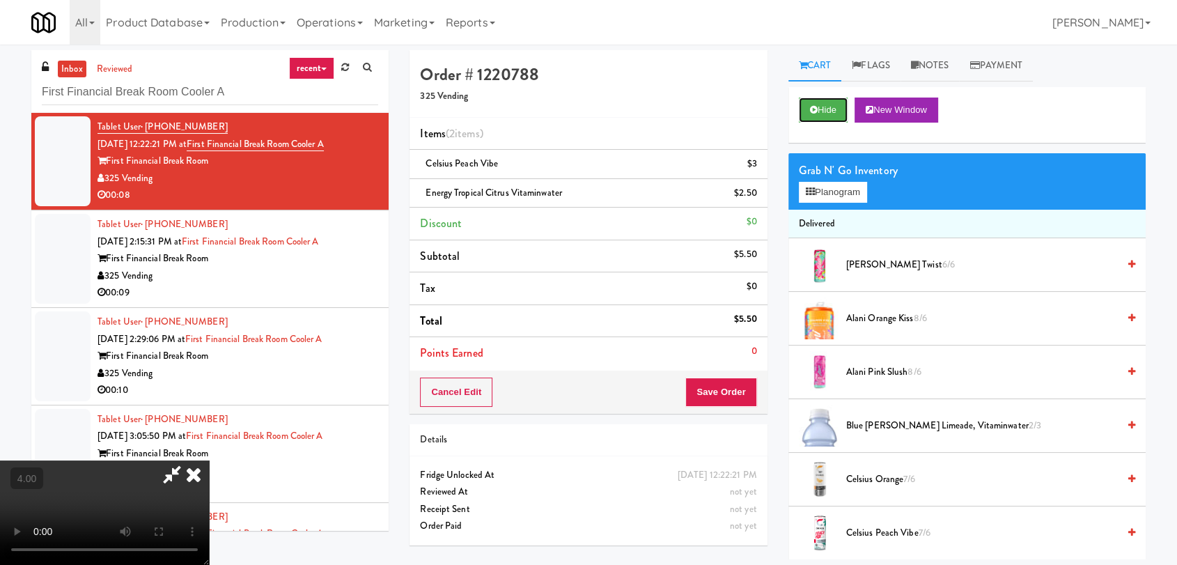
click at [835, 108] on button "Hide" at bounding box center [823, 110] width 49 height 25
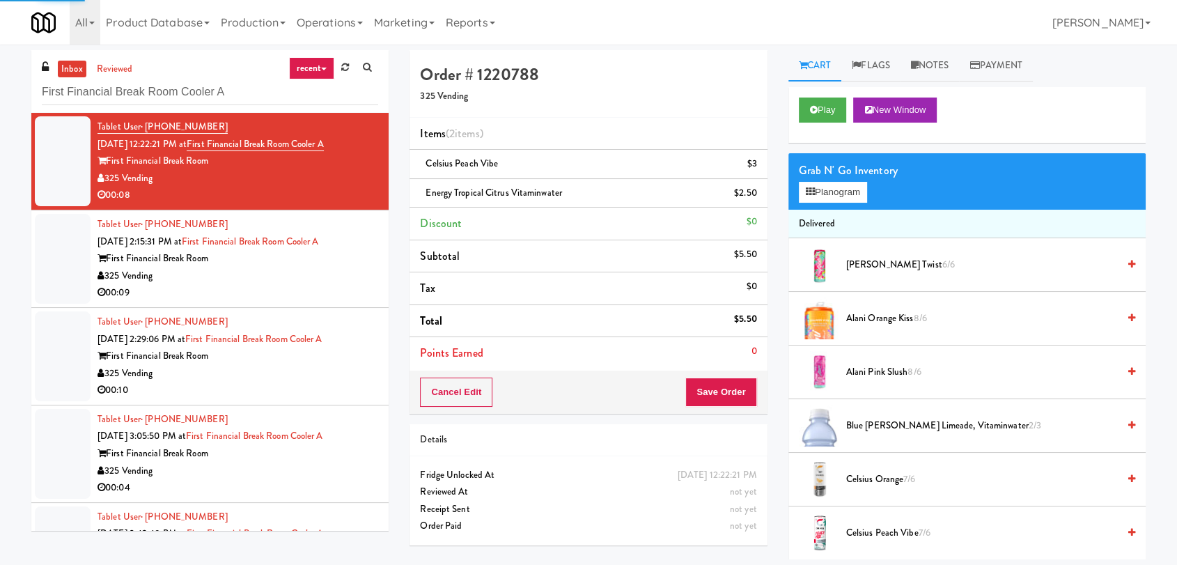
click at [264, 270] on div "325 Vending" at bounding box center [238, 276] width 281 height 17
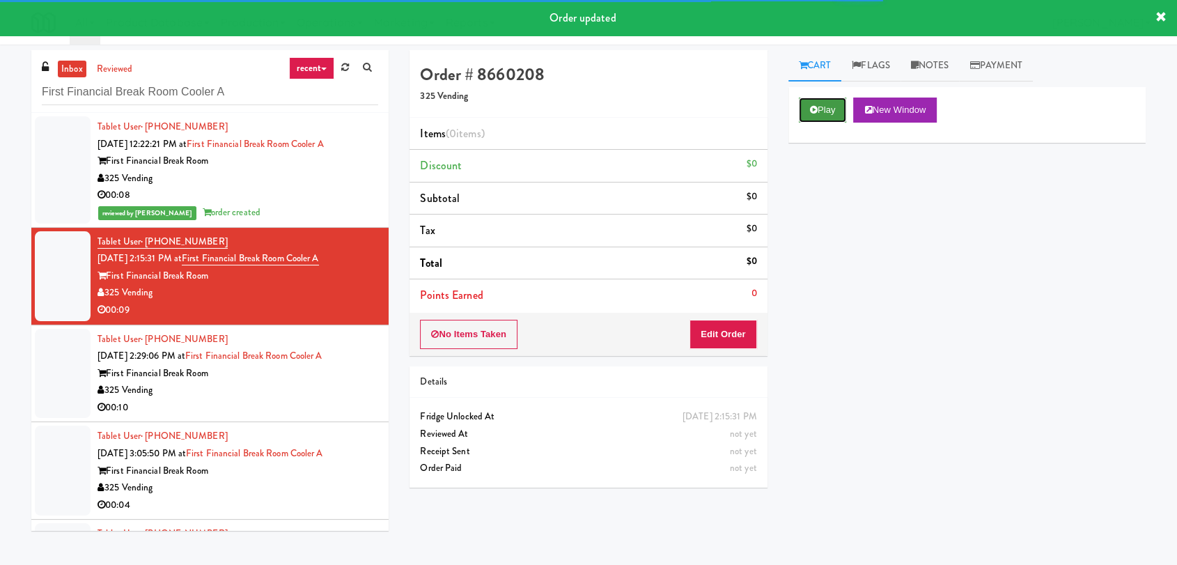
click at [828, 118] on button "Play" at bounding box center [823, 110] width 48 height 25
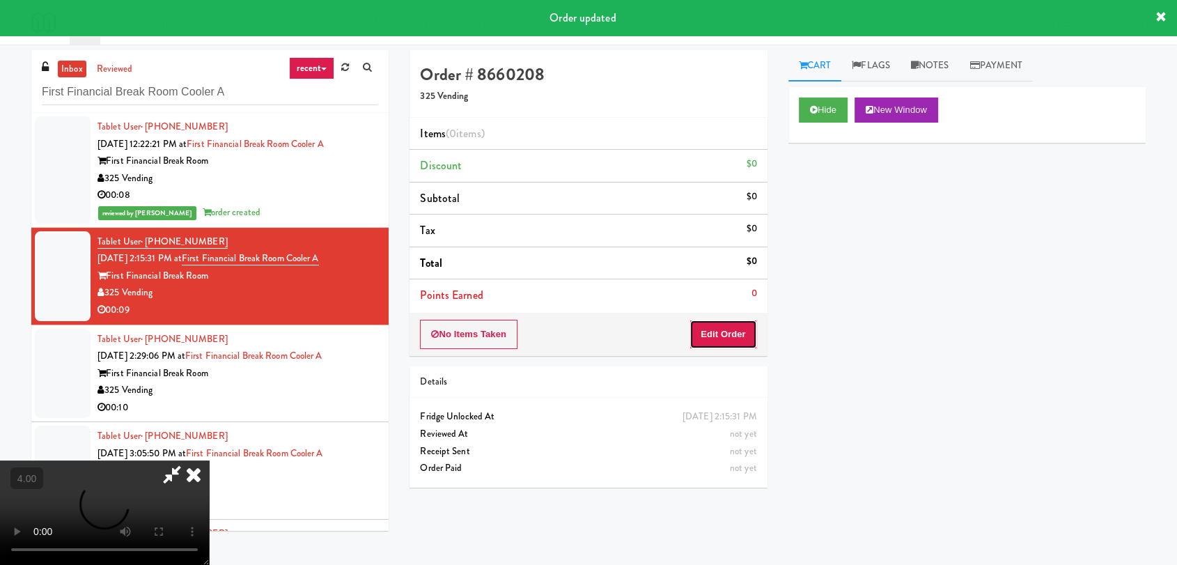
click at [738, 327] on button "Edit Order" at bounding box center [724, 334] width 68 height 29
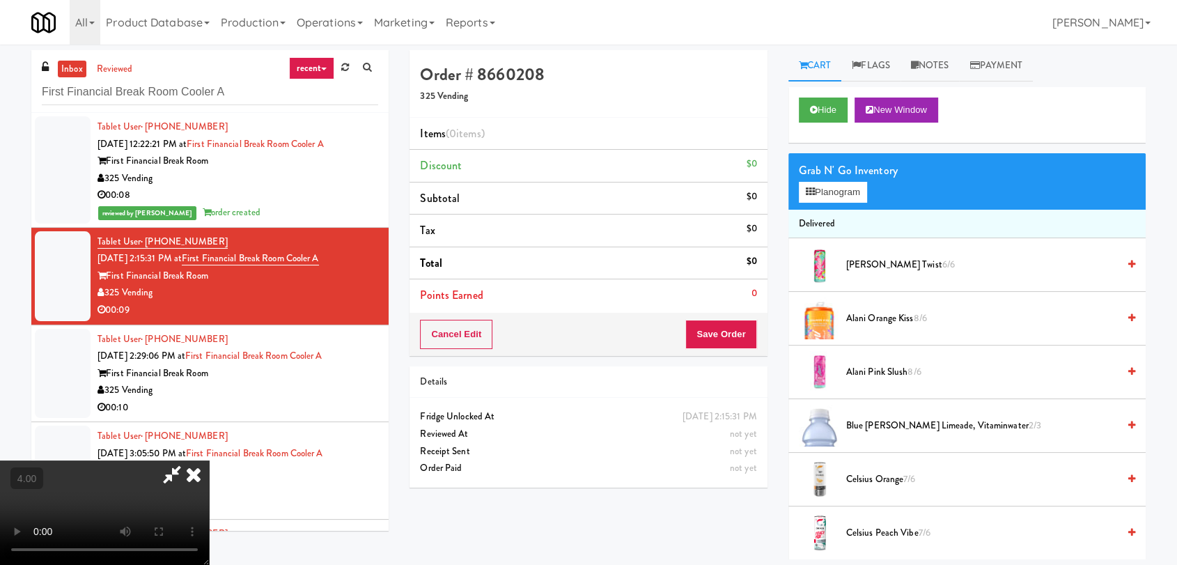
click at [209, 460] on video at bounding box center [104, 512] width 209 height 104
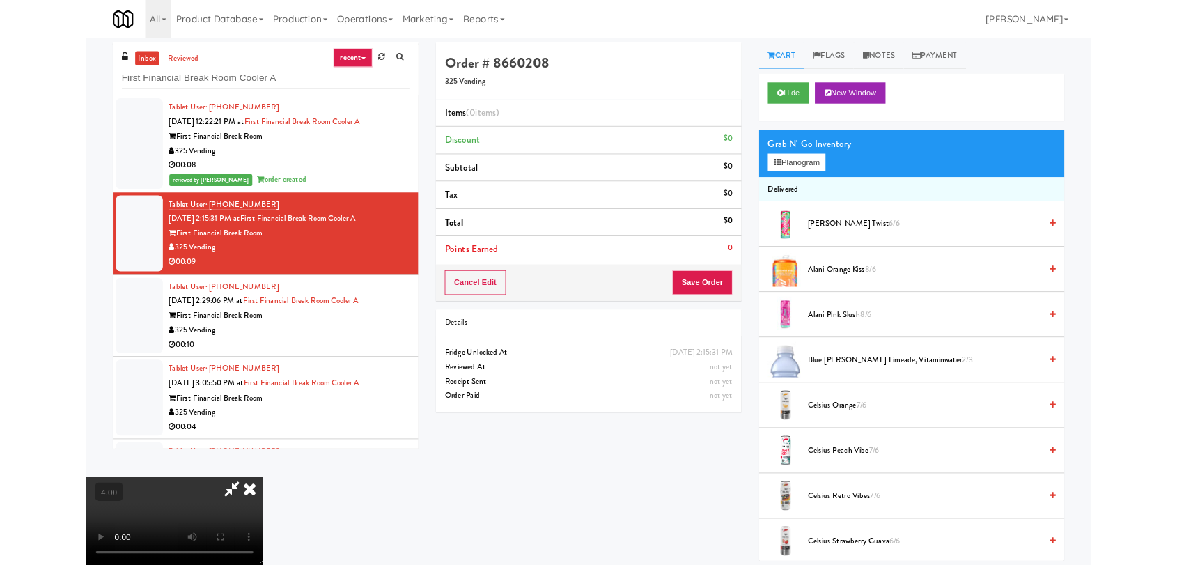
scroll to position [29, 0]
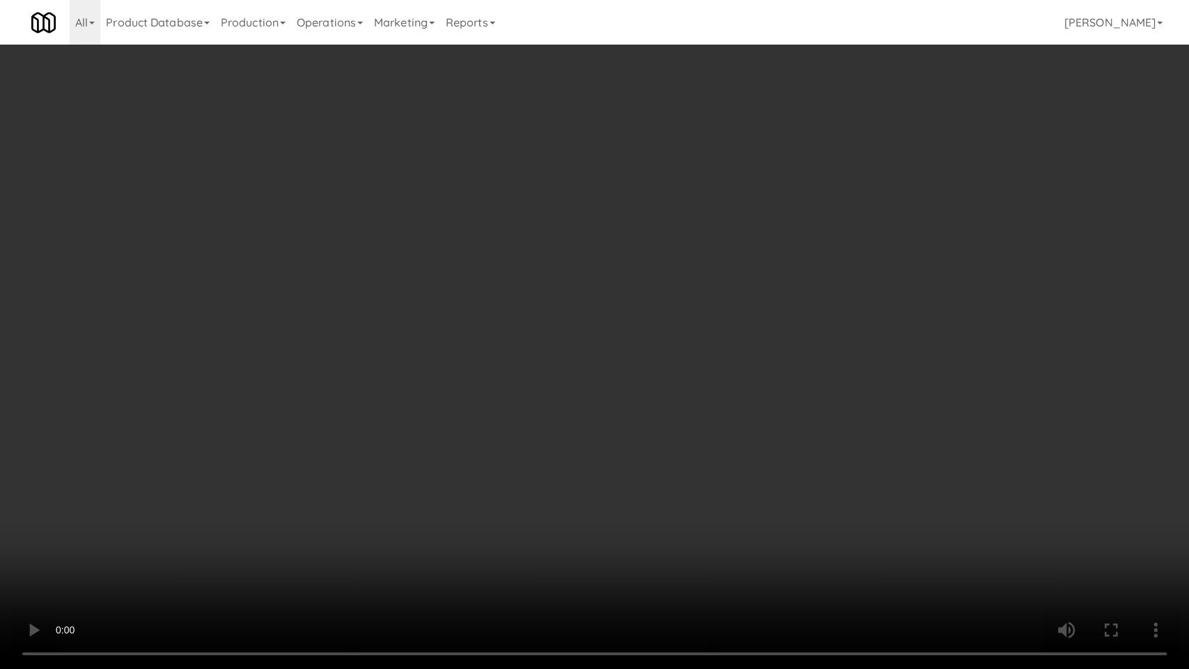
click at [233, 502] on video at bounding box center [594, 334] width 1189 height 669
click at [234, 503] on video at bounding box center [594, 334] width 1189 height 669
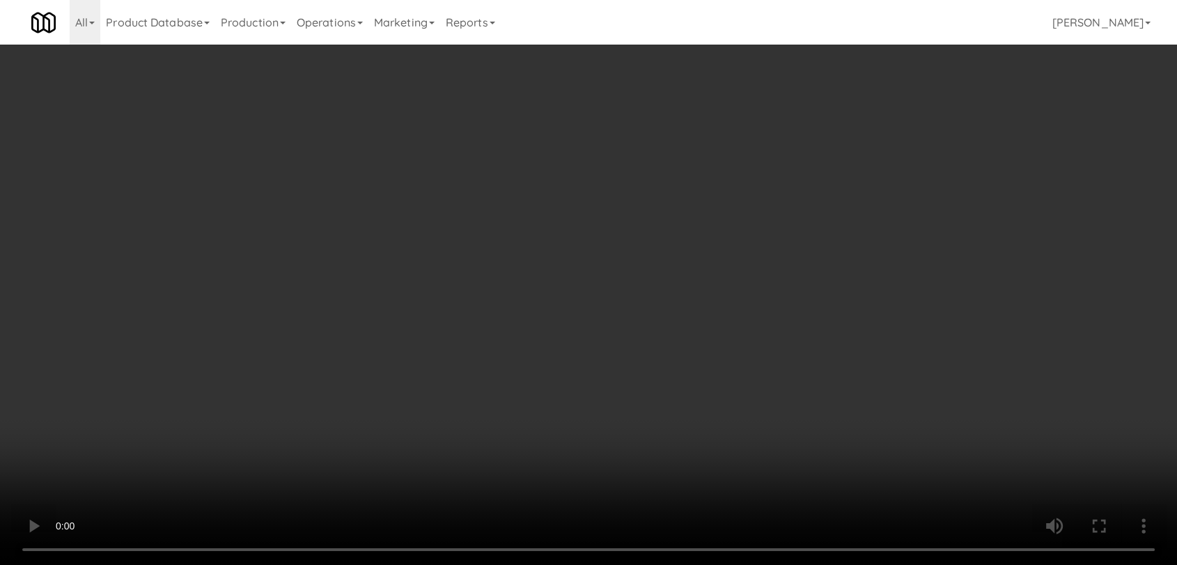
click at [234, 435] on video at bounding box center [588, 282] width 1177 height 565
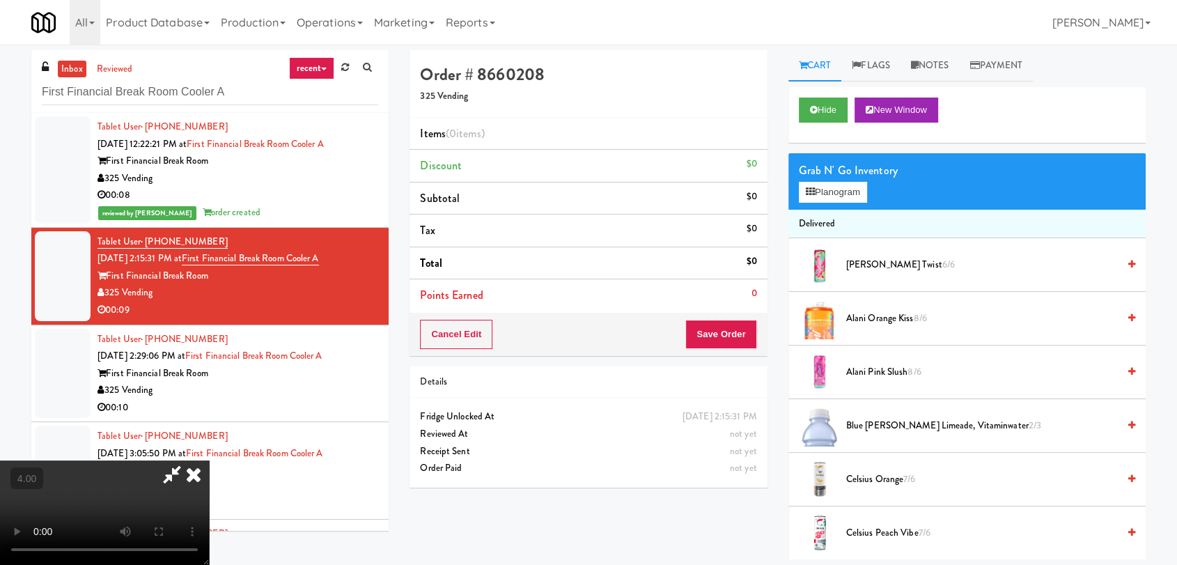
click at [209, 460] on video at bounding box center [104, 512] width 209 height 104
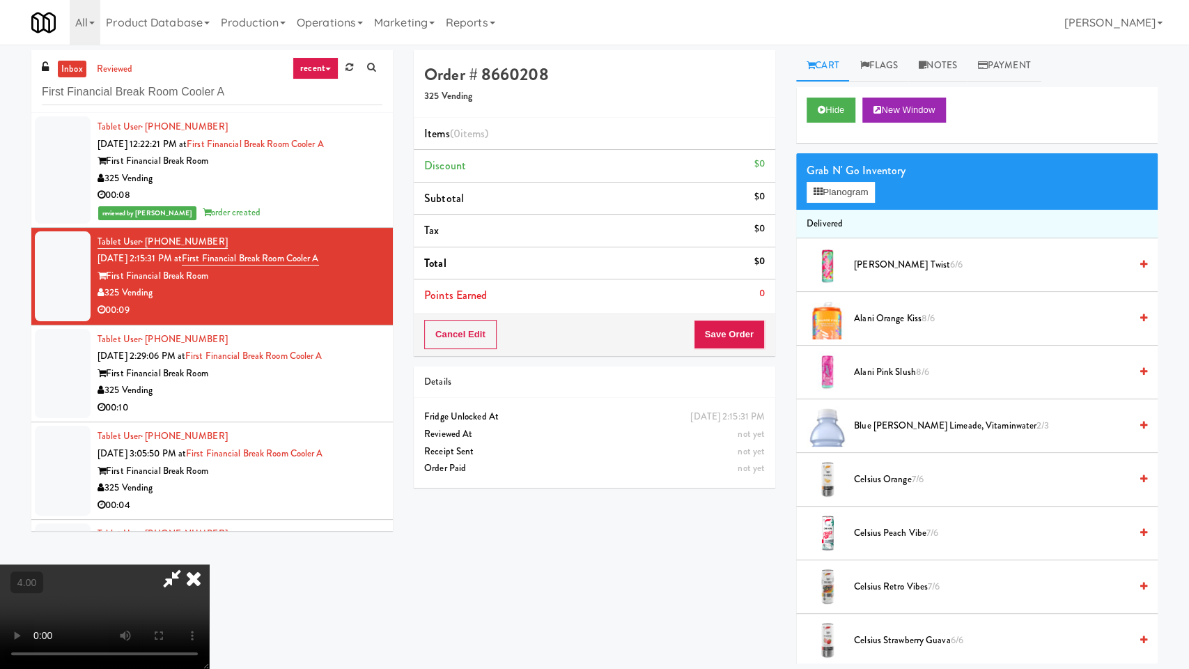
click at [209, 564] on video at bounding box center [104, 616] width 209 height 104
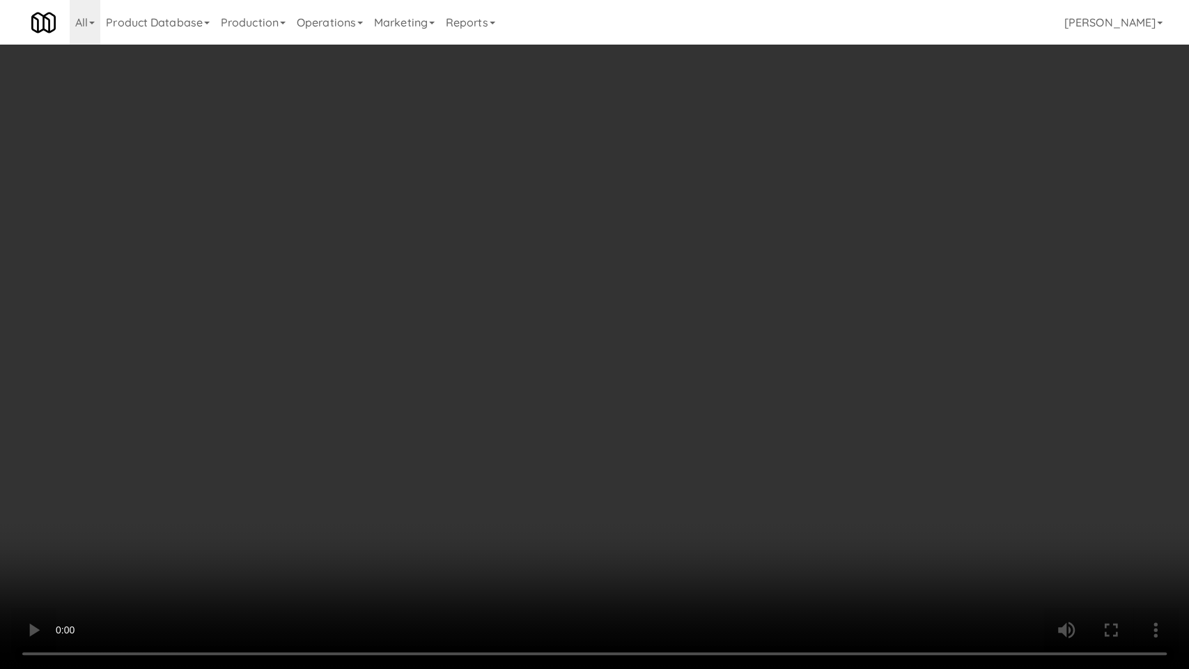
click at [234, 495] on video at bounding box center [594, 334] width 1189 height 669
click at [236, 490] on video at bounding box center [594, 334] width 1189 height 669
click at [238, 489] on video at bounding box center [594, 334] width 1189 height 669
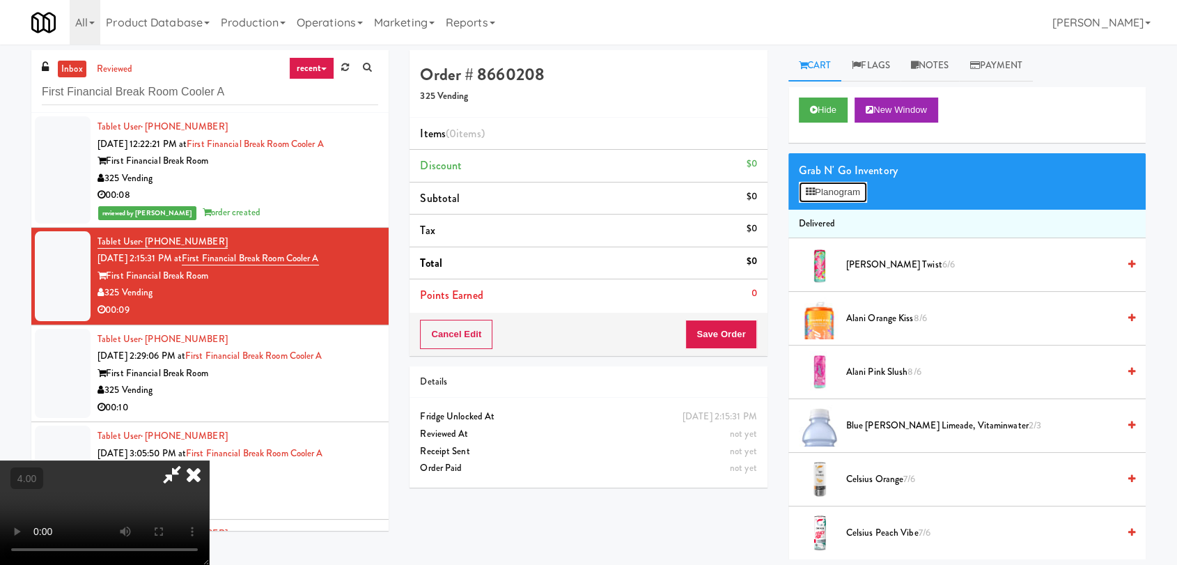
click at [839, 202] on button "Planogram" at bounding box center [833, 192] width 68 height 21
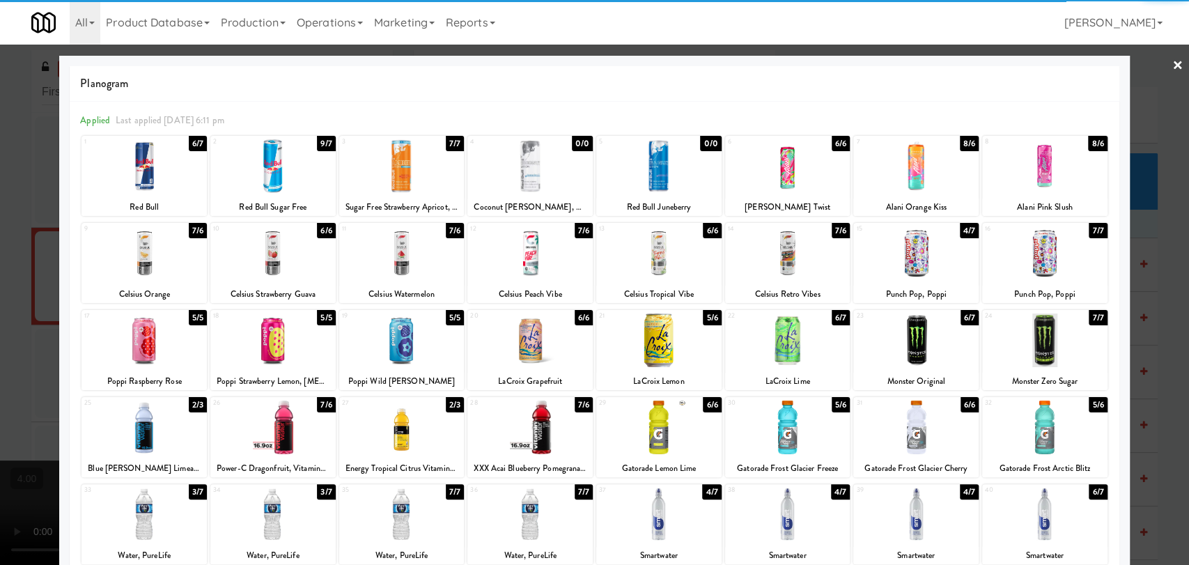
click at [805, 180] on div at bounding box center [787, 166] width 125 height 54
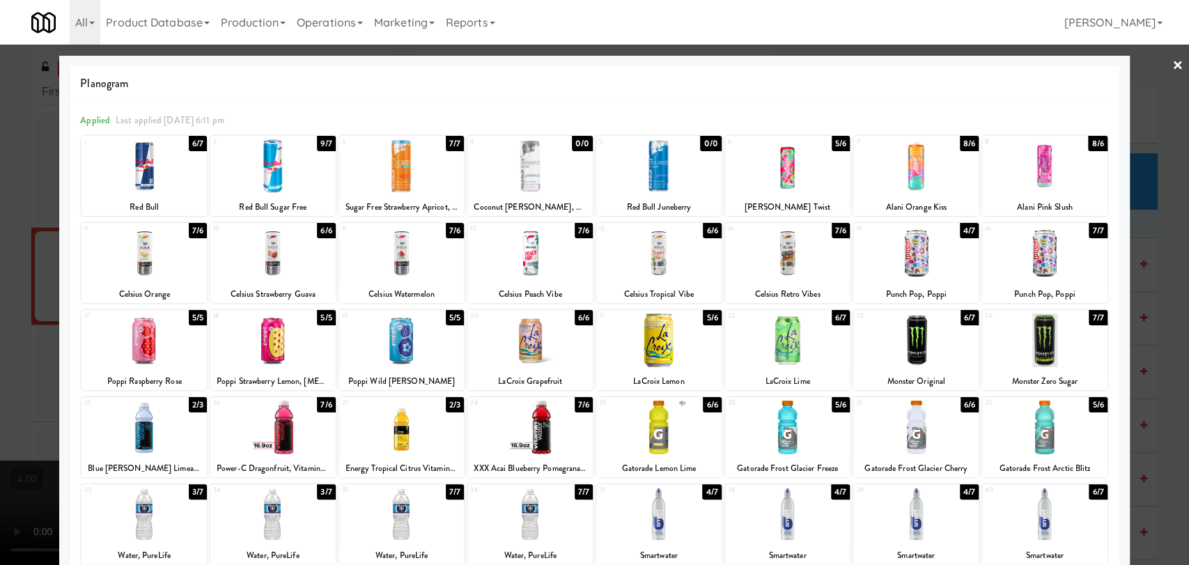
click at [26, 237] on div at bounding box center [594, 282] width 1189 height 565
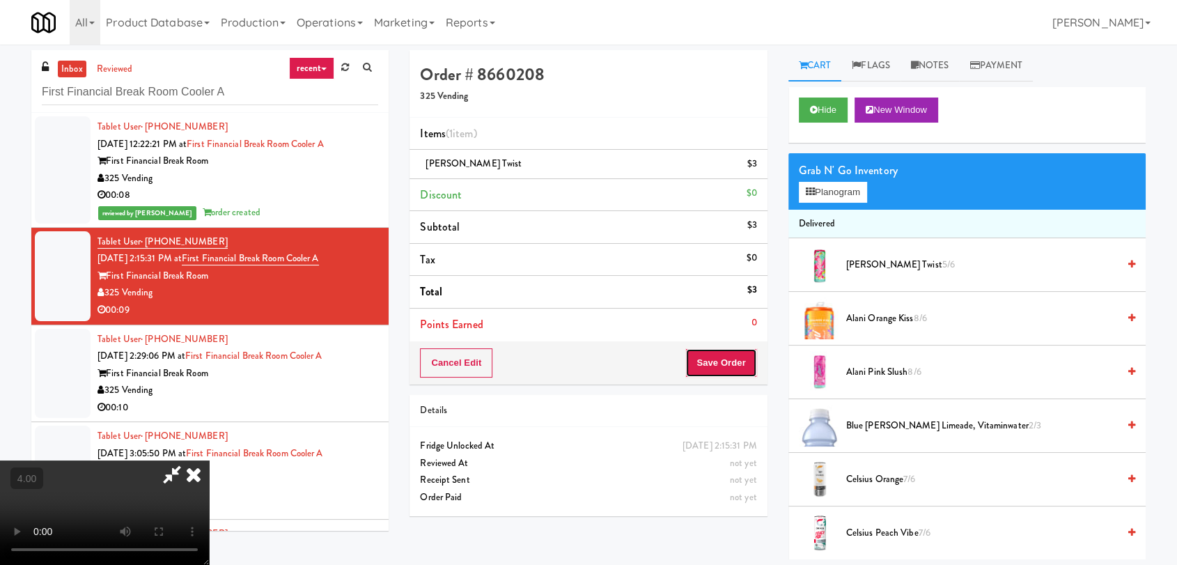
click at [737, 361] on button "Save Order" at bounding box center [720, 362] width 71 height 29
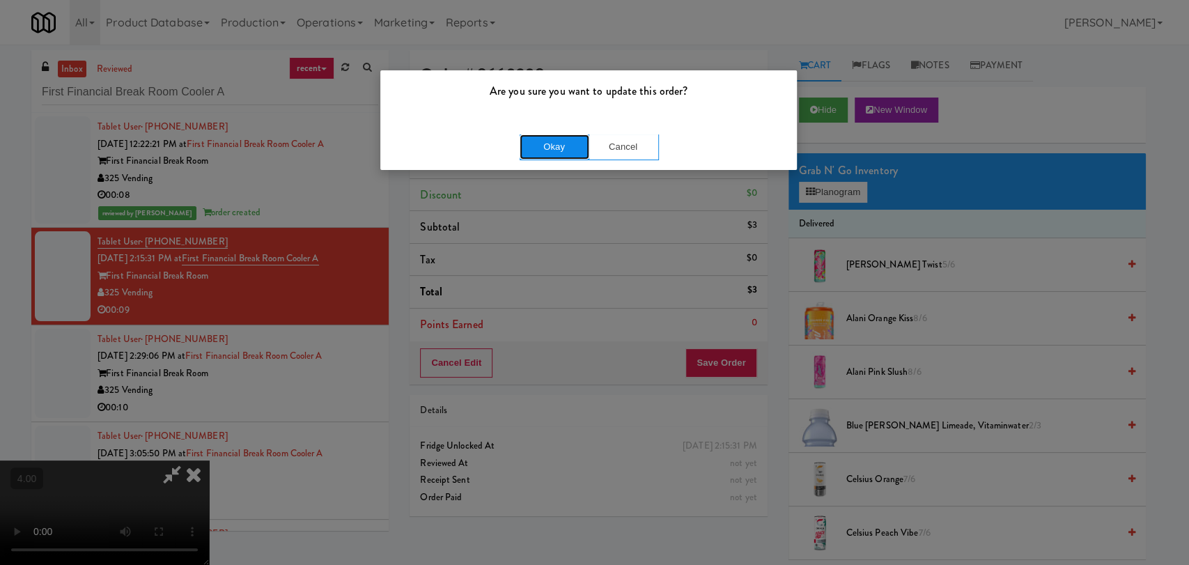
click at [568, 141] on button "Okay" at bounding box center [555, 146] width 70 height 25
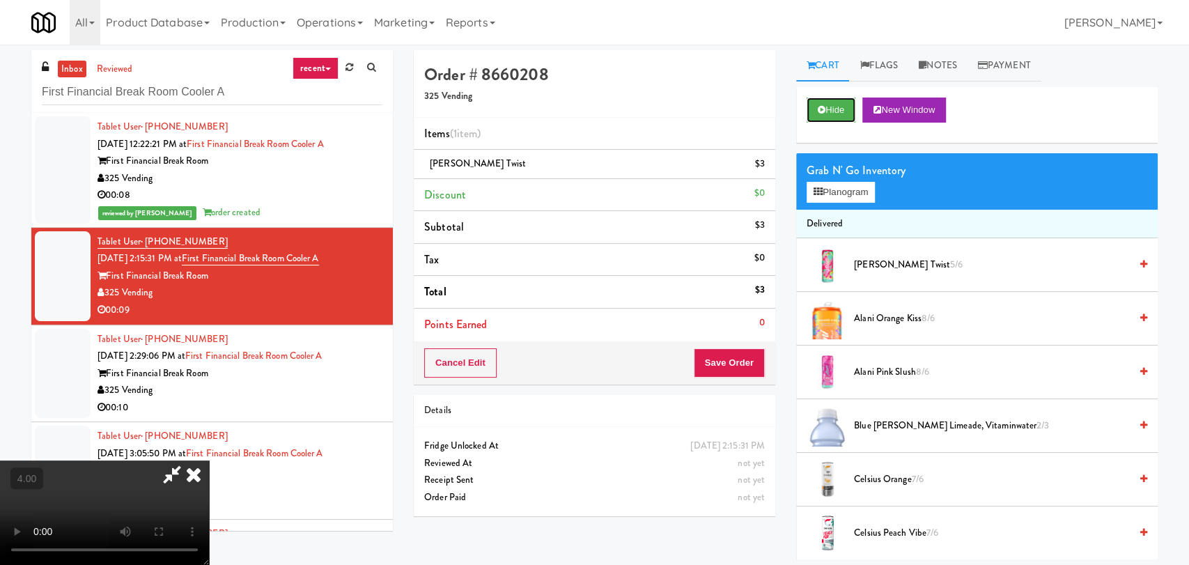
click at [825, 111] on button "Hide" at bounding box center [831, 110] width 49 height 25
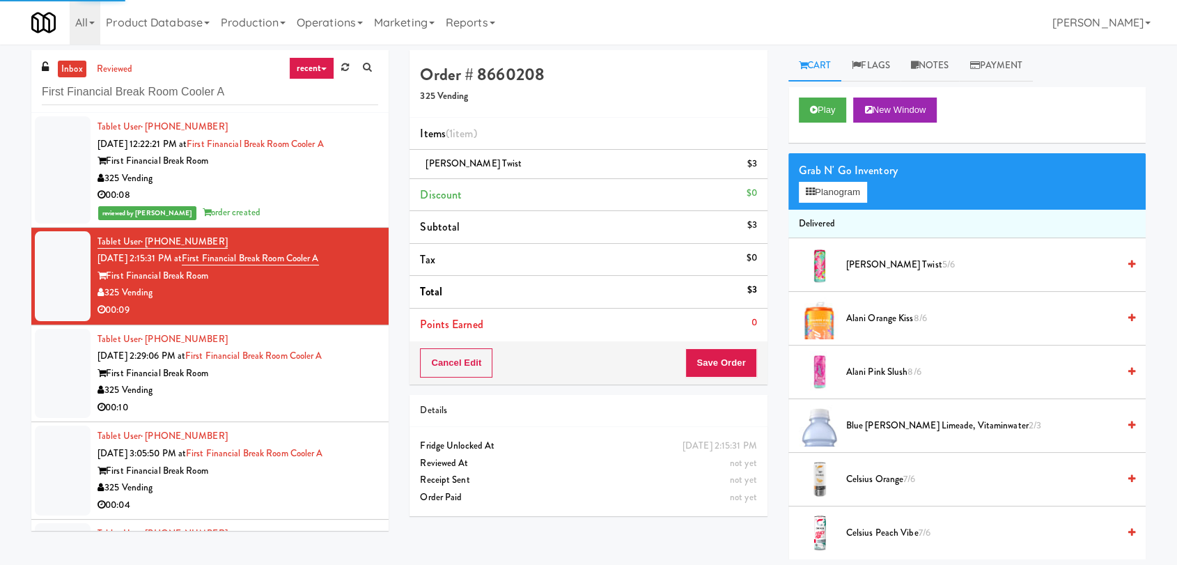
click at [318, 382] on div "325 Vending" at bounding box center [238, 390] width 281 height 17
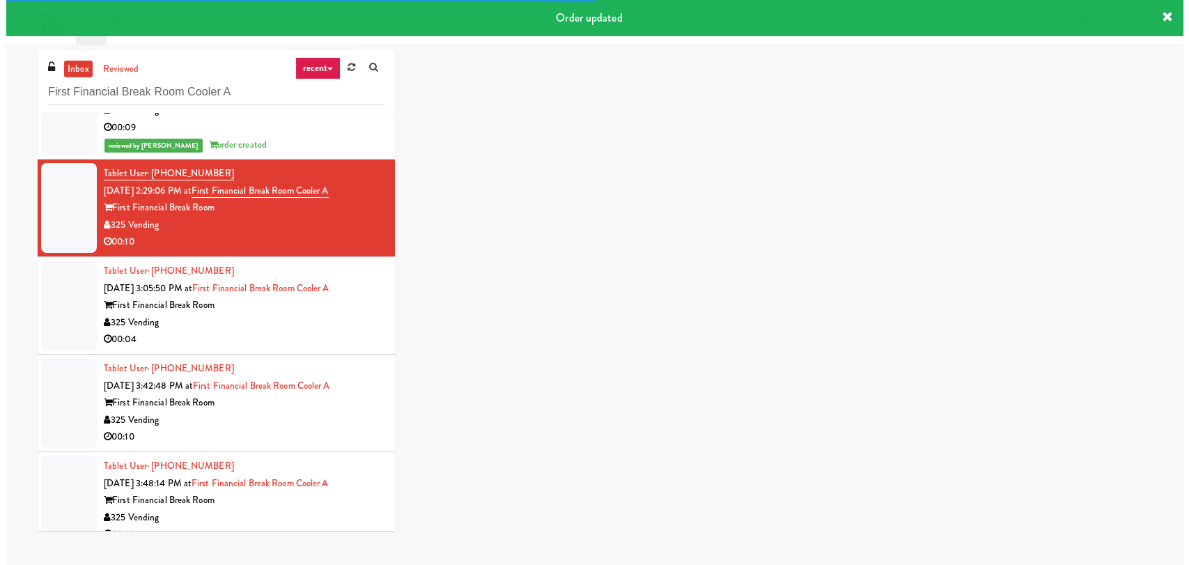
scroll to position [183, 0]
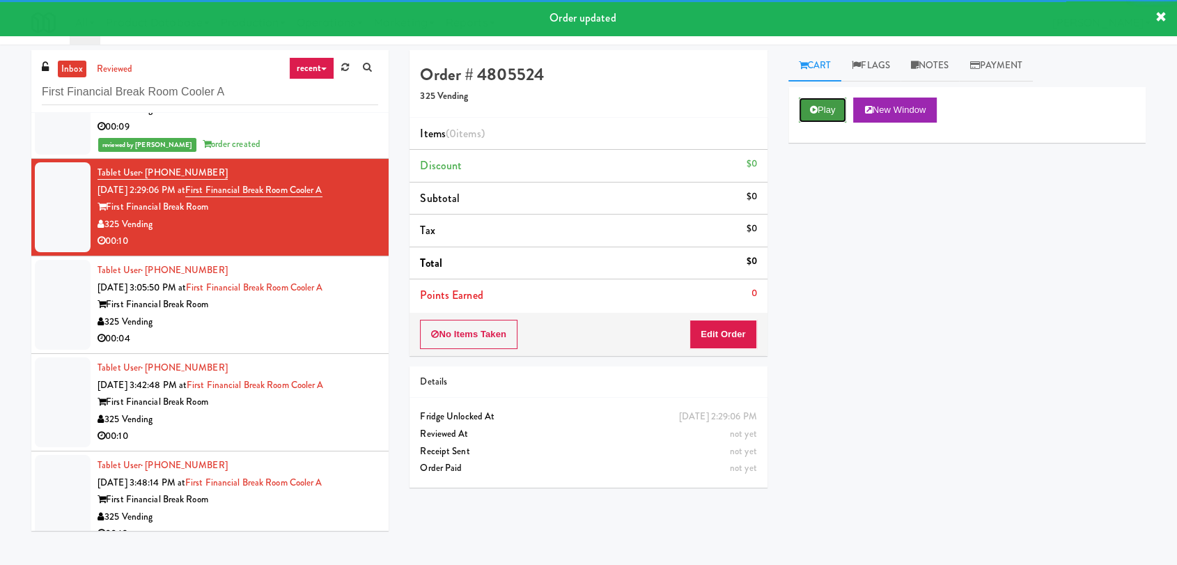
click at [816, 115] on button "Play" at bounding box center [823, 110] width 48 height 25
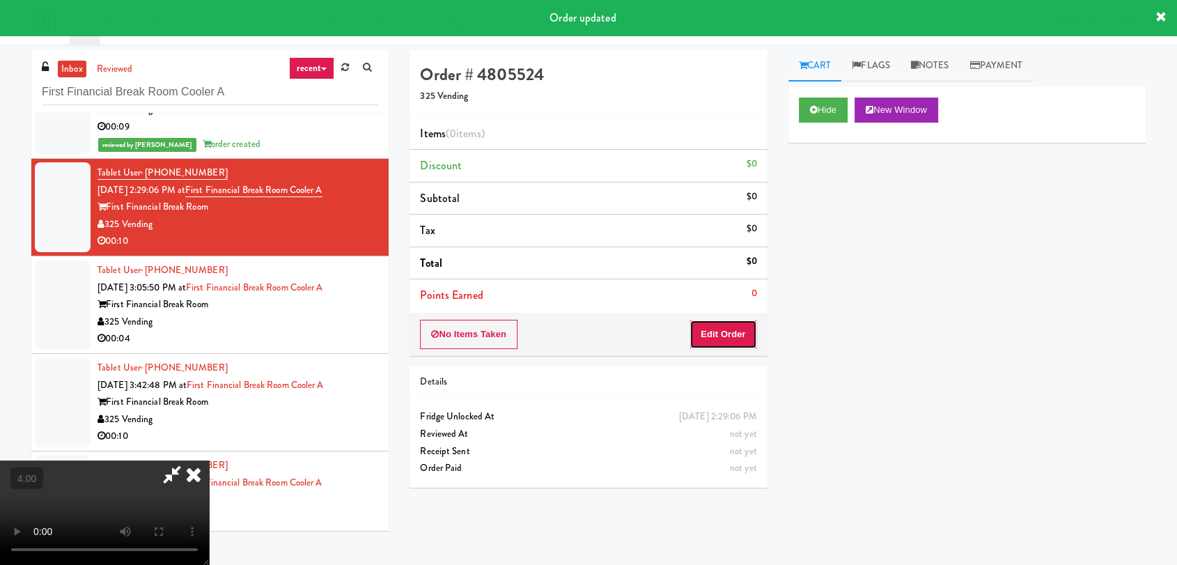
click at [703, 336] on button "Edit Order" at bounding box center [724, 334] width 68 height 29
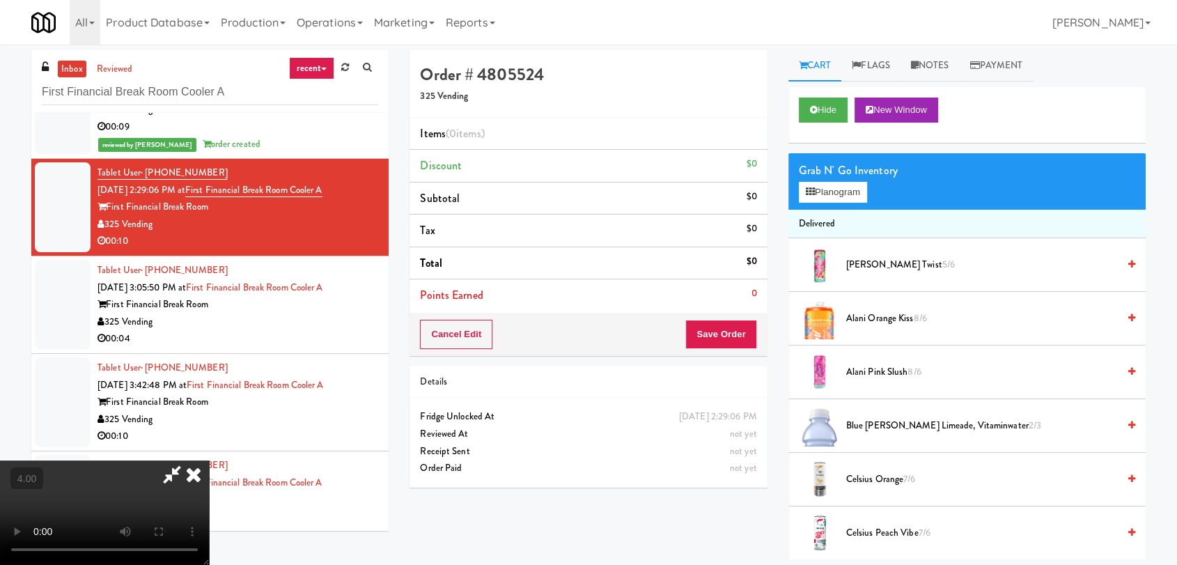
click at [209, 460] on video at bounding box center [104, 512] width 209 height 104
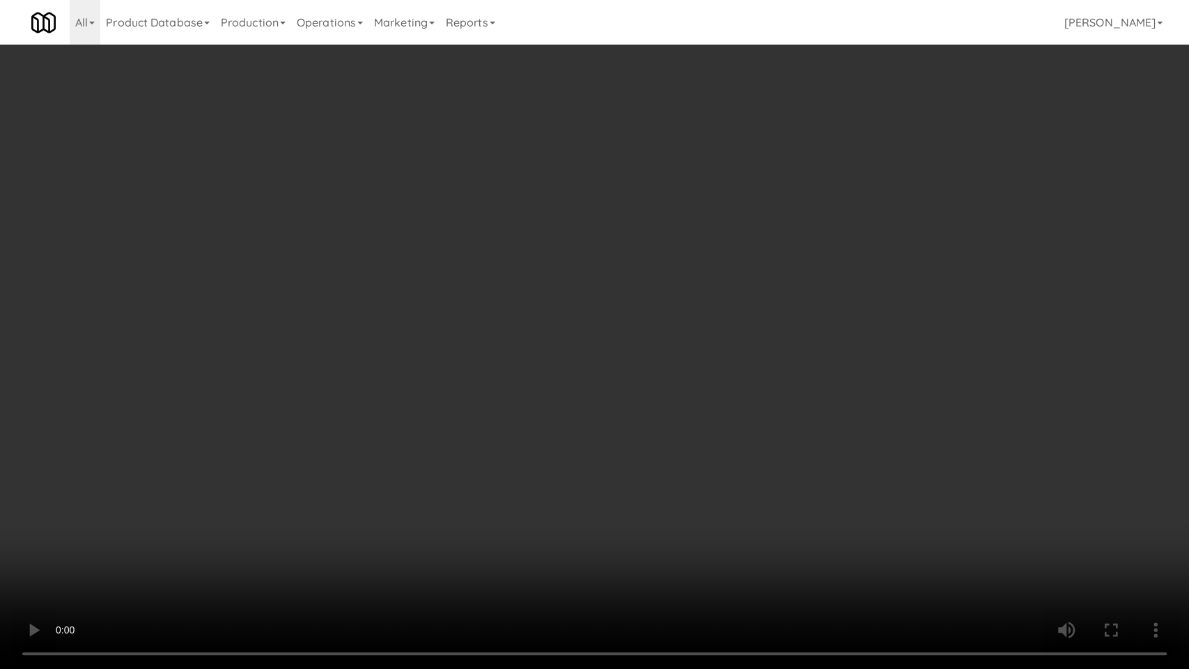
click at [439, 443] on video at bounding box center [594, 334] width 1189 height 669
click at [515, 435] on video at bounding box center [594, 334] width 1189 height 669
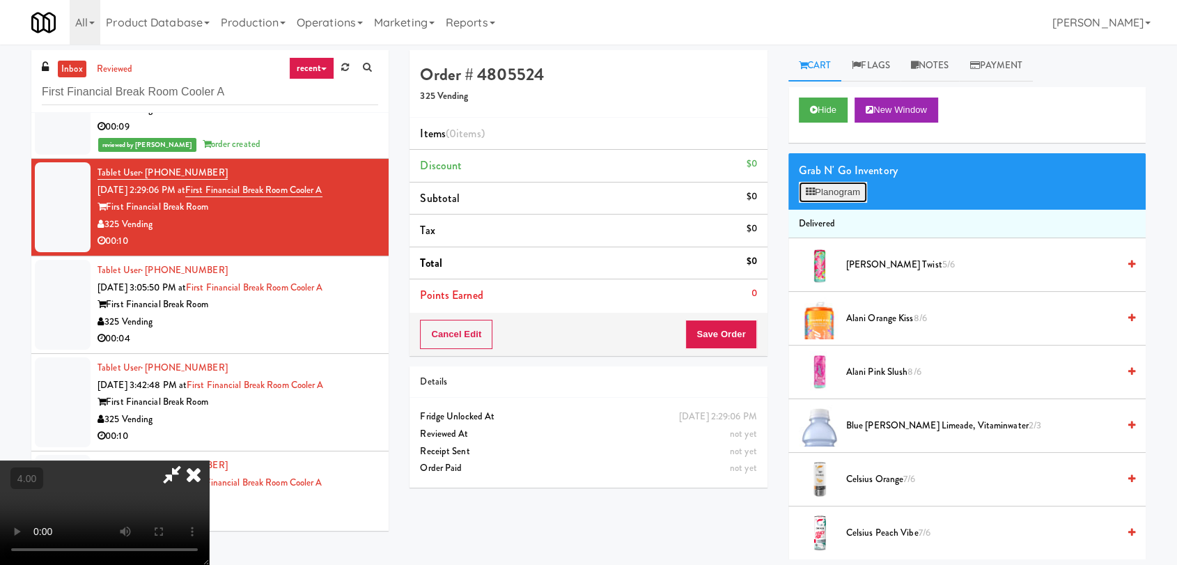
click at [824, 192] on button "Planogram" at bounding box center [833, 192] width 68 height 21
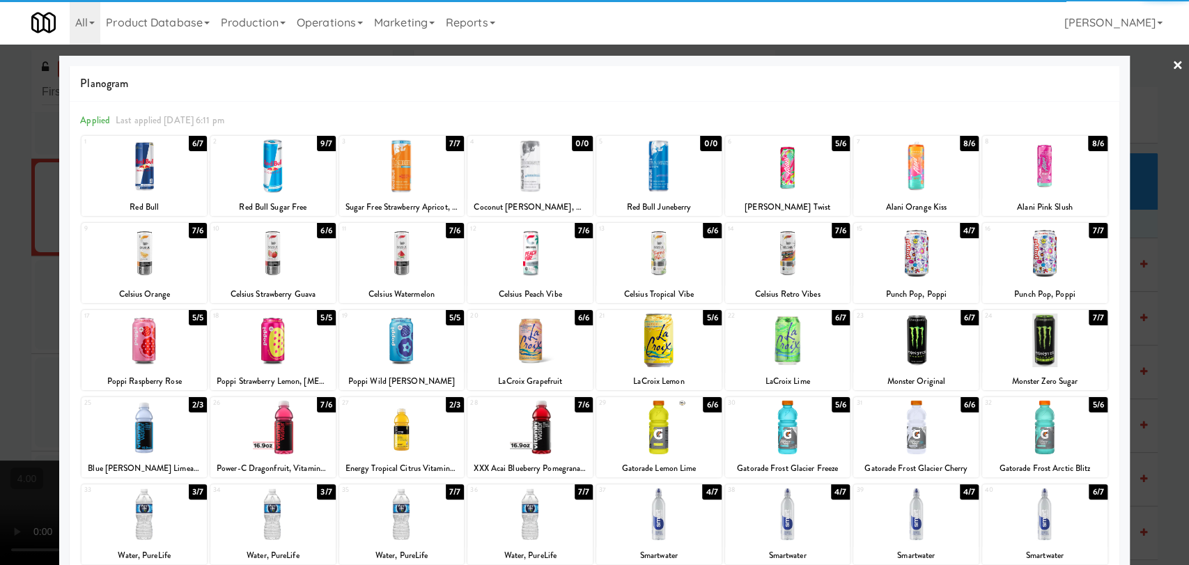
click at [267, 184] on div at bounding box center [272, 166] width 125 height 54
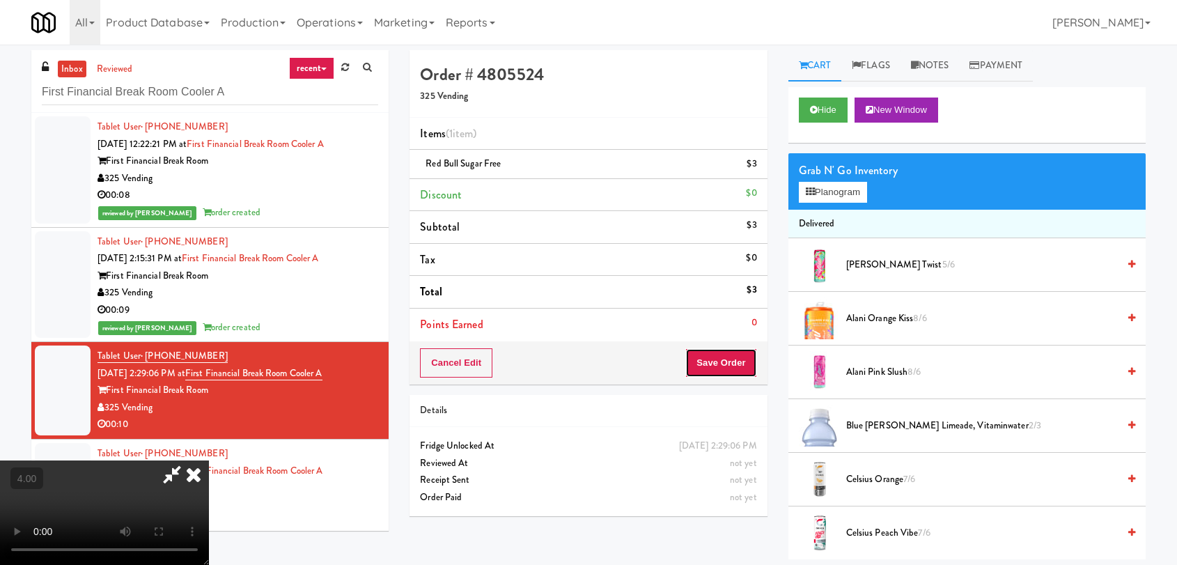
click at [729, 362] on button "Save Order" at bounding box center [720, 362] width 71 height 29
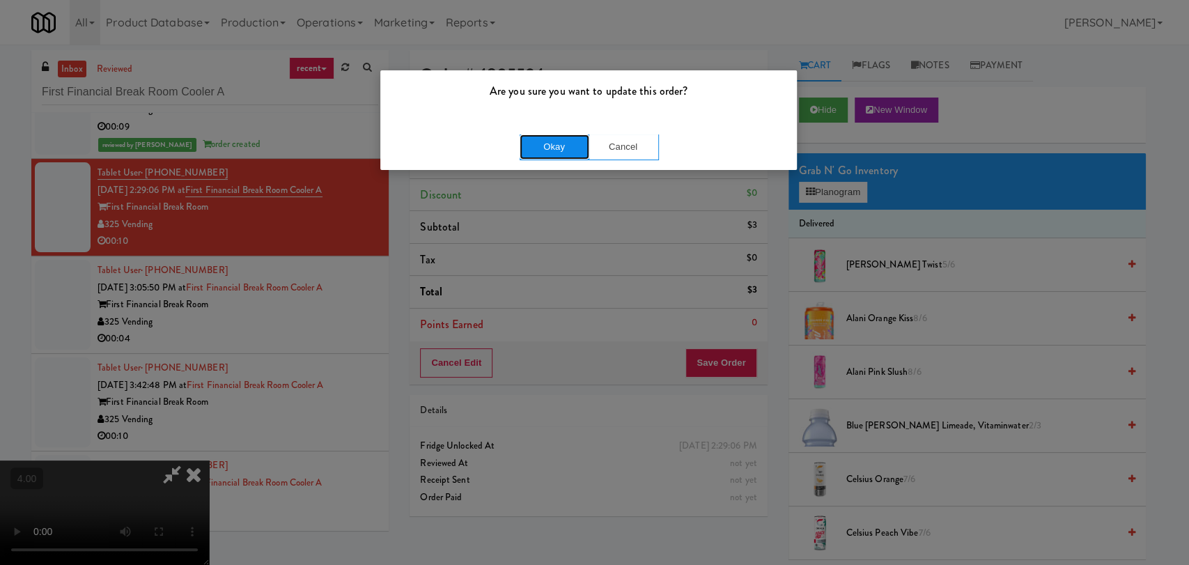
click at [532, 146] on button "Okay" at bounding box center [555, 146] width 70 height 25
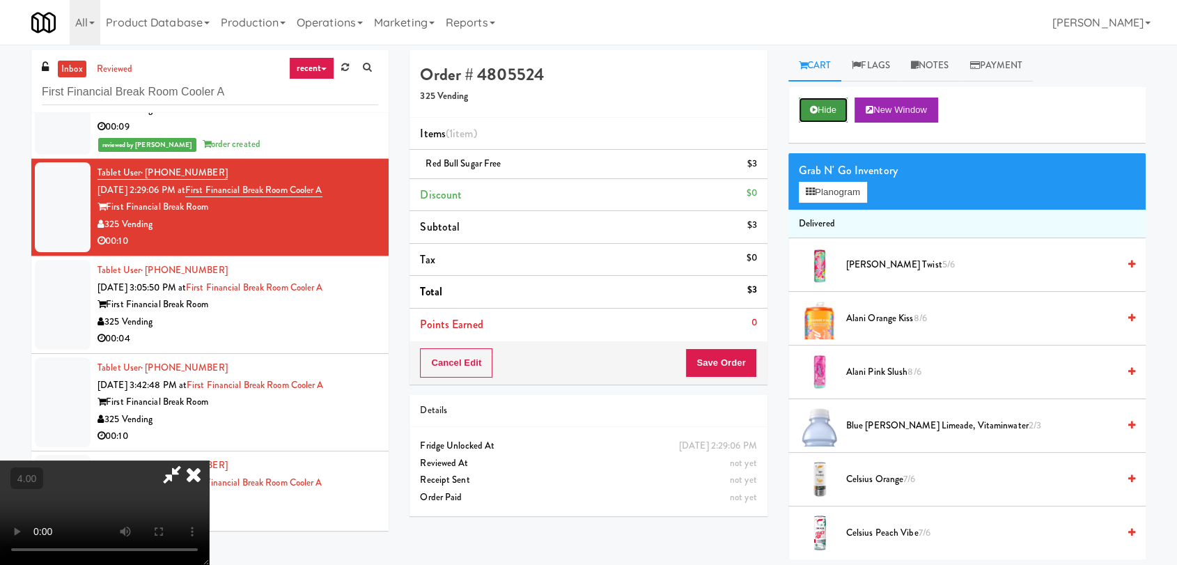
click at [803, 116] on button "Hide" at bounding box center [823, 110] width 49 height 25
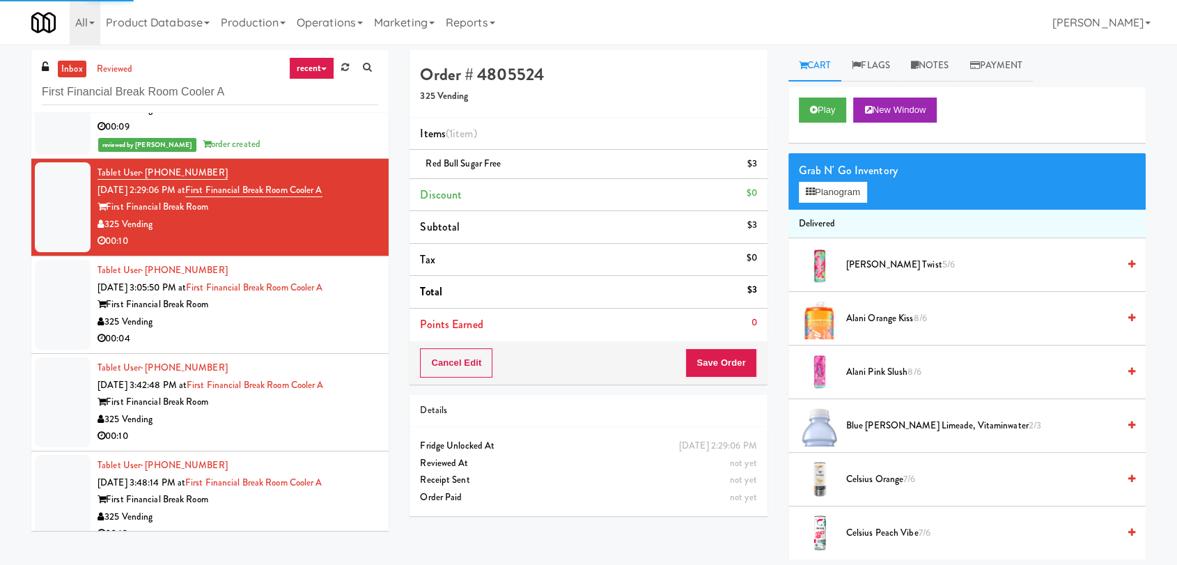
click at [357, 332] on div "00:04" at bounding box center [238, 338] width 281 height 17
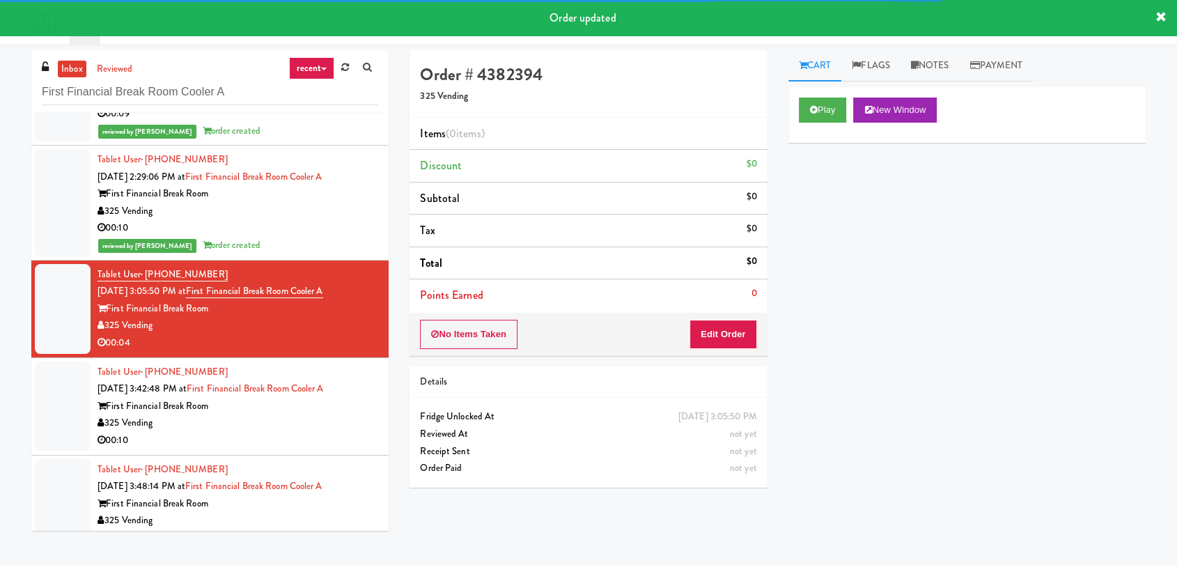
scroll to position [201, 0]
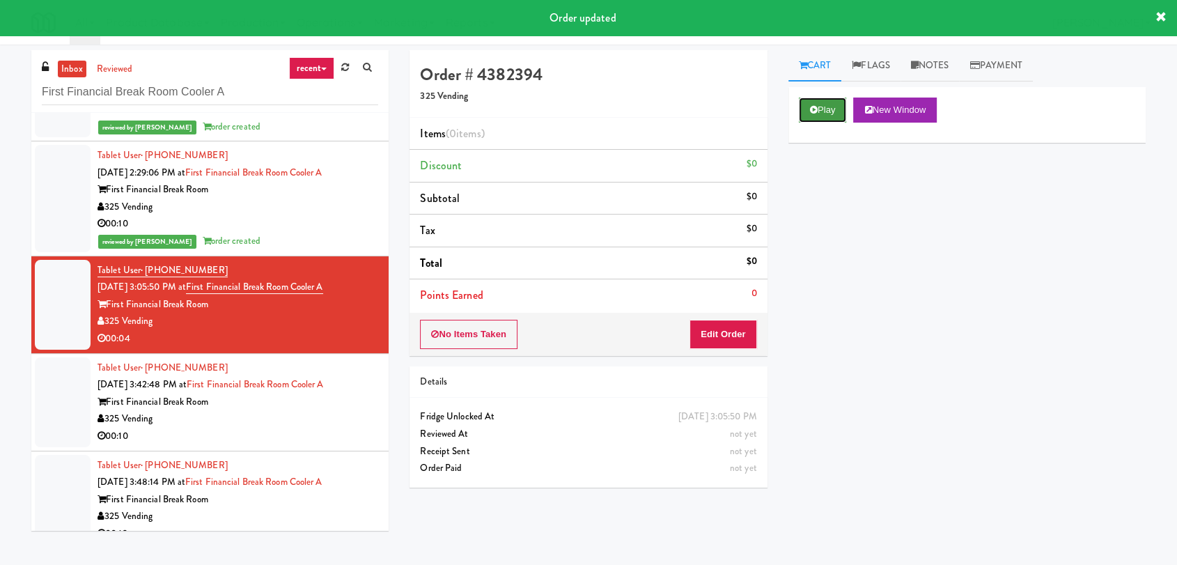
click at [825, 102] on button "Play" at bounding box center [823, 110] width 48 height 25
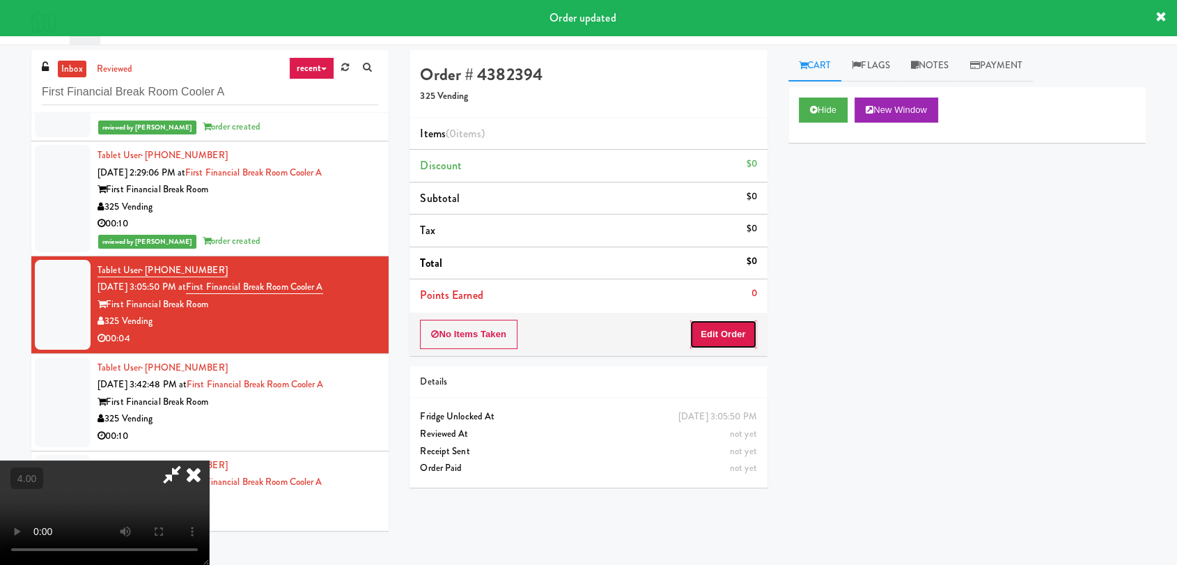
click at [721, 334] on button "Edit Order" at bounding box center [724, 334] width 68 height 29
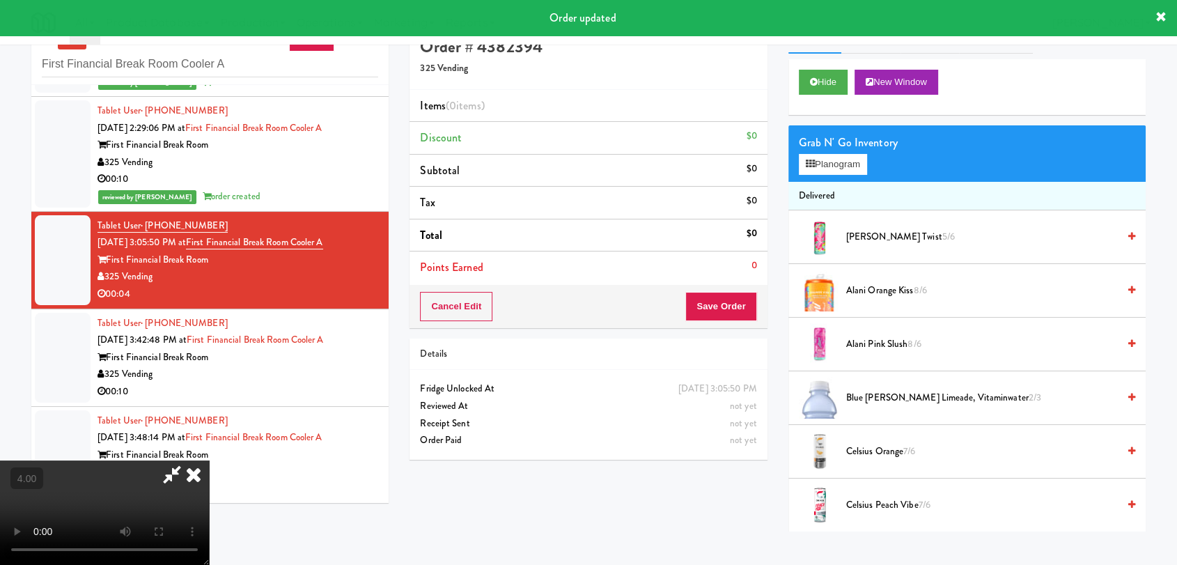
scroll to position [45, 0]
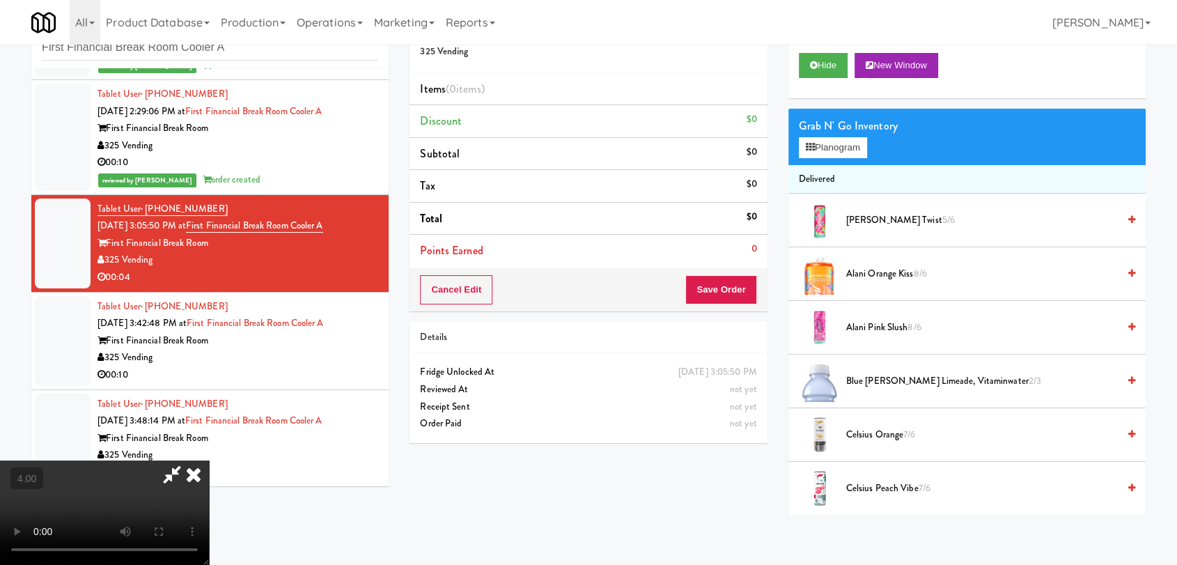
click at [209, 460] on video at bounding box center [104, 512] width 209 height 104
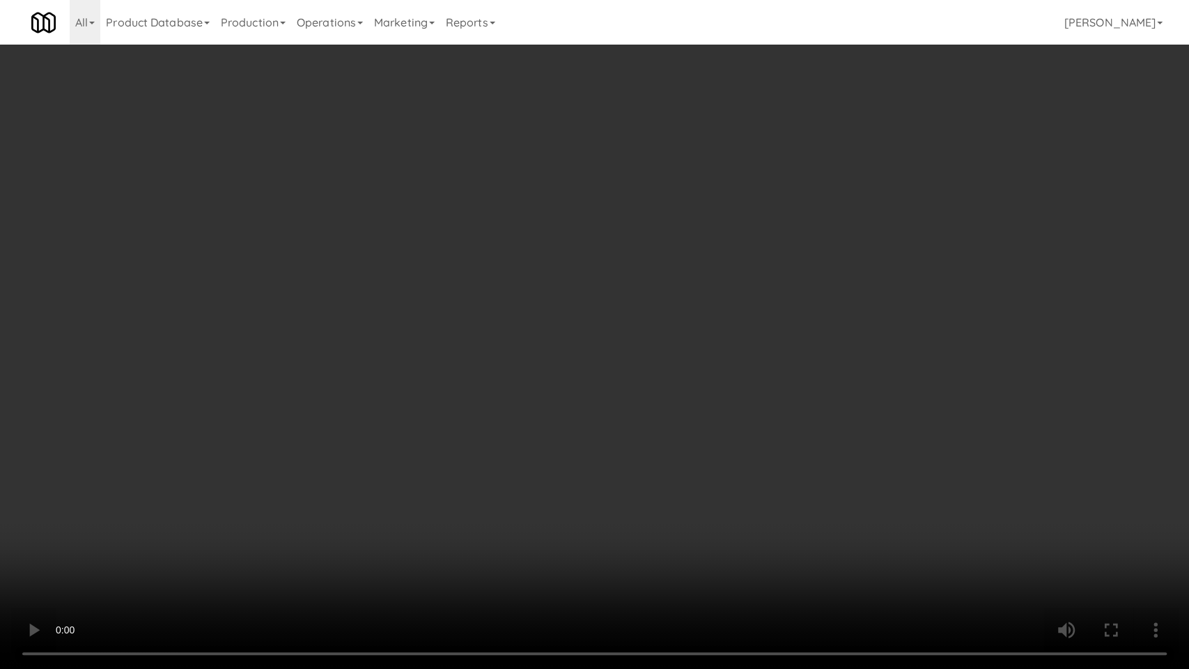
click at [460, 465] on video at bounding box center [594, 334] width 1189 height 669
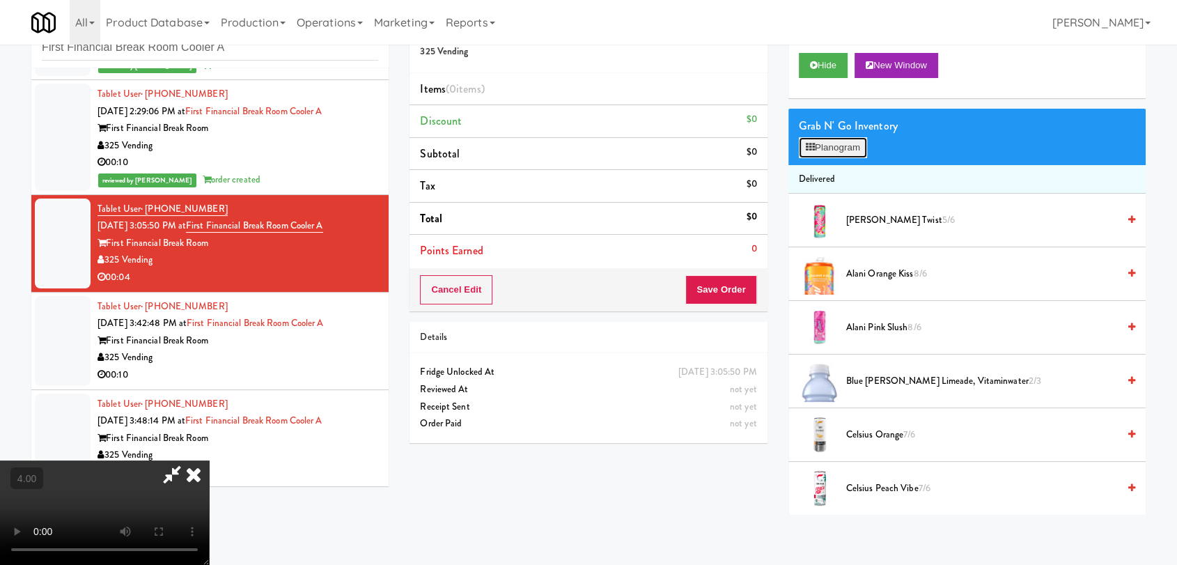
click at [828, 141] on button "Planogram" at bounding box center [833, 147] width 68 height 21
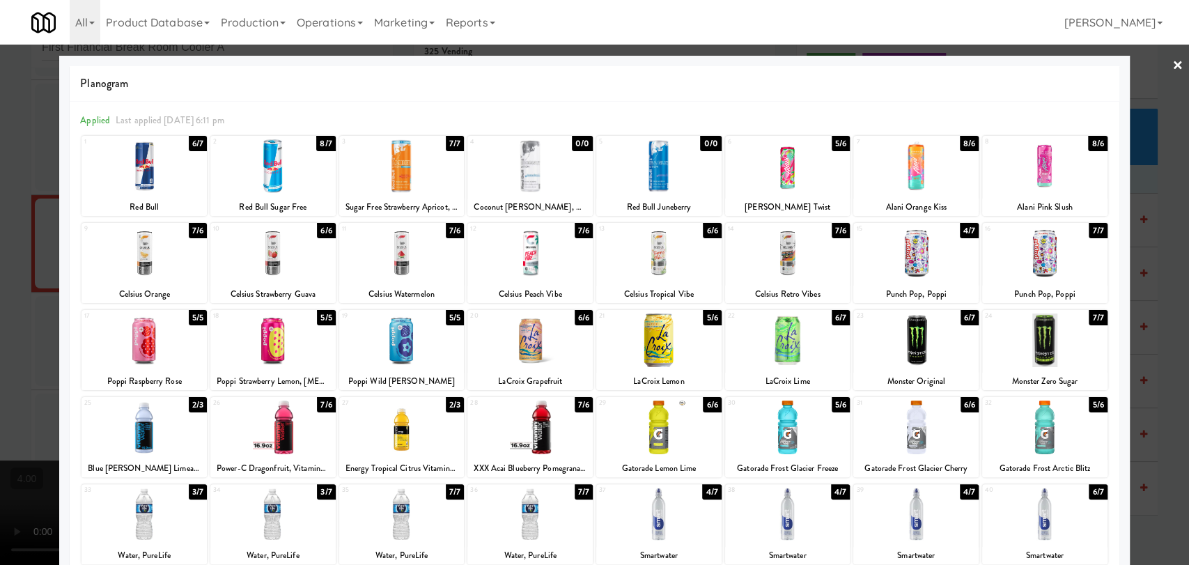
click at [520, 259] on div at bounding box center [529, 253] width 125 height 54
click at [0, 171] on div at bounding box center [594, 282] width 1189 height 565
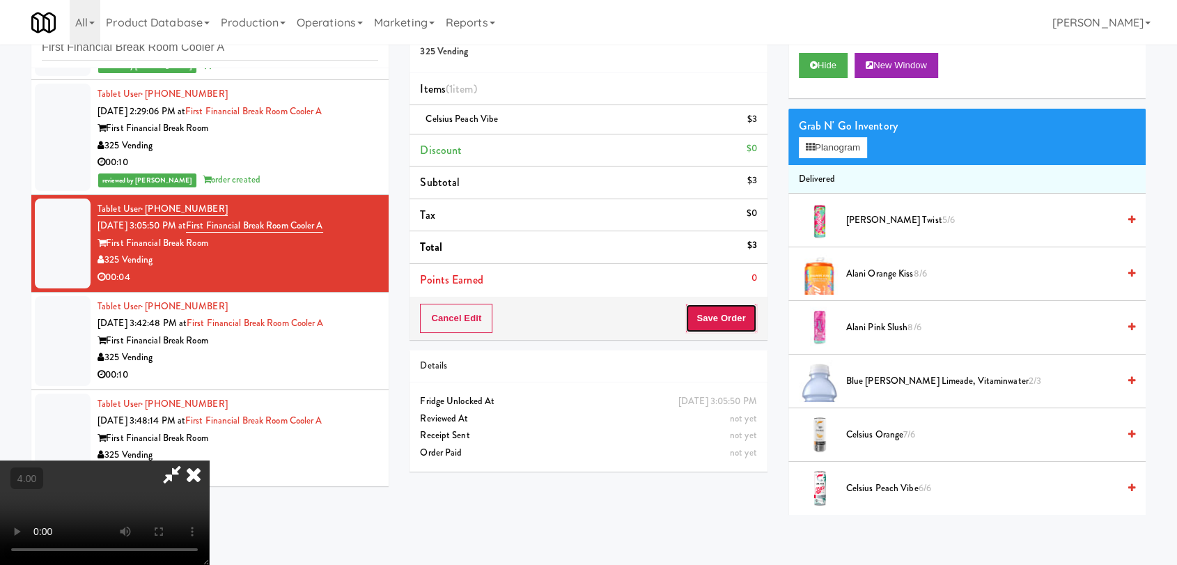
click at [719, 319] on button "Save Order" at bounding box center [720, 318] width 71 height 29
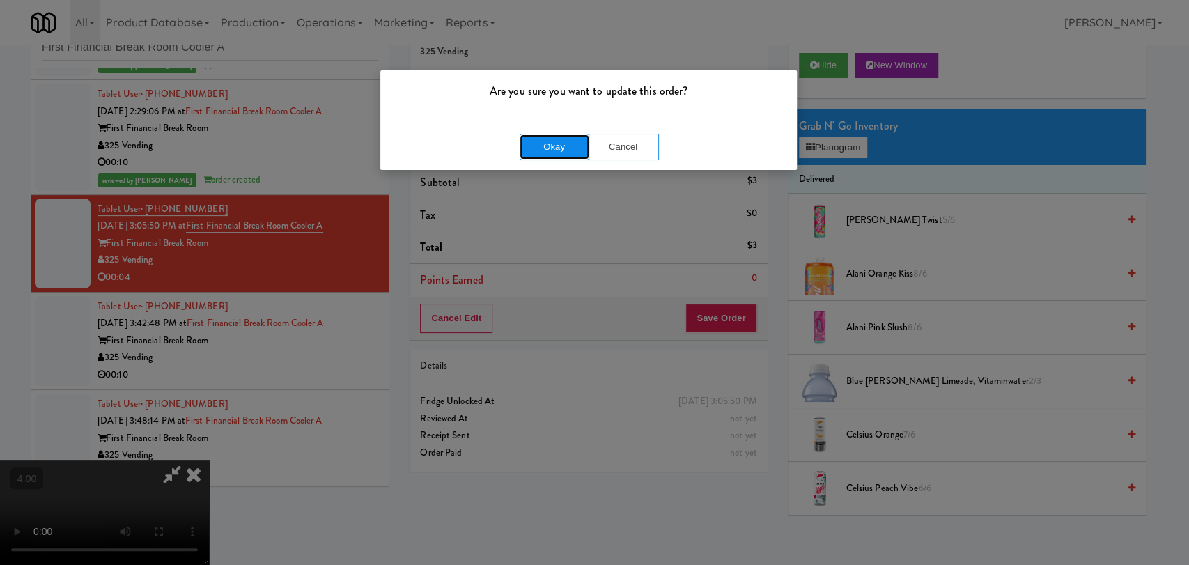
click at [557, 140] on button "Okay" at bounding box center [555, 146] width 70 height 25
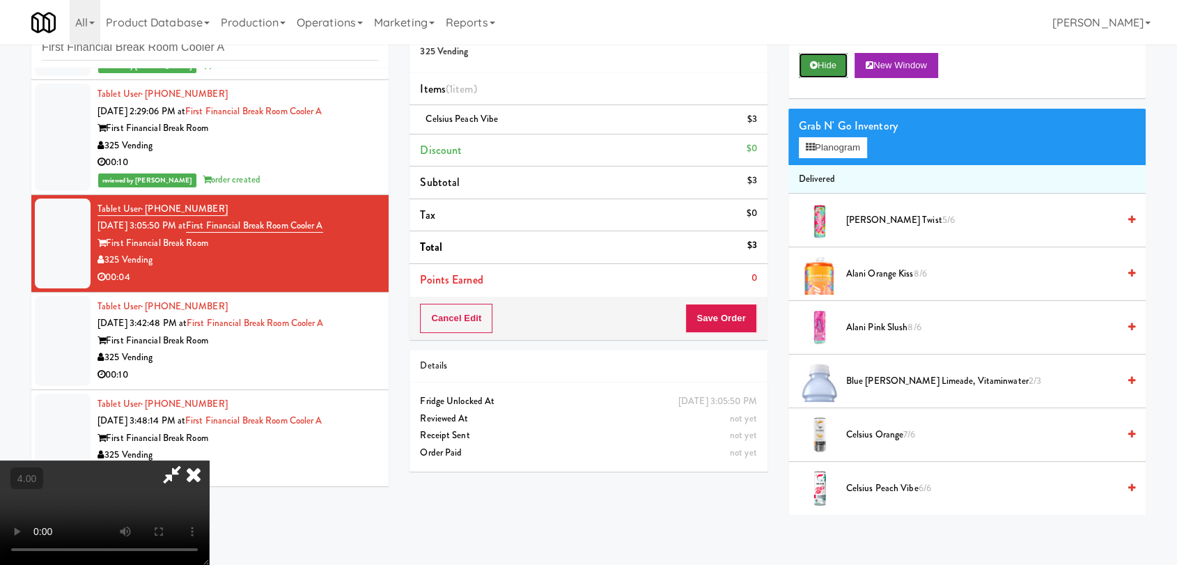
click at [814, 67] on icon at bounding box center [814, 65] width 8 height 9
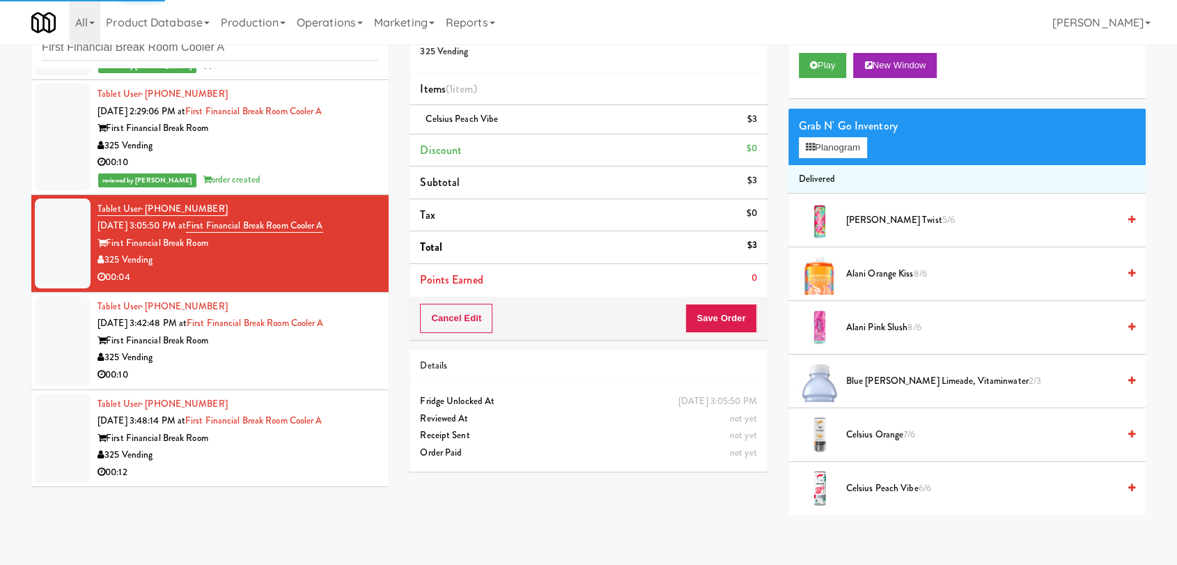
click at [331, 350] on div "325 Vending" at bounding box center [238, 357] width 281 height 17
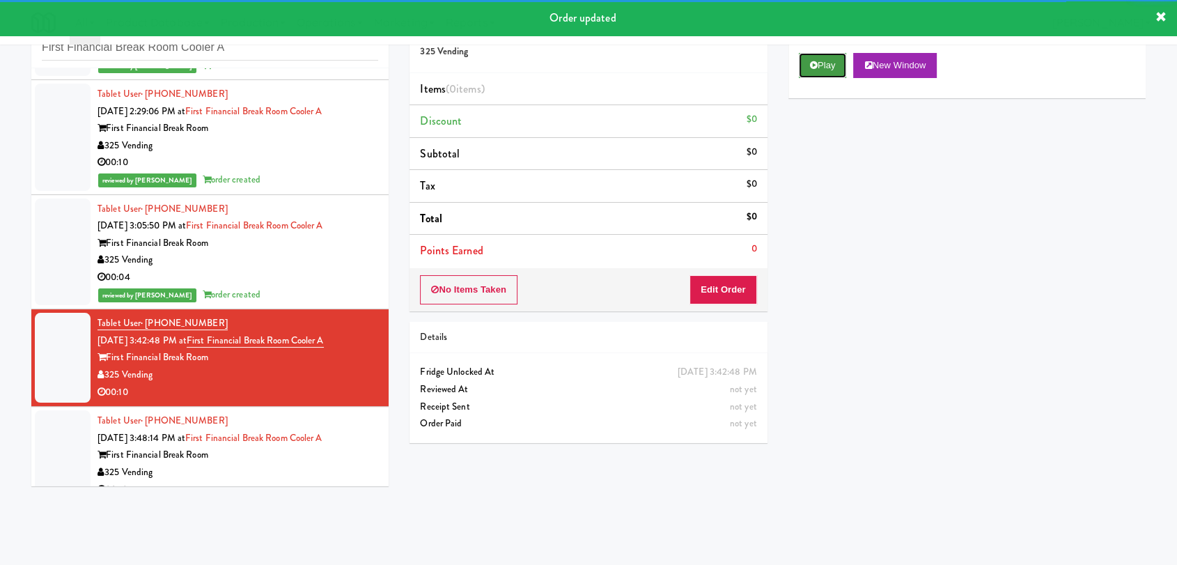
click at [821, 72] on button "Play" at bounding box center [823, 65] width 48 height 25
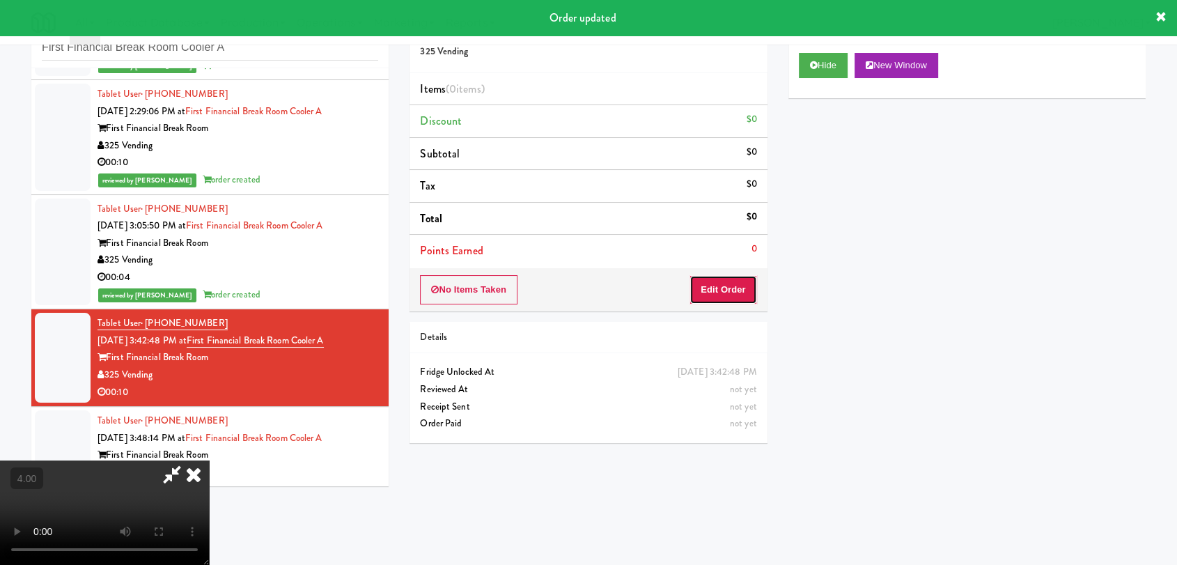
click at [710, 289] on button "Edit Order" at bounding box center [724, 289] width 68 height 29
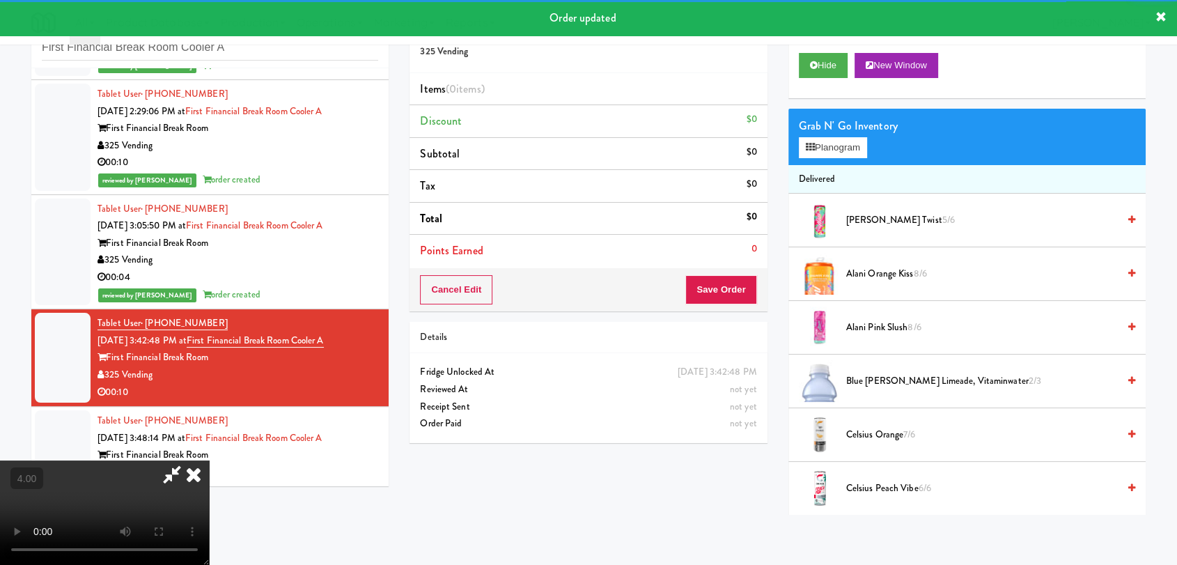
scroll to position [234, 0]
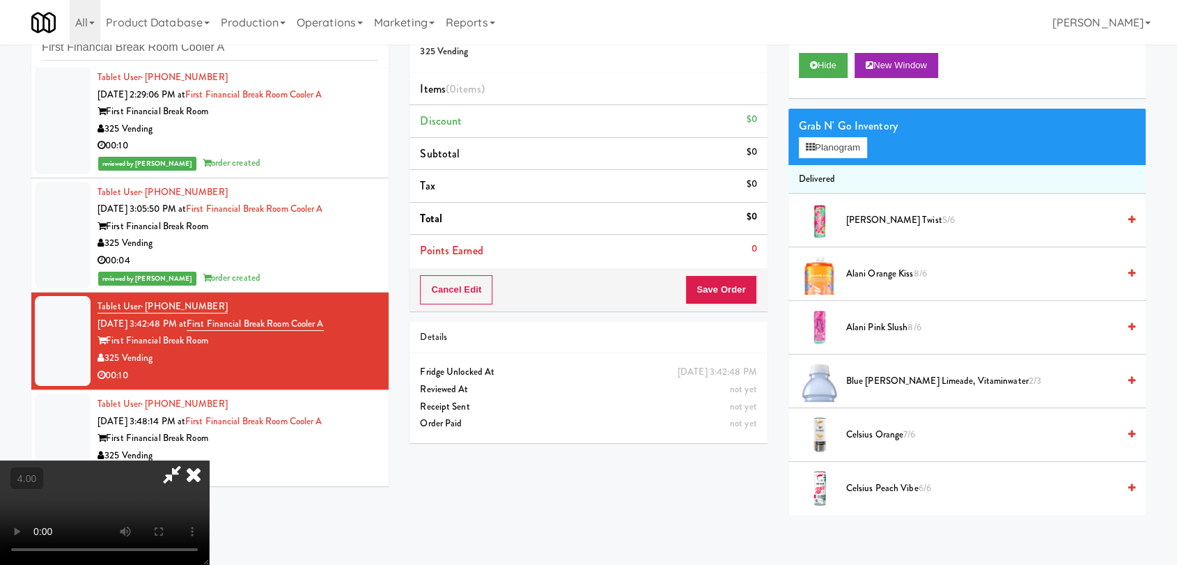
click at [209, 463] on video at bounding box center [104, 512] width 209 height 104
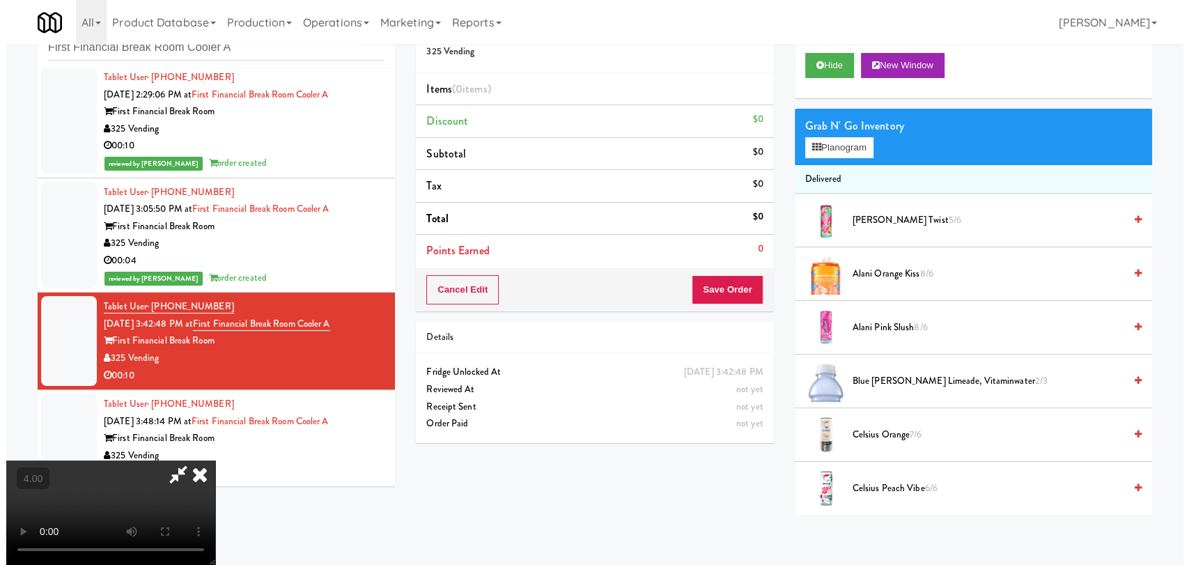
scroll to position [29, 0]
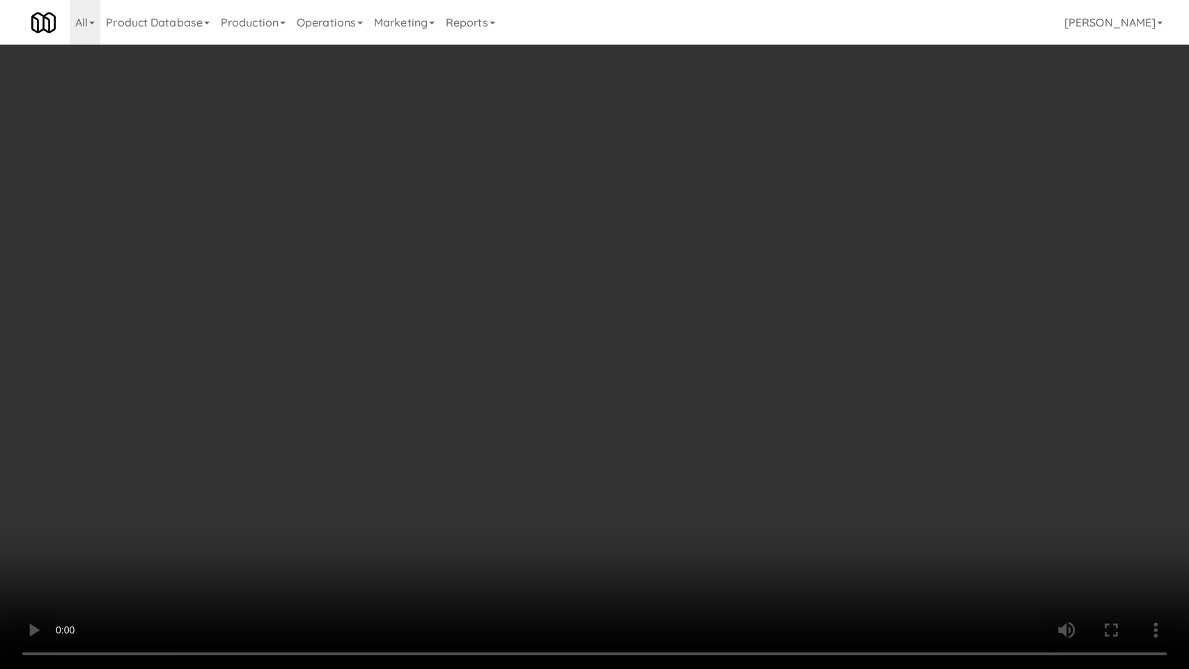
click at [412, 452] on video at bounding box center [594, 334] width 1189 height 669
click at [438, 458] on video at bounding box center [594, 334] width 1189 height 669
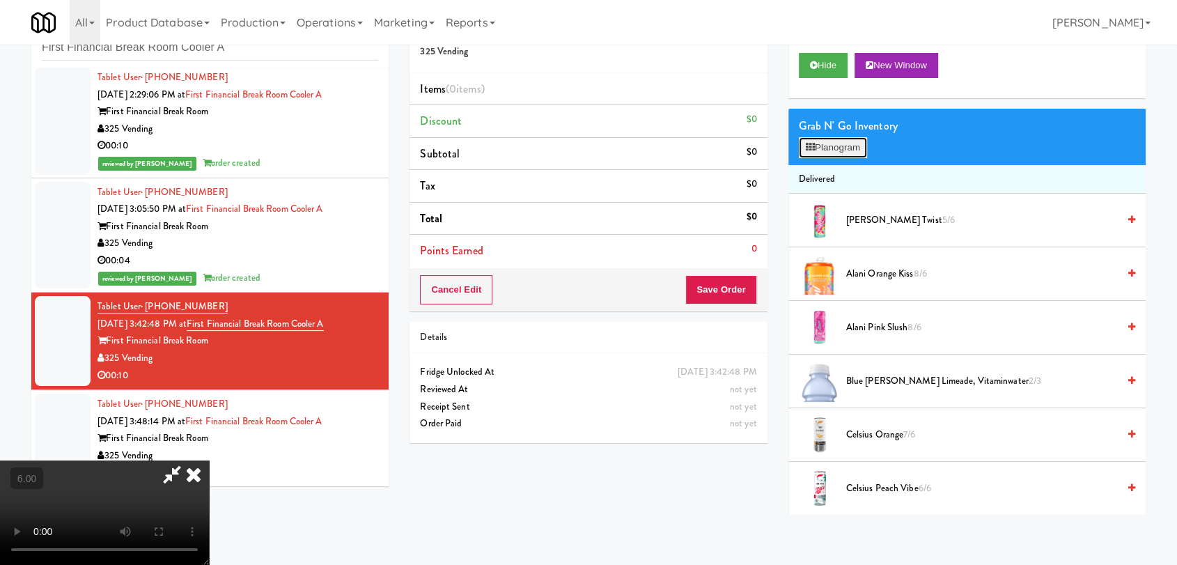
click at [835, 144] on button "Planogram" at bounding box center [833, 147] width 68 height 21
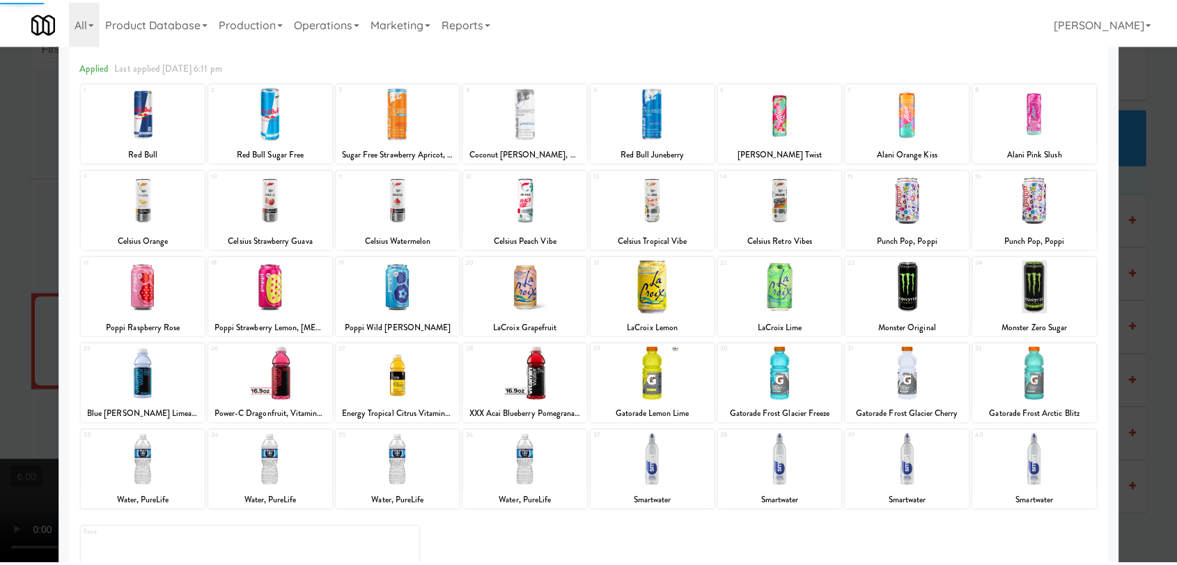
scroll to position [119, 0]
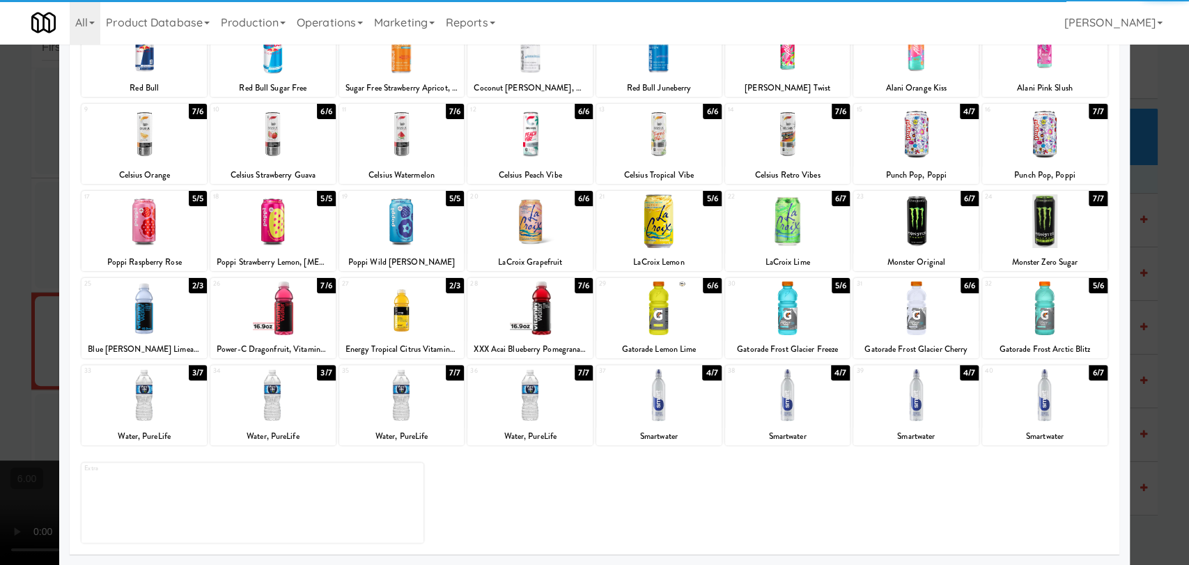
click at [926, 408] on div at bounding box center [915, 396] width 125 height 54
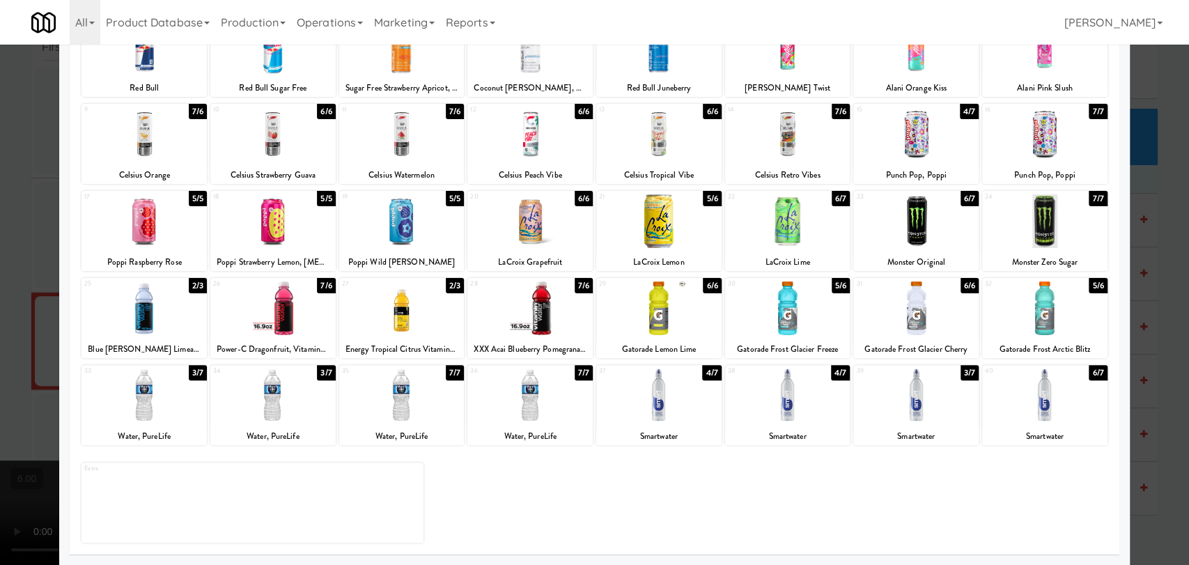
click at [0, 209] on div at bounding box center [594, 282] width 1189 height 565
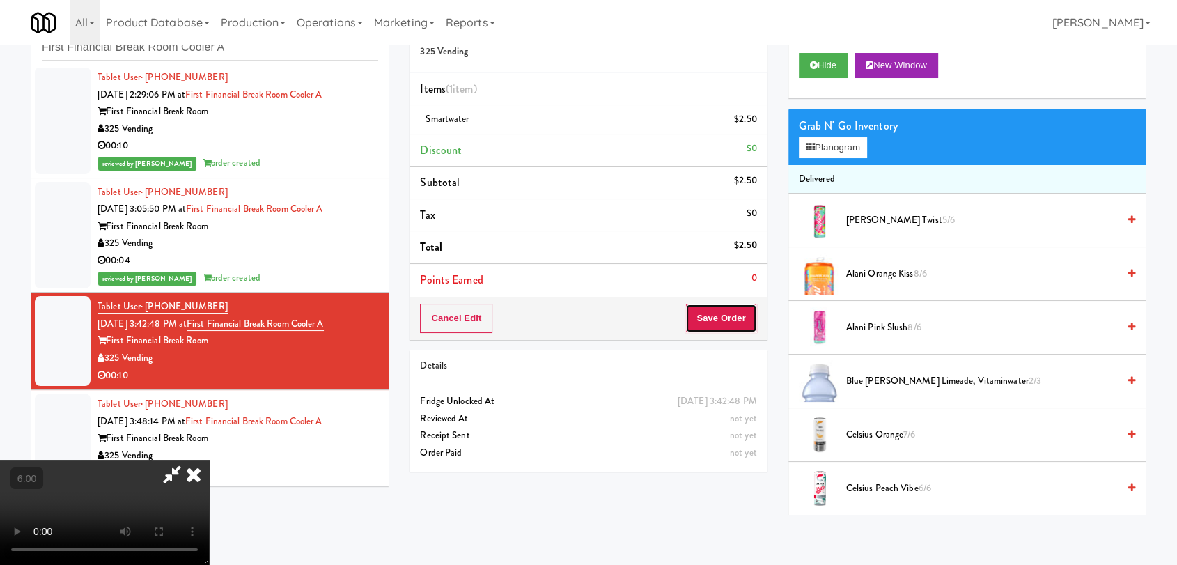
click at [731, 321] on button "Save Order" at bounding box center [720, 318] width 71 height 29
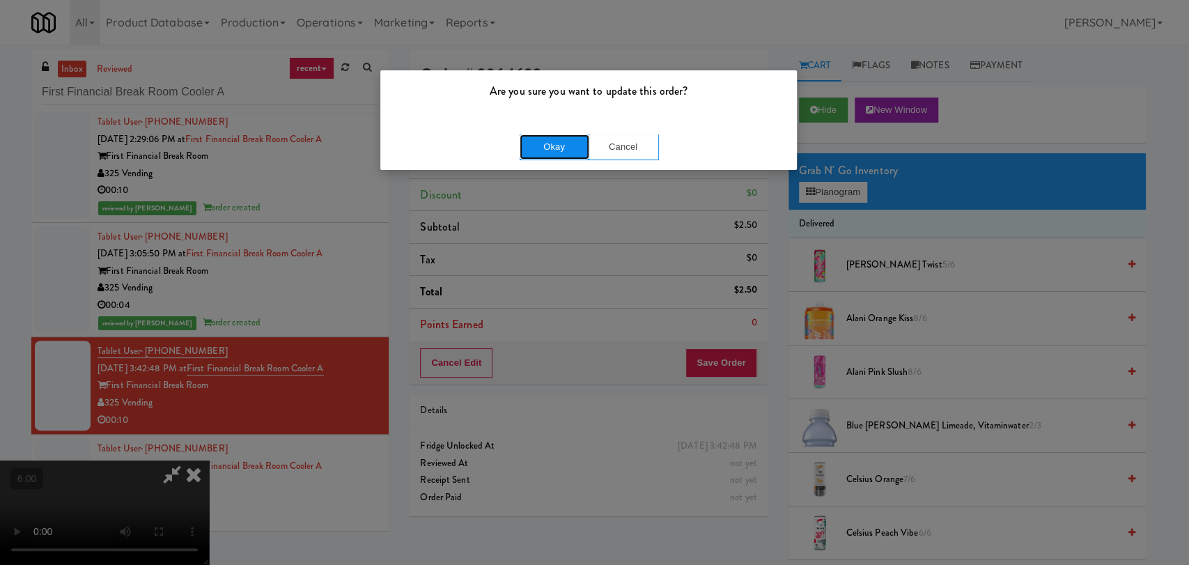
click at [559, 149] on button "Okay" at bounding box center [555, 146] width 70 height 25
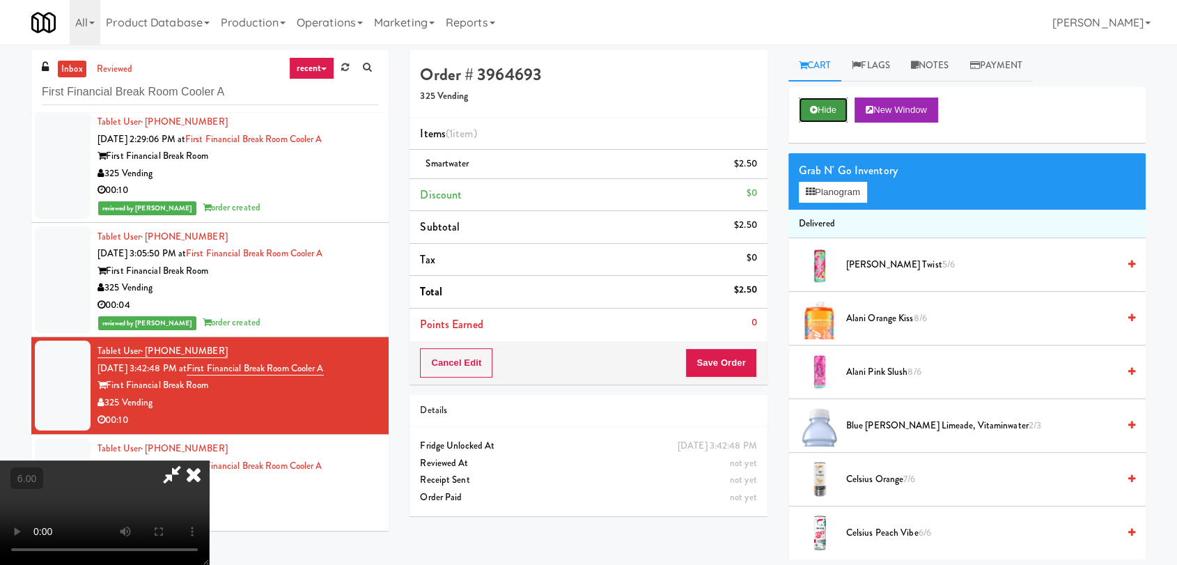
click at [816, 110] on icon at bounding box center [814, 109] width 8 height 9
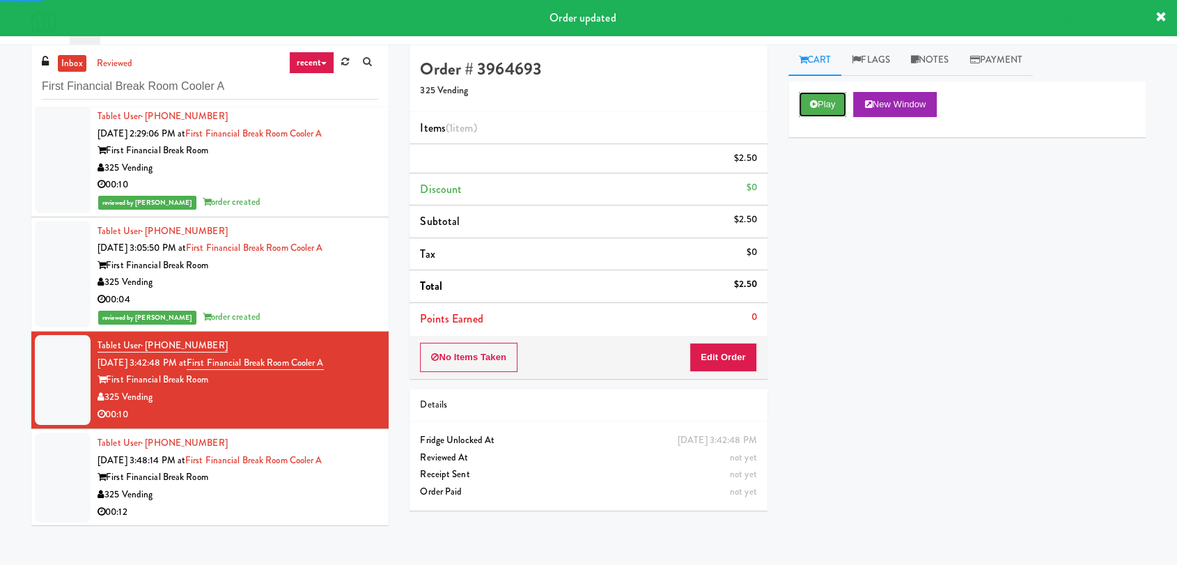
scroll to position [45, 0]
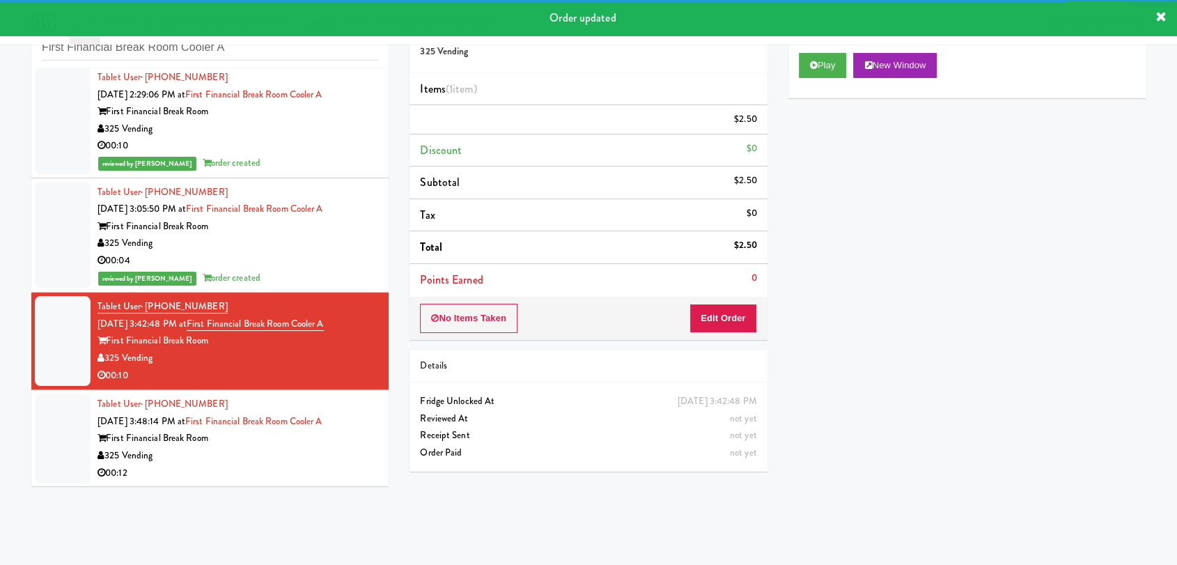
drag, startPoint x: 329, startPoint y: 460, endPoint x: 326, endPoint y: 451, distance: 8.8
click at [329, 460] on div "325 Vending" at bounding box center [238, 455] width 281 height 17
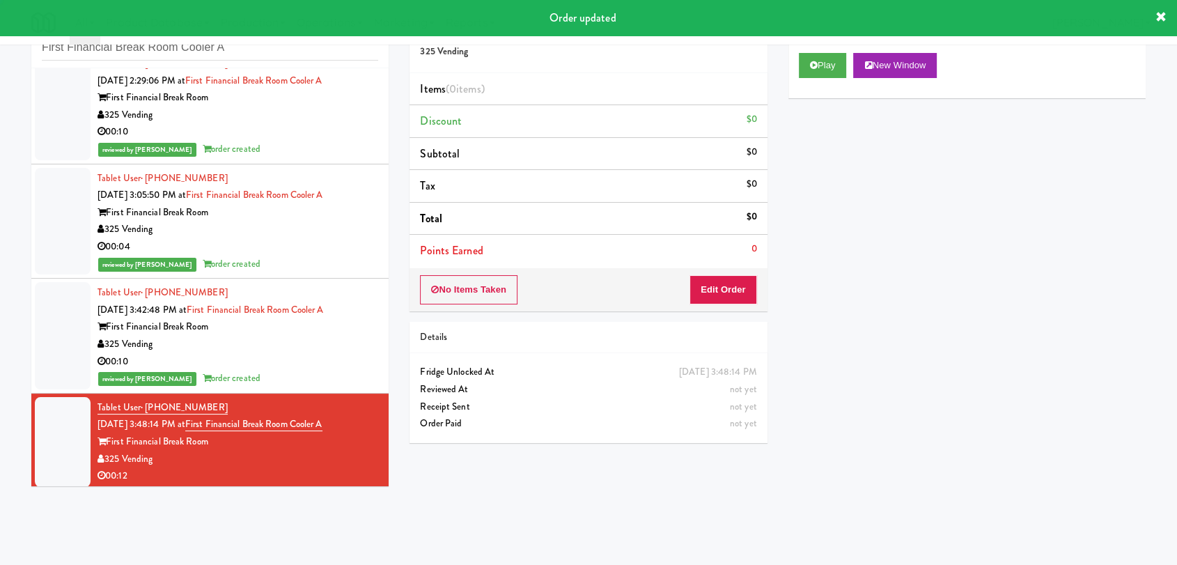
scroll to position [251, 0]
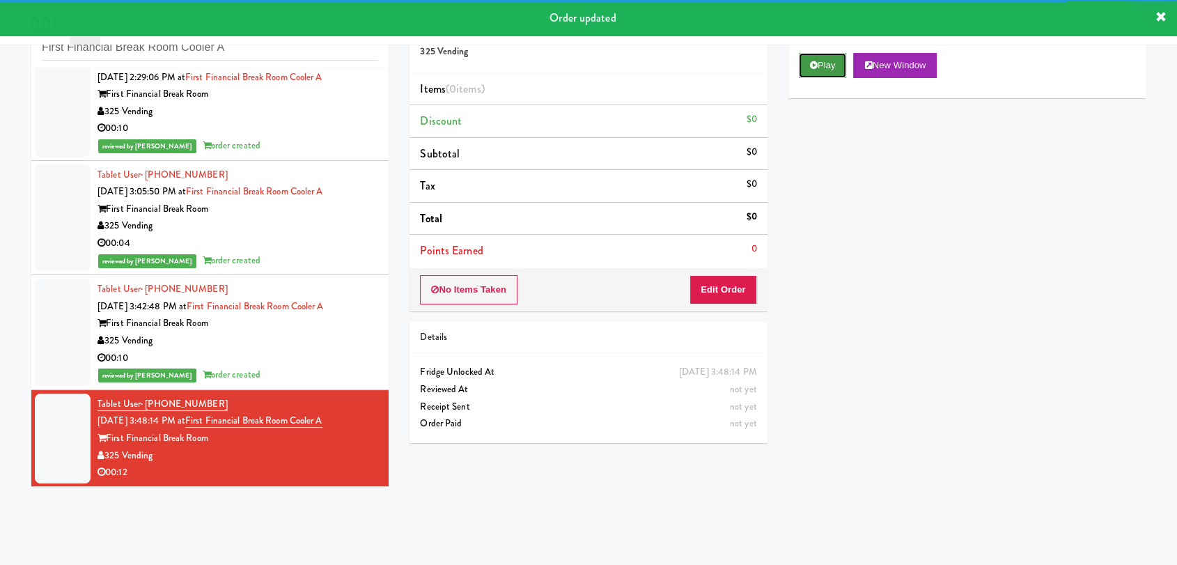
click at [814, 63] on icon at bounding box center [814, 65] width 8 height 9
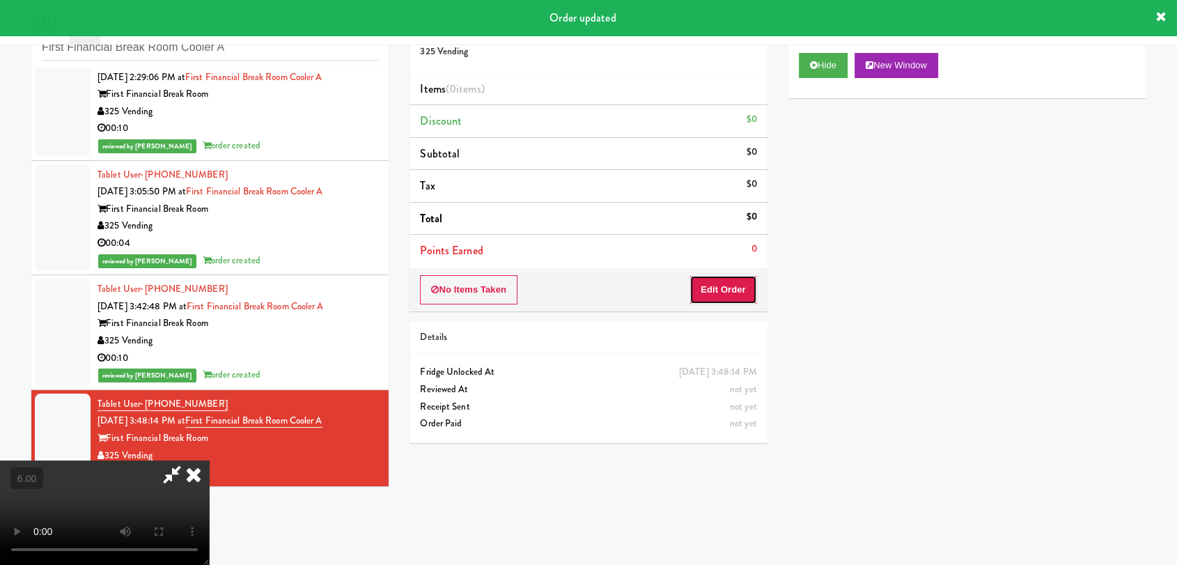
click at [723, 287] on button "Edit Order" at bounding box center [724, 289] width 68 height 29
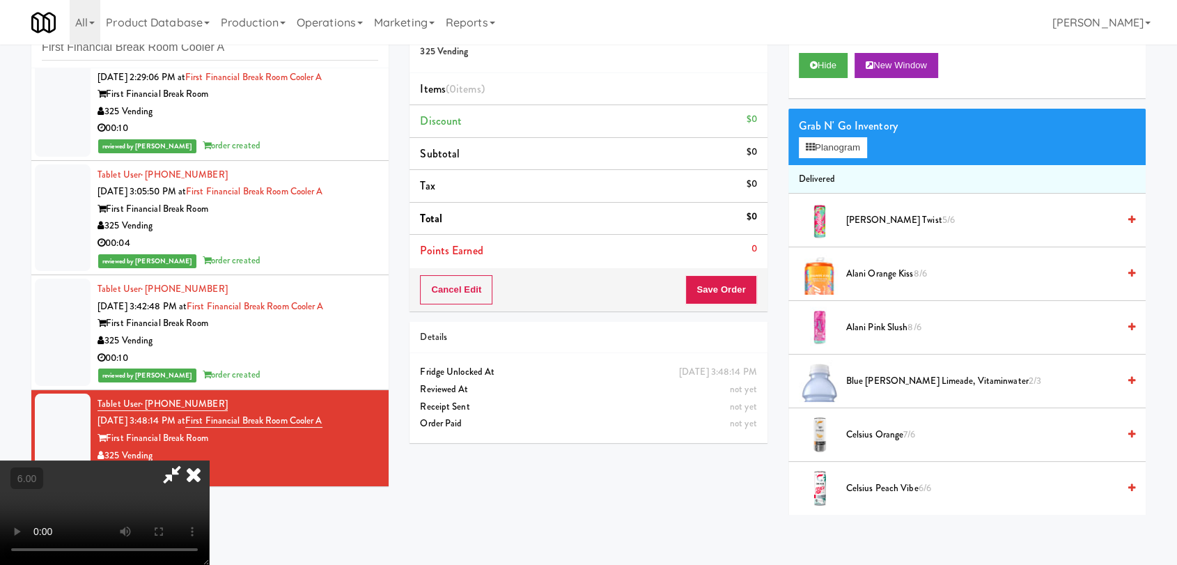
click at [209, 460] on video at bounding box center [104, 512] width 209 height 104
click at [830, 144] on button "Planogram" at bounding box center [833, 147] width 68 height 21
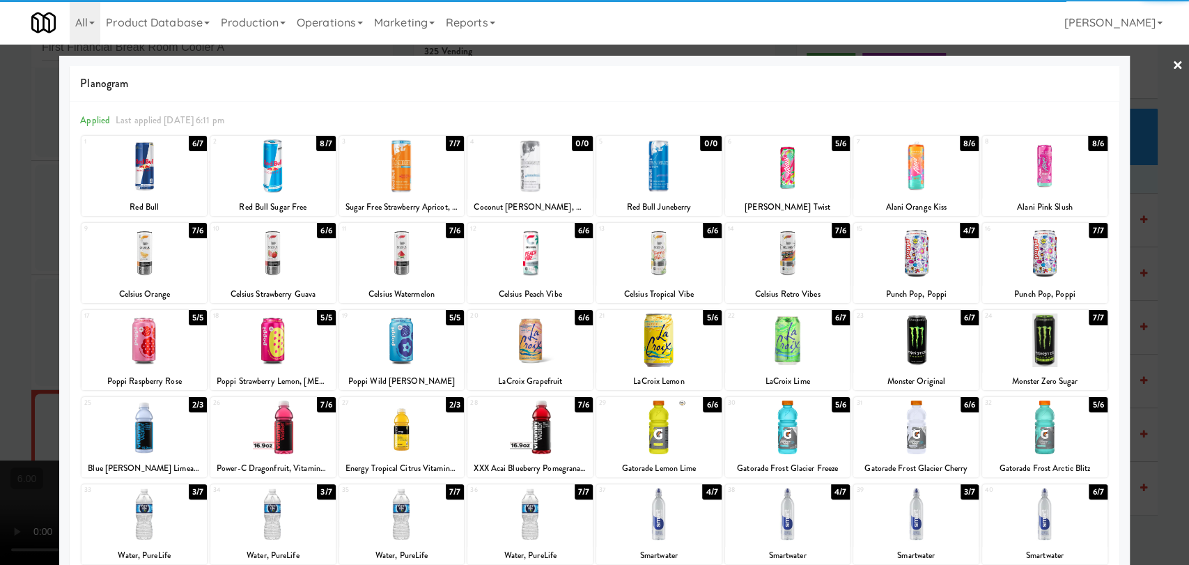
click at [676, 262] on div at bounding box center [658, 253] width 125 height 54
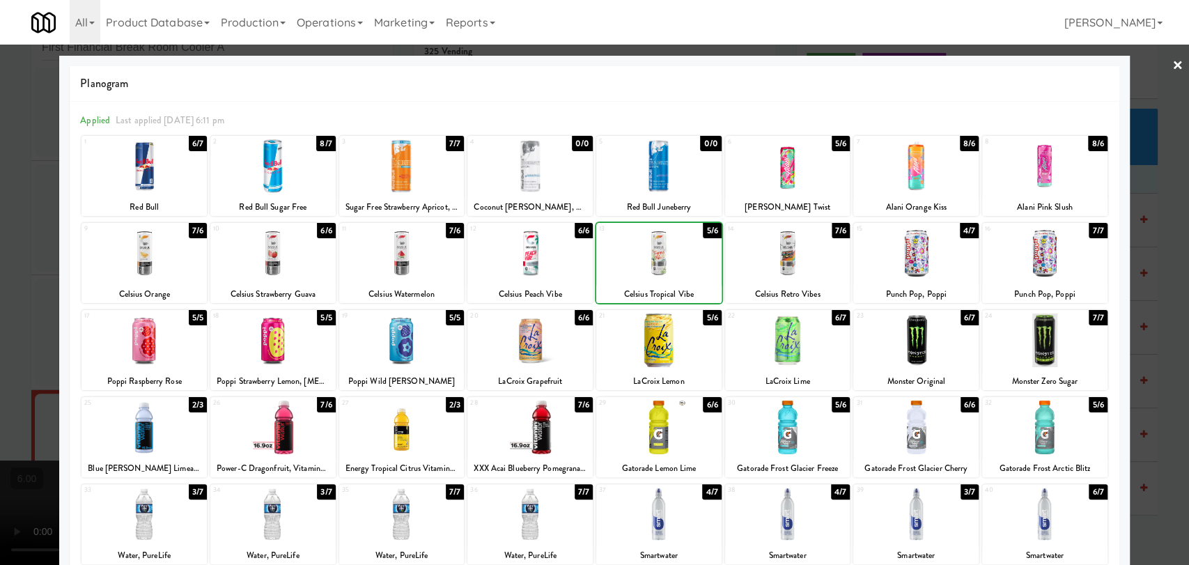
click at [676, 262] on div at bounding box center [658, 253] width 125 height 54
click at [0, 290] on div at bounding box center [594, 282] width 1189 height 565
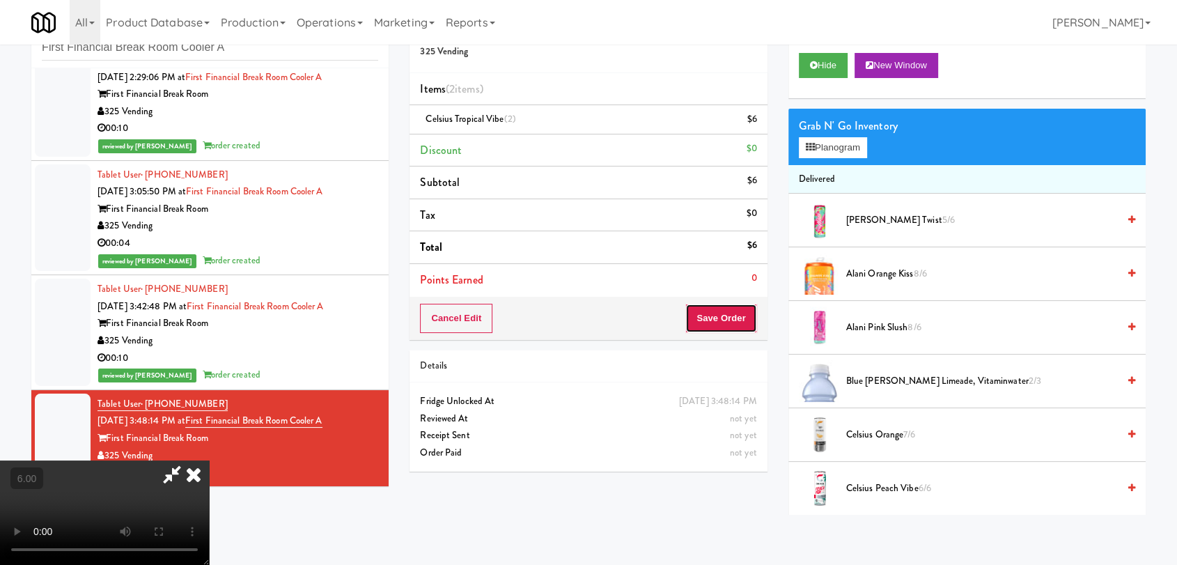
click at [731, 327] on button "Save Order" at bounding box center [720, 318] width 71 height 29
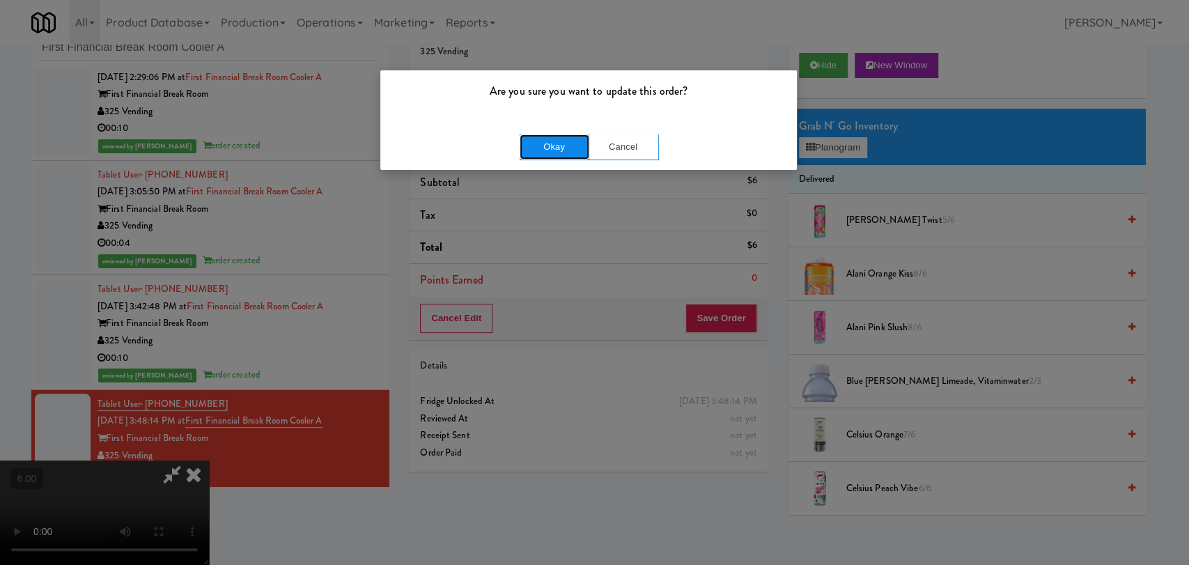
click at [549, 137] on button "Okay" at bounding box center [555, 146] width 70 height 25
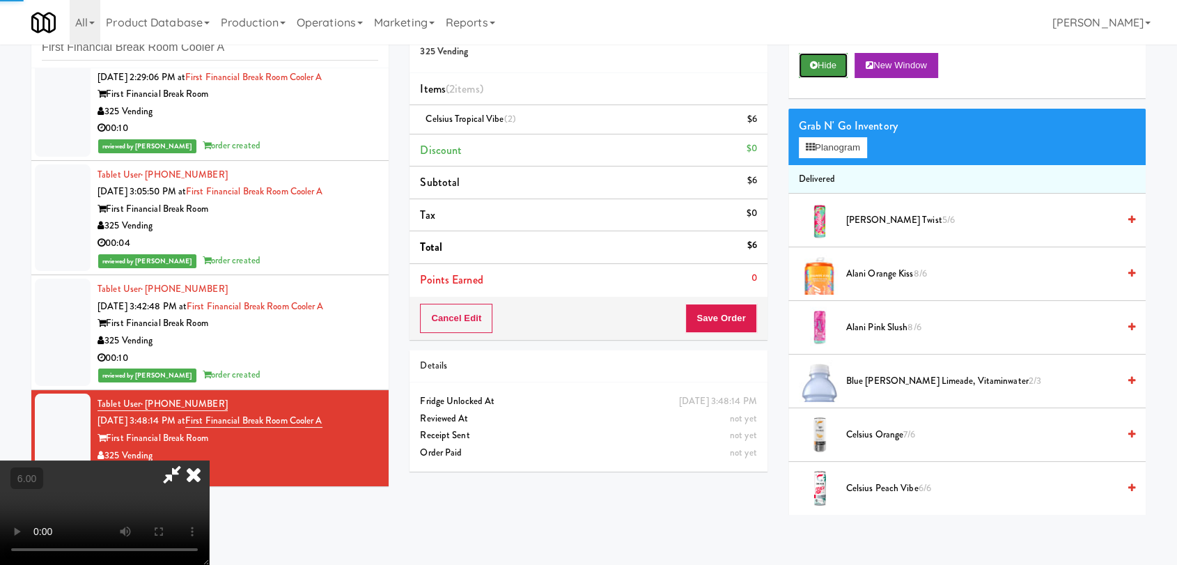
click at [832, 63] on button "Hide" at bounding box center [823, 65] width 49 height 25
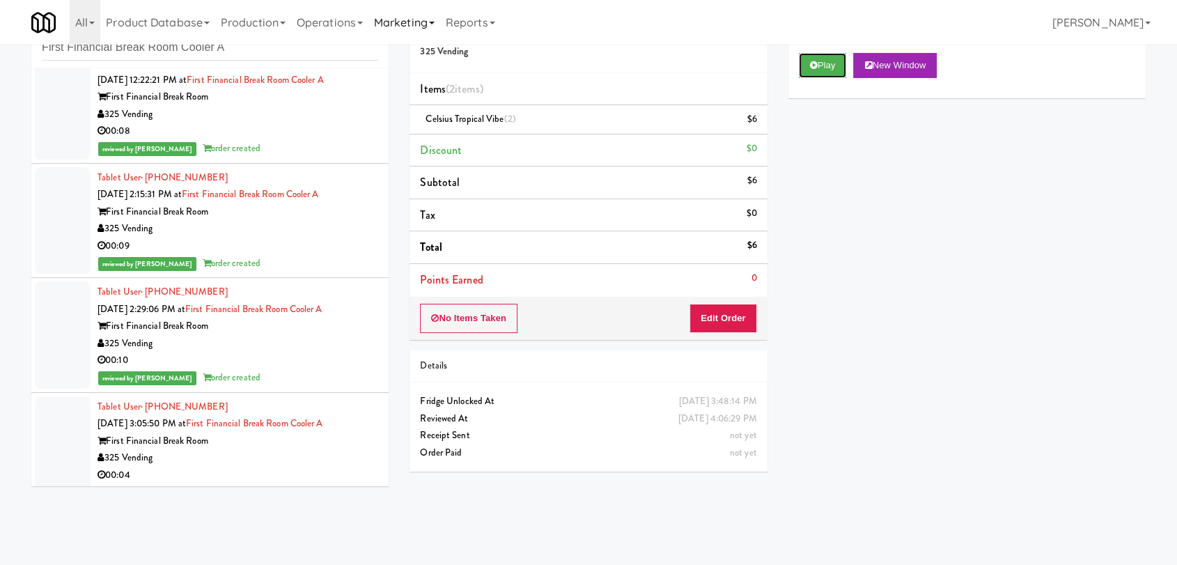
scroll to position [269, 0]
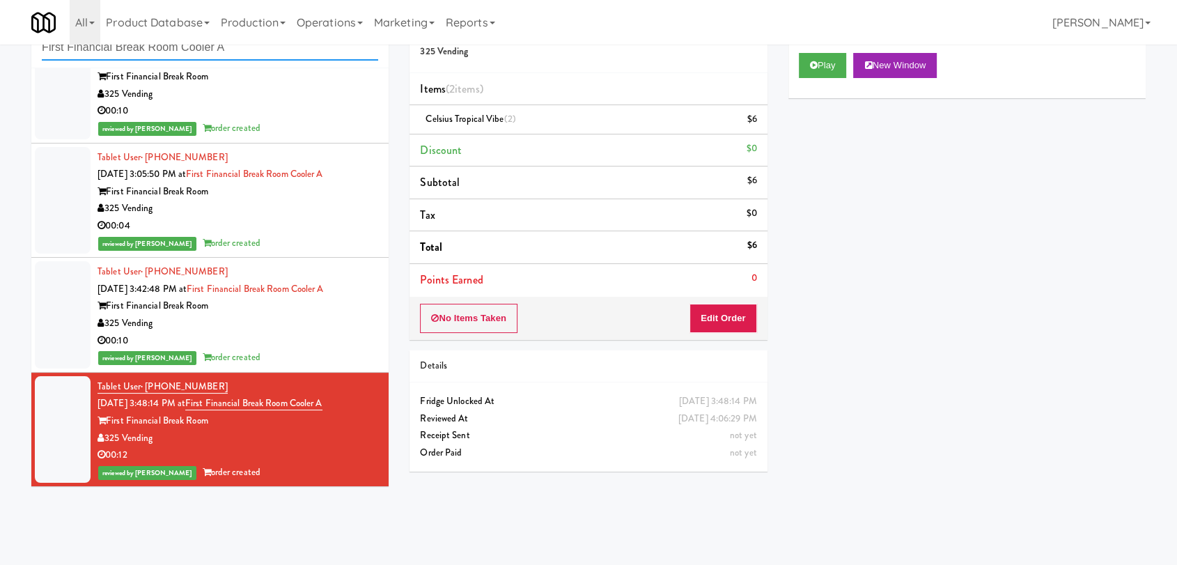
paste input "315 Front St - Fridge"
drag, startPoint x: 304, startPoint y: 53, endPoint x: 0, endPoint y: 57, distance: 303.8
click at [0, 57] on div "inbox reviewed recent all unclear take inventory issue suspicious failed recent…" at bounding box center [588, 260] width 1177 height 509
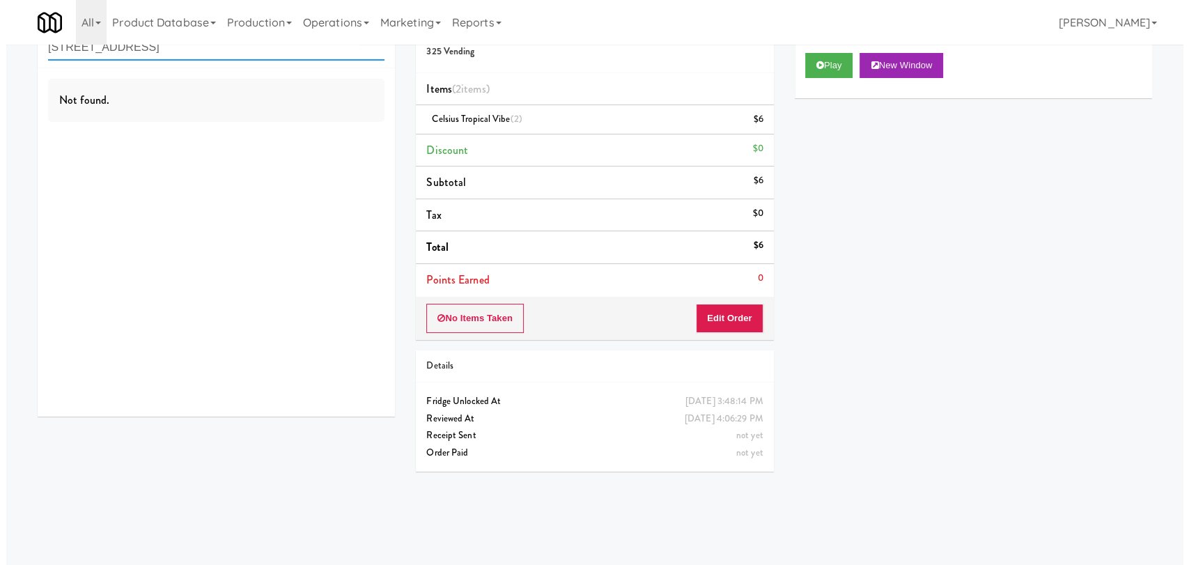
scroll to position [0, 0]
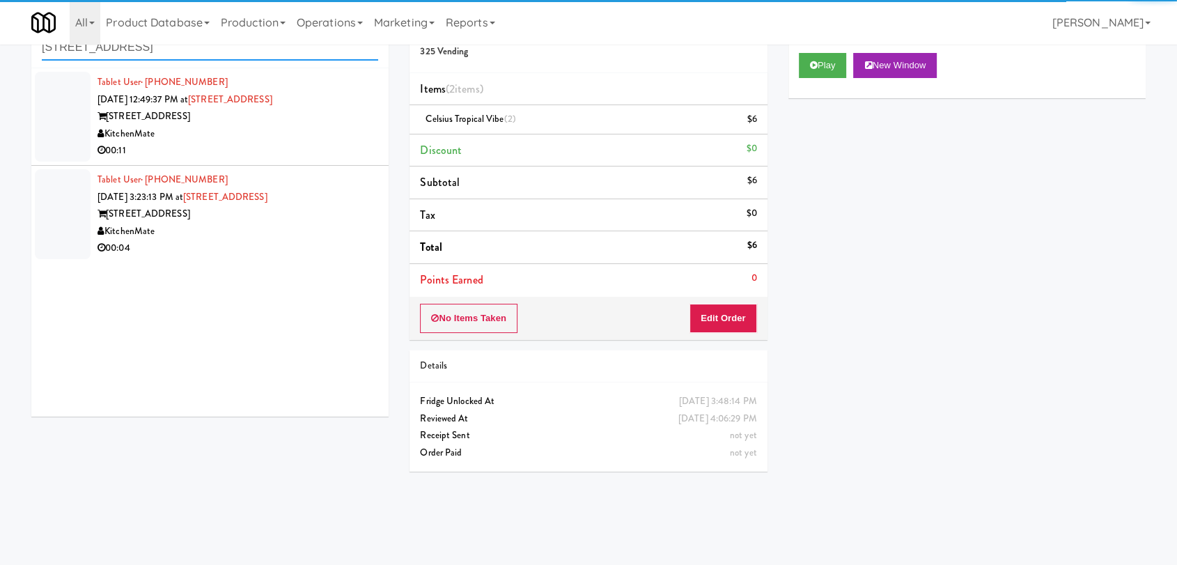
type input "315 Front St - Fridge"
click at [298, 135] on div "KitchenMate" at bounding box center [238, 133] width 281 height 17
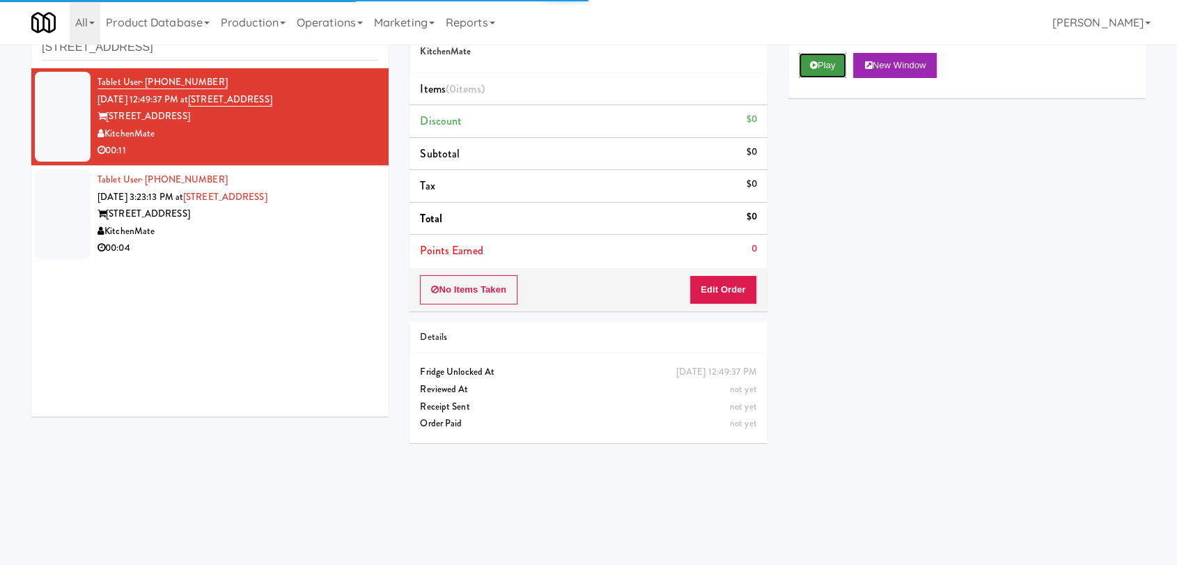
click at [808, 68] on button "Play" at bounding box center [823, 65] width 48 height 25
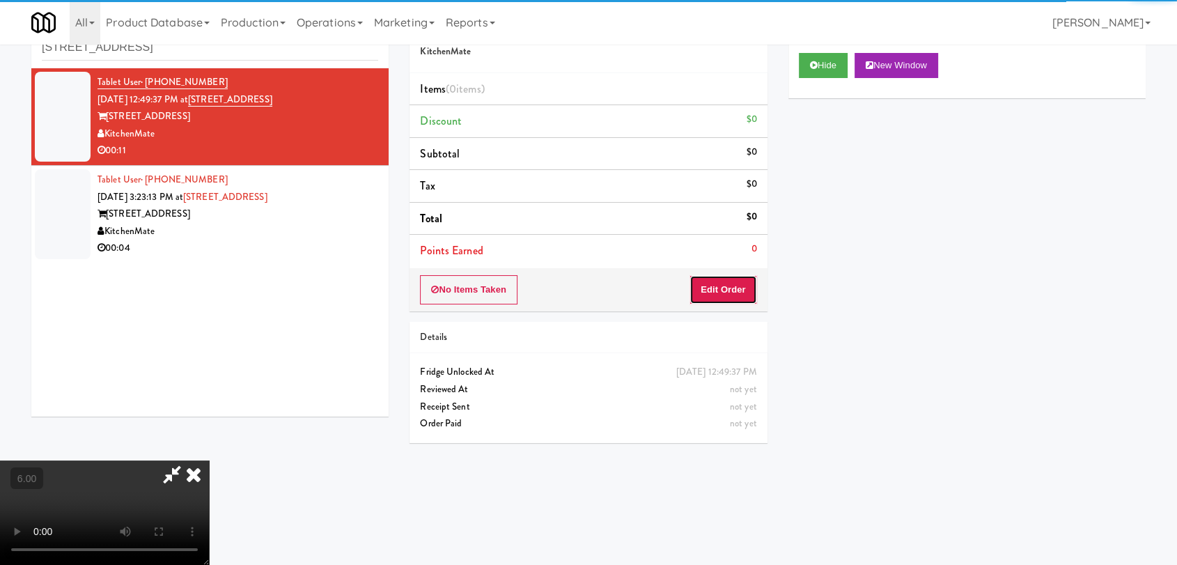
click at [727, 286] on button "Edit Order" at bounding box center [724, 289] width 68 height 29
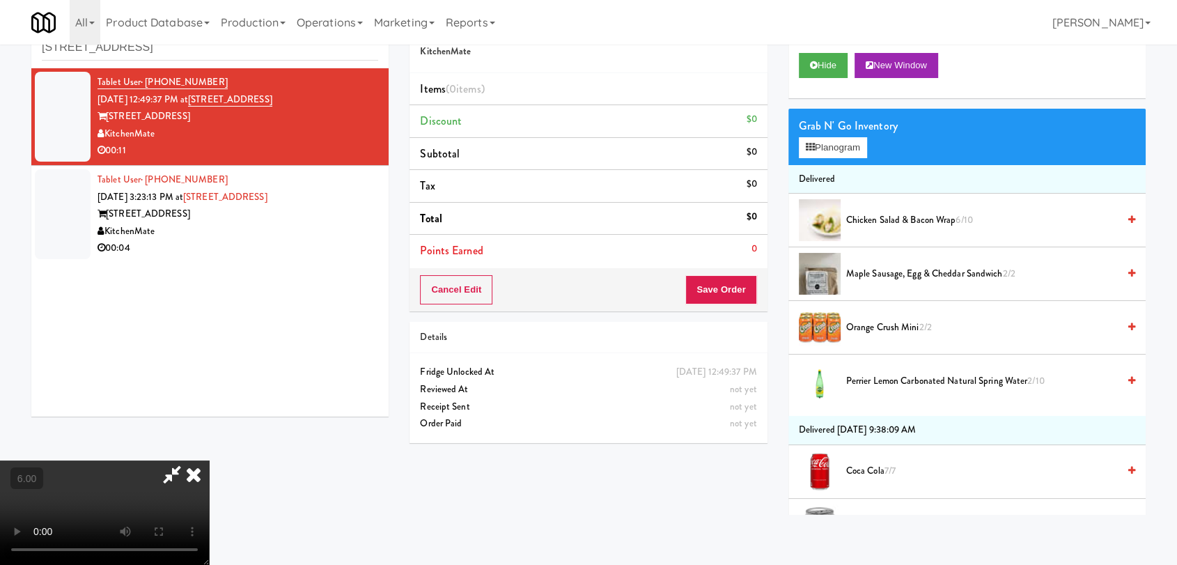
click at [209, 460] on video at bounding box center [104, 512] width 209 height 104
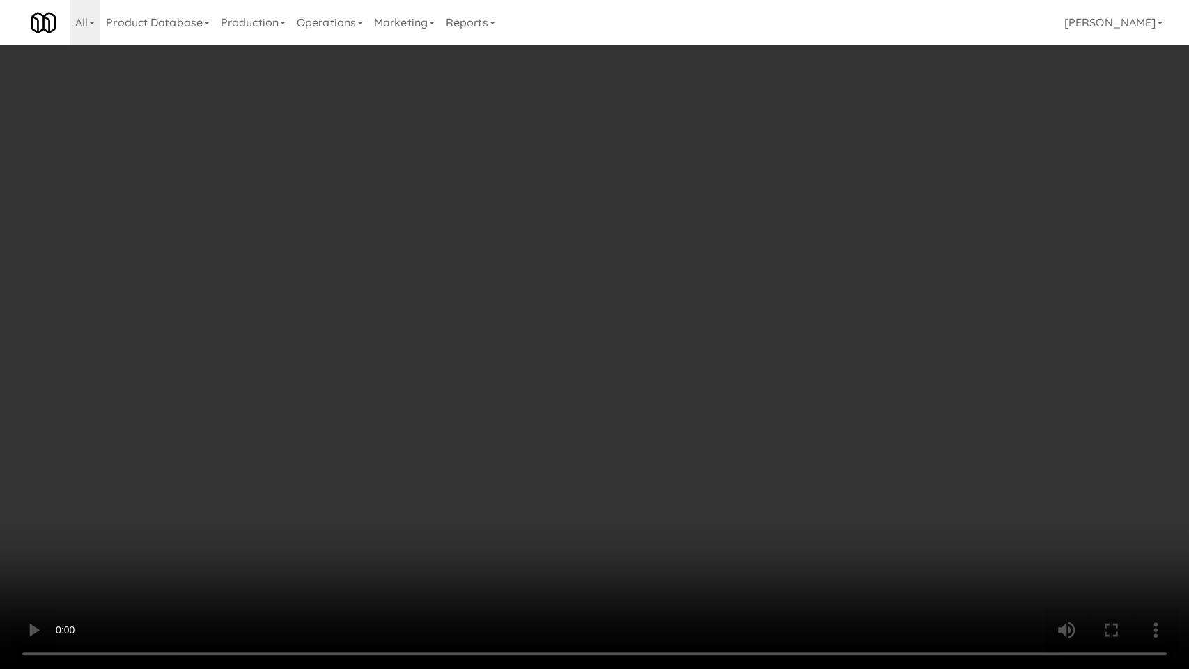
click at [293, 564] on video at bounding box center [594, 334] width 1189 height 669
click at [288, 530] on video at bounding box center [594, 334] width 1189 height 669
click at [316, 483] on video at bounding box center [594, 334] width 1189 height 669
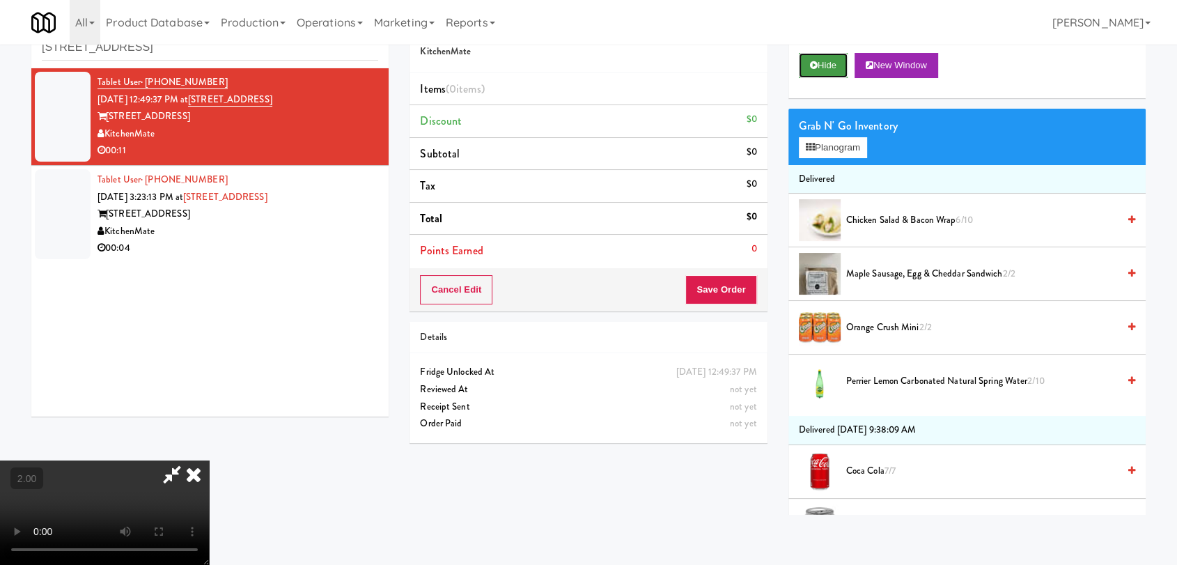
click at [810, 68] on icon at bounding box center [814, 65] width 8 height 9
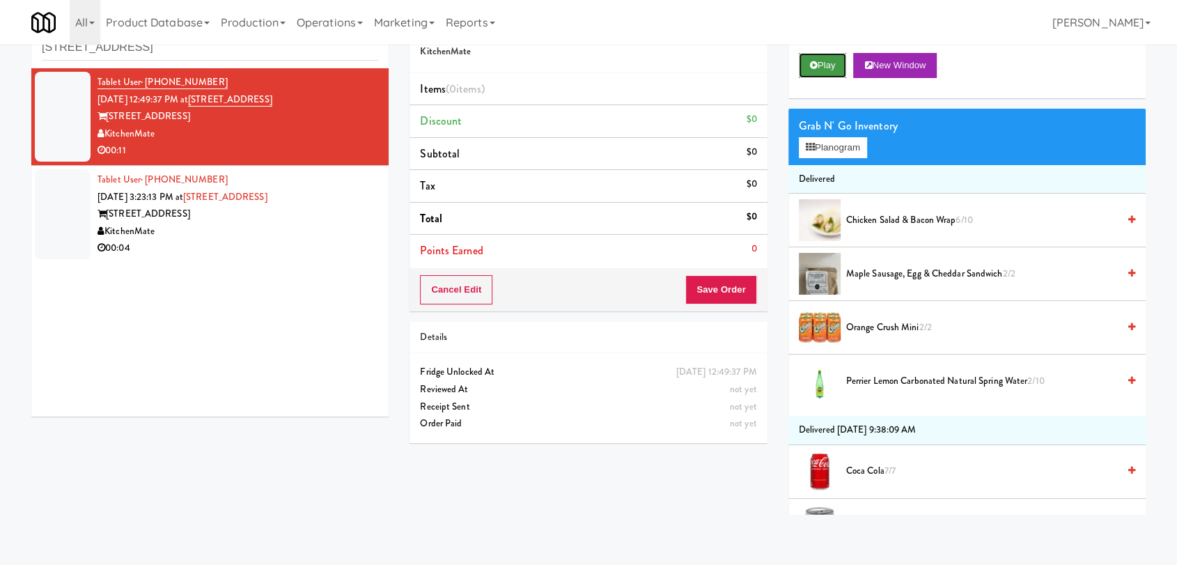
click at [810, 68] on icon at bounding box center [814, 65] width 8 height 9
click at [813, 63] on icon at bounding box center [814, 65] width 8 height 9
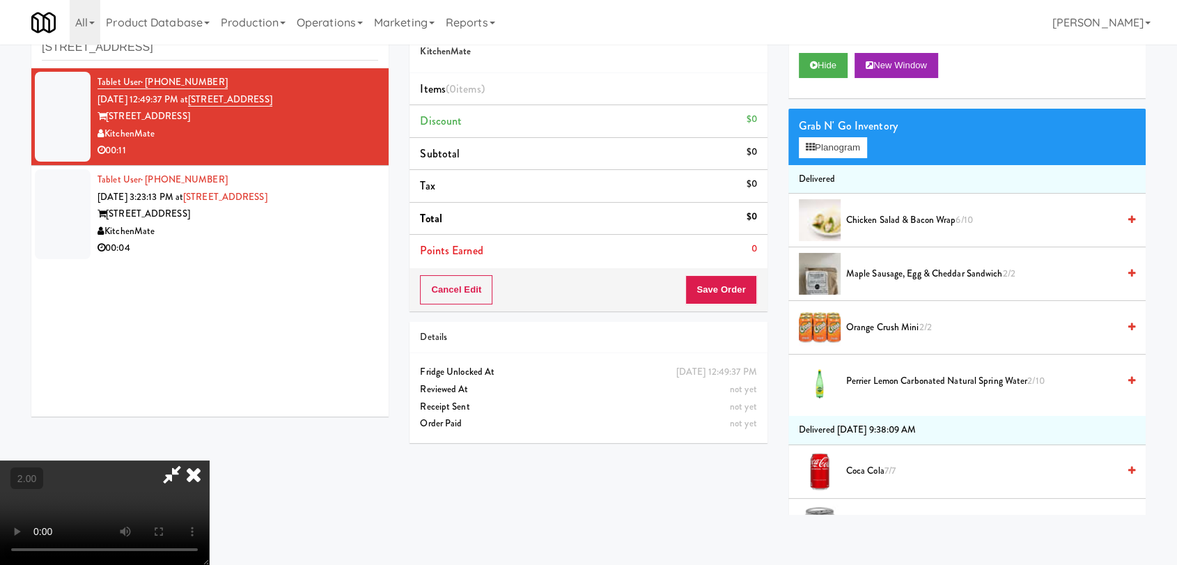
click at [209, 460] on video at bounding box center [104, 512] width 209 height 104
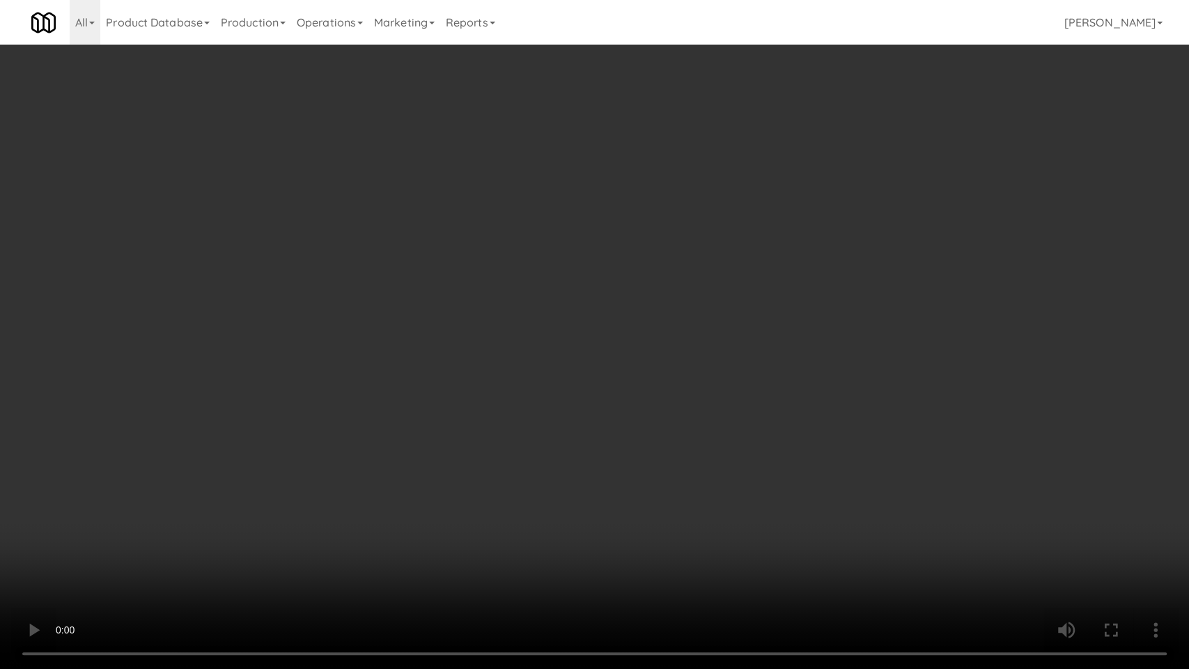
click at [506, 398] on video at bounding box center [594, 334] width 1189 height 669
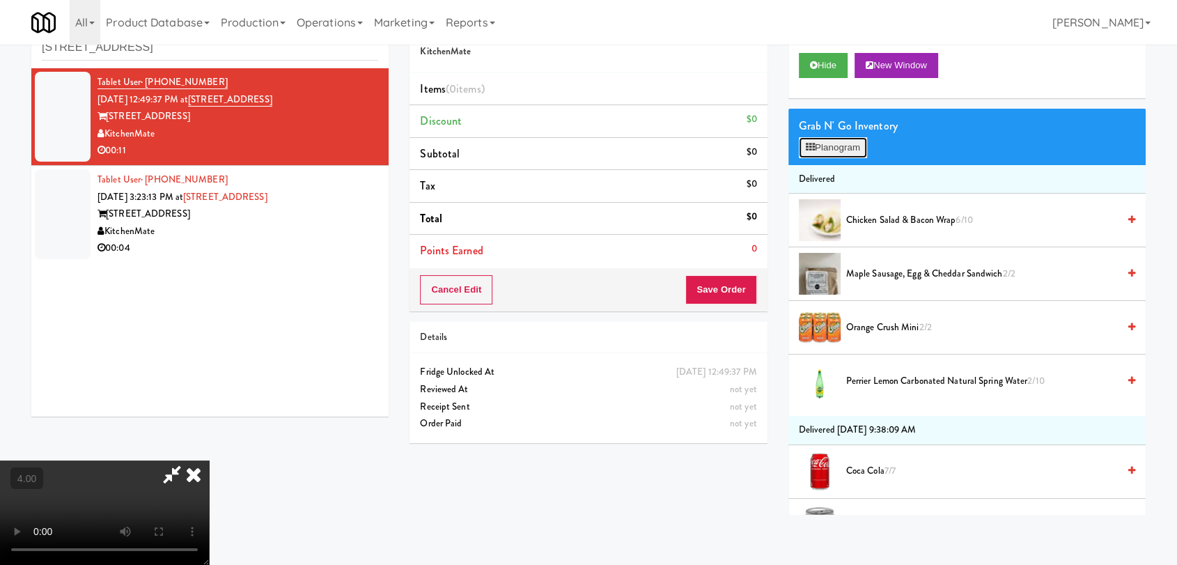
click at [858, 144] on button "Planogram" at bounding box center [833, 147] width 68 height 21
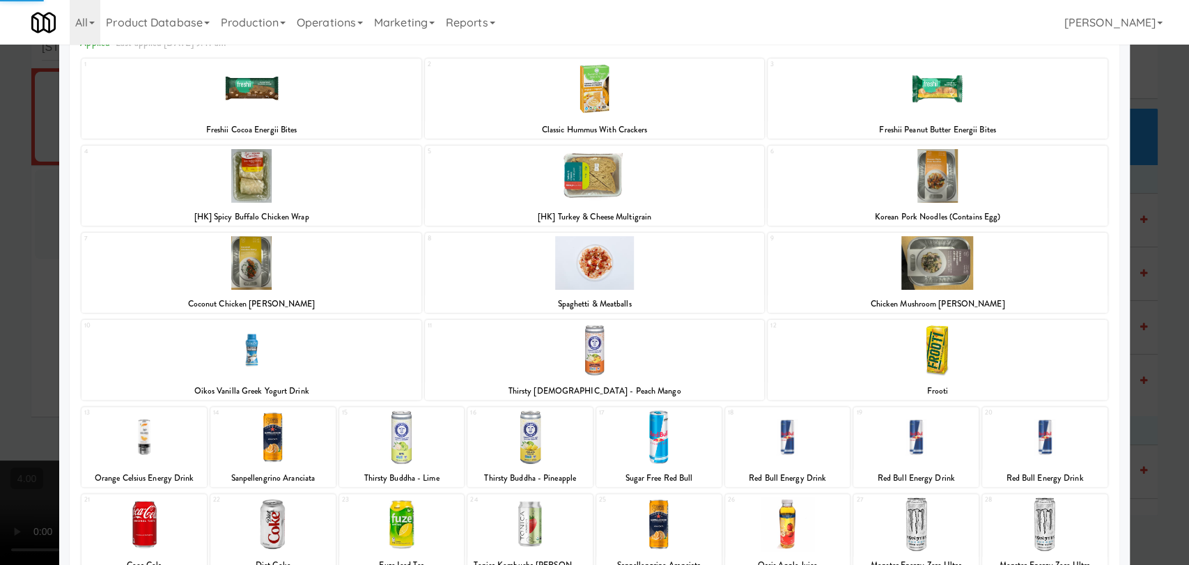
scroll to position [155, 0]
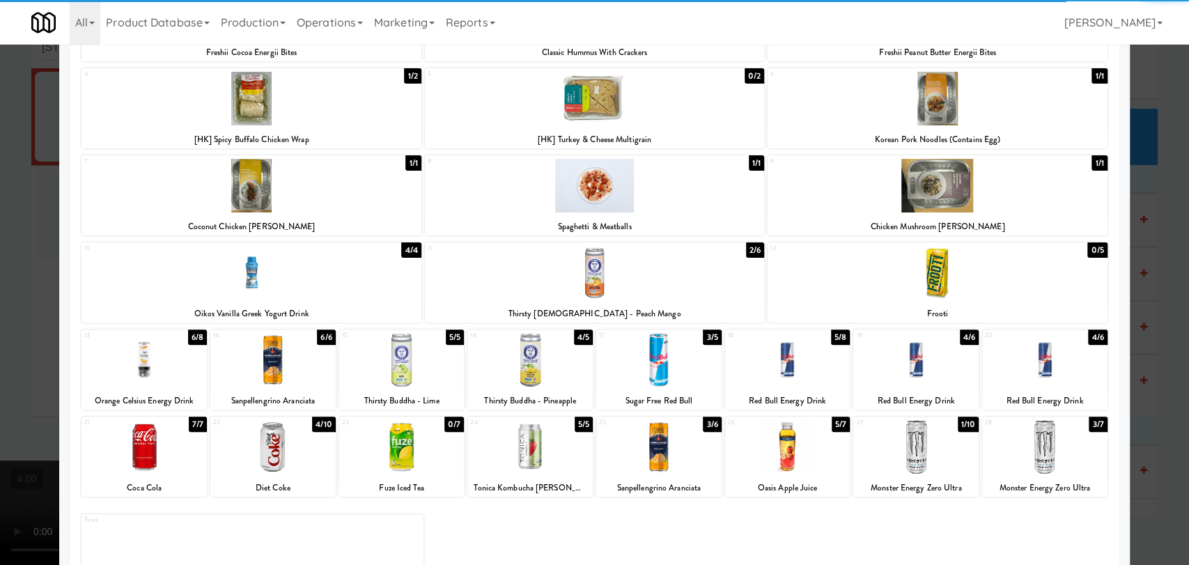
click at [264, 369] on div at bounding box center [272, 360] width 125 height 54
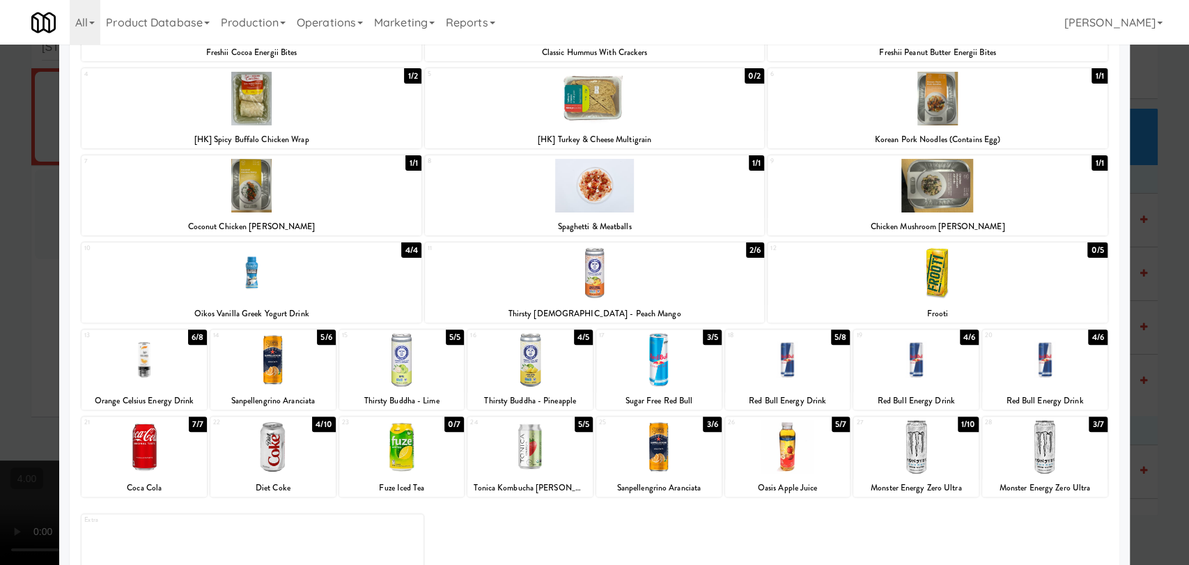
click at [0, 263] on div at bounding box center [594, 282] width 1189 height 565
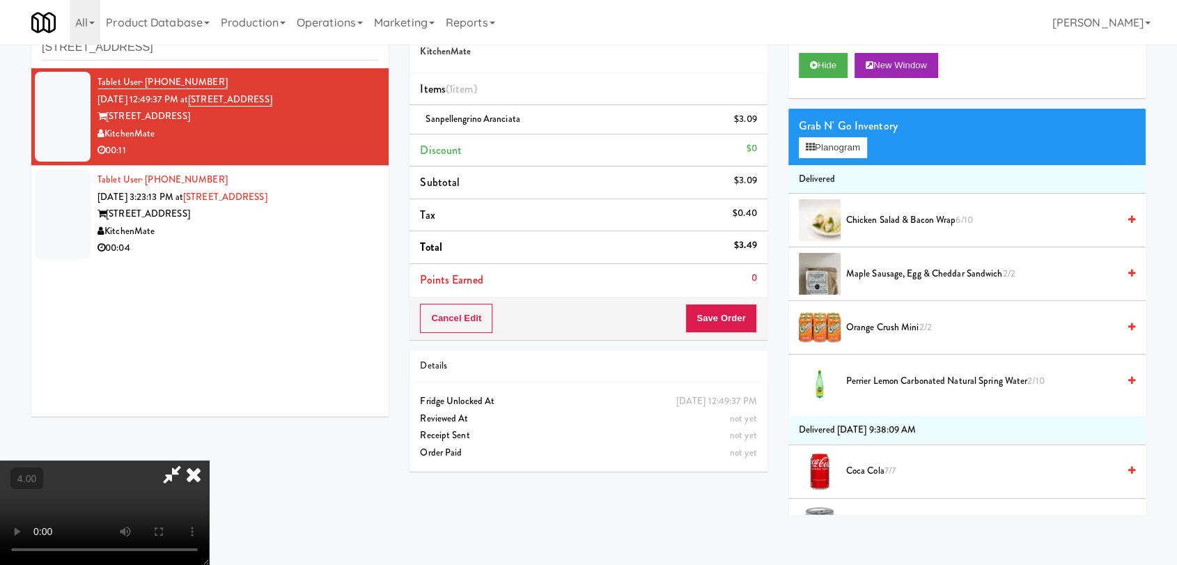
click at [209, 460] on icon at bounding box center [193, 474] width 31 height 28
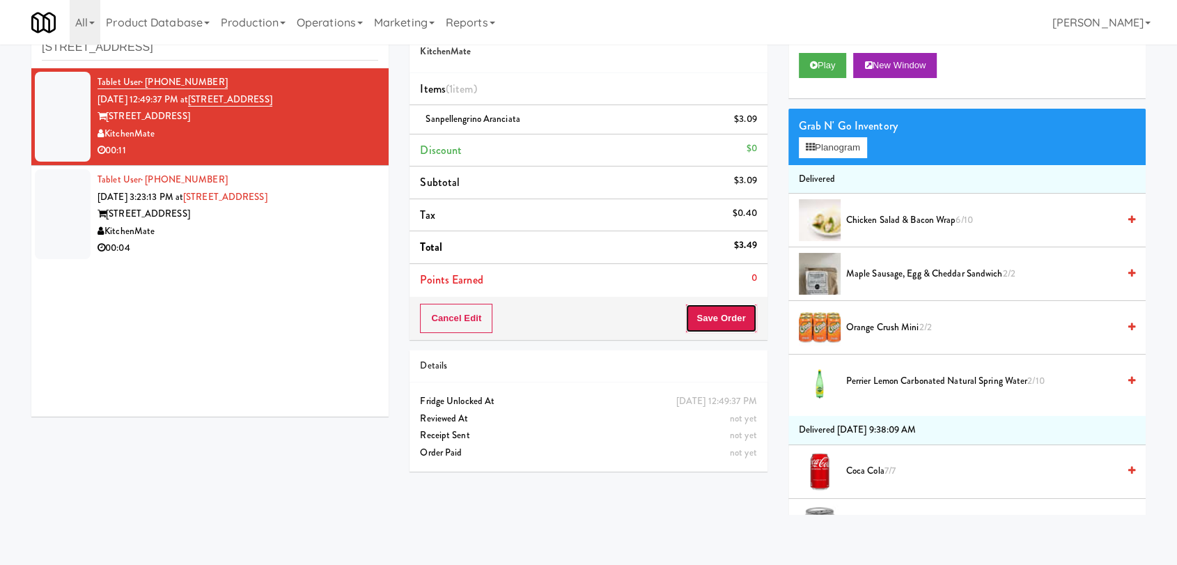
click at [715, 319] on button "Save Order" at bounding box center [720, 318] width 71 height 29
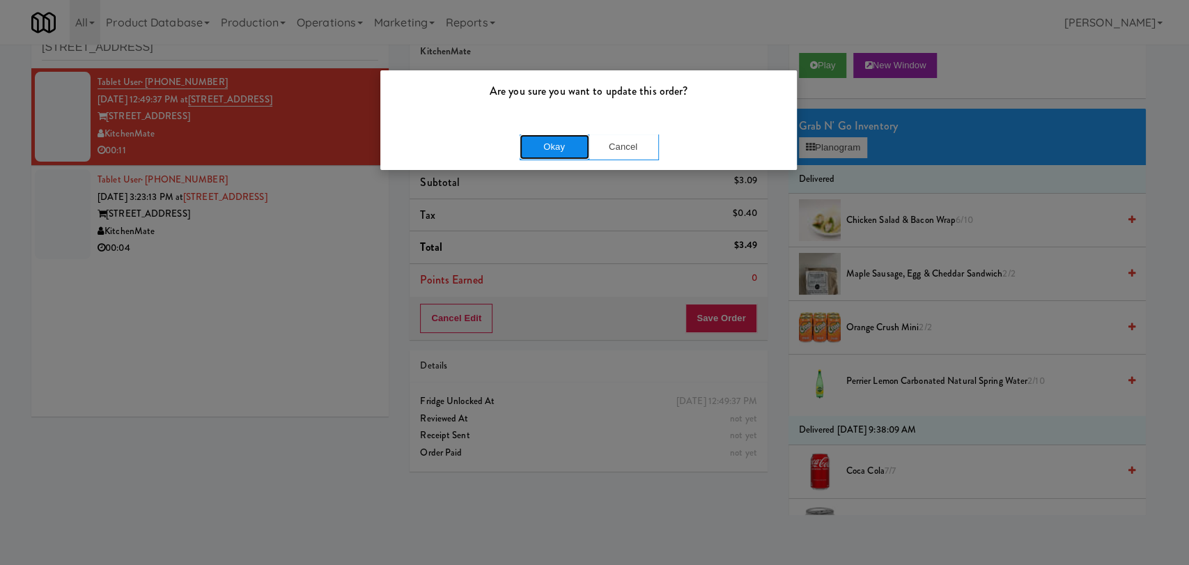
click at [561, 144] on button "Okay" at bounding box center [555, 146] width 70 height 25
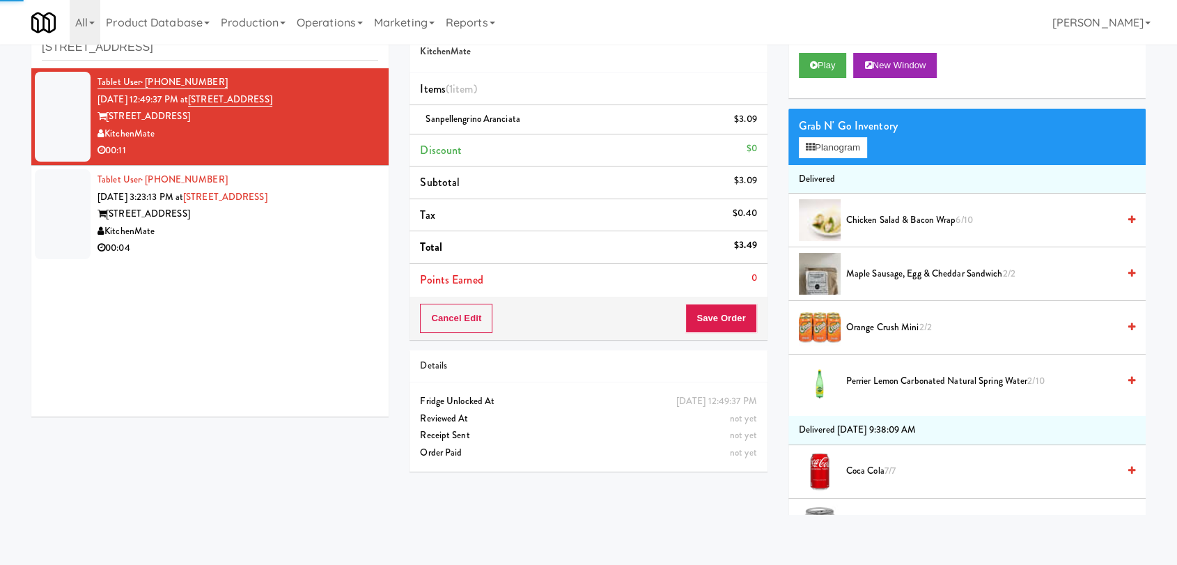
click at [362, 207] on div "315 Front St" at bounding box center [238, 214] width 281 height 17
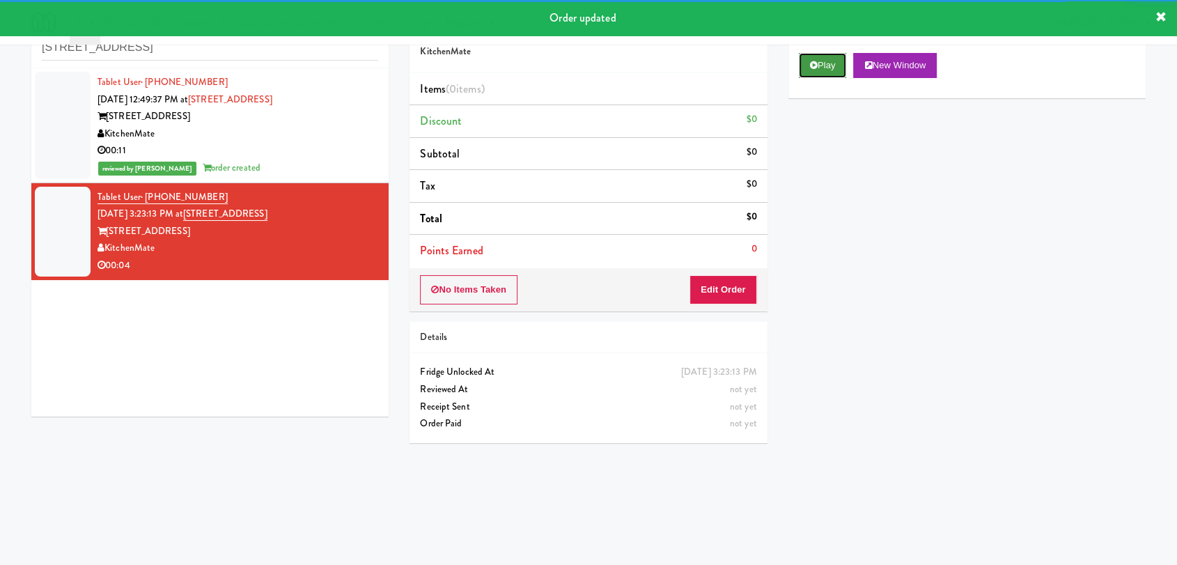
click at [828, 62] on button "Play" at bounding box center [823, 65] width 48 height 25
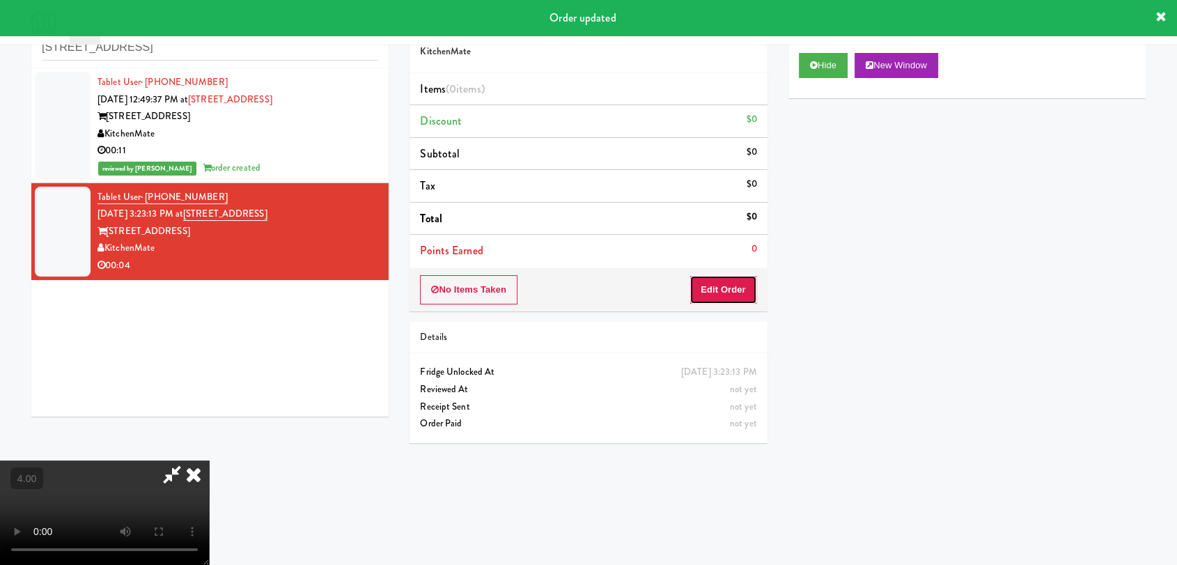
click at [717, 284] on button "Edit Order" at bounding box center [724, 289] width 68 height 29
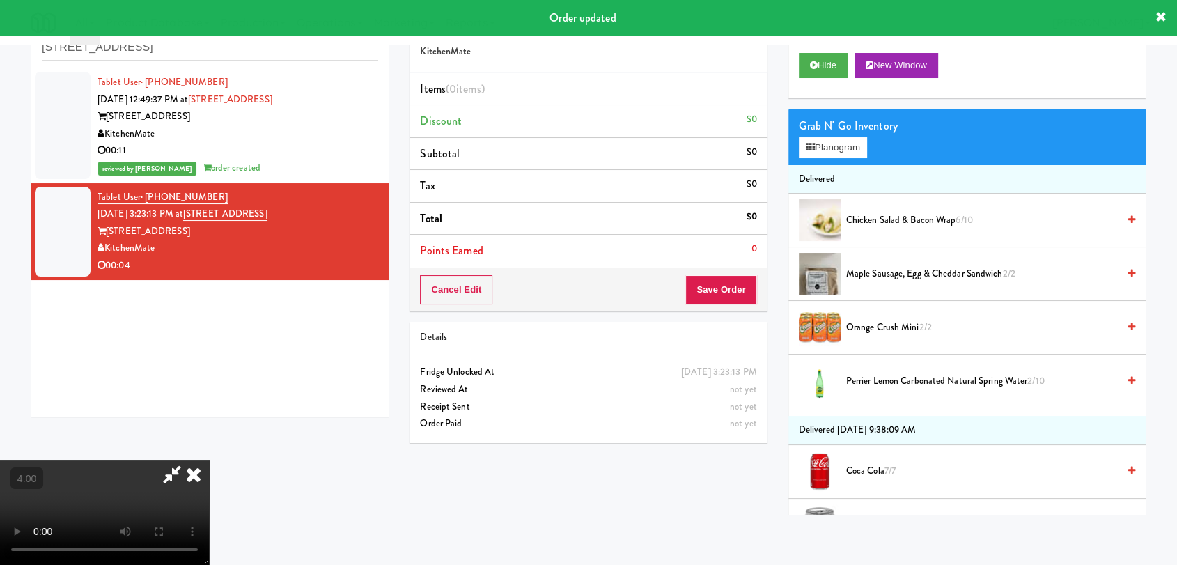
click at [209, 460] on video at bounding box center [104, 512] width 209 height 104
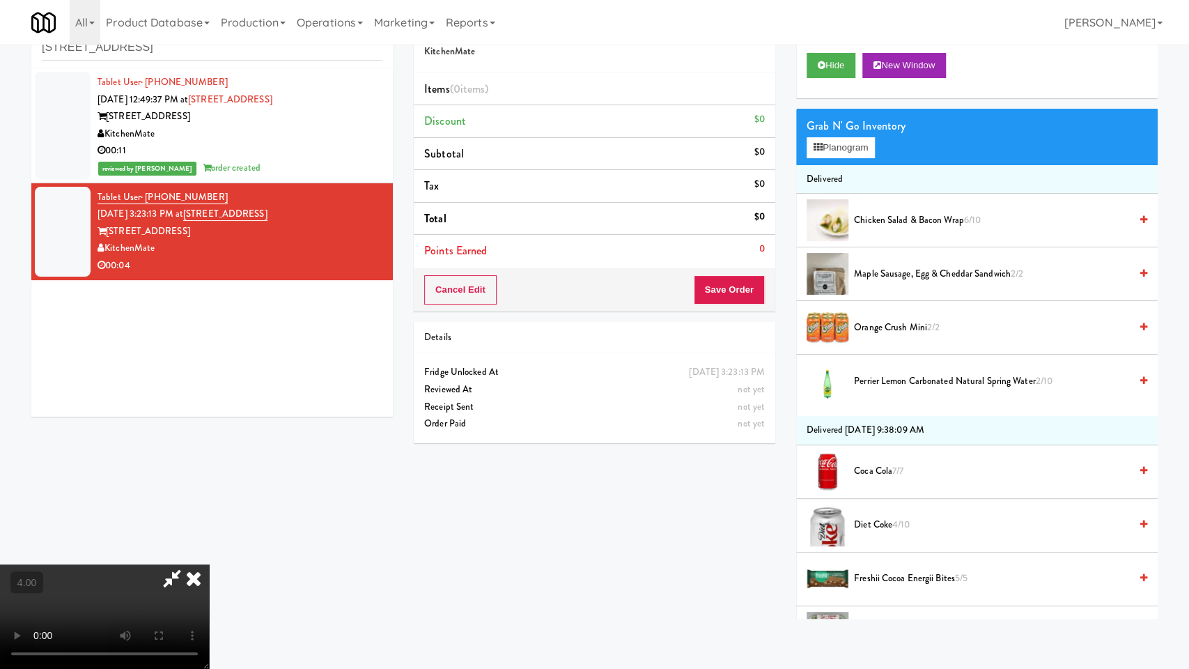
click at [209, 564] on video at bounding box center [104, 616] width 209 height 104
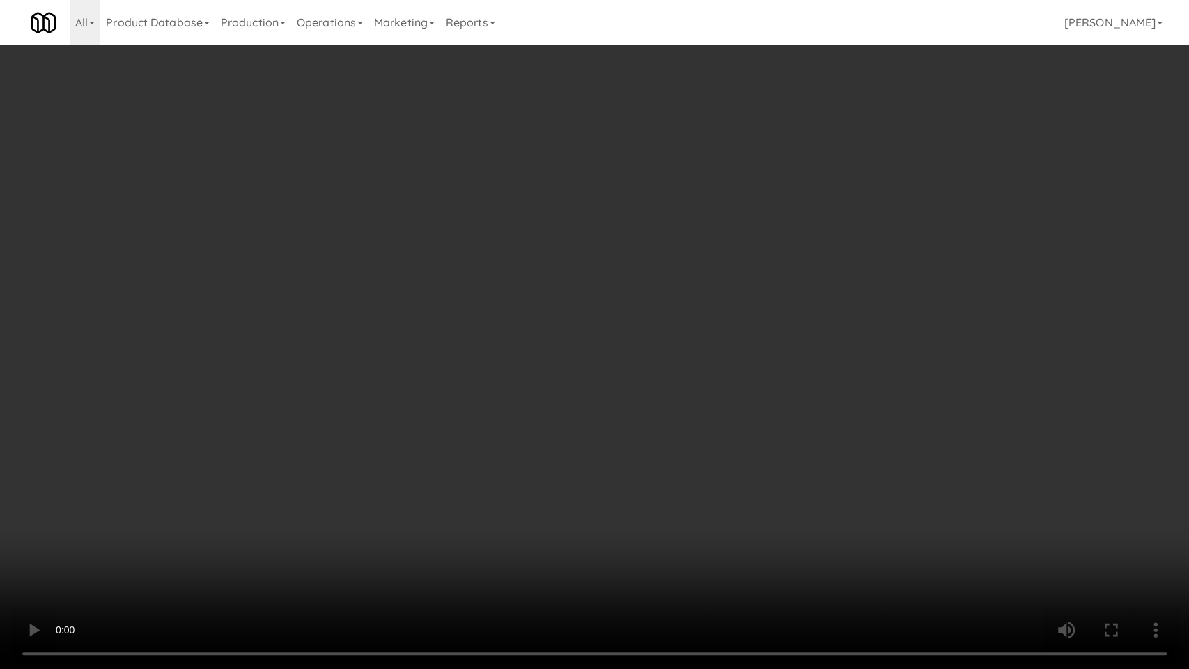
click at [398, 456] on video at bounding box center [594, 334] width 1189 height 669
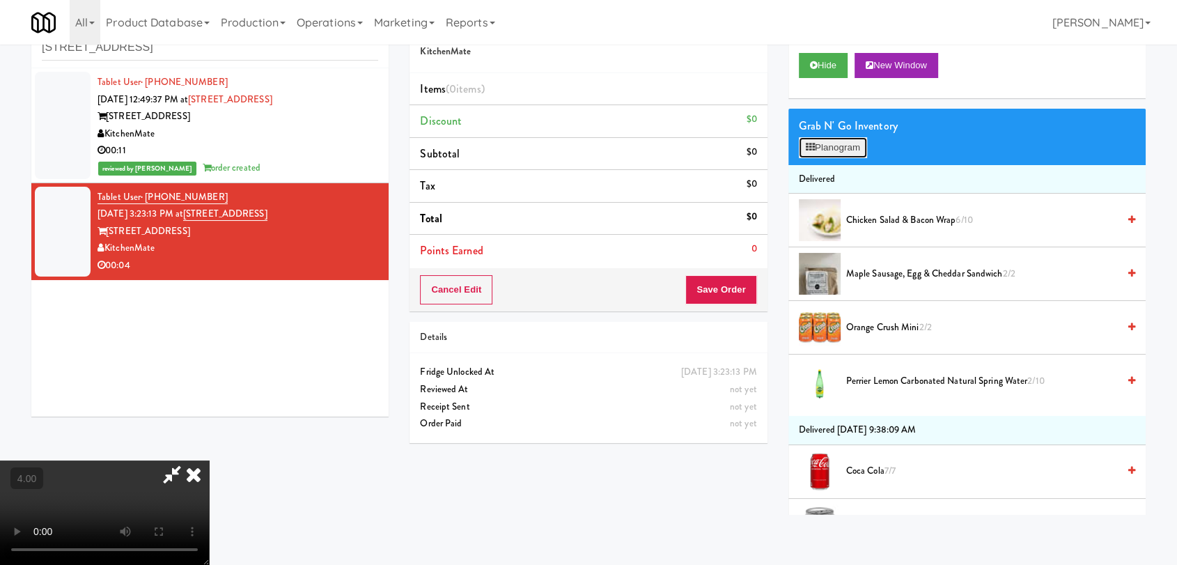
click at [819, 150] on button "Planogram" at bounding box center [833, 147] width 68 height 21
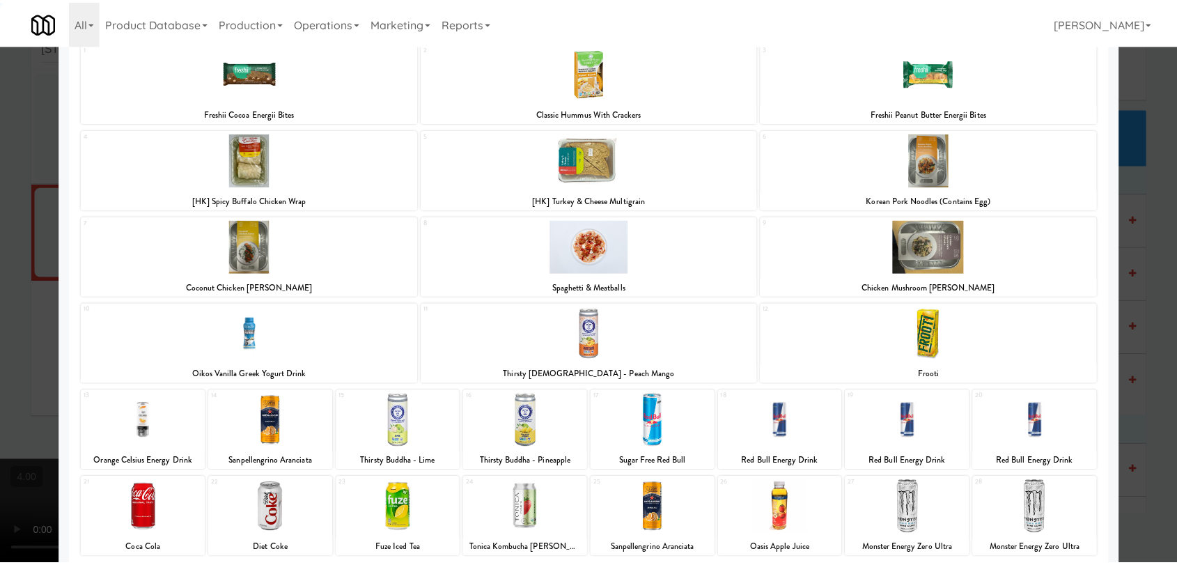
scroll to position [206, 0]
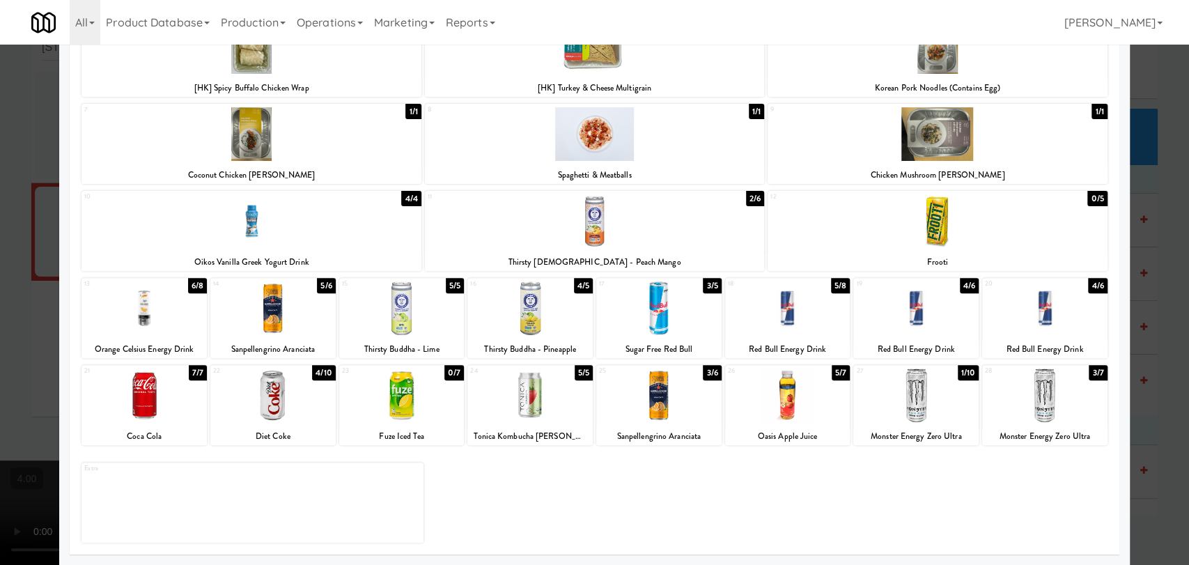
click at [270, 408] on div at bounding box center [272, 396] width 125 height 54
click at [10, 202] on div at bounding box center [594, 282] width 1189 height 565
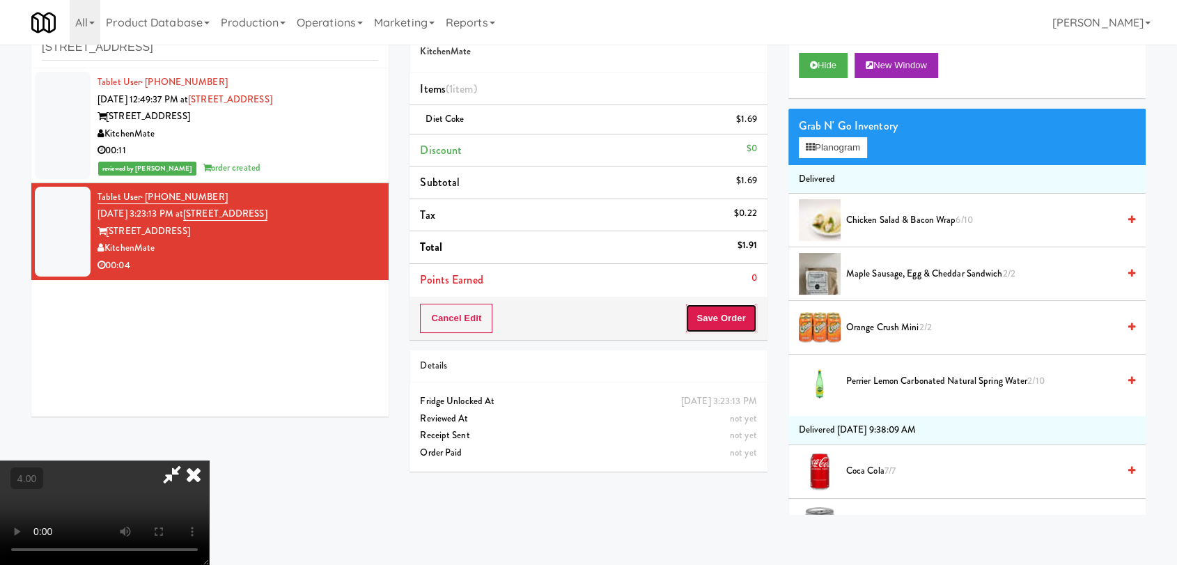
click at [729, 325] on button "Save Order" at bounding box center [720, 318] width 71 height 29
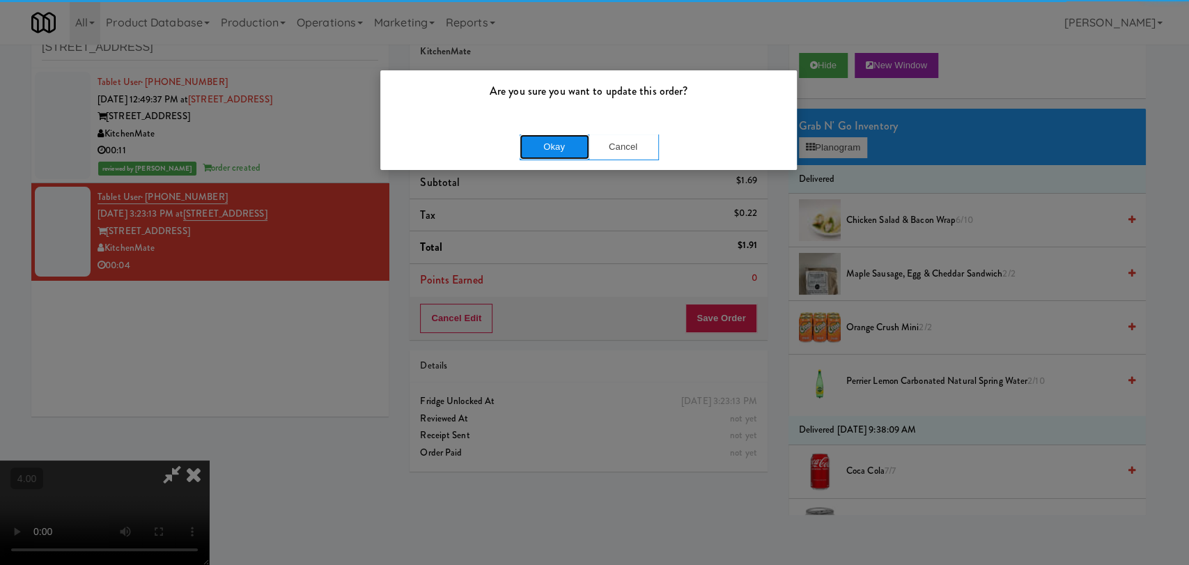
click at [545, 141] on button "Okay" at bounding box center [555, 146] width 70 height 25
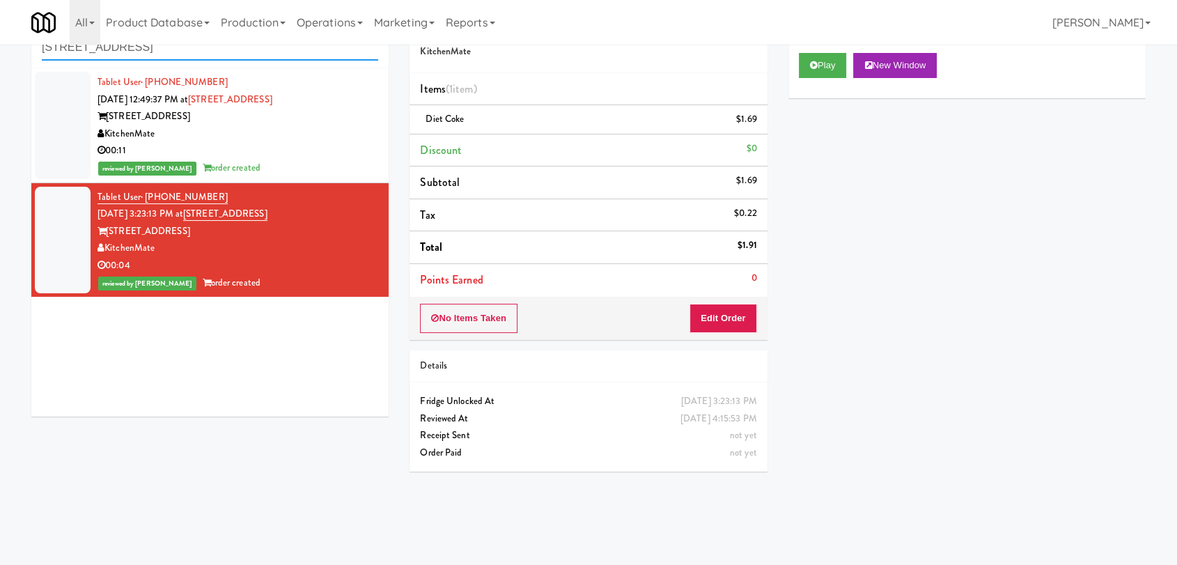
paste input "Asa Flats"
drag, startPoint x: 274, startPoint y: 57, endPoint x: 29, endPoint y: 51, distance: 245.3
click at [29, 51] on div "inbox reviewed recent all unclear take inventory issue suspicious failed recent…" at bounding box center [210, 216] width 378 height 421
type input "Asa Flats"
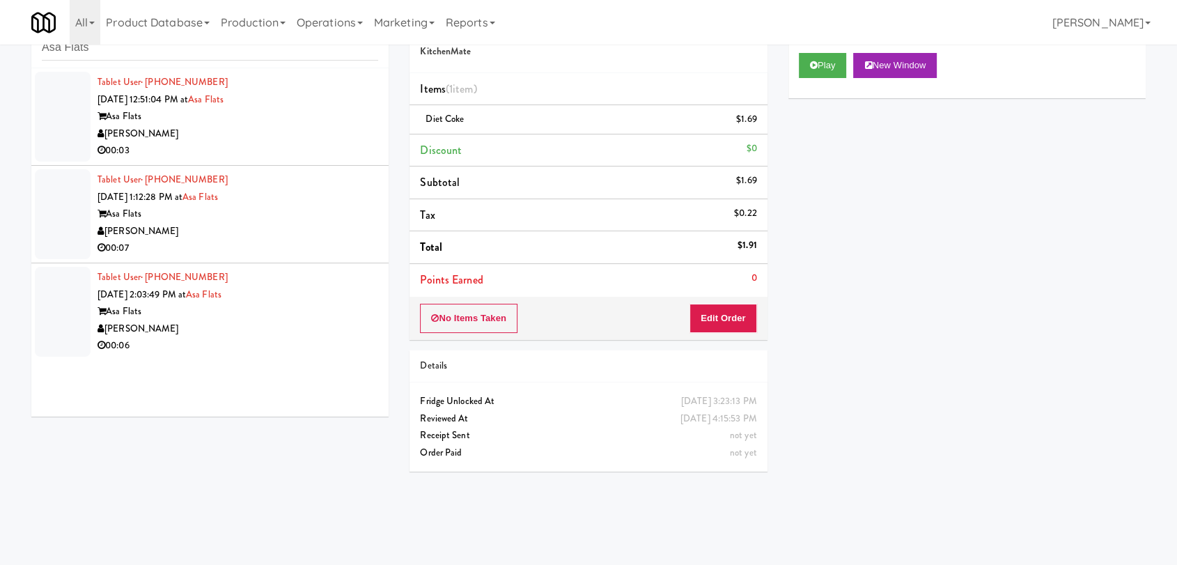
click at [335, 134] on div "[PERSON_NAME]" at bounding box center [238, 133] width 281 height 17
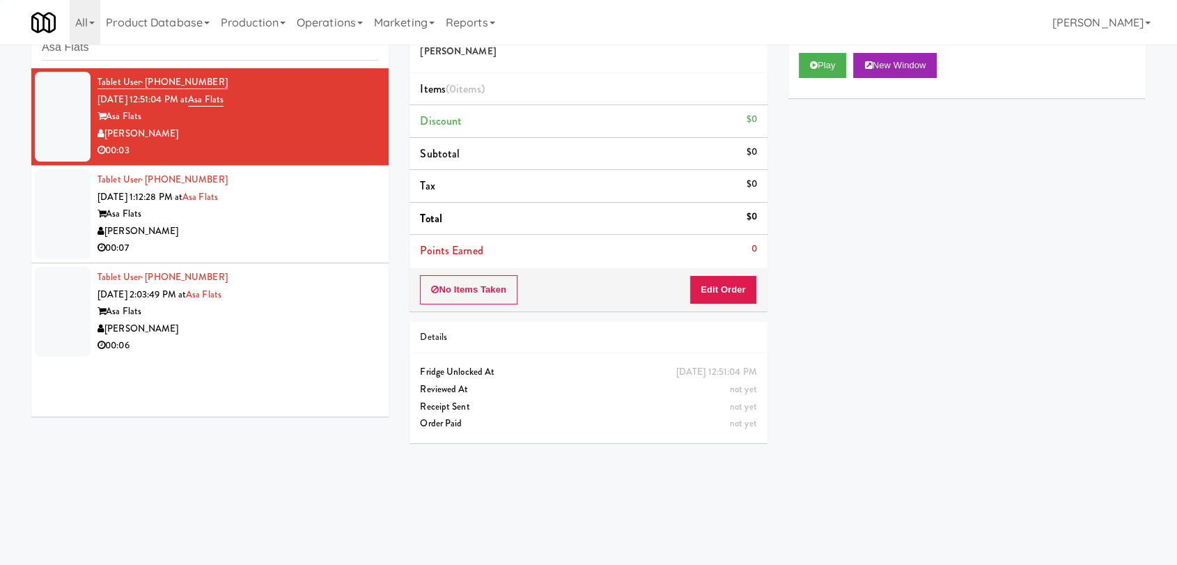
click at [819, 78] on div "Play New Window" at bounding box center [967, 70] width 357 height 56
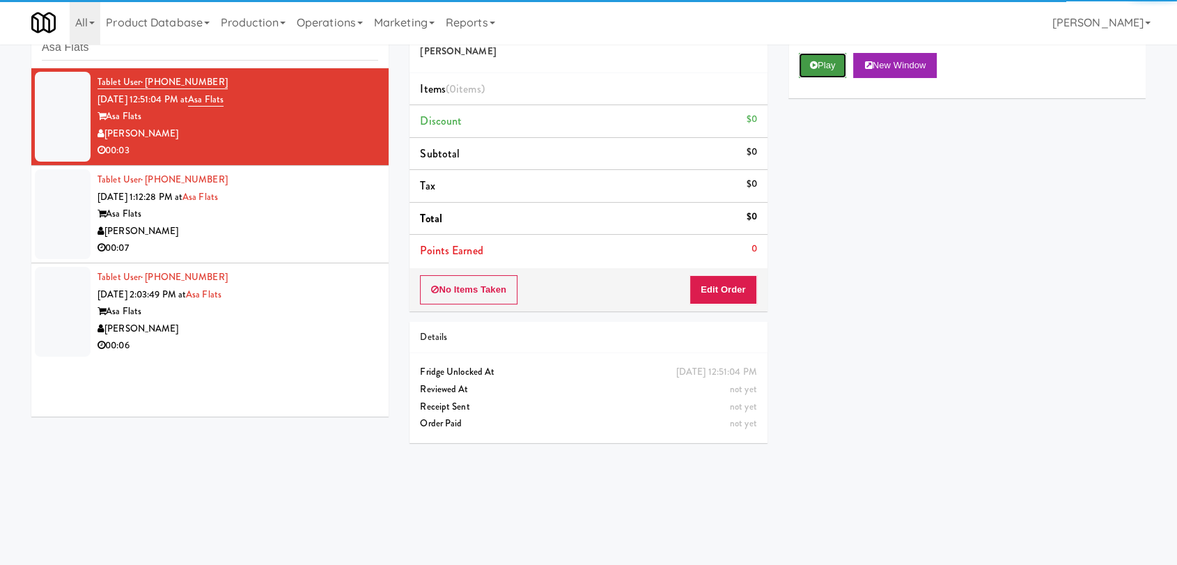
click at [814, 67] on icon at bounding box center [814, 65] width 8 height 9
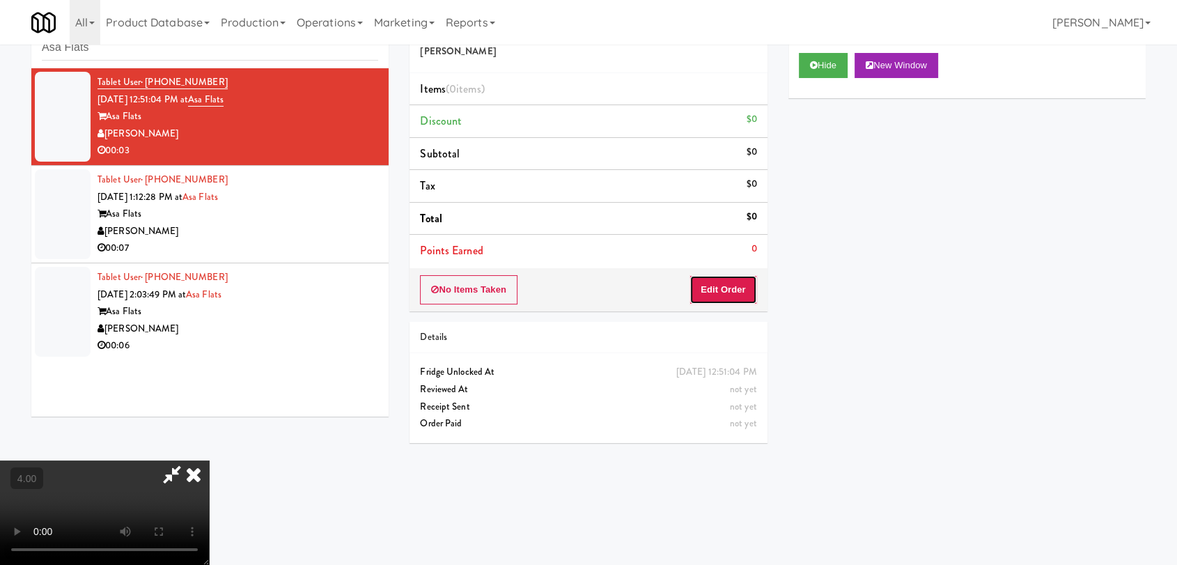
click at [752, 281] on button "Edit Order" at bounding box center [724, 289] width 68 height 29
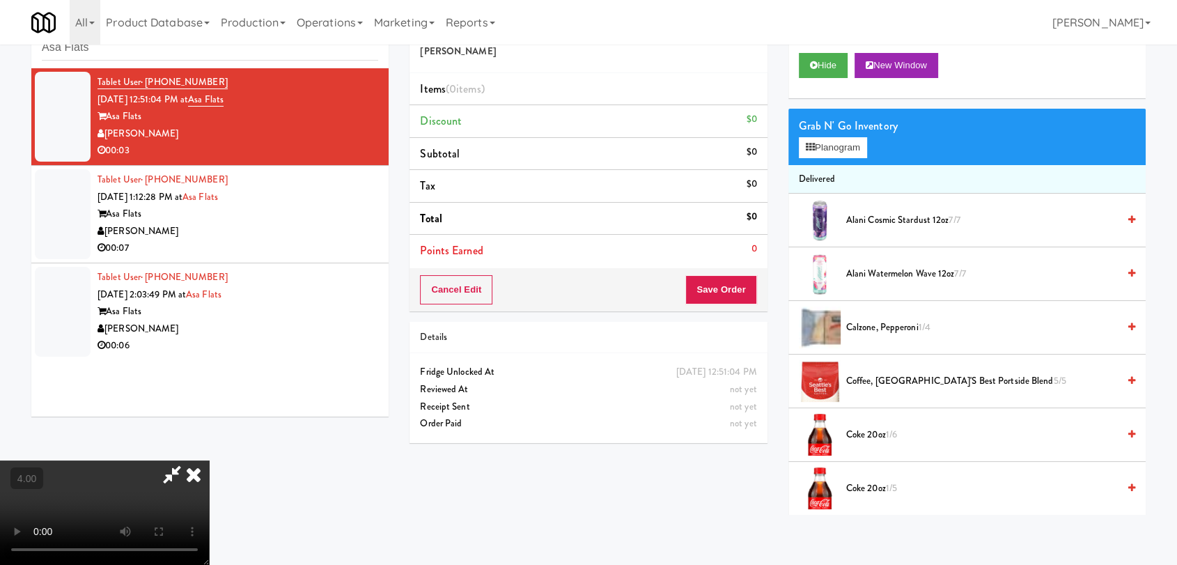
click at [209, 460] on video at bounding box center [104, 512] width 209 height 104
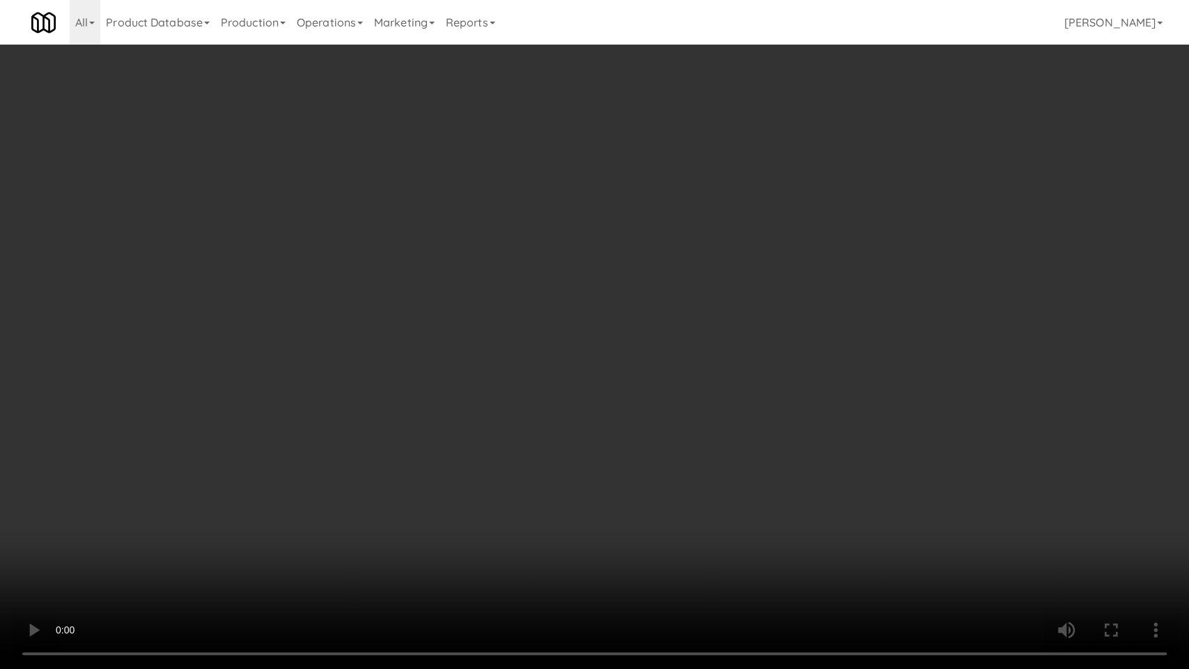
click at [270, 441] on video at bounding box center [594, 334] width 1189 height 669
click at [273, 438] on video at bounding box center [594, 334] width 1189 height 669
click at [558, 454] on video at bounding box center [594, 334] width 1189 height 669
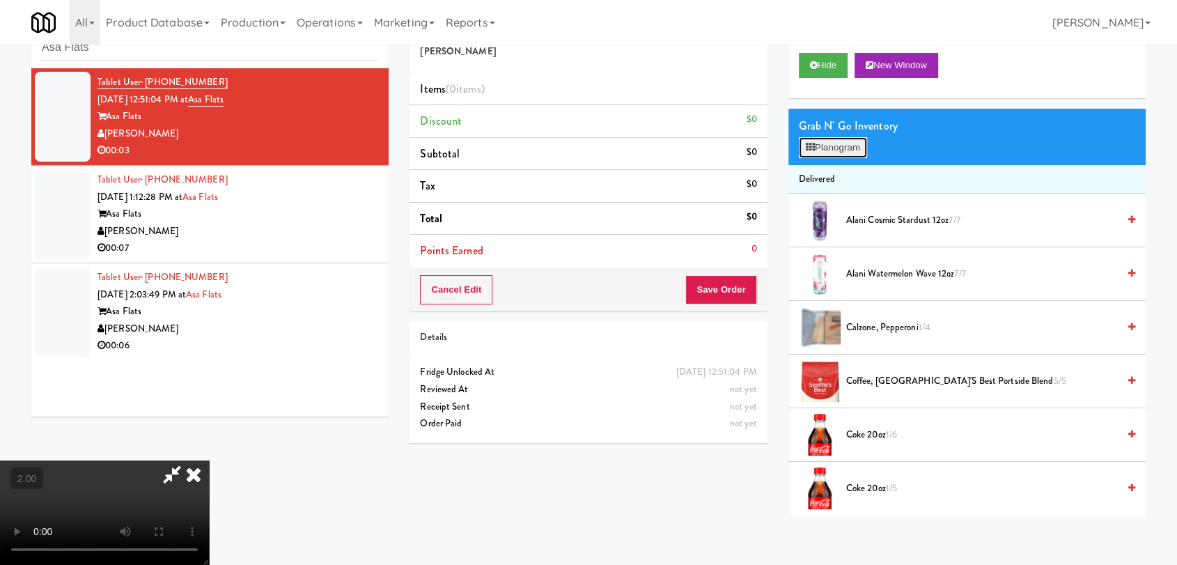
click at [833, 140] on button "Planogram" at bounding box center [833, 147] width 68 height 21
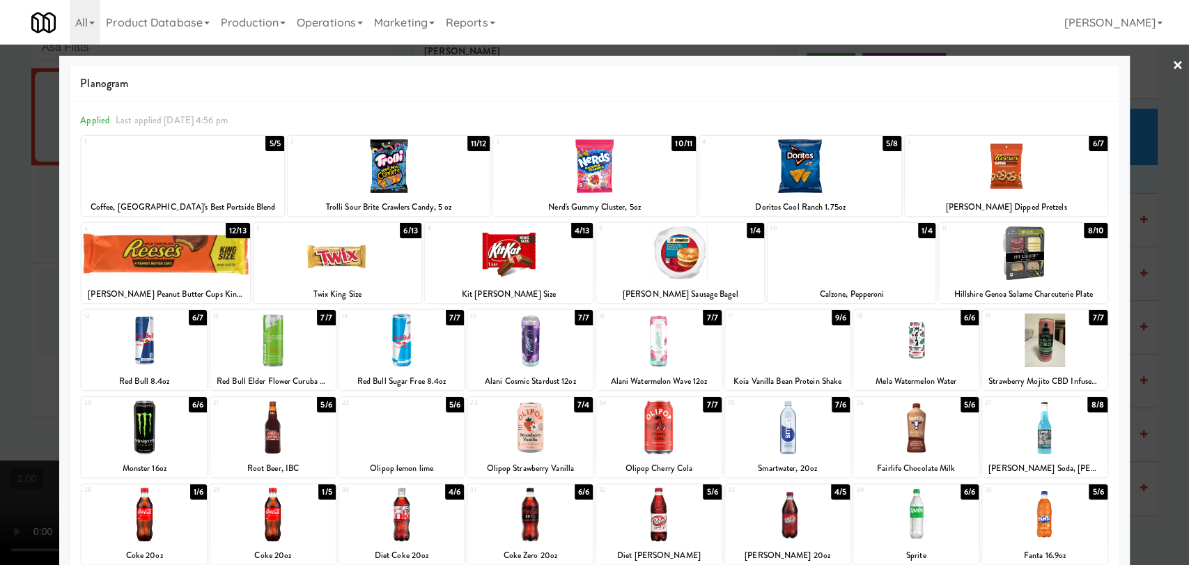
click at [409, 346] on div at bounding box center [401, 340] width 125 height 54
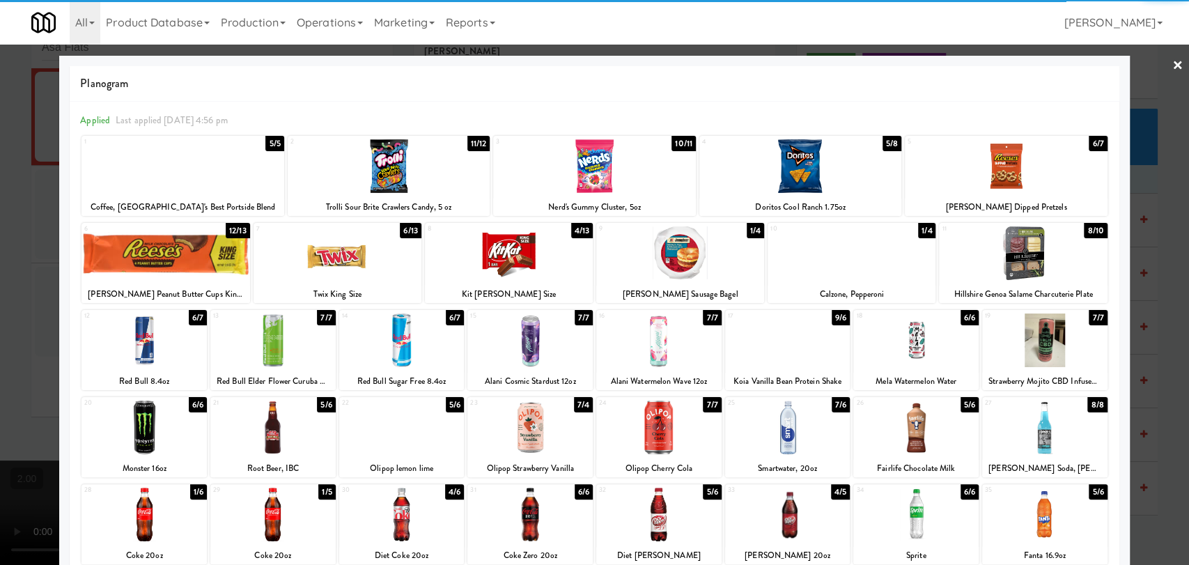
click at [0, 254] on div at bounding box center [594, 282] width 1189 height 565
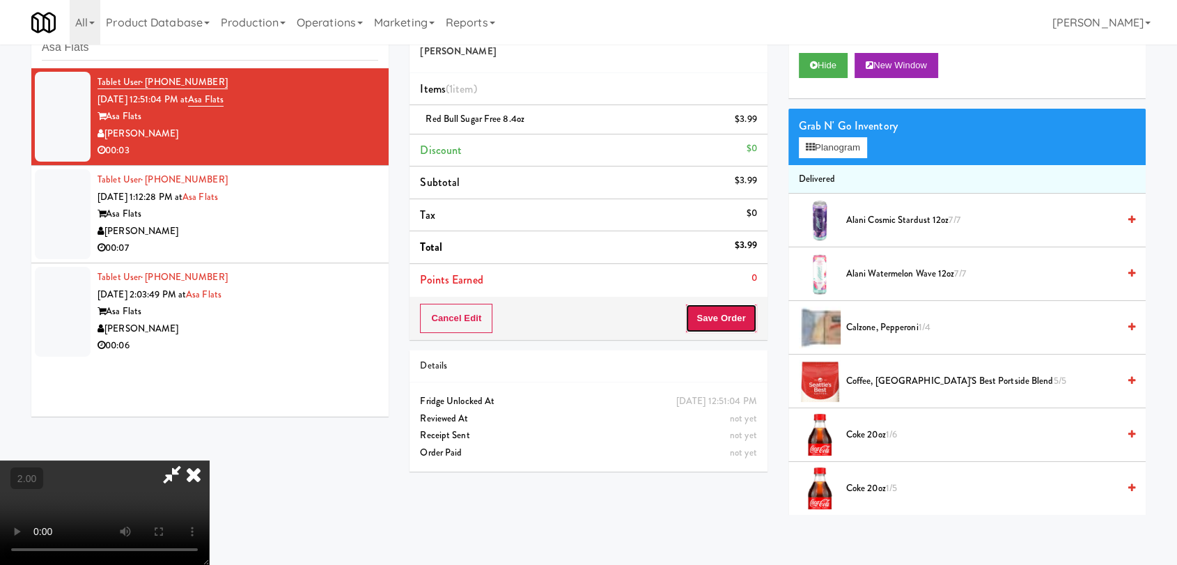
click at [713, 313] on button "Save Order" at bounding box center [720, 318] width 71 height 29
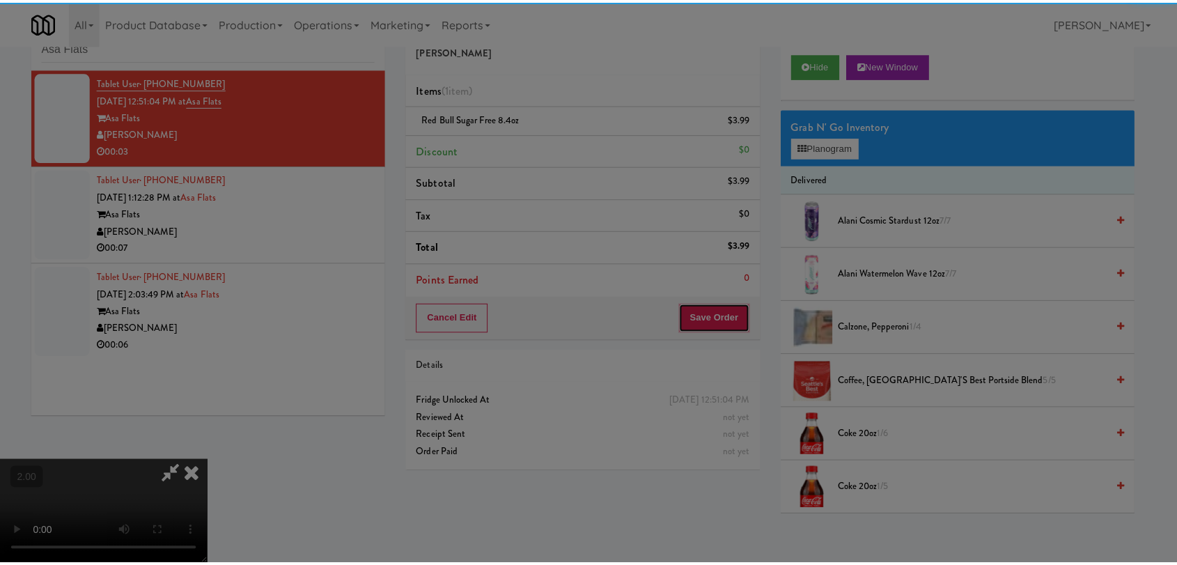
scroll to position [3, 0]
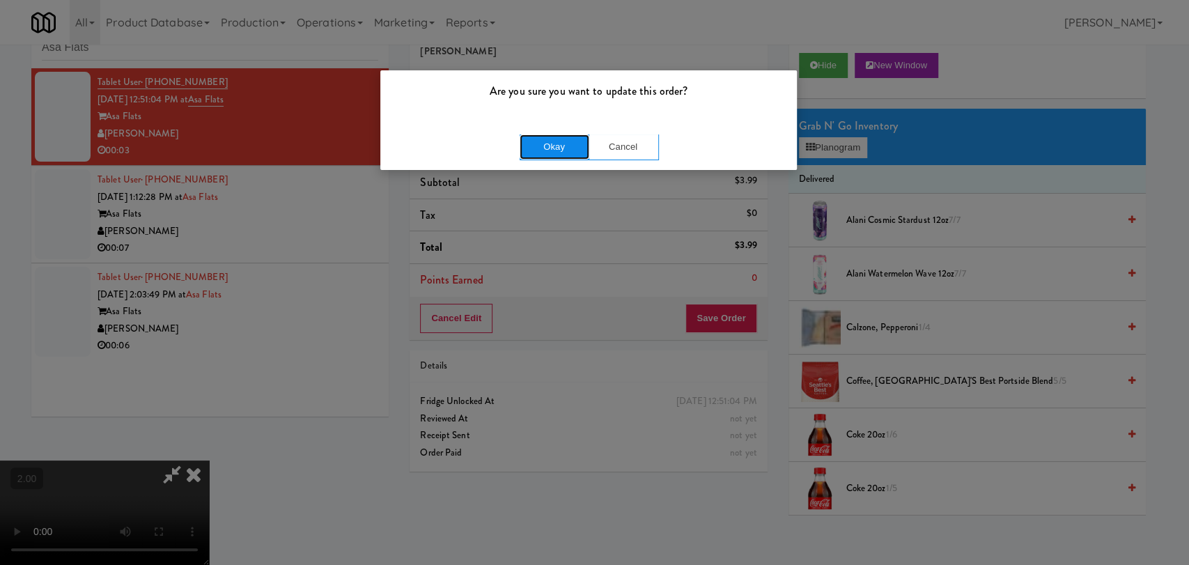
click at [551, 146] on button "Okay" at bounding box center [555, 146] width 70 height 25
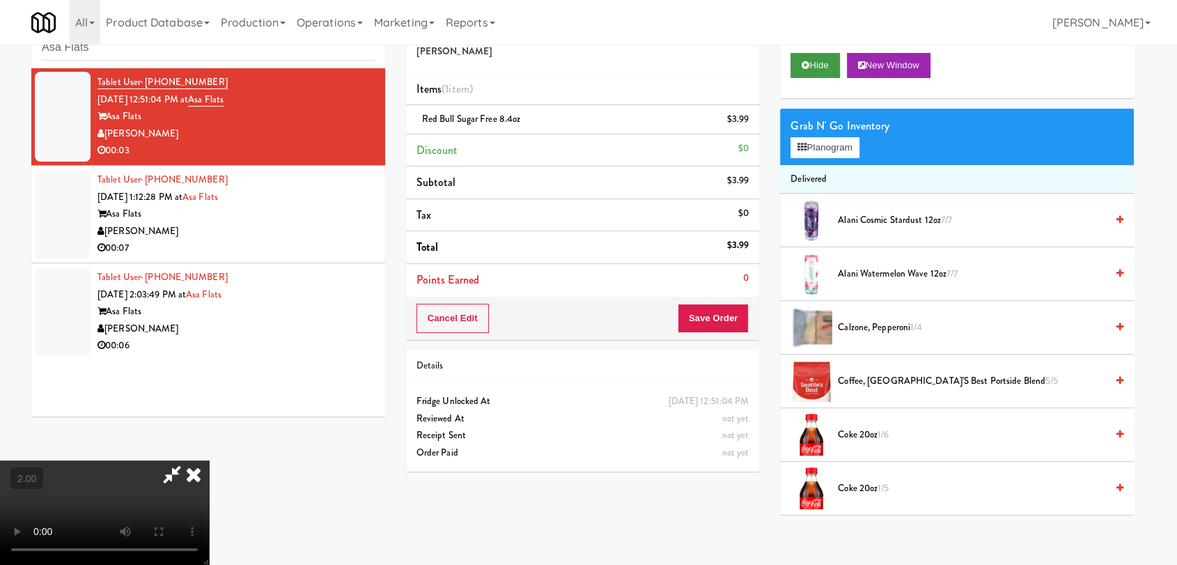
scroll to position [0, 0]
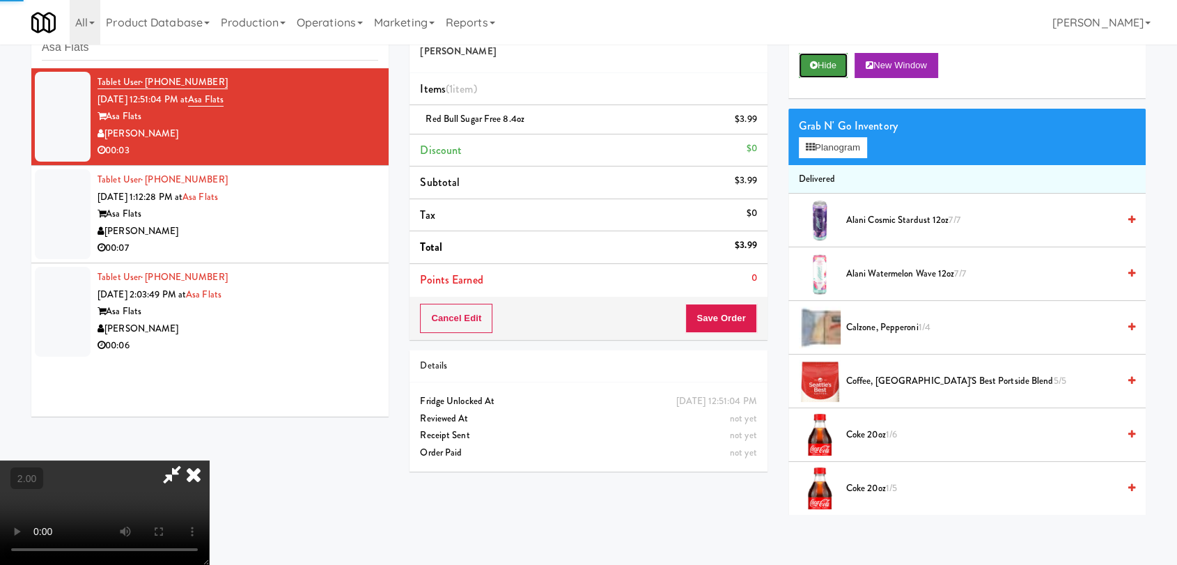
click at [811, 72] on button "Hide" at bounding box center [823, 65] width 49 height 25
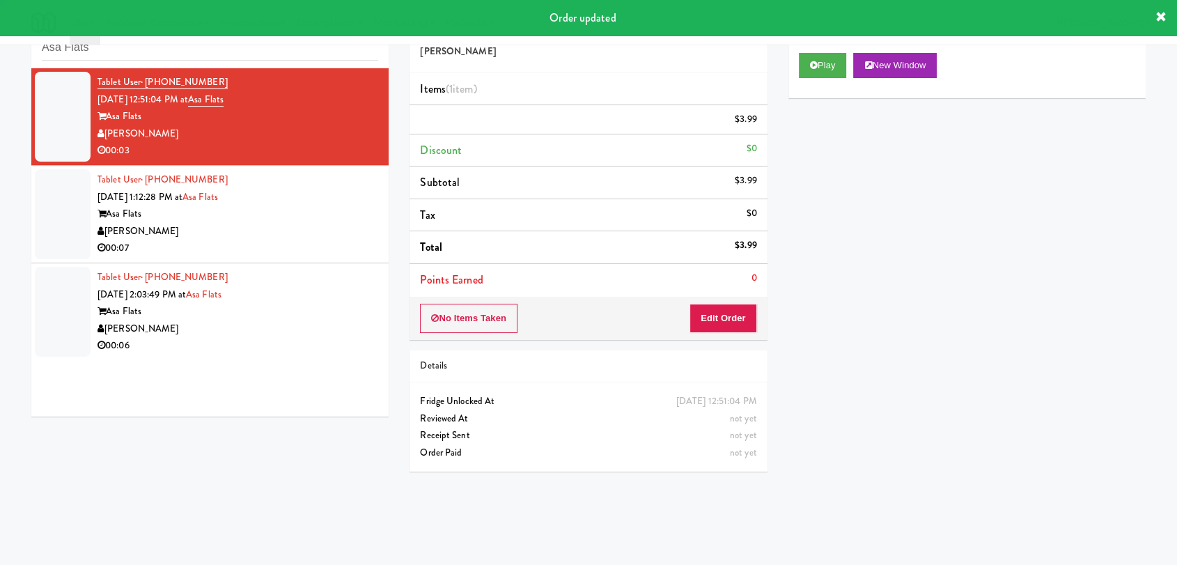
click at [322, 234] on div "[PERSON_NAME]" at bounding box center [238, 231] width 281 height 17
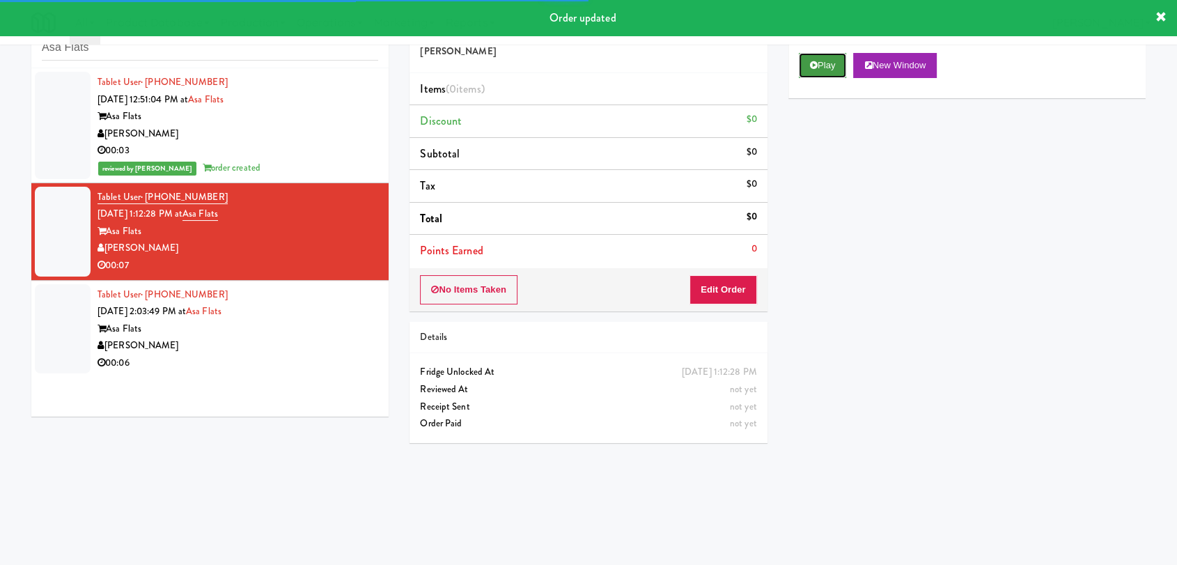
click at [827, 71] on button "Play" at bounding box center [823, 65] width 48 height 25
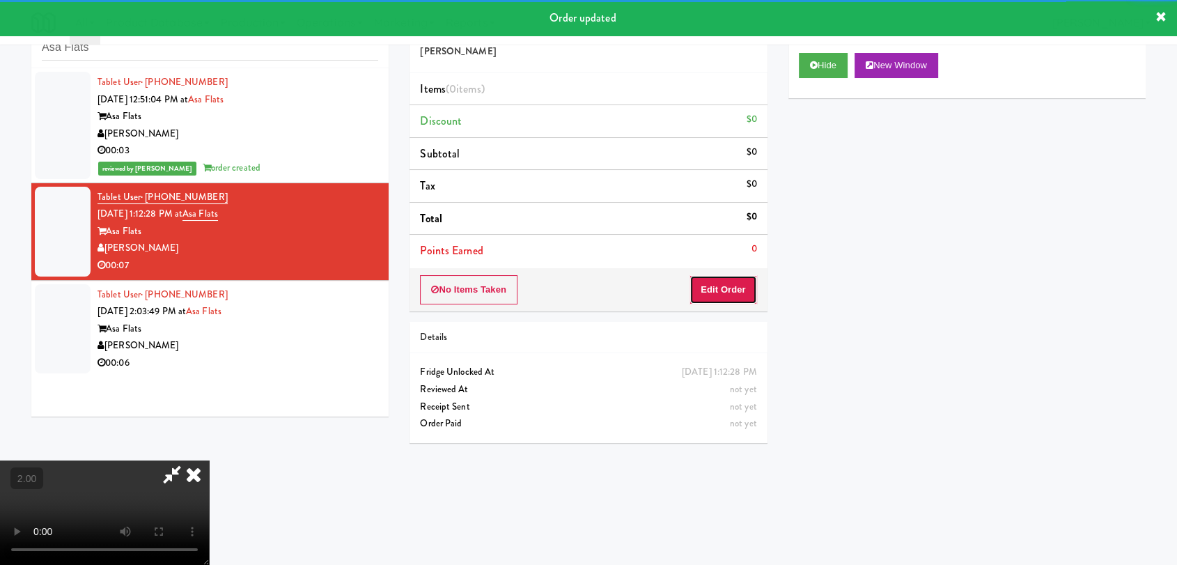
click at [736, 280] on button "Edit Order" at bounding box center [724, 289] width 68 height 29
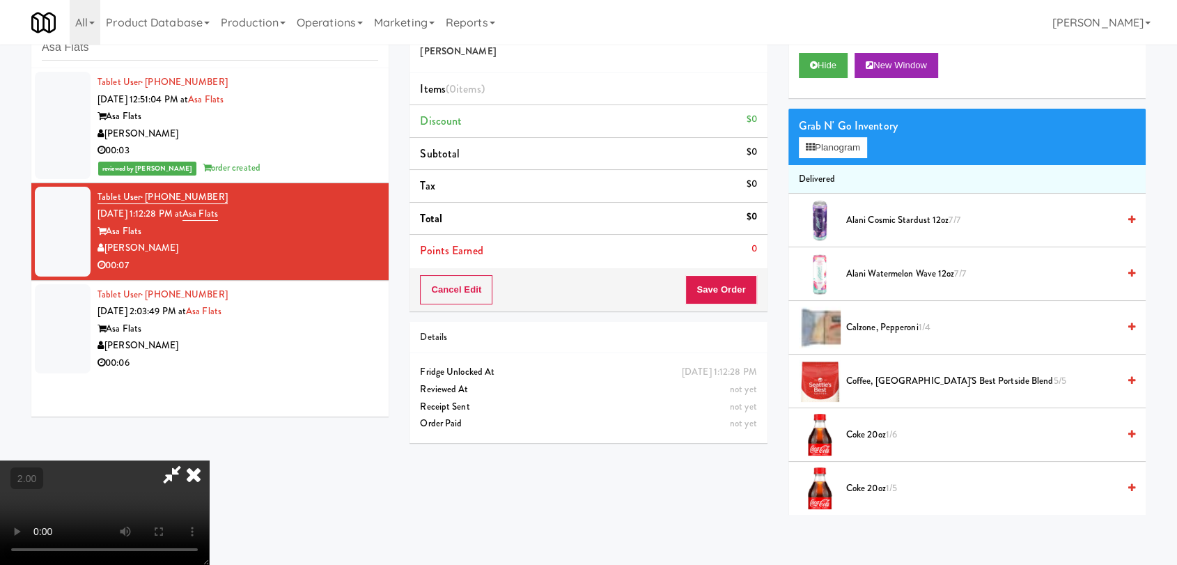
click at [209, 460] on video at bounding box center [104, 512] width 209 height 104
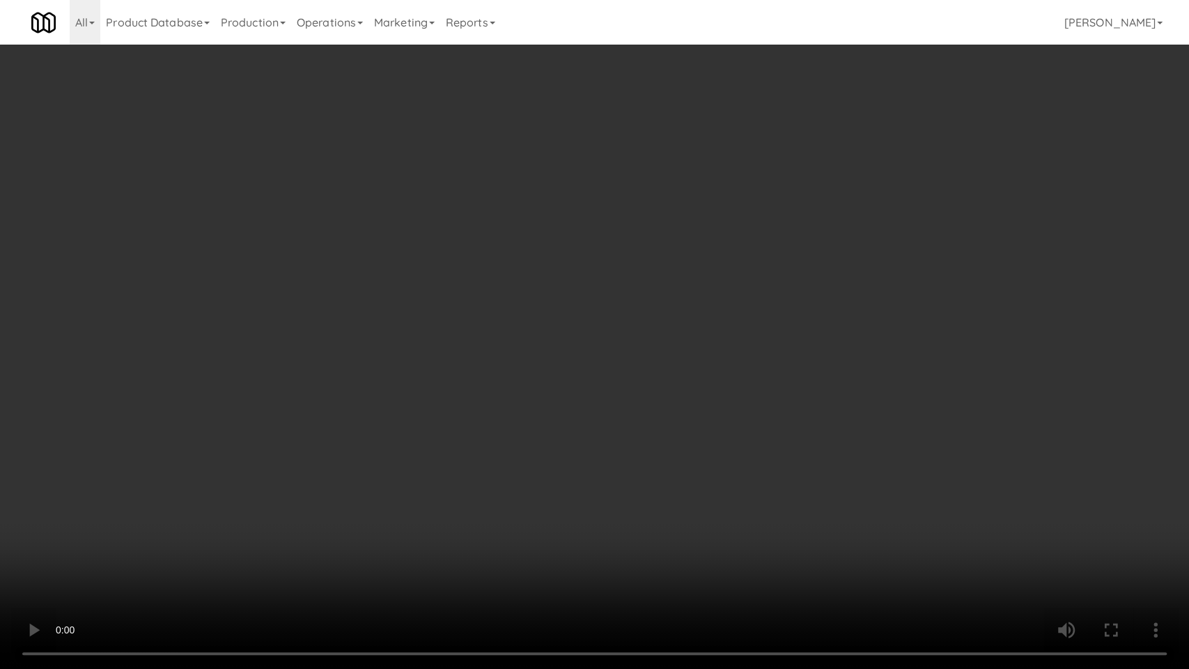
click at [254, 469] on video at bounding box center [594, 334] width 1189 height 669
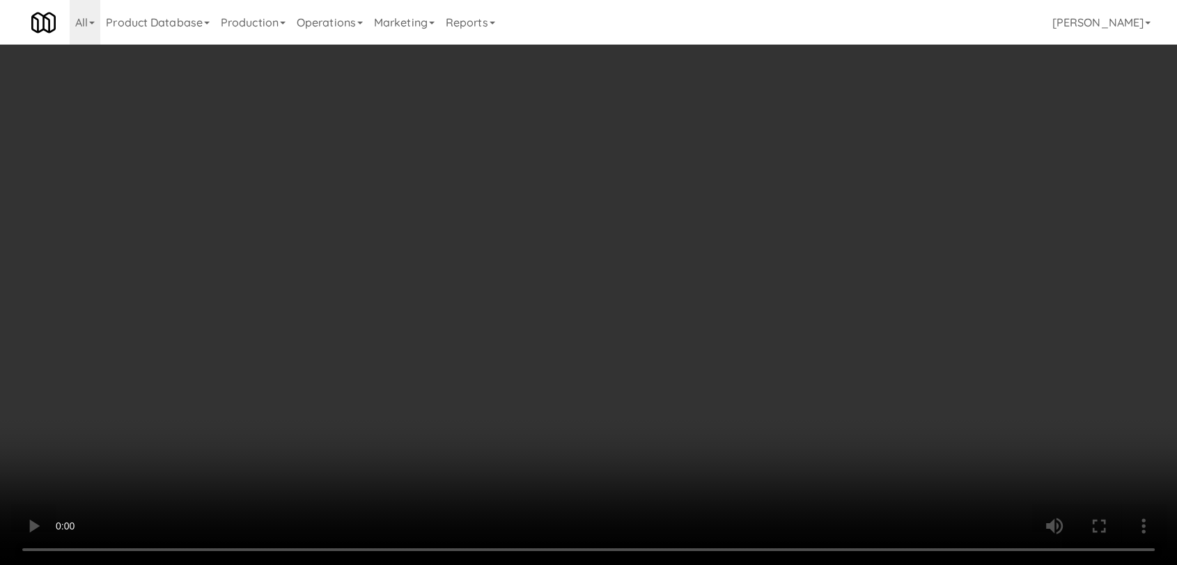
scroll to position [25, 0]
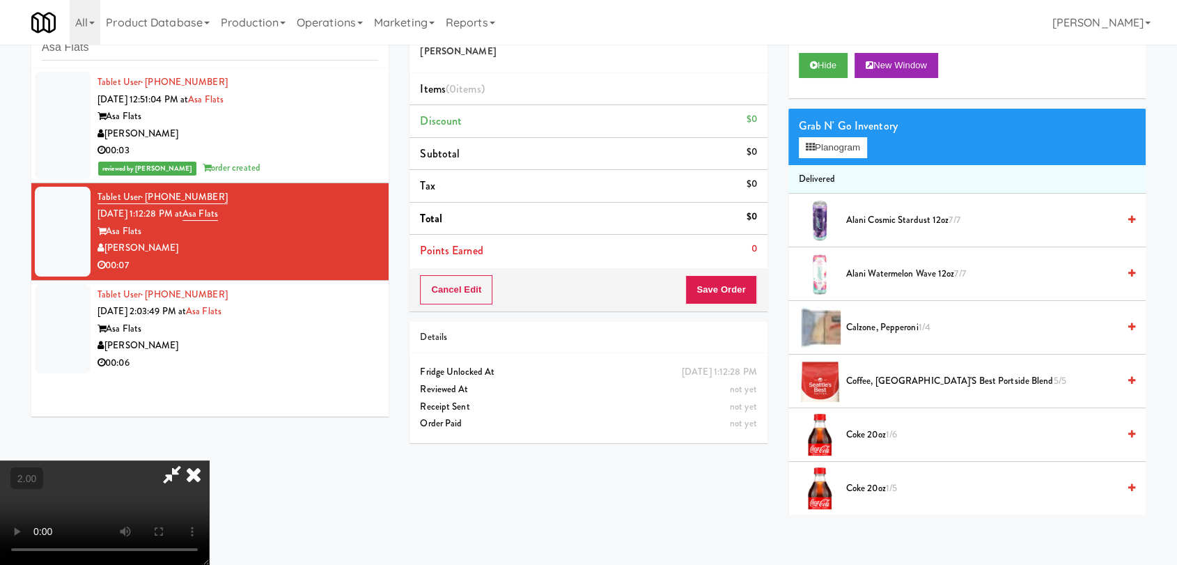
click at [209, 460] on video at bounding box center [104, 512] width 209 height 104
click at [804, 78] on div "Hide New Window" at bounding box center [967, 70] width 357 height 56
click at [810, 65] on icon at bounding box center [814, 65] width 8 height 9
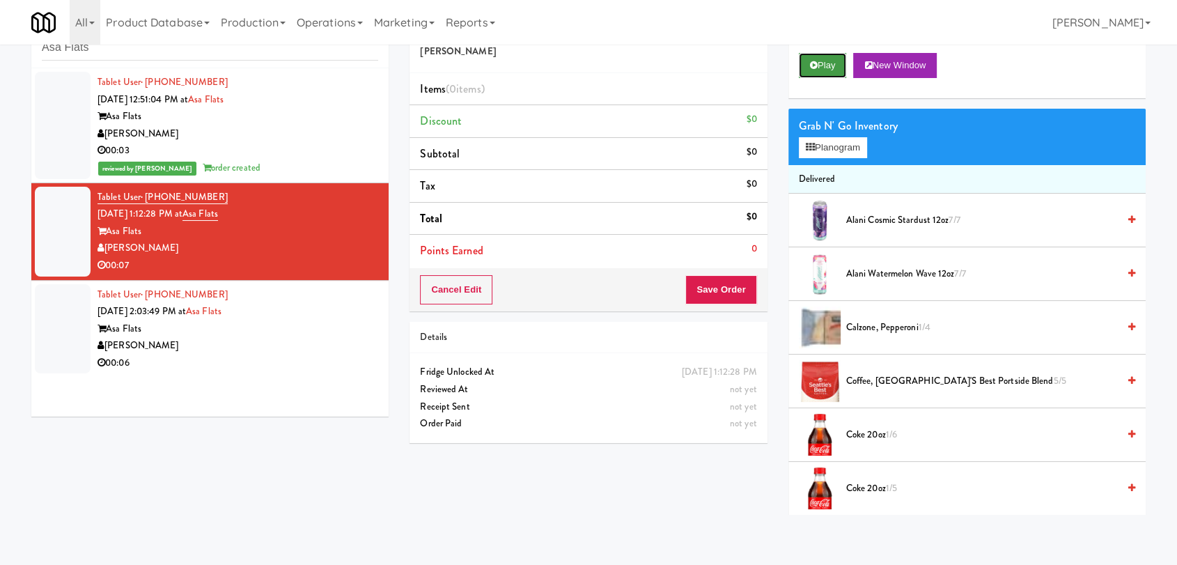
scroll to position [0, 0]
click at [810, 65] on icon at bounding box center [814, 65] width 8 height 9
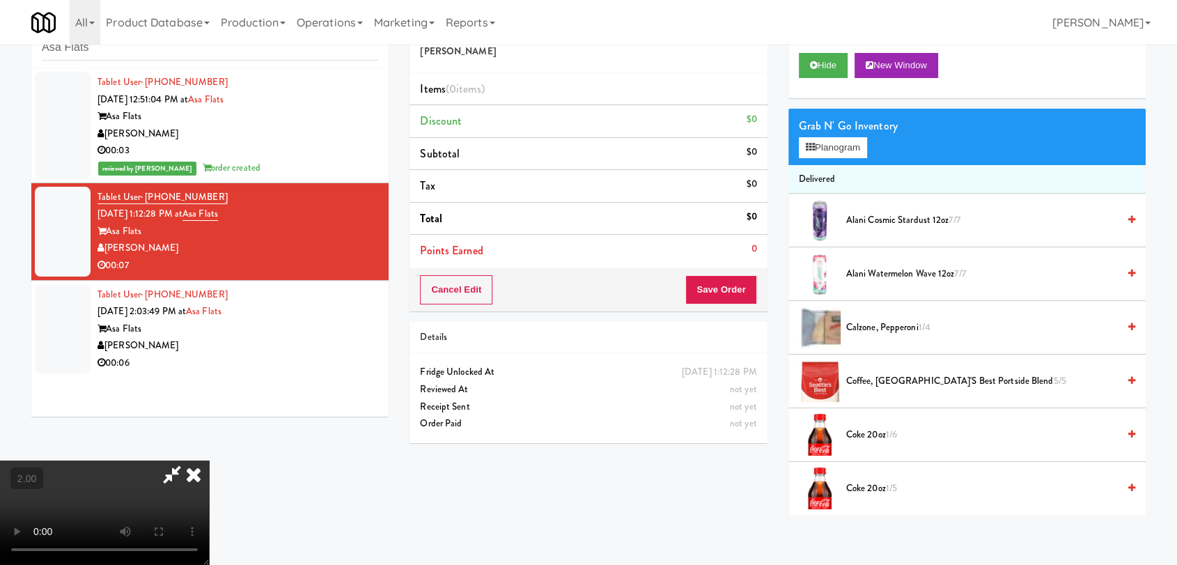
click at [209, 460] on video at bounding box center [104, 512] width 209 height 104
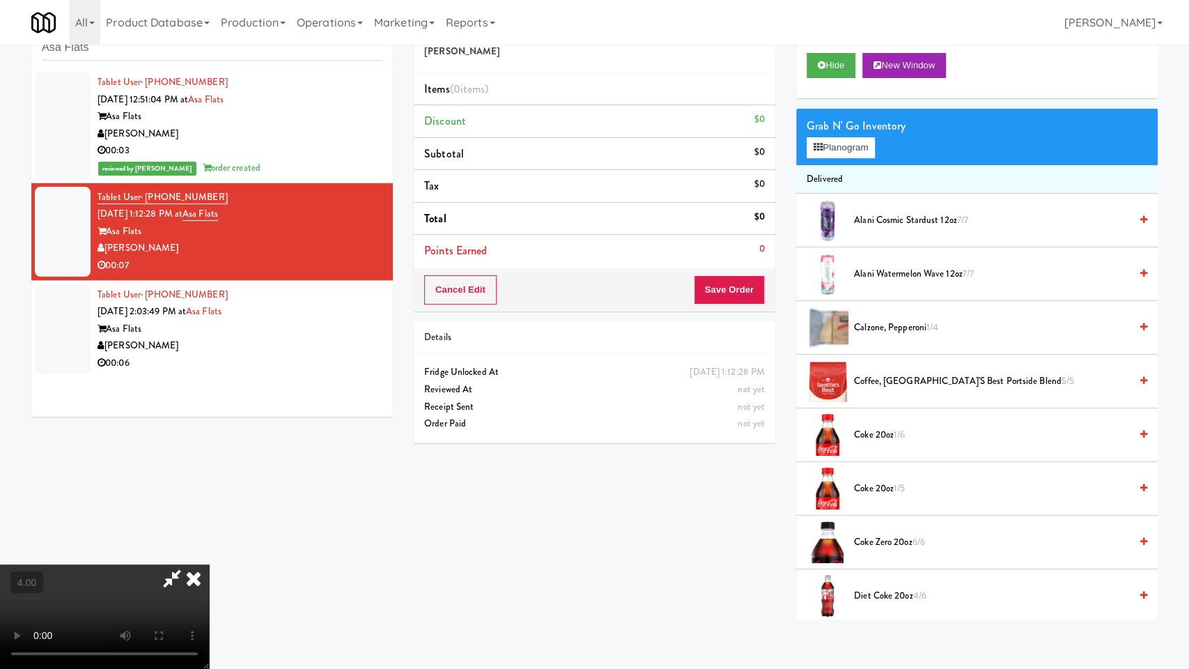
click at [209, 564] on video at bounding box center [104, 616] width 209 height 104
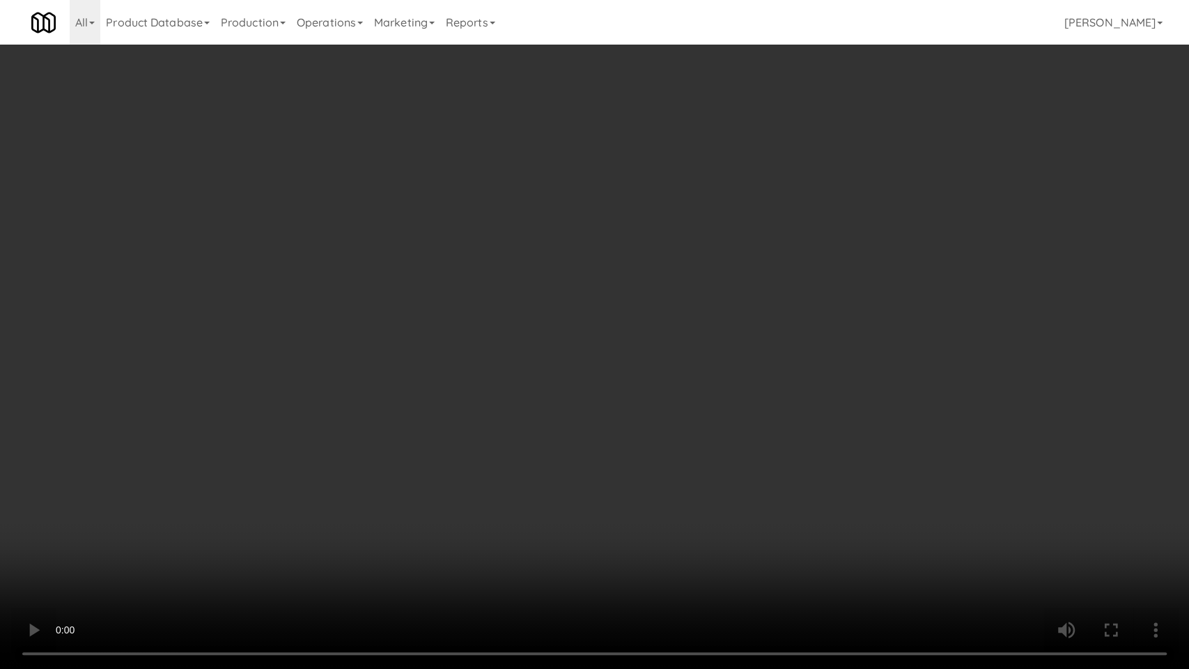
click at [744, 374] on video at bounding box center [594, 334] width 1189 height 669
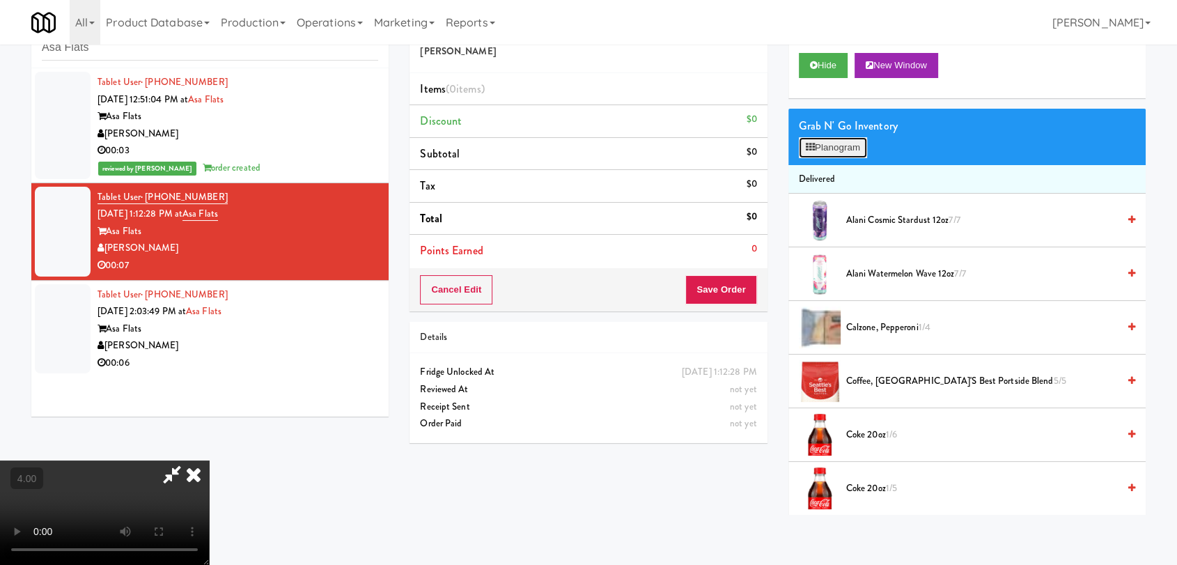
click at [837, 148] on button "Planogram" at bounding box center [833, 147] width 68 height 21
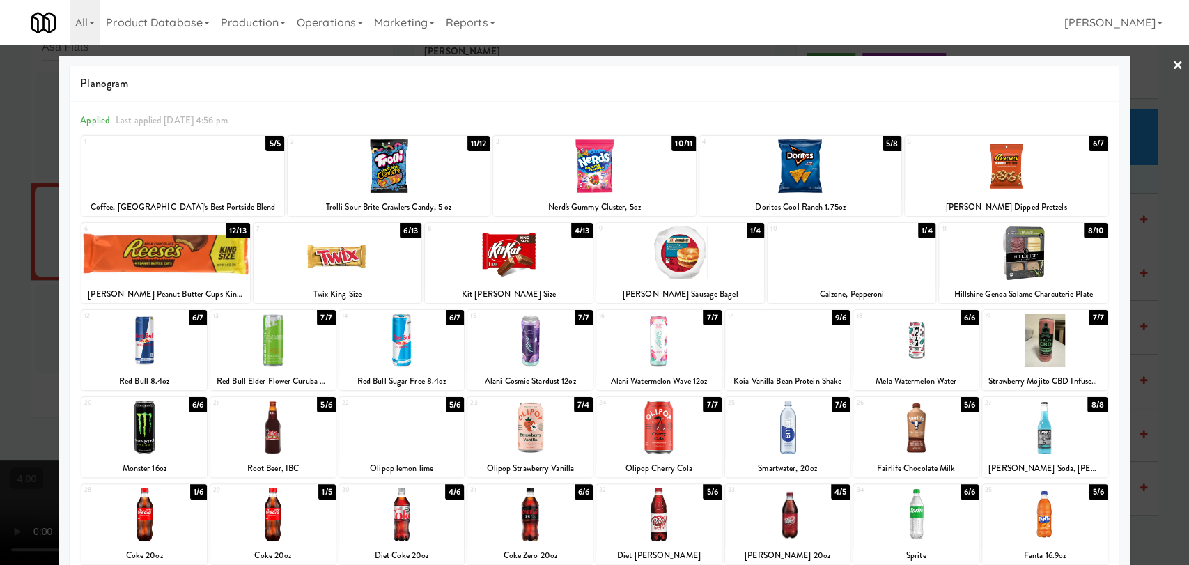
click at [924, 352] on div at bounding box center [915, 340] width 125 height 54
click at [1154, 236] on div at bounding box center [594, 282] width 1189 height 565
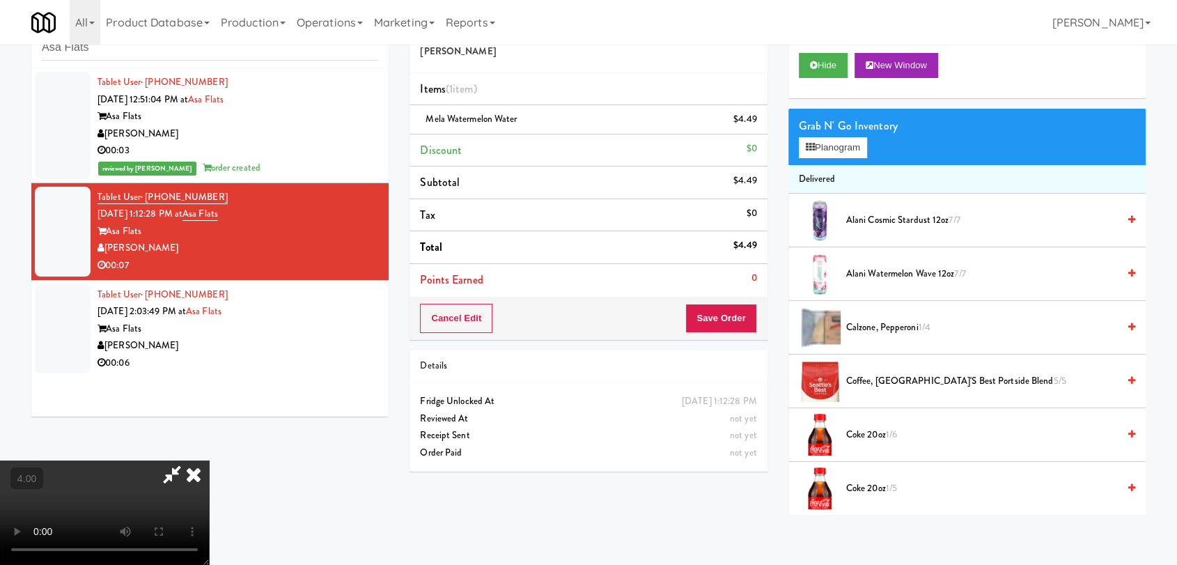
click at [209, 460] on video at bounding box center [104, 512] width 209 height 104
click at [737, 320] on button "Save Order" at bounding box center [720, 318] width 71 height 29
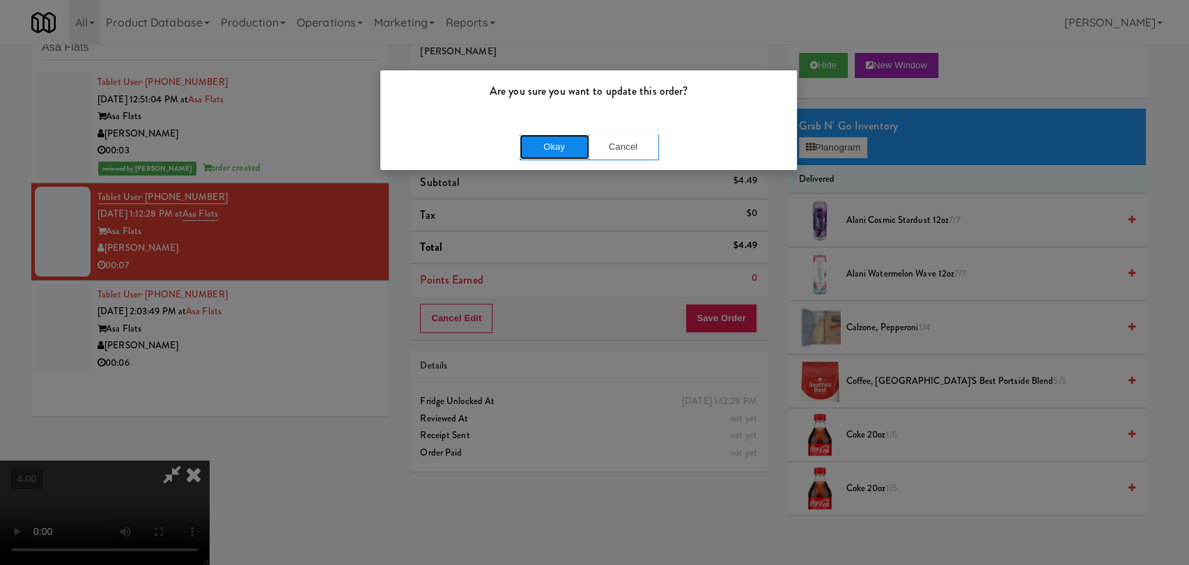
click at [567, 137] on button "Okay" at bounding box center [555, 146] width 70 height 25
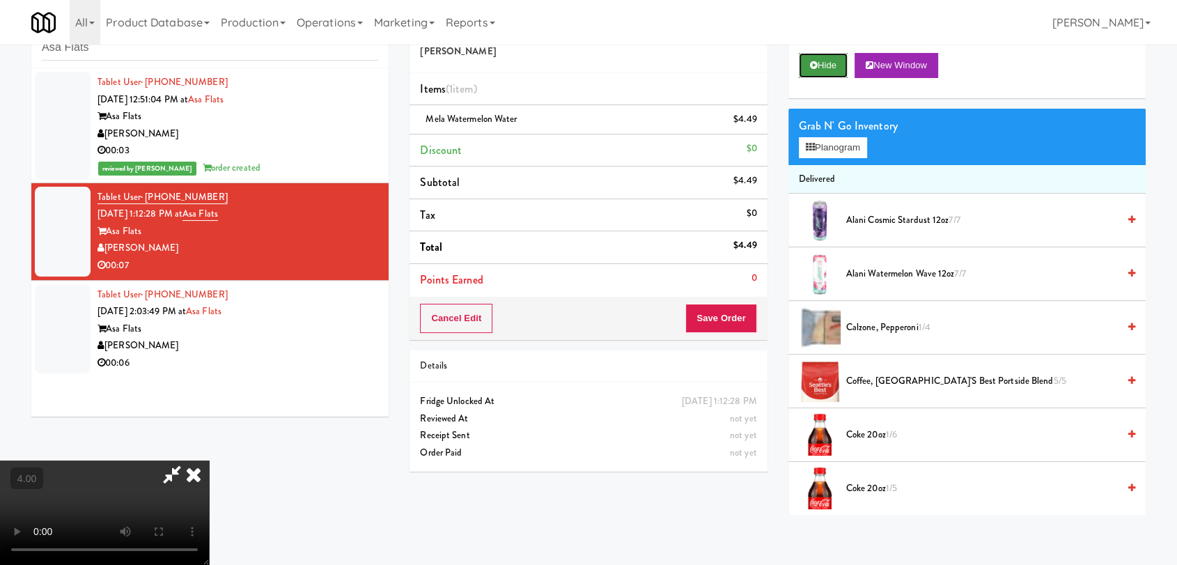
click at [822, 54] on button "Hide" at bounding box center [823, 65] width 49 height 25
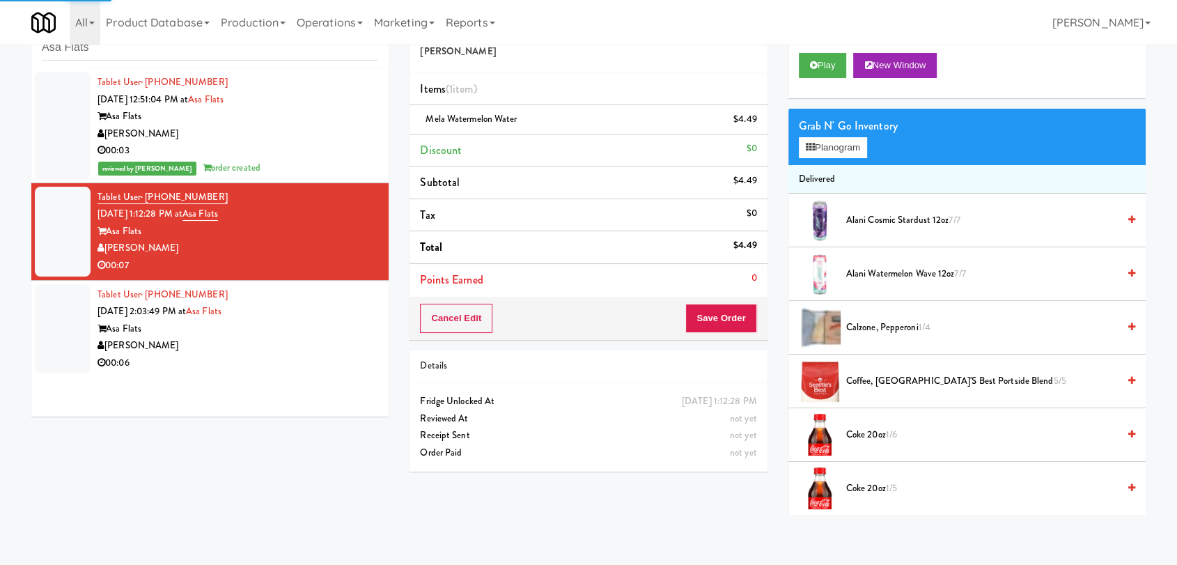
click at [334, 311] on div "Tablet User · (585) 500-9757 Oct 2, 2025 2:03:49 PM at Asa Flats Asa Flats Dave…" at bounding box center [238, 329] width 281 height 86
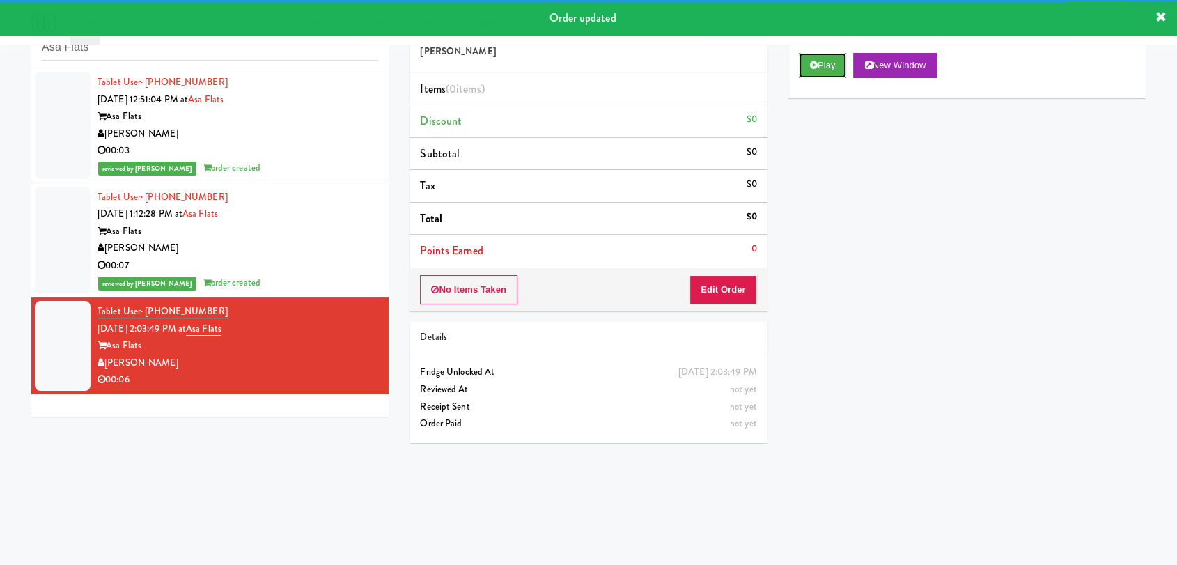
click at [837, 77] on button "Play" at bounding box center [823, 65] width 48 height 25
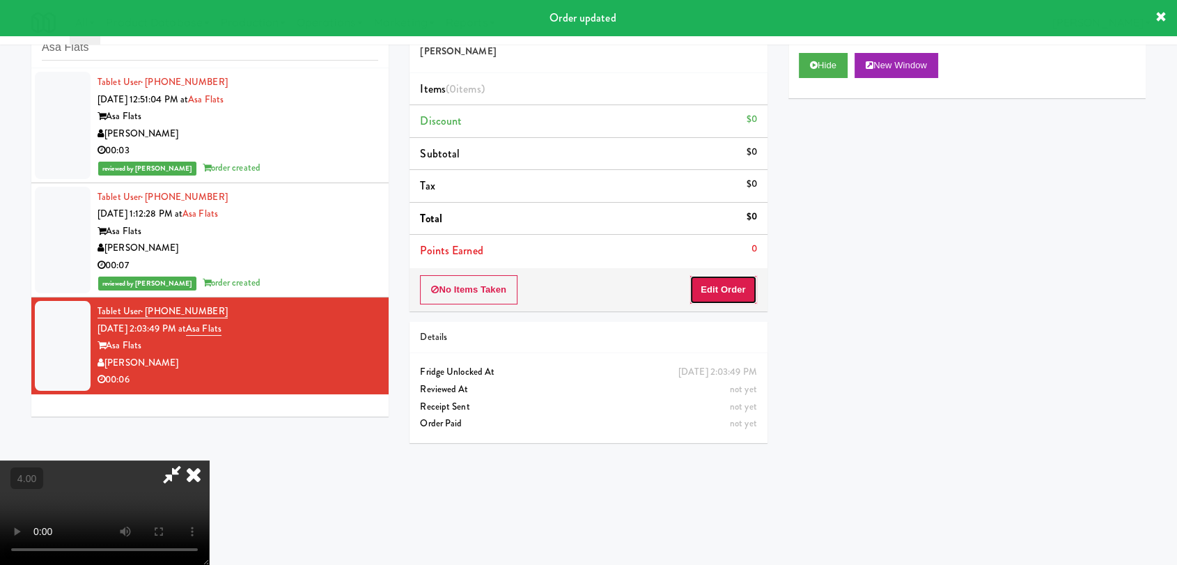
click at [731, 291] on button "Edit Order" at bounding box center [724, 289] width 68 height 29
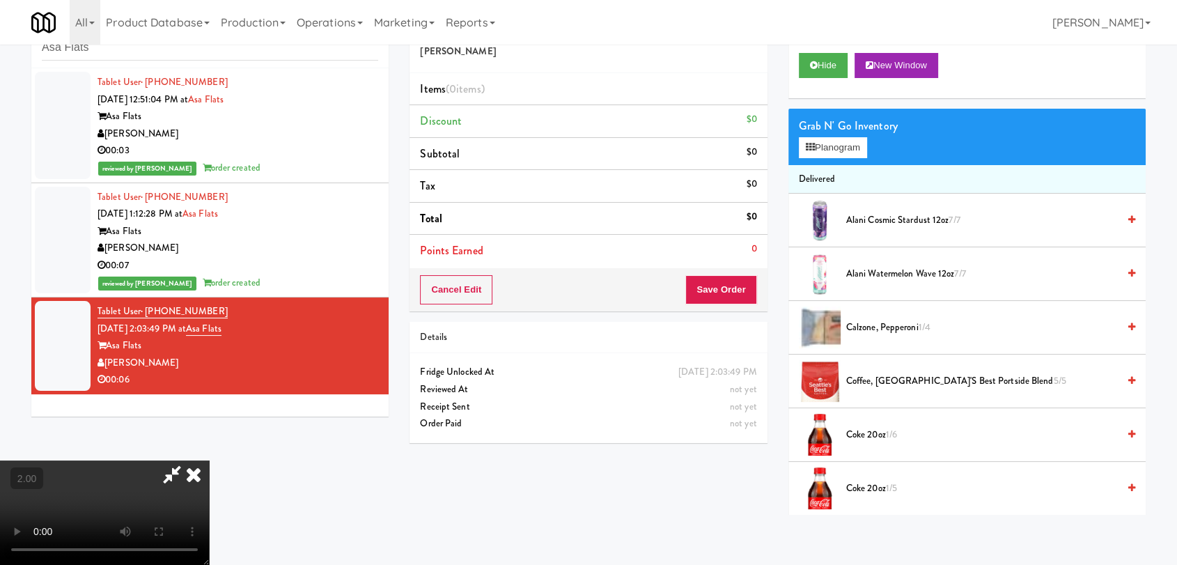
scroll to position [212, 0]
click at [209, 460] on video at bounding box center [104, 512] width 209 height 104
click at [807, 145] on icon at bounding box center [810, 147] width 9 height 9
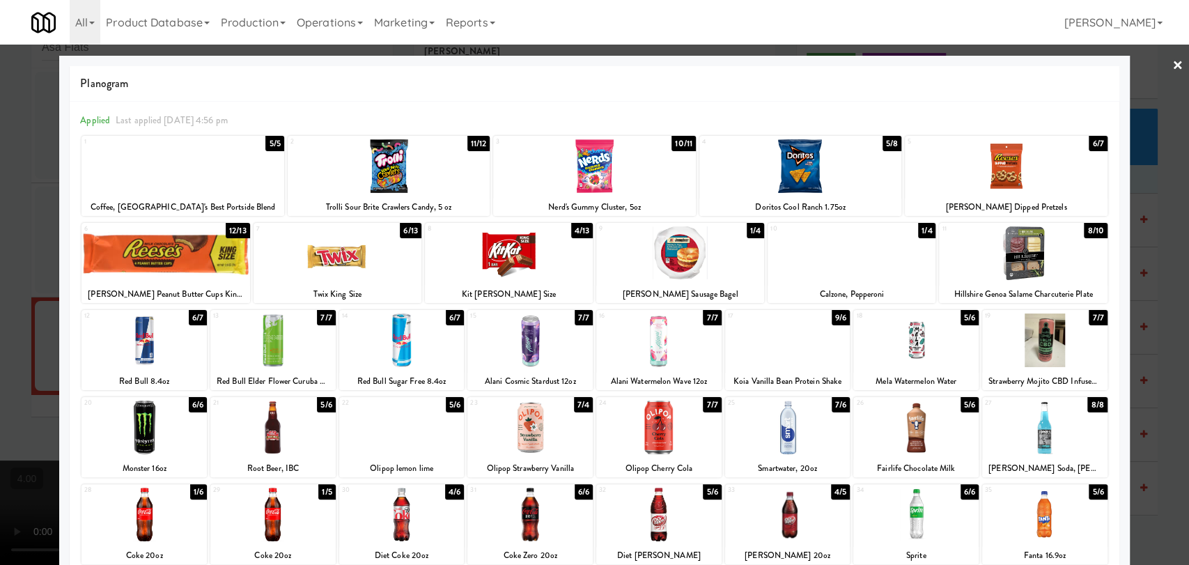
click at [561, 511] on div at bounding box center [529, 515] width 125 height 54
click at [0, 281] on div at bounding box center [594, 282] width 1189 height 565
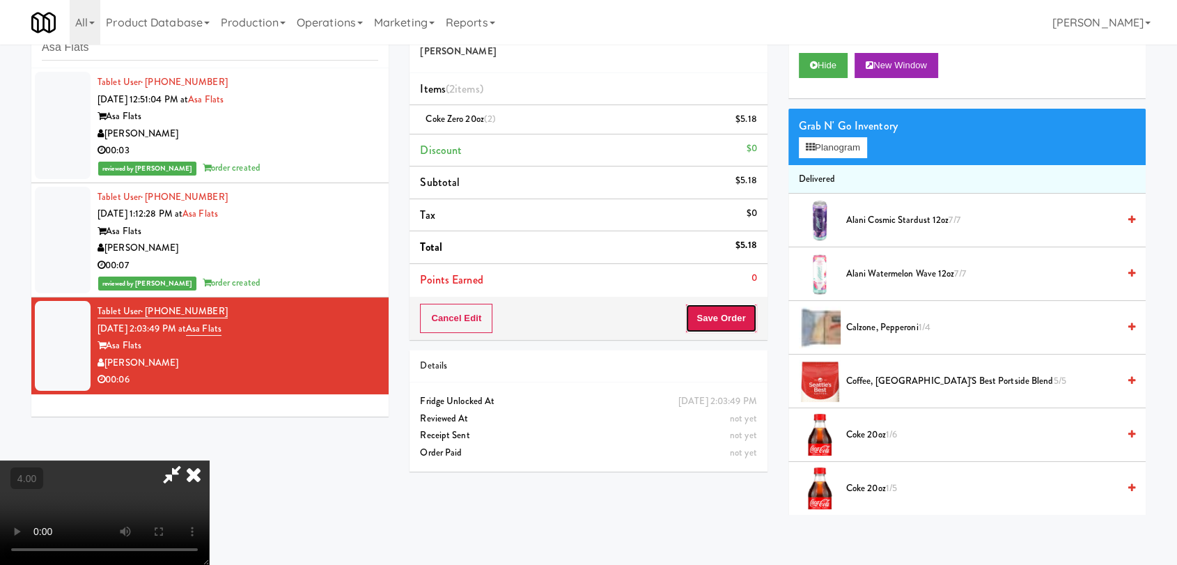
click at [729, 316] on button "Save Order" at bounding box center [720, 318] width 71 height 29
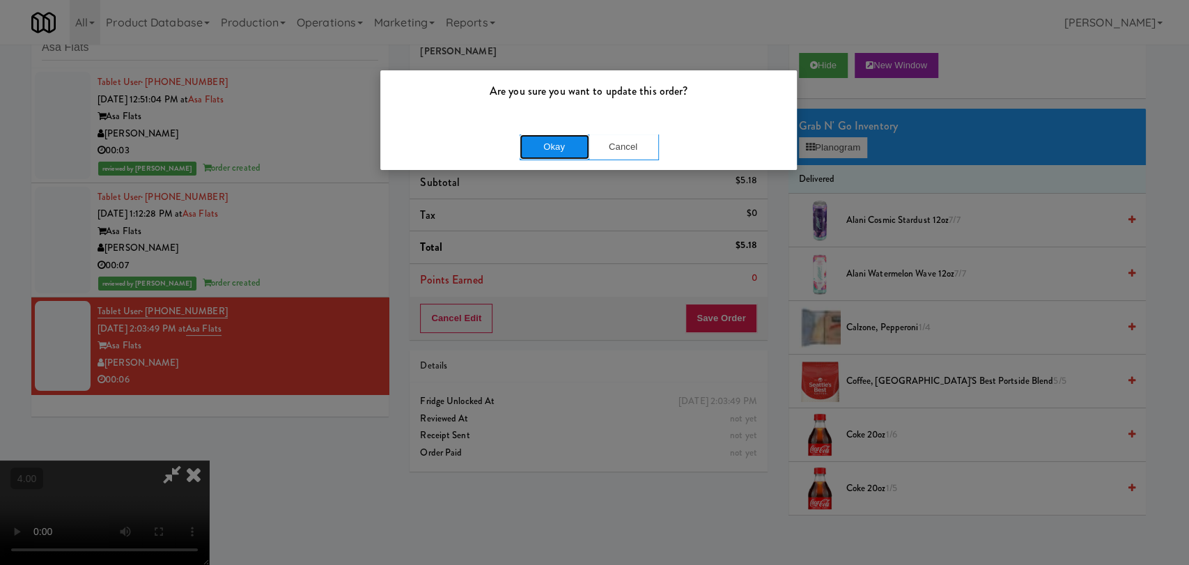
click at [552, 146] on button "Okay" at bounding box center [555, 146] width 70 height 25
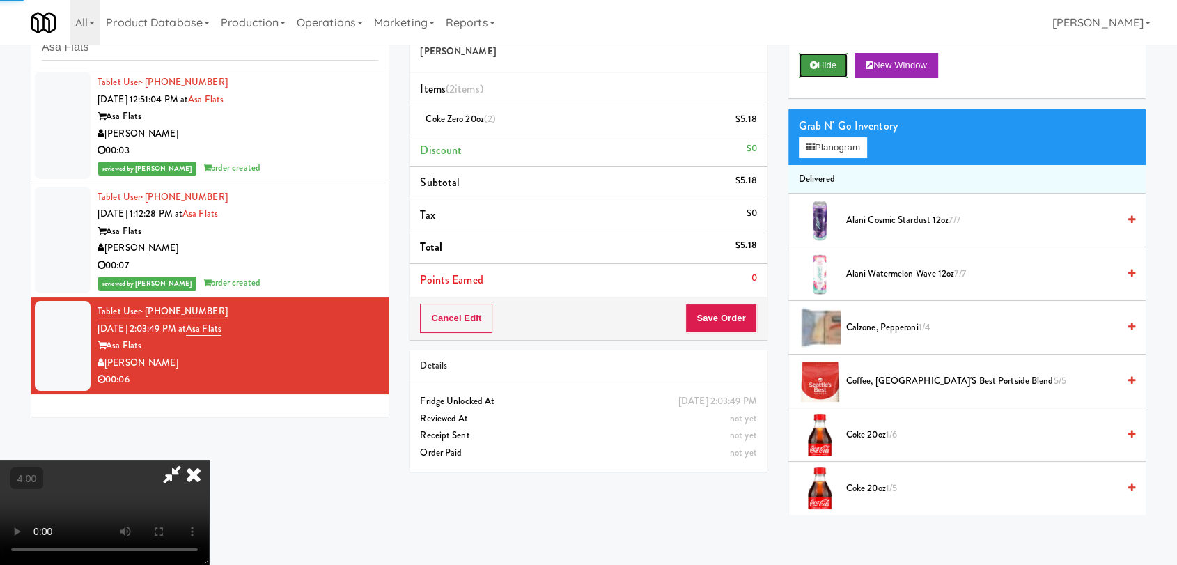
click at [805, 70] on button "Hide" at bounding box center [823, 65] width 49 height 25
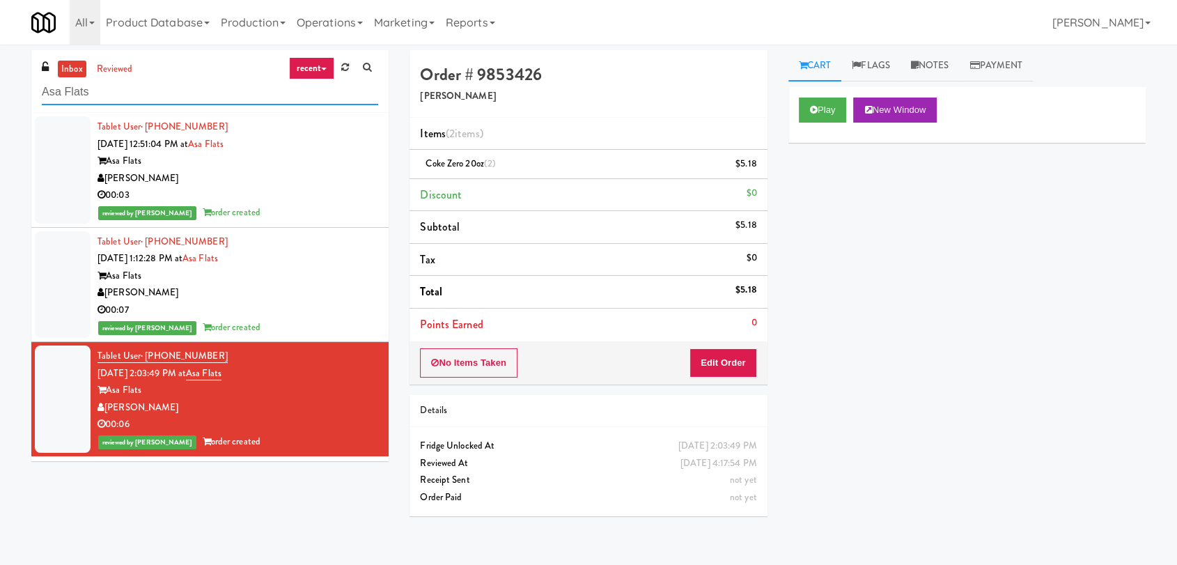
paste input "Spaces Kettner"
drag, startPoint x: 177, startPoint y: 89, endPoint x: 3, endPoint y: 88, distance: 173.5
click at [3, 88] on div "inbox reviewed recent all unclear take inventory issue suspicious failed recent…" at bounding box center [588, 304] width 1177 height 509
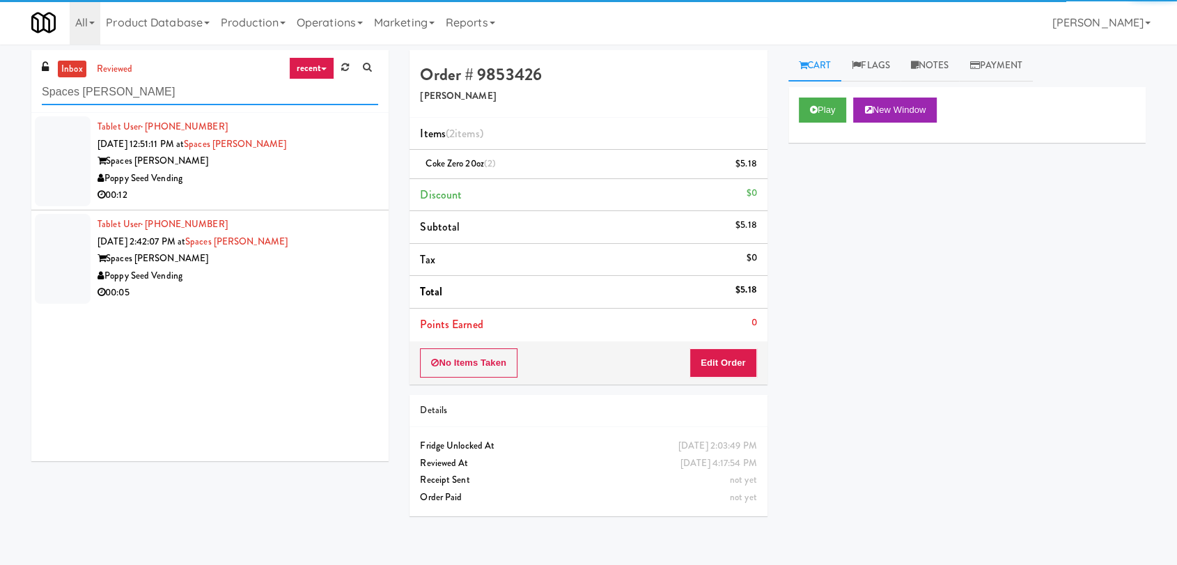
type input "Spaces Kettner"
click at [313, 182] on div "Poppy Seed Vending" at bounding box center [238, 178] width 281 height 17
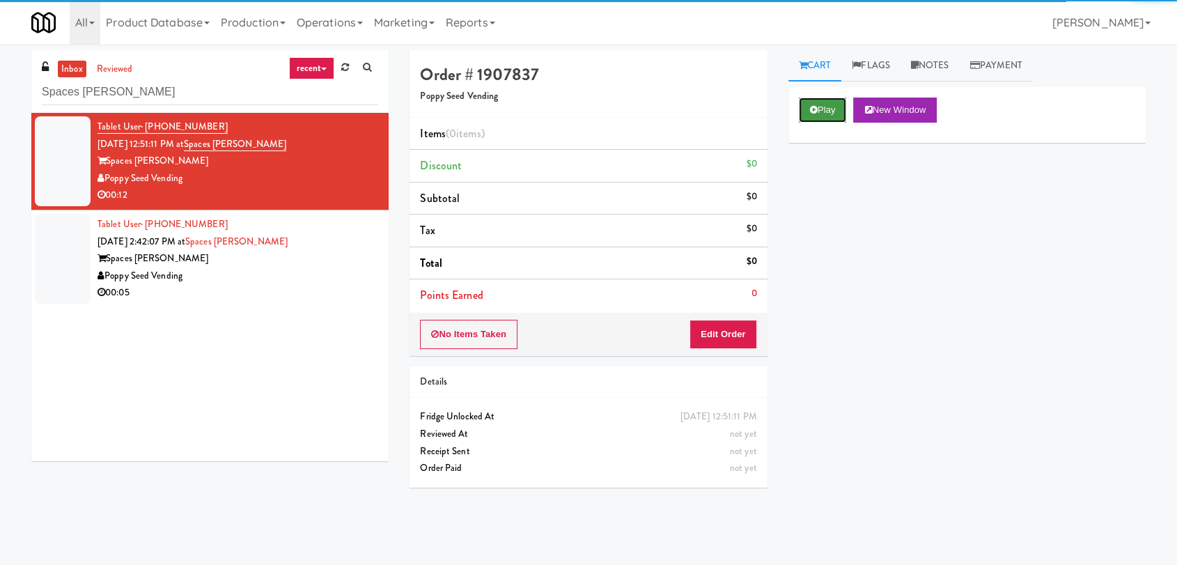
click at [821, 120] on button "Play" at bounding box center [823, 110] width 48 height 25
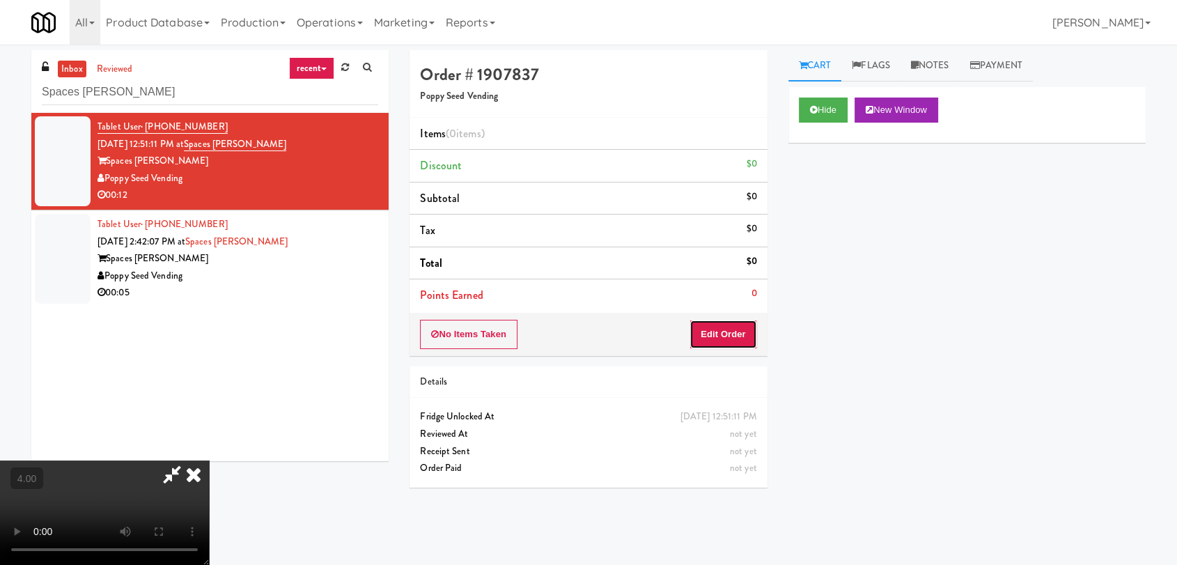
click at [713, 334] on button "Edit Order" at bounding box center [724, 334] width 68 height 29
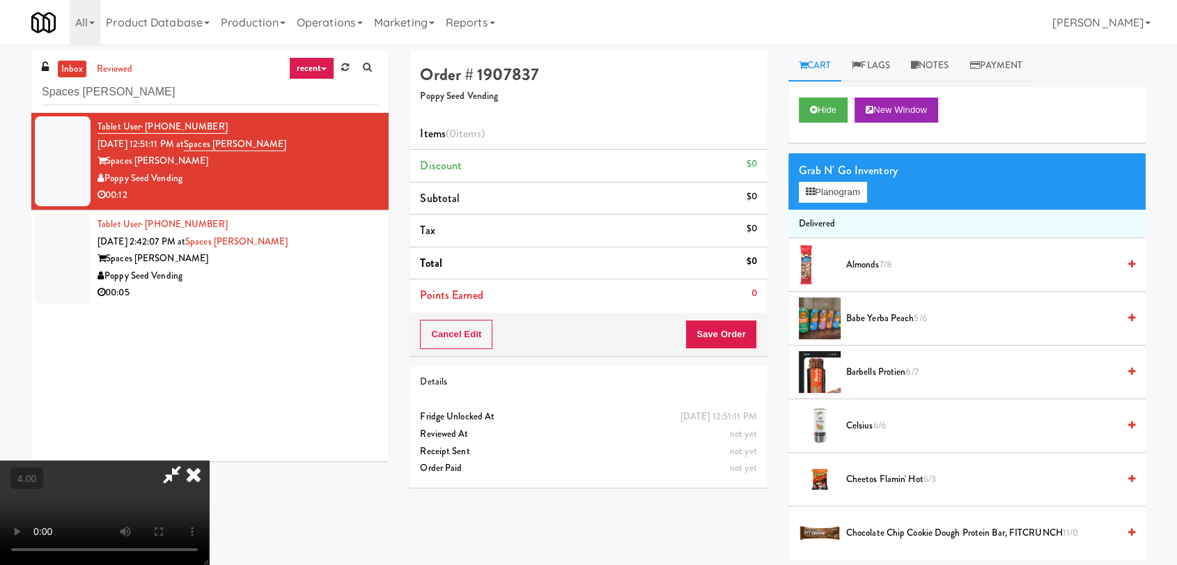
click at [209, 460] on video at bounding box center [104, 512] width 209 height 104
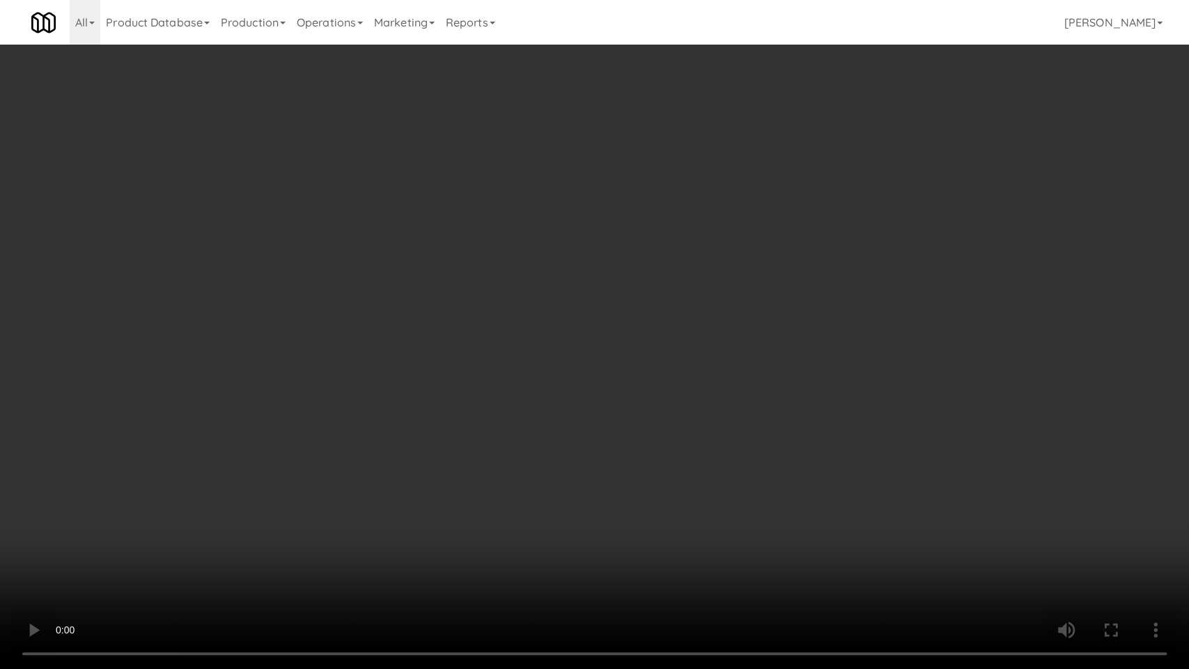
click at [561, 388] on video at bounding box center [594, 334] width 1189 height 669
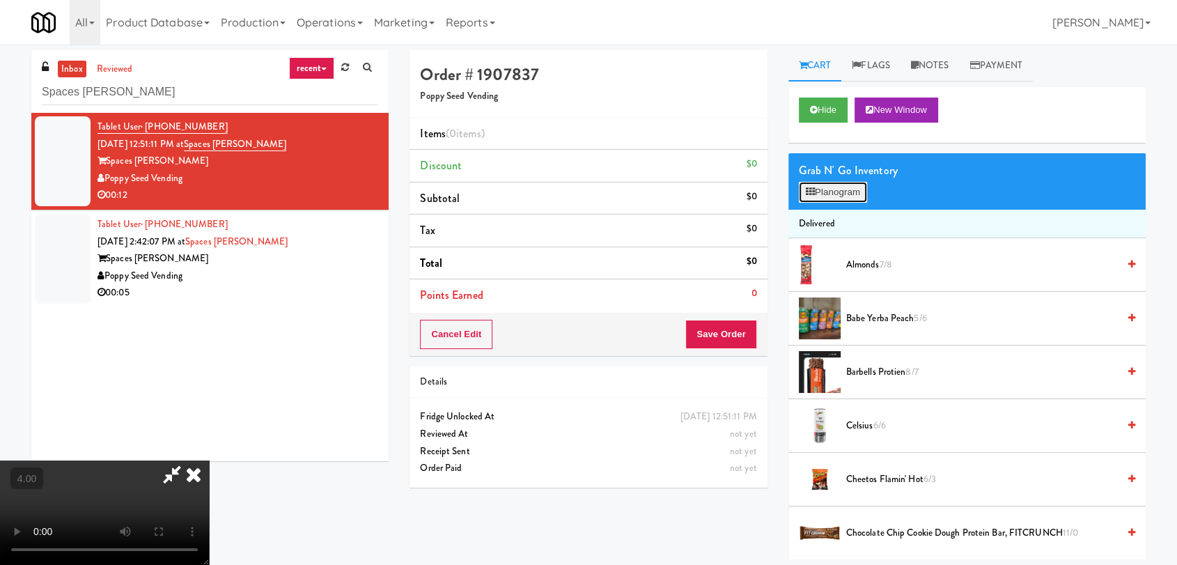
click at [816, 188] on button "Planogram" at bounding box center [833, 192] width 68 height 21
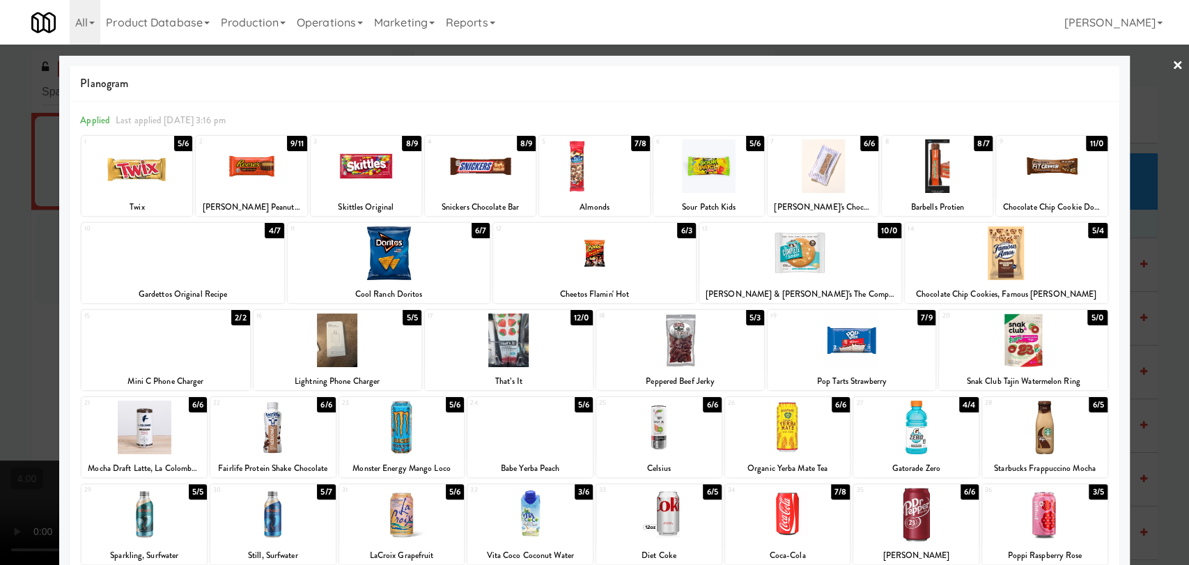
click at [697, 440] on div at bounding box center [658, 428] width 125 height 54
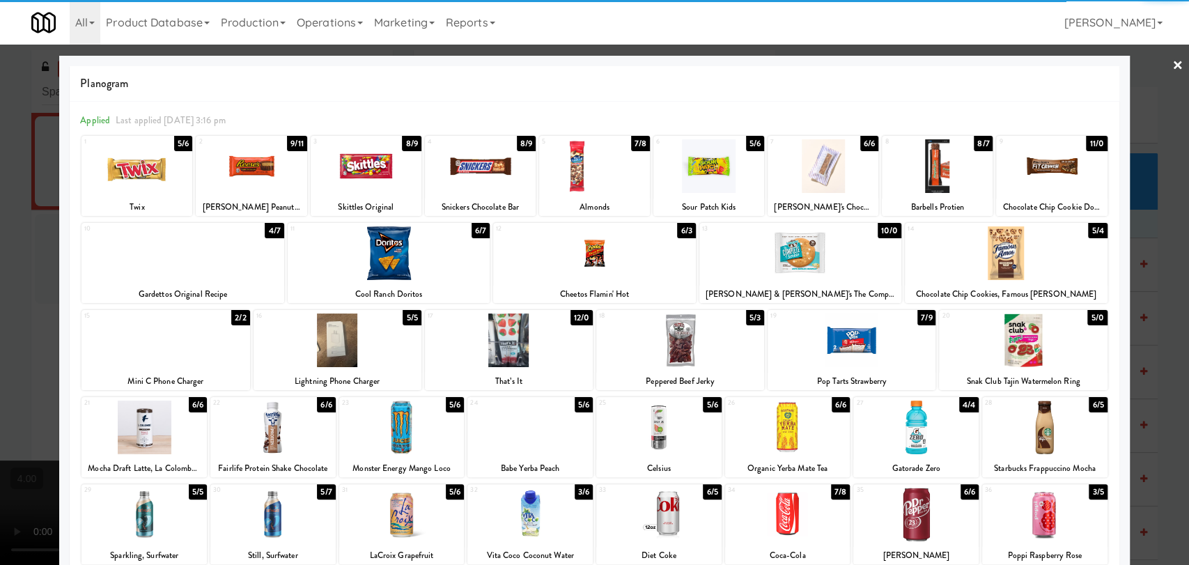
click at [0, 243] on div at bounding box center [594, 282] width 1189 height 565
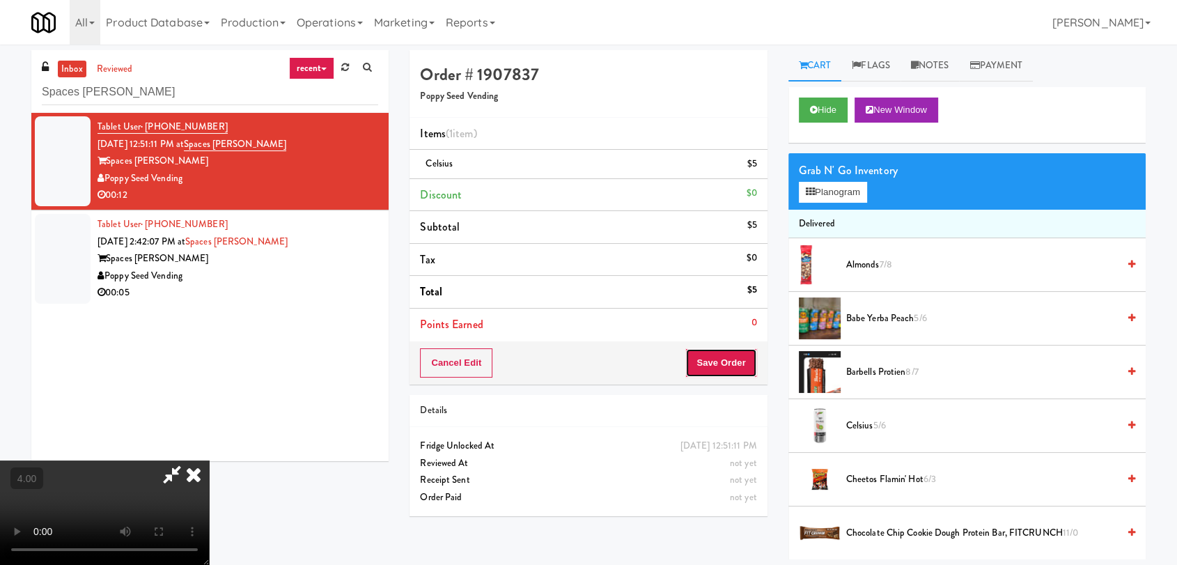
click at [744, 368] on button "Save Order" at bounding box center [720, 362] width 71 height 29
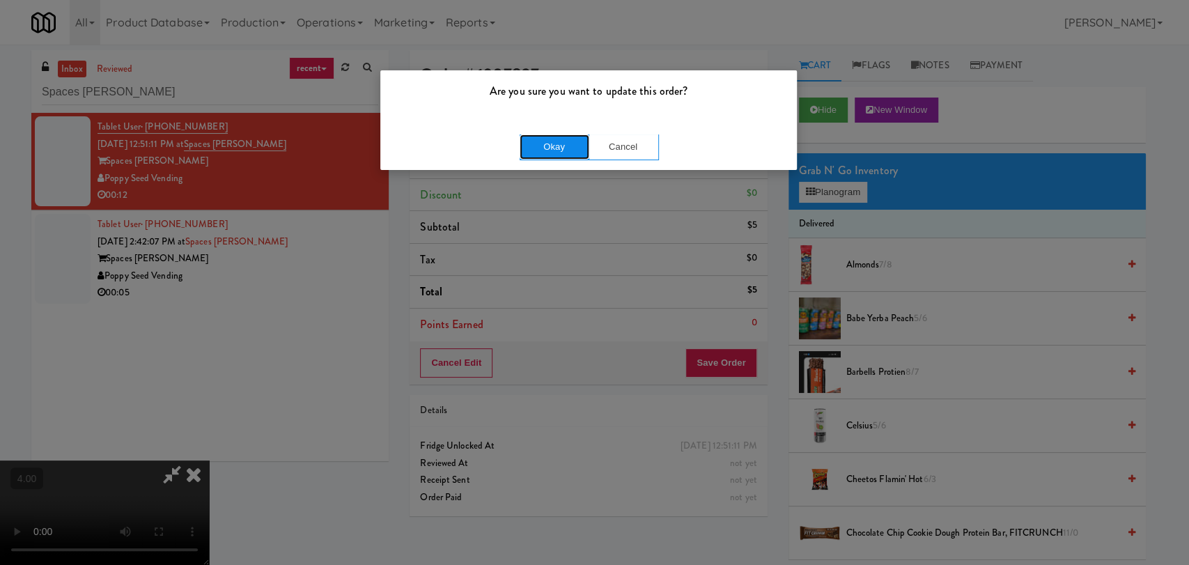
click at [552, 150] on button "Okay" at bounding box center [555, 146] width 70 height 25
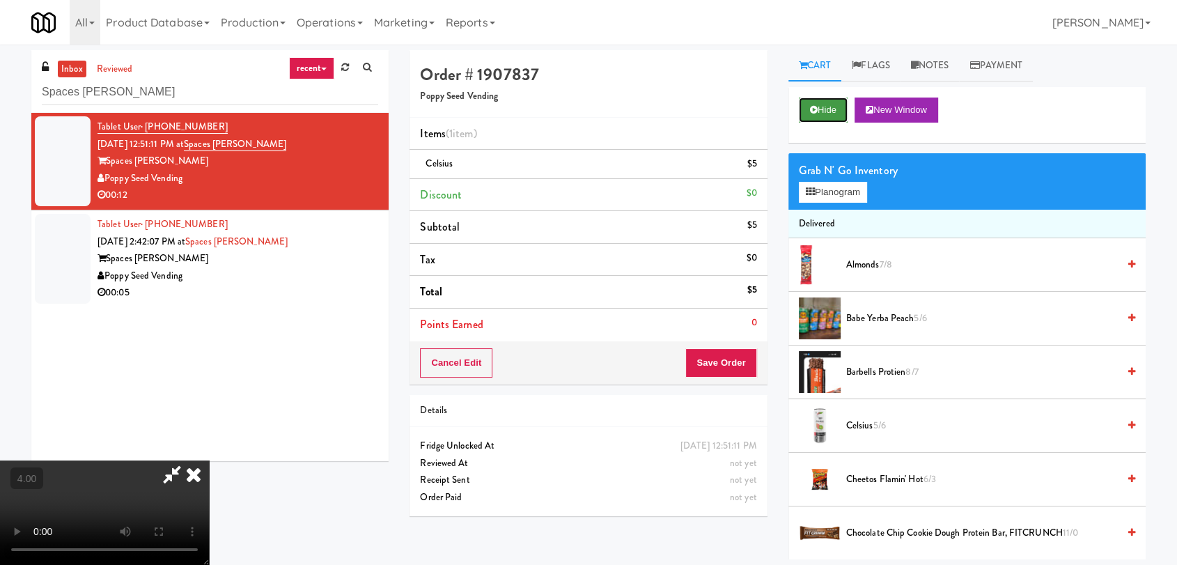
click at [830, 112] on button "Hide" at bounding box center [823, 110] width 49 height 25
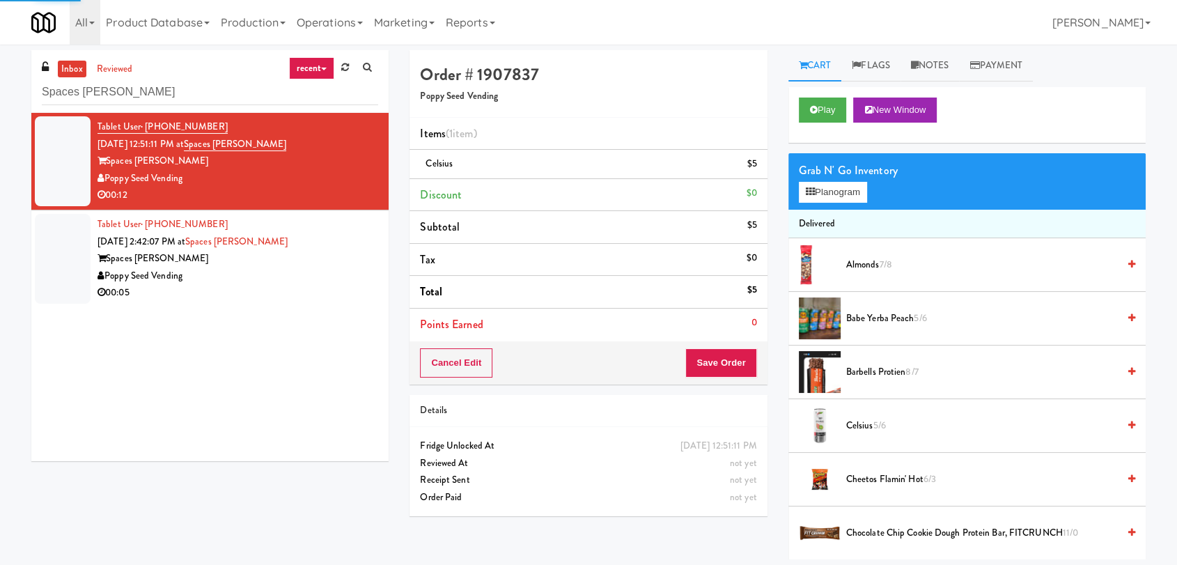
click at [293, 288] on div "00:05" at bounding box center [238, 292] width 281 height 17
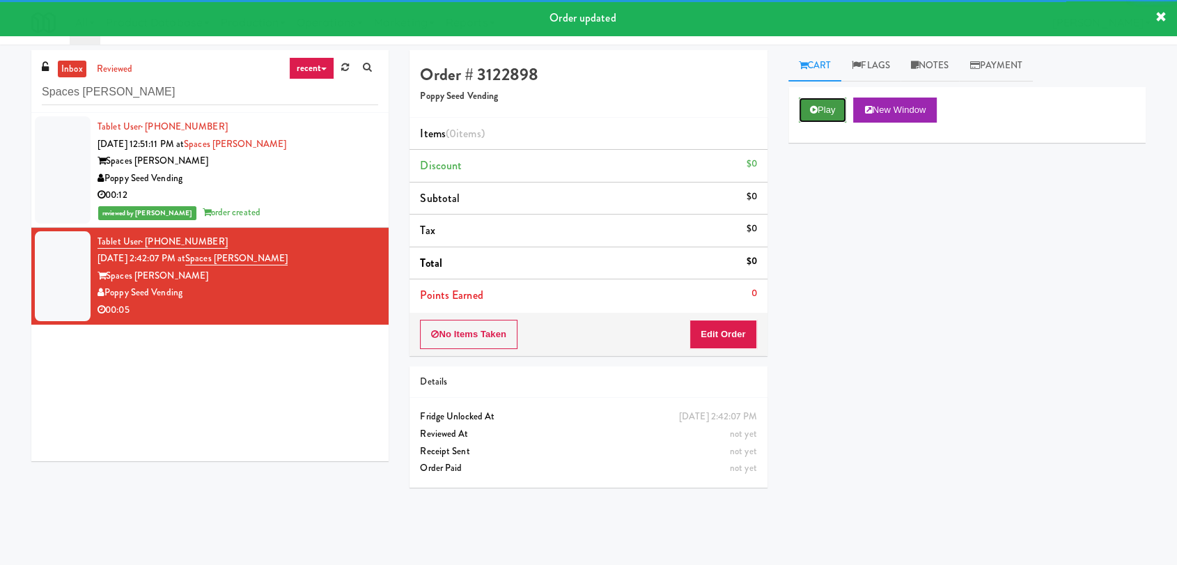
click at [814, 120] on button "Play" at bounding box center [823, 110] width 48 height 25
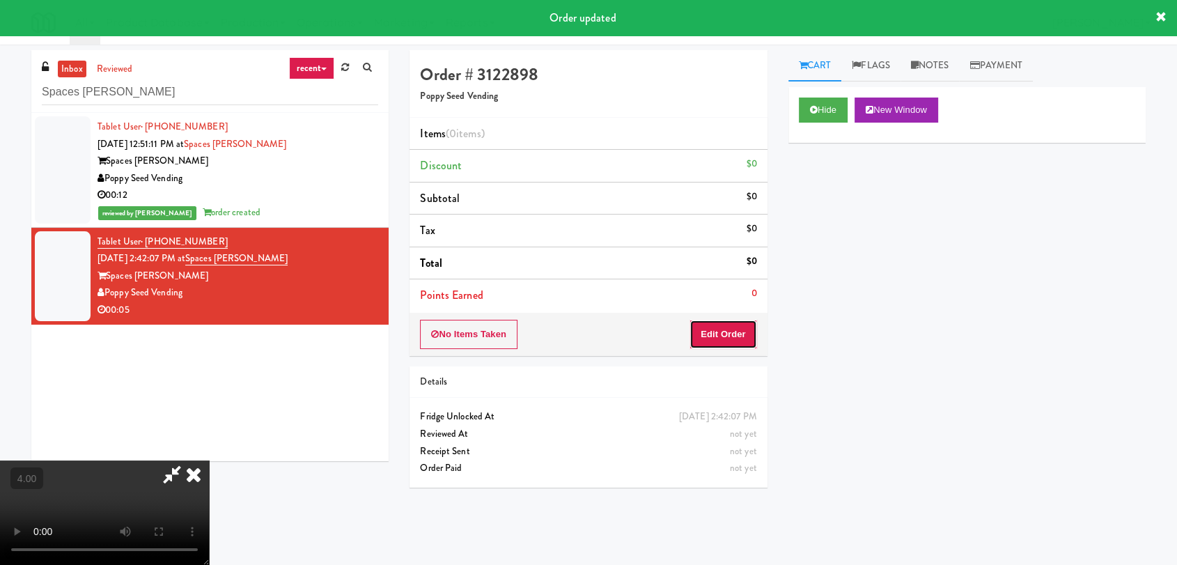
click at [734, 320] on button "Edit Order" at bounding box center [724, 334] width 68 height 29
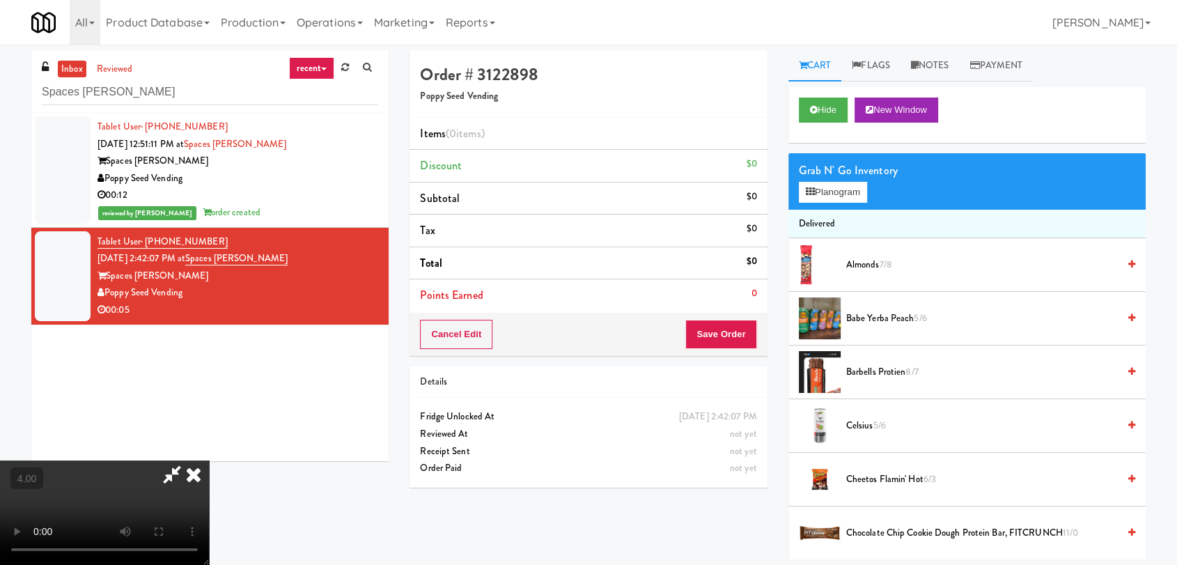
click at [209, 460] on video at bounding box center [104, 512] width 209 height 104
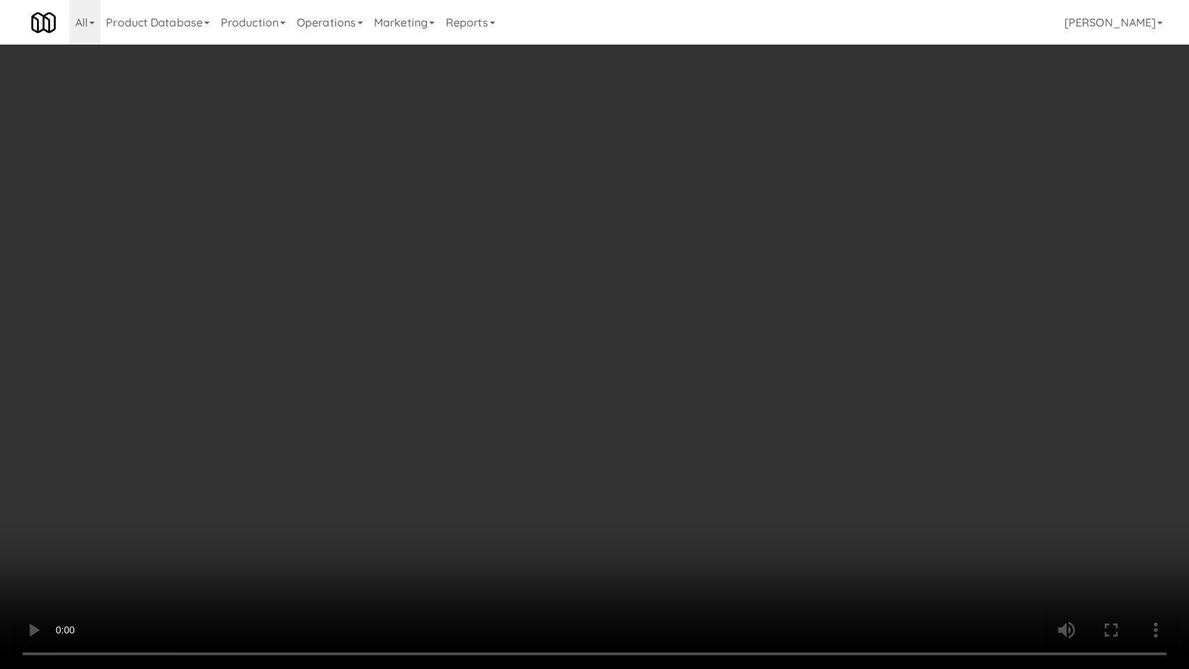
click at [512, 389] on video at bounding box center [594, 334] width 1189 height 669
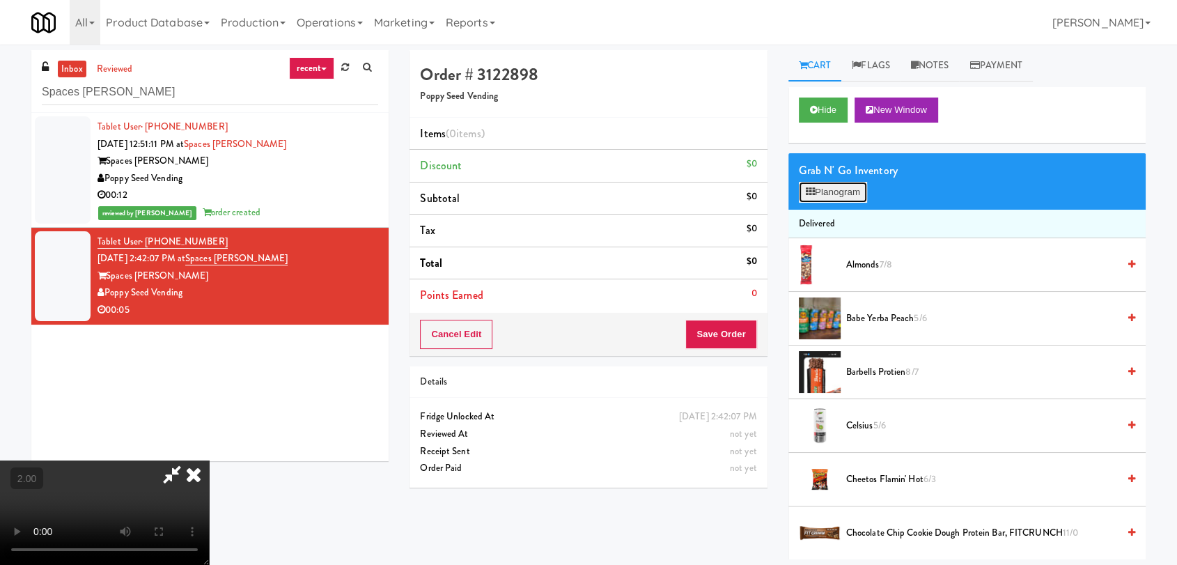
click at [825, 190] on button "Planogram" at bounding box center [833, 192] width 68 height 21
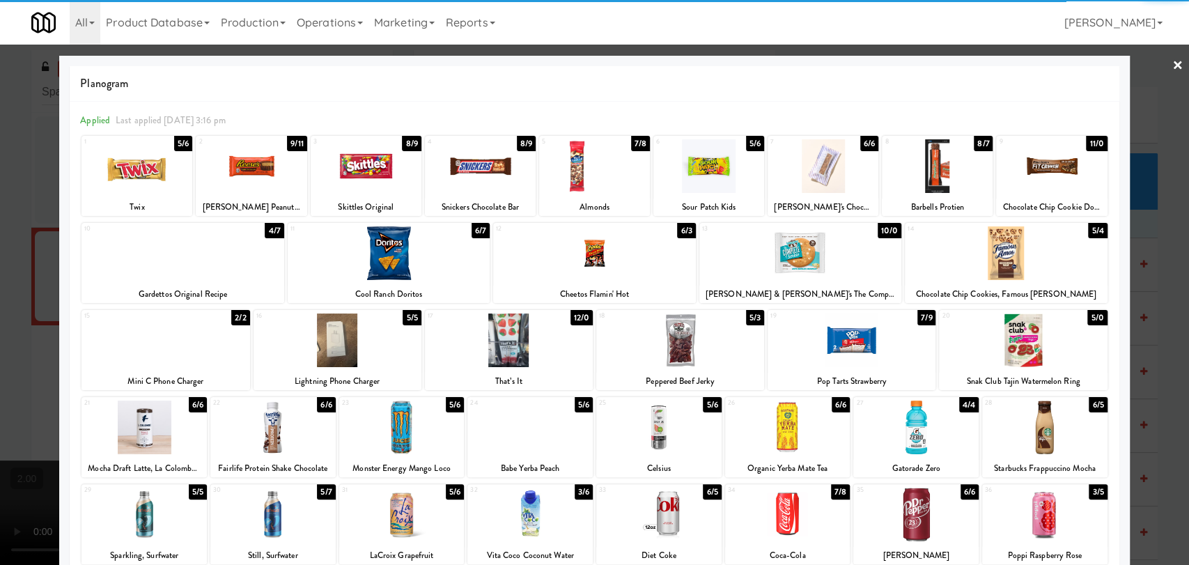
click at [786, 261] on div at bounding box center [800, 253] width 202 height 54
click at [0, 265] on div at bounding box center [594, 282] width 1189 height 565
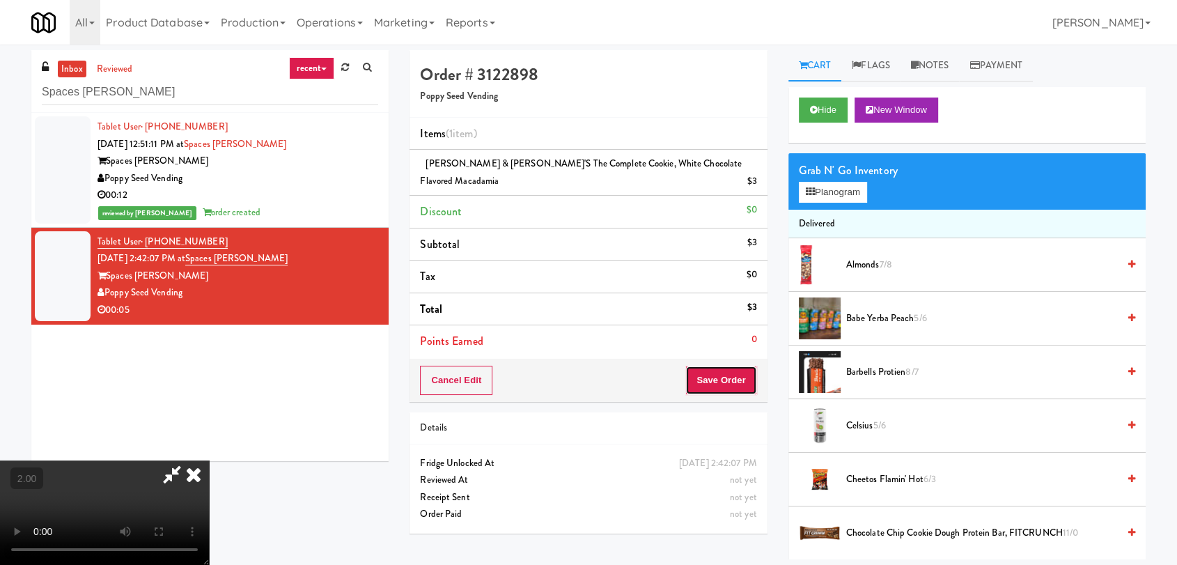
click at [726, 366] on button "Save Order" at bounding box center [720, 380] width 71 height 29
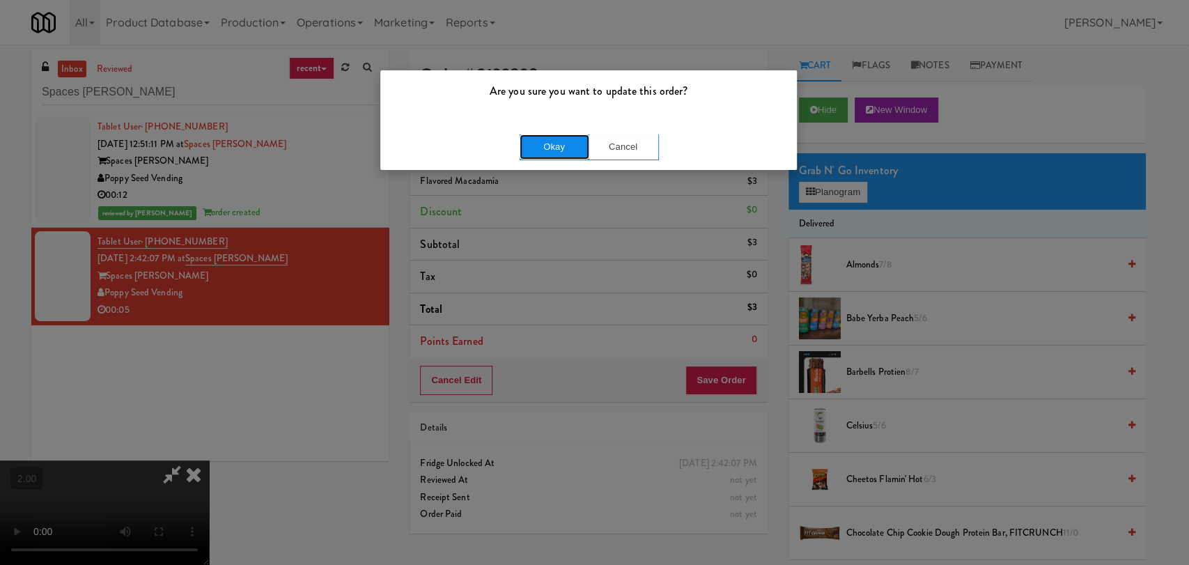
click at [555, 149] on button "Okay" at bounding box center [555, 146] width 70 height 25
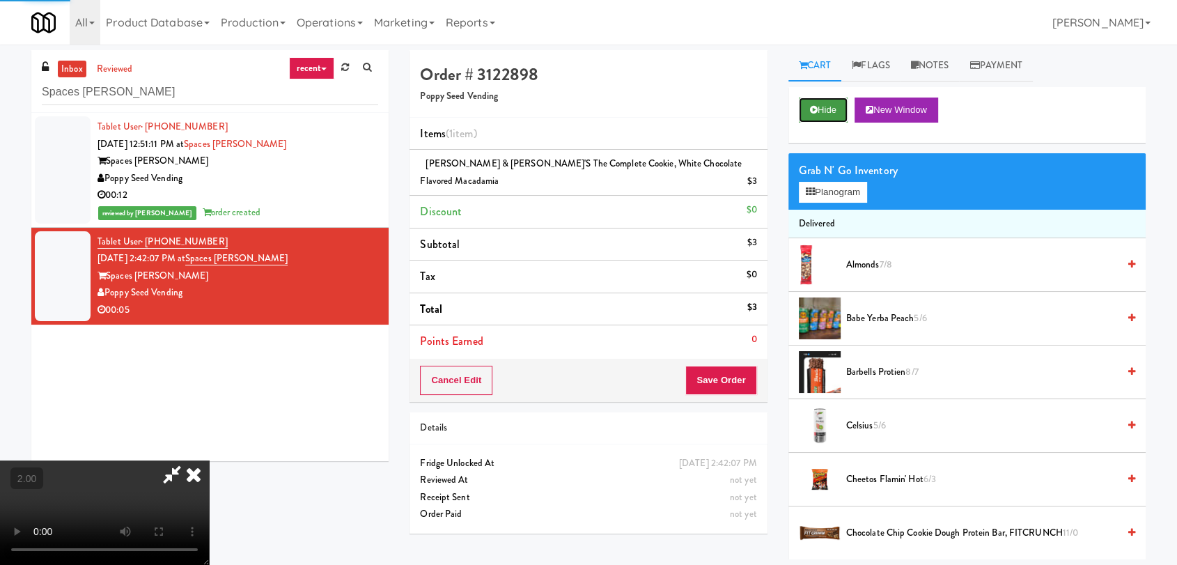
click at [808, 115] on button "Hide" at bounding box center [823, 110] width 49 height 25
